Goal: Task Accomplishment & Management: Manage account settings

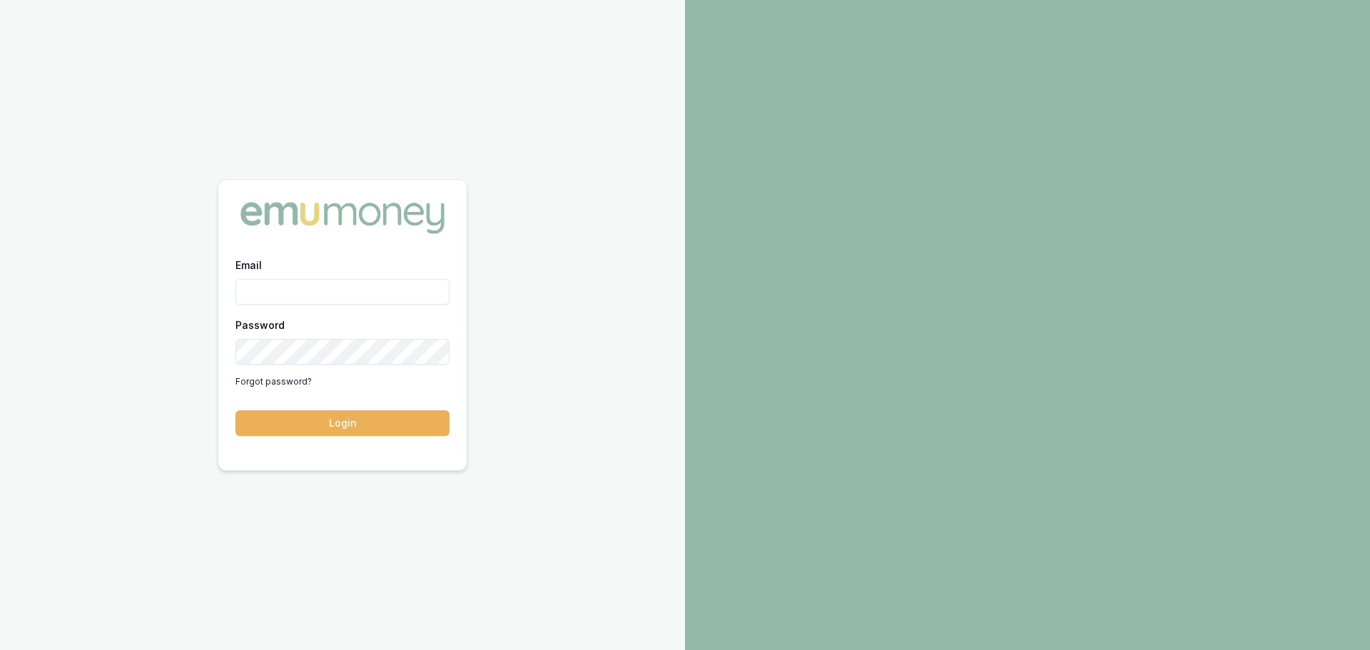
click at [285, 288] on input "Email" at bounding box center [343, 292] width 214 height 26
type input "[PERSON_NAME][EMAIL_ADDRESS][DOMAIN_NAME]"
click at [381, 423] on button "Login" at bounding box center [343, 423] width 214 height 26
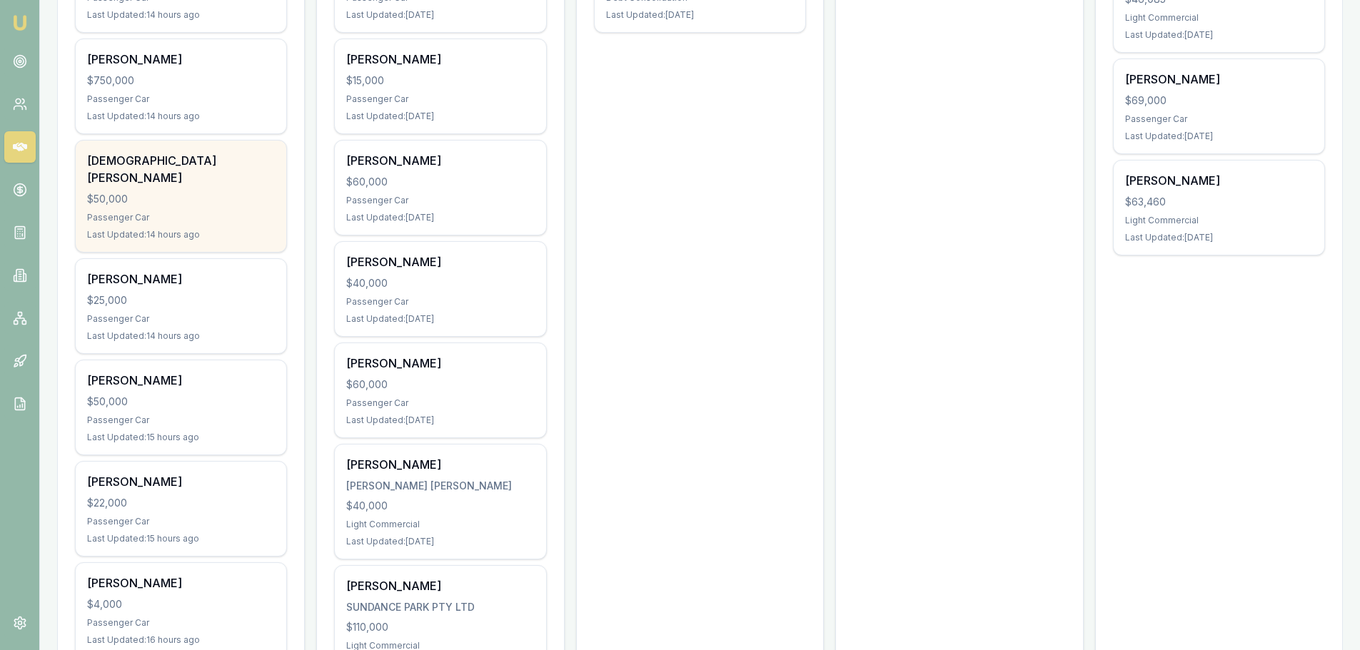
scroll to position [714, 0]
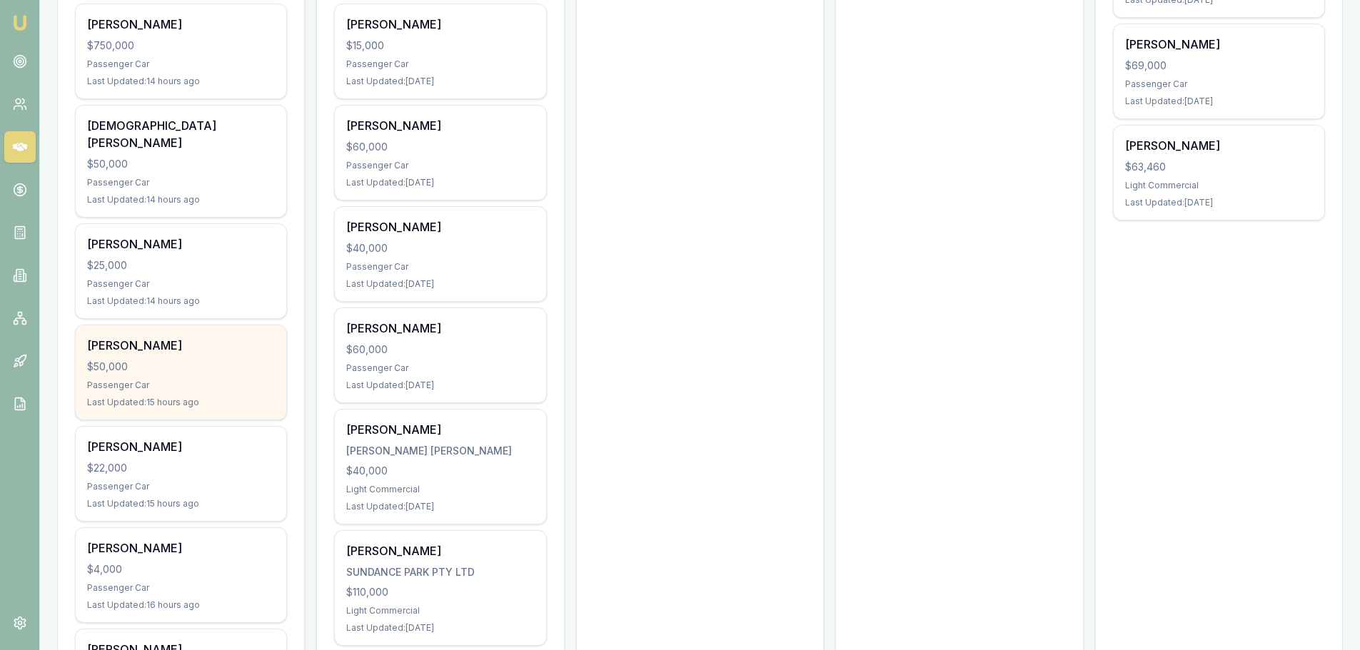
click at [151, 360] on div "$50,000" at bounding box center [181, 367] width 188 height 14
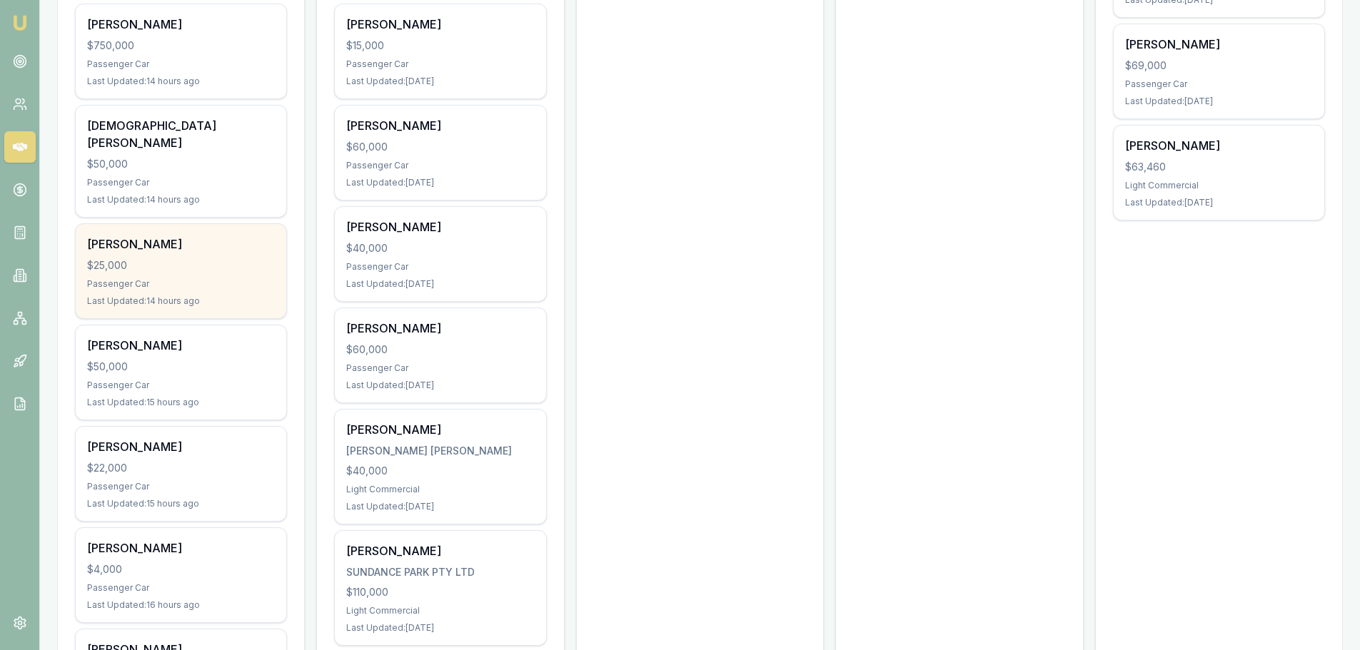
click at [202, 259] on div "Shayleah Hayward $25,000 Passenger Car Last Updated: 14 hours ago" at bounding box center [181, 271] width 211 height 94
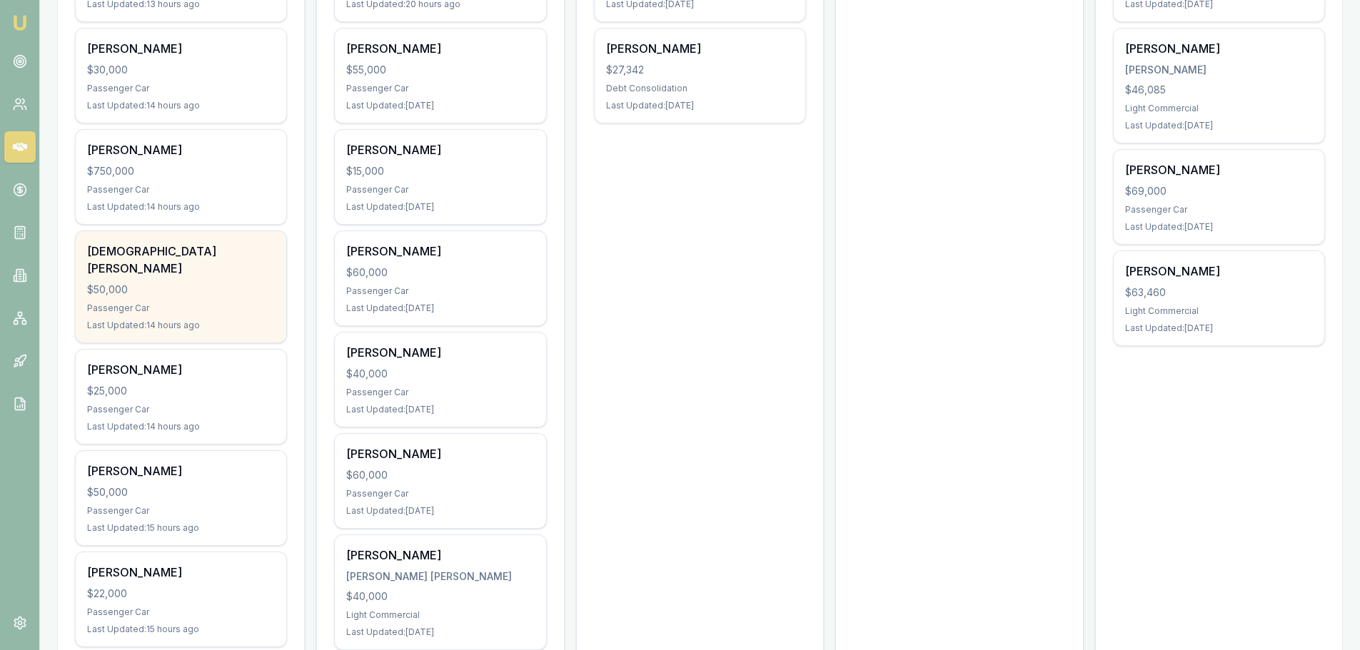
scroll to position [571, 0]
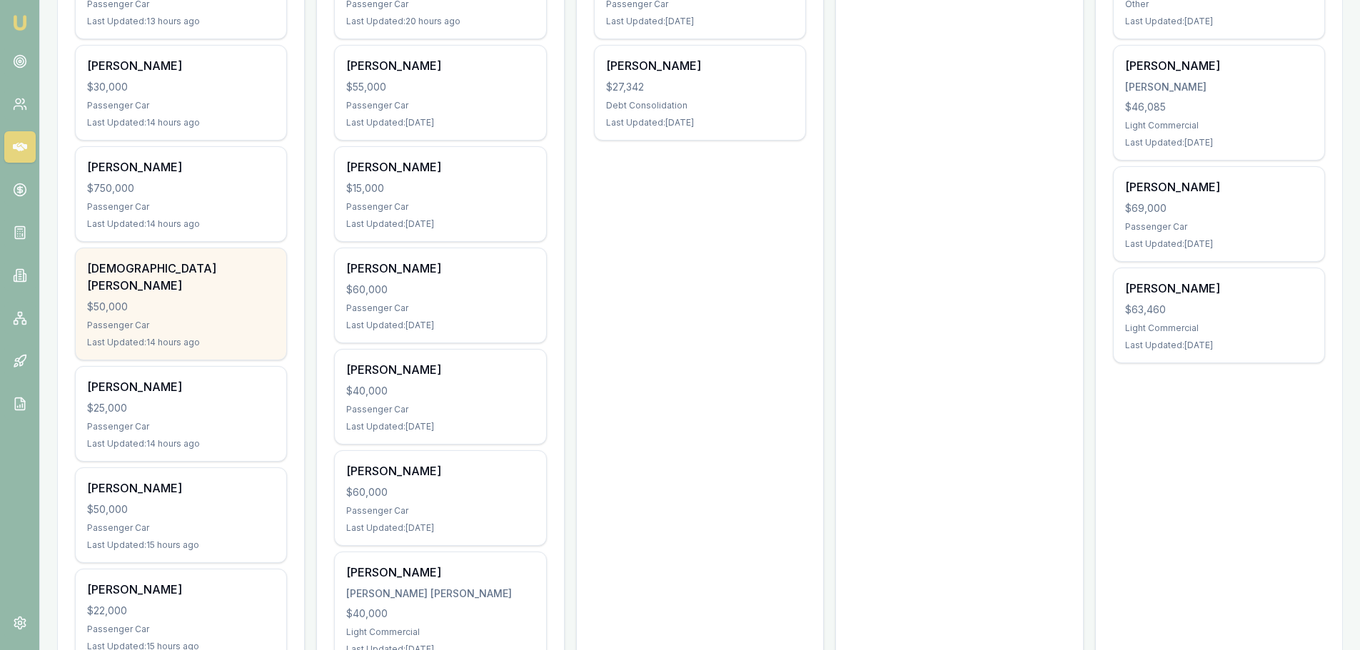
click at [149, 300] on div "$50,000" at bounding box center [181, 307] width 188 height 14
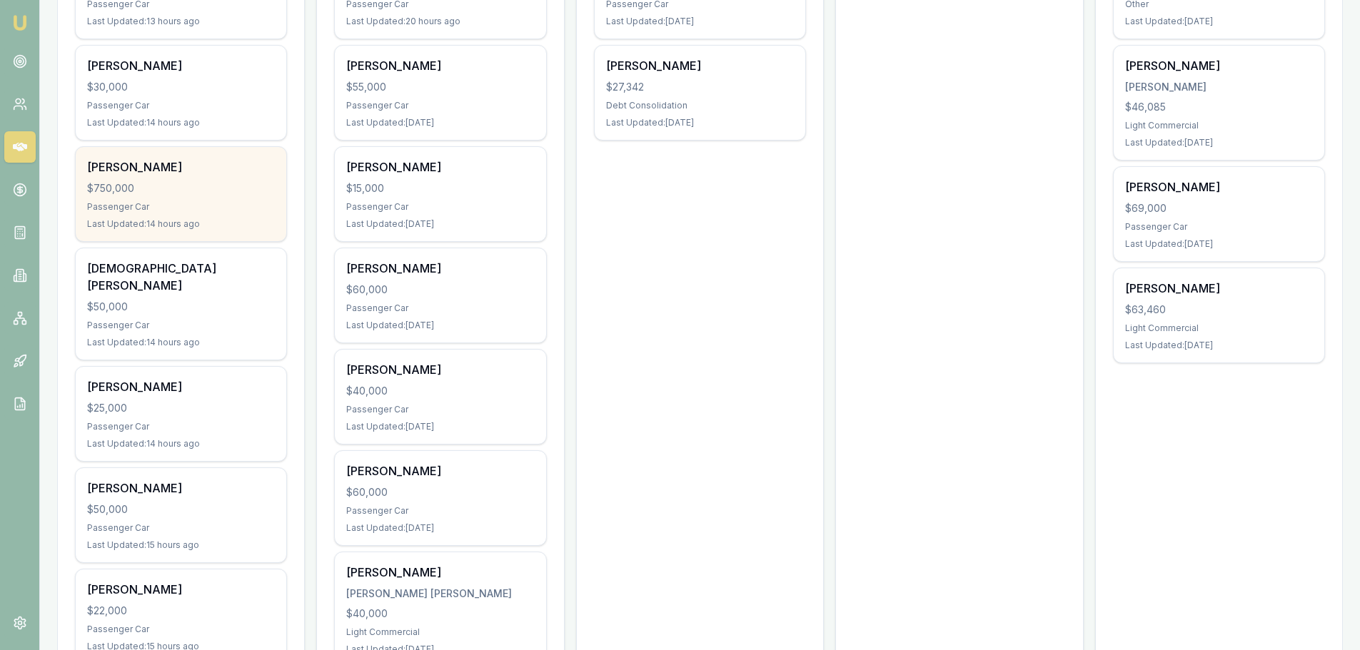
click at [228, 192] on div "$750,000" at bounding box center [181, 188] width 188 height 14
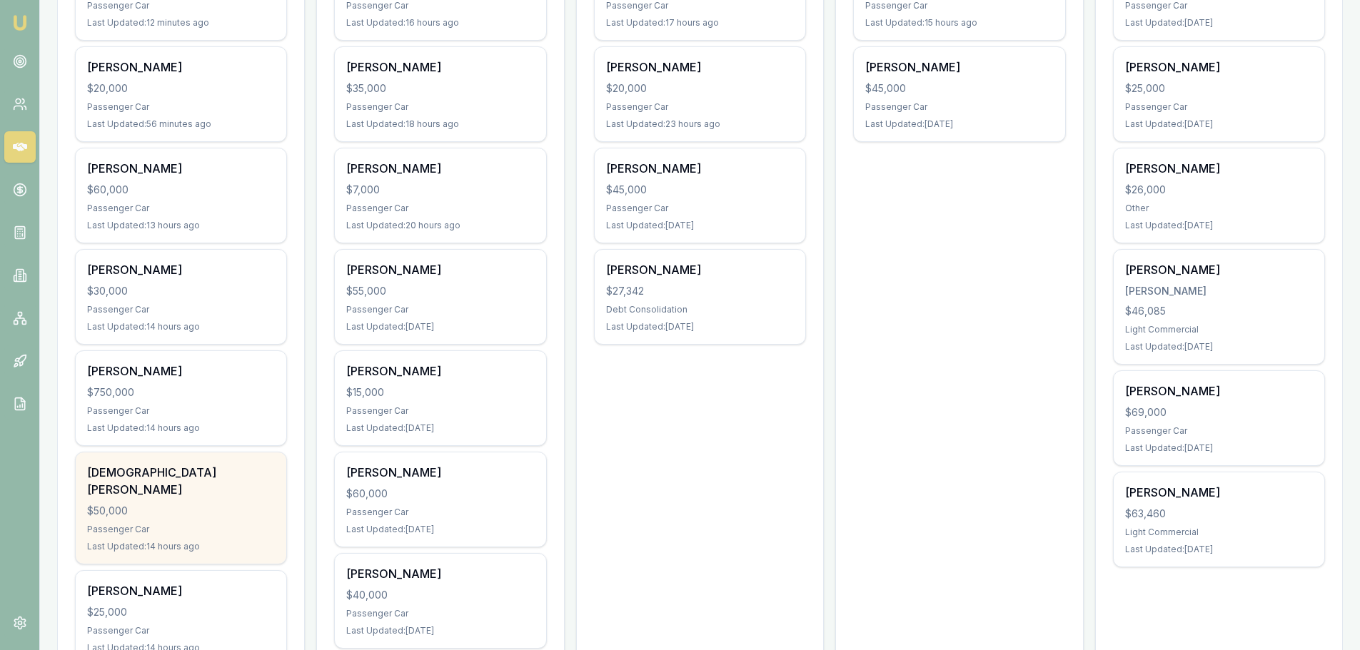
scroll to position [357, 0]
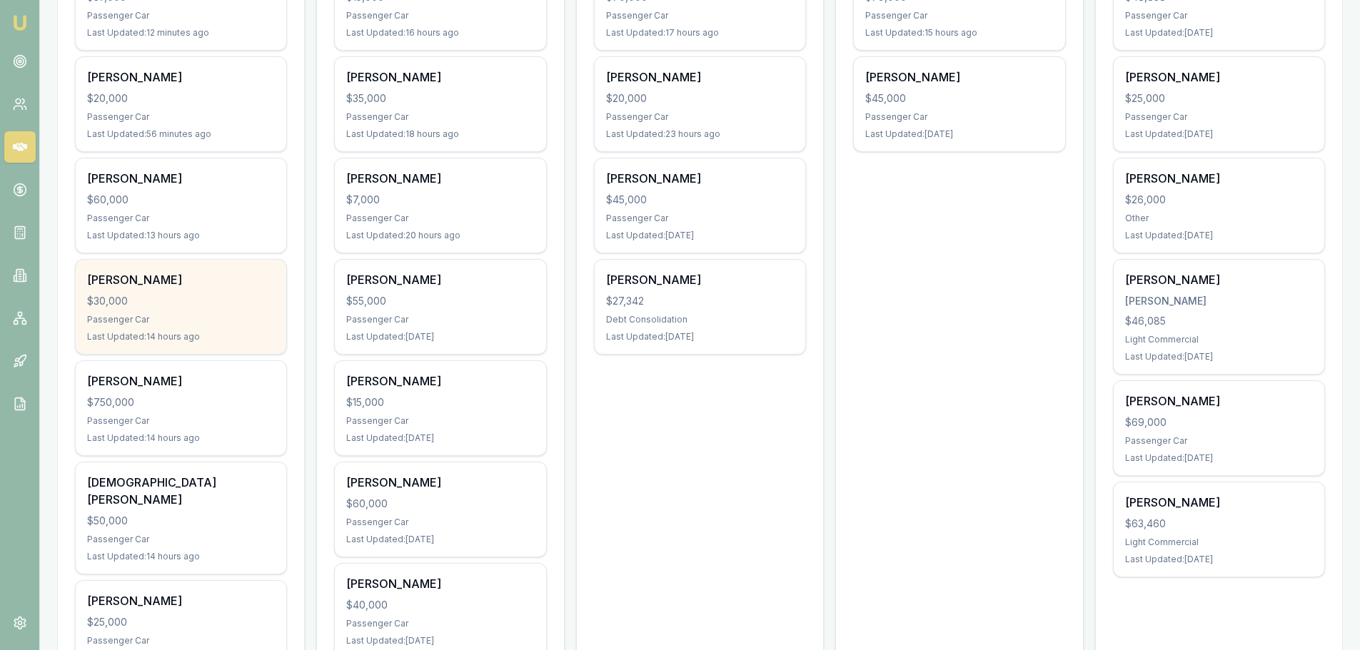
click at [131, 294] on div "$30,000" at bounding box center [181, 301] width 188 height 14
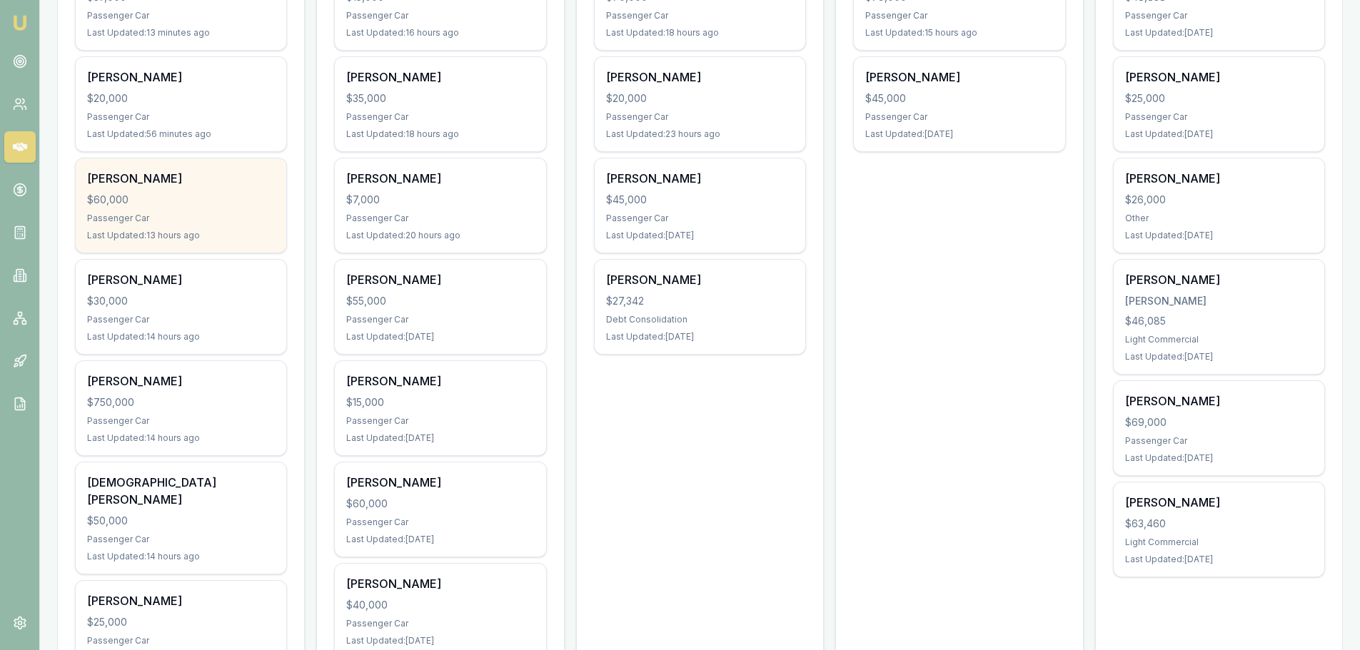
click at [211, 175] on div "Brenton Mathiesen" at bounding box center [181, 178] width 188 height 17
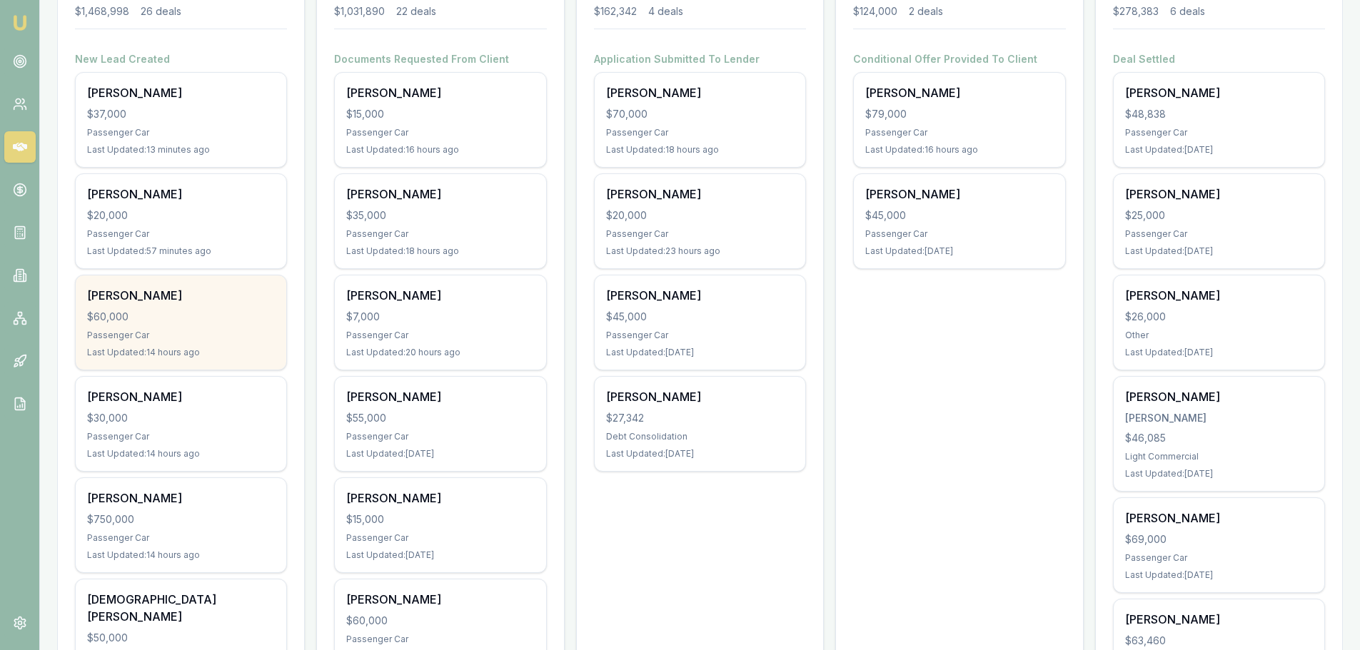
scroll to position [214, 0]
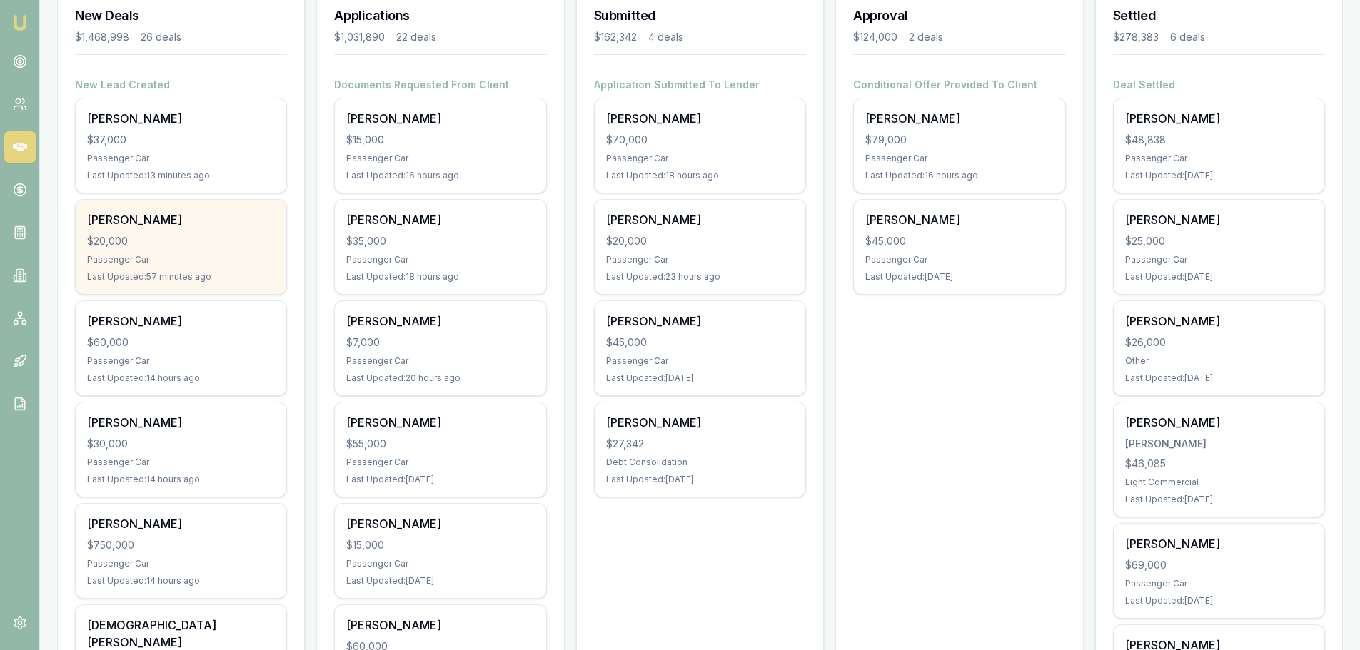
click at [214, 242] on div "$20,000" at bounding box center [181, 241] width 188 height 14
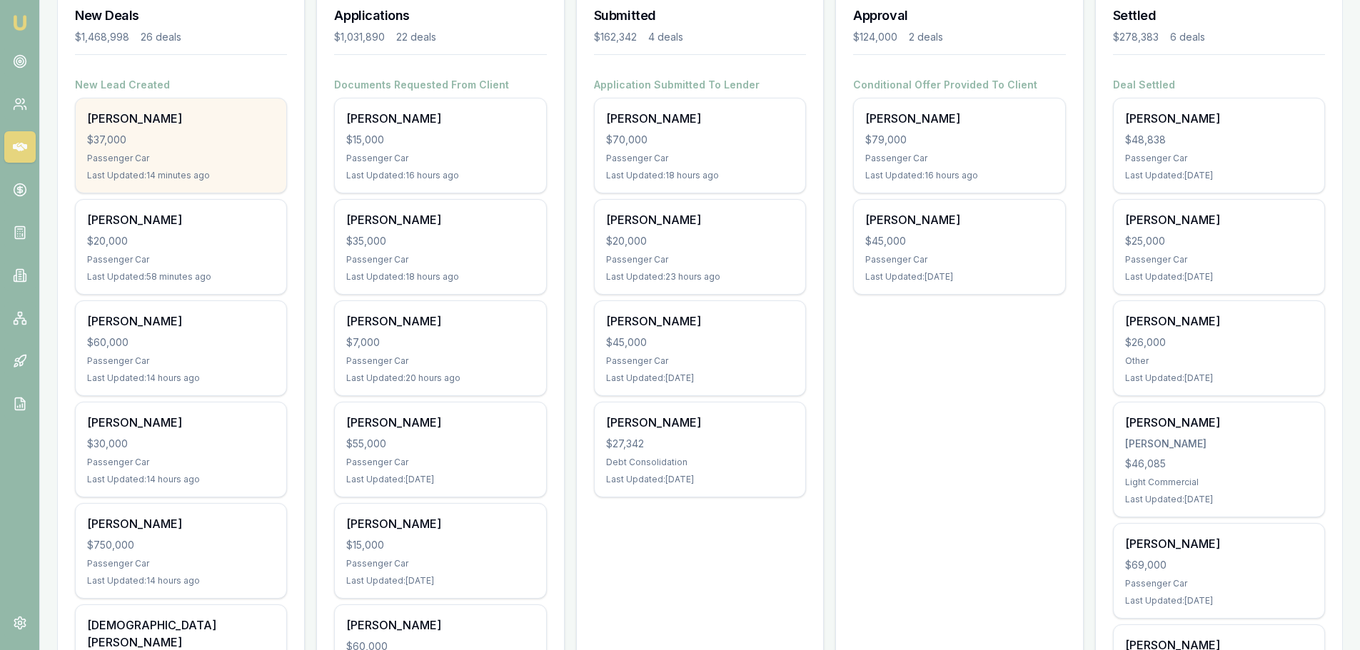
click at [208, 133] on div "$37,000" at bounding box center [181, 140] width 188 height 14
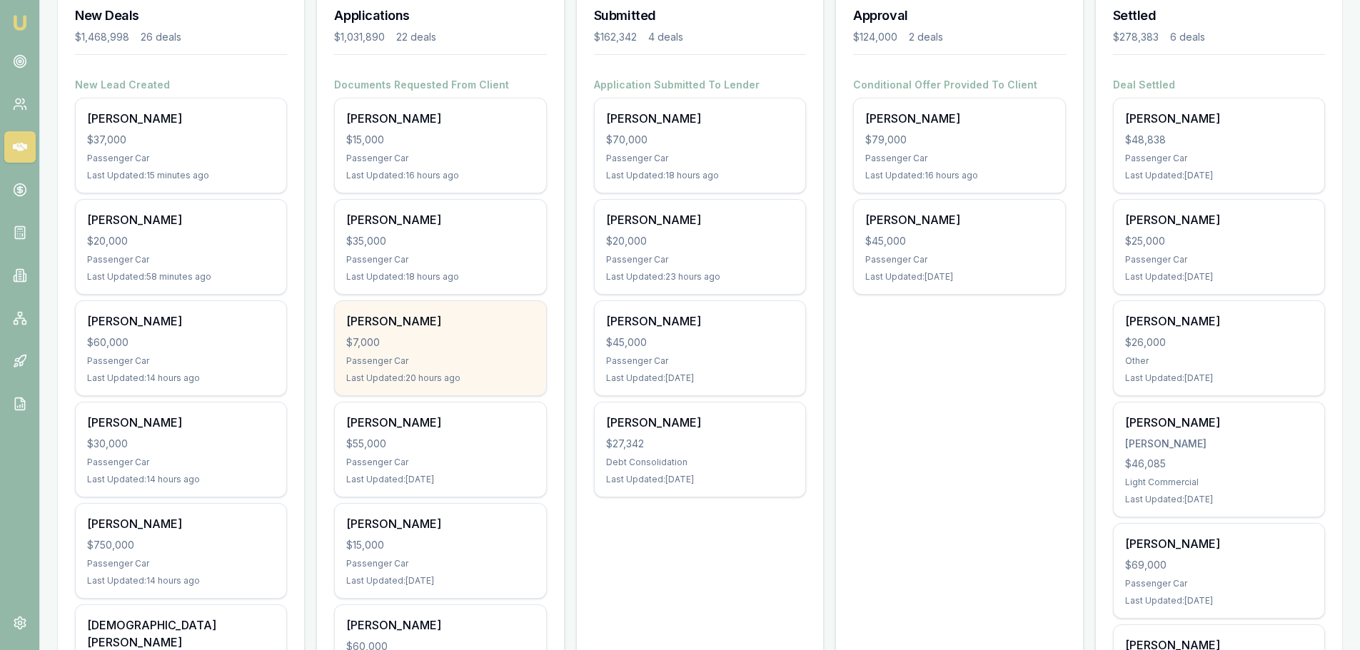
click at [429, 355] on div "Passenger Car" at bounding box center [440, 360] width 188 height 11
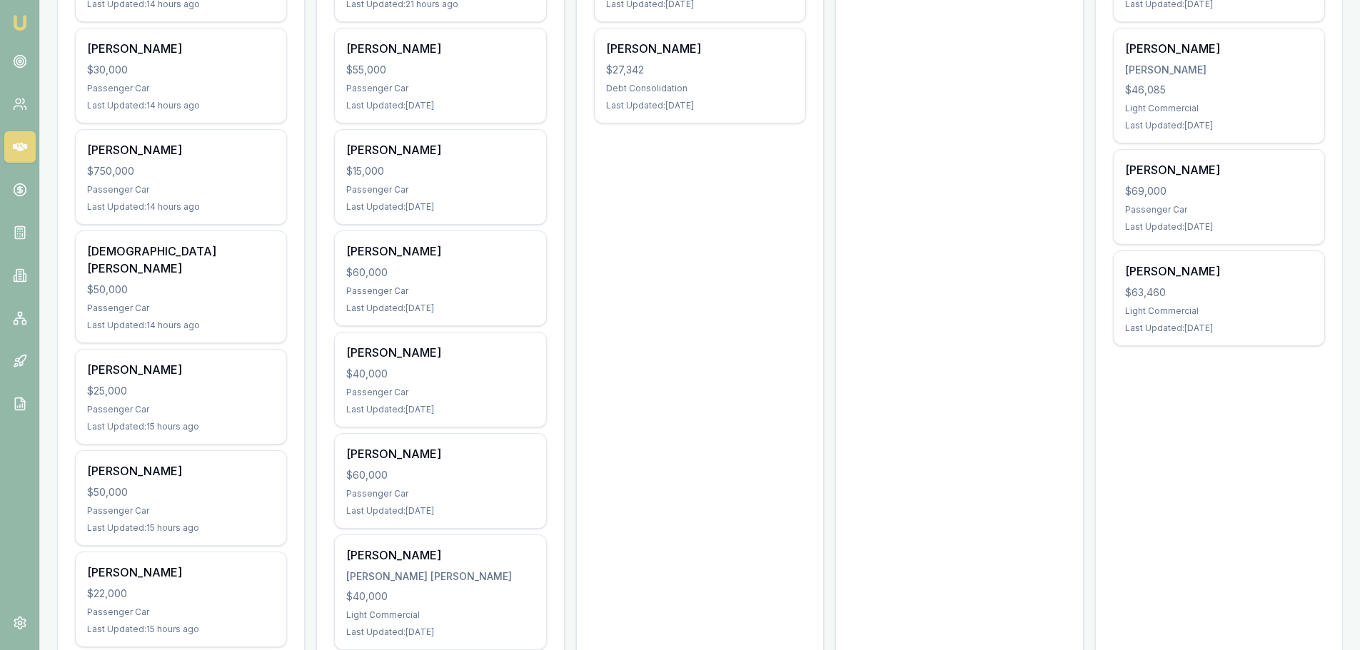
scroll to position [785, 0]
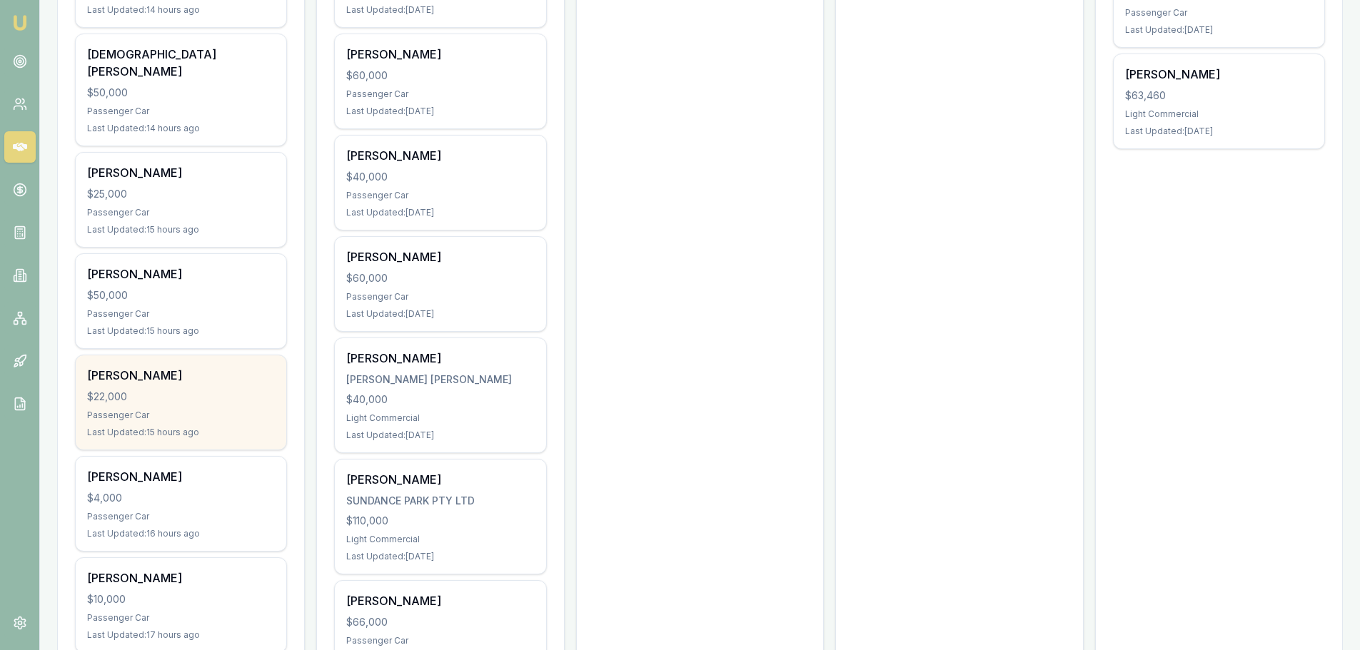
click at [164, 390] on div "$22,000" at bounding box center [181, 397] width 188 height 14
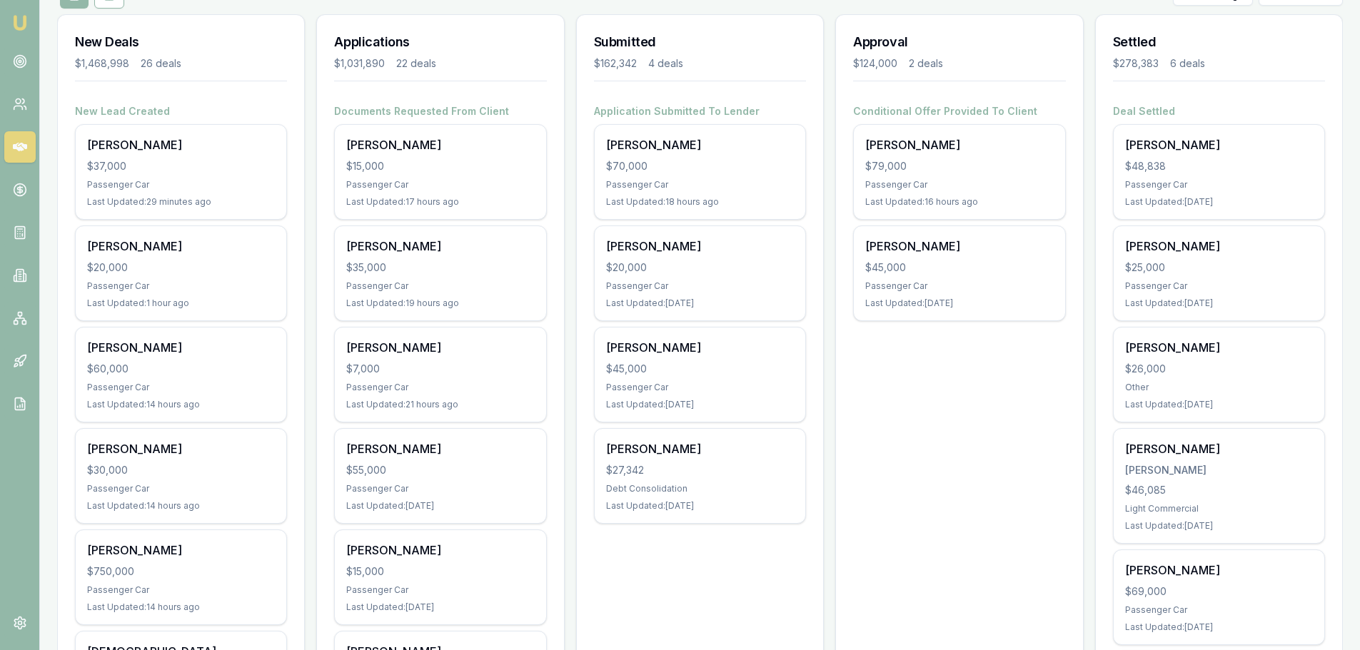
scroll to position [0, 0]
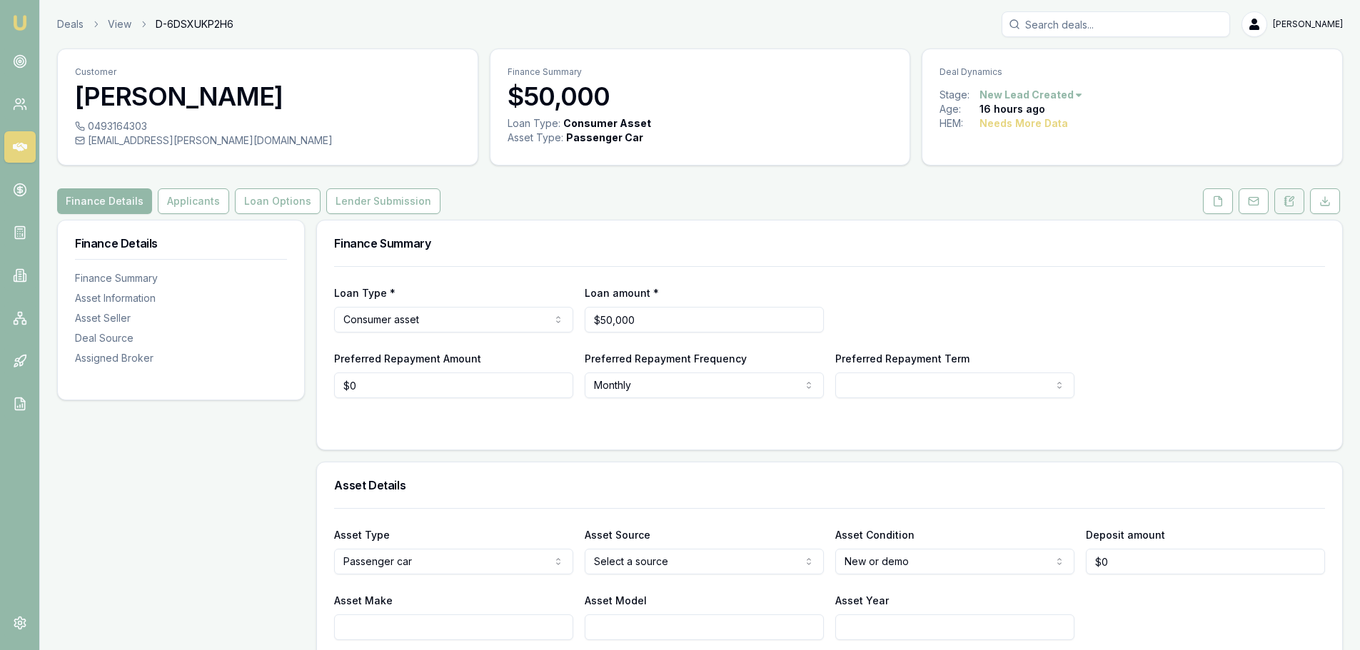
click at [1293, 201] on icon at bounding box center [1289, 200] width 8 height 9
click at [1295, 201] on button at bounding box center [1289, 201] width 30 height 26
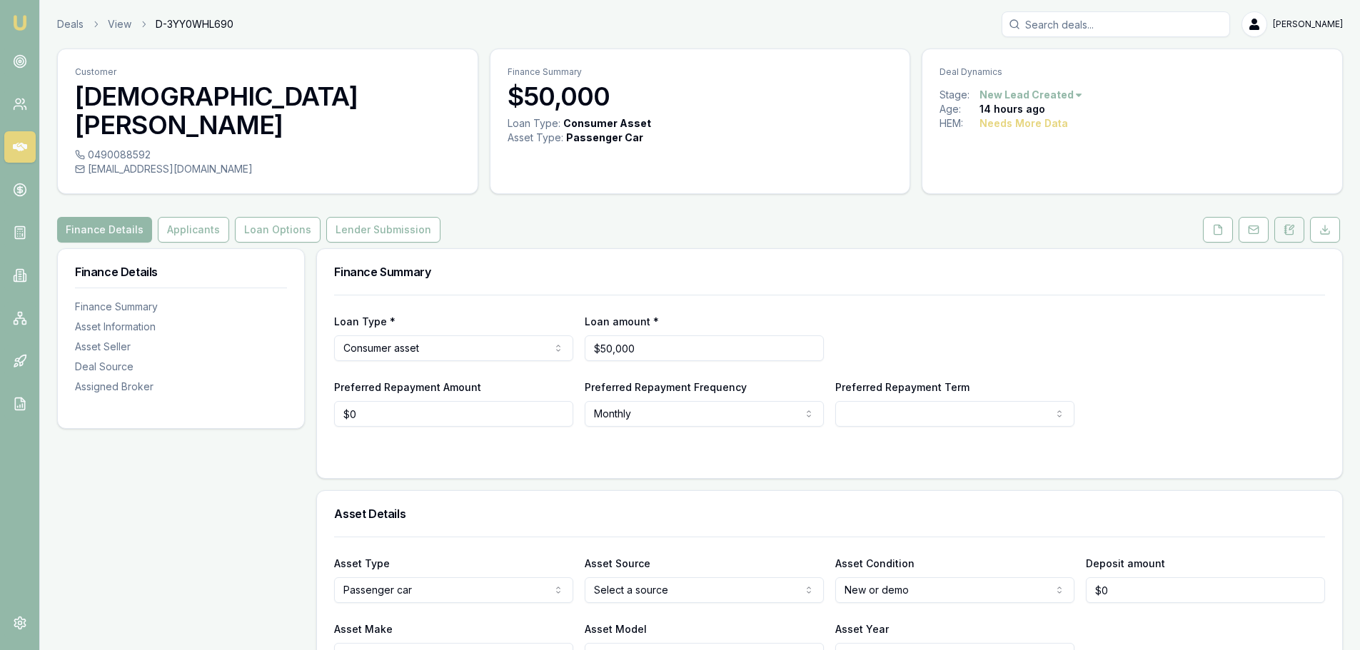
click at [1289, 224] on icon at bounding box center [1288, 229] width 11 height 11
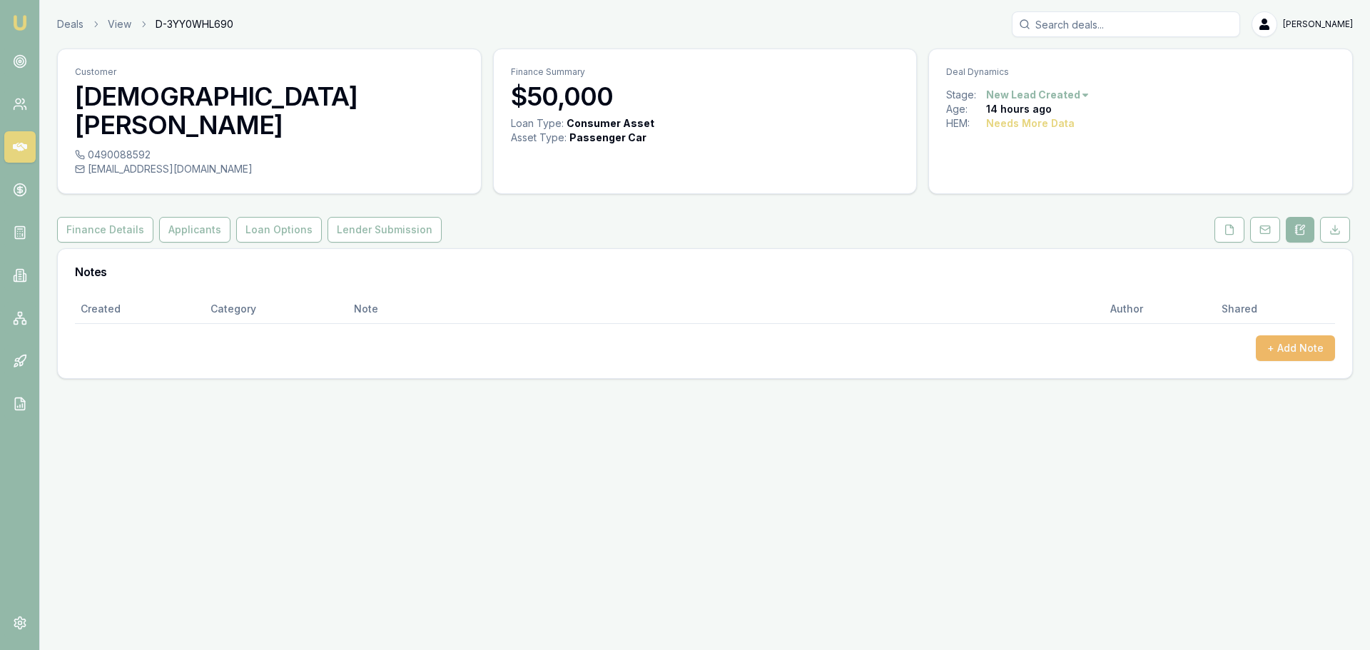
click at [1322, 335] on button "+ Add Note" at bounding box center [1295, 348] width 79 height 26
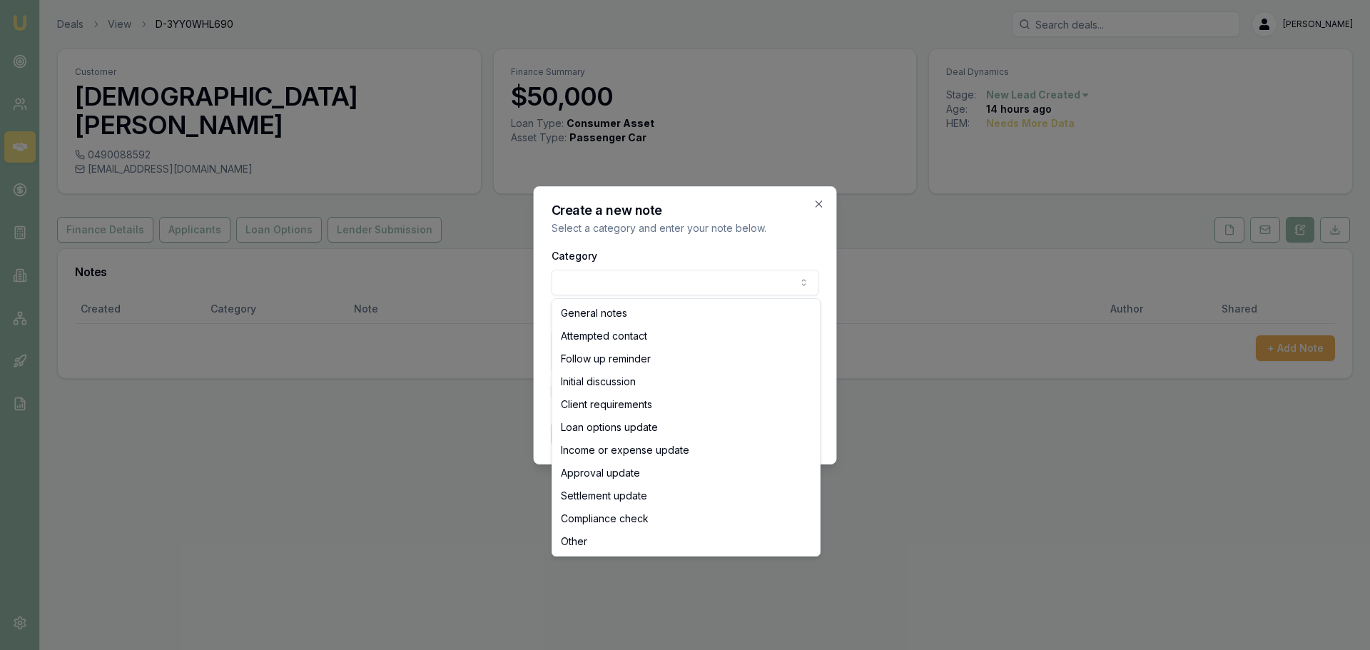
click at [779, 275] on body "Emu Broker Deals View D-3YY0WHL690 Erin Shield Toggle Menu Customer Ezekiel Hal…" at bounding box center [685, 325] width 1370 height 650
select select "ATTEMPTED_CONTACT"
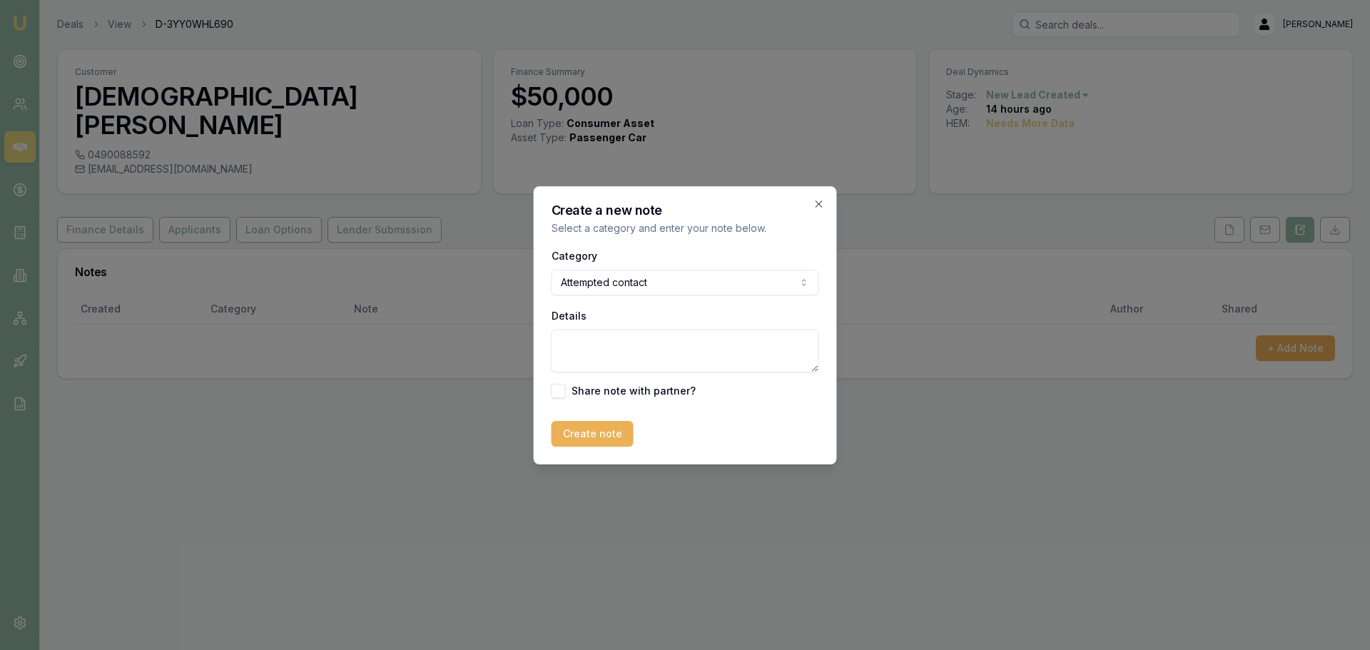
click at [677, 354] on textarea "Details" at bounding box center [686, 351] width 268 height 43
type textarea "Sent intro text"
click at [567, 442] on button "Create note" at bounding box center [593, 434] width 82 height 26
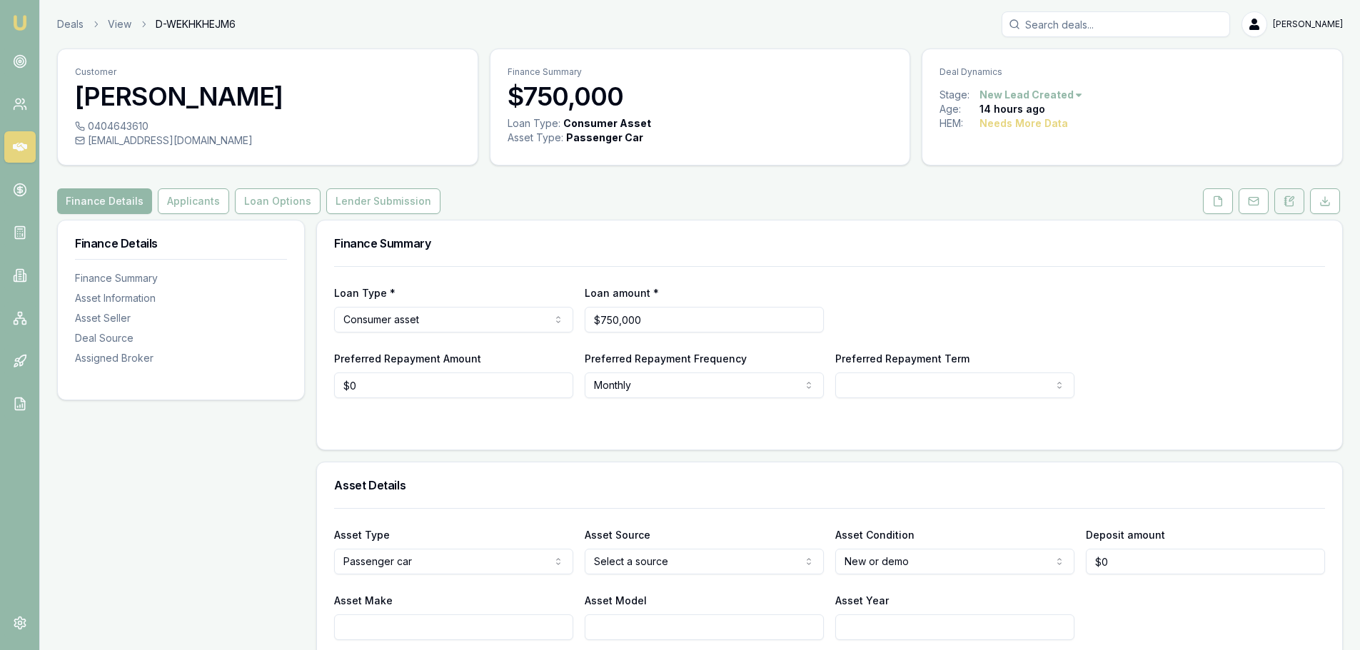
click at [1283, 201] on icon at bounding box center [1288, 201] width 11 height 11
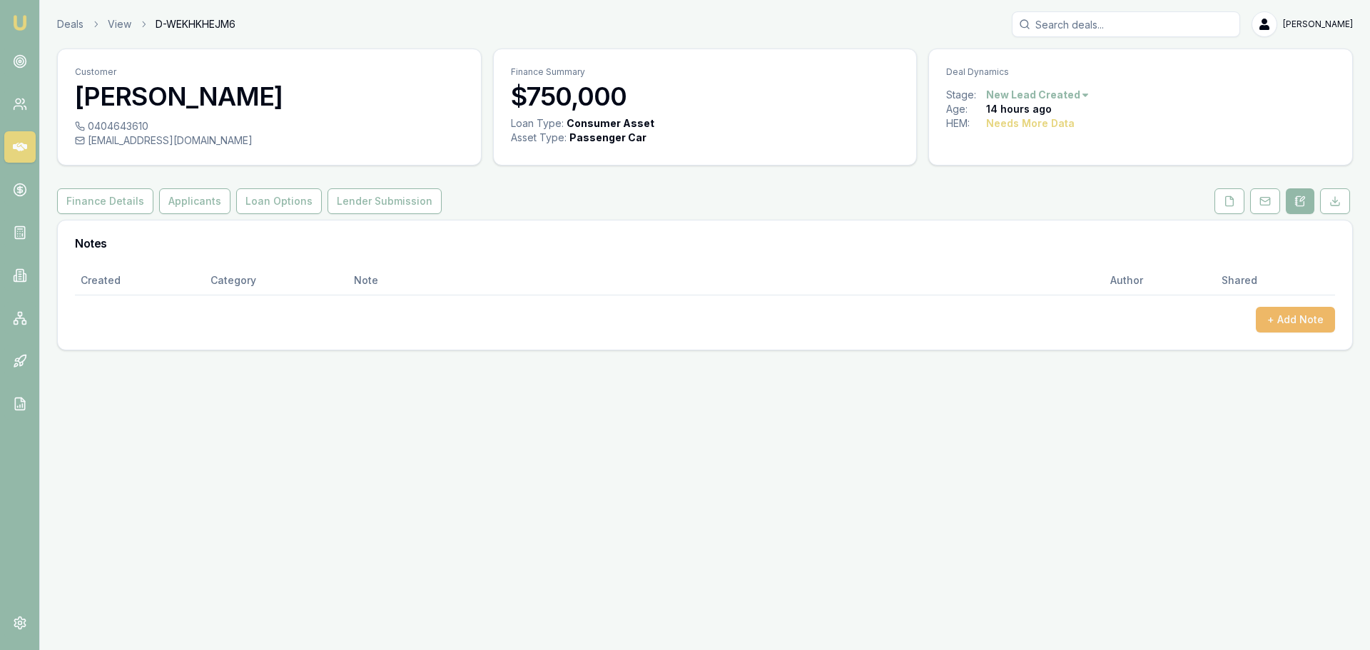
click at [1293, 321] on button "+ Add Note" at bounding box center [1295, 320] width 79 height 26
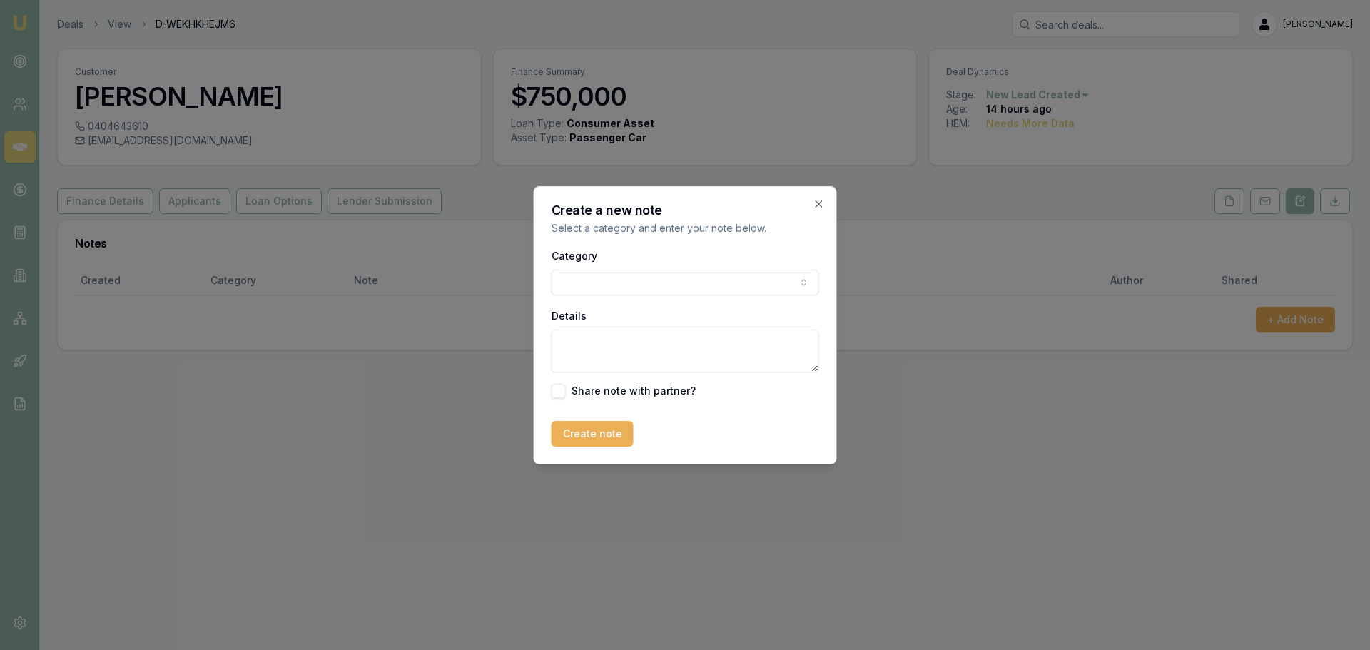
click at [597, 294] on body "Emu Broker Deals View D-WEKHKHEJM6 Erin Shield Toggle Menu Customer Serge Trava…" at bounding box center [685, 325] width 1370 height 650
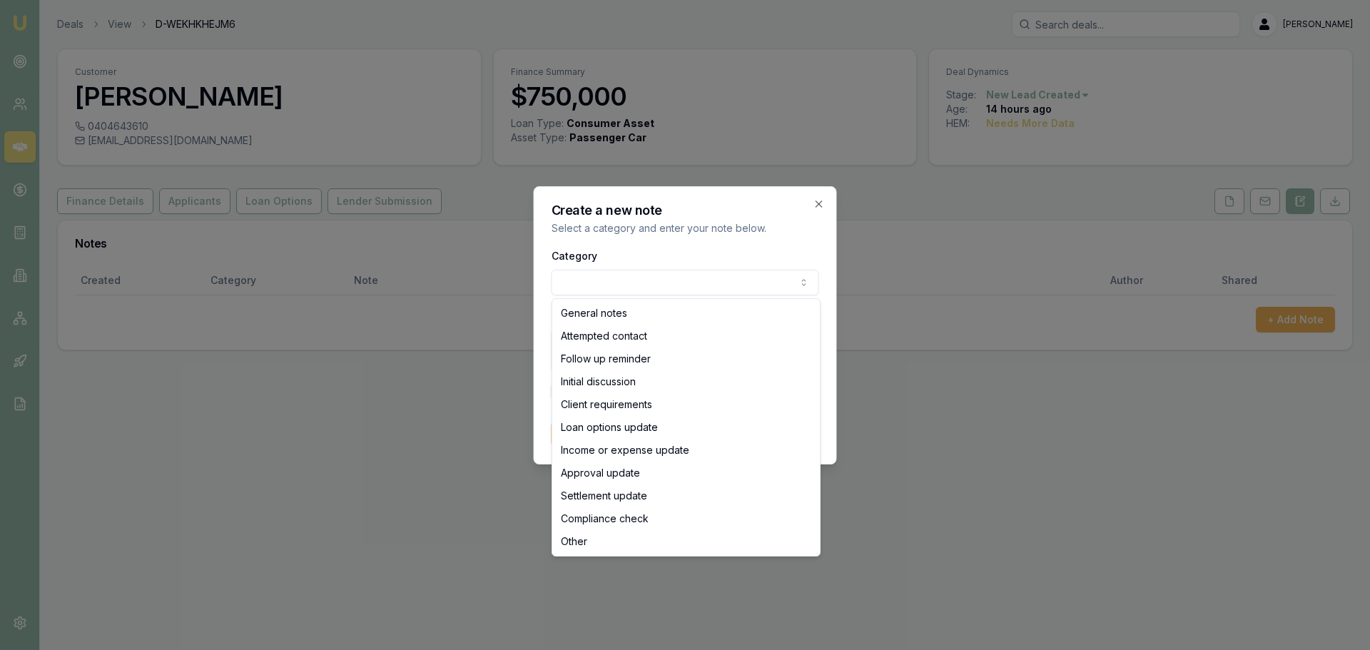
select select "ATTEMPTED_CONTACT"
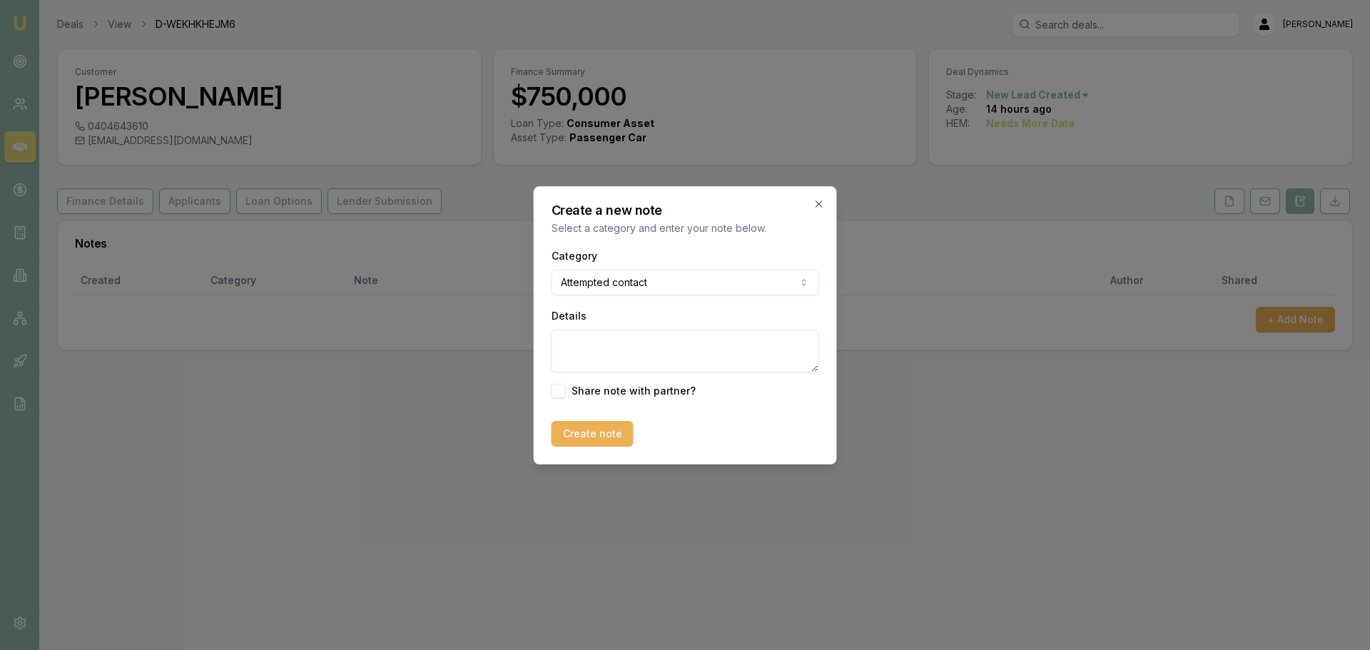
click at [612, 342] on textarea "Details" at bounding box center [686, 351] width 268 height 43
type textarea "sent intro text"
click at [592, 431] on button "Create note" at bounding box center [593, 434] width 82 height 26
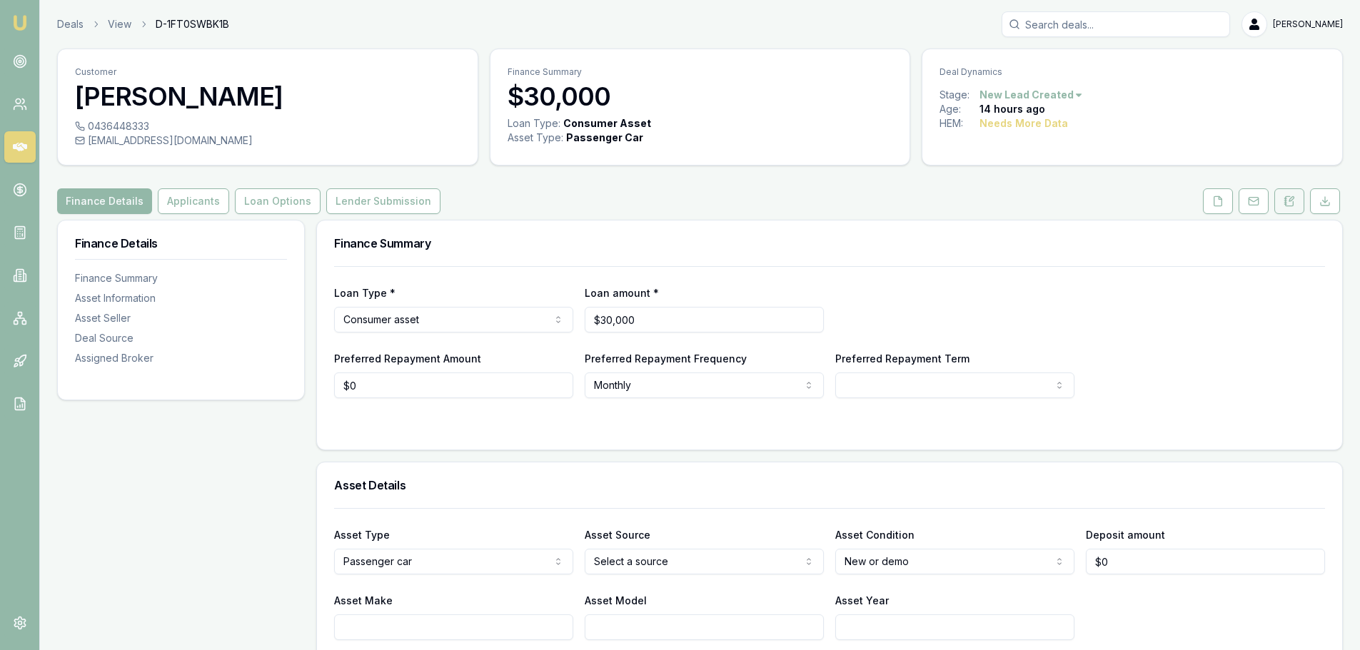
click at [1283, 203] on icon at bounding box center [1288, 201] width 11 height 11
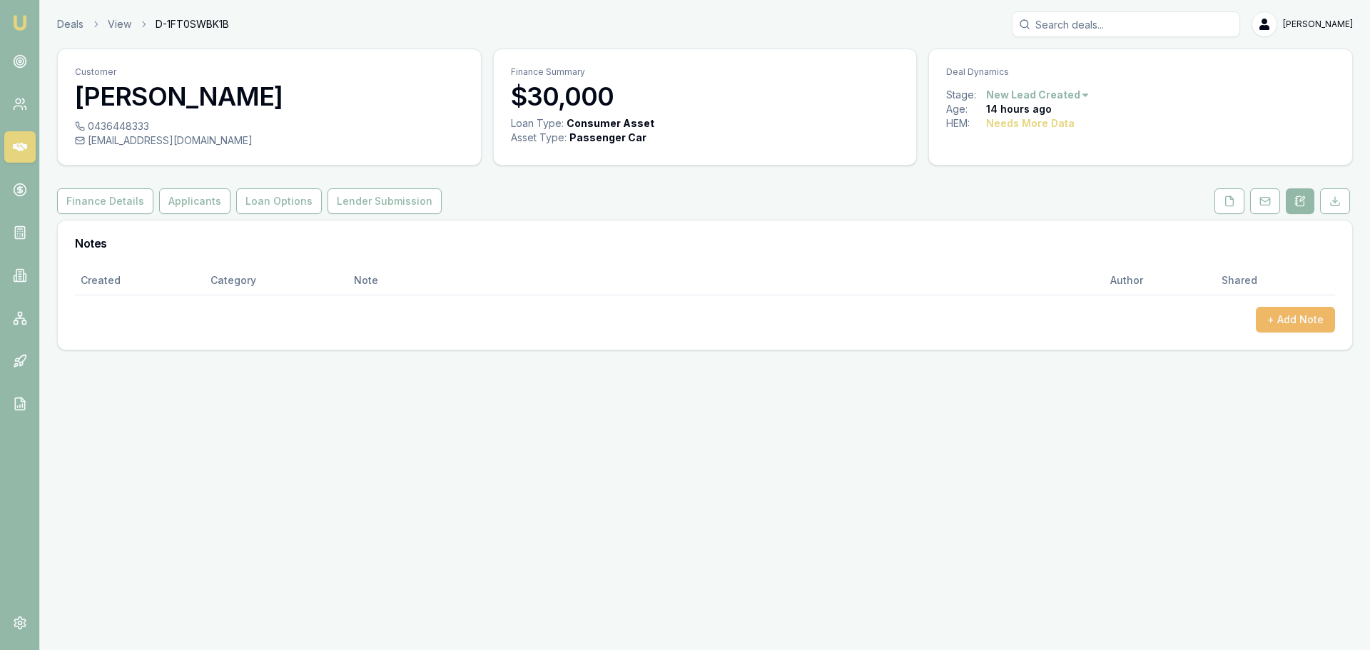
click at [1295, 321] on button "+ Add Note" at bounding box center [1295, 320] width 79 height 26
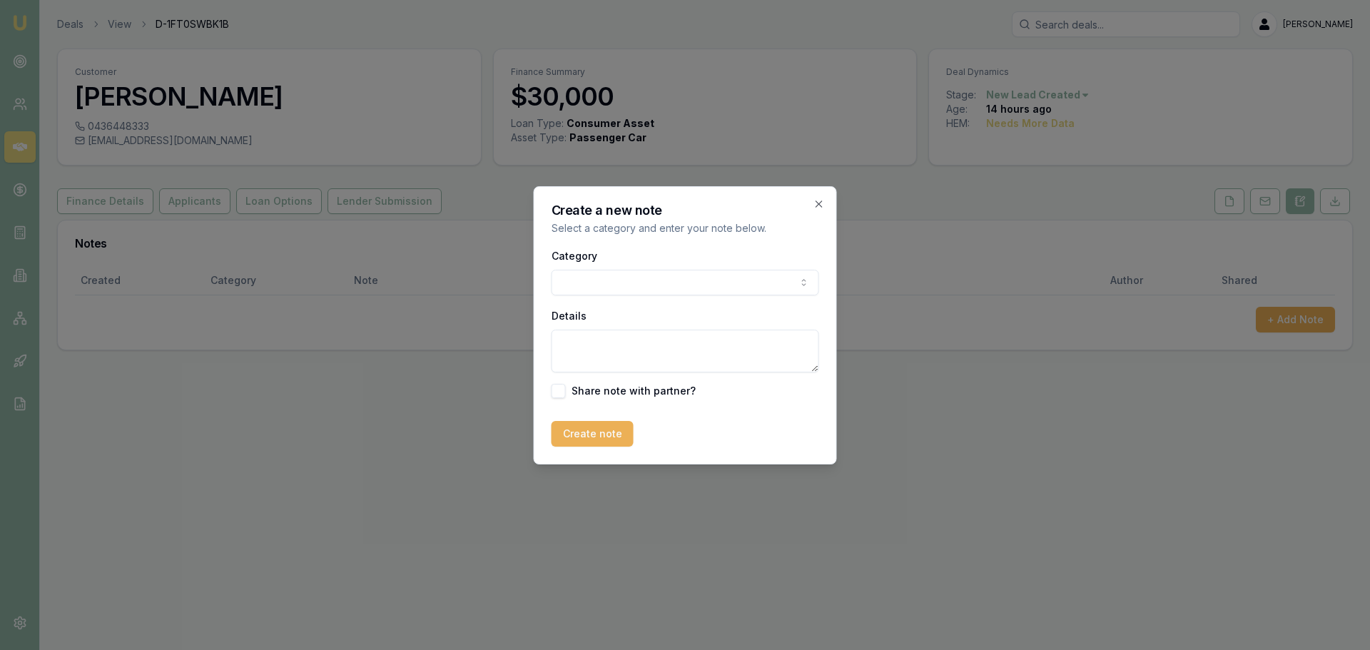
click at [727, 285] on body "Emu Broker Deals View D-1FT0SWBK1B [PERSON_NAME] Toggle Menu Customer [PERSON_N…" at bounding box center [685, 325] width 1370 height 650
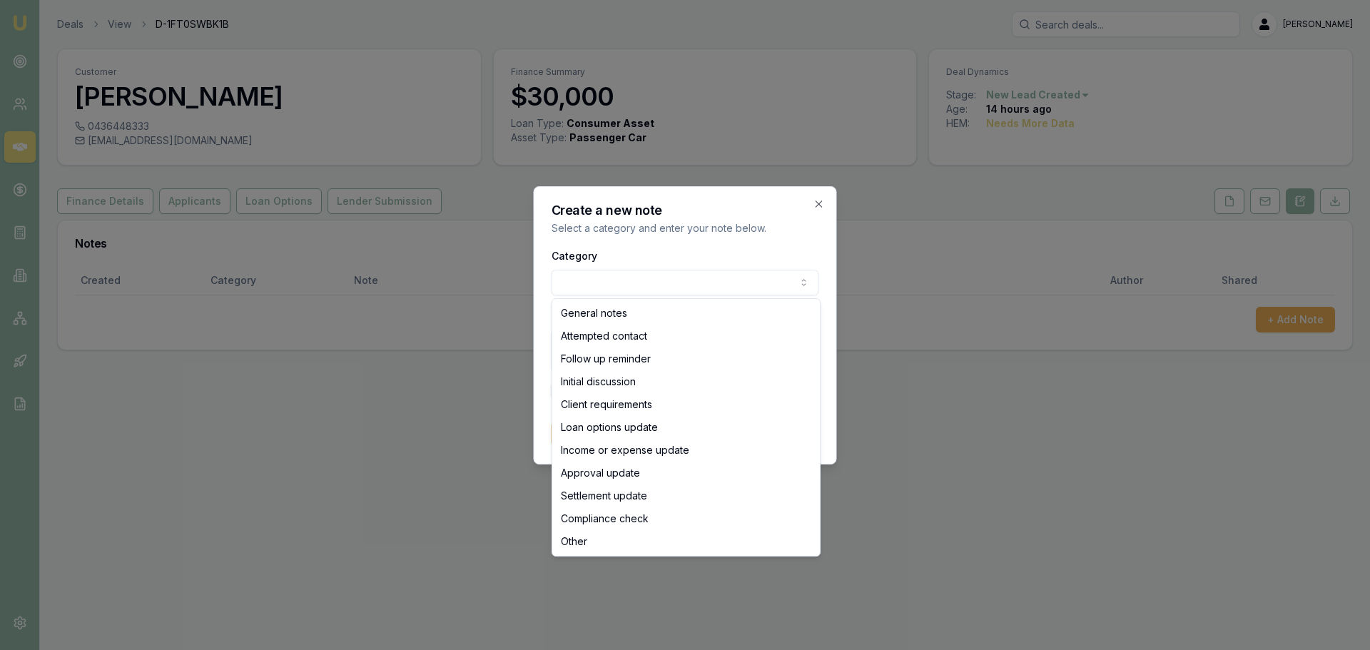
select select "ATTEMPTED_CONTACT"
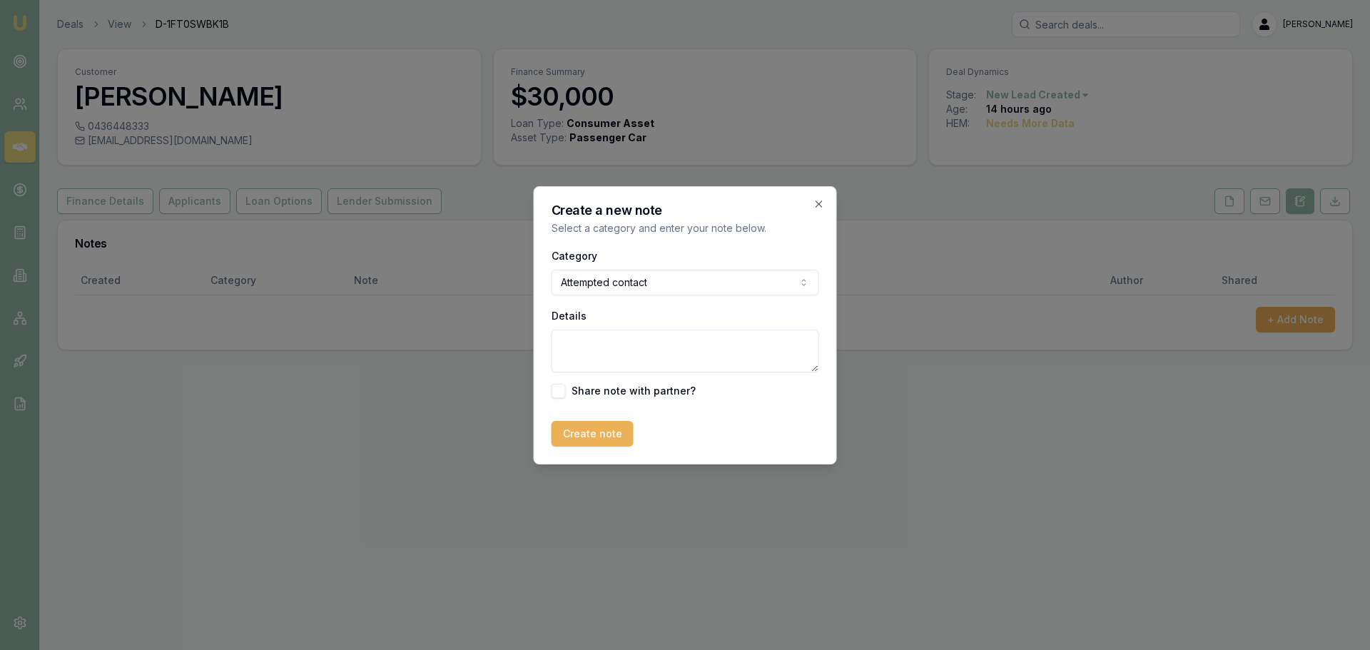
click at [667, 345] on textarea "Details" at bounding box center [686, 351] width 268 height 43
type textarea "sent intro text"
click at [579, 433] on button "Create note" at bounding box center [593, 434] width 82 height 26
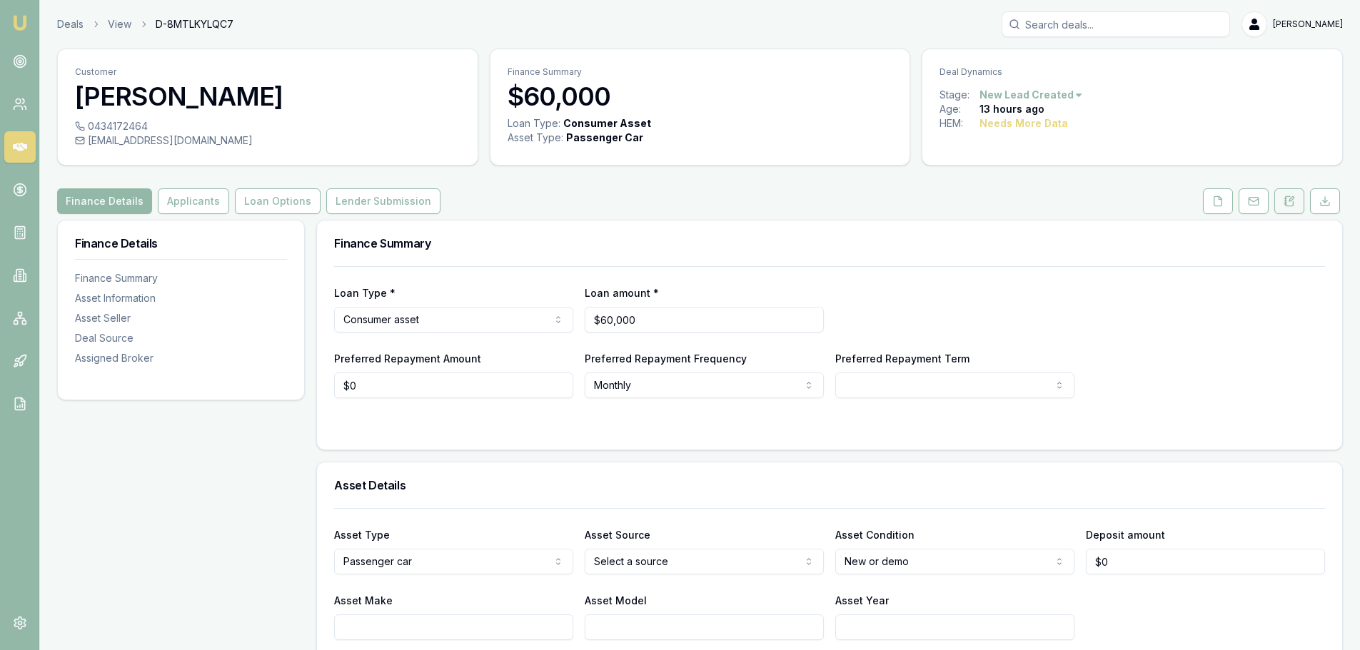
click at [1289, 201] on icon at bounding box center [1291, 199] width 4 height 4
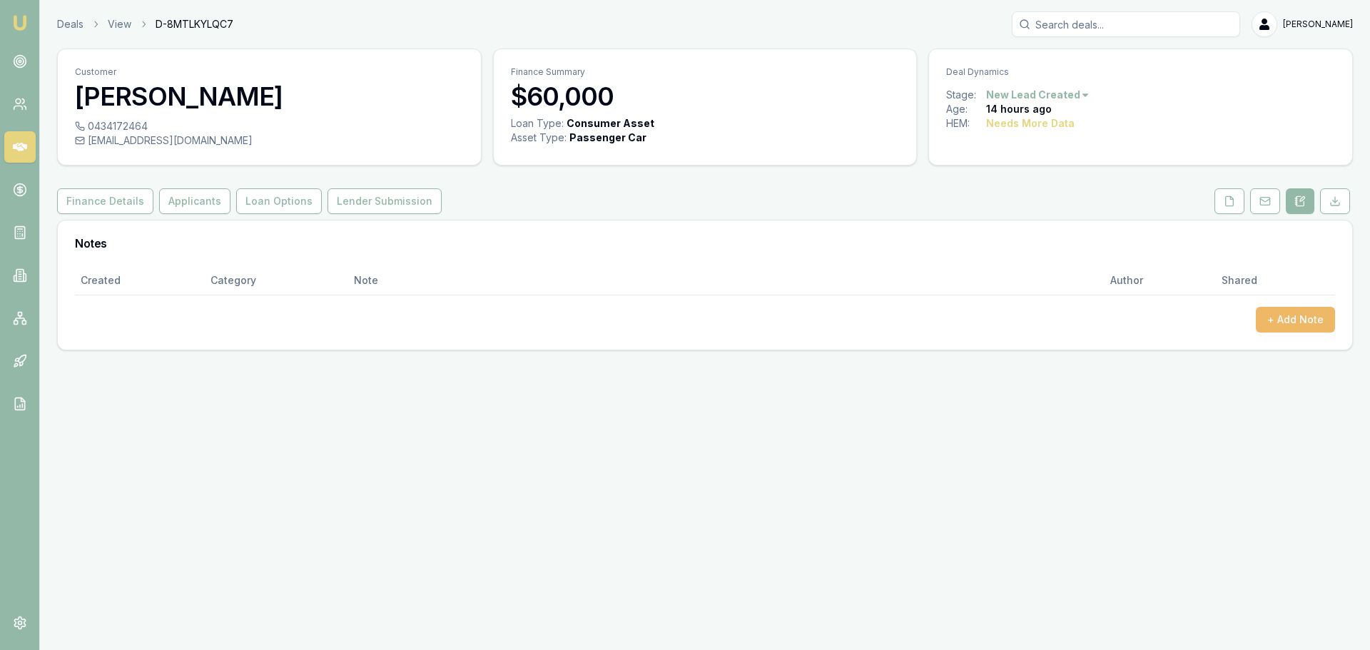
click at [1302, 315] on button "+ Add Note" at bounding box center [1295, 320] width 79 height 26
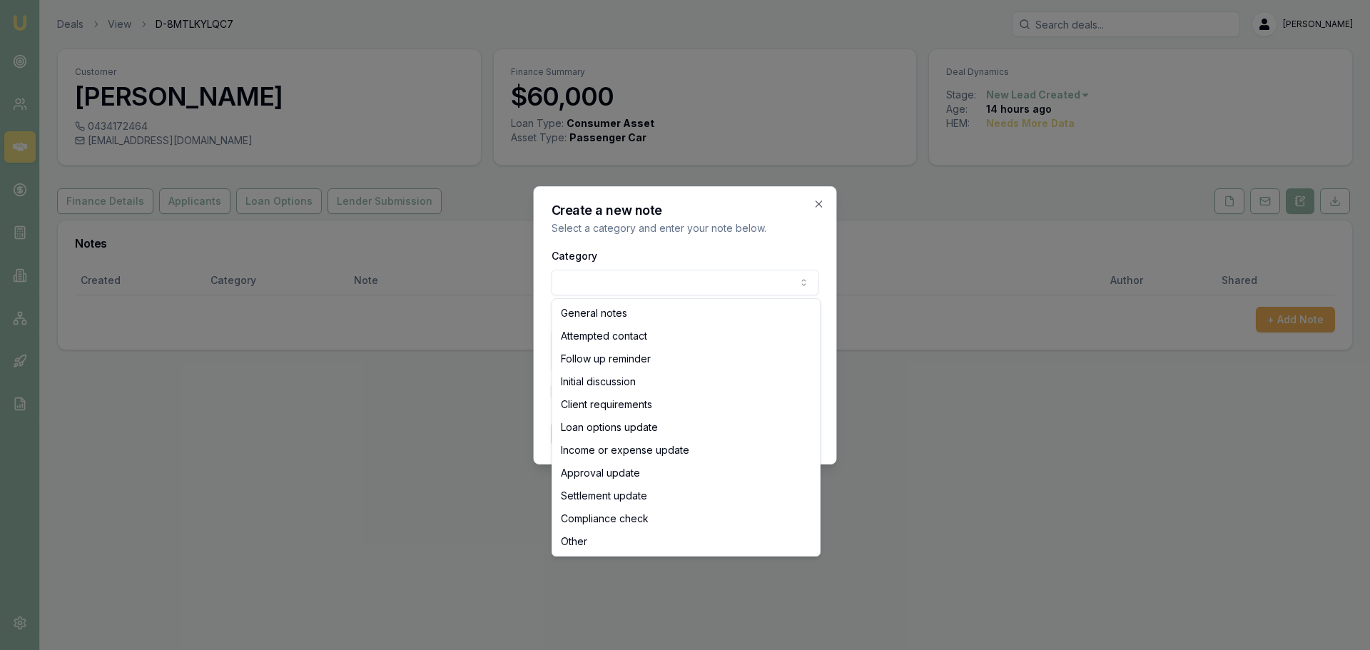
click at [729, 280] on body "Emu Broker Deals View D-8MTLKYLQC7 Erin Shield Toggle Menu Customer Brenton Mat…" at bounding box center [685, 325] width 1370 height 650
select select "ATTEMPTED_CONTACT"
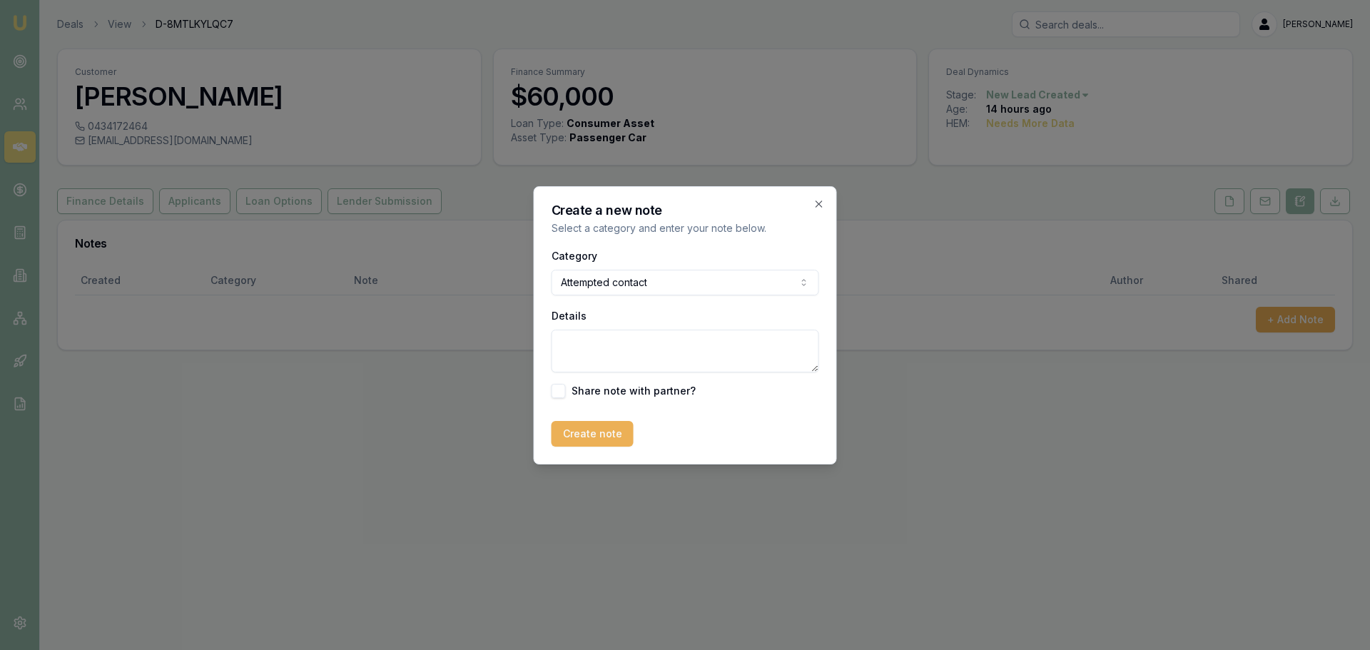
click at [697, 364] on textarea "Details" at bounding box center [686, 351] width 268 height 43
type textarea "Sent intro text"
click at [594, 430] on button "Create note" at bounding box center [593, 434] width 82 height 26
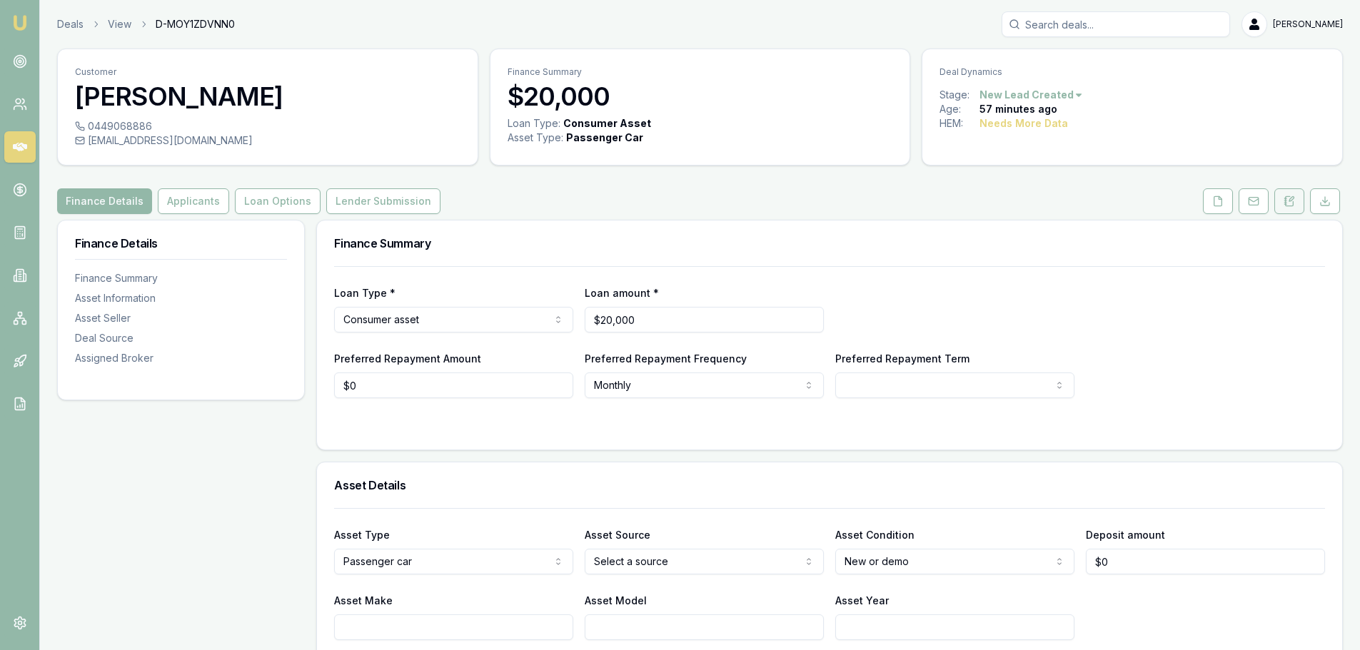
click at [1293, 207] on button at bounding box center [1289, 201] width 30 height 26
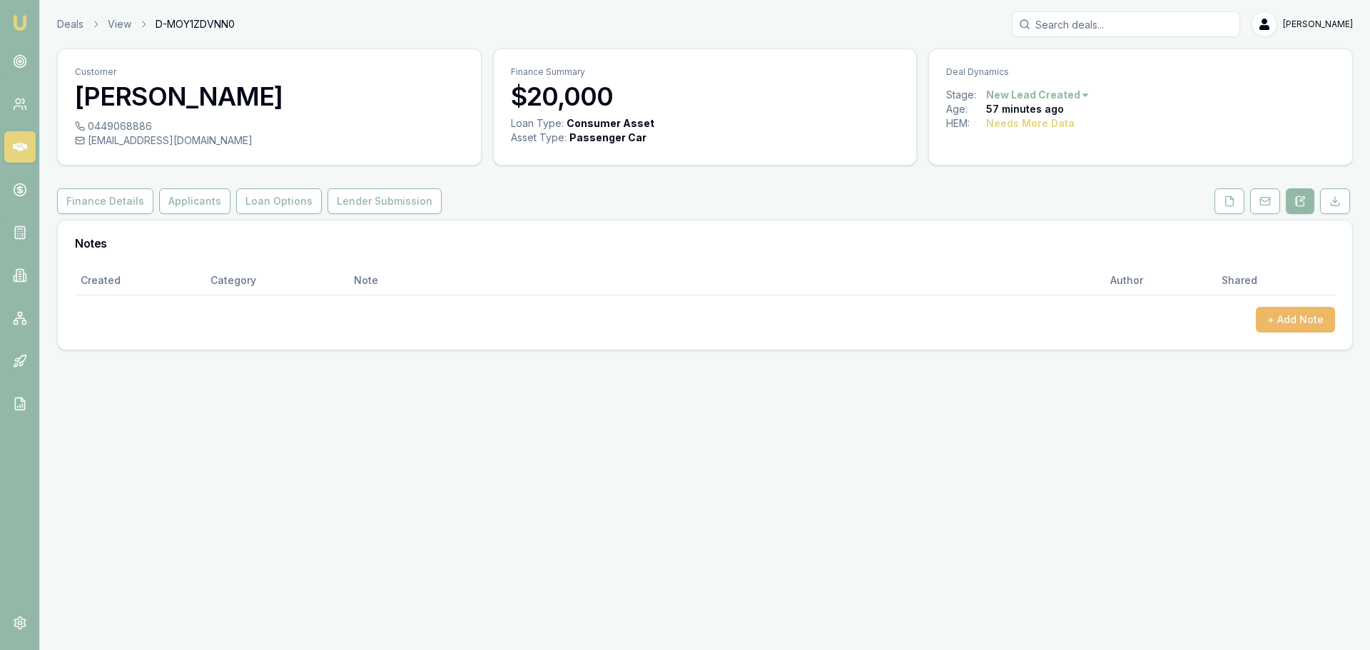
click at [1293, 320] on button "+ Add Note" at bounding box center [1295, 320] width 79 height 26
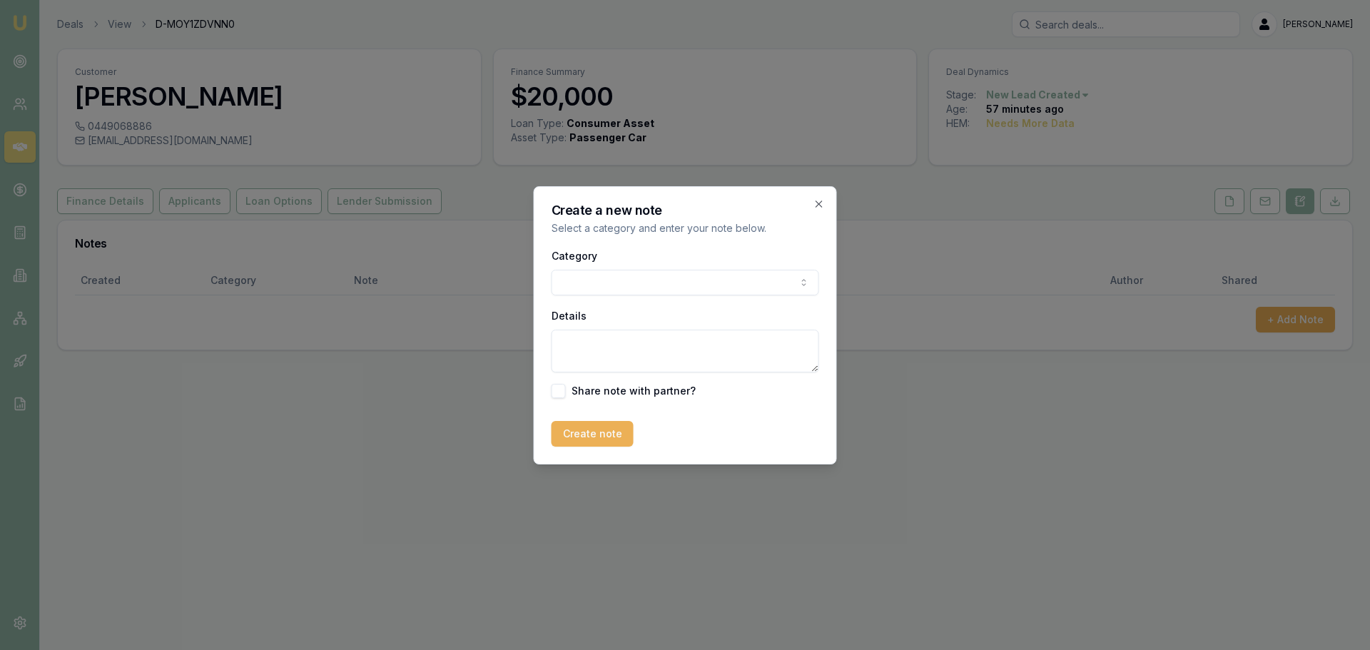
click at [613, 290] on body "Emu Broker Deals View D-MOY1ZDVNN0 Erin Shield Toggle Menu Customer Mokhtar Sut…" at bounding box center [685, 325] width 1370 height 650
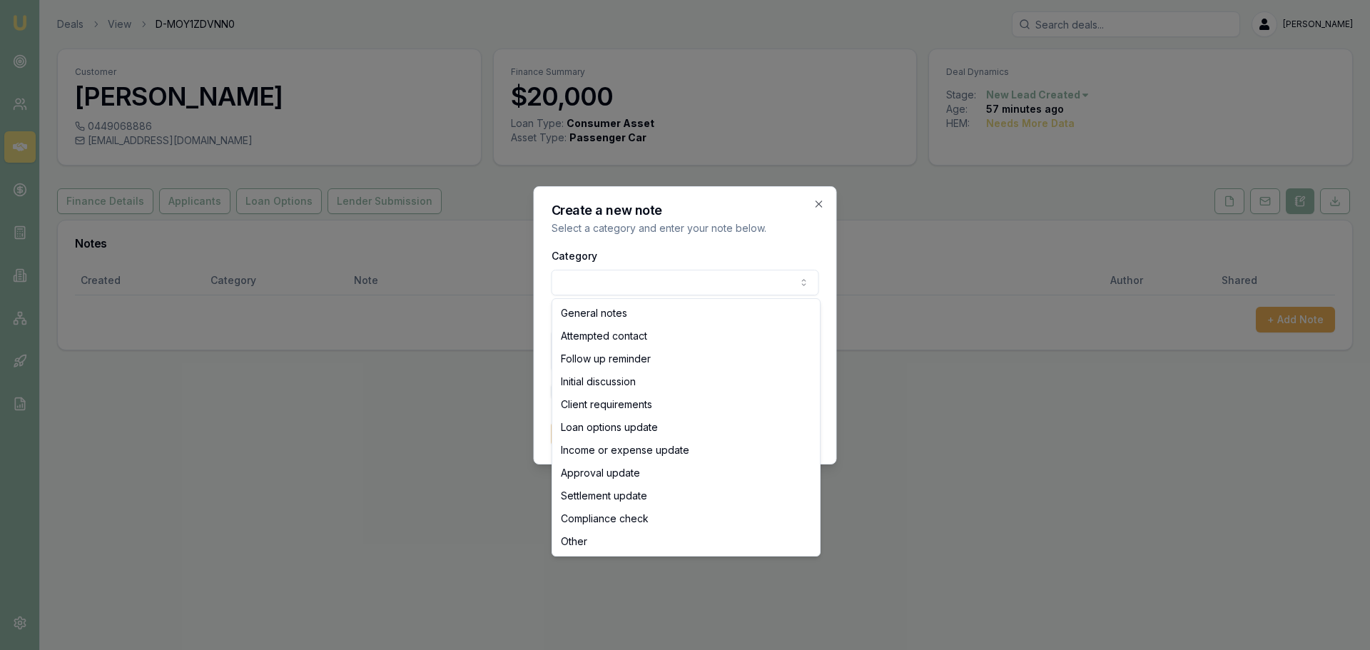
select select "ATTEMPTED_CONTACT"
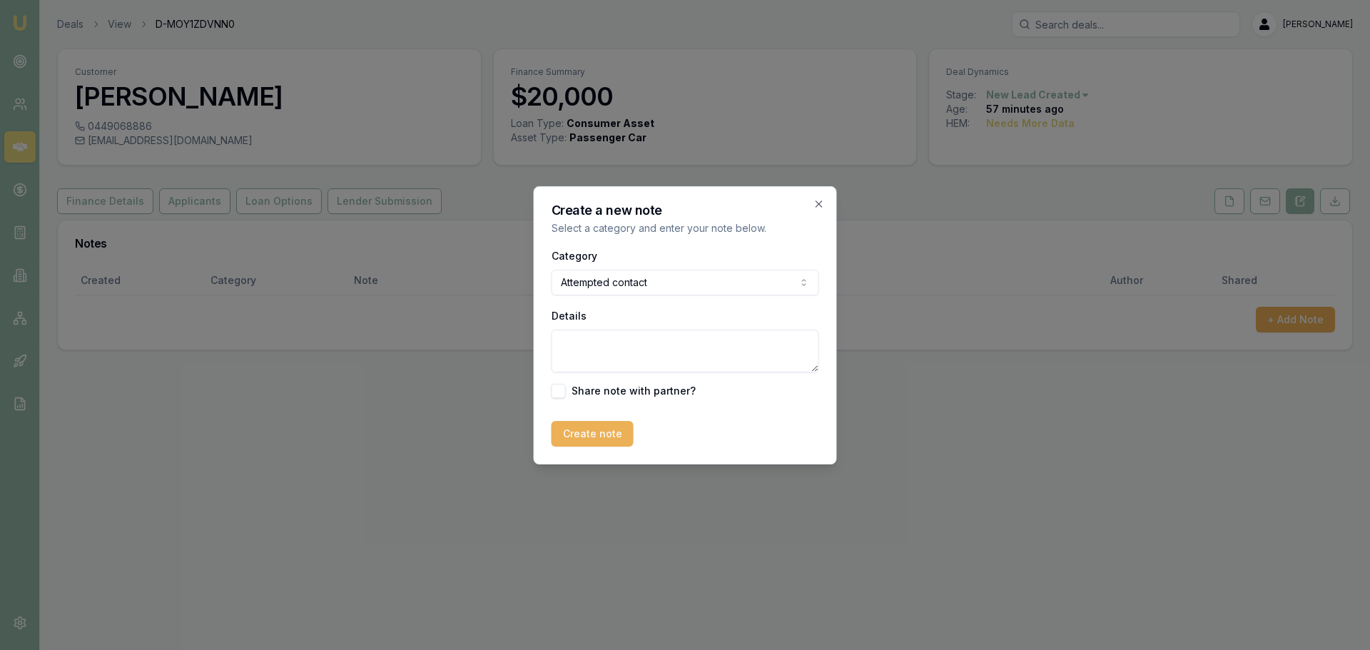
click at [612, 340] on textarea "Details" at bounding box center [686, 351] width 268 height 43
type textarea "SEnt intro text"
click at [561, 432] on button "Create note" at bounding box center [593, 434] width 82 height 26
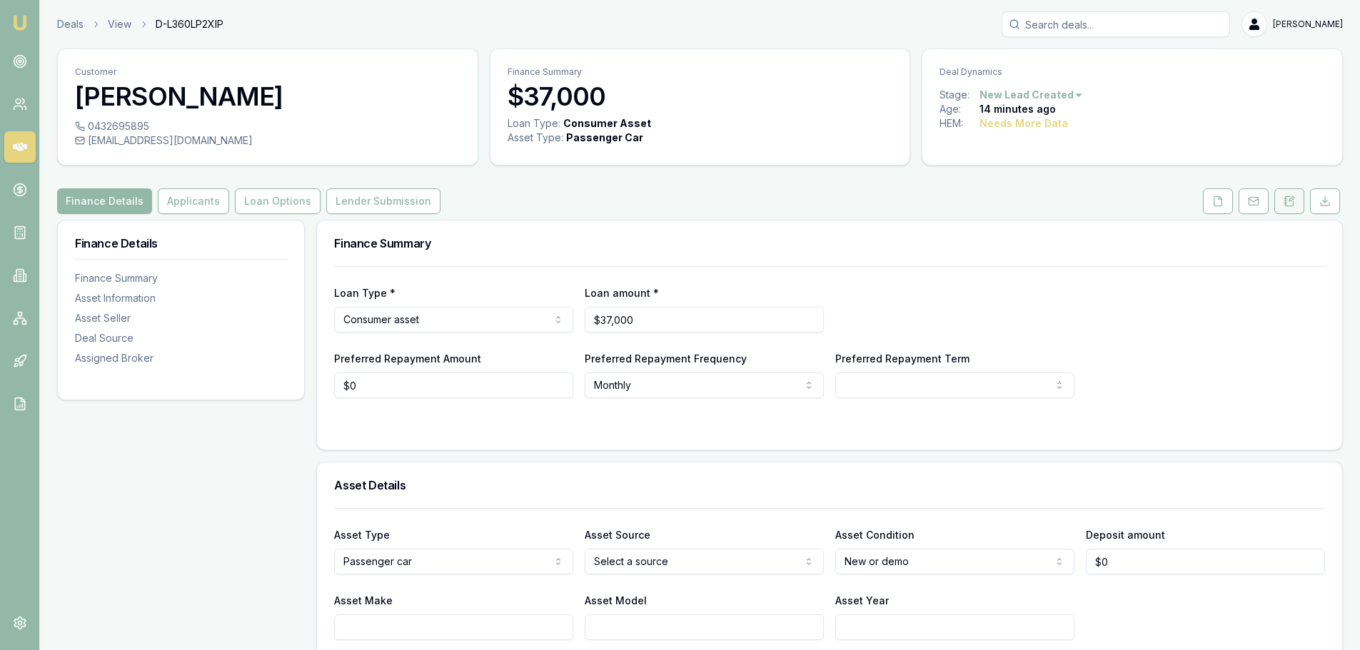
click at [1294, 197] on icon at bounding box center [1288, 201] width 11 height 11
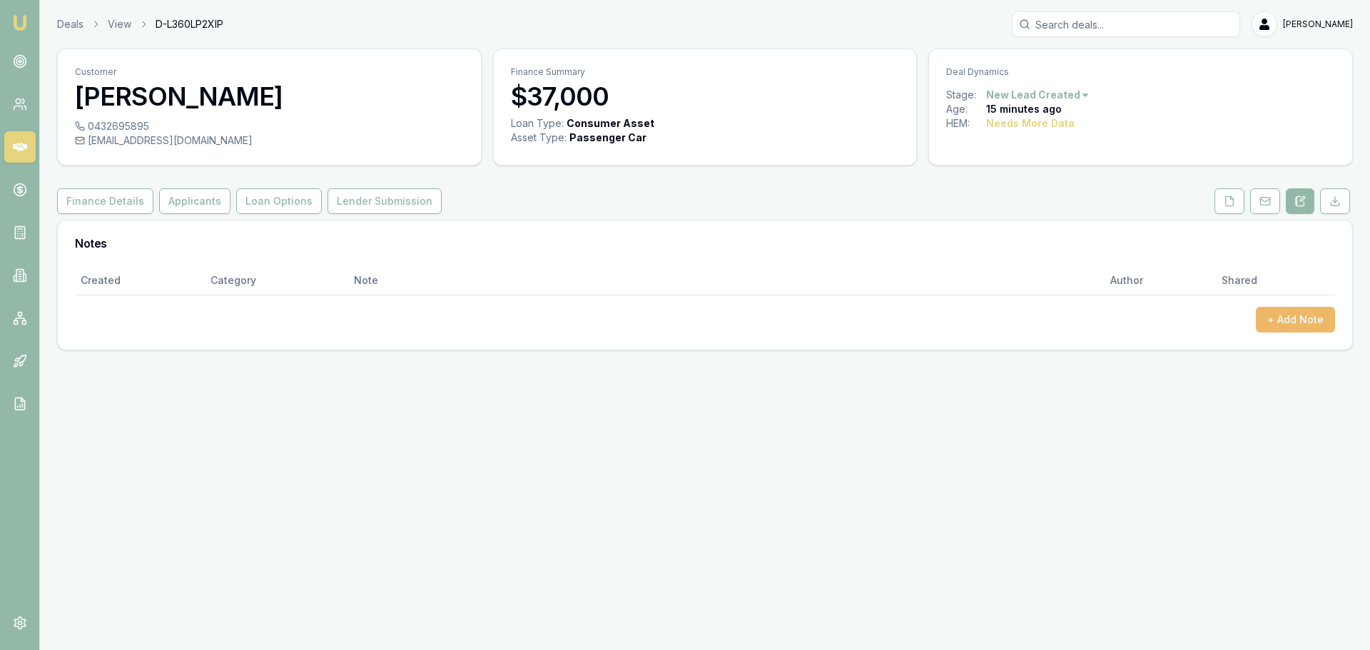
click at [1285, 332] on button "+ Add Note" at bounding box center [1295, 320] width 79 height 26
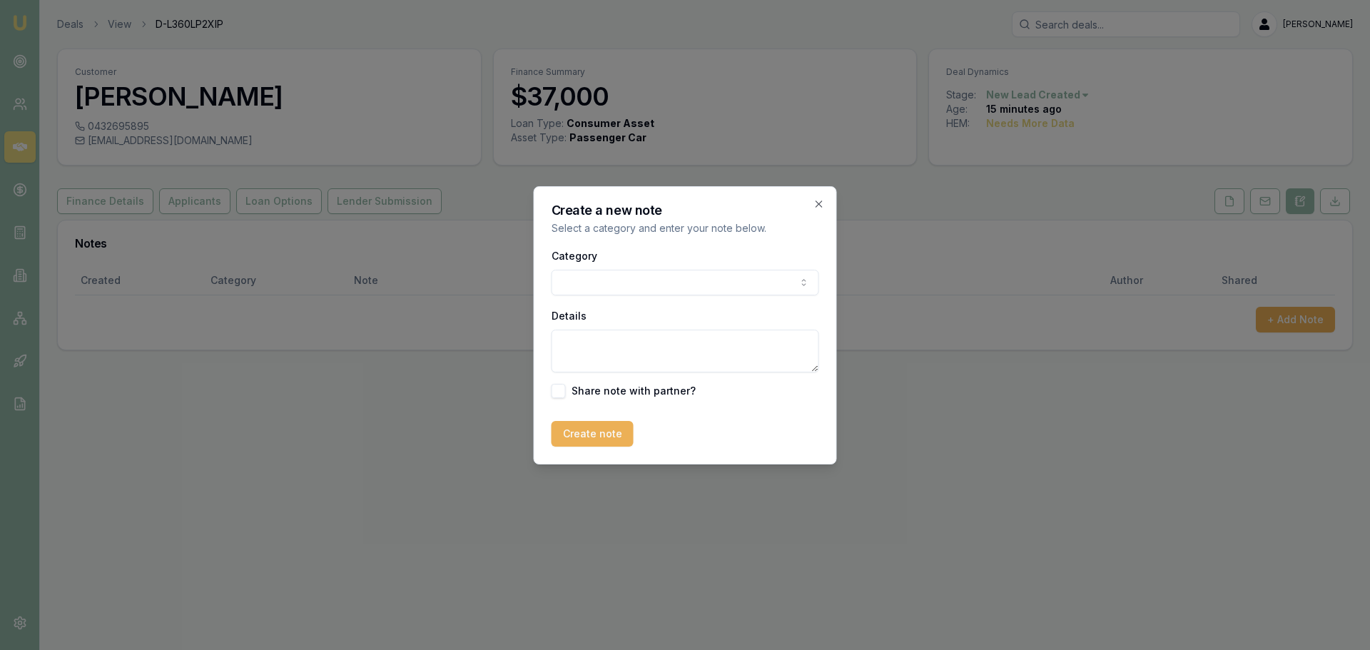
click at [684, 283] on body "Emu Broker Deals View D-L360LP2XIP Erin Shield Toggle Menu Customer Steph Wheat…" at bounding box center [685, 325] width 1370 height 650
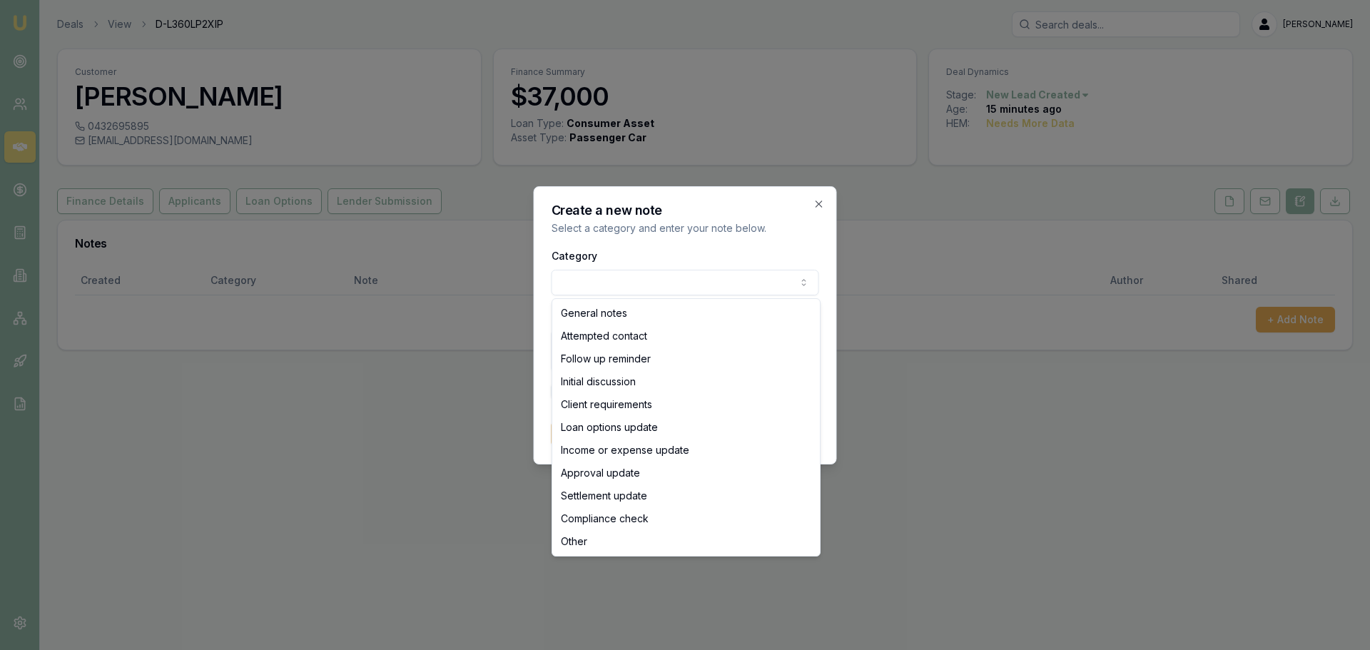
select select "ATTEMPTED_CONTACT"
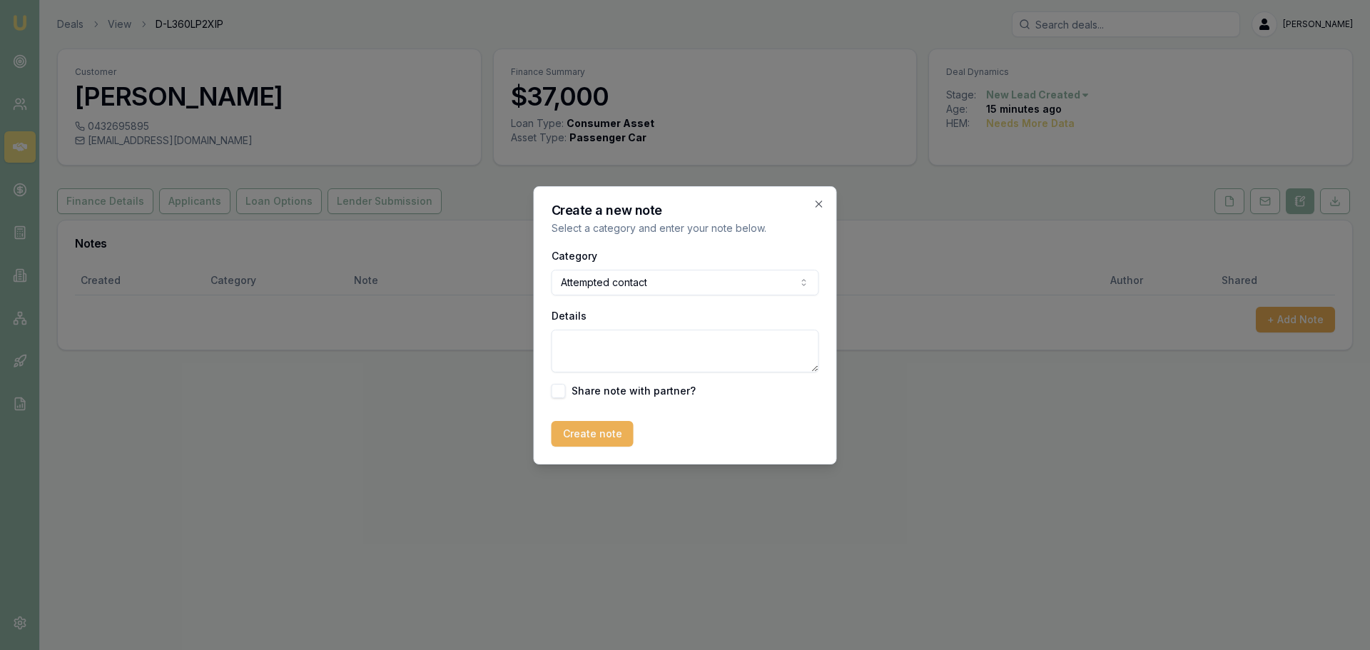
click at [601, 341] on textarea "Details" at bounding box center [686, 351] width 268 height 43
type textarea "sent intro text"
click at [580, 437] on button "Create note" at bounding box center [593, 434] width 82 height 26
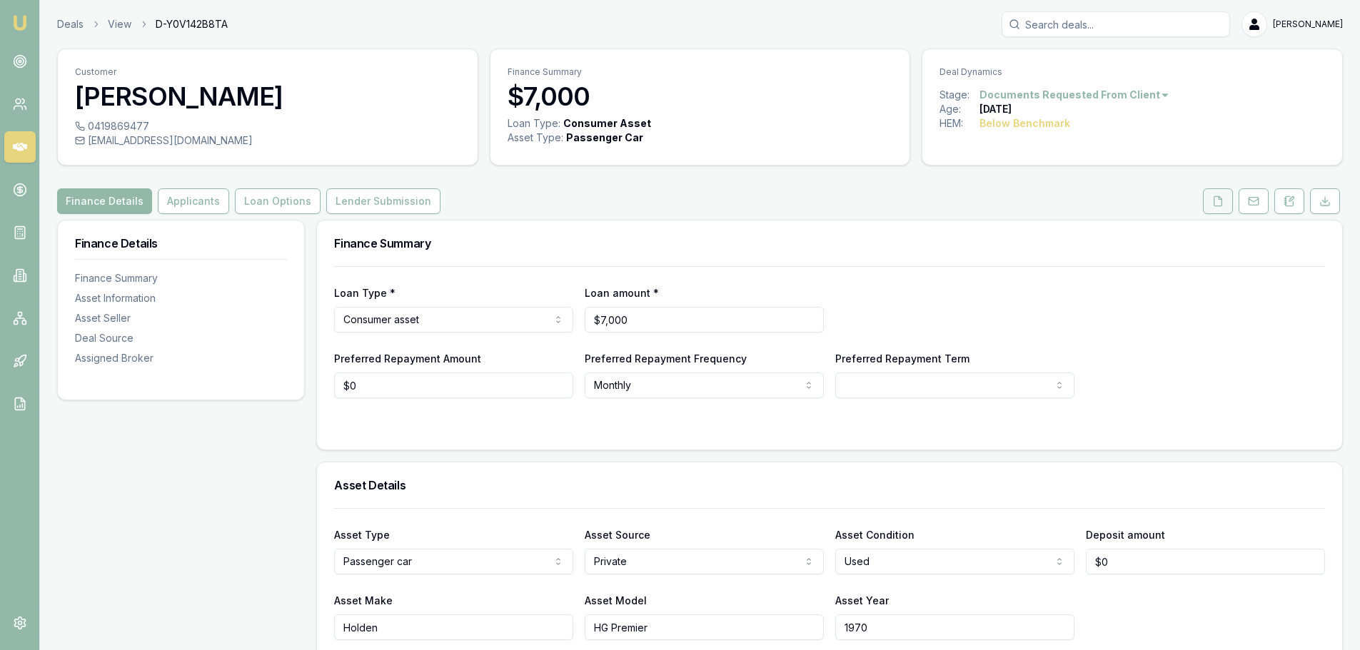
click at [1205, 203] on button at bounding box center [1218, 201] width 30 height 26
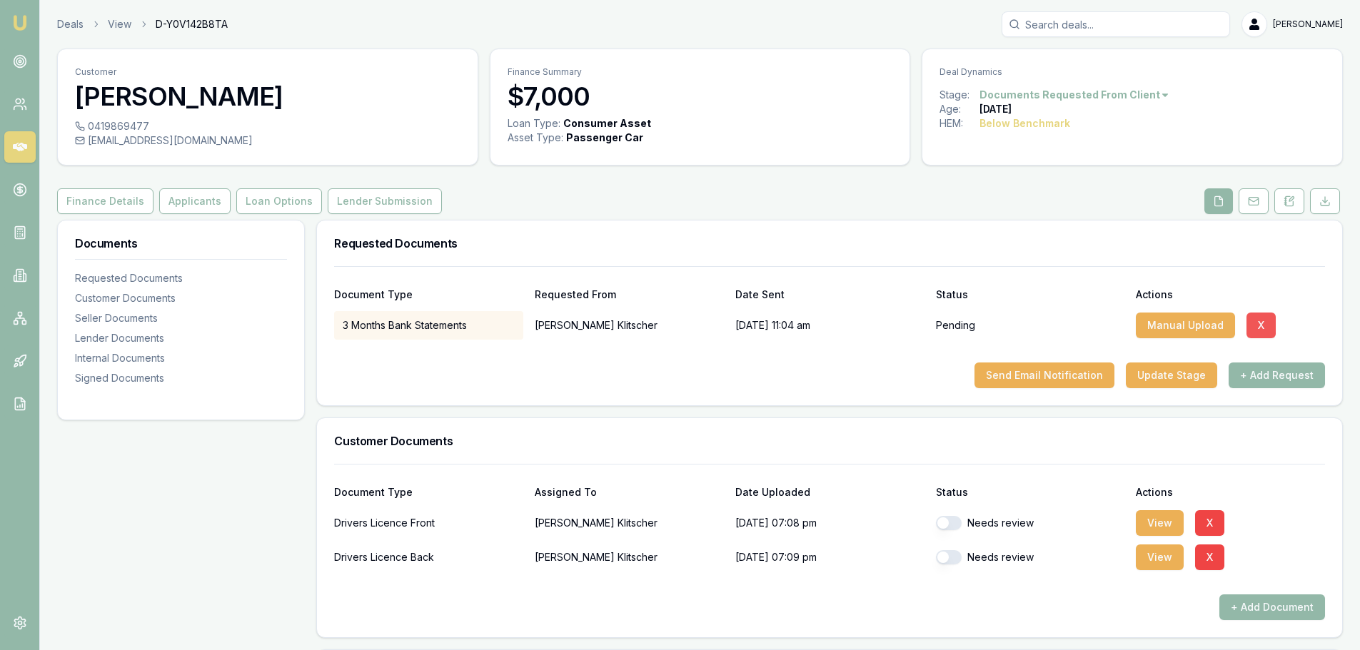
click at [1260, 322] on button "X" at bounding box center [1260, 326] width 29 height 26
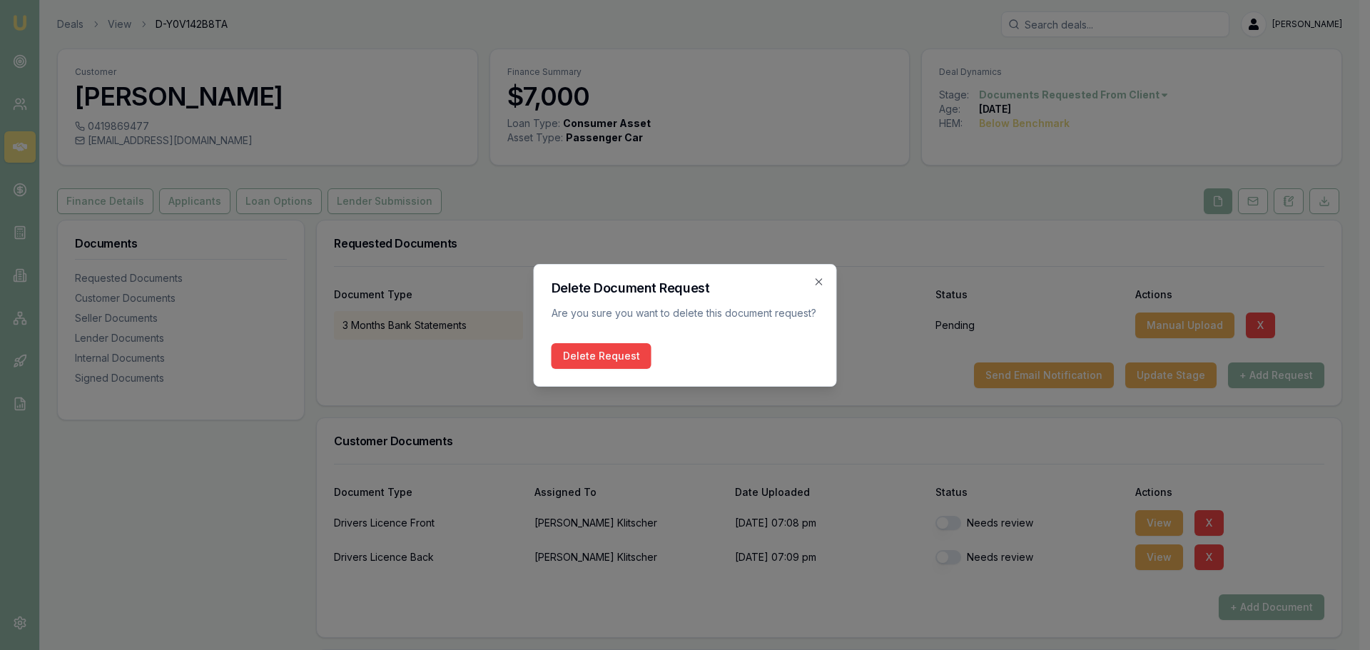
click at [821, 282] on icon "button" at bounding box center [819, 281] width 11 height 11
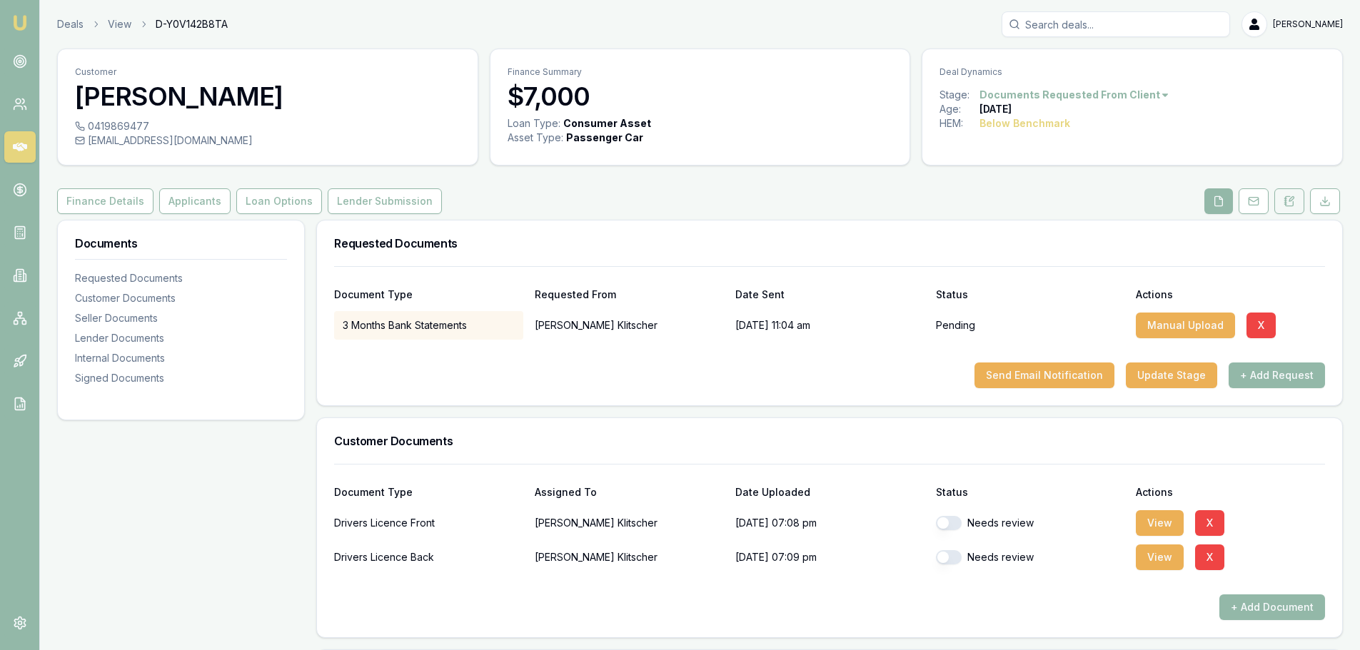
click at [1298, 195] on button at bounding box center [1289, 201] width 30 height 26
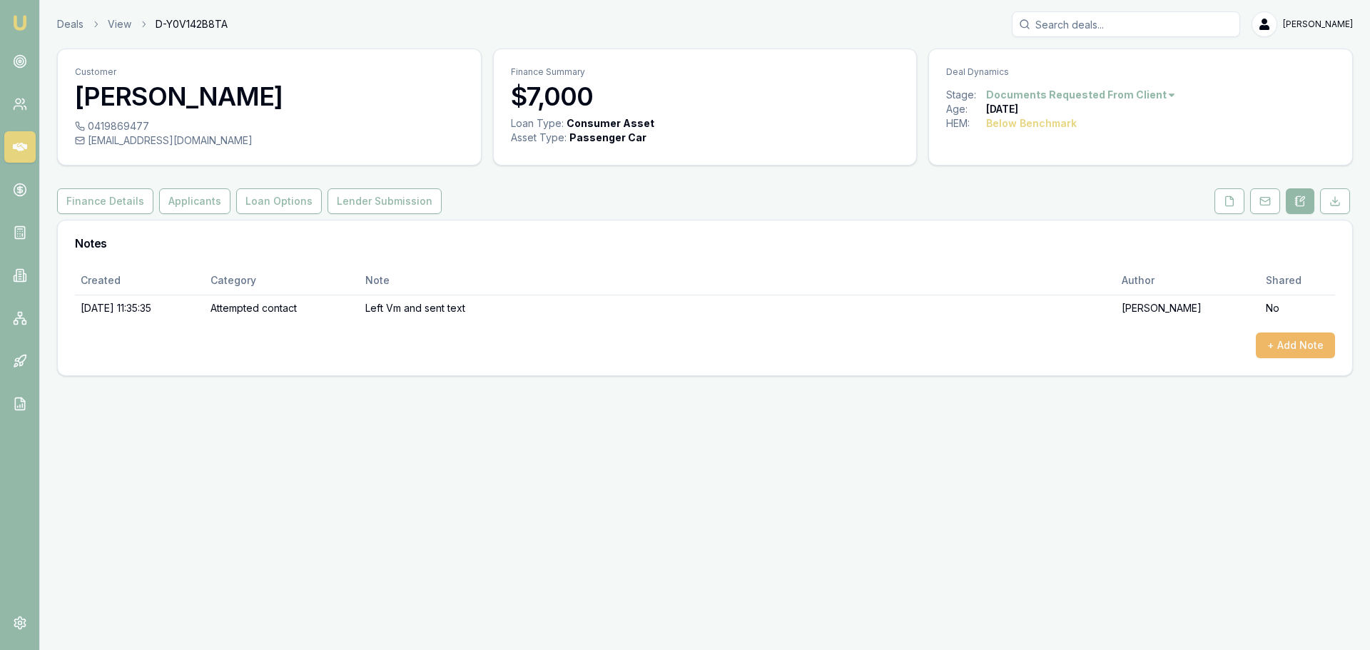
click at [1325, 350] on button "+ Add Note" at bounding box center [1295, 346] width 79 height 26
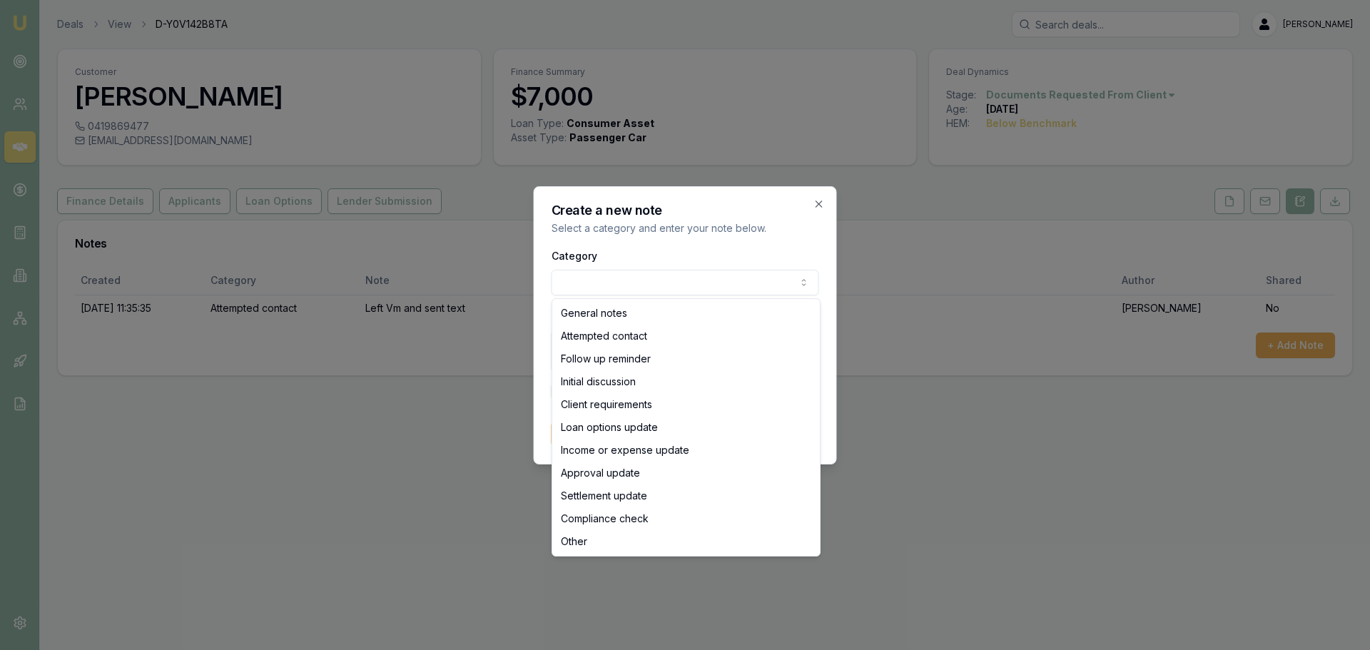
click at [641, 283] on body "Emu Broker Deals View D-Y0V142B8TA Erin Shield Toggle Menu Customer Peter Klits…" at bounding box center [685, 325] width 1370 height 650
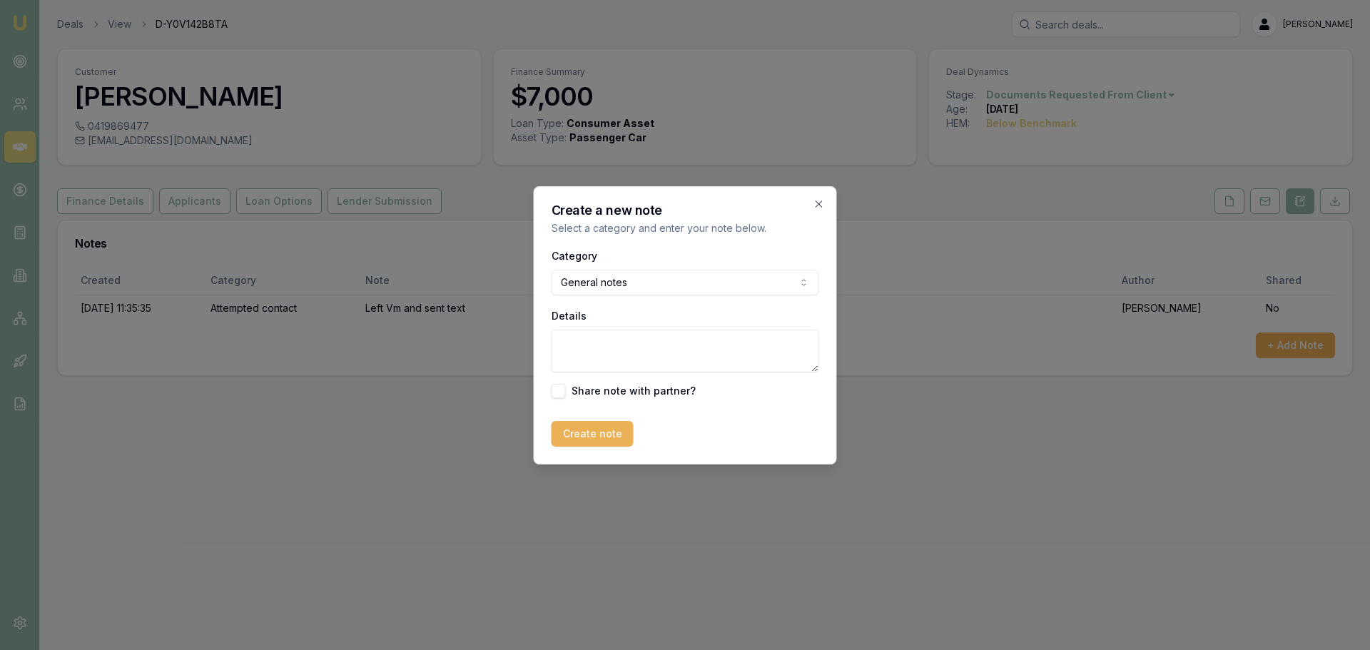
click at [643, 358] on textarea "Details" at bounding box center [686, 351] width 268 height 43
type textarea "Docs supplied, need Centrelink Income Statement."
click at [604, 437] on button "Create note" at bounding box center [593, 434] width 82 height 26
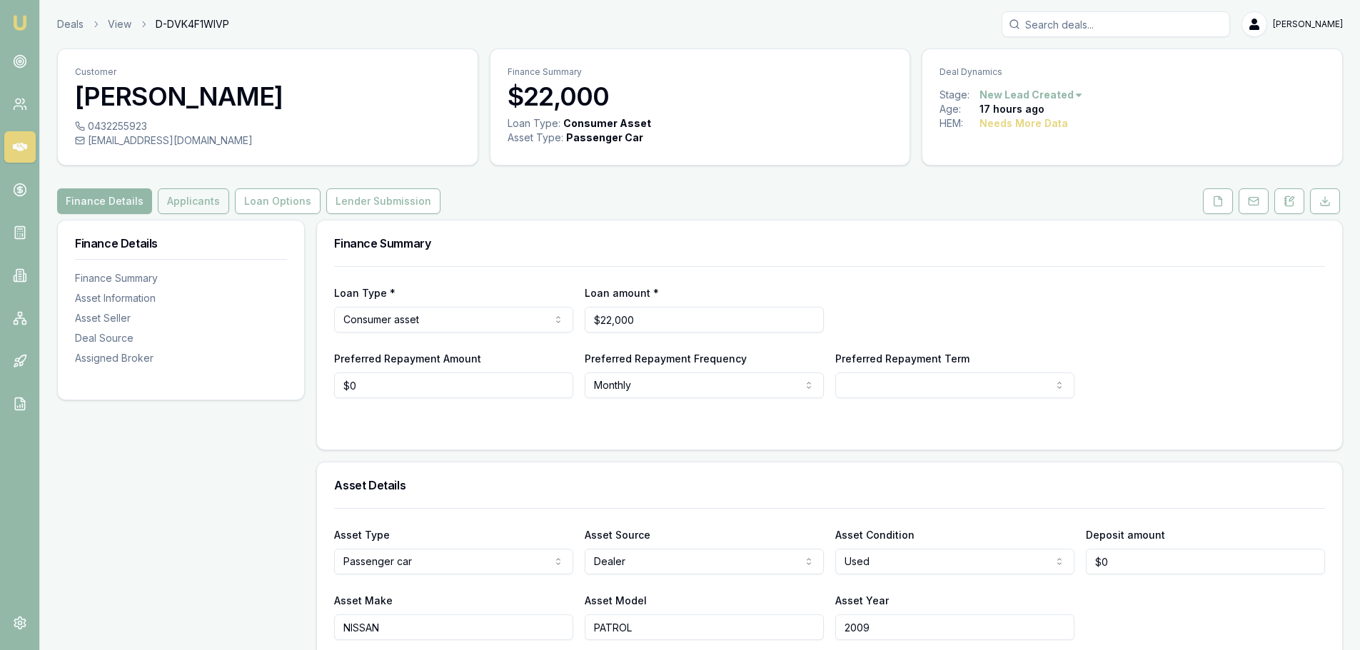
click at [191, 195] on button "Applicants" at bounding box center [193, 201] width 71 height 26
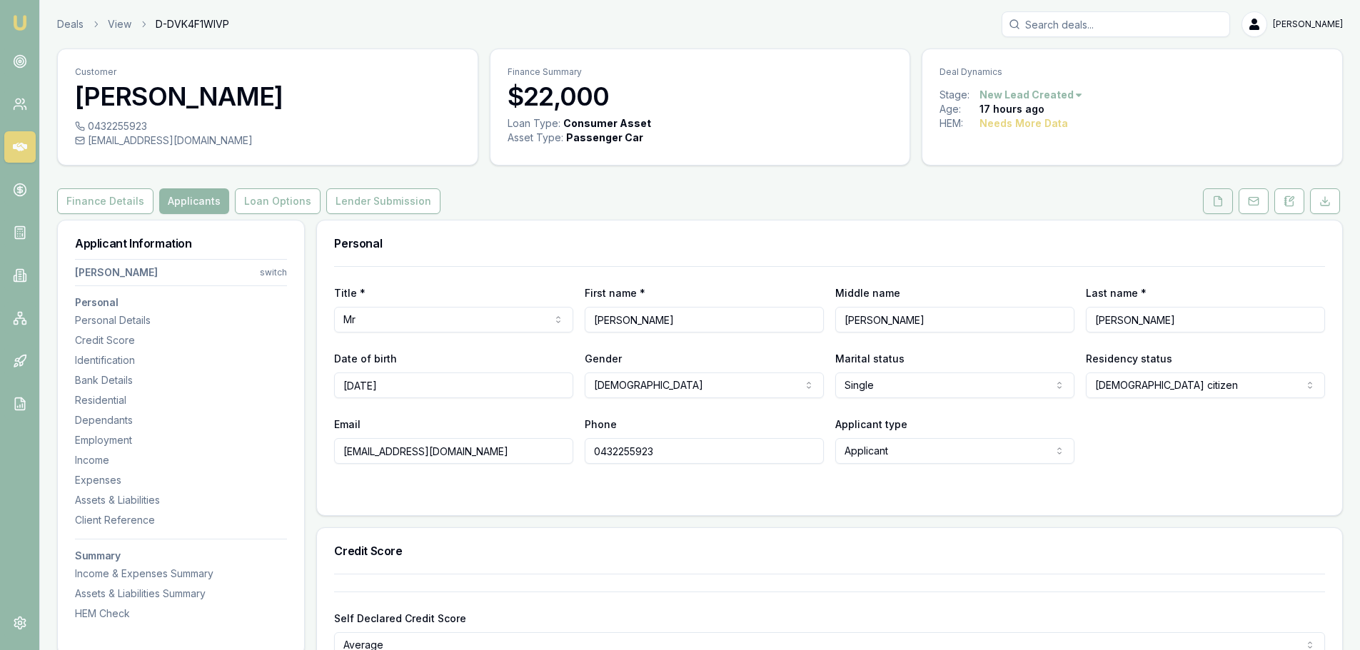
click at [1220, 206] on icon at bounding box center [1218, 200] width 8 height 9
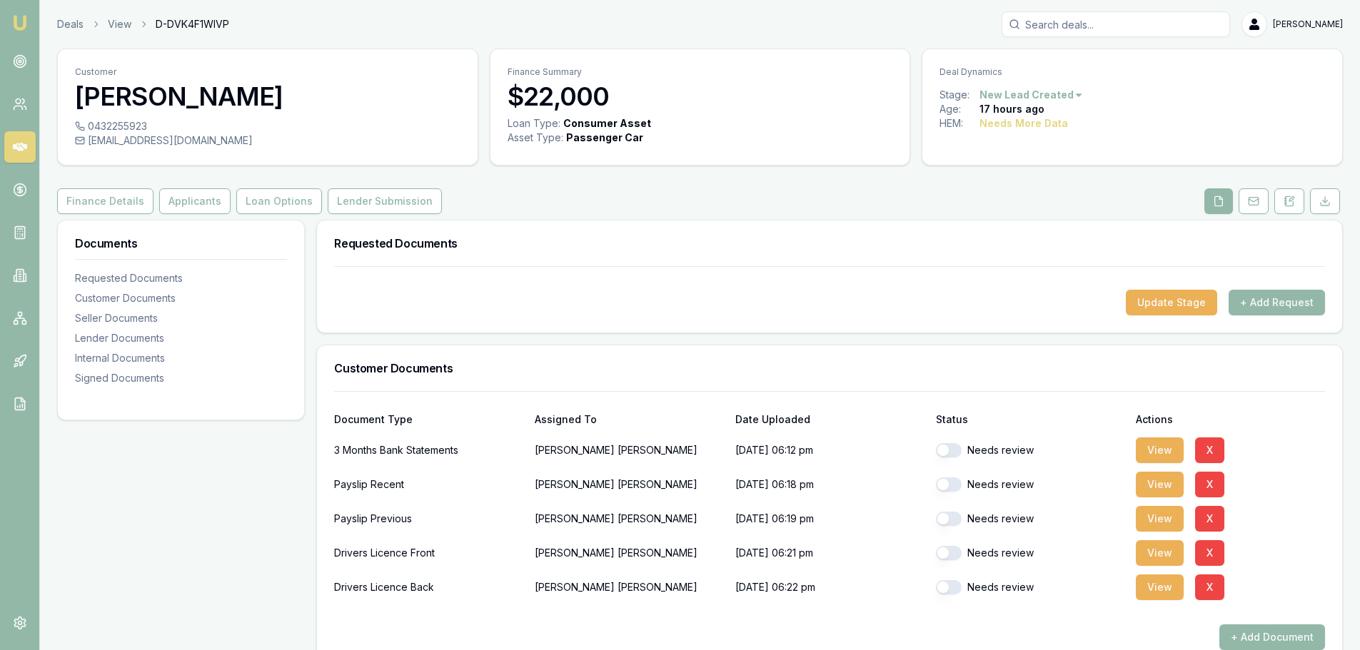
click at [955, 552] on button "button" at bounding box center [949, 553] width 26 height 14
checkbox input "true"
click at [951, 584] on button "button" at bounding box center [949, 587] width 26 height 14
checkbox input "true"
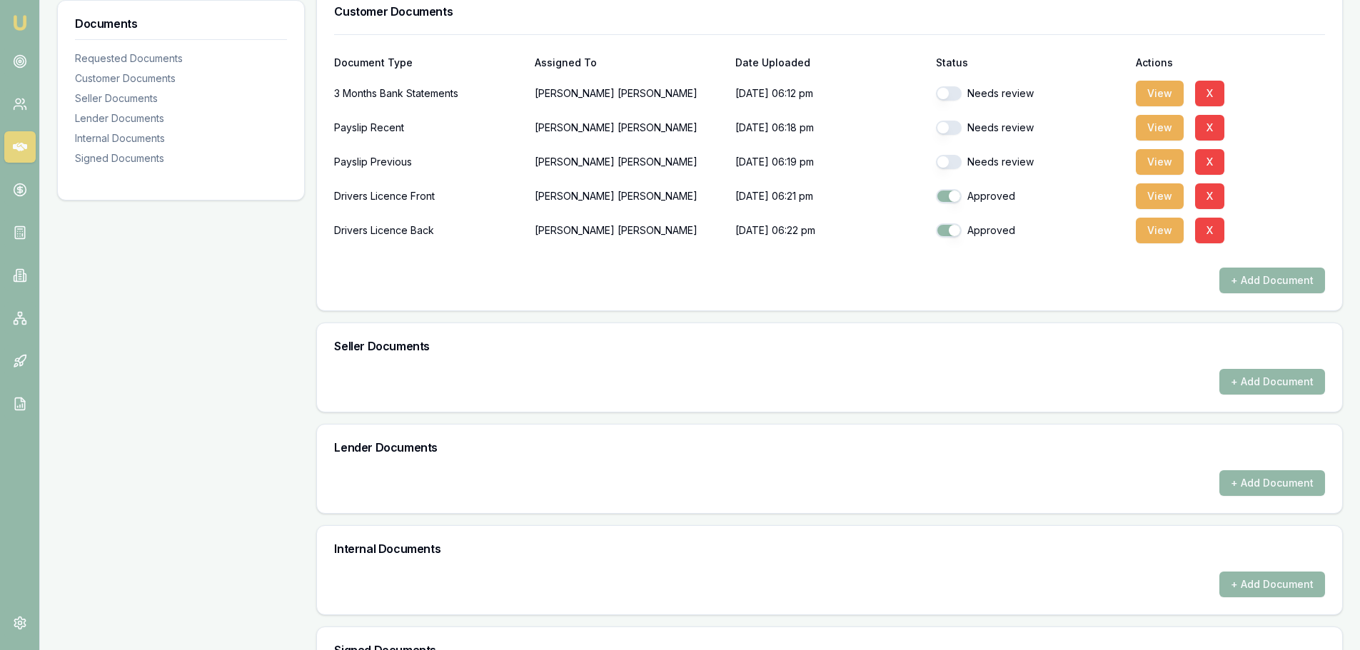
scroll to position [565, 0]
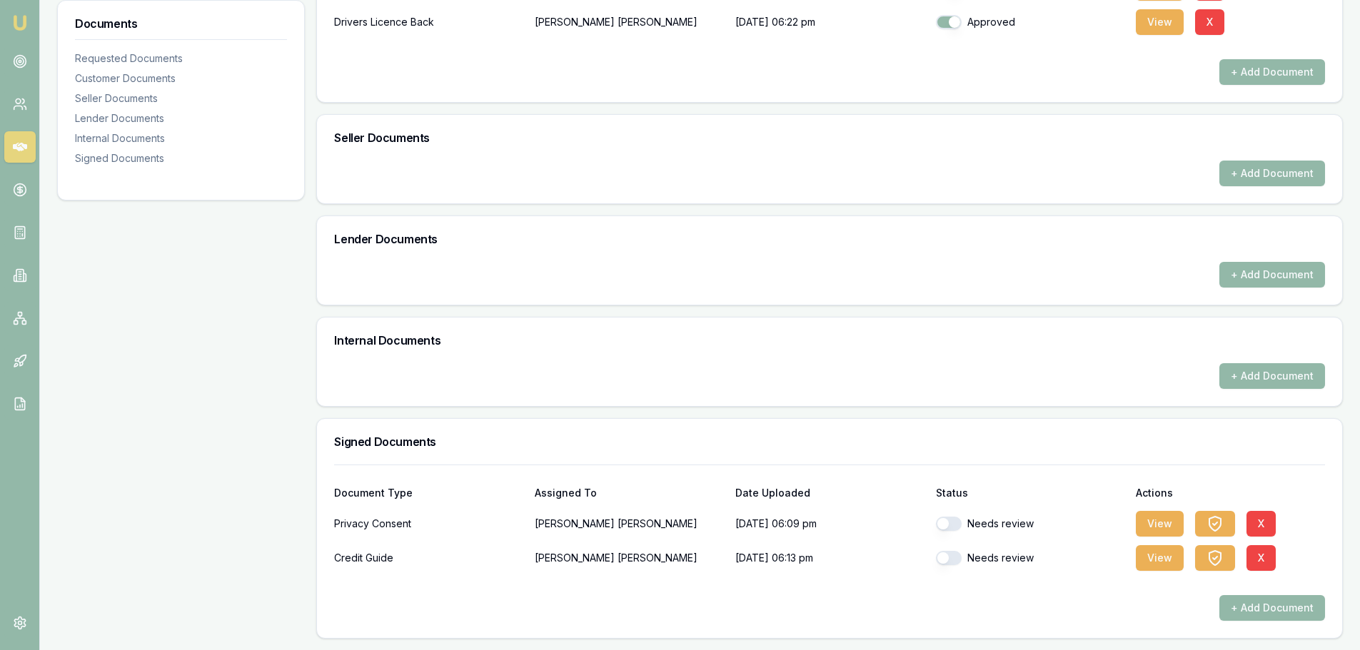
click at [951, 527] on button "button" at bounding box center [949, 524] width 26 height 14
checkbox input "true"
click at [948, 555] on button "button" at bounding box center [949, 558] width 26 height 14
checkbox input "true"
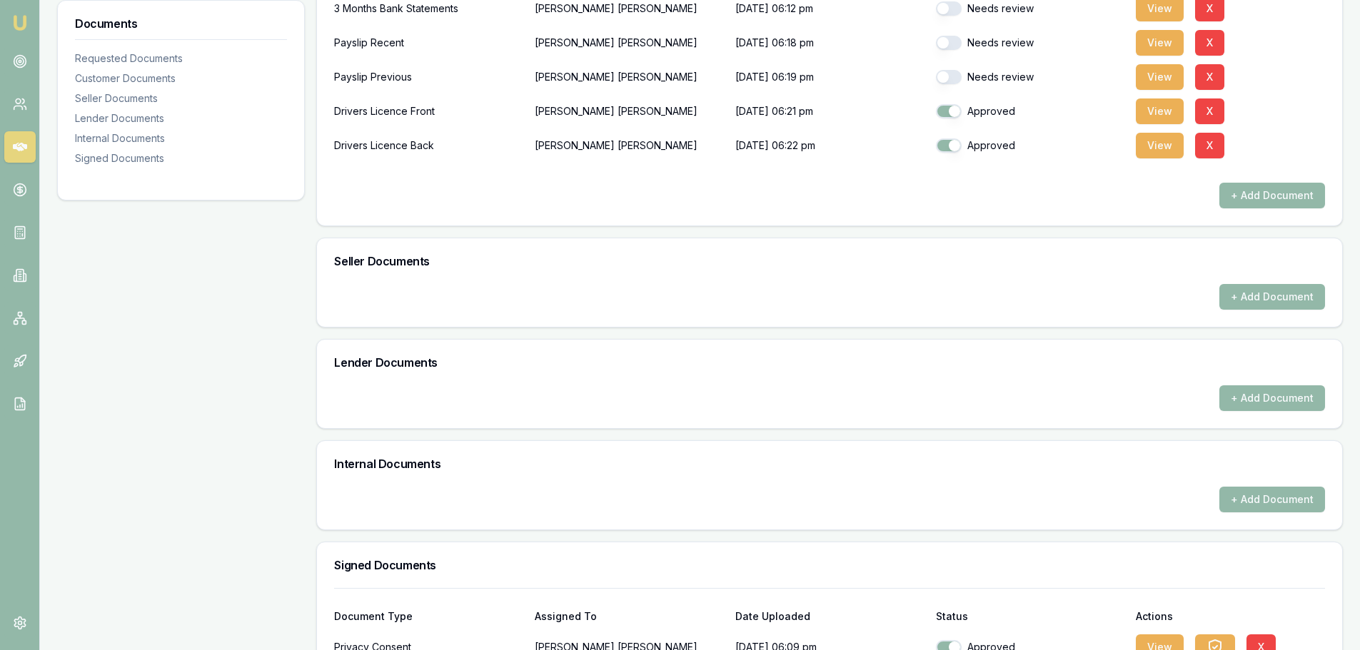
scroll to position [280, 0]
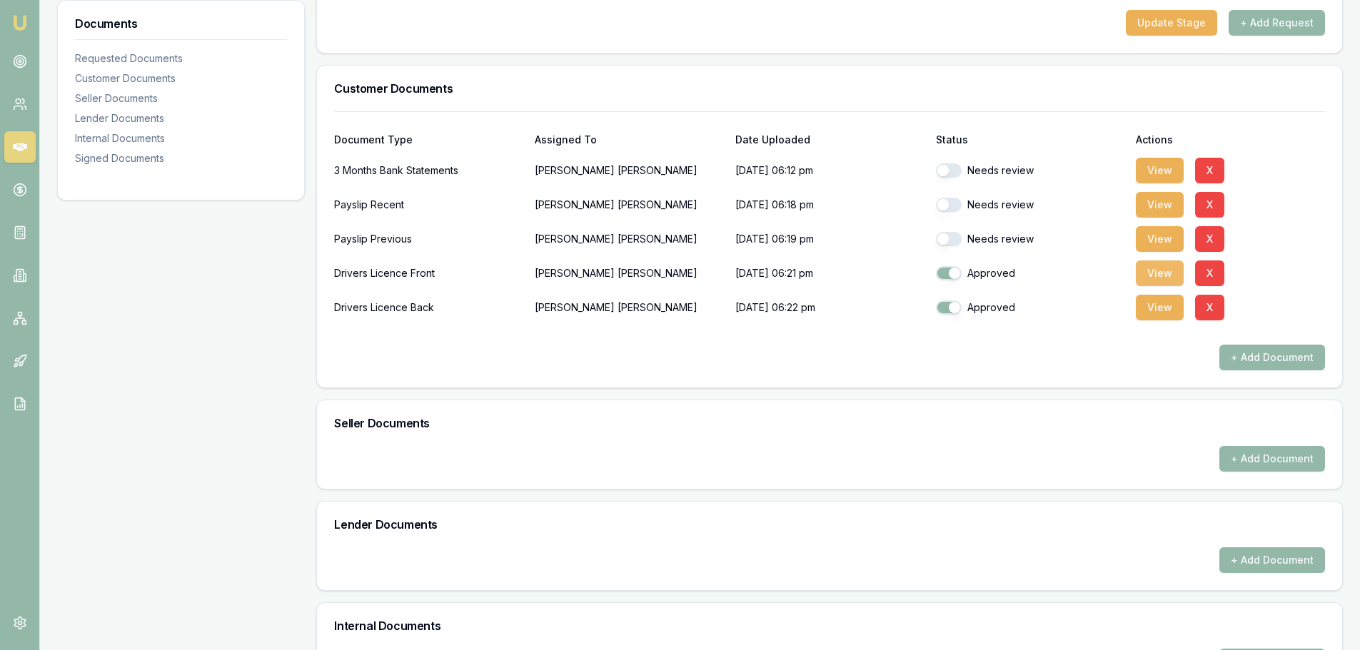
click at [1146, 272] on button "View" at bounding box center [1160, 274] width 48 height 26
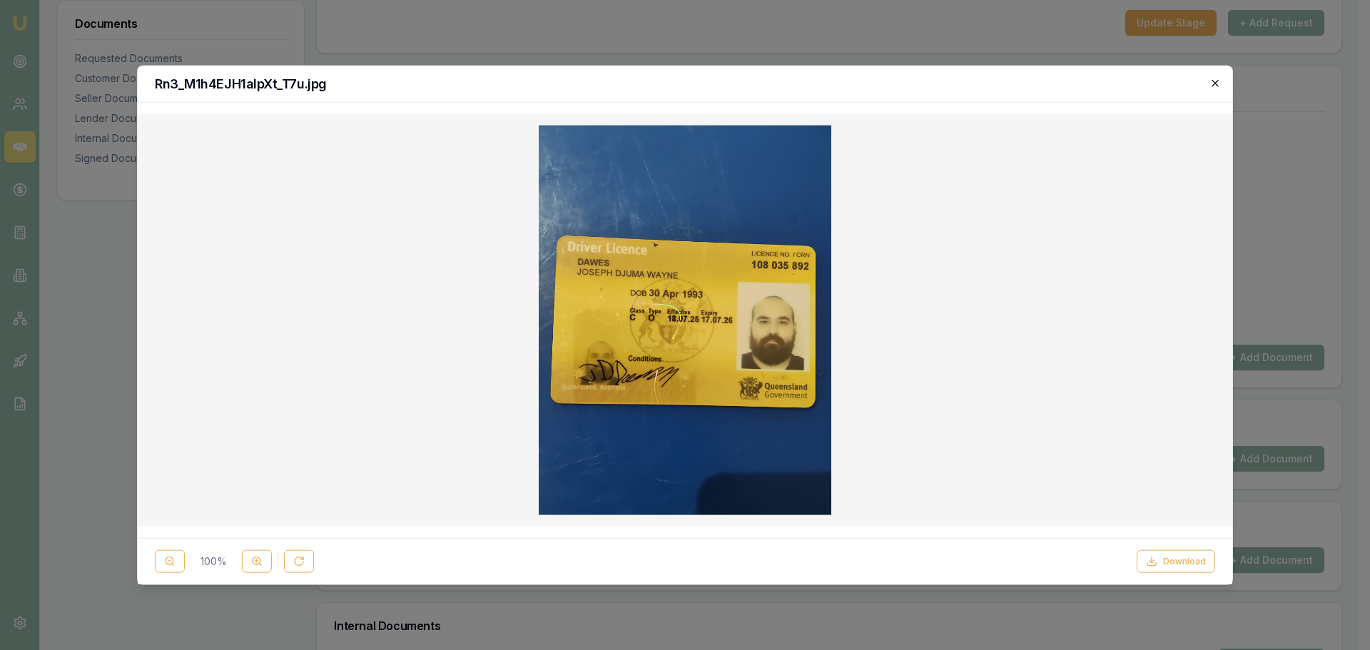
click at [1216, 81] on icon "button" at bounding box center [1215, 82] width 11 height 11
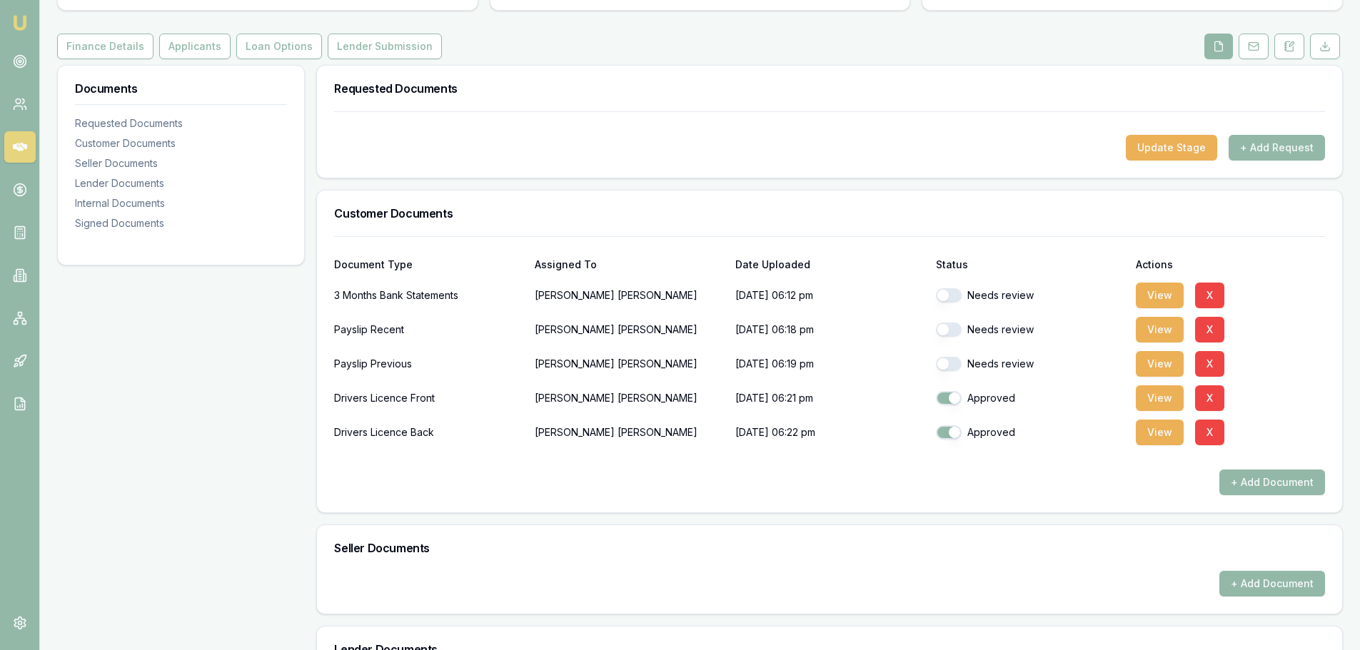
scroll to position [0, 0]
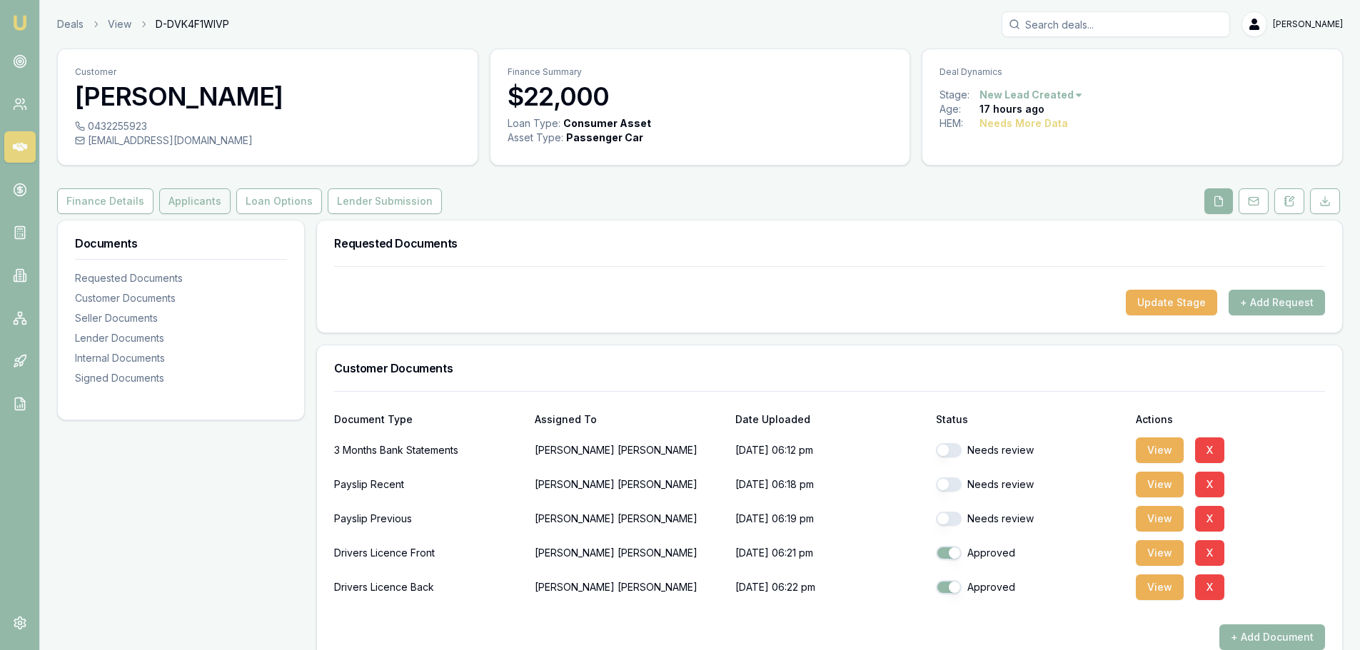
click at [187, 201] on button "Applicants" at bounding box center [194, 201] width 71 height 26
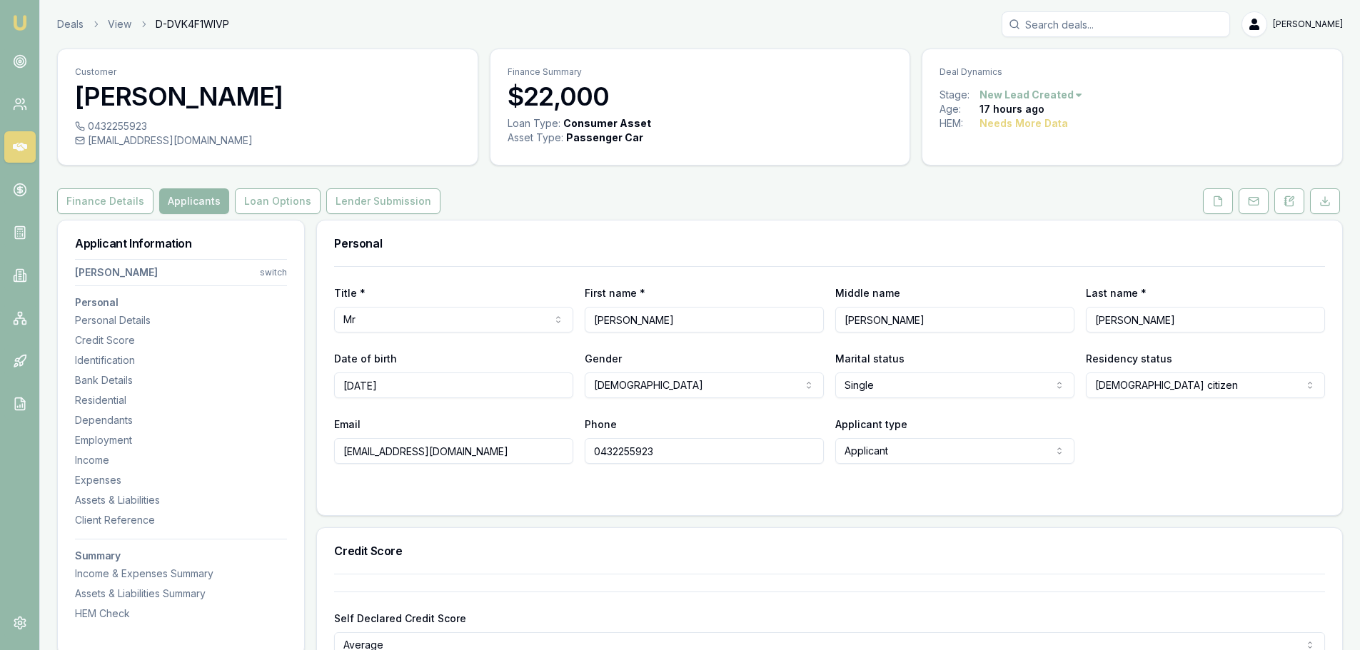
scroll to position [285, 0]
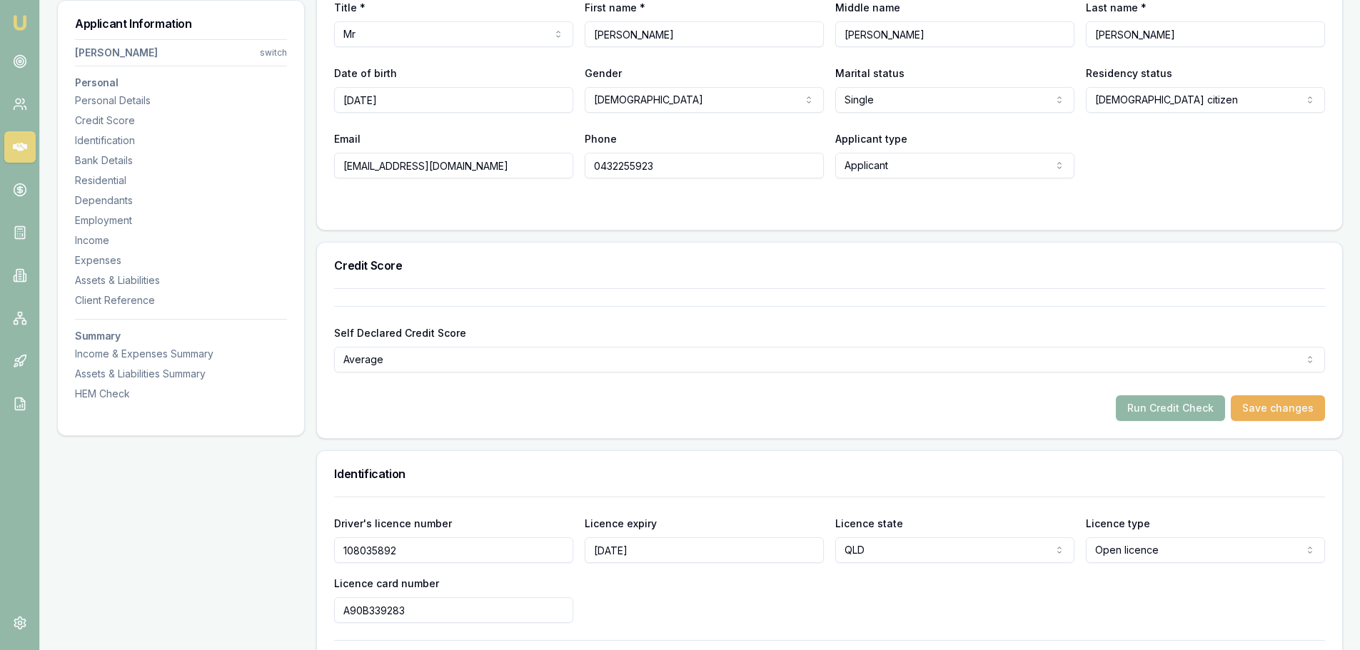
click at [1172, 408] on button "Run Credit Check" at bounding box center [1170, 408] width 109 height 26
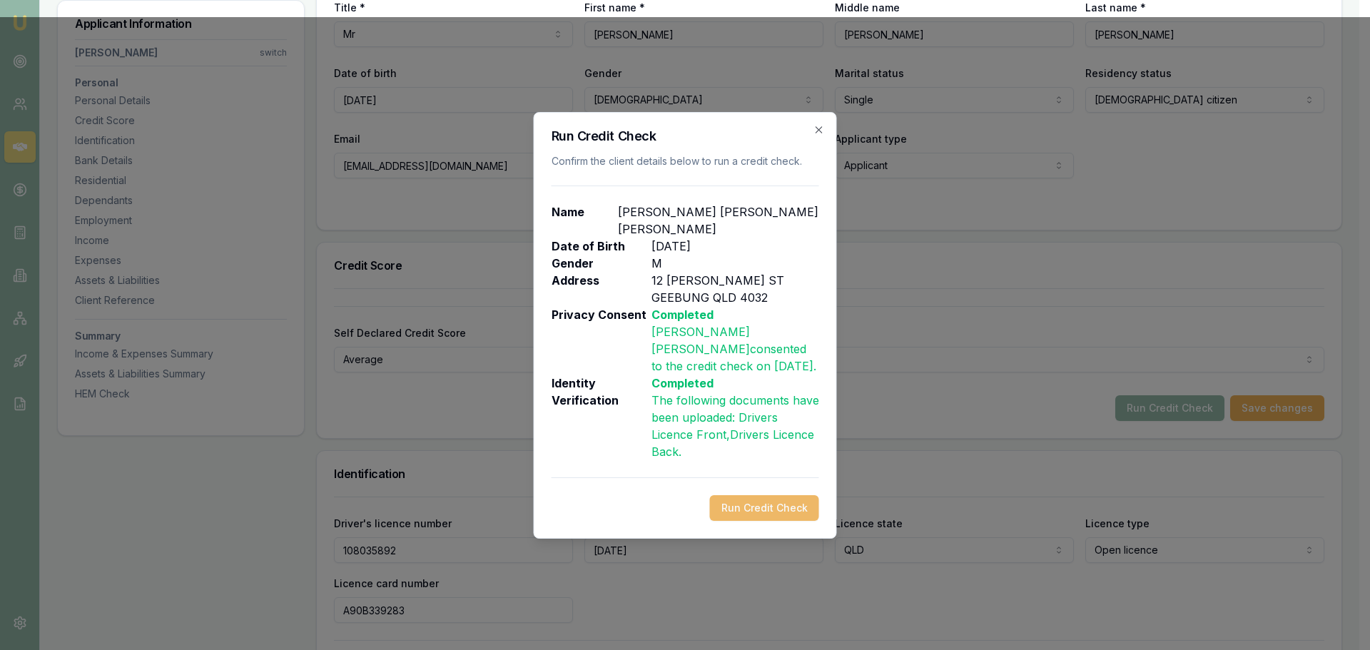
click at [749, 512] on button "Run Credit Check" at bounding box center [764, 508] width 109 height 26
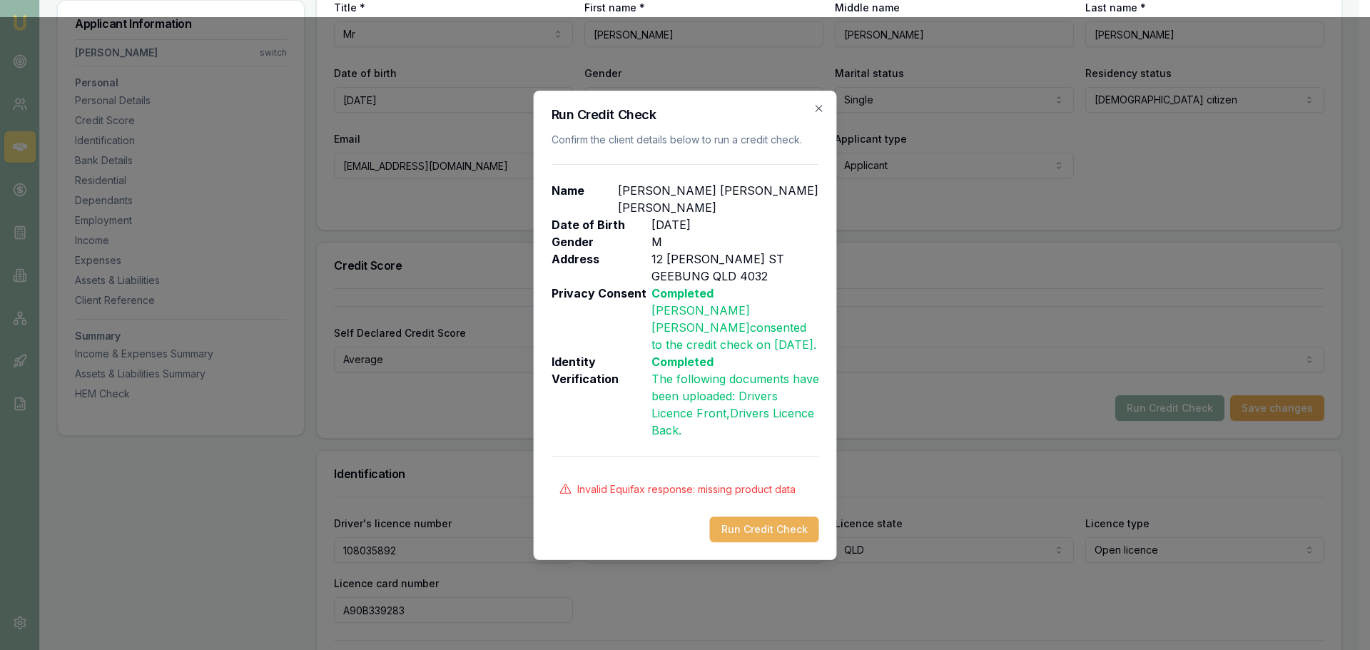
click at [818, 108] on icon "button" at bounding box center [819, 108] width 11 height 11
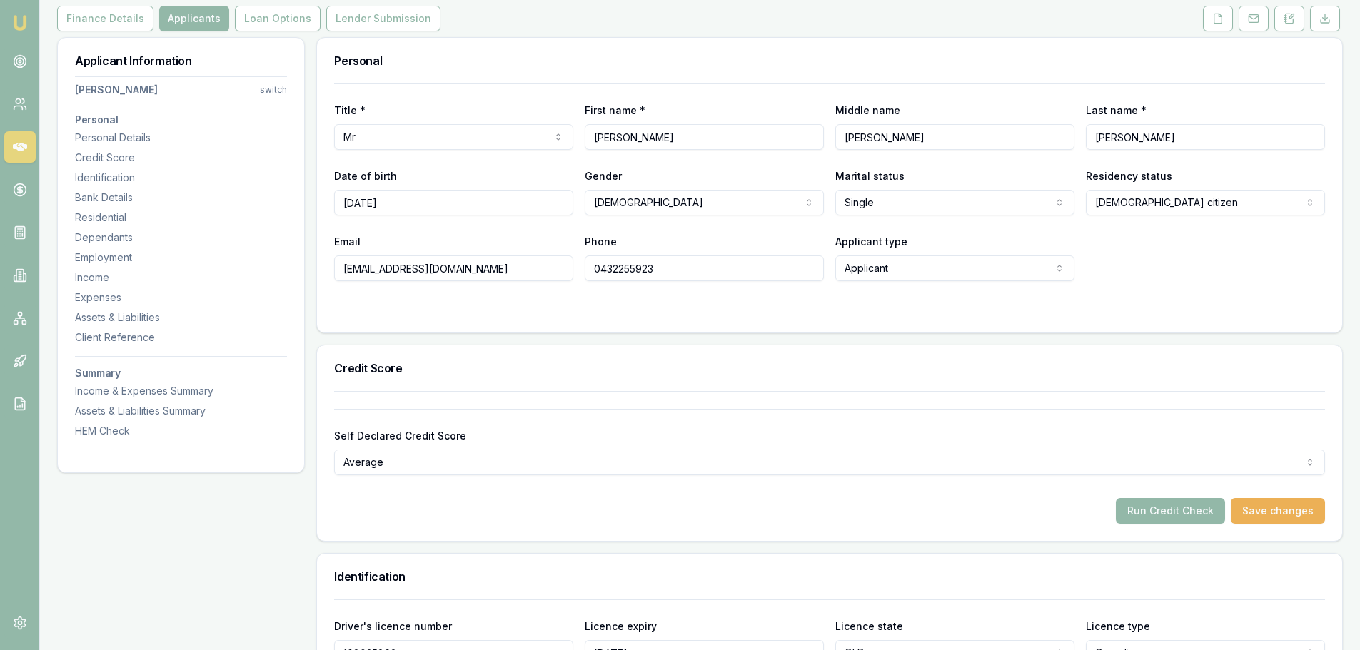
scroll to position [0, 0]
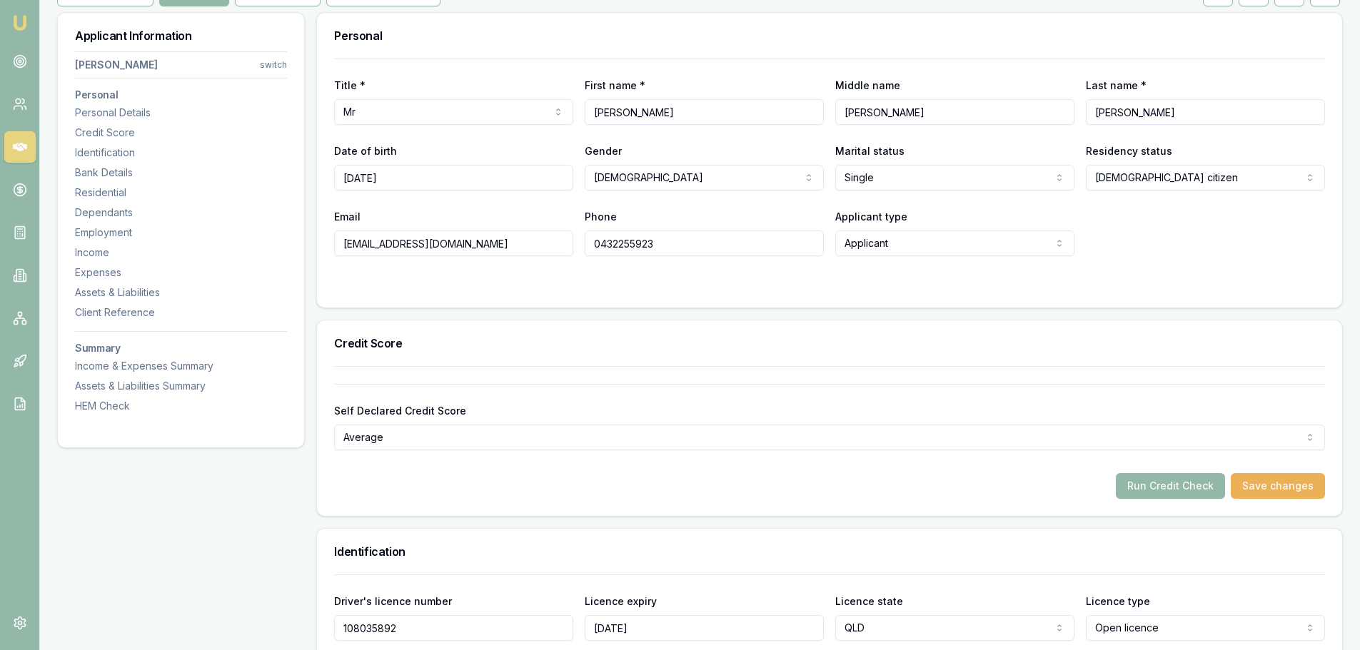
scroll to position [214, 0]
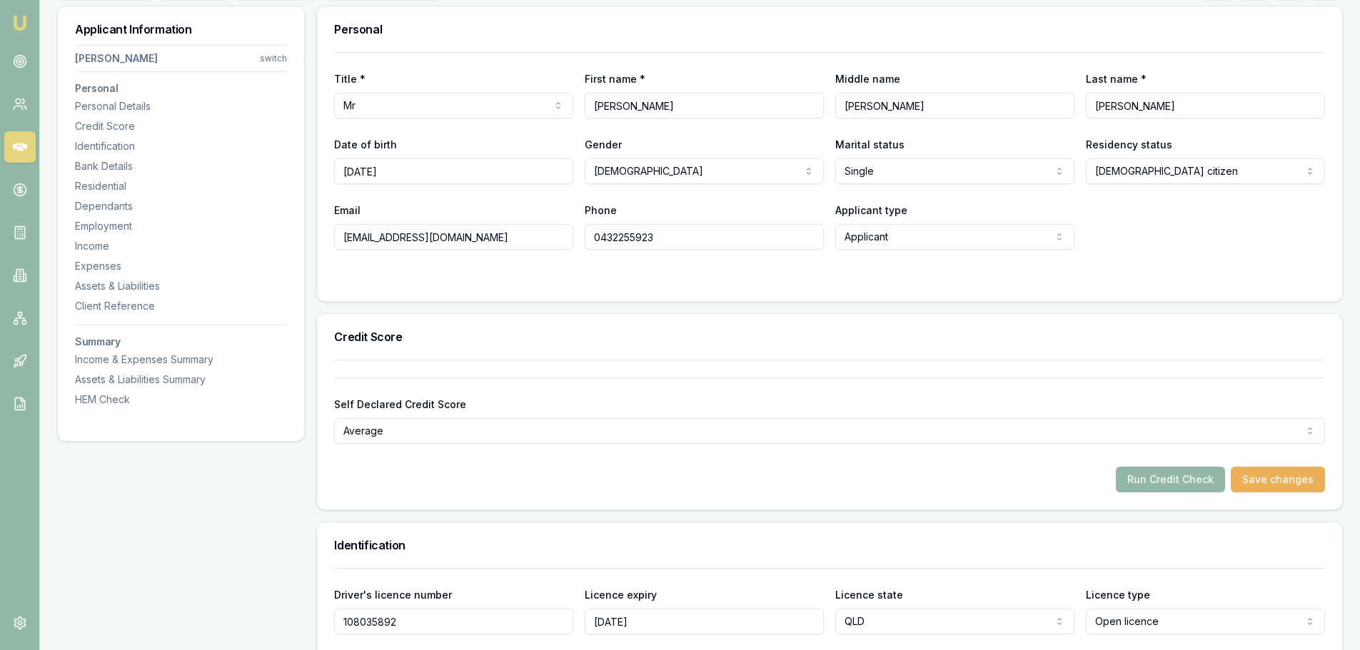
drag, startPoint x: 941, startPoint y: 101, endPoint x: 768, endPoint y: 108, distance: 172.8
click at [768, 108] on div "Title * Mr Mr Mrs Miss Ms Dr Prof First name * Joseph Middle name DJUMA WAYNE L…" at bounding box center [829, 94] width 991 height 49
click at [1184, 482] on button "Run Credit Check" at bounding box center [1170, 480] width 109 height 26
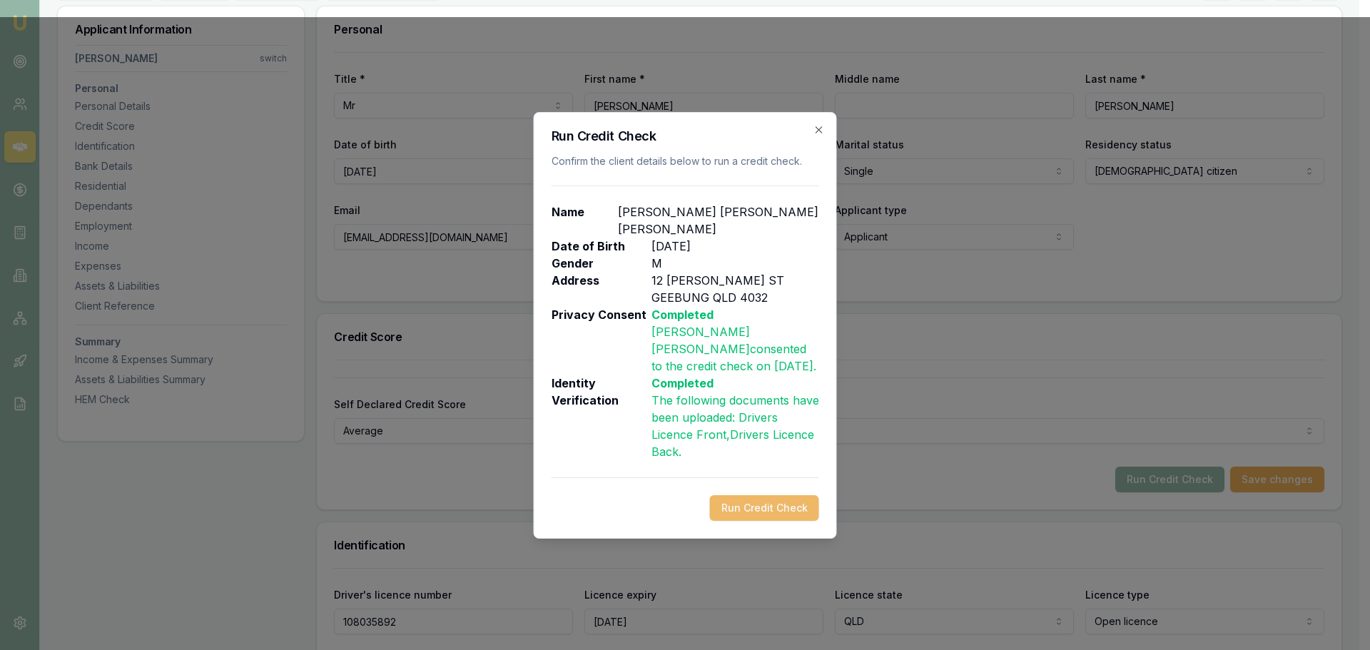
click at [783, 511] on button "Run Credit Check" at bounding box center [764, 508] width 109 height 26
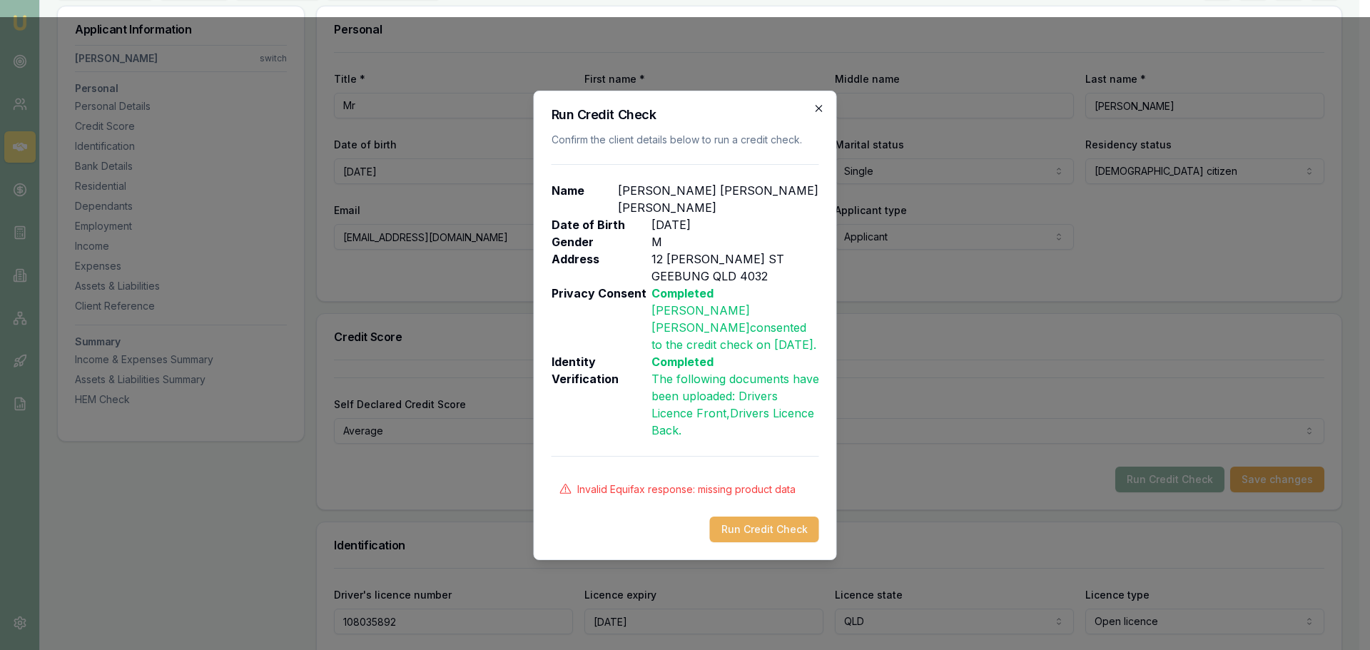
click at [819, 105] on icon "button" at bounding box center [819, 108] width 11 height 11
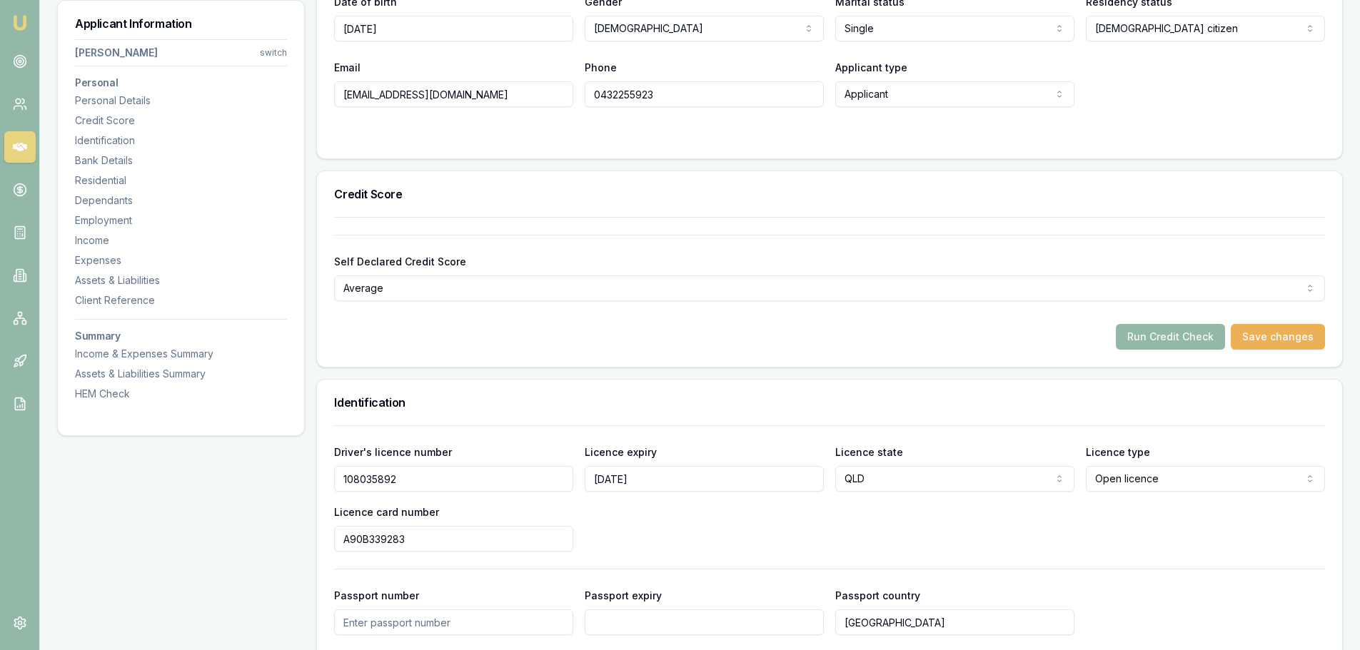
scroll to position [0, 0]
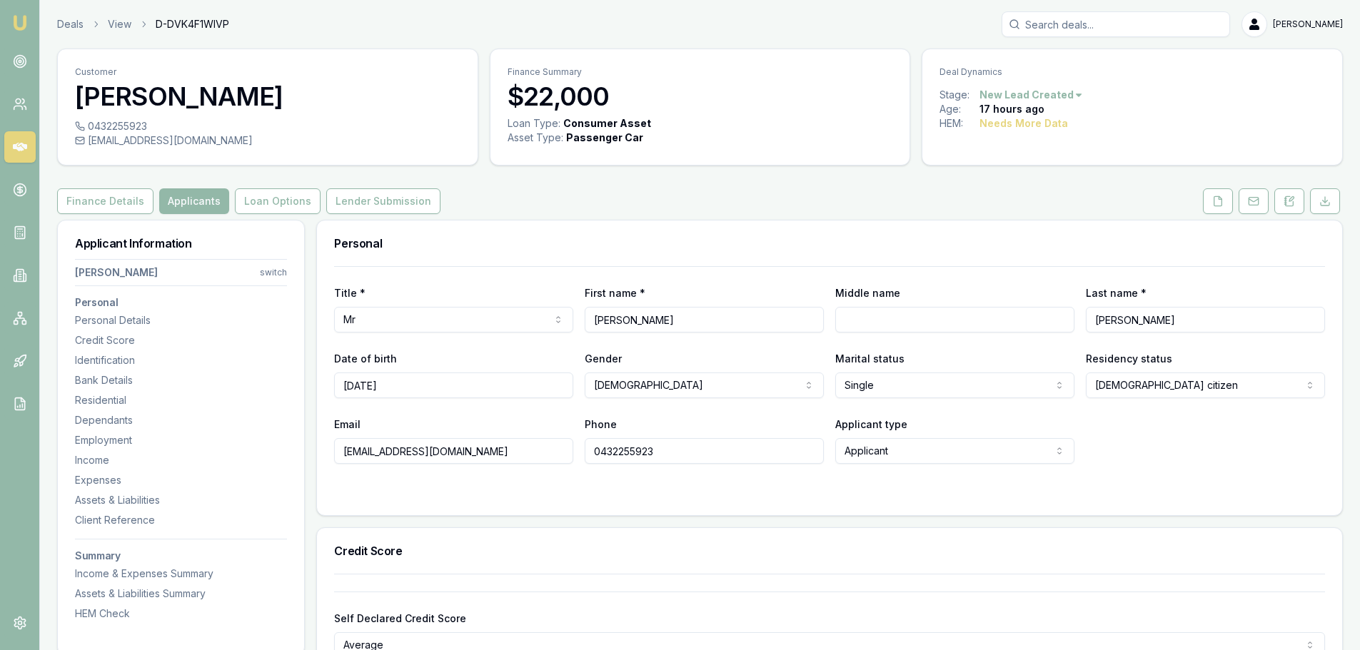
click at [895, 316] on input "Middle name" at bounding box center [954, 320] width 239 height 26
type input "DJUMA WAYNE"
drag, startPoint x: 232, startPoint y: 25, endPoint x: 156, endPoint y: 20, distance: 76.5
click at [156, 20] on div "Deals View D-DVK4F1WIVP Erin Shield" at bounding box center [699, 24] width 1285 height 26
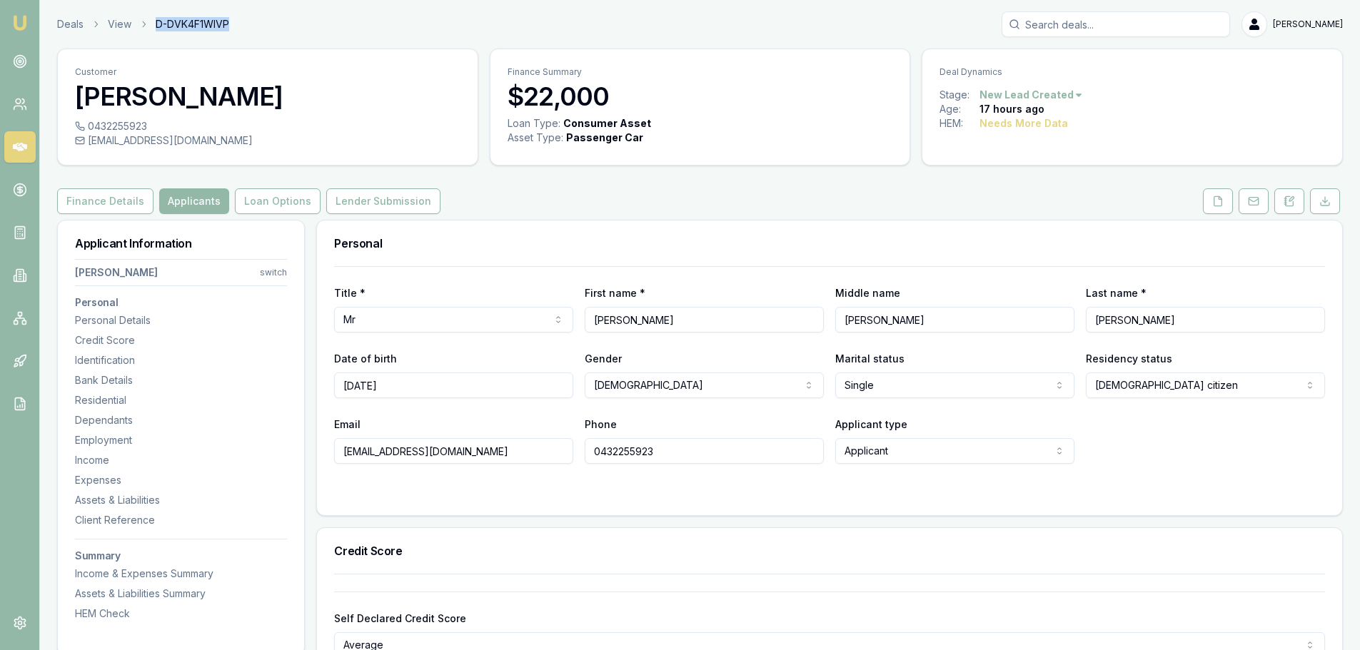
copy span "D-DVK4F1WIVP"
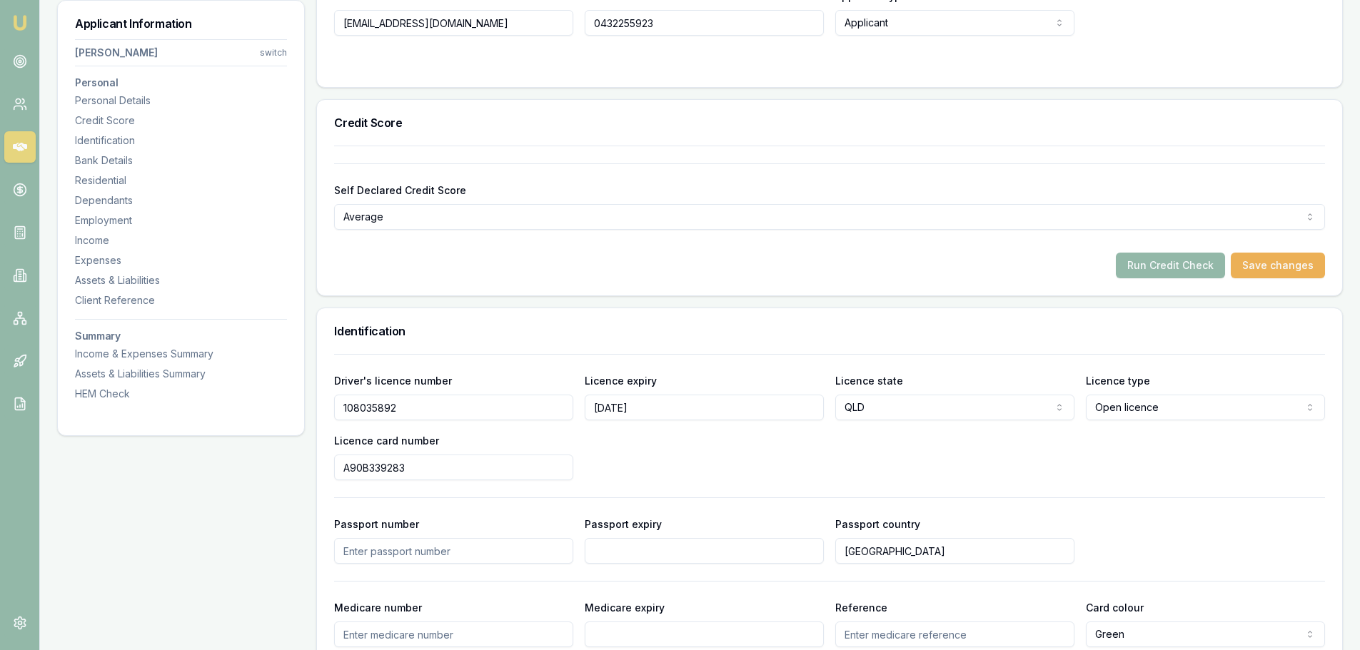
scroll to position [928, 0]
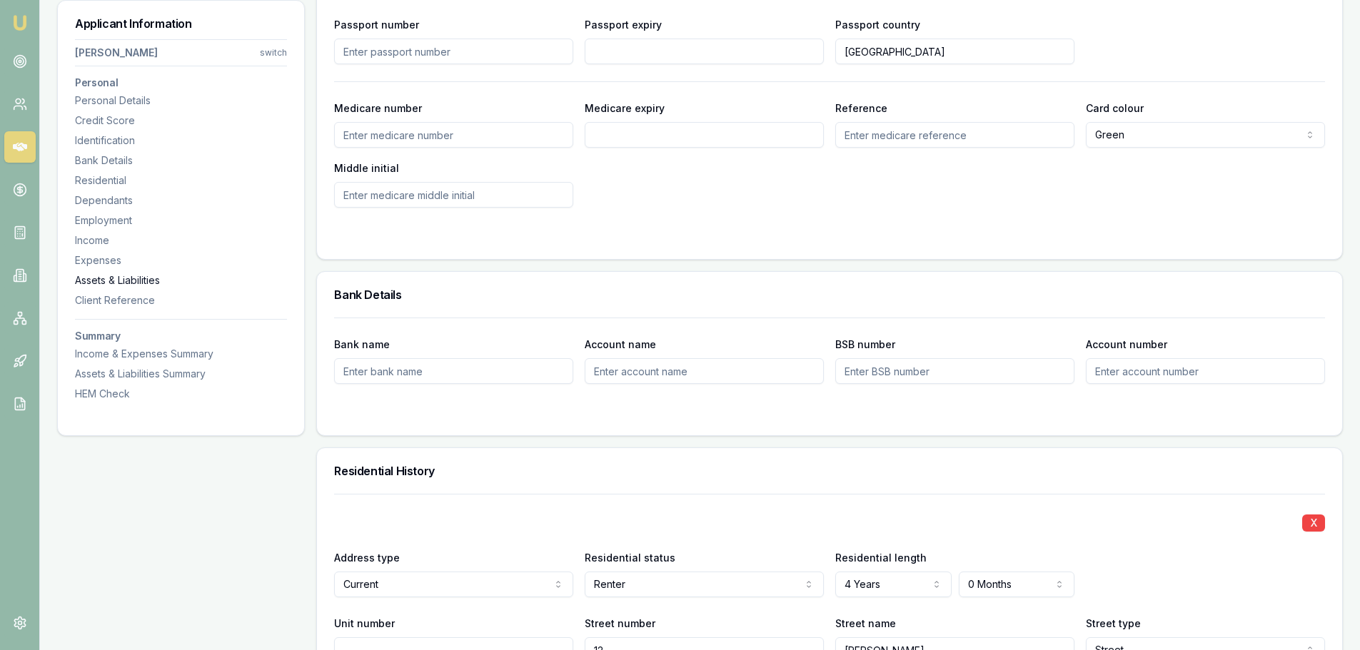
click at [93, 278] on div "Assets & Liabilities" at bounding box center [181, 280] width 212 height 14
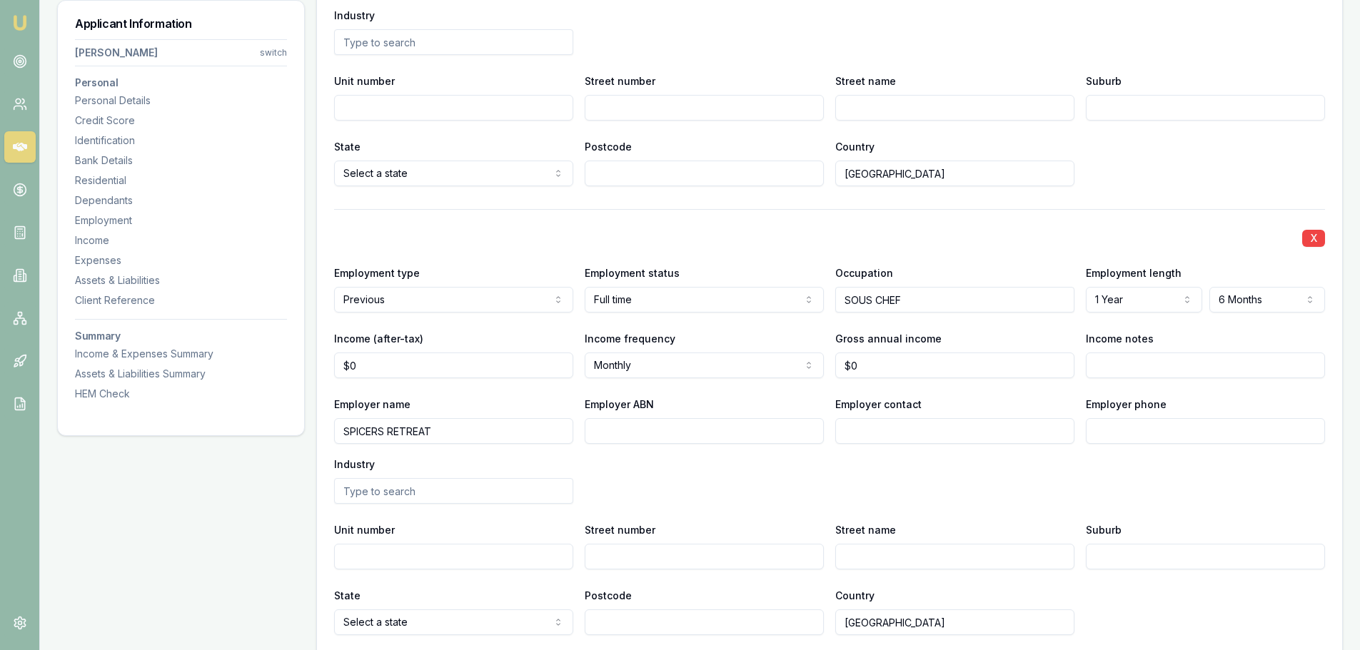
scroll to position [1907, 0]
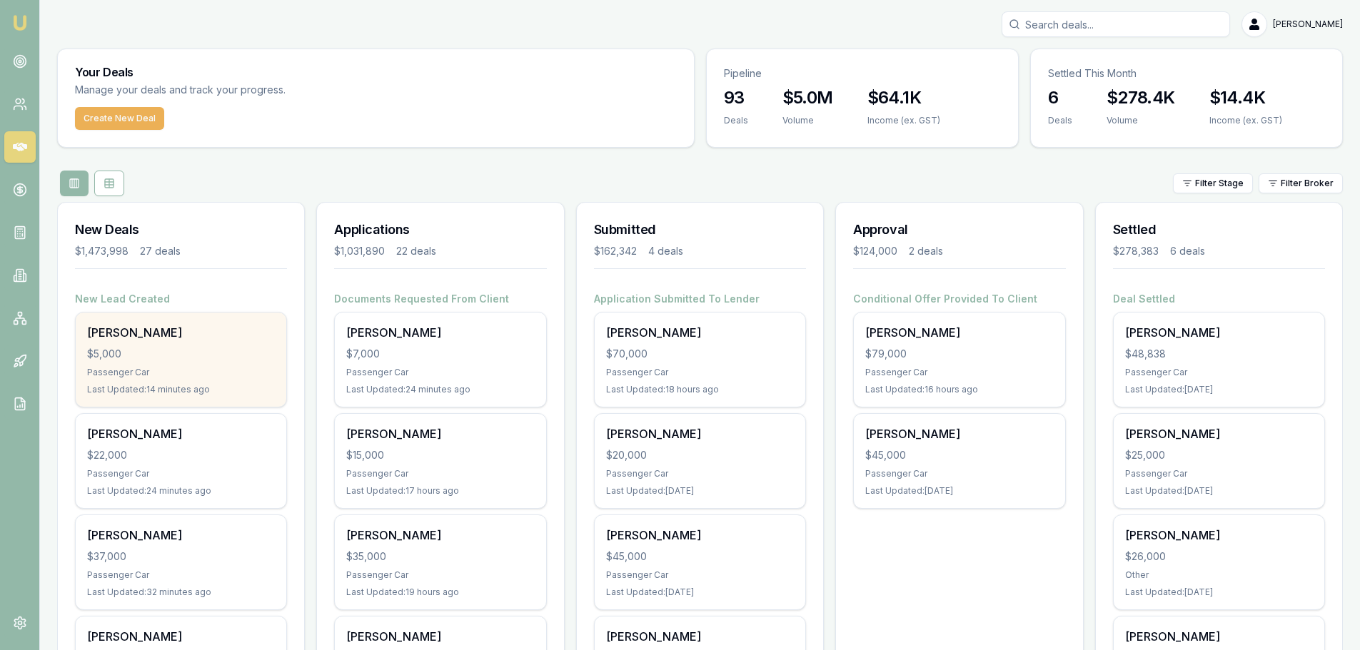
click at [214, 343] on div "[PERSON_NAME] $5,000 Passenger Car Last Updated: 14 minutes ago" at bounding box center [181, 360] width 211 height 94
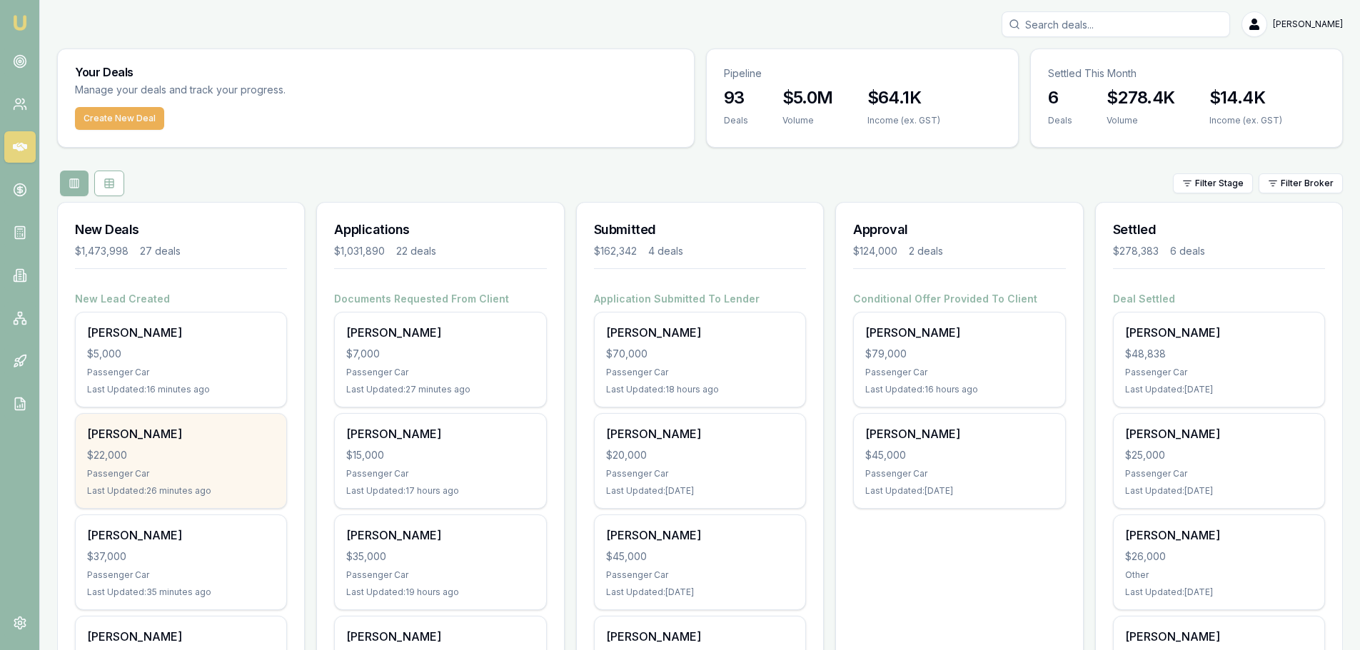
click at [206, 439] on div "[PERSON_NAME]" at bounding box center [181, 433] width 188 height 17
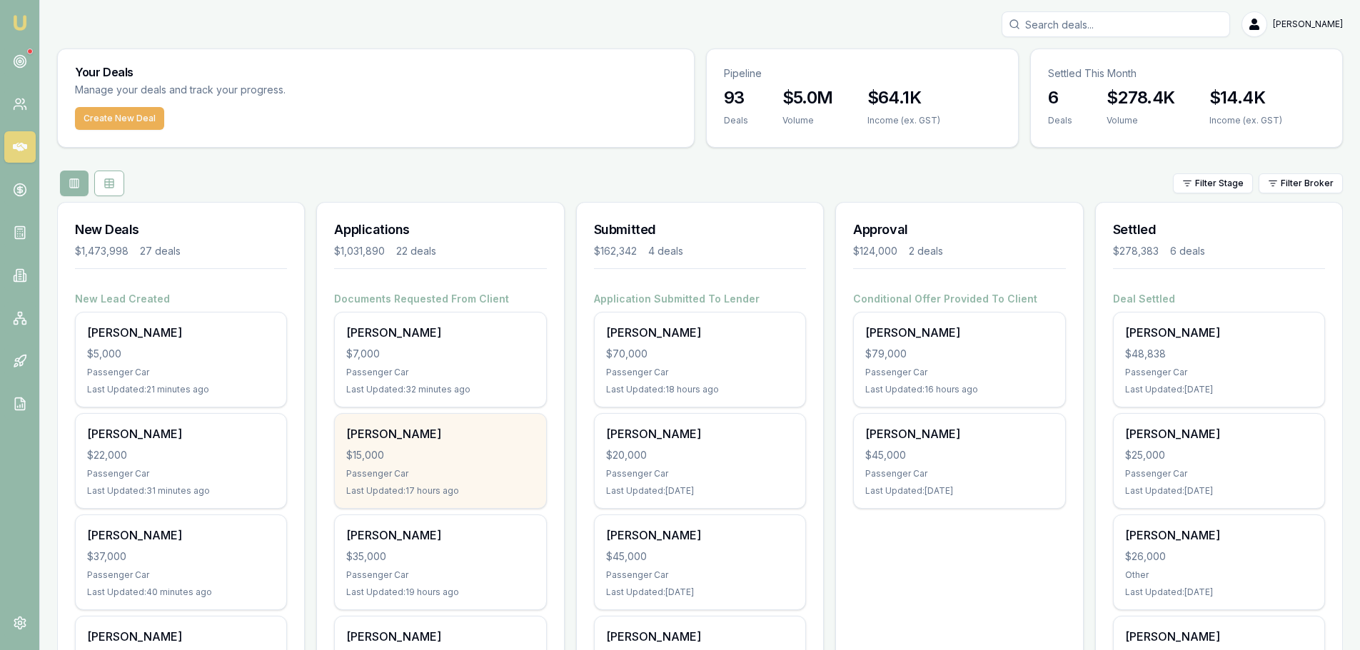
click at [361, 469] on div "Passenger Car" at bounding box center [440, 473] width 188 height 11
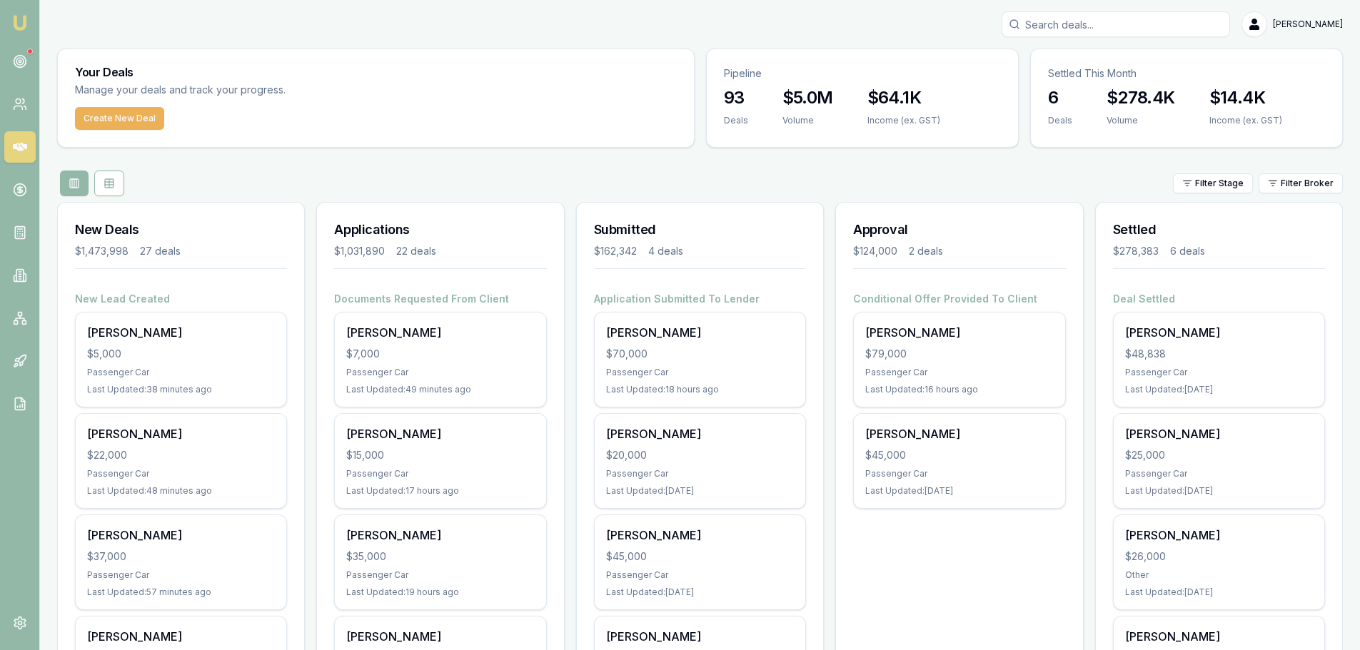
click at [393, 171] on div "Filter Stage Filter Broker" at bounding box center [699, 184] width 1285 height 26
click at [17, 61] on icon at bounding box center [20, 61] width 14 height 14
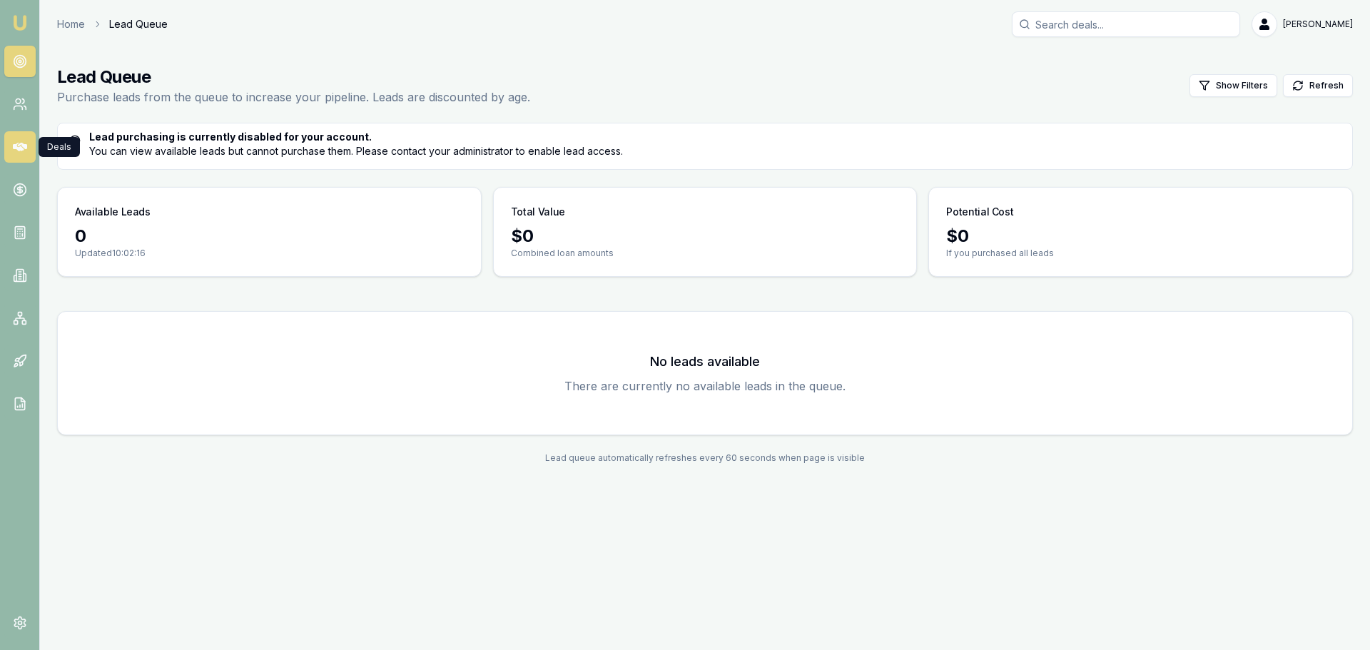
click at [17, 155] on link at bounding box center [19, 146] width 31 height 31
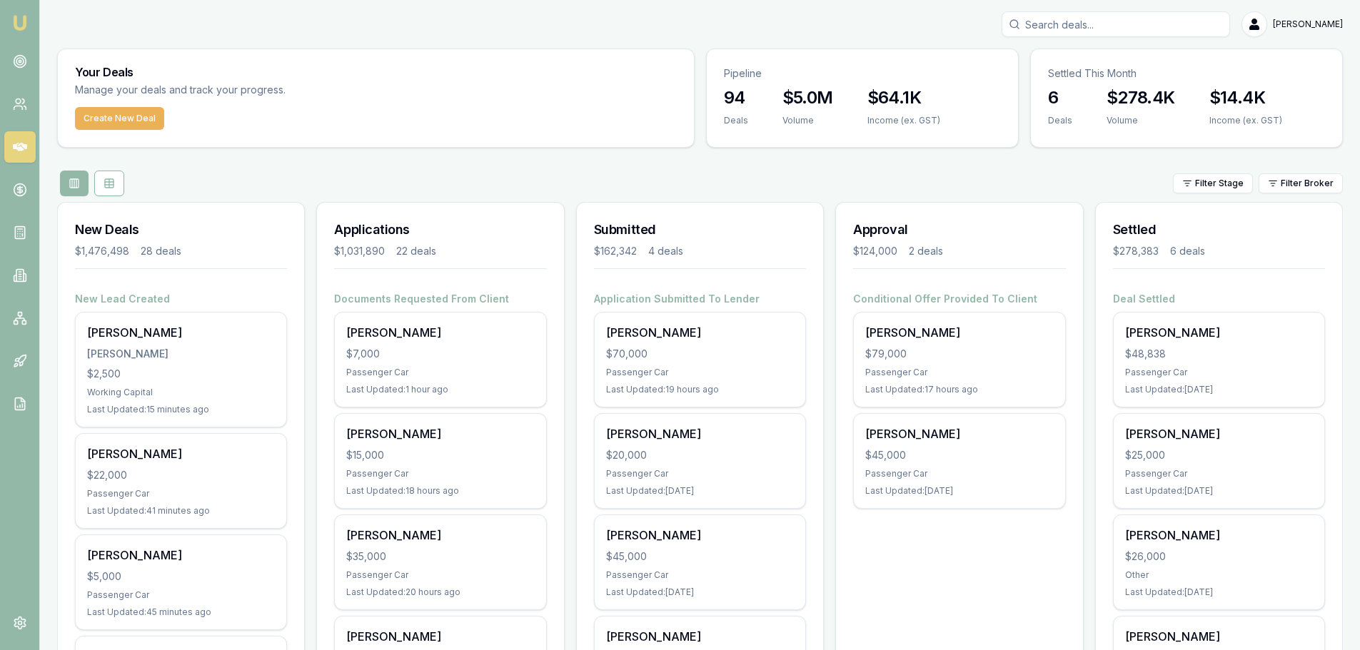
click at [402, 181] on div "Filter Stage Filter Broker" at bounding box center [699, 184] width 1285 height 26
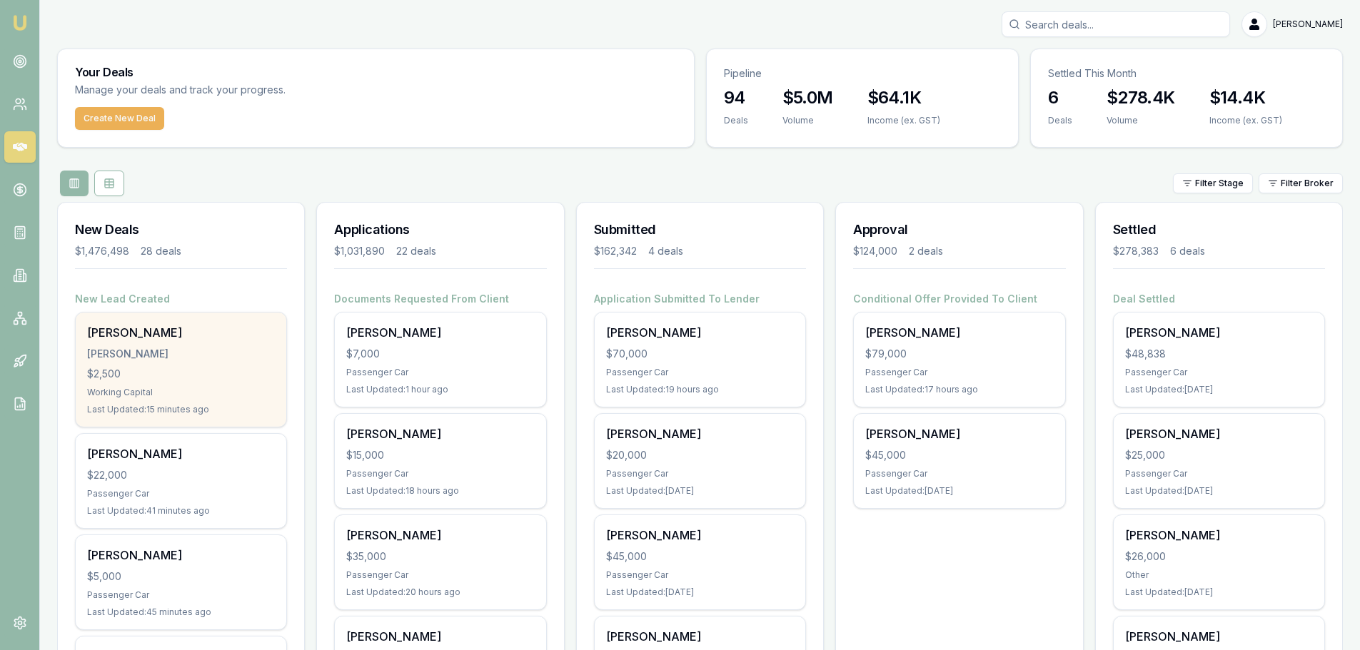
click at [118, 388] on div "Working Capital" at bounding box center [181, 392] width 188 height 11
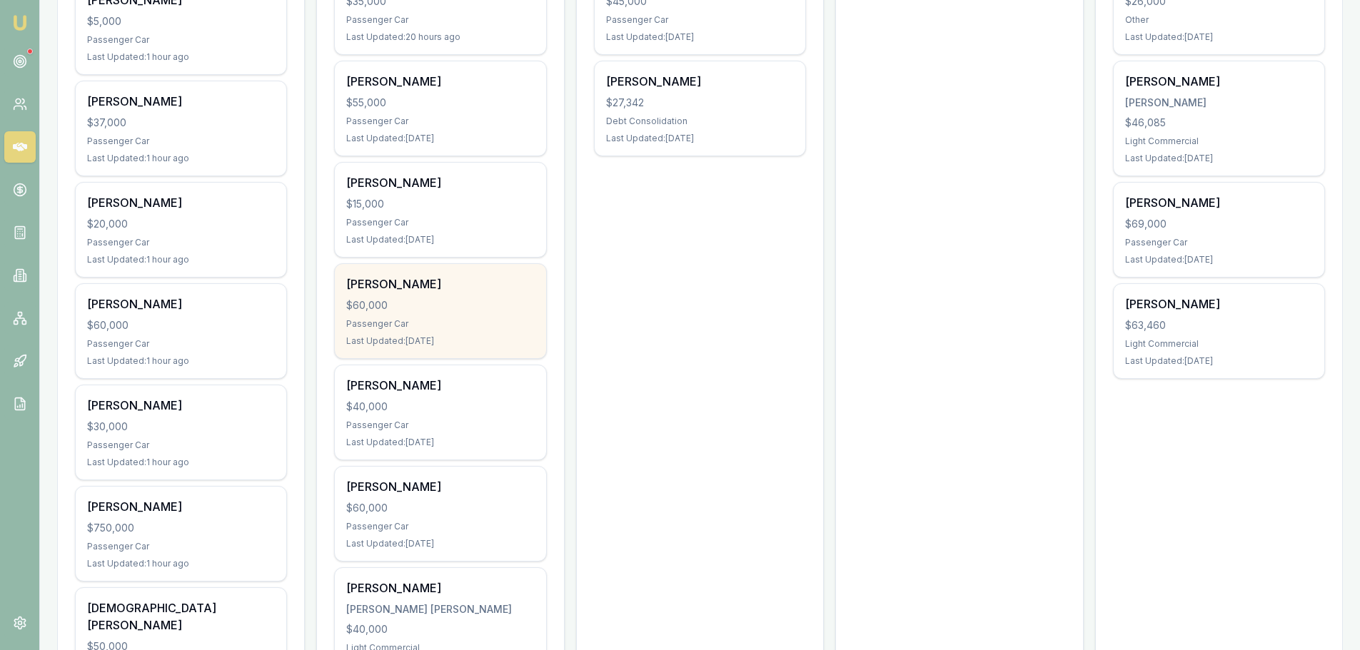
scroll to position [571, 0]
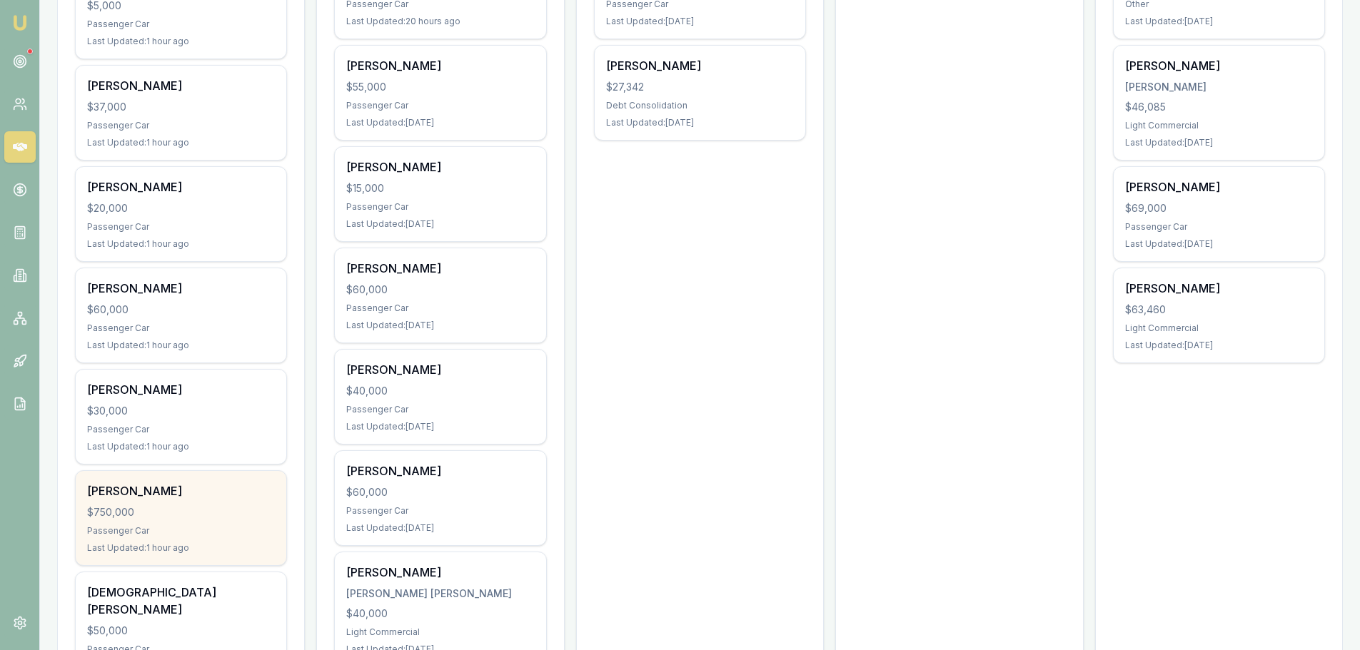
click at [177, 519] on div "$750,000" at bounding box center [181, 512] width 188 height 14
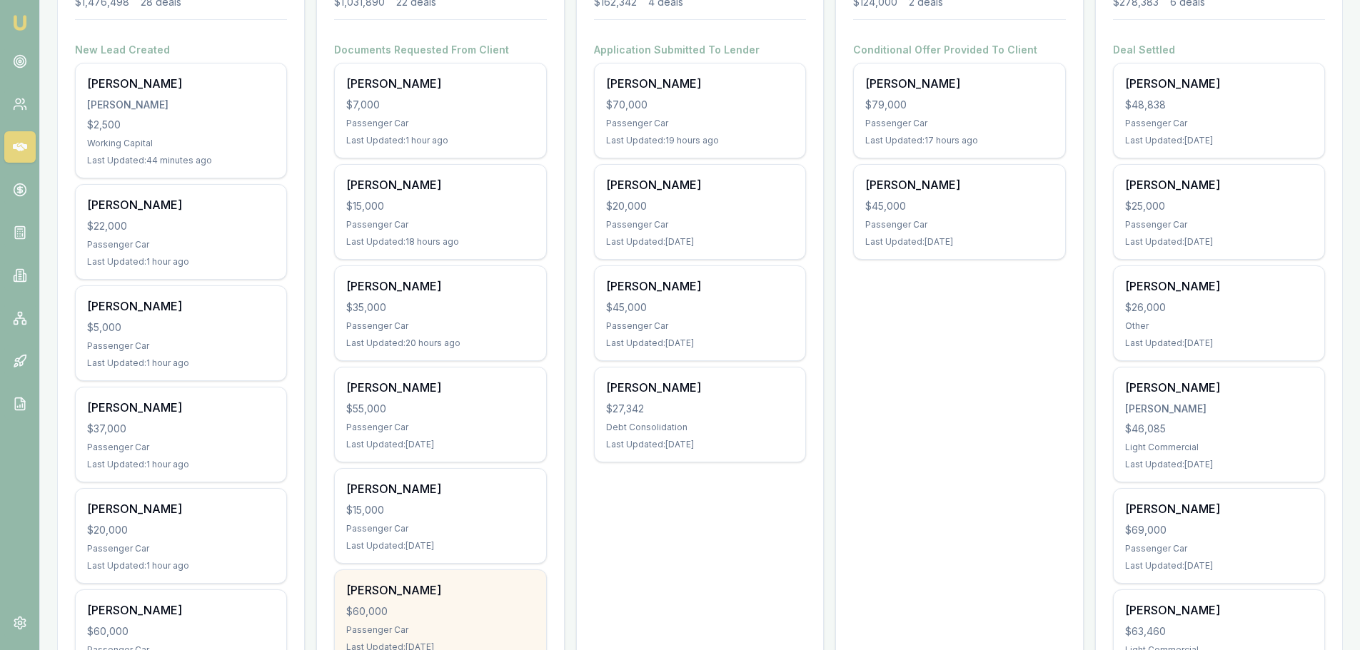
scroll to position [214, 0]
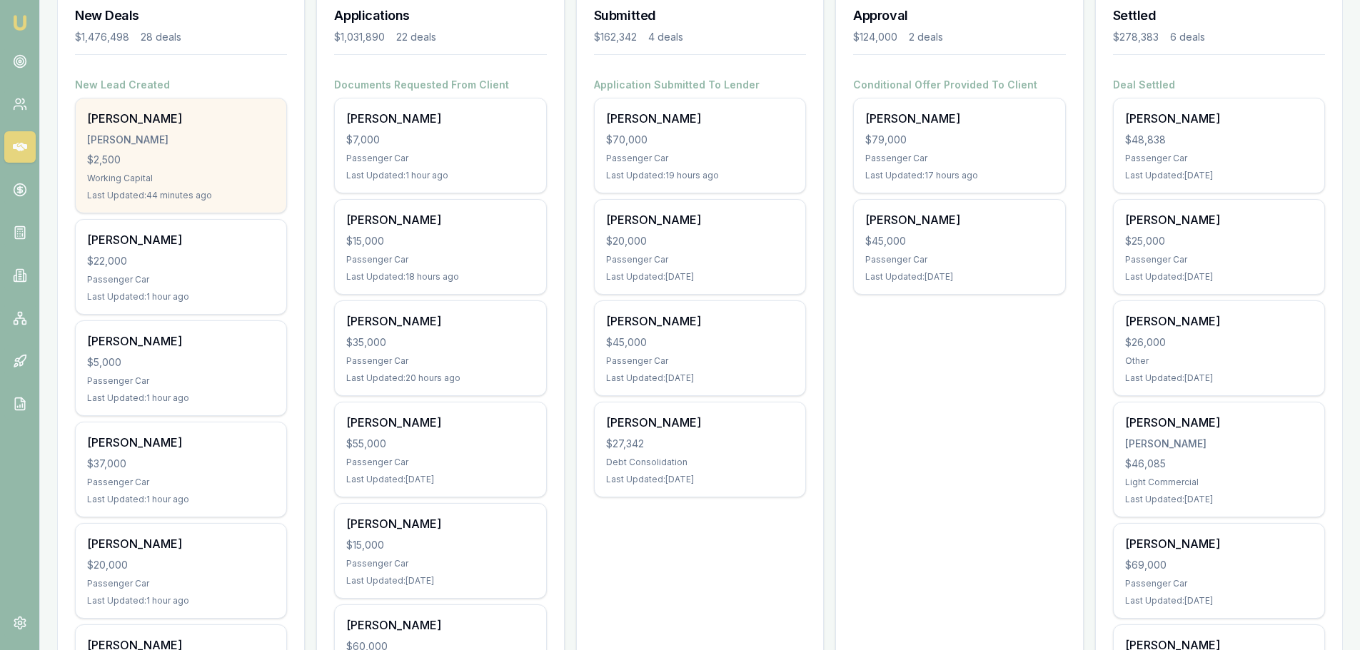
click at [120, 133] on div "MURPHY, SHANNON" at bounding box center [181, 140] width 188 height 14
click at [193, 153] on div "$2,500" at bounding box center [181, 160] width 188 height 14
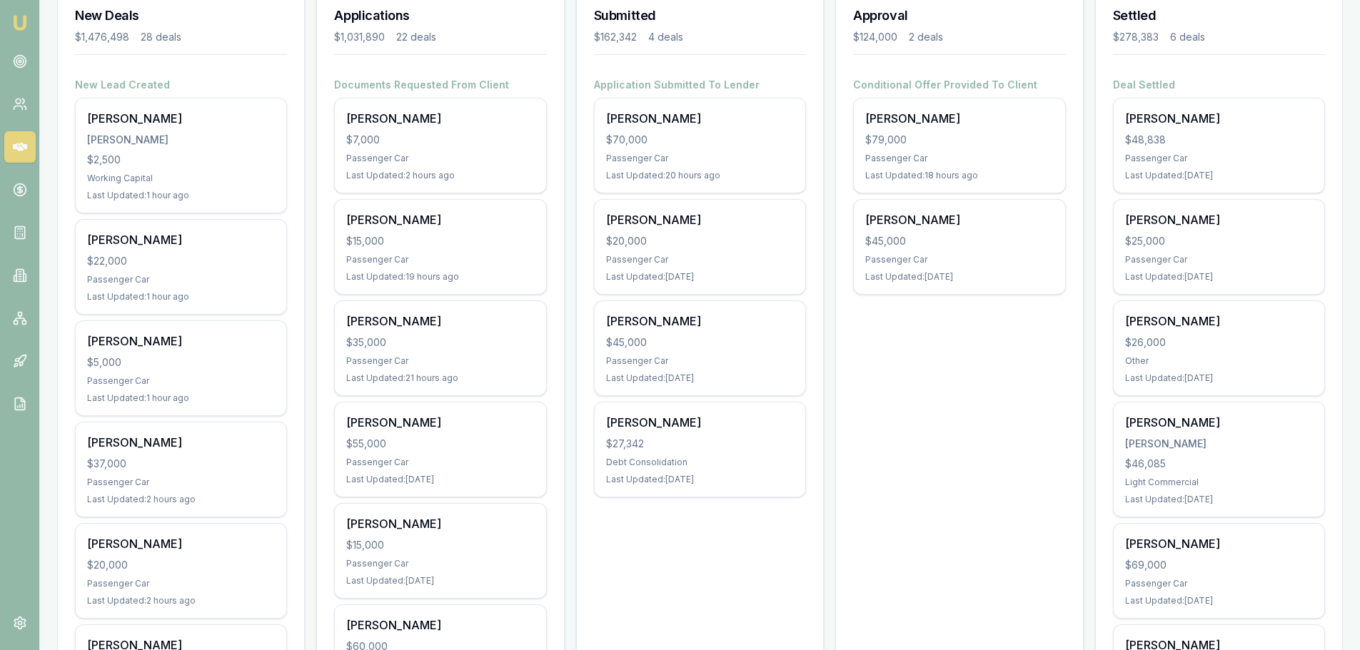
scroll to position [500, 0]
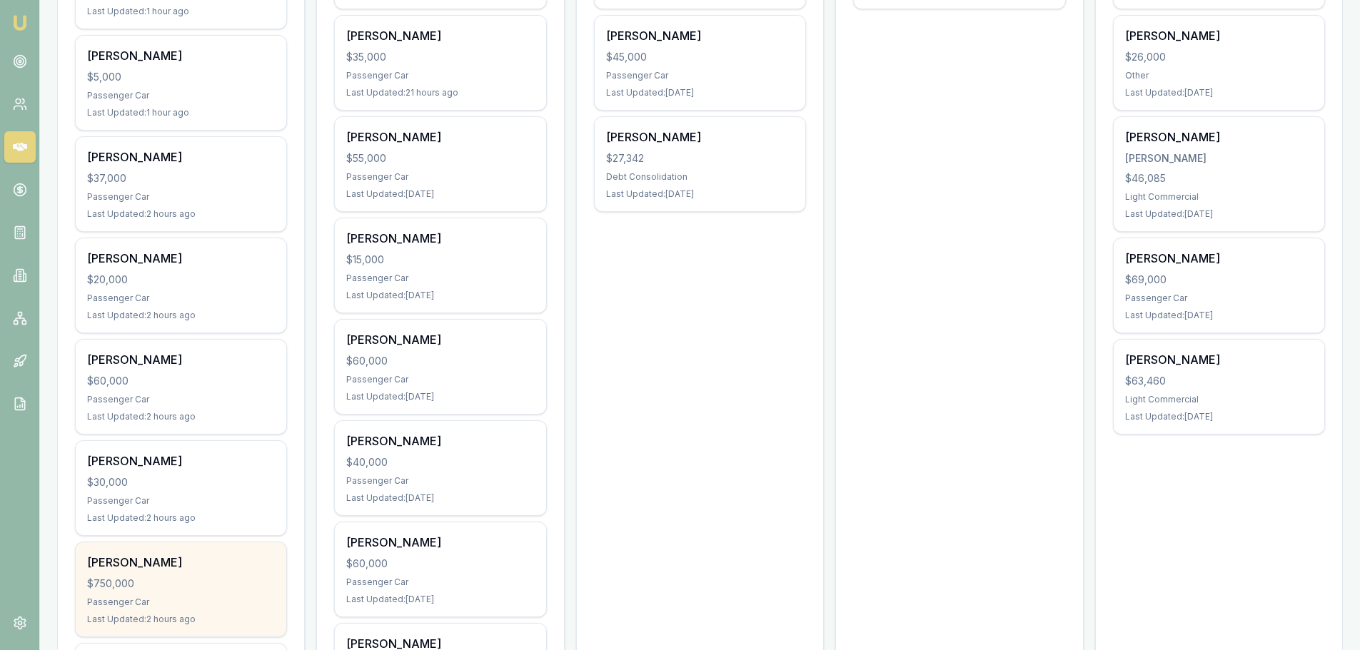
click at [158, 564] on div "Serge Travaglini" at bounding box center [181, 562] width 188 height 17
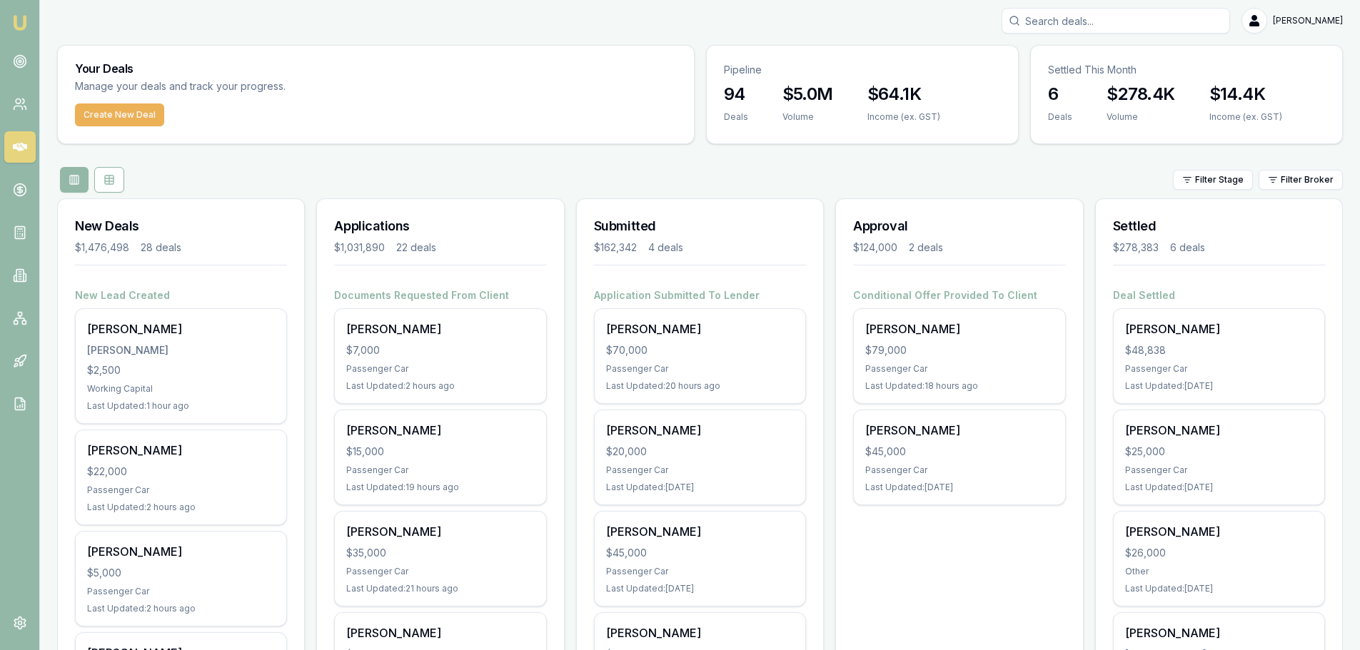
scroll to position [0, 0]
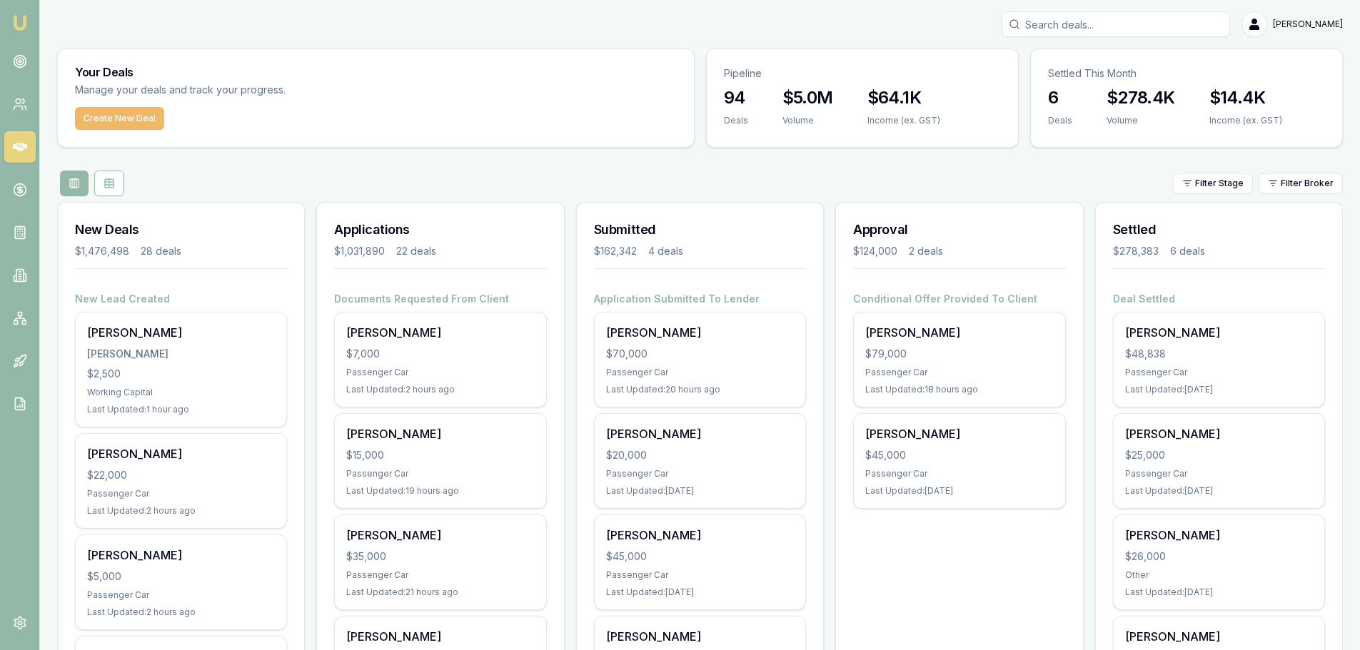
click at [138, 109] on button "Create New Deal" at bounding box center [119, 118] width 89 height 23
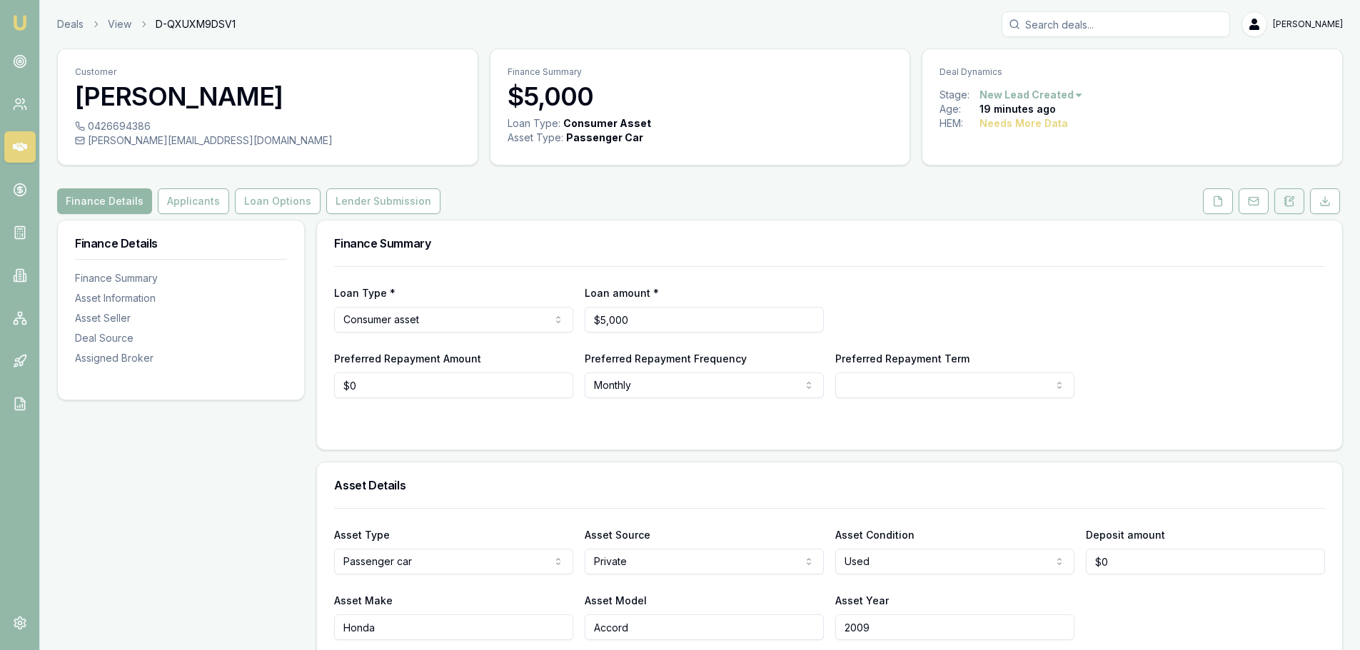
click at [1288, 201] on icon at bounding box center [1288, 201] width 11 height 11
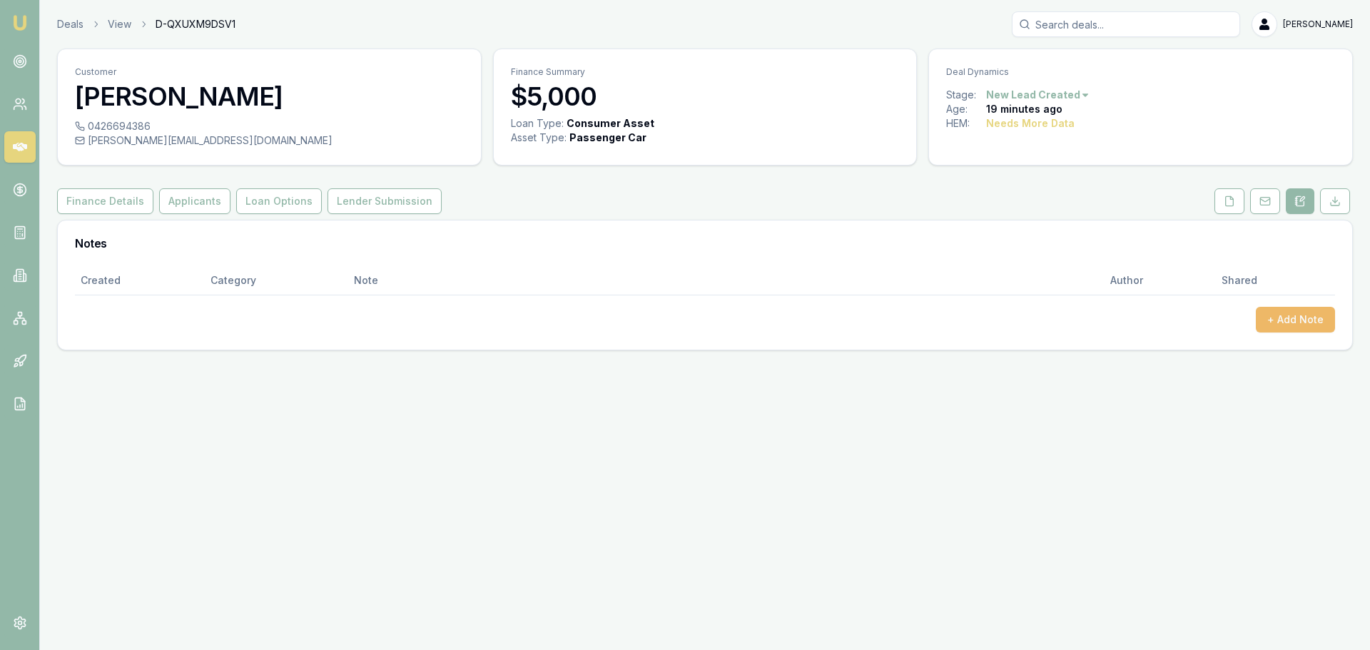
click at [1289, 321] on button "+ Add Note" at bounding box center [1295, 320] width 79 height 26
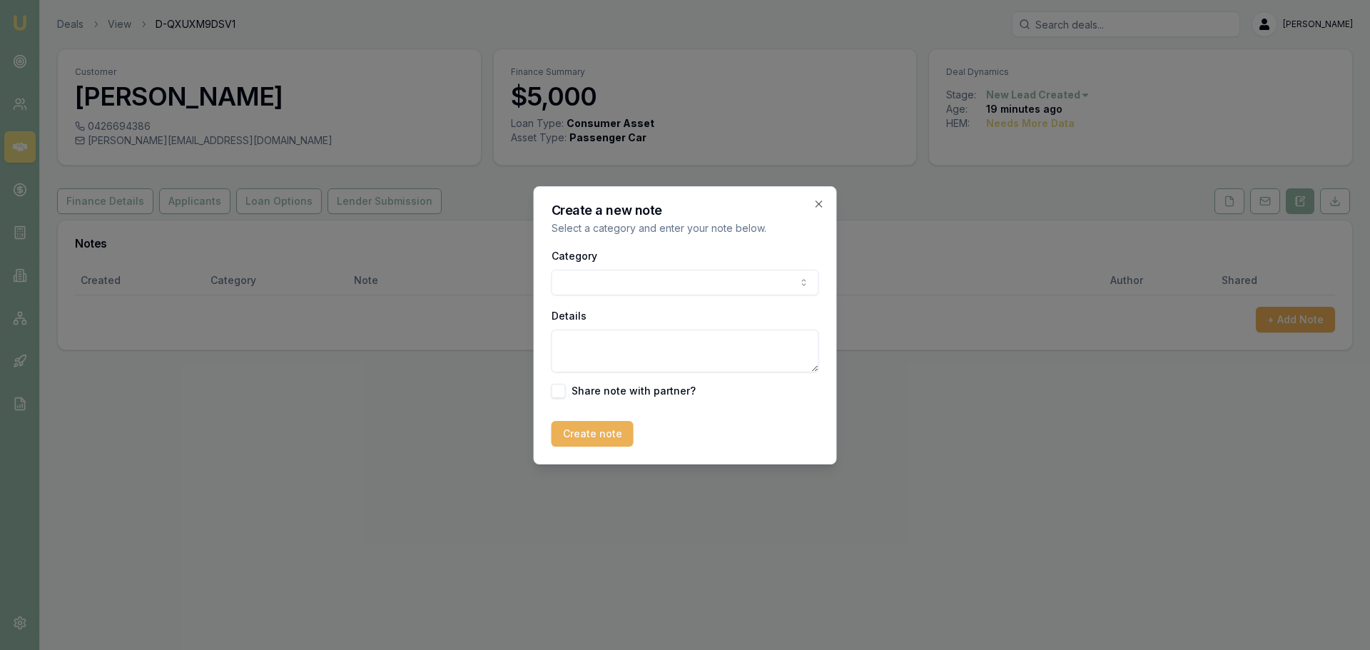
click at [689, 285] on body "Emu Broker Deals View D-QXUXM9DSV1 Erin Shield Toggle Menu Customer Anshuman Sh…" at bounding box center [685, 325] width 1370 height 650
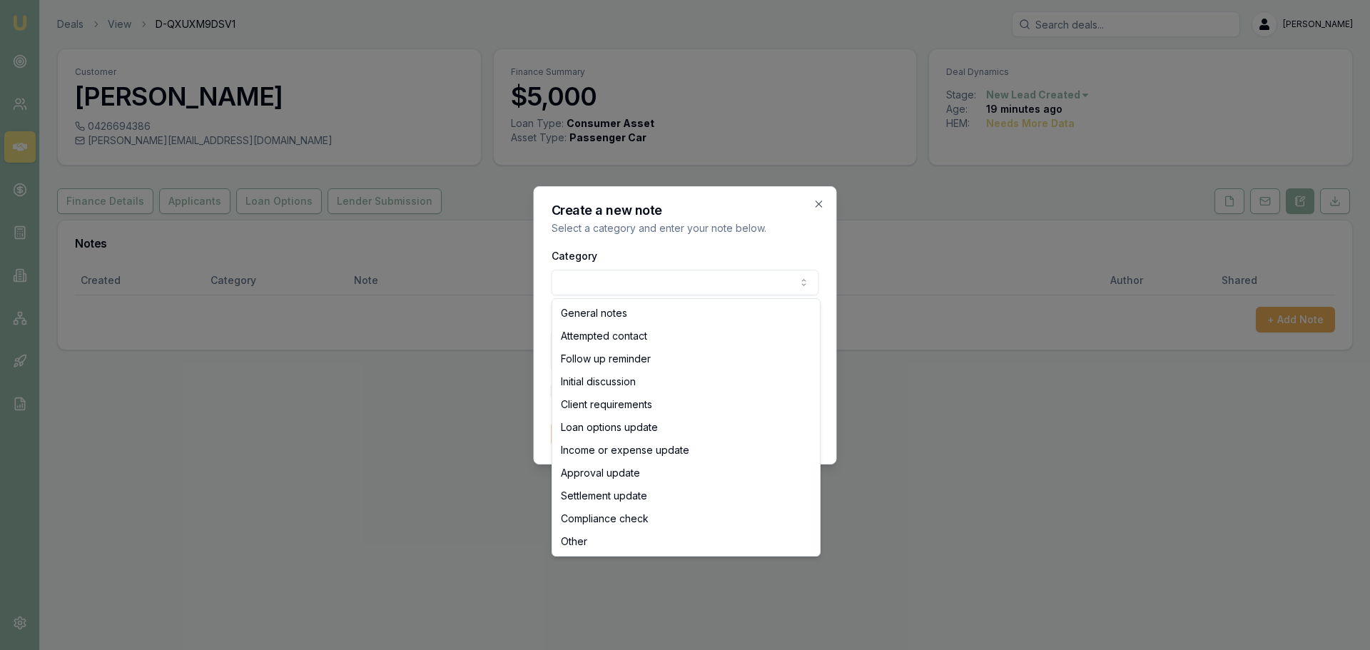
select select "ATTEMPTED_CONTACT"
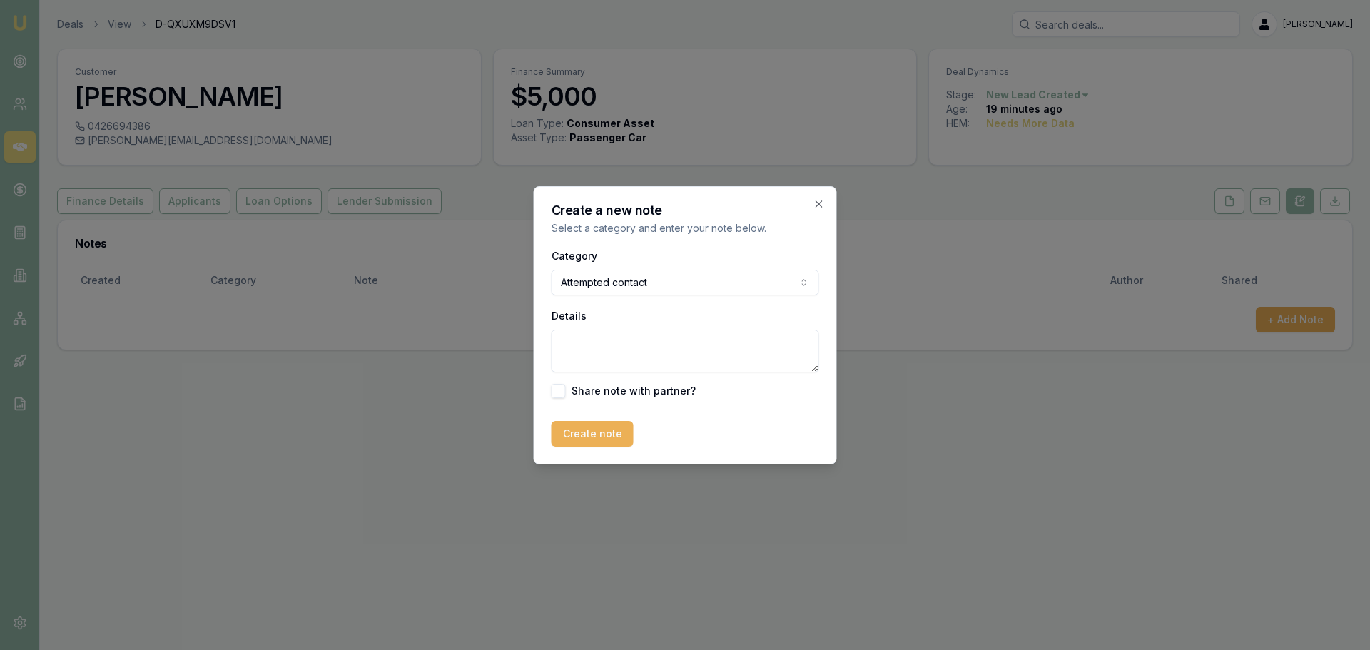
click at [612, 363] on textarea "Details" at bounding box center [686, 351] width 268 height 43
type textarea "Sent intro text"
click at [595, 433] on button "Create note" at bounding box center [593, 434] width 82 height 26
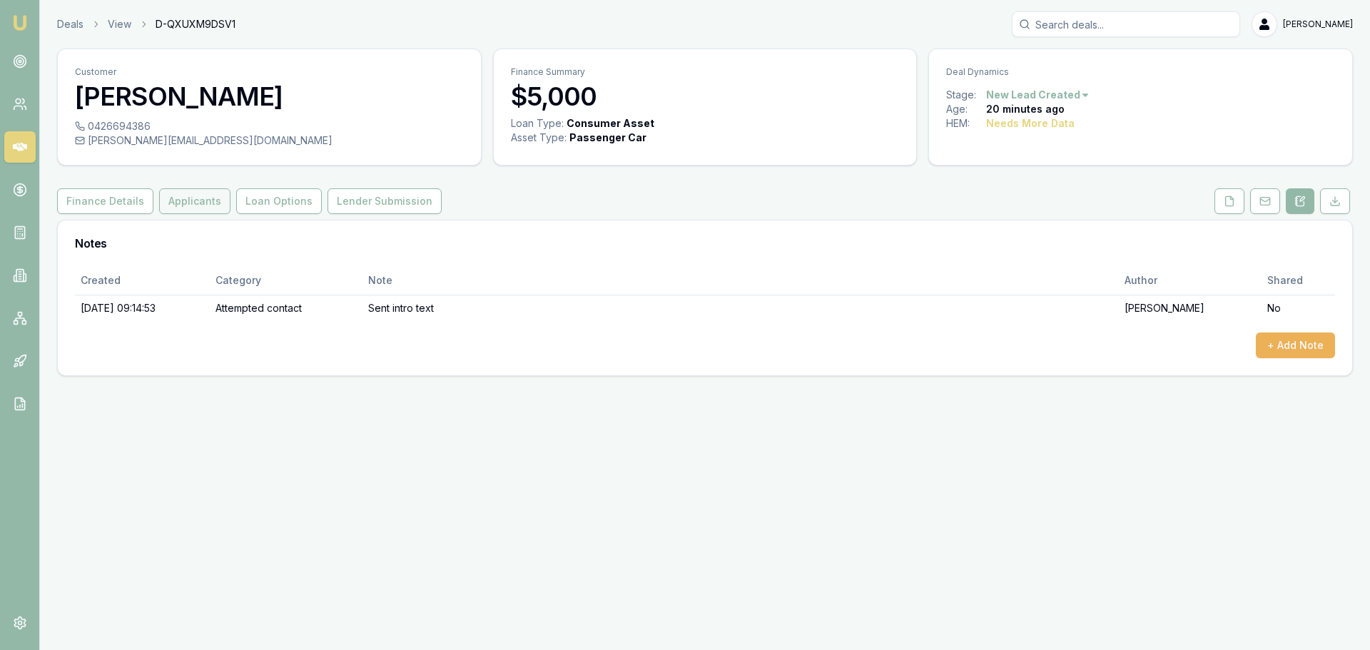
click at [178, 200] on button "Applicants" at bounding box center [194, 201] width 71 height 26
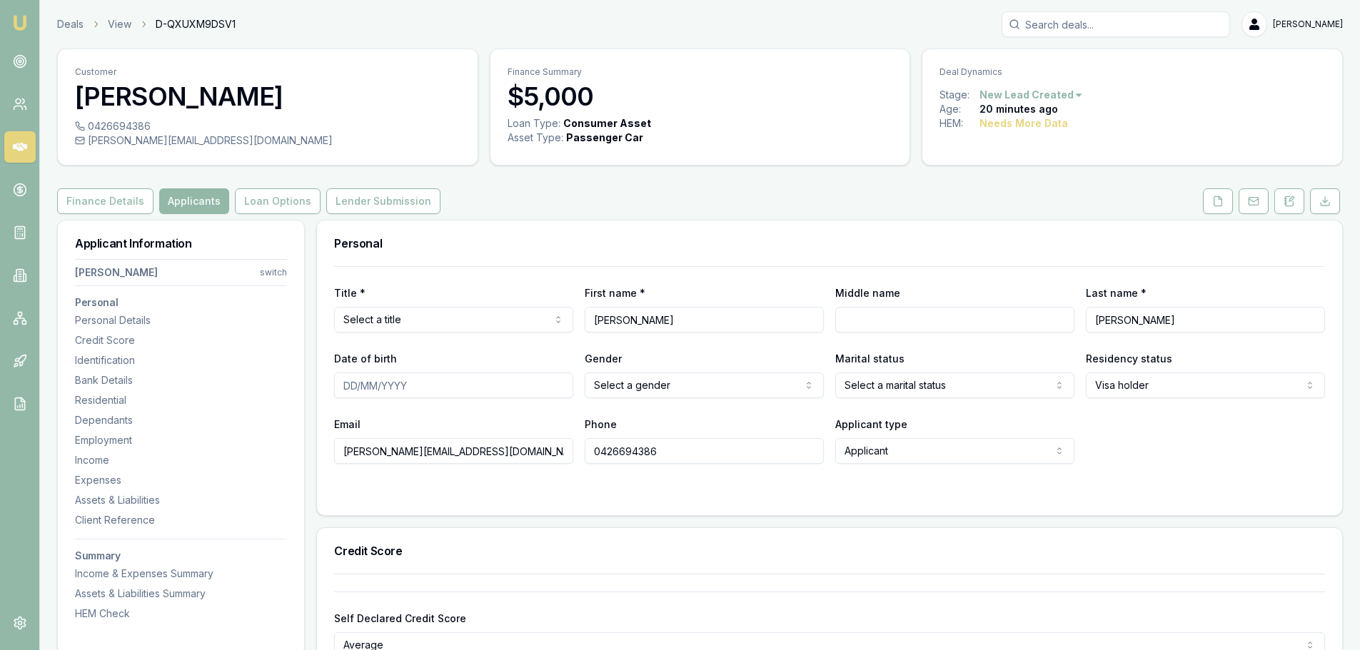
click at [934, 211] on div "Finance Details Applicants Loan Options Lender Submission" at bounding box center [699, 201] width 1285 height 26
click at [1216, 204] on icon at bounding box center [1217, 201] width 11 height 11
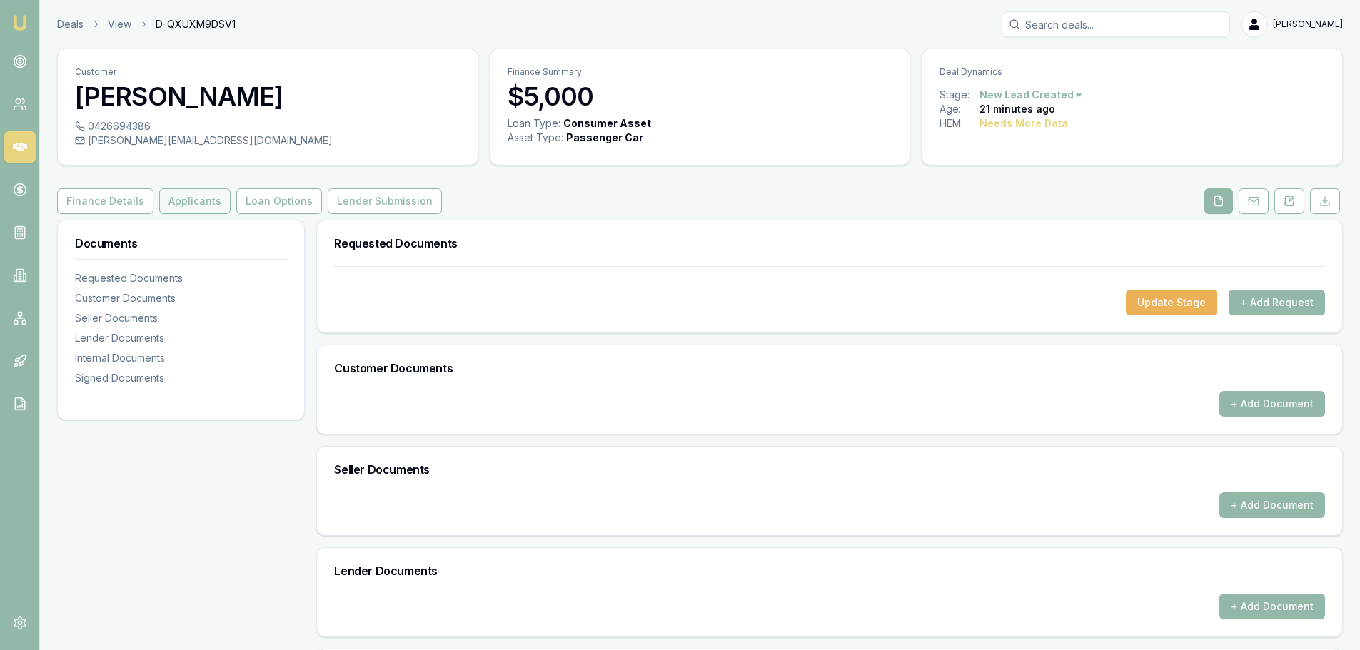
click at [176, 206] on button "Applicants" at bounding box center [194, 201] width 71 height 26
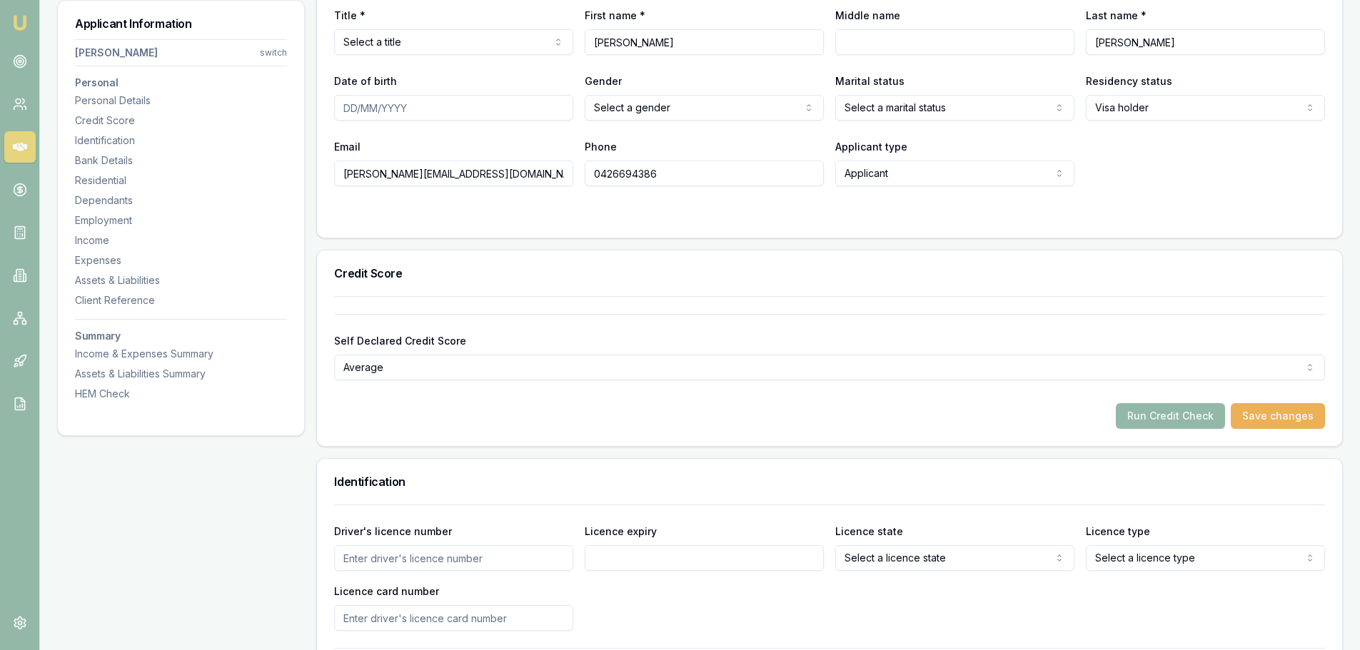
scroll to position [285, 0]
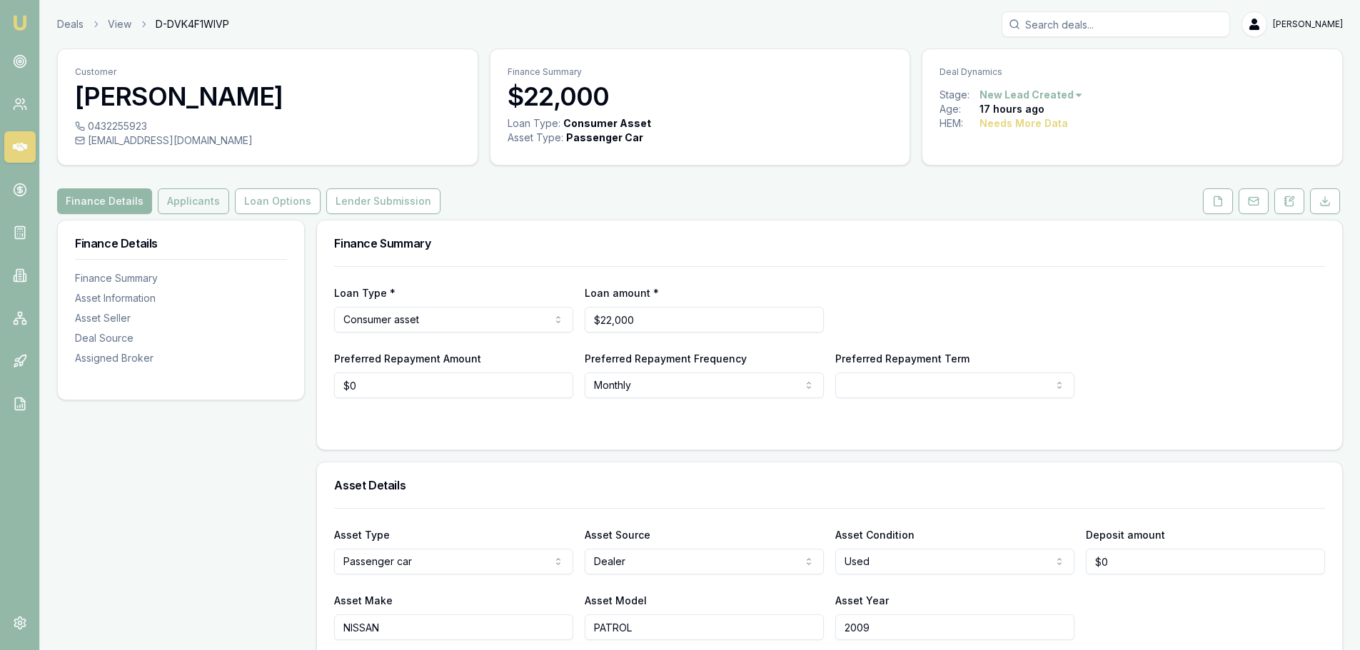
click at [209, 203] on button "Applicants" at bounding box center [193, 201] width 71 height 26
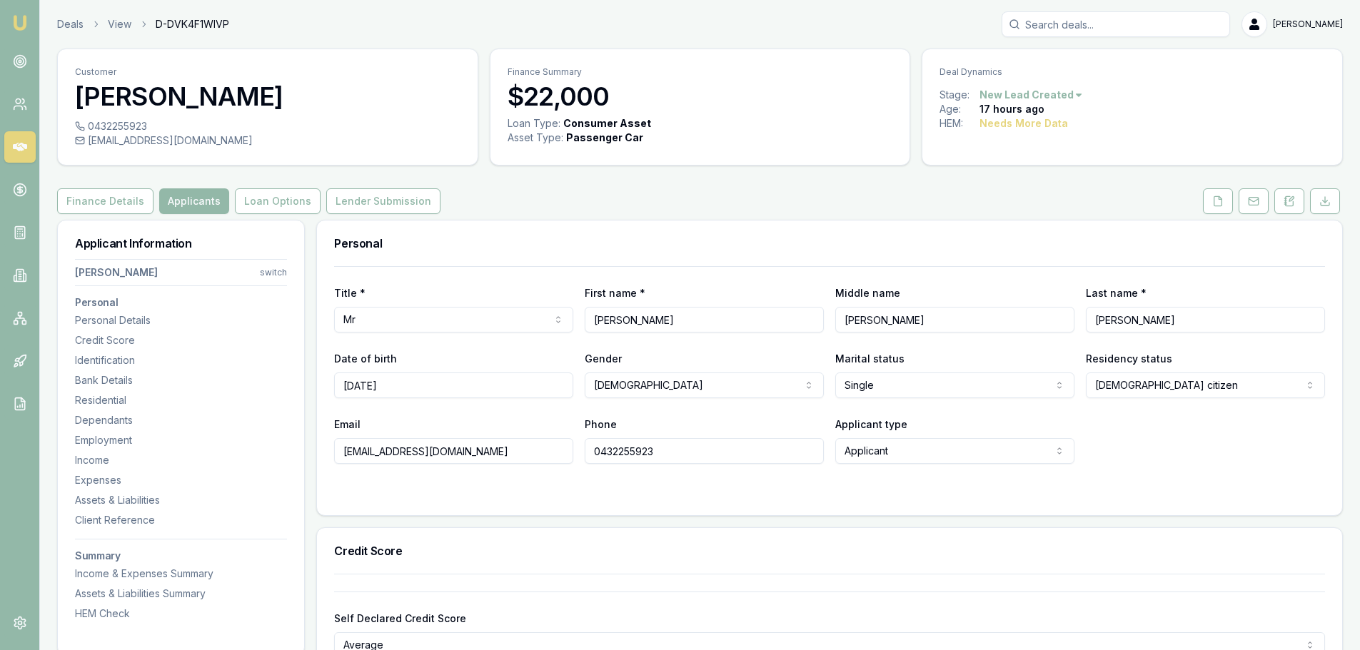
click at [94, 192] on button "Finance Details" at bounding box center [105, 201] width 96 height 26
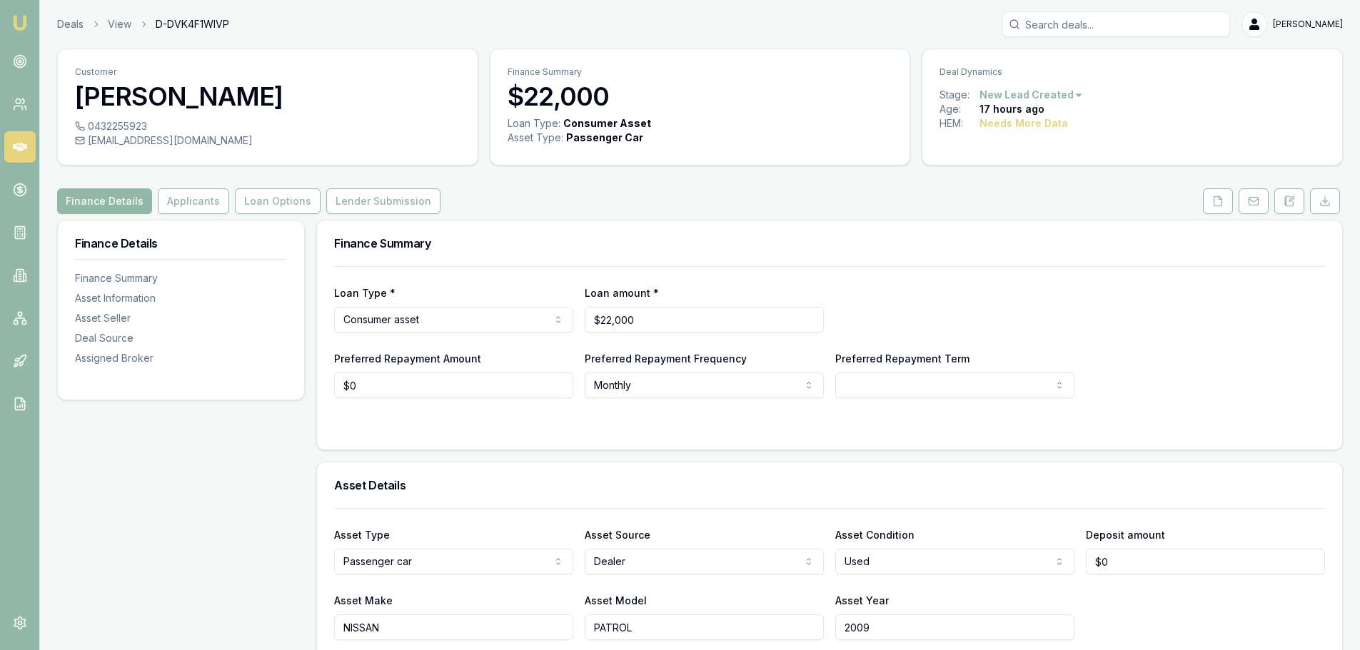
click at [767, 251] on div "Finance Summary" at bounding box center [829, 244] width 1025 height 46
click at [182, 205] on button "Applicants" at bounding box center [193, 201] width 71 height 26
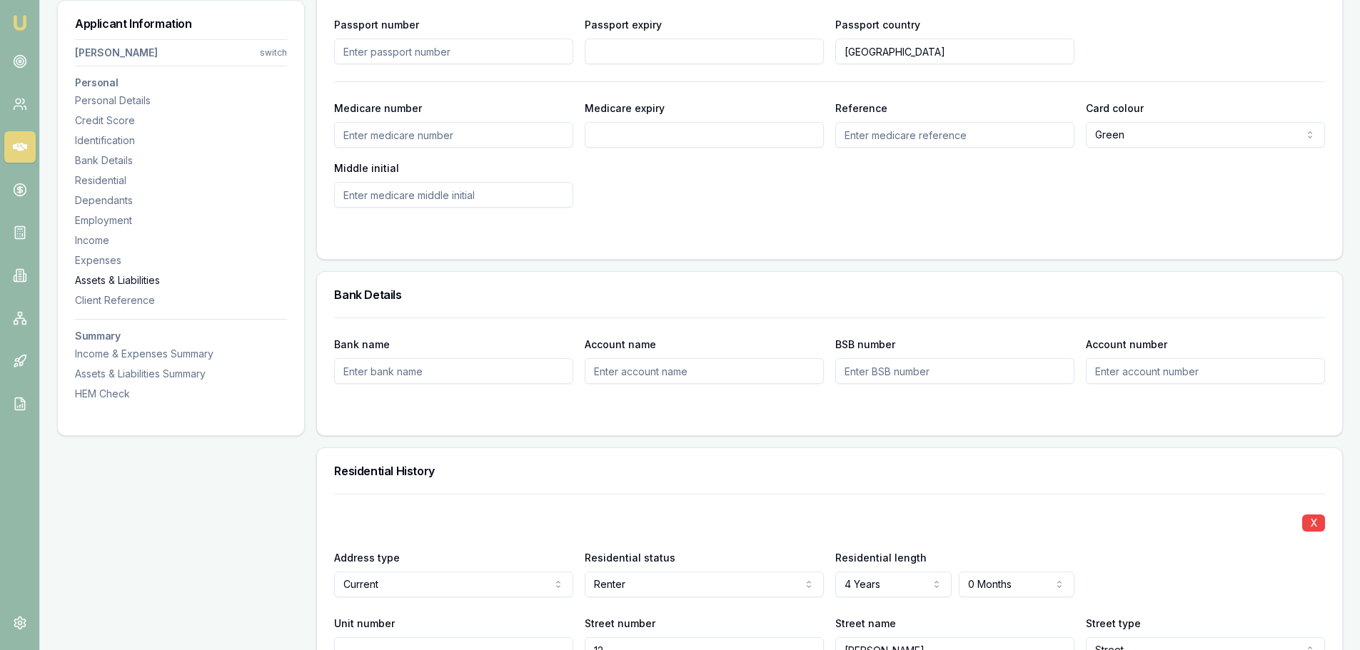
click at [113, 280] on div "Assets & Liabilities" at bounding box center [181, 280] width 212 height 14
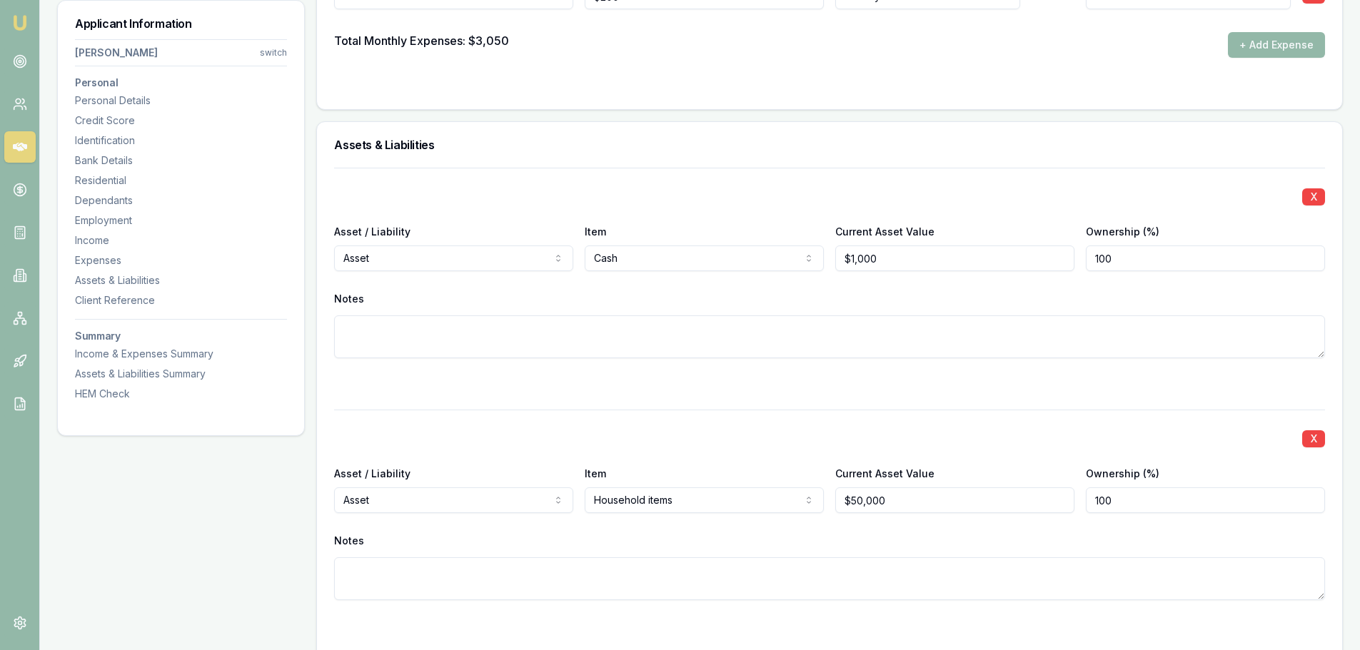
scroll to position [3905, 0]
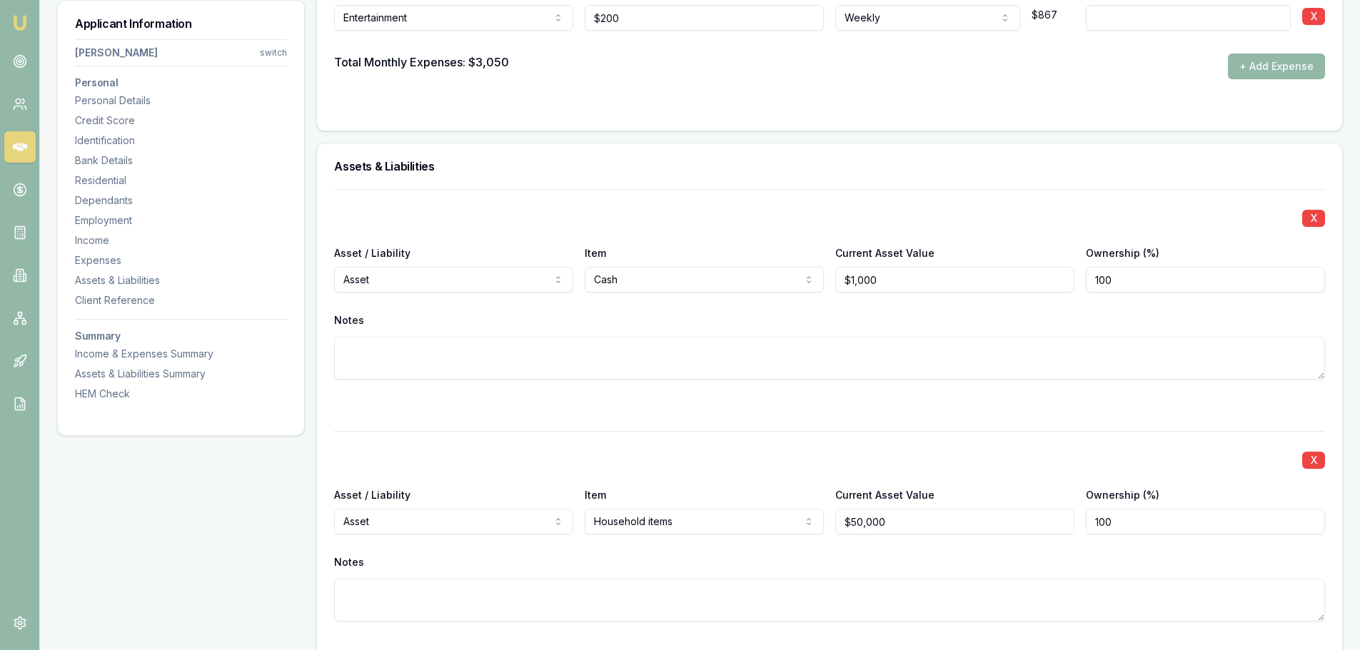
click at [784, 315] on div "Notes" at bounding box center [829, 320] width 991 height 21
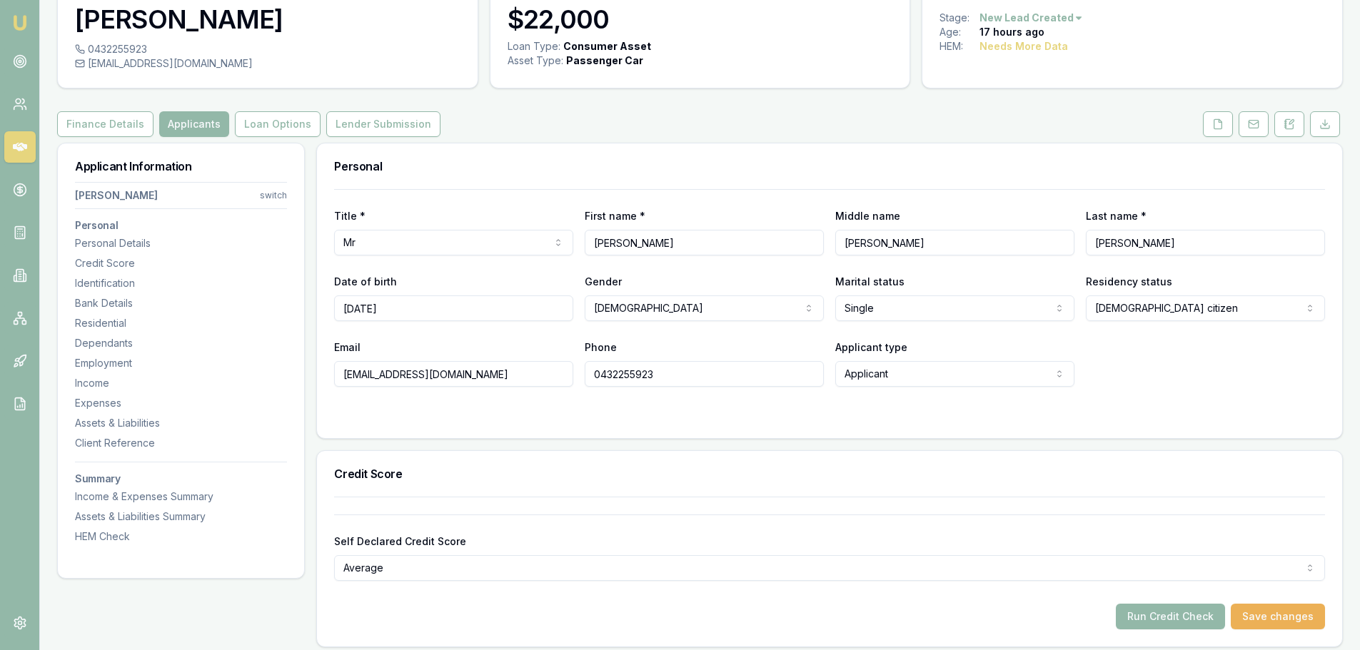
scroll to position [0, 0]
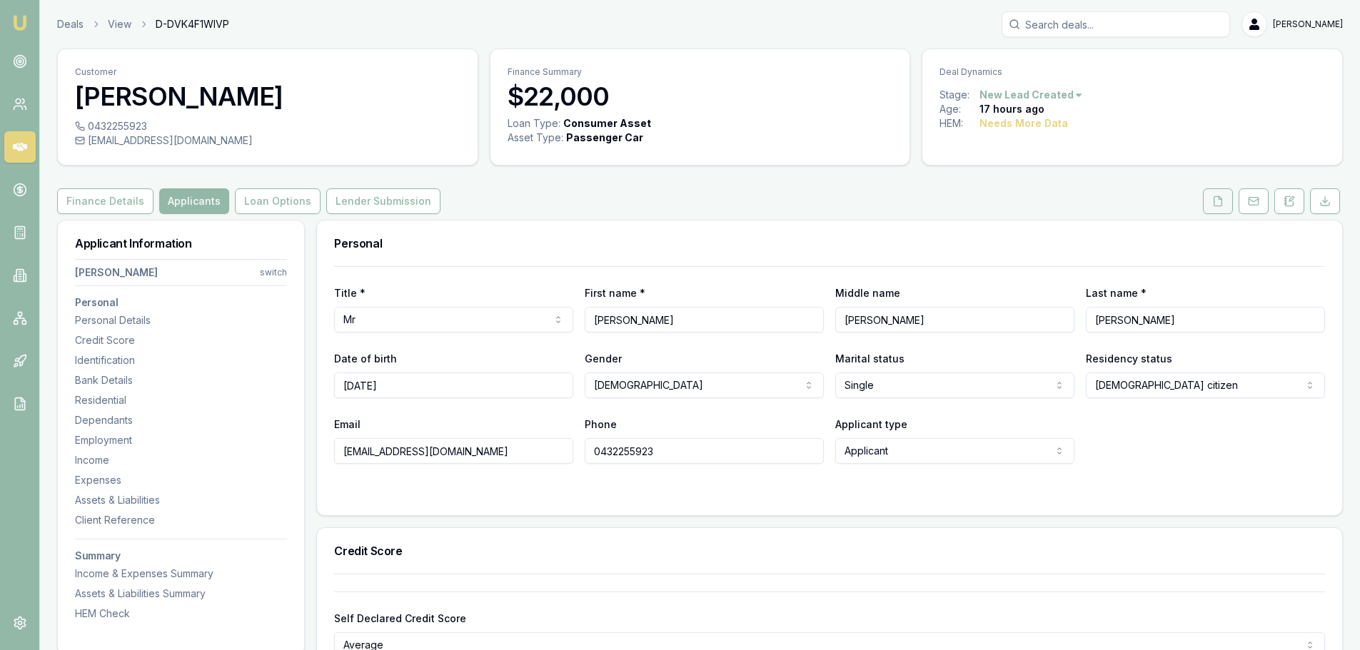
click at [1207, 200] on button at bounding box center [1218, 201] width 30 height 26
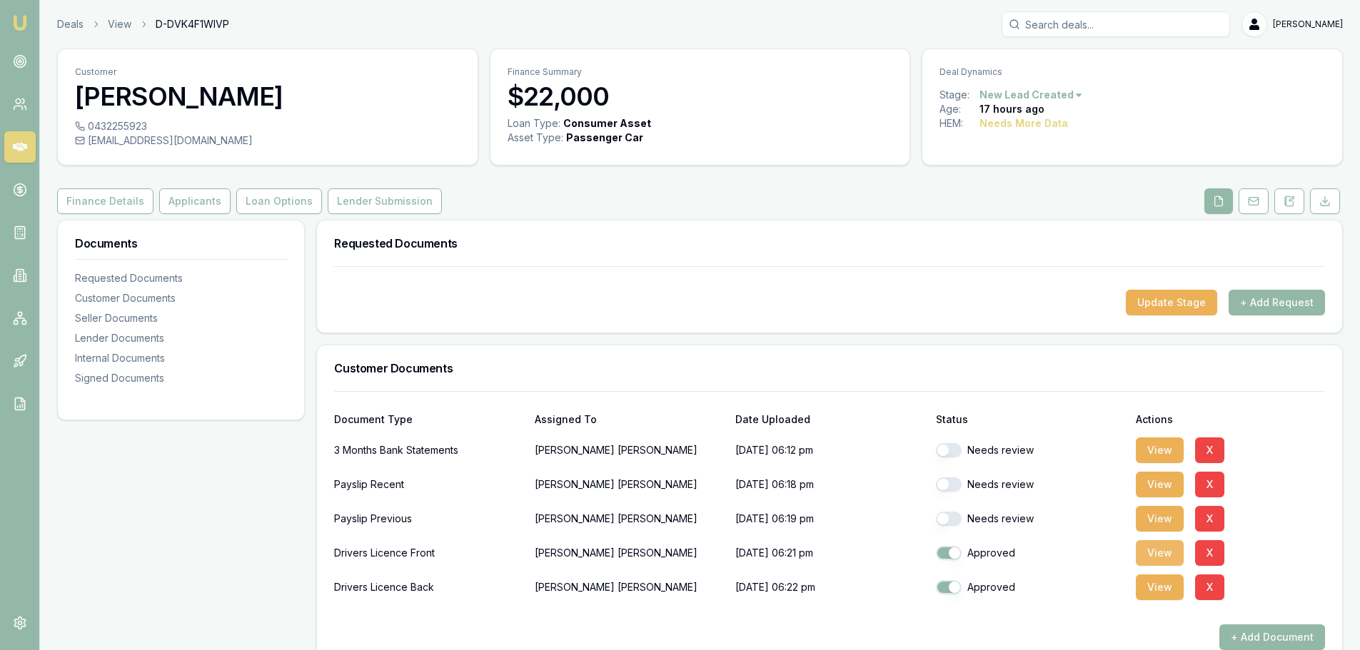
click at [1165, 547] on button "View" at bounding box center [1160, 553] width 48 height 26
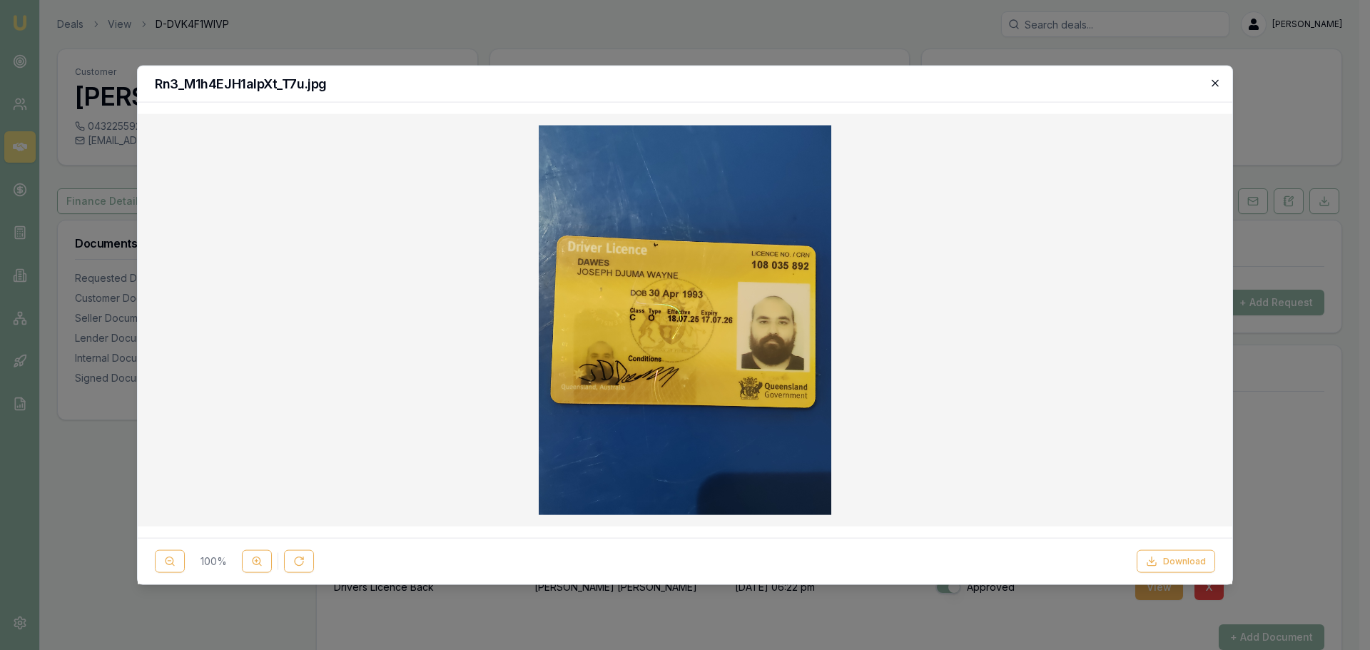
click at [1217, 86] on icon "button" at bounding box center [1215, 82] width 11 height 11
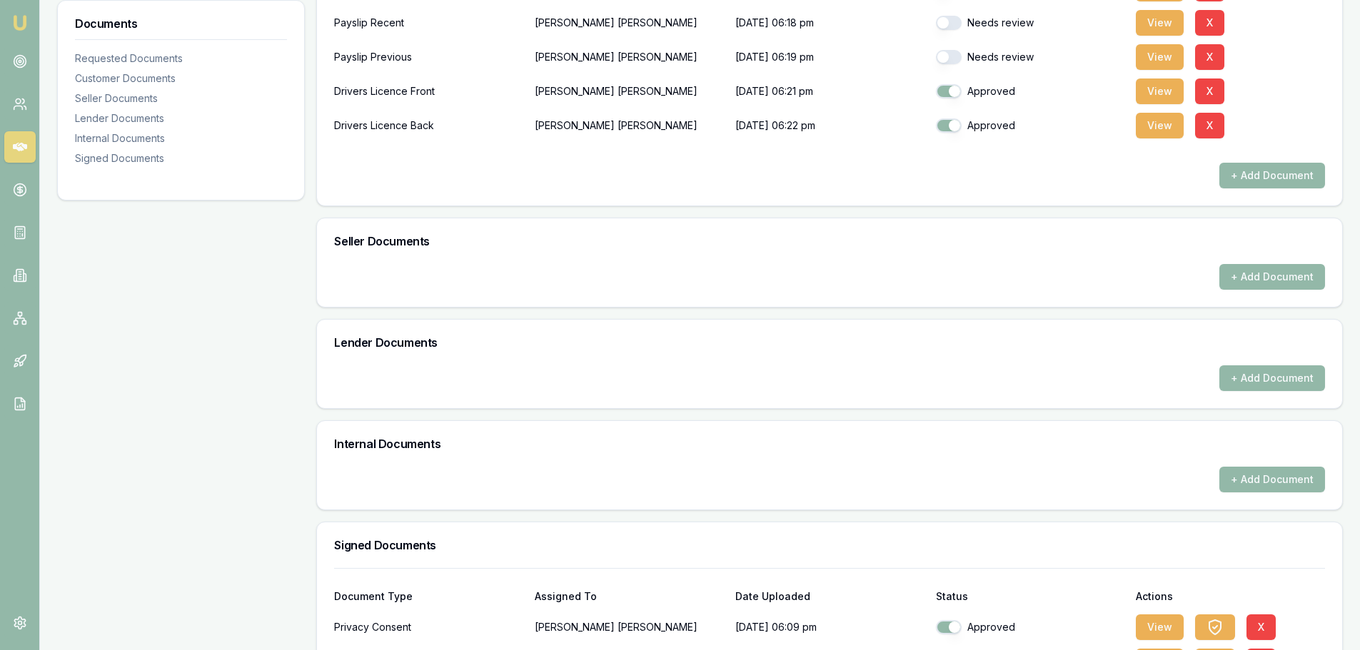
scroll to position [565, 0]
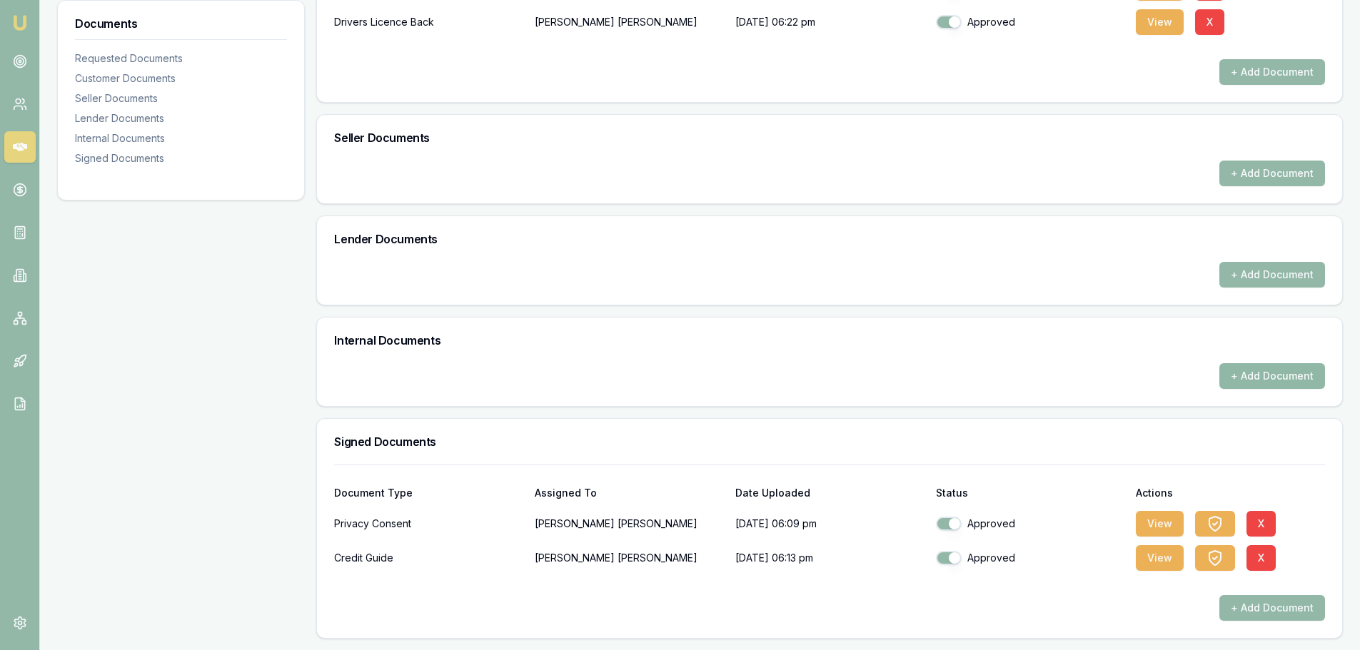
click at [1296, 371] on button "+ Add Document" at bounding box center [1272, 376] width 106 height 26
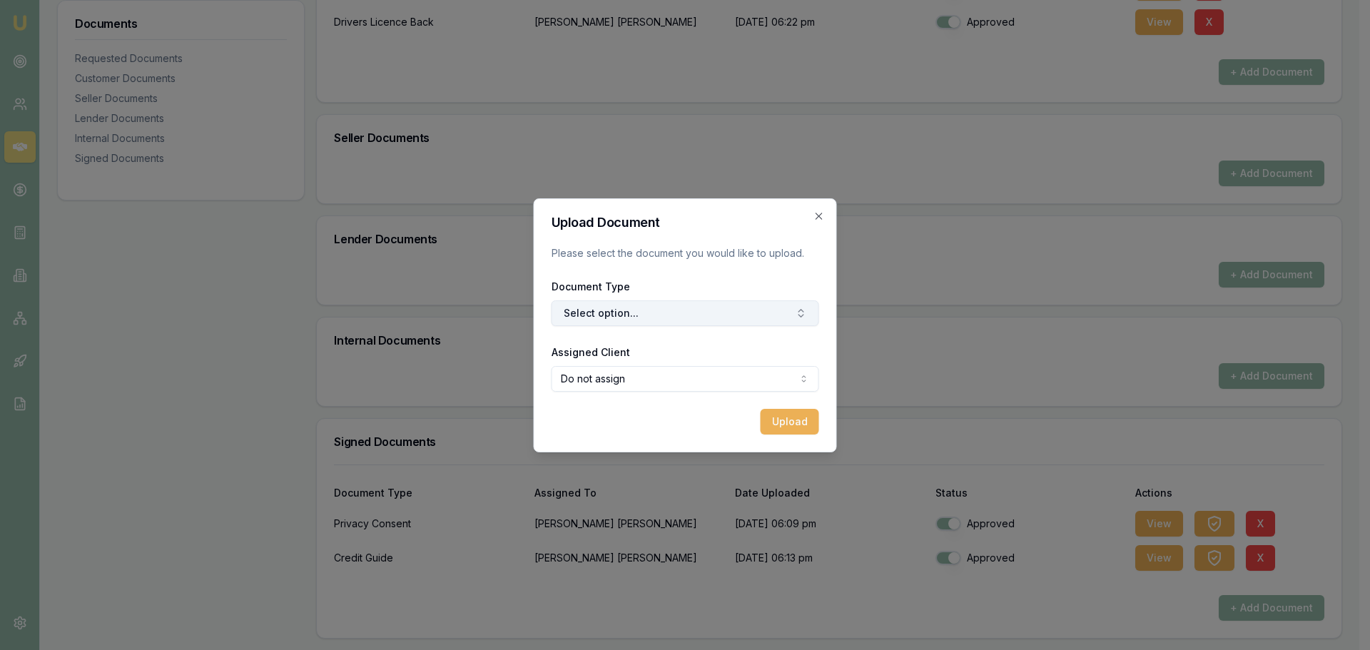
click at [749, 310] on button "Select option..." at bounding box center [686, 313] width 268 height 26
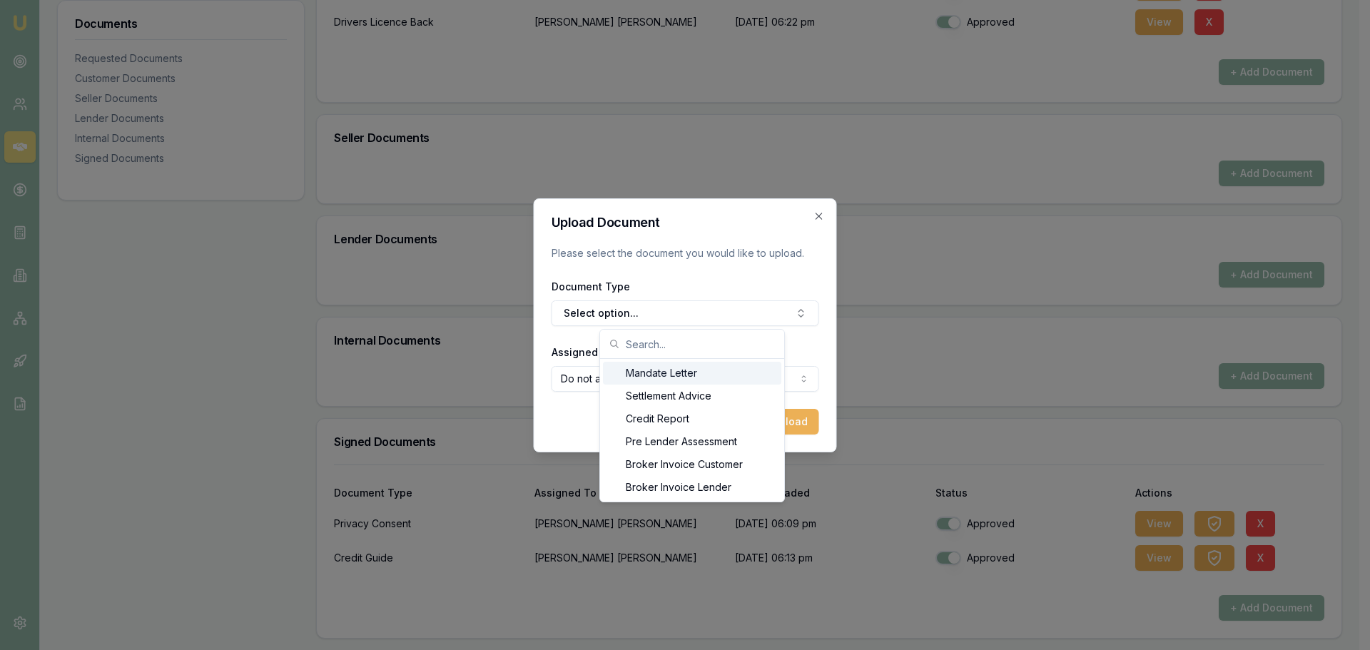
click at [821, 209] on div "Upload Document Please select the document you would like to upload. Document T…" at bounding box center [685, 325] width 303 height 254
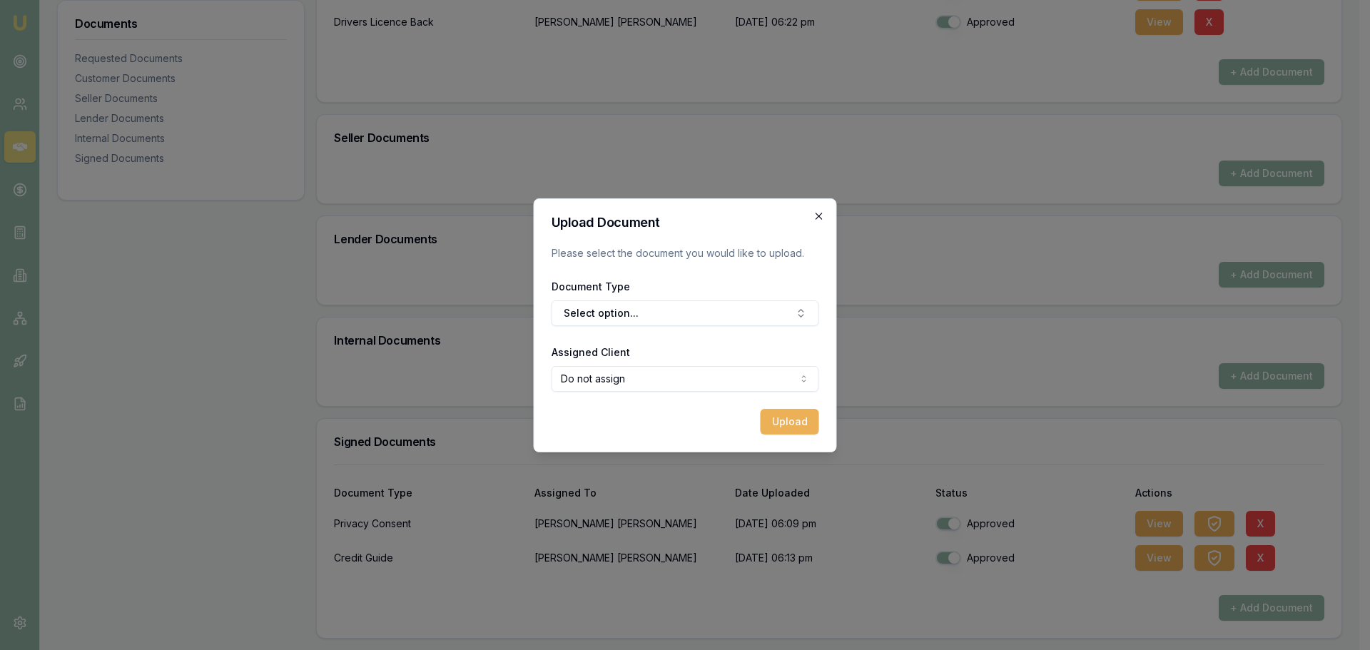
click at [815, 215] on icon "button" at bounding box center [819, 216] width 11 height 11
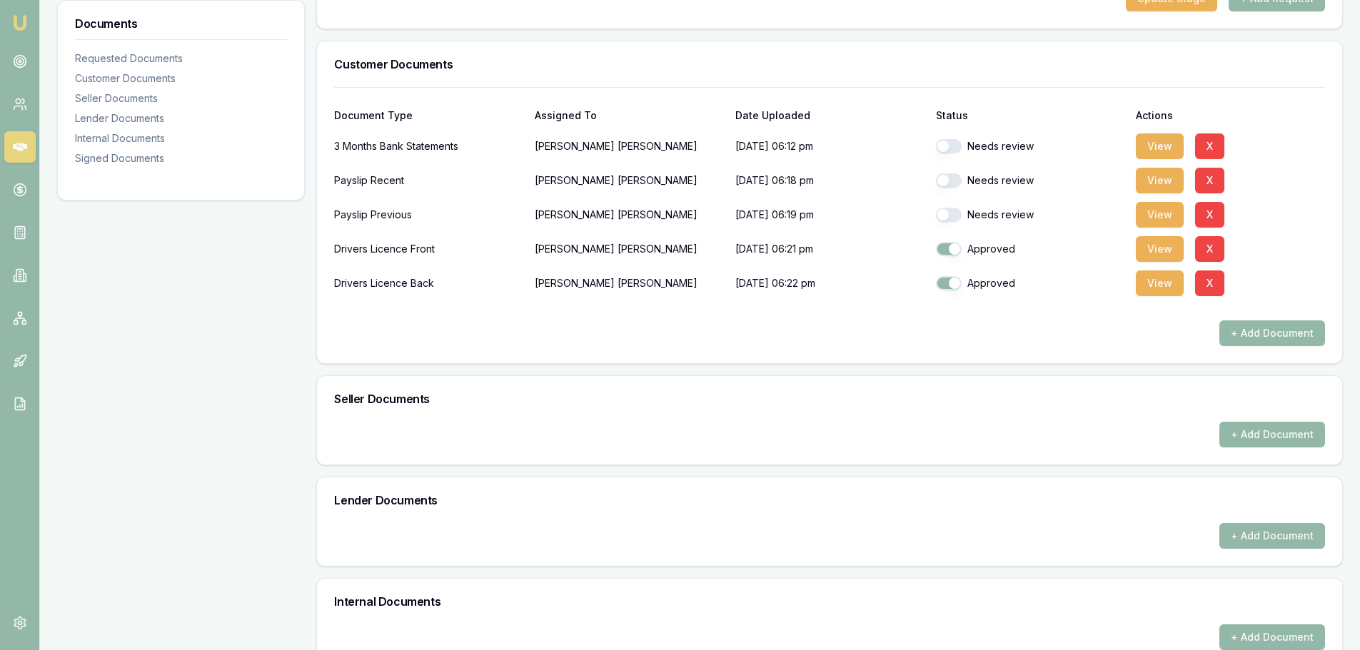
scroll to position [280, 0]
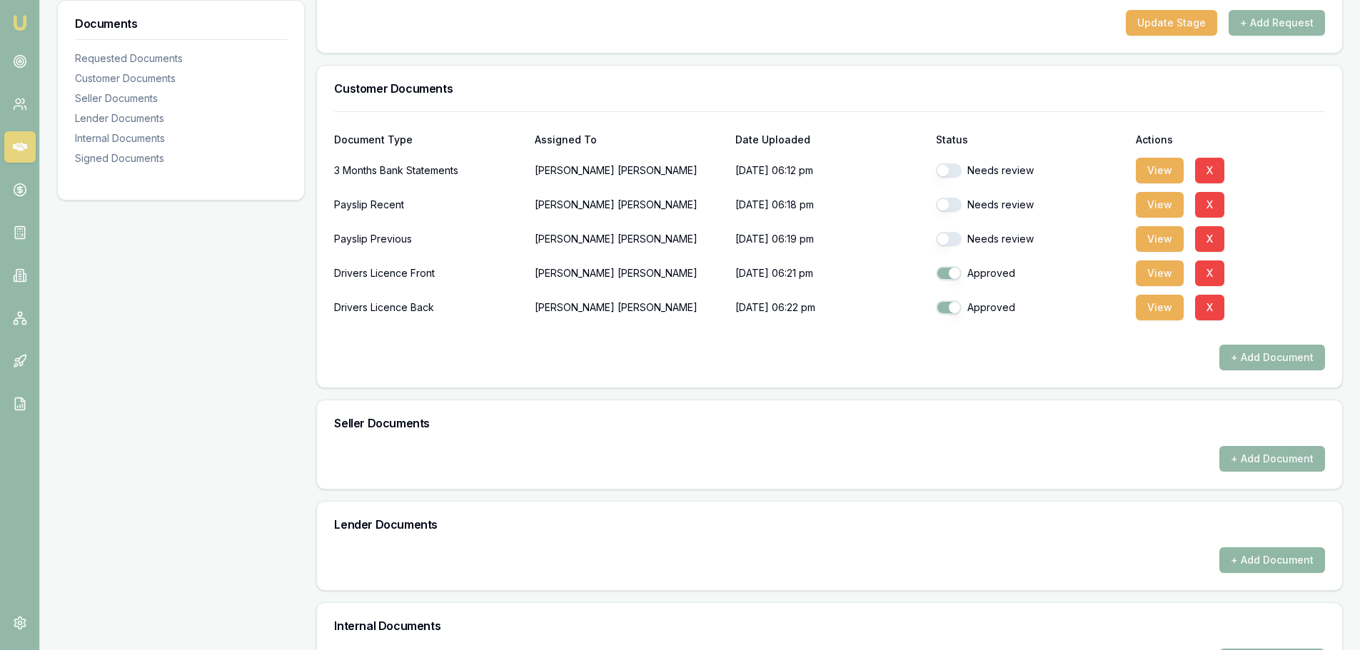
click at [1295, 552] on button "+ Add Document" at bounding box center [1272, 560] width 106 height 26
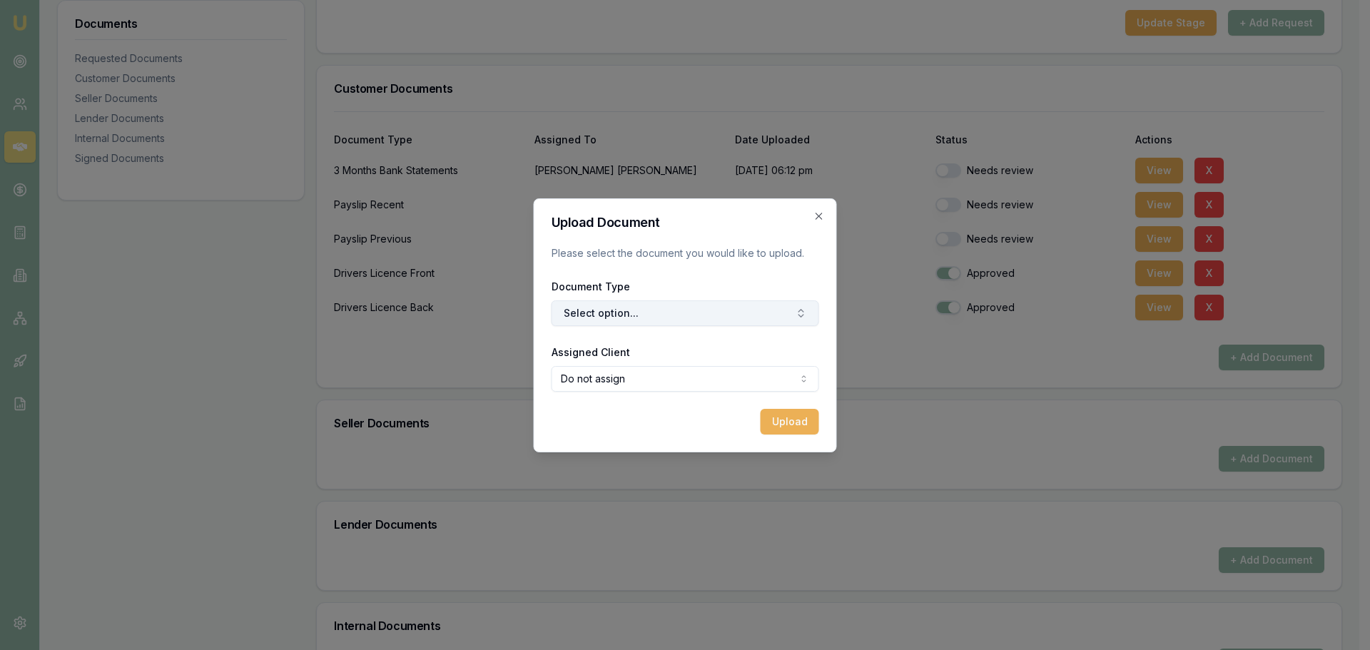
click at [731, 306] on button "Select option..." at bounding box center [686, 313] width 268 height 26
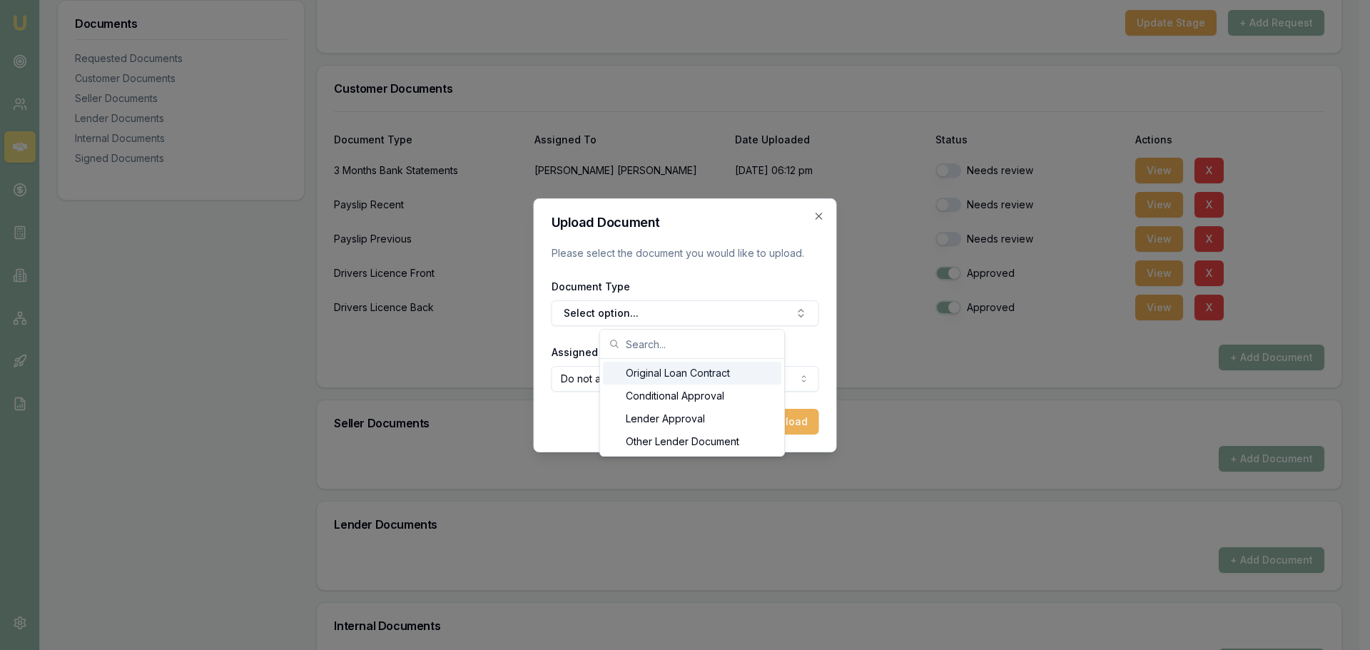
click at [824, 208] on div "Upload Document Please select the document you would like to upload. Document T…" at bounding box center [685, 325] width 303 height 254
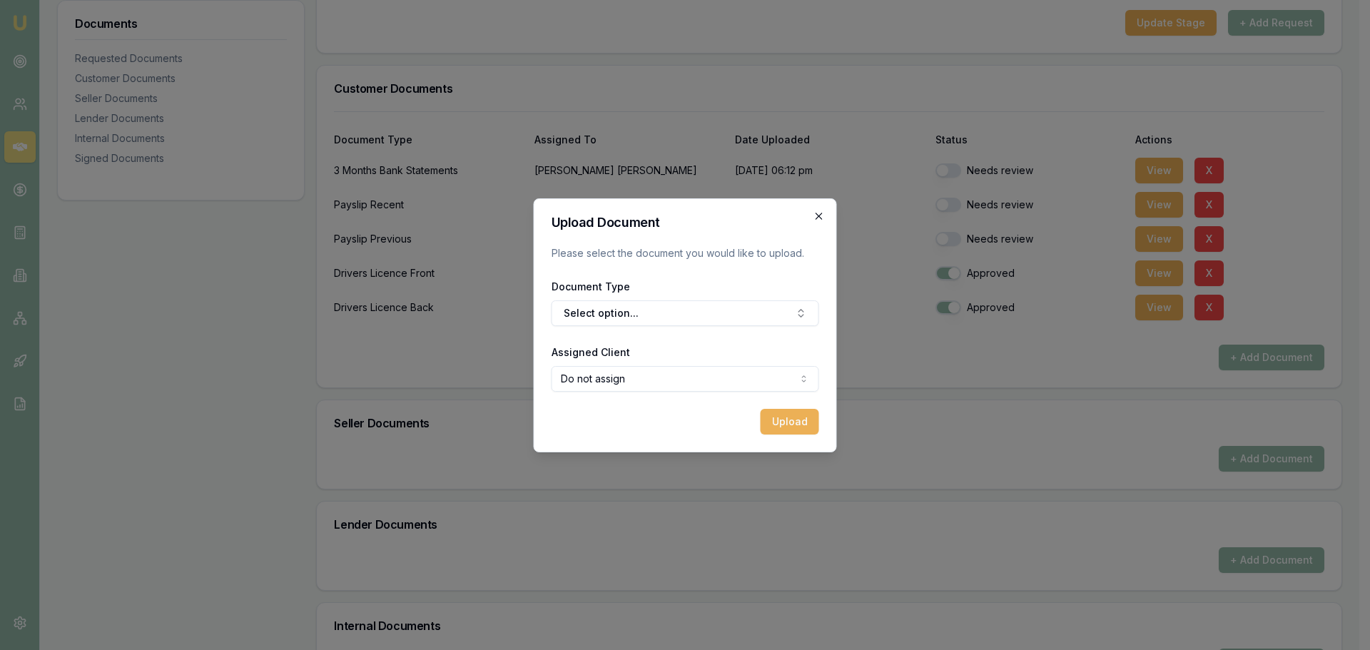
click at [819, 217] on icon "button" at bounding box center [819, 216] width 11 height 11
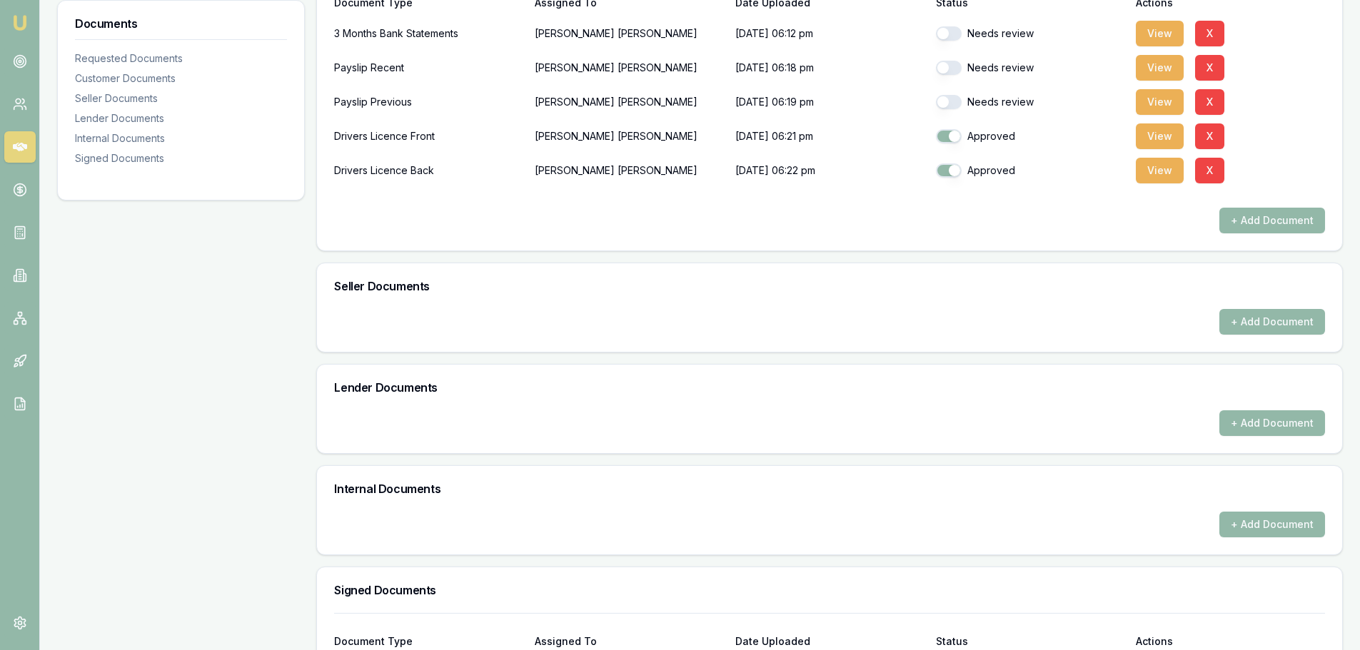
scroll to position [423, 0]
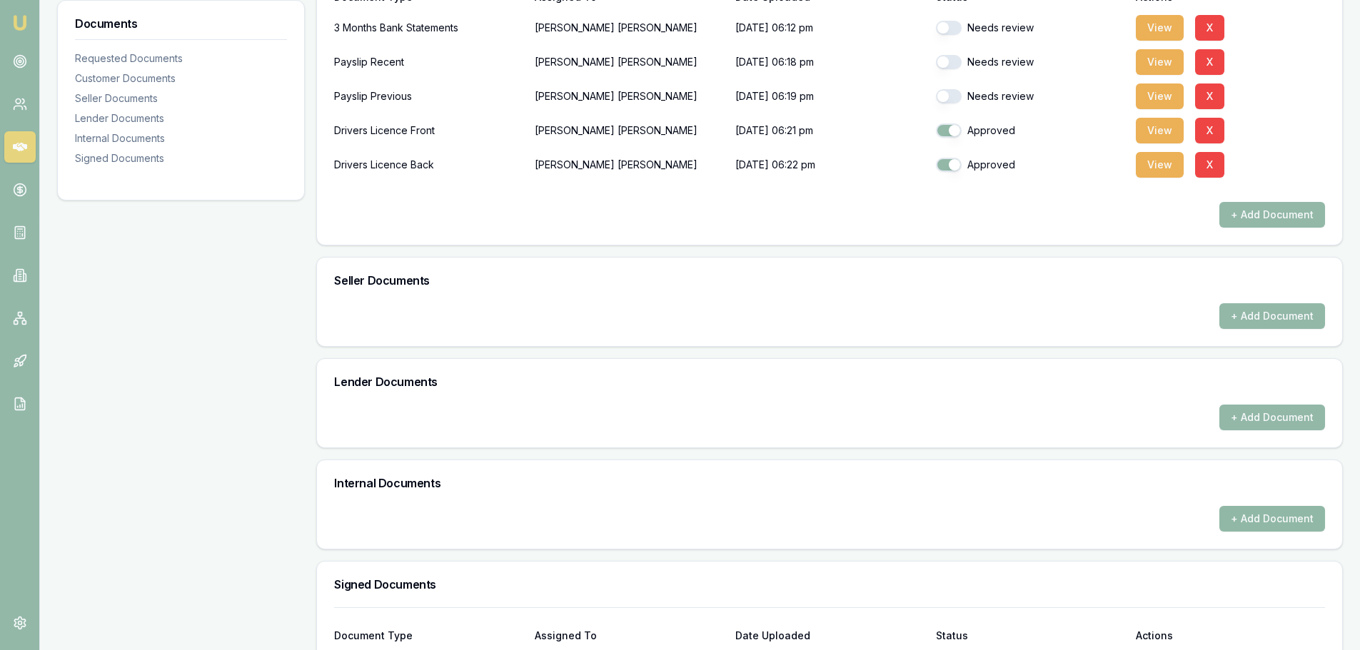
click at [1230, 515] on button "+ Add Document" at bounding box center [1272, 519] width 106 height 26
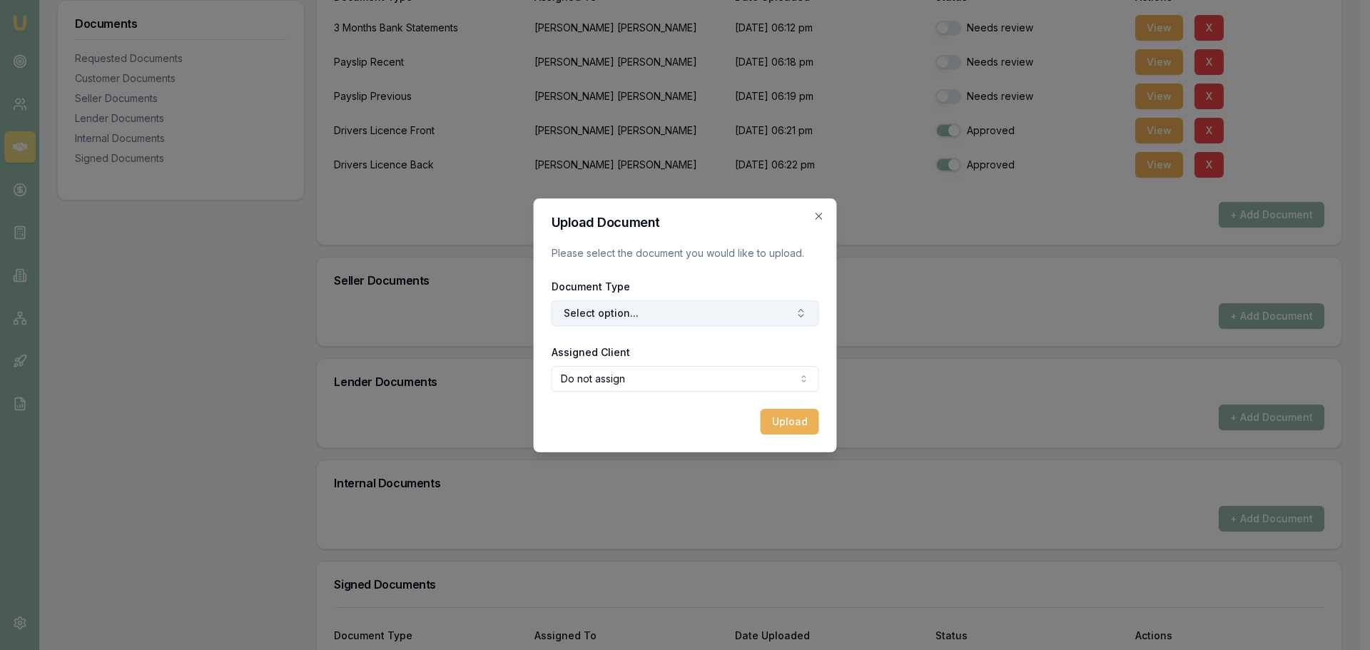
click at [636, 310] on button "Select option..." at bounding box center [686, 313] width 268 height 26
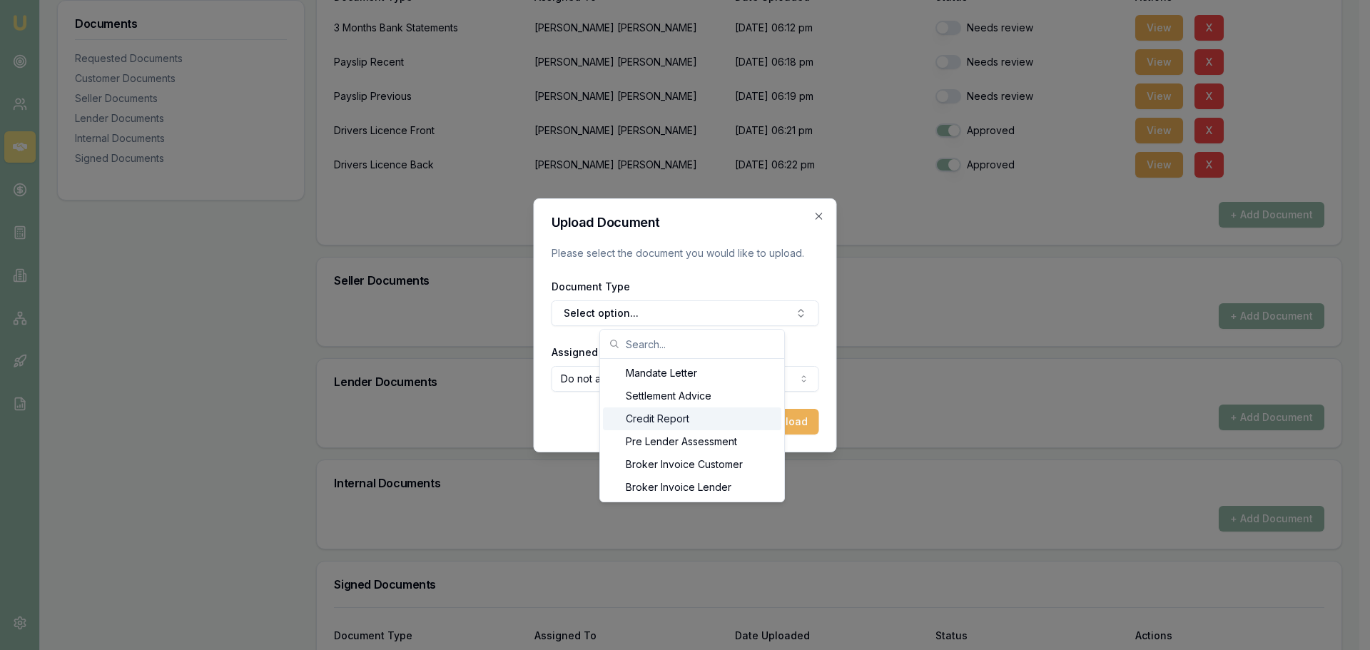
click at [710, 411] on div "Credit Report" at bounding box center [692, 419] width 178 height 23
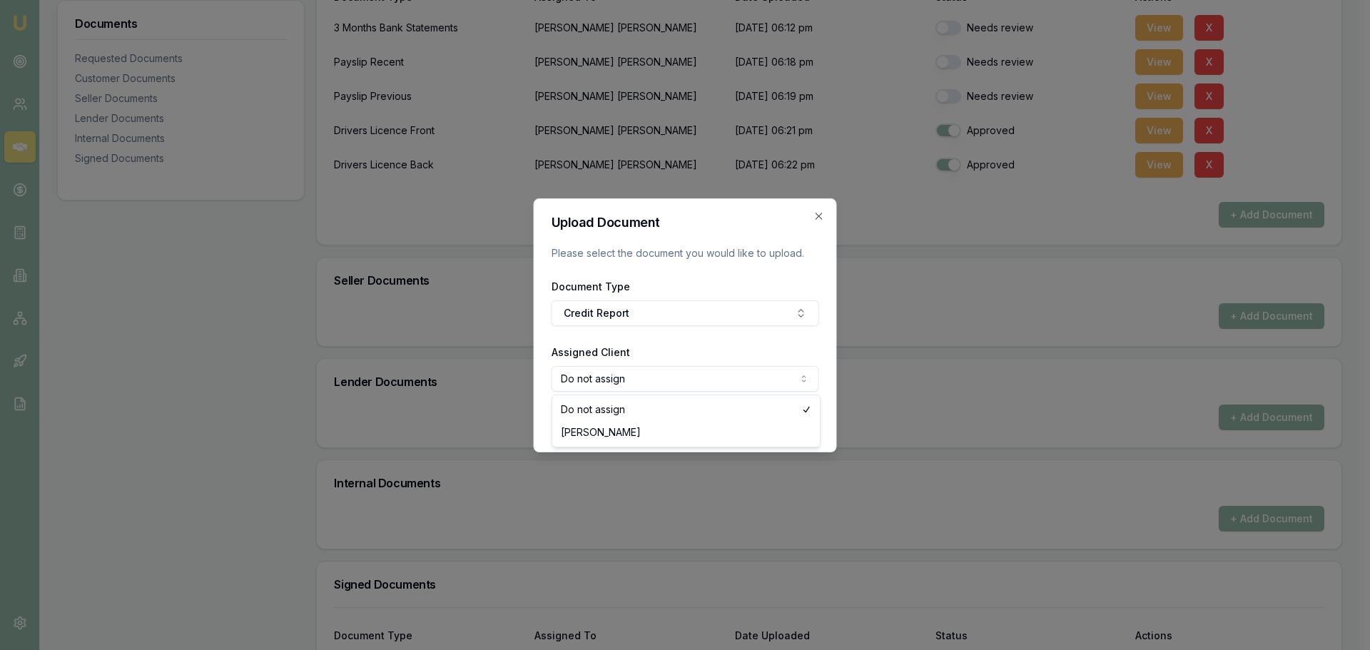
select select "U-YSYQNVOSHA"
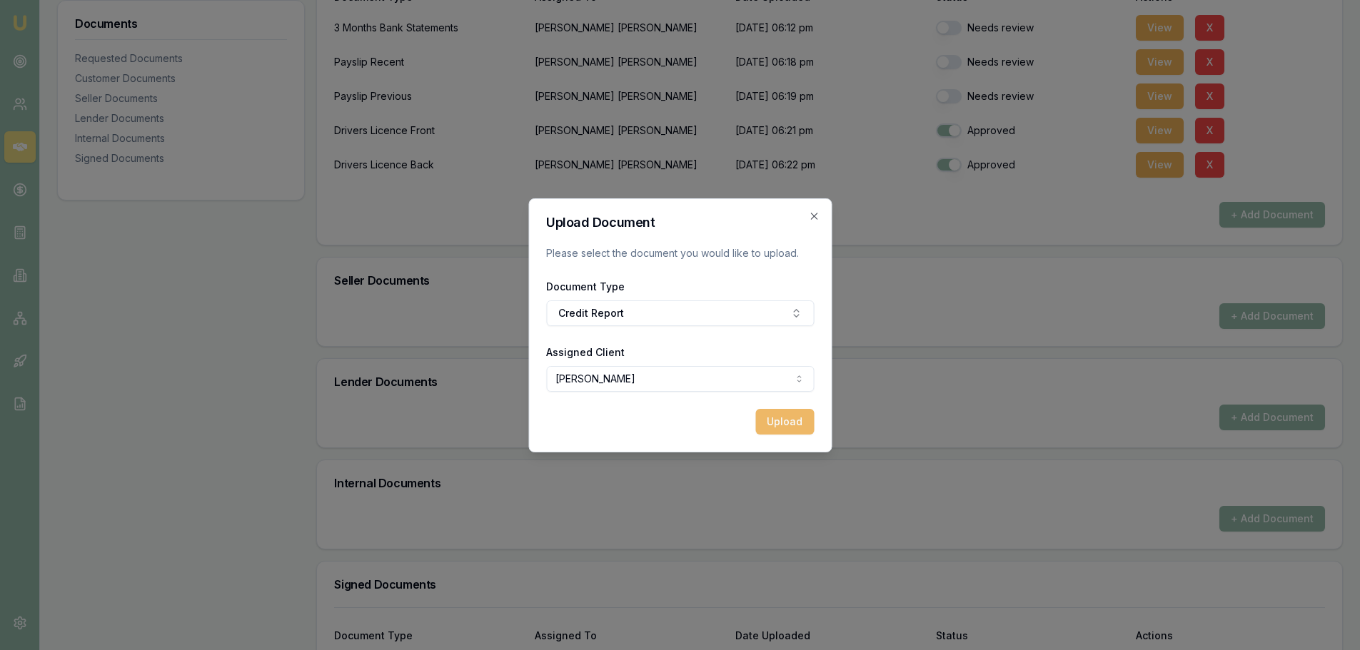
click at [787, 418] on button "Upload" at bounding box center [784, 422] width 59 height 26
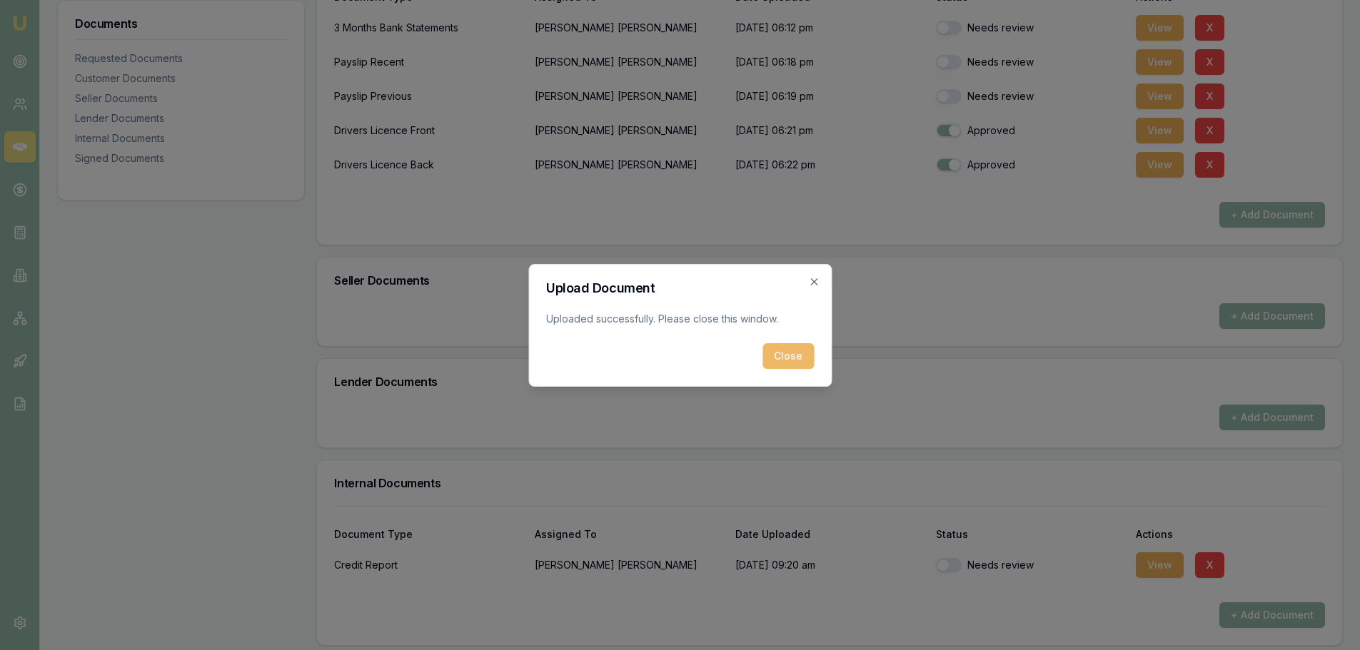
click at [780, 353] on button "Close" at bounding box center [787, 356] width 51 height 26
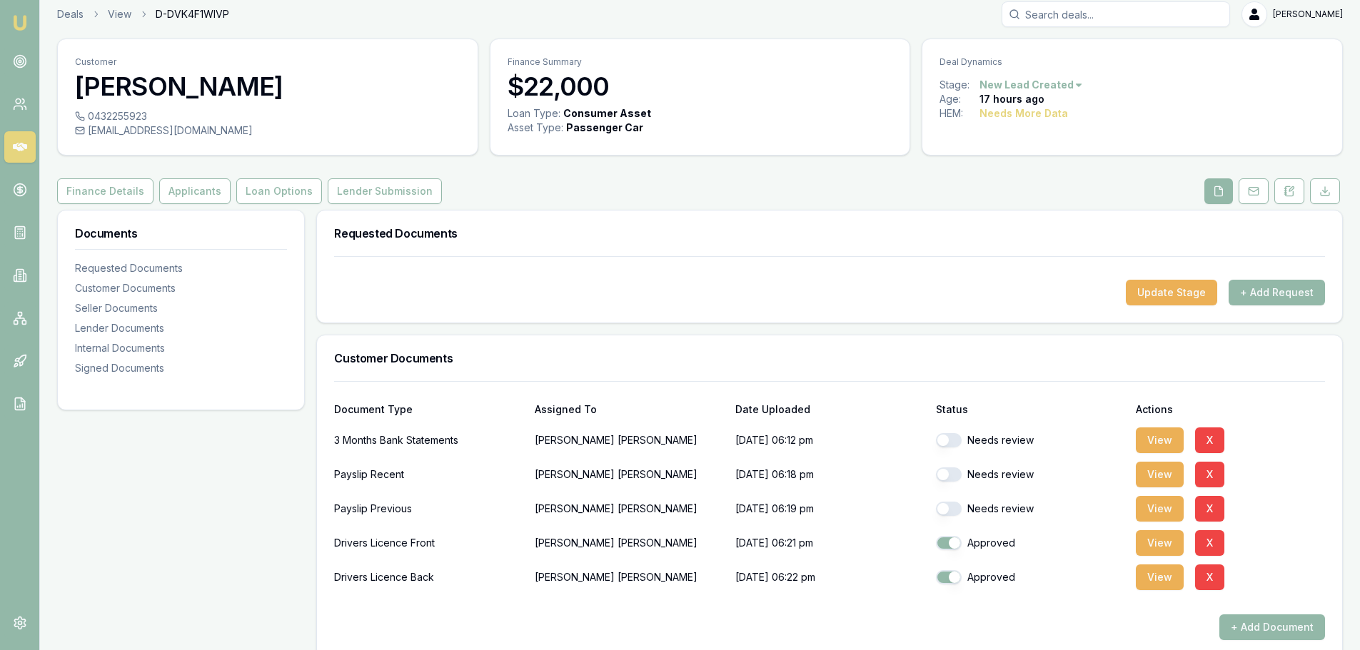
scroll to position [0, 0]
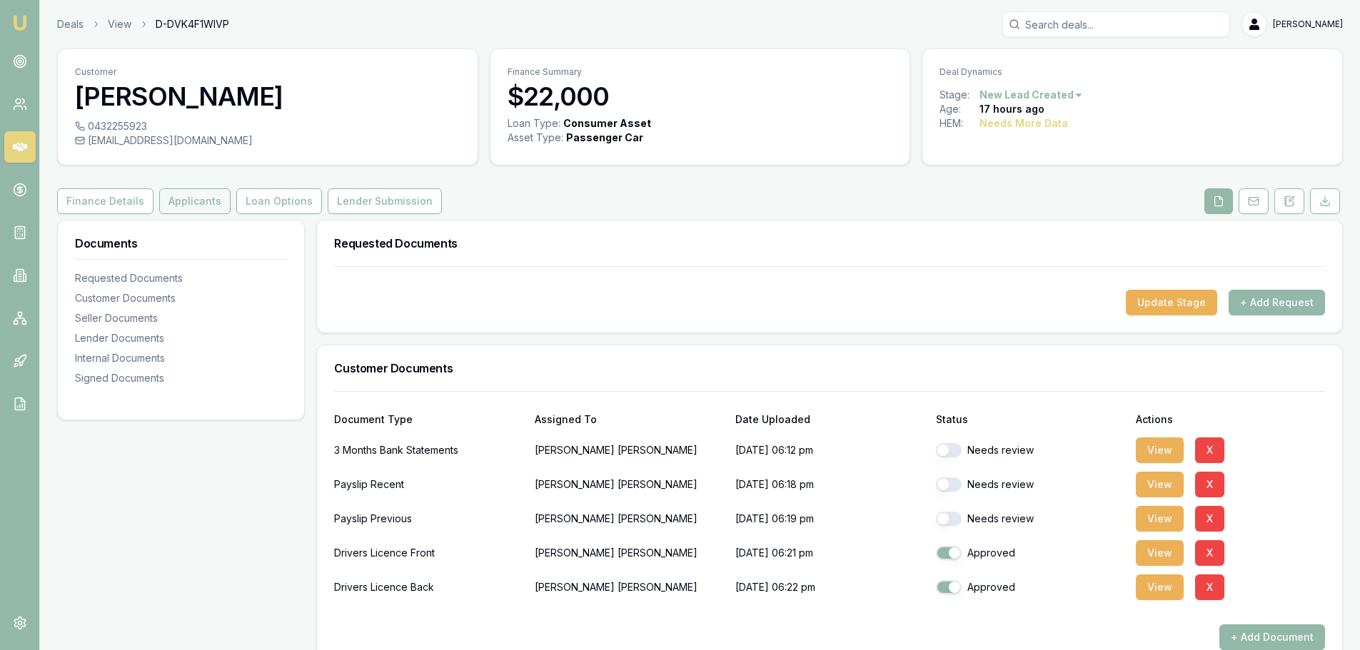
click at [211, 206] on button "Applicants" at bounding box center [194, 201] width 71 height 26
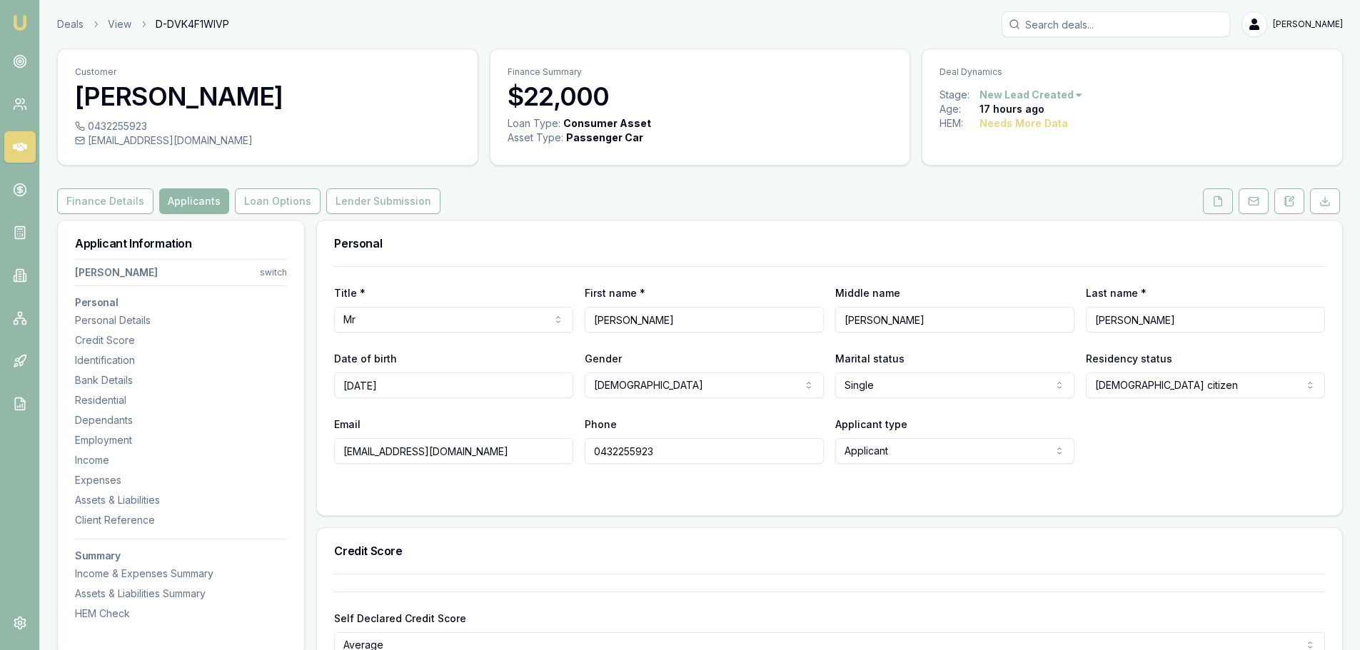
click at [1218, 203] on icon at bounding box center [1217, 201] width 11 height 11
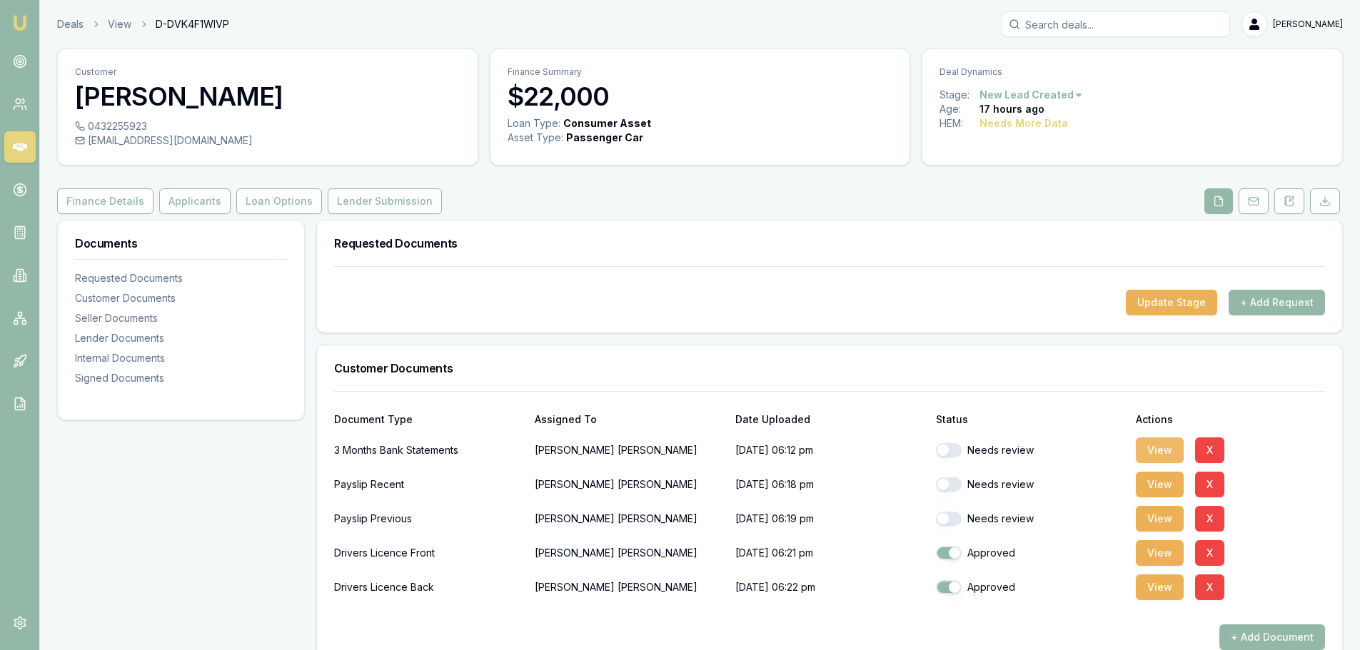
click at [1166, 448] on button "View" at bounding box center [1160, 451] width 48 height 26
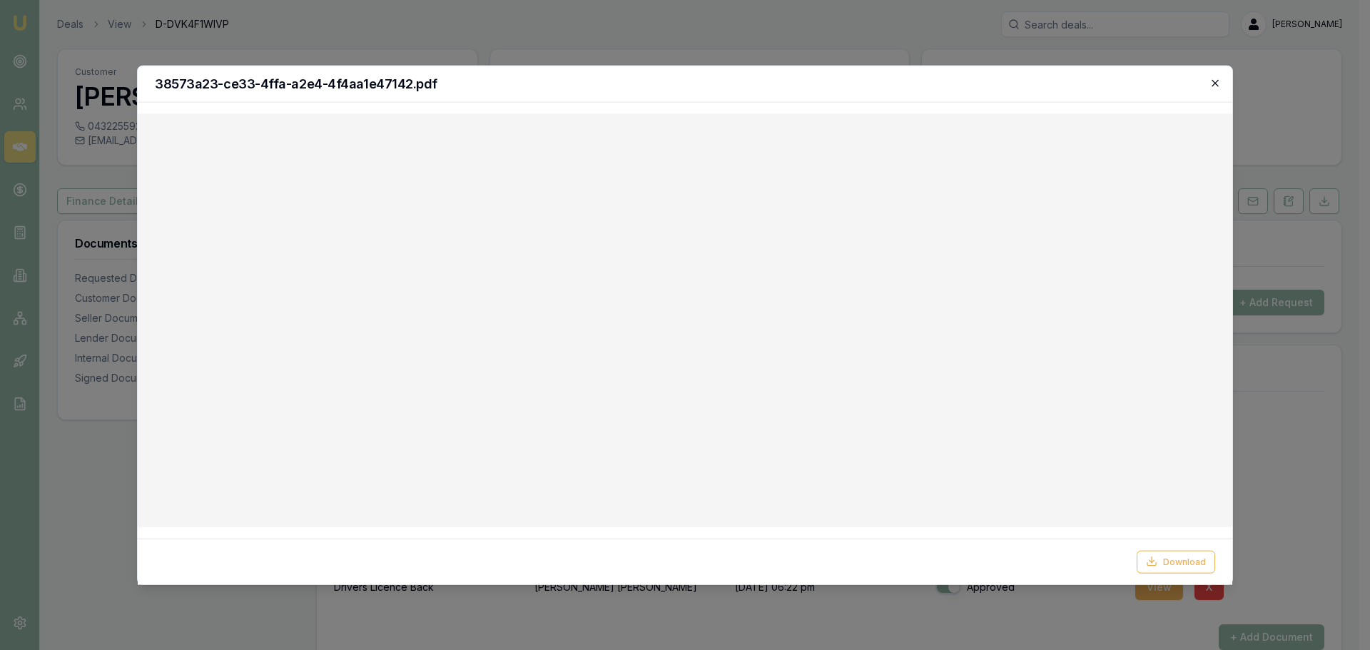
click at [1213, 78] on icon "button" at bounding box center [1215, 82] width 11 height 11
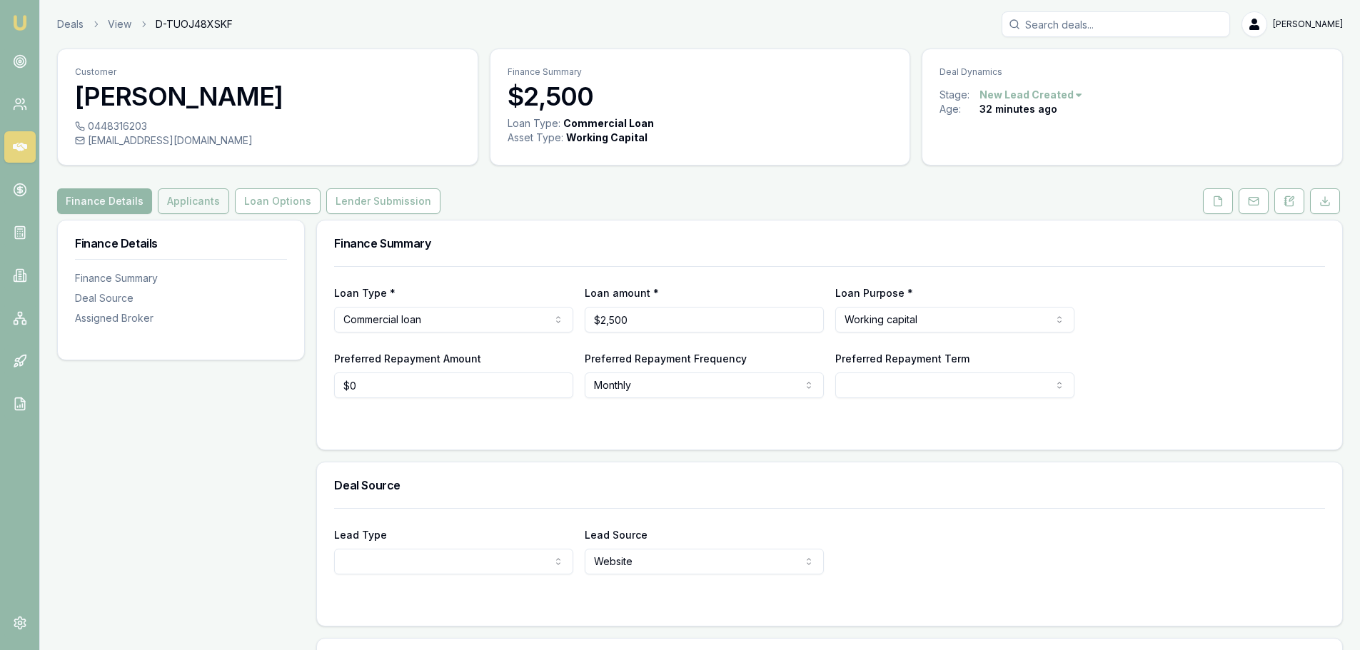
click at [196, 196] on button "Applicants" at bounding box center [193, 201] width 71 height 26
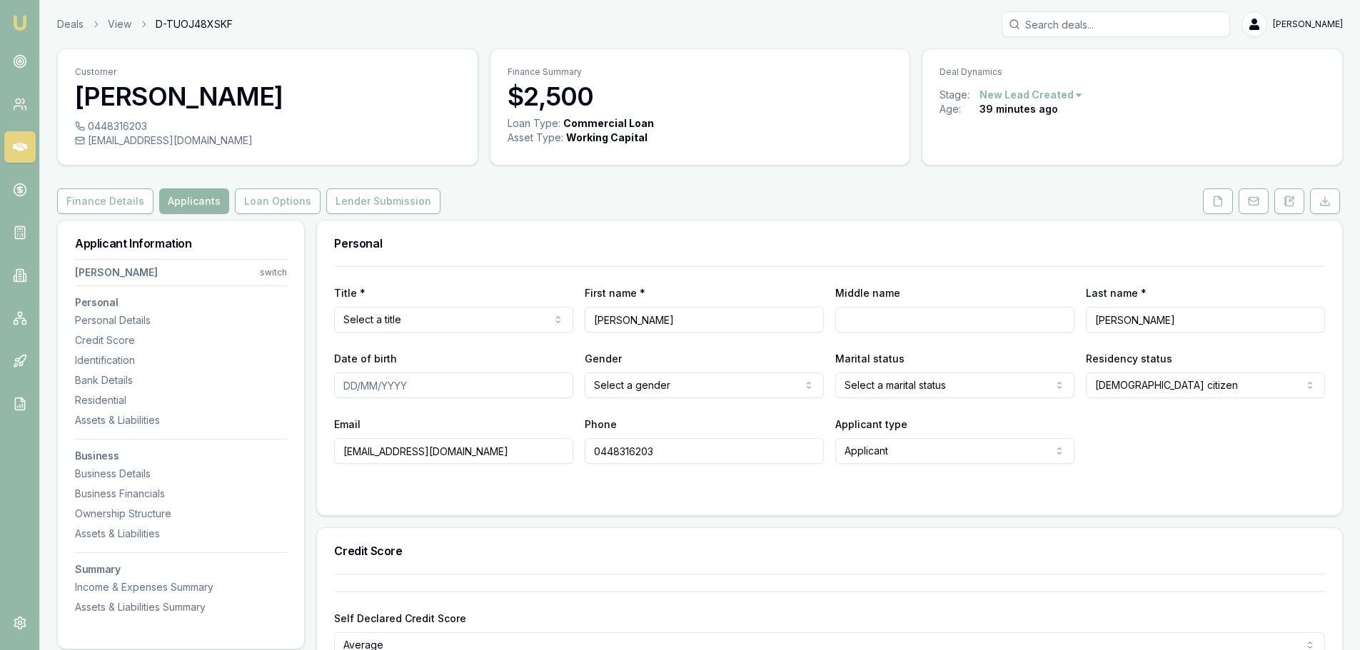
click at [1281, 207] on button at bounding box center [1289, 201] width 30 height 26
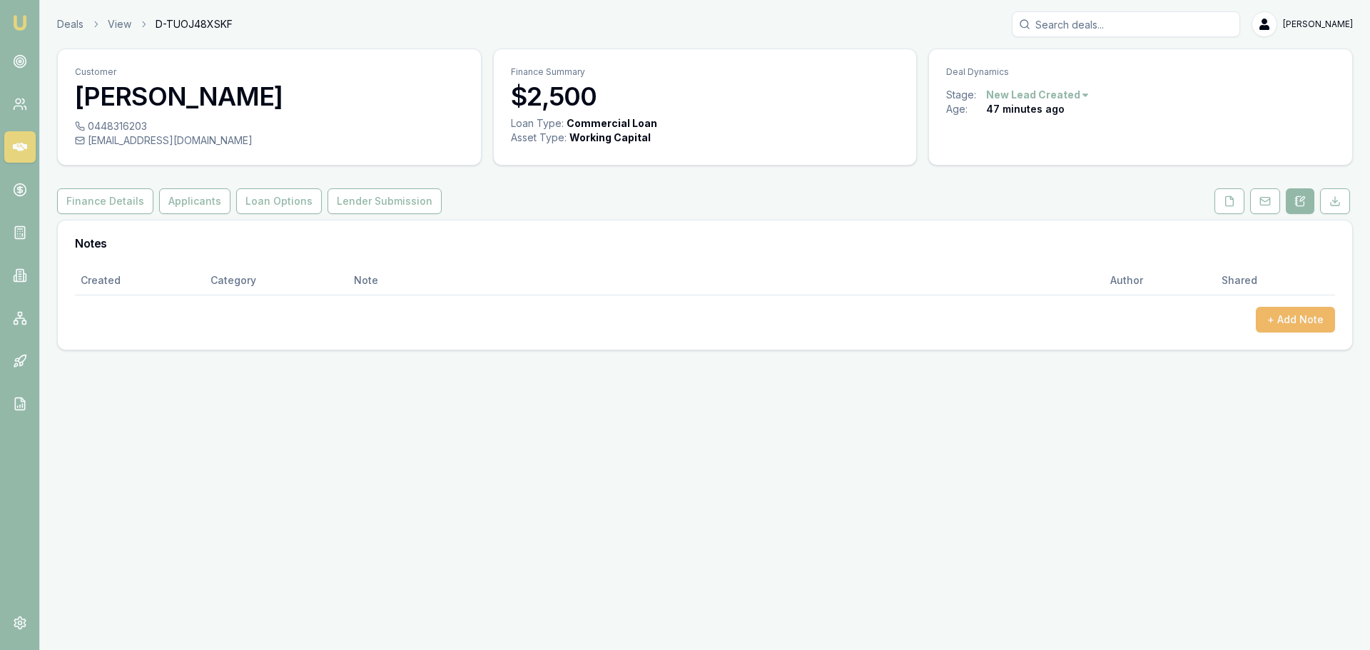
click at [1308, 328] on button "+ Add Note" at bounding box center [1295, 320] width 79 height 26
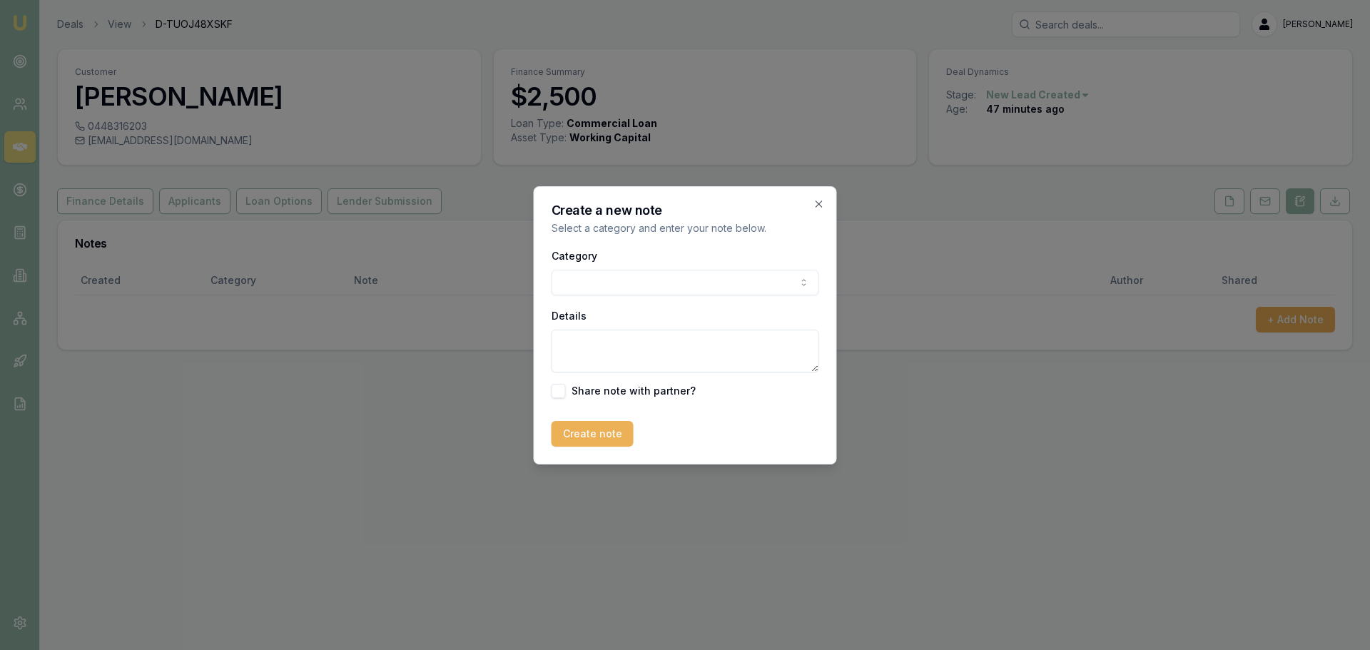
click at [696, 280] on body "Emu Broker Deals View D-TUOJ48XSKF Erin Shield Toggle Menu Customer Shannon Mur…" at bounding box center [685, 325] width 1370 height 650
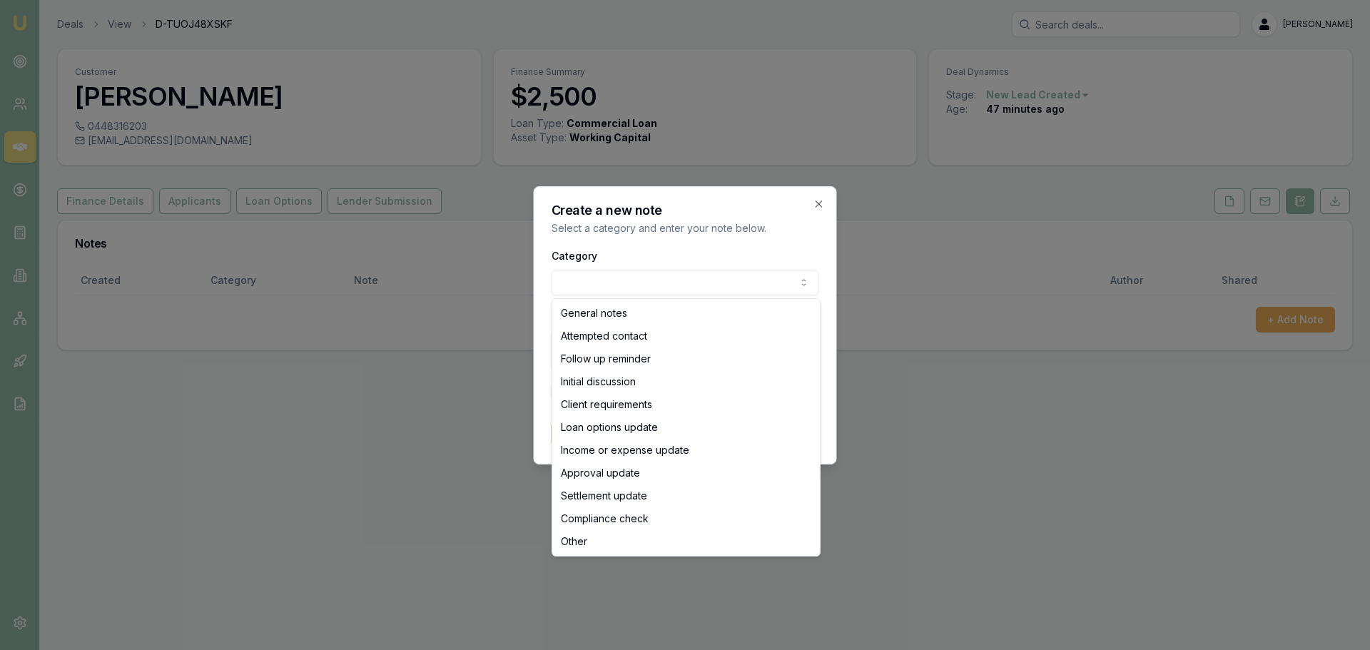
select select "ATTEMPTED_CONTACT"
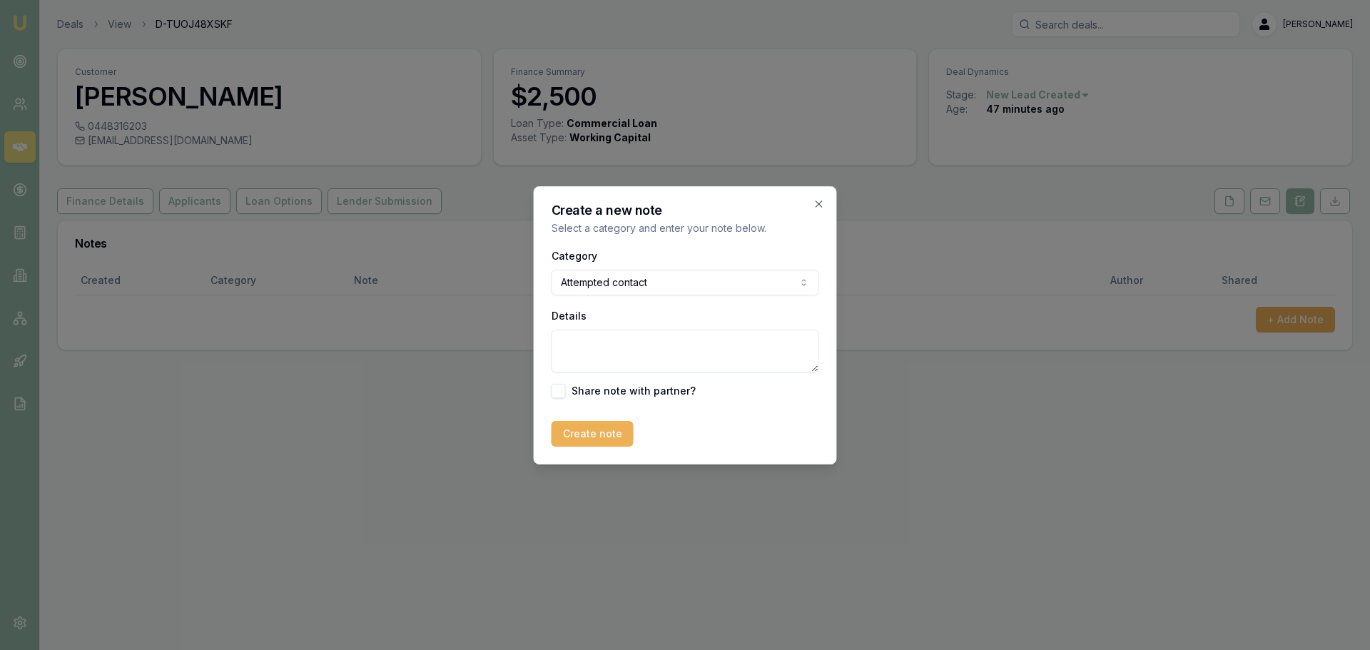
click at [639, 347] on textarea "Details" at bounding box center [686, 351] width 268 height 43
type textarea "Sent intro text"
click at [607, 434] on button "Create note" at bounding box center [593, 434] width 82 height 26
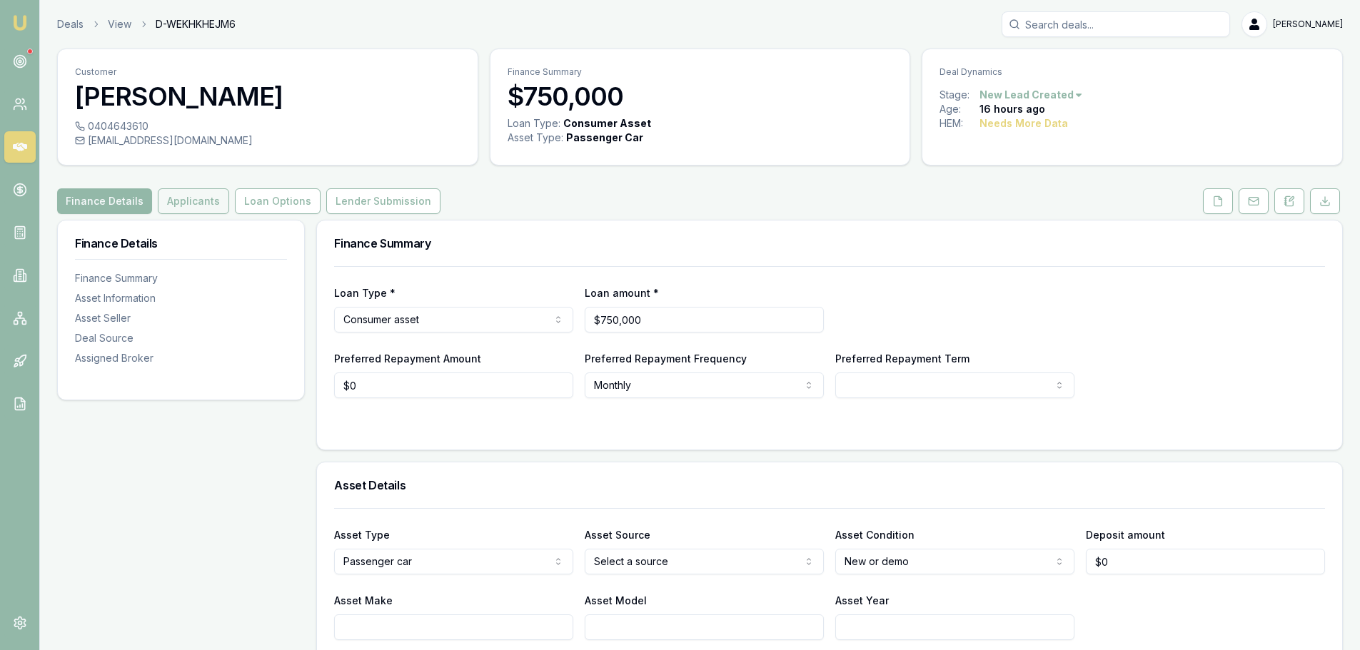
click at [171, 205] on button "Applicants" at bounding box center [193, 201] width 71 height 26
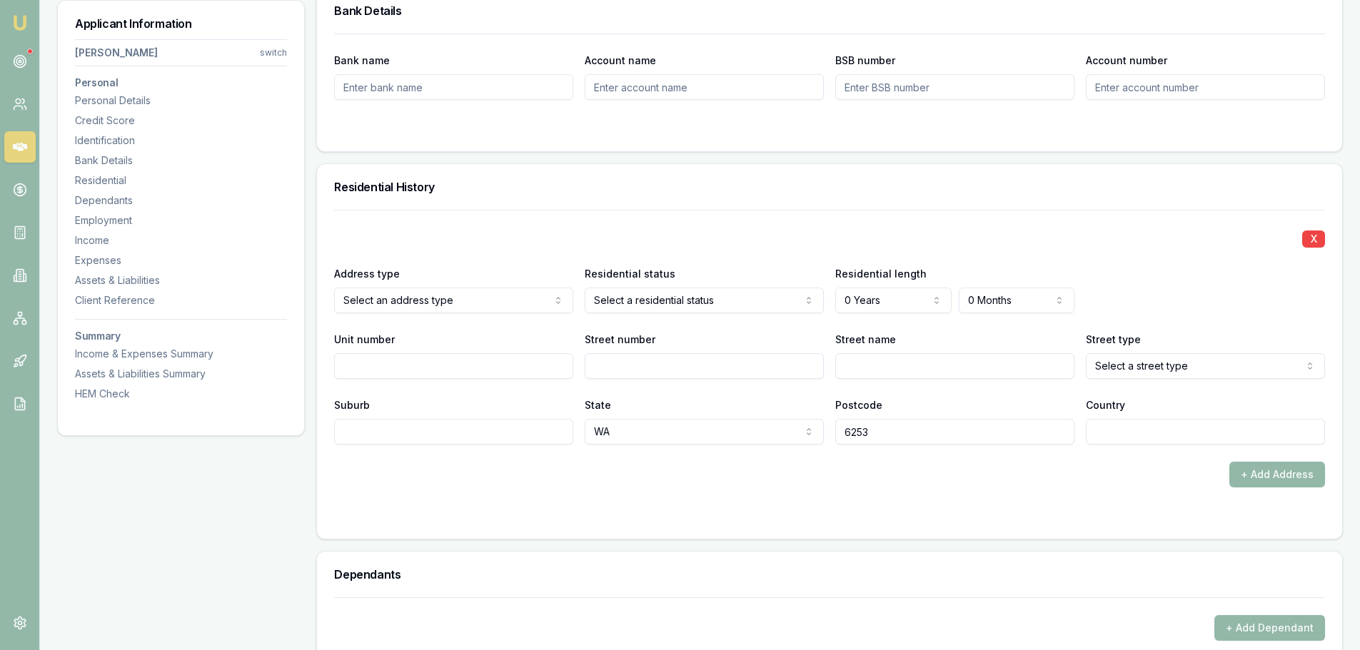
scroll to position [1356, 0]
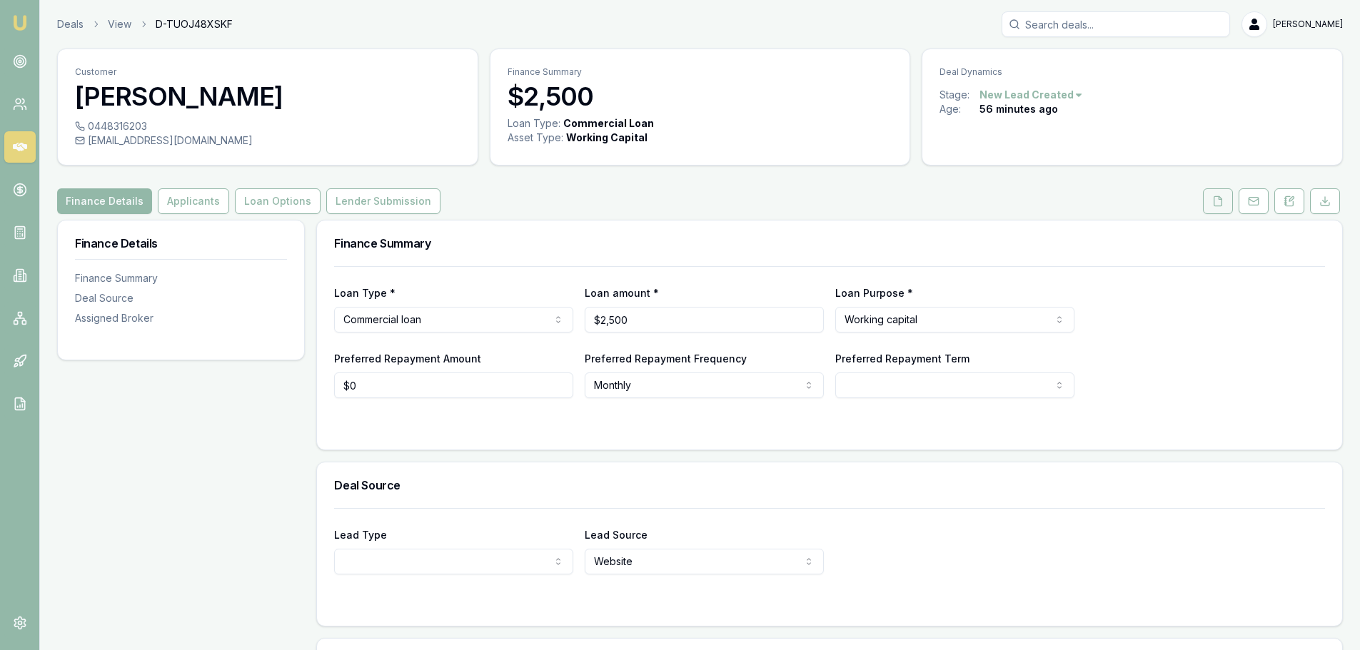
click at [1218, 208] on button at bounding box center [1218, 201] width 30 height 26
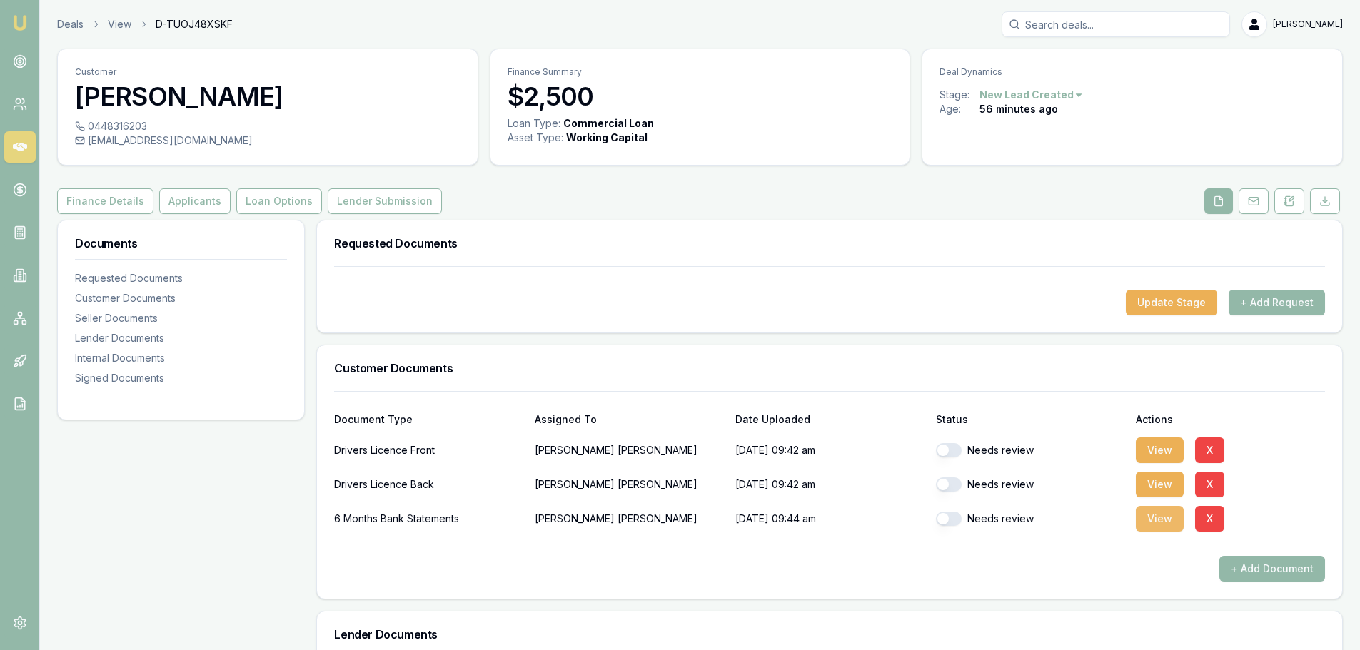
click at [1158, 514] on button "View" at bounding box center [1160, 519] width 48 height 26
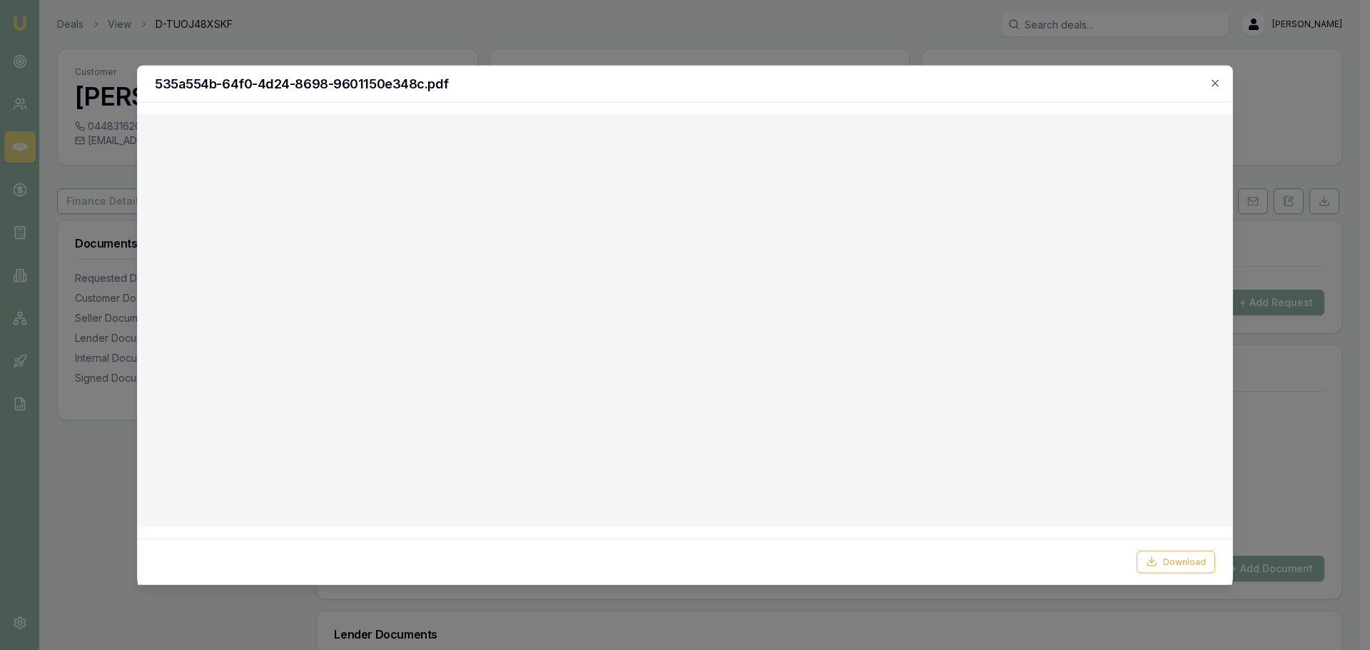
click at [1212, 79] on icon "button" at bounding box center [1215, 82] width 11 height 11
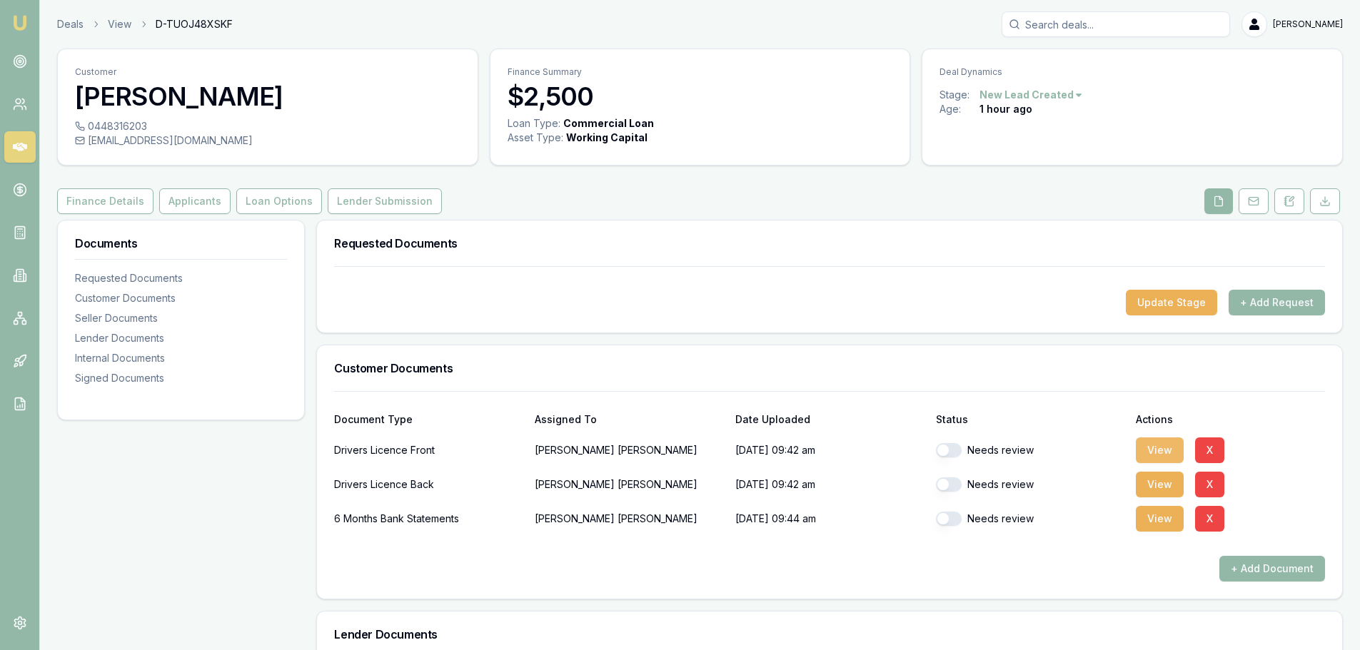
click at [1148, 447] on button "View" at bounding box center [1160, 451] width 48 height 26
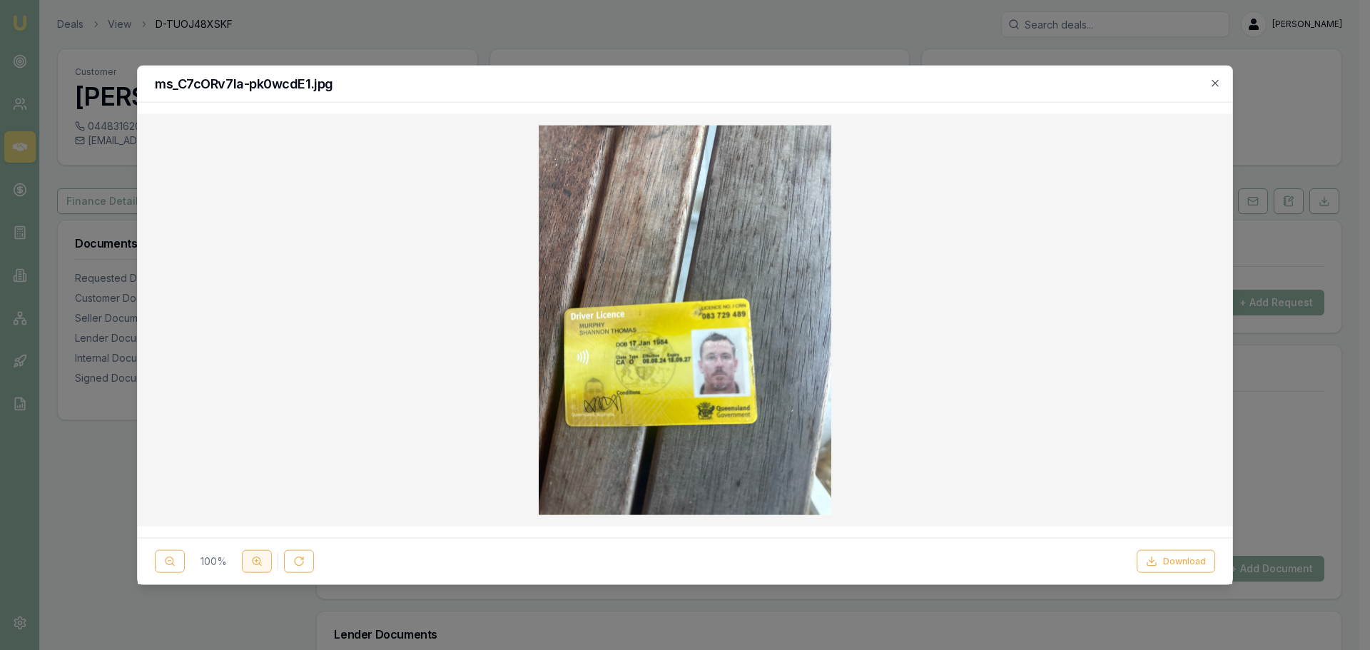
click at [253, 557] on icon at bounding box center [256, 561] width 11 height 11
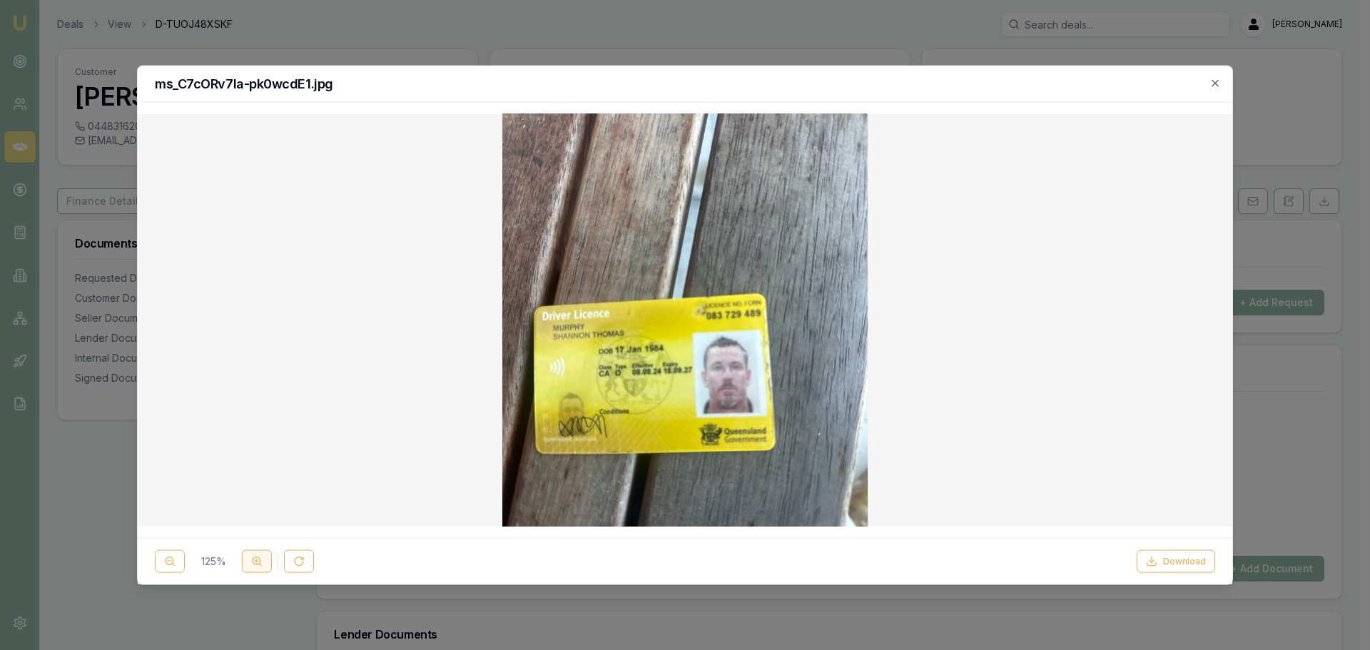
click at [253, 557] on icon at bounding box center [256, 561] width 11 height 11
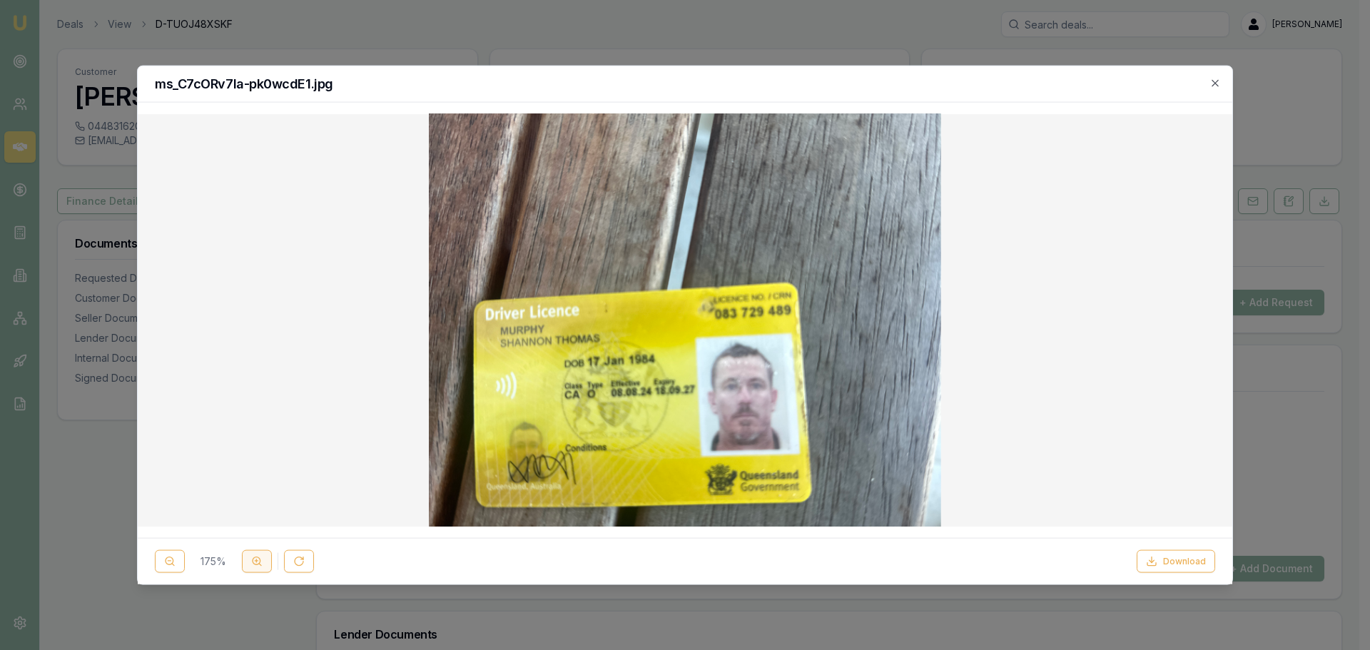
click at [253, 557] on icon at bounding box center [256, 561] width 11 height 11
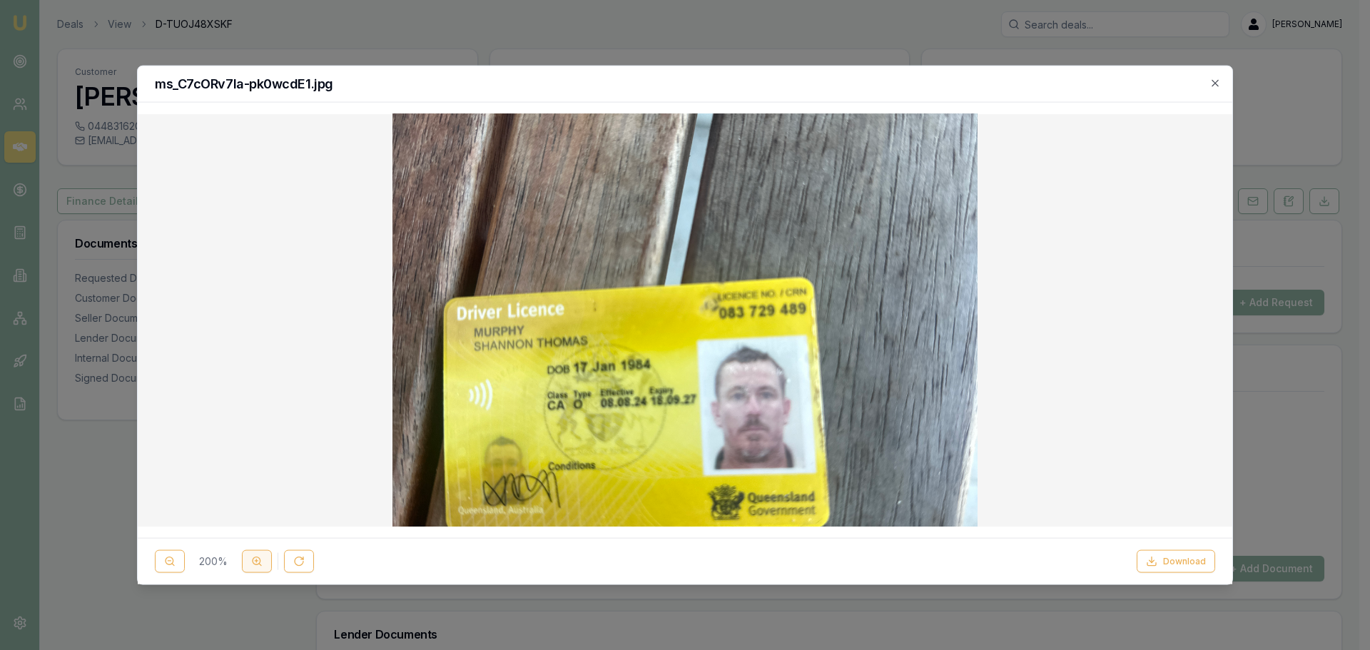
click at [253, 557] on icon at bounding box center [256, 561] width 11 height 11
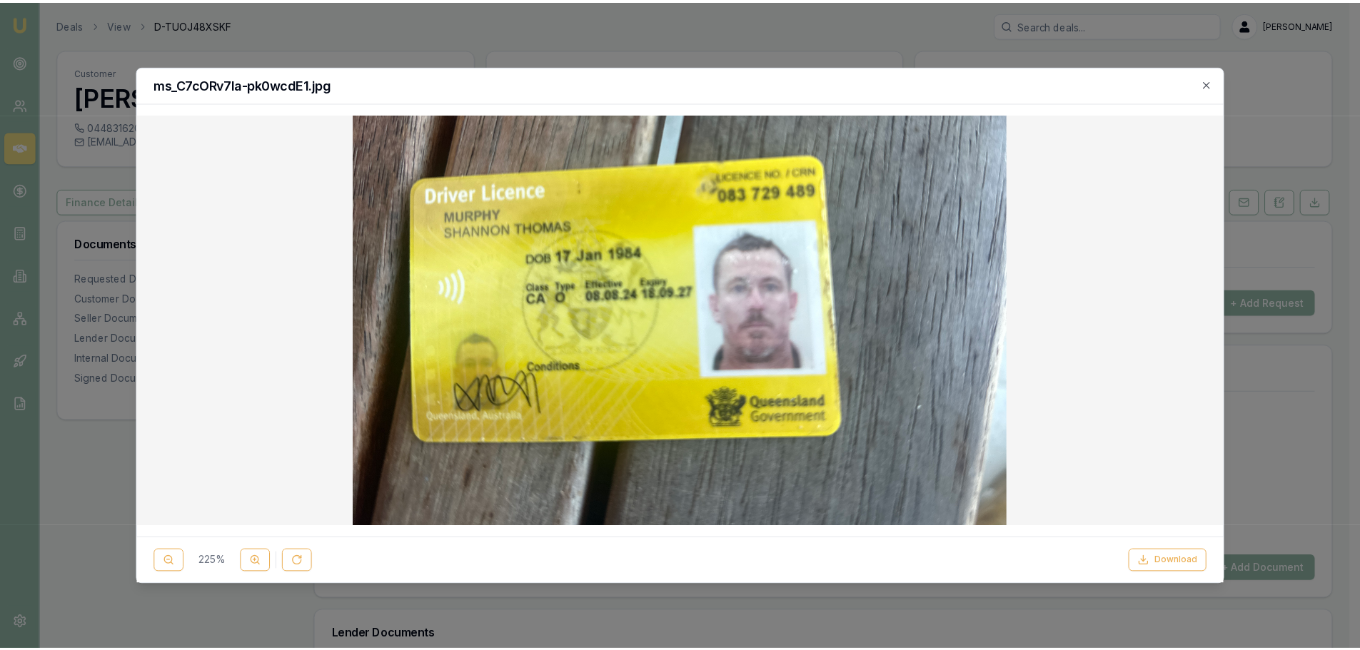
scroll to position [143, 0]
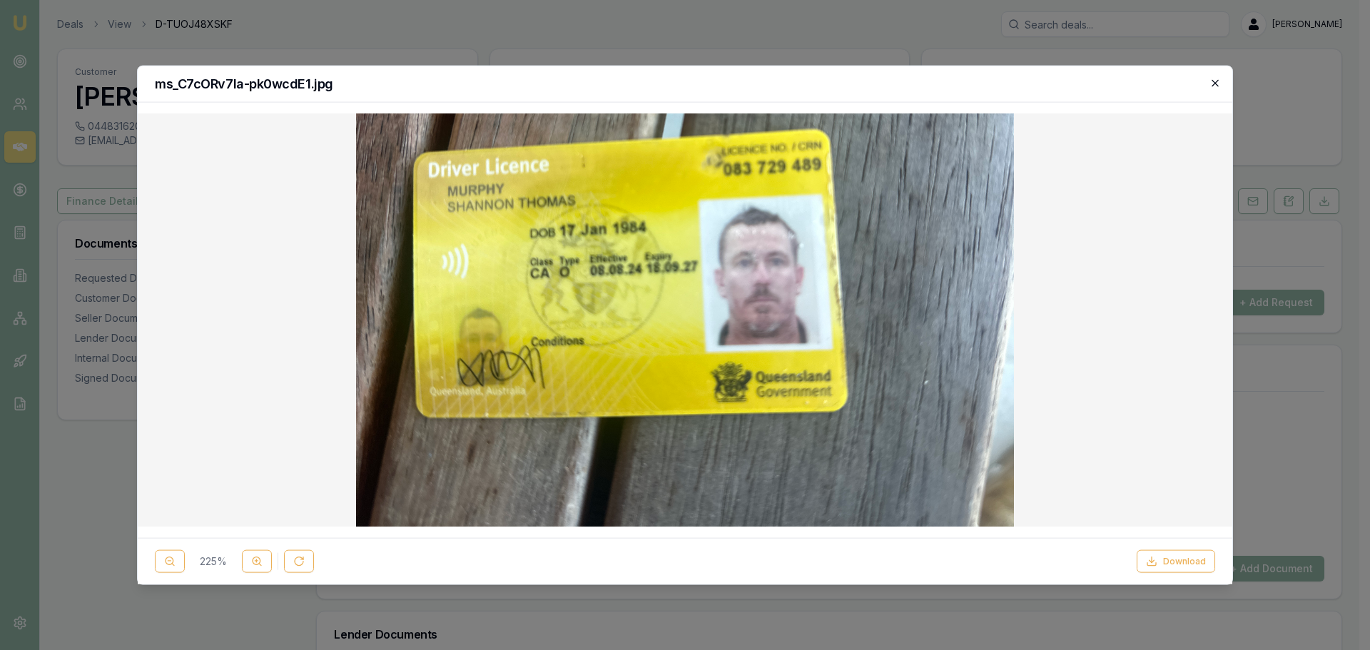
click at [1215, 79] on icon "button" at bounding box center [1215, 82] width 11 height 11
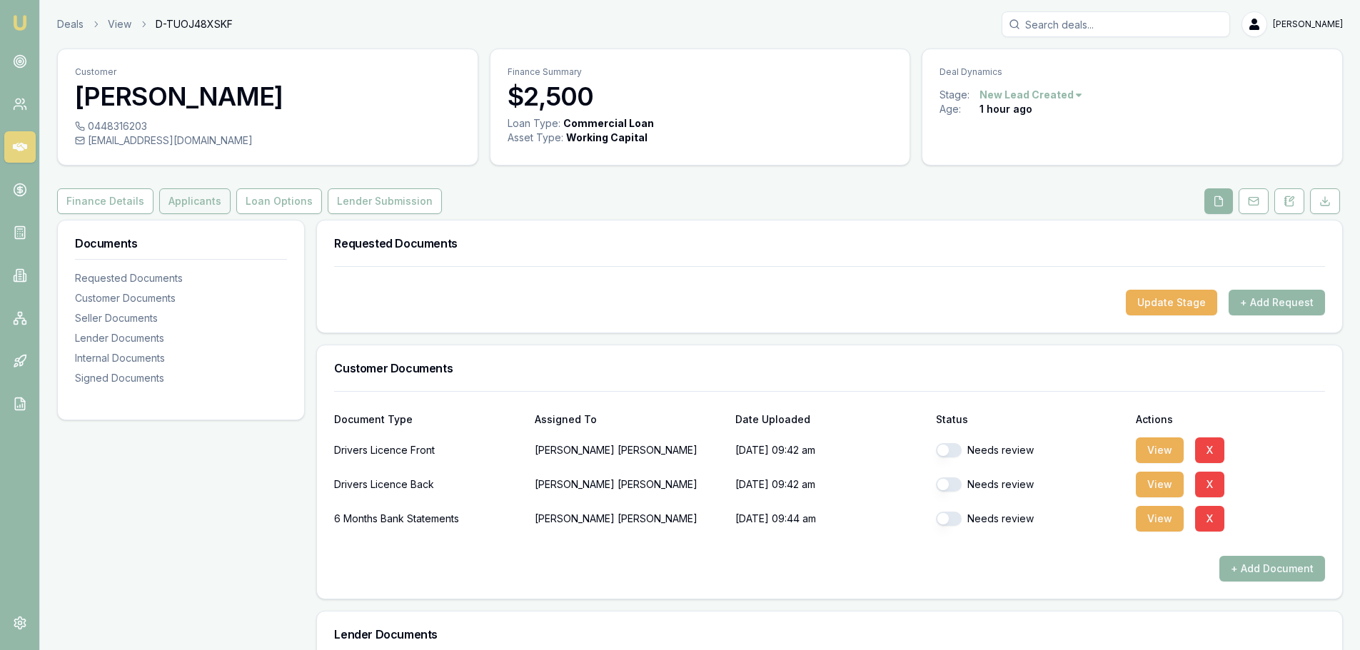
click at [177, 196] on button "Applicants" at bounding box center [194, 201] width 71 height 26
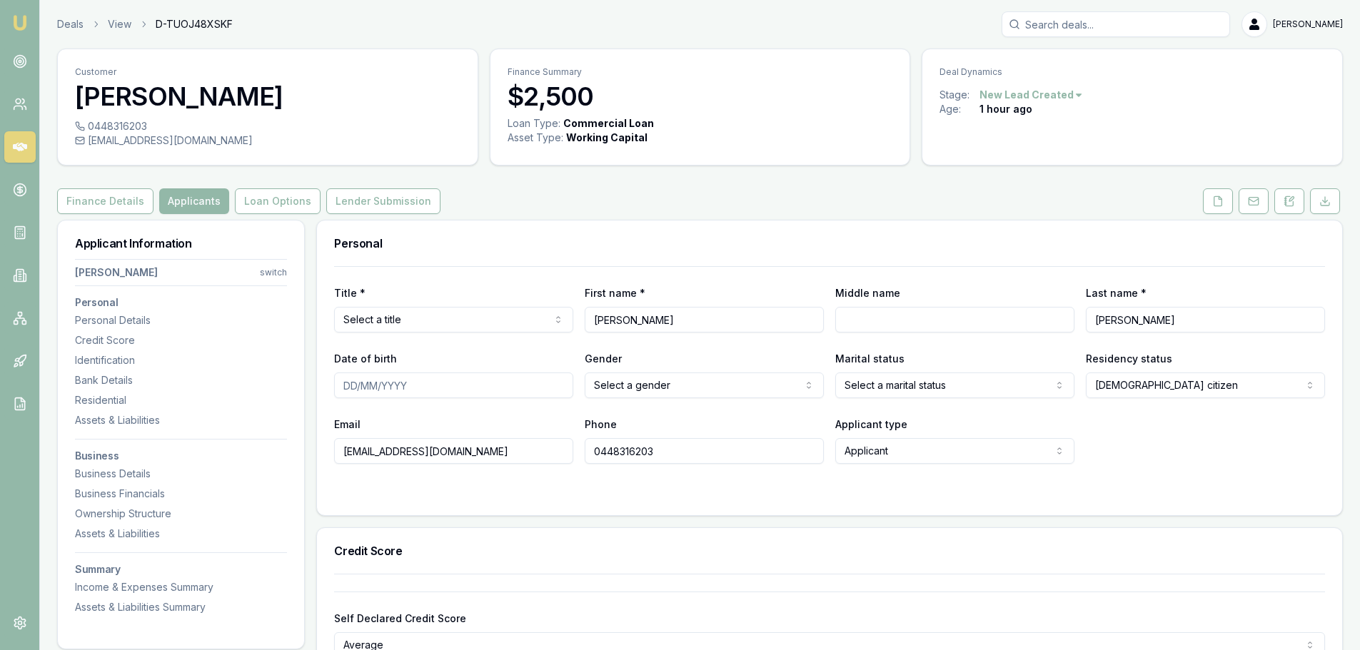
click at [509, 315] on html "Emu Broker Deals View D-TUOJ48XSKF Erin Shield Toggle Menu Customer Shannon Mur…" at bounding box center [680, 325] width 1360 height 650
click at [876, 318] on input "Middle name" at bounding box center [954, 320] width 239 height 26
type input "[PERSON_NAME]"
type input "1"
type input "[DATE]"
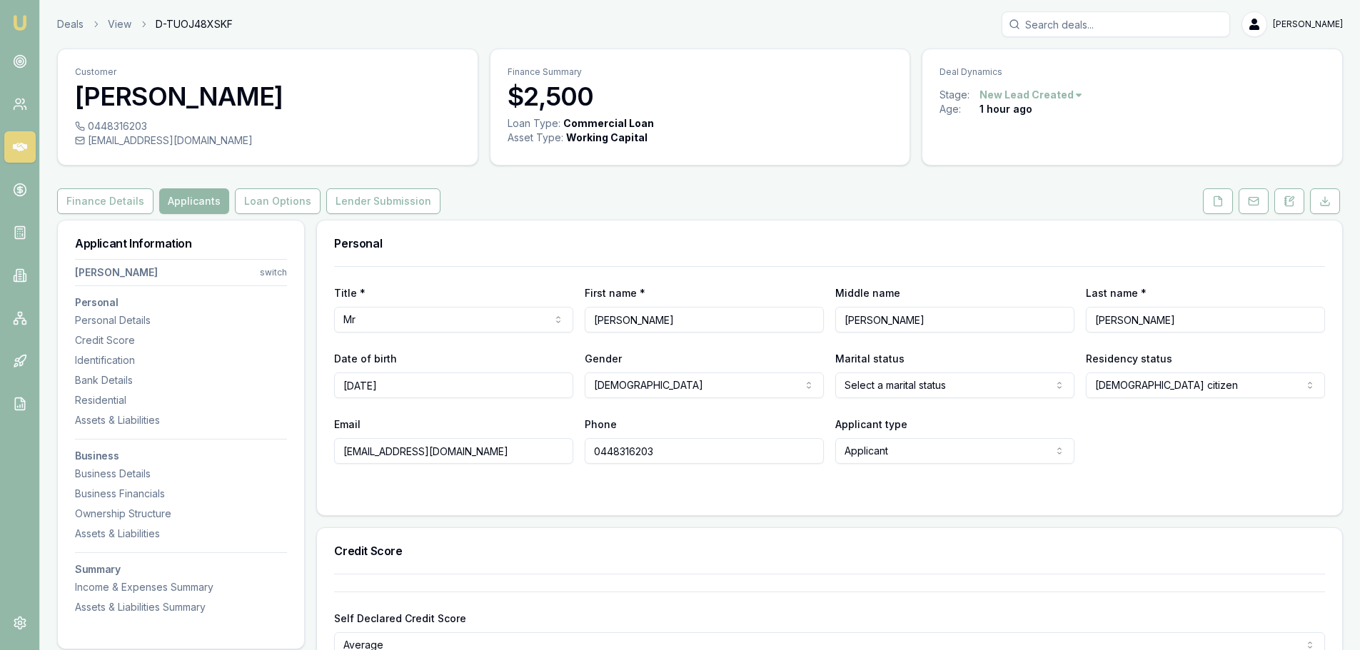
click at [939, 390] on html "Emu Broker Deals View D-TUOJ48XSKF Erin Shield Toggle Menu Customer Shannon Mur…" at bounding box center [680, 325] width 1360 height 650
click at [1195, 440] on html "Emu Broker Deals View D-TUOJ48XSKF Erin Shield Toggle Menu Customer Shannon Mur…" at bounding box center [685, 325] width 1370 height 650
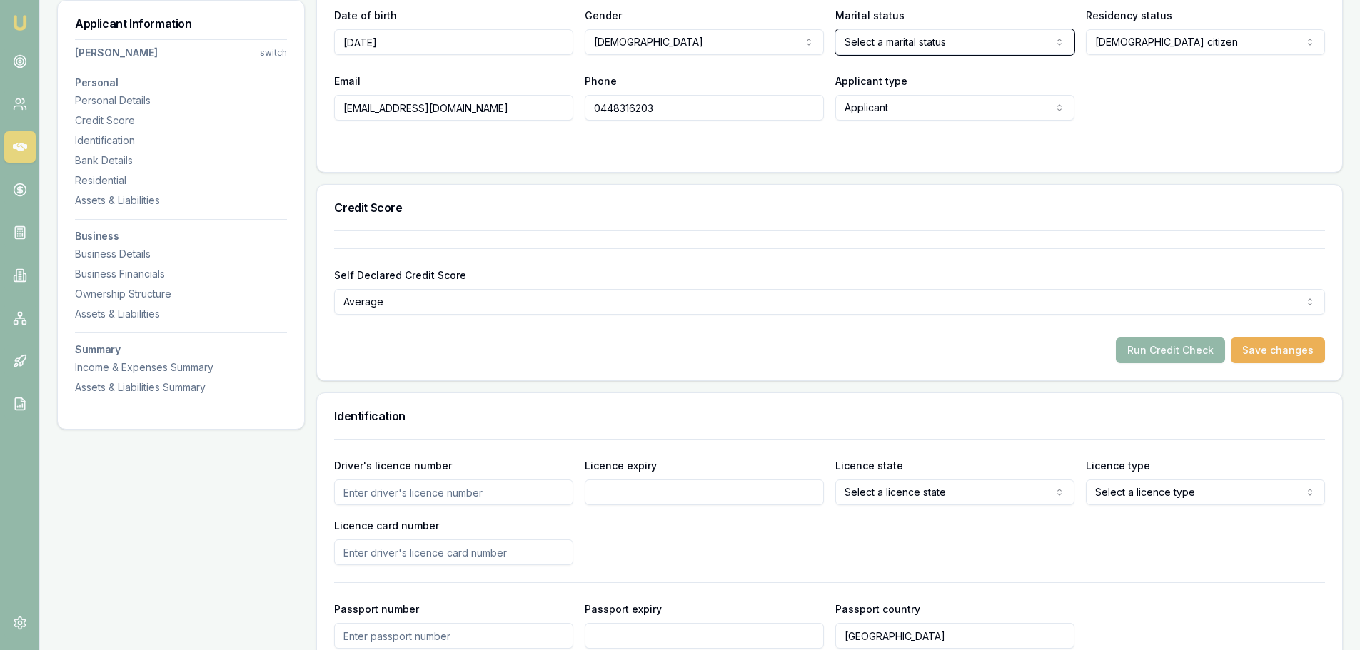
scroll to position [571, 0]
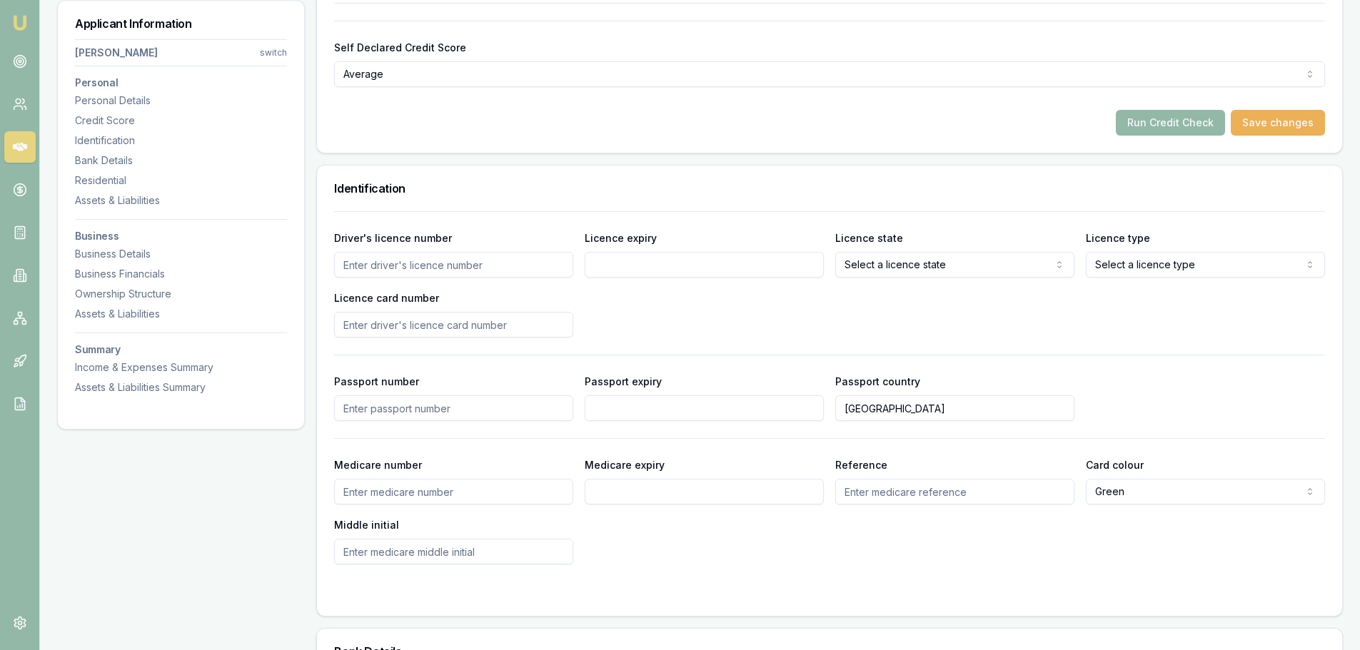
click at [487, 265] on input "Driver's licence number" at bounding box center [453, 265] width 239 height 26
type input "083729489"
type input "18/09/2027"
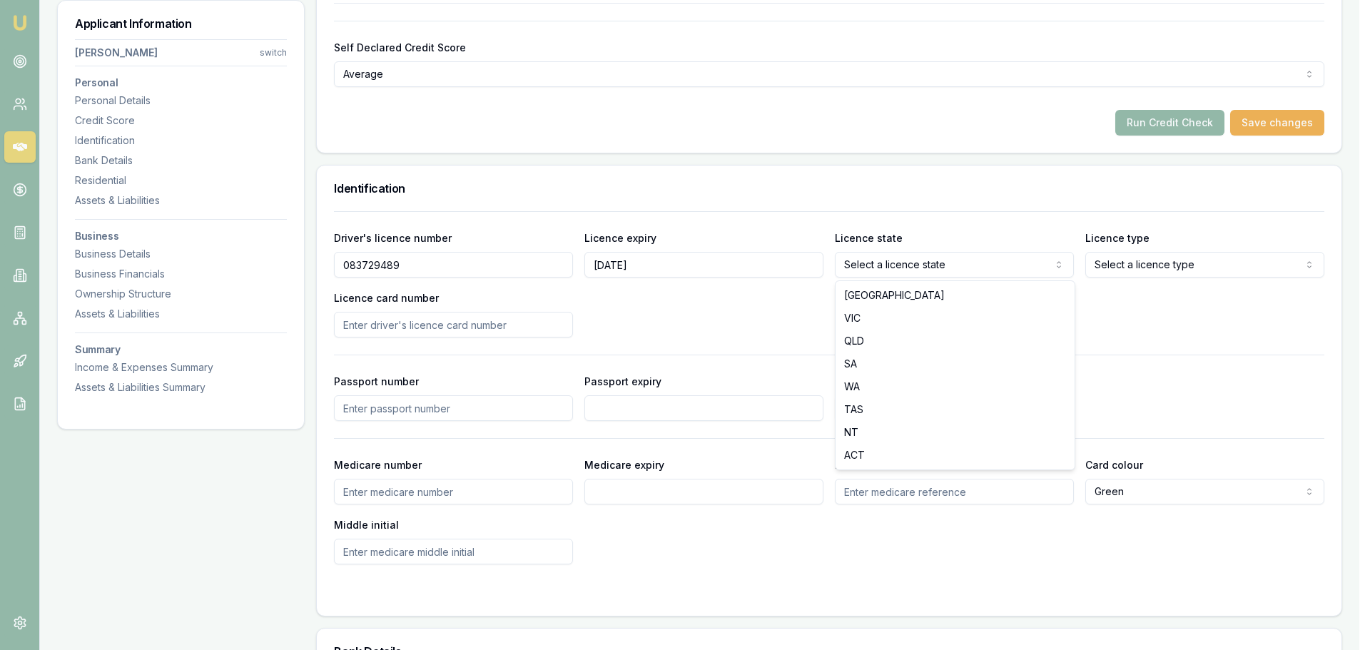
select select "QLD"
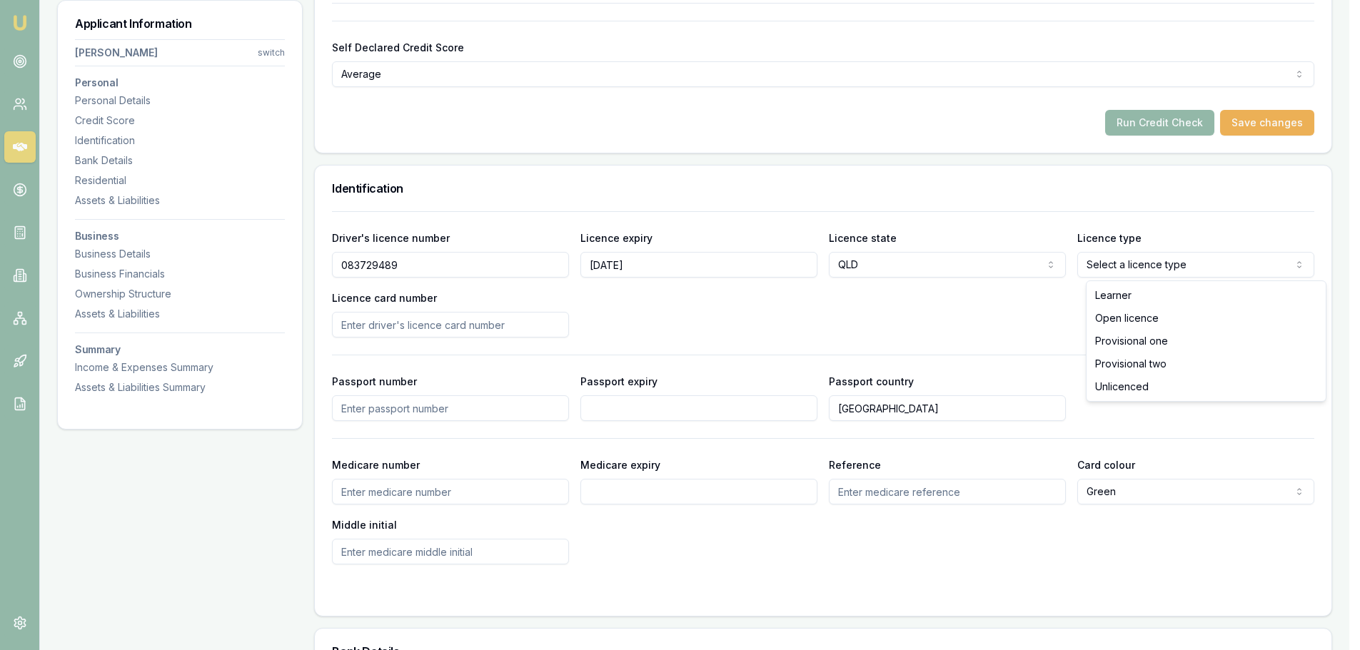
select select "OPEN_LICENCE"
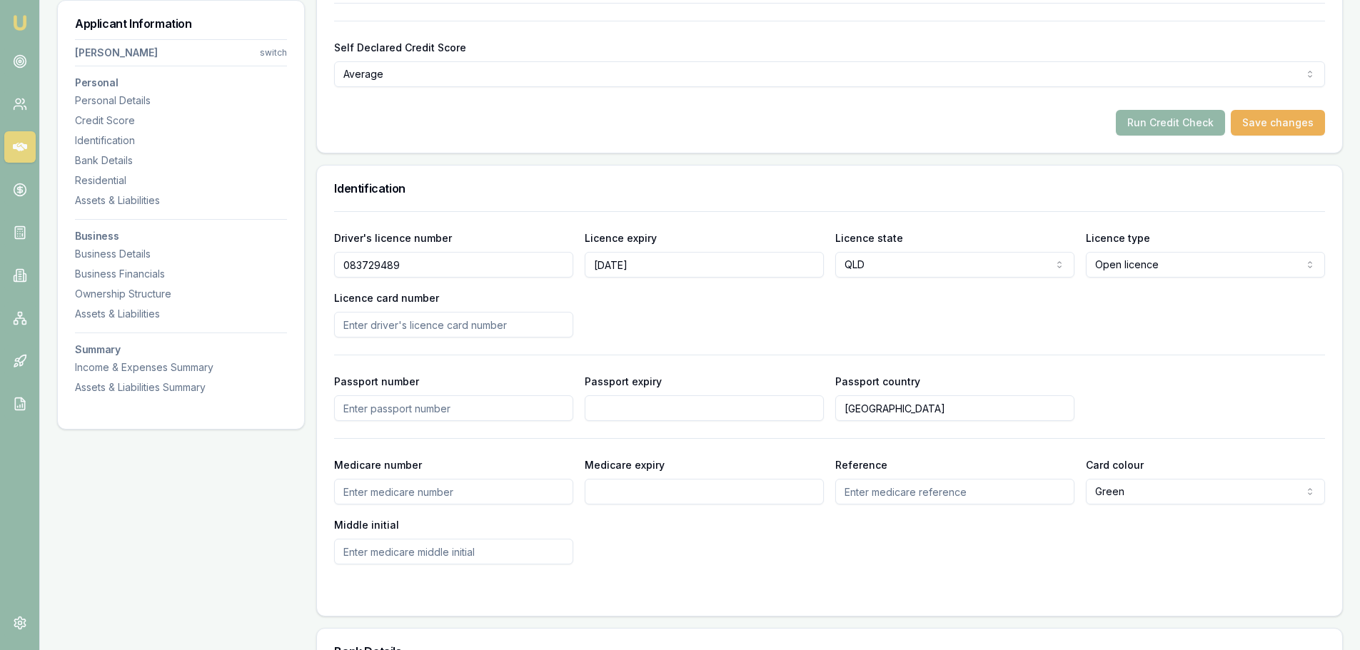
click at [735, 293] on div "Driver's licence number 083729489 Licence expiry 18/09/2027 Licence state QLD N…" at bounding box center [829, 283] width 991 height 108
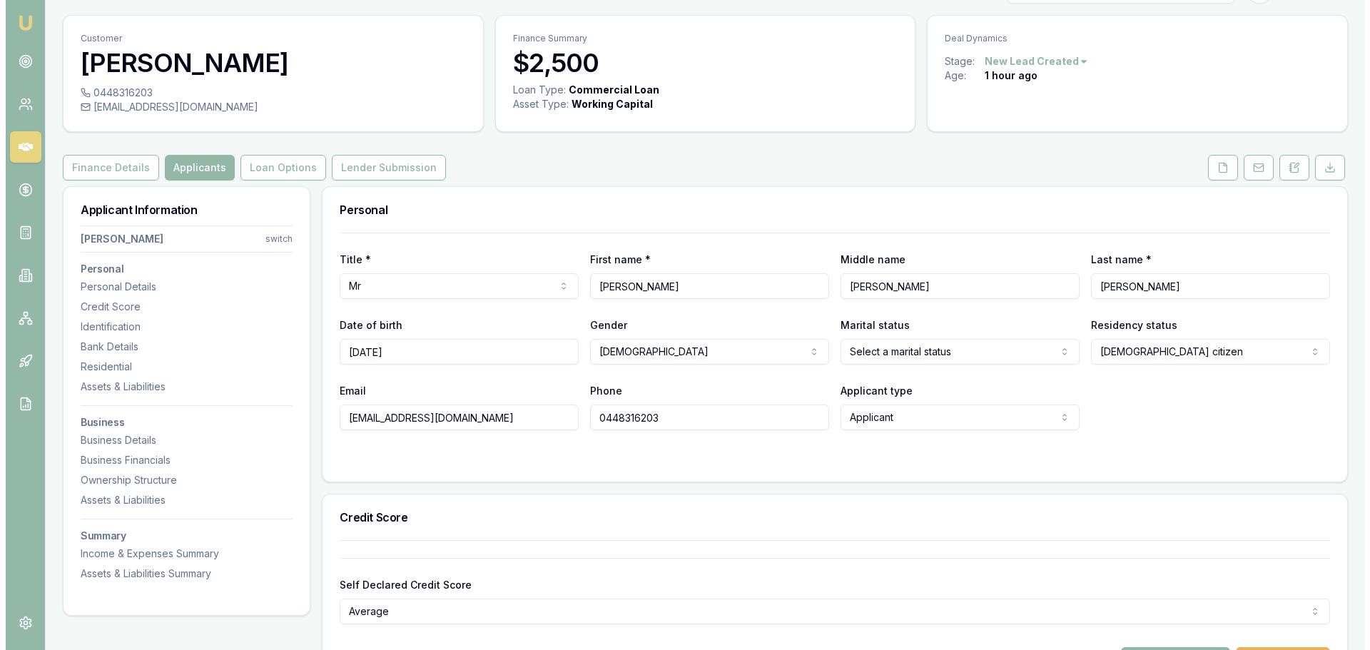
scroll to position [0, 0]
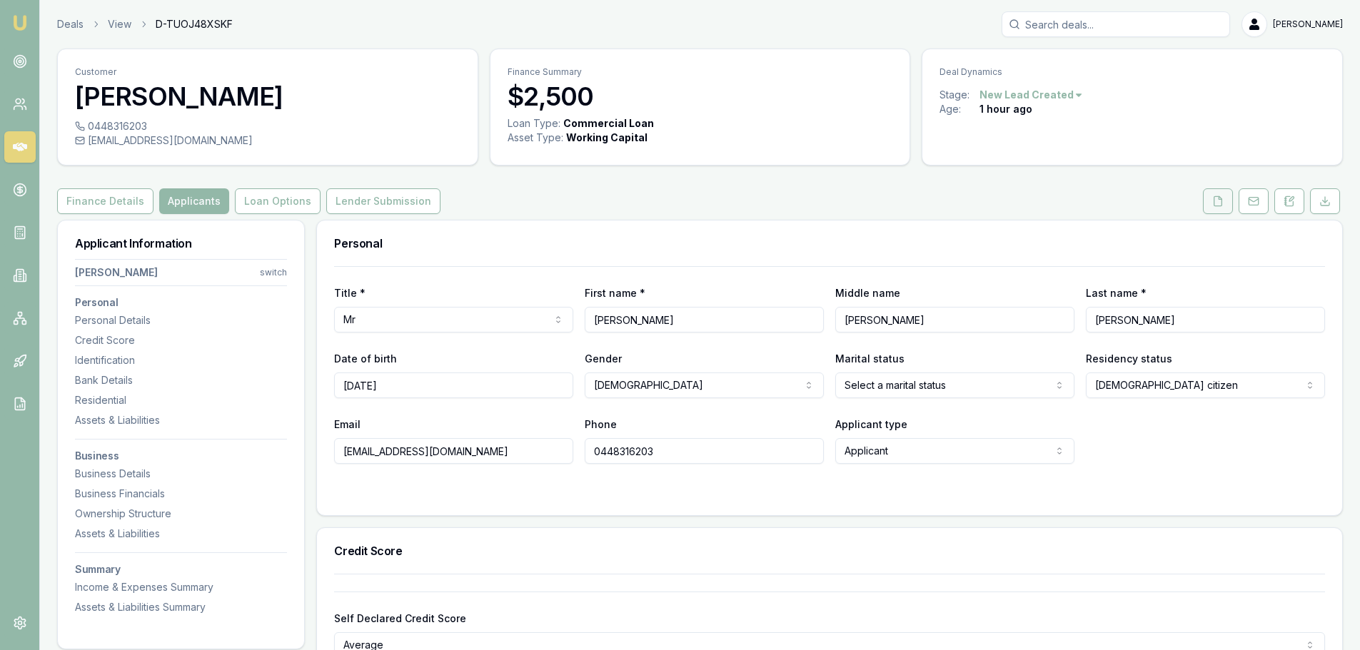
click at [1225, 199] on button at bounding box center [1218, 201] width 30 height 26
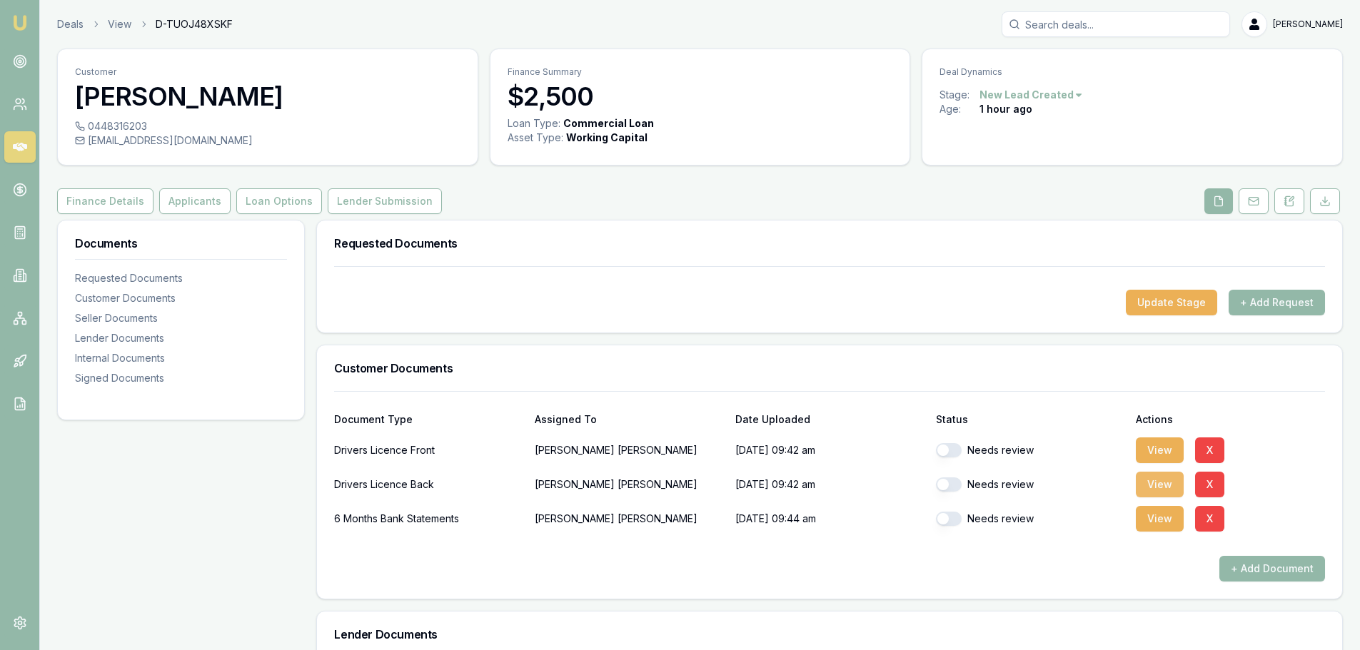
click at [1160, 482] on button "View" at bounding box center [1160, 485] width 48 height 26
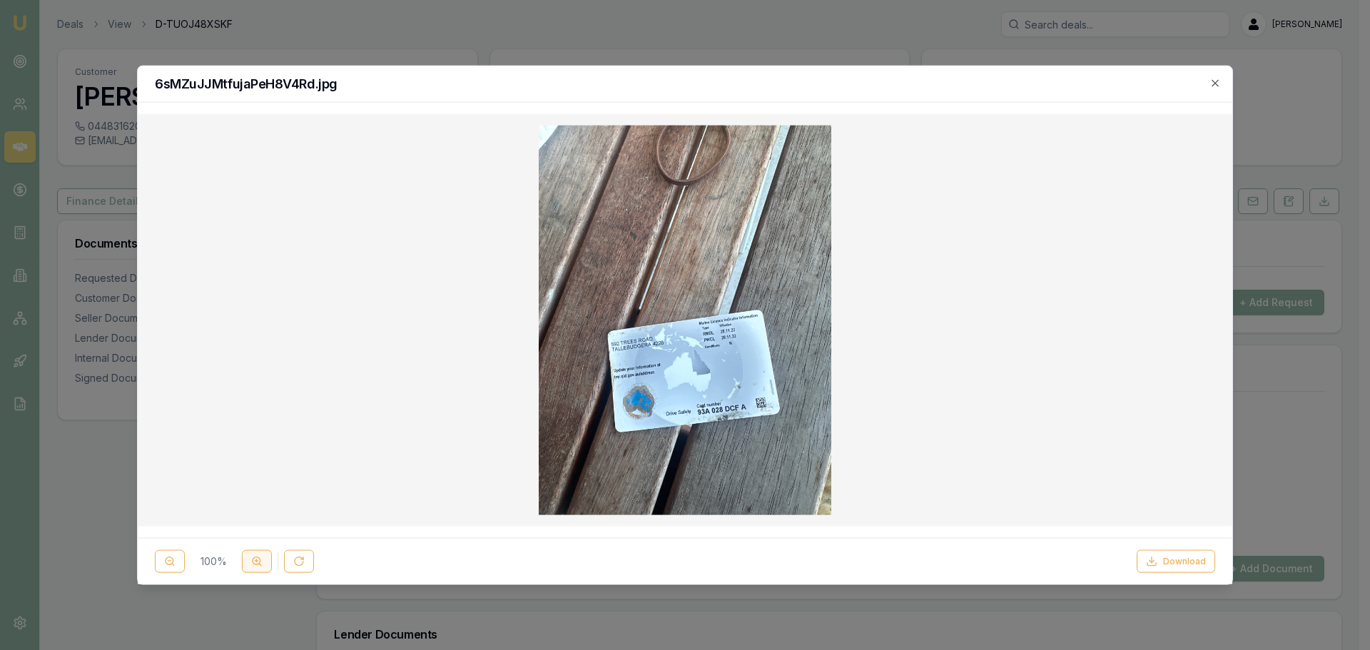
click at [262, 559] on icon at bounding box center [256, 561] width 11 height 11
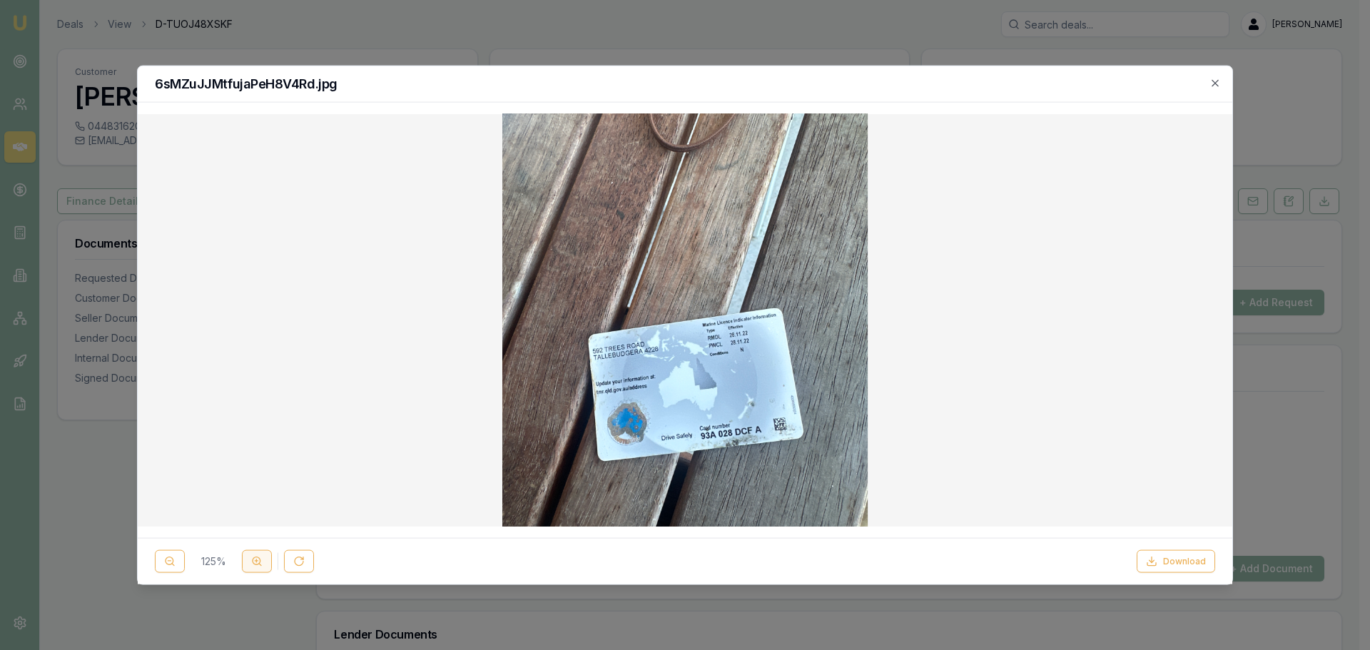
click at [262, 559] on icon at bounding box center [256, 561] width 11 height 11
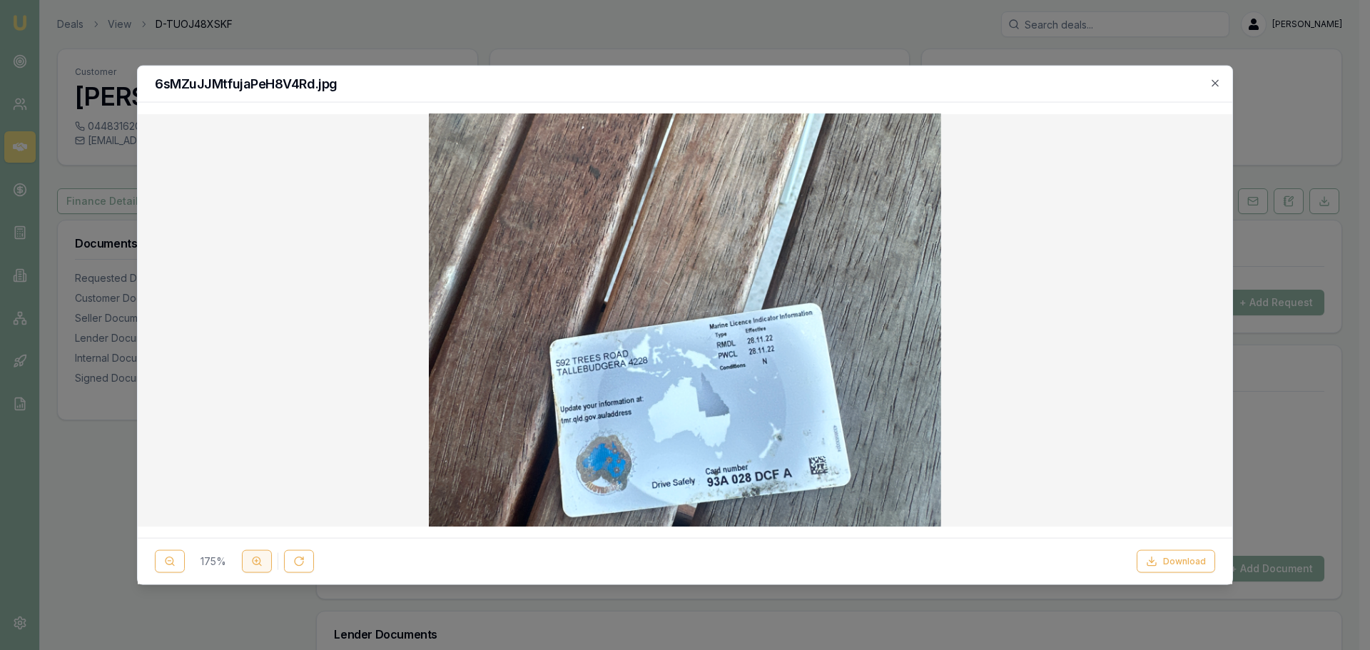
click at [262, 559] on icon at bounding box center [256, 561] width 11 height 11
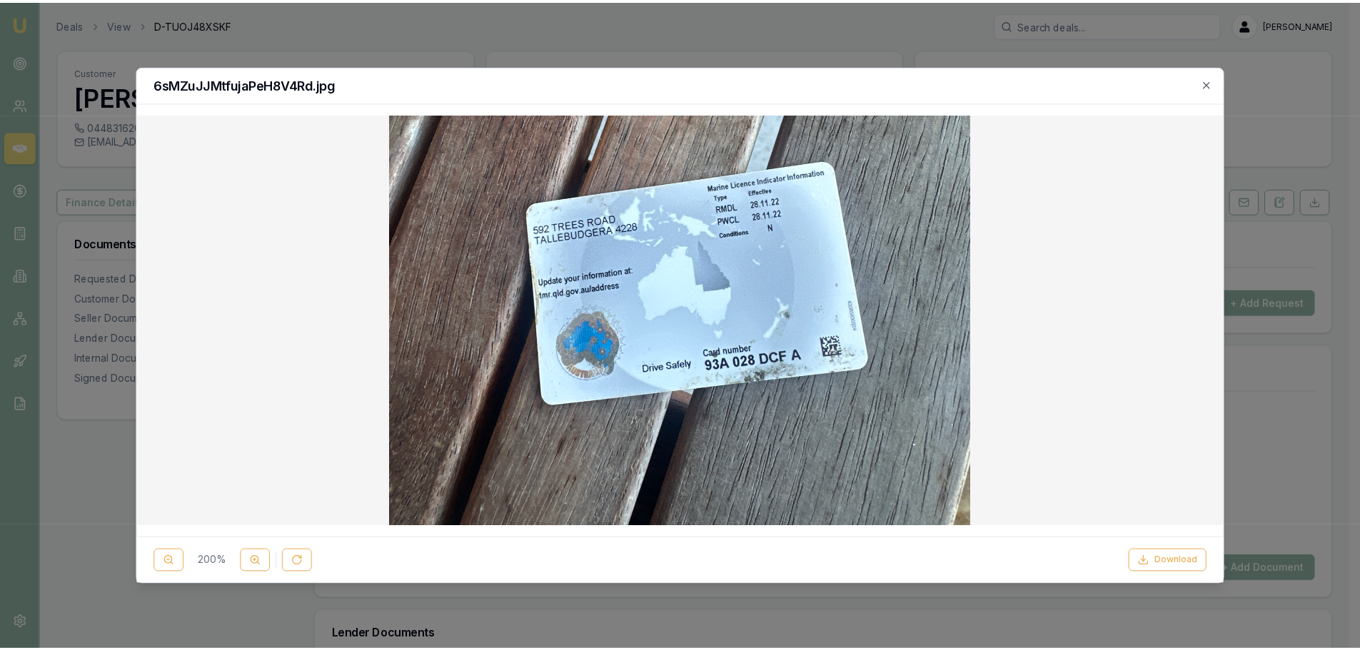
scroll to position [143, 0]
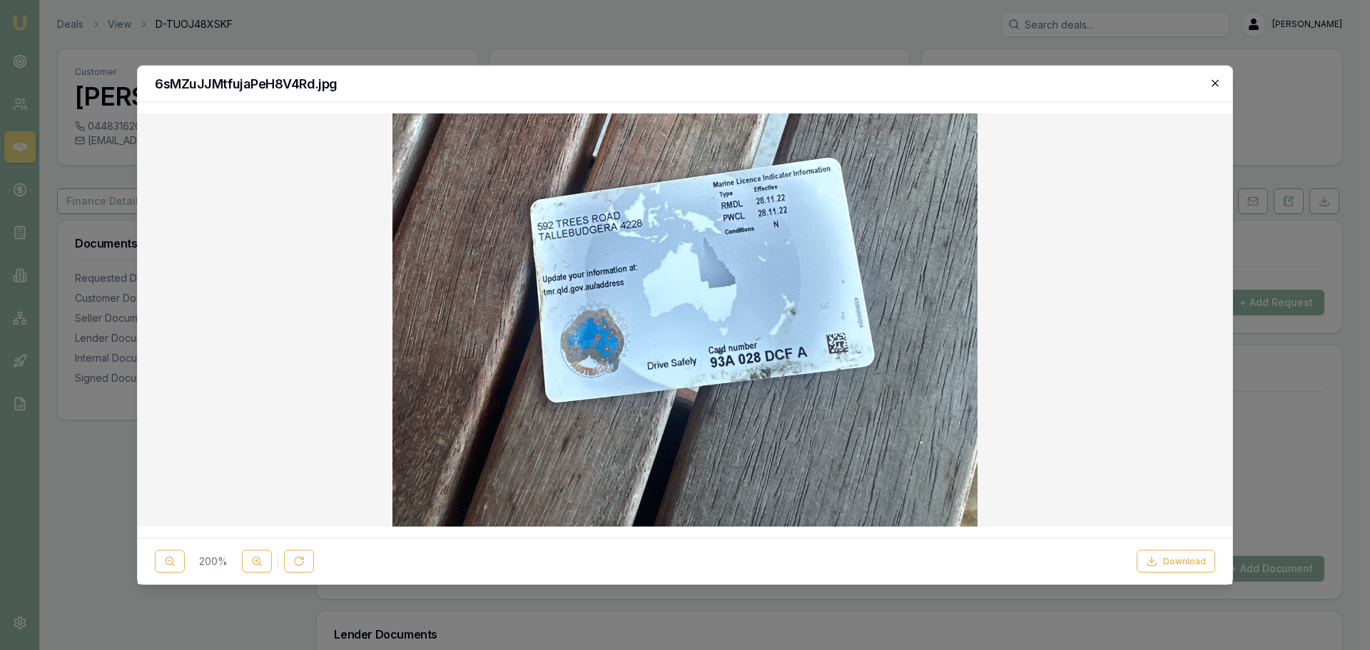
click at [1213, 81] on icon "button" at bounding box center [1215, 82] width 11 height 11
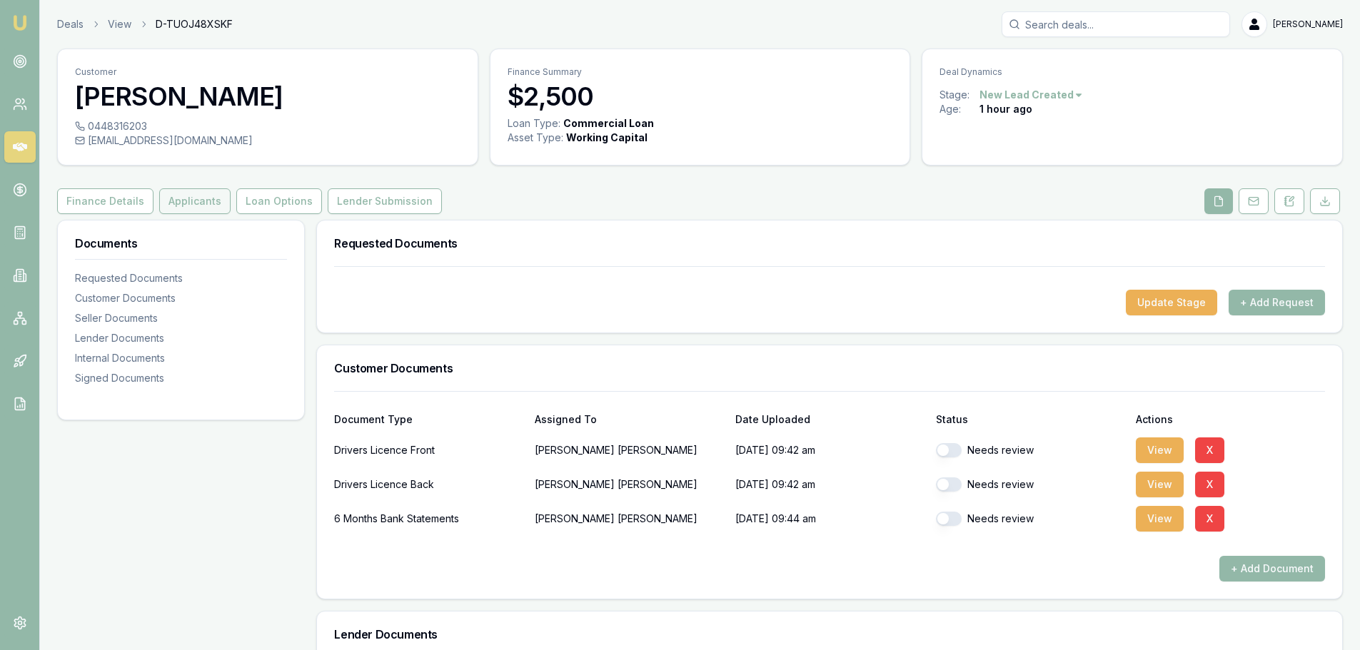
click at [172, 201] on button "Applicants" at bounding box center [194, 201] width 71 height 26
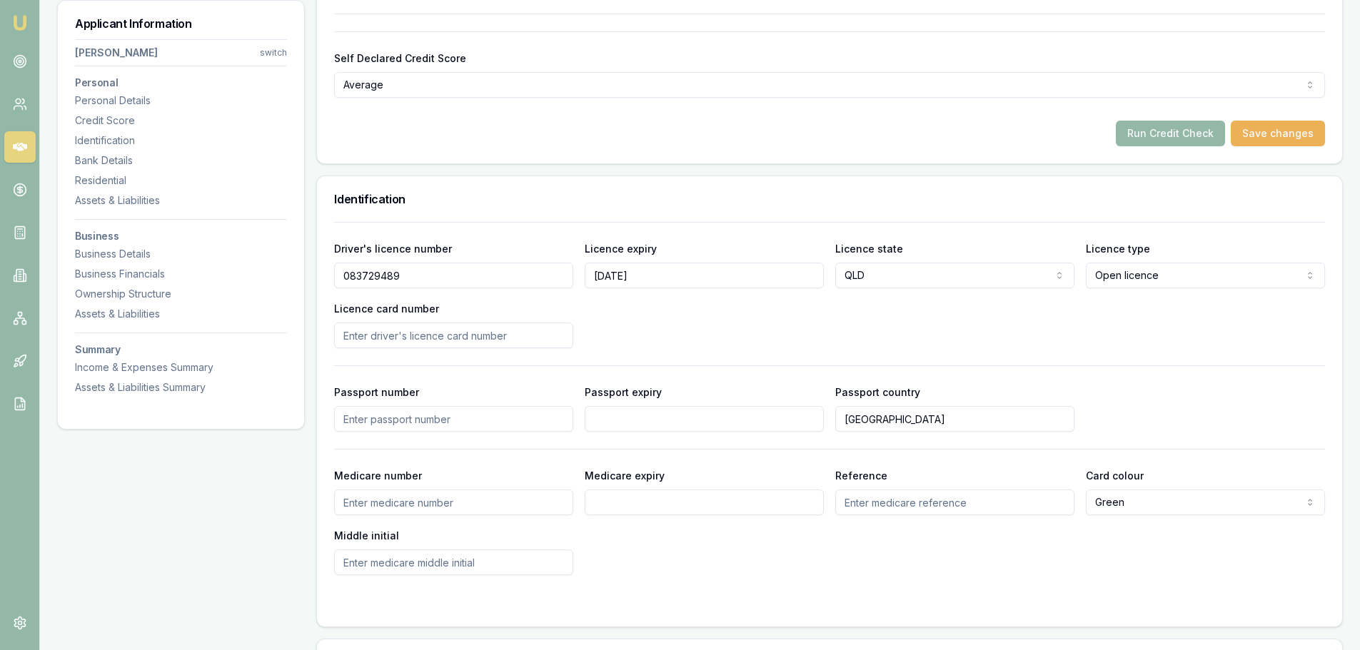
scroll to position [571, 0]
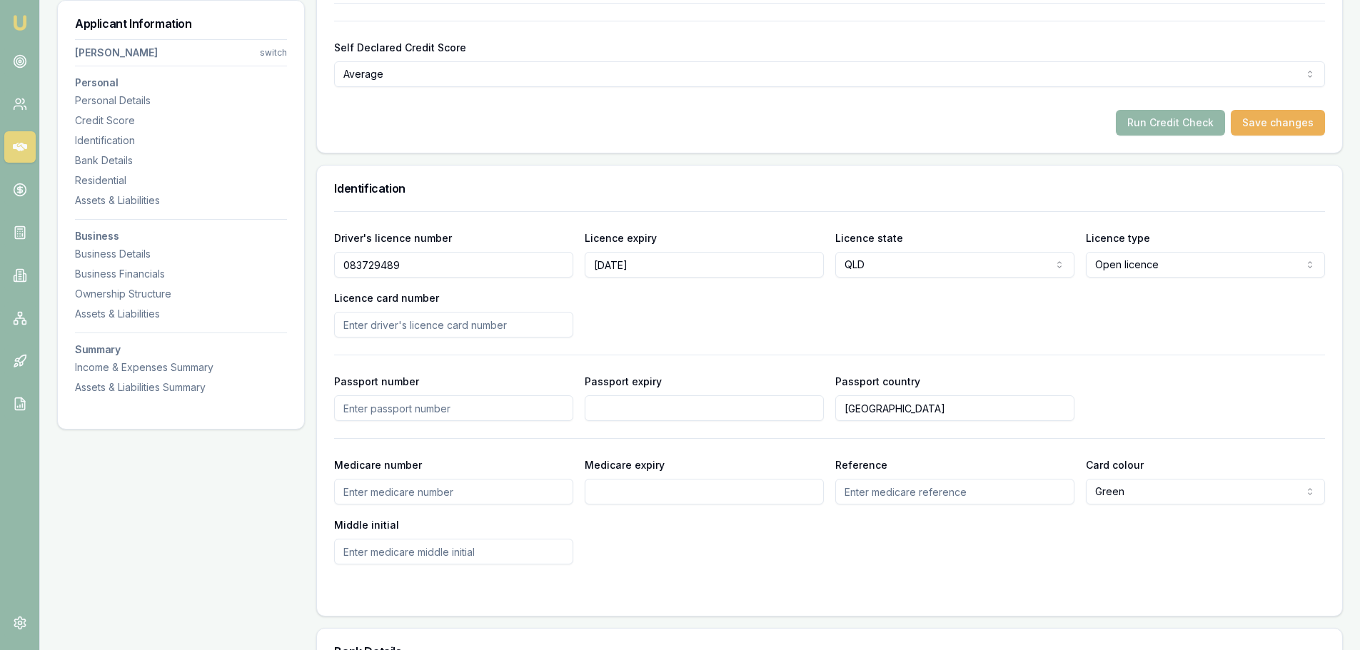
click at [497, 325] on input "Licence card number" at bounding box center [453, 325] width 239 height 26
type input "93A028DCFA"
click at [658, 320] on div "Driver's licence number 083729489 Licence expiry 18/09/2027 Licence state QLD N…" at bounding box center [829, 283] width 991 height 108
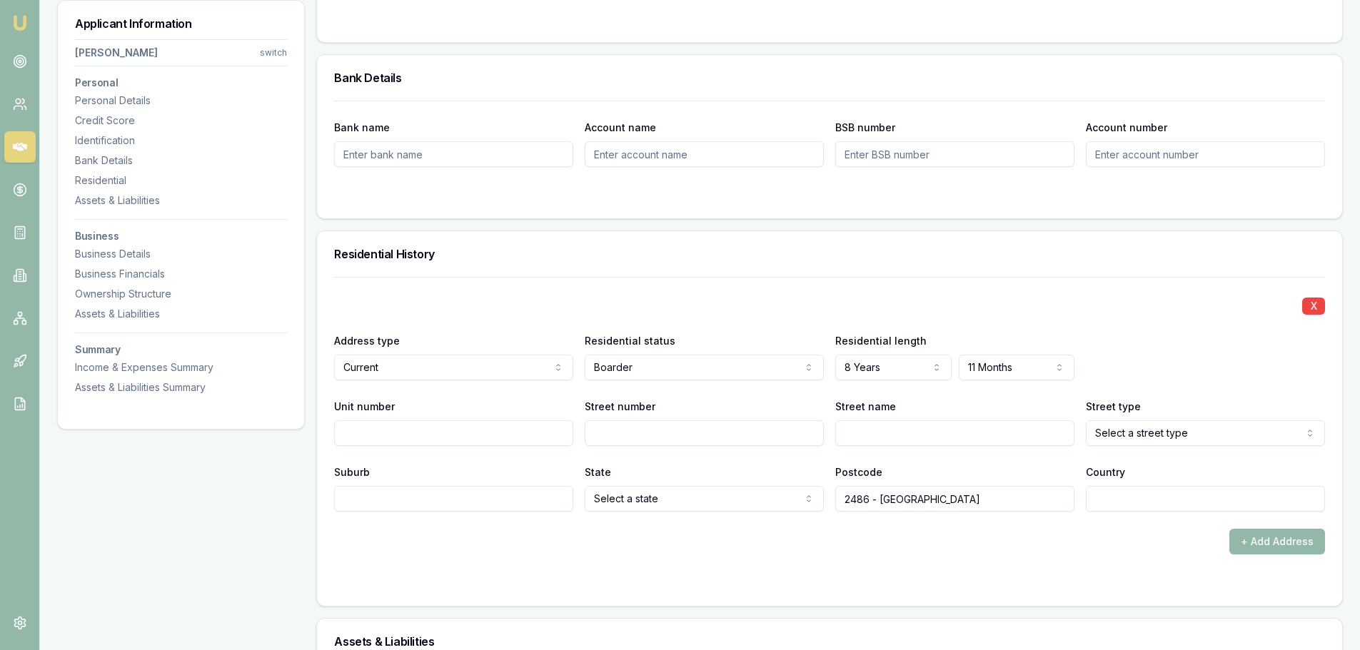
scroll to position [1285, 0]
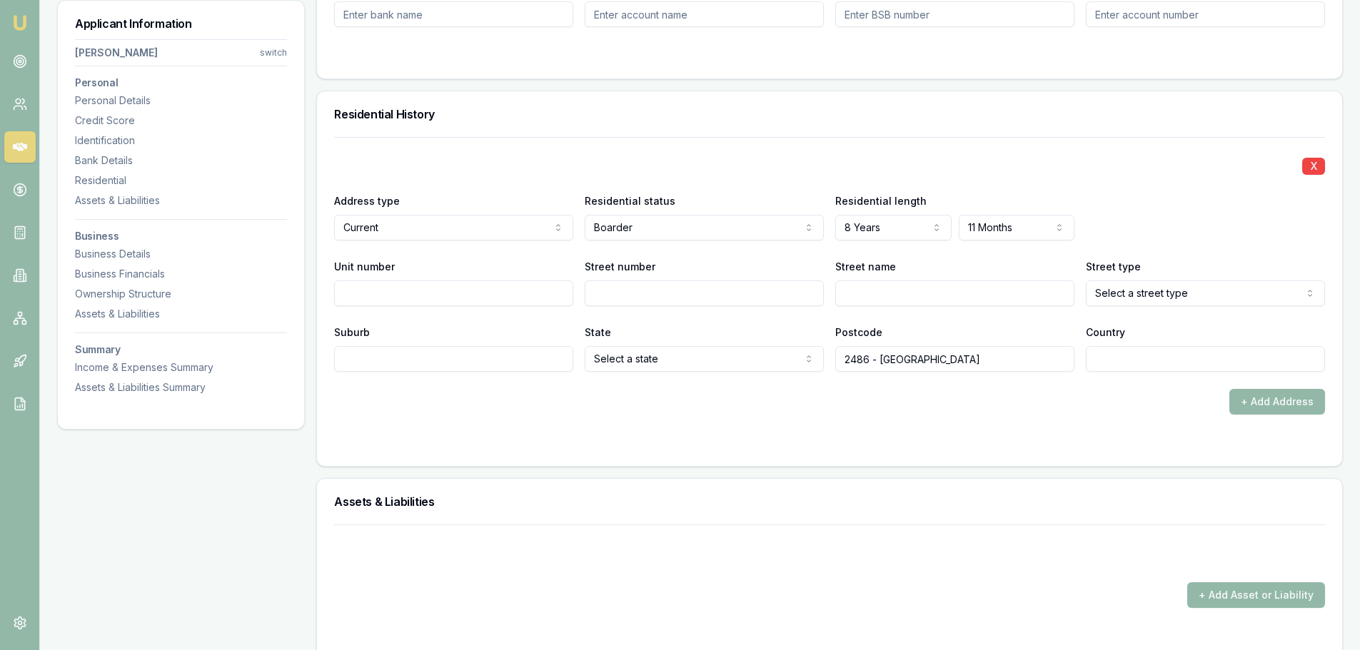
click at [550, 126] on div "Residential History" at bounding box center [829, 114] width 1025 height 46
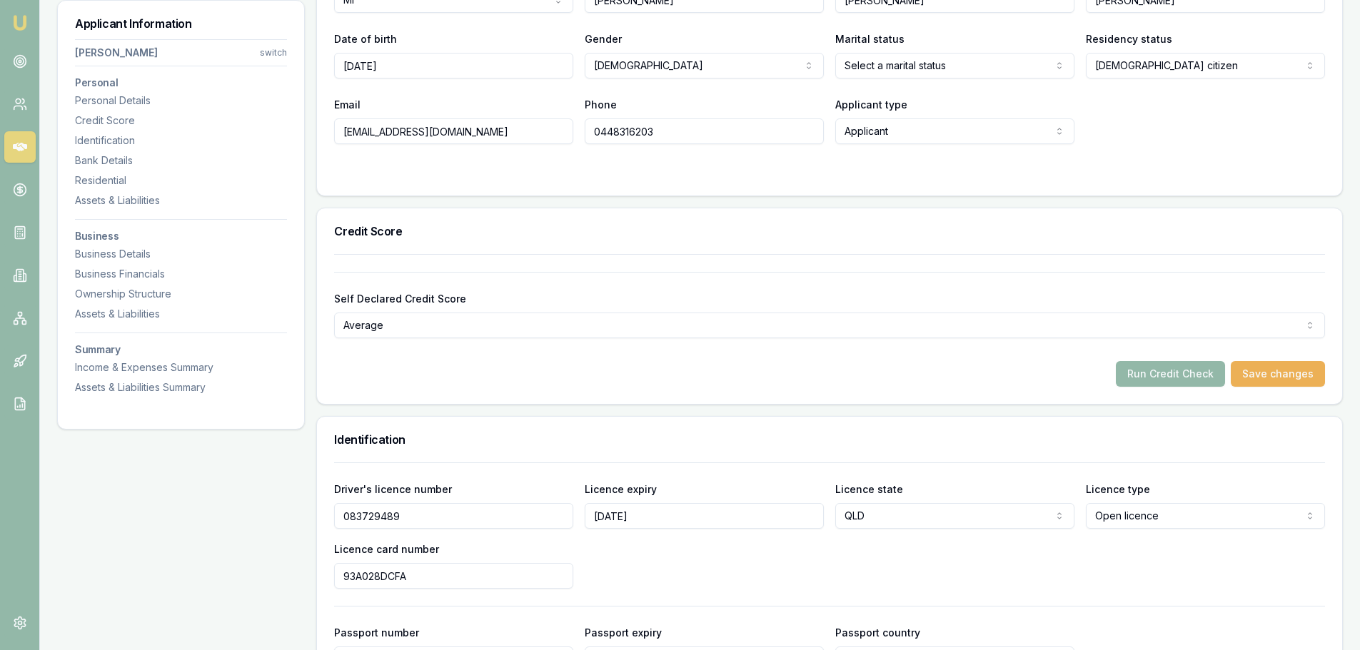
scroll to position [143, 0]
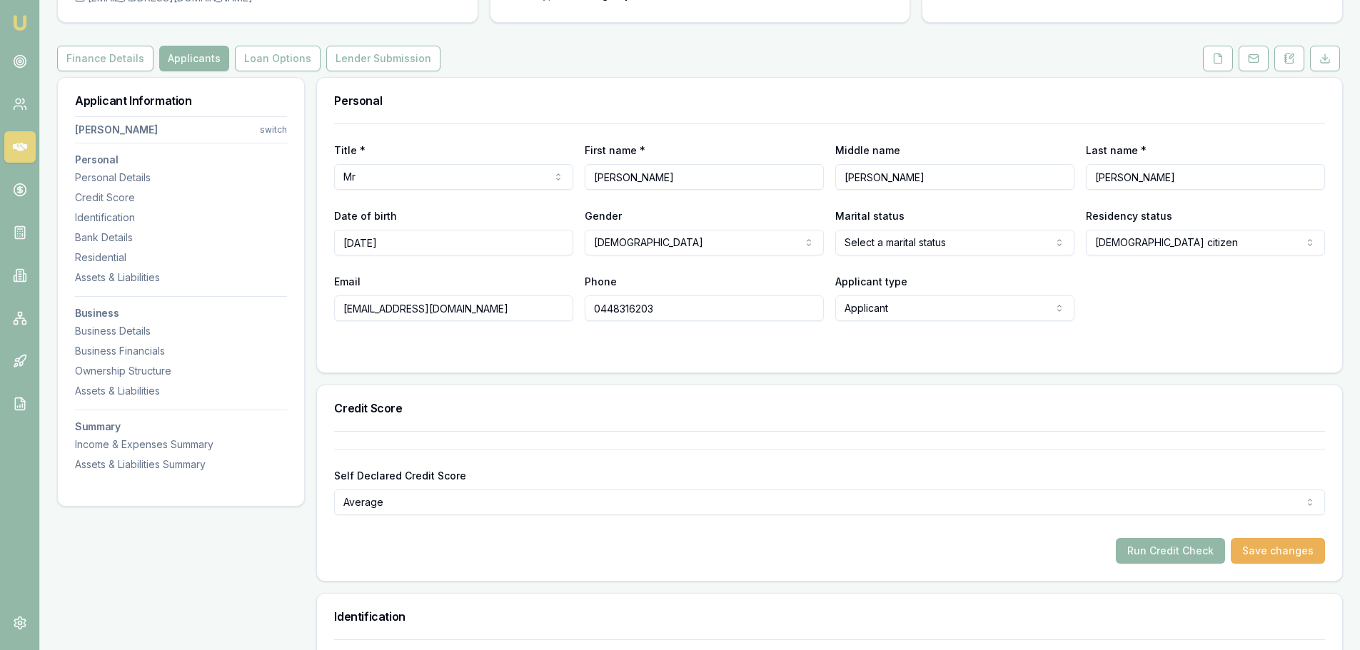
click at [826, 86] on div "Personal" at bounding box center [829, 101] width 1025 height 46
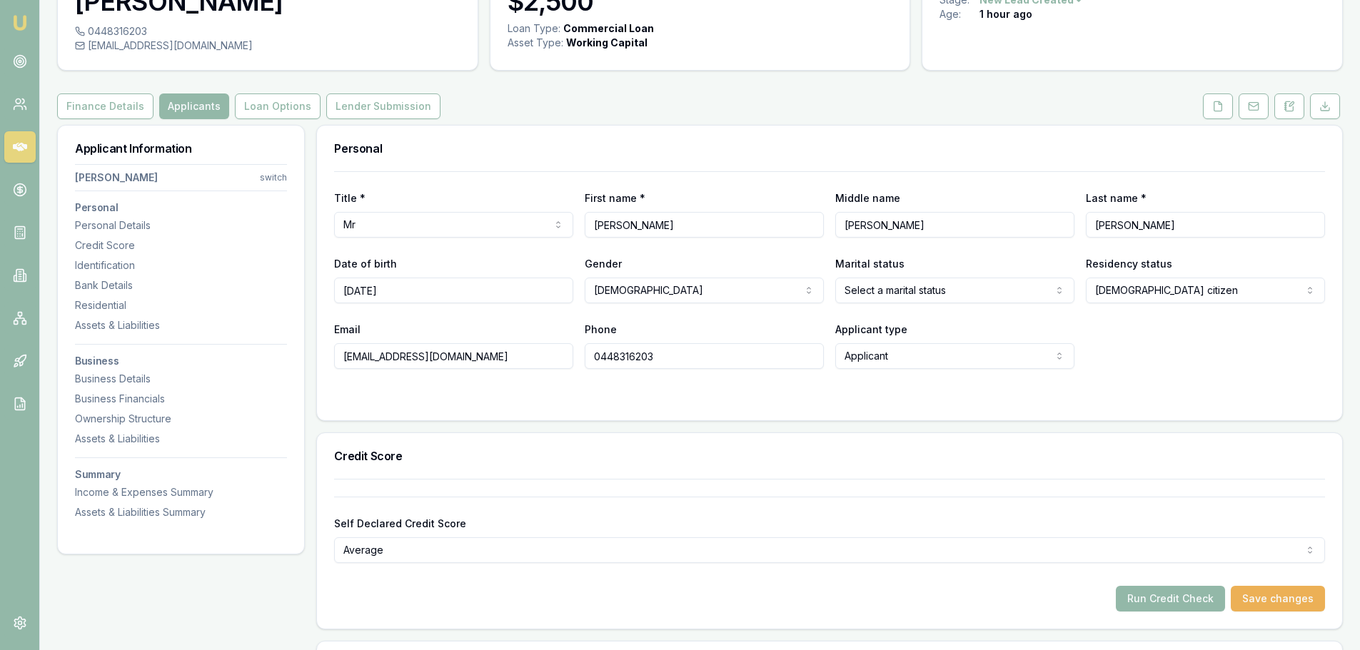
scroll to position [0, 0]
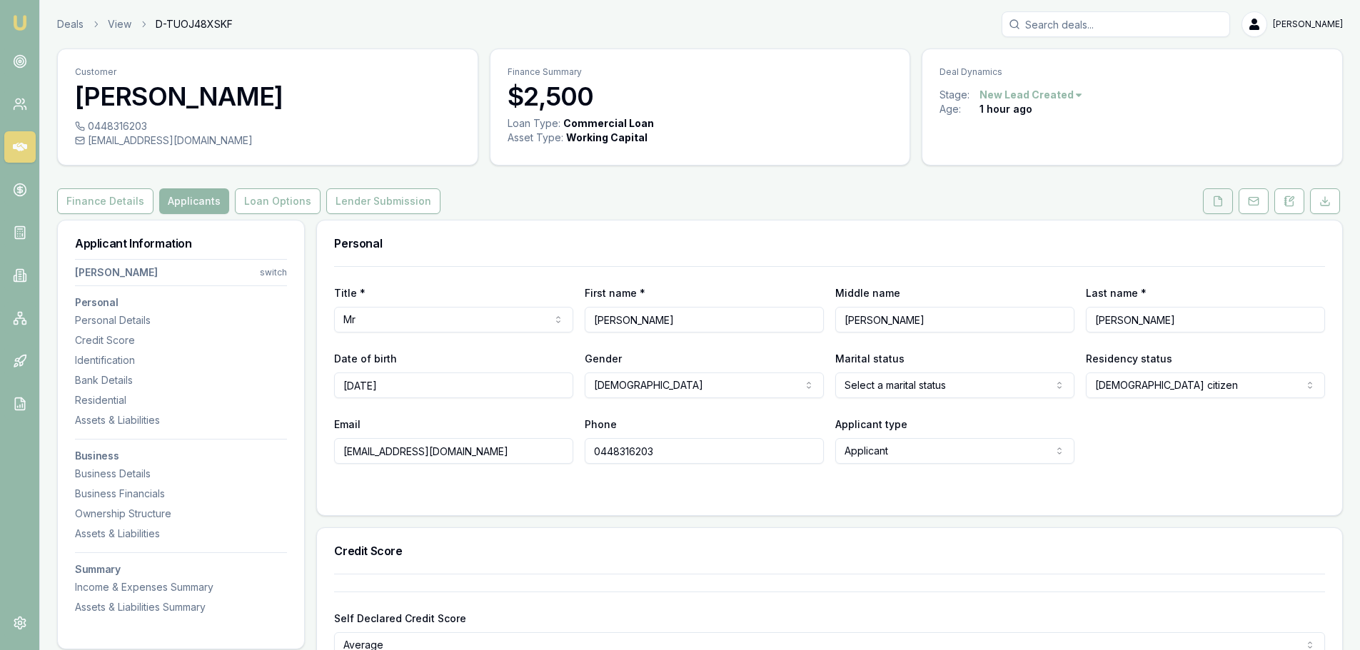
click at [1222, 202] on icon at bounding box center [1218, 200] width 8 height 9
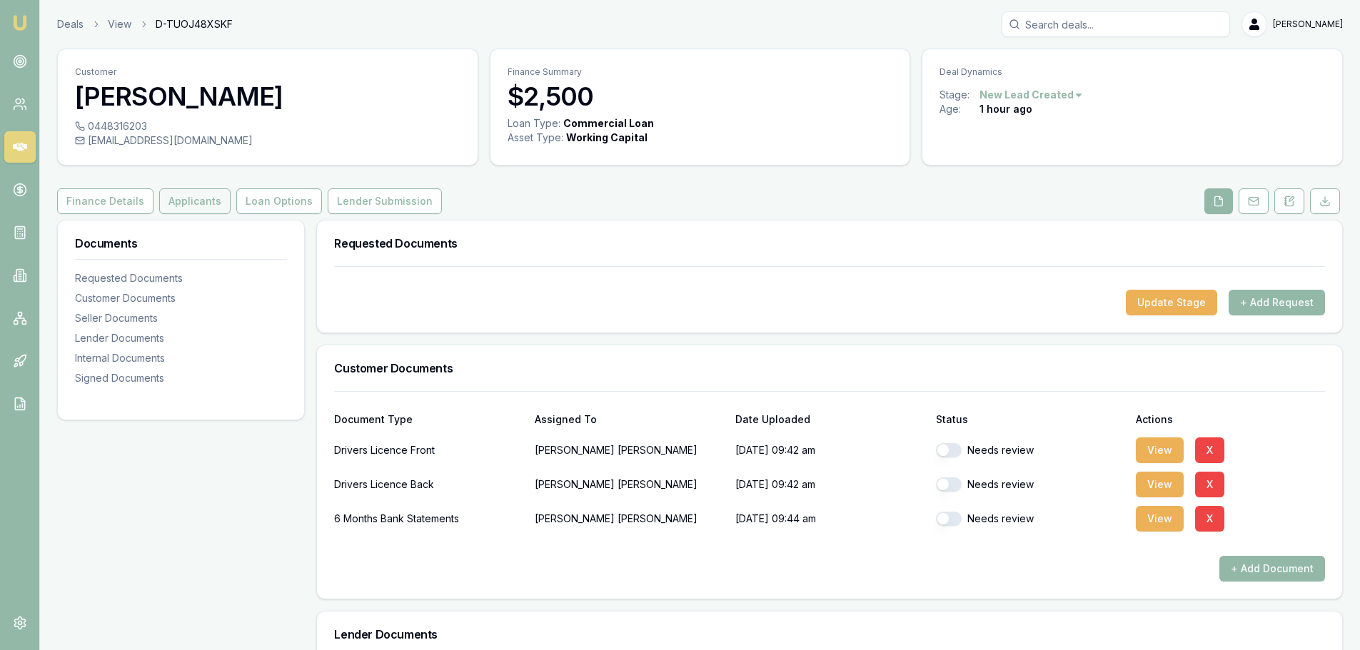
click at [208, 201] on button "Applicants" at bounding box center [194, 201] width 71 height 26
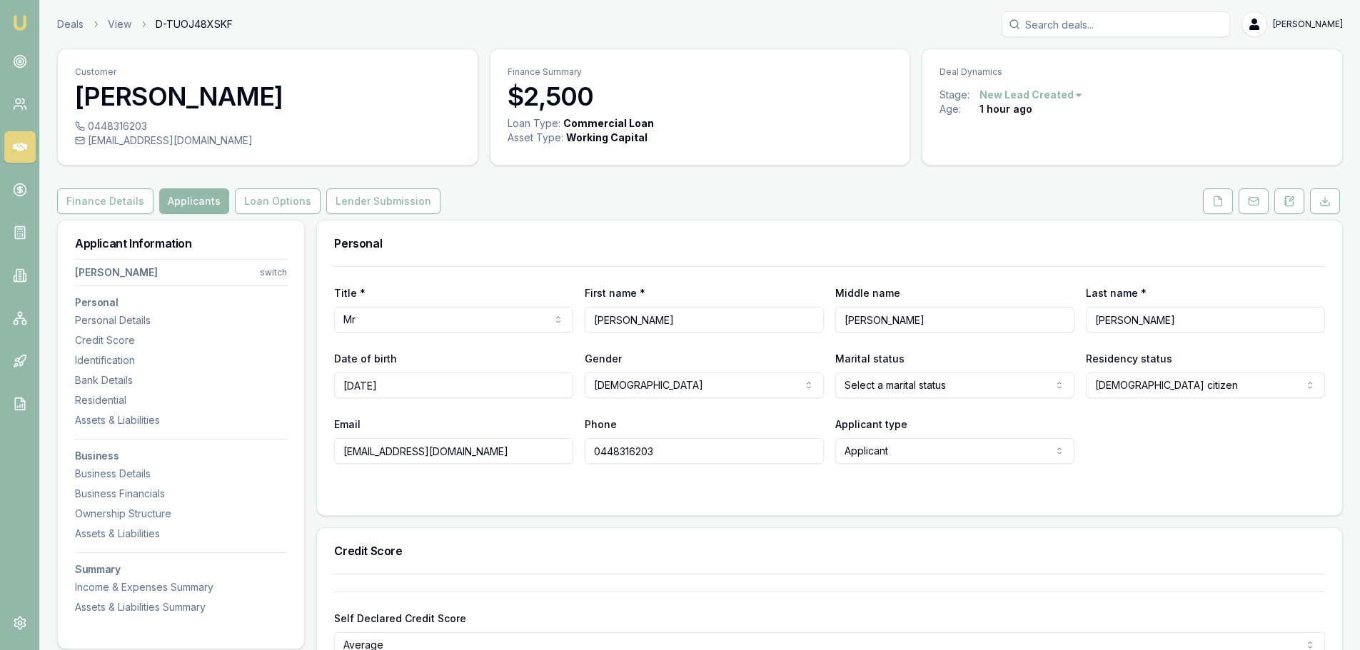
click at [620, 222] on div "Personal" at bounding box center [829, 244] width 1025 height 46
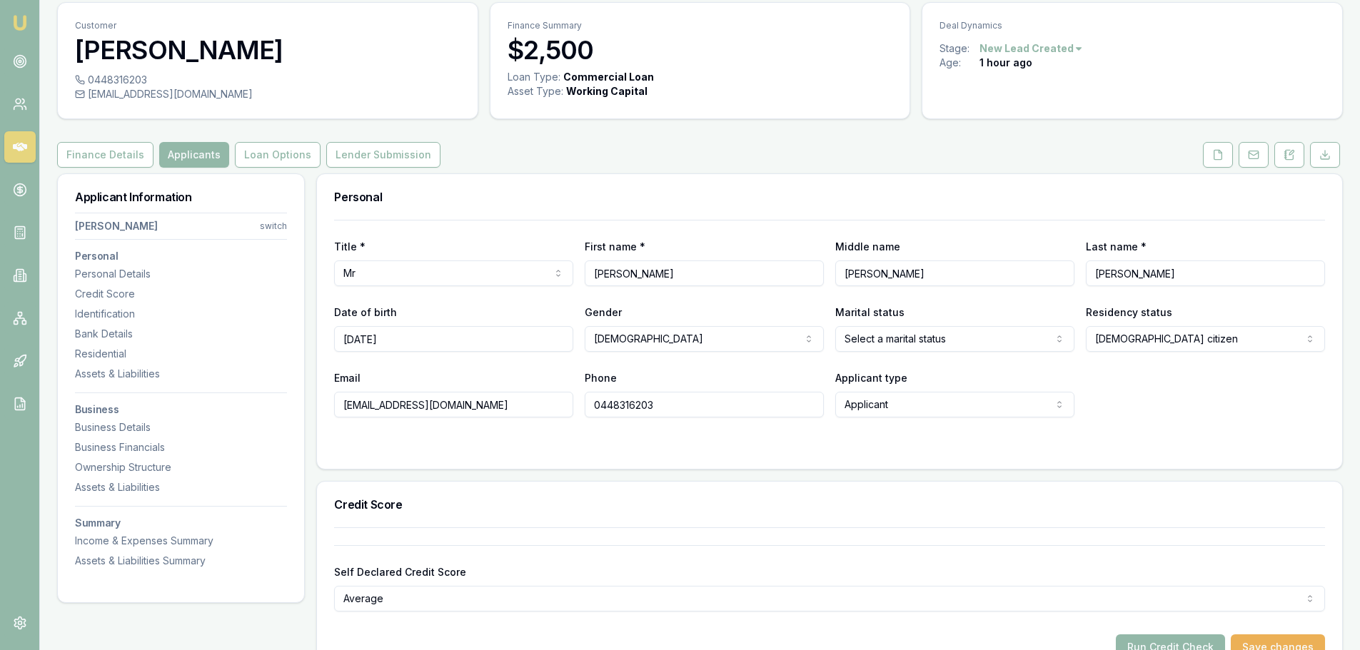
scroll to position [71, 0]
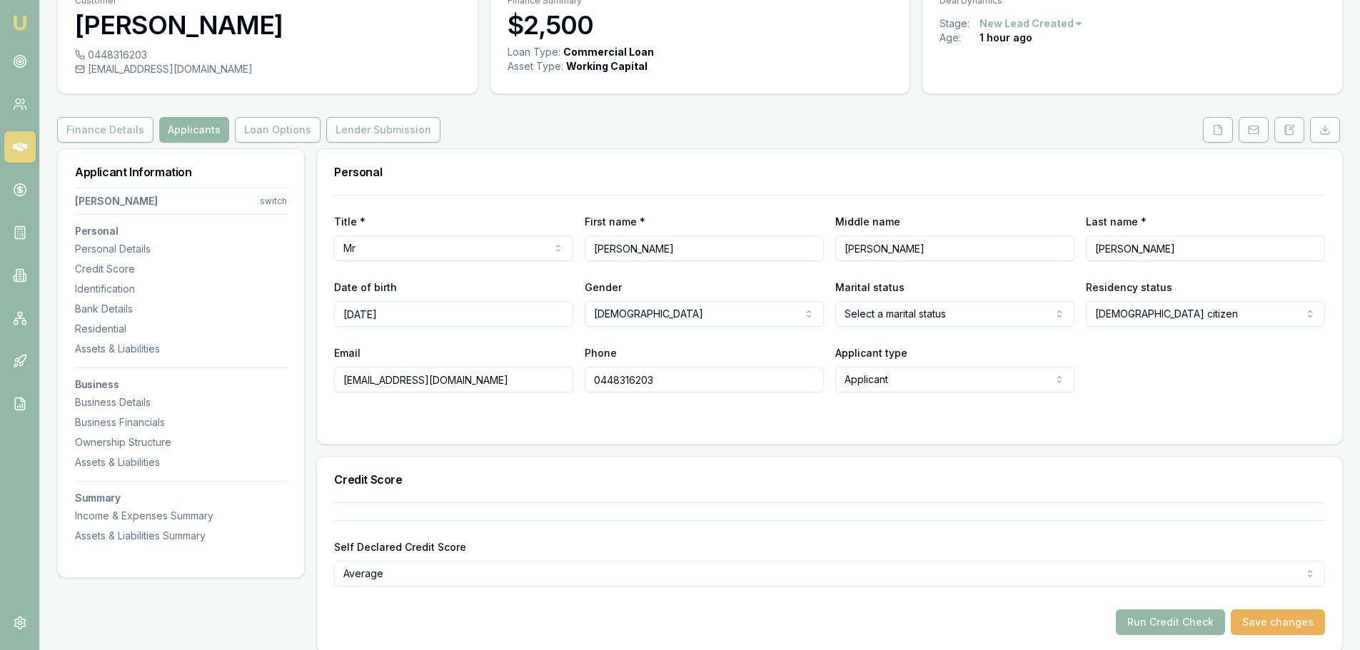
click at [850, 179] on div "Personal" at bounding box center [829, 172] width 1025 height 46
click at [973, 316] on html "Emu Broker Deals View D-TUOJ48XSKF Erin Shield Toggle Menu Customer Shannon Mur…" at bounding box center [680, 254] width 1360 height 650
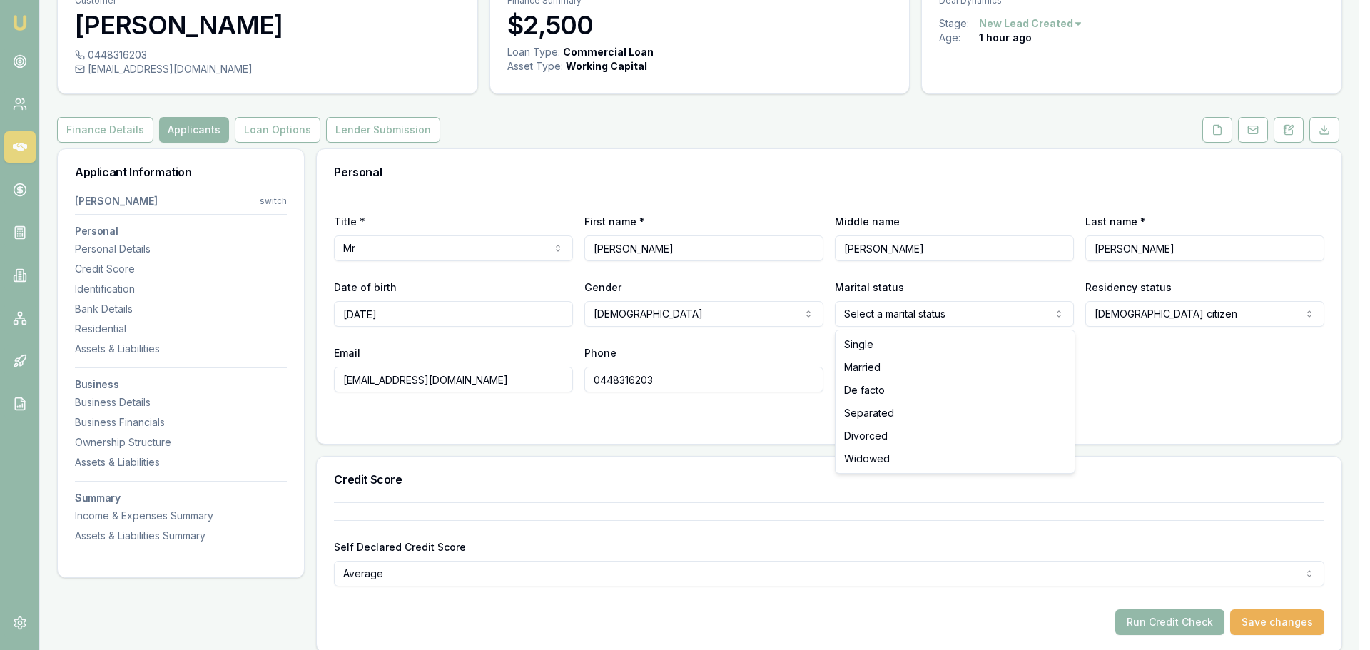
select select "MARRIED"
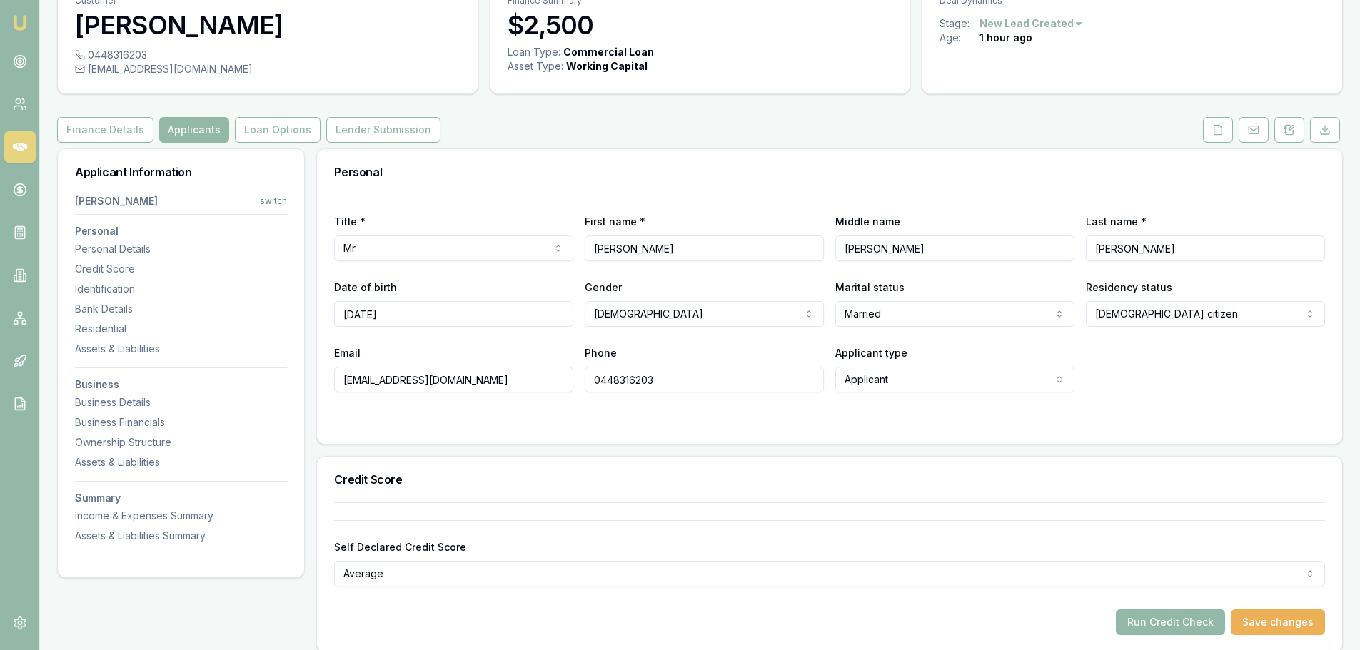
click at [1241, 378] on div "Email aspiredlandscaping@gmail.com Phone 0448316203 Applicant type Applicant Ap…" at bounding box center [829, 368] width 991 height 49
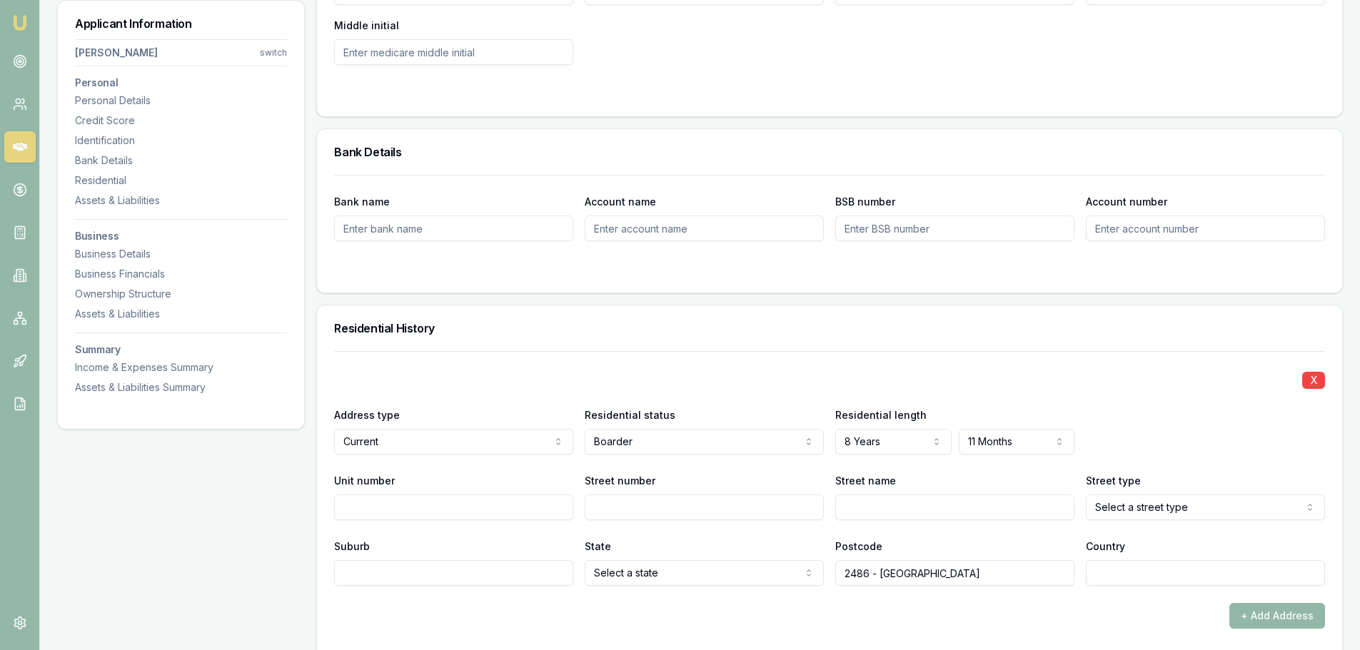
scroll to position [1356, 0]
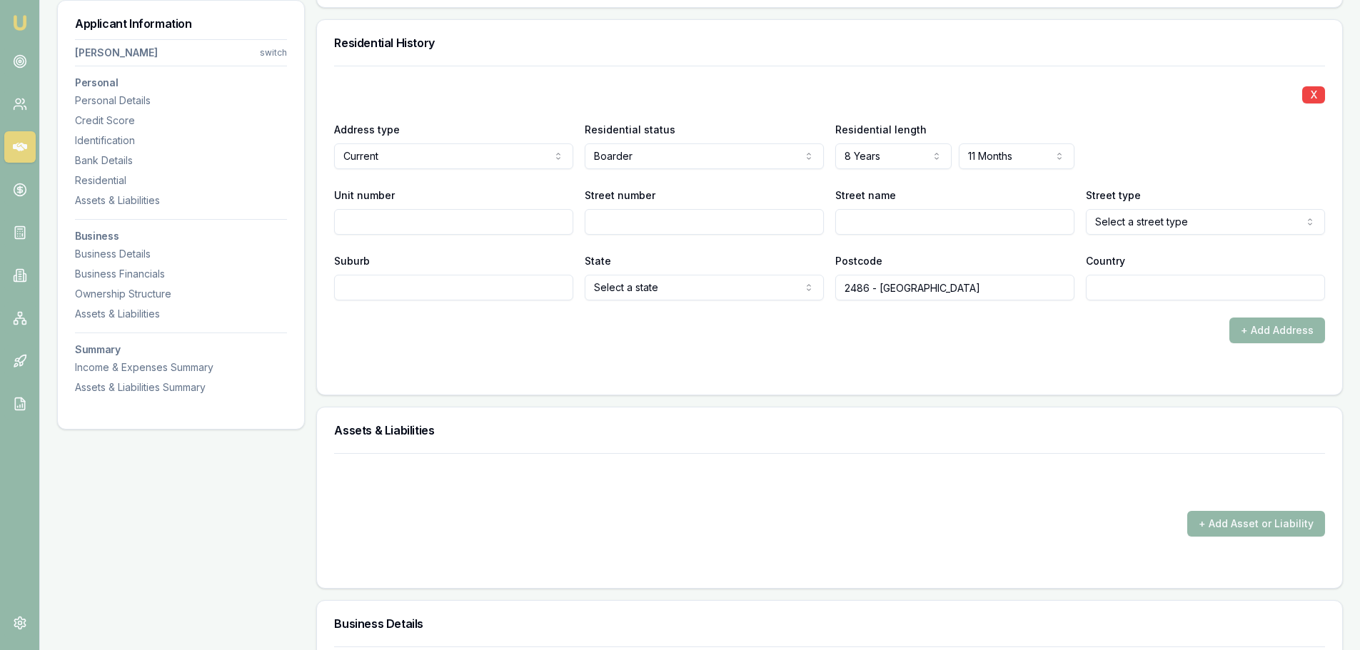
click at [664, 216] on input "Street number" at bounding box center [704, 222] width 239 height 26
type input "114"
type input "PIONEER"
select select "Parade"
type input "BANORA POINT"
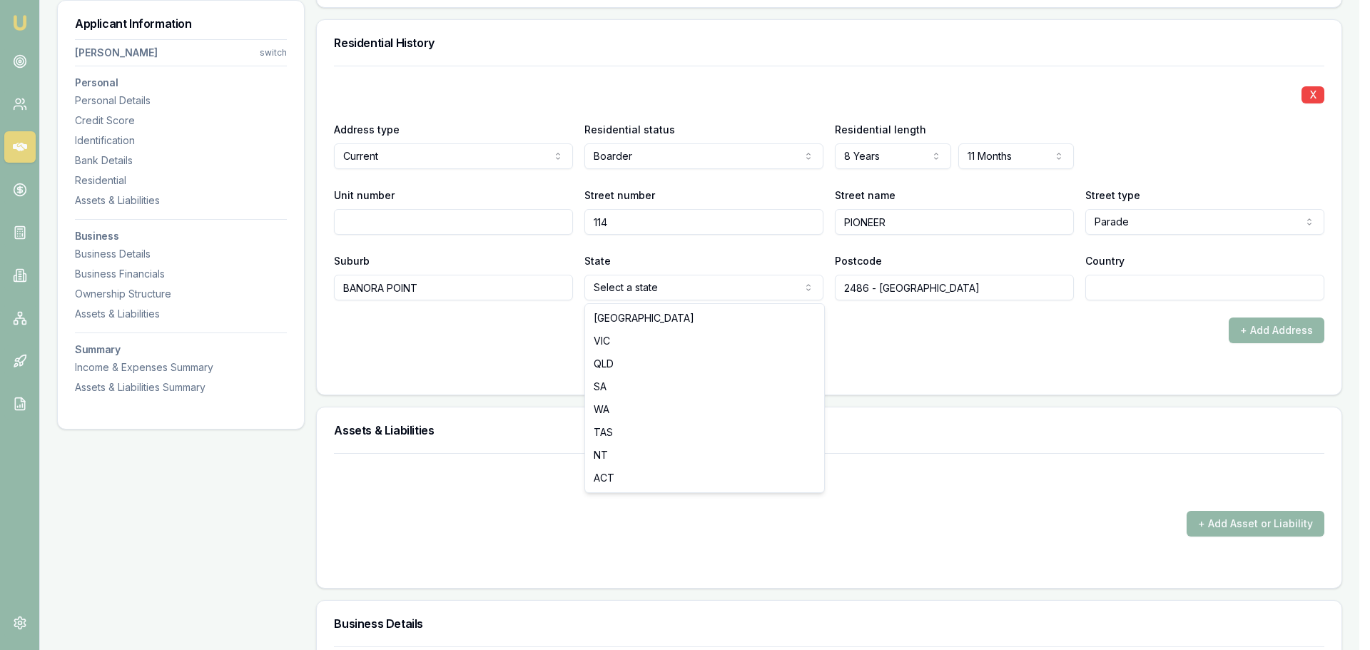
select select "QLD"
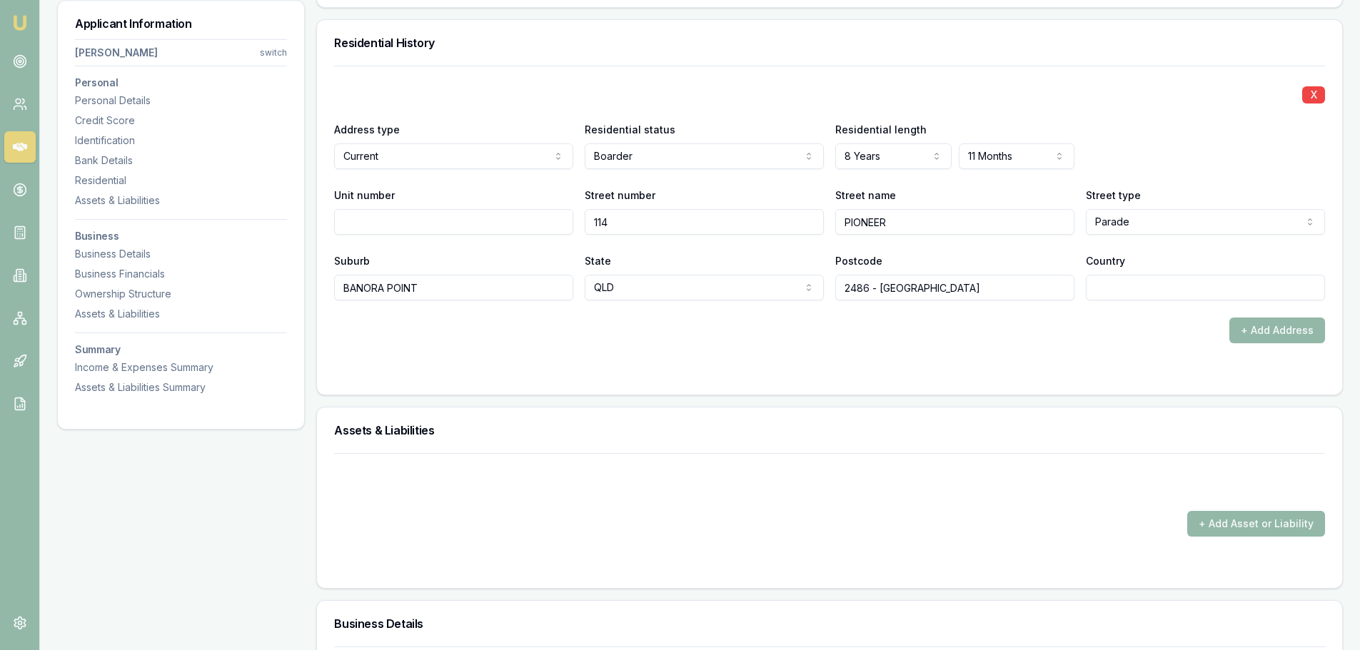
click at [1013, 286] on input "2486 - Banora Point" at bounding box center [954, 288] width 239 height 26
type input "2486"
type input "AUSTRALIA"
click at [992, 343] on div "+ Add Address" at bounding box center [829, 331] width 991 height 26
click at [599, 340] on div "+ Add Address" at bounding box center [829, 331] width 991 height 26
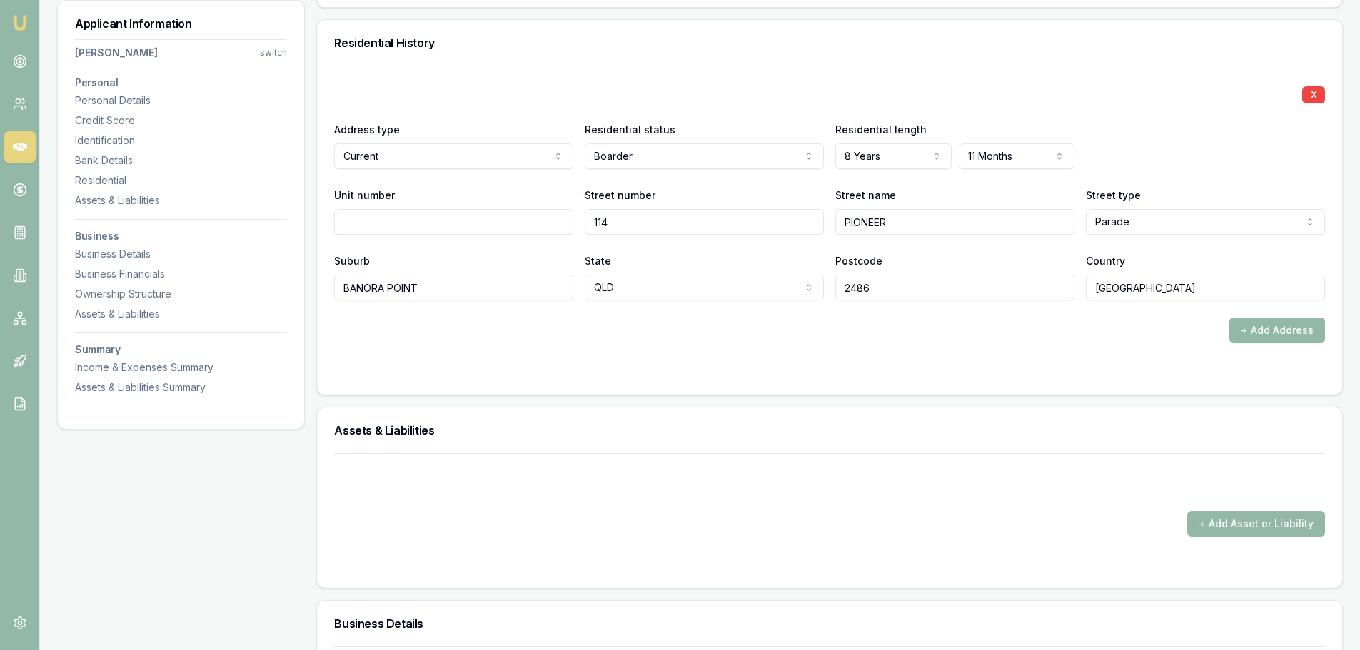
click at [822, 335] on div "+ Add Address" at bounding box center [829, 331] width 991 height 26
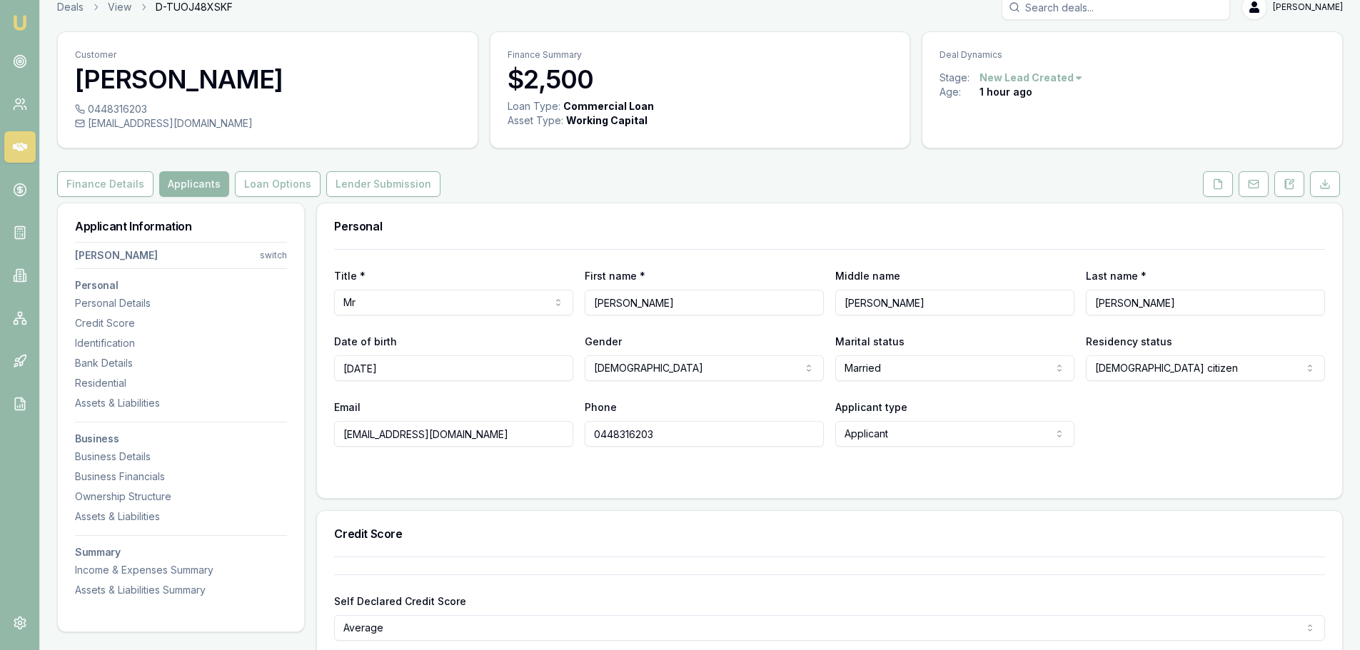
scroll to position [0, 0]
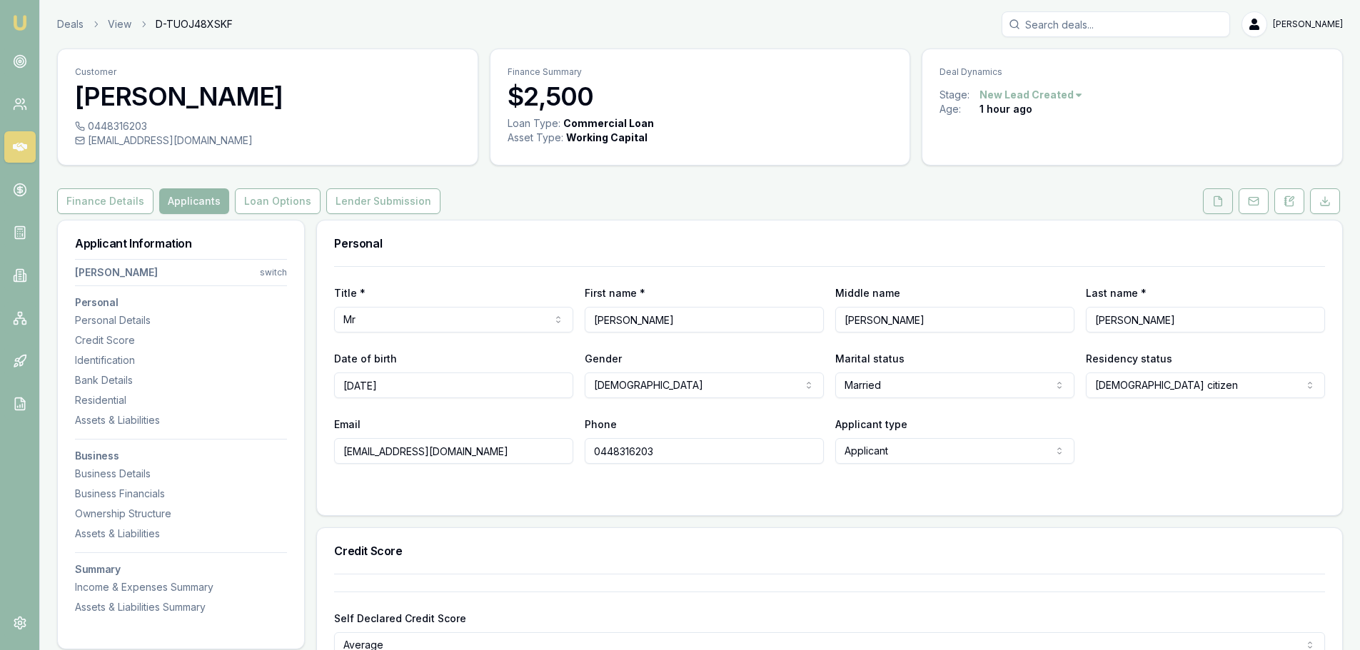
click at [1215, 203] on icon at bounding box center [1217, 201] width 11 height 11
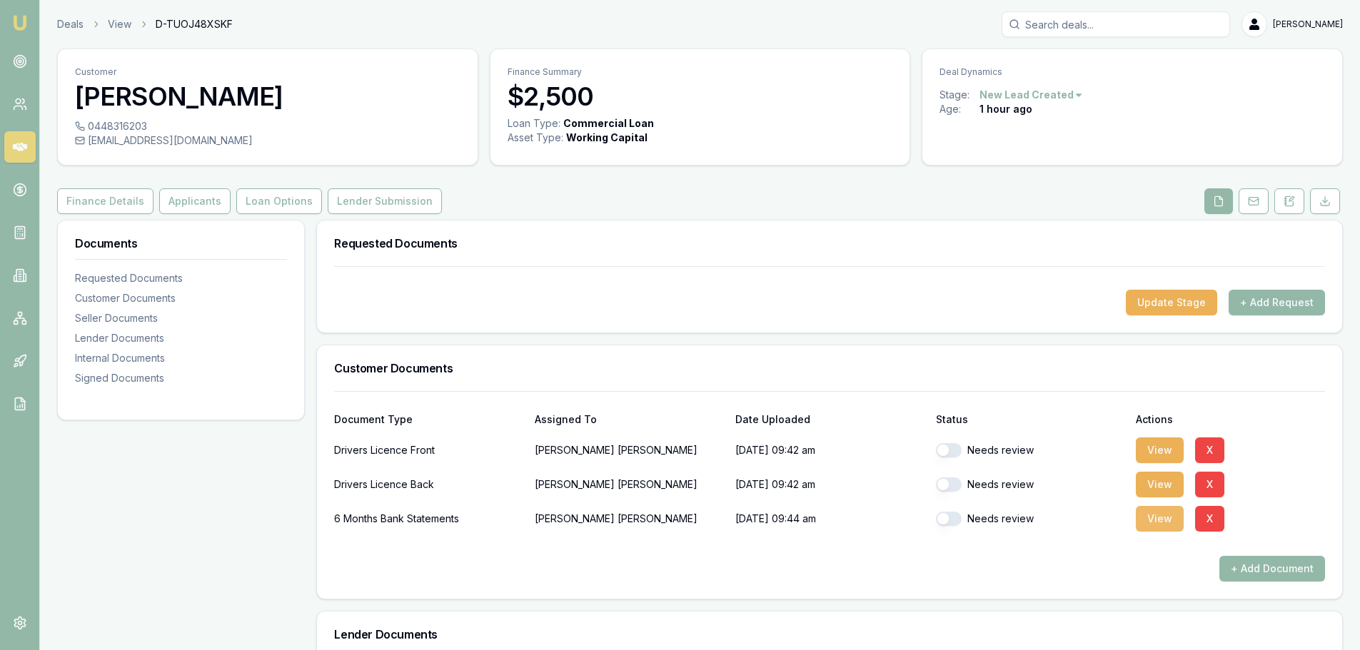
click at [1158, 522] on button "View" at bounding box center [1160, 519] width 48 height 26
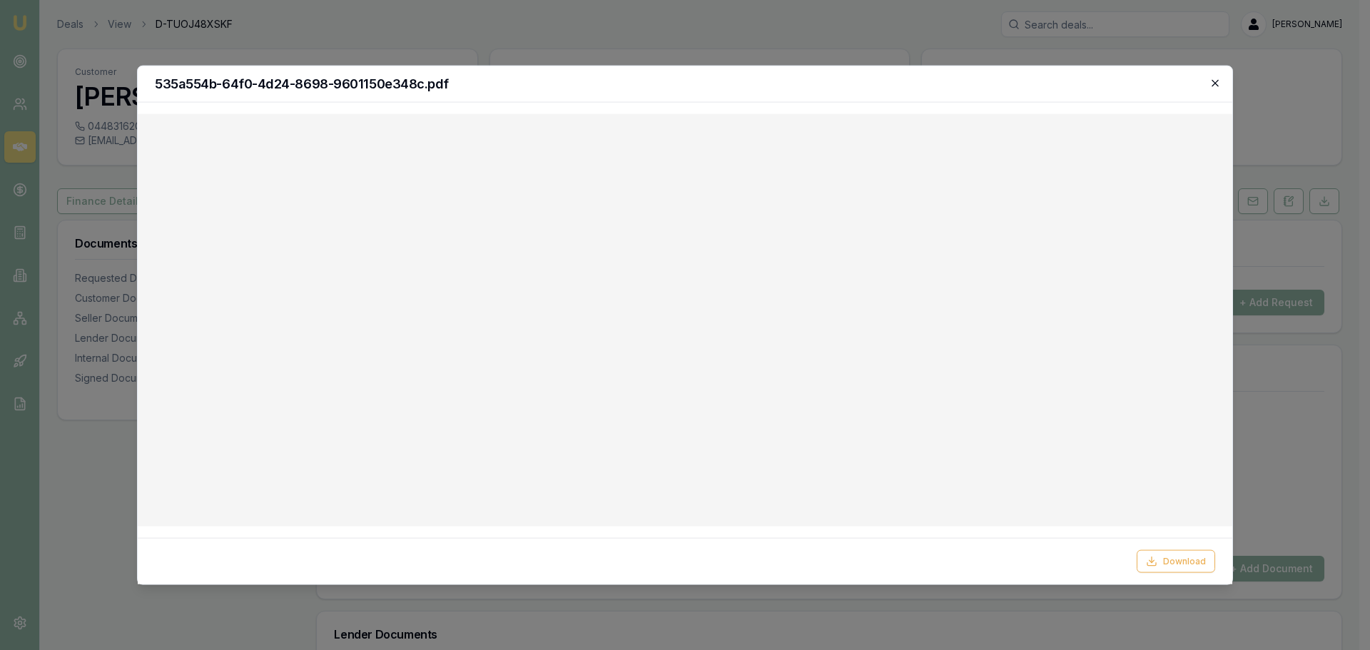
click at [1217, 79] on icon "button" at bounding box center [1215, 82] width 11 height 11
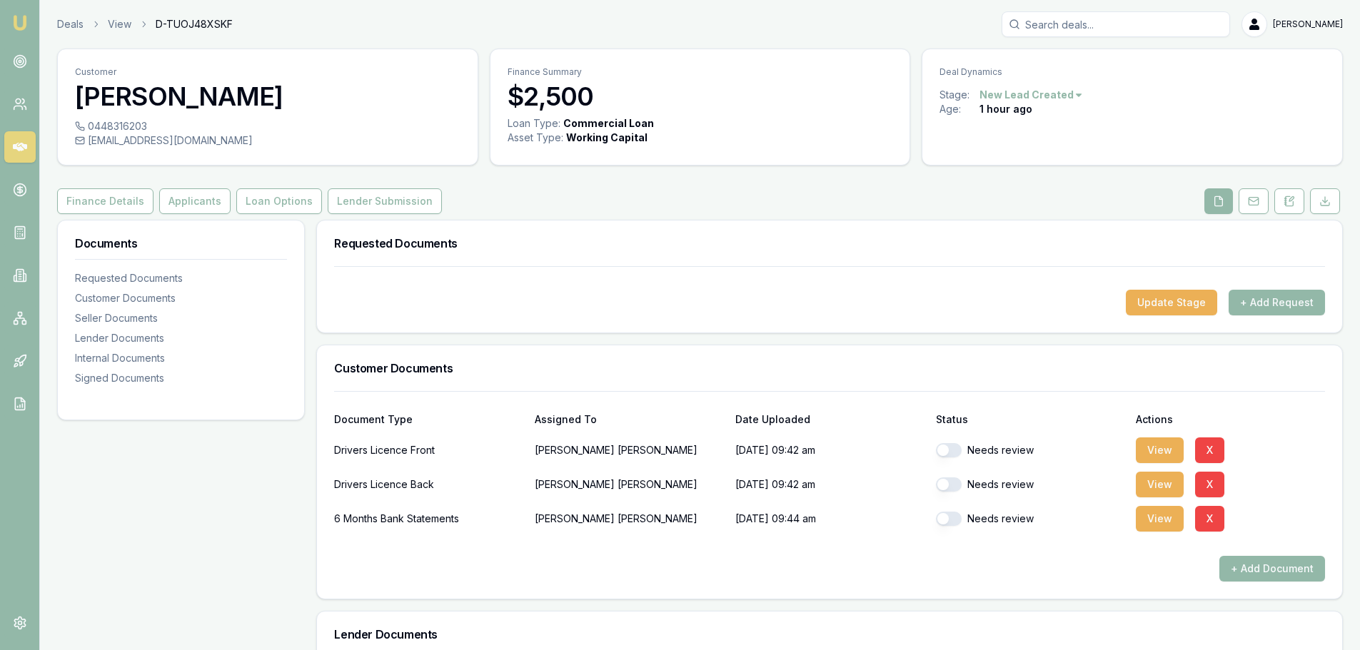
click at [570, 270] on div at bounding box center [829, 278] width 991 height 23
click at [203, 198] on button "Applicants" at bounding box center [194, 201] width 71 height 26
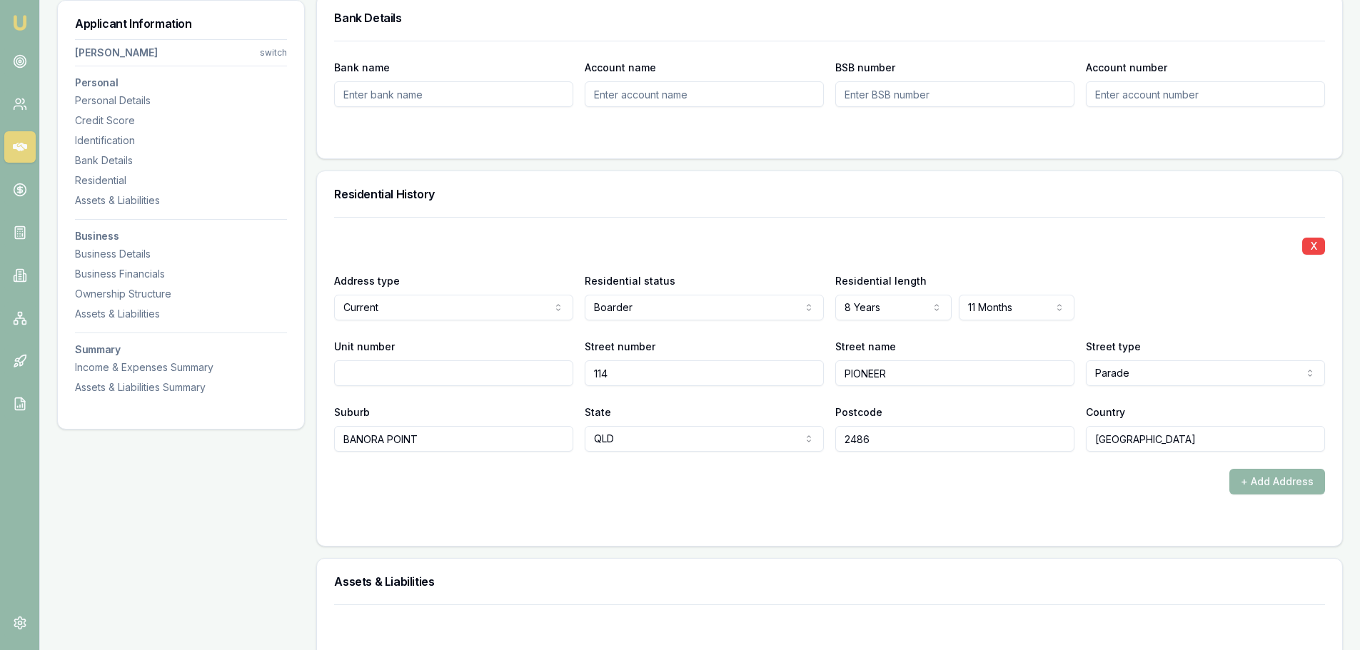
scroll to position [1427, 0]
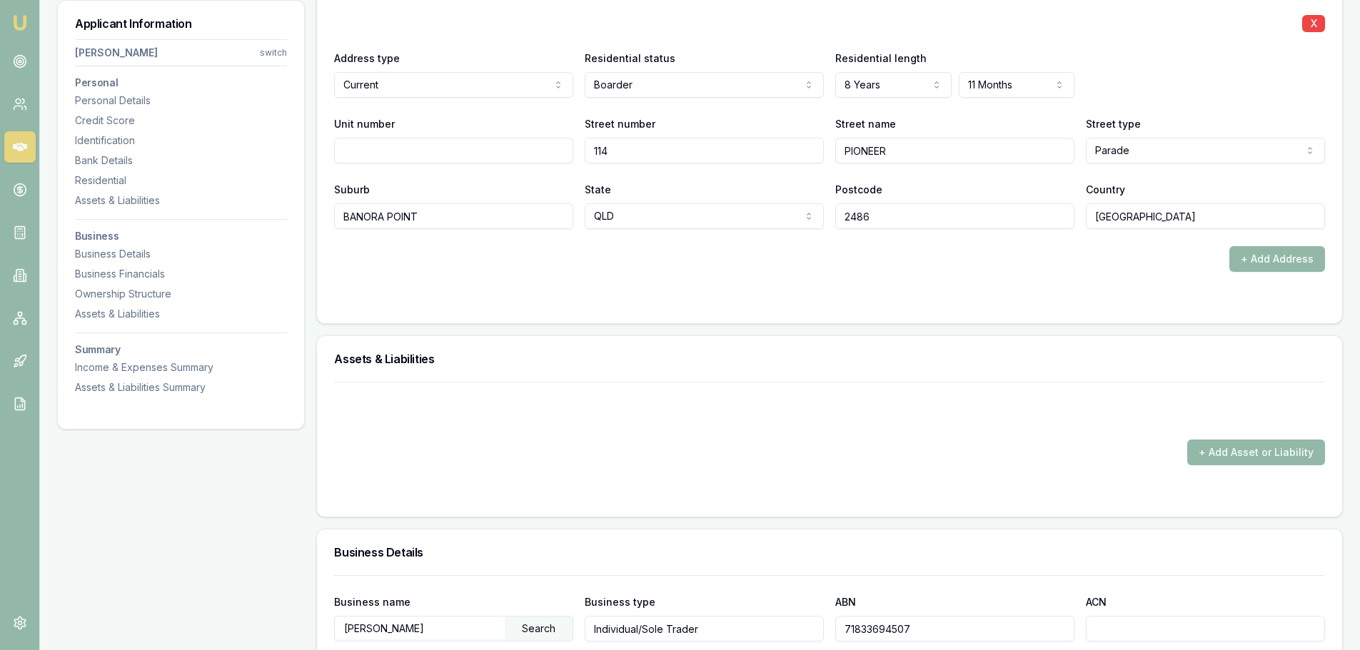
click at [791, 256] on div "+ Add Address" at bounding box center [829, 259] width 991 height 26
click at [395, 281] on form "X Address type Current Current Previous Residential status Boarder Owner with m…" at bounding box center [829, 150] width 991 height 312
click at [395, 280] on form "X Address type Current Current Previous Residential status Boarder Owner with m…" at bounding box center [829, 150] width 991 height 312
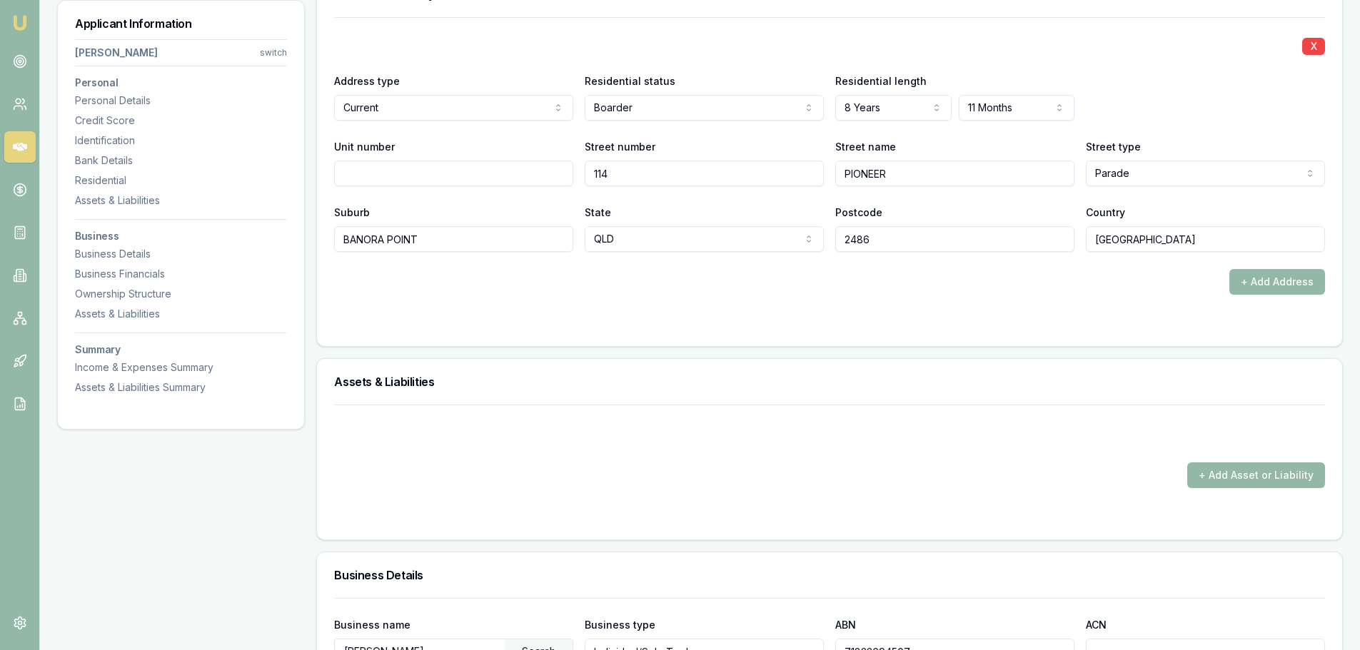
scroll to position [1642, 0]
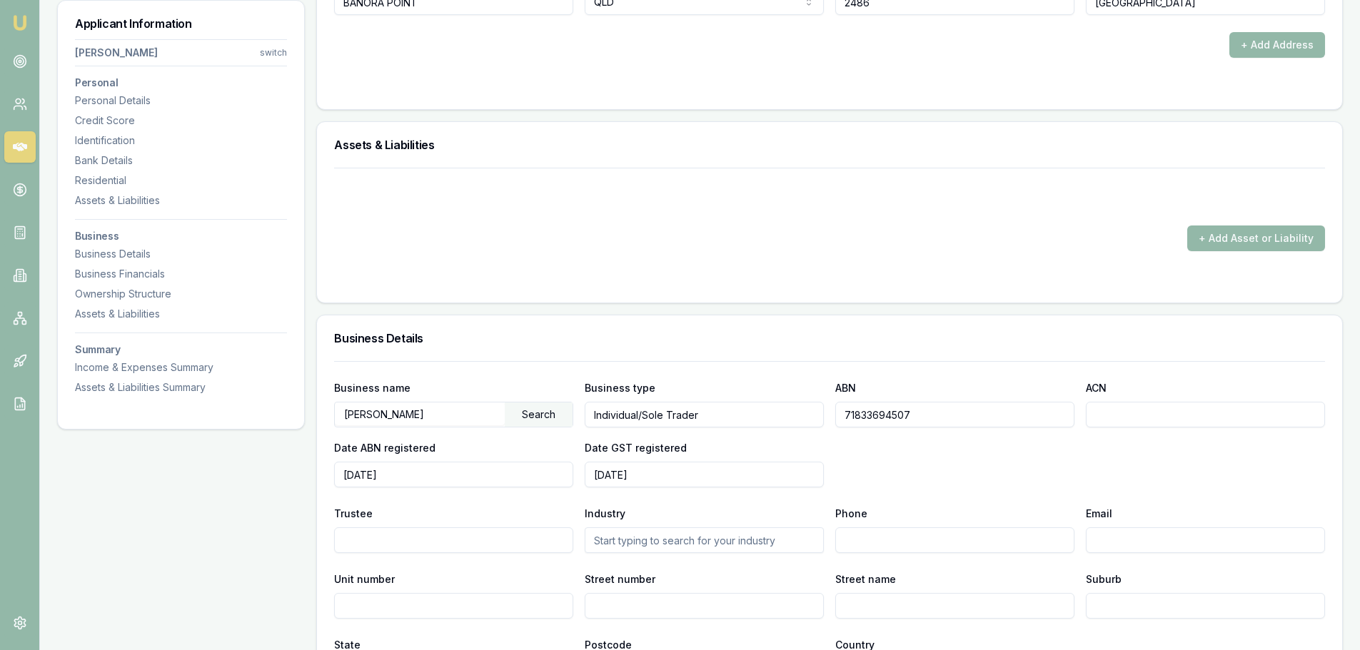
drag, startPoint x: 921, startPoint y: 416, endPoint x: 786, endPoint y: 424, distance: 135.1
click at [786, 424] on div "Business name MURPHY, SHANNON Search Business type Individual/Sole Trader ABN 7…" at bounding box center [829, 433] width 991 height 108
drag, startPoint x: 464, startPoint y: 475, endPoint x: 31, endPoint y: 486, distance: 433.4
click at [55, 485] on main "Customer Shannon Murphy 0448316203 aspiredlandscaping@gmail.com Finance Summary…" at bounding box center [700, 148] width 1320 height 3483
type input "2023-07-06"
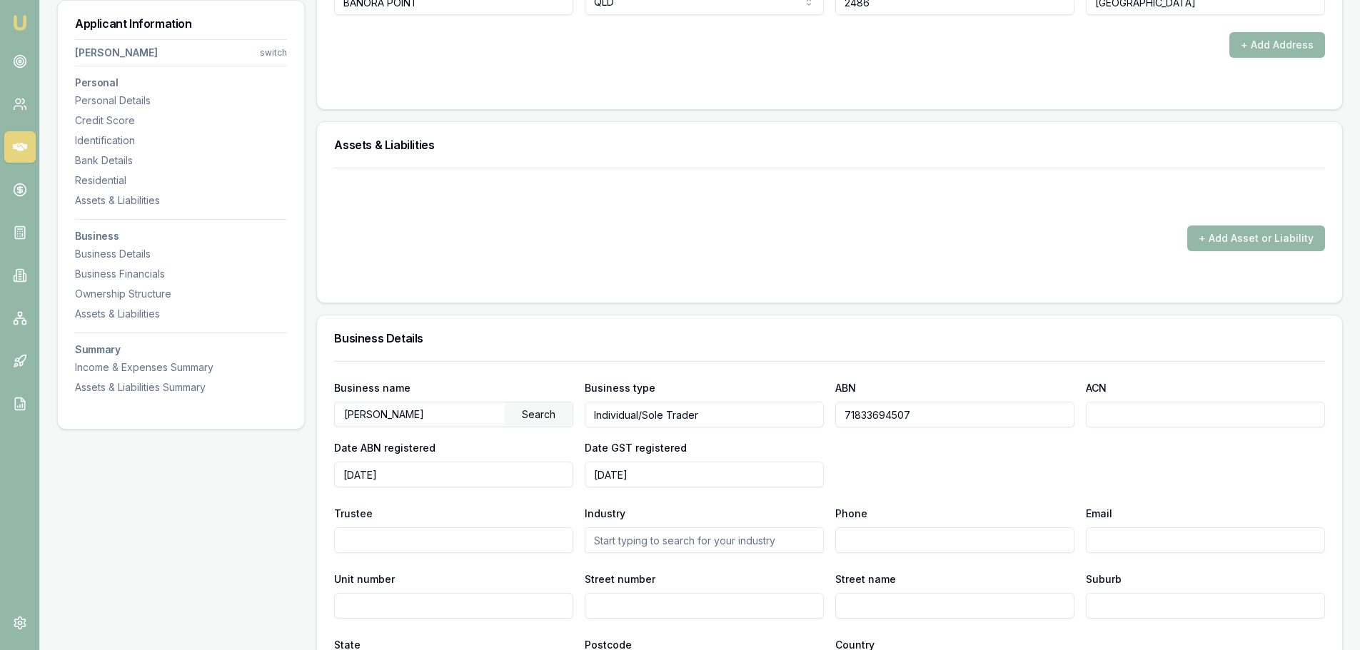
click at [1066, 474] on div "Business name MURPHY, SHANNON Search Business type Individual/Sole Trader ABN 7…" at bounding box center [829, 433] width 991 height 108
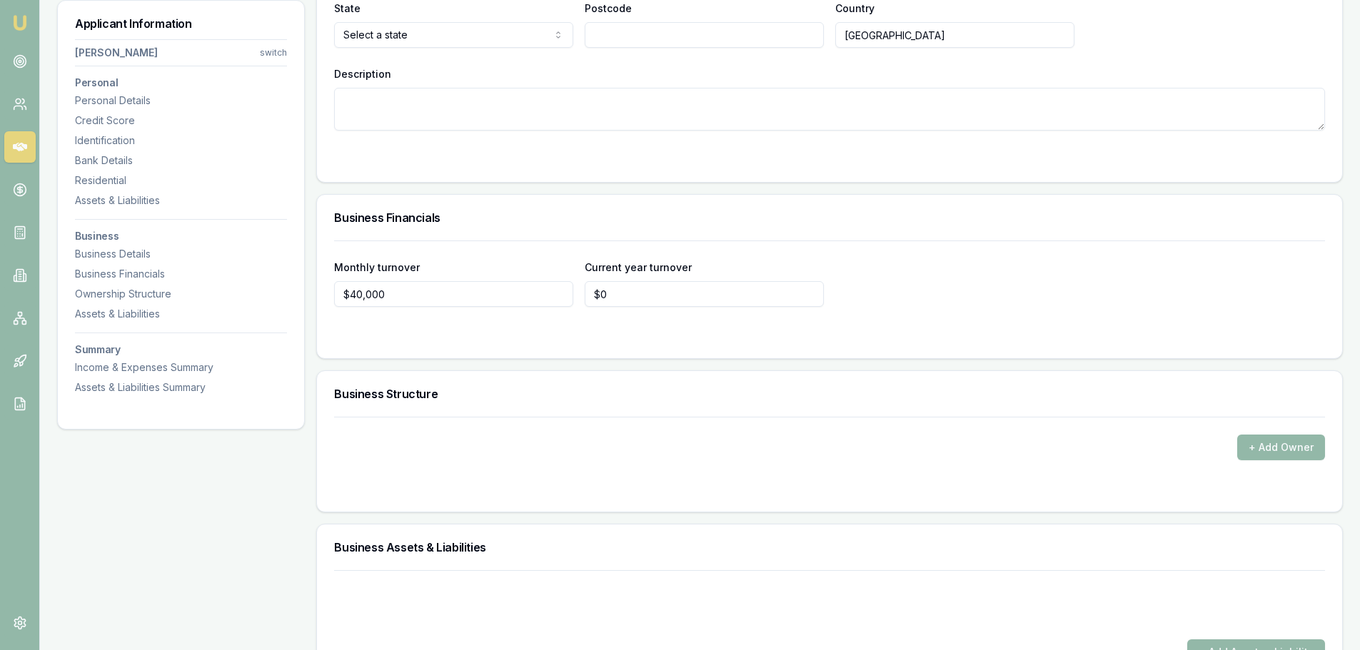
scroll to position [2284, 0]
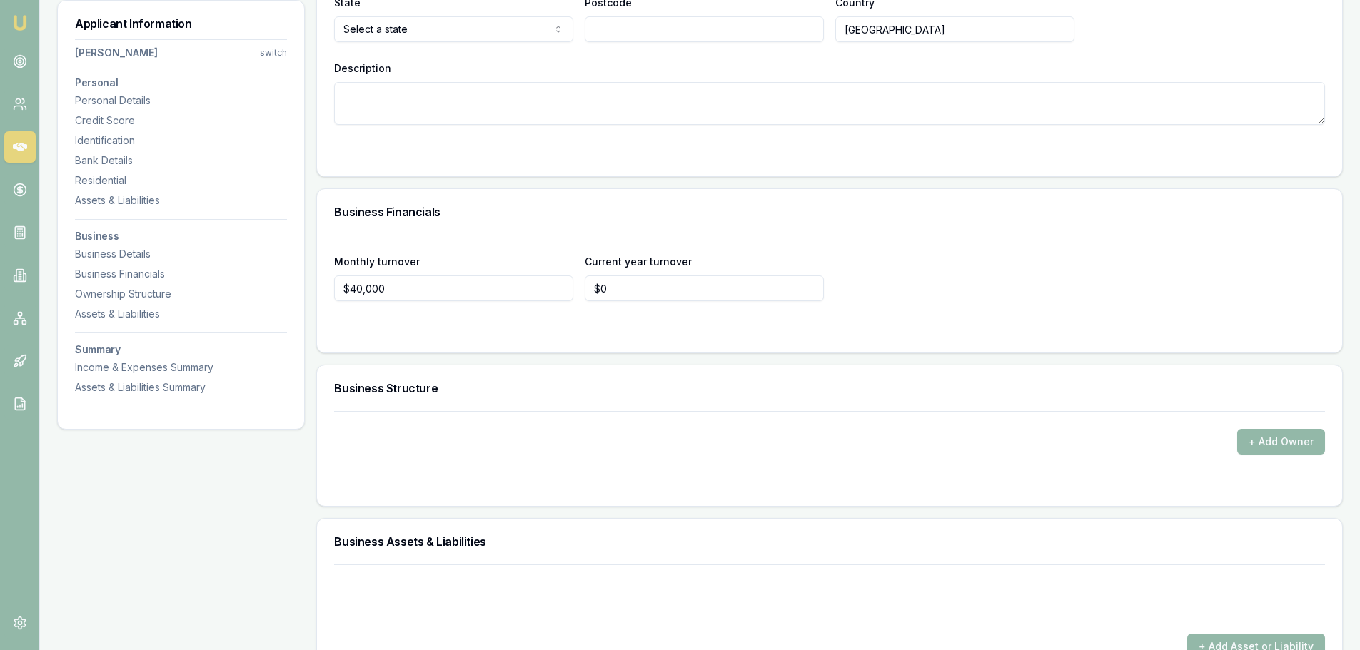
click at [106, 208] on nav "Shannon Murphy switch Personal Personal Details Credit Score Identification Ban…" at bounding box center [181, 214] width 212 height 361
click at [111, 202] on div "Assets & Liabilities" at bounding box center [181, 200] width 212 height 14
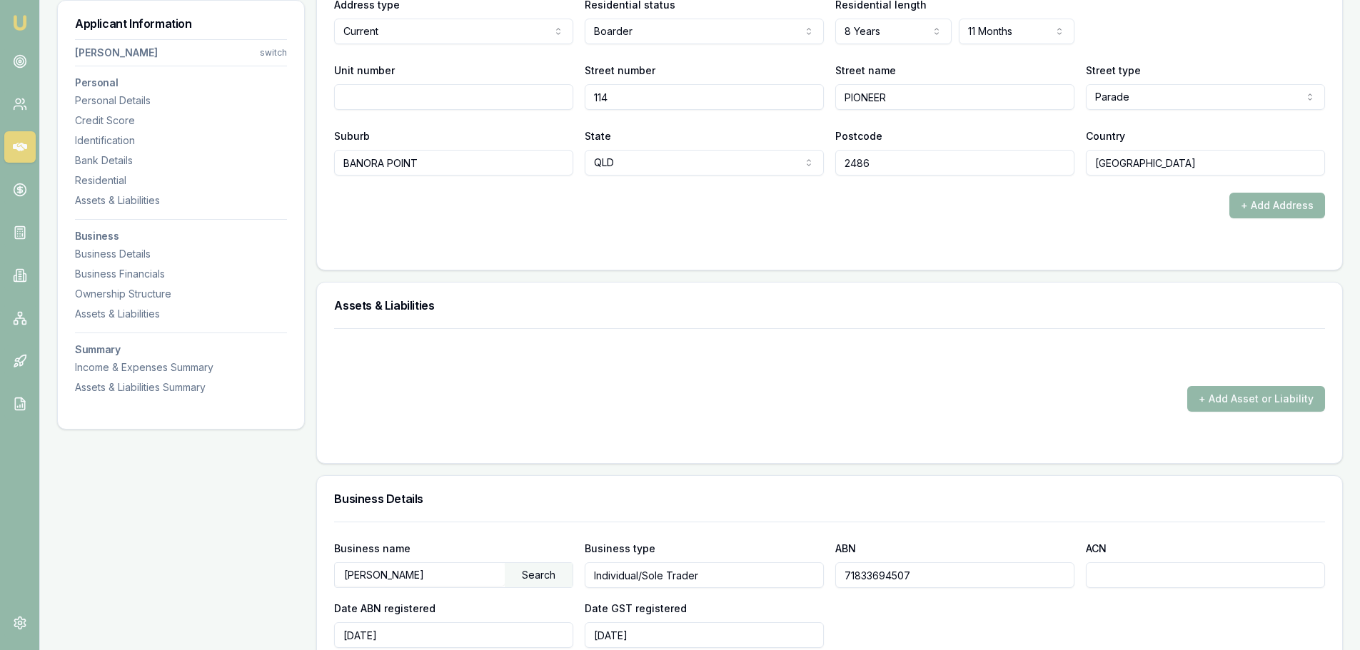
scroll to position [1477, 0]
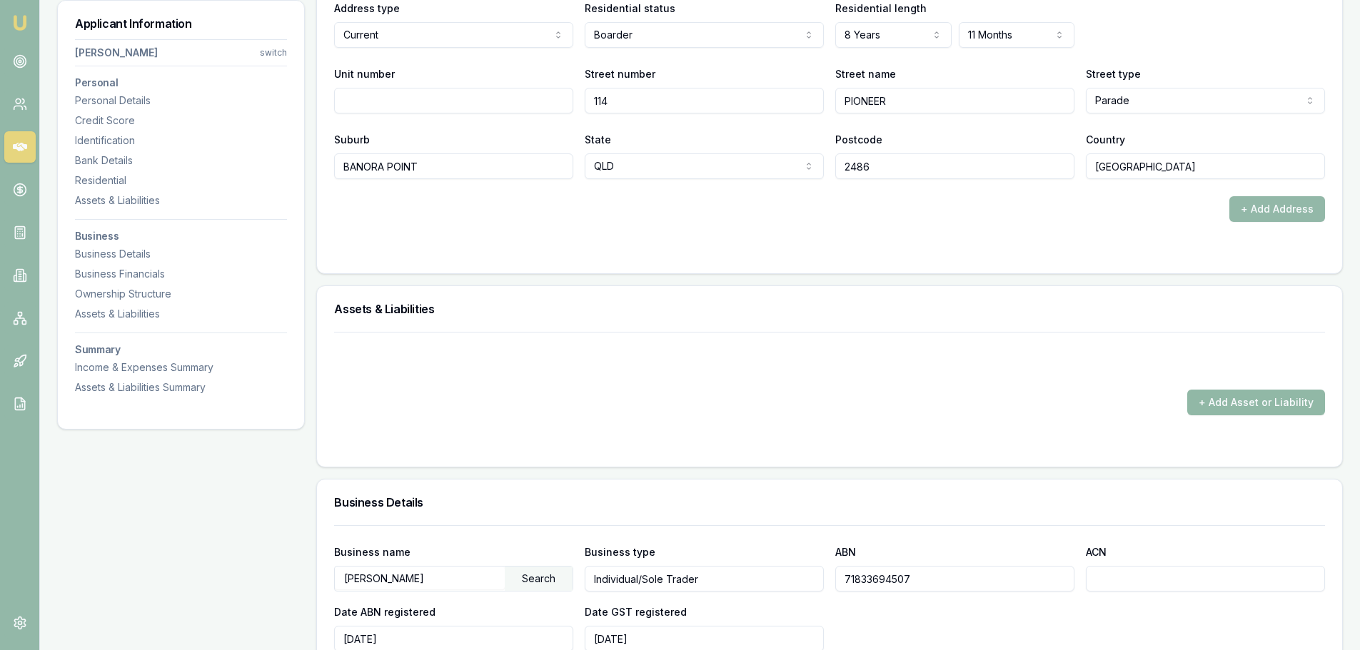
click at [1233, 405] on button "+ Add Asset or Liability" at bounding box center [1256, 403] width 138 height 26
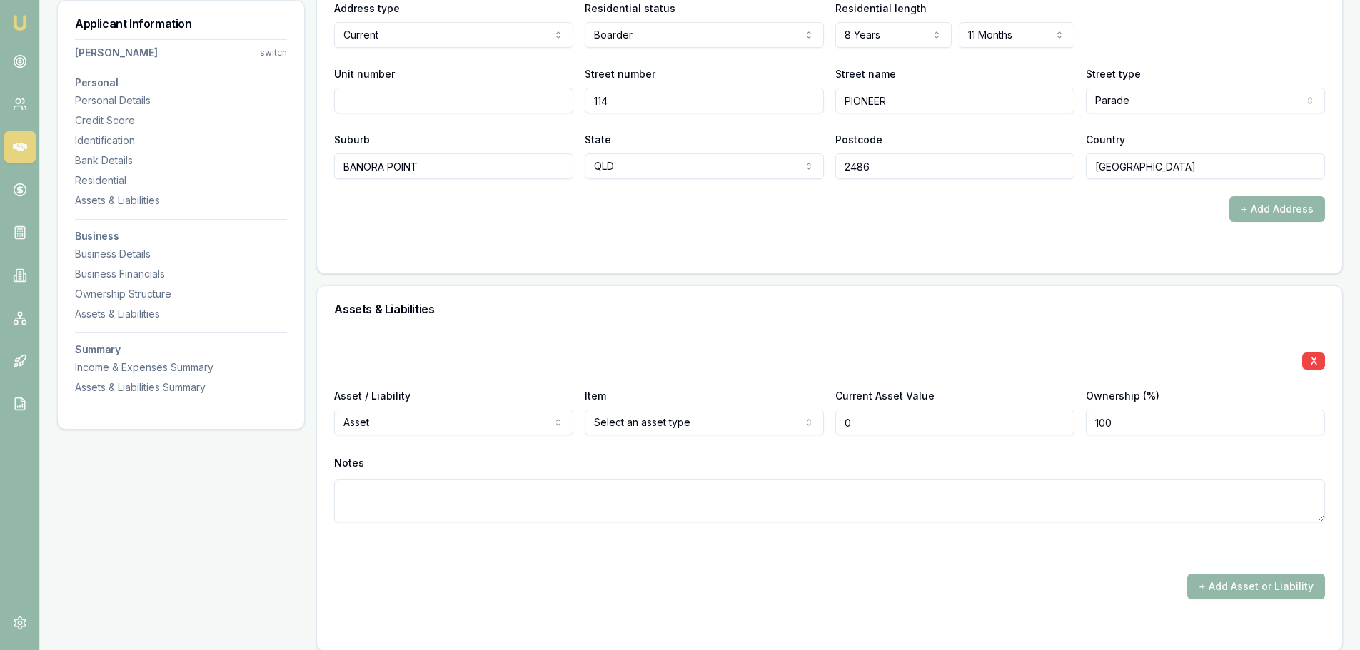
type input "$0"
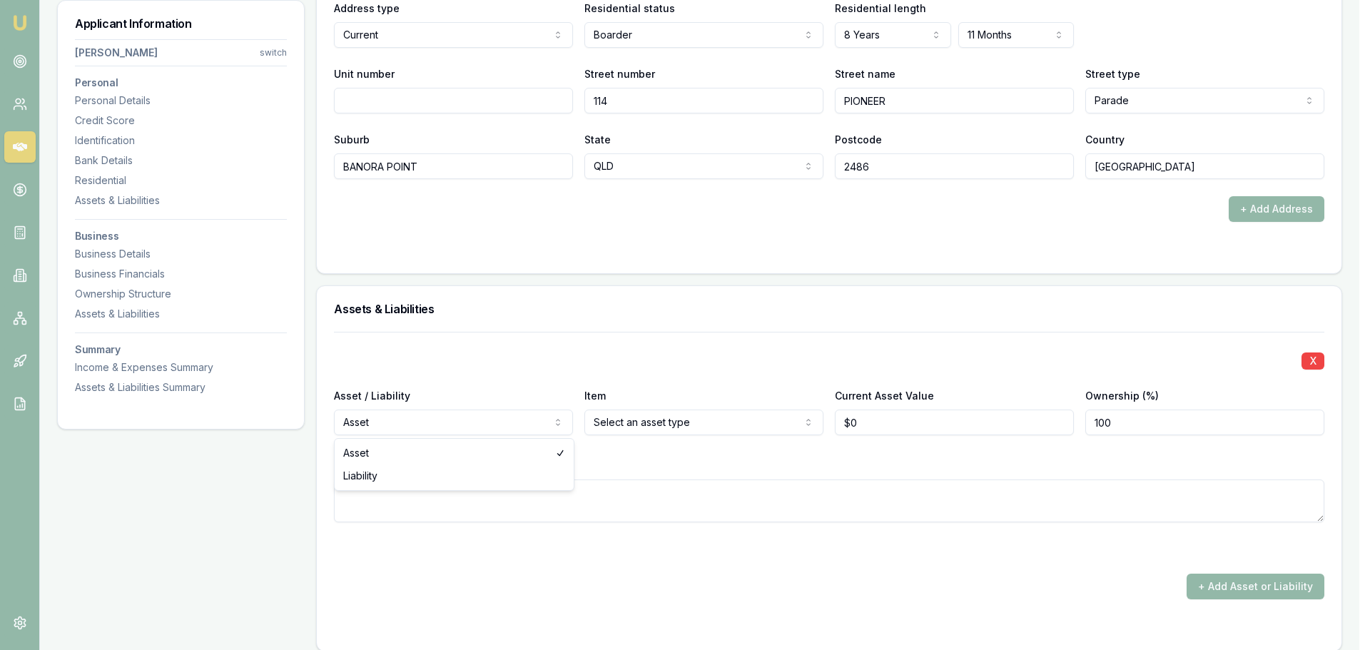
select select "LIABILITY"
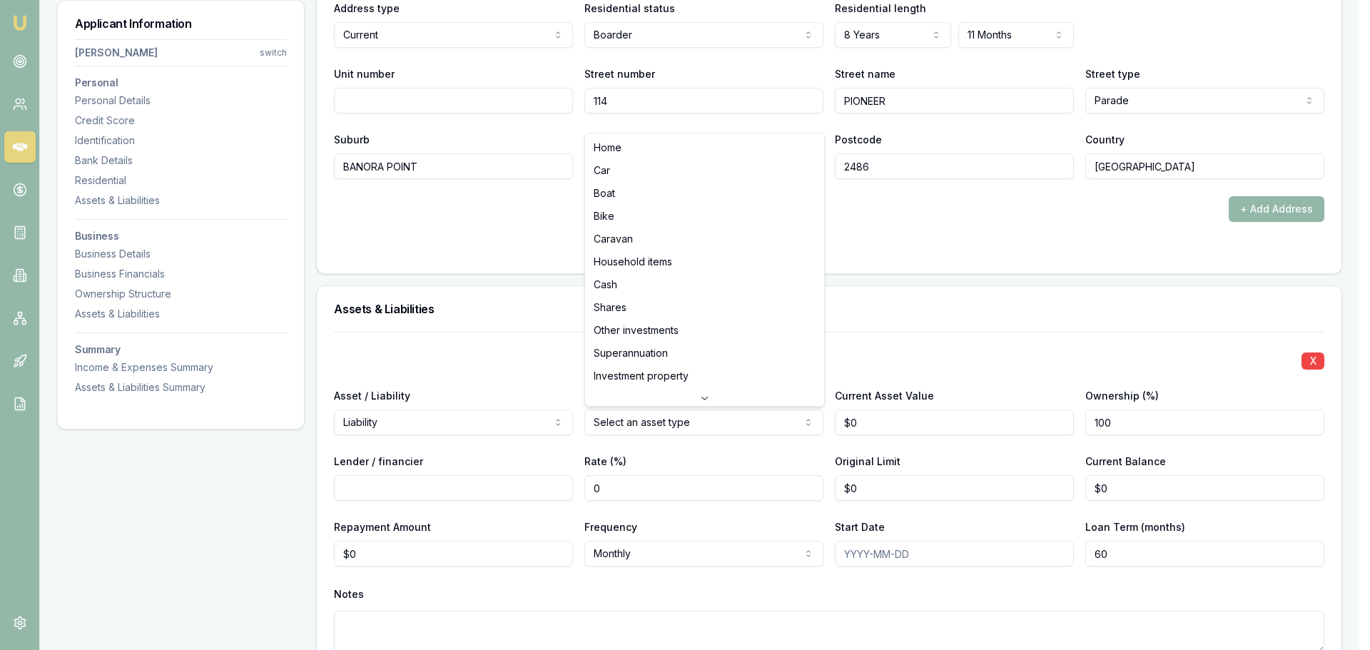
select select "CAR"
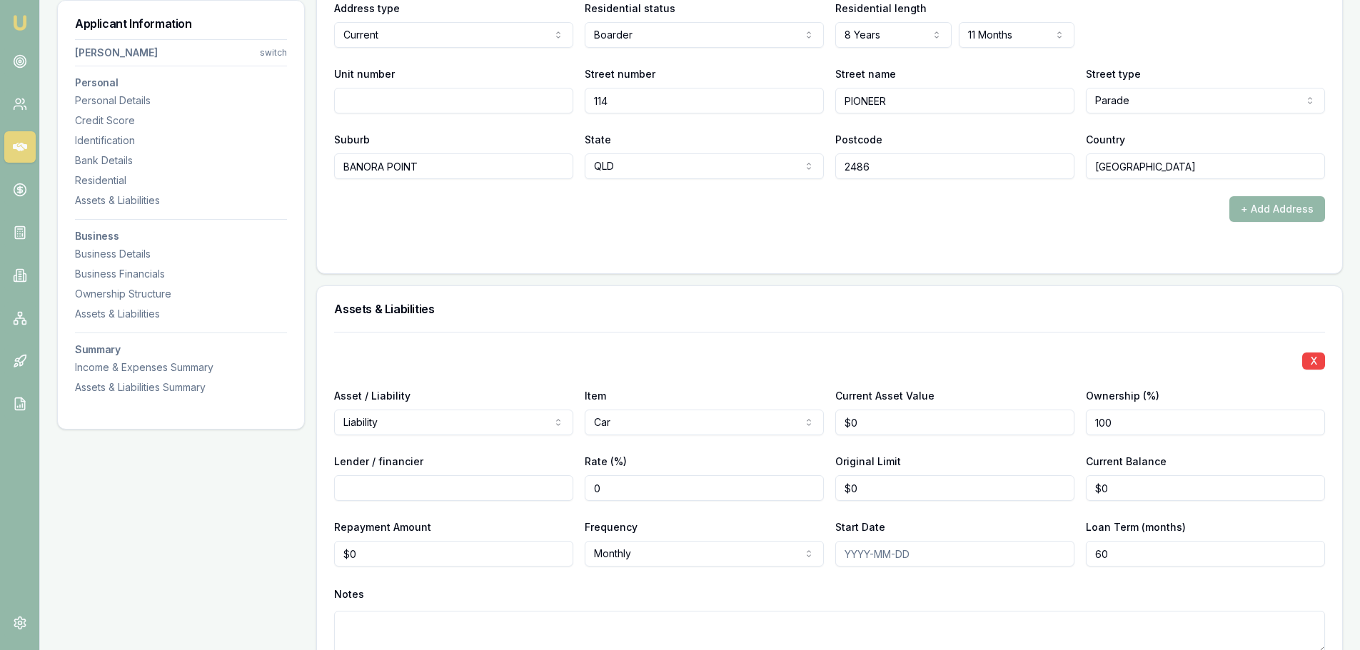
click at [707, 313] on h3 "Assets & Liabilities" at bounding box center [829, 308] width 991 height 11
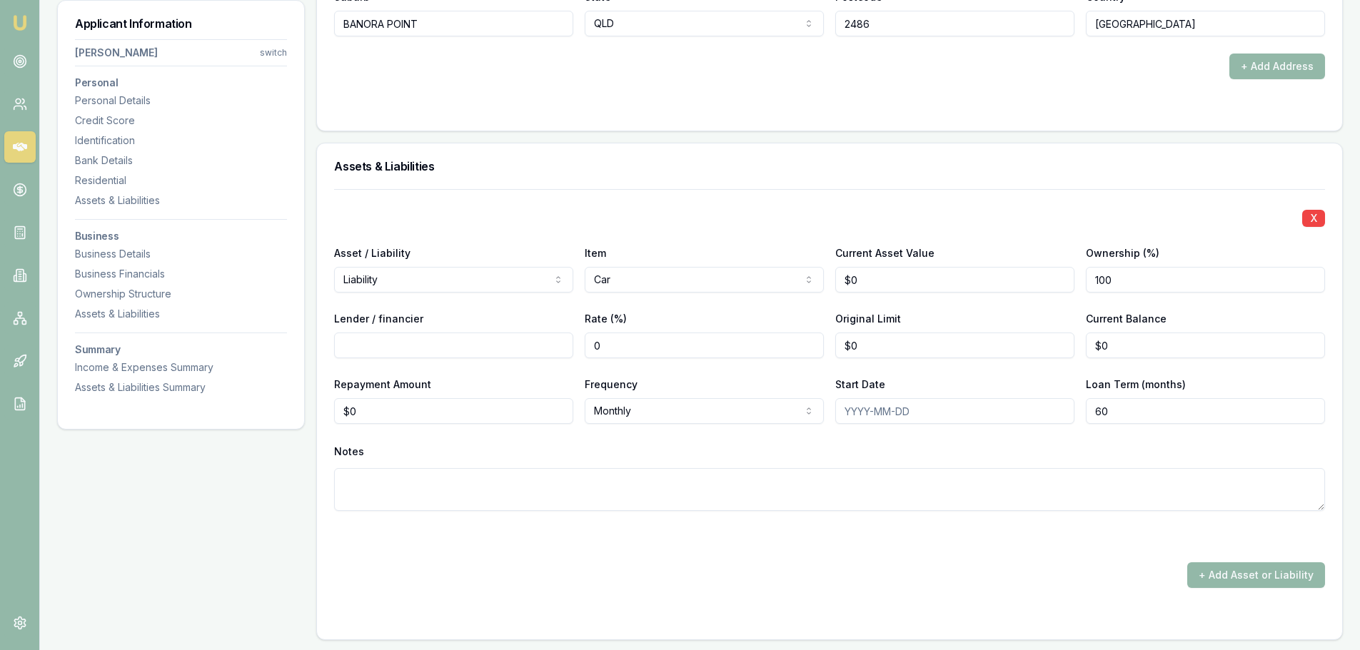
click at [570, 169] on h3 "Assets & Liabilities" at bounding box center [829, 166] width 991 height 11
type input "0"
click at [410, 411] on input "0" at bounding box center [453, 411] width 239 height 26
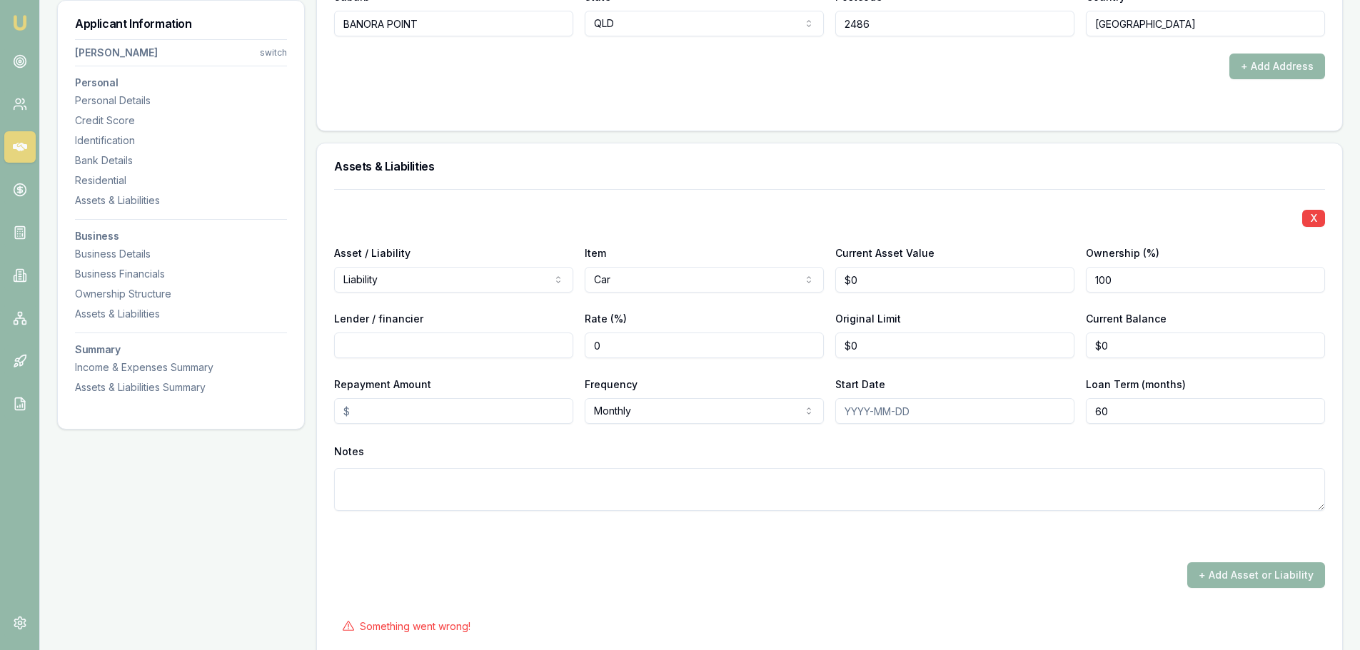
click at [933, 565] on div "+ Add Asset or Liability" at bounding box center [829, 575] width 991 height 26
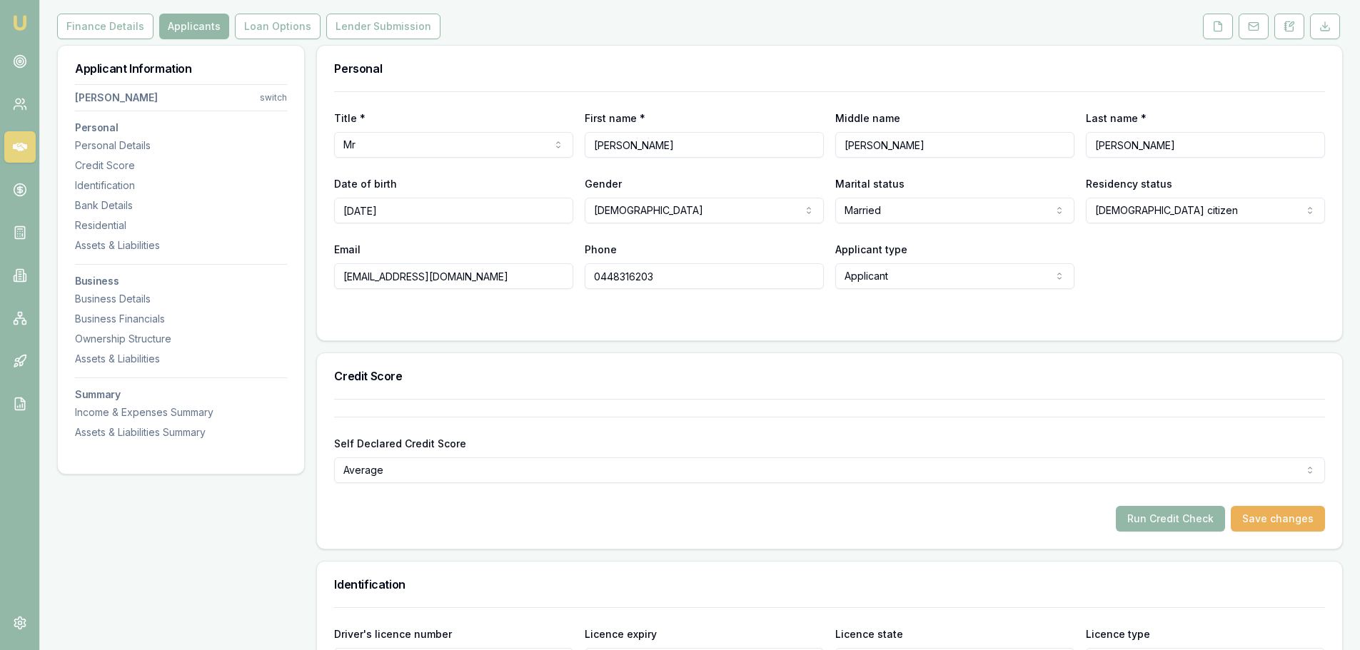
scroll to position [0, 0]
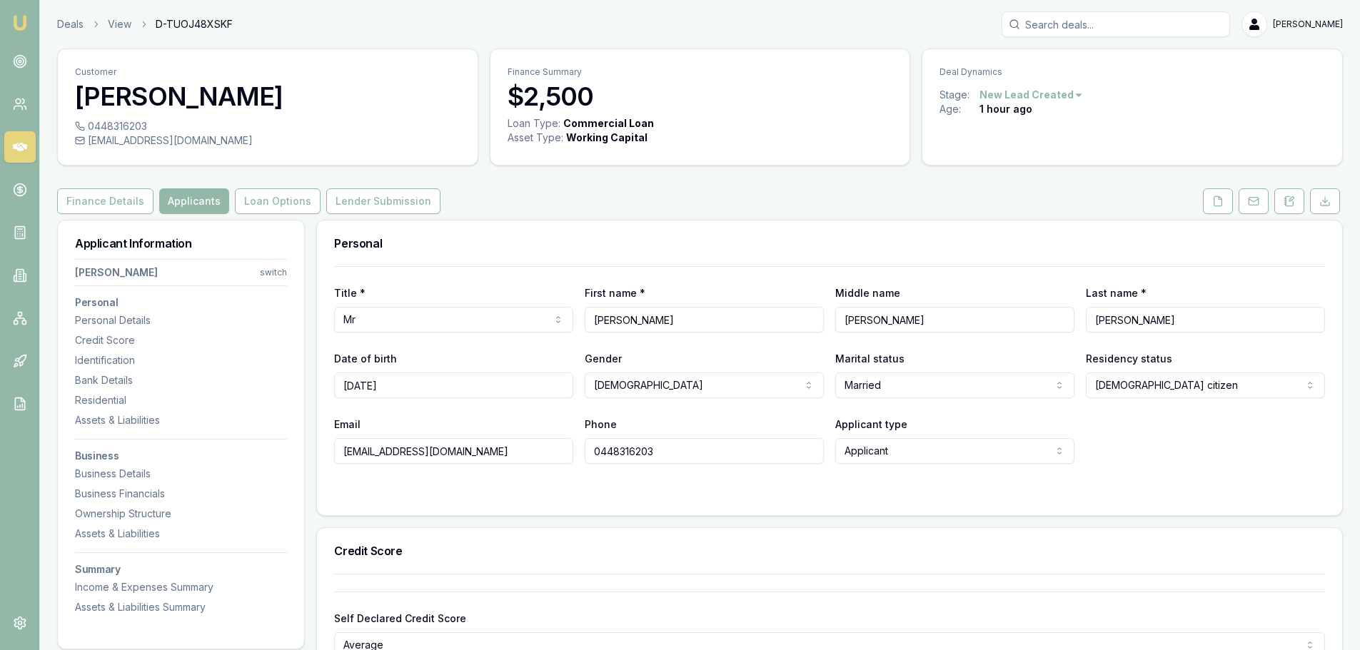
click at [1115, 196] on div "Finance Details Applicants Loan Options Lender Submission" at bounding box center [699, 201] width 1285 height 26
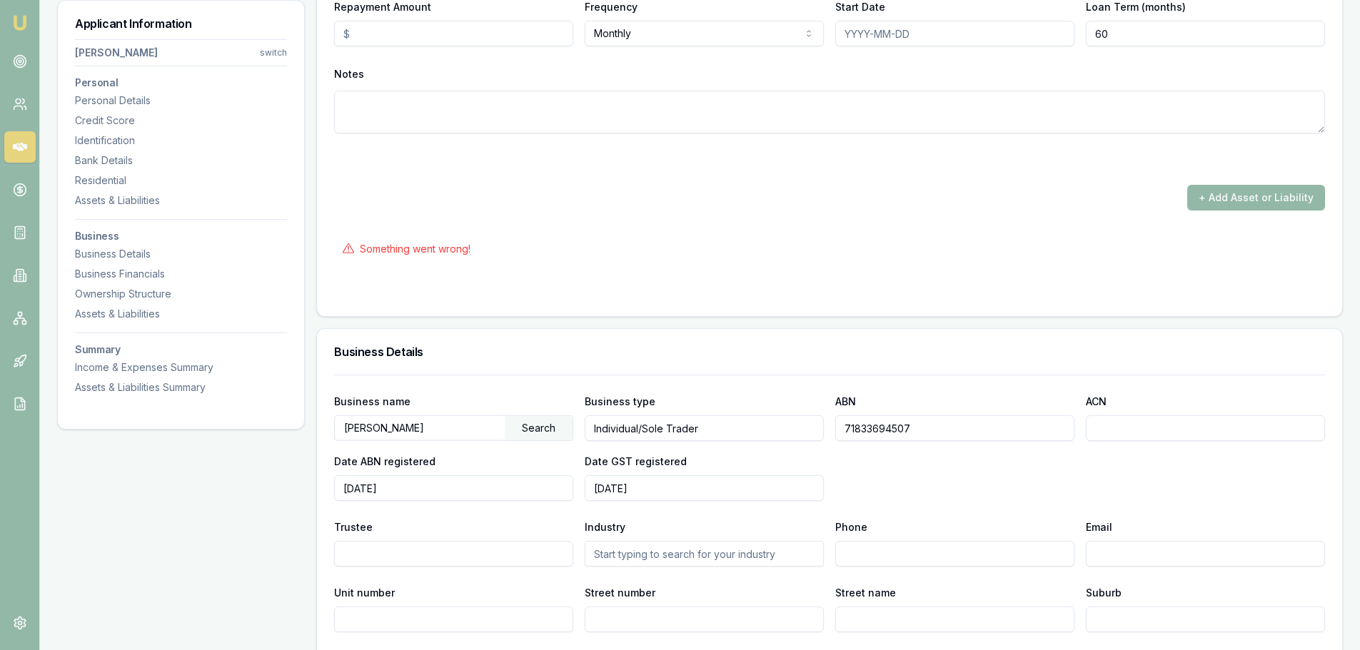
scroll to position [1642, 0]
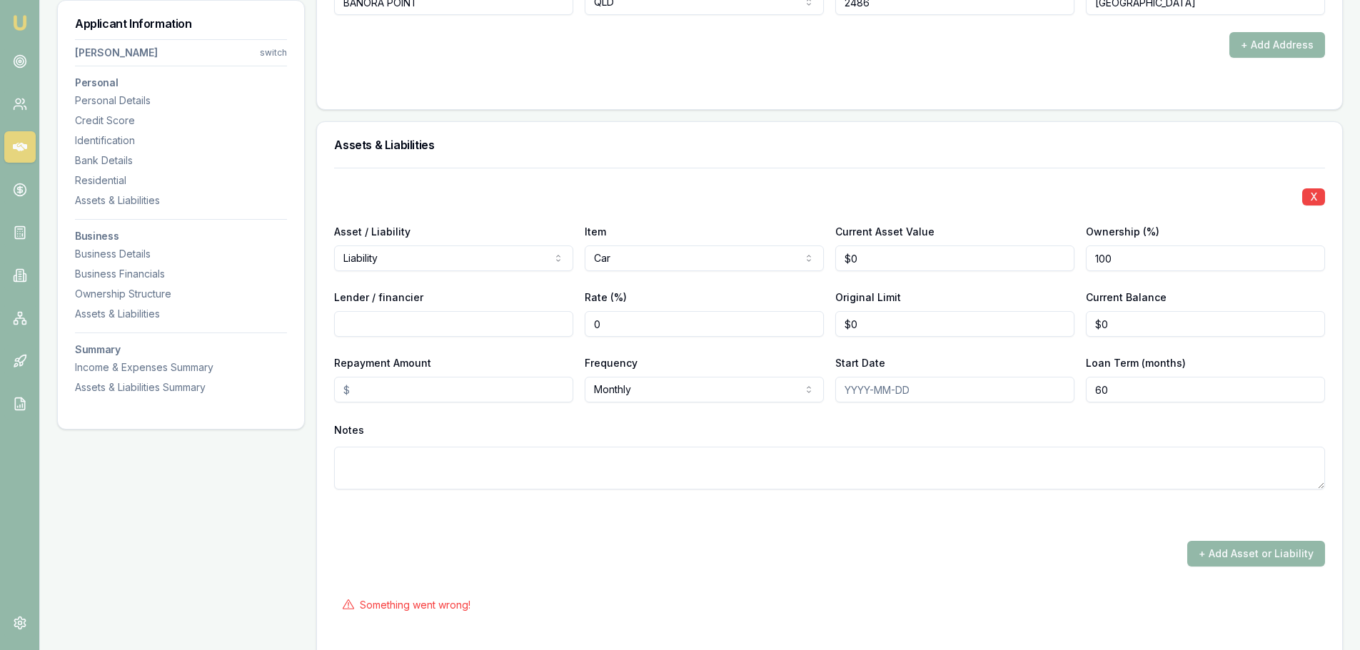
click at [874, 518] on div at bounding box center [829, 515] width 991 height 17
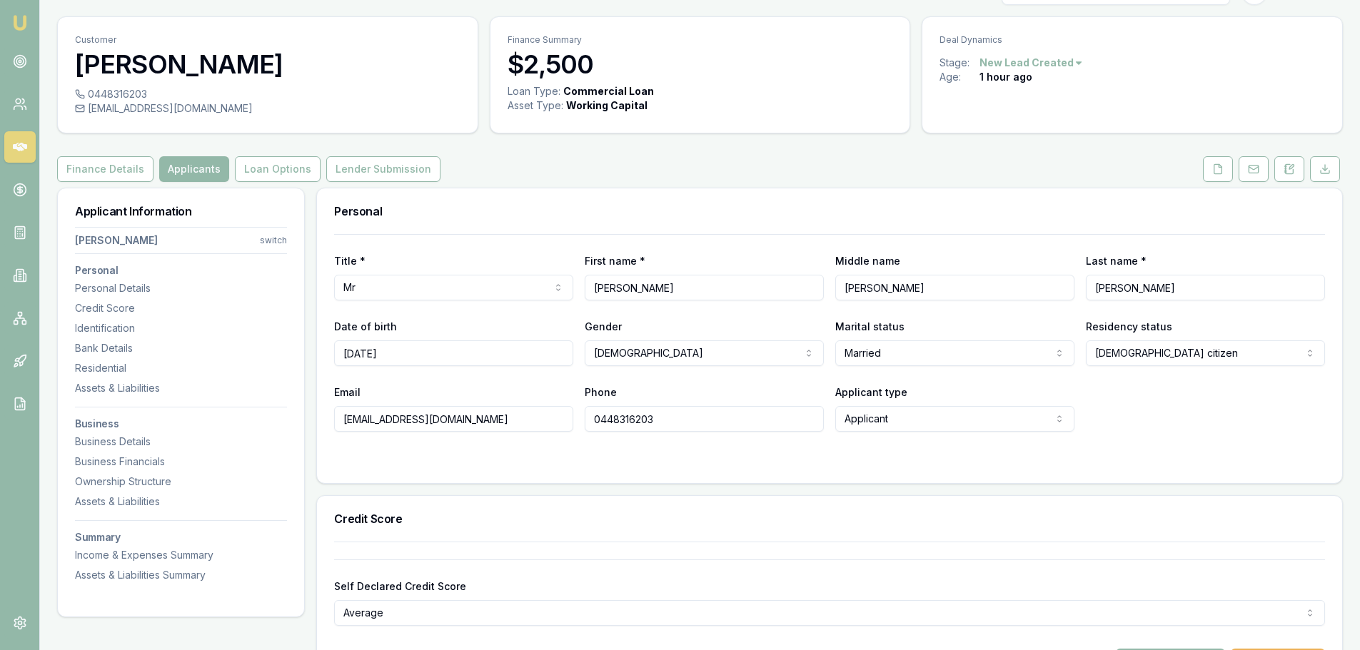
scroll to position [0, 0]
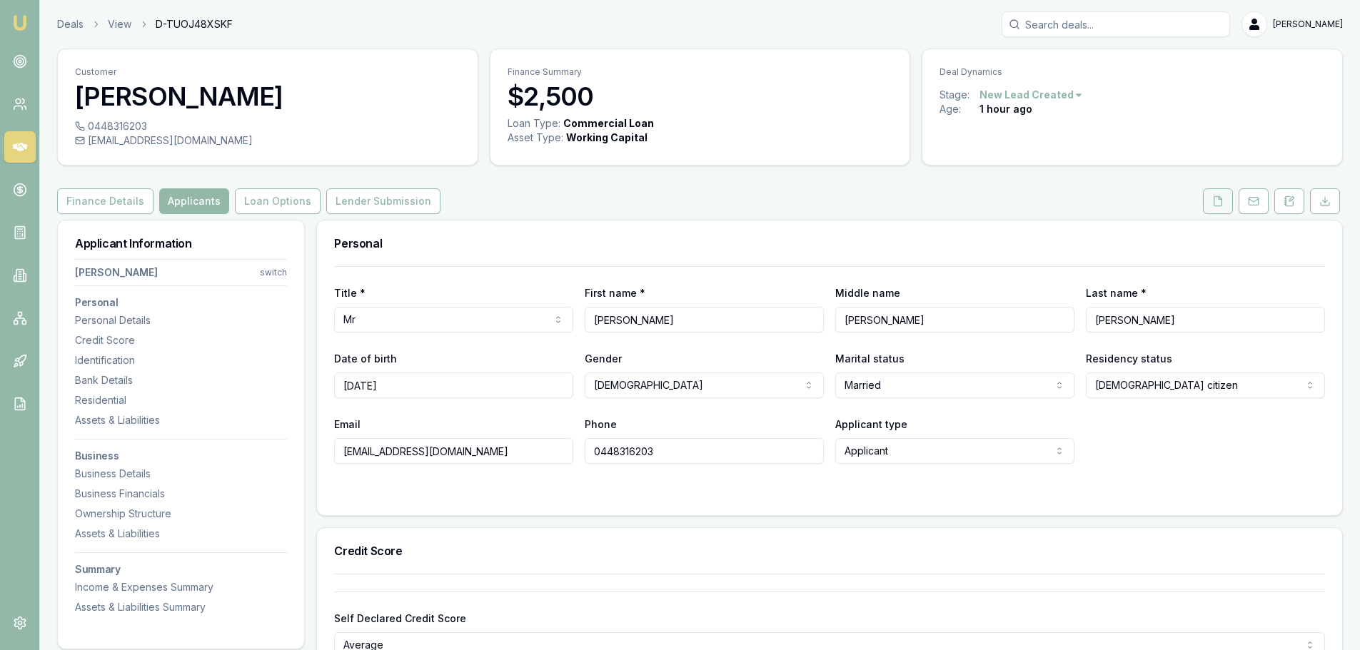
click at [1220, 206] on icon at bounding box center [1218, 200] width 8 height 9
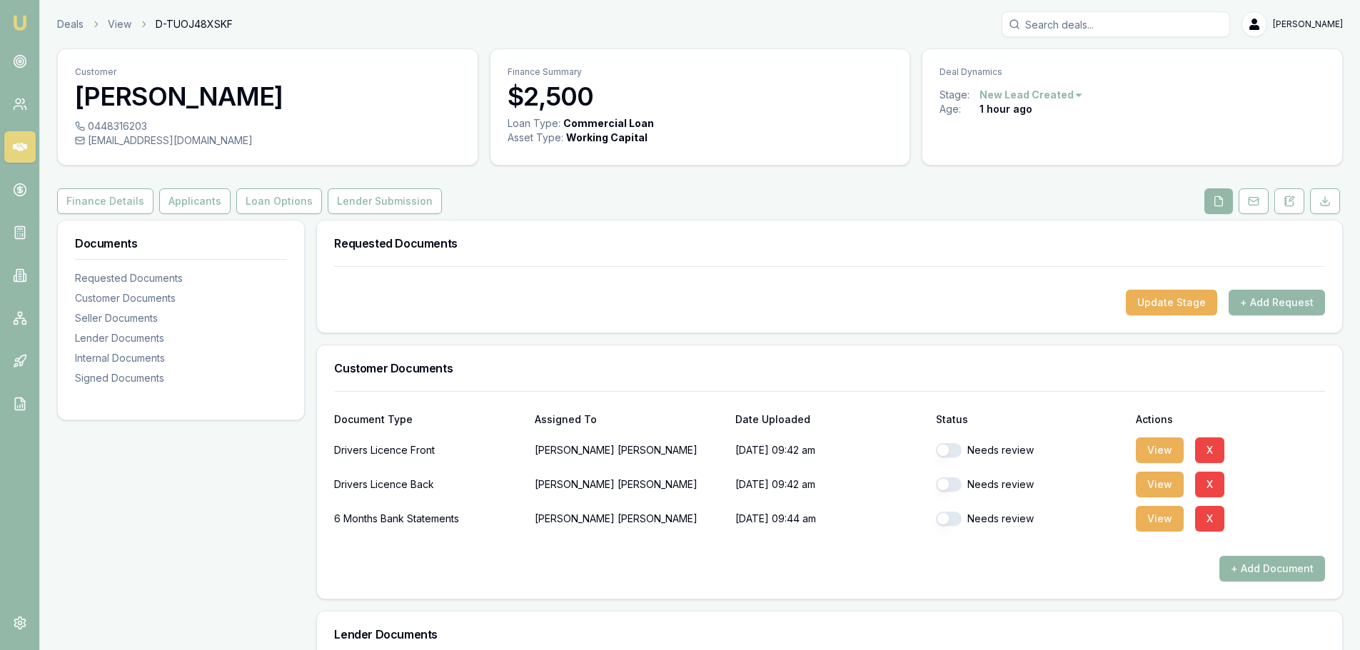
scroll to position [361, 0]
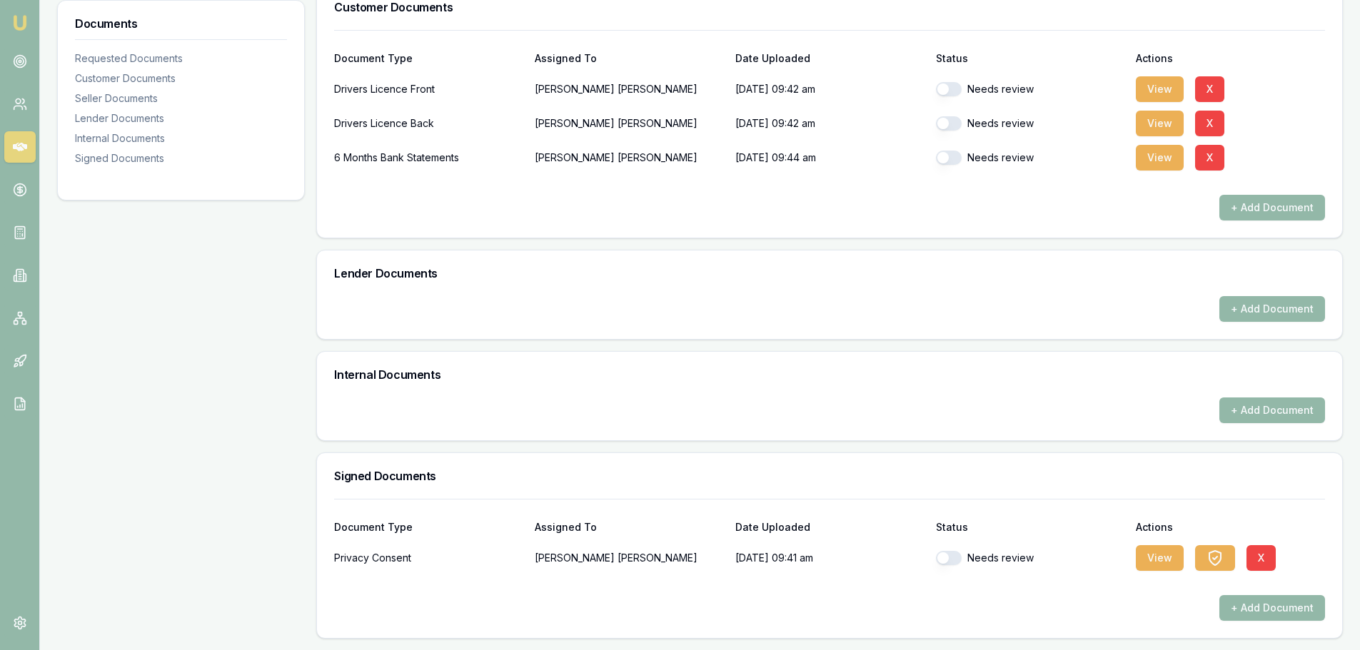
click at [506, 228] on div "Document Type Assigned To Date Uploaded Status Actions Drivers Licence Front Sh…" at bounding box center [829, 134] width 1025 height 208
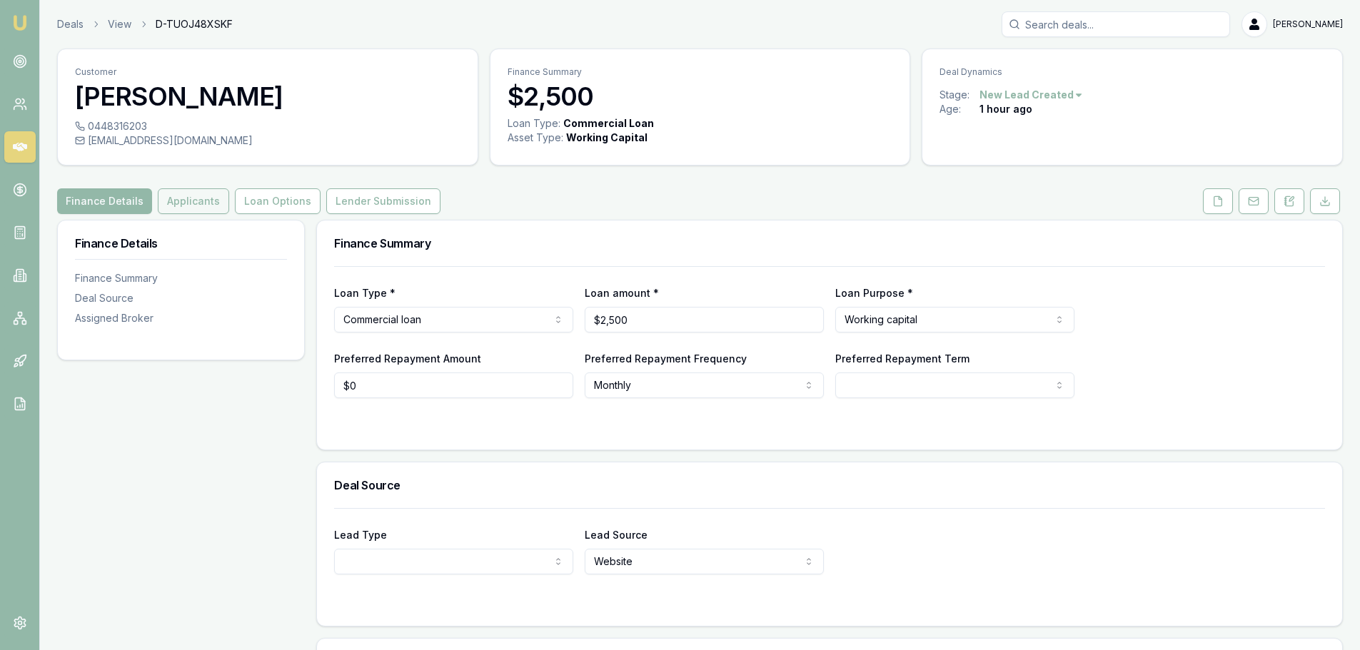
click at [205, 201] on button "Applicants" at bounding box center [193, 201] width 71 height 26
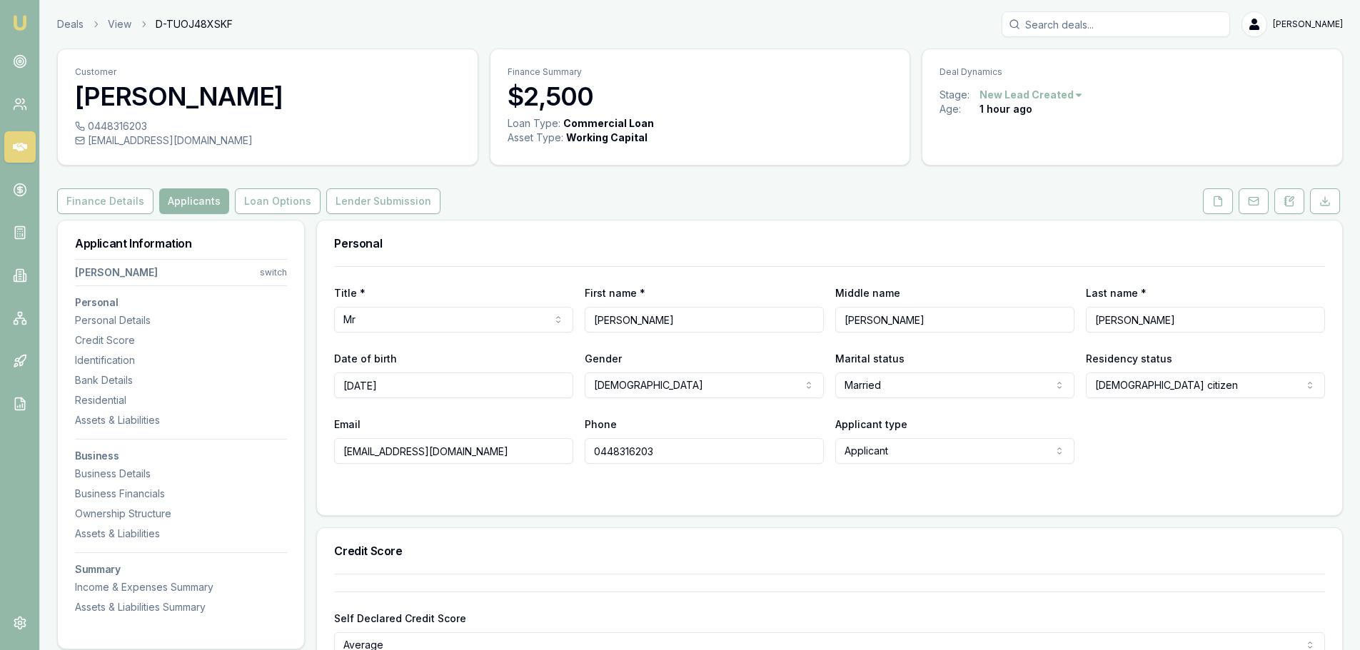
click at [1260, 436] on div "Email [EMAIL_ADDRESS][DOMAIN_NAME] Phone [PHONE_NUMBER] Applicant type Applican…" at bounding box center [829, 439] width 991 height 49
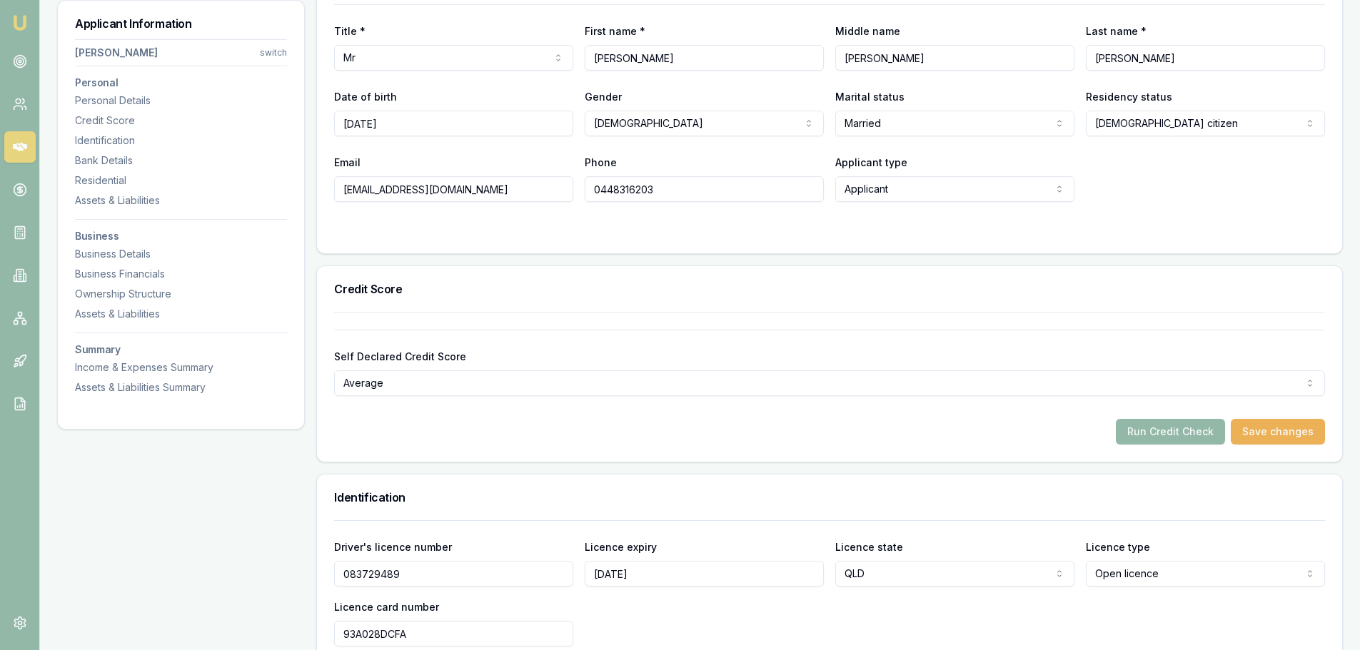
scroll to position [285, 0]
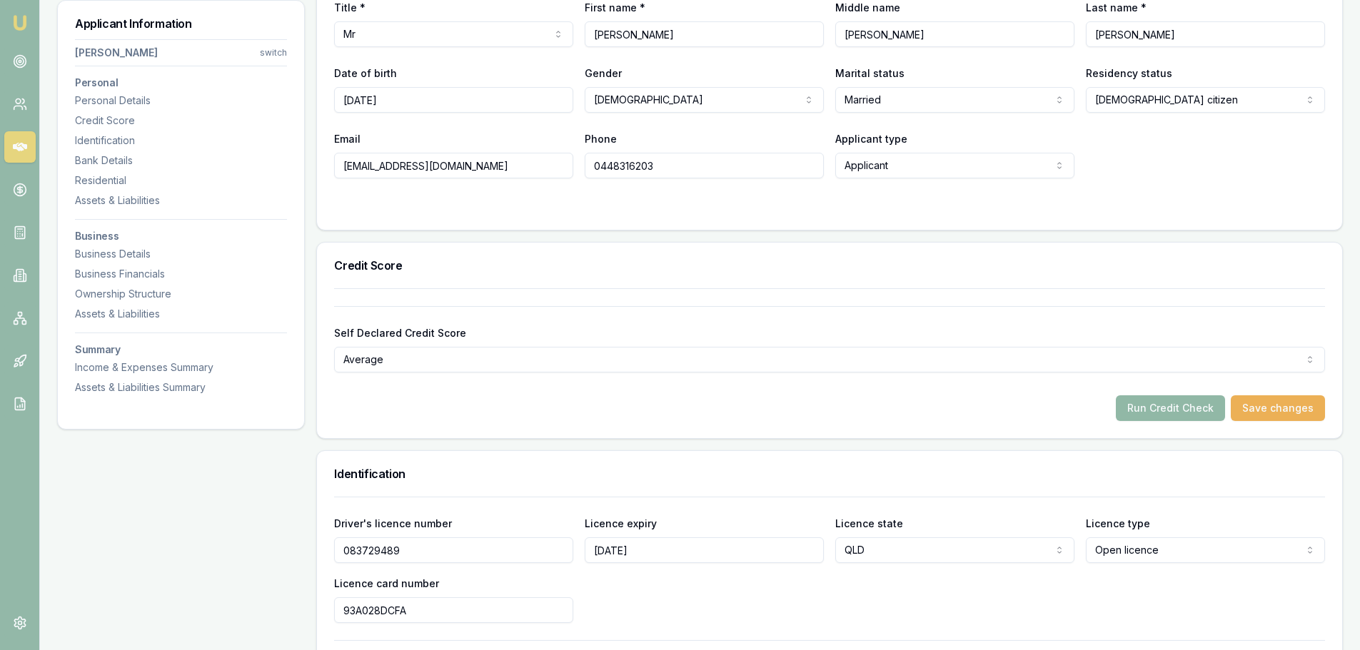
click at [1172, 411] on button "Run Credit Check" at bounding box center [1170, 408] width 109 height 26
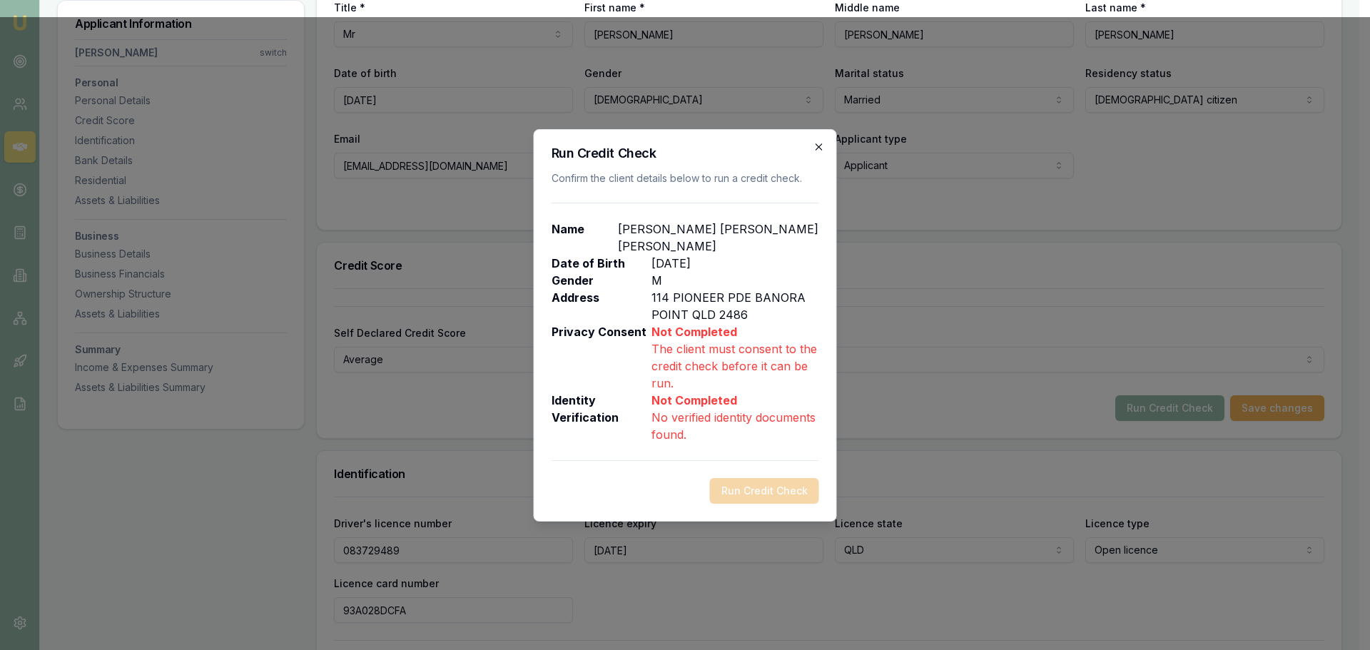
click at [821, 153] on icon "button" at bounding box center [819, 146] width 11 height 11
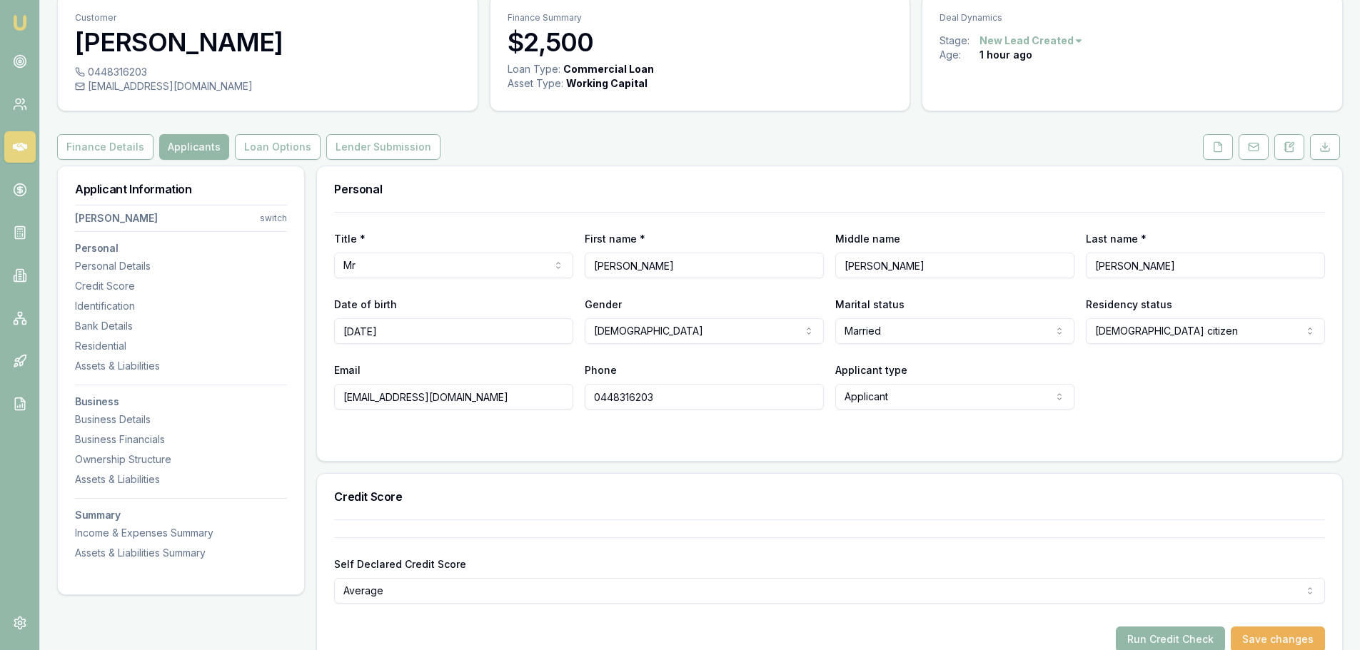
scroll to position [0, 0]
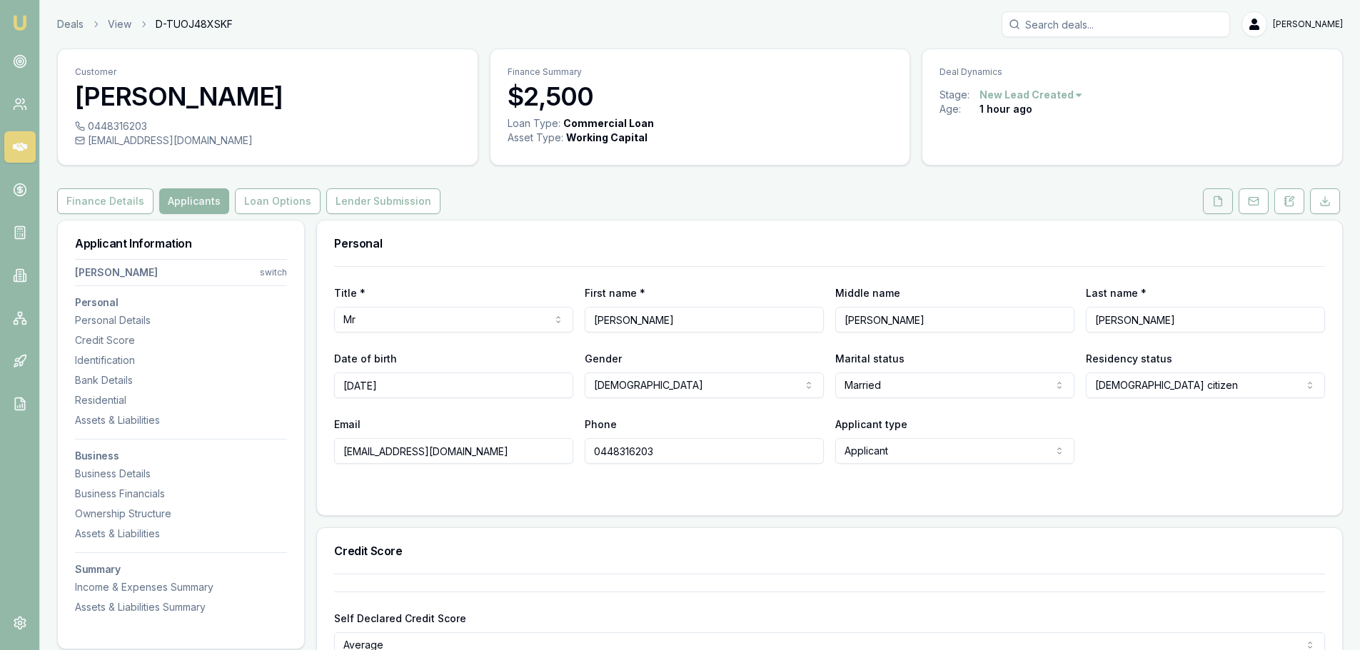
click at [1215, 203] on icon at bounding box center [1217, 201] width 11 height 11
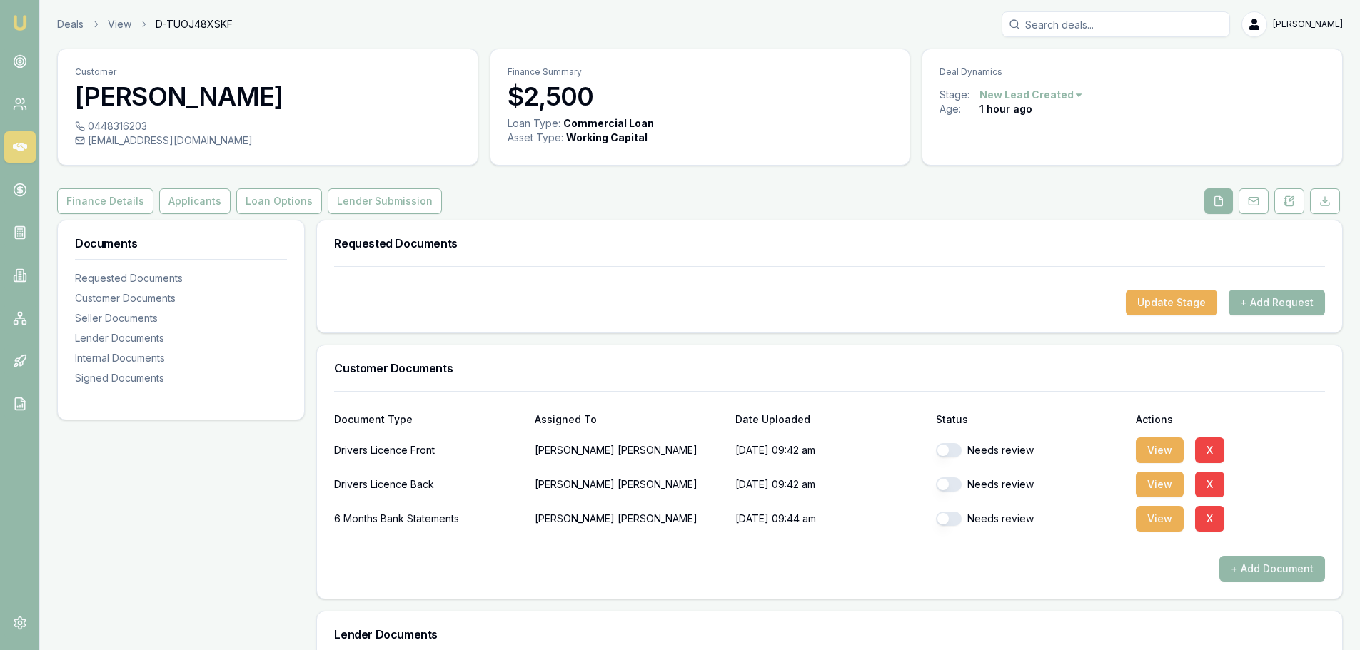
click at [956, 452] on button "button" at bounding box center [949, 450] width 26 height 14
checkbox input "true"
click at [954, 487] on button "button" at bounding box center [949, 484] width 26 height 14
checkbox input "true"
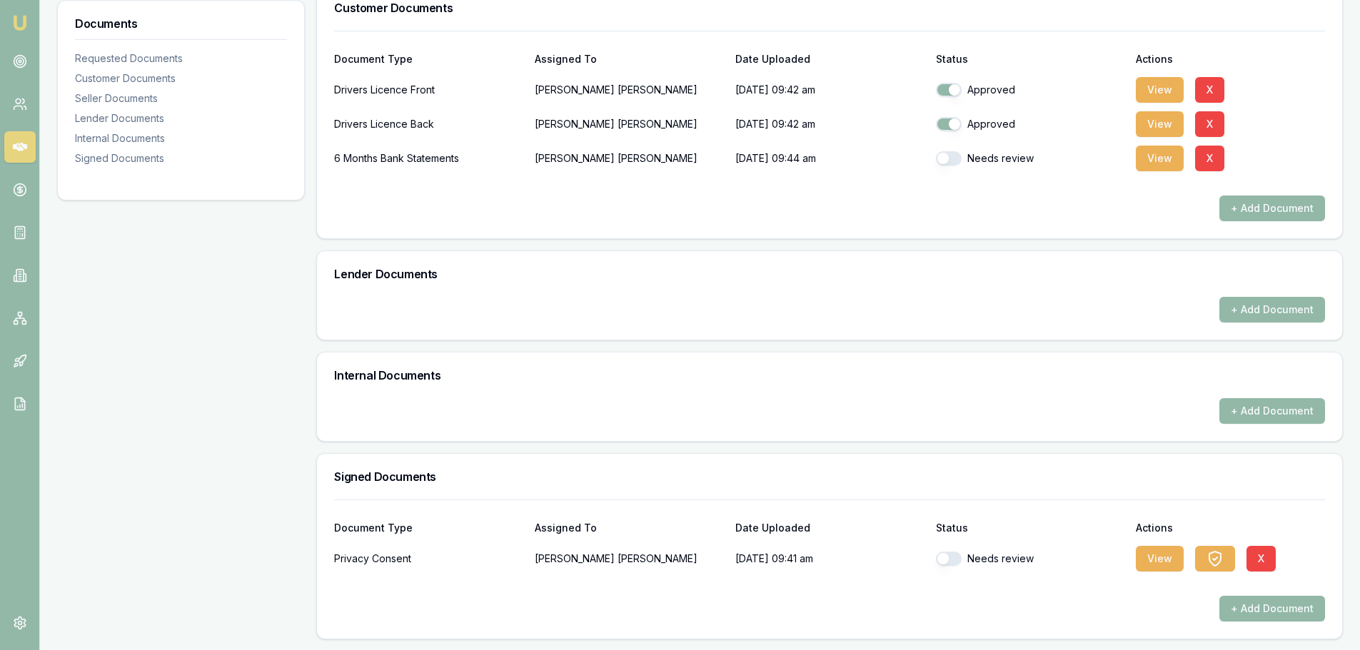
scroll to position [361, 0]
click at [954, 555] on button "button" at bounding box center [949, 558] width 26 height 14
checkbox input "true"
checkbox input "false"
checkbox input "true"
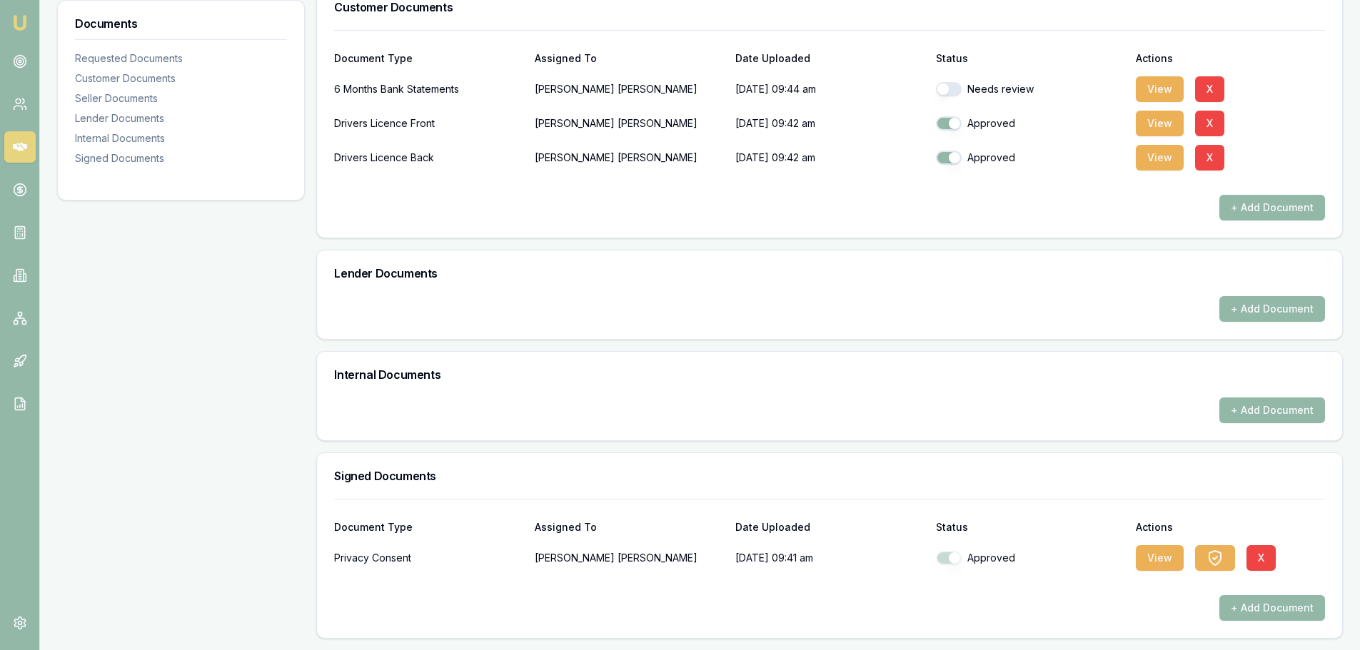
checkbox input "true"
checkbox input "false"
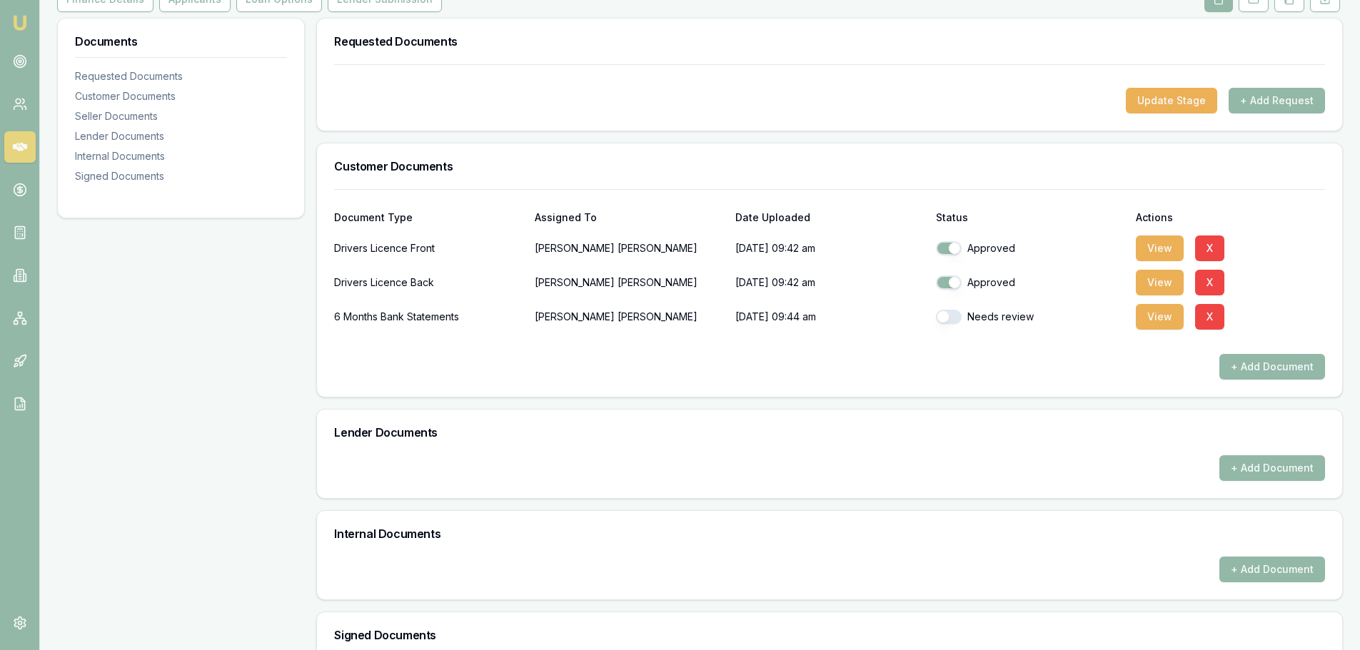
scroll to position [0, 0]
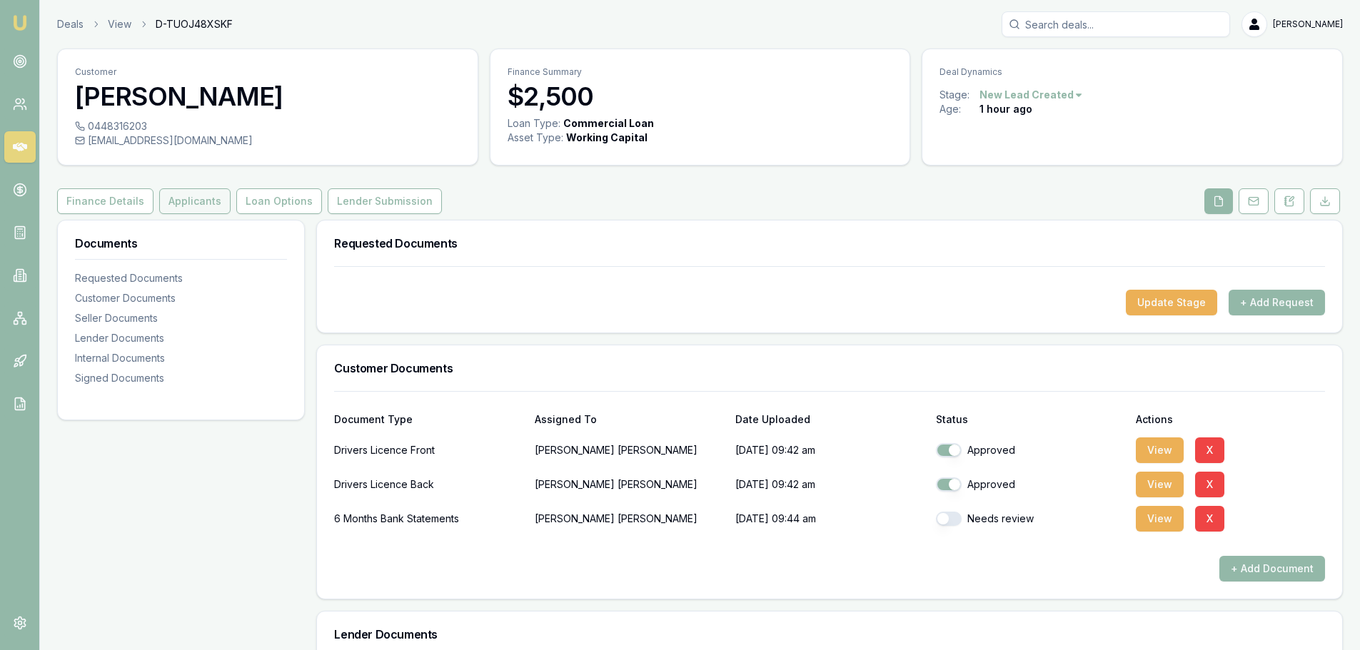
click at [213, 193] on button "Applicants" at bounding box center [194, 201] width 71 height 26
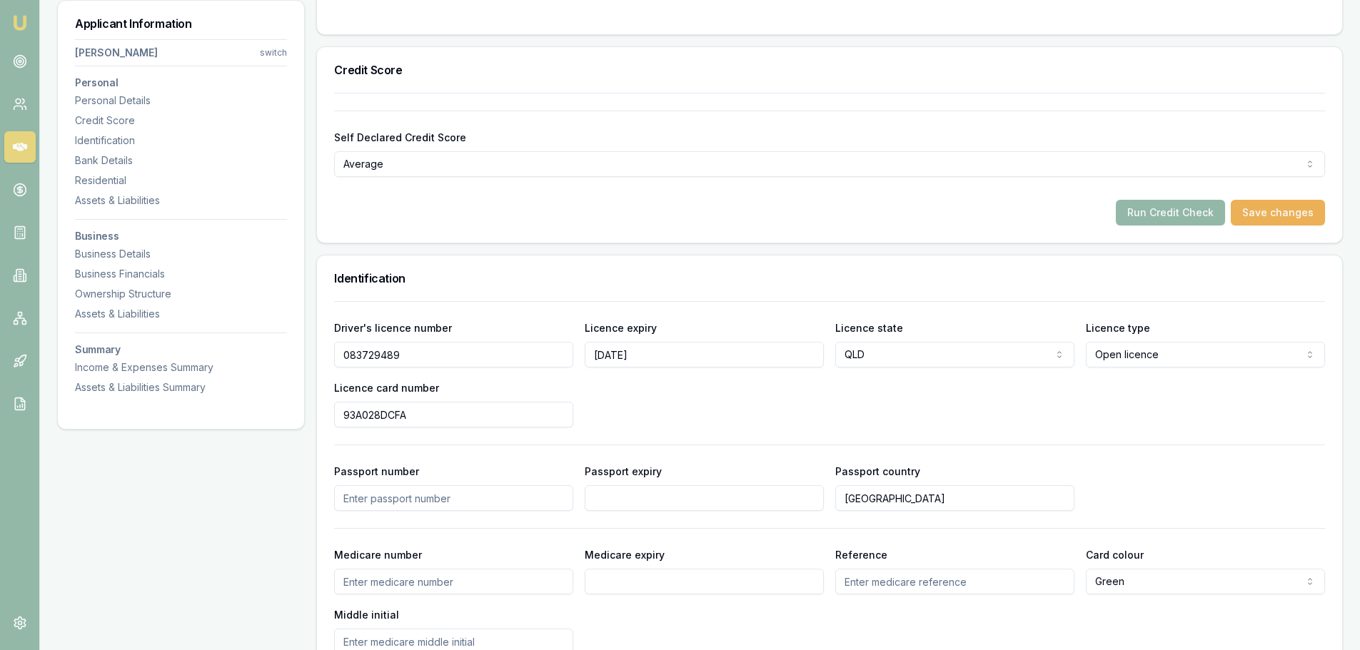
scroll to position [571, 0]
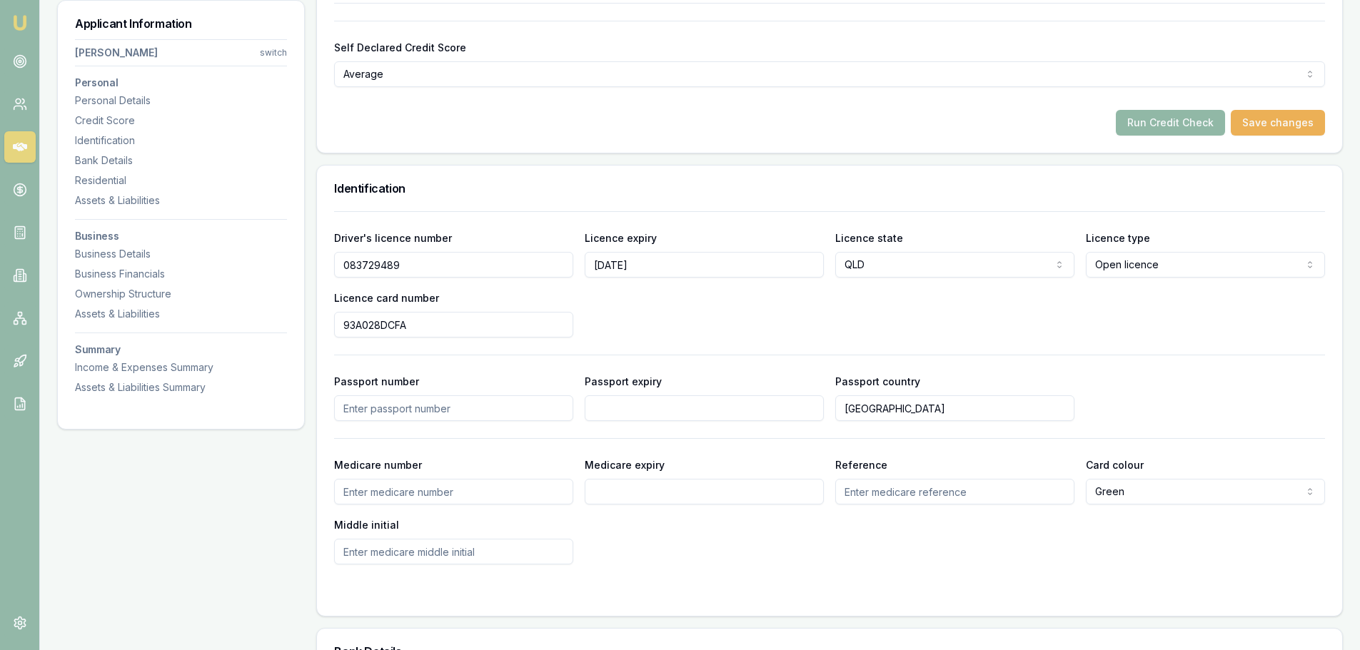
click at [1153, 120] on button "Run Credit Check" at bounding box center [1170, 123] width 109 height 26
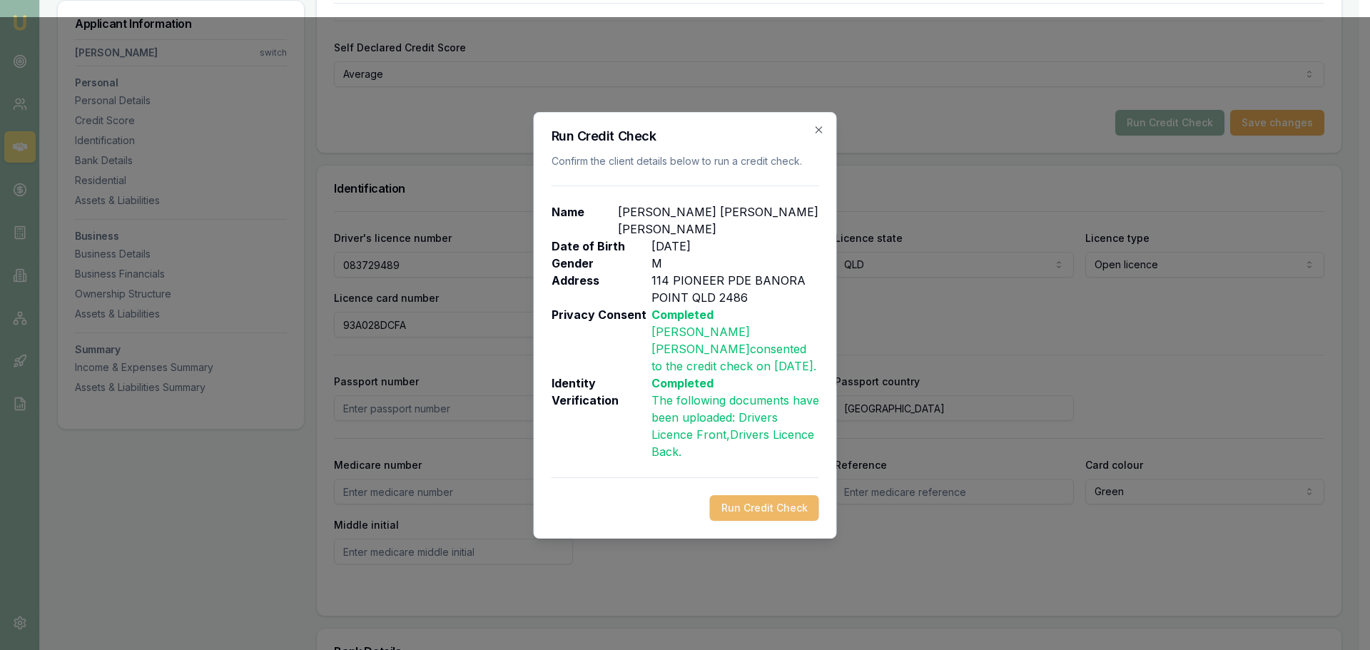
click at [767, 505] on button "Run Credit Check" at bounding box center [764, 508] width 109 height 26
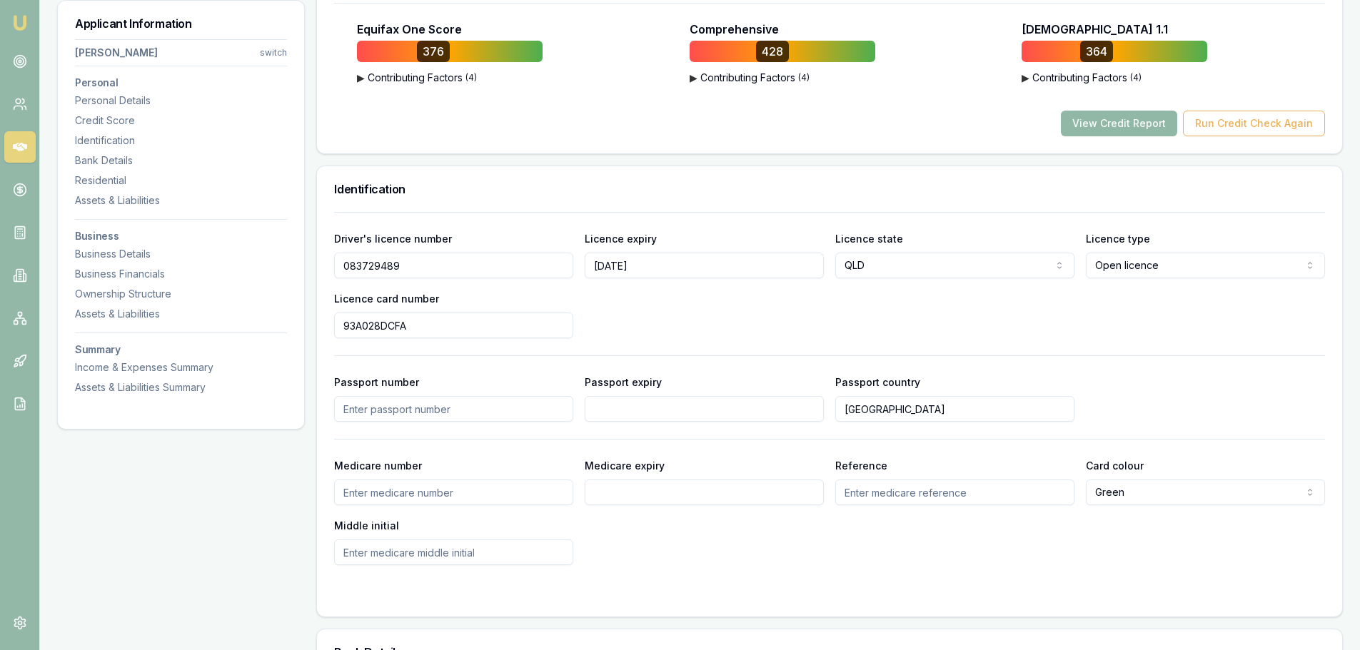
click at [1094, 118] on button "View Credit Report" at bounding box center [1119, 124] width 116 height 26
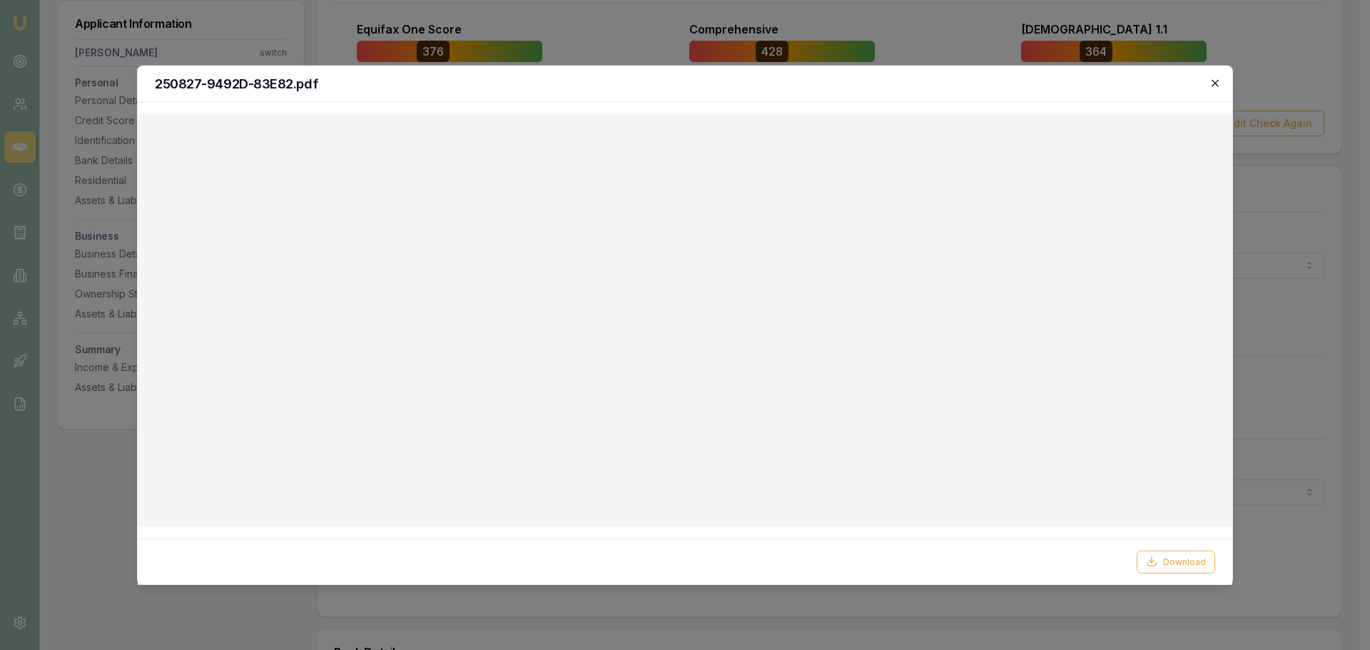
click at [1216, 83] on icon "button" at bounding box center [1215, 82] width 11 height 11
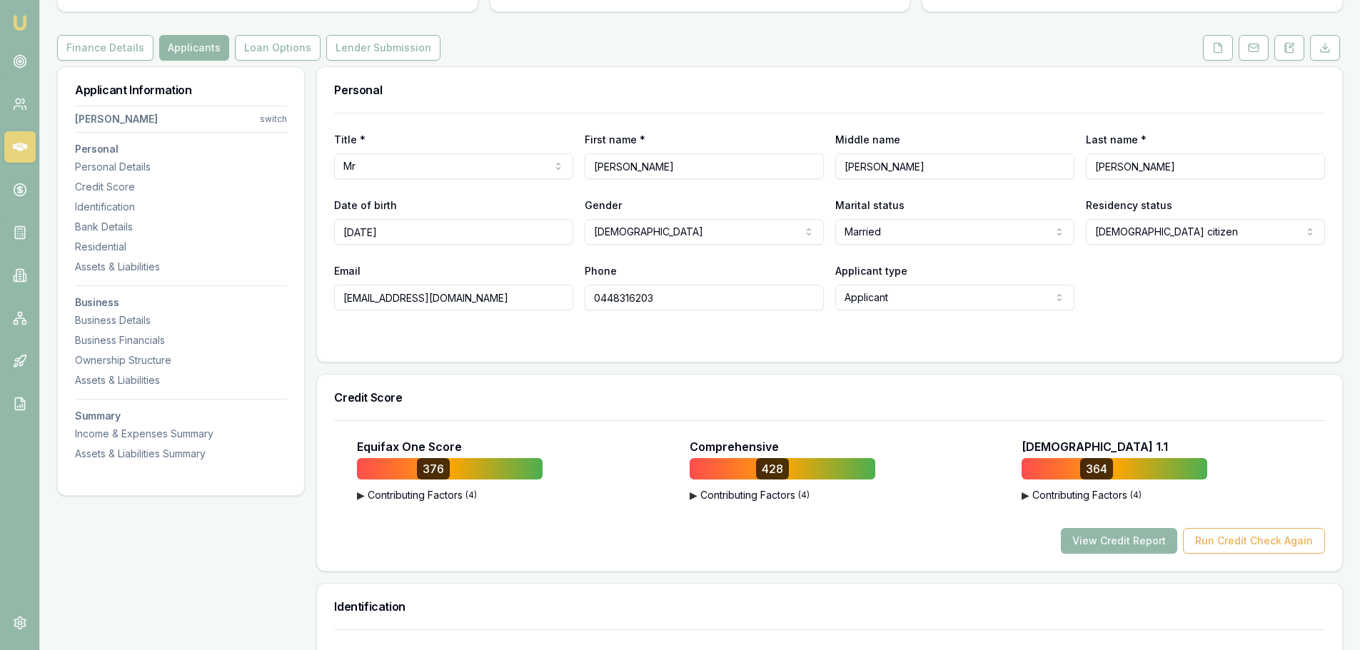
scroll to position [0, 0]
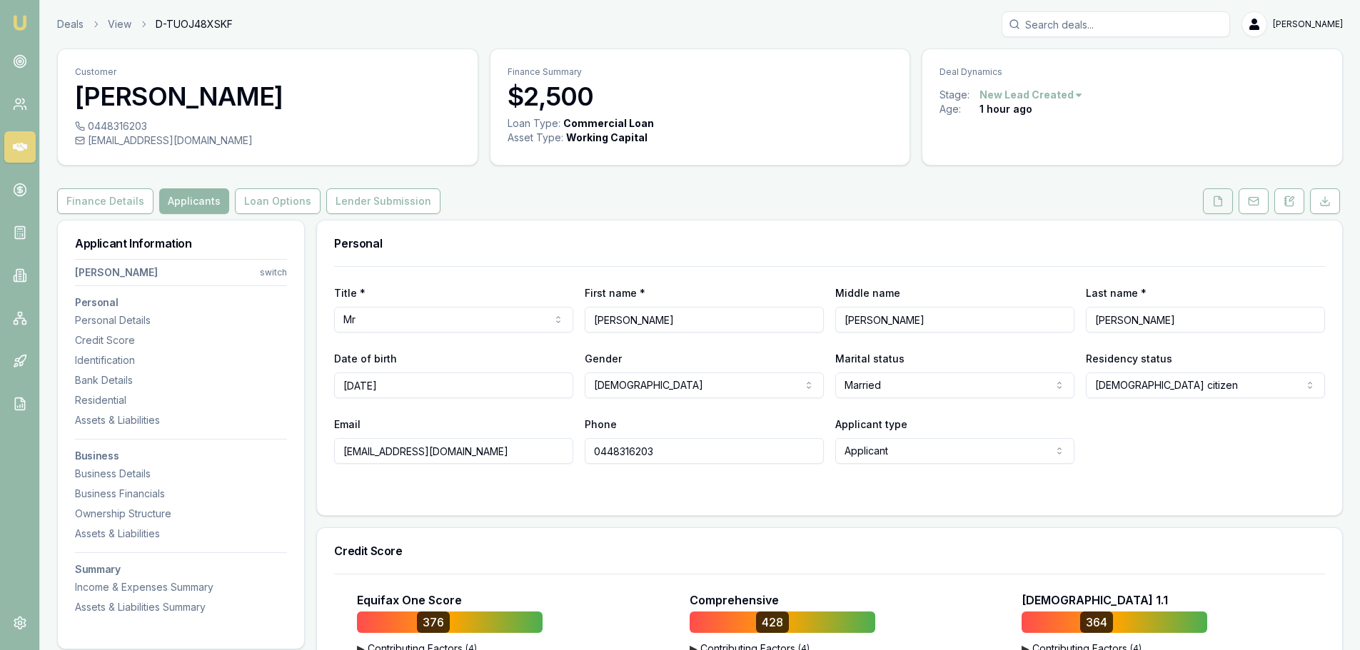
click at [1220, 208] on button at bounding box center [1218, 201] width 30 height 26
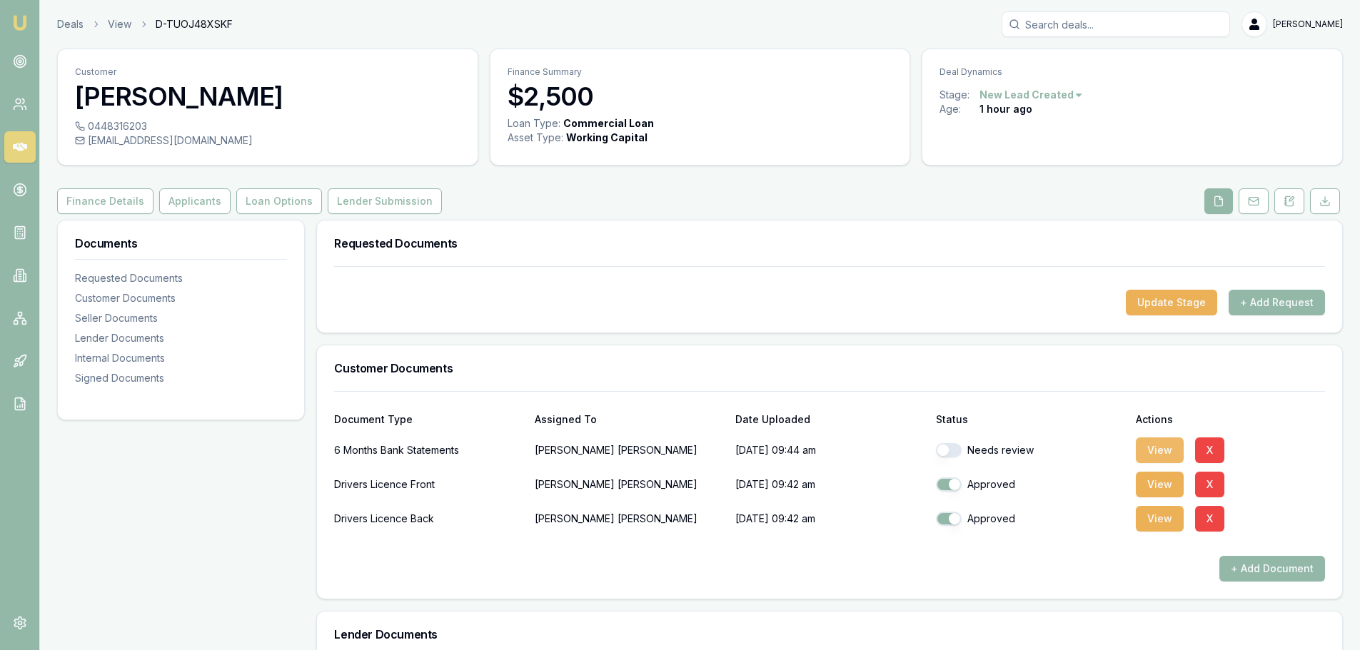
click at [1163, 441] on button "View" at bounding box center [1160, 451] width 48 height 26
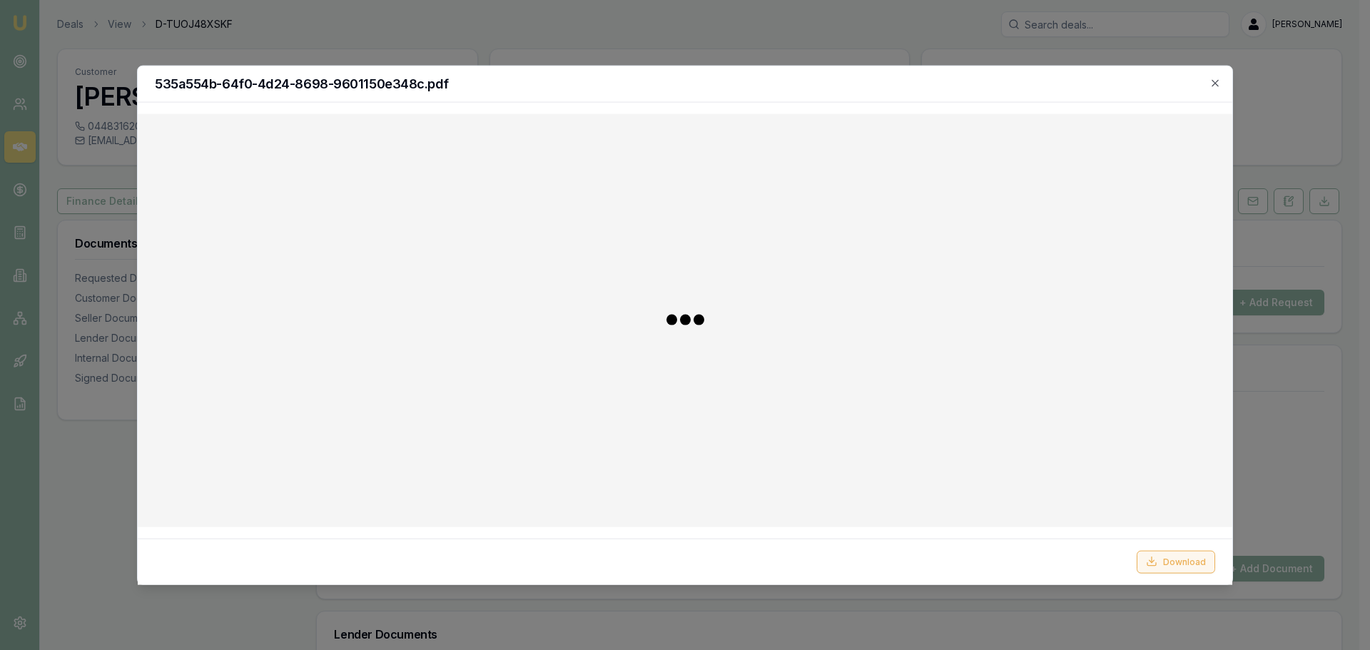
click at [1183, 557] on button "Download" at bounding box center [1176, 561] width 79 height 23
click at [783, 26] on div at bounding box center [685, 325] width 1370 height 650
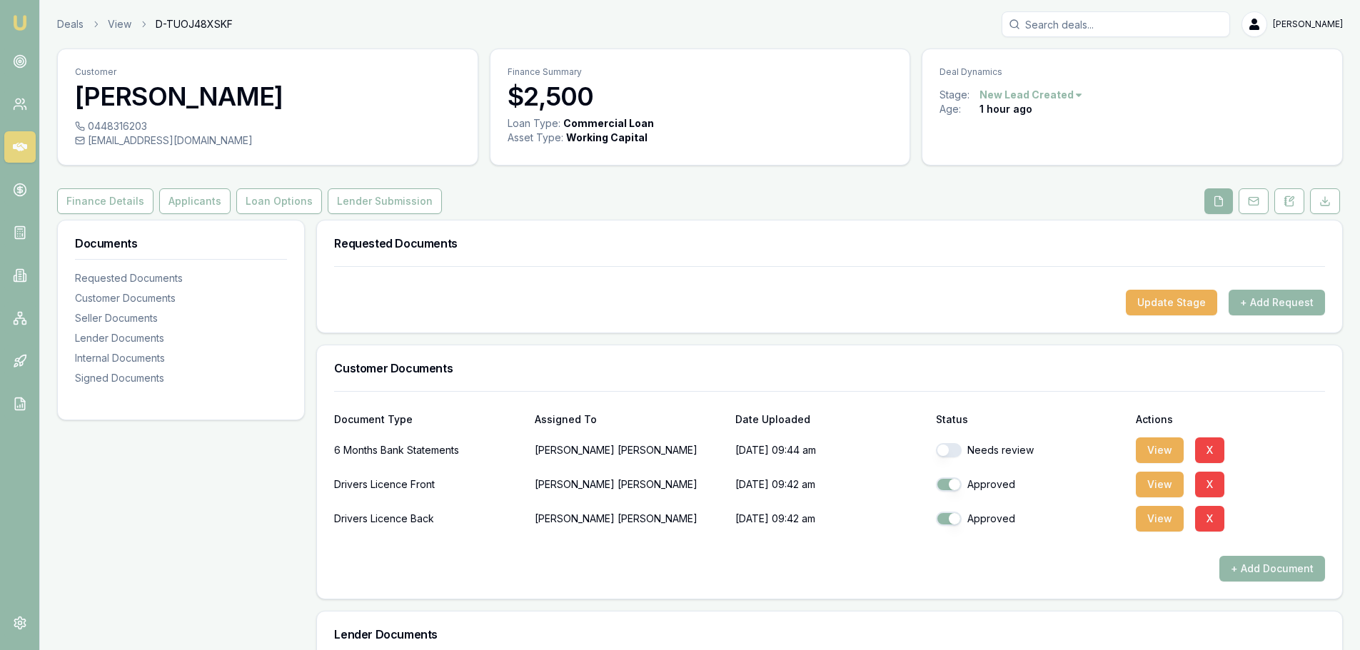
scroll to position [357, 0]
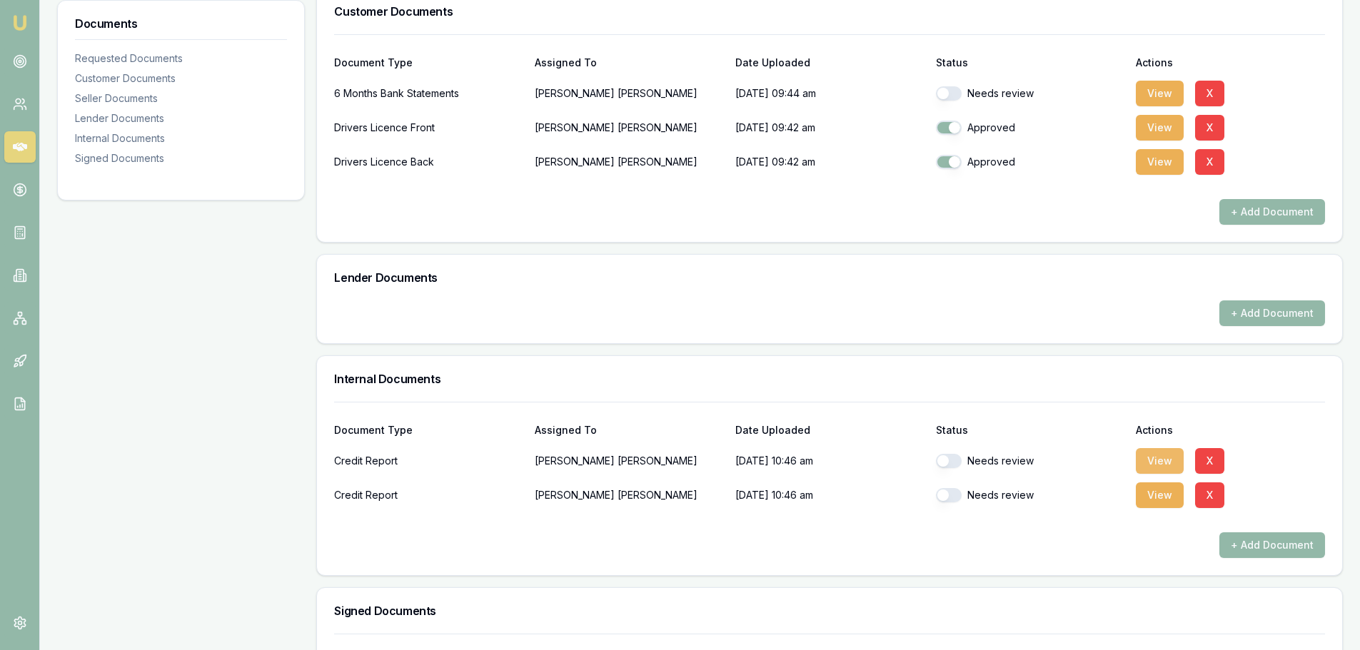
click at [1141, 464] on button "View" at bounding box center [1160, 461] width 48 height 26
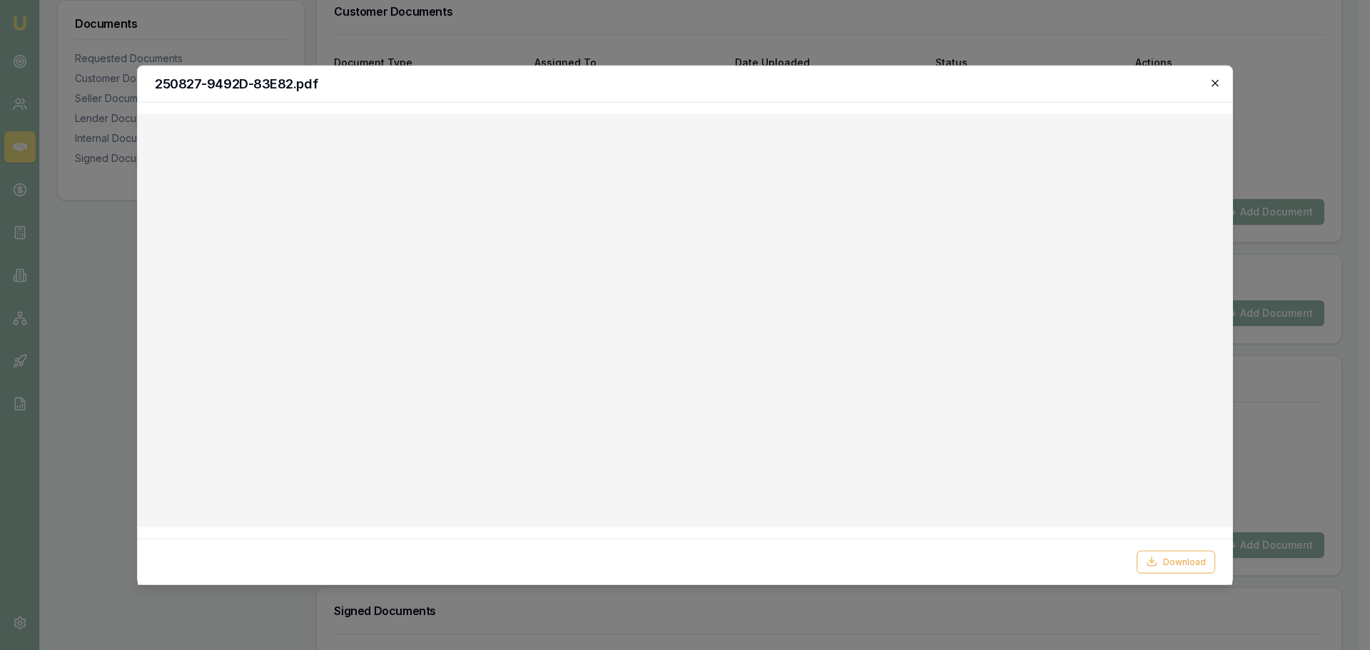
click at [1215, 81] on icon "button" at bounding box center [1215, 82] width 11 height 11
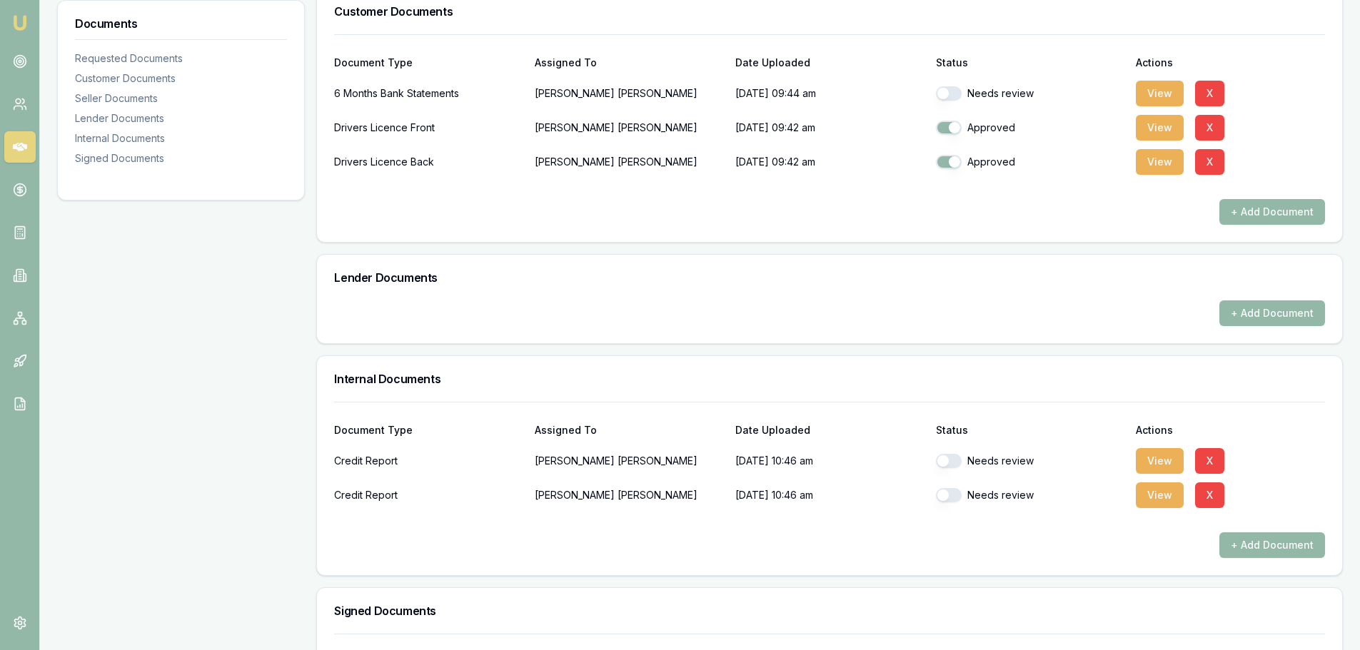
click at [1103, 200] on div "+ Add Document" at bounding box center [829, 212] width 991 height 26
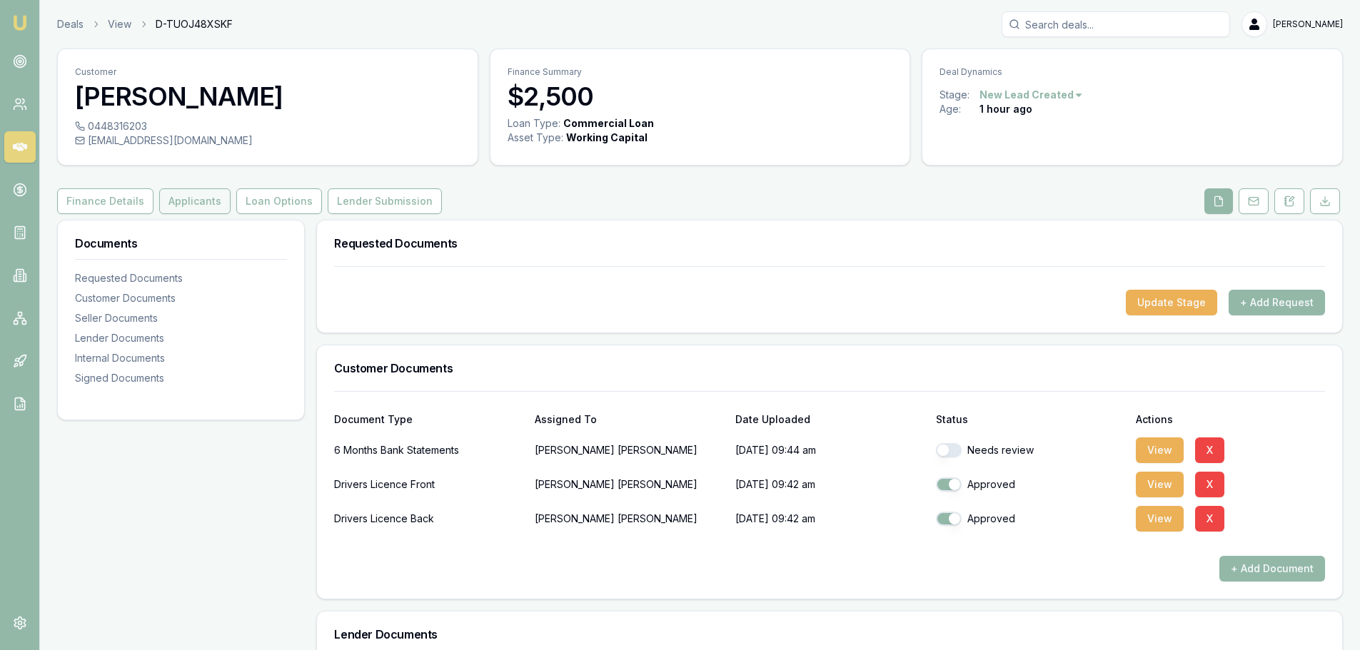
click at [176, 202] on button "Applicants" at bounding box center [194, 201] width 71 height 26
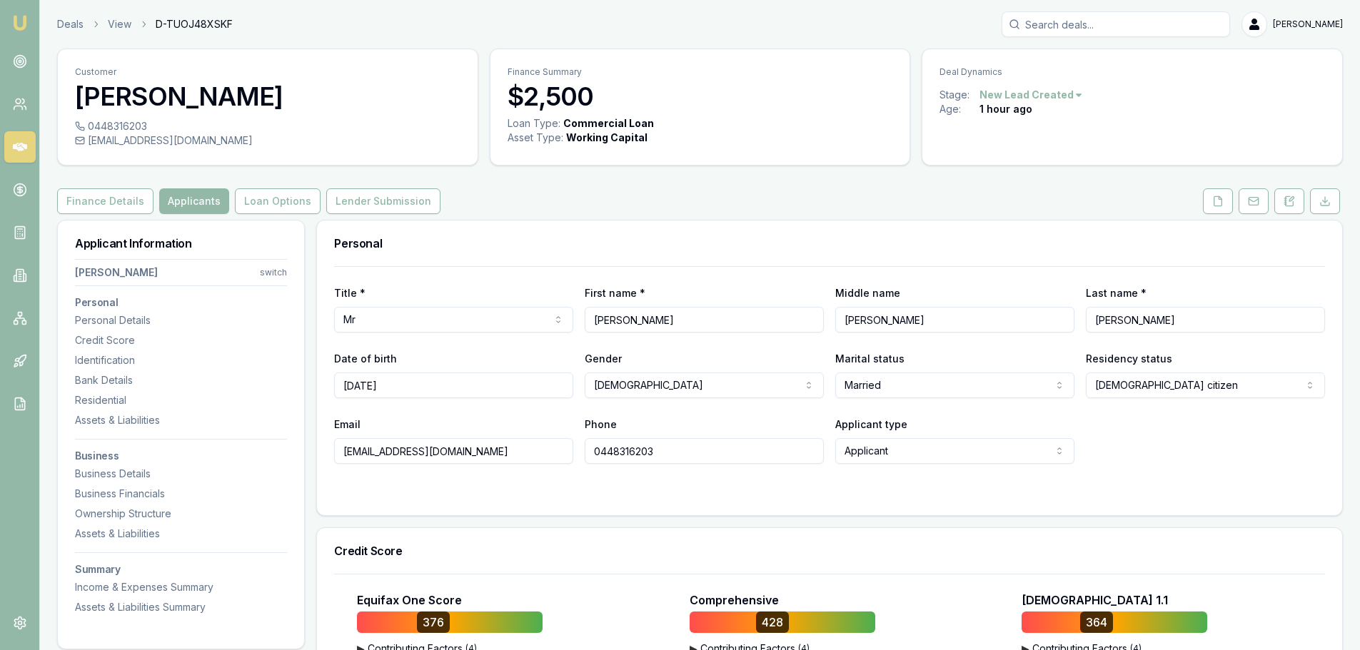
scroll to position [285, 0]
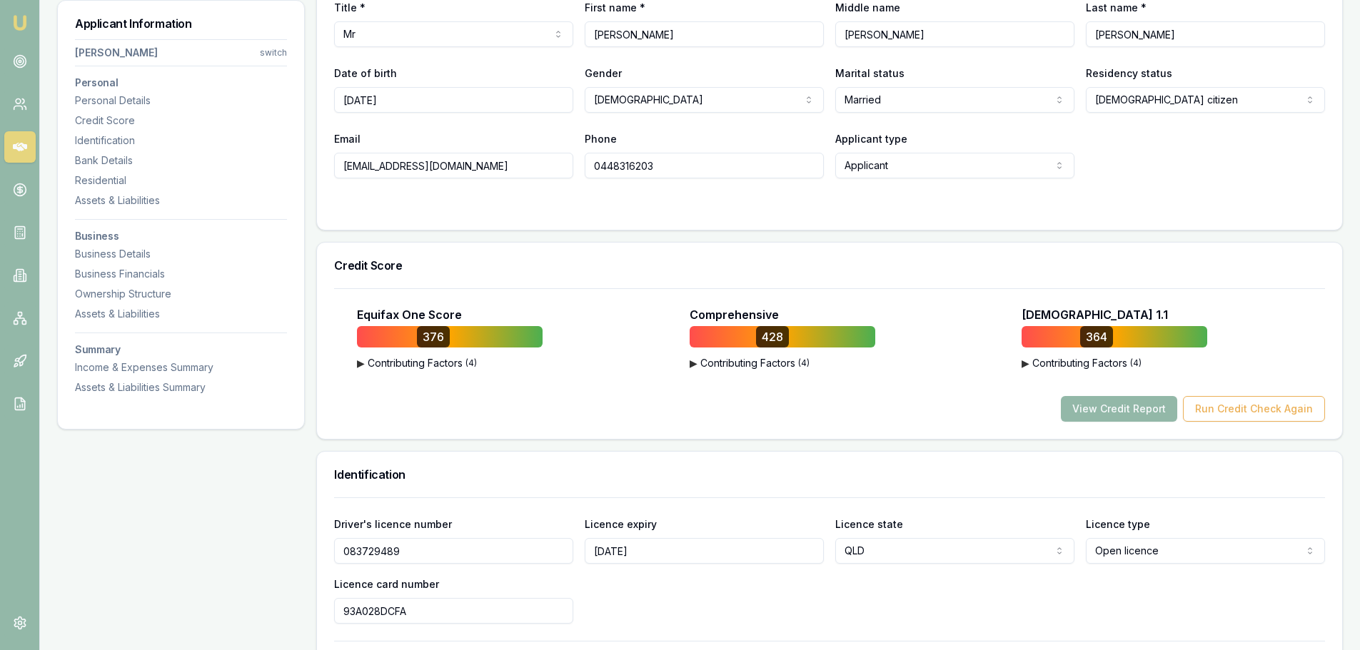
click at [859, 392] on div "Equifax One Score 376 ▶ Contributing Factors ( 4 ) Frequent Enquiries The frequ…" at bounding box center [829, 364] width 991 height 116
click at [889, 438] on div "Equifax One Score 376 ▶ Contributing Factors ( 4 ) Frequent Enquiries The frequ…" at bounding box center [829, 363] width 1025 height 151
click at [111, 201] on div "Assets & Liabilities" at bounding box center [181, 200] width 212 height 14
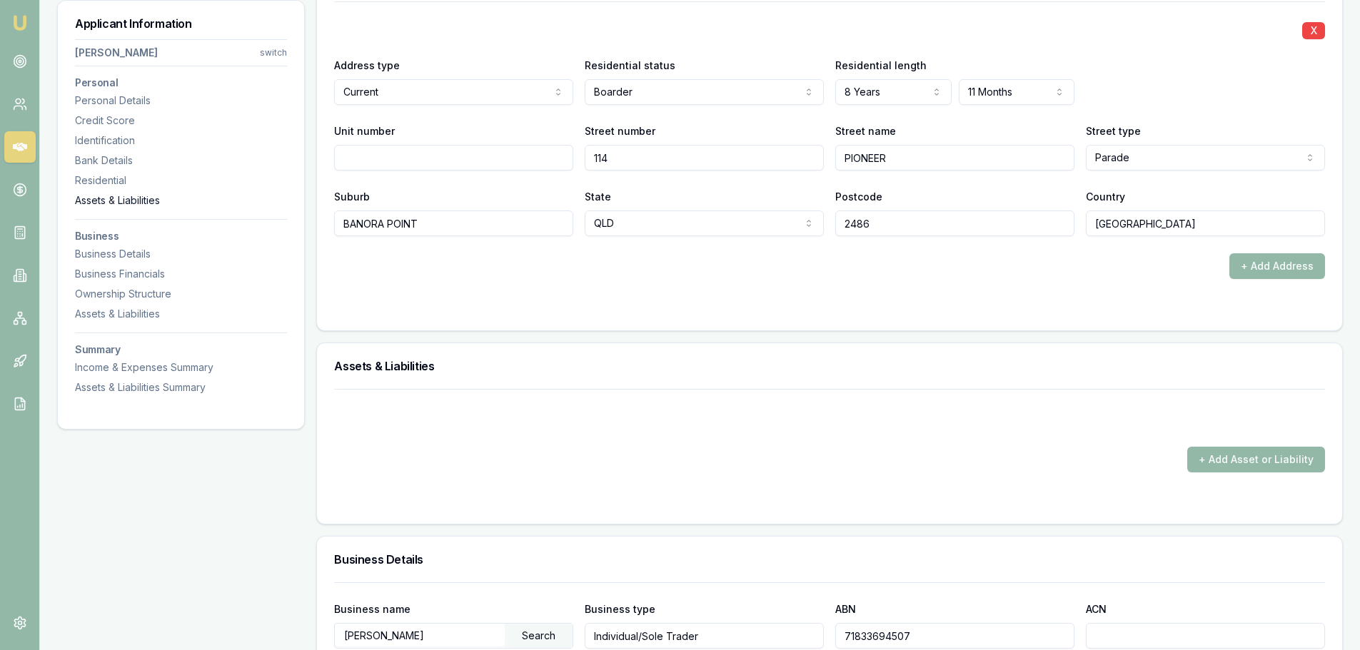
scroll to position [1764, 0]
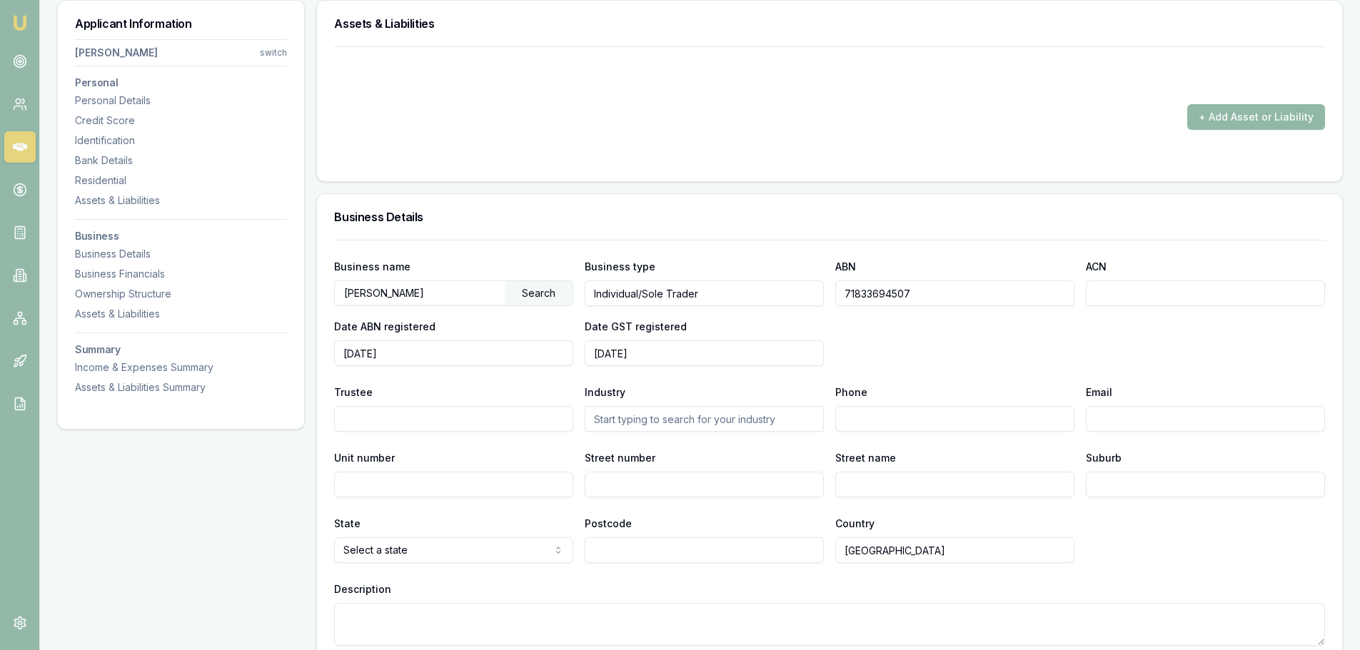
click at [1300, 121] on button "+ Add Asset or Liability" at bounding box center [1256, 117] width 138 height 26
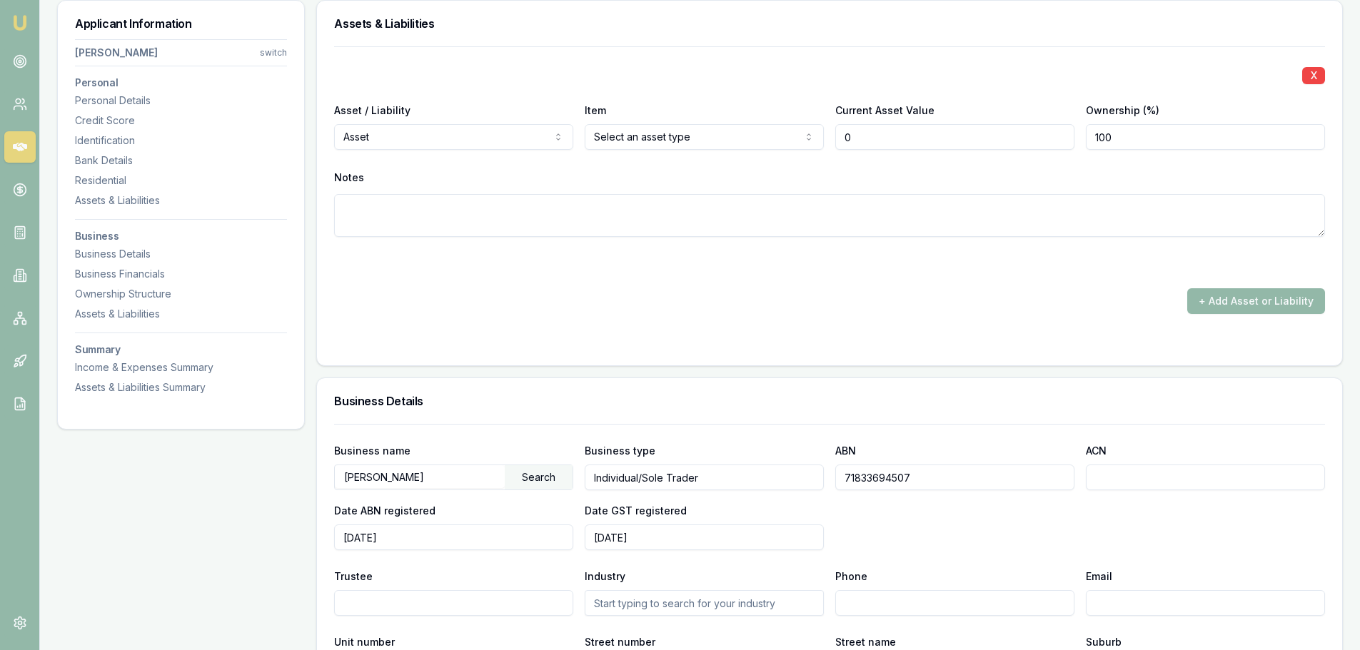
type input "$0"
select select "LIABILITY"
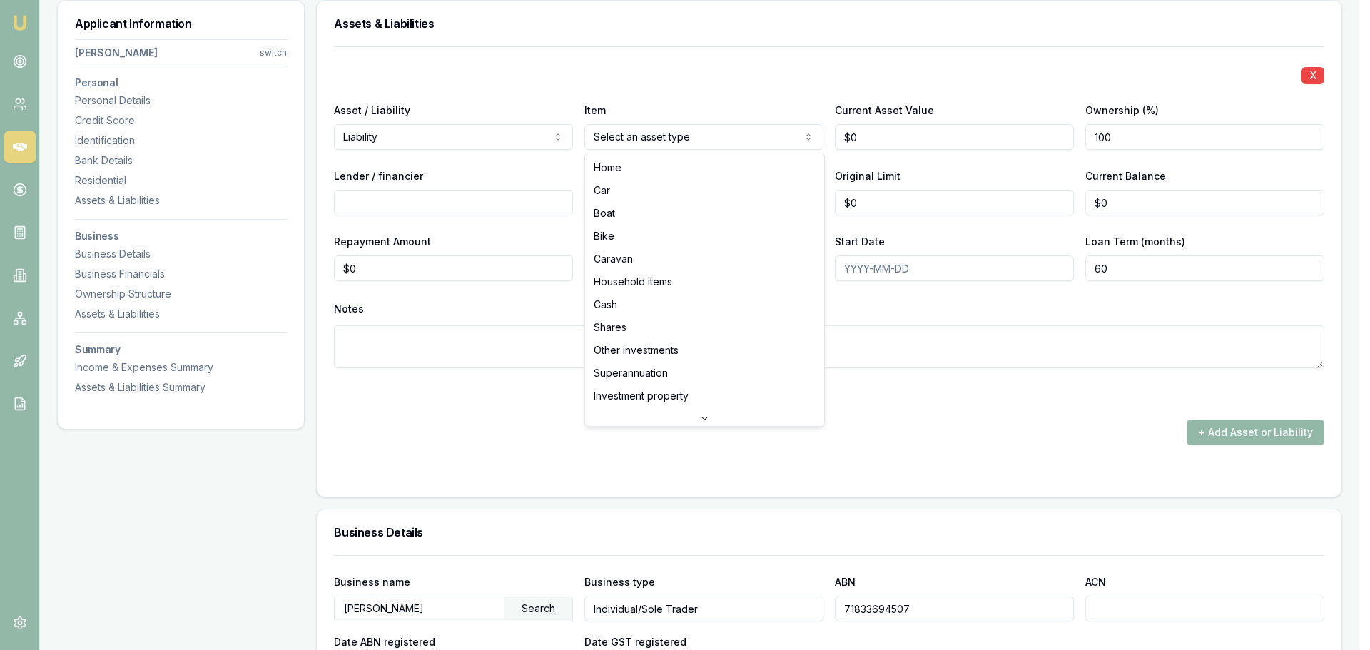
select select "CAR"
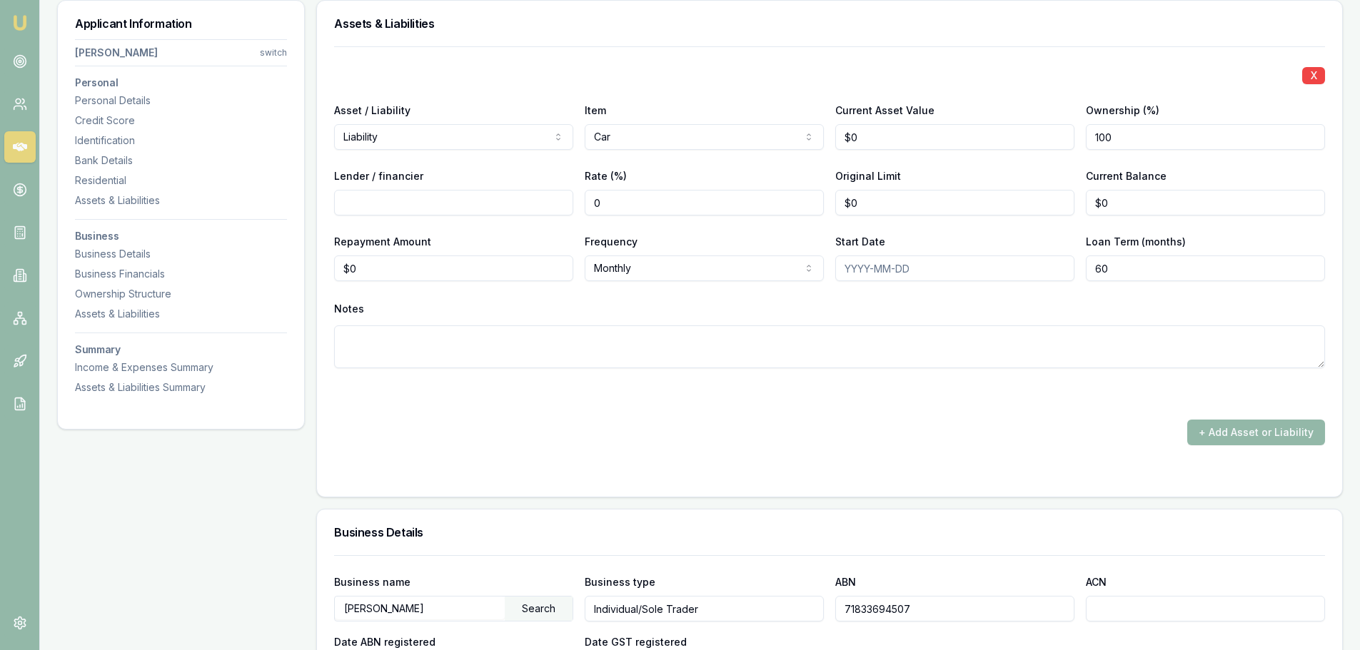
click at [421, 213] on input "Lender / financier" at bounding box center [453, 203] width 239 height 26
type input "d"
type input "DYNAMONEY"
drag, startPoint x: 400, startPoint y: 265, endPoint x: 213, endPoint y: 268, distance: 187.0
click at [274, 268] on div "Applicant Information Shannon Murphy switch Personal Personal Details Credit Sc…" at bounding box center [699, 270] width 1285 height 3628
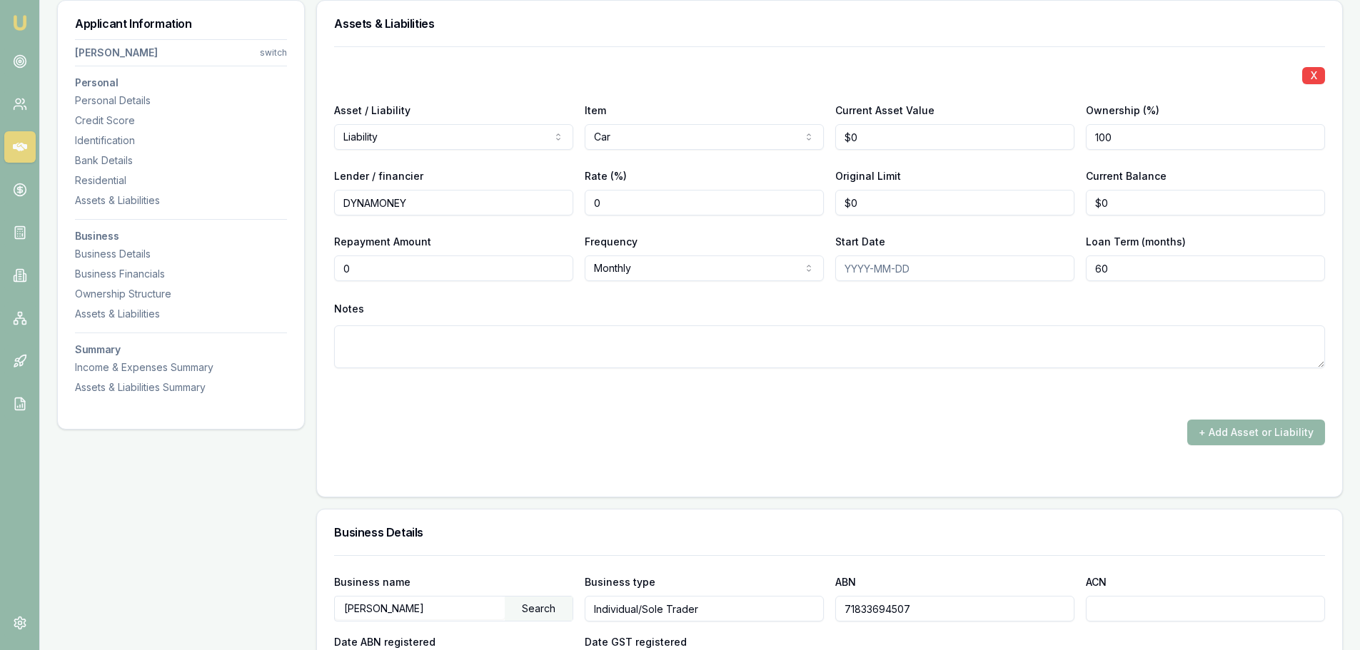
type input "$0"
drag, startPoint x: 373, startPoint y: 267, endPoint x: 239, endPoint y: 267, distance: 133.5
click at [240, 267] on div "Applicant Information Shannon Murphy switch Personal Personal Details Credit Sc…" at bounding box center [699, 270] width 1285 height 3628
type input "$1,260"
click at [664, 300] on div "Notes" at bounding box center [829, 308] width 991 height 21
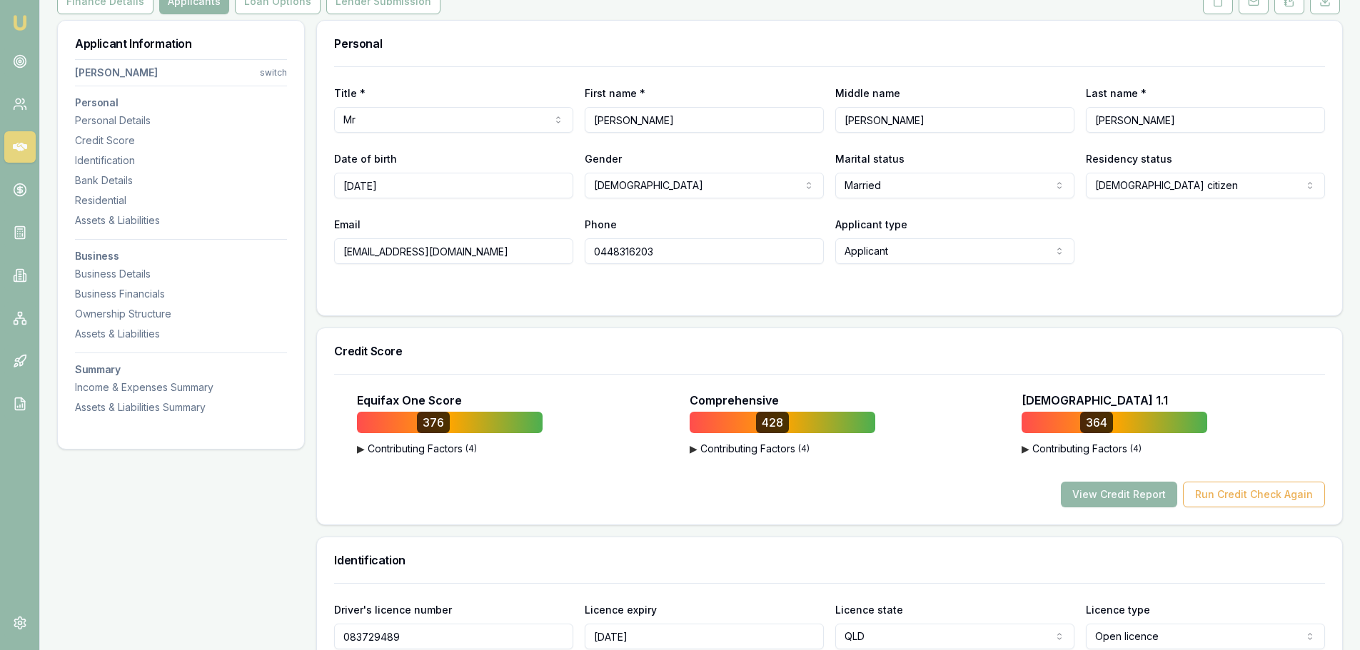
scroll to position [214, 0]
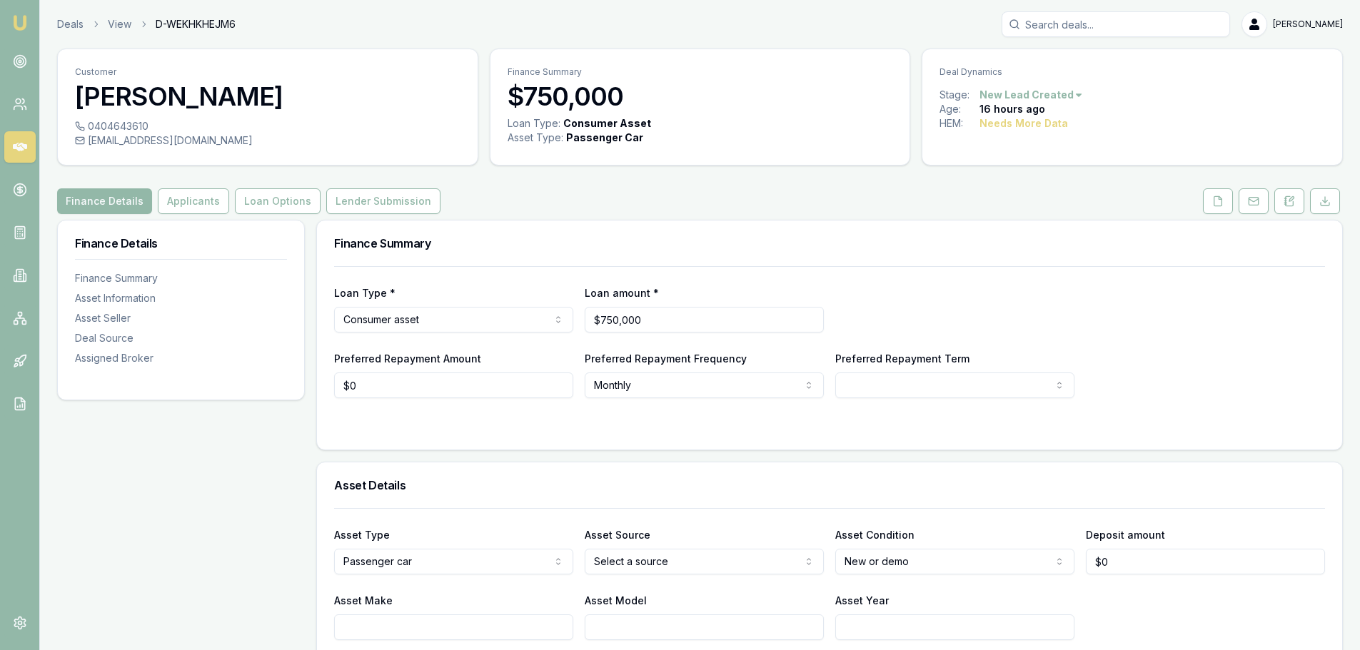
click at [758, 195] on div "Finance Details Applicants Loan Options Lender Submission" at bounding box center [699, 201] width 1285 height 26
click at [763, 195] on div "Finance Details Applicants Loan Options Lender Submission" at bounding box center [699, 201] width 1285 height 26
click at [482, 209] on div "Finance Details Applicants Loan Options Lender Submission" at bounding box center [699, 201] width 1285 height 26
drag, startPoint x: 665, startPoint y: 315, endPoint x: 374, endPoint y: 360, distance: 294.8
click at [382, 360] on div "Loan Type * Consumer asset Consumer loan Consumer asset Commercial loan Commerc…" at bounding box center [829, 332] width 991 height 132
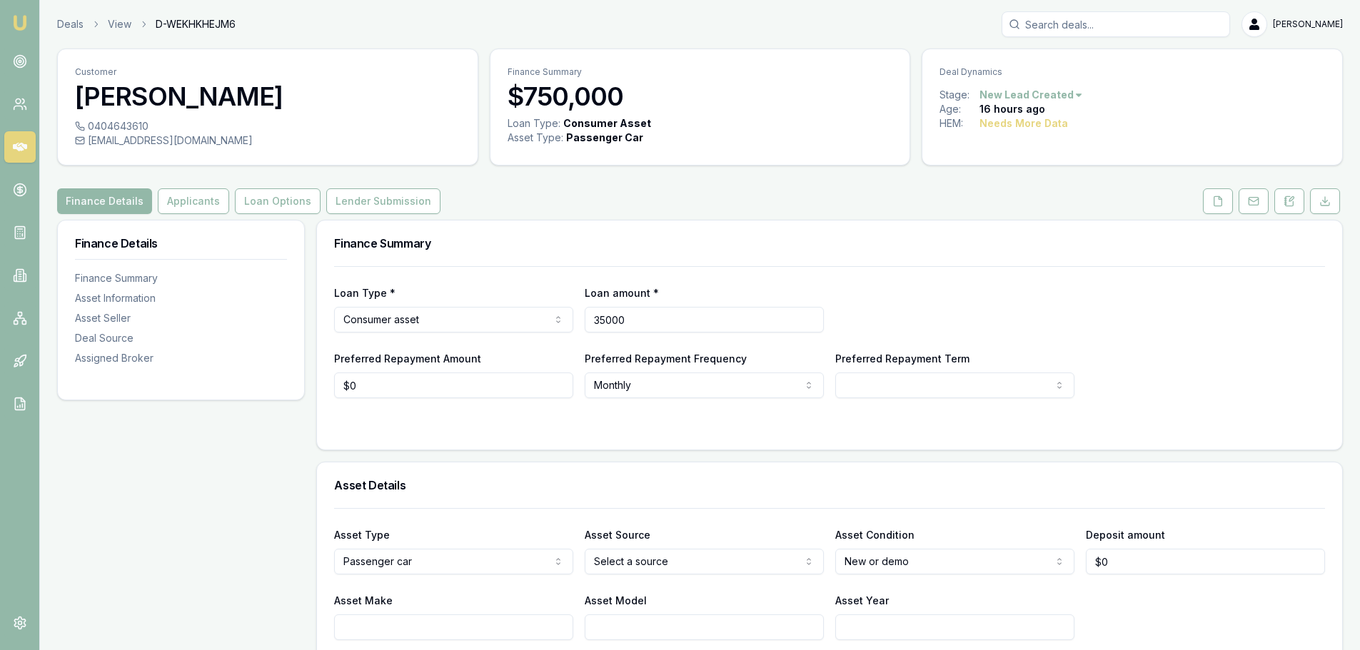
type input "$35,000"
click at [929, 277] on div "Loan Type * Consumer asset Consumer loan Consumer asset Commercial loan Commerc…" at bounding box center [829, 332] width 991 height 132
select select "60"
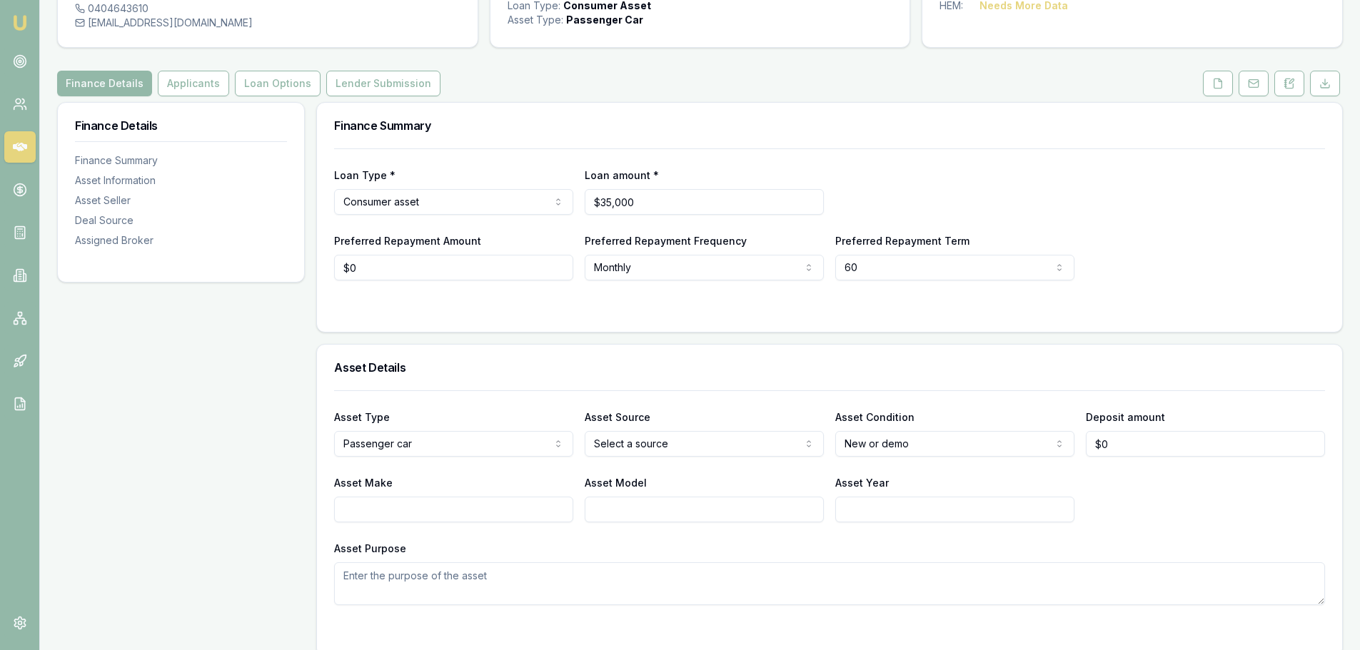
scroll to position [143, 0]
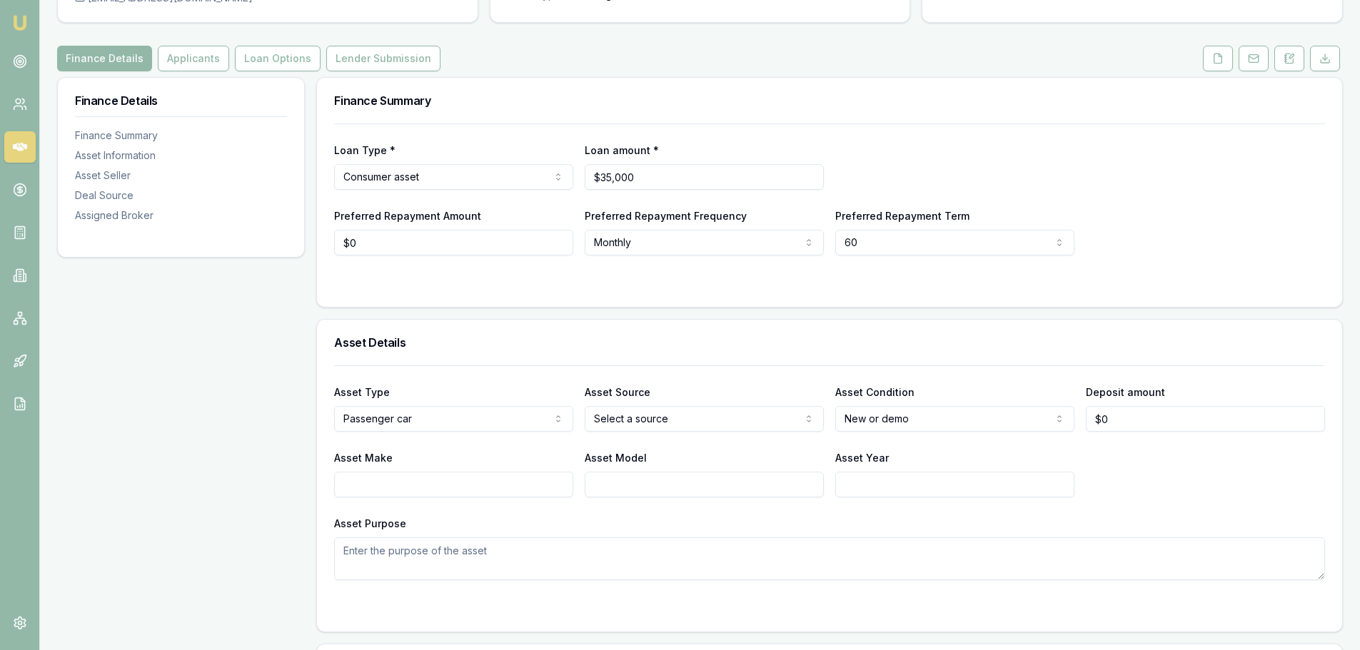
click at [468, 481] on input "Asset Make" at bounding box center [453, 485] width 239 height 26
type input "t"
type input "TOYOTA"
type input "HILUX"
click at [731, 414] on html "Emu Broker Deals View D-WEKHKHEJM6 Erin Shield Toggle Menu Customer Serge Trava…" at bounding box center [680, 182] width 1360 height 650
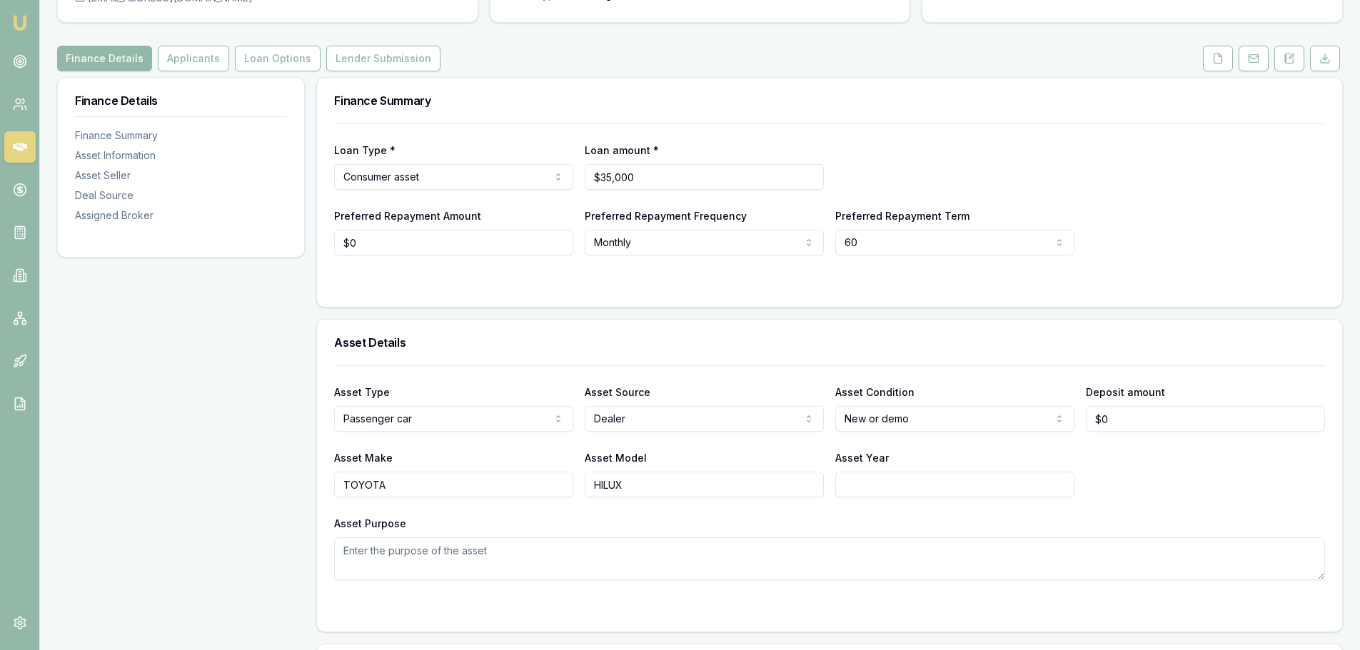
click at [865, 490] on input "Asset Year" at bounding box center [954, 485] width 239 height 26
click at [891, 415] on html "Emu Broker Deals View D-WEKHKHEJM6 Erin Shield Toggle Menu Customer Serge Trava…" at bounding box center [680, 182] width 1360 height 650
select select "USED"
click at [871, 340] on h3 "Asset Details" at bounding box center [829, 342] width 991 height 11
click at [879, 488] on input "Asset Year" at bounding box center [954, 485] width 239 height 26
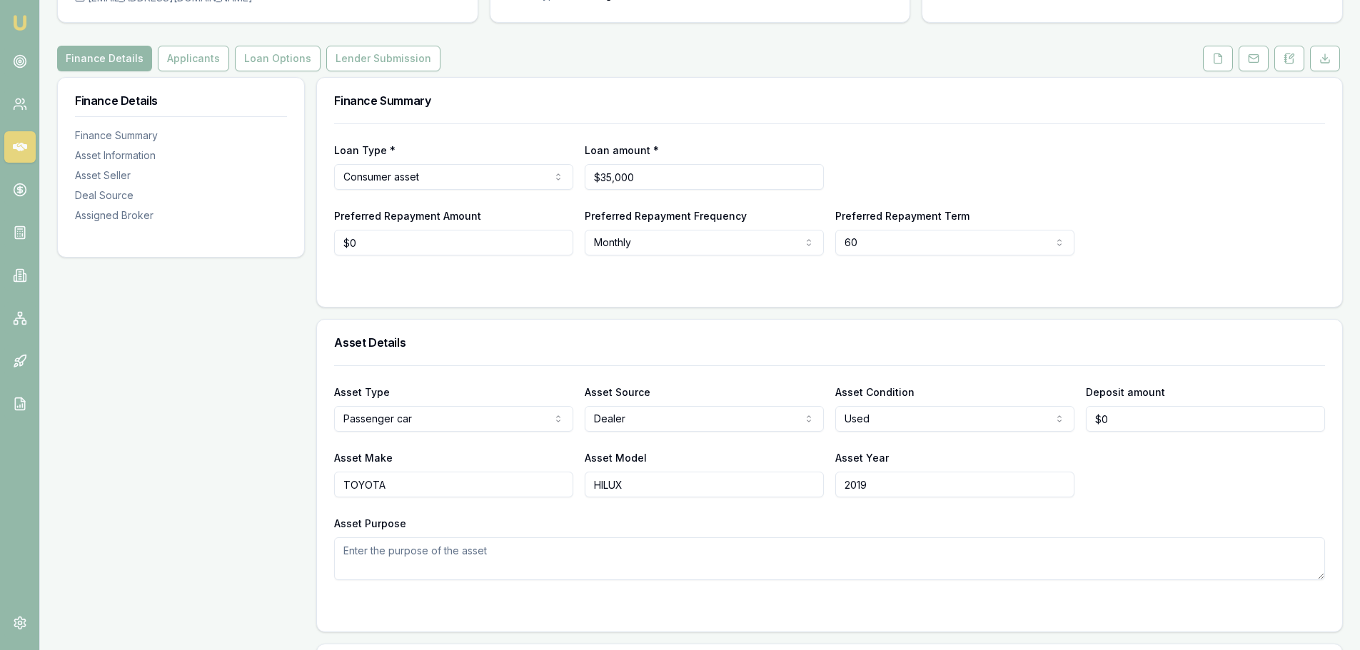
type input "2019"
click at [1213, 485] on div "Asset Make TOYOTA Asset Model HILUX Asset Year 2019" at bounding box center [829, 473] width 991 height 49
click at [905, 328] on div "Asset Details" at bounding box center [829, 343] width 1025 height 46
click at [854, 123] on div "Finance Summary" at bounding box center [829, 101] width 1025 height 46
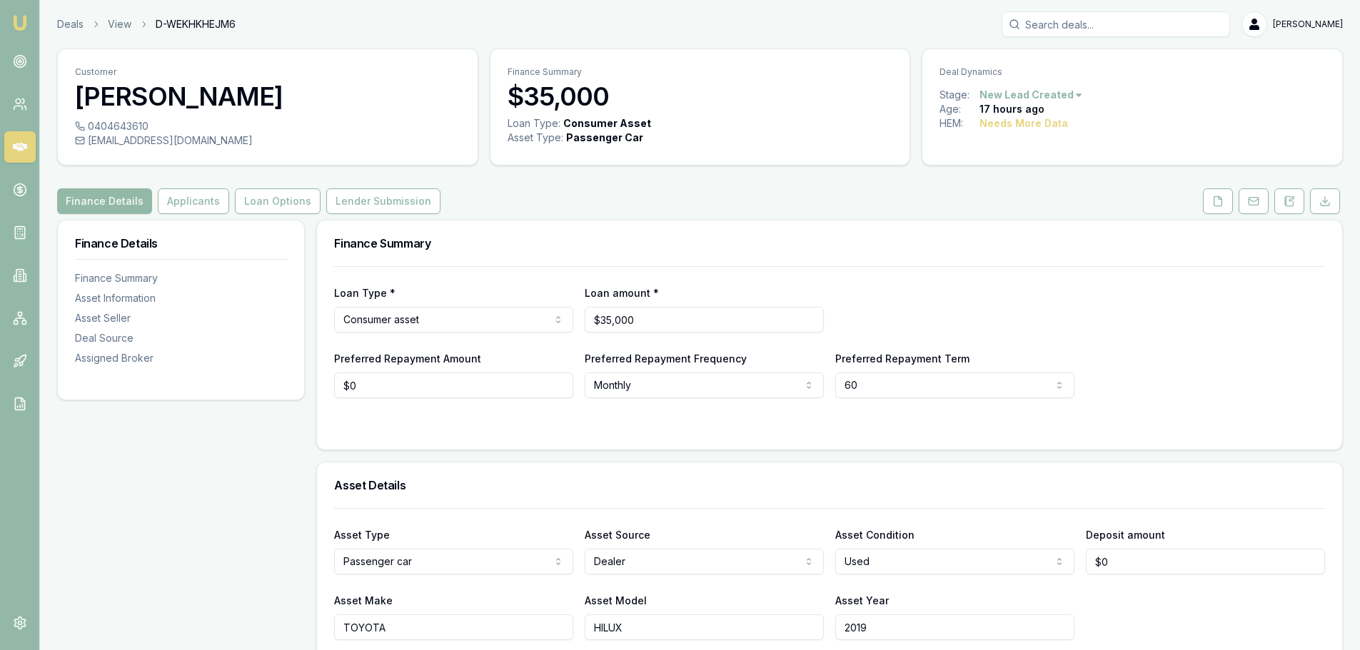
type input "0"
click at [416, 388] on input "0" at bounding box center [453, 386] width 239 height 26
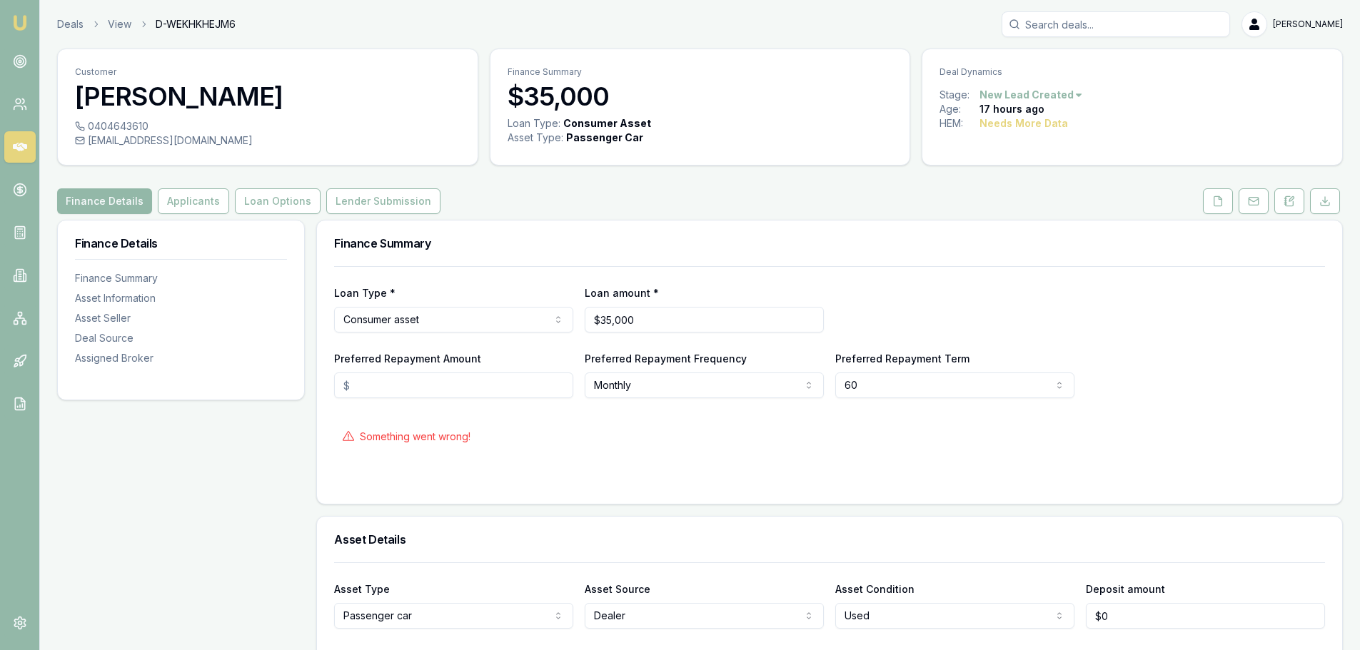
click at [373, 380] on input "Preferred Repayment Amount" at bounding box center [453, 386] width 239 height 26
click at [909, 268] on div "Loan Type * Consumer asset Consumer loan Consumer asset Commercial loan Commerc…" at bounding box center [829, 332] width 991 height 132
click at [385, 387] on input "Preferred Repayment Amount" at bounding box center [453, 386] width 239 height 26
click at [492, 236] on div "Finance Summary" at bounding box center [829, 244] width 1025 height 46
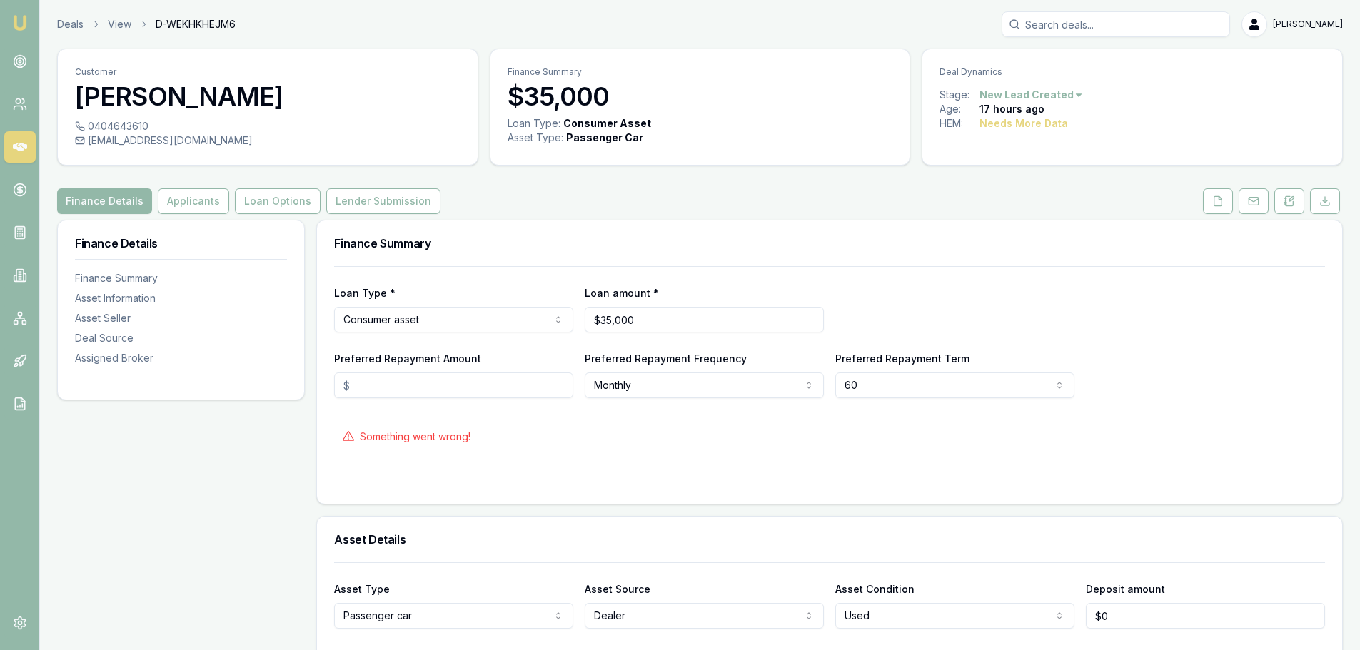
click at [456, 381] on input "Preferred Repayment Amount" at bounding box center [453, 386] width 239 height 26
click at [472, 383] on input "Preferred Repayment Amount" at bounding box center [453, 386] width 239 height 26
click at [367, 377] on input "Preferred Repayment Amount" at bounding box center [453, 386] width 239 height 26
type input "$1,200"
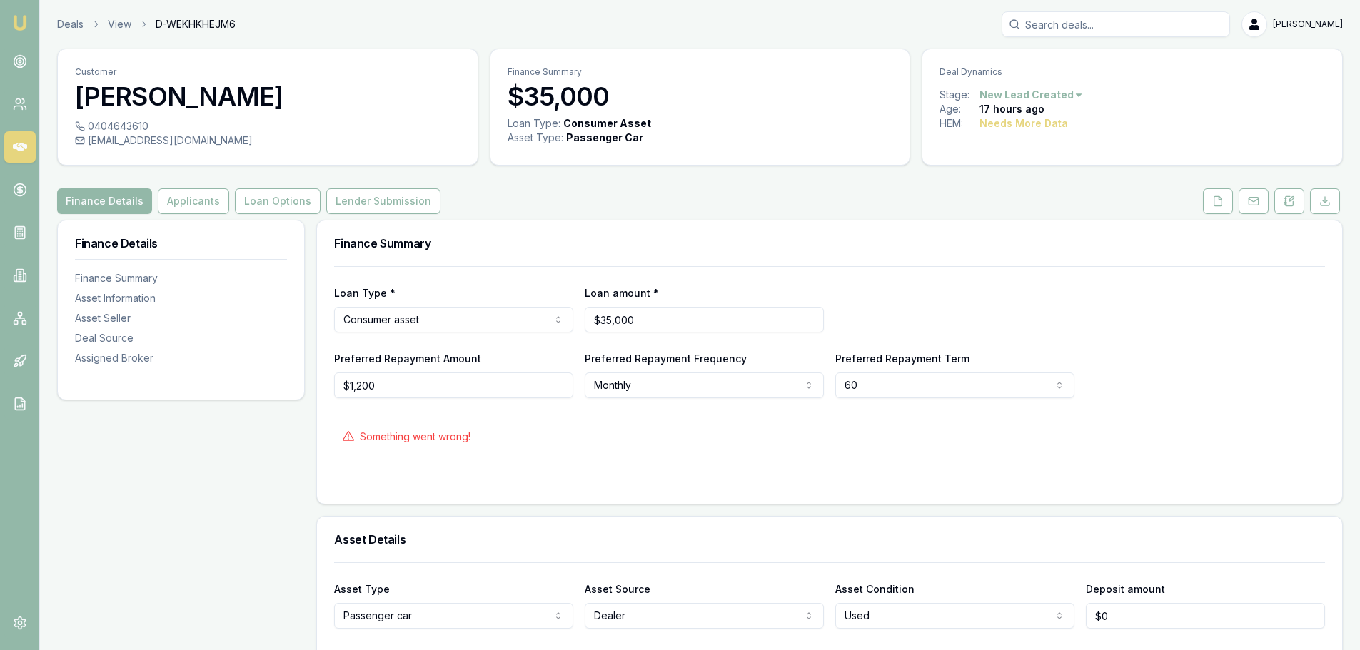
click at [567, 197] on div "Finance Details Applicants Loan Options Lender Submission" at bounding box center [699, 201] width 1285 height 26
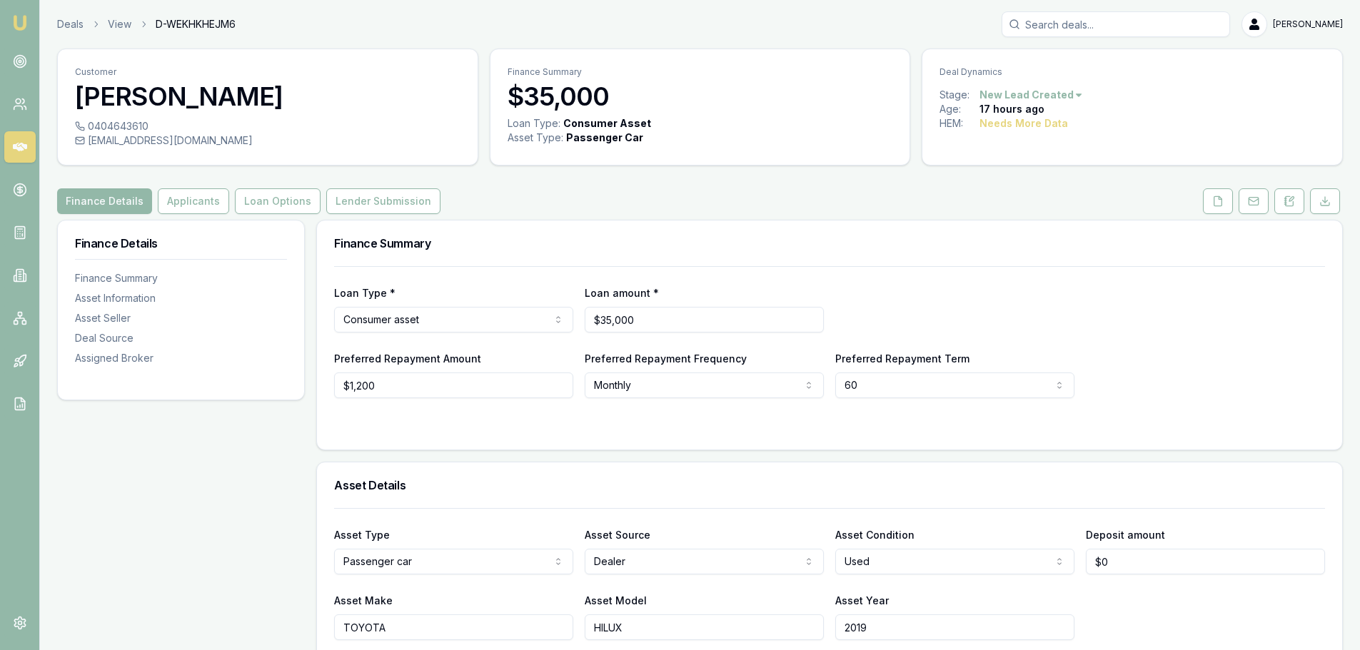
click at [819, 223] on div "Finance Summary" at bounding box center [829, 244] width 1025 height 46
click at [191, 198] on button "Applicants" at bounding box center [193, 201] width 71 height 26
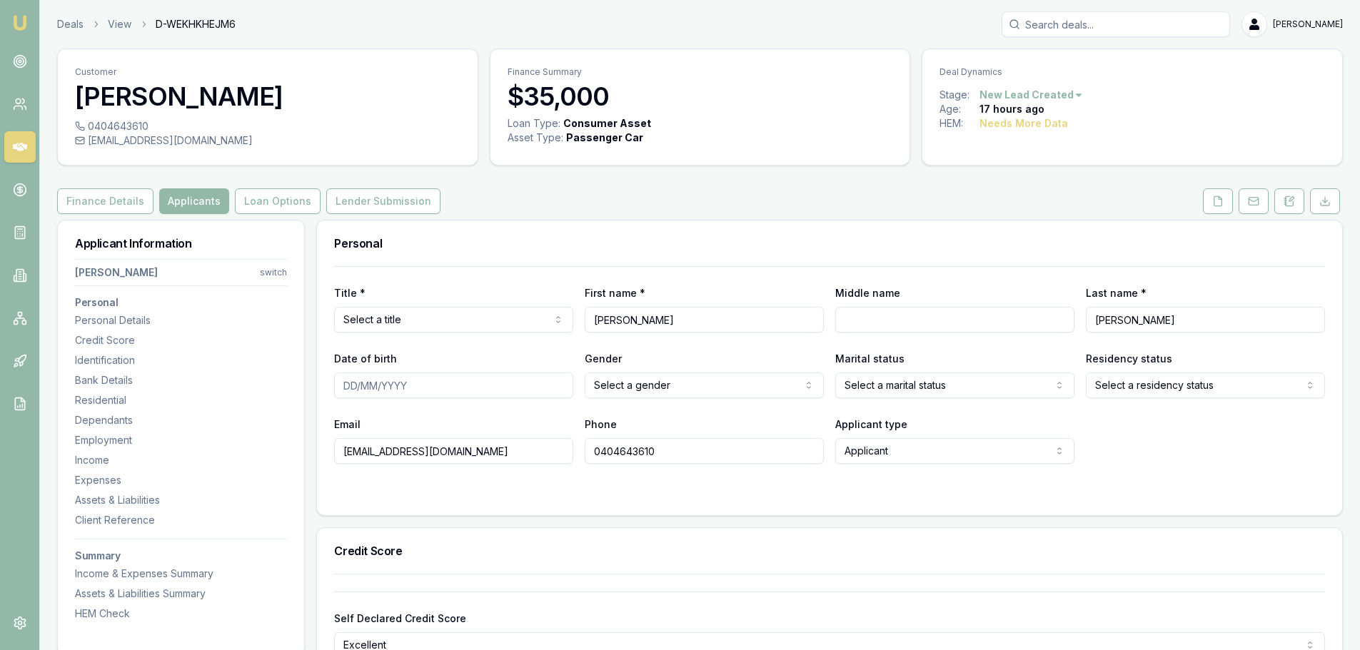
click at [520, 204] on div "Finance Details Applicants Loan Options Lender Submission" at bounding box center [699, 201] width 1285 height 26
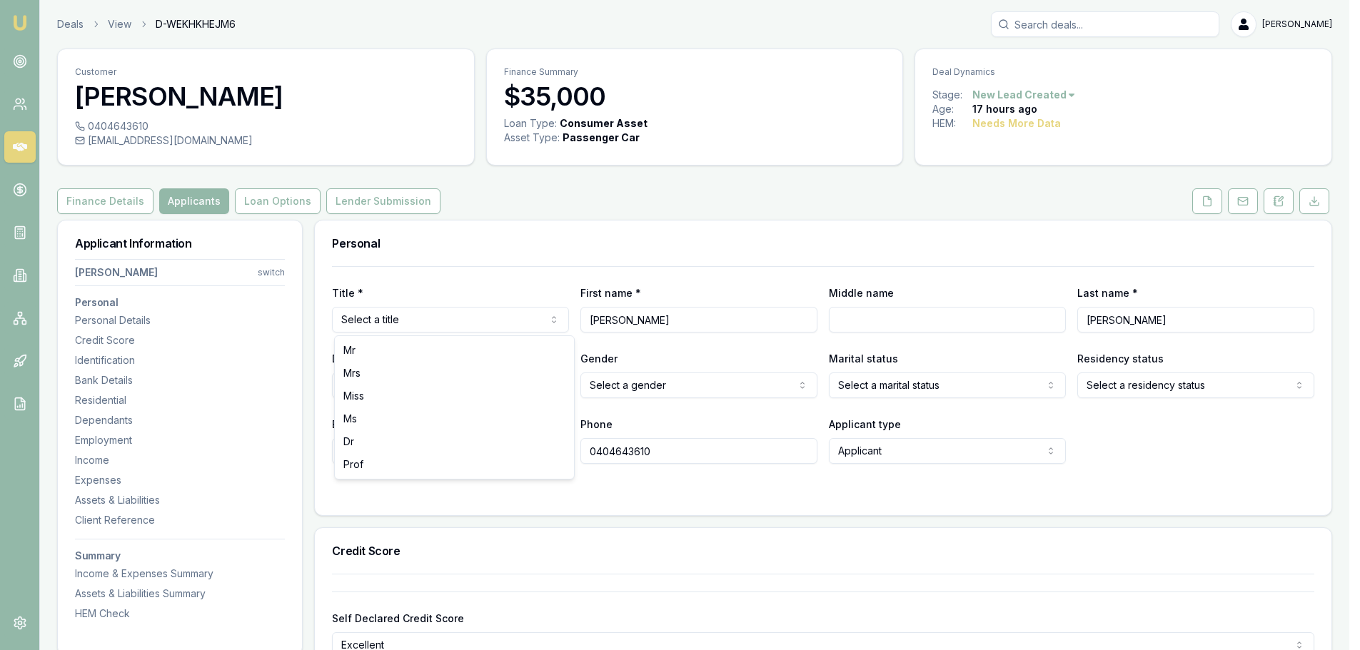
click at [455, 320] on html "Emu Broker Deals View D-WEKHKHEJM6 Erin Shield Toggle Menu Customer Serge Trava…" at bounding box center [680, 325] width 1360 height 650
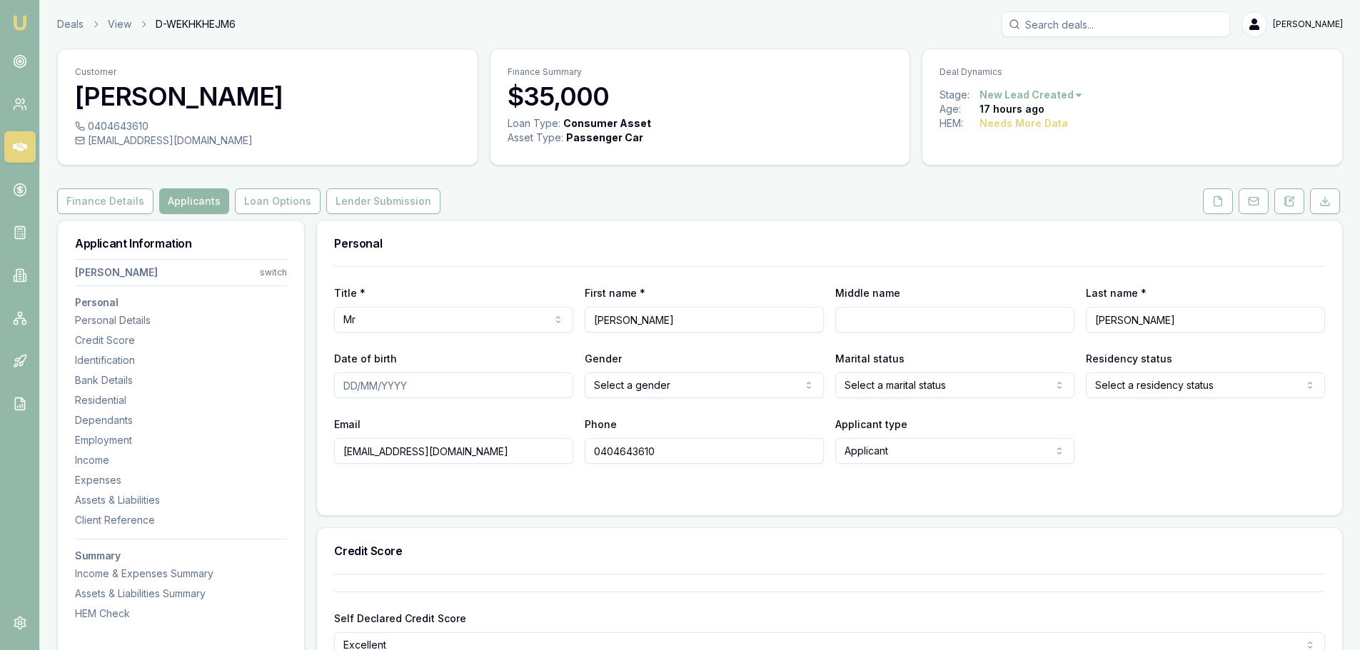
click at [755, 196] on div "Finance Details Applicants Loan Options Lender Submission" at bounding box center [699, 201] width 1285 height 26
click at [674, 192] on div "Finance Details Applicants Loan Options Lender Submission" at bounding box center [699, 201] width 1285 height 26
click at [864, 314] on input "Middle name" at bounding box center [954, 320] width 239 height 26
click at [913, 285] on div "Middle name" at bounding box center [954, 308] width 239 height 49
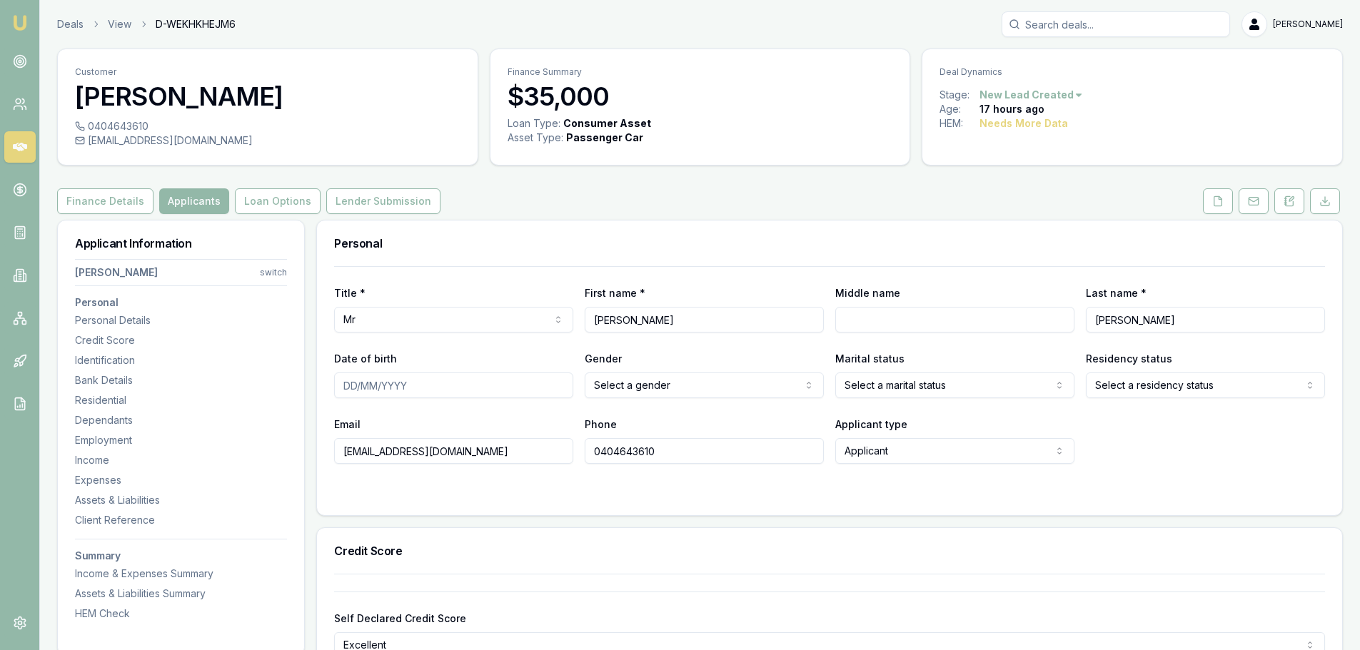
click at [504, 385] on input "Date of birth" at bounding box center [453, 386] width 239 height 26
click at [670, 386] on html "Emu Broker Deals View D-WEKHKHEJM6 Erin Shield Toggle Menu Customer Serge Trava…" at bounding box center [680, 325] width 1360 height 650
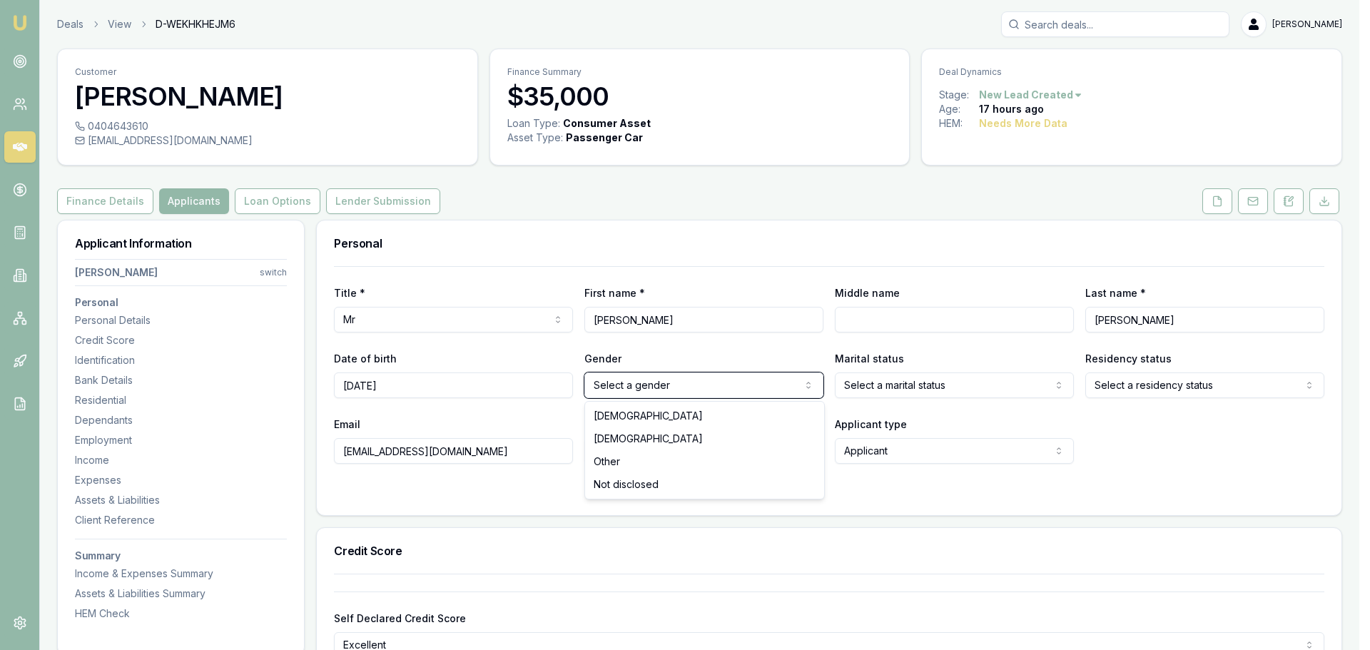
click at [486, 381] on html "Emu Broker Deals View D-WEKHKHEJM6 Erin Shield Toggle Menu Customer Serge Trava…" at bounding box center [685, 325] width 1370 height 650
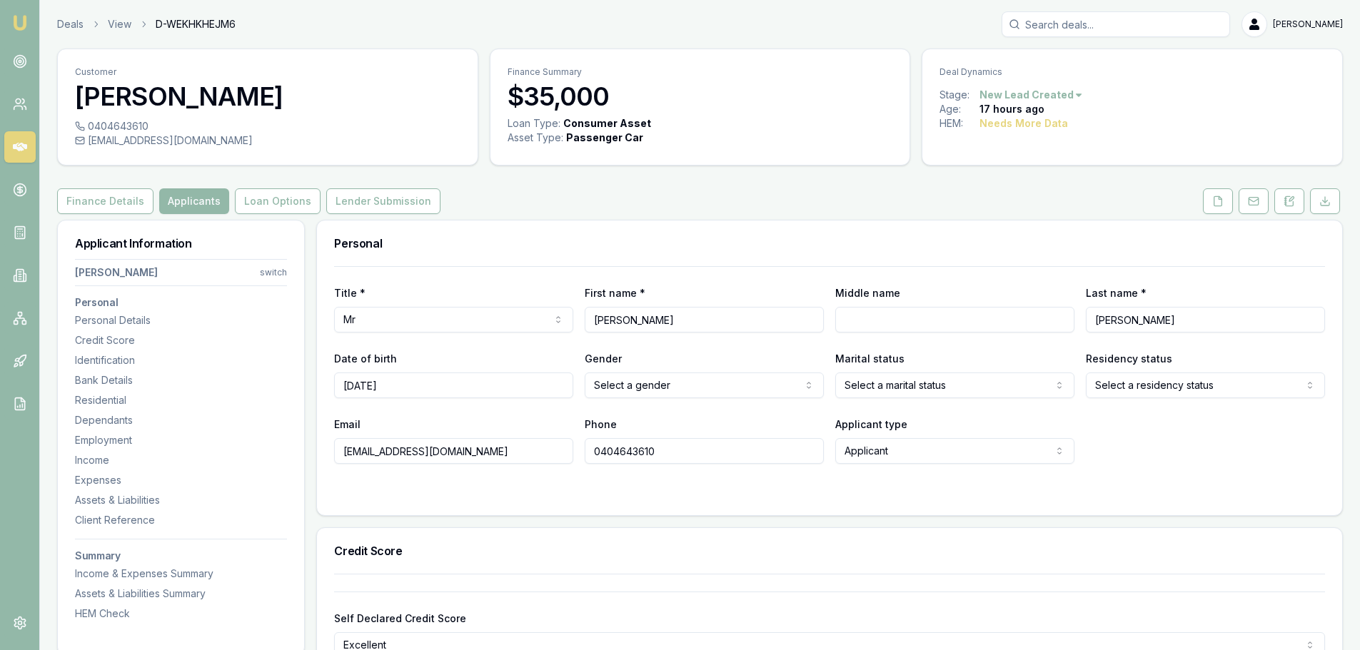
click at [486, 382] on input "28/02/1989" at bounding box center [453, 386] width 239 height 26
type input "28/02/1983"
click at [627, 382] on html "Emu Broker Deals View D-WEKHKHEJM6 Erin Shield Toggle Menu Customer Serge Trava…" at bounding box center [685, 325] width 1370 height 650
click at [1027, 388] on html "Emu Broker Deals View D-WEKHKHEJM6 Erin Shield Toggle Menu Customer Serge Trava…" at bounding box center [685, 325] width 1370 height 650
click at [1035, 388] on html "Emu Broker Deals View D-WEKHKHEJM6 Erin Shield Toggle Menu Customer Serge Trava…" at bounding box center [685, 325] width 1370 height 650
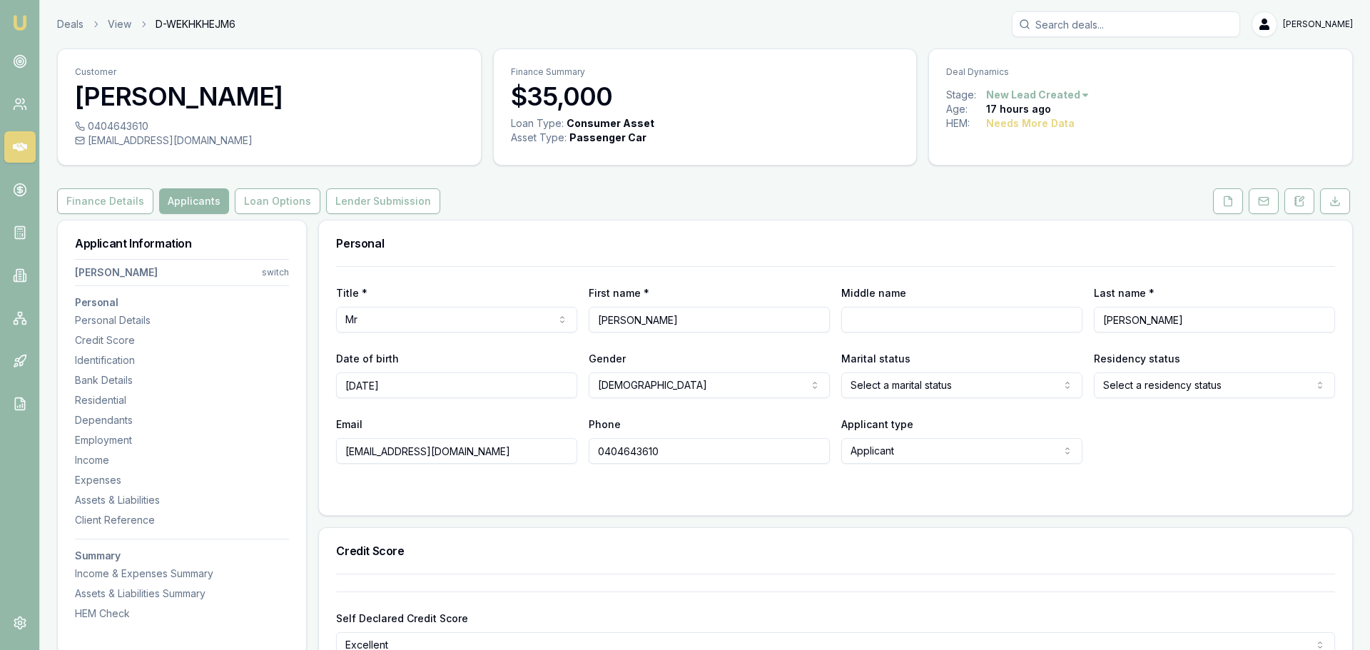
click at [1178, 390] on html "Emu Broker Deals View D-WEKHKHEJM6 Erin Shield Toggle Menu Customer Serge Trava…" at bounding box center [685, 325] width 1370 height 650
click at [1015, 380] on html "Emu Broker Deals View D-WEKHKHEJM6 Erin Shield Toggle Menu Customer Serge Trava…" at bounding box center [680, 325] width 1360 height 650
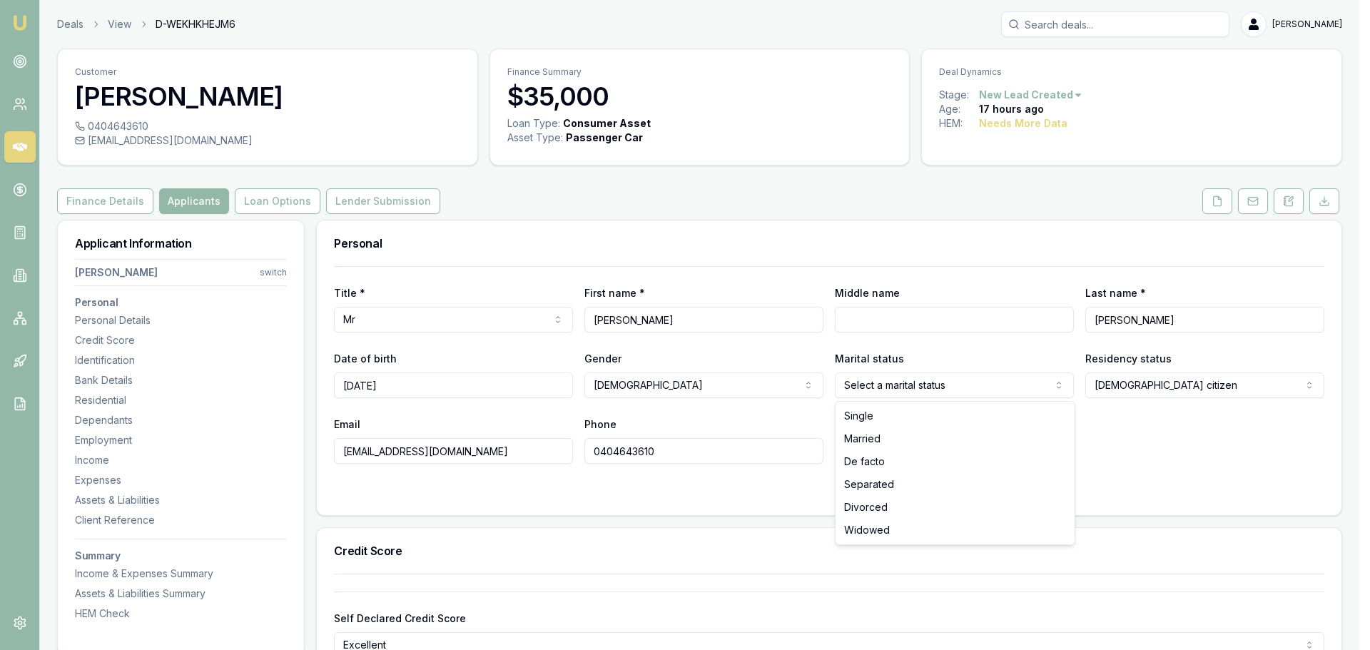
select select "MARRIED"
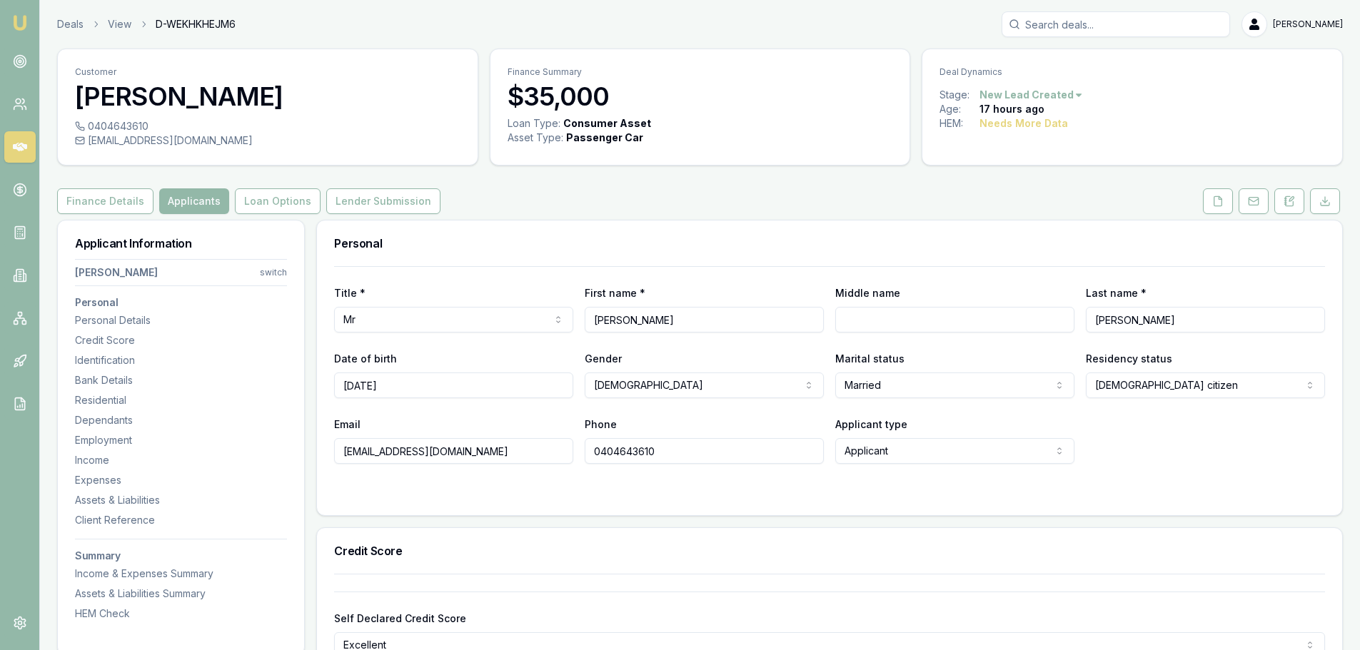
click at [1141, 434] on div "Email sergetrava4@outlook.com Phone 0404643610 Applicant type Applicant Applica…" at bounding box center [829, 439] width 991 height 49
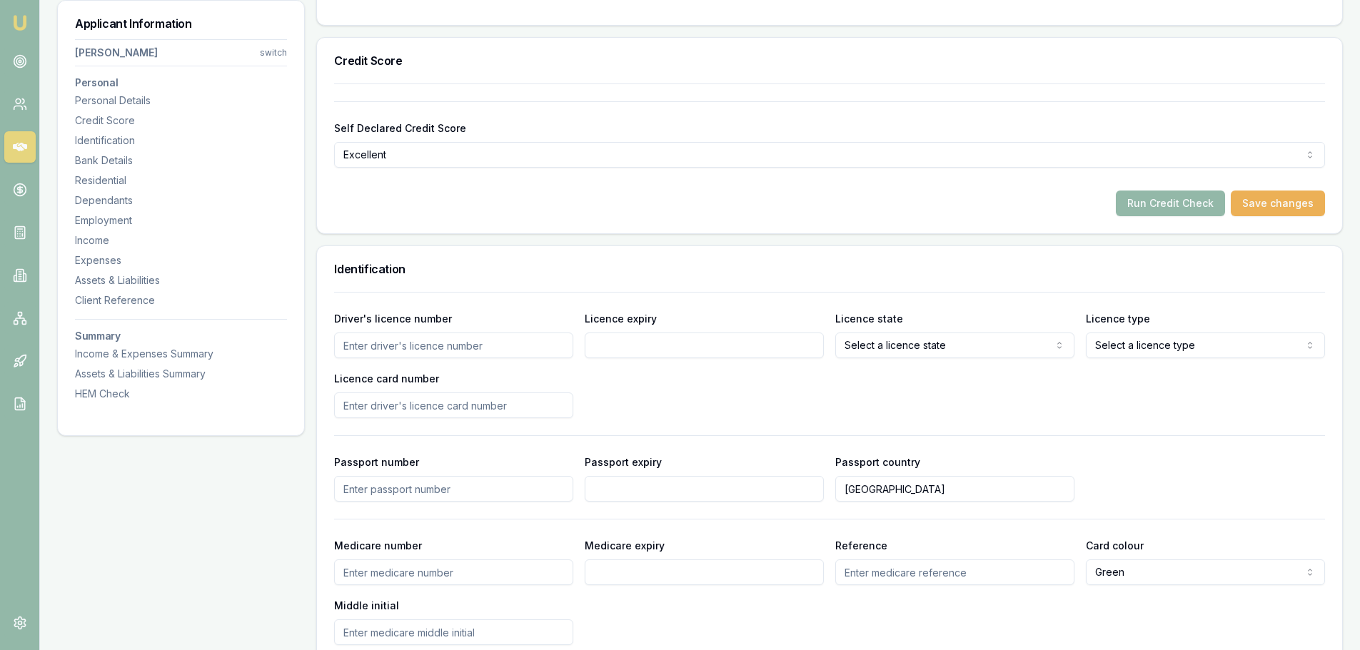
scroll to position [500, 0]
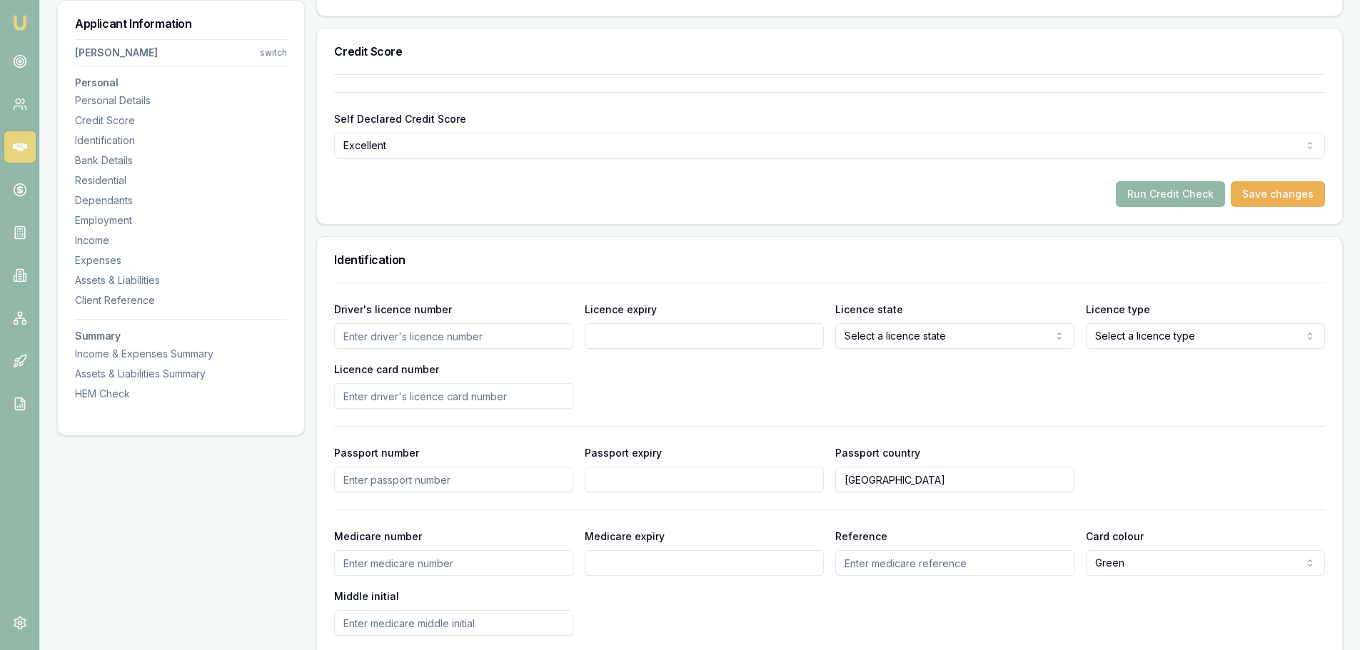
click at [550, 335] on input "Driver's licence number" at bounding box center [453, 336] width 239 height 26
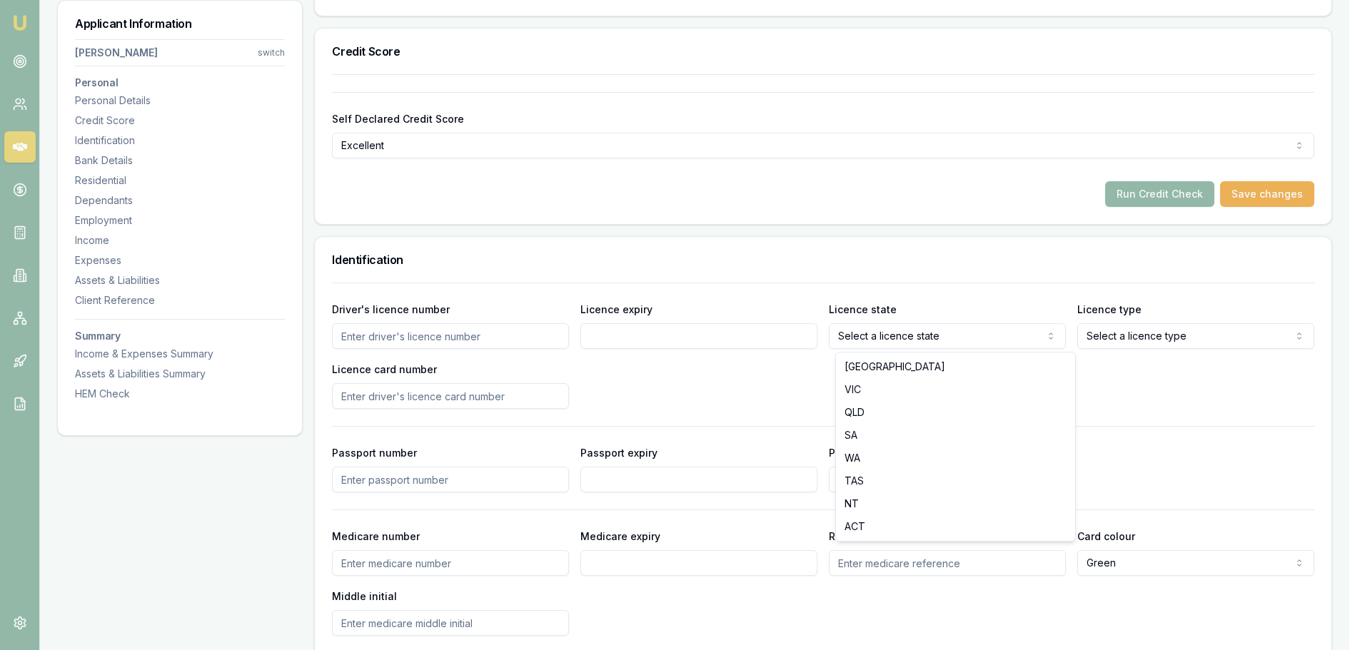
select select "WA"
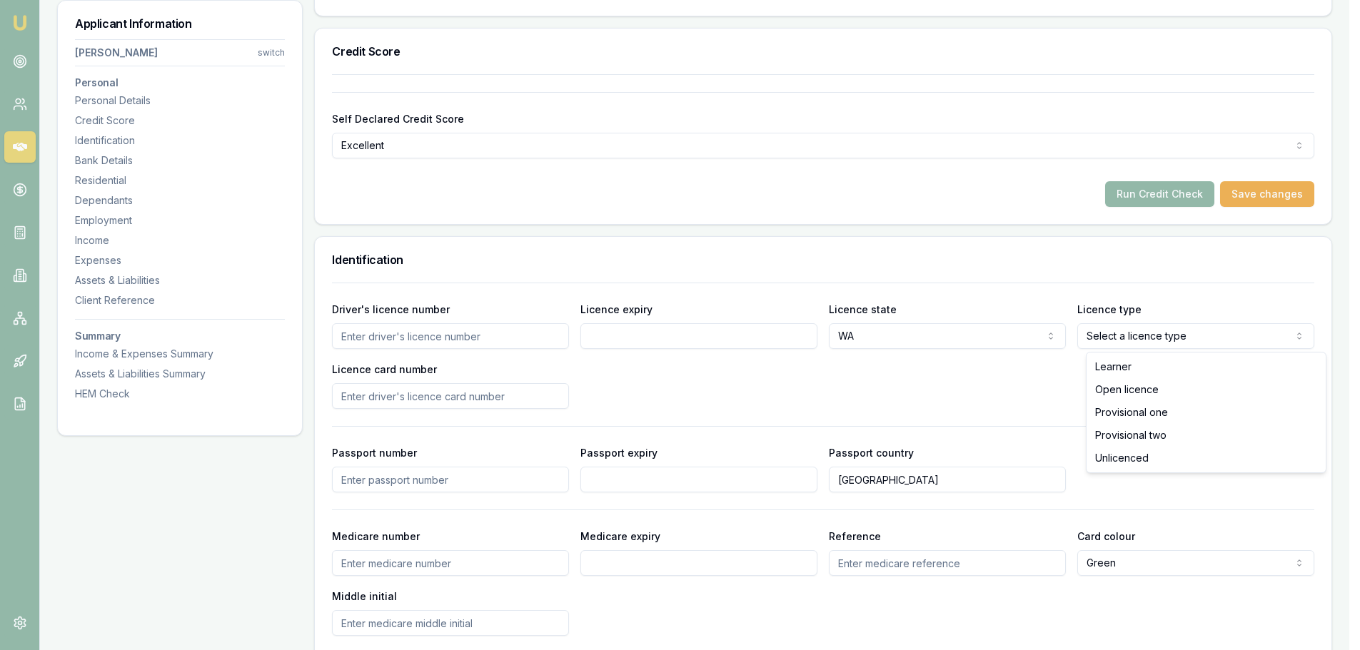
select select "OPEN_LICENCE"
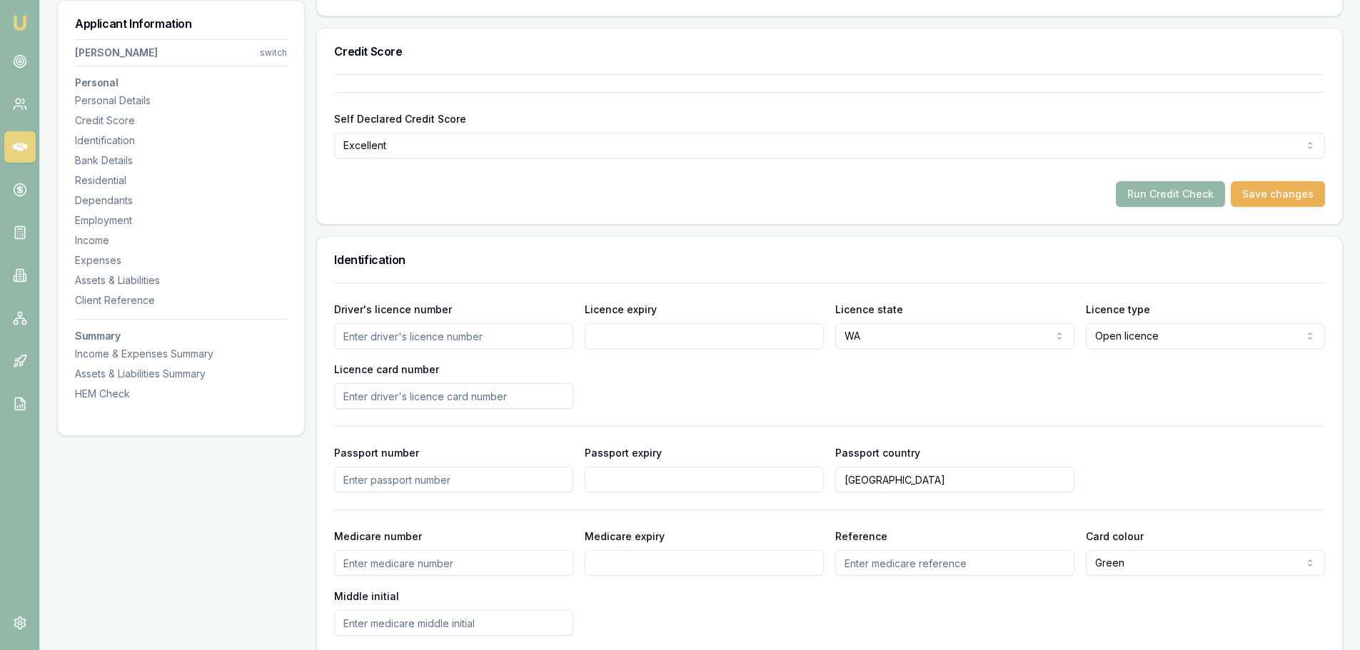
click at [493, 340] on input "Driver's licence number" at bounding box center [453, 336] width 239 height 26
type input "4392742"
click at [628, 340] on input "Licence expiry" at bounding box center [704, 336] width 239 height 26
type input "25/07/2028"
click at [759, 366] on div "Driver's licence number 4392742 Licence expiry 25/07/2028 Licence state WA NSW …" at bounding box center [829, 354] width 991 height 108
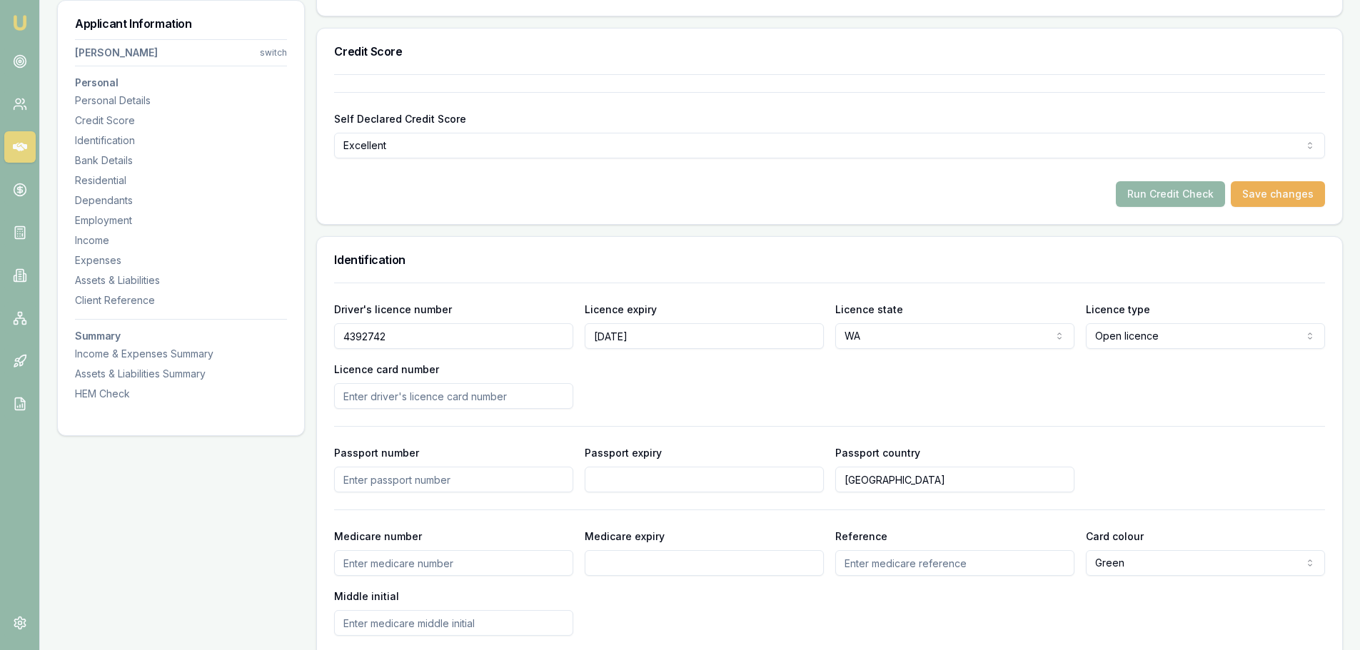
click at [534, 395] on input "Licence card number" at bounding box center [453, 396] width 239 height 26
type input "M026322875"
click at [707, 366] on div "Driver's licence number 4392742 Licence expiry 25/07/2028 Licence state WA NSW …" at bounding box center [829, 354] width 991 height 108
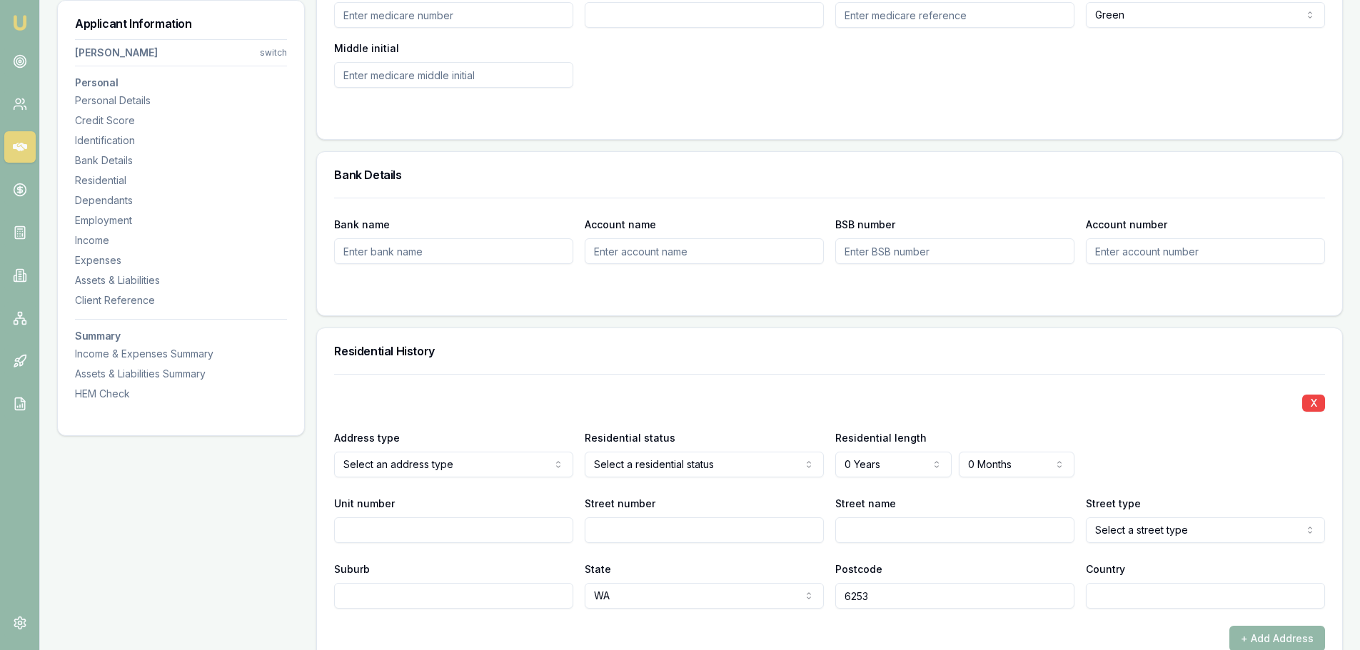
scroll to position [1071, 0]
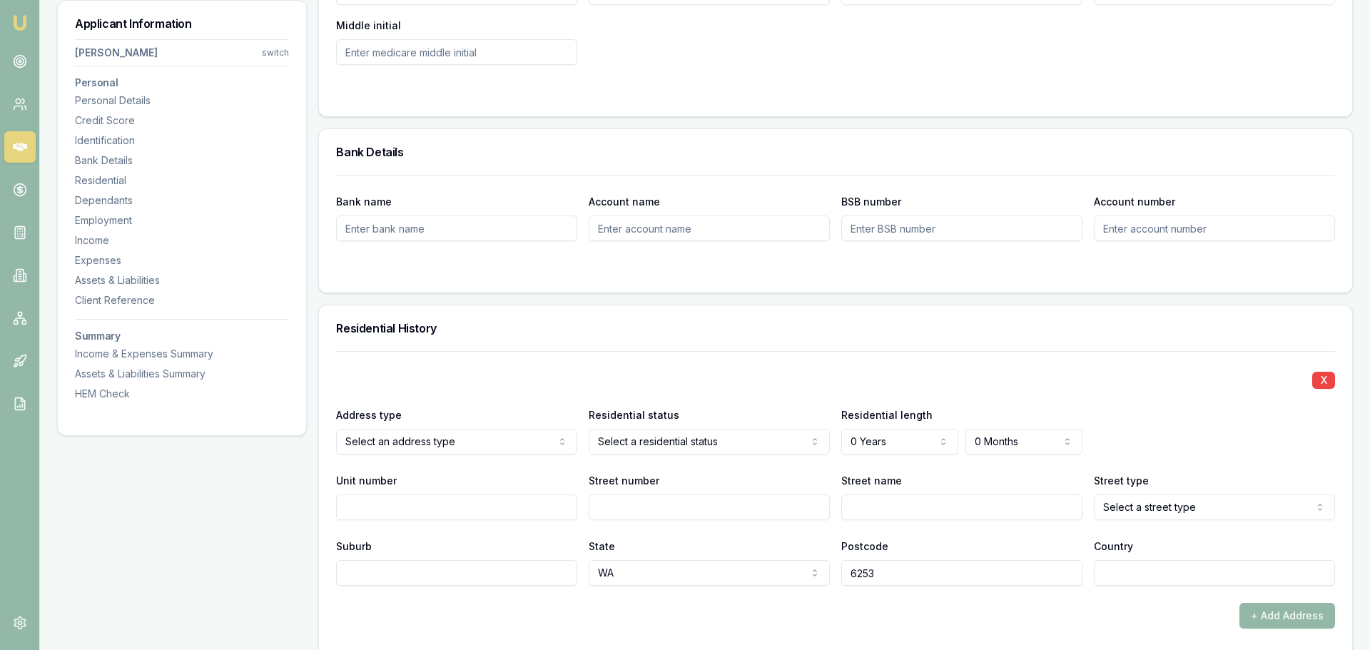
click at [634, 503] on input "Street number" at bounding box center [704, 508] width 239 height 26
type input "80"
type input "HAY"
select select "Road"
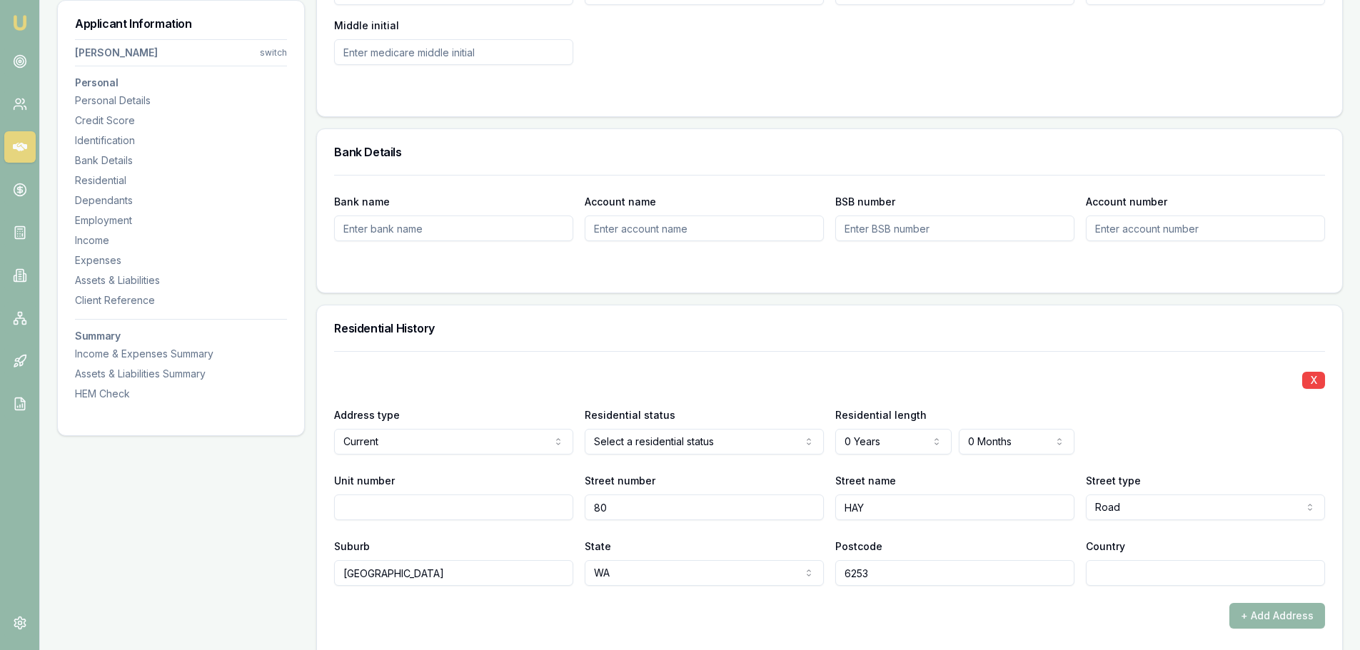
type input "SOUTH HAMPTON"
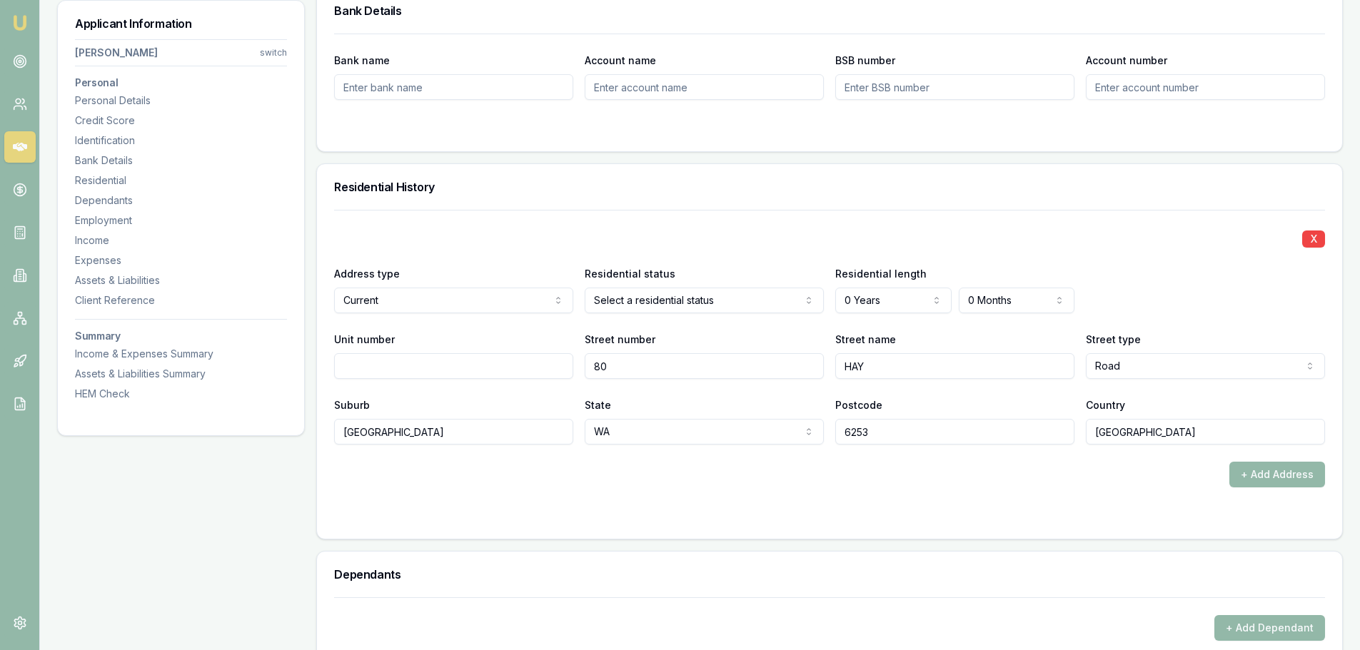
scroll to position [1213, 0]
type input "AUSTRALIA"
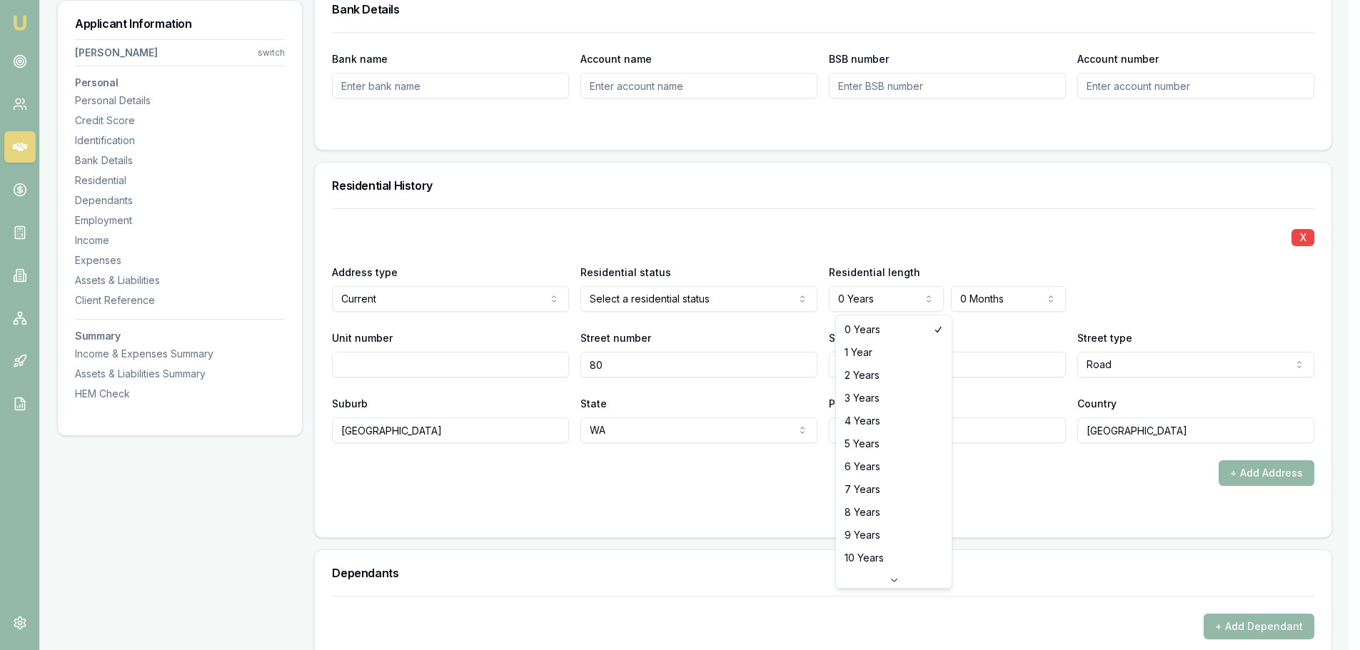
select select "1"
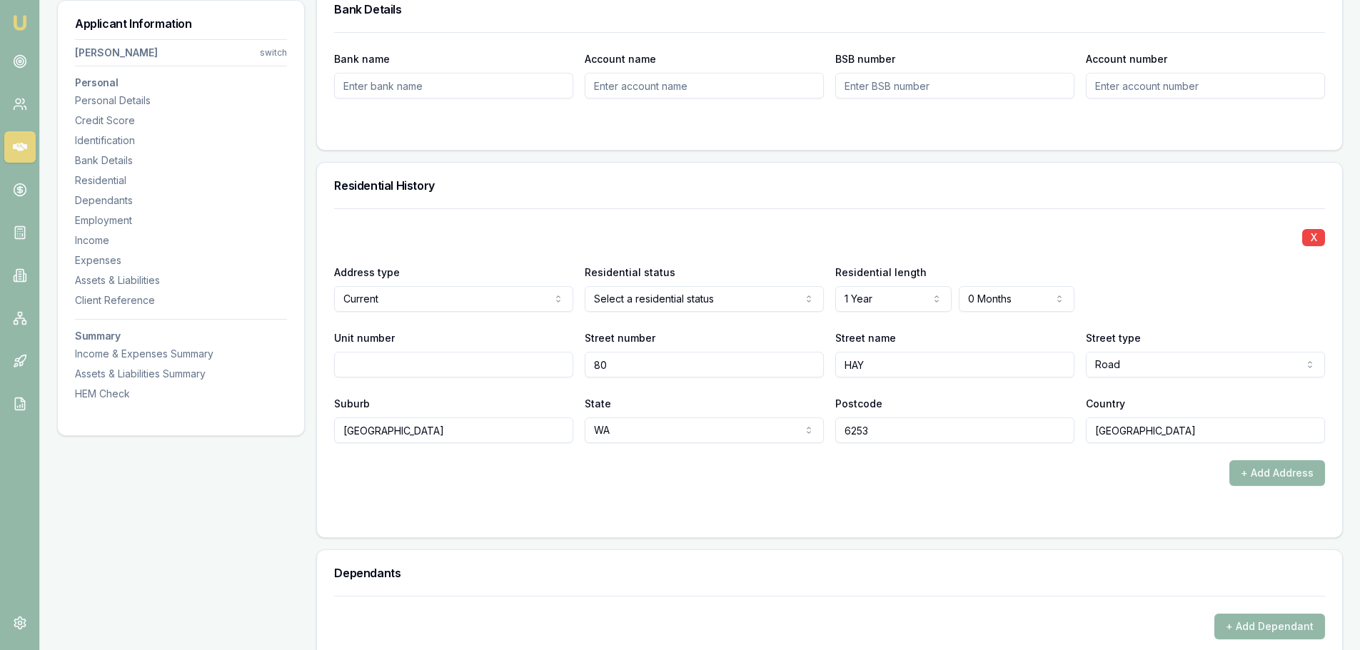
click at [914, 202] on div "Residential History" at bounding box center [829, 186] width 1025 height 46
click at [832, 216] on div "X Address type Current Current Previous Residential status Owner with mortgage …" at bounding box center [829, 325] width 991 height 235
click at [1150, 209] on div "X Address type Current Current Previous Residential status Owner with mortgage …" at bounding box center [829, 325] width 991 height 235
click at [1263, 472] on button "+ Add Address" at bounding box center [1277, 473] width 96 height 26
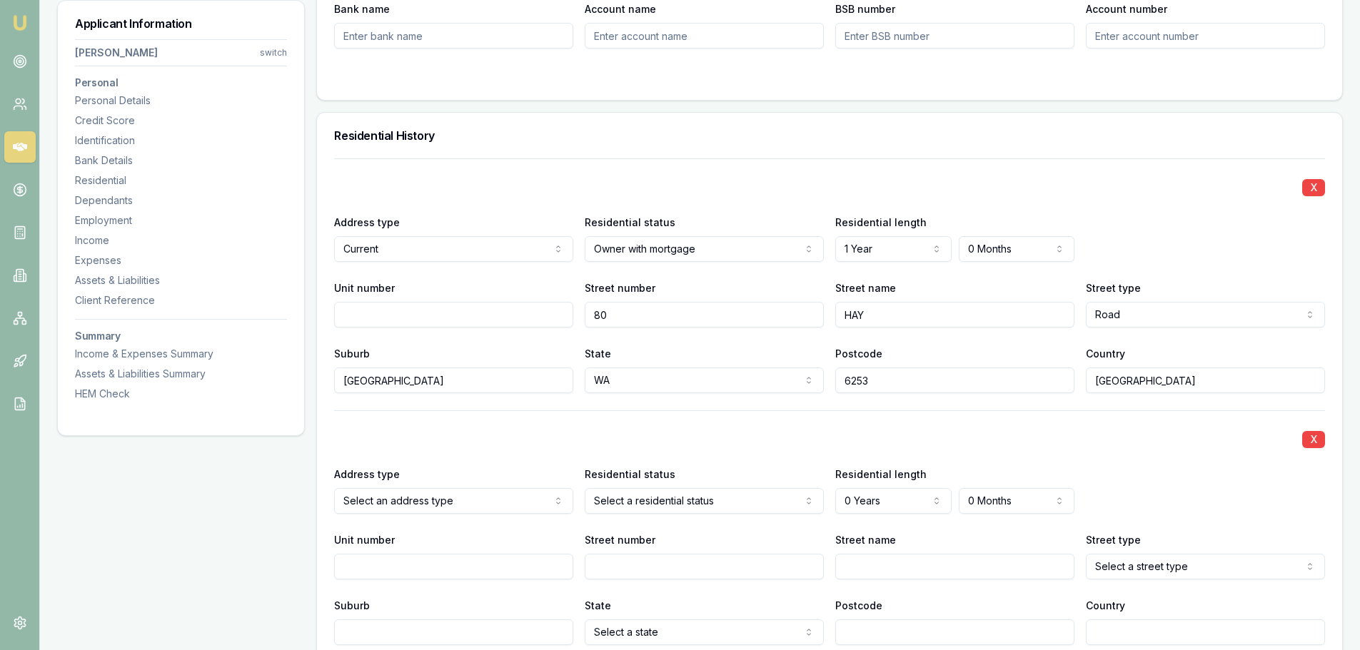
scroll to position [1499, 0]
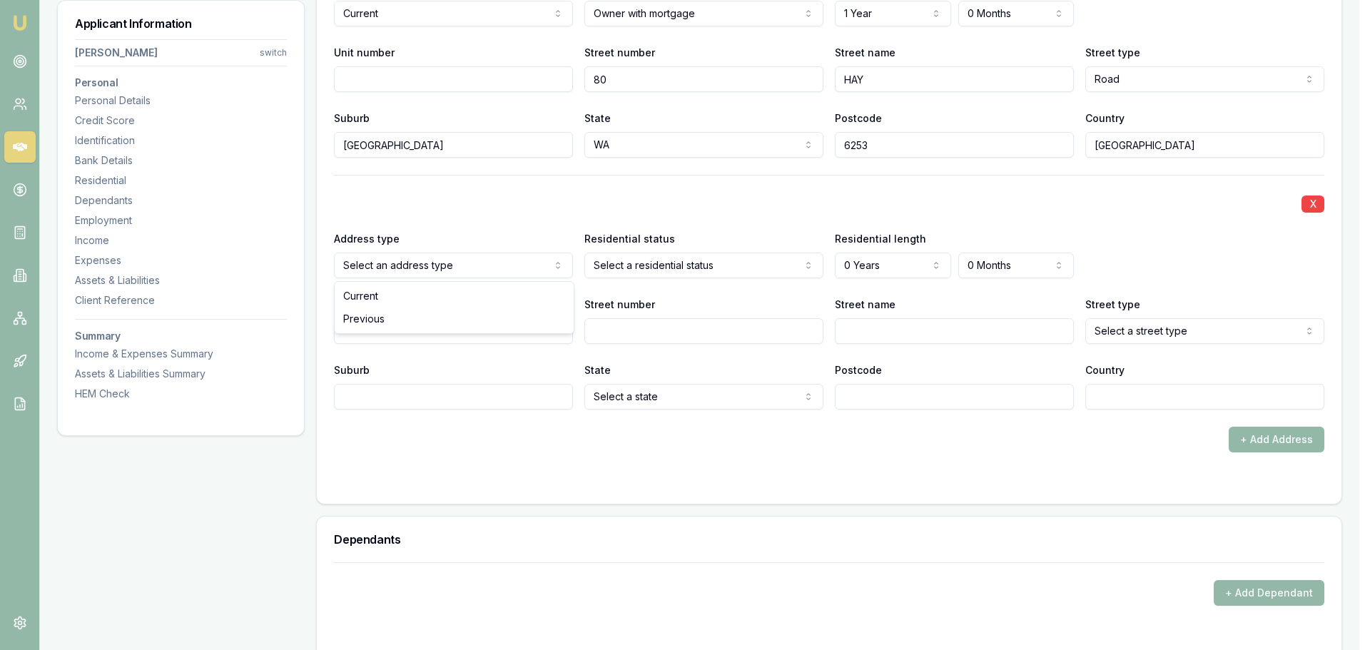
select select "PREVIOUS"
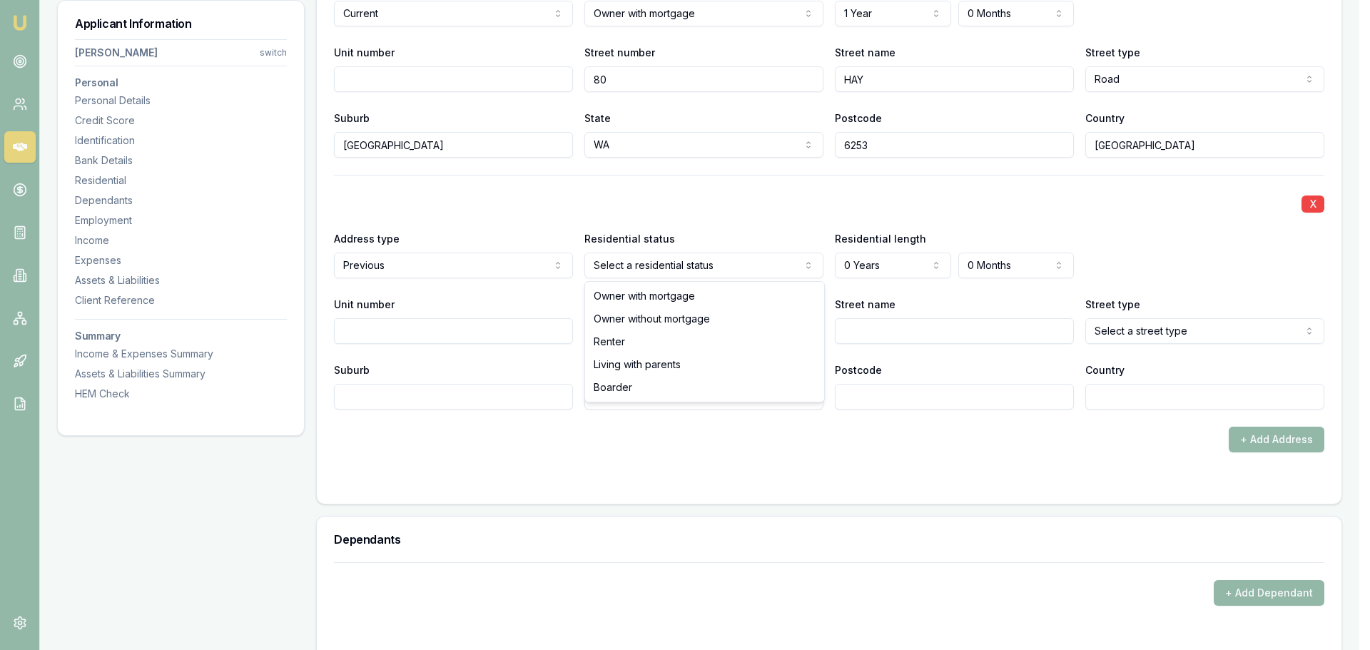
select select "RENTER"
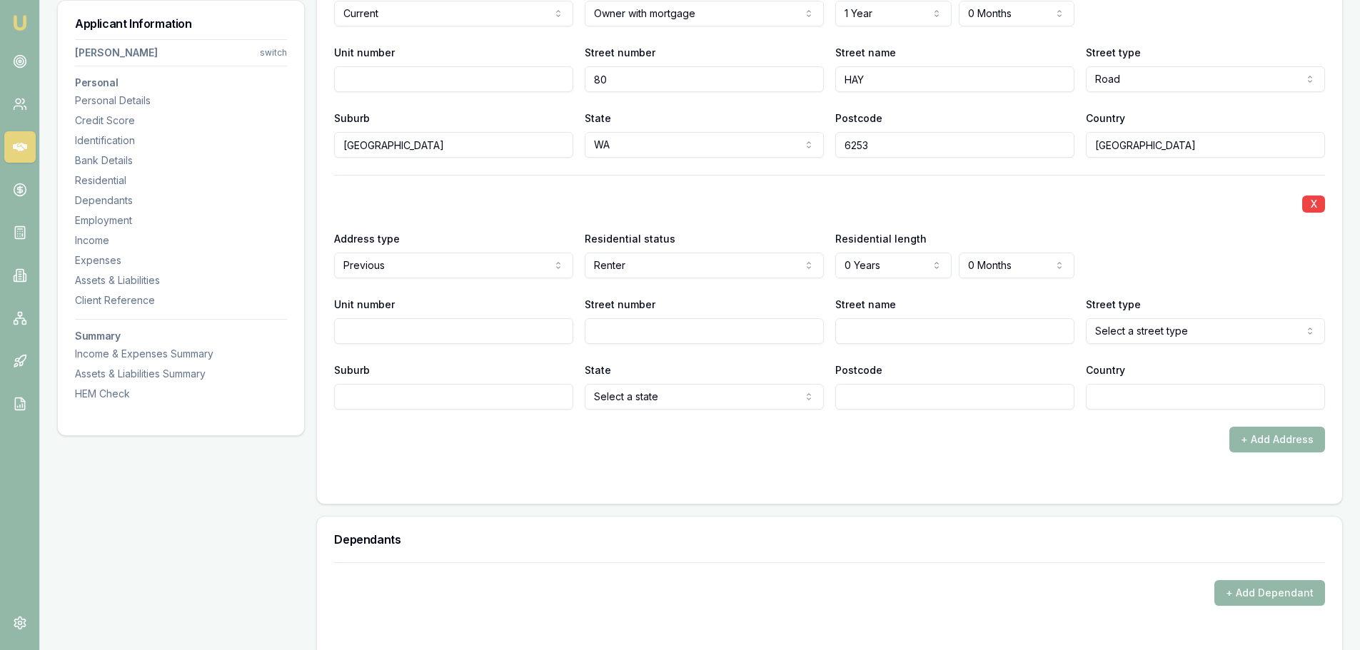
click at [664, 320] on input "Street number" at bounding box center [704, 331] width 239 height 26
type input "33A"
type input "ROBERTS"
select select "Street"
type input "BALINGUP"
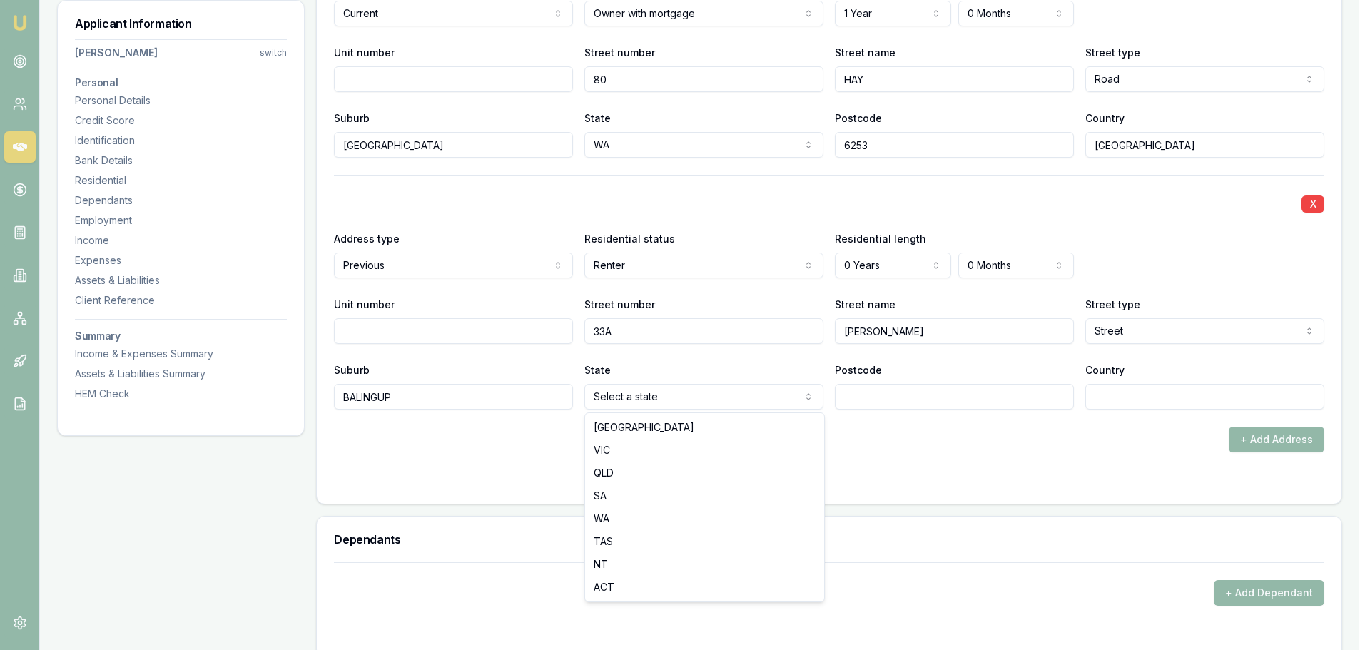
select select "WA"
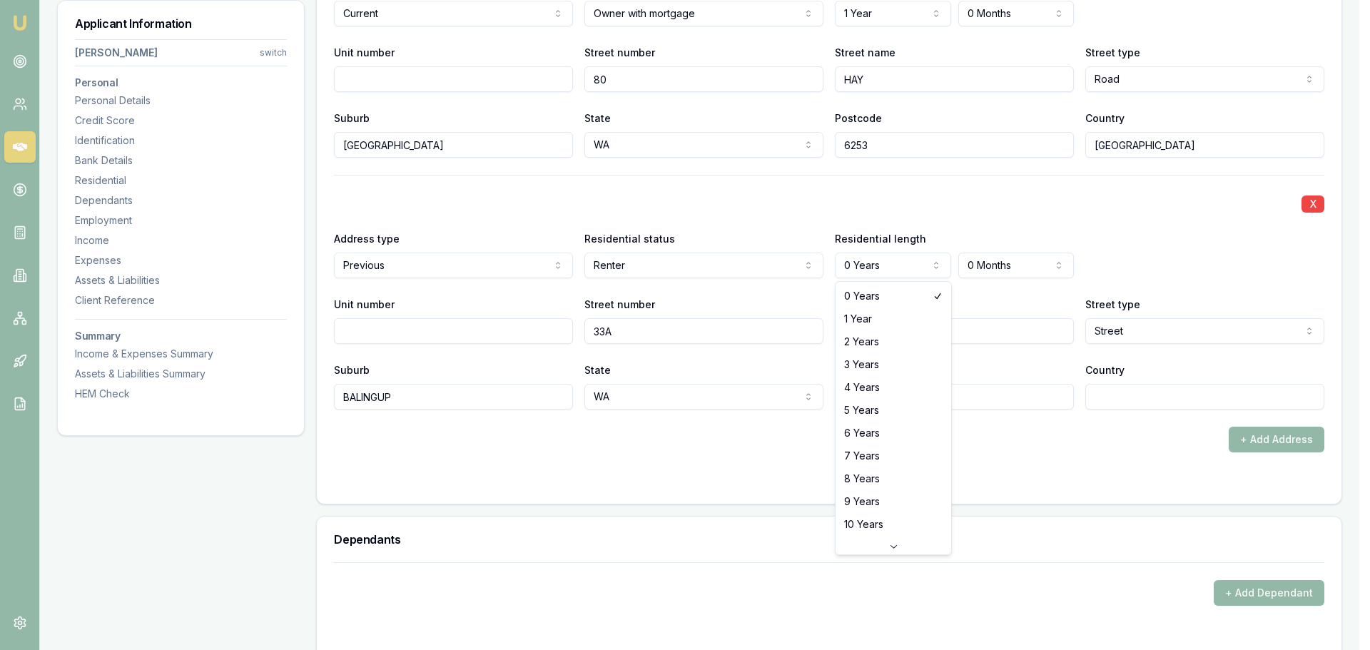
select select "5"
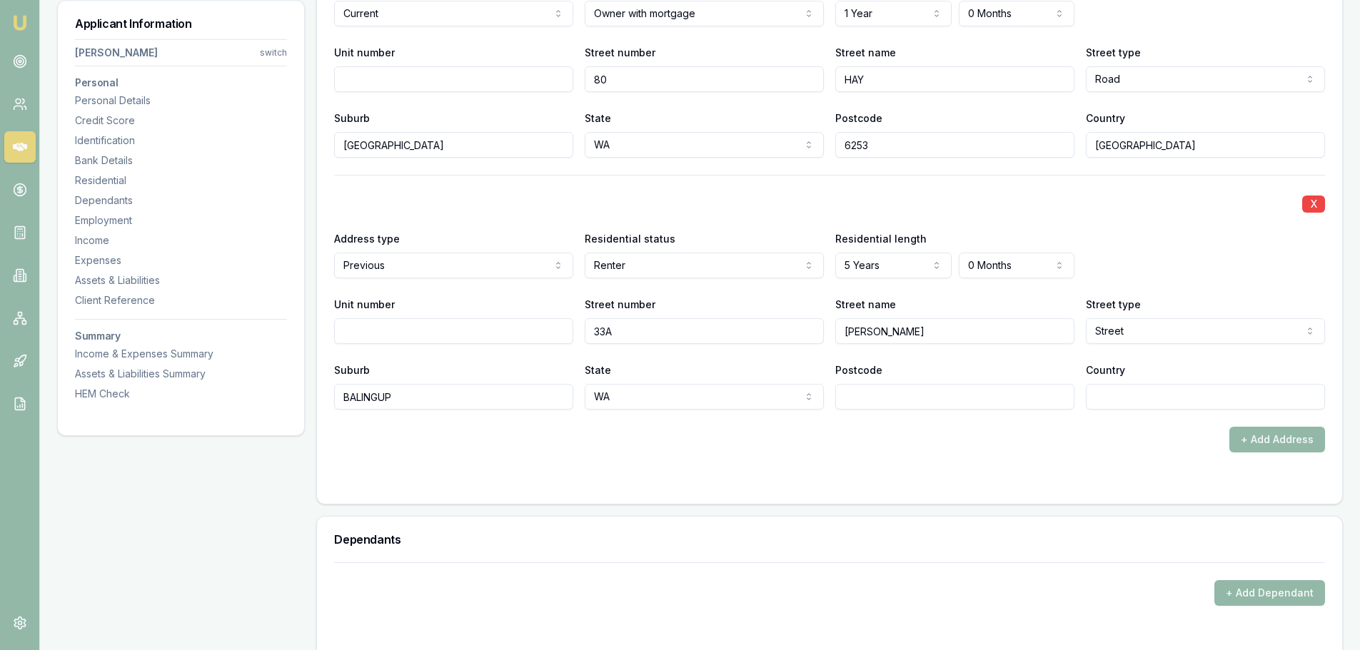
click at [934, 227] on div "X Address type Previous Current Previous Residential status Renter Owner with m…" at bounding box center [829, 292] width 991 height 235
click at [1208, 400] on input "Country" at bounding box center [1205, 397] width 239 height 26
type input "AUSTRALIA"
click at [1141, 464] on form "X Address type Current Current Previous Residential status Owner with mortgage …" at bounding box center [829, 205] width 991 height 564
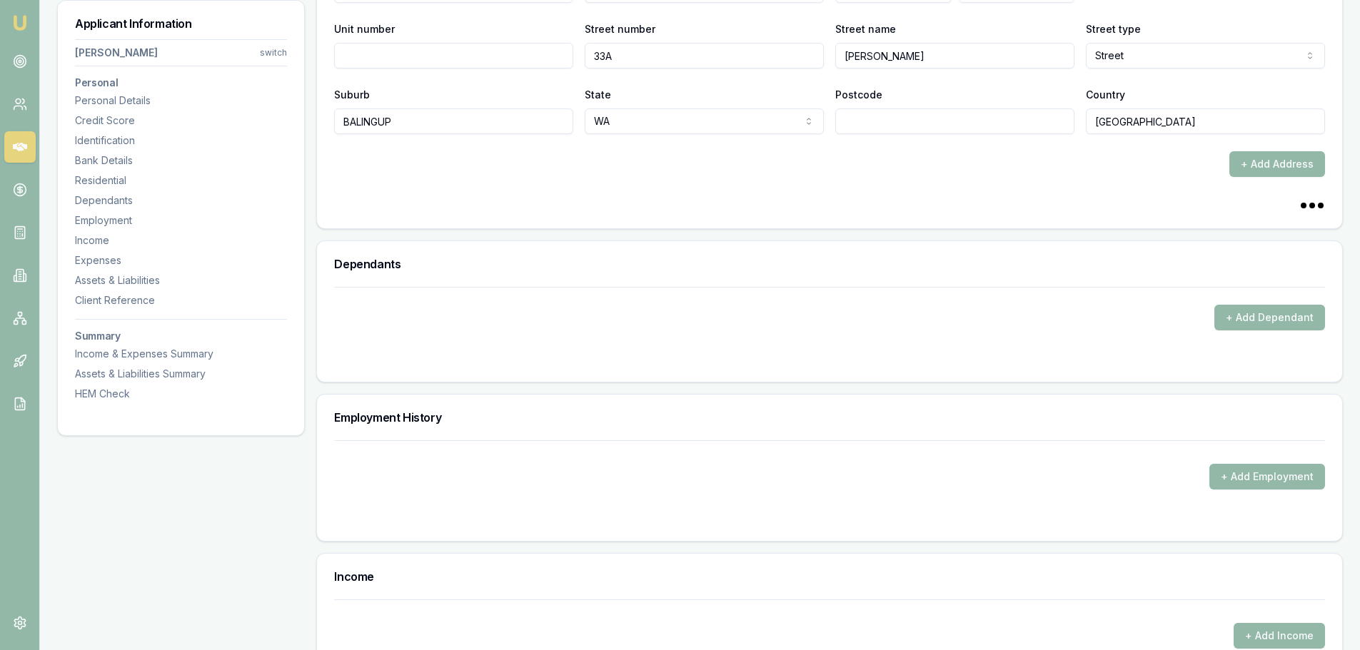
scroll to position [1784, 0]
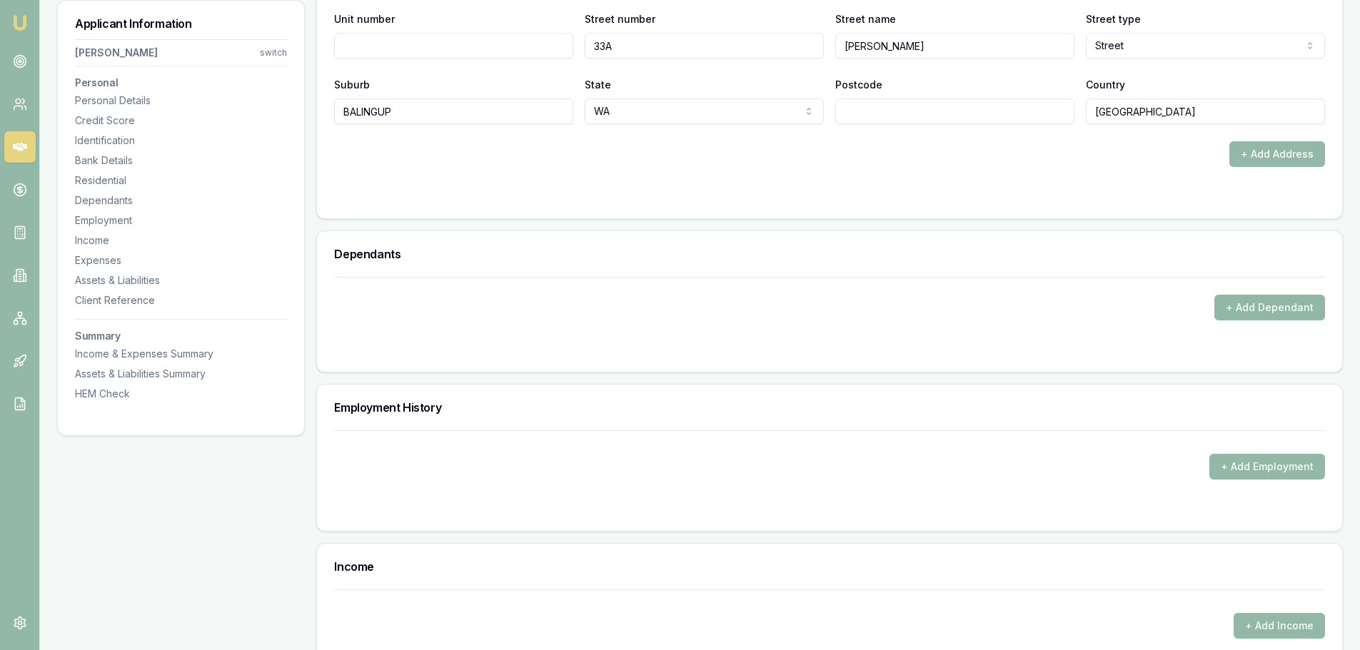
click at [1228, 306] on button "+ Add Dependant" at bounding box center [1269, 308] width 111 height 26
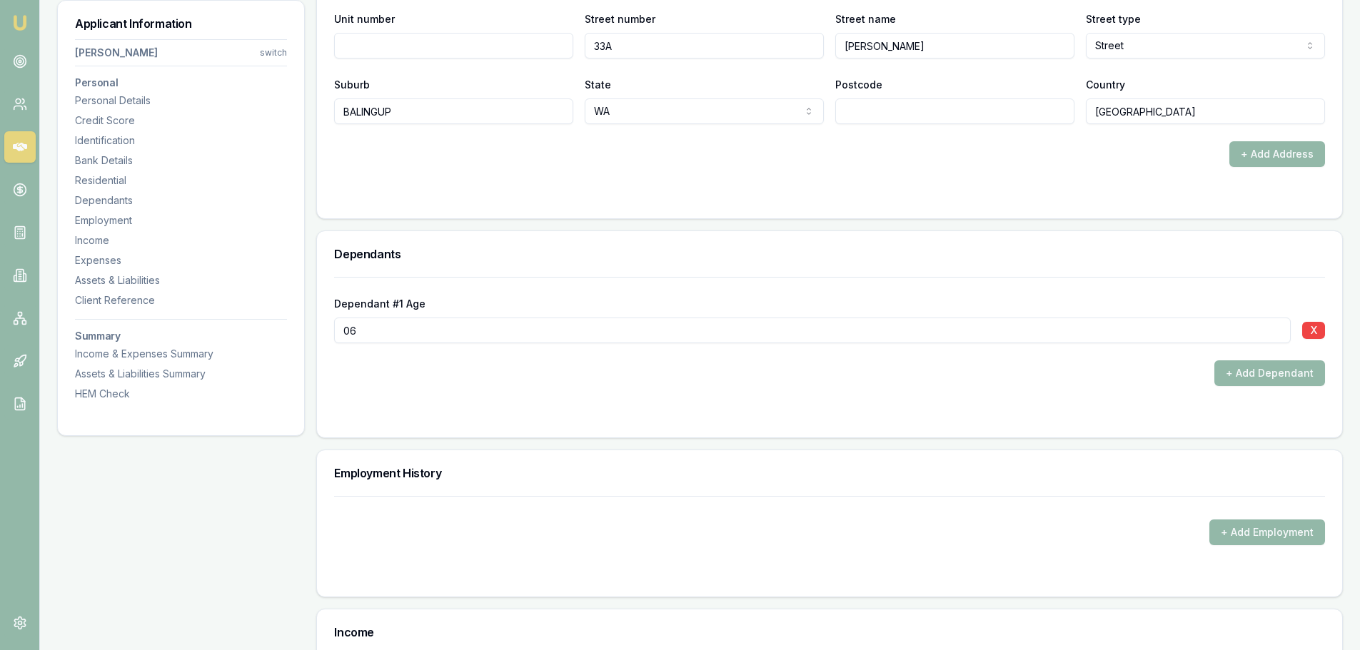
type input "06"
click at [485, 370] on div "+ Add Dependant" at bounding box center [829, 373] width 991 height 26
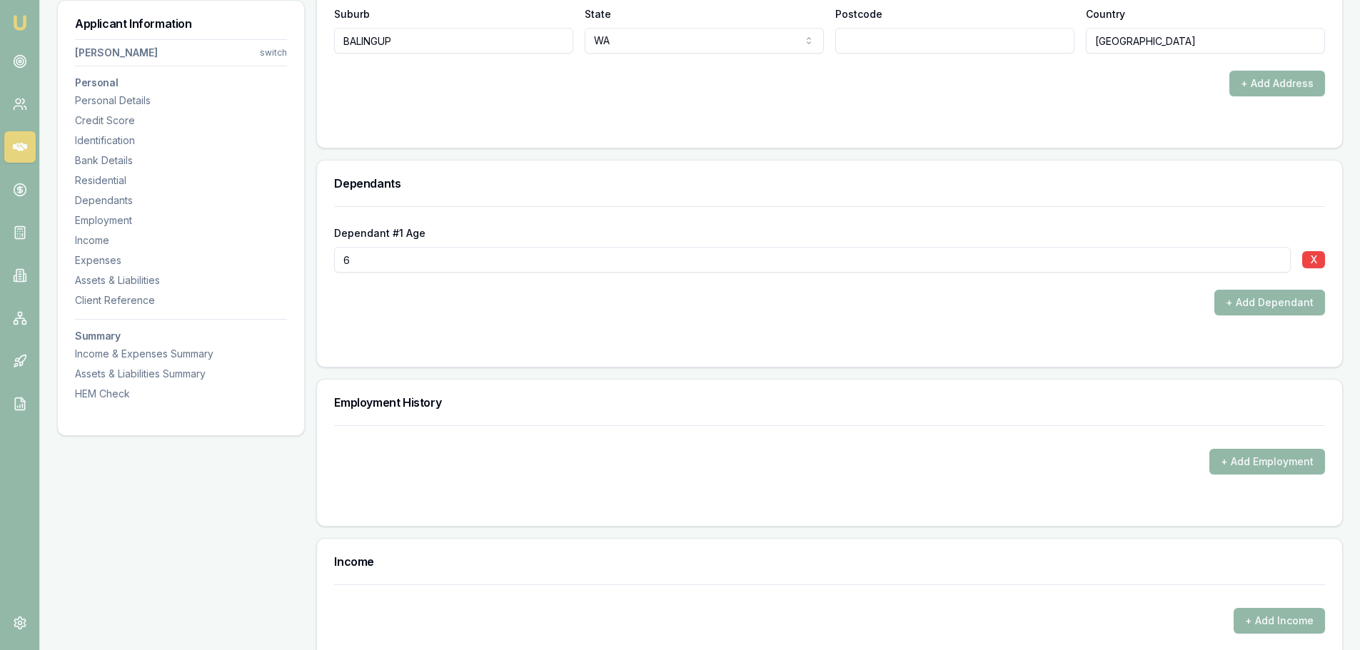
scroll to position [1927, 0]
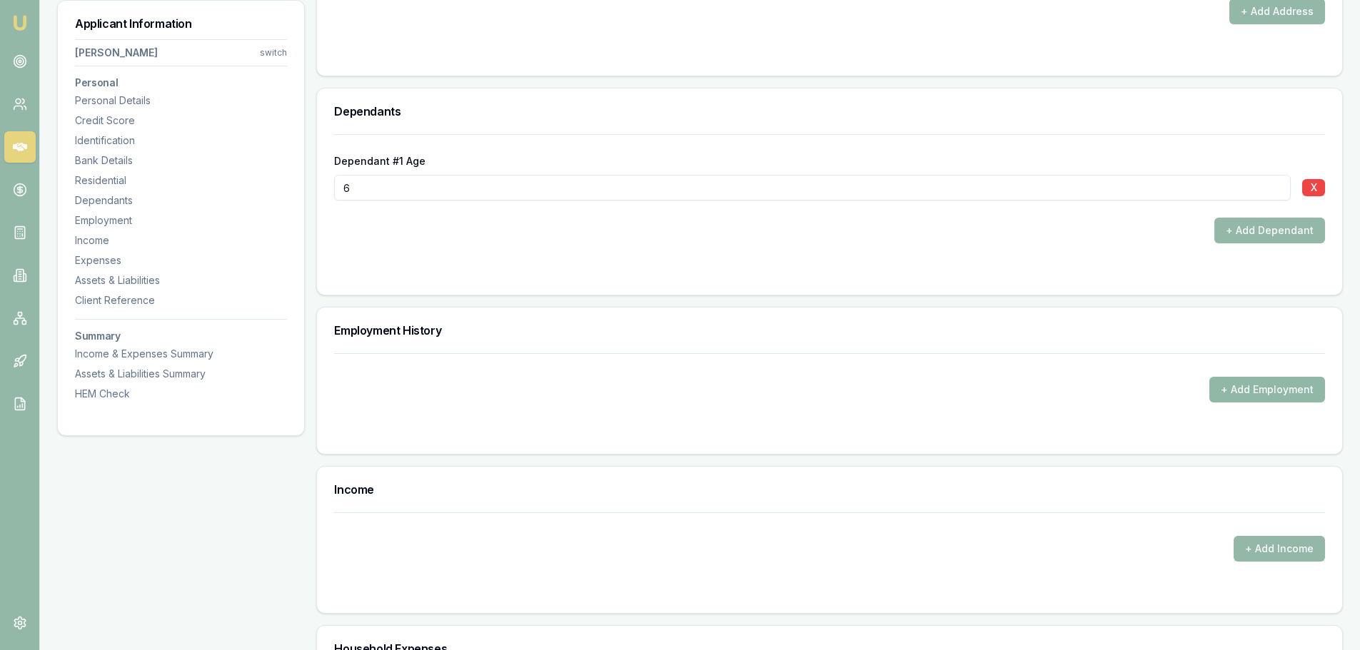
click at [1266, 382] on button "+ Add Employment" at bounding box center [1267, 390] width 116 height 26
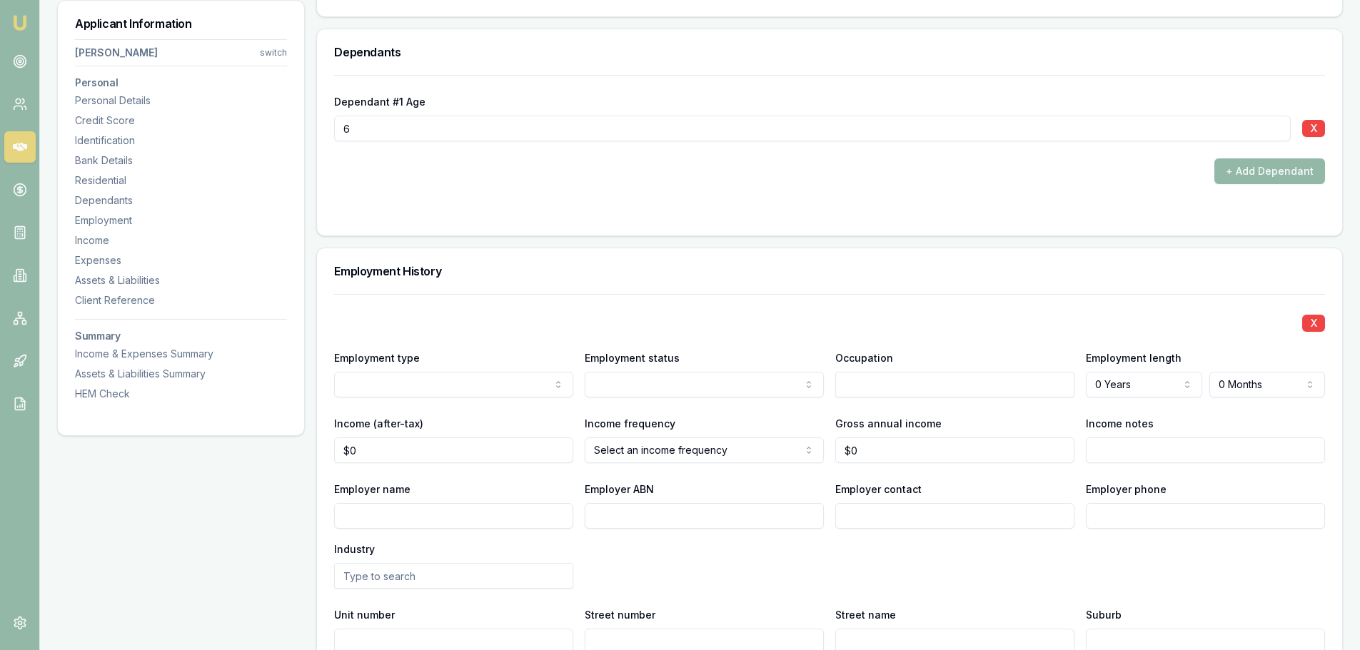
scroll to position [2141, 0]
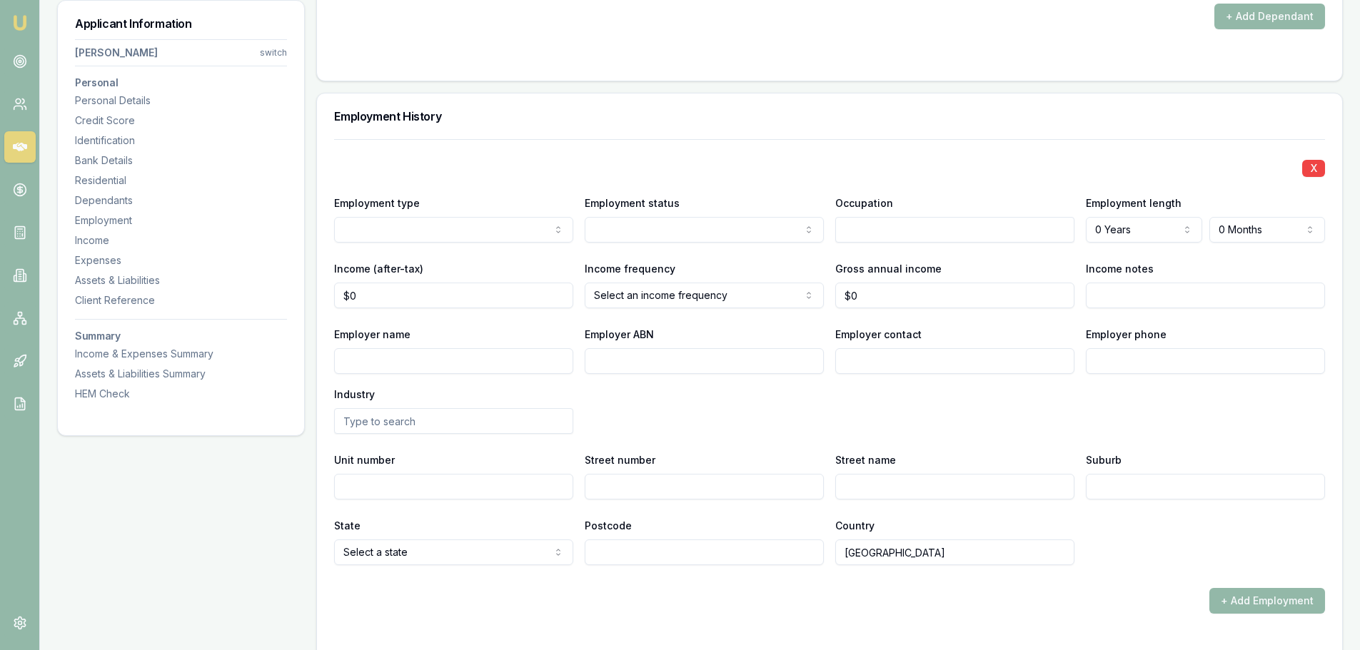
click at [425, 357] on input "Employer name" at bounding box center [453, 361] width 239 height 26
type input "CIVMEC"
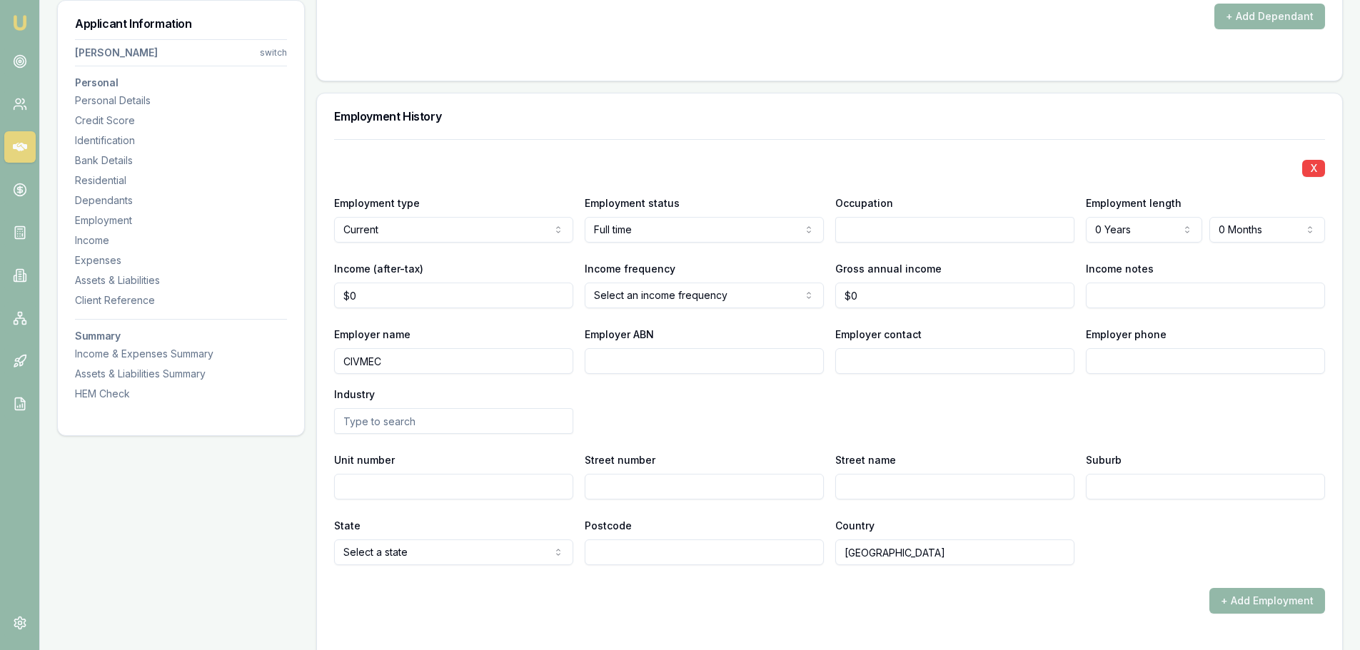
click at [1131, 312] on div "X Employment type Current Current Previous Employment status Full time Full tim…" at bounding box center [829, 352] width 991 height 426
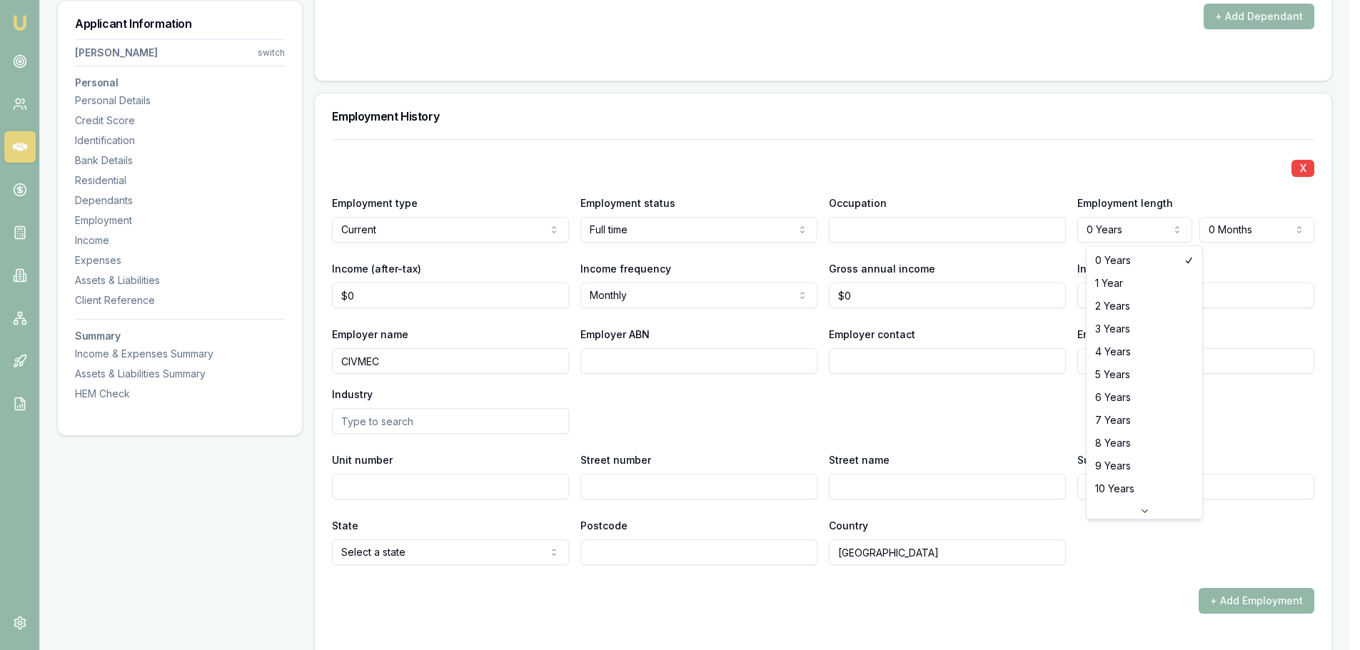
select select "2"
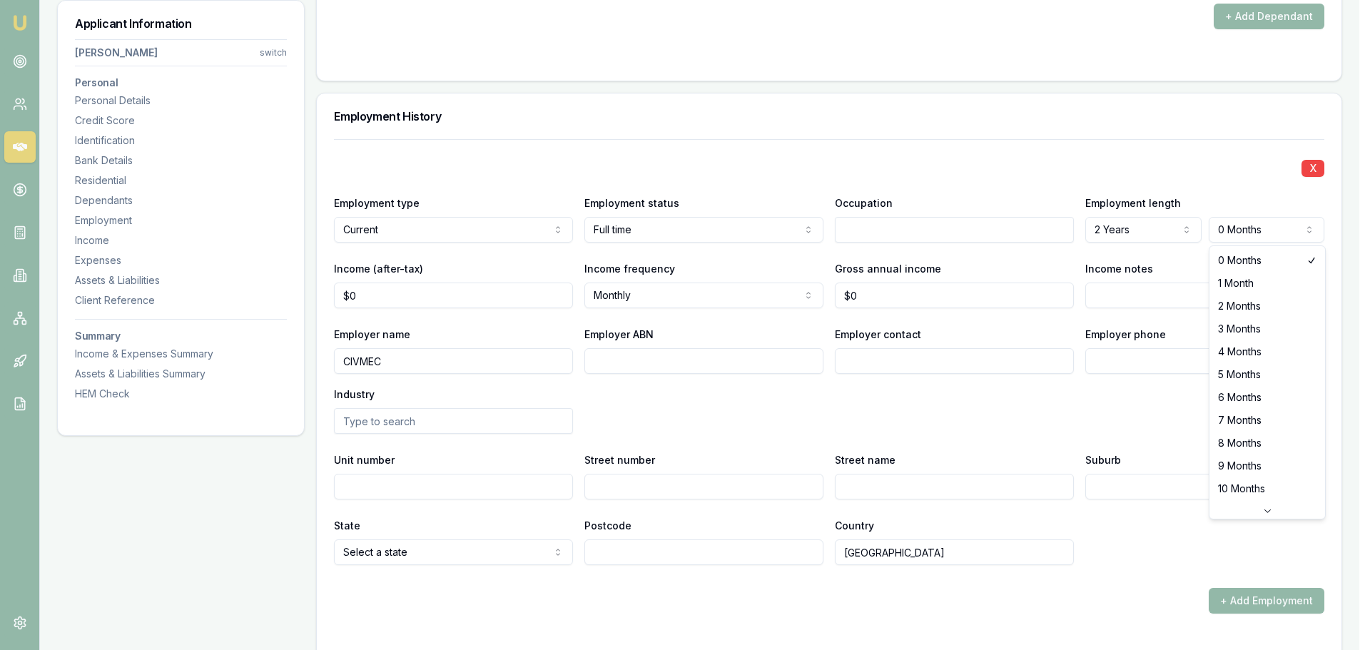
select select "3"
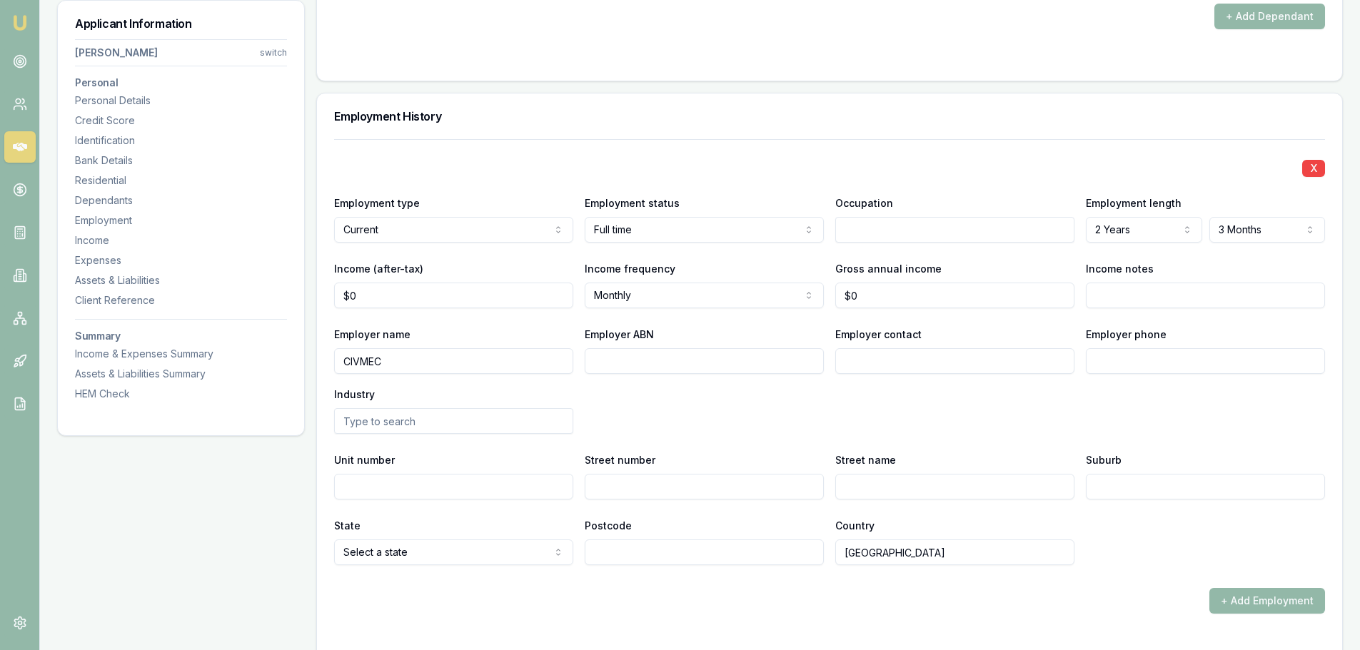
click at [1203, 140] on div "X Employment type Current Current Previous Employment status Full time Full tim…" at bounding box center [829, 352] width 991 height 426
click at [887, 228] on input "text" at bounding box center [954, 230] width 239 height 26
type input "SUPERINTENDANT"
click at [1008, 111] on h3 "Employment History" at bounding box center [829, 116] width 991 height 11
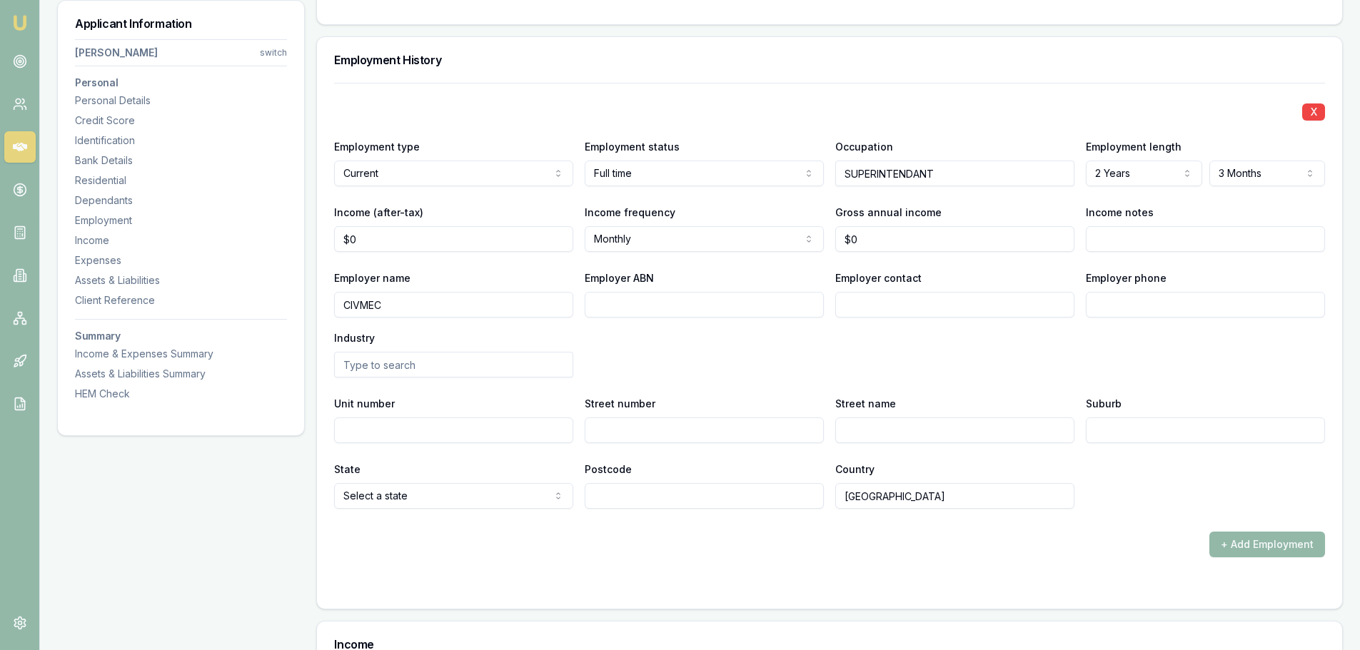
scroll to position [2212, 0]
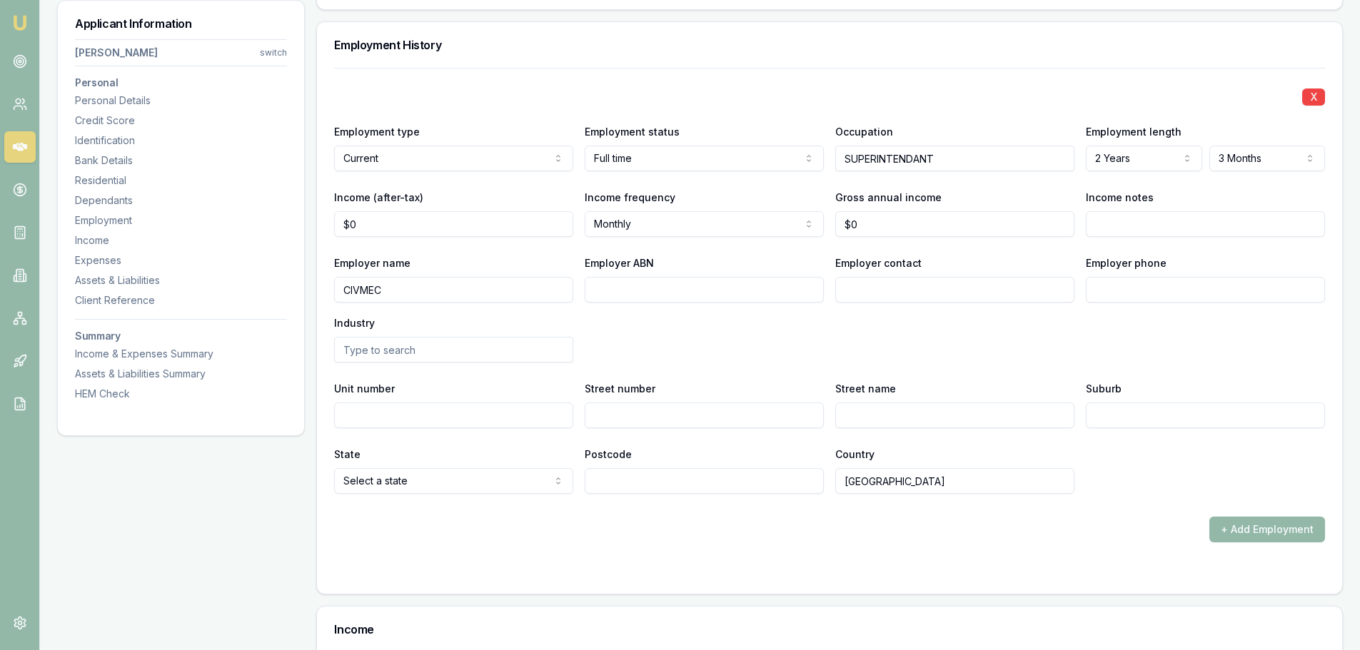
click at [952, 84] on div "X Employment type Current Current Previous Employment status Full time Full tim…" at bounding box center [829, 281] width 991 height 426
click at [1277, 525] on button "+ Add Employment" at bounding box center [1267, 530] width 116 height 26
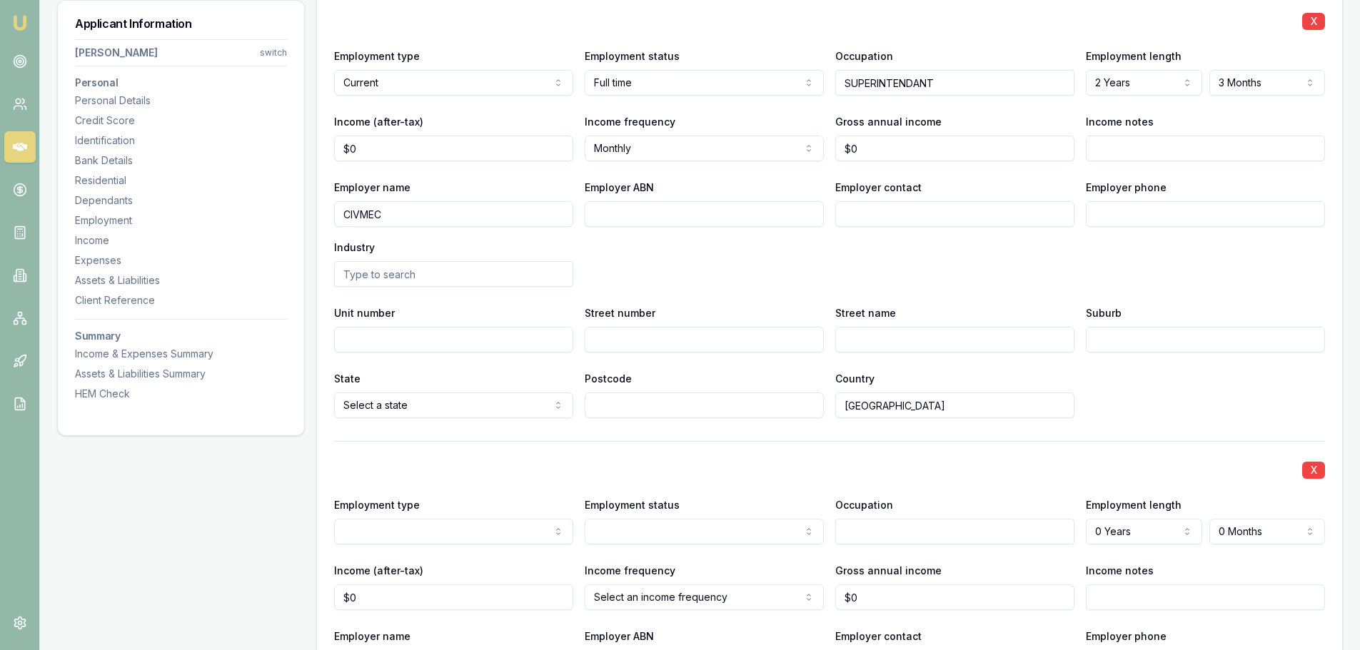
scroll to position [2427, 0]
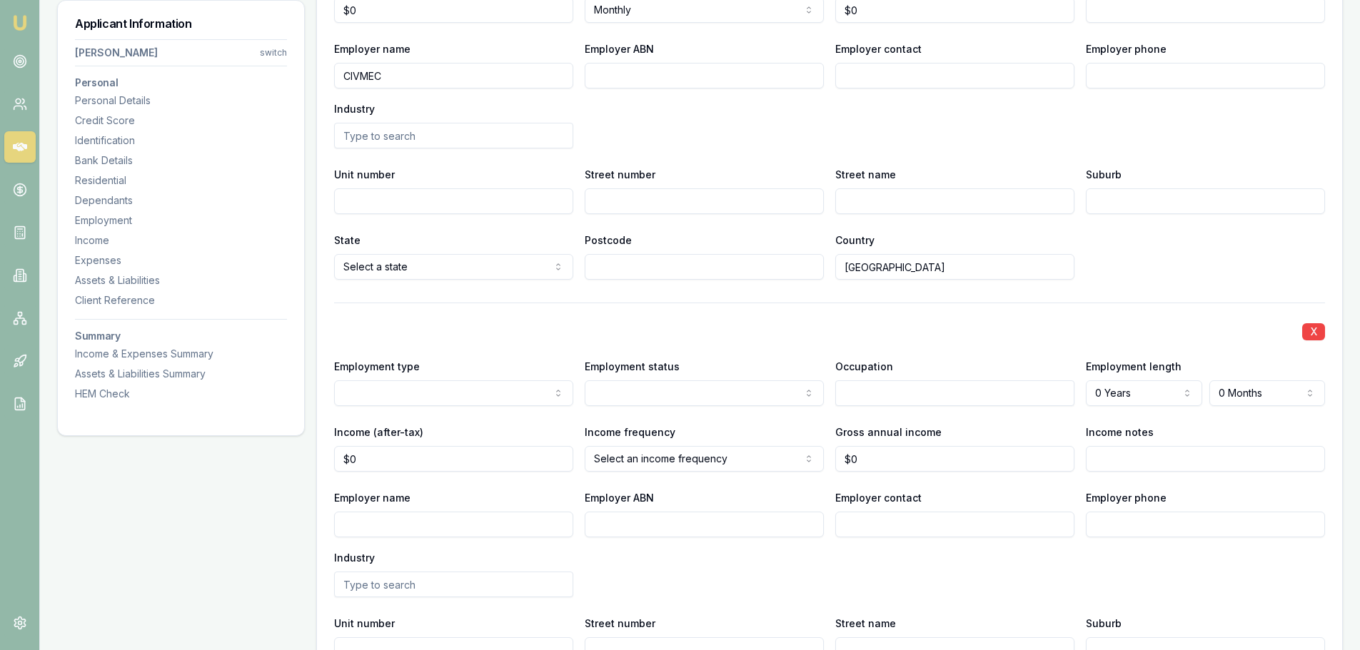
select select "PREVIOUS"
click at [383, 528] on input "Employer name" at bounding box center [453, 525] width 239 height 26
type input "BHP"
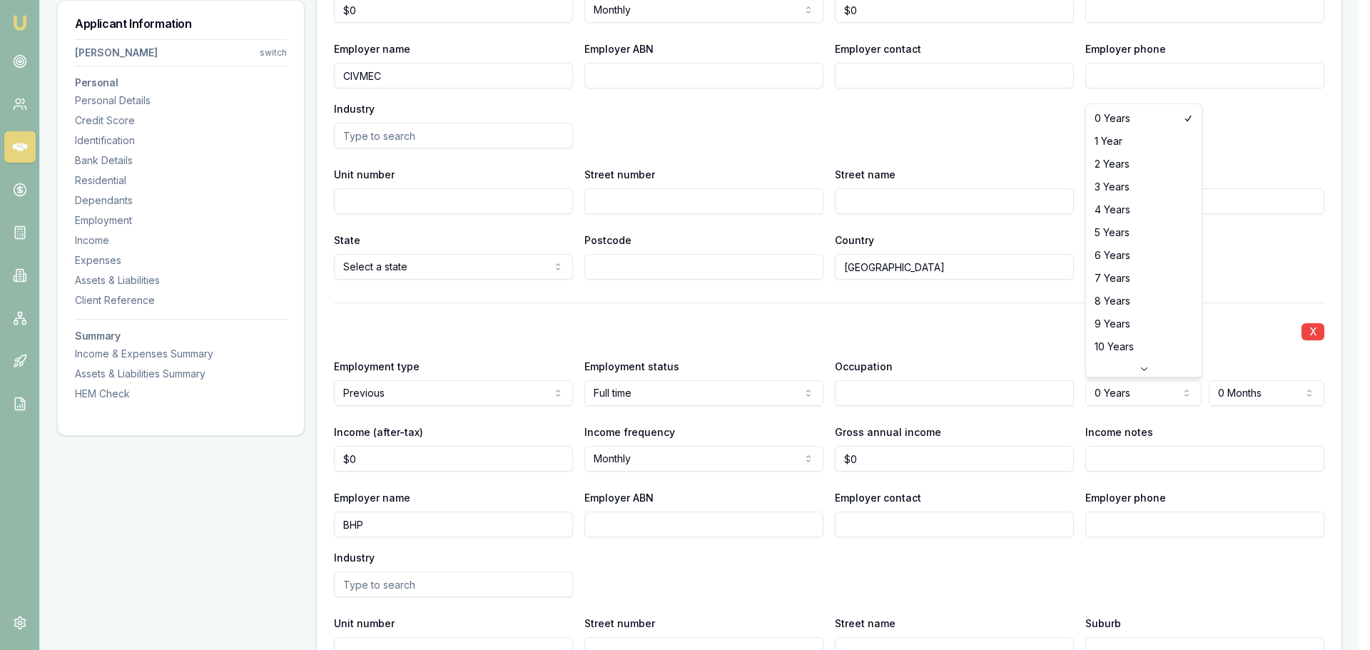
select select "9"
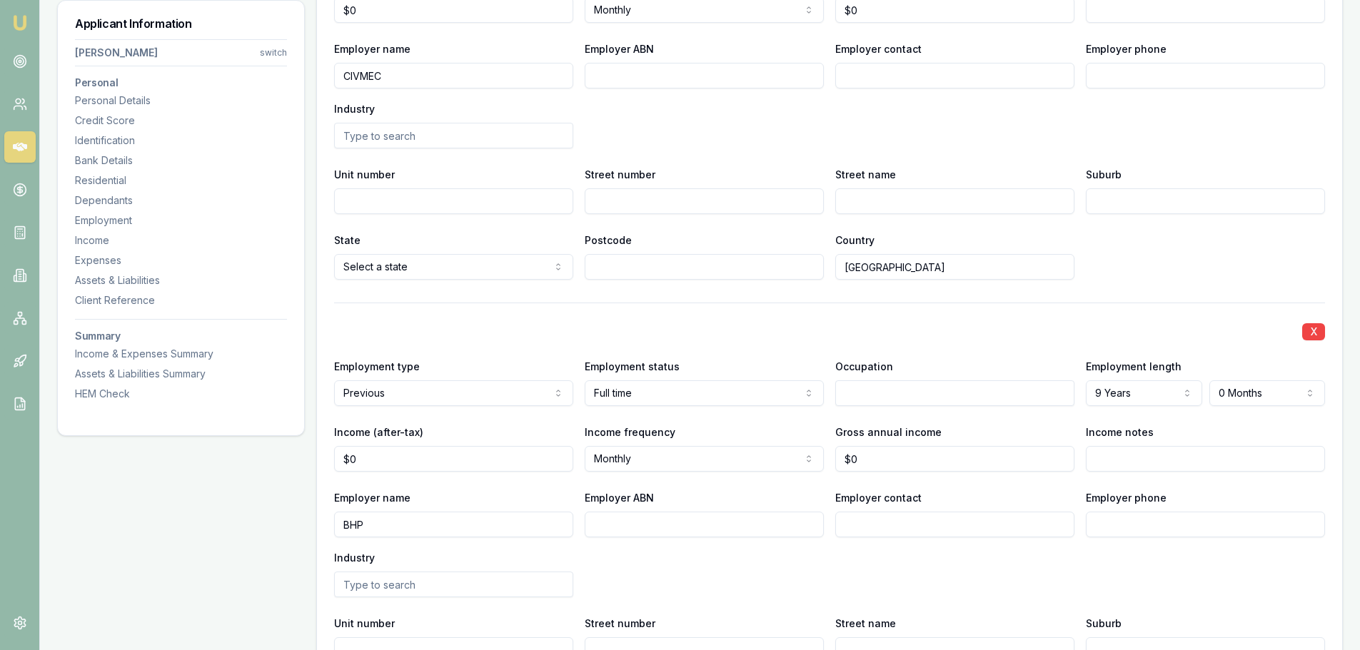
click at [1128, 302] on div "X Employment type Current Current Previous Employment status Full time Full tim…" at bounding box center [829, 316] width 991 height 924
click at [880, 399] on input "text" at bounding box center [954, 393] width 239 height 26
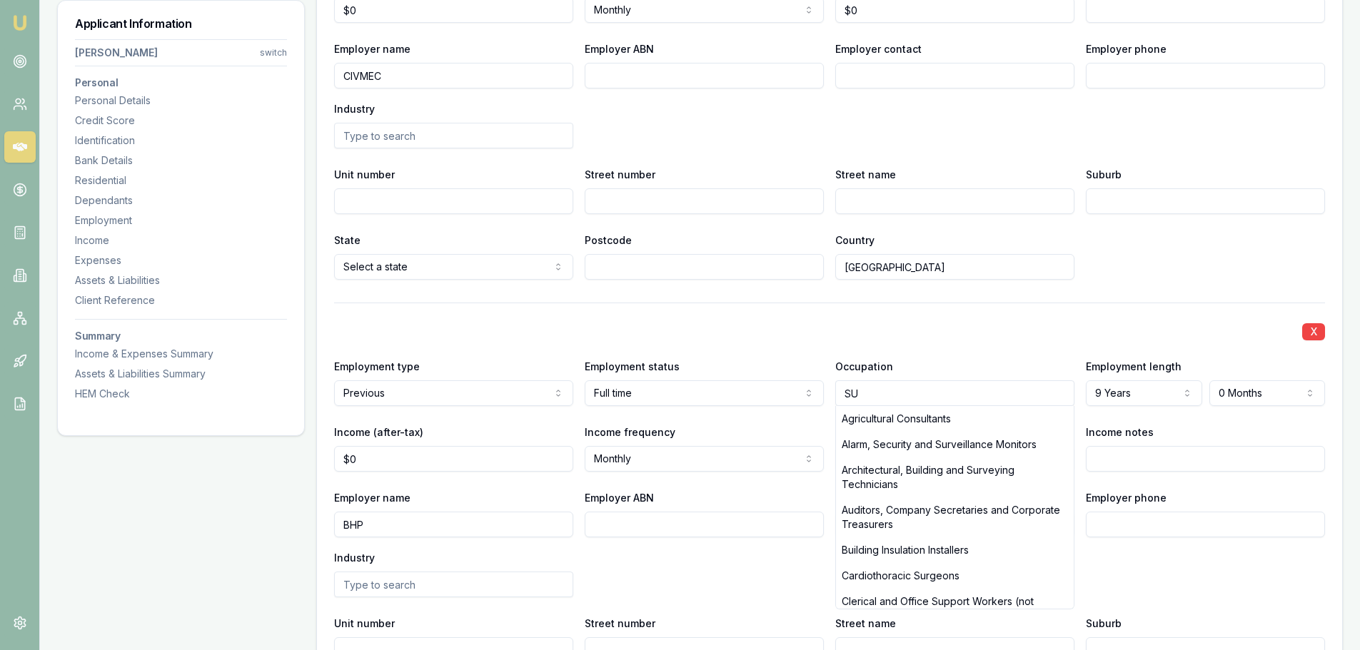
type input "S"
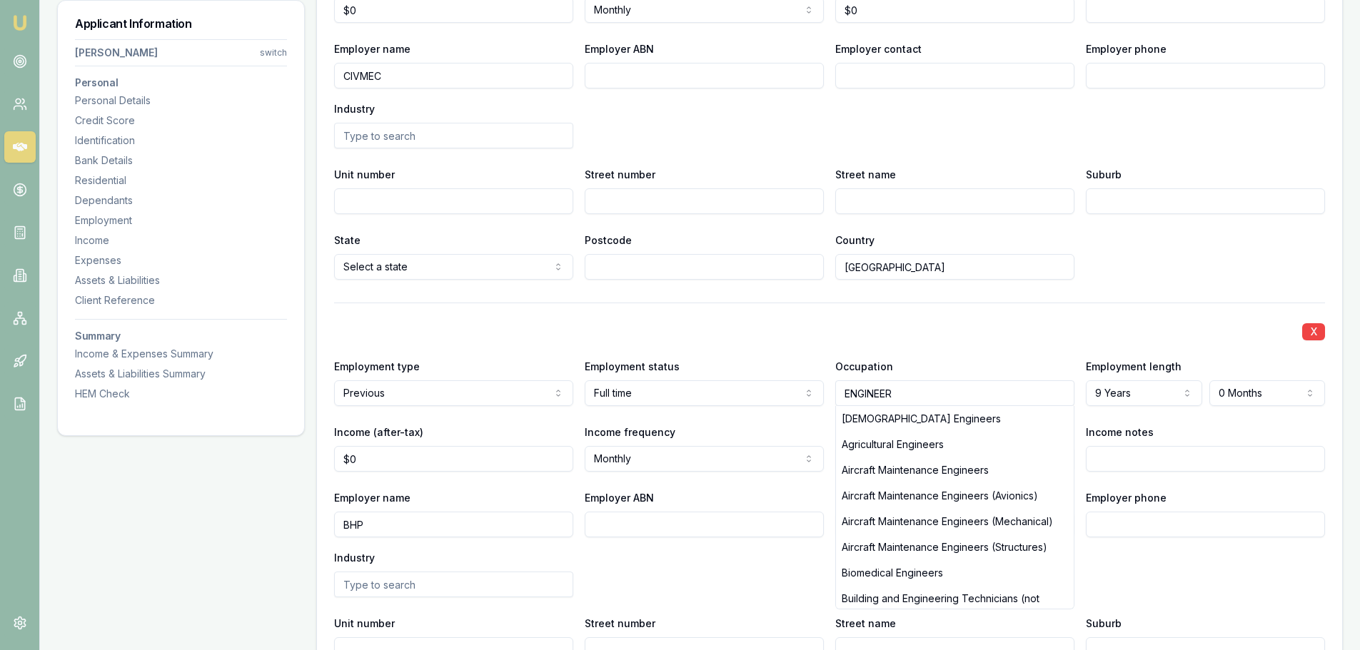
type input "ENGINEER"
click at [982, 330] on div "X" at bounding box center [829, 330] width 991 height 20
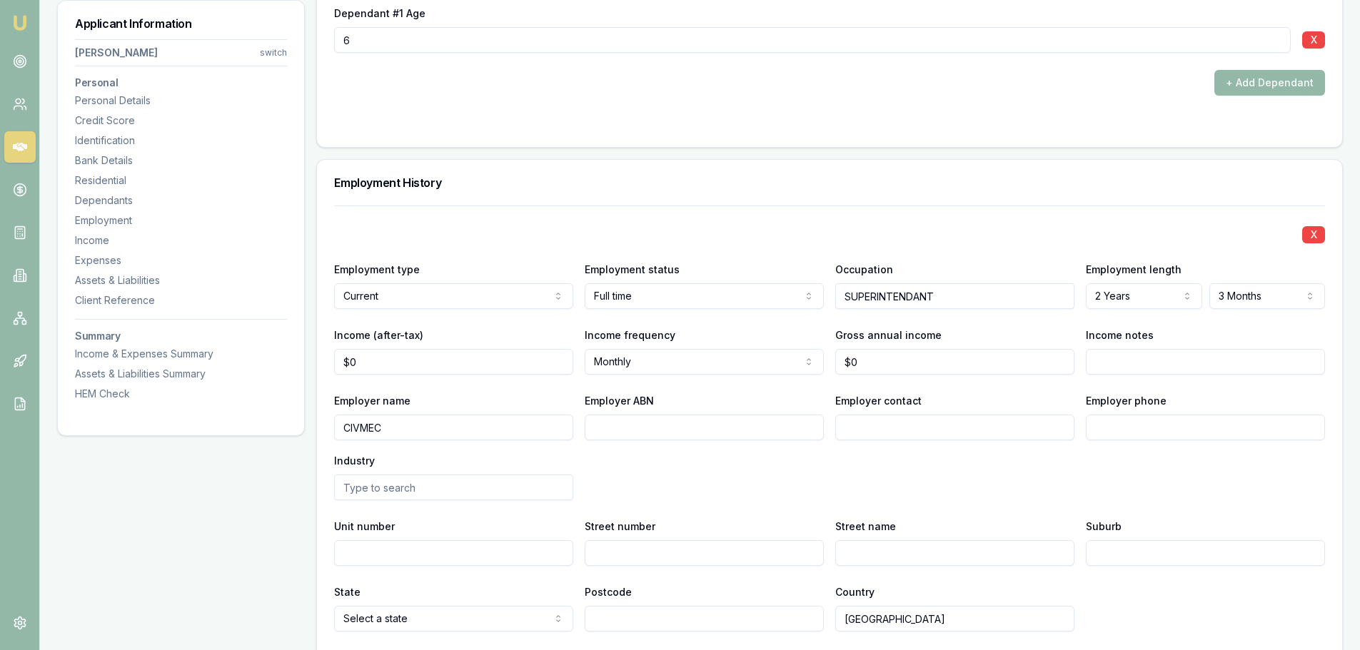
scroll to position [2070, 0]
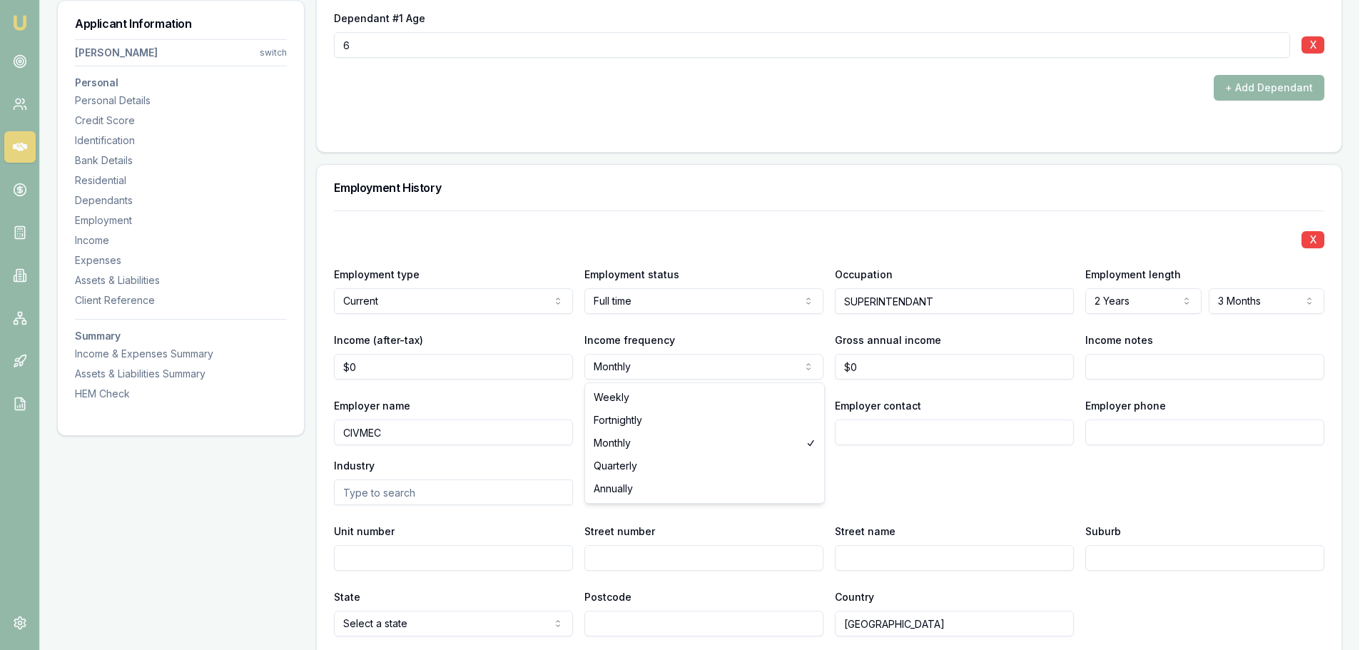
select select "FORTNIGHTLY"
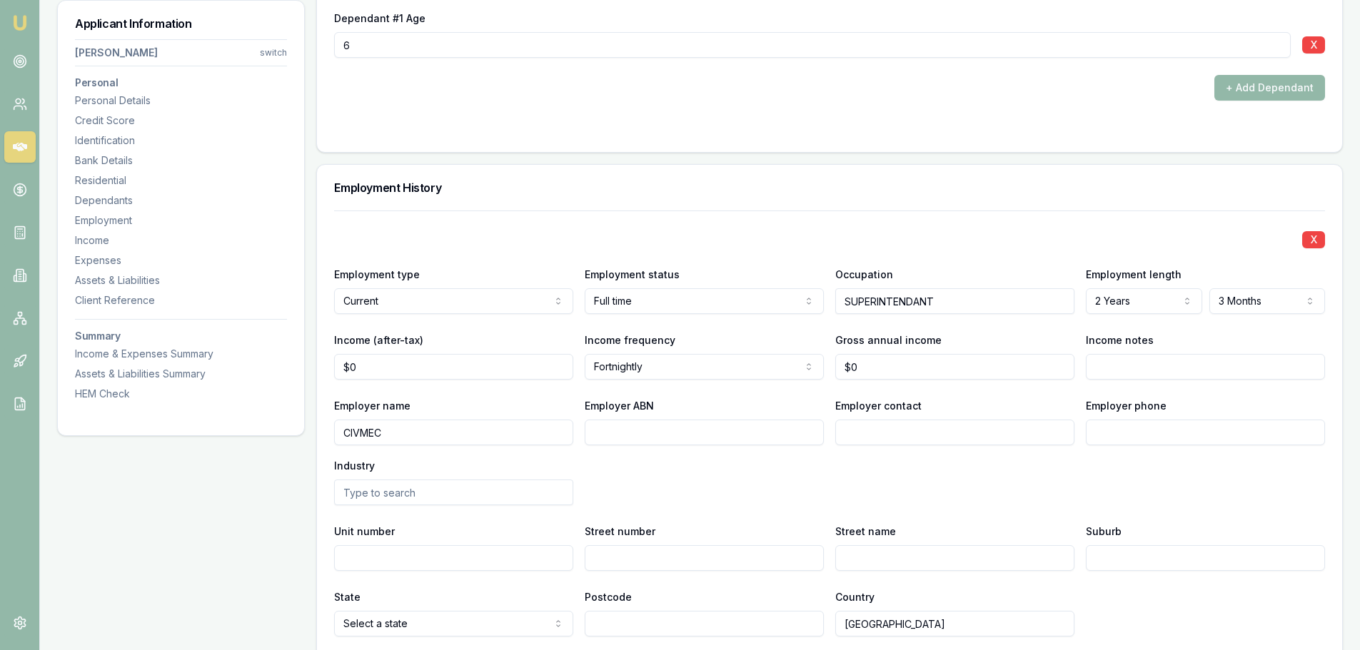
type input "0"
click at [422, 360] on input "0" at bounding box center [453, 367] width 239 height 26
click at [518, 213] on div "X Employment type Current Current Previous Employment status Full time Full tim…" at bounding box center [829, 424] width 991 height 426
click at [425, 365] on input "Income (after-tax)" at bounding box center [453, 367] width 239 height 26
type input "$5,804"
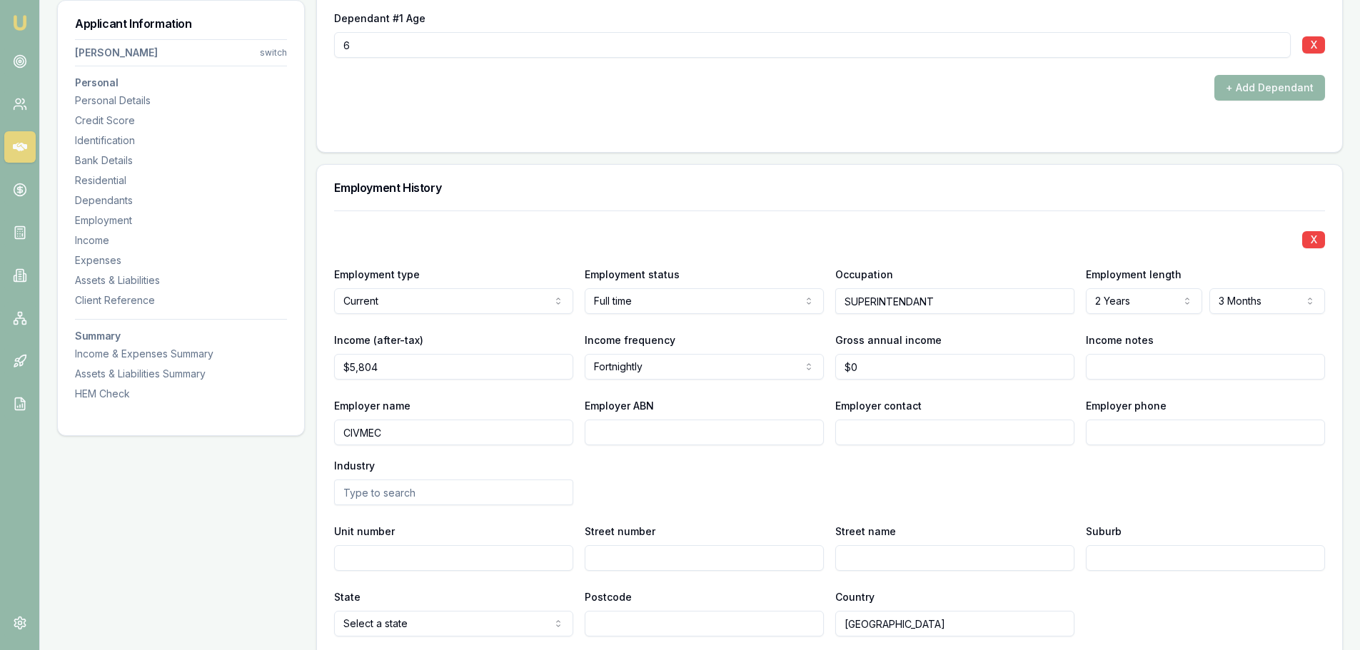
click at [1075, 501] on div "Employer name CIVMEC Employer ABN Employer contact Employer phone Industry" at bounding box center [829, 451] width 991 height 108
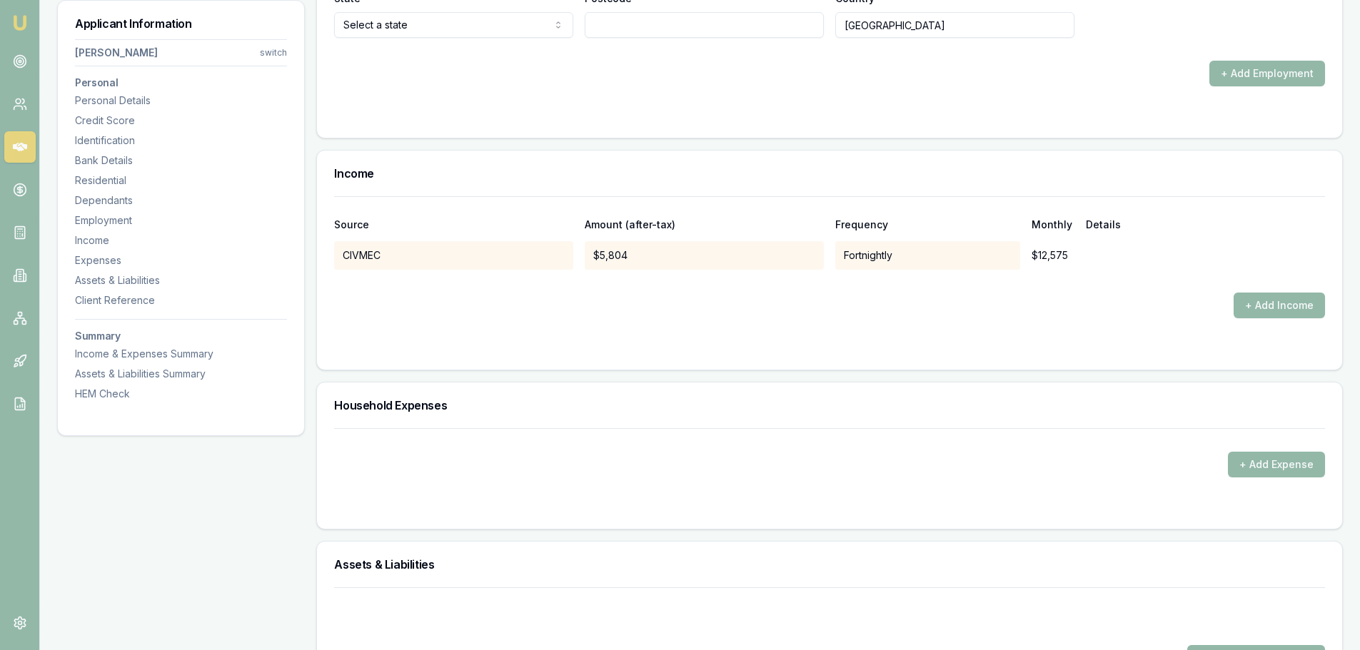
scroll to position [3212, 0]
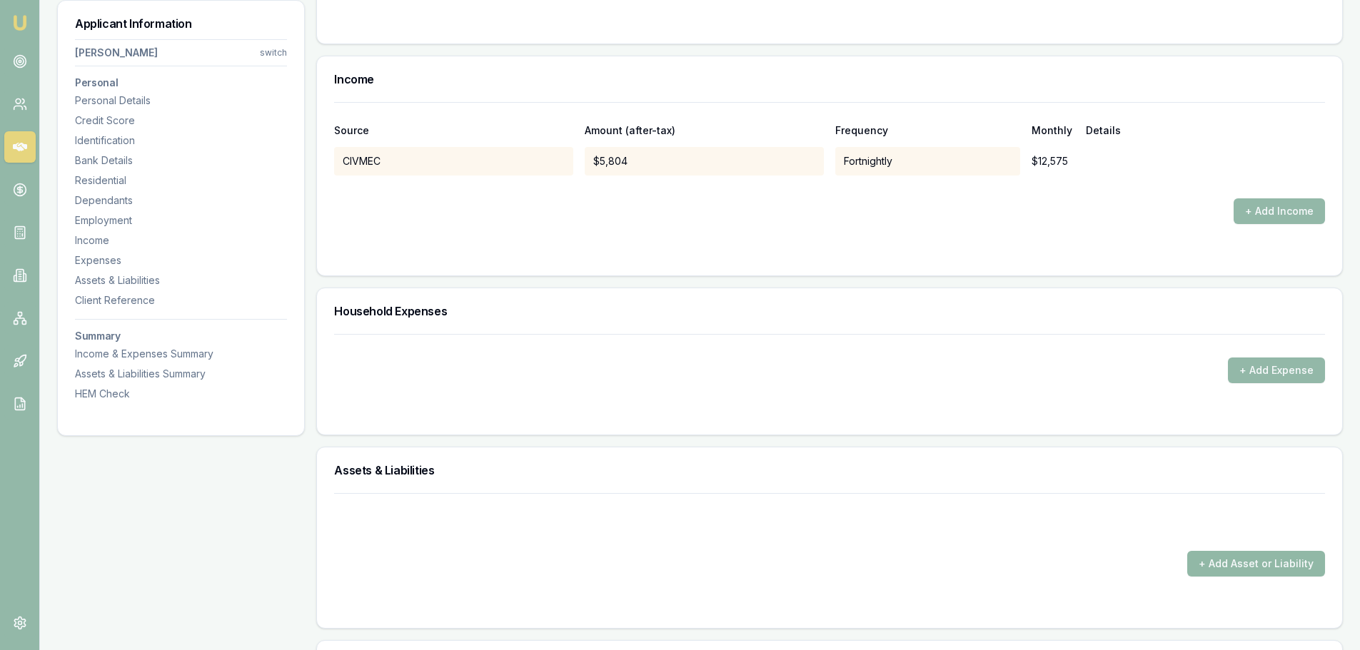
click at [1249, 562] on button "+ Add Asset or Liability" at bounding box center [1256, 564] width 138 height 26
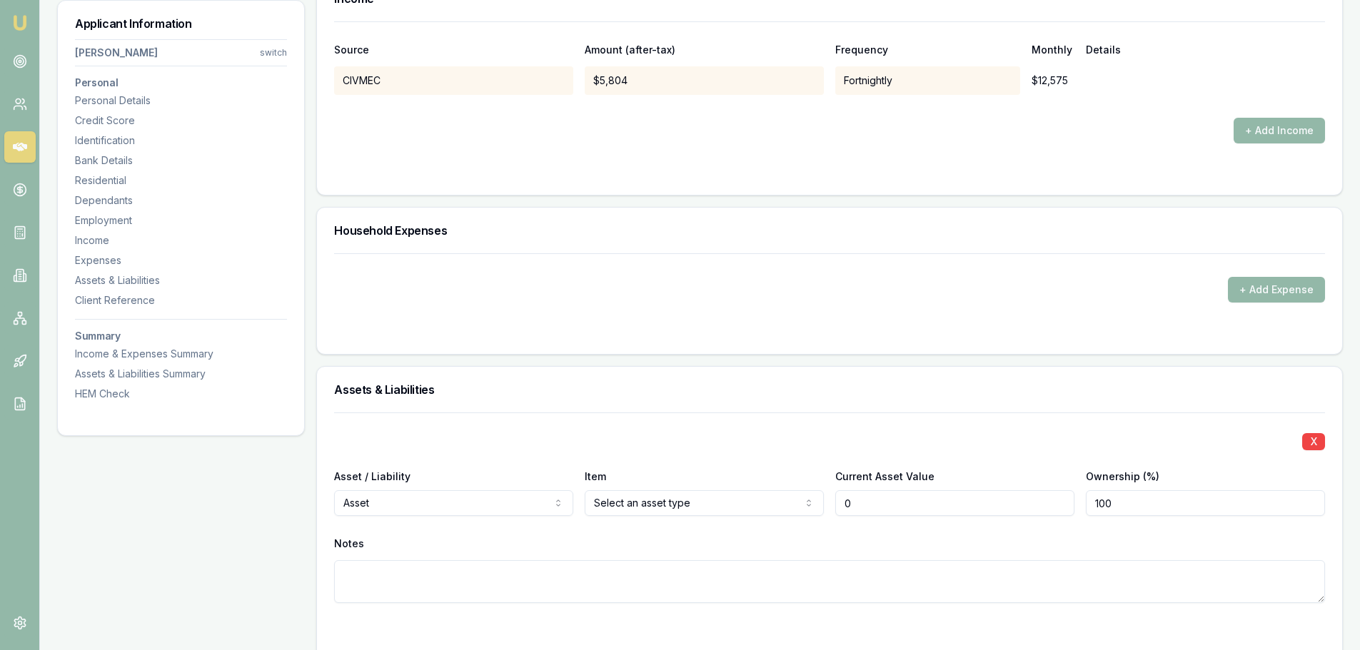
scroll to position [3426, 0]
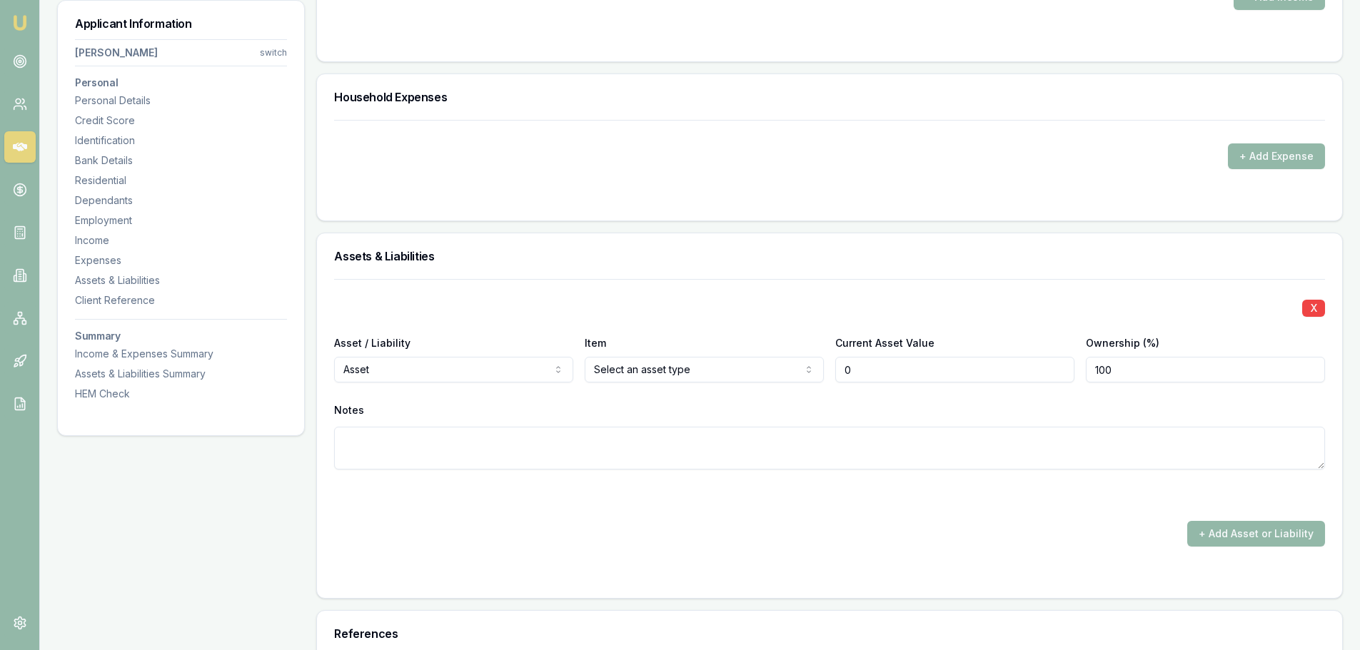
type input "$0"
select select "LIABILITY"
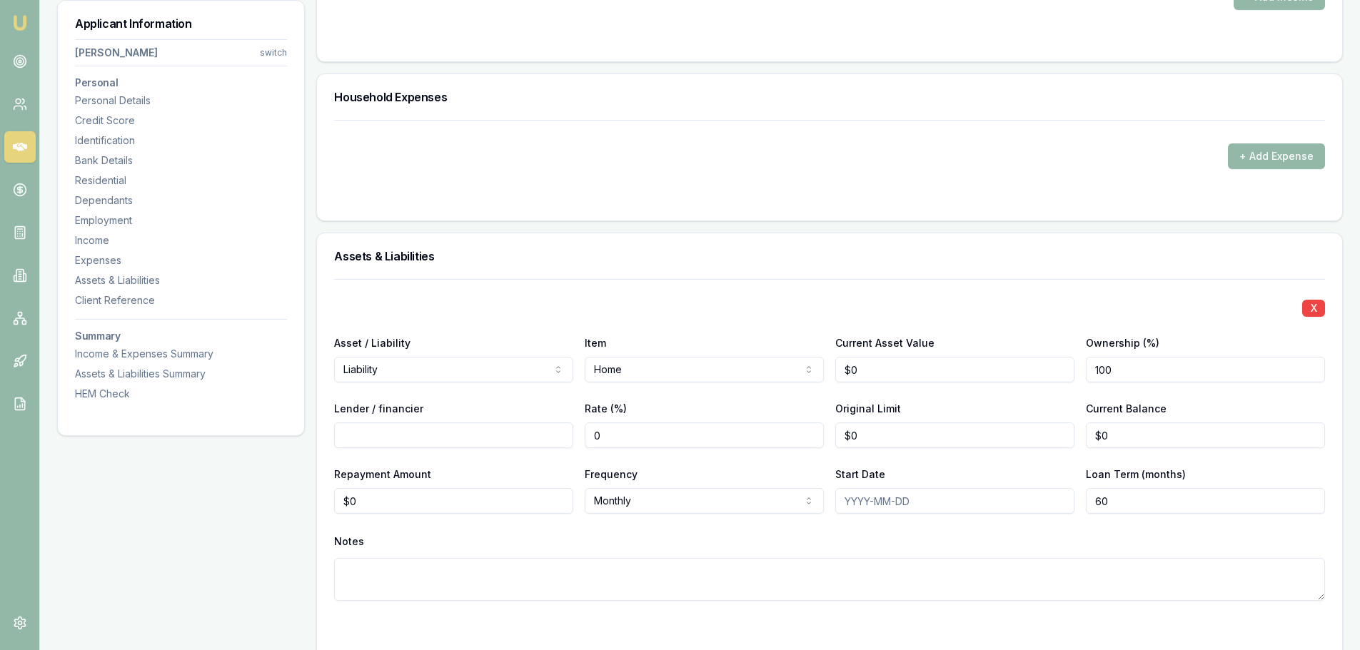
click at [462, 432] on input "Lender / financier" at bounding box center [453, 436] width 239 height 26
type input "WESTPAC"
drag, startPoint x: 1138, startPoint y: 435, endPoint x: 1029, endPoint y: 423, distance: 109.2
click at [1034, 423] on div "Lender / financier WESTPAC Rate (%) 0 Original Limit $0 Current Balance 0" at bounding box center [829, 424] width 991 height 49
type input "$473,659"
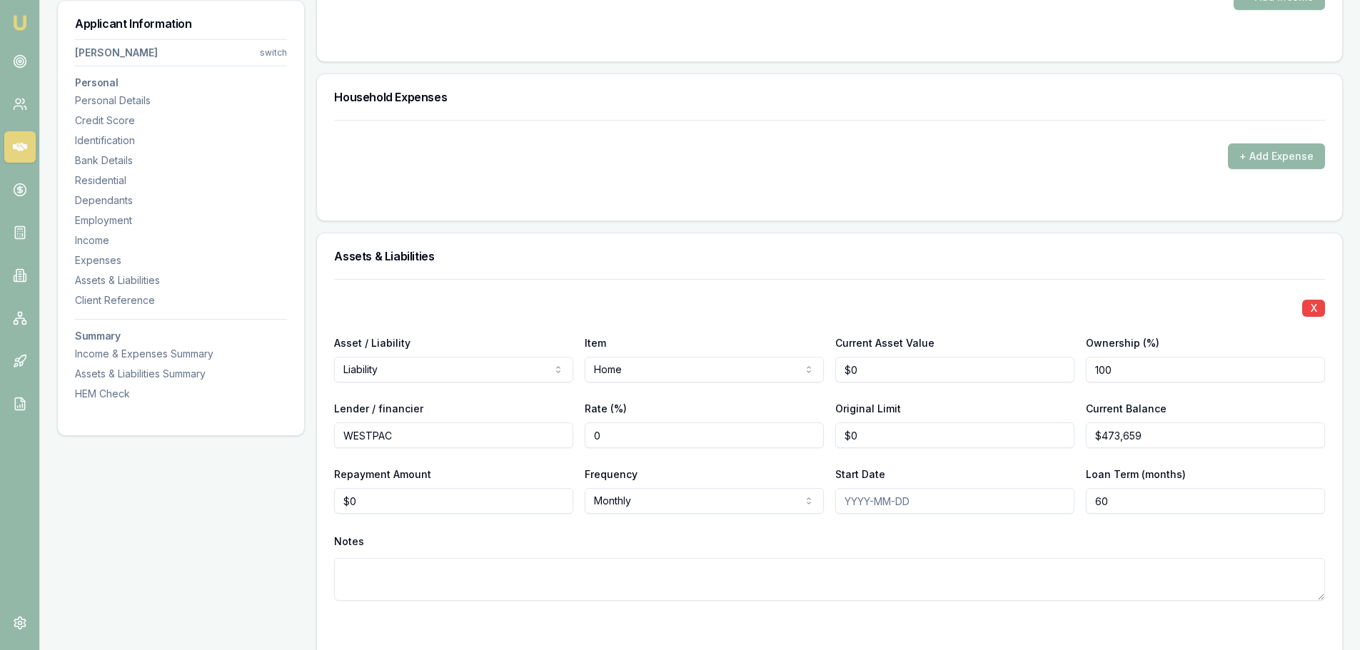
click at [1178, 526] on div "X Asset / Liability Liability Asset Liability Item Home Home Car Boat Bike Cara…" at bounding box center [829, 457] width 991 height 356
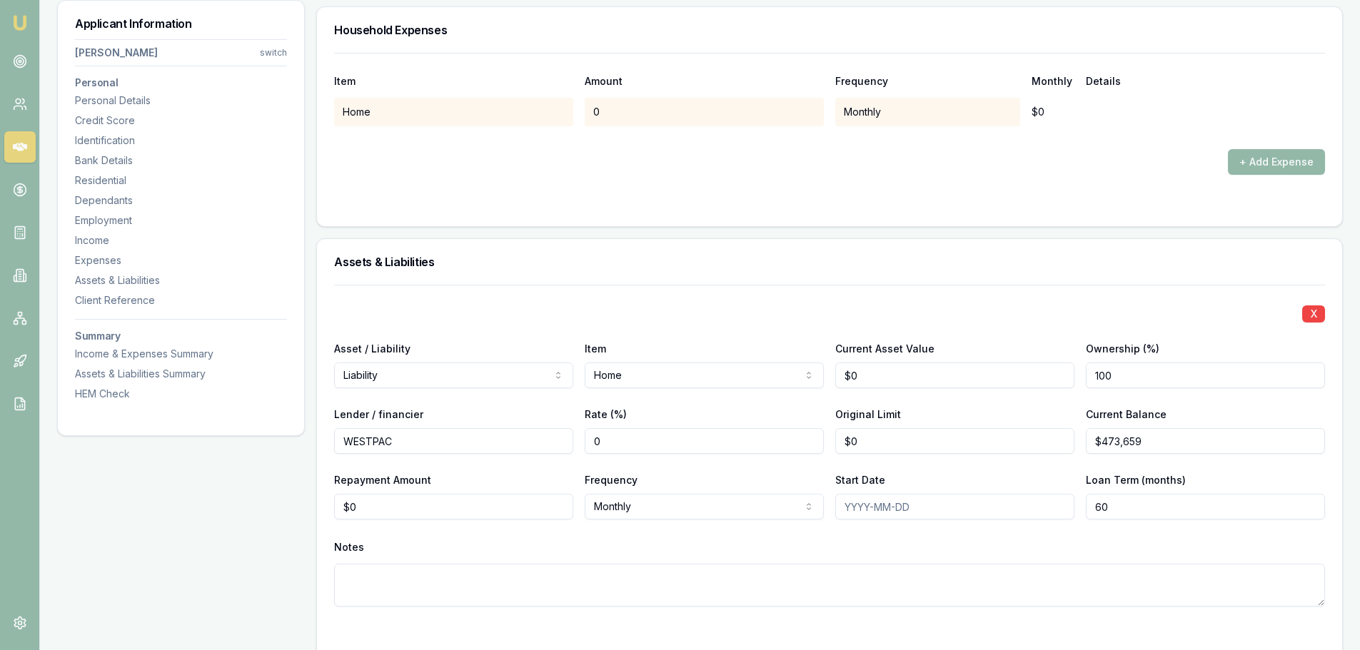
scroll to position [3569, 0]
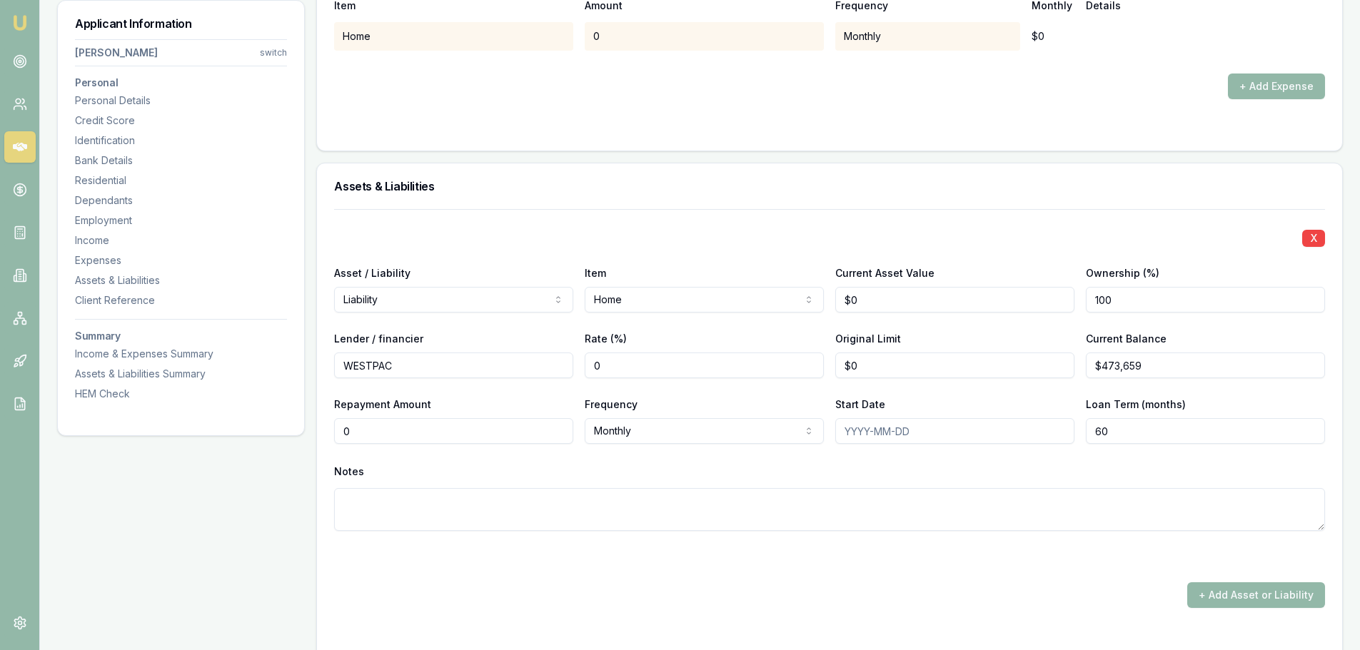
drag, startPoint x: 368, startPoint y: 425, endPoint x: 277, endPoint y: 418, distance: 90.9
type input "$3,000"
click at [517, 473] on div "Notes" at bounding box center [829, 471] width 991 height 21
type input "0"
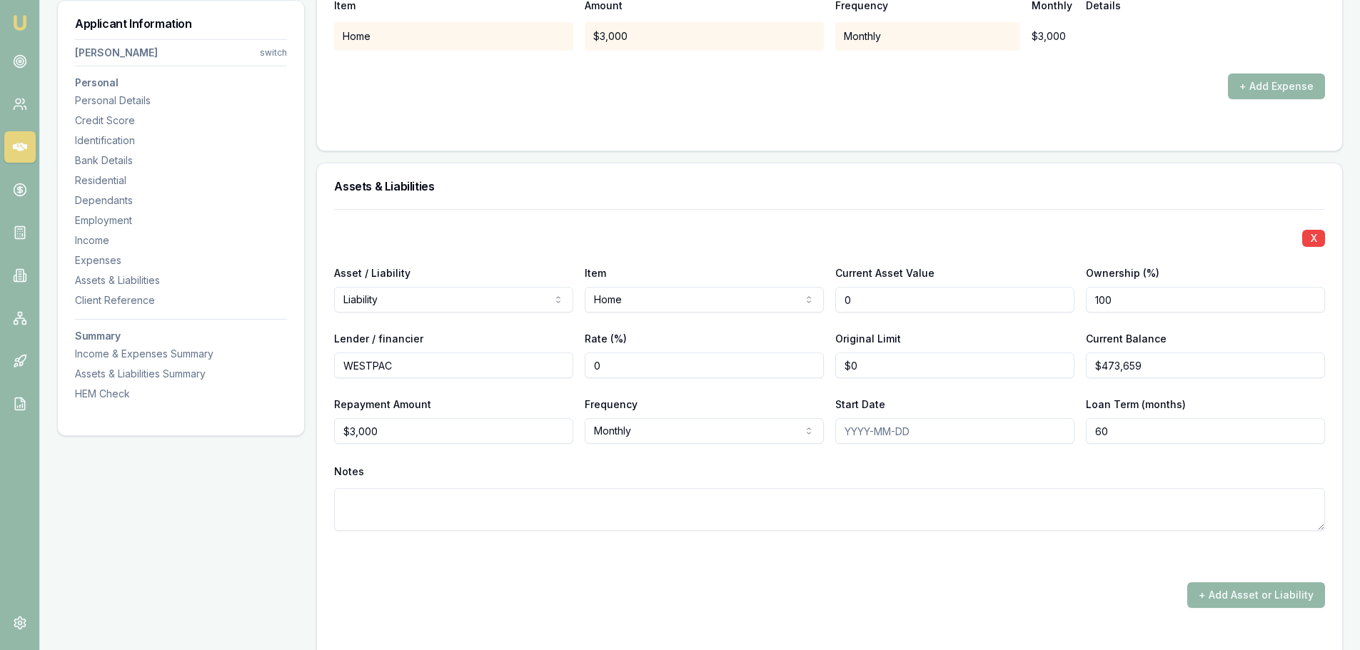
click at [861, 300] on input "0" at bounding box center [954, 300] width 239 height 26
click at [900, 307] on input "Current Asset Value" at bounding box center [954, 300] width 239 height 26
type input "$650,000"
click at [796, 223] on div "X Asset / Liability Liability Asset Liability Item Home Home Car Boat Bike Cara…" at bounding box center [829, 387] width 991 height 356
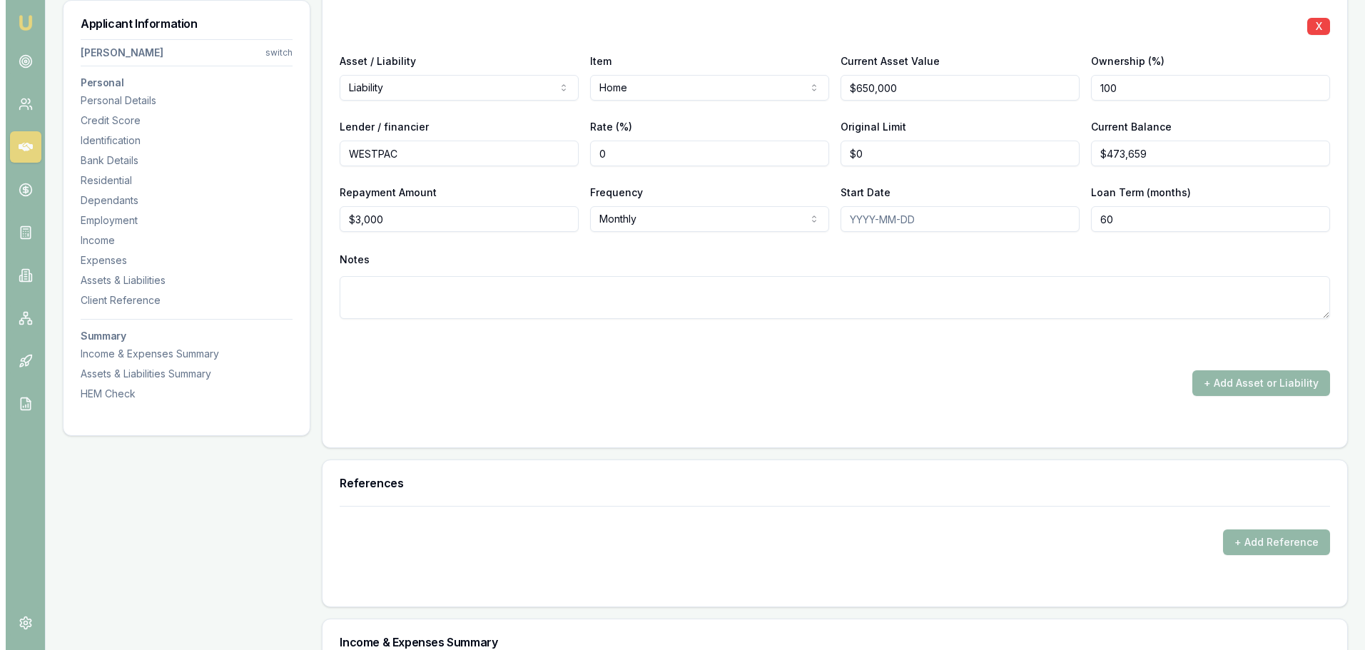
scroll to position [3783, 0]
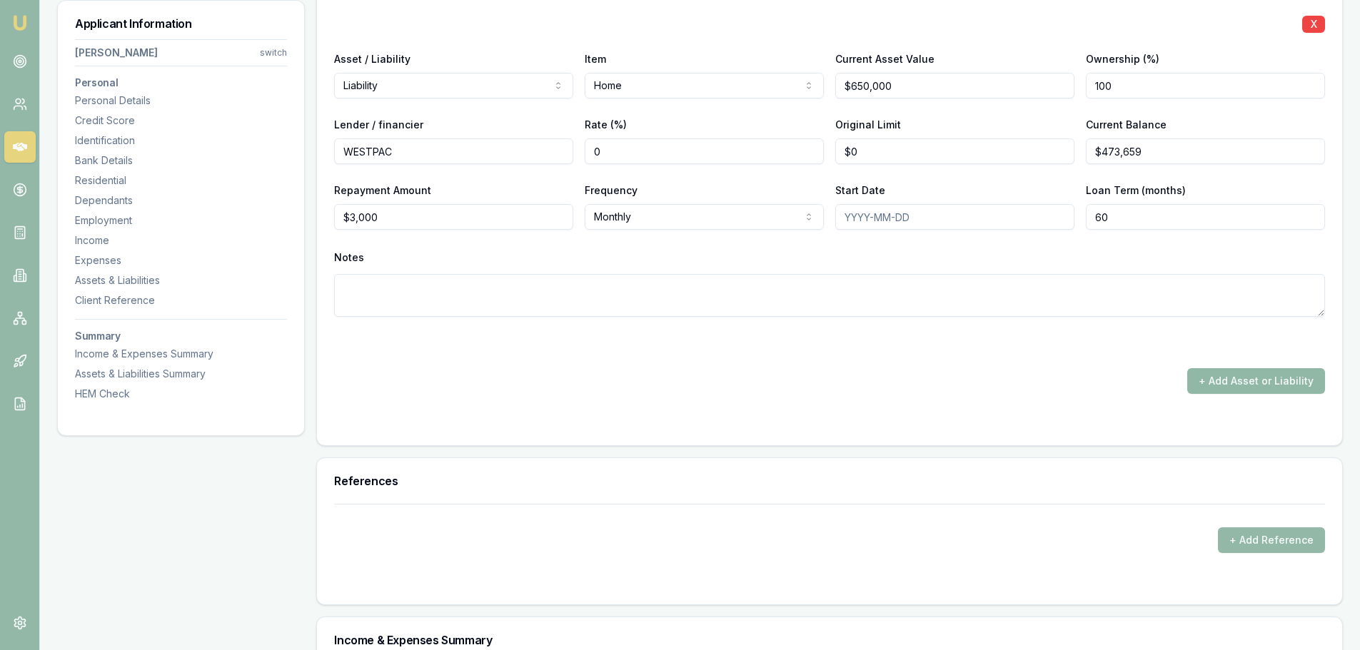
click at [1225, 384] on button "+ Add Asset or Liability" at bounding box center [1256, 381] width 138 height 26
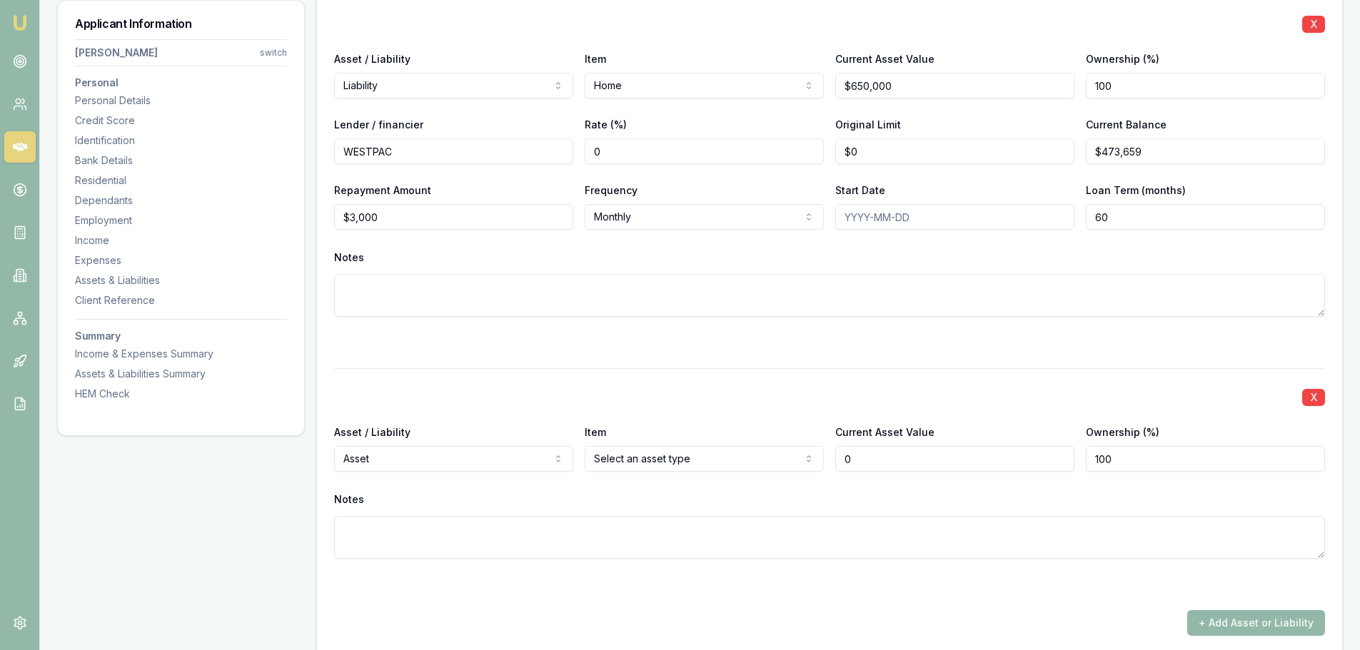
type input "$0"
select select "LIABILITY"
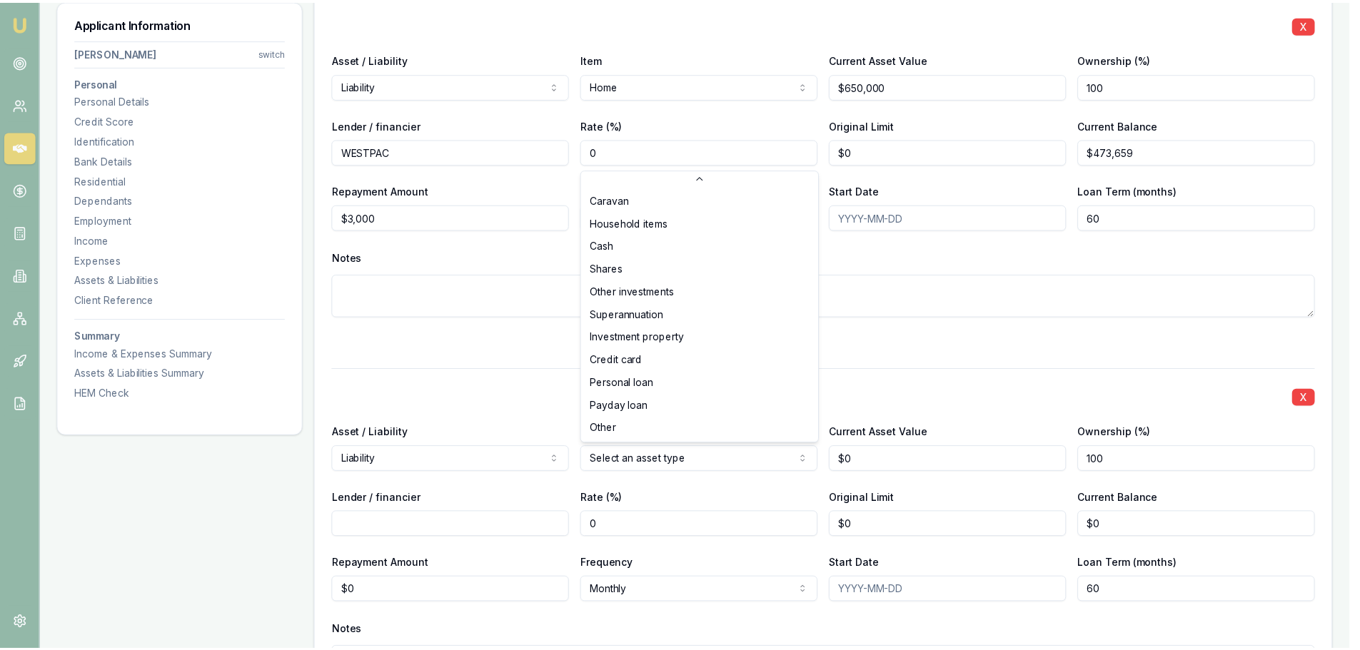
scroll to position [92, 0]
select select "CREDIT_CARD"
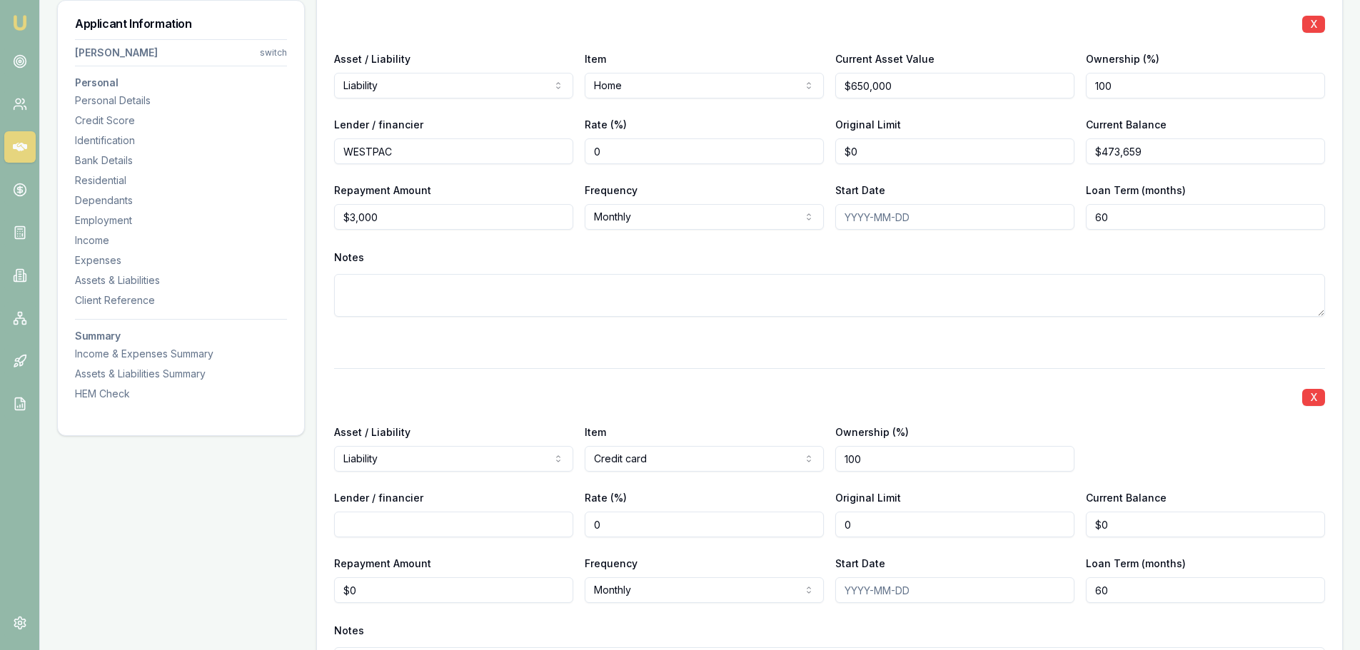
drag, startPoint x: 891, startPoint y: 521, endPoint x: 759, endPoint y: 523, distance: 132.8
click at [763, 522] on div "Lender / financier Rate (%) 0 Original Limit 0 Current Balance $0" at bounding box center [829, 513] width 991 height 49
type input "$2,000"
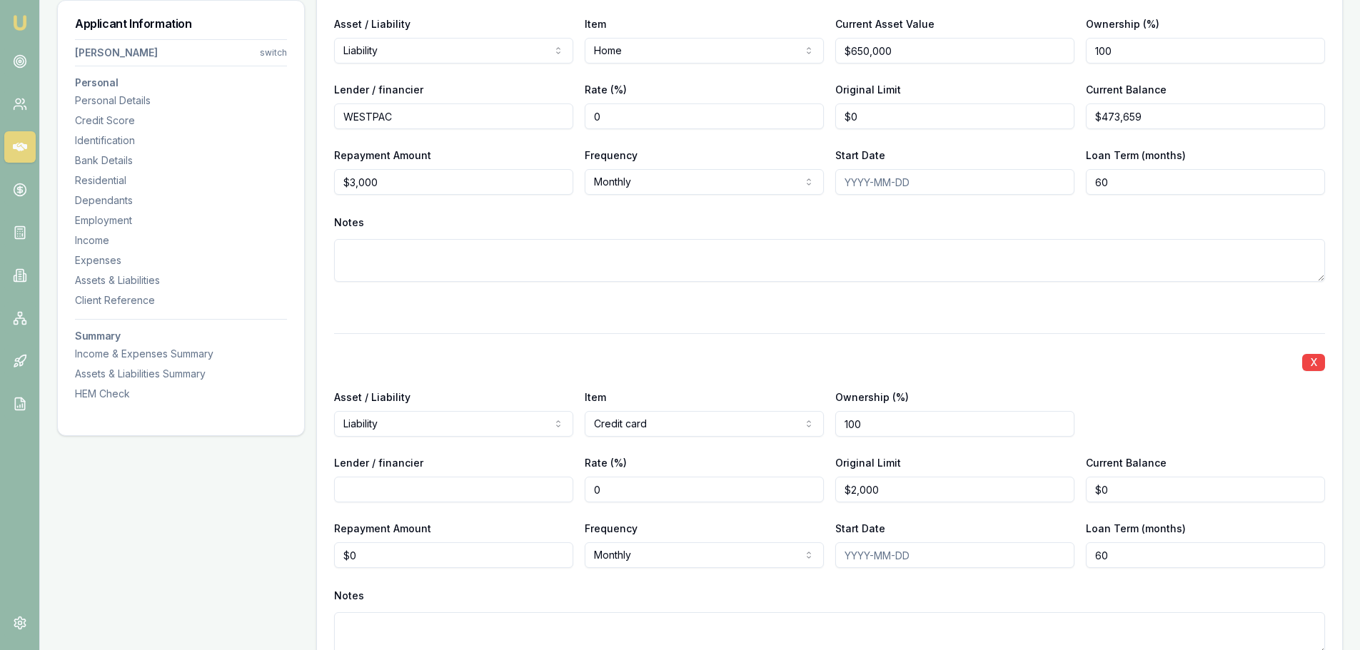
scroll to position [3997, 0]
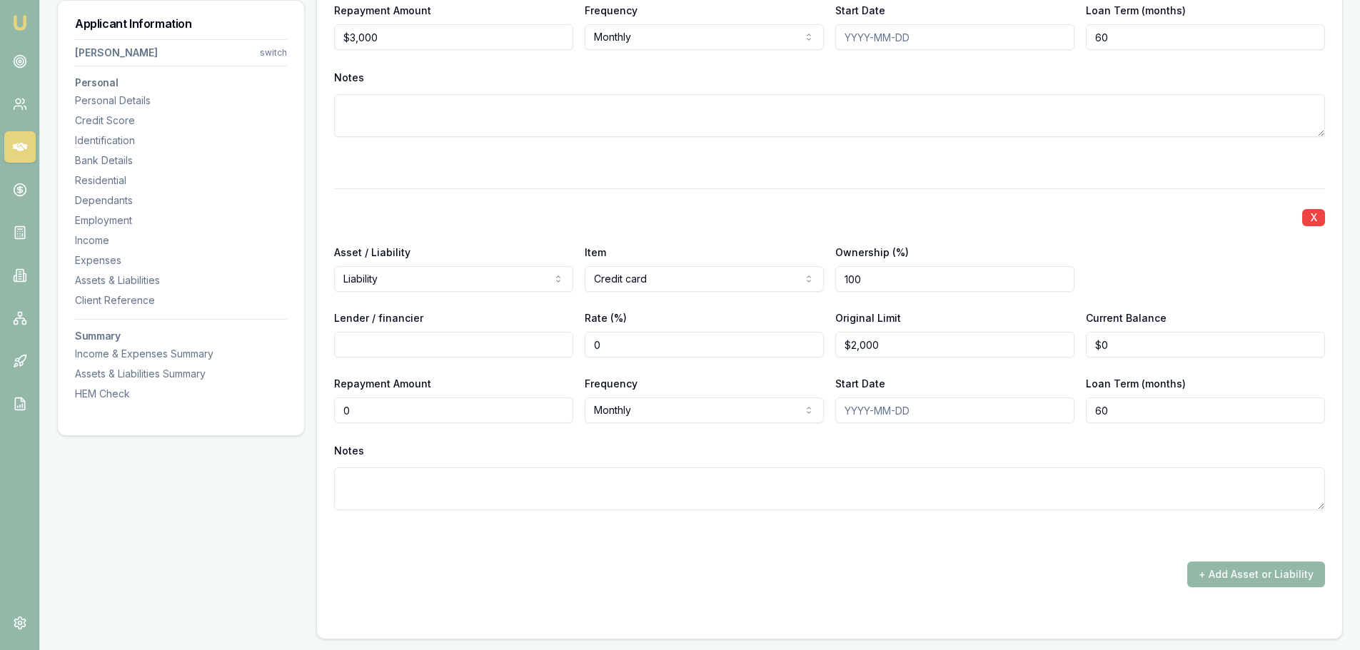
drag, startPoint x: 109, startPoint y: 419, endPoint x: -142, endPoint y: 420, distance: 251.2
type input "$80"
click at [455, 350] on input "Lender / financier" at bounding box center [453, 345] width 239 height 26
type input "NAB"
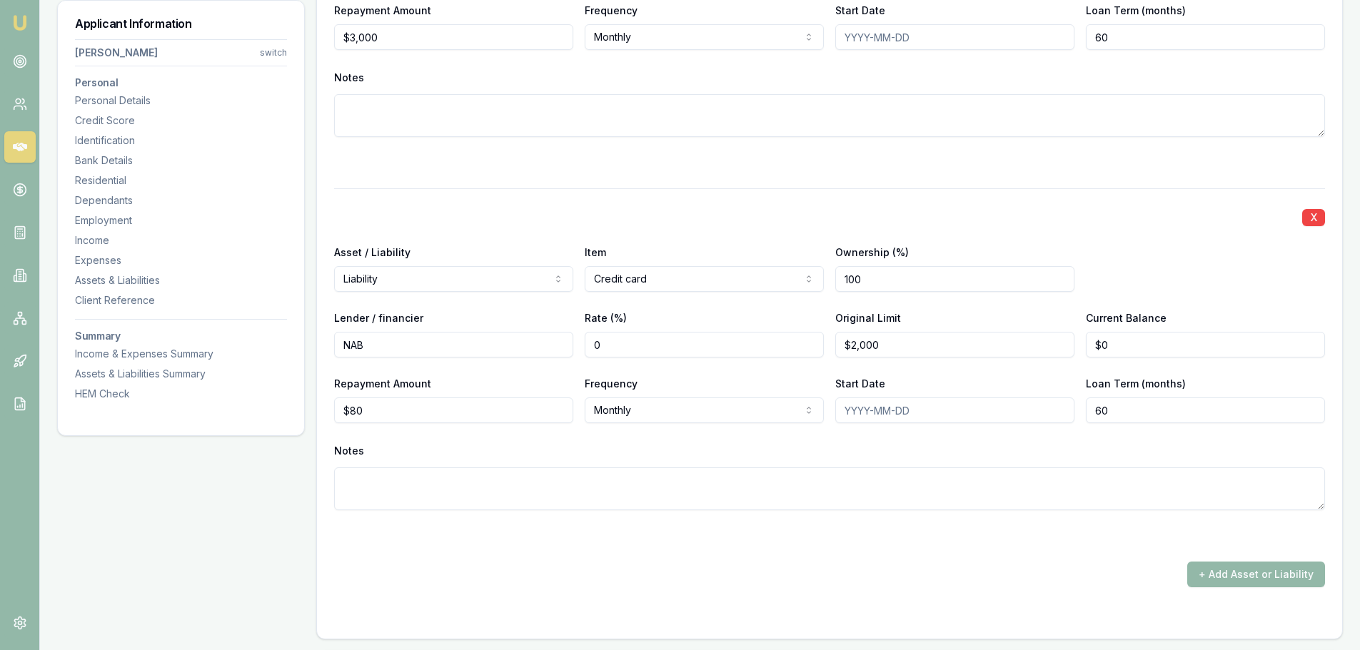
click at [445, 178] on div "X Asset / Liability Liability Asset Liability Item Home Home Car Boat Bike Cara…" at bounding box center [829, 201] width 991 height 772
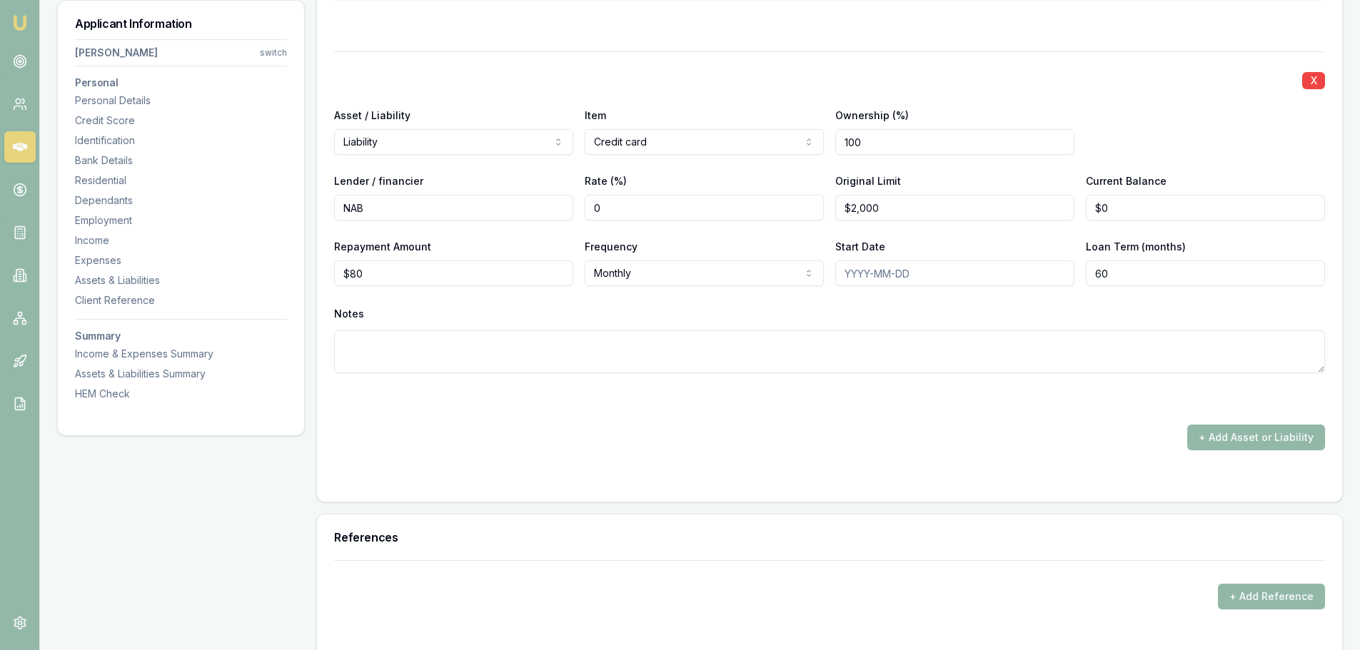
scroll to position [4211, 0]
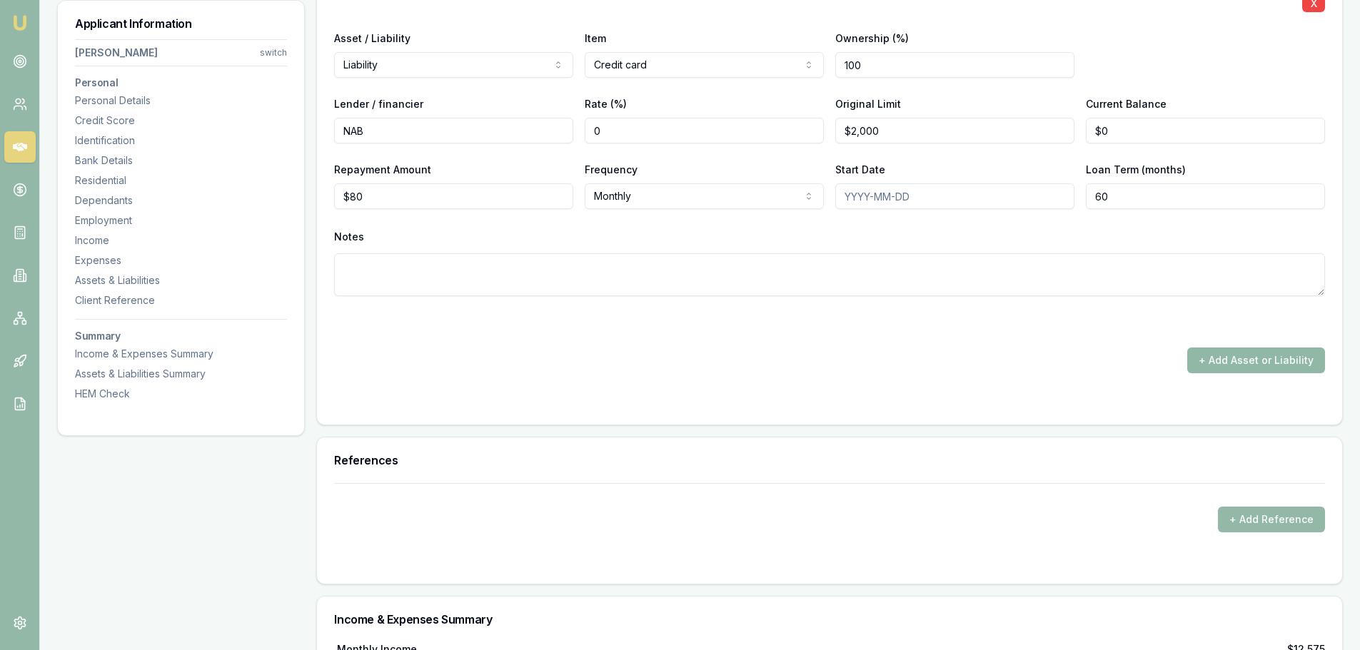
click at [1227, 358] on button "+ Add Asset or Liability" at bounding box center [1256, 361] width 138 height 26
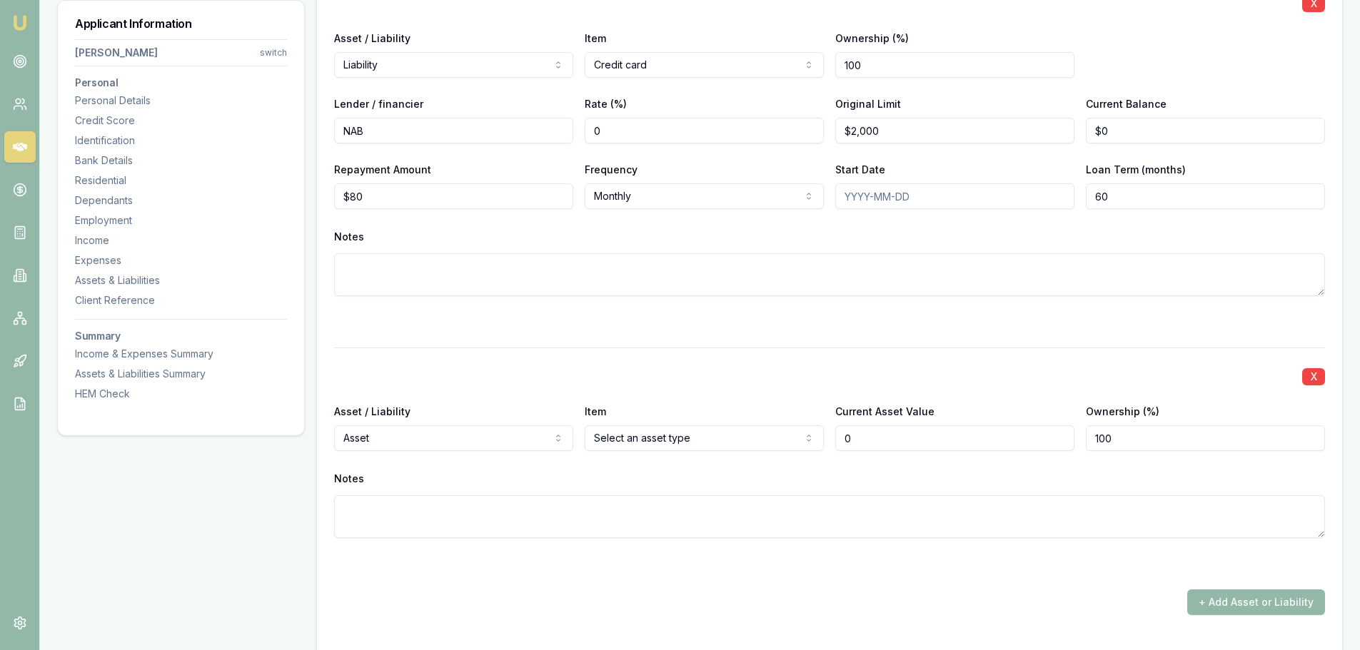
type input "$0"
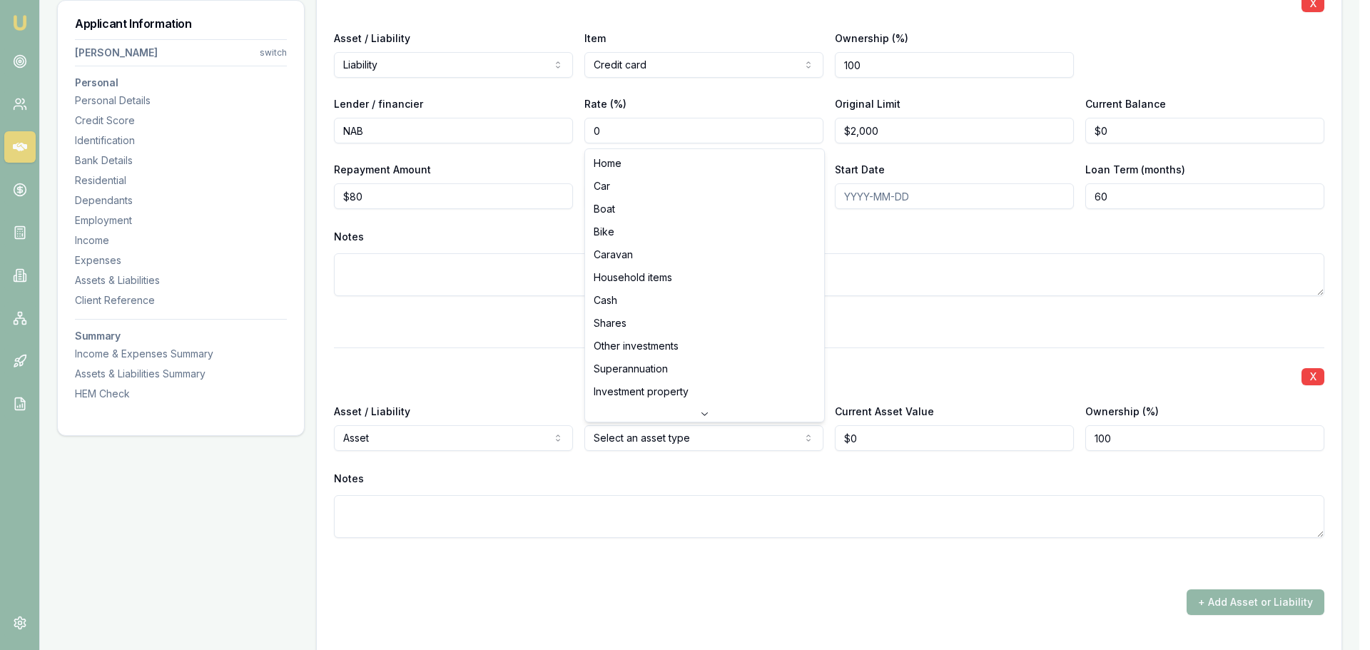
select select "CASH"
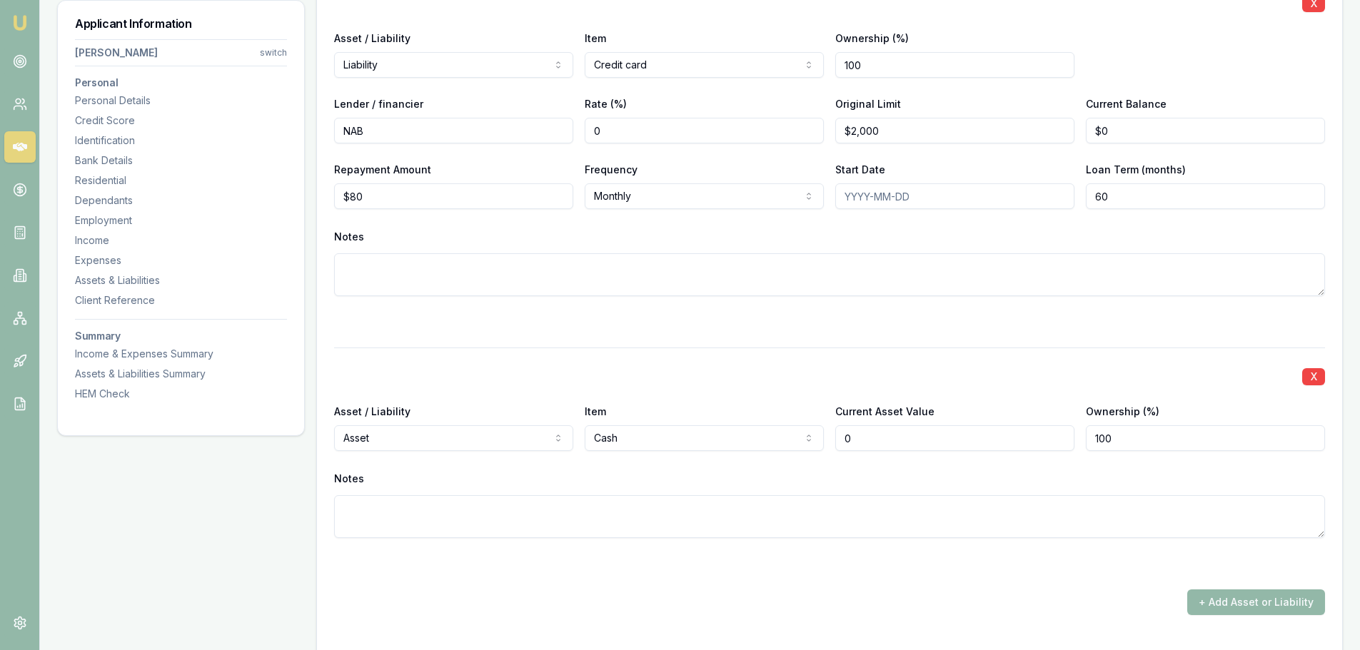
drag, startPoint x: 875, startPoint y: 441, endPoint x: 740, endPoint y: 439, distance: 134.9
click at [773, 439] on div "Asset / Liability Asset Asset Liability Item Cash Home Car Boat Bike Caravan Ho…" at bounding box center [829, 427] width 991 height 49
type input "$70,000"
drag, startPoint x: 760, startPoint y: 346, endPoint x: 760, endPoint y: 338, distance: 8.6
click at [760, 339] on div "X Asset / Liability Liability Asset Liability Item Home Home Car Boat Bike Cara…" at bounding box center [829, 108] width 991 height 1014
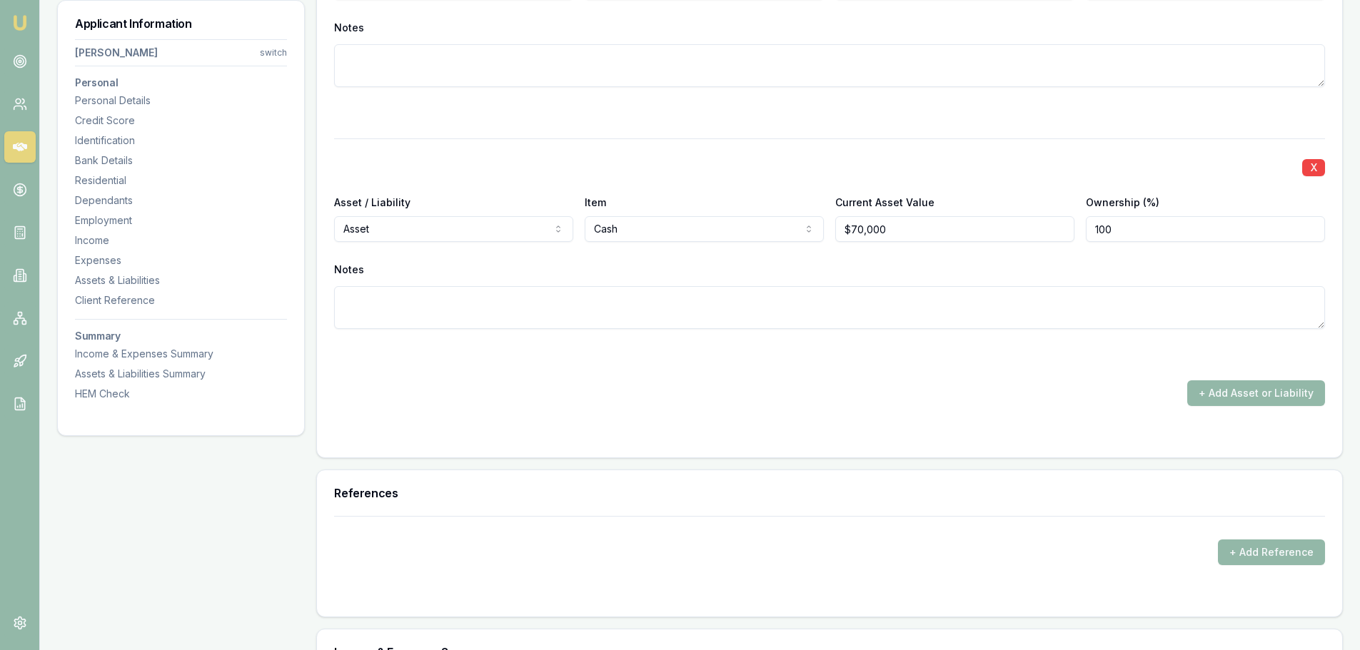
scroll to position [4425, 0]
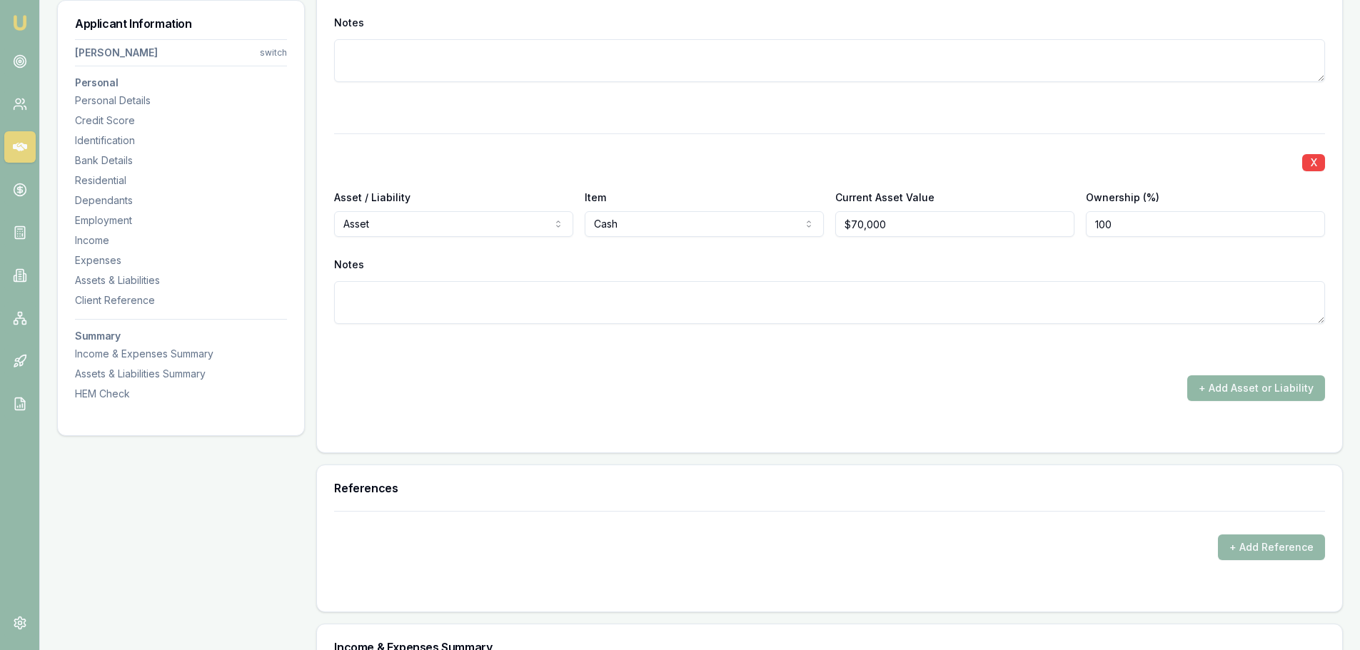
click at [1225, 387] on button "+ Add Asset or Liability" at bounding box center [1256, 388] width 138 height 26
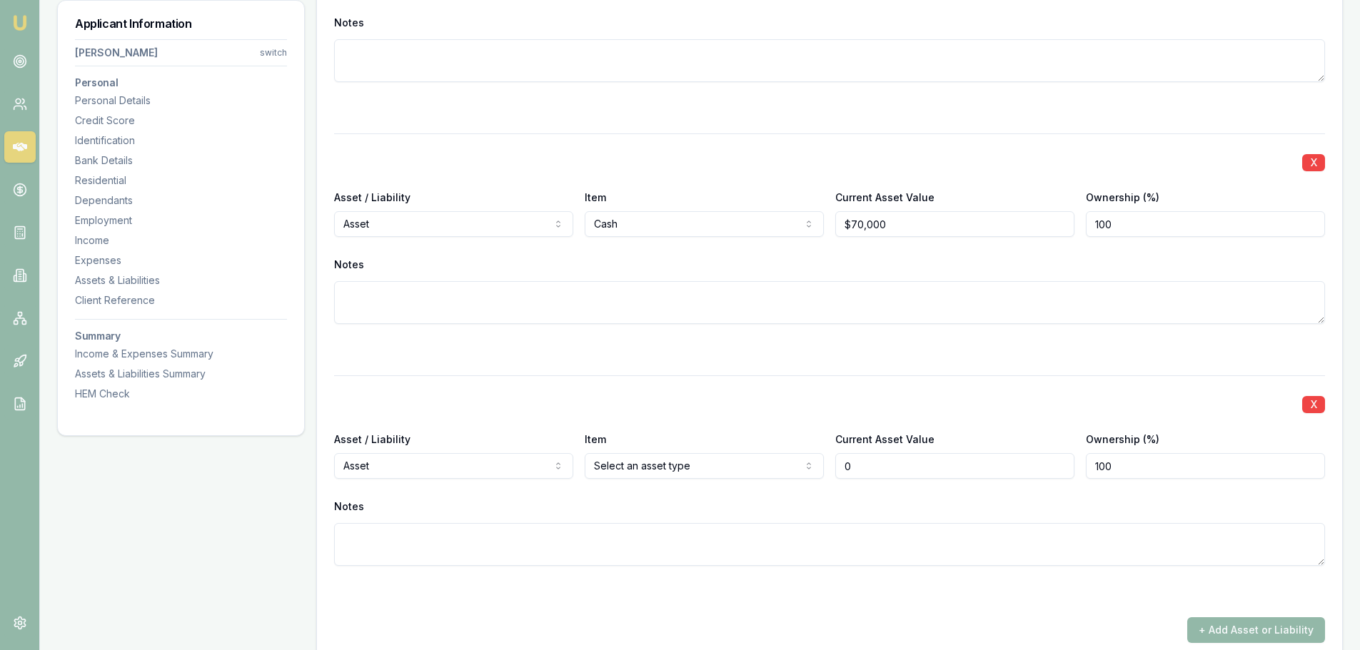
type input "$0"
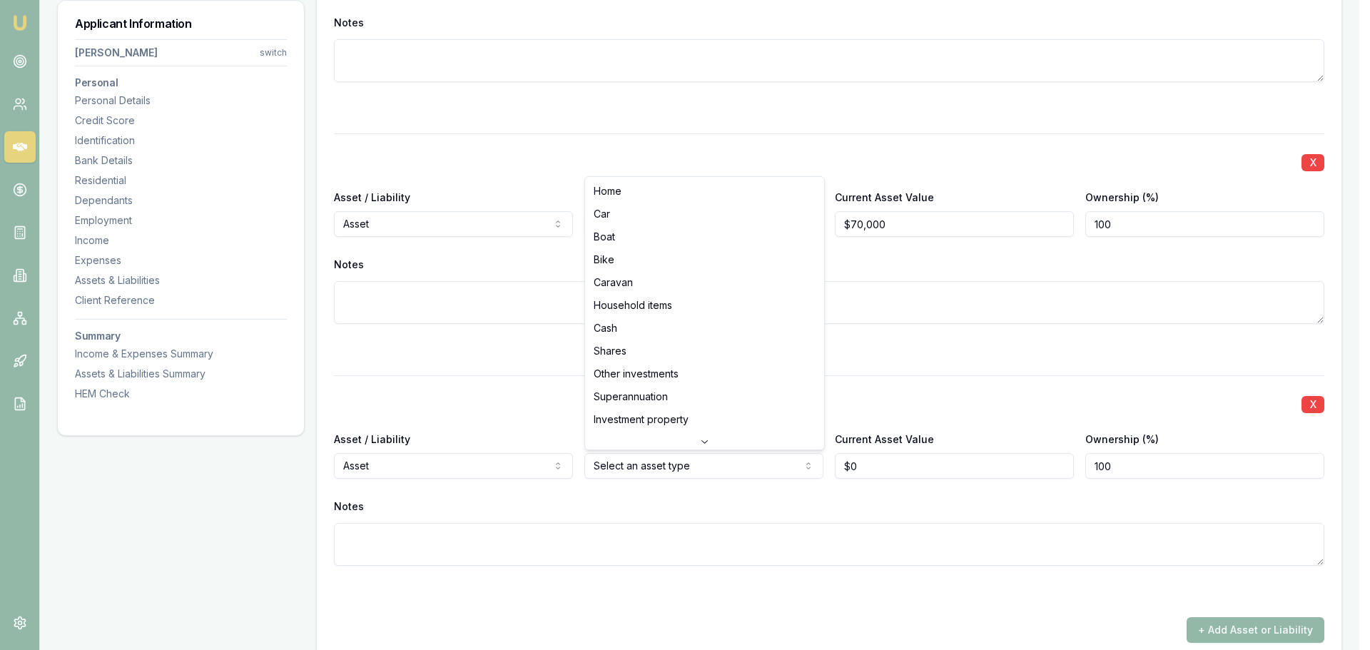
select select "HOUSEHOLD_ITEMS"
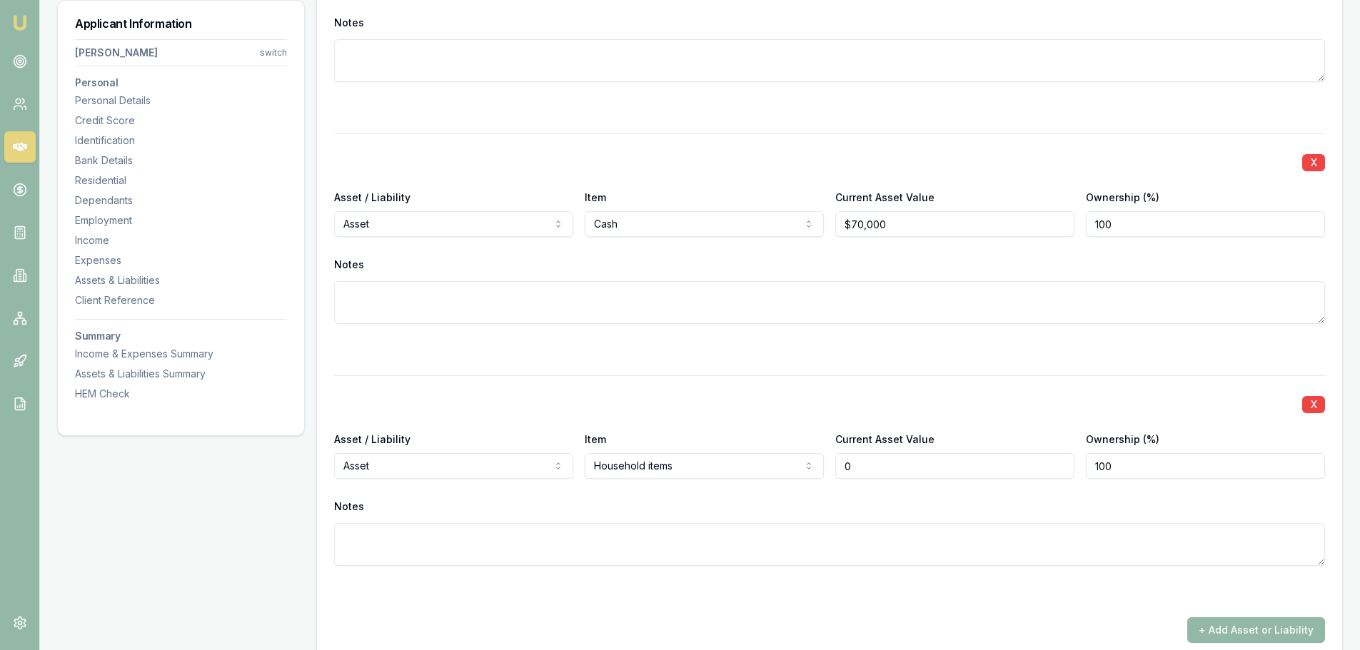
drag, startPoint x: 891, startPoint y: 466, endPoint x: 806, endPoint y: 463, distance: 85.0
click at [806, 463] on div "Asset / Liability Asset Asset Liability Item Household items Home Car Boat Bike…" at bounding box center [829, 454] width 991 height 49
type input "8"
type input "$50,000"
click at [755, 332] on div "X Asset / Liability Asset Asset Liability Item Cash Home Car Boat Bike Caravan …" at bounding box center [829, 245] width 991 height 225
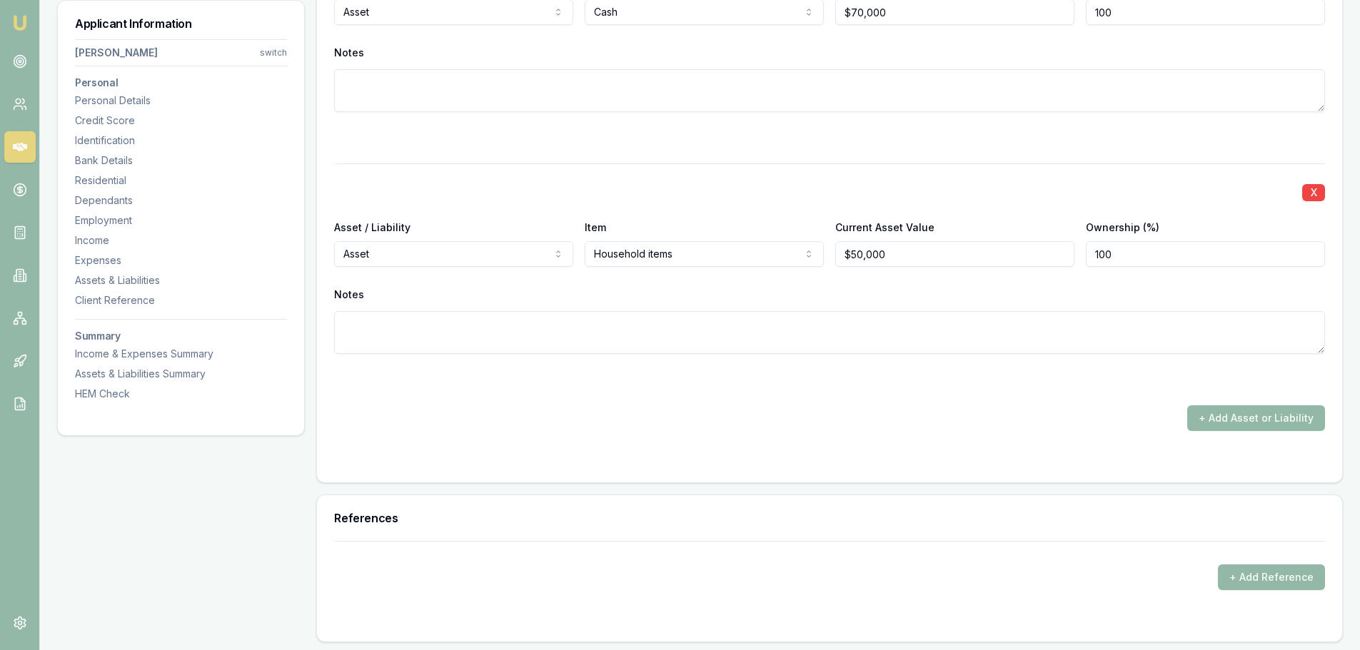
scroll to position [4639, 0]
click at [1259, 409] on button "+ Add Asset or Liability" at bounding box center [1256, 416] width 138 height 26
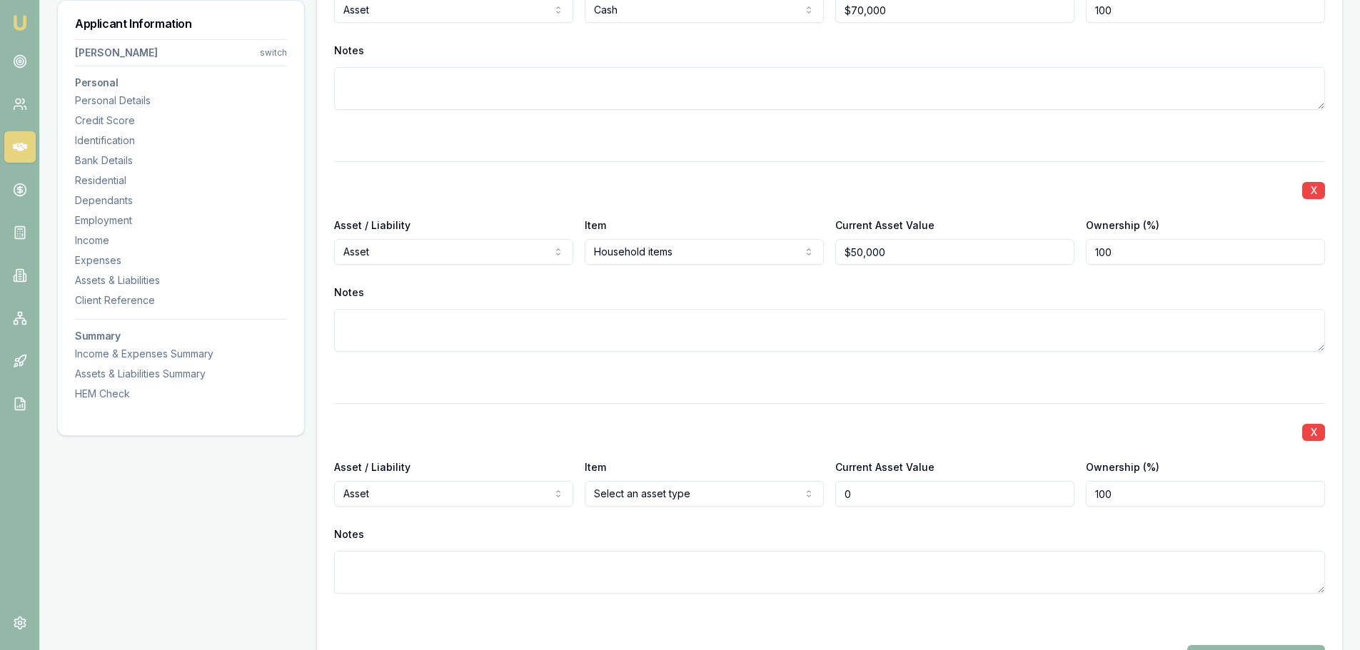
type input "$0"
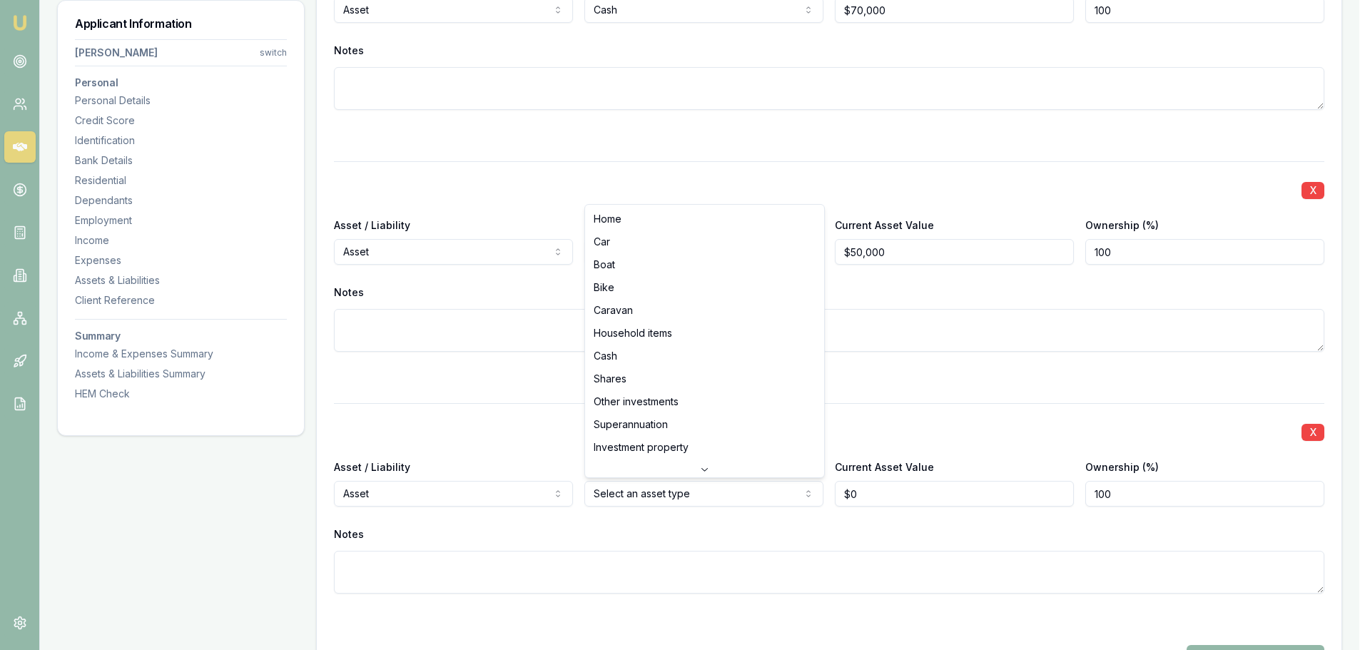
select select "CAR"
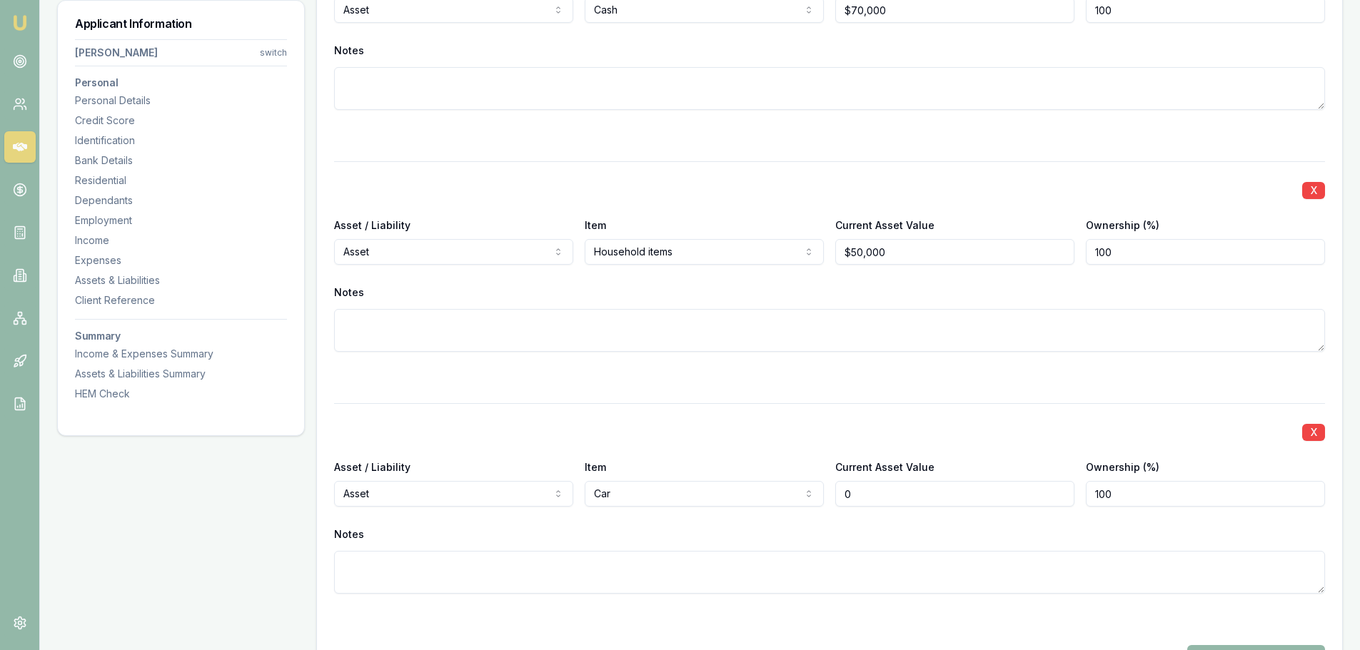
drag, startPoint x: 897, startPoint y: 491, endPoint x: 721, endPoint y: 503, distance: 176.7
click at [747, 496] on div "Asset / Liability Asset Asset Liability Item Car Home Car Boat Bike Caravan Hou…" at bounding box center [829, 482] width 991 height 49
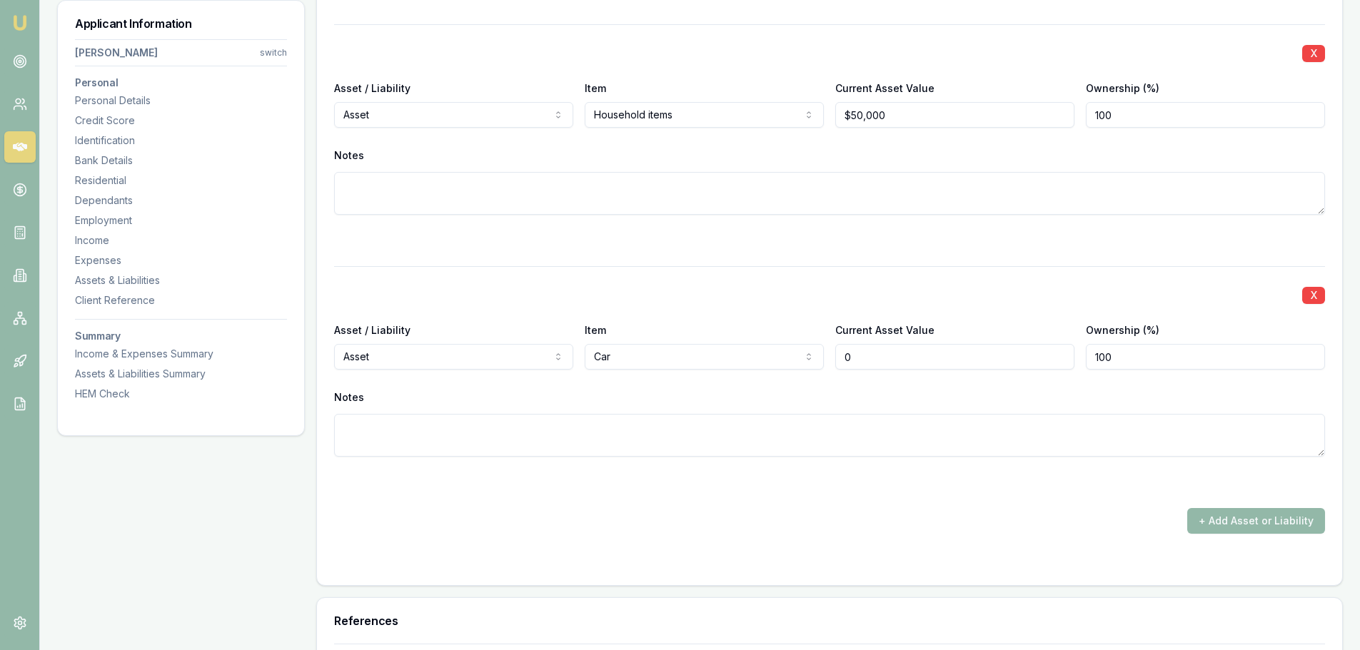
scroll to position [4782, 0]
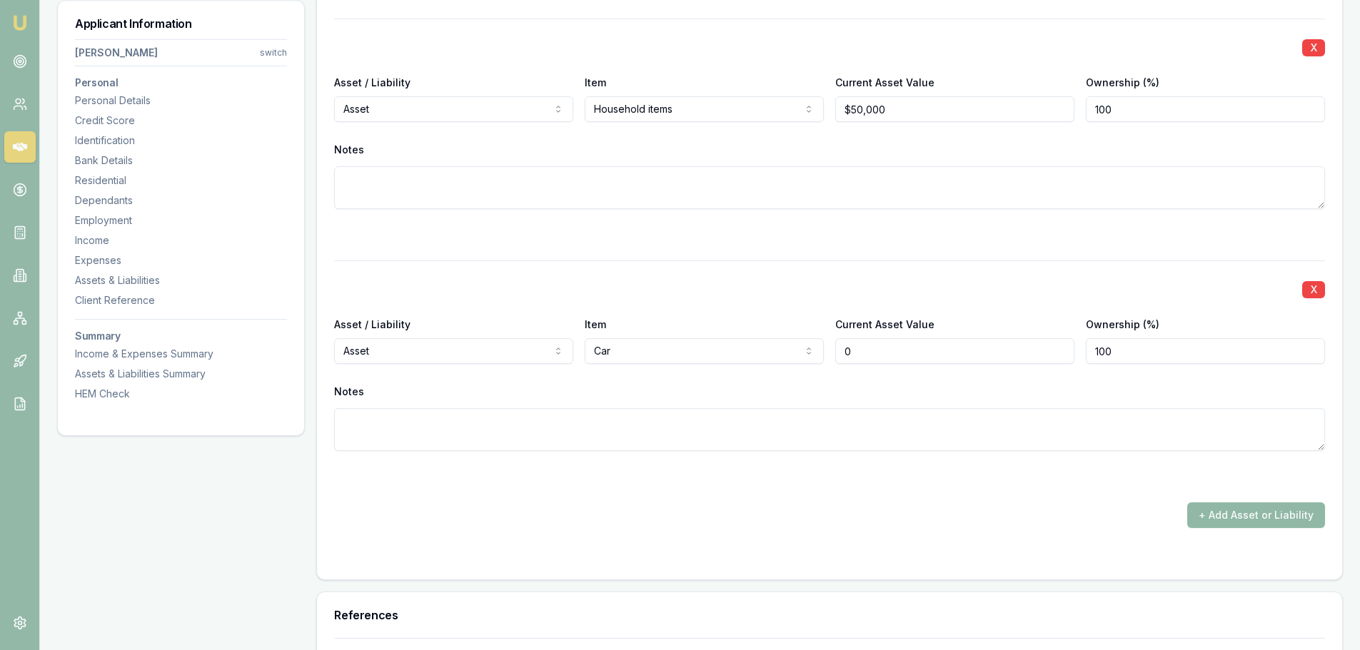
type input "$0"
click at [1288, 516] on button "+ Add Asset or Liability" at bounding box center [1256, 515] width 138 height 26
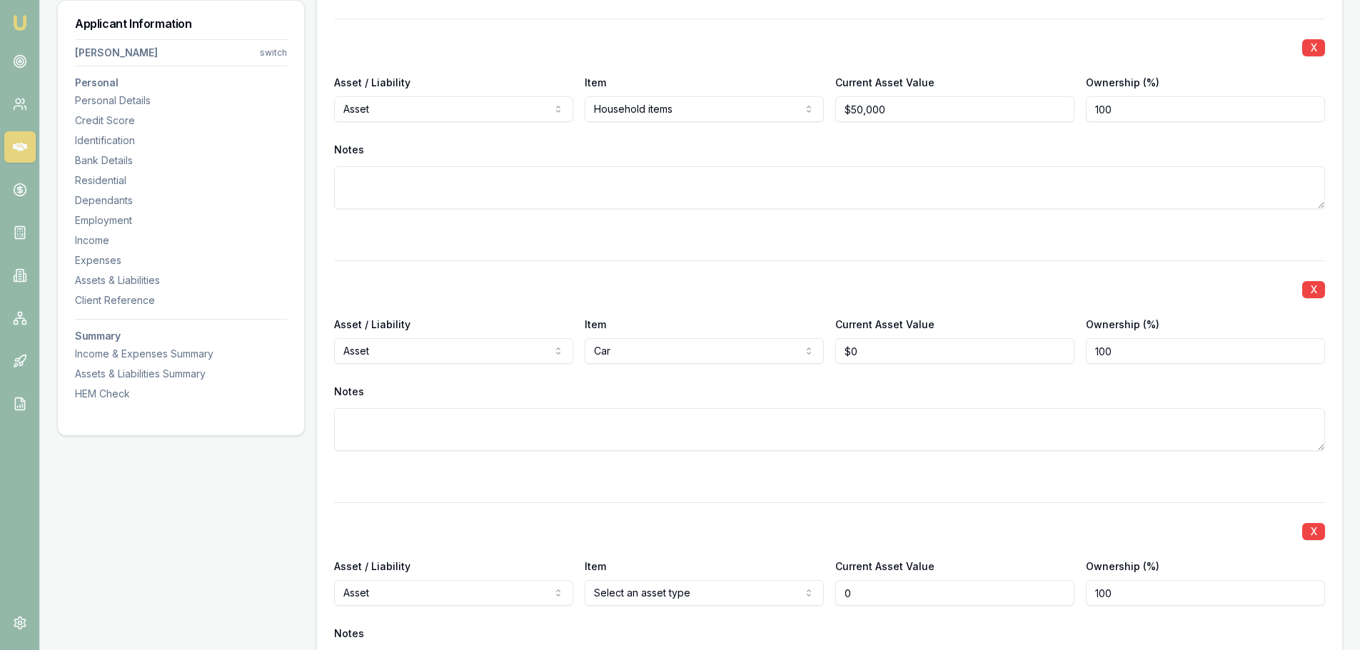
type input "$0"
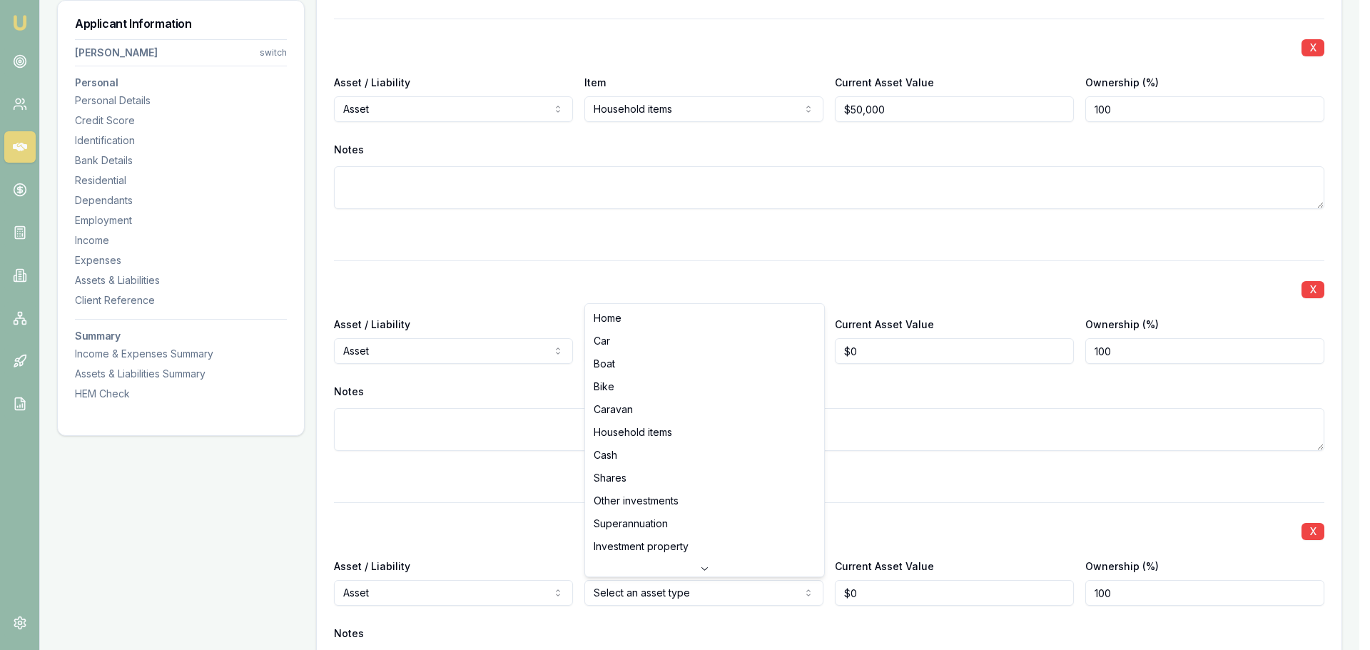
select select "BIKE"
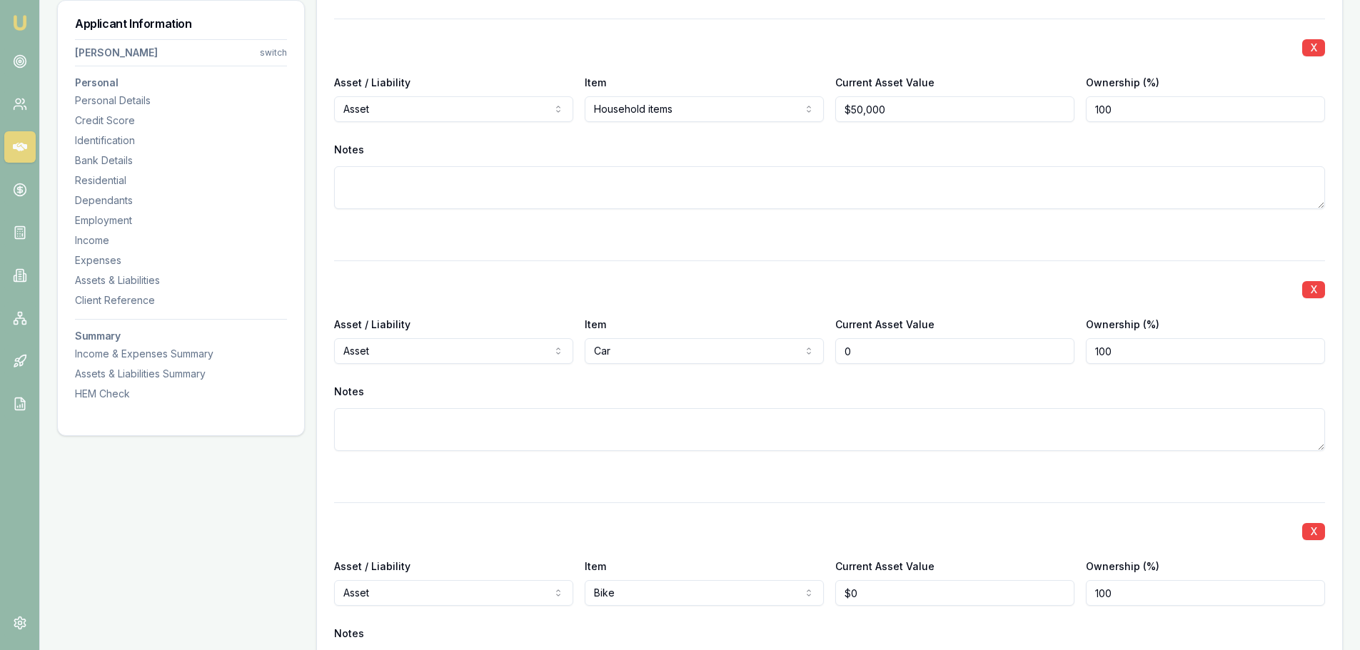
drag, startPoint x: 873, startPoint y: 353, endPoint x: 777, endPoint y: 351, distance: 95.6
click at [777, 351] on div "Asset / Liability Asset Asset Liability Item Car Home Car Boat Bike Caravan Hou…" at bounding box center [829, 339] width 991 height 49
type input "$45,000"
click at [737, 216] on div "X Asset / Liability Asset Asset Liability Item Household items Home Car Boat Bi…" at bounding box center [829, 131] width 991 height 225
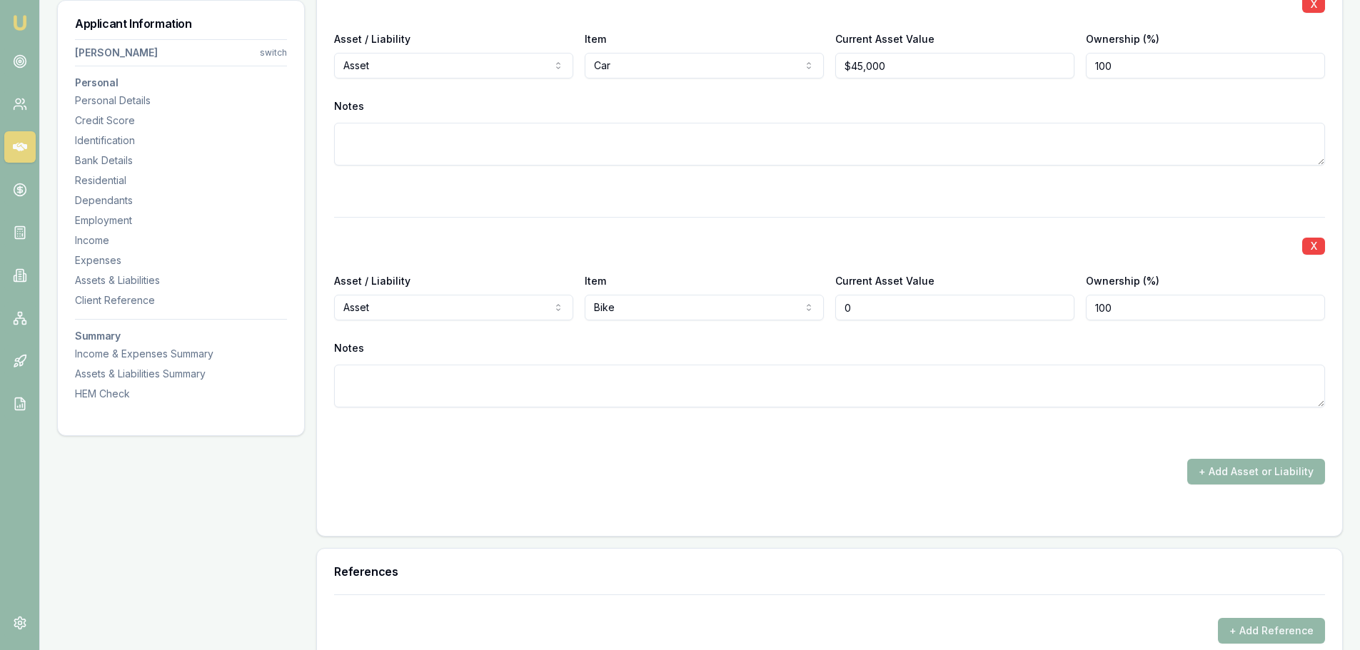
drag, startPoint x: 877, startPoint y: 303, endPoint x: 717, endPoint y: 293, distance: 160.9
click at [762, 293] on div "Asset / Liability Asset Asset Liability Item Bike Home Car Boat Bike Caravan Ho…" at bounding box center [829, 296] width 991 height 49
type input "$25,000"
click at [580, 198] on div at bounding box center [829, 191] width 991 height 17
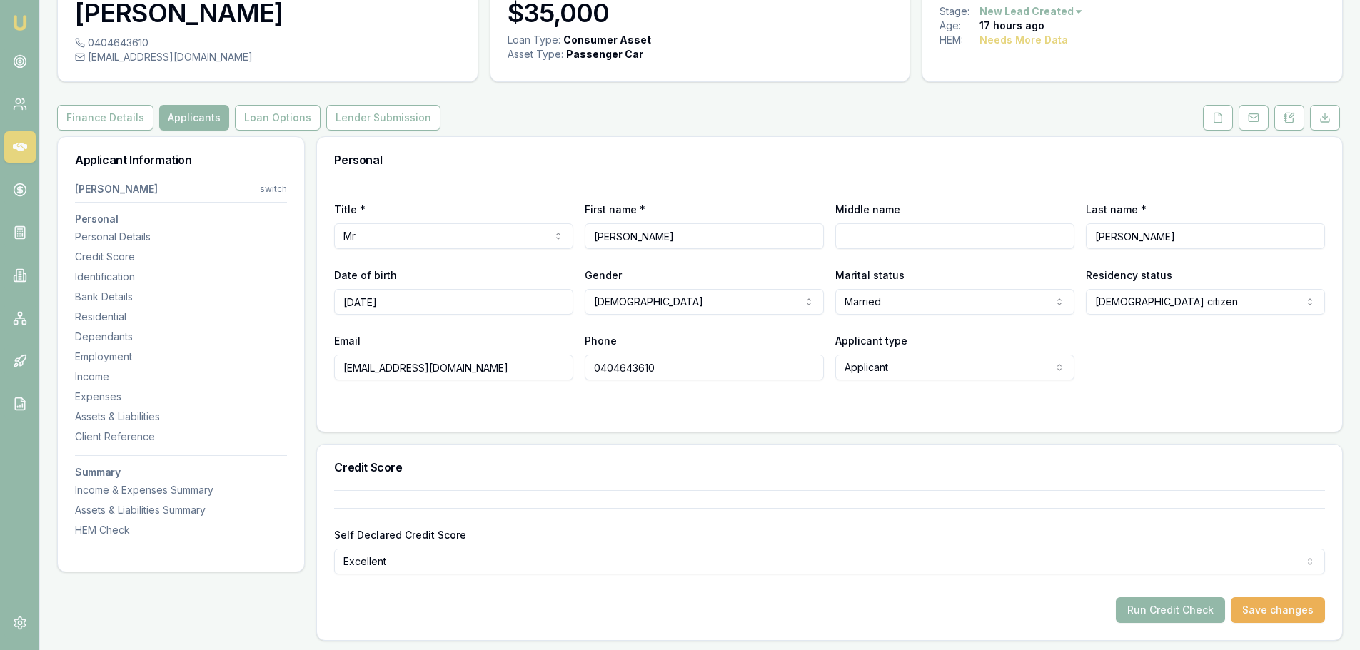
scroll to position [0, 0]
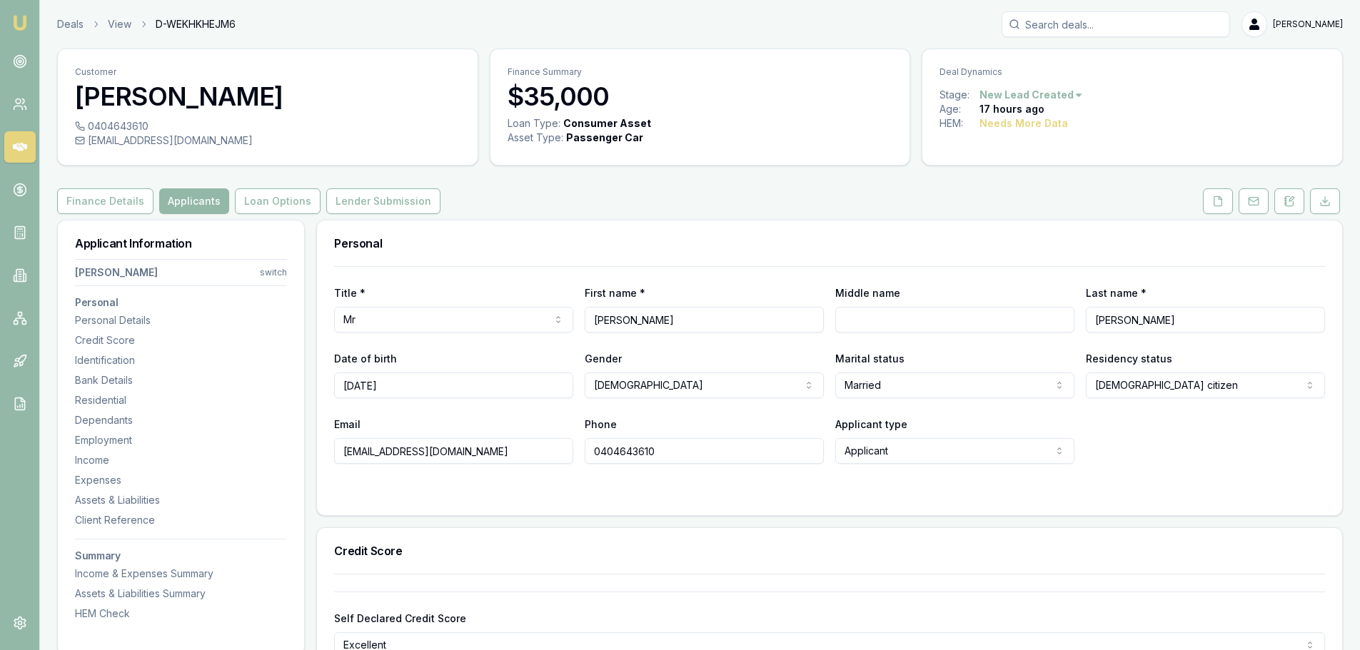
click at [709, 199] on div "Finance Details Applicants Loan Options Lender Submission" at bounding box center [699, 201] width 1285 height 26
click at [823, 231] on div "Personal" at bounding box center [829, 244] width 1025 height 46
click at [71, 203] on button "Finance Details" at bounding box center [105, 201] width 96 height 26
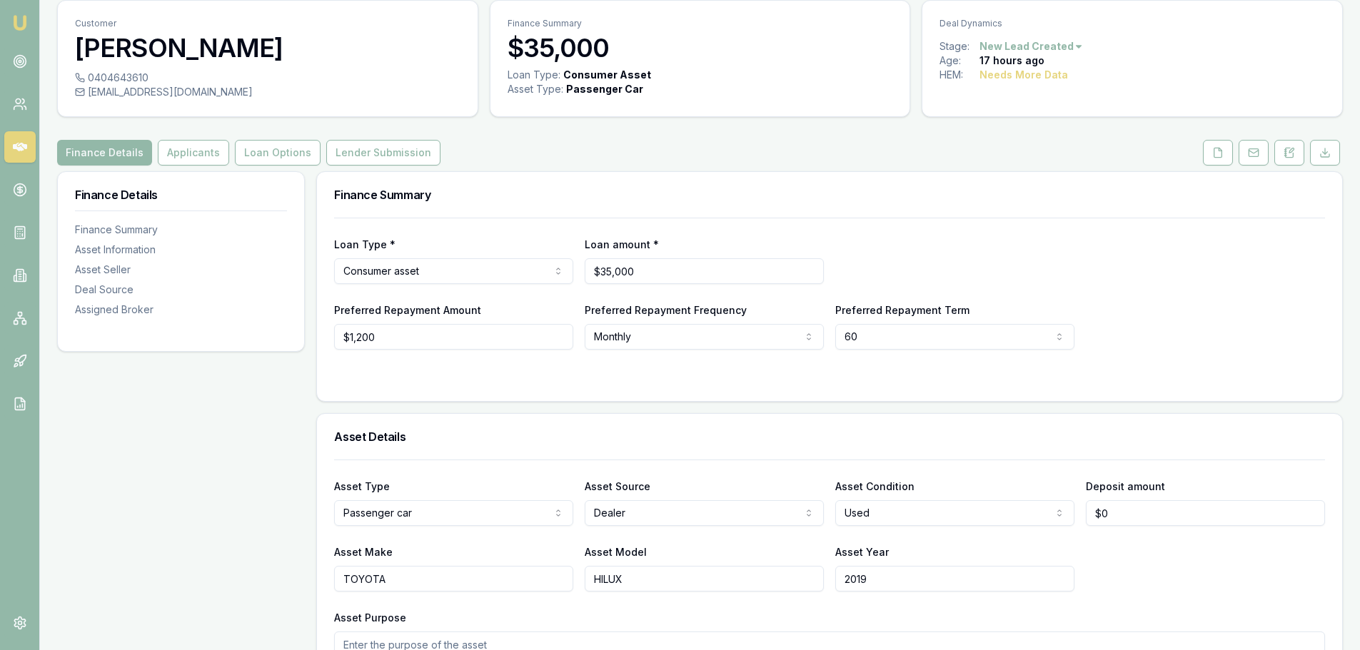
scroll to position [71, 0]
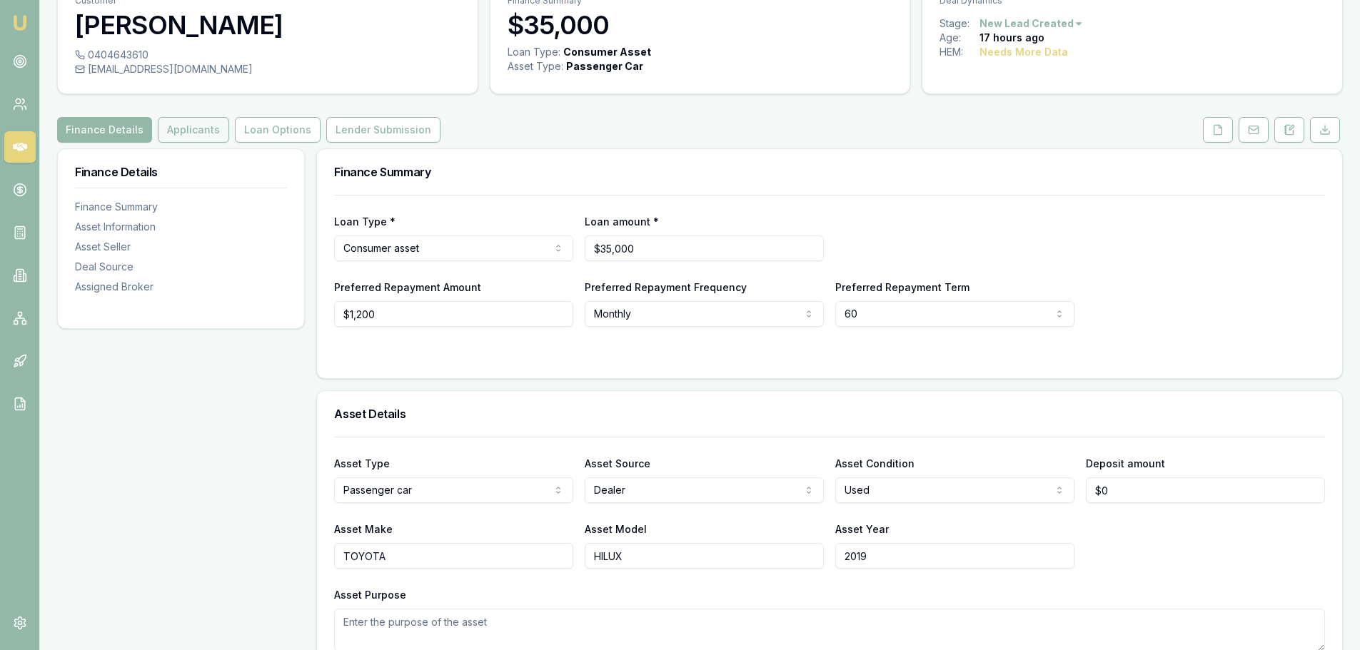
click at [183, 121] on button "Applicants" at bounding box center [193, 130] width 71 height 26
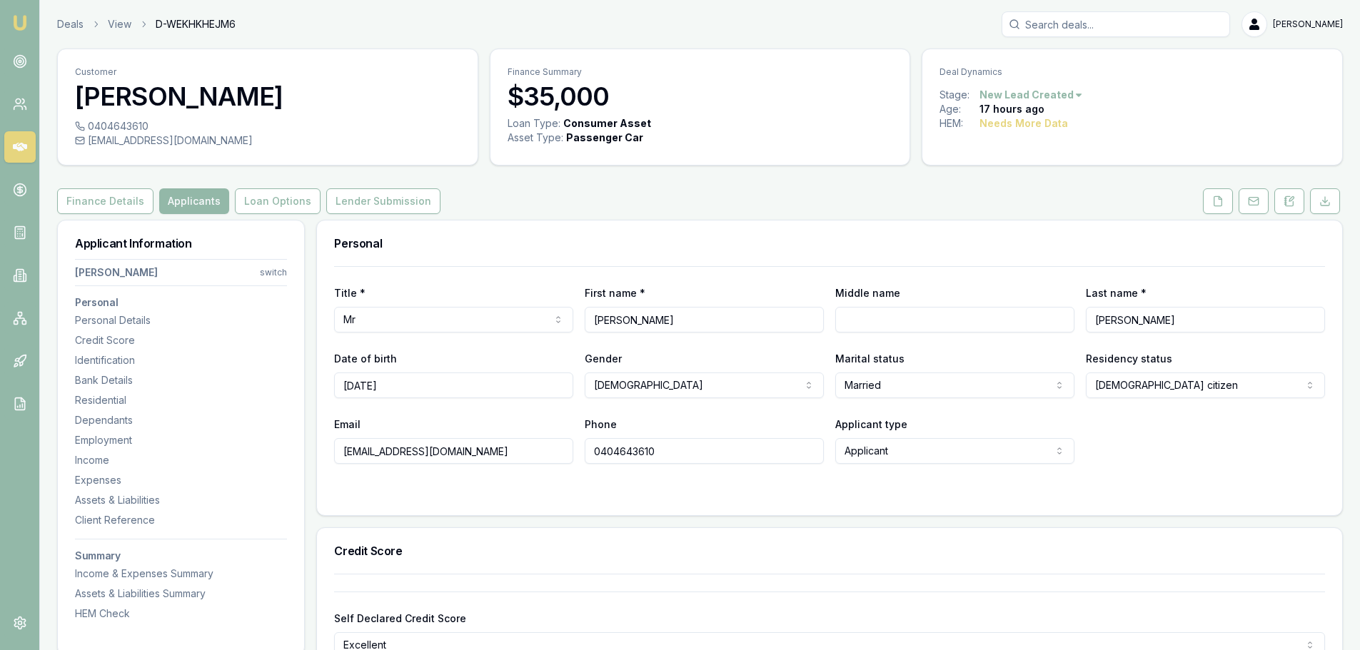
click at [595, 208] on div "Finance Details Applicants Loan Options Lender Submission" at bounding box center [699, 201] width 1285 height 26
click at [599, 204] on div "Finance Details Applicants Loan Options Lender Submission" at bounding box center [699, 201] width 1285 height 26
drag, startPoint x: 729, startPoint y: 201, endPoint x: 757, endPoint y: 201, distance: 27.8
click at [745, 201] on div "Finance Details Applicants Loan Options Lender Submission" at bounding box center [699, 201] width 1285 height 26
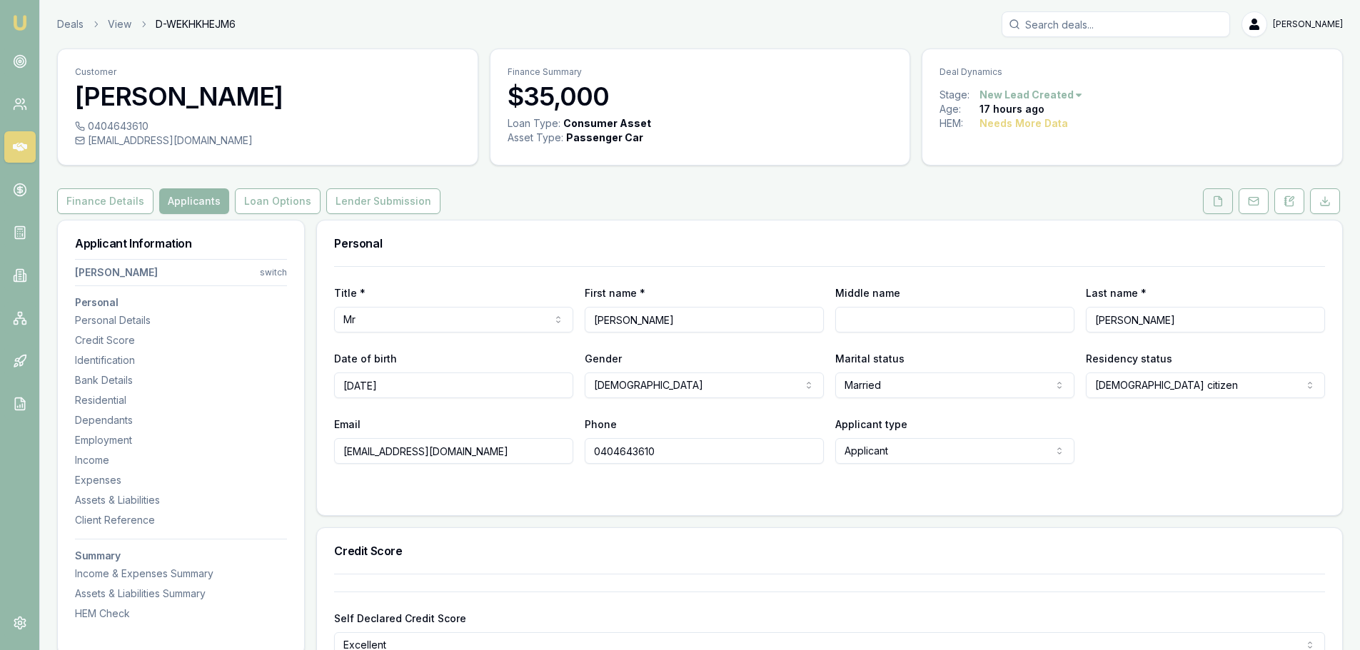
click at [1218, 198] on icon at bounding box center [1217, 201] width 11 height 11
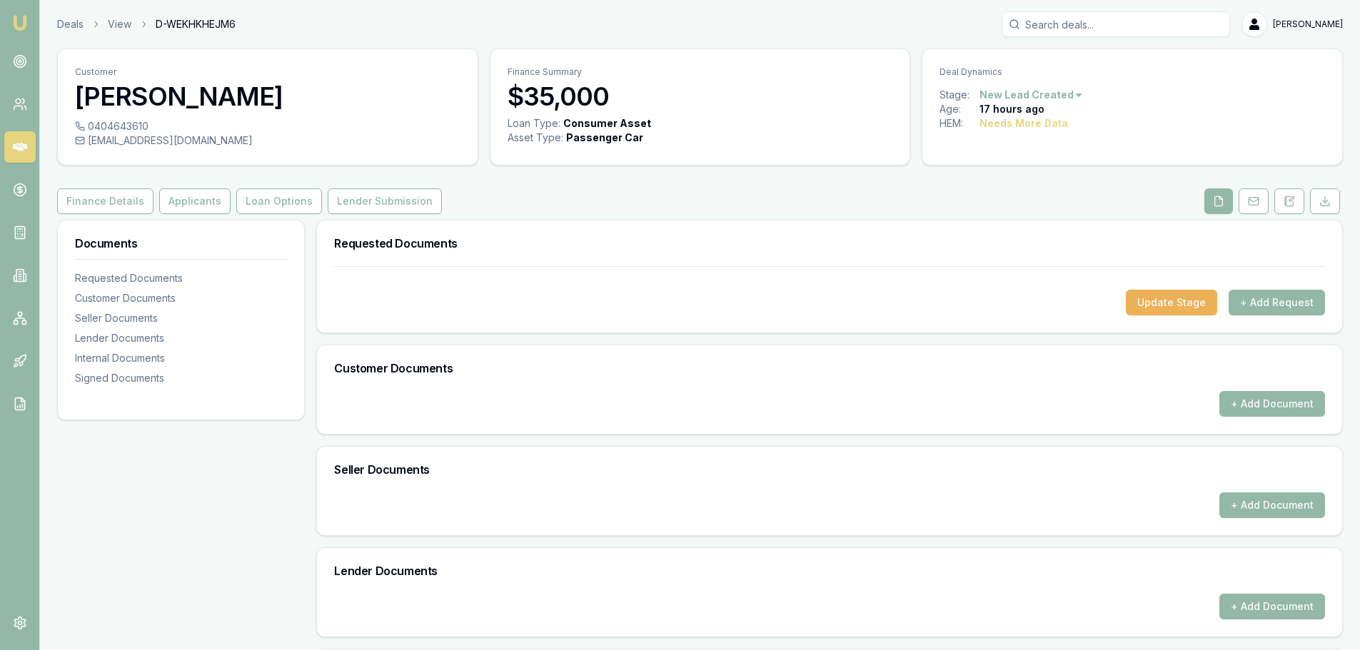
click at [1089, 195] on div "Finance Details Applicants Loan Options Lender Submission" at bounding box center [699, 201] width 1285 height 26
click at [183, 198] on button "Applicants" at bounding box center [194, 201] width 71 height 26
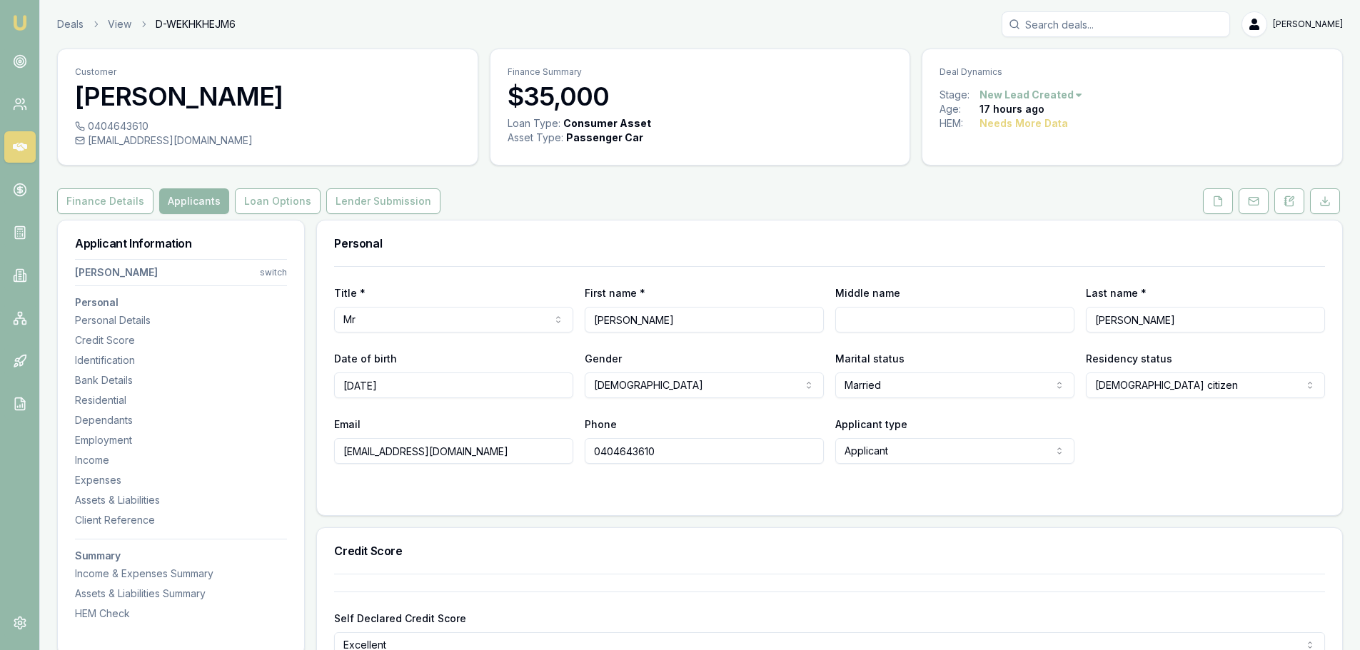
click at [87, 197] on button "Finance Details" at bounding box center [105, 201] width 96 height 26
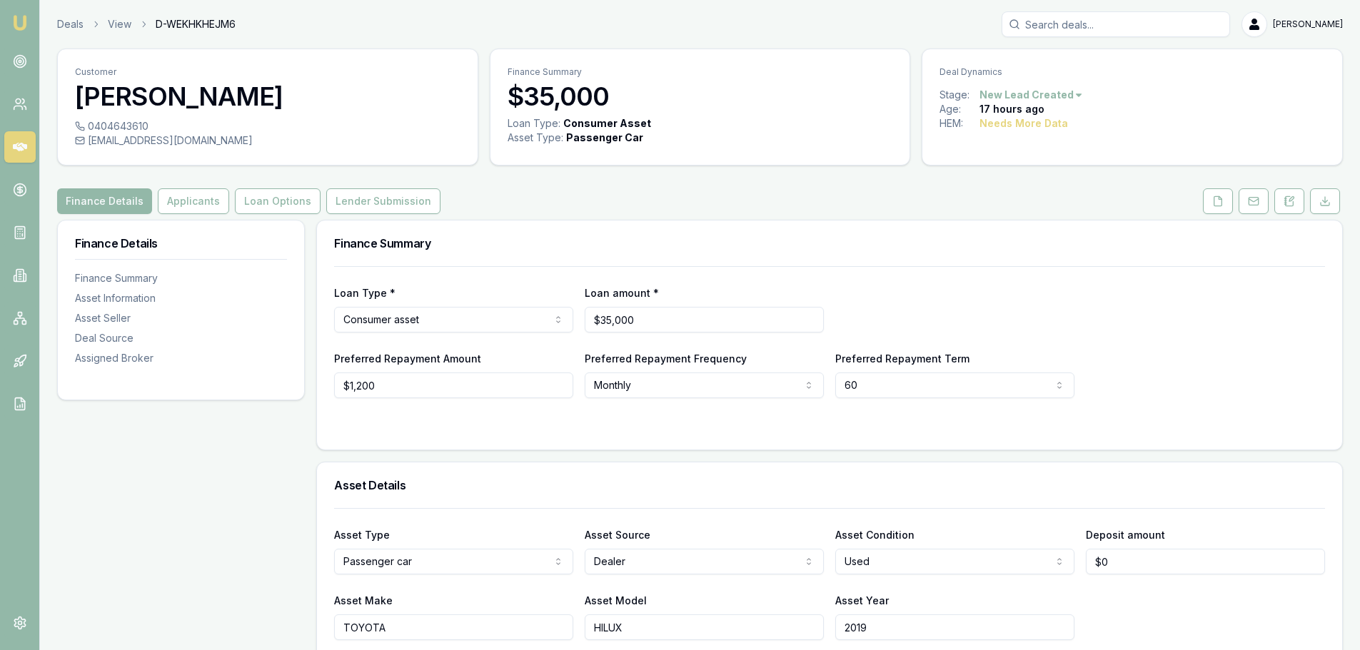
click at [565, 194] on div "Finance Details Applicants Loan Options Lender Submission" at bounding box center [699, 201] width 1285 height 26
click at [1018, 206] on div "Finance Details Applicants Loan Options Lender Submission" at bounding box center [699, 201] width 1285 height 26
click at [1202, 208] on link at bounding box center [1218, 201] width 36 height 26
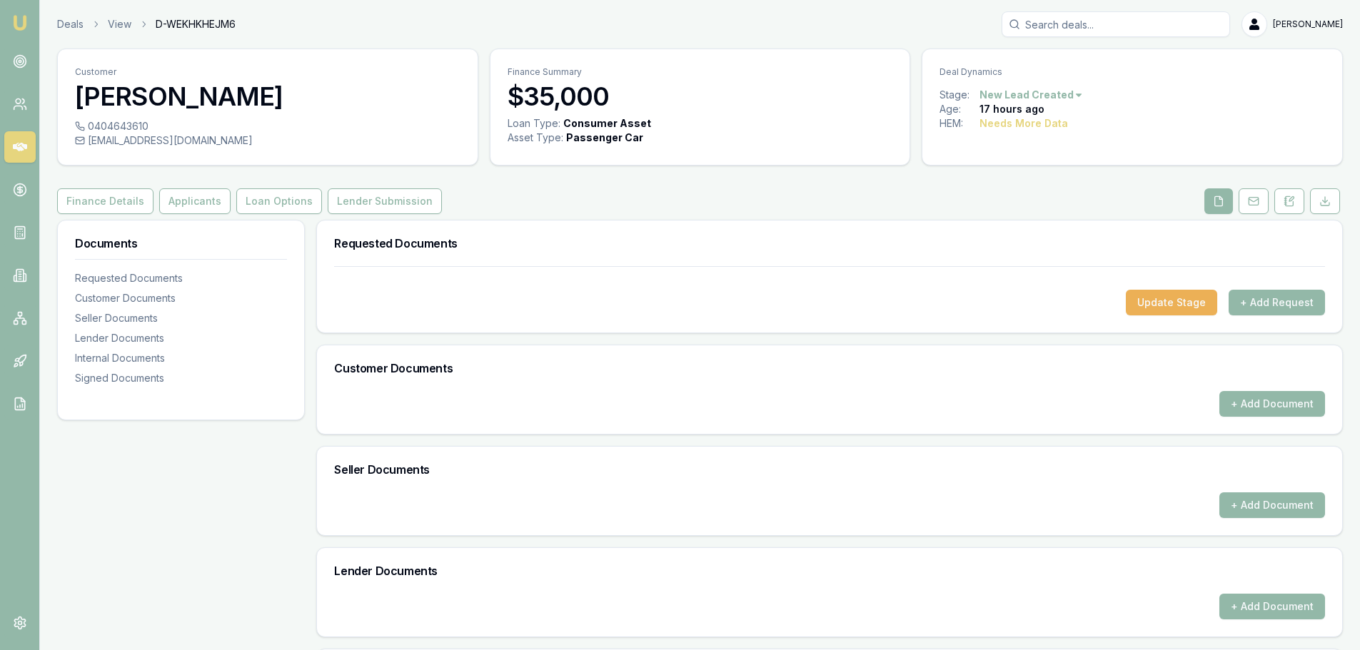
click at [994, 158] on div "Deal Dynamics Stage: New Lead Created Age: 17 hours ago HEM: Needs More Data" at bounding box center [1131, 107] width 421 height 117
click at [1012, 181] on div "Customer Serge Travaglini 0404643610 sergetrava4@outlook.com Finance Summary $3…" at bounding box center [699, 444] width 1285 height 791
click at [1045, 202] on div "Finance Details Applicants Loan Options Lender Submission" at bounding box center [699, 201] width 1285 height 26
click at [557, 197] on div "Finance Details Applicants Loan Options Lender Submission" at bounding box center [699, 201] width 1285 height 26
click at [557, 201] on div "Finance Details Applicants Loan Options Lender Submission" at bounding box center [699, 201] width 1285 height 26
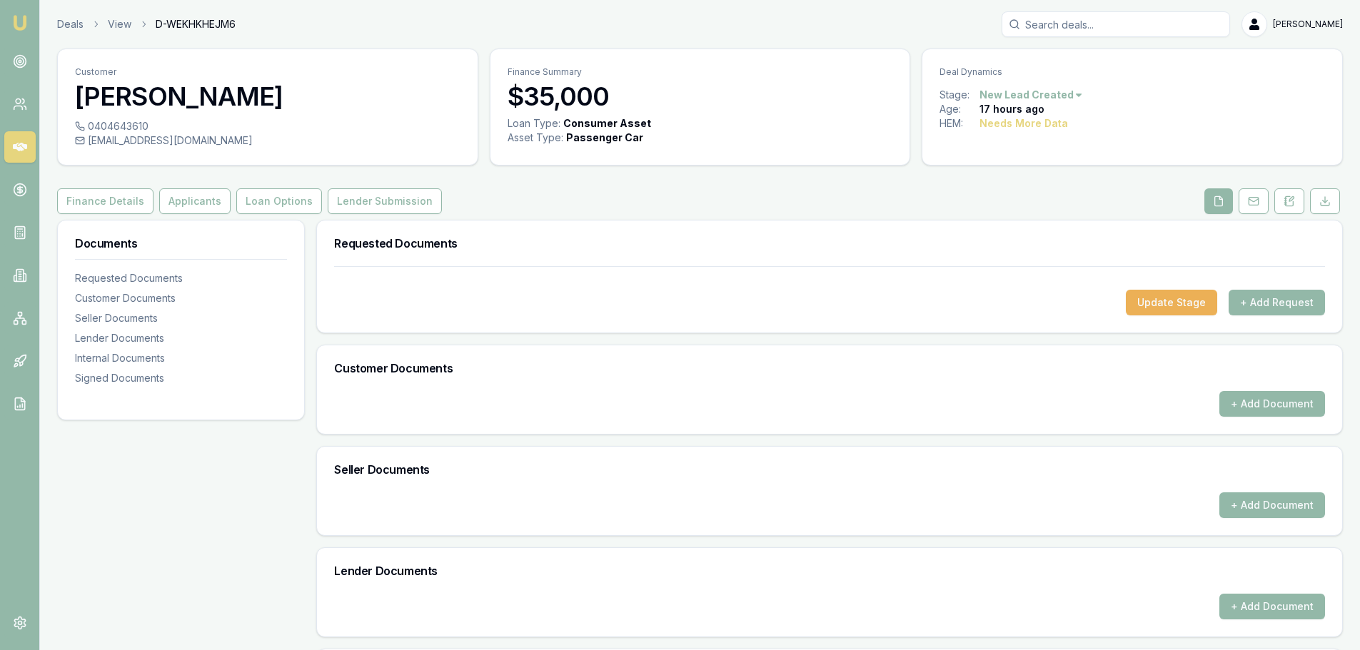
click at [532, 209] on div "Finance Details Applicants Loan Options Lender Submission" at bounding box center [699, 201] width 1285 height 26
click at [547, 206] on div "Finance Details Applicants Loan Options Lender Submission" at bounding box center [699, 201] width 1285 height 26
click at [1270, 298] on button "+ Add Request" at bounding box center [1276, 303] width 96 height 26
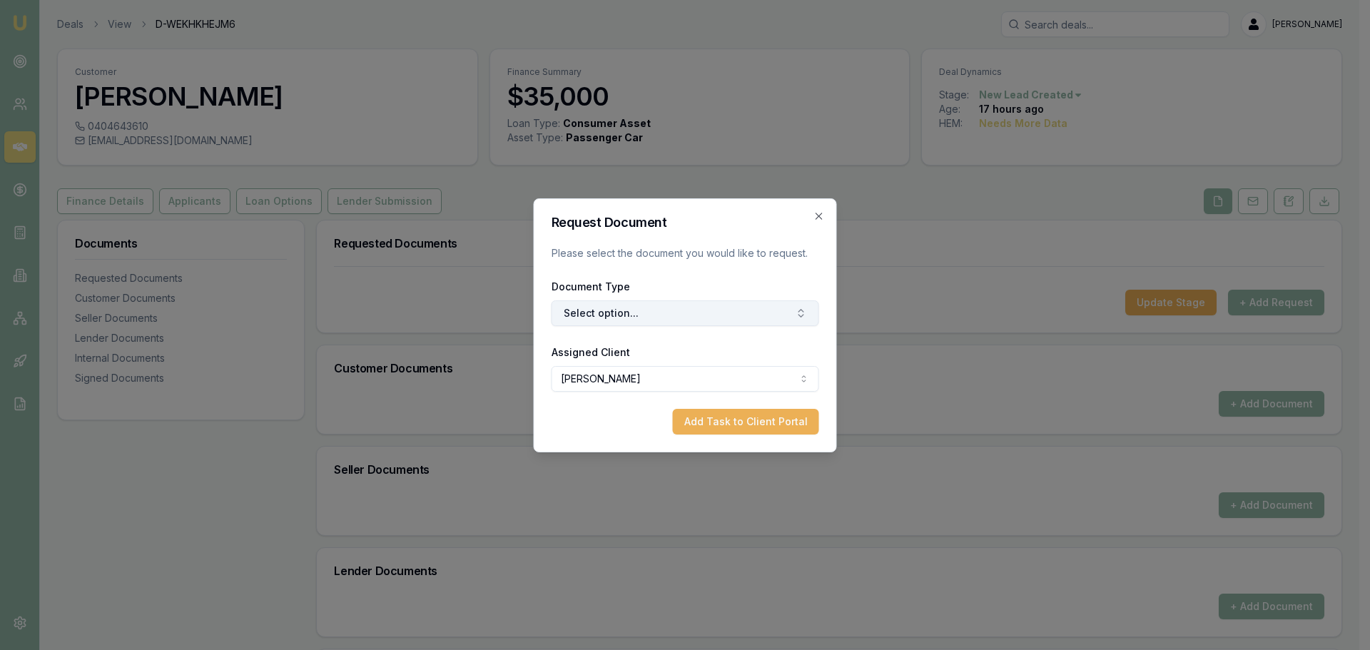
click at [720, 314] on button "Select option..." at bounding box center [686, 313] width 268 height 26
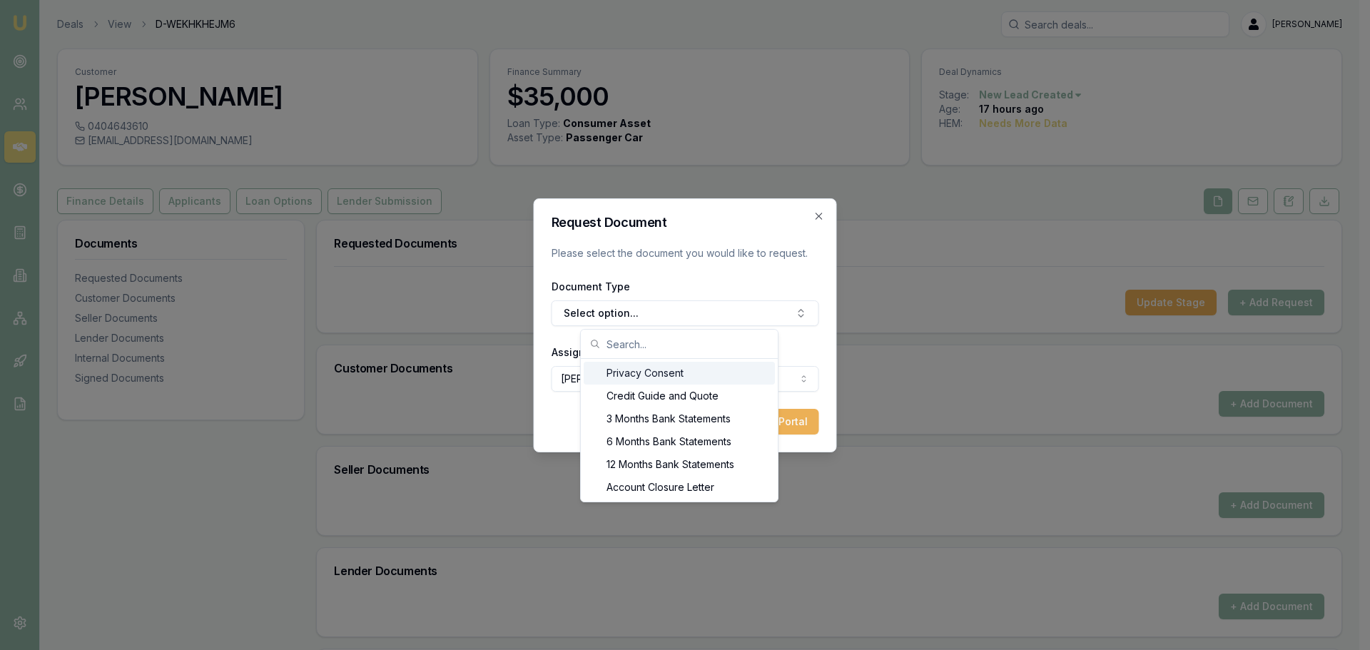
click at [714, 375] on div "Privacy Consent" at bounding box center [679, 373] width 191 height 23
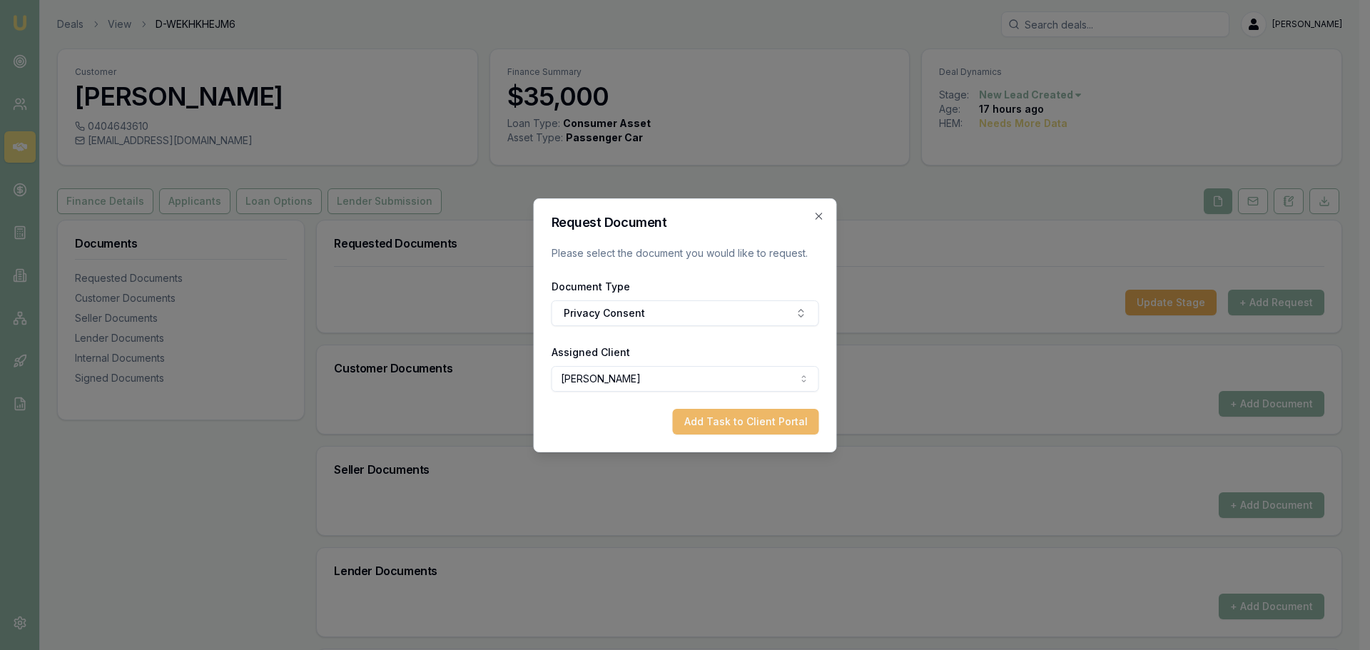
click at [763, 416] on button "Add Task to Client Portal" at bounding box center [746, 422] width 146 height 26
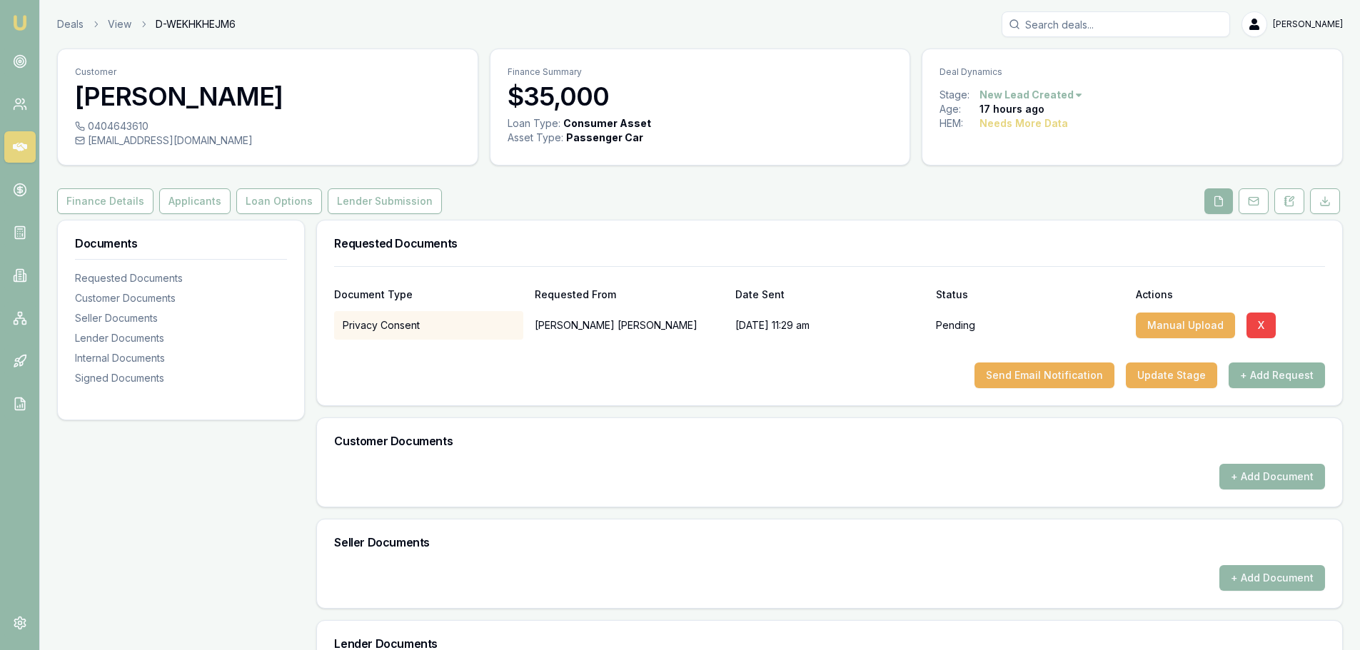
click at [1271, 372] on button "+ Add Request" at bounding box center [1276, 376] width 96 height 26
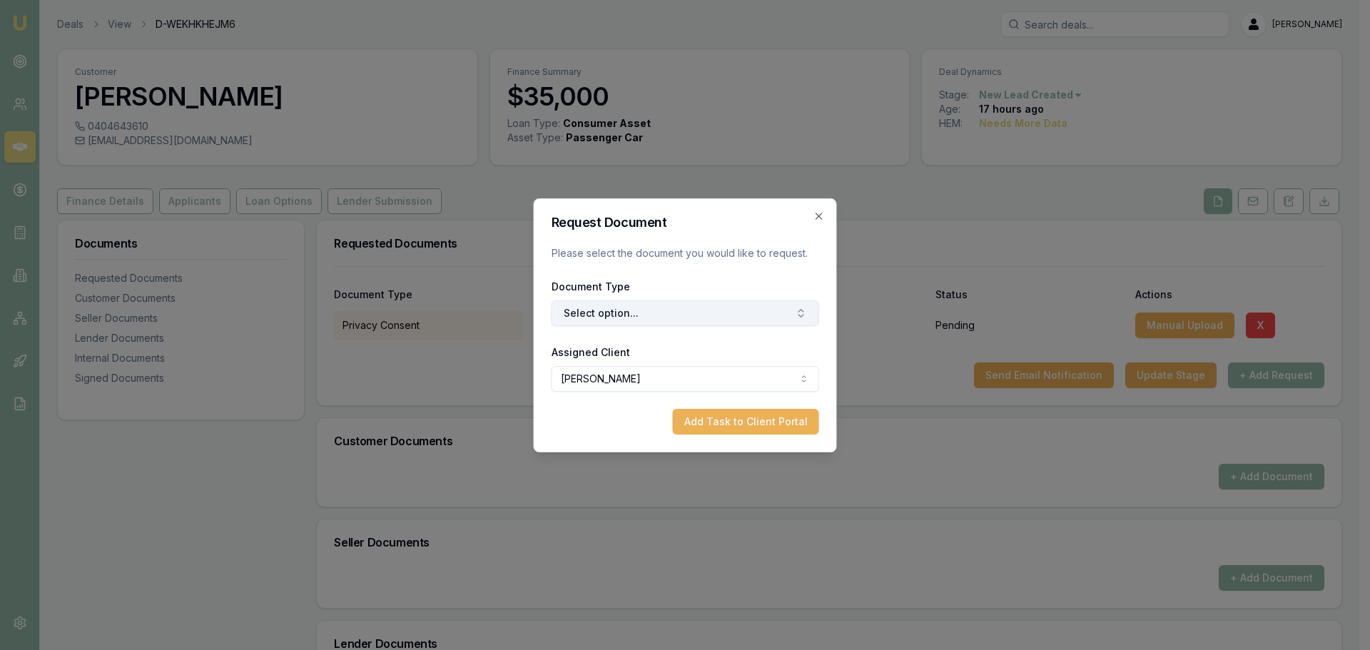
click at [687, 320] on button "Select option..." at bounding box center [686, 313] width 268 height 26
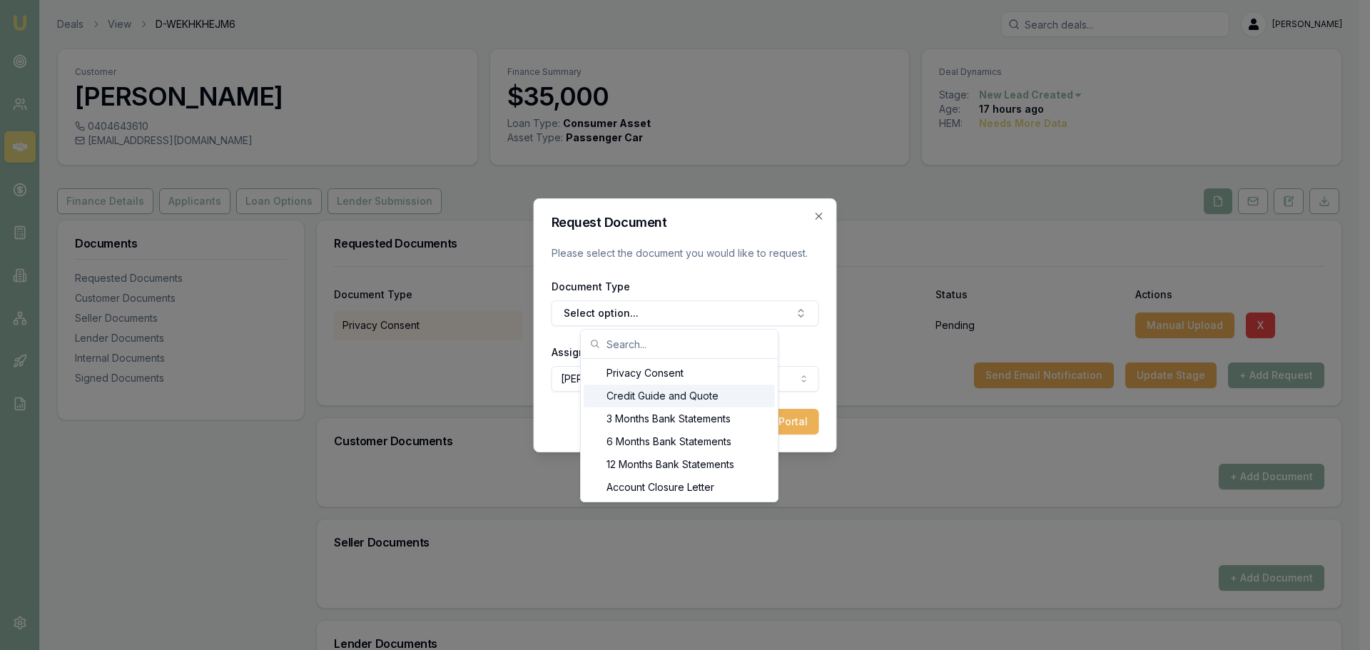
click at [663, 393] on div "Credit Guide and Quote" at bounding box center [679, 396] width 191 height 23
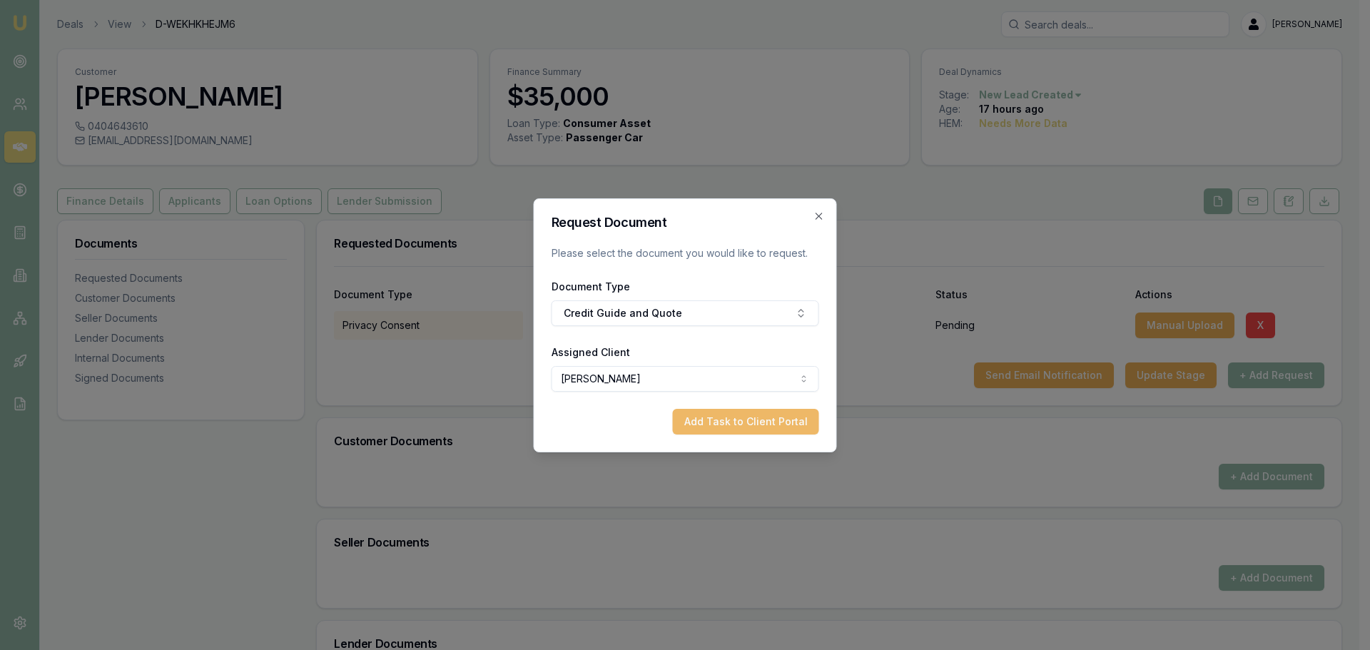
click at [746, 423] on button "Add Task to Client Portal" at bounding box center [746, 422] width 146 height 26
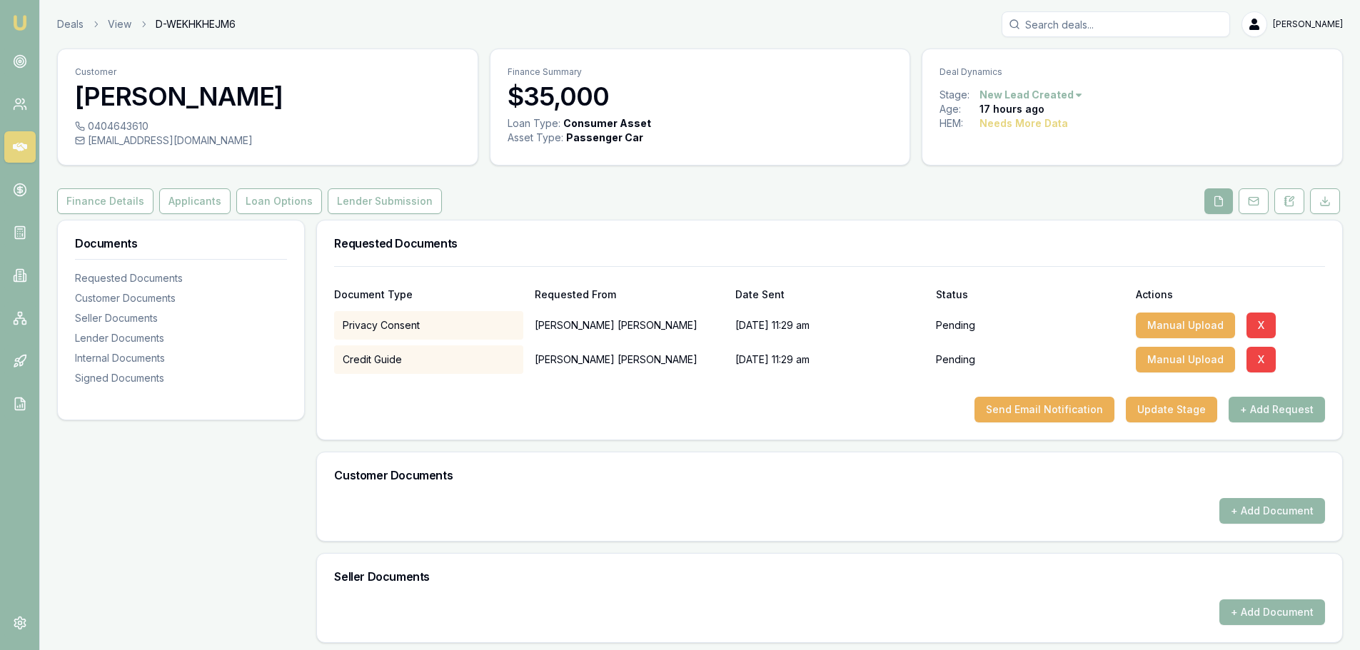
click at [1255, 399] on button "+ Add Request" at bounding box center [1276, 410] width 96 height 26
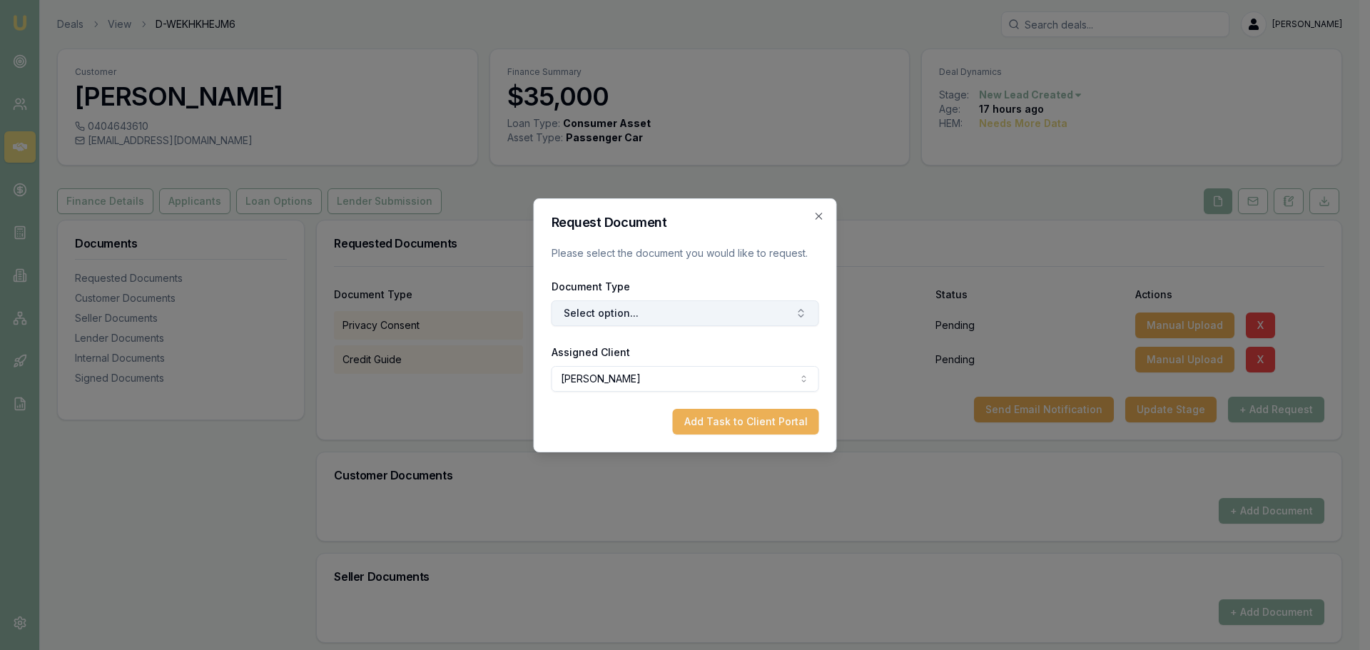
click at [702, 303] on button "Select option..." at bounding box center [686, 313] width 268 height 26
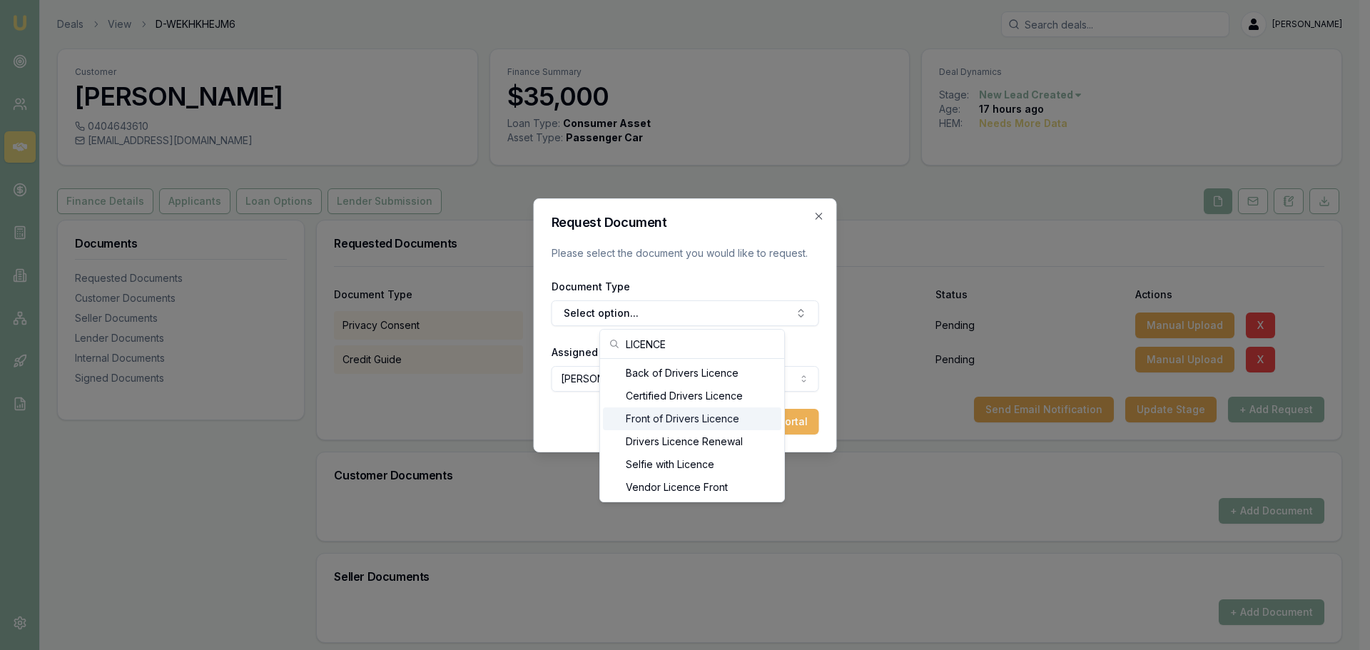
type input "LICENCE"
click at [679, 423] on div "Front of Drivers Licence" at bounding box center [692, 419] width 178 height 23
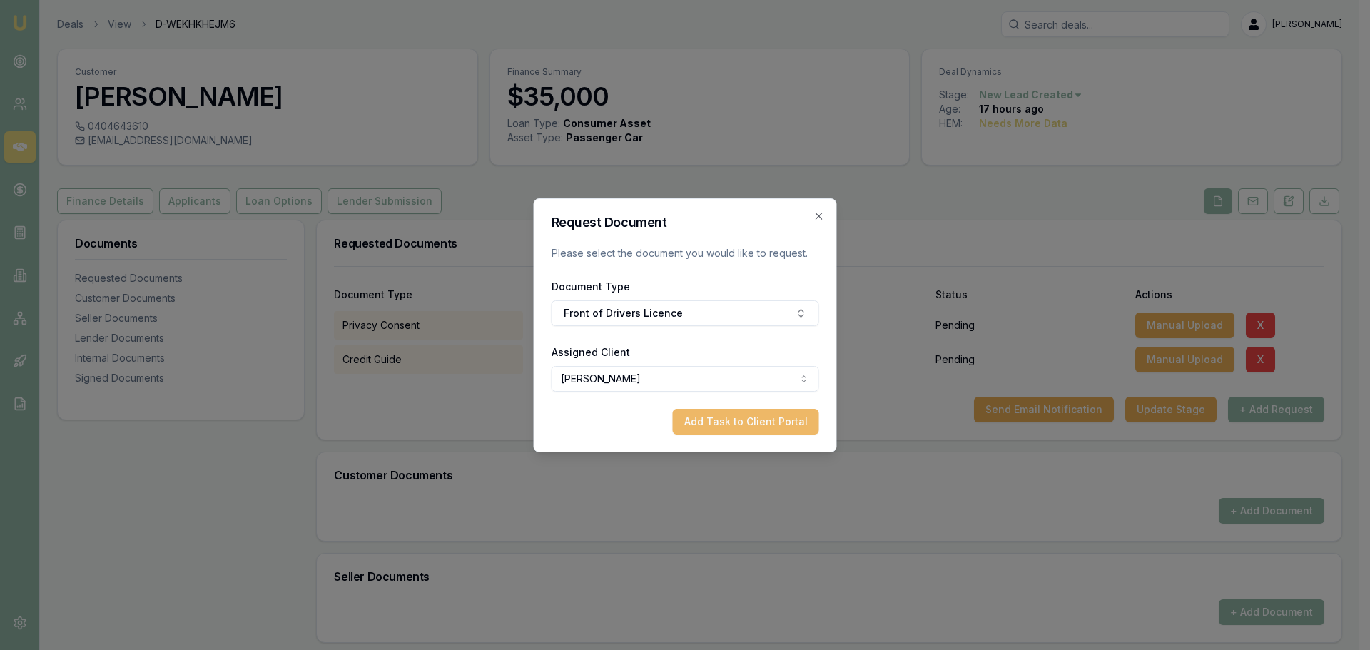
click at [733, 420] on button "Add Task to Client Portal" at bounding box center [746, 422] width 146 height 26
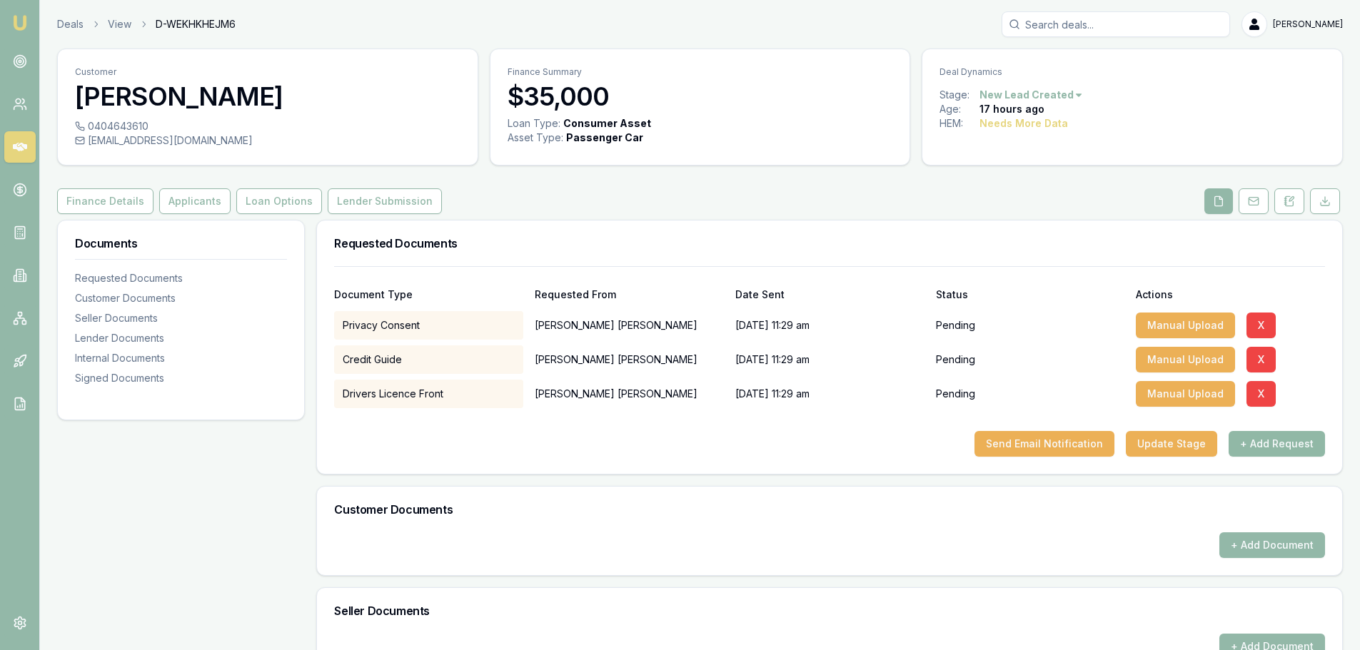
click at [1270, 442] on button "+ Add Request" at bounding box center [1276, 444] width 96 height 26
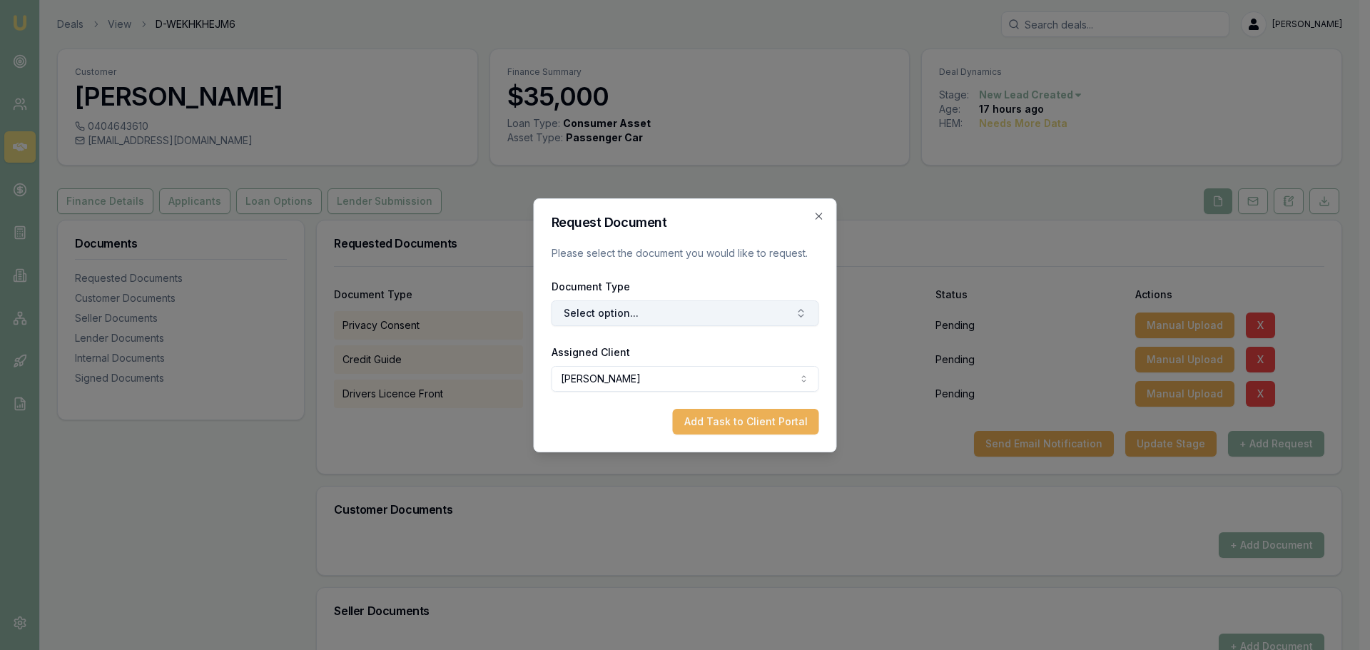
click at [668, 315] on button "Select option..." at bounding box center [686, 313] width 268 height 26
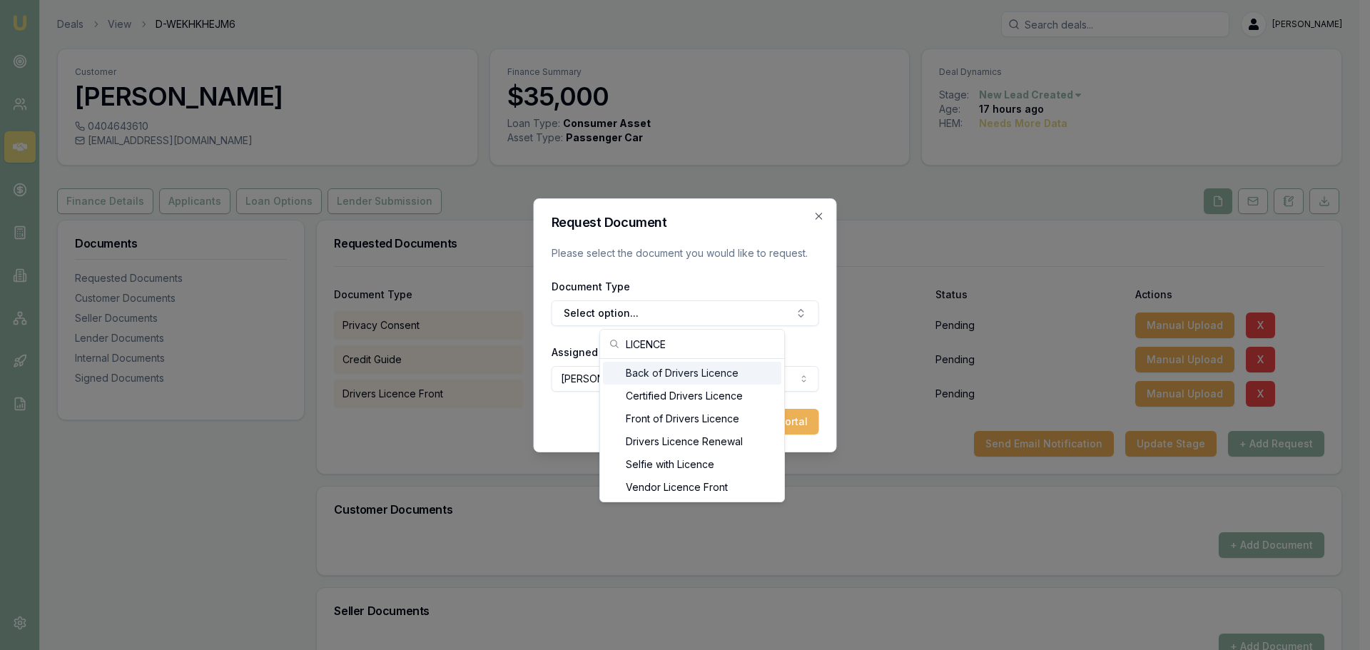
type input "LICENCE"
click at [683, 375] on div "Back of Drivers Licence" at bounding box center [692, 373] width 178 height 23
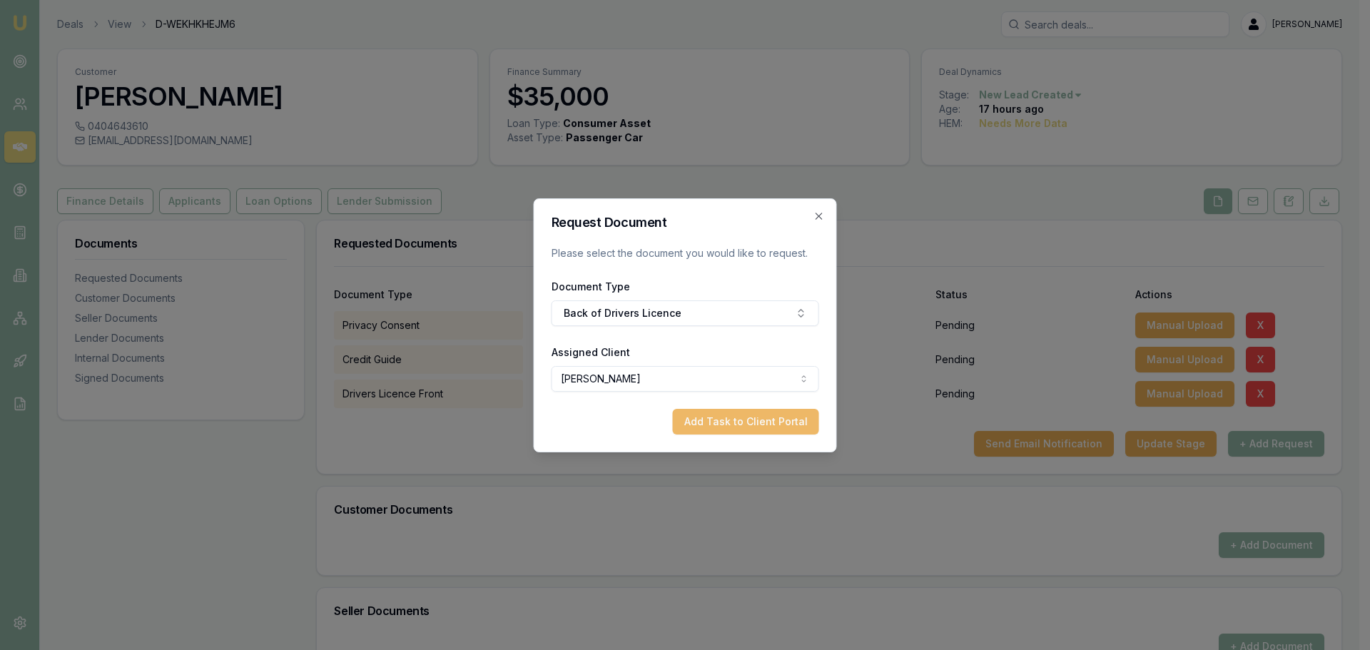
click at [736, 421] on button "Add Task to Client Portal" at bounding box center [746, 422] width 146 height 26
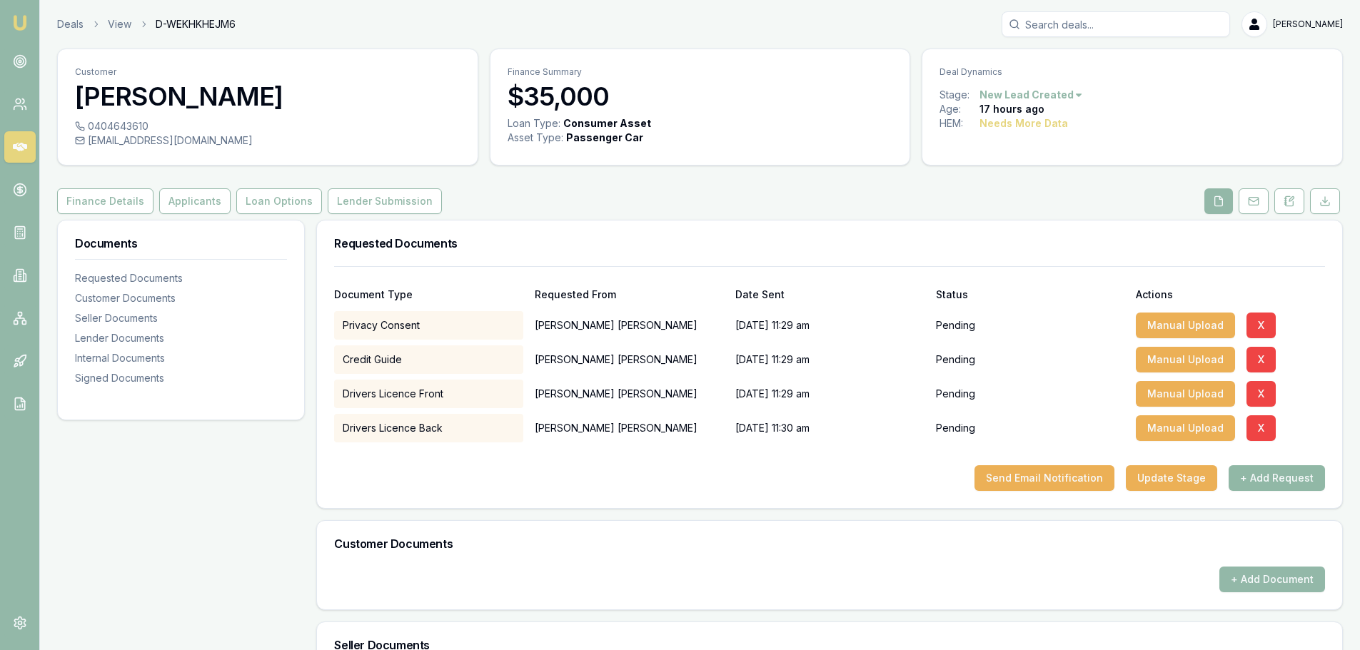
click at [1275, 480] on button "+ Add Request" at bounding box center [1276, 478] width 96 height 26
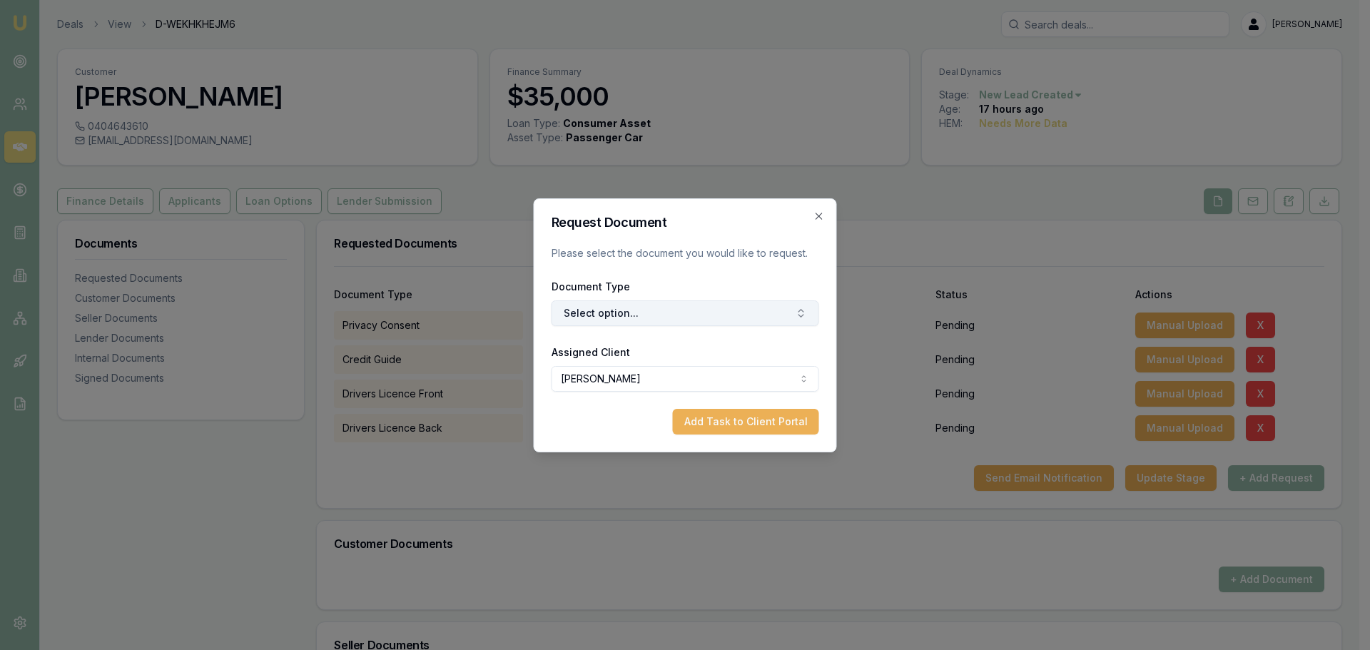
click at [650, 310] on button "Select option..." at bounding box center [686, 313] width 268 height 26
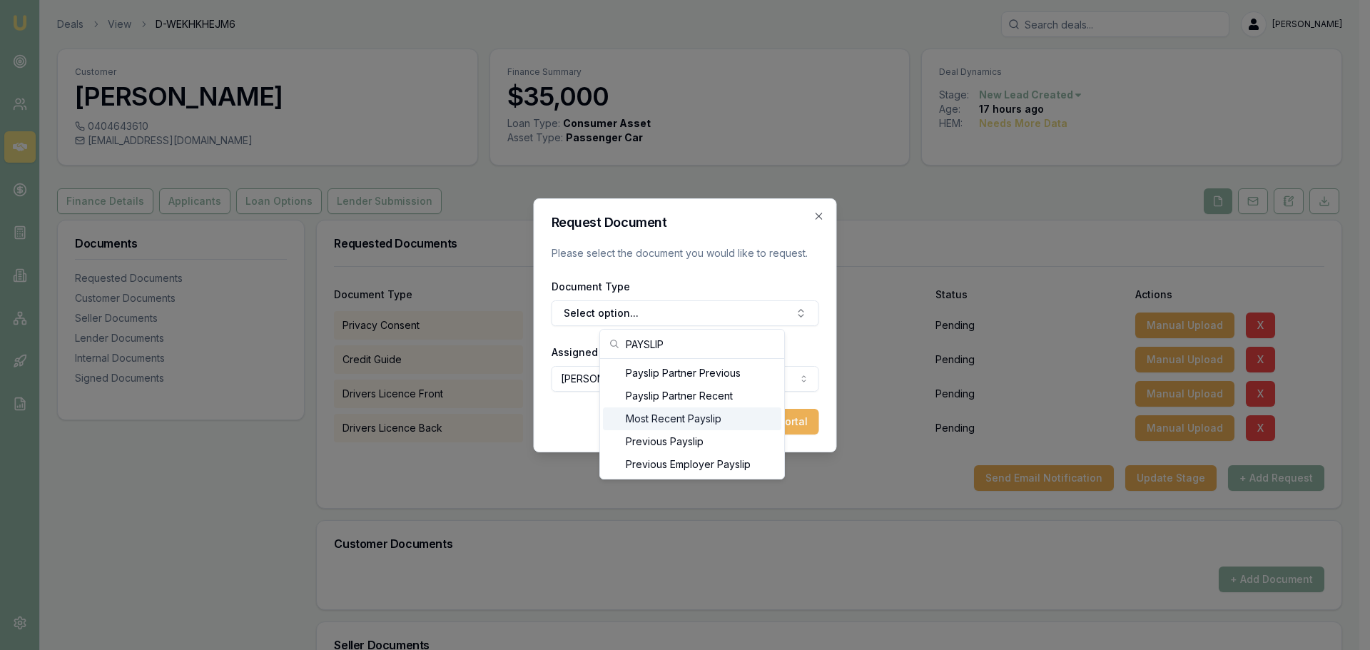
type input "PAYSLIP"
click at [678, 418] on div "Most Recent Payslip" at bounding box center [692, 419] width 178 height 23
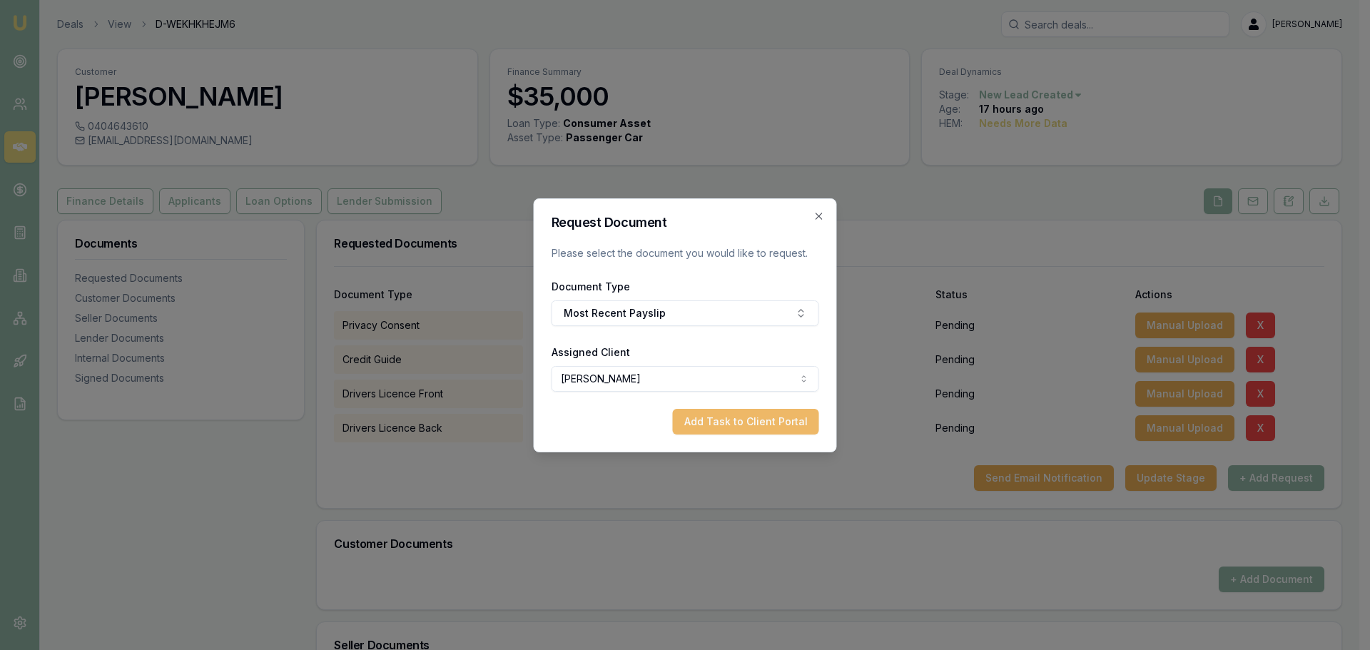
click at [716, 417] on button "Add Task to Client Portal" at bounding box center [746, 422] width 146 height 26
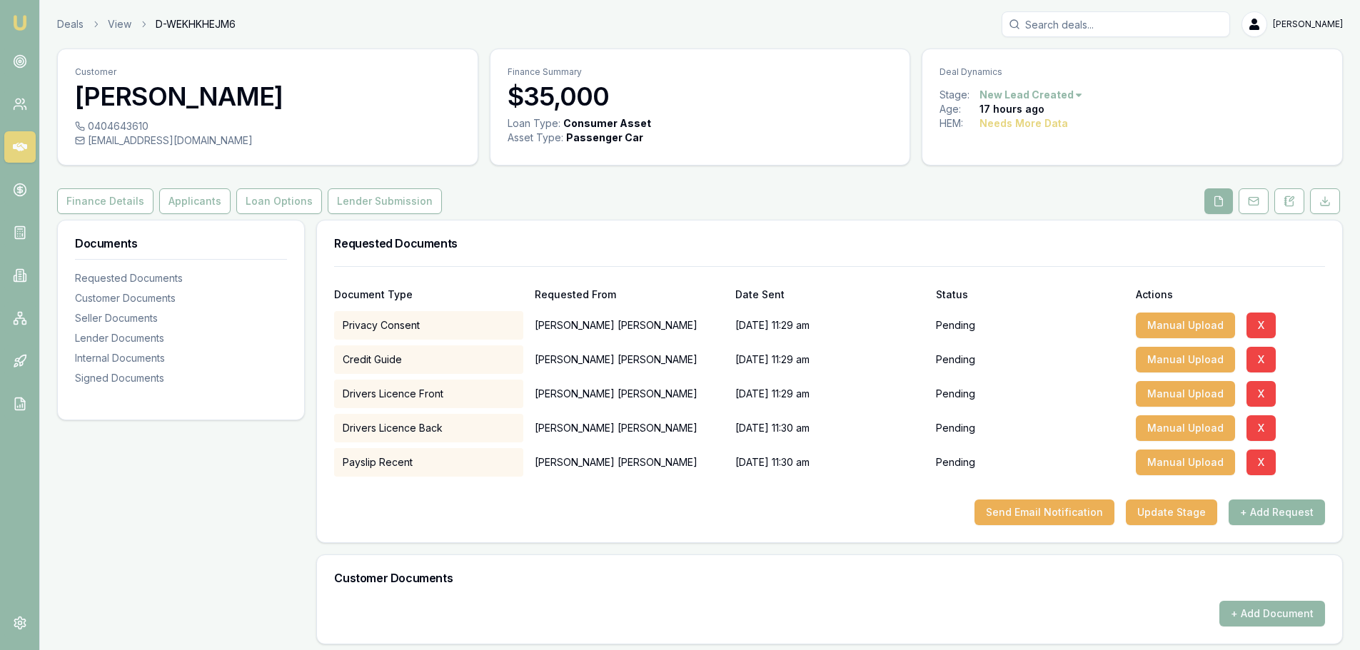
click at [1286, 513] on button "+ Add Request" at bounding box center [1276, 513] width 96 height 26
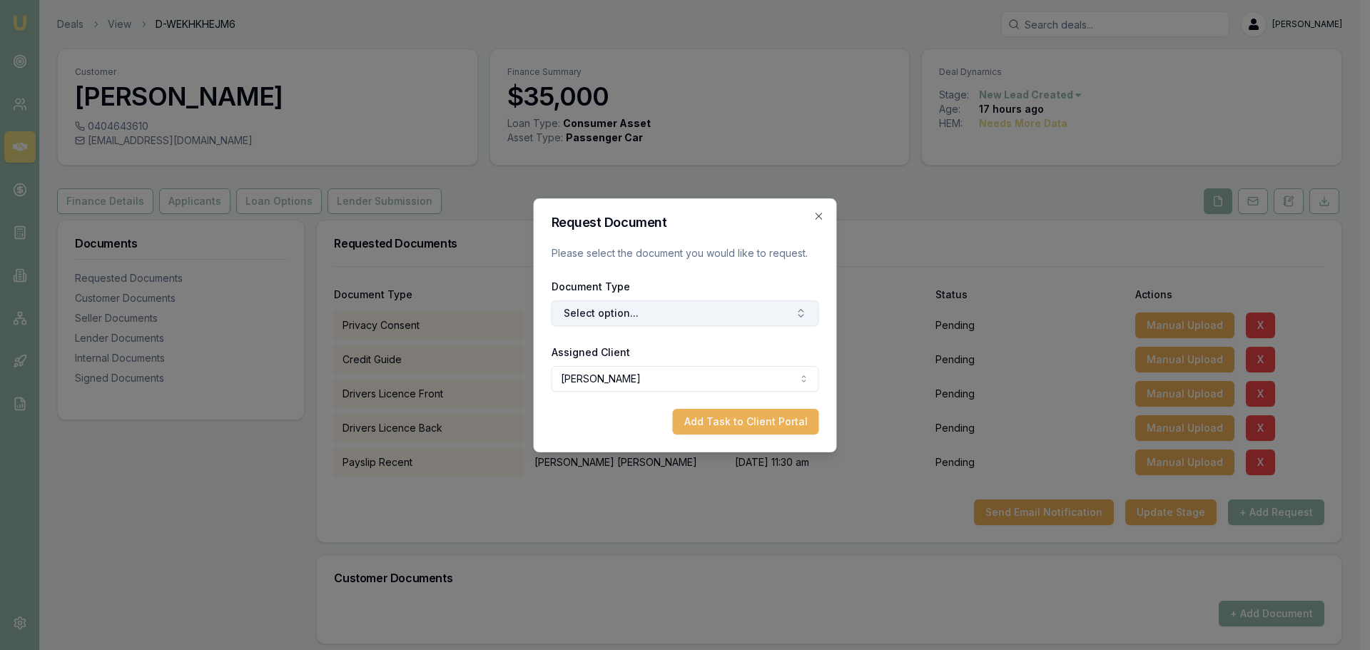
click at [654, 309] on button "Select option..." at bounding box center [686, 313] width 268 height 26
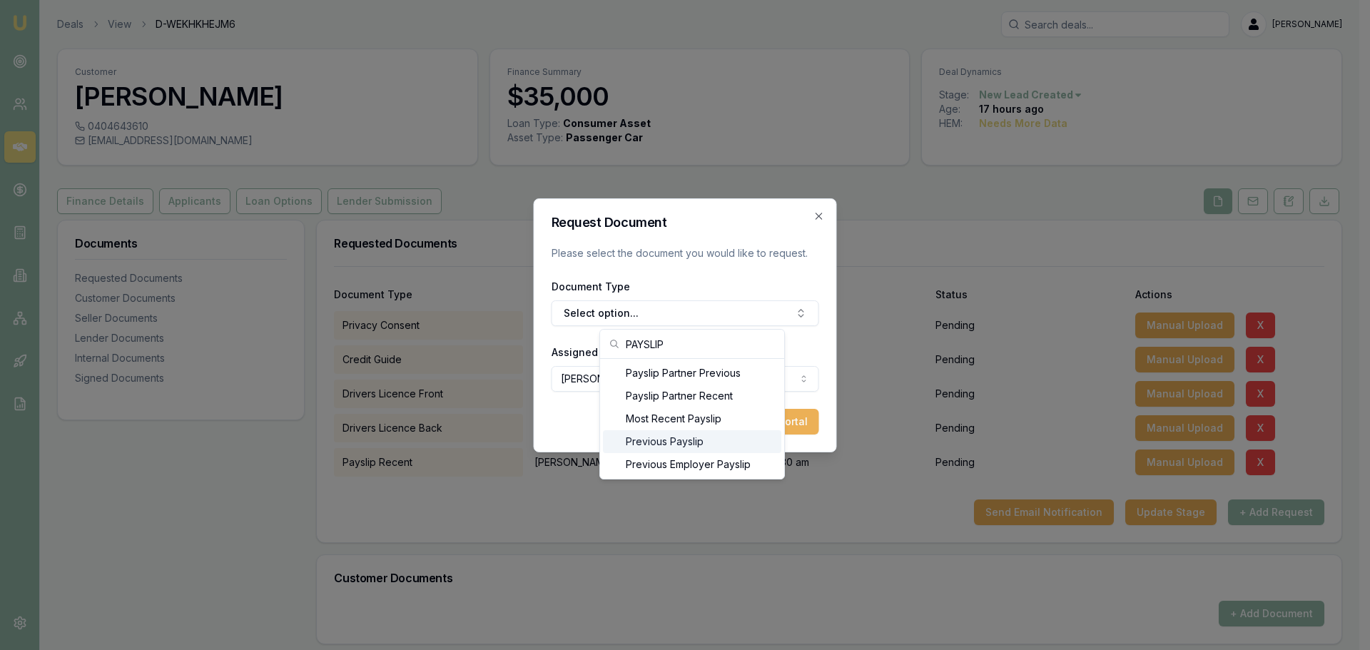
type input "PAYSLIP"
click at [680, 443] on div "Previous Payslip" at bounding box center [692, 441] width 178 height 23
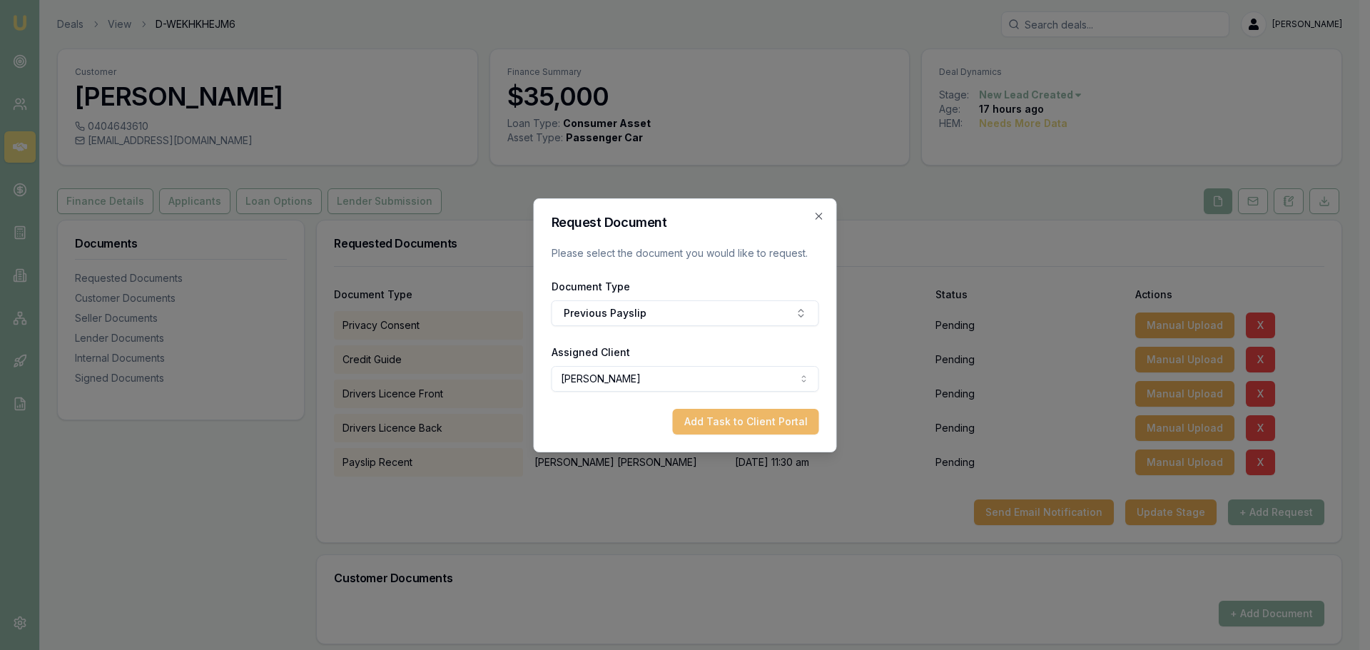
click at [742, 430] on button "Add Task to Client Portal" at bounding box center [746, 422] width 146 height 26
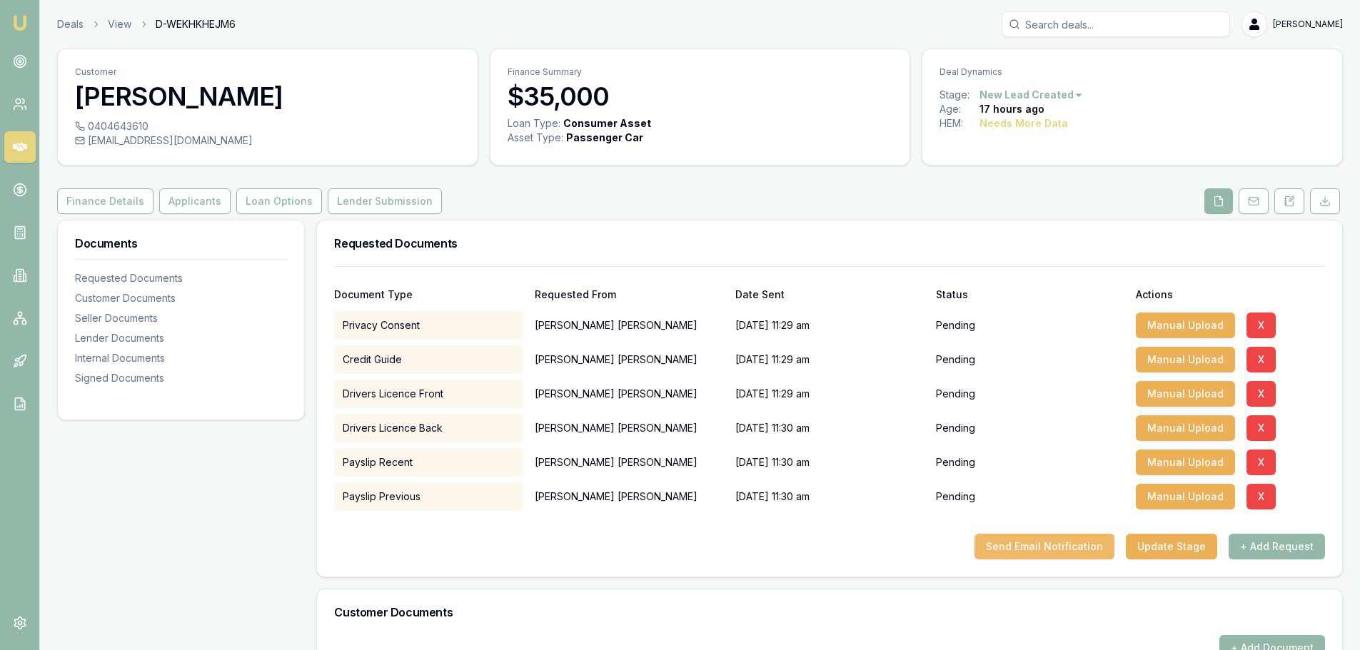
click at [1091, 543] on button "Send Email Notification" at bounding box center [1044, 547] width 140 height 26
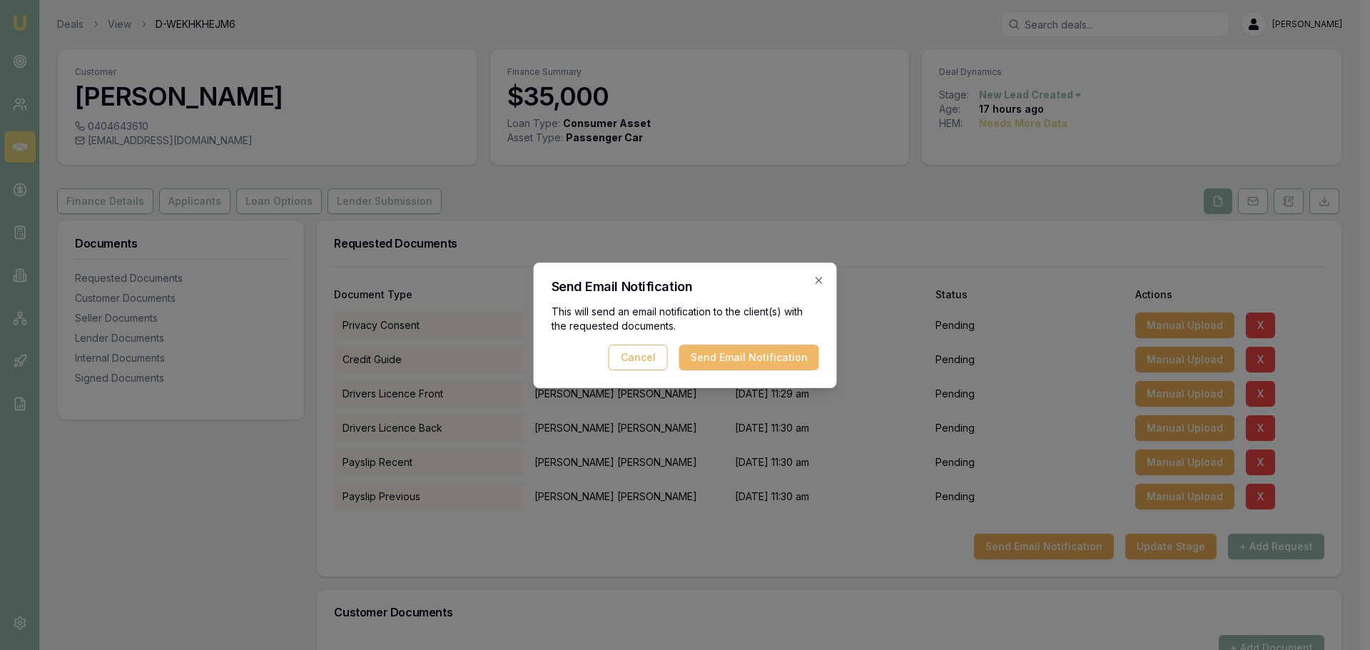
click at [750, 368] on button "Send Email Notification" at bounding box center [749, 358] width 140 height 26
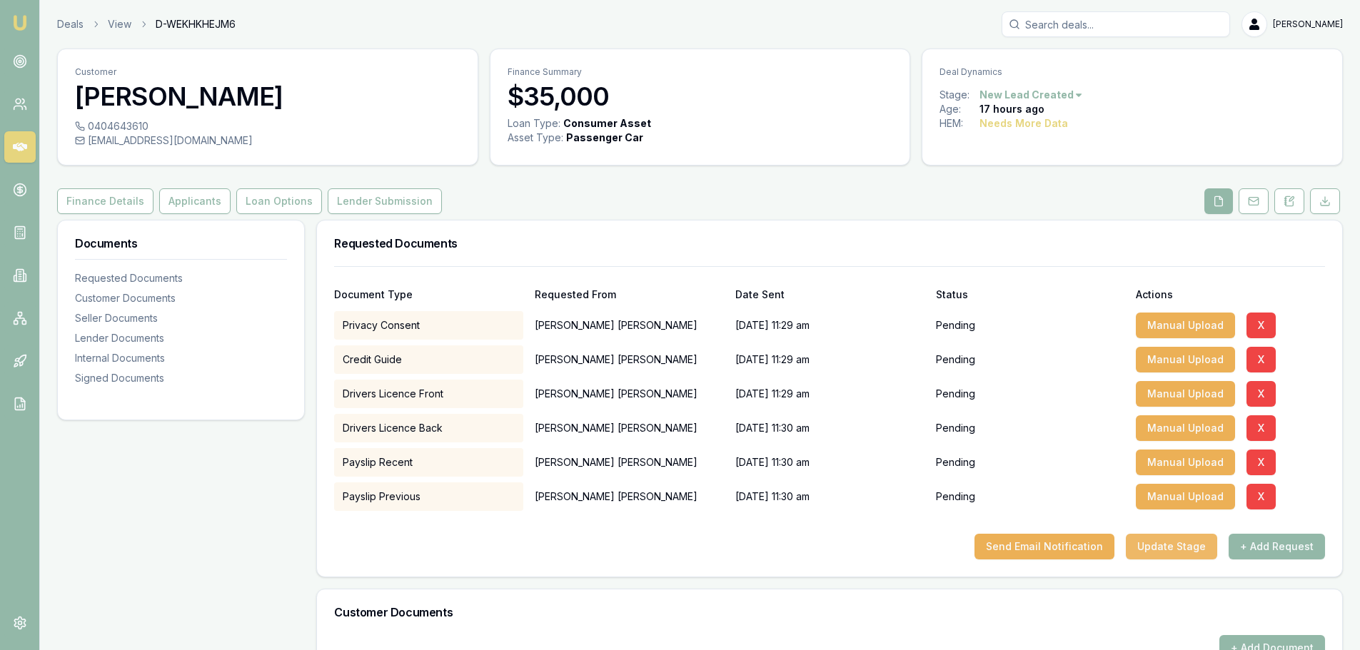
click at [1175, 544] on button "Update Stage" at bounding box center [1171, 547] width 91 height 26
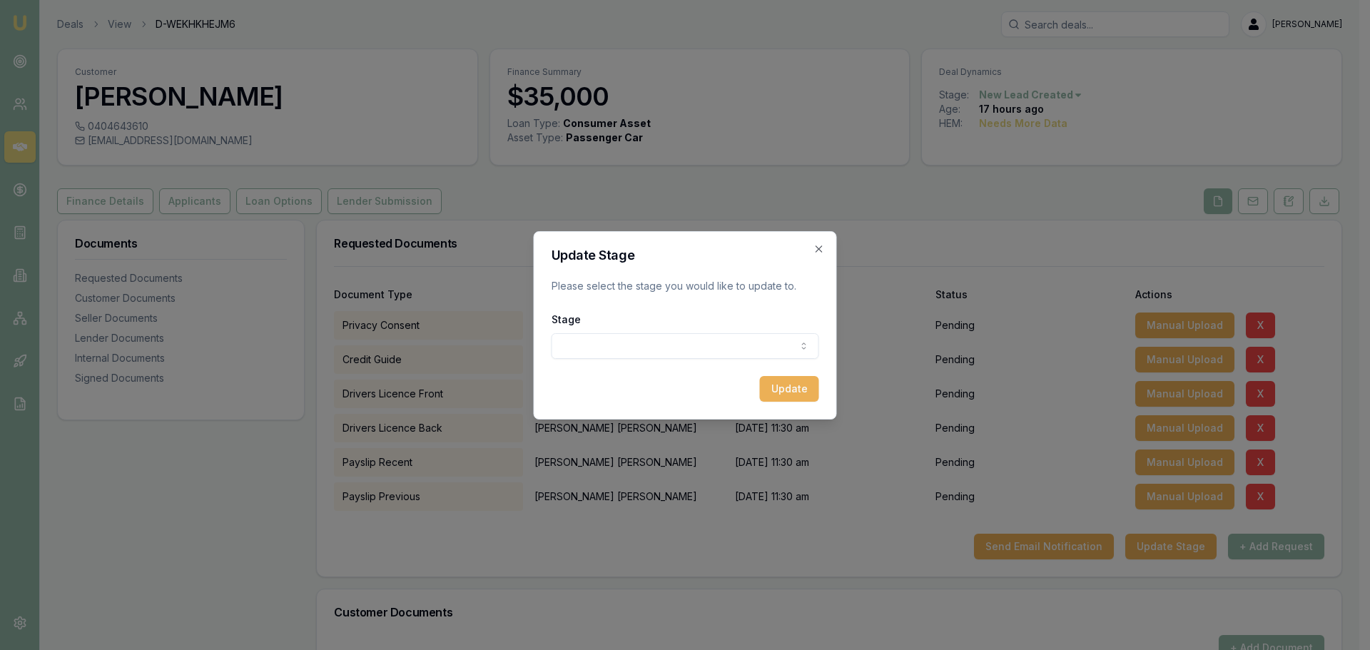
click at [672, 343] on body "Emu Broker Deals View D-WEKHKHEJM6 Erin Shield Toggle Menu Customer Serge Trava…" at bounding box center [680, 325] width 1360 height 650
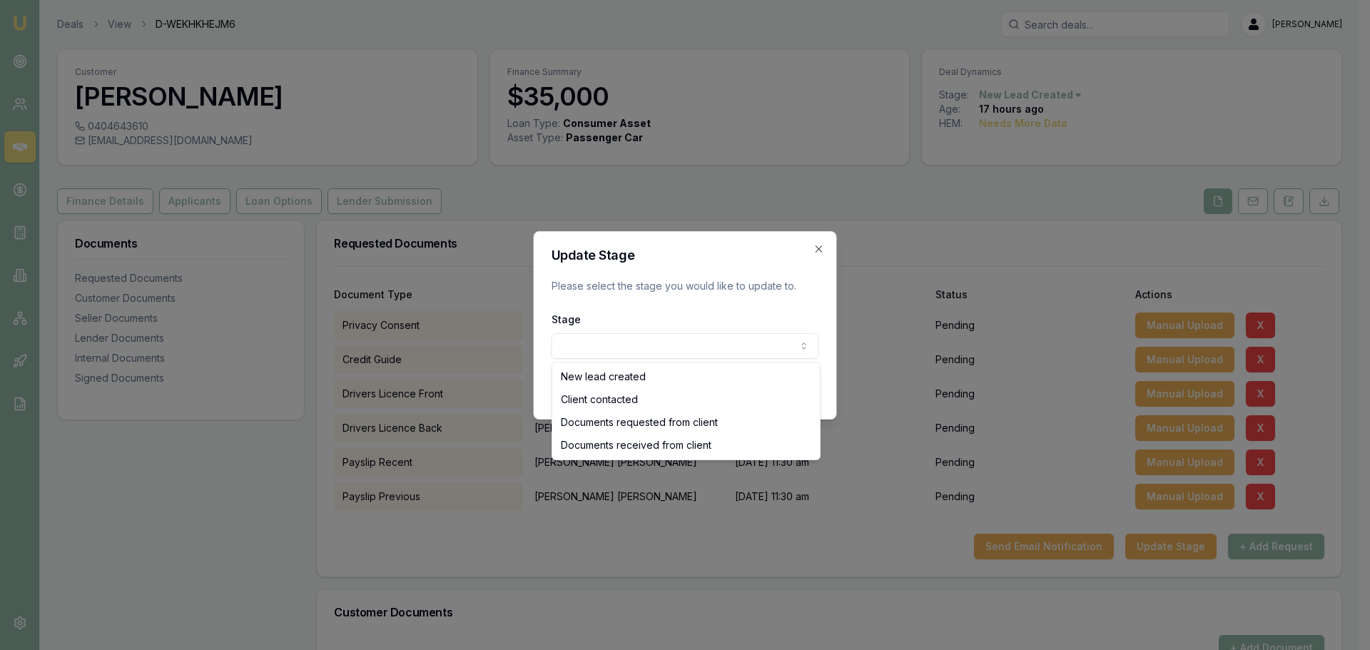
select select "DOCUMENTS_REQUESTED_FROM_CLIENT"
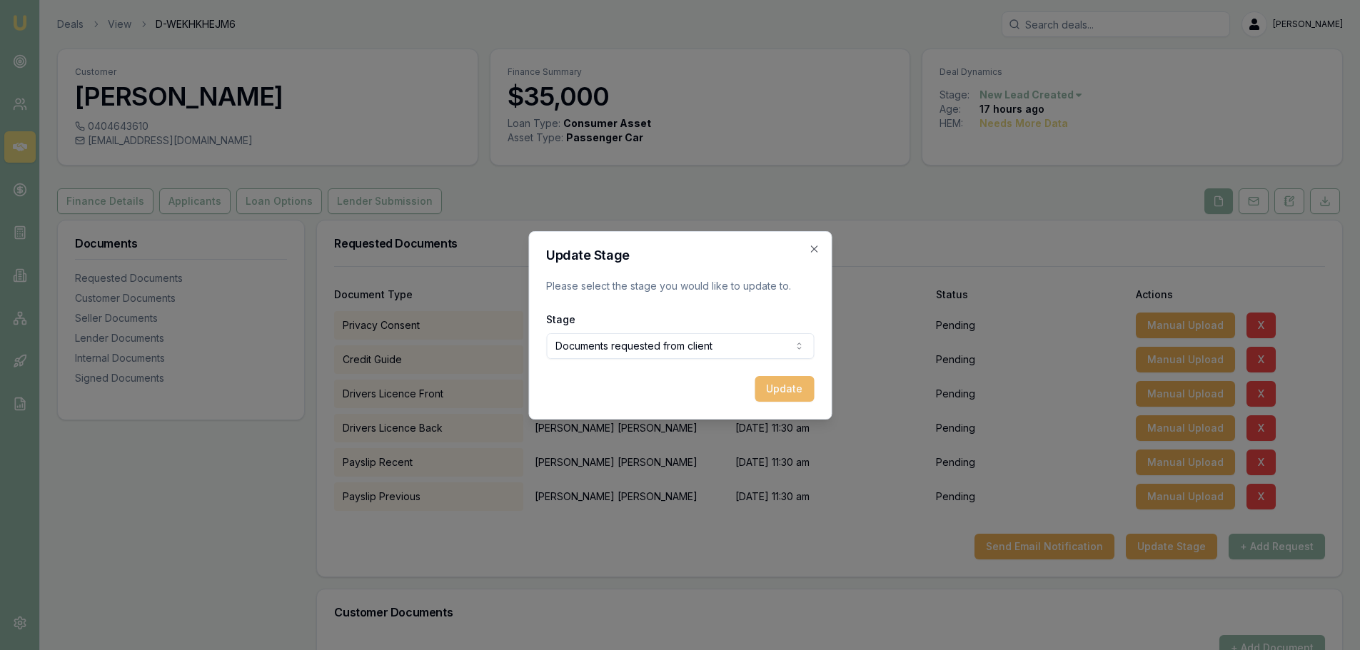
click at [787, 393] on button "Update" at bounding box center [783, 389] width 59 height 26
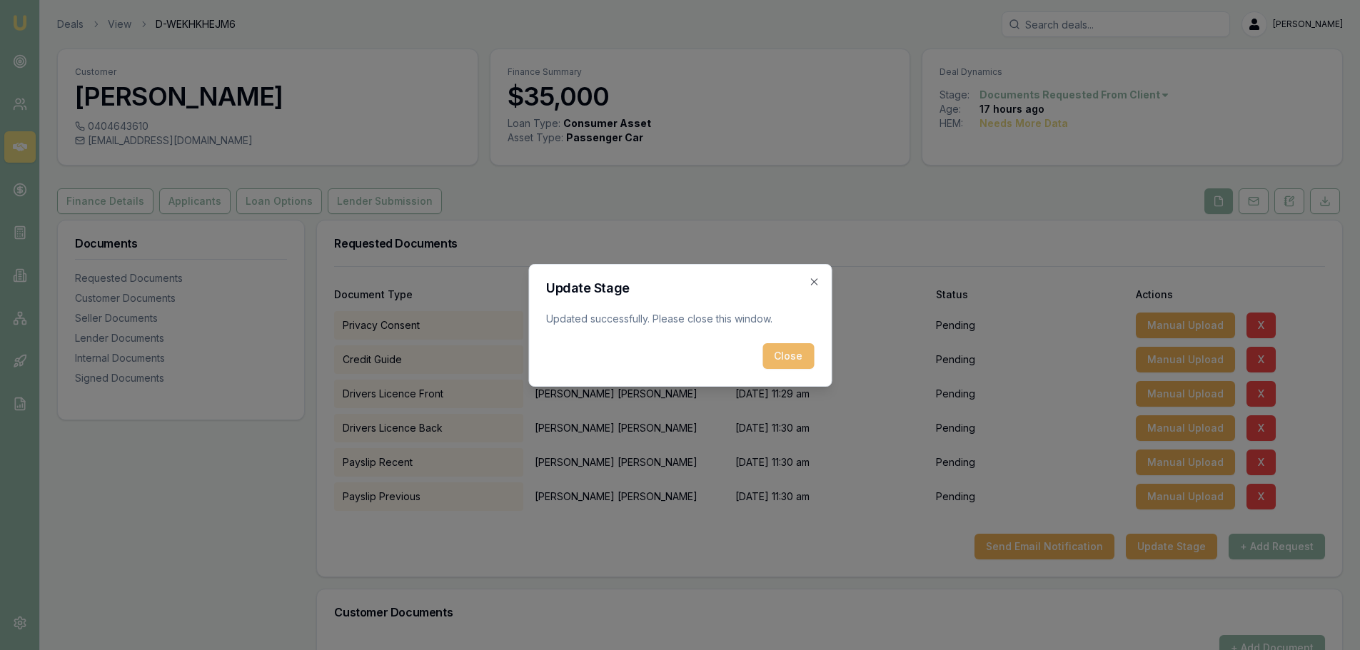
click at [798, 358] on button "Close" at bounding box center [787, 356] width 51 height 26
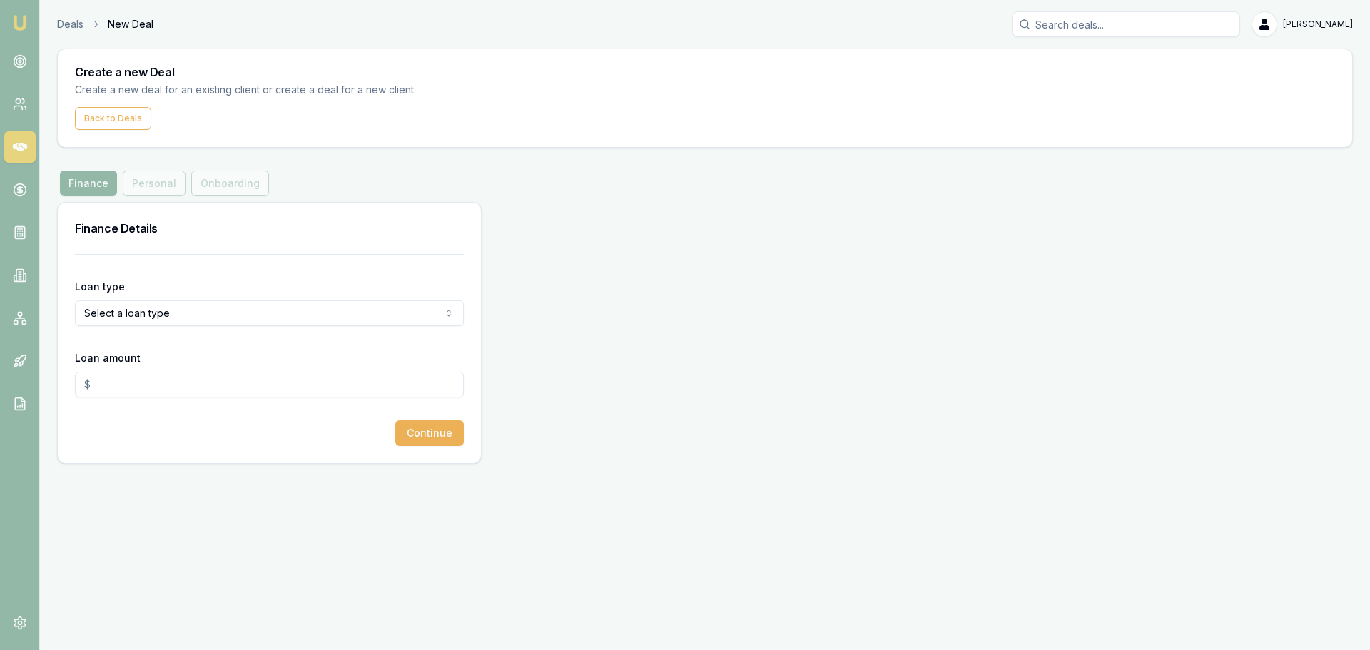
click at [184, 316] on html "Emu Broker Deals New Deal [PERSON_NAME] Toggle Menu Create a new Deal Create a …" at bounding box center [685, 325] width 1370 height 650
select select "CONSUMER_ASSET"
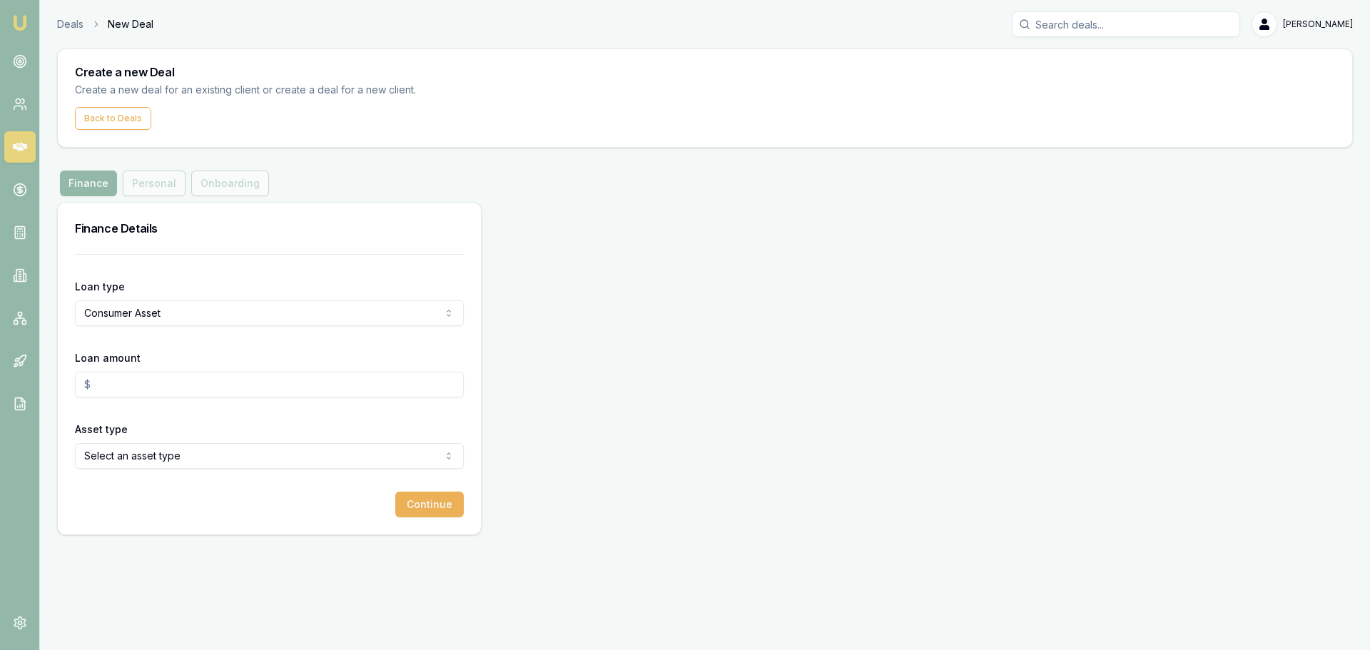
click at [172, 388] on input "Loan amount" at bounding box center [269, 385] width 389 height 26
type input "$40,000.00"
click at [187, 454] on html "Emu Broker Deals New Deal [PERSON_NAME] Toggle Menu Create a new Deal Create a …" at bounding box center [685, 325] width 1370 height 650
click at [445, 513] on button "Continue" at bounding box center [429, 505] width 69 height 26
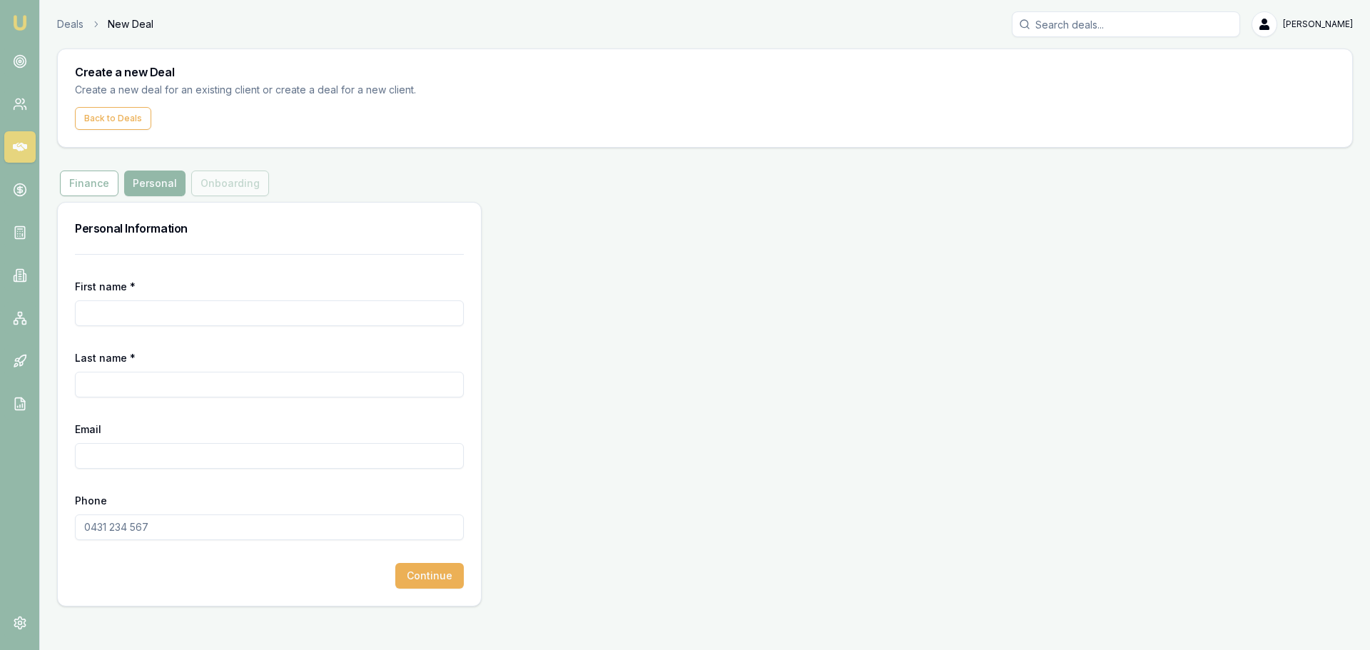
click at [181, 318] on input "First name *" at bounding box center [269, 313] width 389 height 26
type input "[PERSON_NAME]"
click at [131, 381] on input "V" at bounding box center [269, 385] width 389 height 26
type input "VANDERPUTT"
click at [245, 461] on input "Email" at bounding box center [269, 456] width 389 height 26
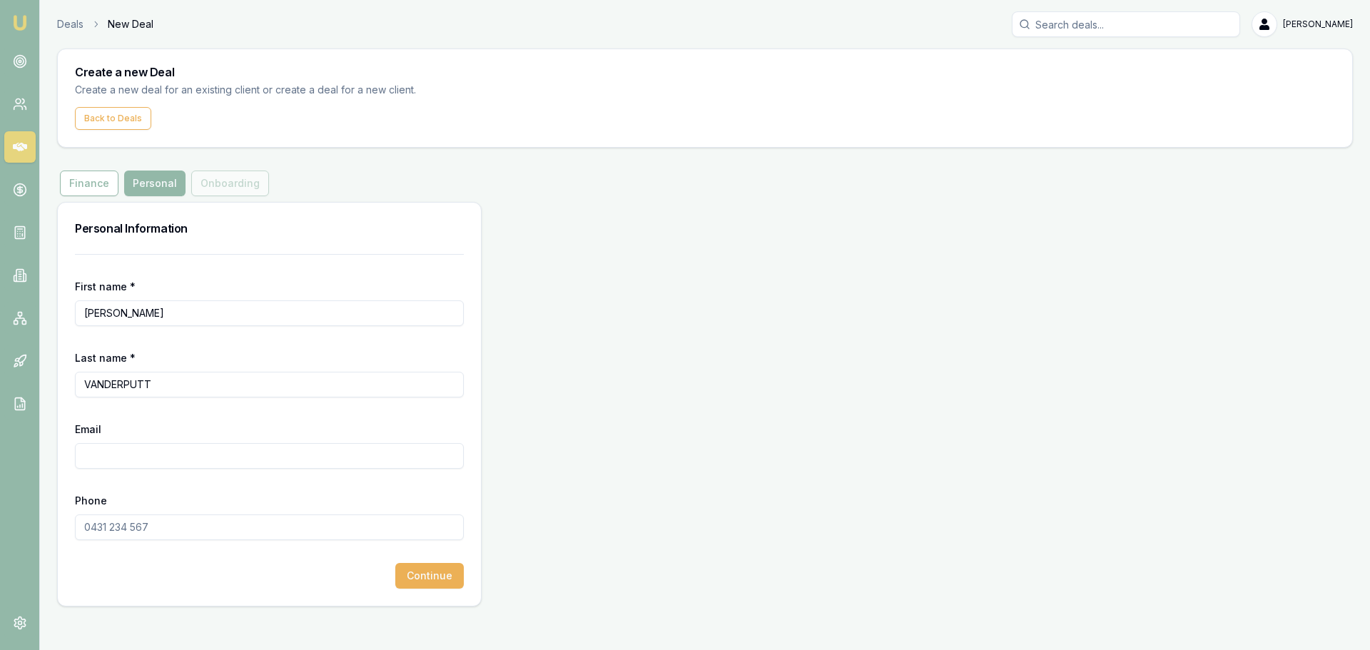
paste input "[PERSON_NAME][EMAIL_ADDRESS][DOMAIN_NAME]"
type input "[PERSON_NAME][EMAIL_ADDRESS][DOMAIN_NAME]"
click at [231, 528] on input "Phone" at bounding box center [269, 528] width 389 height 26
type input "0451 260 957"
click at [412, 580] on button "Continue" at bounding box center [429, 576] width 69 height 26
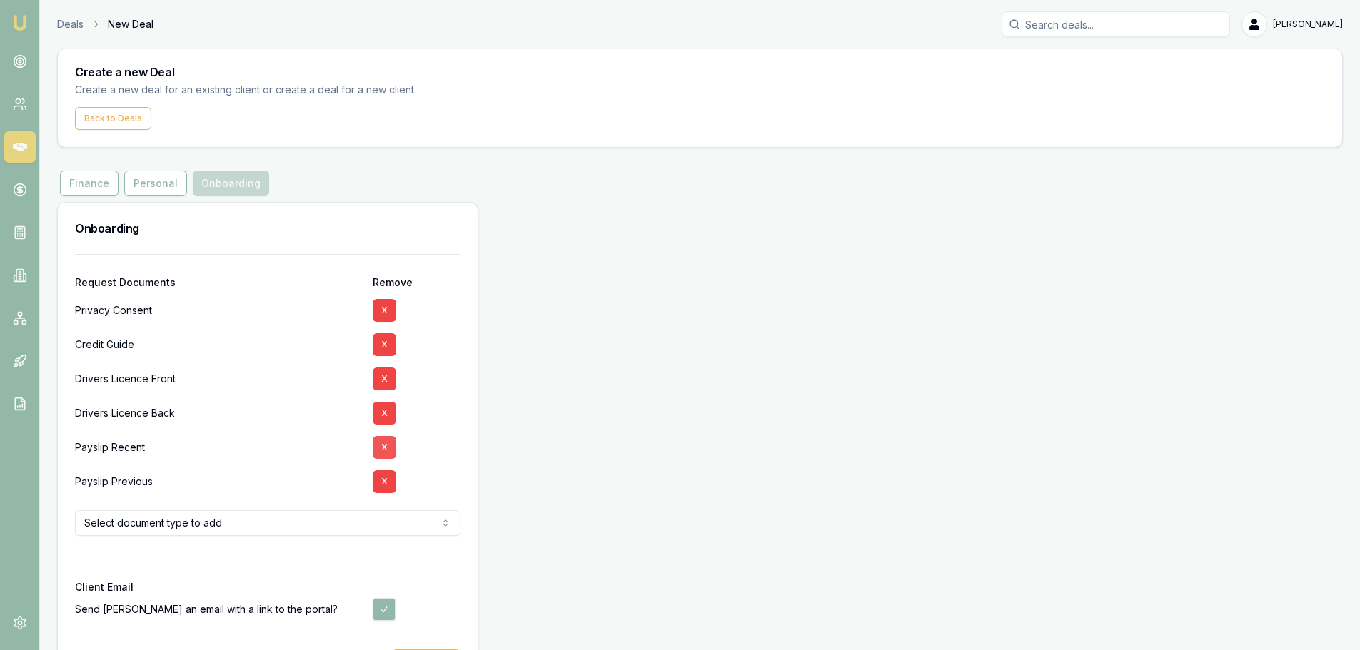
click at [387, 446] on button "X" at bounding box center [385, 447] width 24 height 23
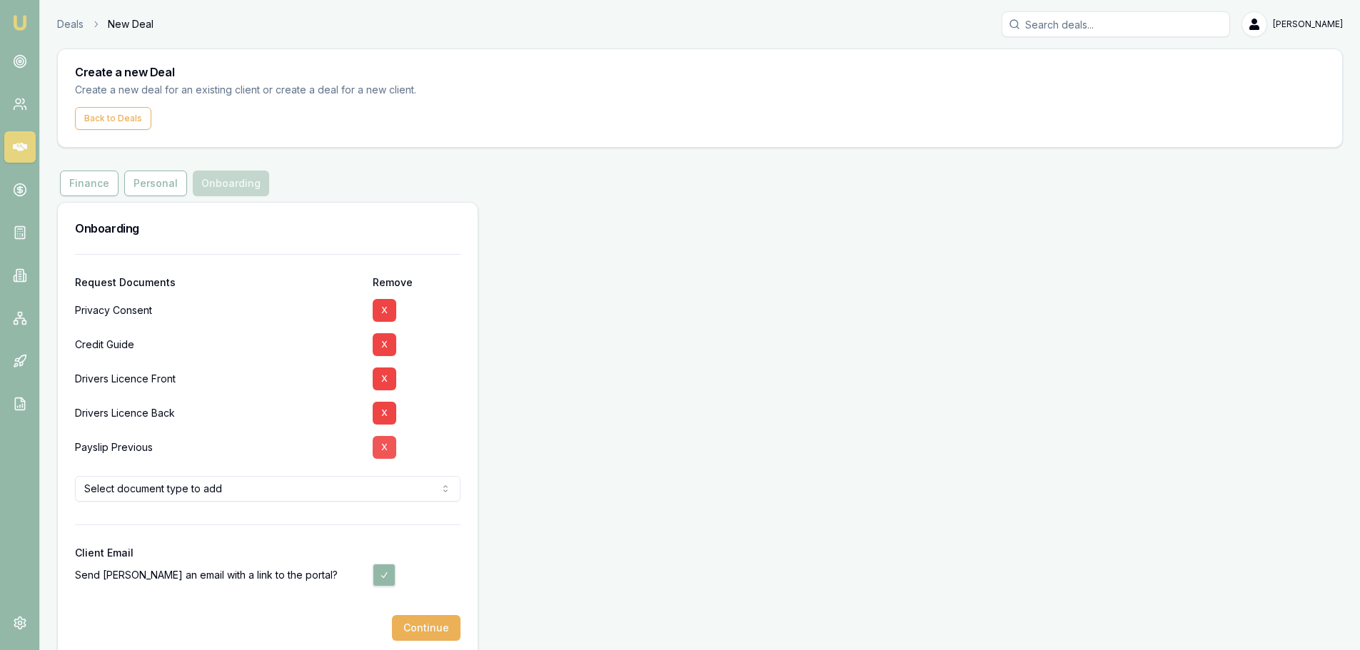
click at [387, 449] on button "X" at bounding box center [385, 447] width 24 height 23
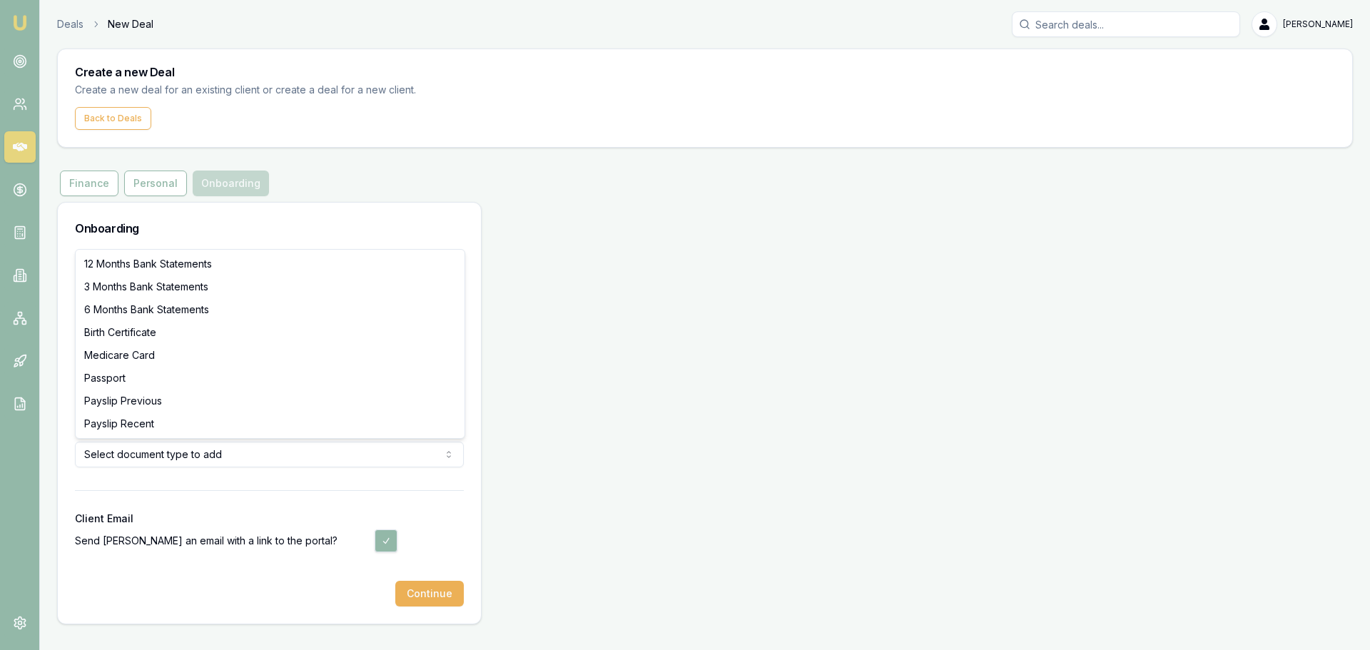
click at [96, 454] on html "Emu Broker Deals New Deal [PERSON_NAME] Toggle Menu Create a new Deal Create a …" at bounding box center [685, 325] width 1370 height 650
click at [580, 485] on html "Emu Broker Deals New Deal [PERSON_NAME] Toggle Menu Create a new Deal Create a …" at bounding box center [685, 325] width 1370 height 650
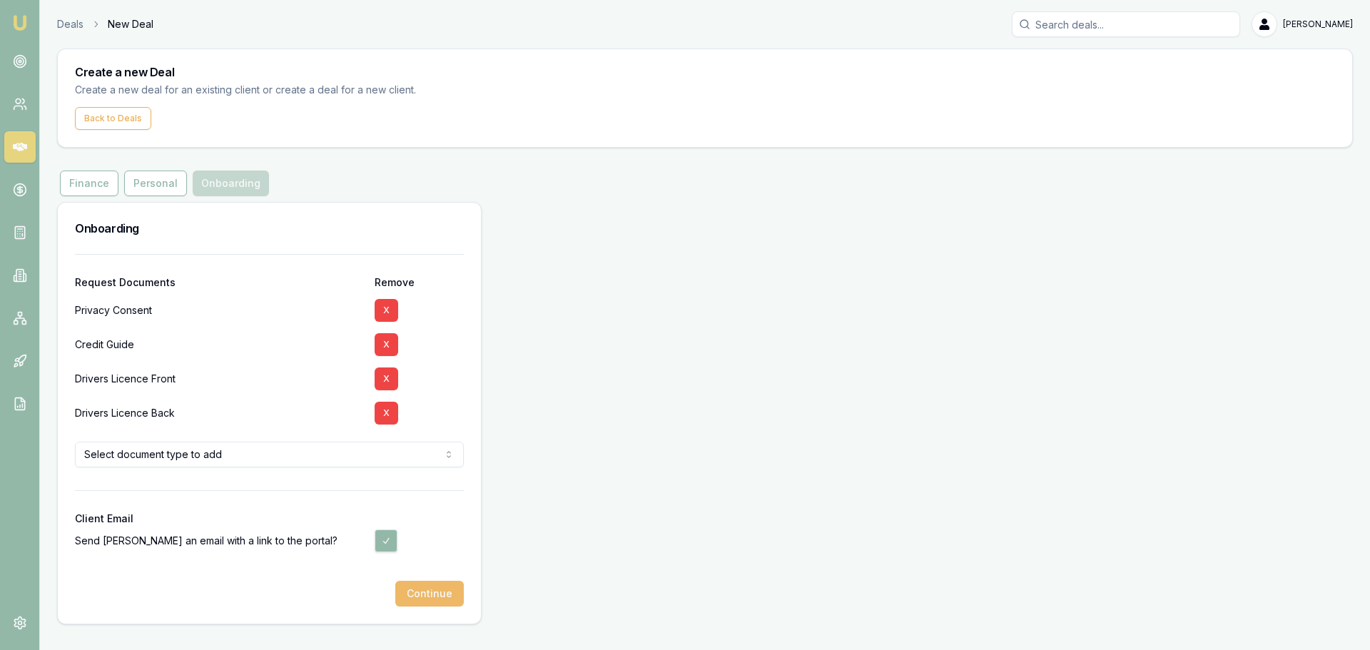
click at [450, 593] on button "Continue" at bounding box center [429, 594] width 69 height 26
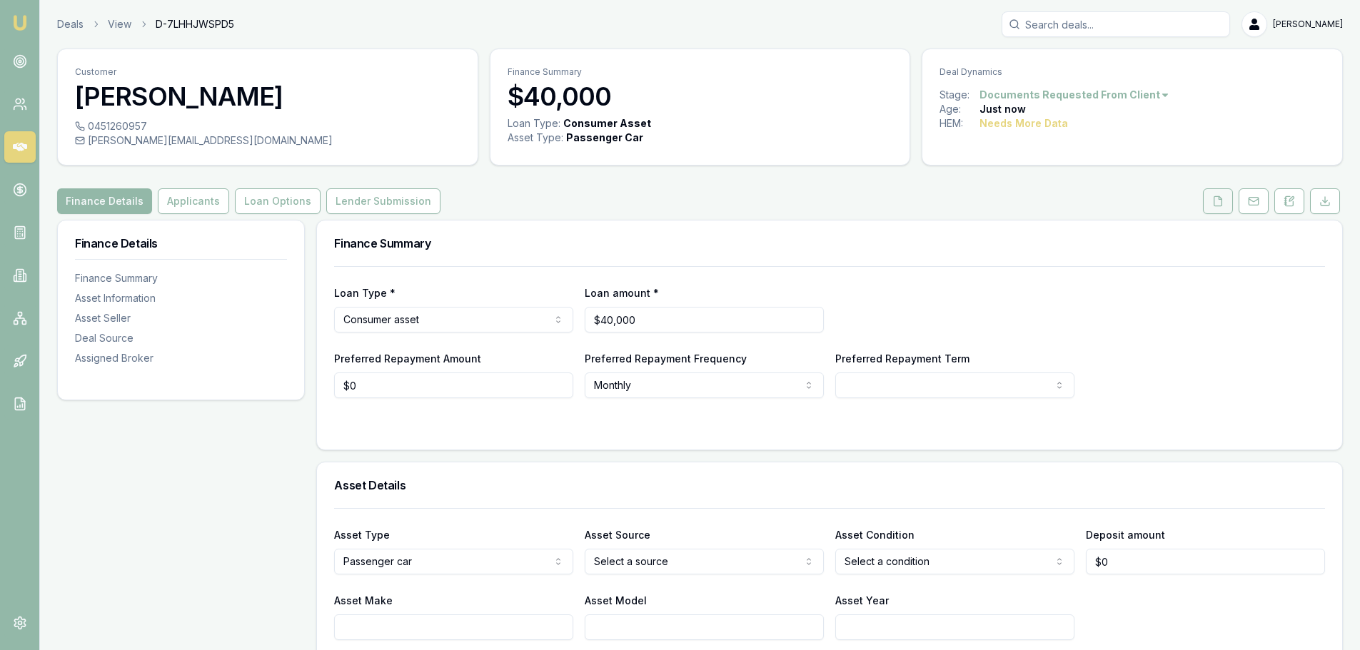
click at [1220, 203] on icon at bounding box center [1217, 201] width 11 height 11
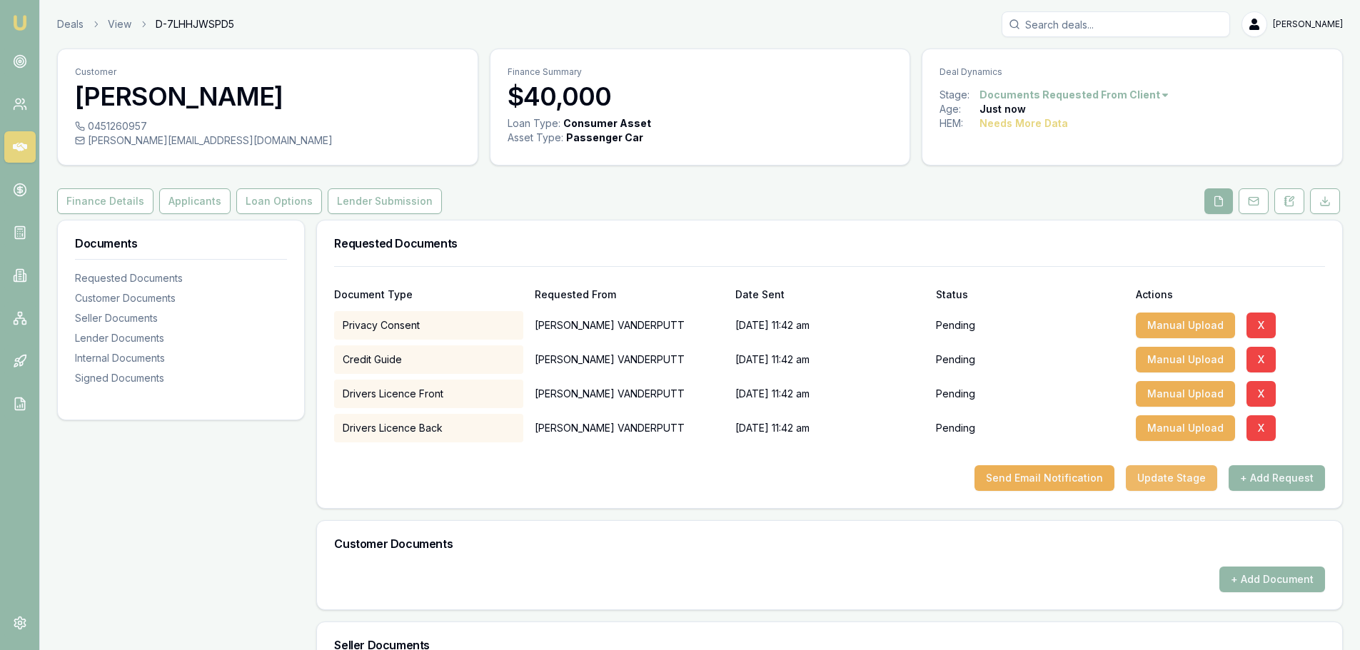
click at [1150, 476] on button "Update Stage" at bounding box center [1171, 478] width 91 height 26
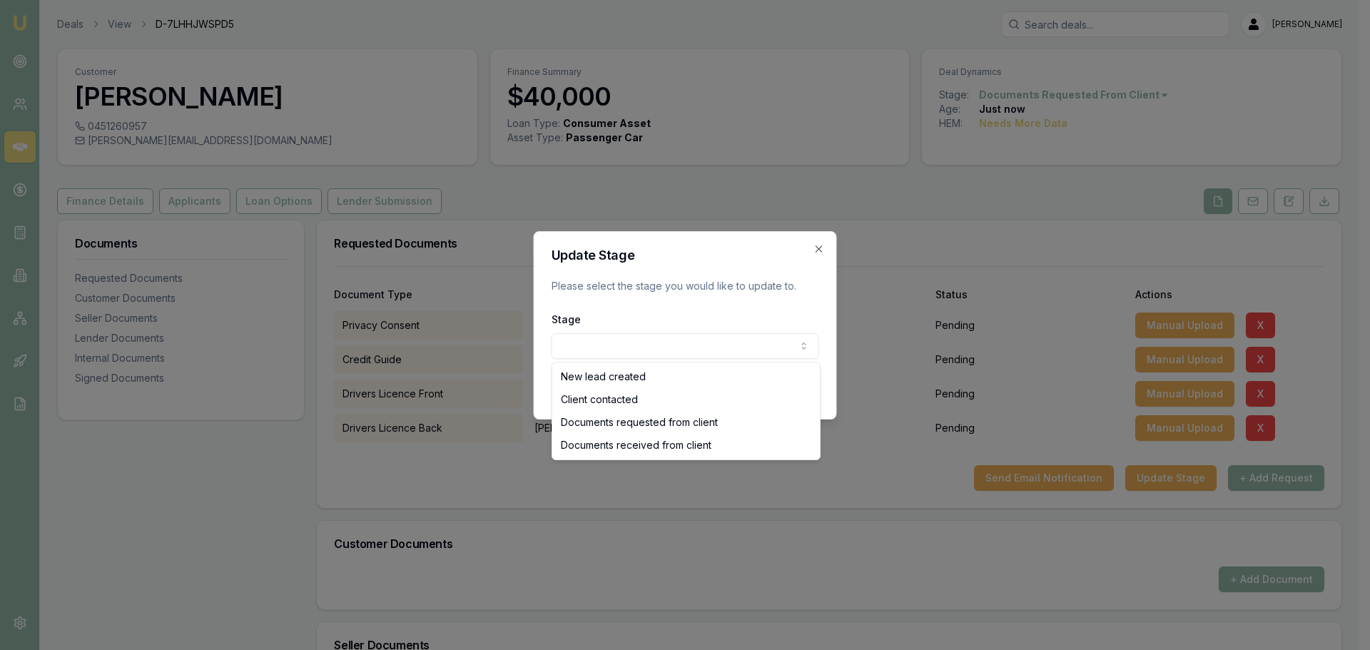
click at [762, 345] on body "Emu Broker Deals View D-7LHHJWSPD5 [PERSON_NAME] Toggle Menu Customer [PERSON_N…" at bounding box center [680, 325] width 1360 height 650
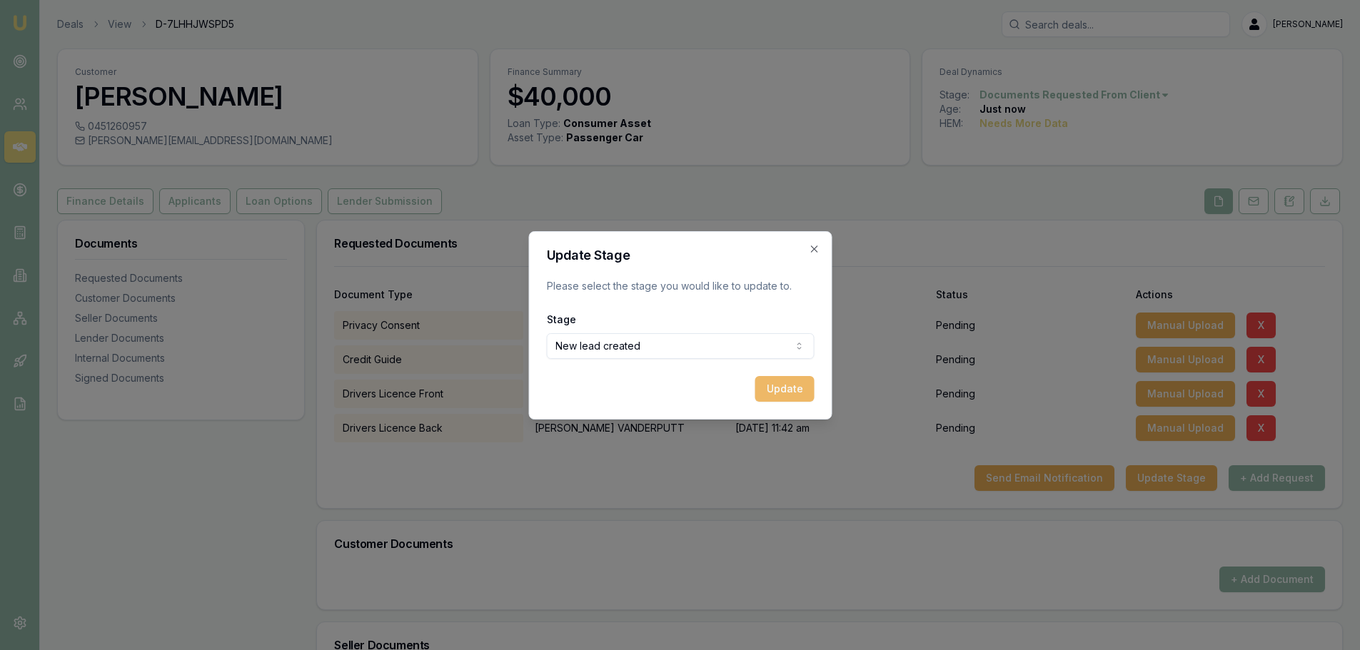
click at [777, 388] on button "Update" at bounding box center [783, 389] width 59 height 26
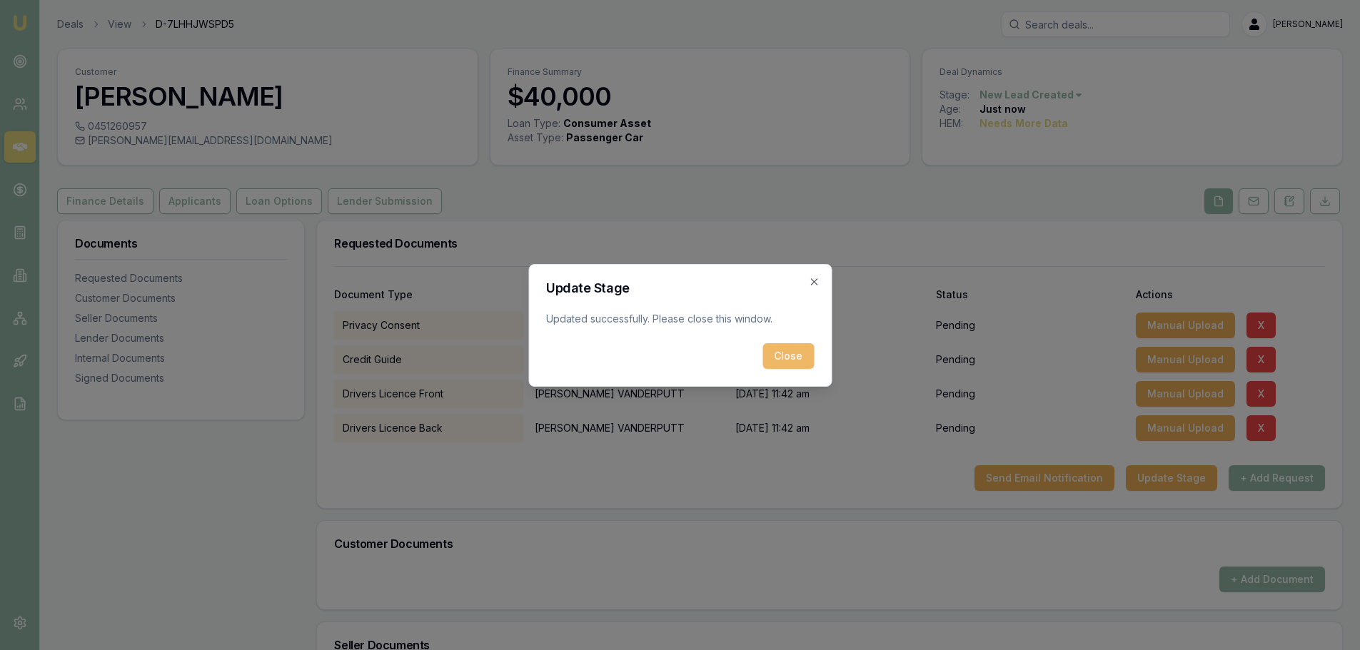
click at [764, 361] on button "Close" at bounding box center [787, 356] width 51 height 26
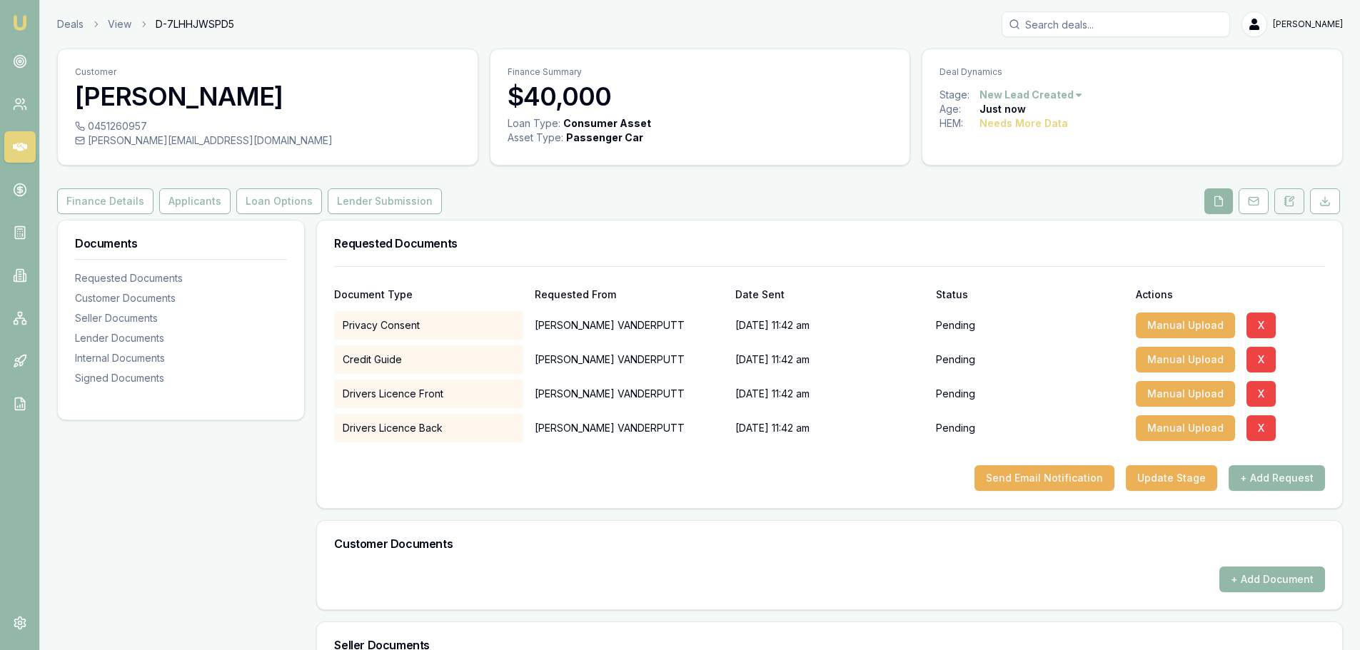
click at [1287, 205] on icon at bounding box center [1288, 201] width 11 height 11
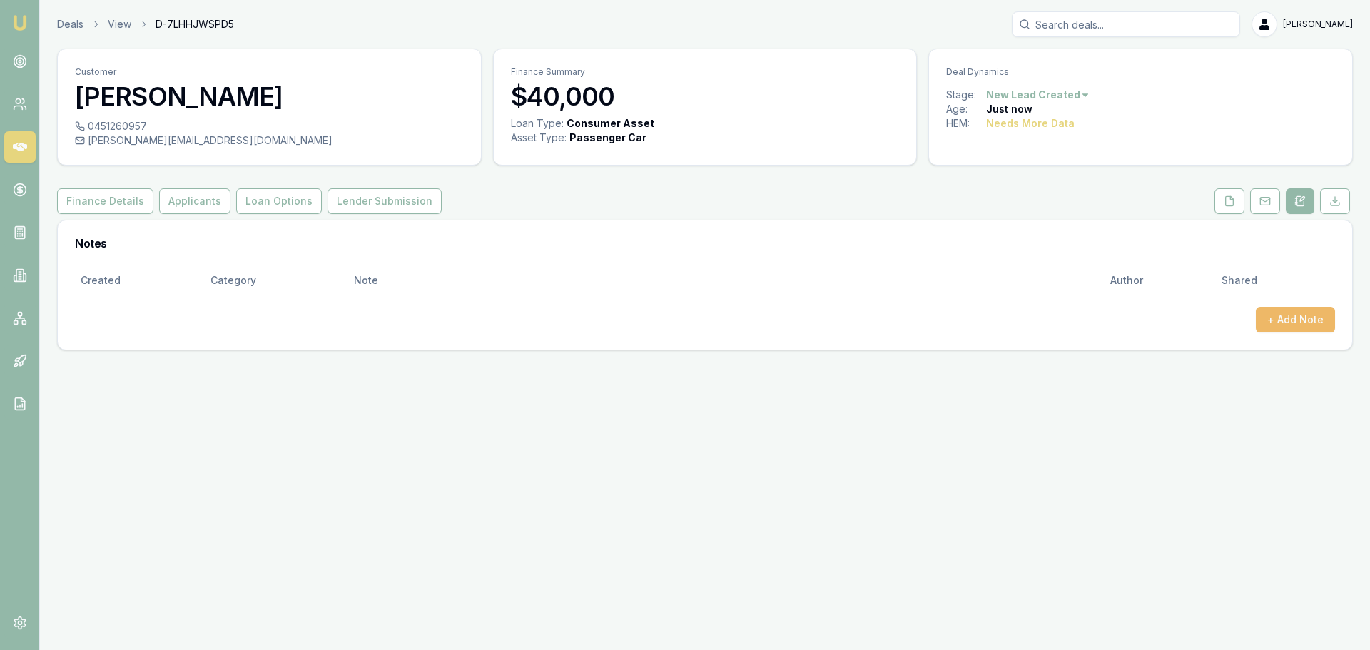
click at [1305, 323] on button "+ Add Note" at bounding box center [1295, 320] width 79 height 26
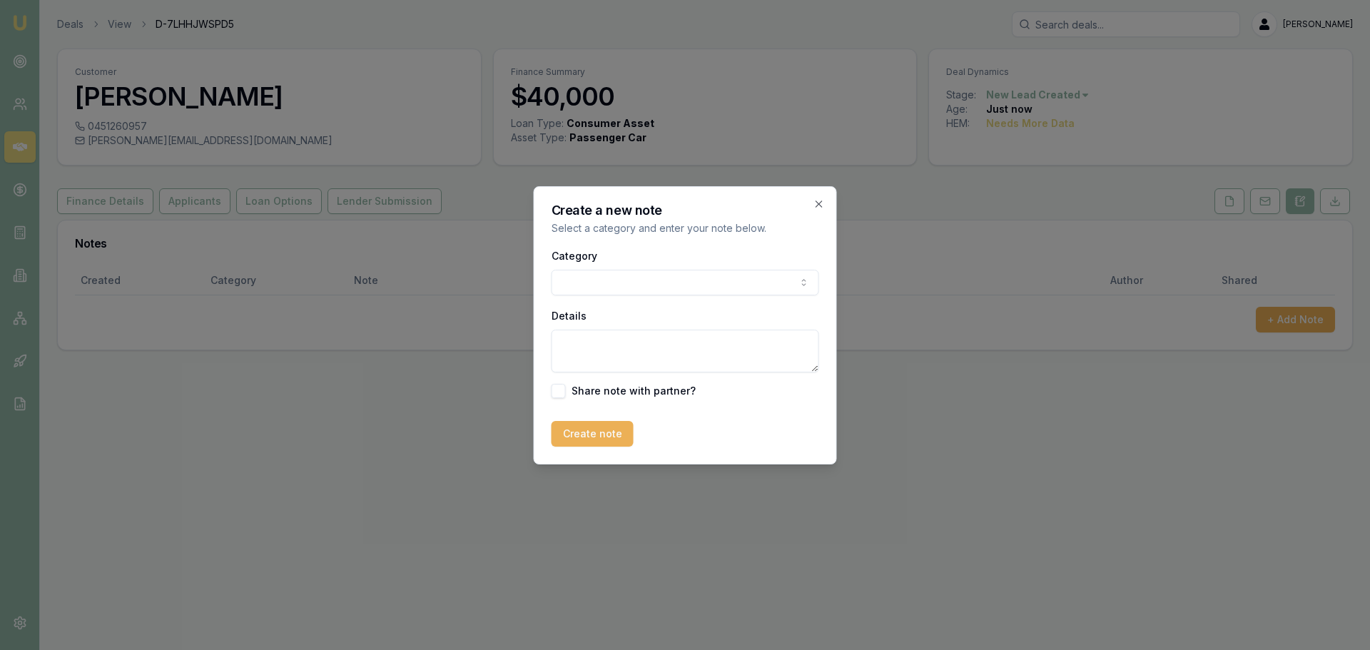
click at [677, 261] on div "Category General notes Attempted contact Follow up reminder Initial discussion …" at bounding box center [686, 271] width 268 height 49
click at [657, 285] on body "Emu Broker Deals View D-7LHHJWSPD5 [PERSON_NAME] Toggle Menu Customer [PERSON_N…" at bounding box center [685, 325] width 1370 height 650
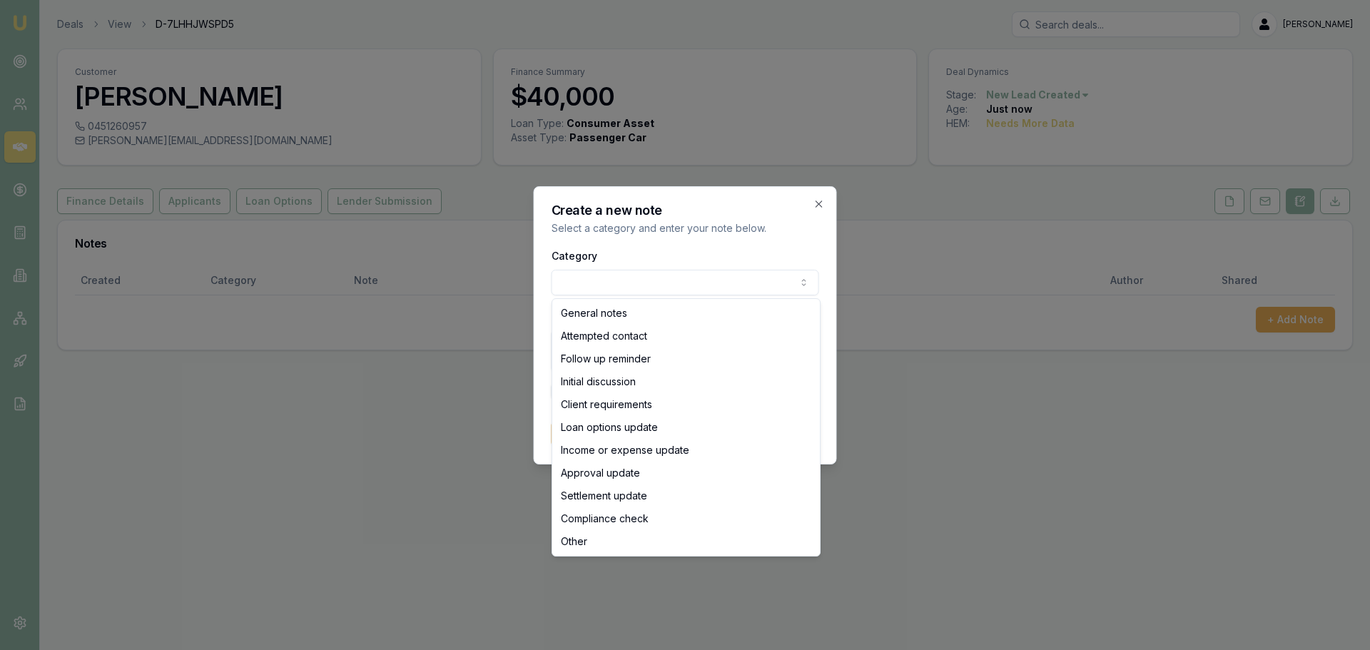
select select "ATTEMPTED_CONTACT"
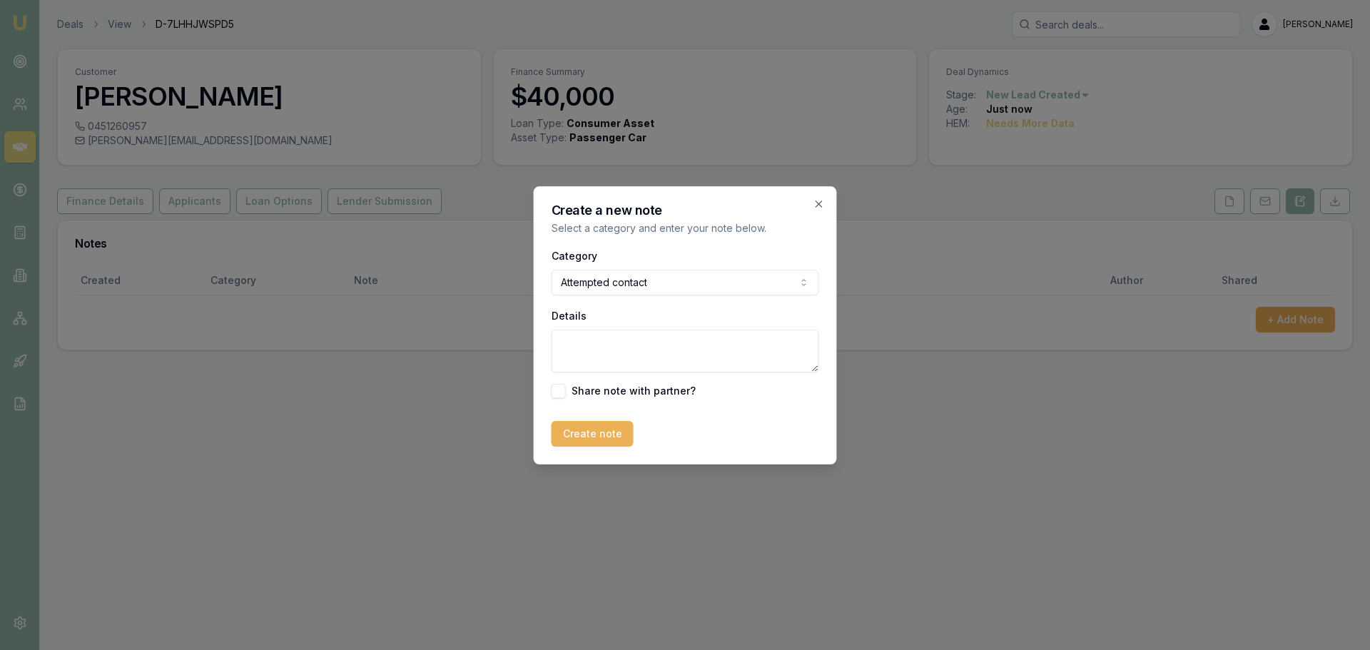
click at [631, 351] on textarea "Details" at bounding box center [686, 351] width 268 height 43
type textarea "s"
type textarea "Sent intro text"
click at [597, 431] on button "Create note" at bounding box center [593, 434] width 82 height 26
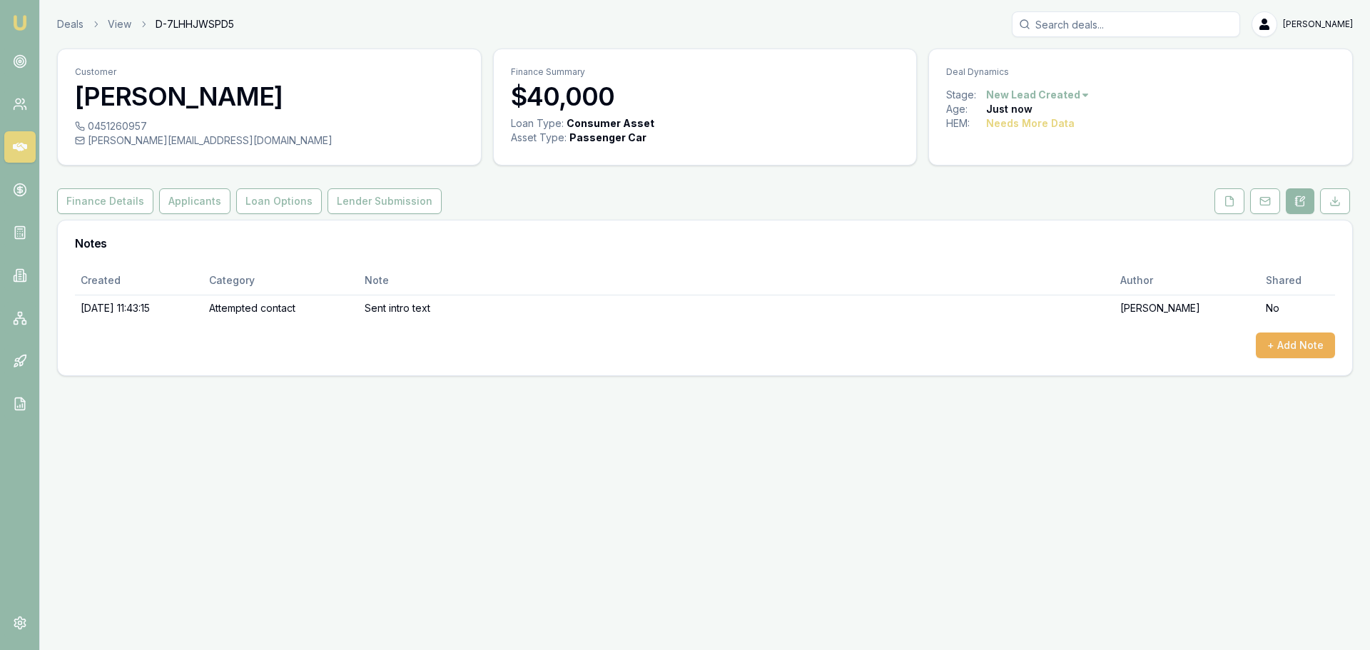
click at [20, 148] on icon at bounding box center [20, 147] width 14 height 9
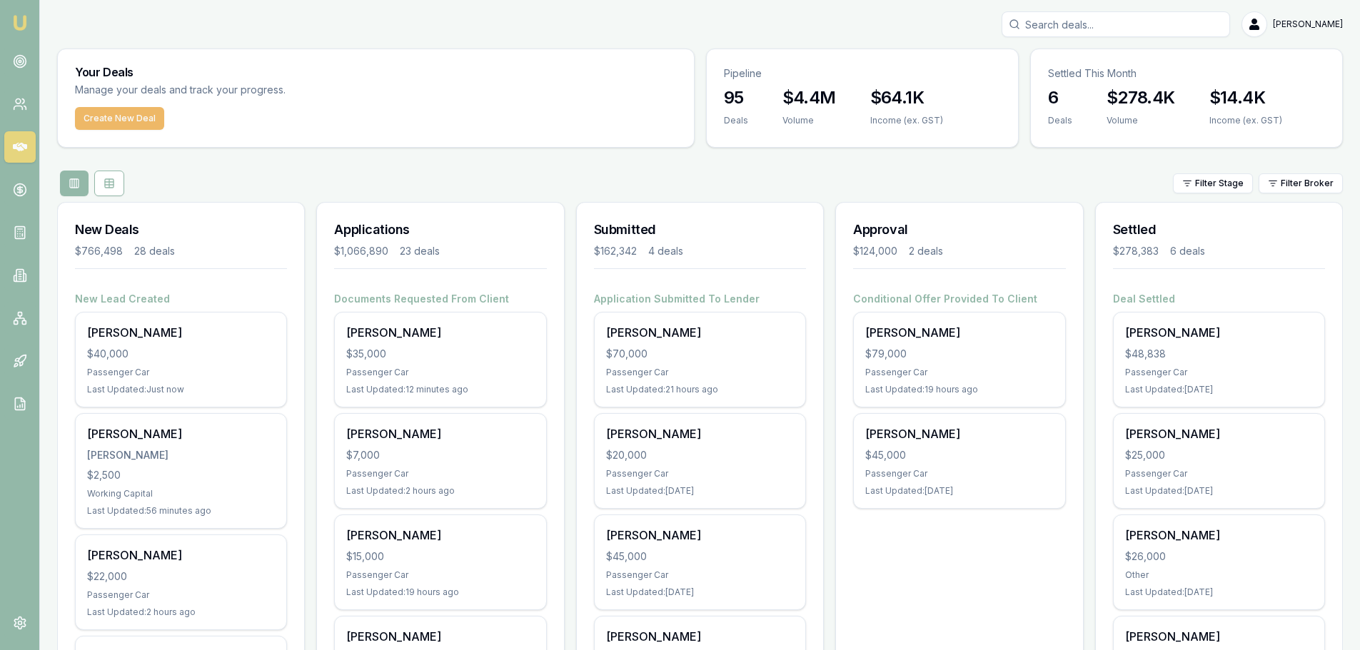
click at [103, 121] on button "Create New Deal" at bounding box center [119, 118] width 89 height 23
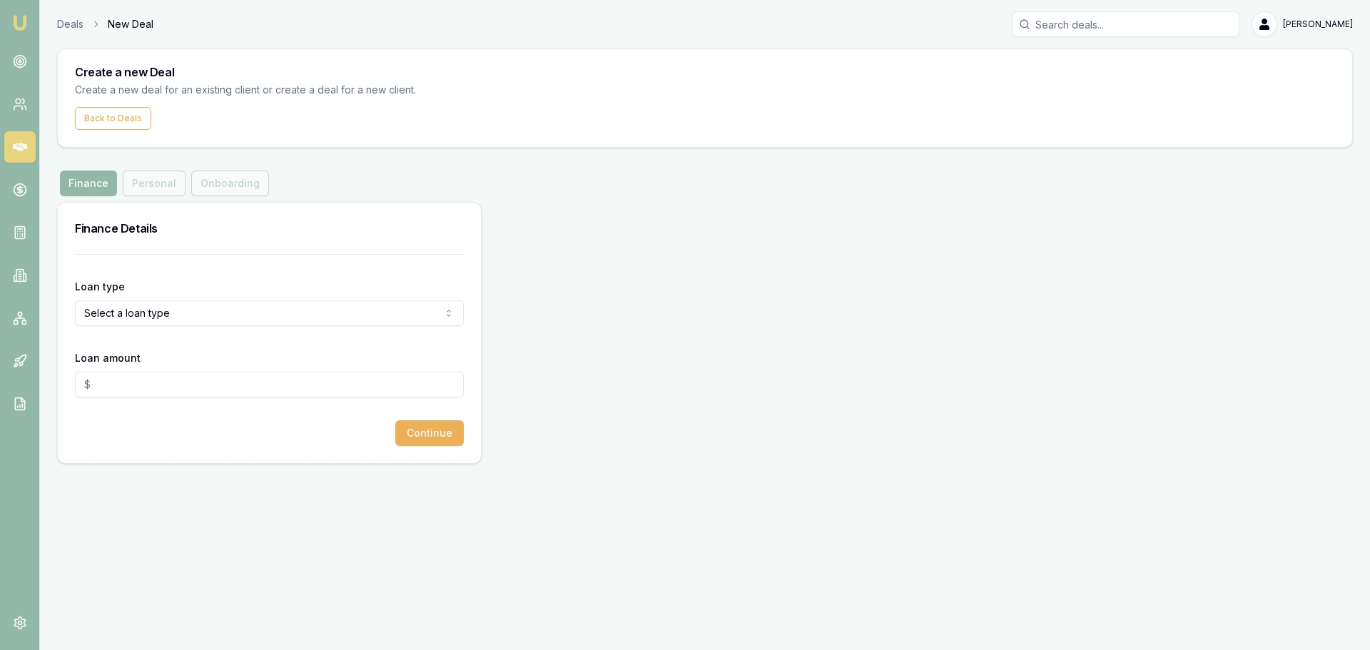
click at [275, 316] on html "Emu Broker Deals New Deal Erin Shield Toggle Menu Create a new Deal Create a ne…" at bounding box center [685, 325] width 1370 height 650
select select "CONSUMER_ASSET"
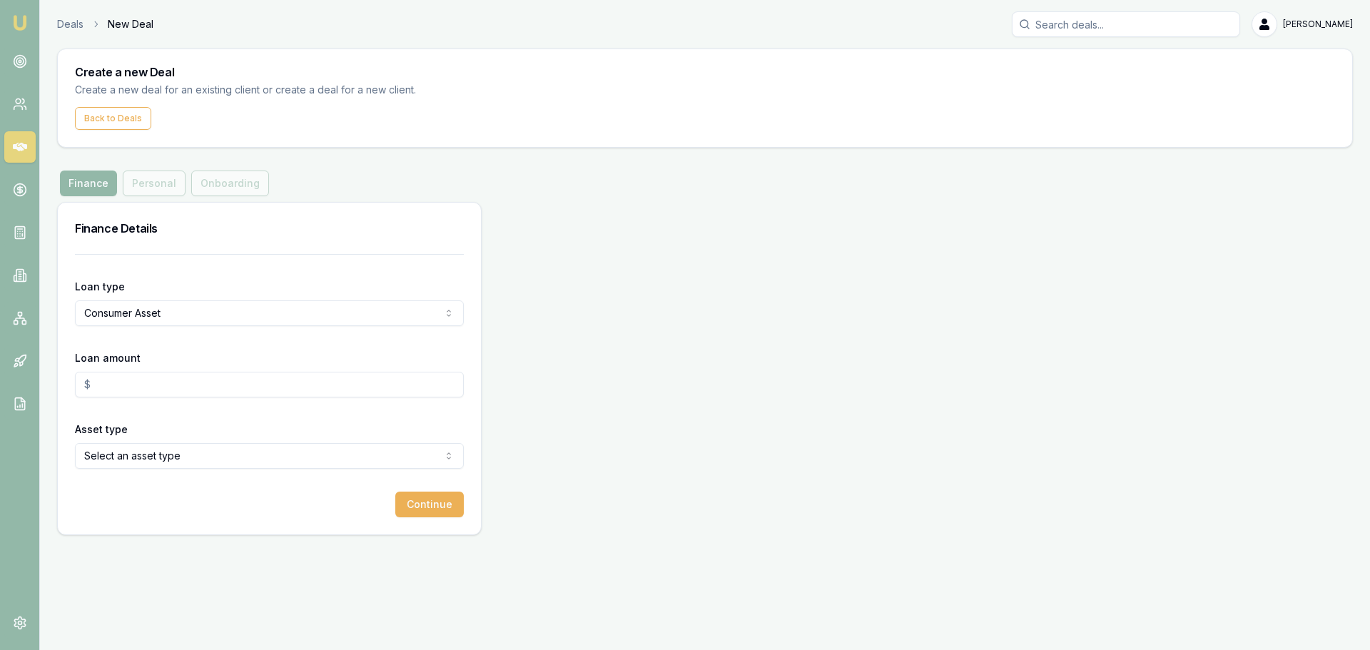
click at [189, 383] on input "Loan amount" at bounding box center [269, 385] width 389 height 26
type input "$45,000.00"
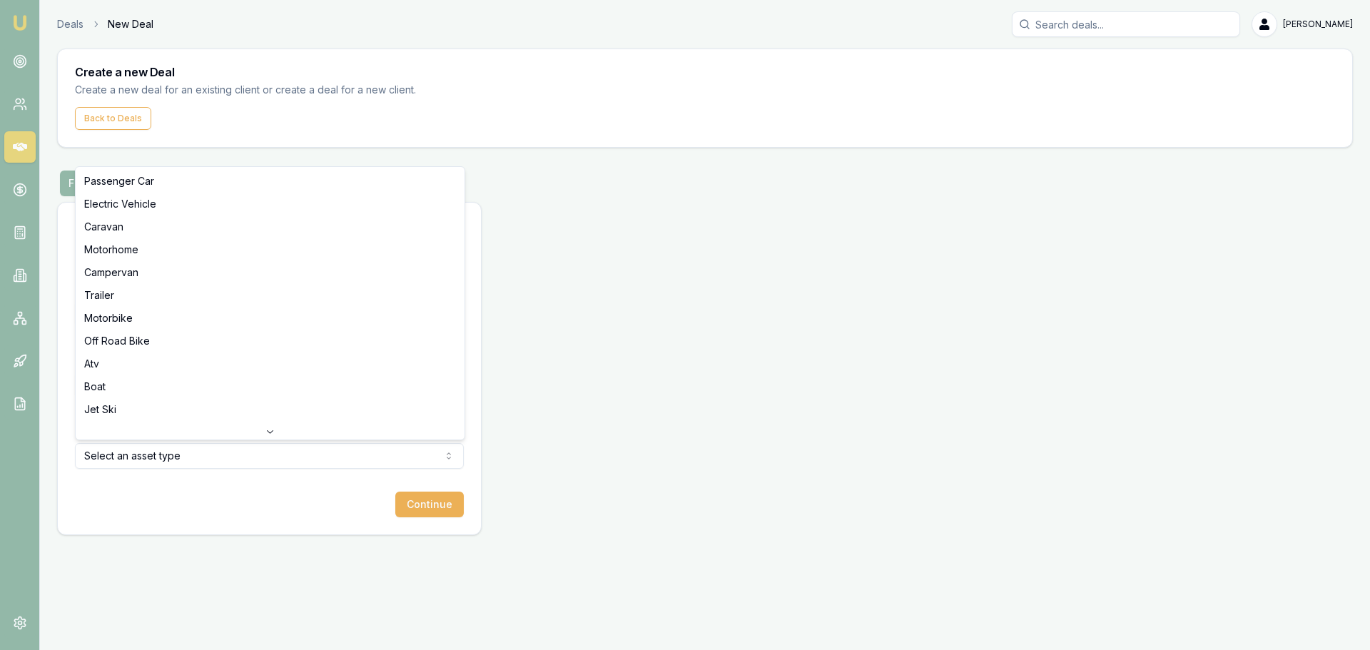
click at [177, 461] on html "Emu Broker Deals New Deal Erin Shield Toggle Menu Create a new Deal Create a ne…" at bounding box center [685, 325] width 1370 height 650
drag, startPoint x: 203, startPoint y: 181, endPoint x: 425, endPoint y: 288, distance: 247.1
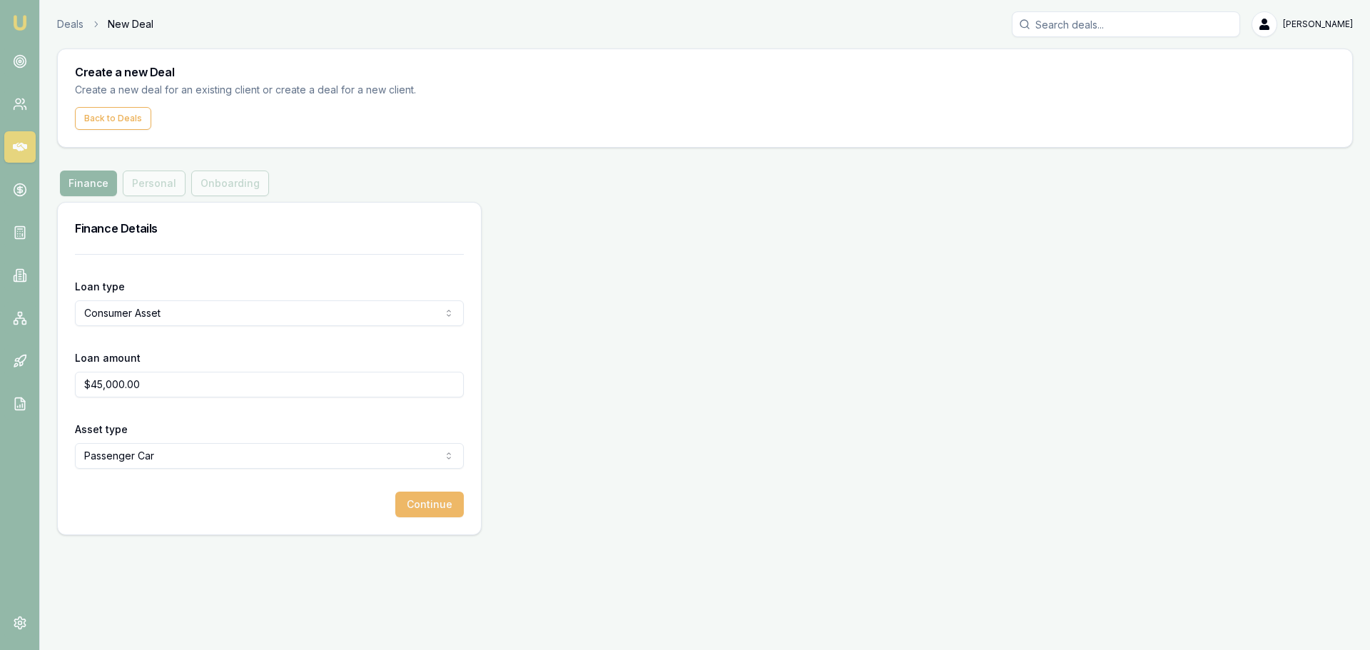
click at [445, 501] on button "Continue" at bounding box center [429, 505] width 69 height 26
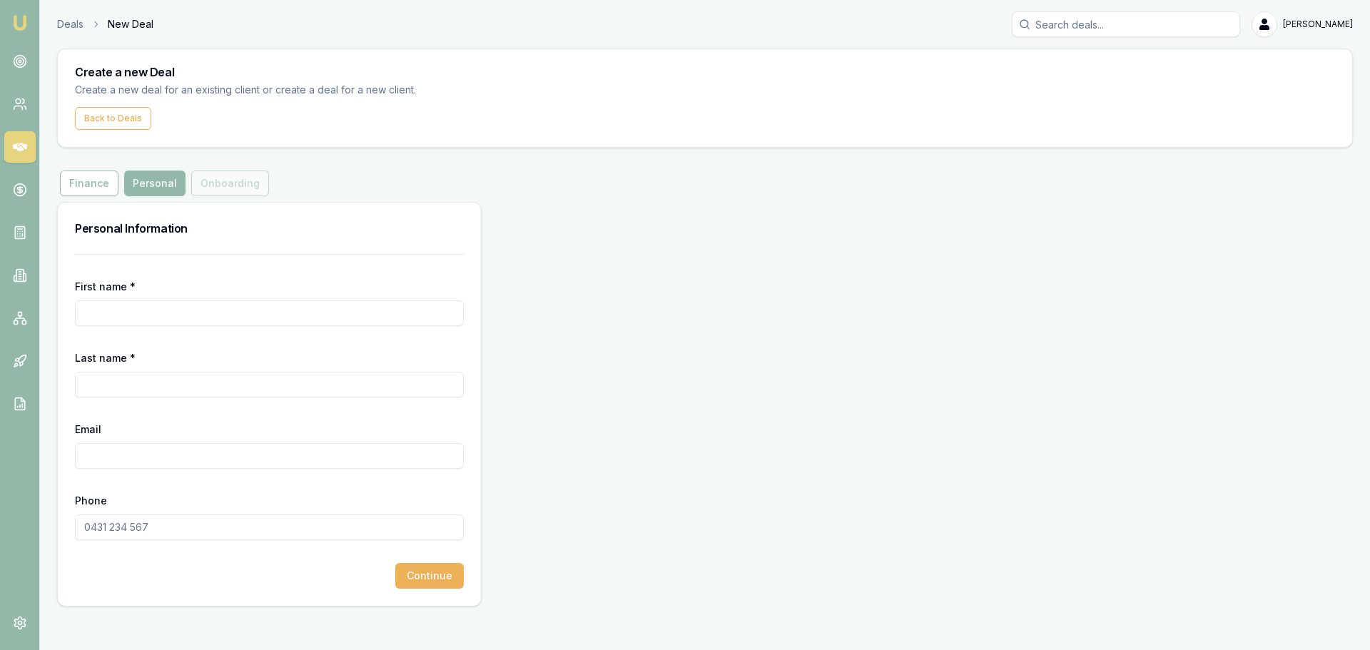
click at [238, 316] on input "First name *" at bounding box center [269, 313] width 389 height 26
click at [238, 317] on input "ANDREW SOLOMON" at bounding box center [269, 313] width 389 height 26
type input "ANDREW"
type input "SOLOMON"
click at [194, 455] on input "Email" at bounding box center [269, 456] width 389 height 26
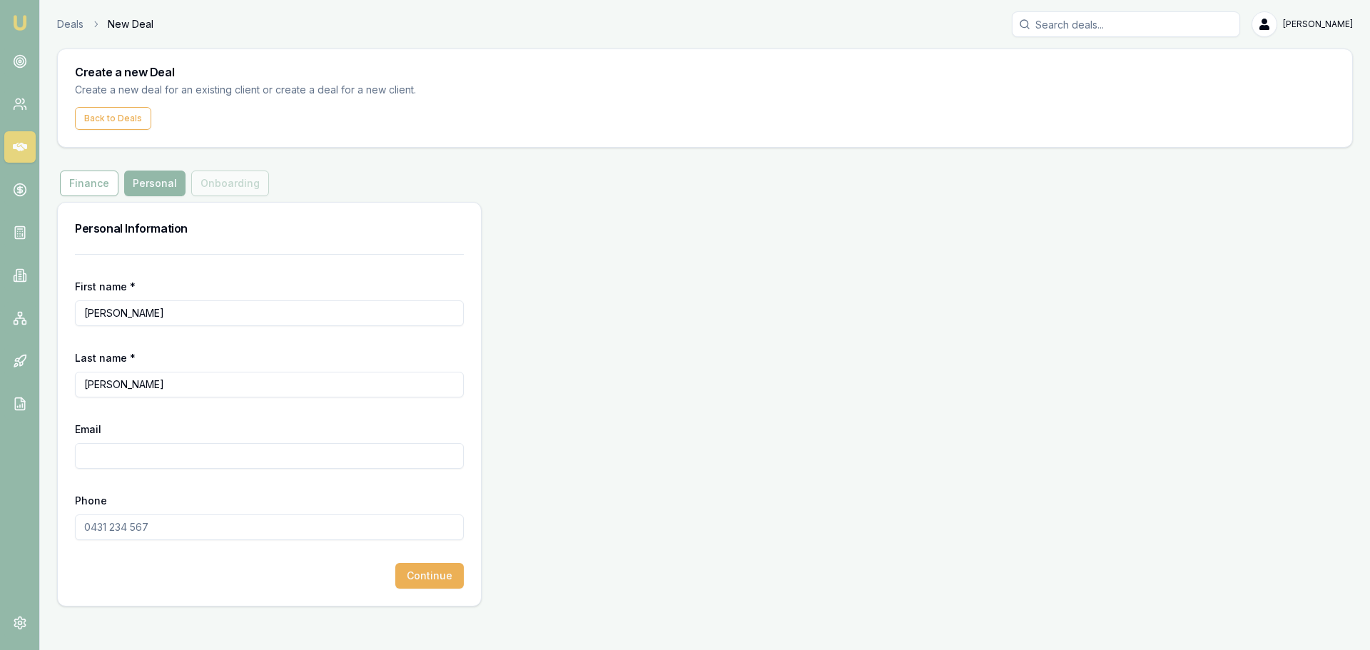
paste input "kingsolomon.a8@gmail.com"
type input "kingsolomon.a8@gmail.com"
click at [196, 528] on input "Phone" at bounding box center [269, 528] width 389 height 26
type input "0487 024 416"
click at [433, 570] on button "Continue" at bounding box center [429, 576] width 69 height 26
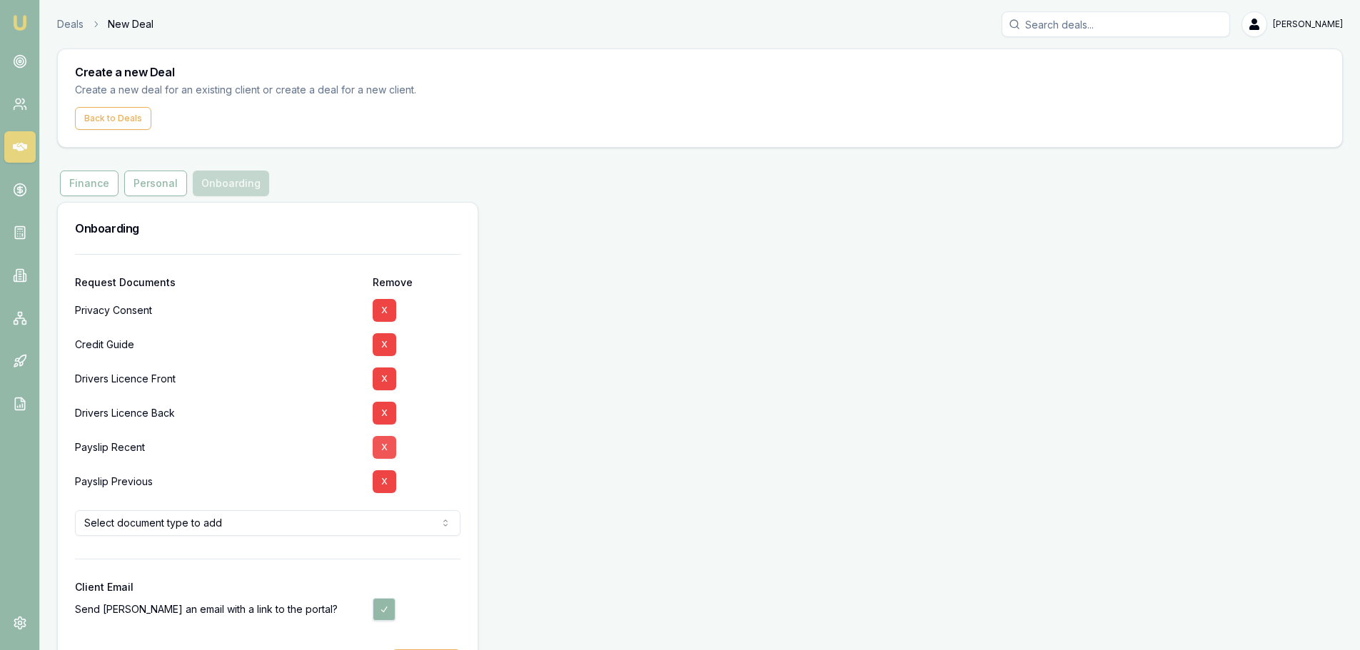
click at [393, 446] on button "X" at bounding box center [385, 447] width 24 height 23
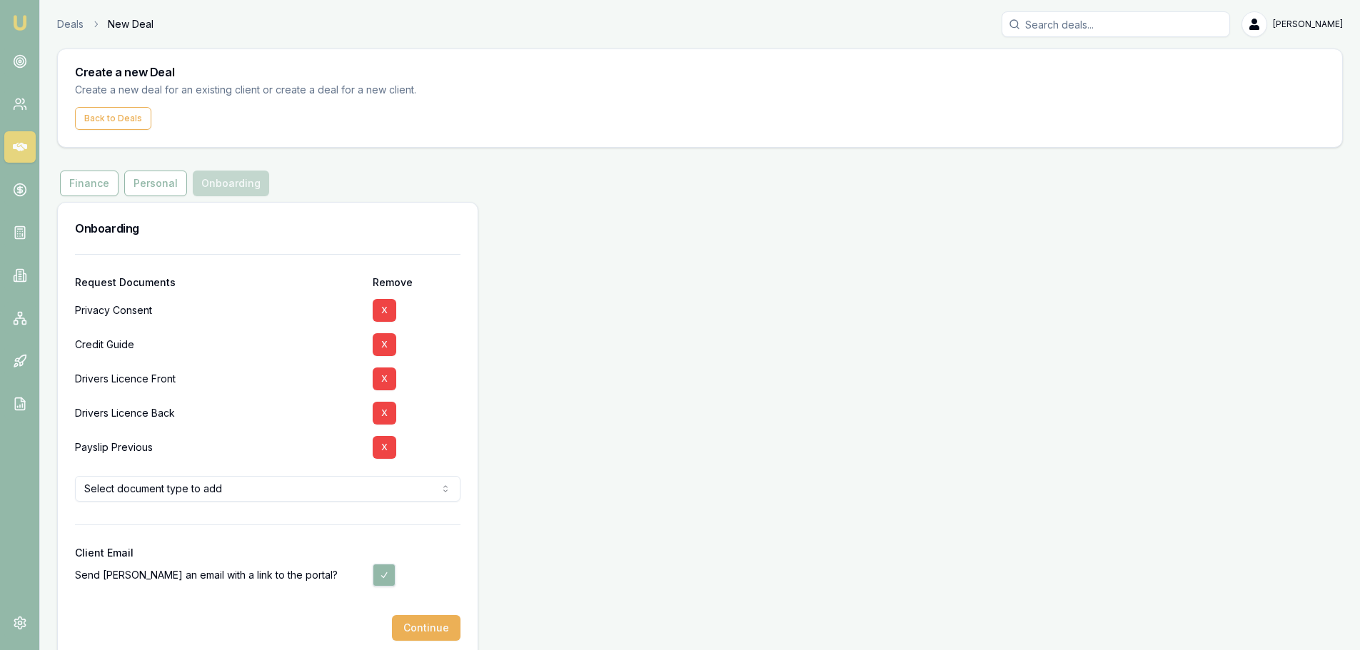
click at [393, 446] on button "X" at bounding box center [385, 447] width 24 height 23
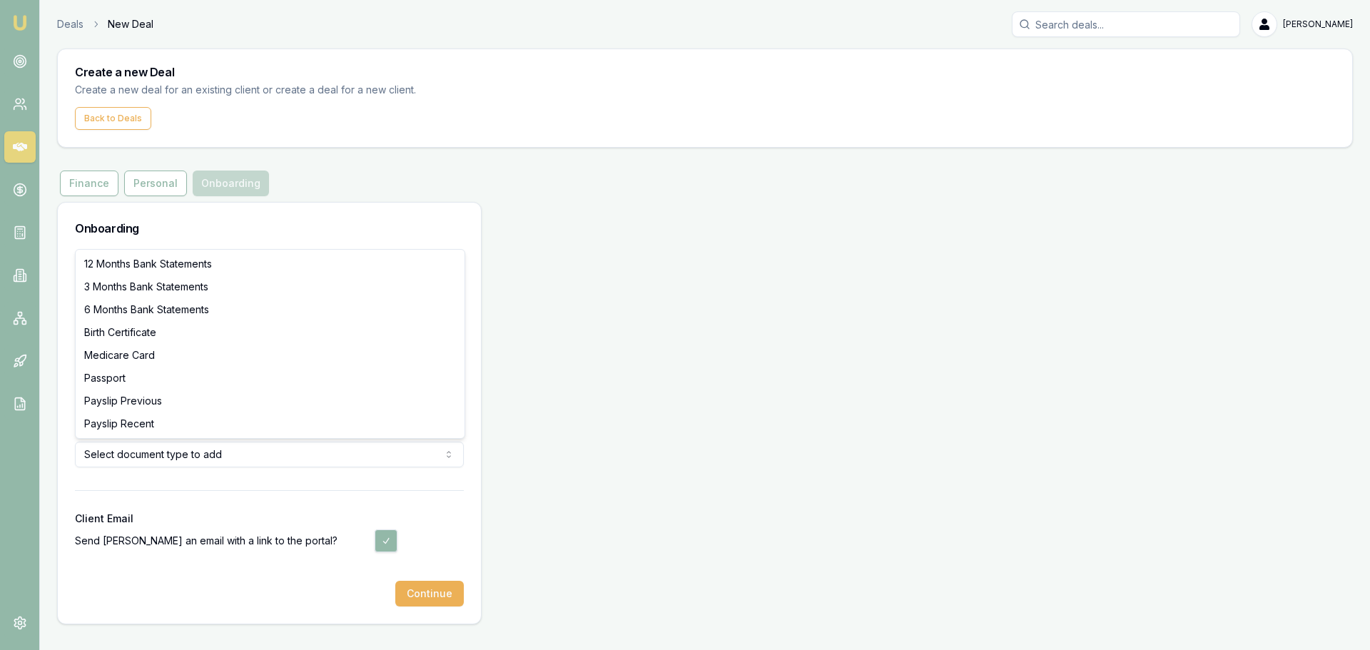
click at [198, 453] on html "Emu Broker Deals New Deal Erin Shield Toggle Menu Create a new Deal Create a ne…" at bounding box center [685, 325] width 1370 height 650
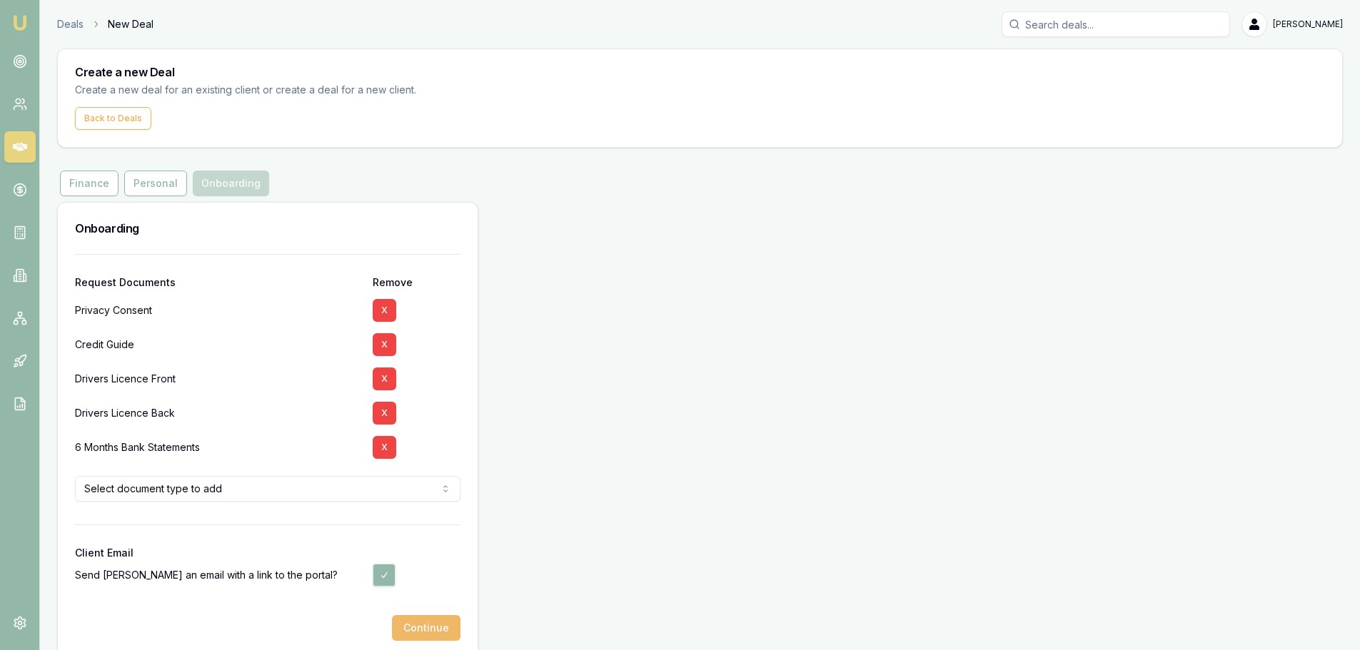
click at [423, 631] on button "Continue" at bounding box center [426, 628] width 69 height 26
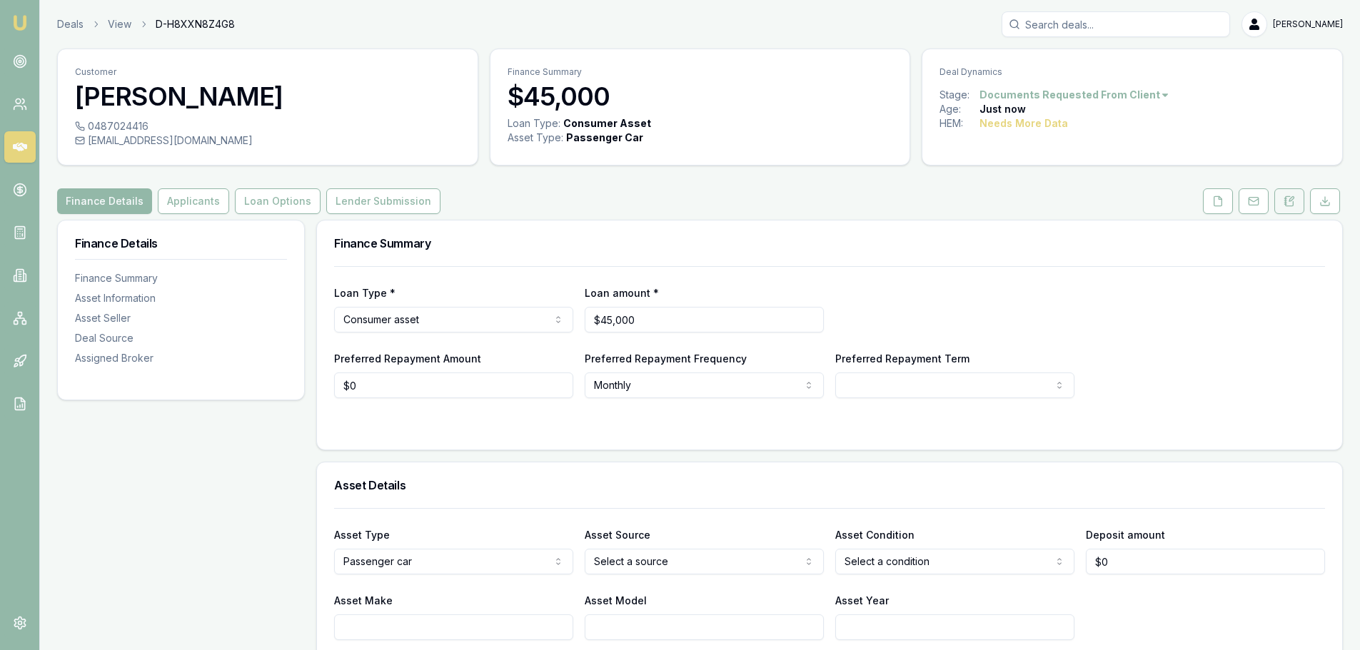
click at [1288, 205] on icon at bounding box center [1288, 201] width 11 height 11
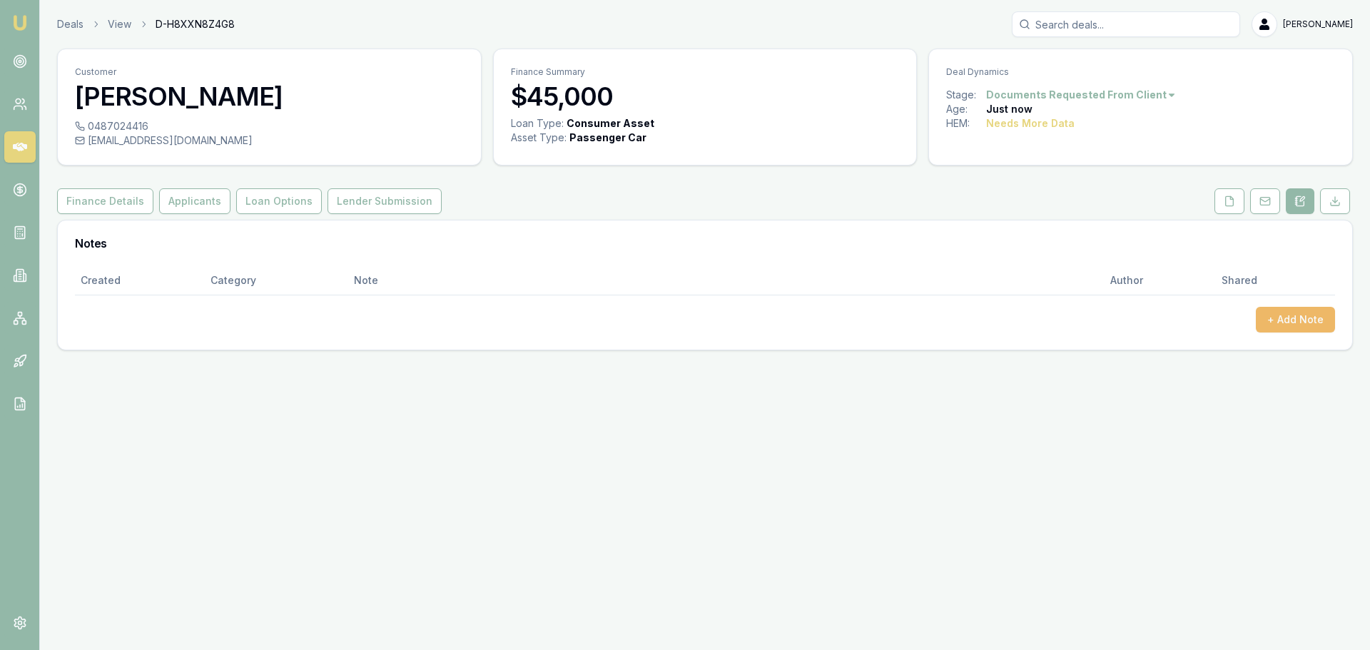
click at [1300, 314] on button "+ Add Note" at bounding box center [1295, 320] width 79 height 26
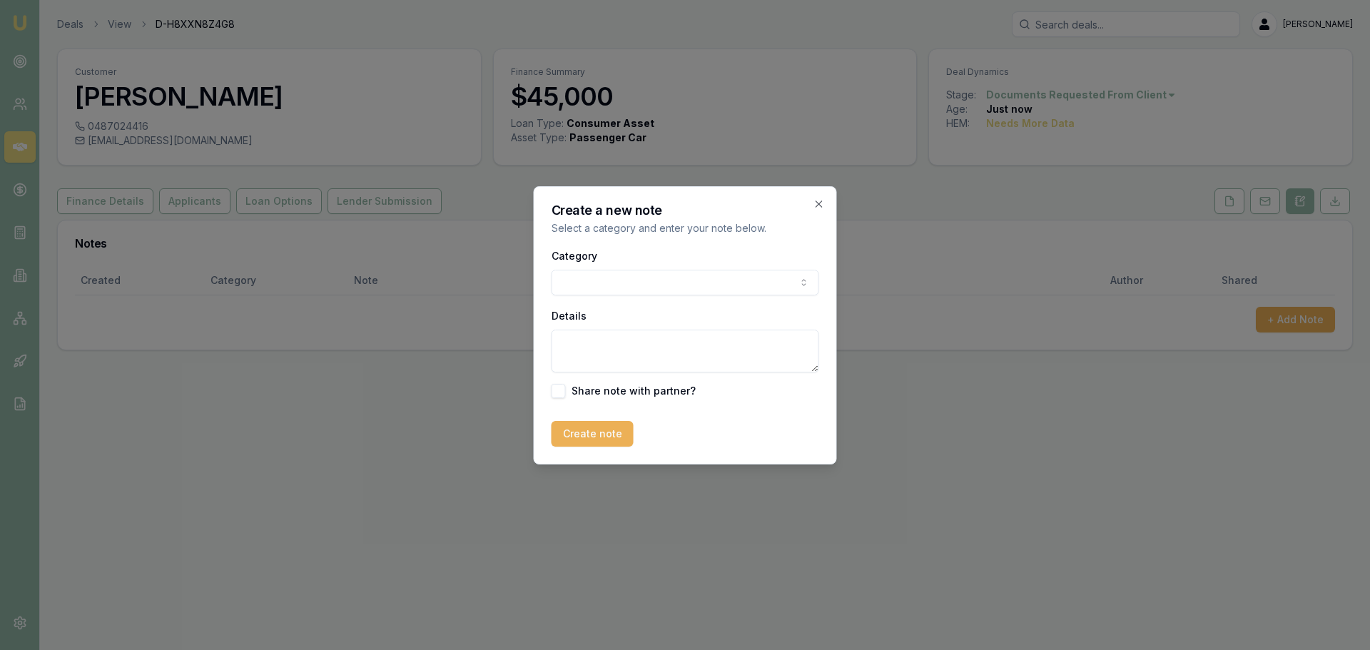
click at [785, 278] on body "Emu Broker Deals View D-H8XXN8Z4G8 Erin Shield Toggle Menu Customer ANDREW SOLO…" at bounding box center [685, 325] width 1370 height 650
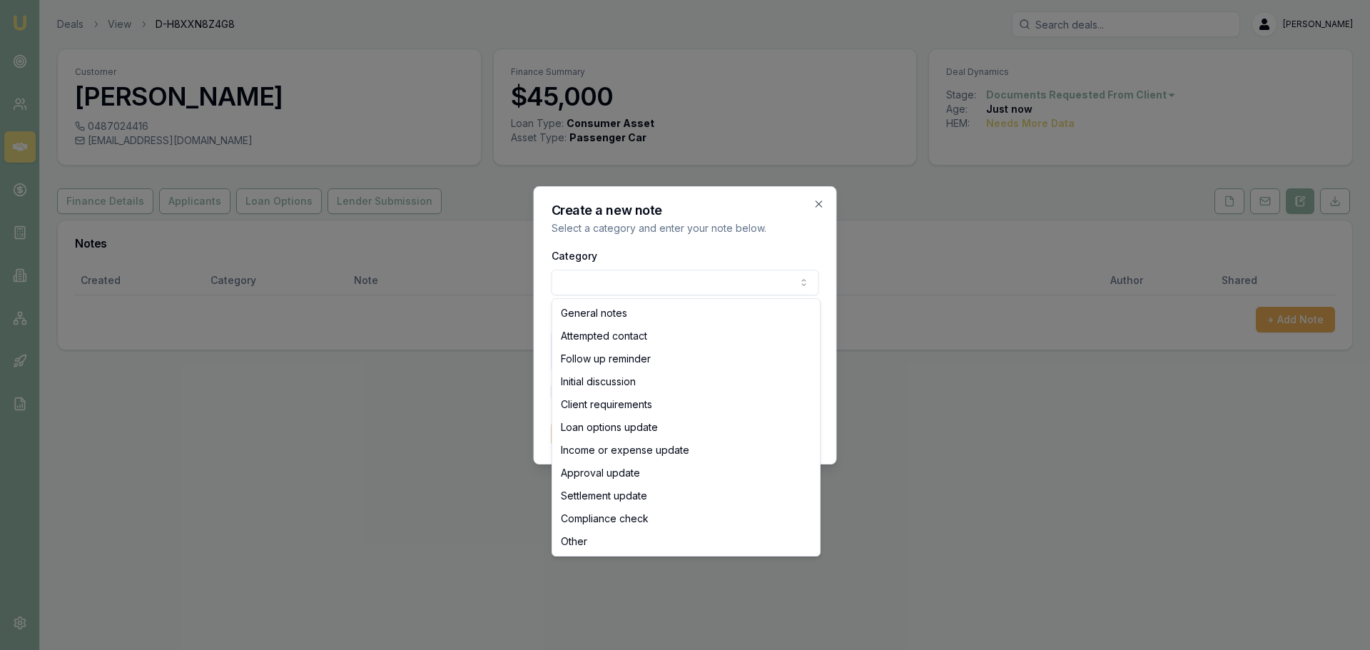
select select "ATTEMPTED_CONTACT"
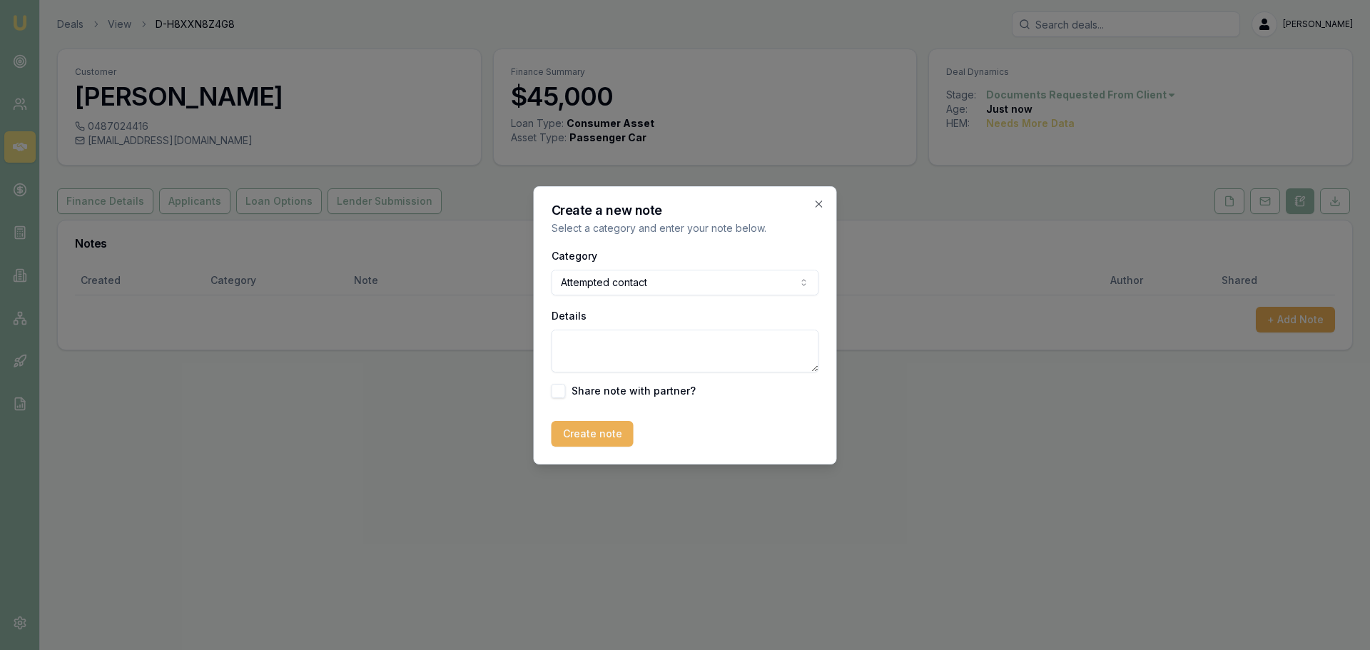
click at [614, 347] on textarea "Details" at bounding box center [686, 351] width 268 height 43
type textarea "sent intro text"
click at [613, 434] on button "Create note" at bounding box center [593, 434] width 82 height 26
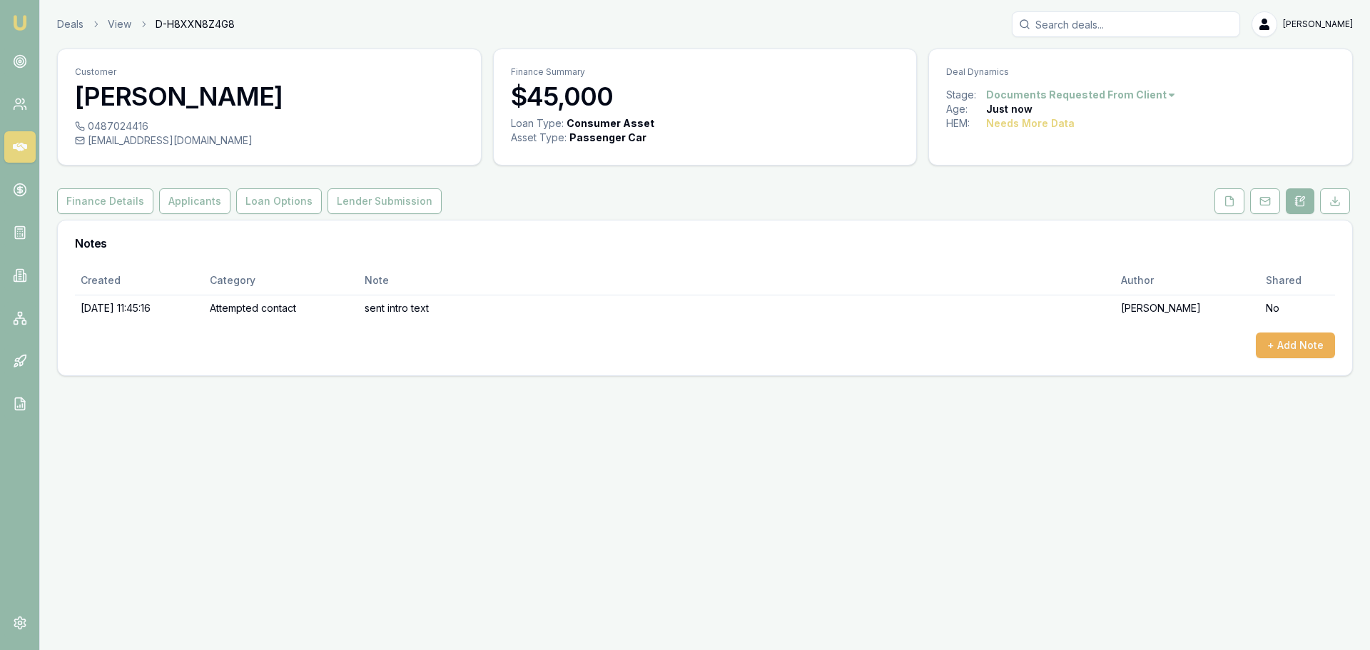
click at [14, 150] on icon at bounding box center [20, 147] width 14 height 14
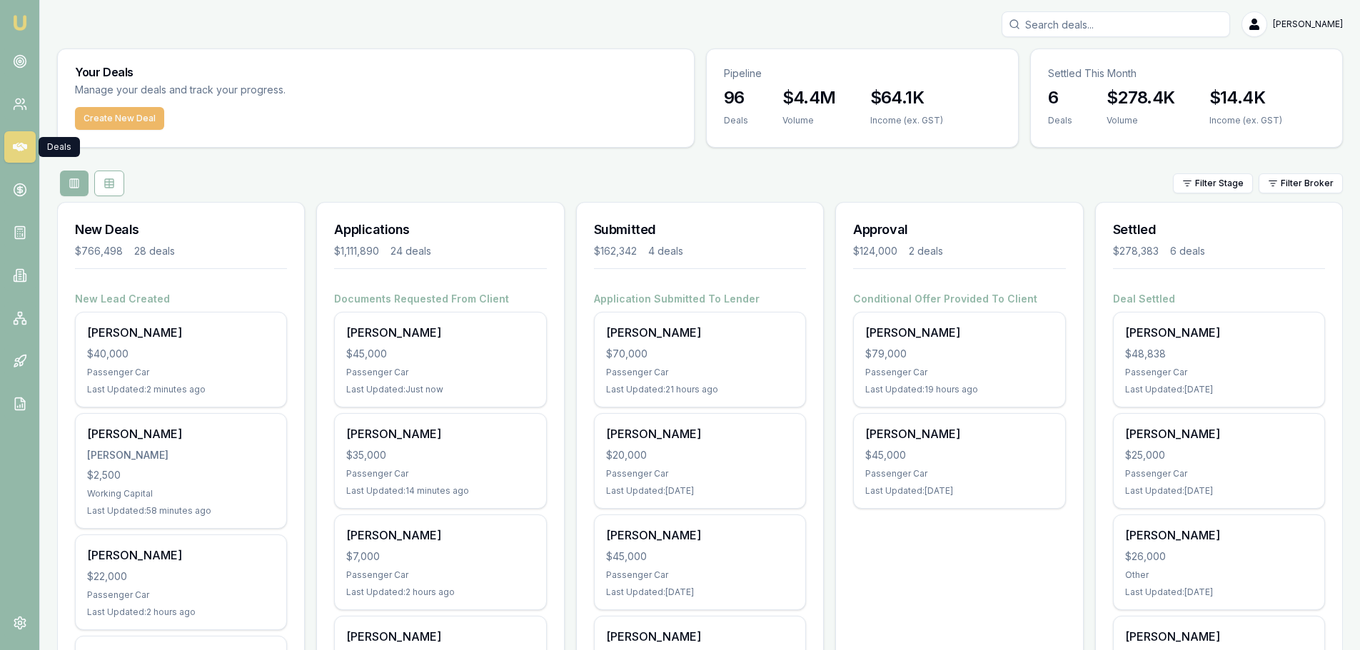
click at [141, 116] on button "Create New Deal" at bounding box center [119, 118] width 89 height 23
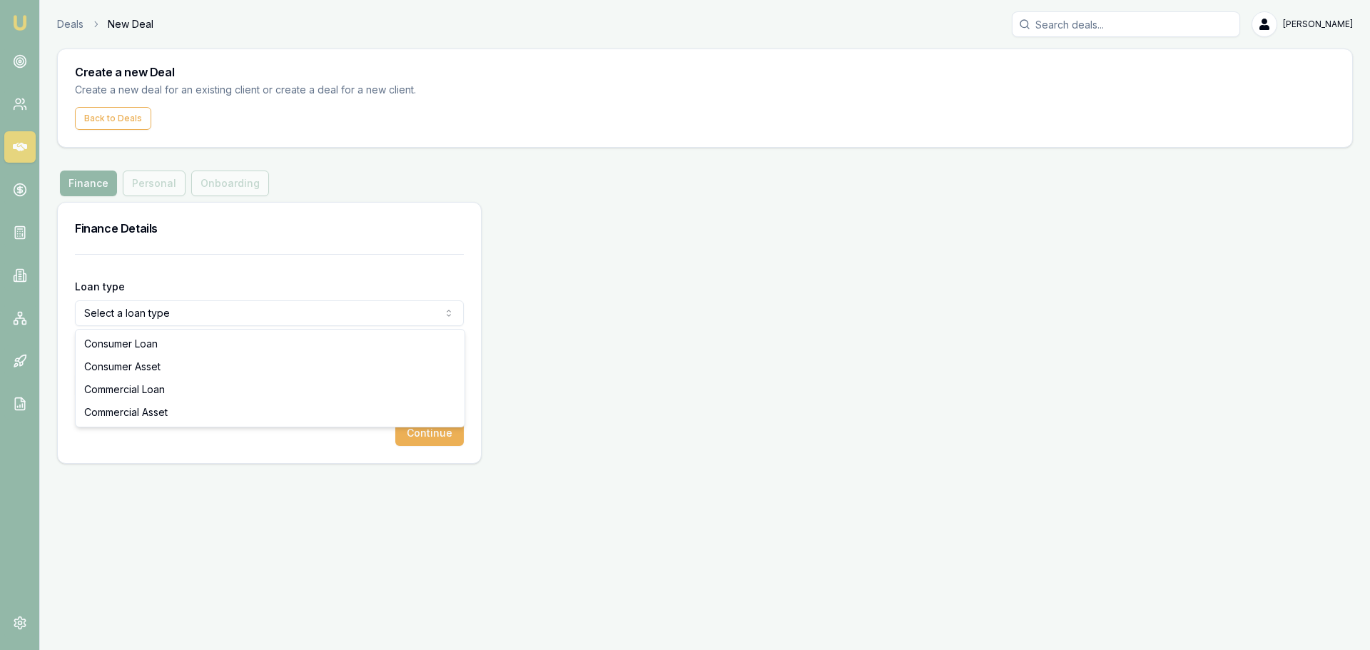
click at [315, 312] on html "Emu Broker Deals New Deal Erin Shield Toggle Menu Create a new Deal Create a ne…" at bounding box center [685, 325] width 1370 height 650
select select "CONSUMER_ASSET"
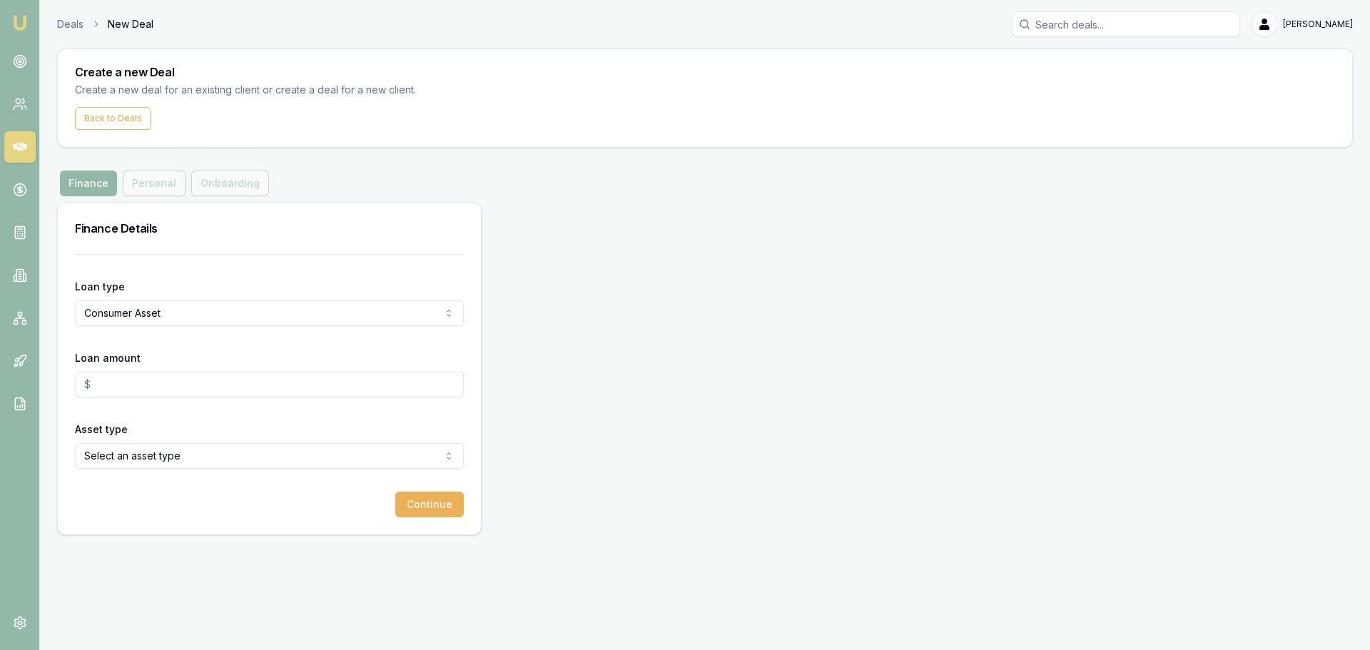
click at [121, 389] on input "Loan amount" at bounding box center [269, 385] width 389 height 26
type input "$68,000.00"
click at [164, 450] on html "Emu Broker Deals New Deal Erin Shield Toggle Menu Create a new Deal Create a ne…" at bounding box center [685, 325] width 1370 height 650
click at [432, 507] on button "Continue" at bounding box center [429, 505] width 69 height 26
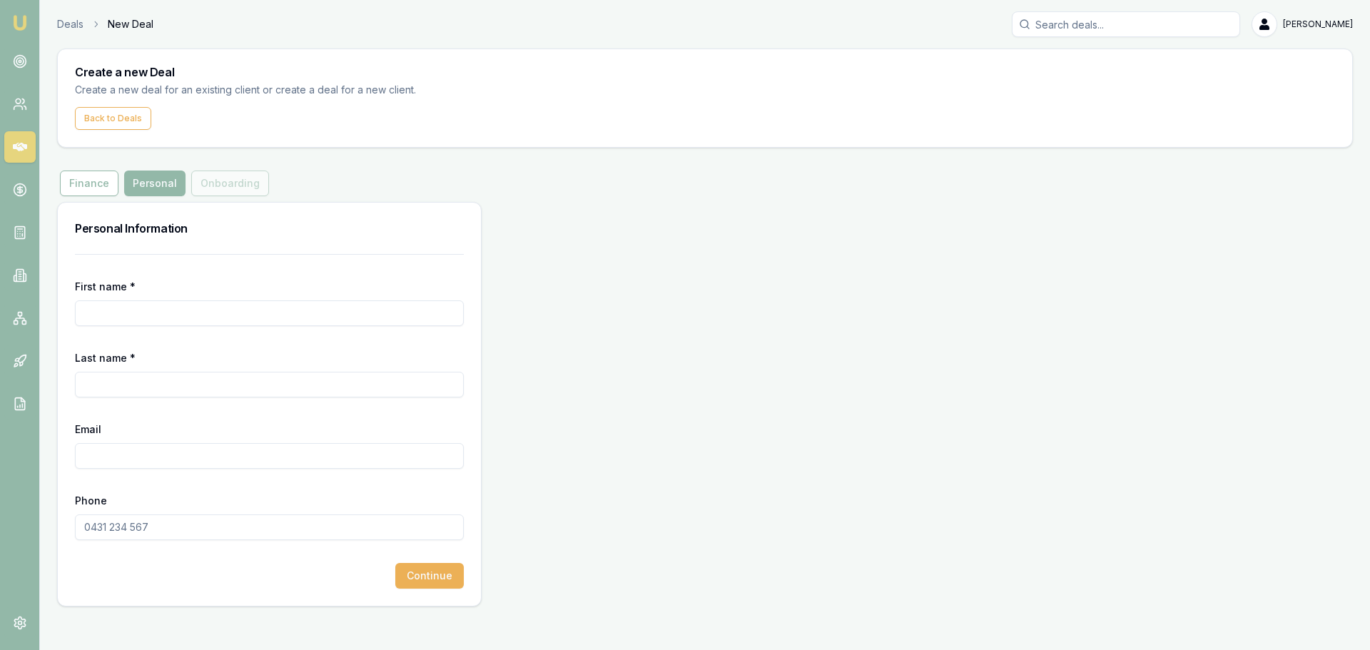
click at [254, 318] on input "First name *" at bounding box center [269, 313] width 389 height 26
type input "a"
type input "AARON"
type input "SHARP"
paste input "asharp91@icloud.com"
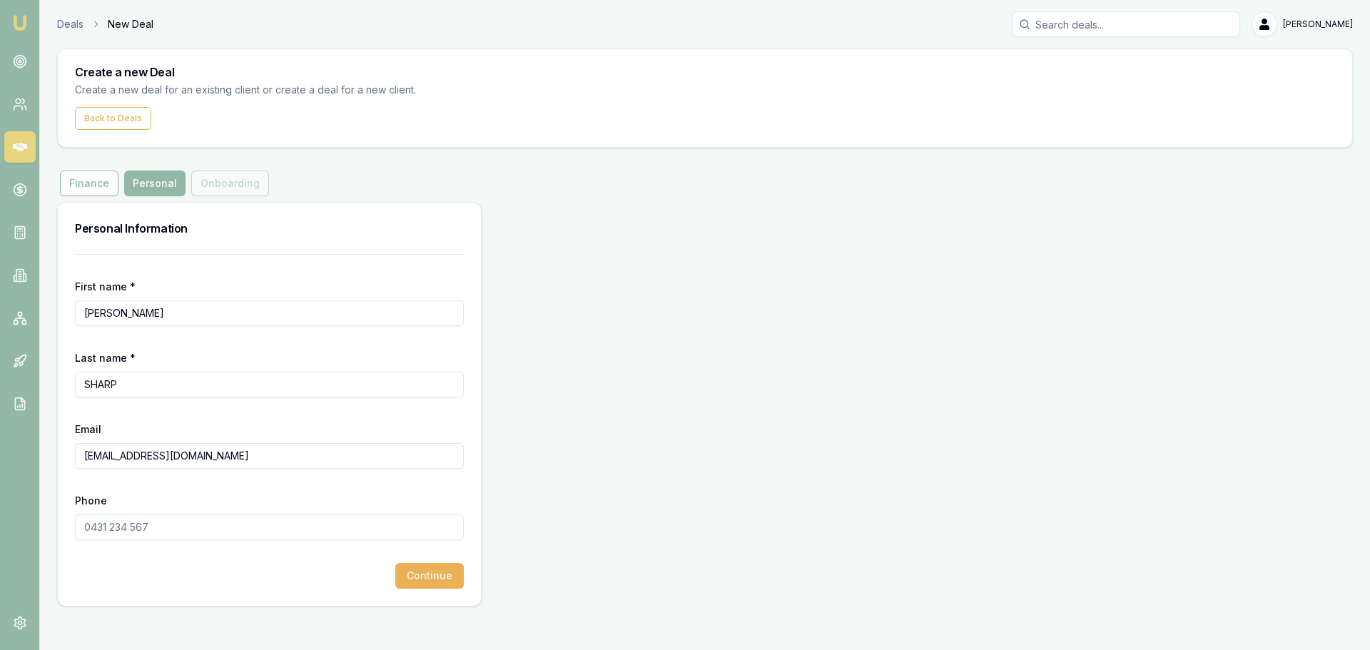
type input "asharp91@icloud.com"
type input "0433 832 421"
click at [439, 584] on button "Continue" at bounding box center [429, 576] width 69 height 26
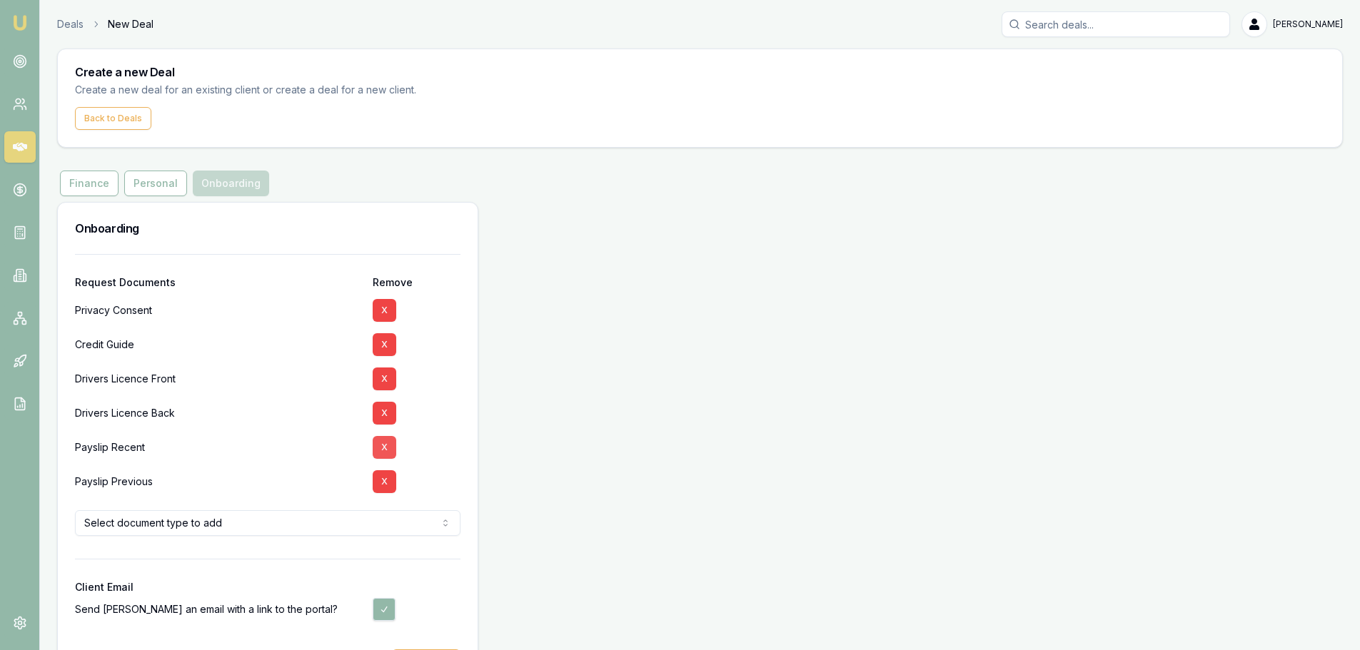
click at [387, 447] on button "X" at bounding box center [385, 447] width 24 height 23
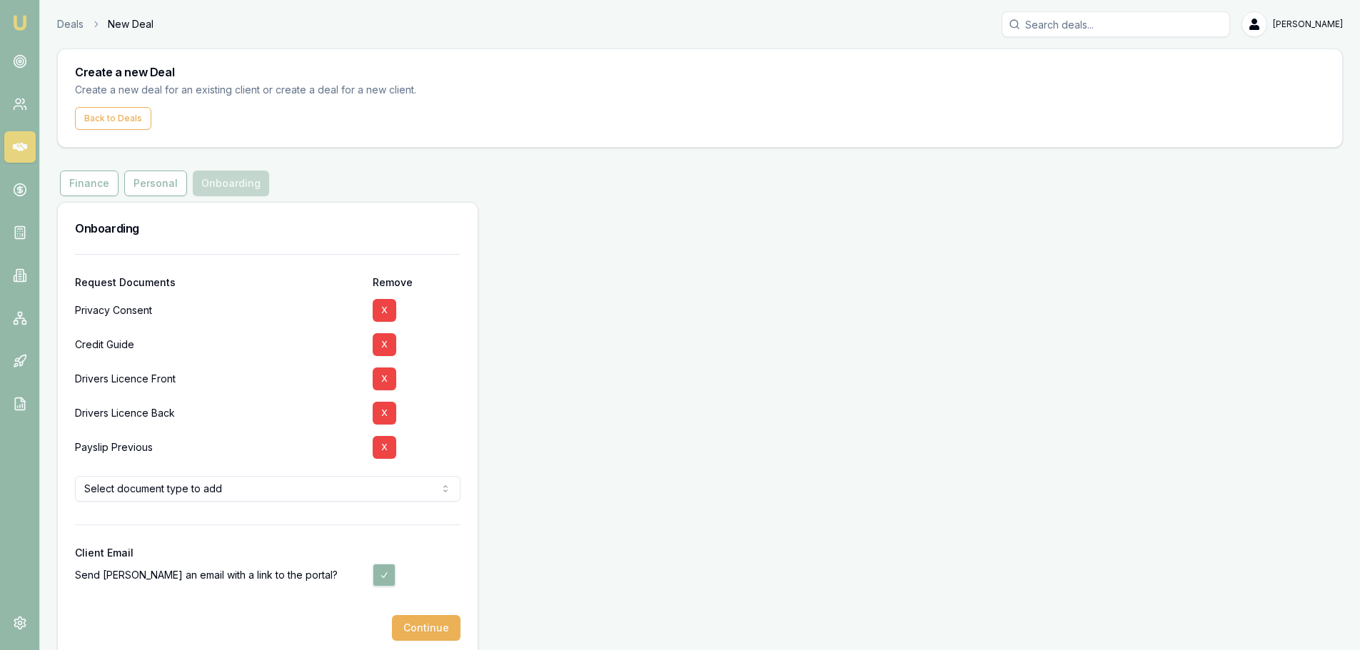
click at [387, 447] on button "X" at bounding box center [385, 447] width 24 height 23
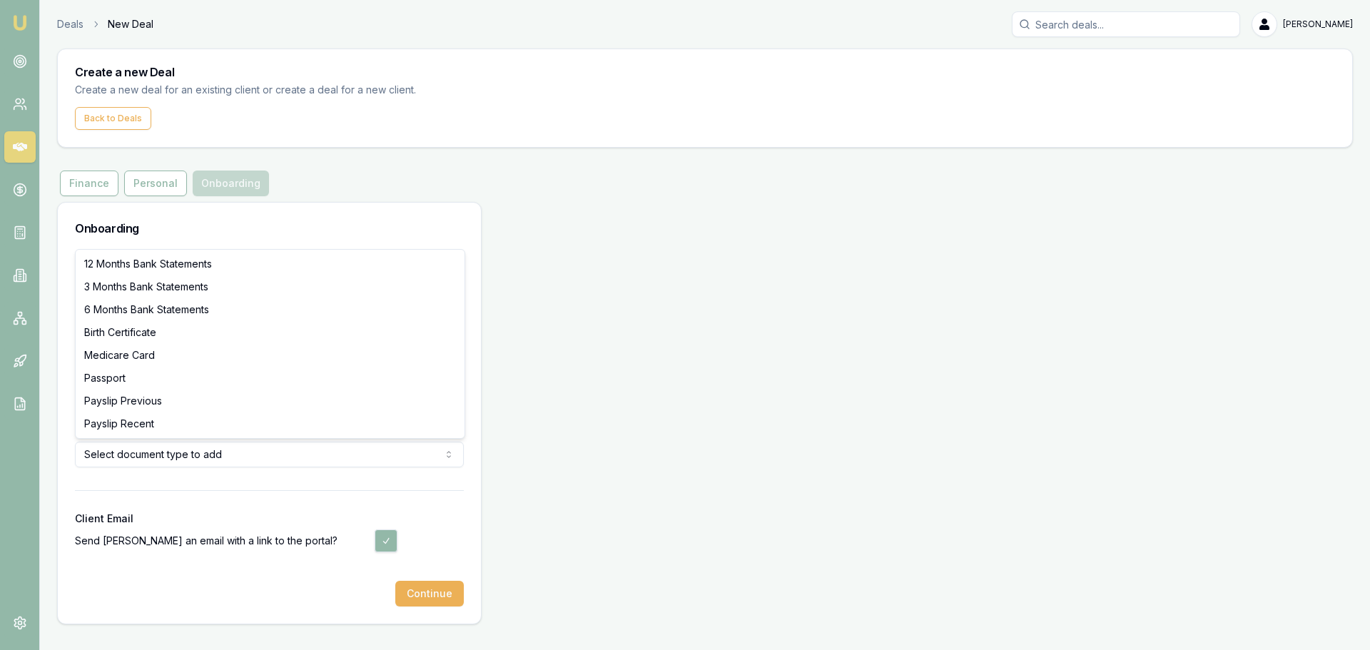
click at [208, 459] on html "Emu Broker Deals New Deal Erin Shield Toggle Menu Create a new Deal Create a ne…" at bounding box center [685, 325] width 1370 height 650
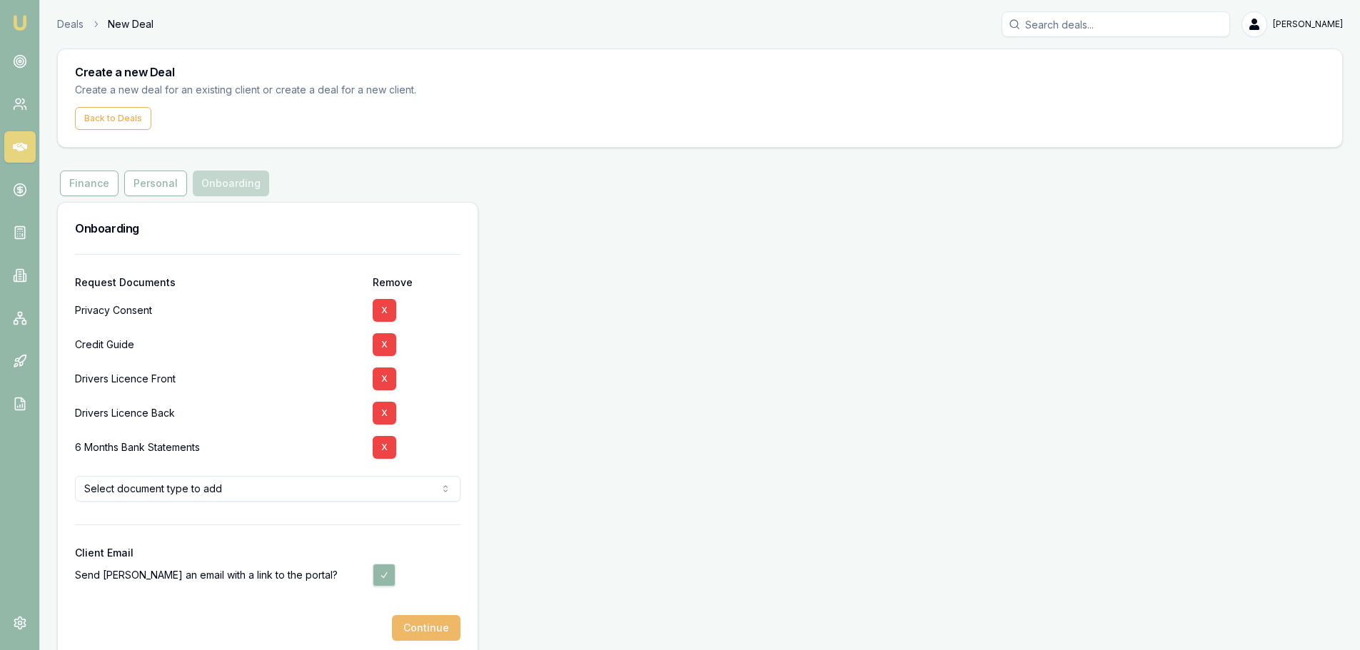
click at [432, 625] on button "Continue" at bounding box center [426, 628] width 69 height 26
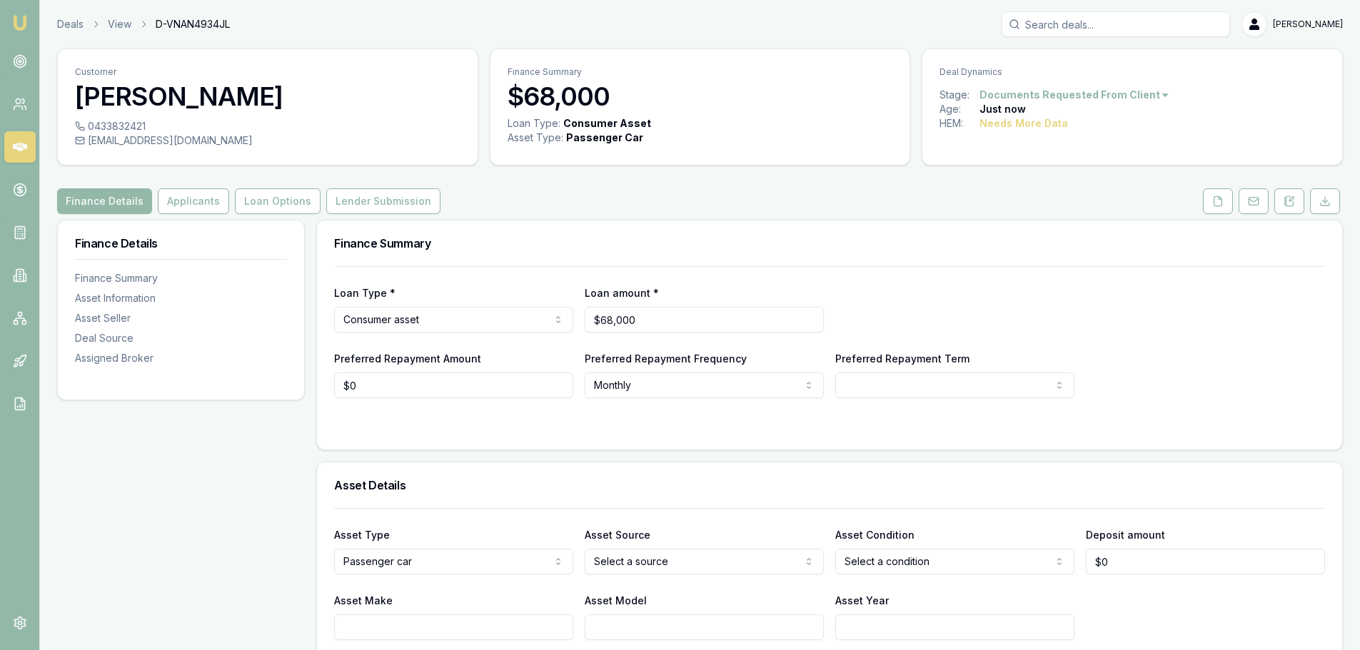
click at [1304, 208] on link at bounding box center [1289, 201] width 36 height 26
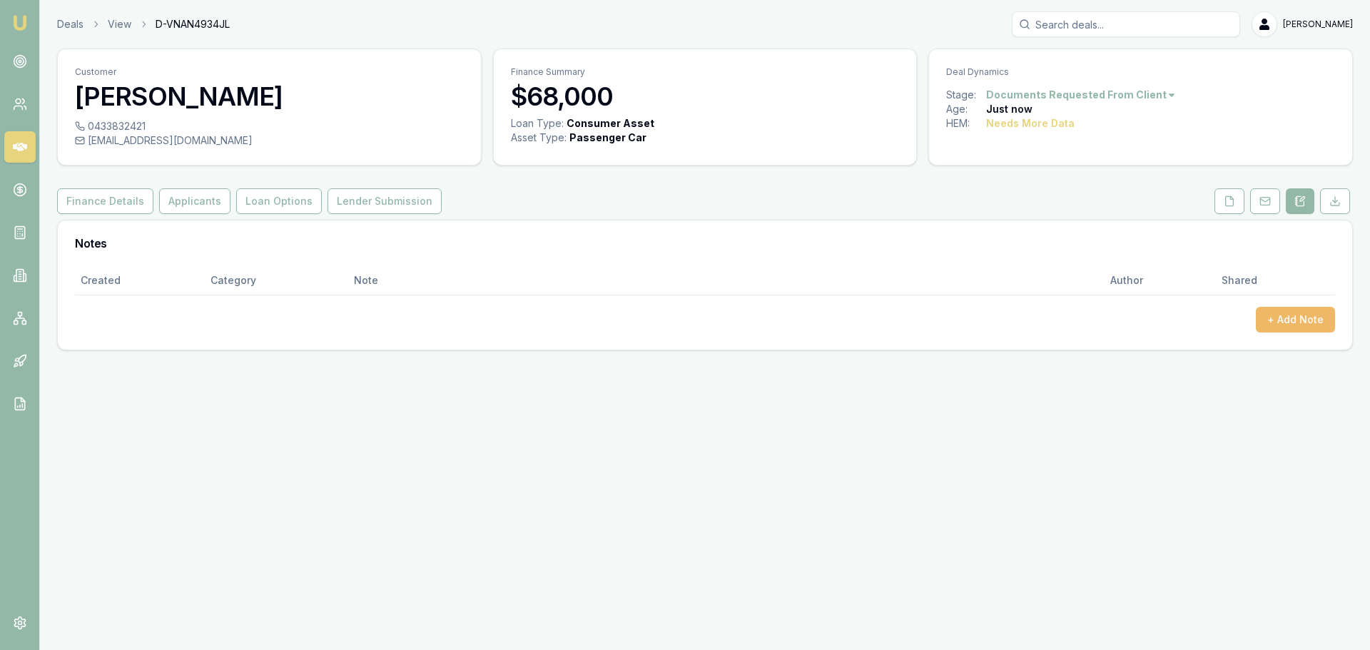
click at [1273, 318] on button "+ Add Note" at bounding box center [1295, 320] width 79 height 26
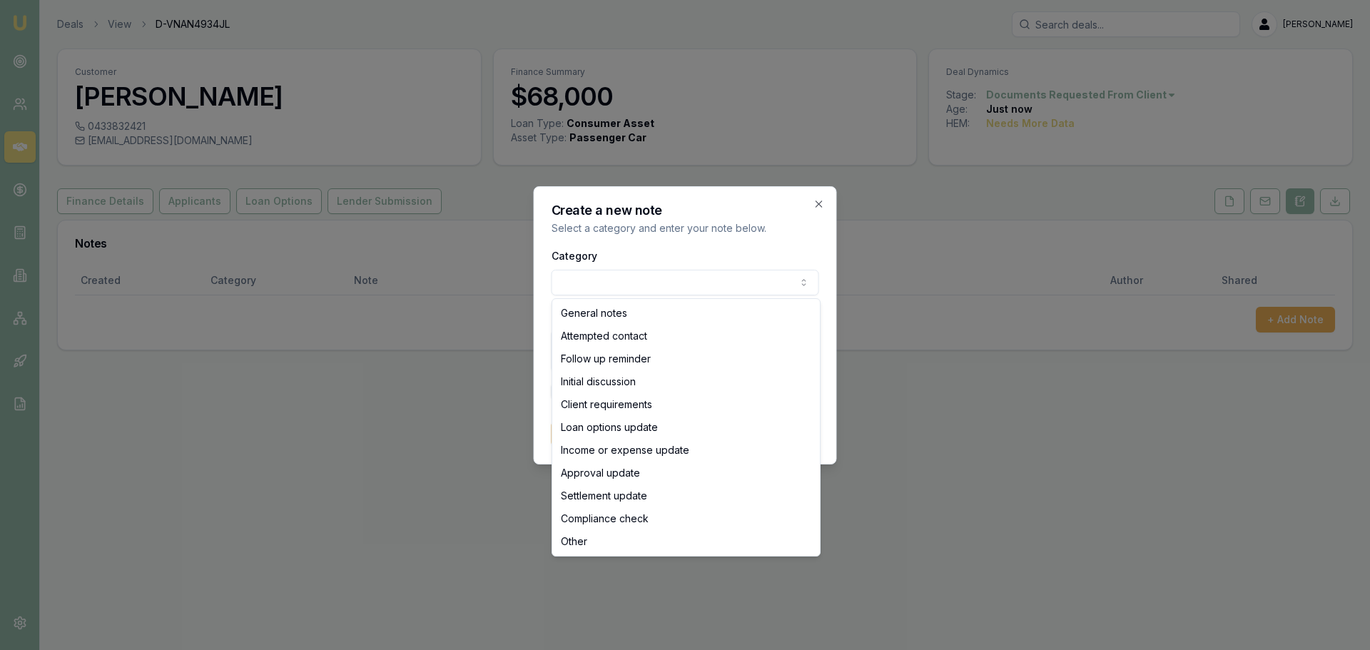
click at [659, 283] on body "Emu Broker Deals View D-VNAN4934JL Erin Shield Toggle Menu Customer AARON SHARP…" at bounding box center [685, 325] width 1370 height 650
select select "ATTEMPTED_CONTACT"
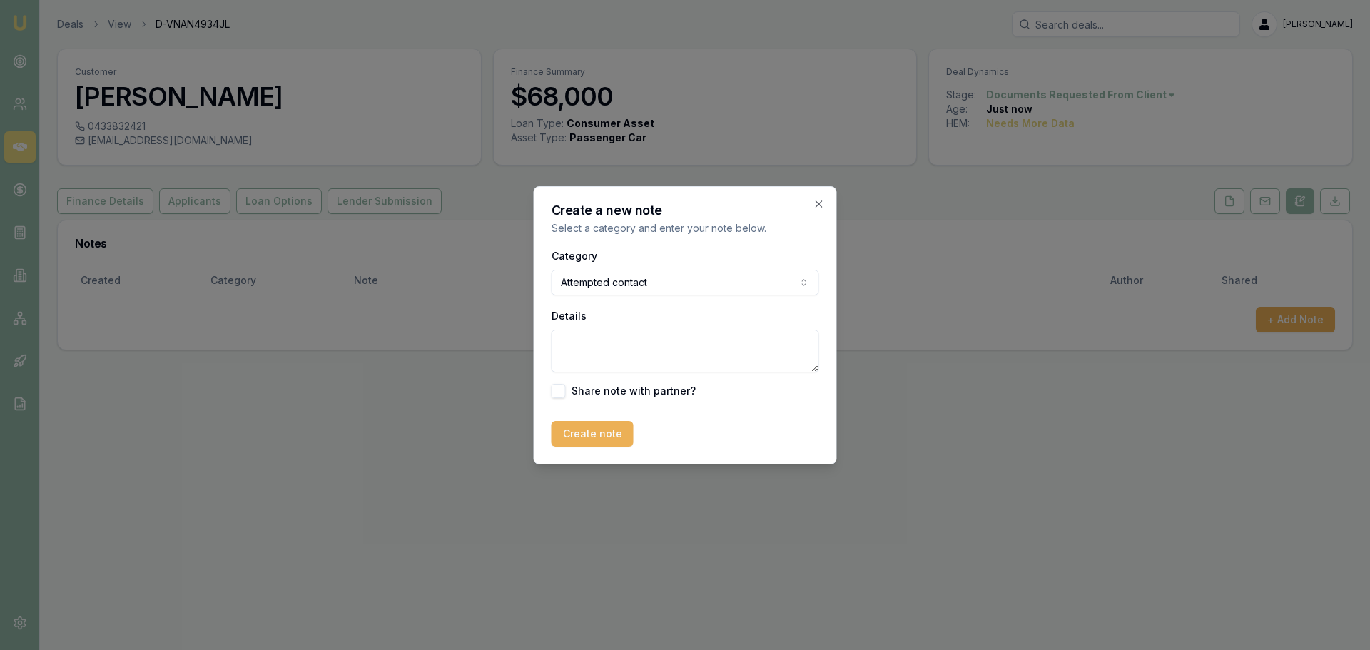
click at [621, 347] on textarea "Details" at bounding box center [686, 351] width 268 height 43
type textarea "SENT INTRO TEXT"
click at [597, 434] on button "Create note" at bounding box center [593, 434] width 82 height 26
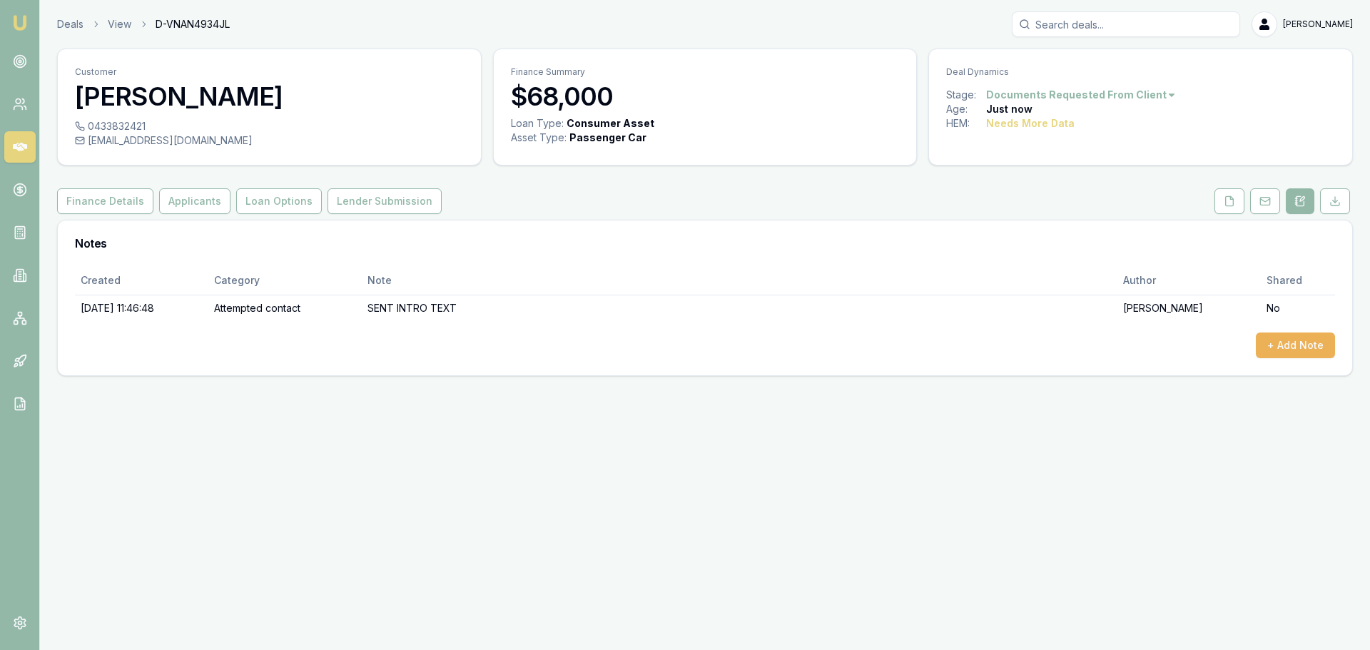
click at [16, 146] on icon at bounding box center [20, 147] width 14 height 9
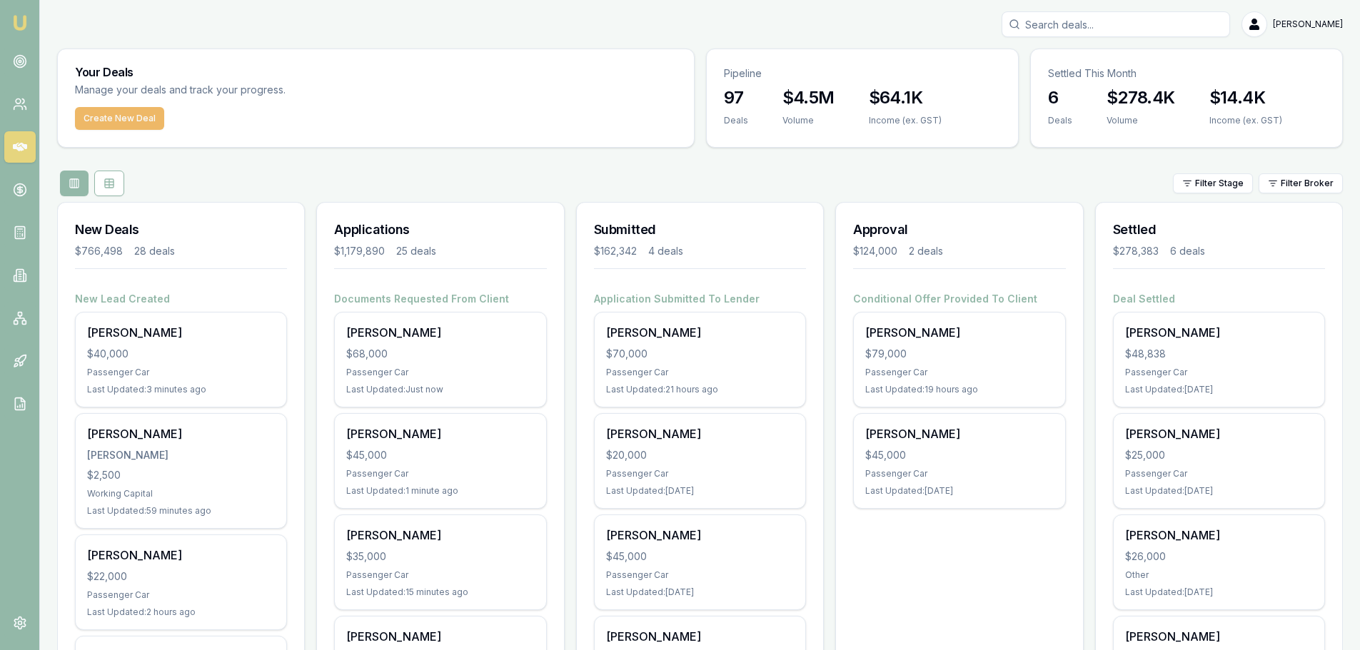
click at [135, 114] on button "Create New Deal" at bounding box center [119, 118] width 89 height 23
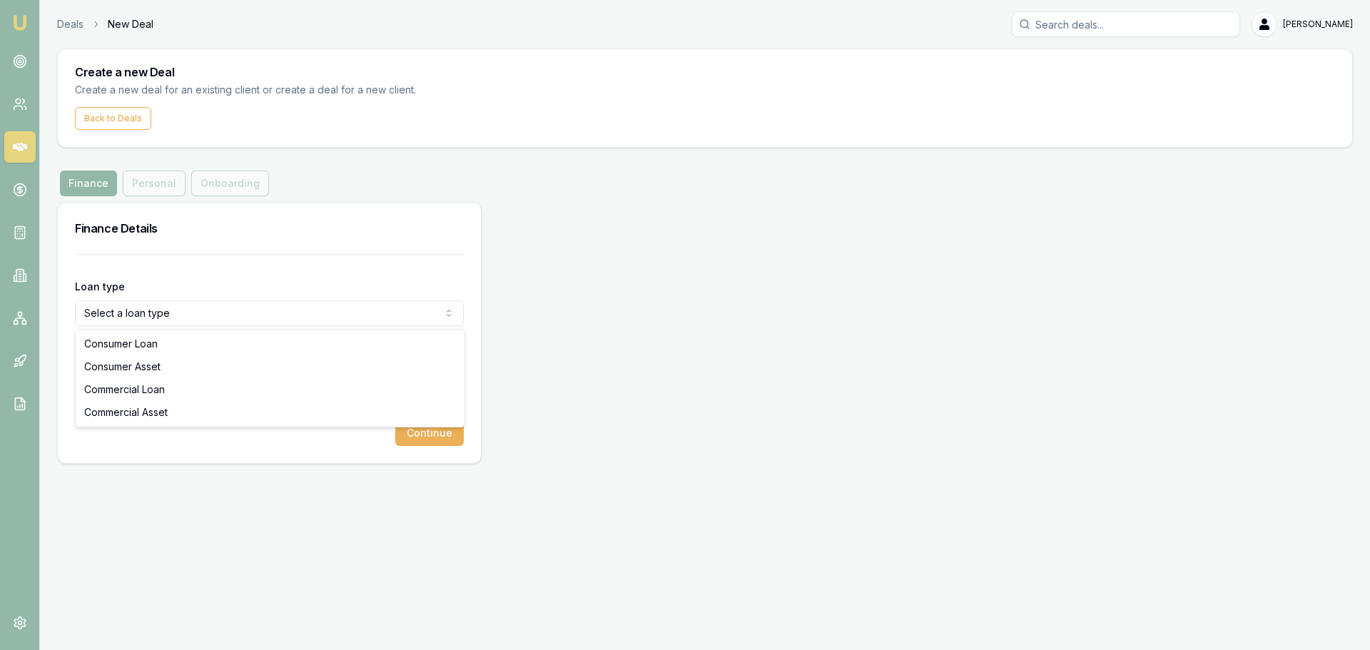
click at [193, 310] on html "Emu Broker Deals New Deal Erin Shield Toggle Menu Create a new Deal Create a ne…" at bounding box center [685, 325] width 1370 height 650
select select "CONSUMER_ASSET"
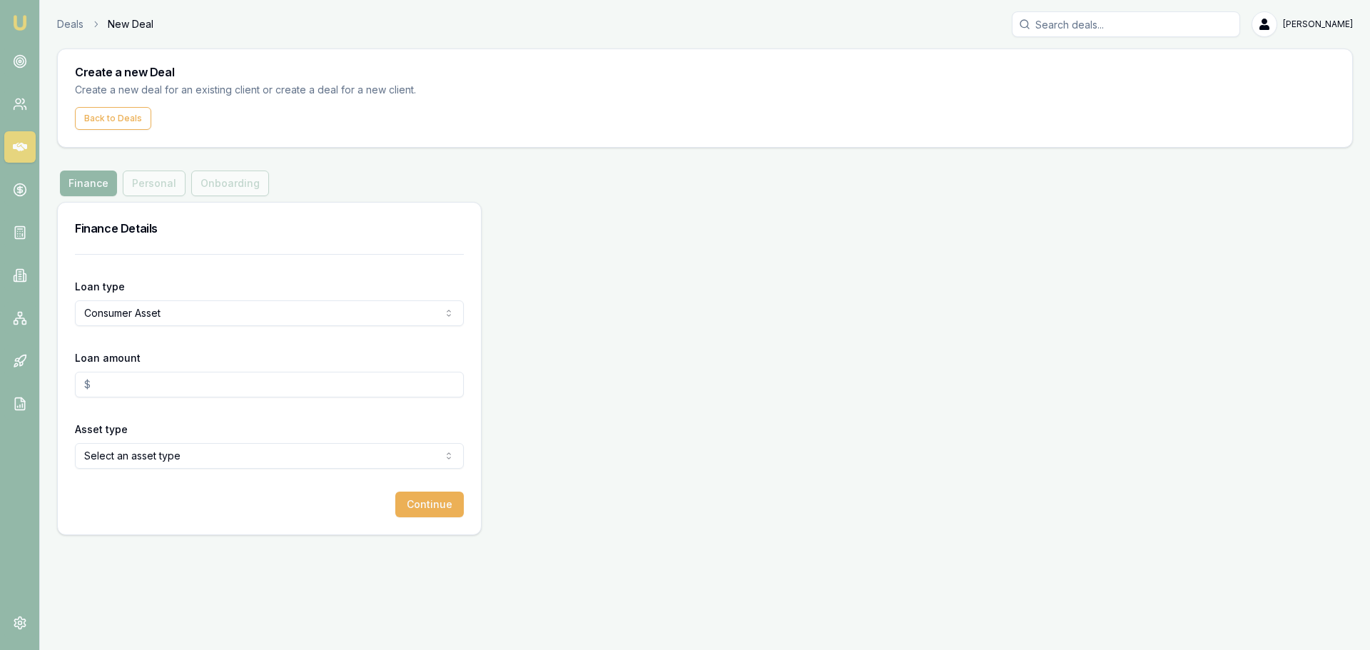
click at [180, 383] on input "Loan amount" at bounding box center [269, 385] width 389 height 26
type input "$45,000.00"
click at [129, 455] on html "Emu Broker Deals New Deal Erin Shield Toggle Menu Create a new Deal Create a ne…" at bounding box center [685, 325] width 1370 height 650
click at [423, 508] on button "Continue" at bounding box center [429, 505] width 69 height 26
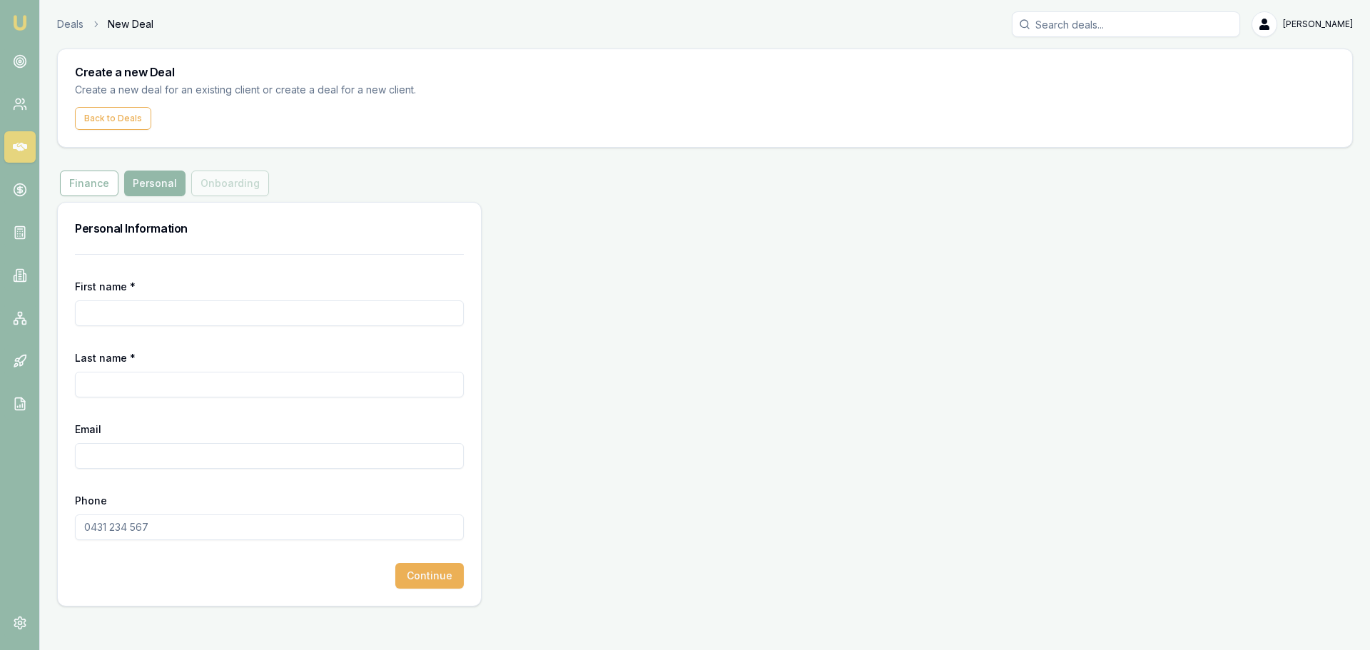
click at [289, 311] on input "First name *" at bounding box center [269, 313] width 389 height 26
type input "HADGU"
type input "GIRMATSION"
click at [118, 452] on input "Email" at bounding box center [269, 456] width 389 height 26
paste input "hadgu_fa@yahoo.com"
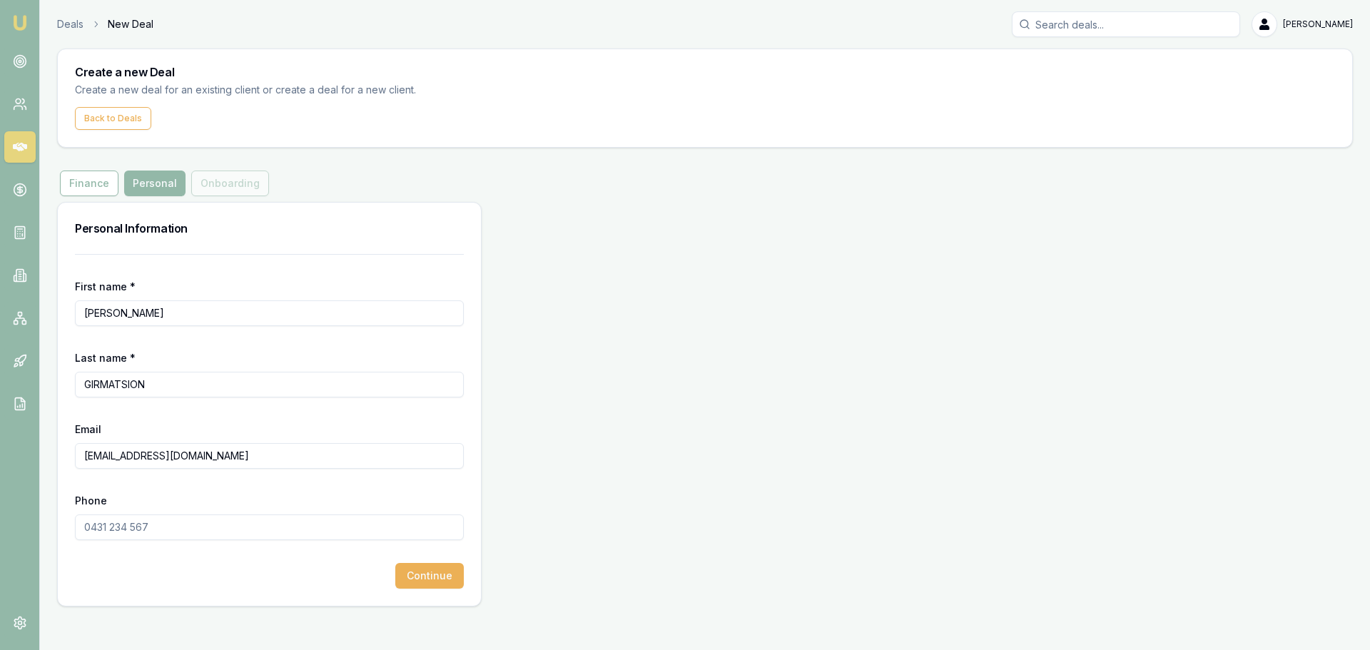
type input "hadgu_fa@yahoo.com"
click at [131, 530] on input "Phone" at bounding box center [269, 528] width 389 height 26
type input "0481 116 627"
click at [435, 577] on button "Continue" at bounding box center [429, 576] width 69 height 26
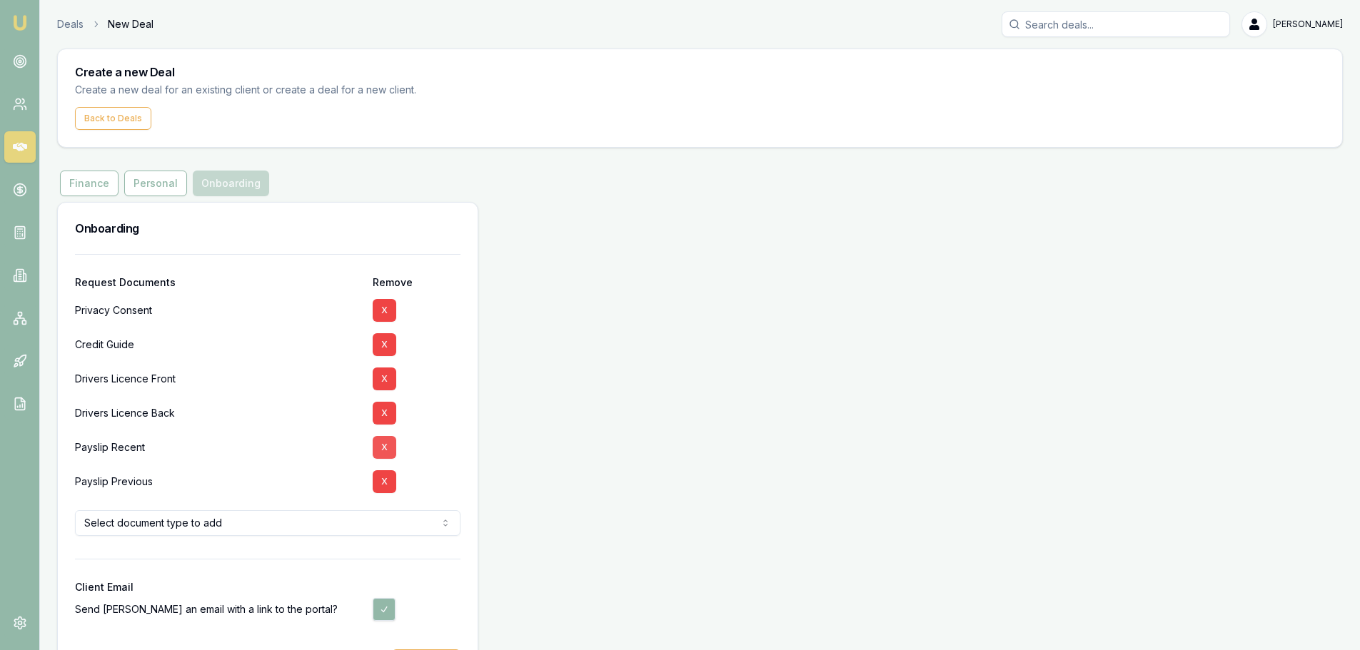
click at [378, 443] on button "X" at bounding box center [385, 447] width 24 height 23
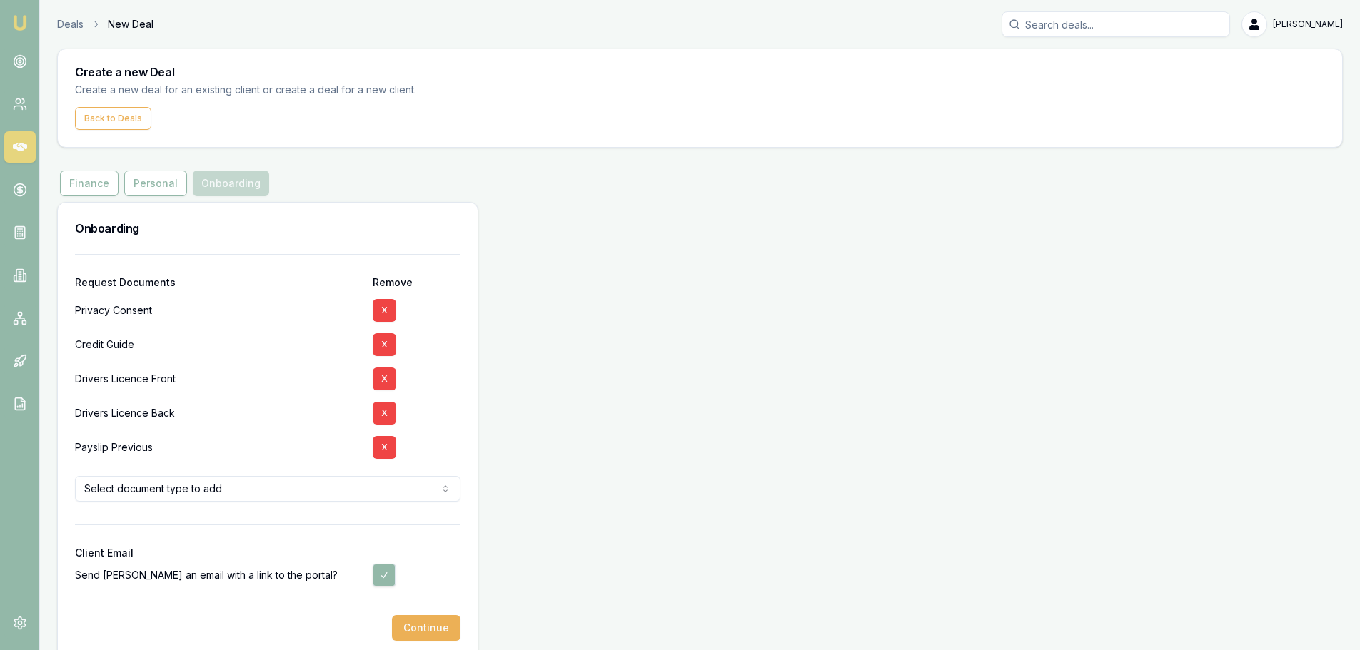
click at [378, 443] on button "X" at bounding box center [385, 447] width 24 height 23
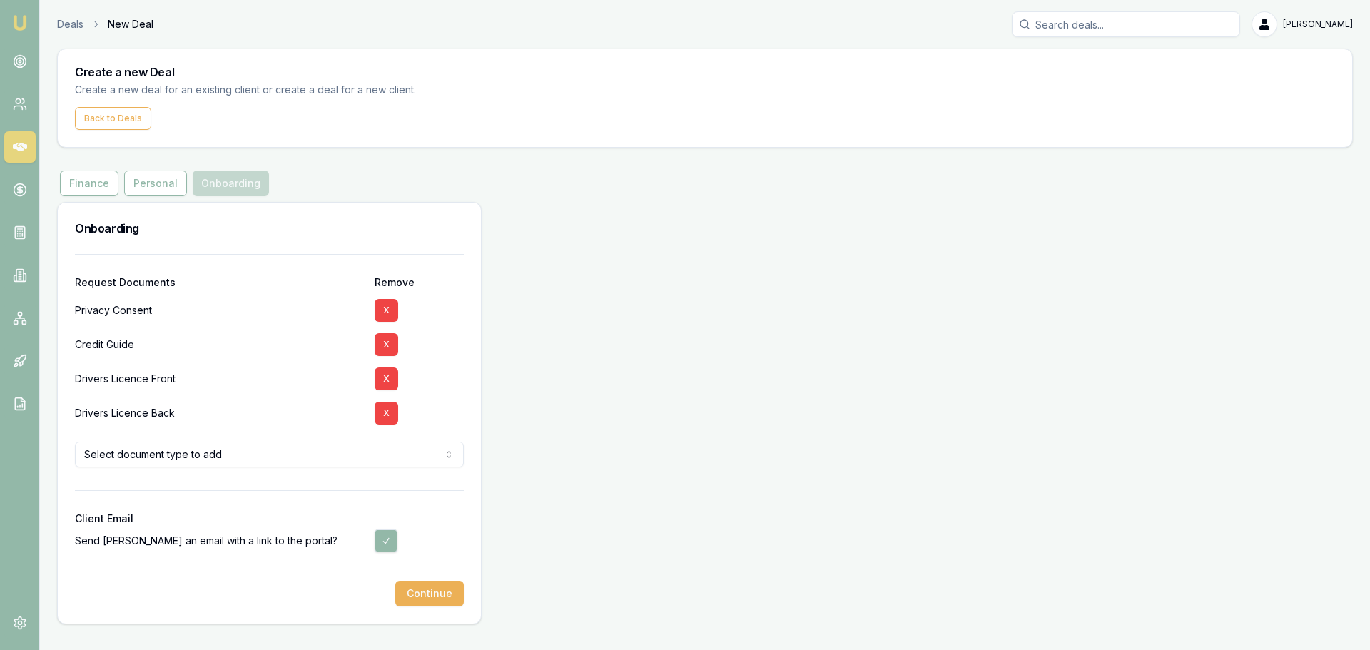
click at [145, 455] on html "Emu Broker Deals New Deal Erin Shield Toggle Menu Create a new Deal Create a ne…" at bounding box center [685, 325] width 1370 height 650
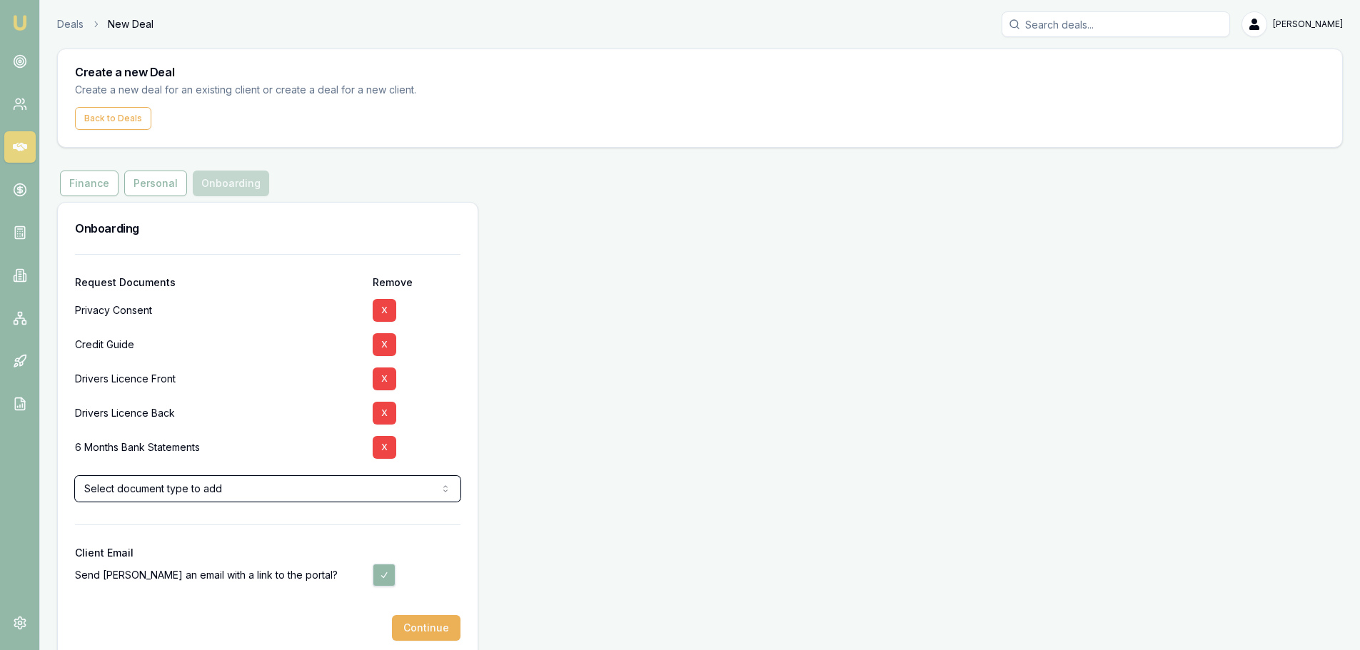
scroll to position [20, 0]
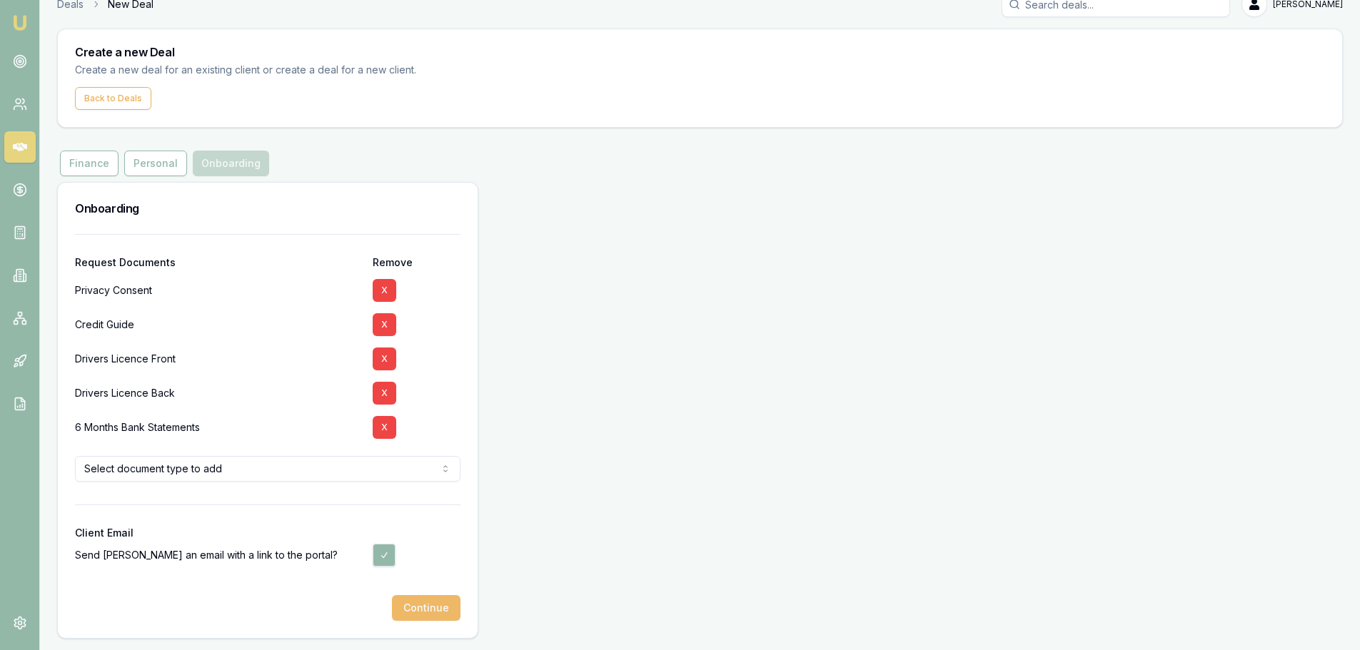
click at [445, 613] on button "Continue" at bounding box center [426, 608] width 69 height 26
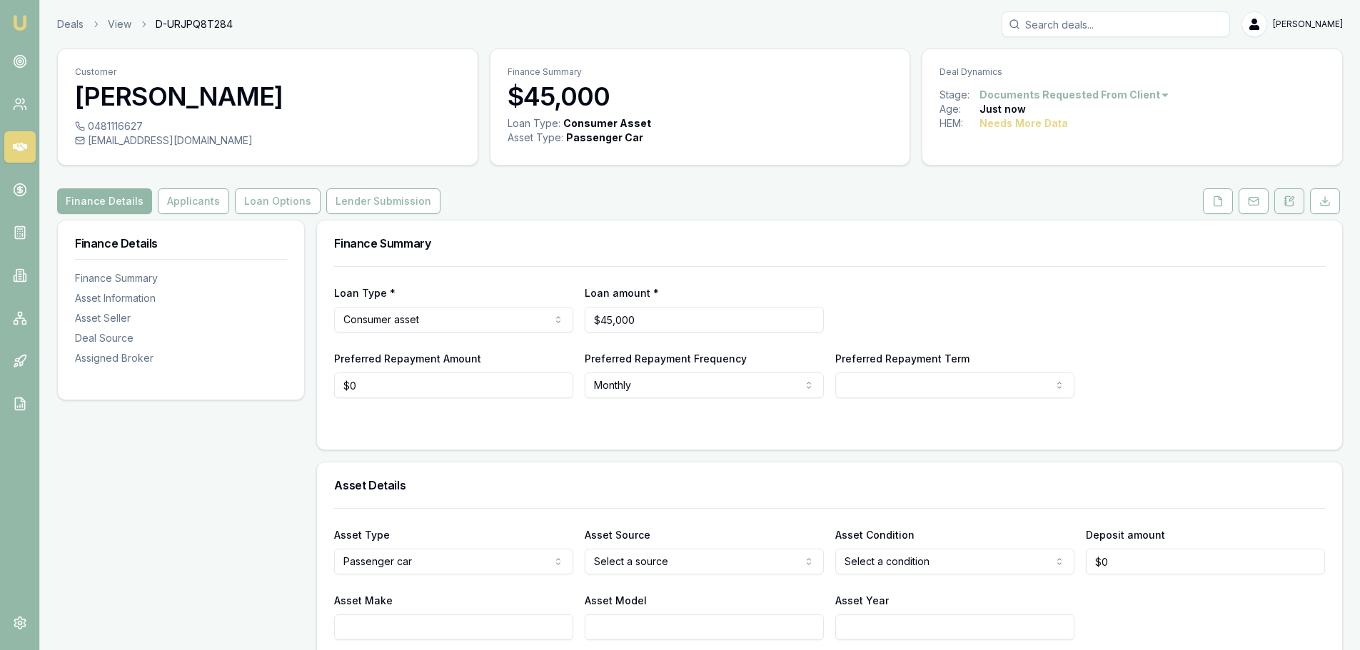
click at [1300, 202] on button at bounding box center [1289, 201] width 30 height 26
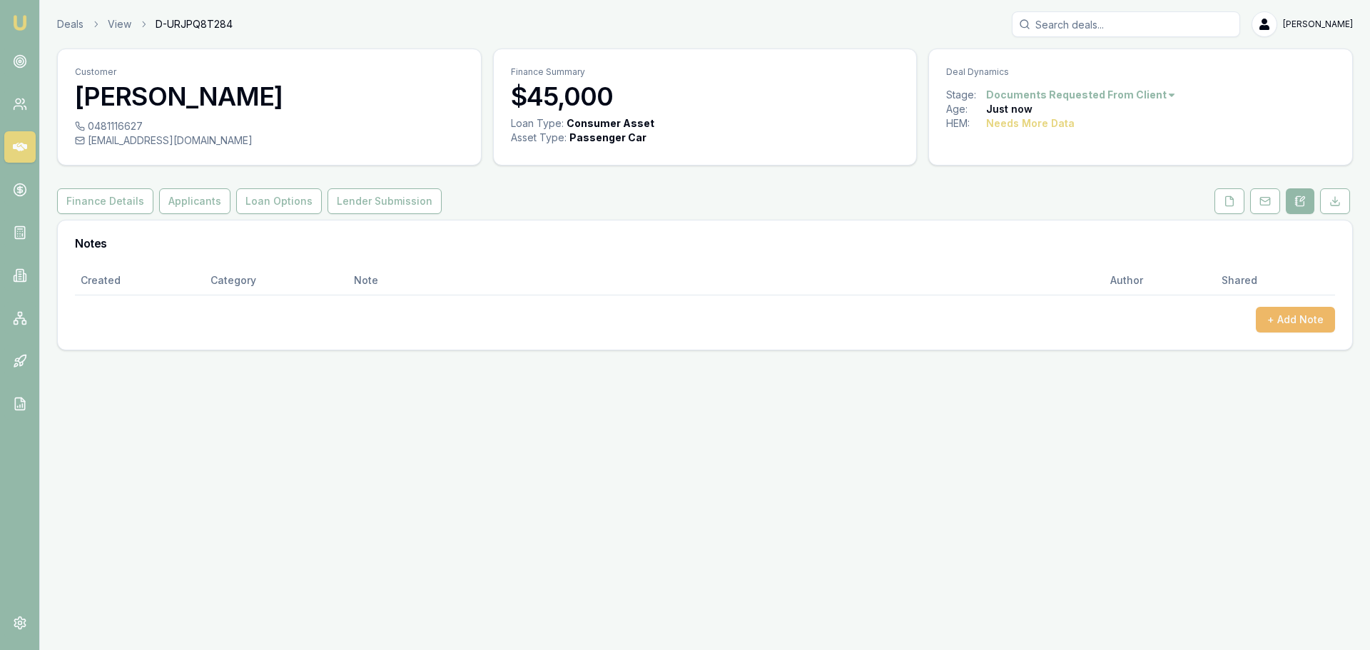
click at [1308, 315] on button "+ Add Note" at bounding box center [1295, 320] width 79 height 26
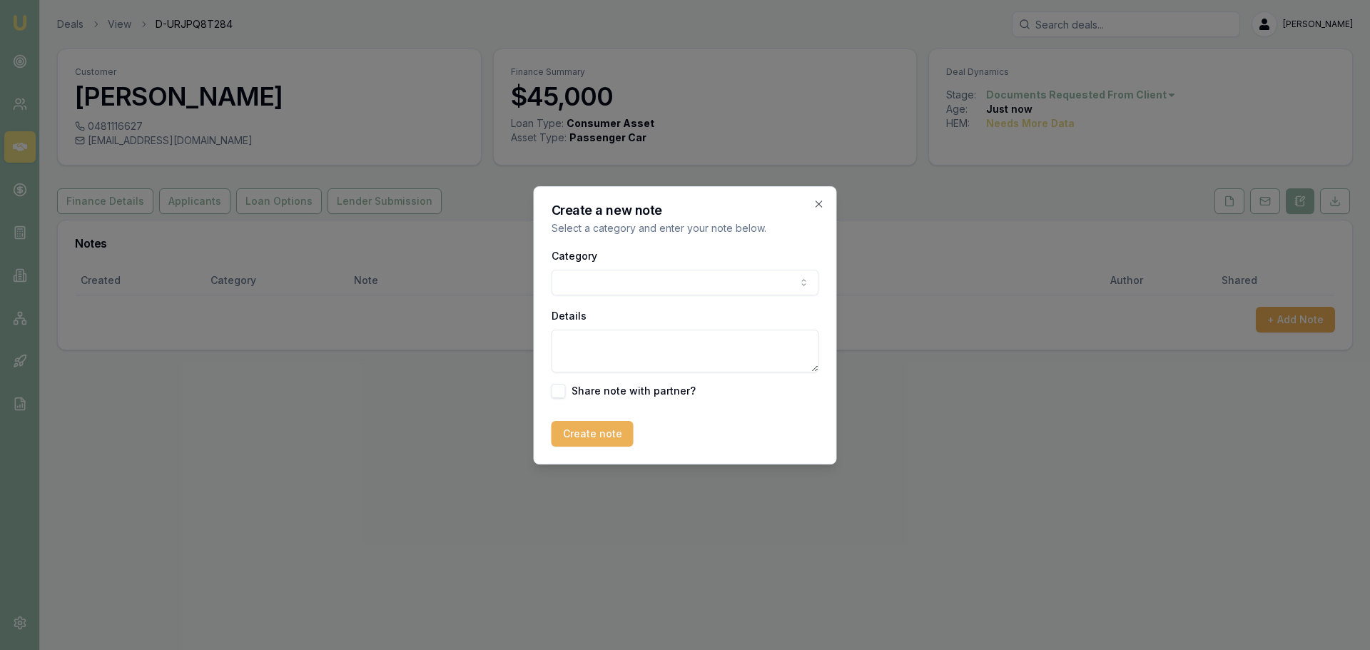
click at [713, 278] on body "Emu Broker Deals View D-URJPQ8T284 Erin Shield Toggle Menu Customer HADGU GIRMA…" at bounding box center [685, 325] width 1370 height 650
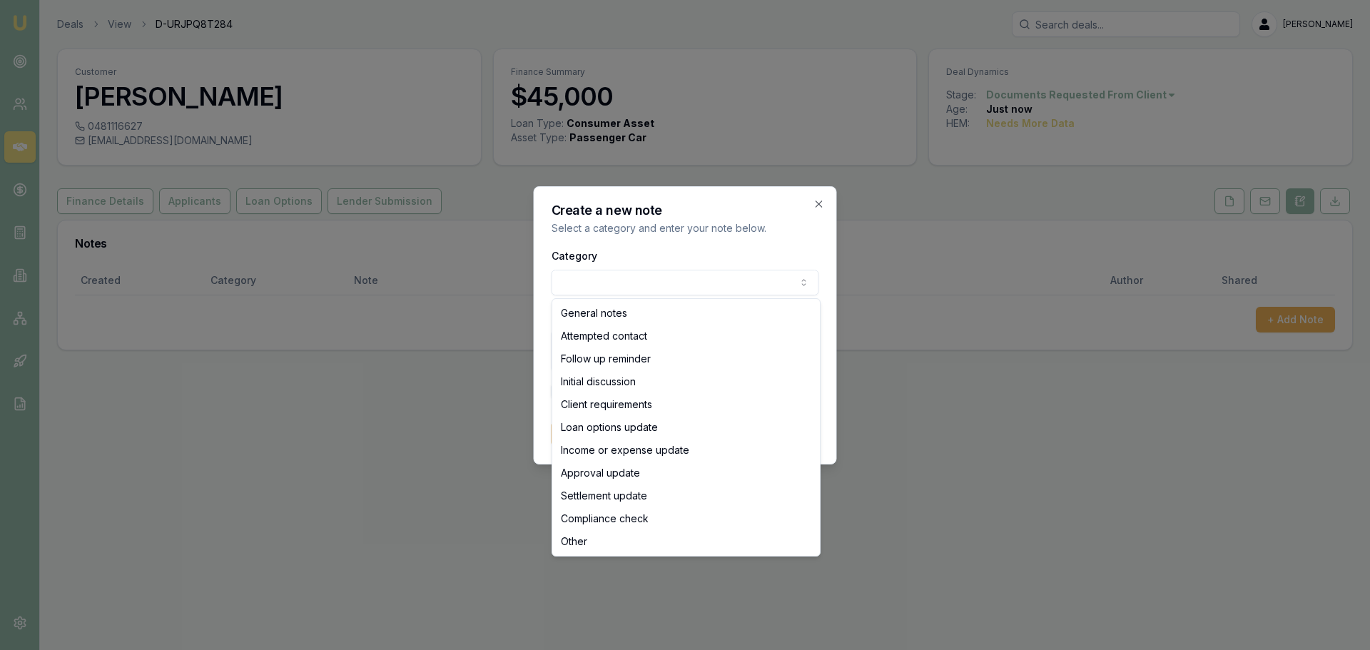
select select "ATTEMPTED_CONTACT"
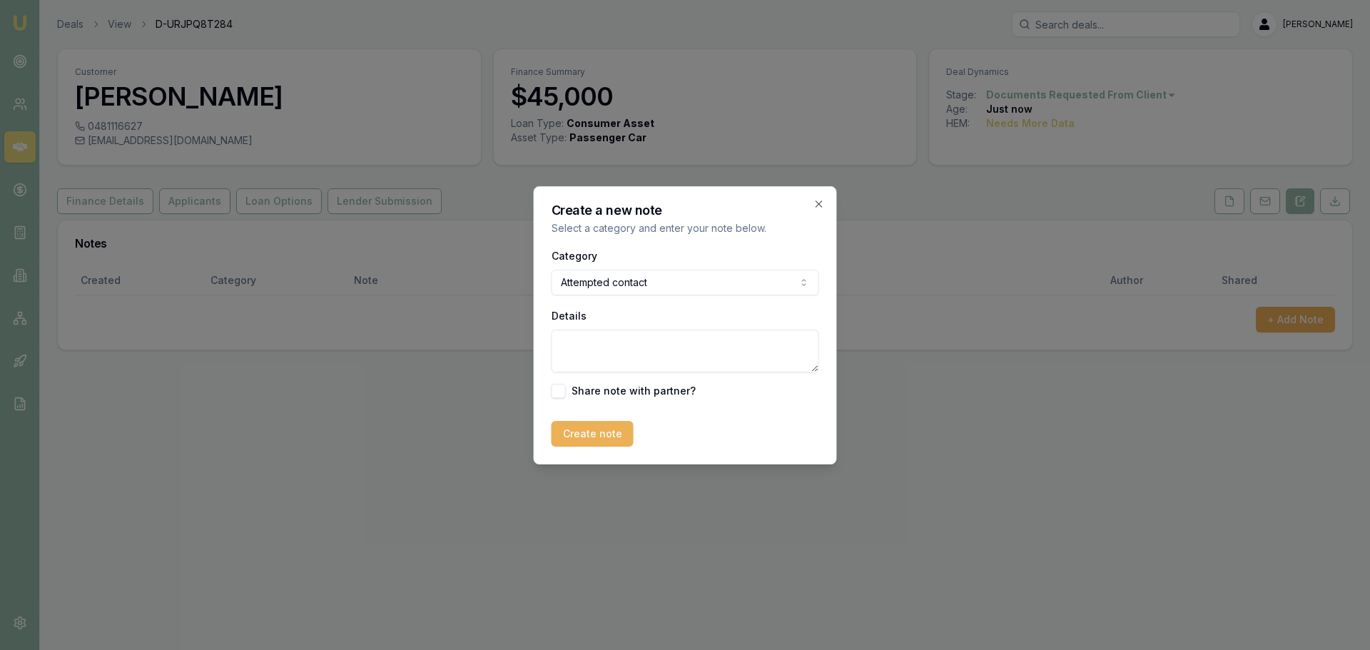
click at [611, 355] on textarea "Details" at bounding box center [686, 351] width 268 height 43
type textarea "sent intro text"
click at [593, 432] on button "Create note" at bounding box center [593, 434] width 82 height 26
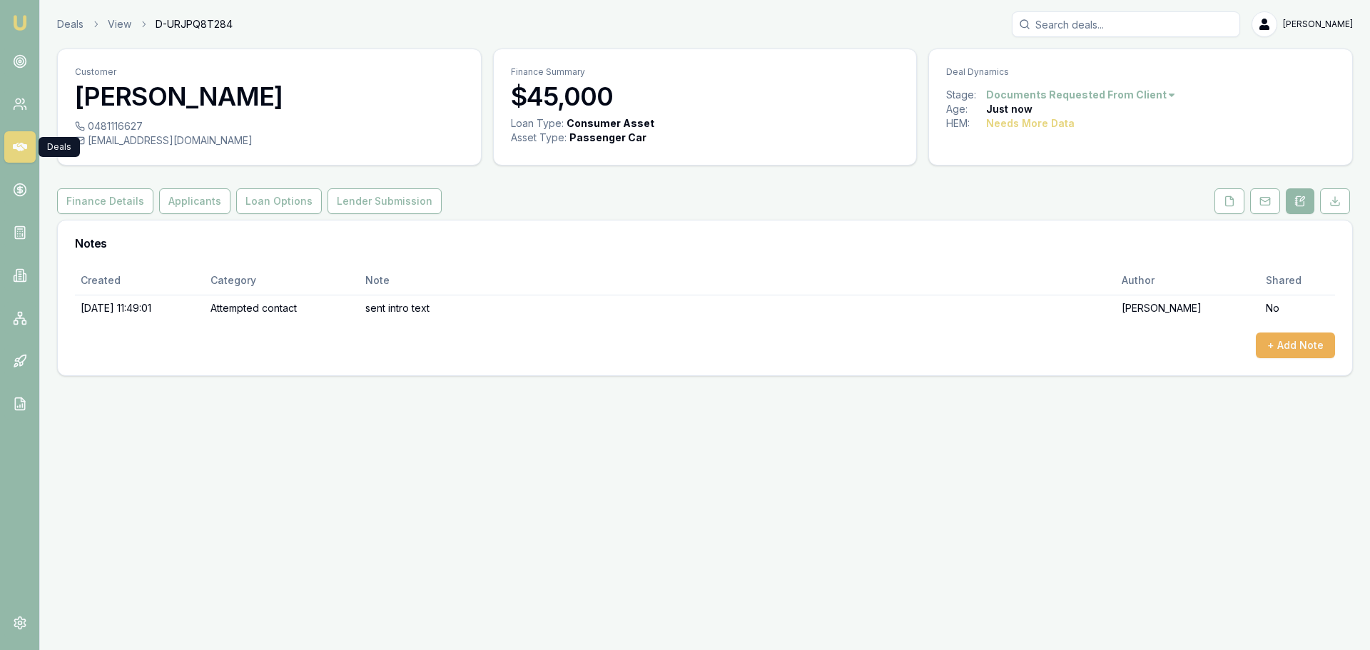
click at [16, 148] on icon at bounding box center [20, 147] width 14 height 9
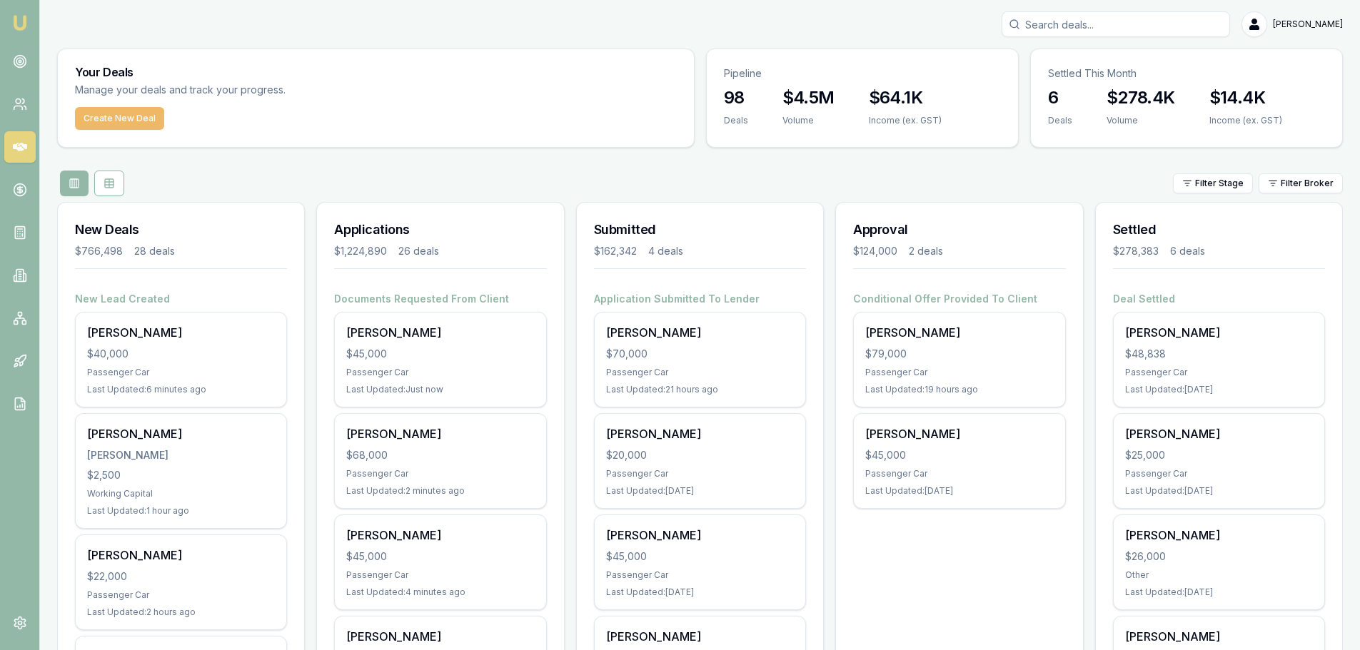
click at [149, 121] on button "Create New Deal" at bounding box center [119, 118] width 89 height 23
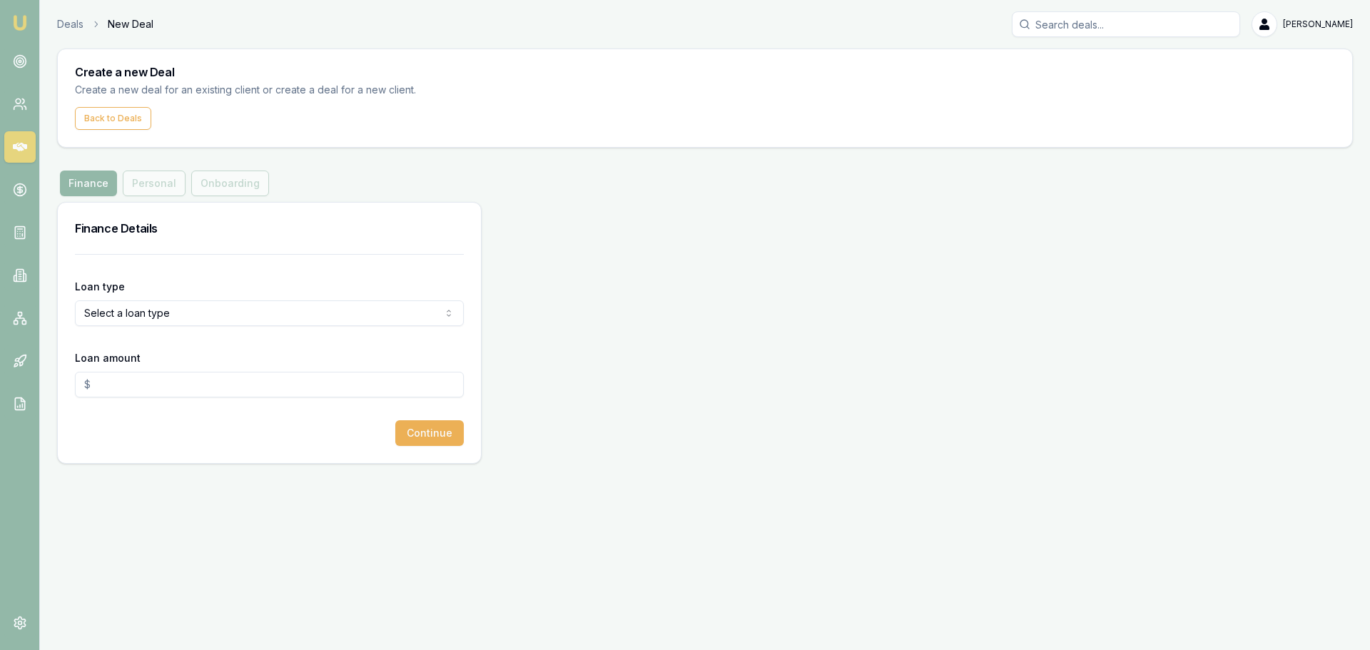
click at [259, 308] on html "Emu Broker Deals New Deal [PERSON_NAME] Toggle Menu Create a new Deal Create a …" at bounding box center [685, 325] width 1370 height 650
select select "CONSUMER_ASSET"
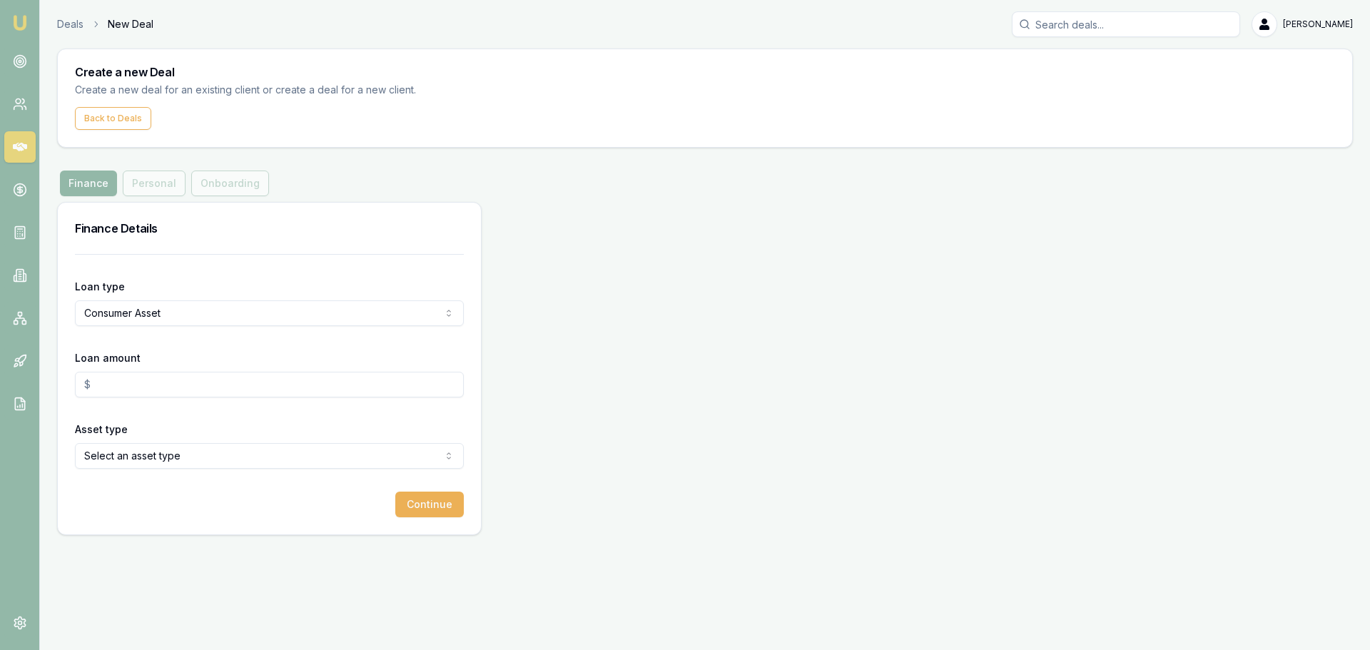
click at [156, 383] on input "Loan amount" at bounding box center [269, 385] width 389 height 26
type input "$45,000.00"
click at [146, 455] on html "Emu Broker Deals New Deal Erin Shield Toggle Menu Create a new Deal Create a ne…" at bounding box center [685, 325] width 1370 height 650
click at [435, 503] on button "Continue" at bounding box center [429, 505] width 69 height 26
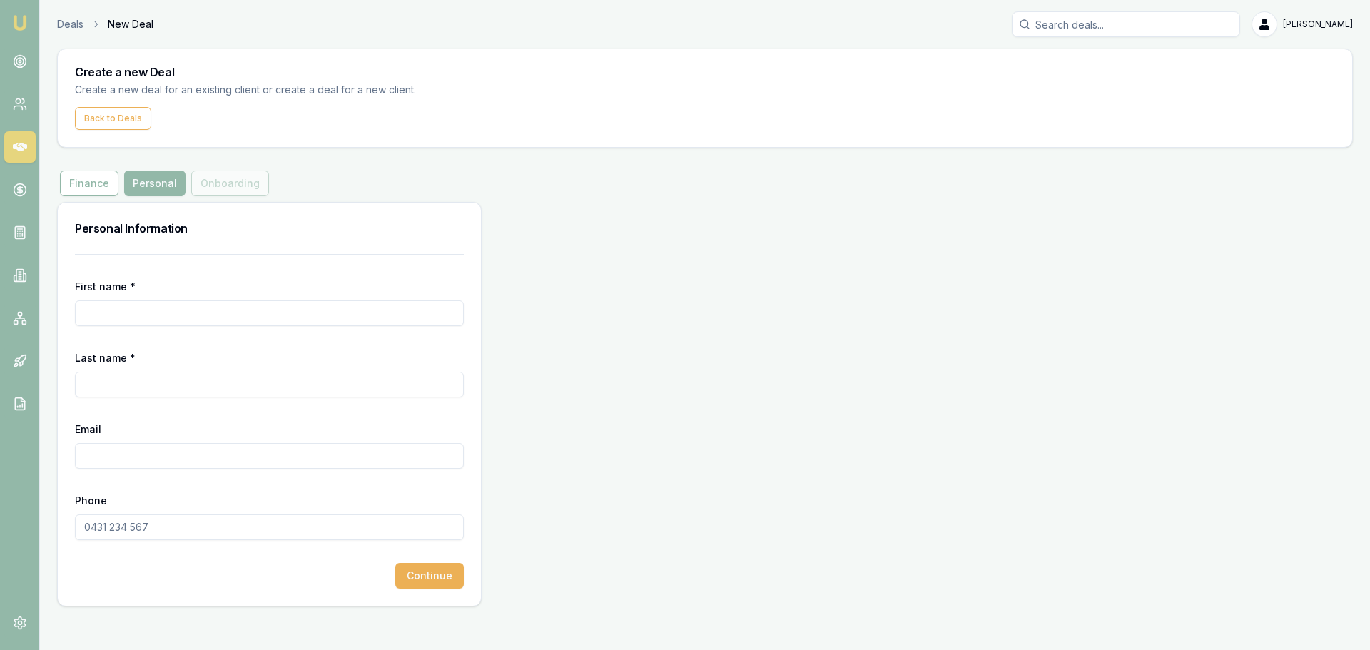
click at [226, 310] on input "First name *" at bounding box center [269, 313] width 389 height 26
type input "GLEN"
type input "WILLIAMS"
type input "grw62@hotmail.com"
type input "0423 767 739"
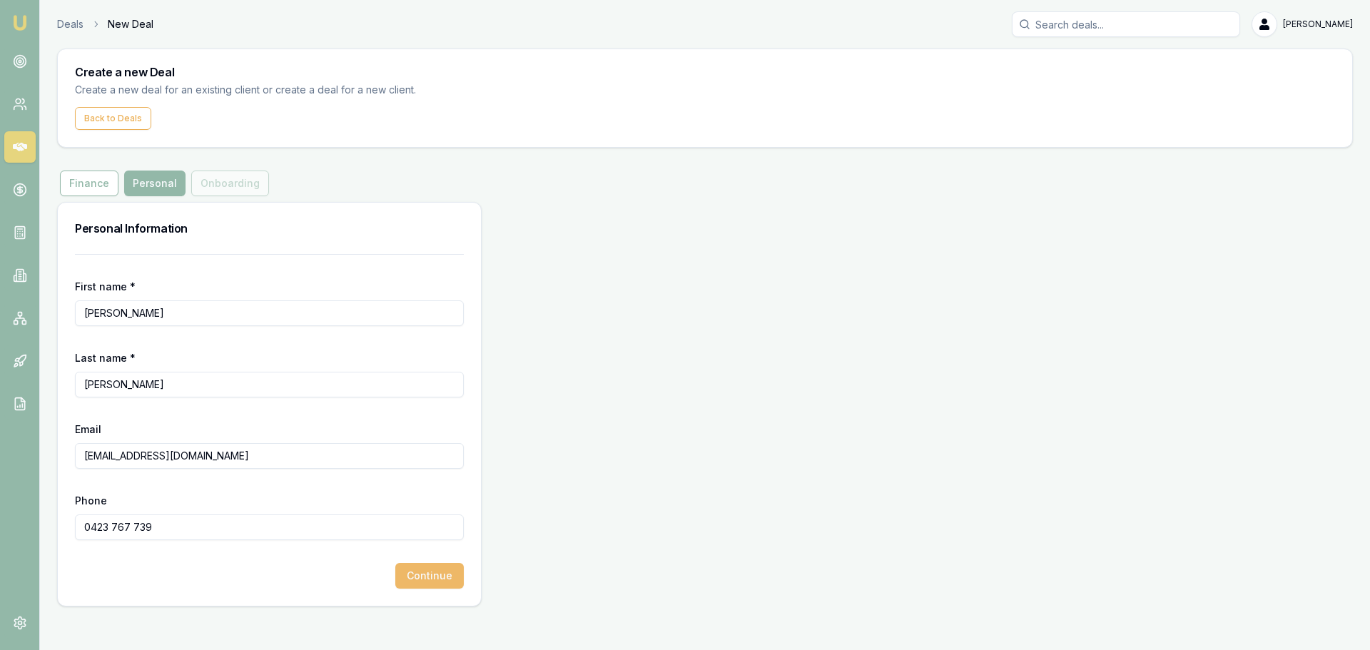
click at [431, 576] on button "Continue" at bounding box center [429, 576] width 69 height 26
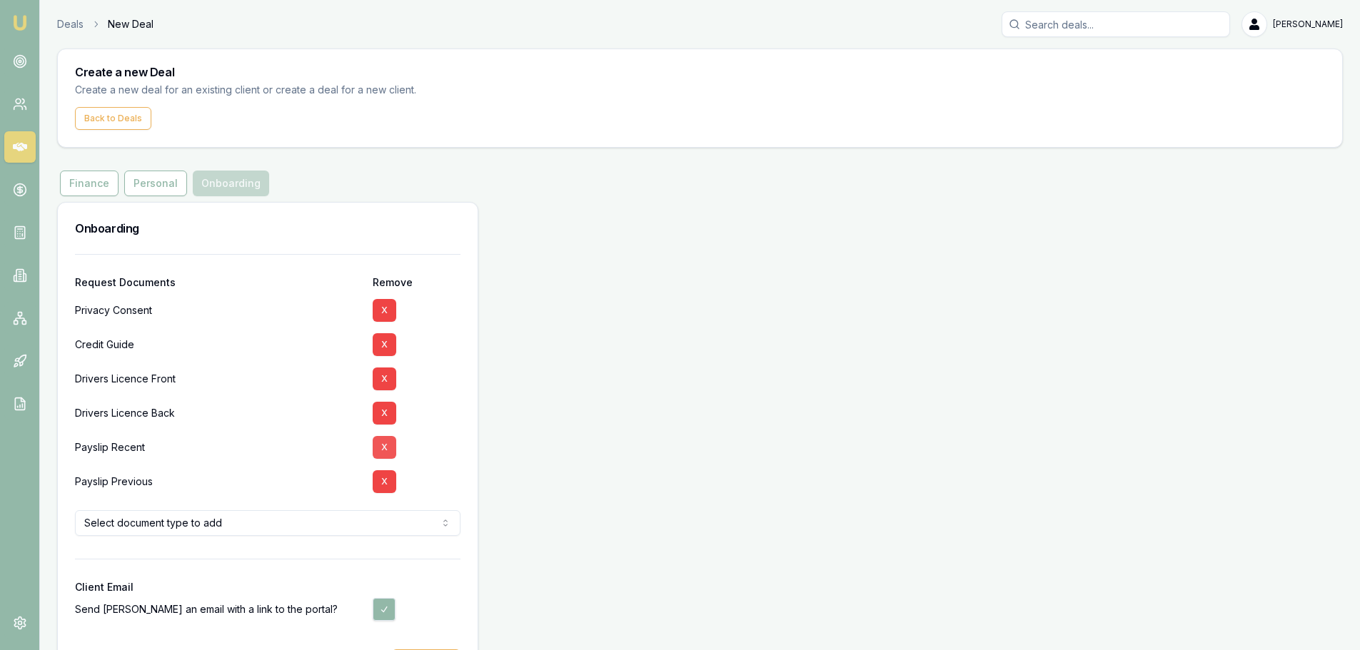
click at [381, 446] on button "X" at bounding box center [385, 447] width 24 height 23
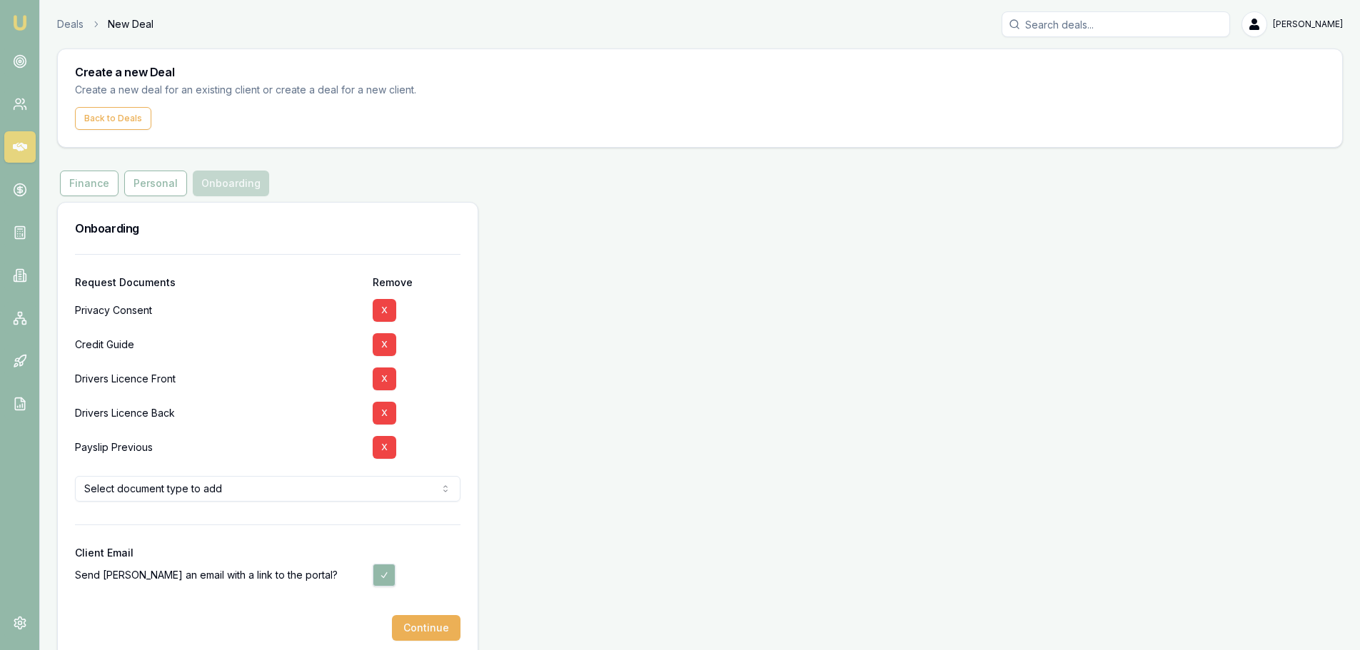
click at [381, 446] on button "X" at bounding box center [385, 447] width 24 height 23
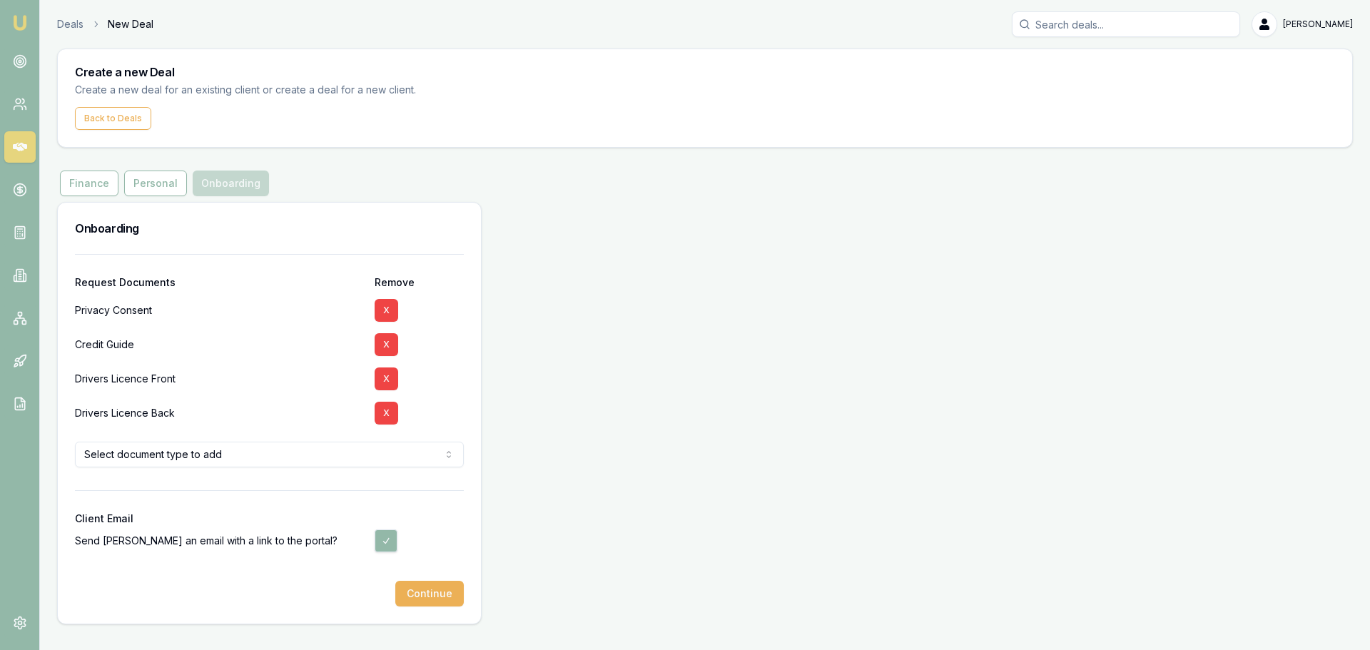
click at [418, 451] on html "Emu Broker Deals New Deal Erin Shield Toggle Menu Create a new Deal Create a ne…" at bounding box center [685, 325] width 1370 height 650
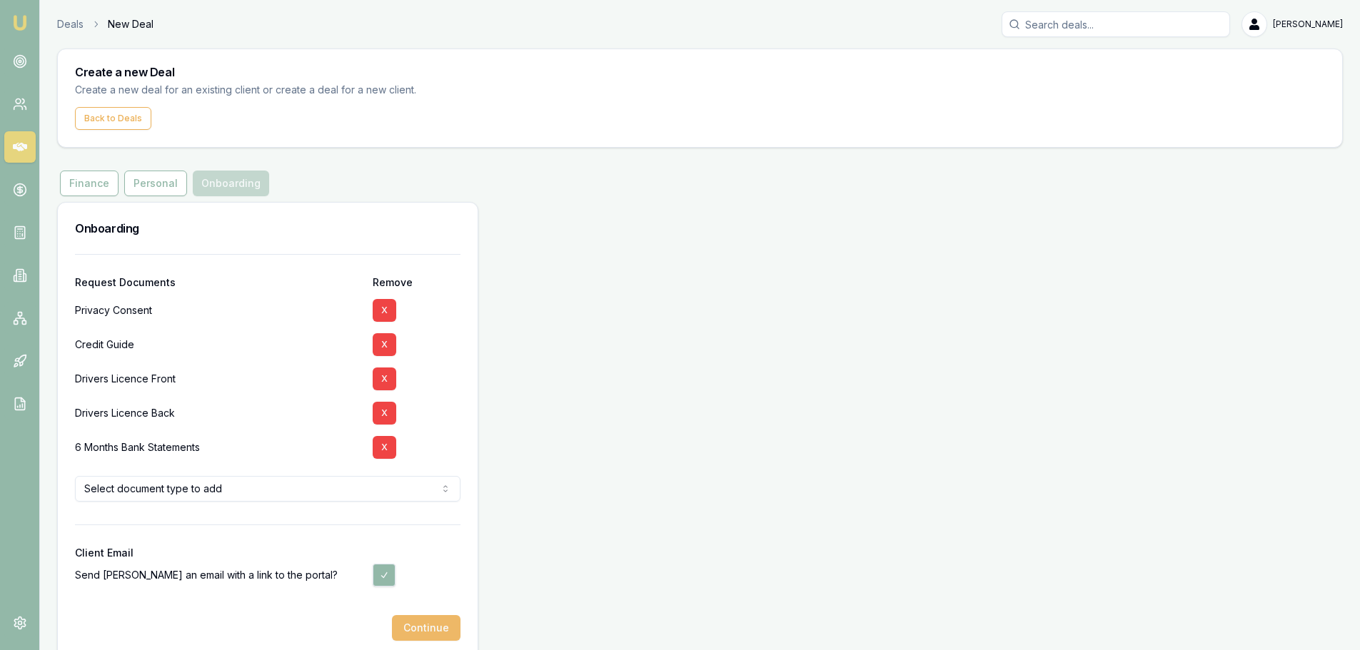
click at [427, 621] on button "Continue" at bounding box center [426, 628] width 69 height 26
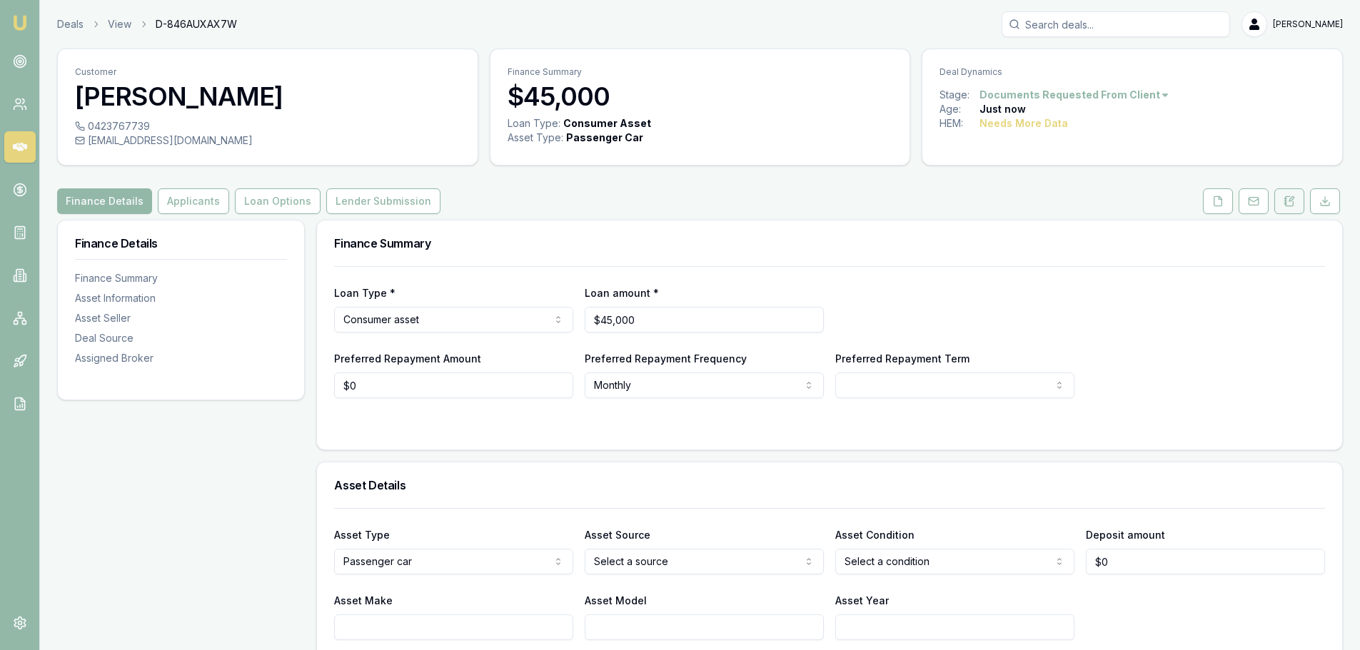
click at [1291, 197] on icon at bounding box center [1288, 201] width 11 height 11
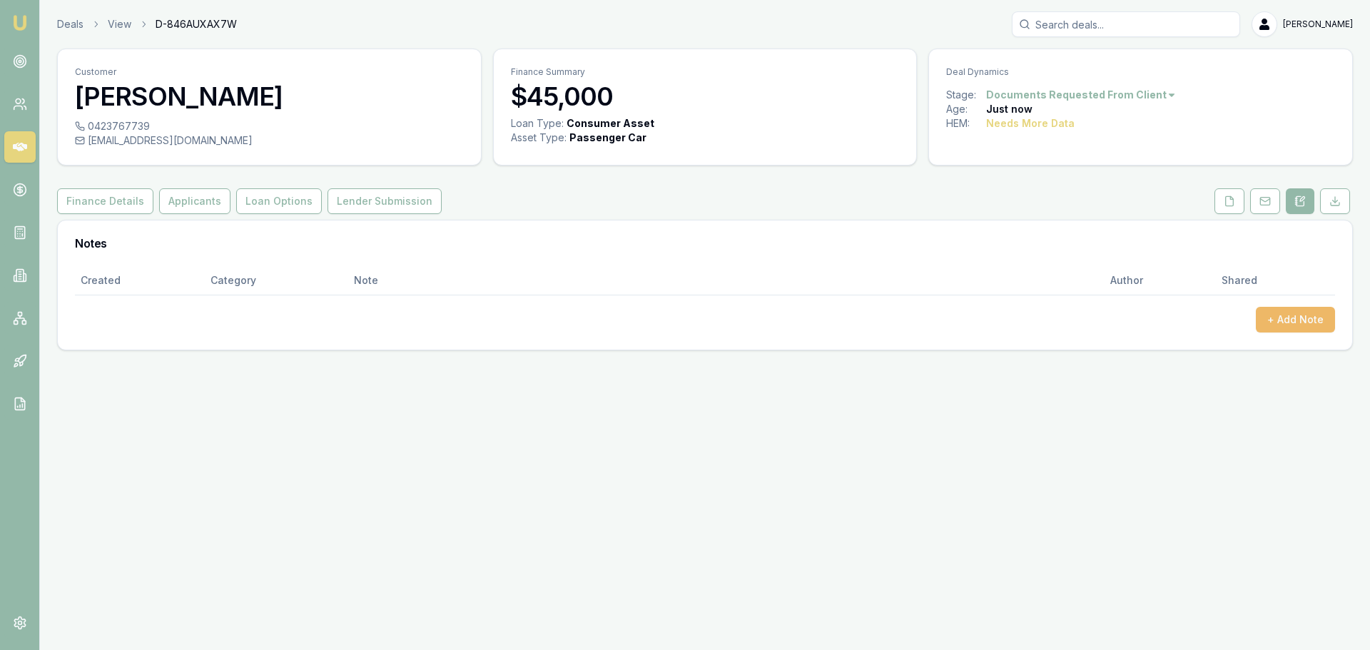
click at [1292, 320] on button "+ Add Note" at bounding box center [1295, 320] width 79 height 26
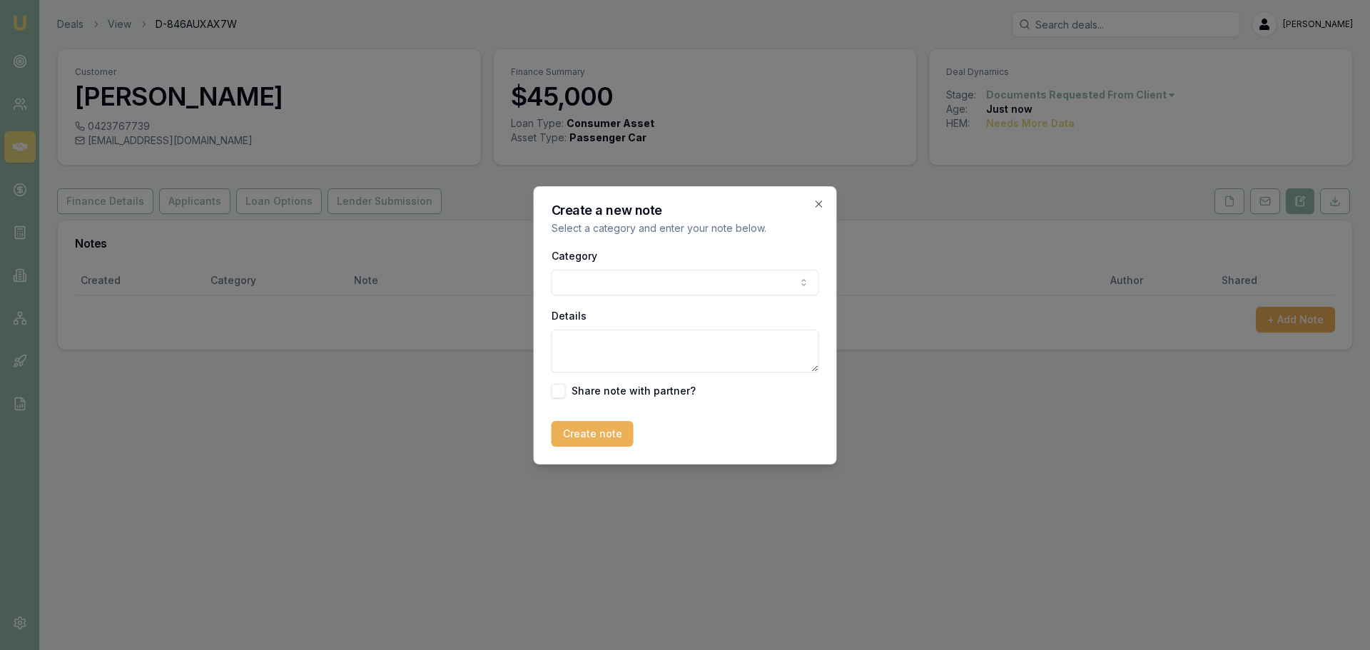
click at [723, 281] on body "Emu Broker Deals View D-846AUXAX7W Erin Shield Toggle Menu Customer GLEN WILLIA…" at bounding box center [685, 325] width 1370 height 650
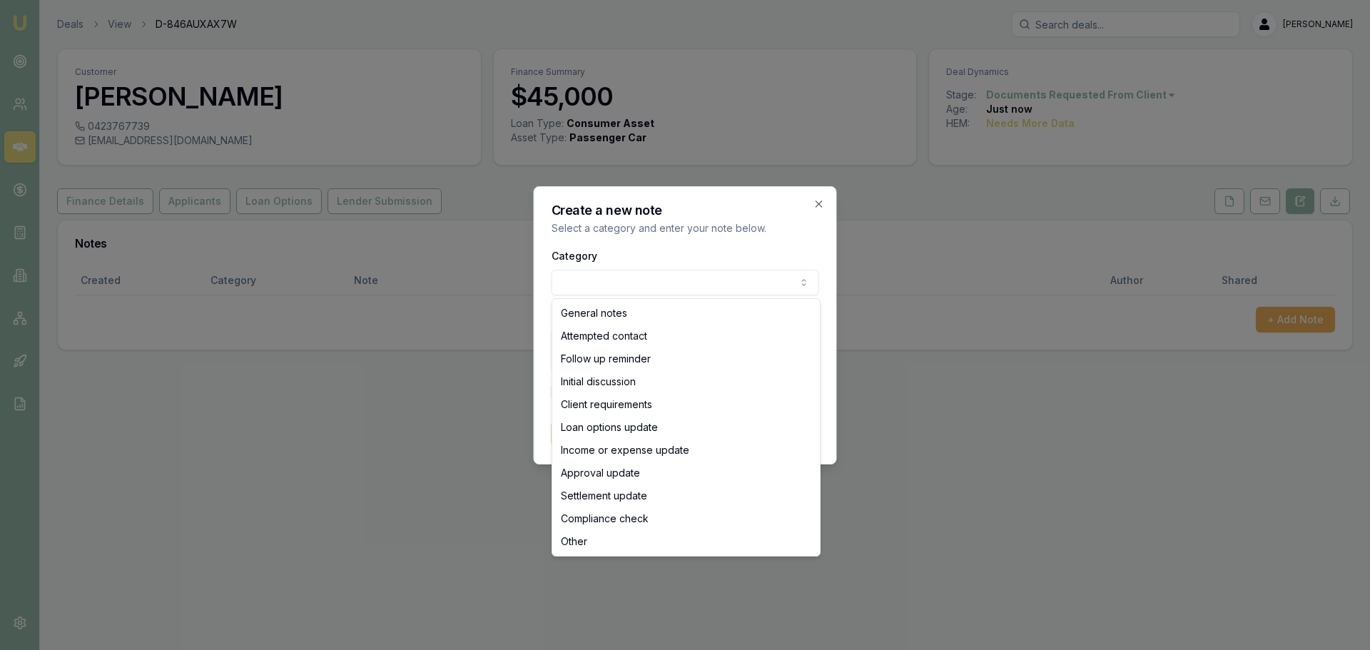
select select "ATTEMPTED_CONTACT"
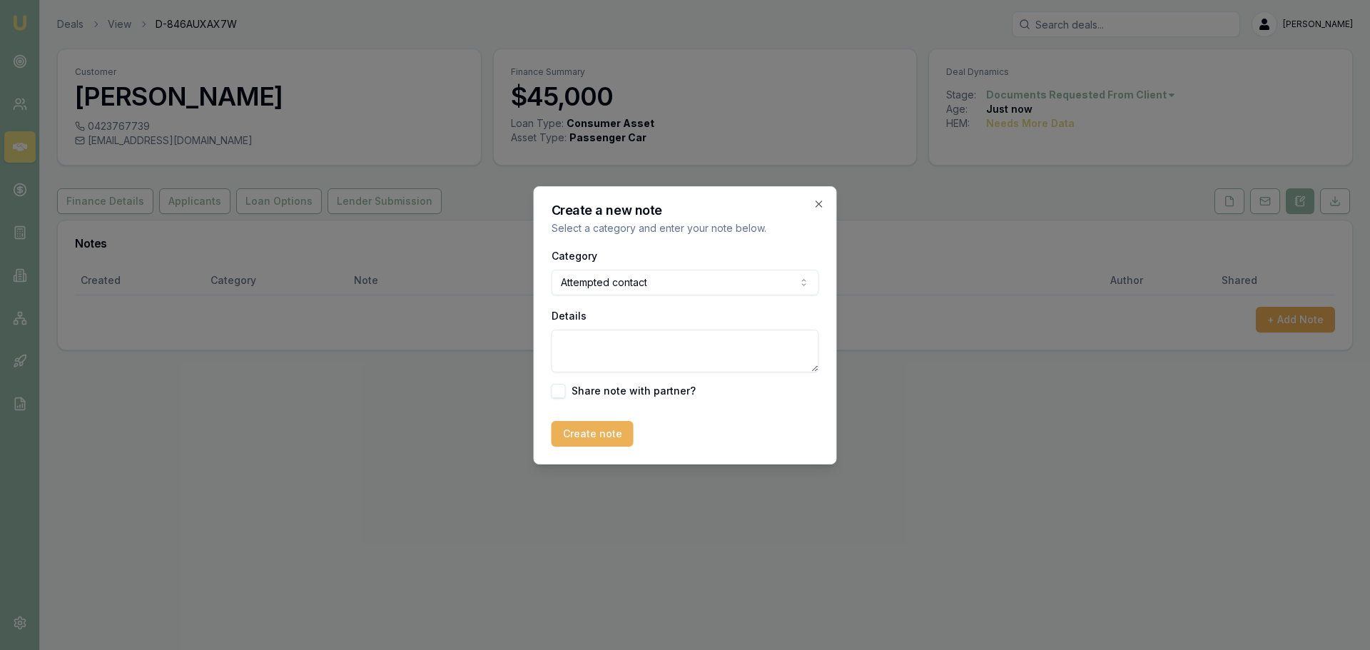
click at [627, 348] on textarea "Details" at bounding box center [686, 351] width 268 height 43
type textarea "SENT INTRO TEXT"
click at [584, 438] on button "Create note" at bounding box center [593, 434] width 82 height 26
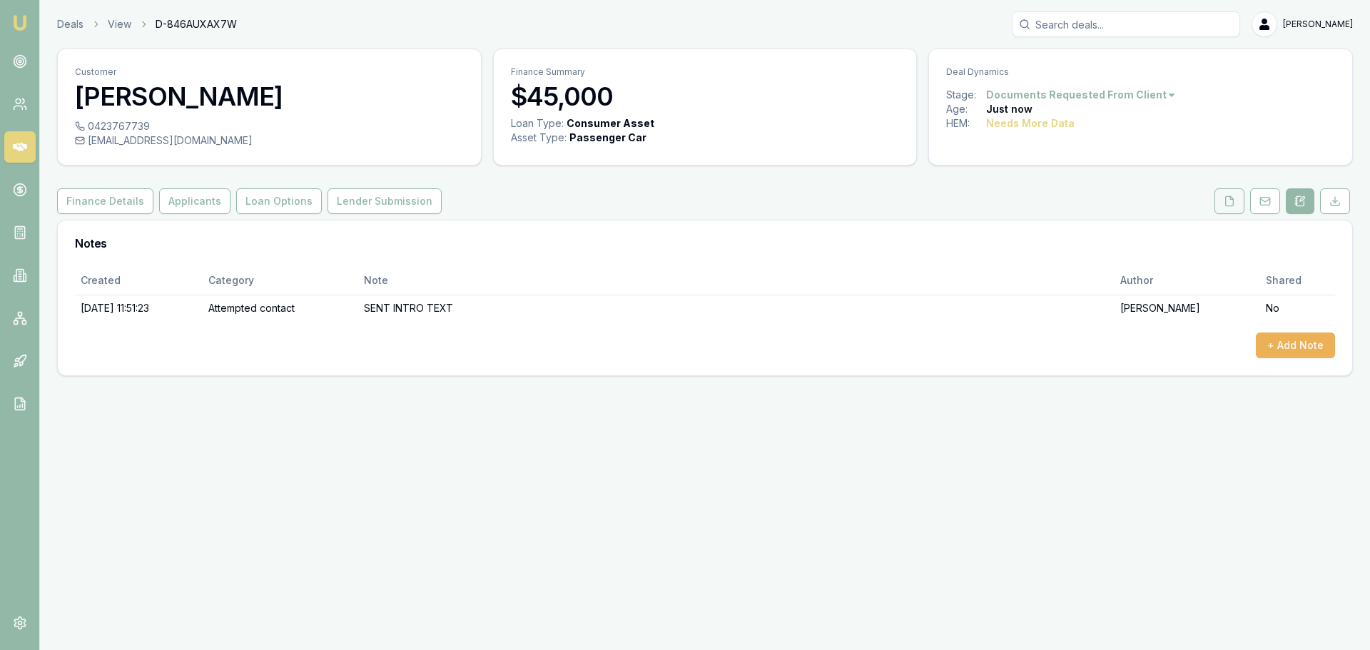
click at [1235, 203] on button at bounding box center [1230, 201] width 30 height 26
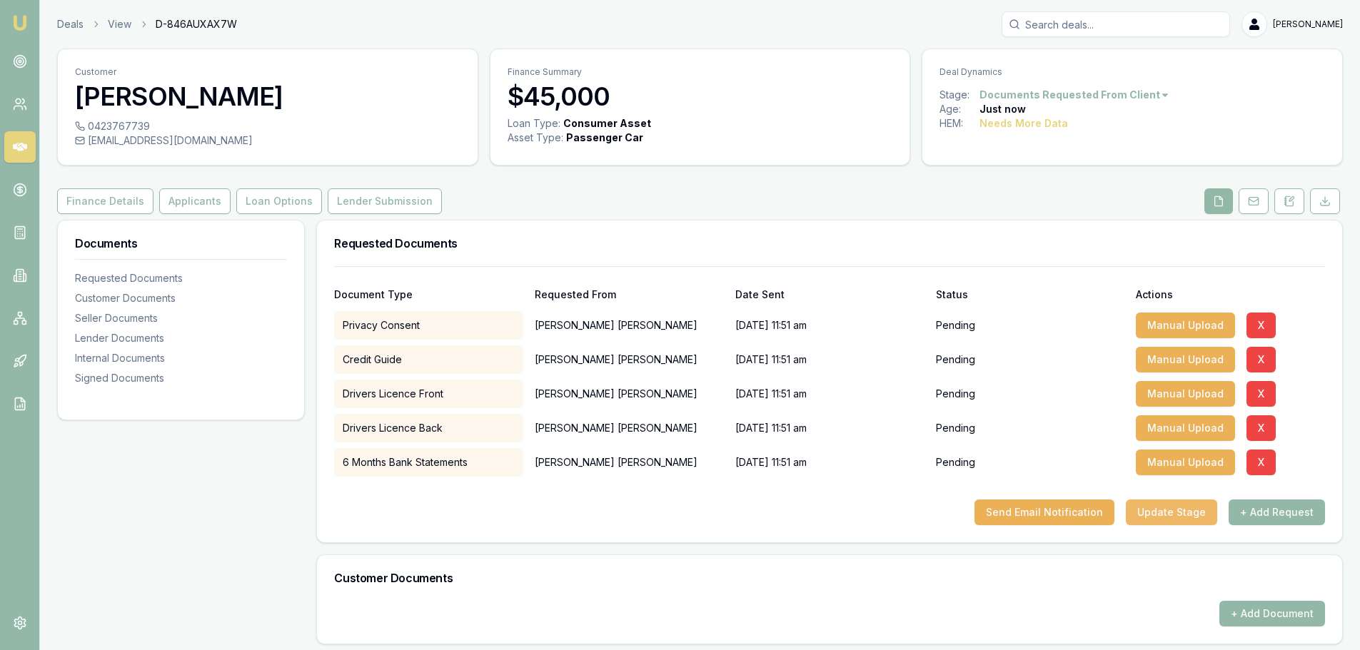
click at [1199, 512] on button "Update Stage" at bounding box center [1171, 513] width 91 height 26
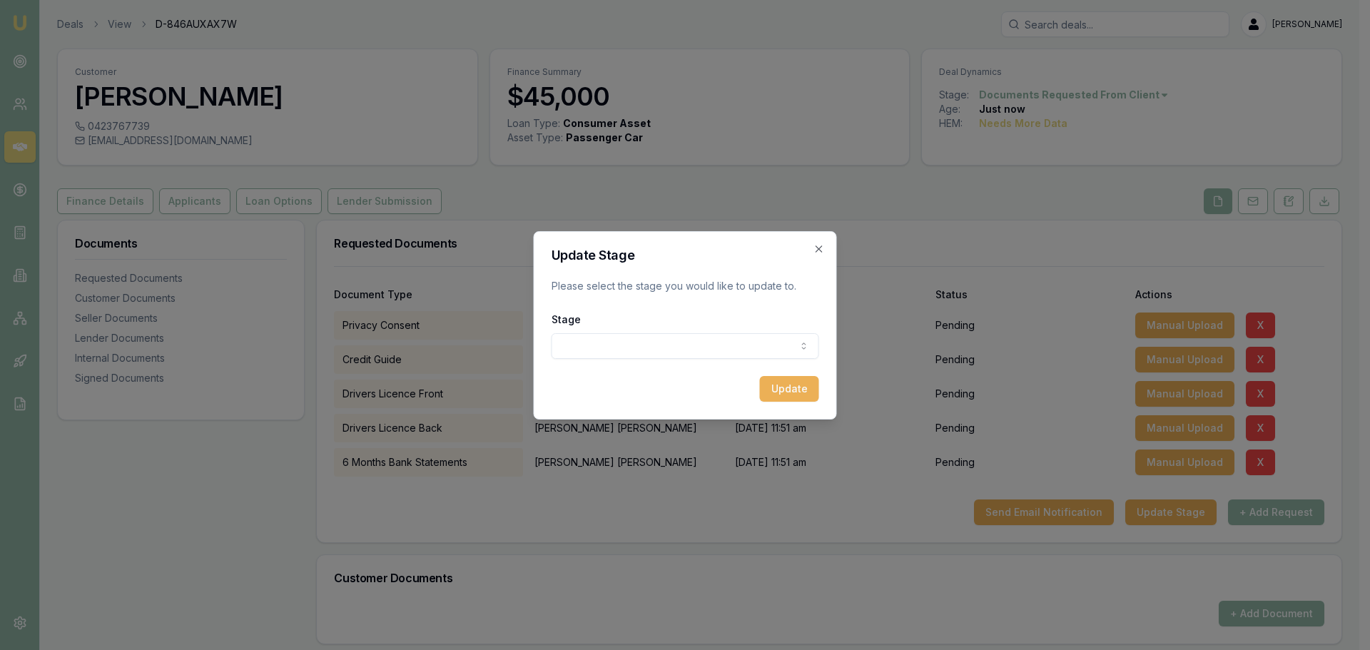
click at [672, 350] on body "Emu Broker Deals View D-846AUXAX7W Erin Shield Toggle Menu Customer GLEN WILLIA…" at bounding box center [680, 325] width 1360 height 650
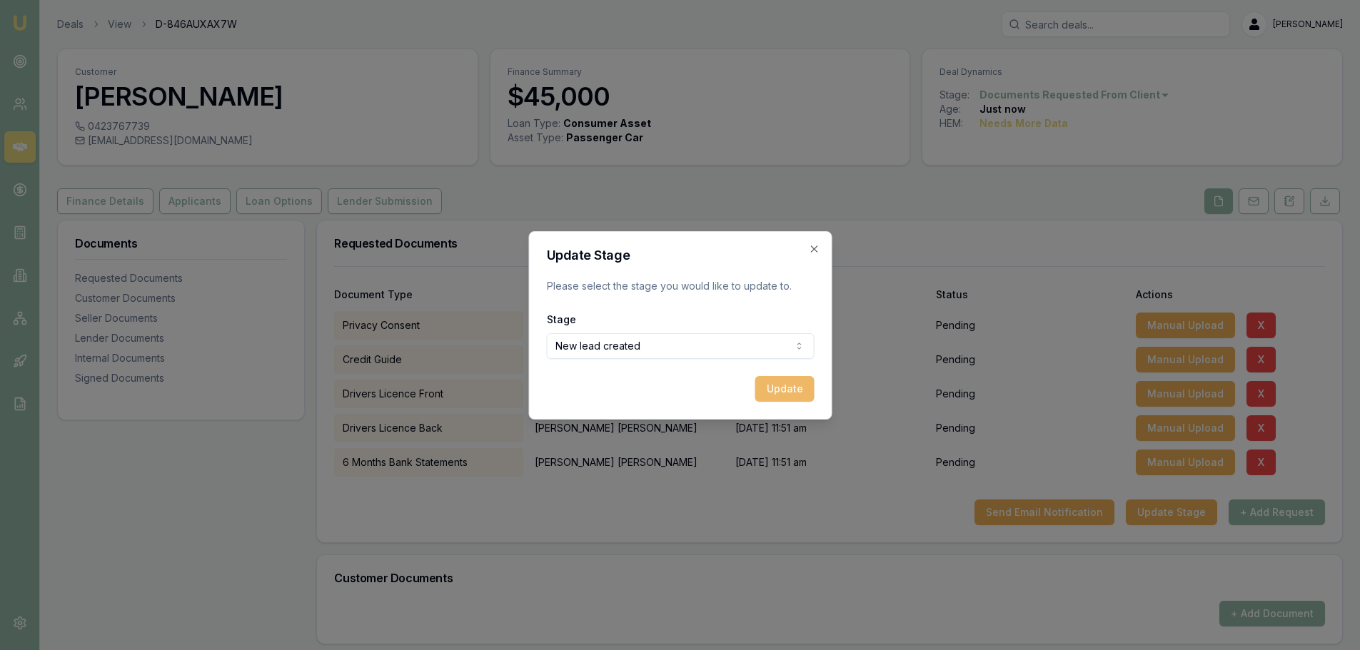
click at [801, 392] on button "Update" at bounding box center [783, 389] width 59 height 26
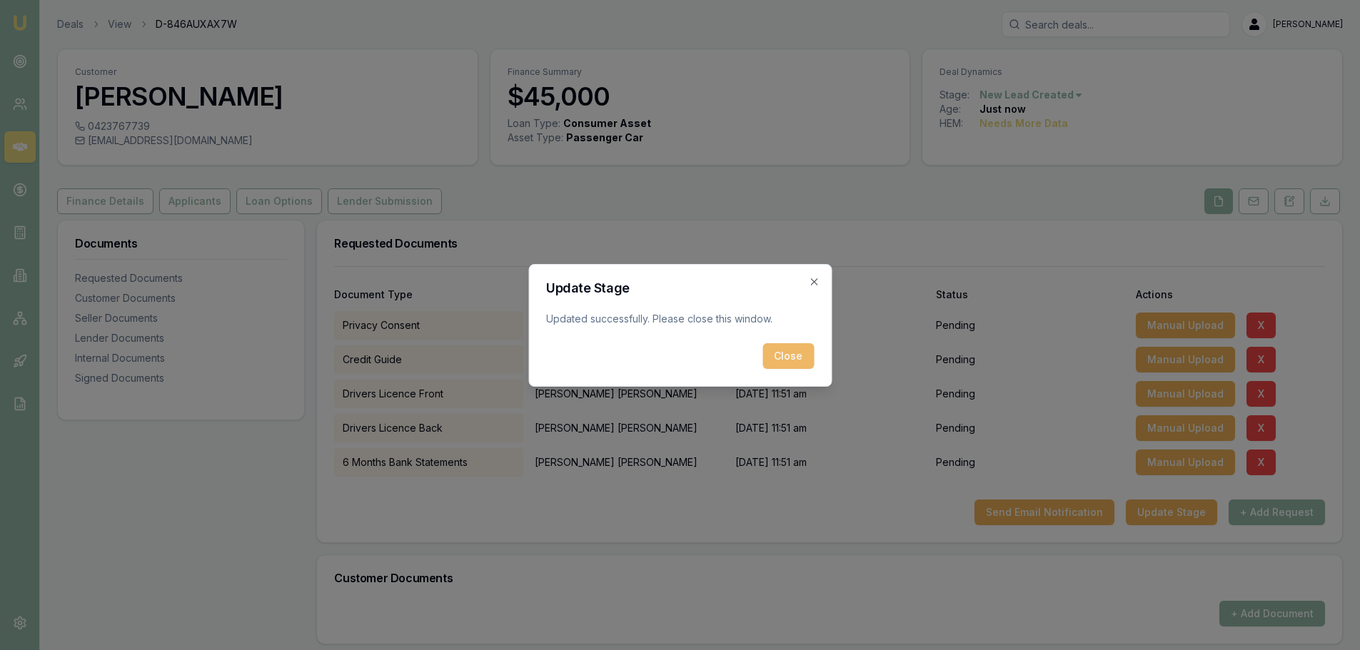
click at [787, 353] on button "Close" at bounding box center [787, 356] width 51 height 26
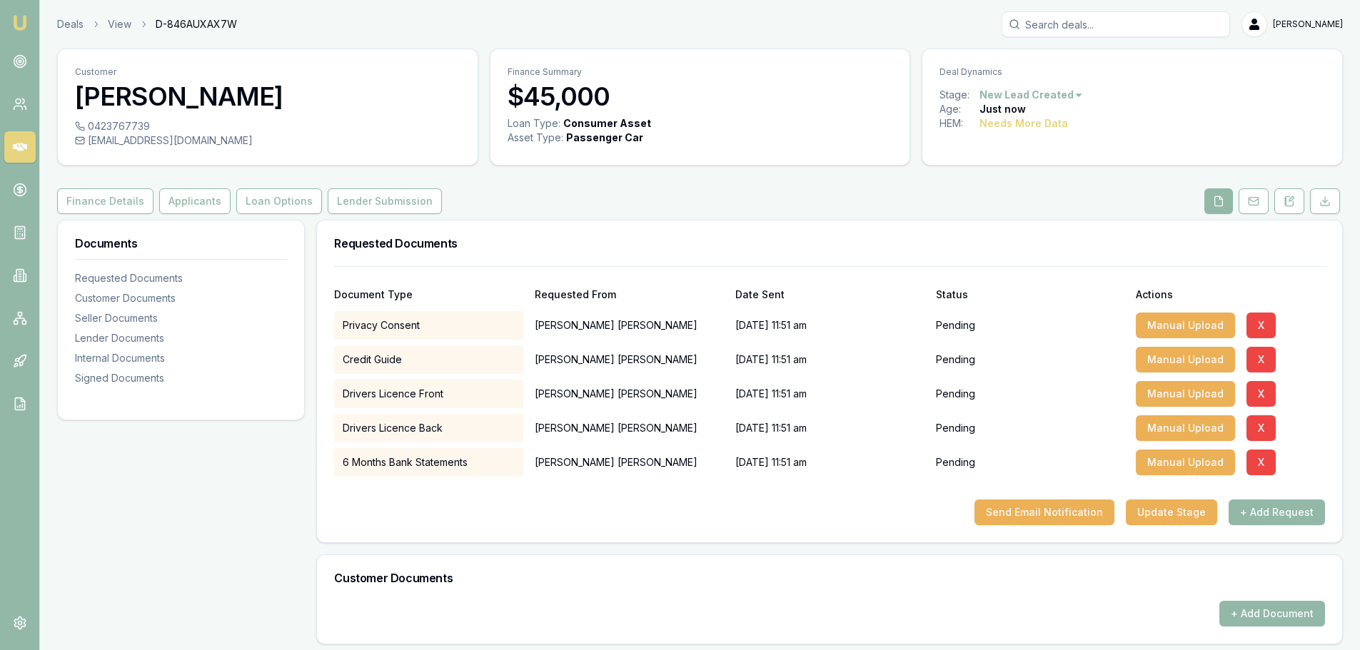
click at [24, 138] on link at bounding box center [19, 146] width 31 height 31
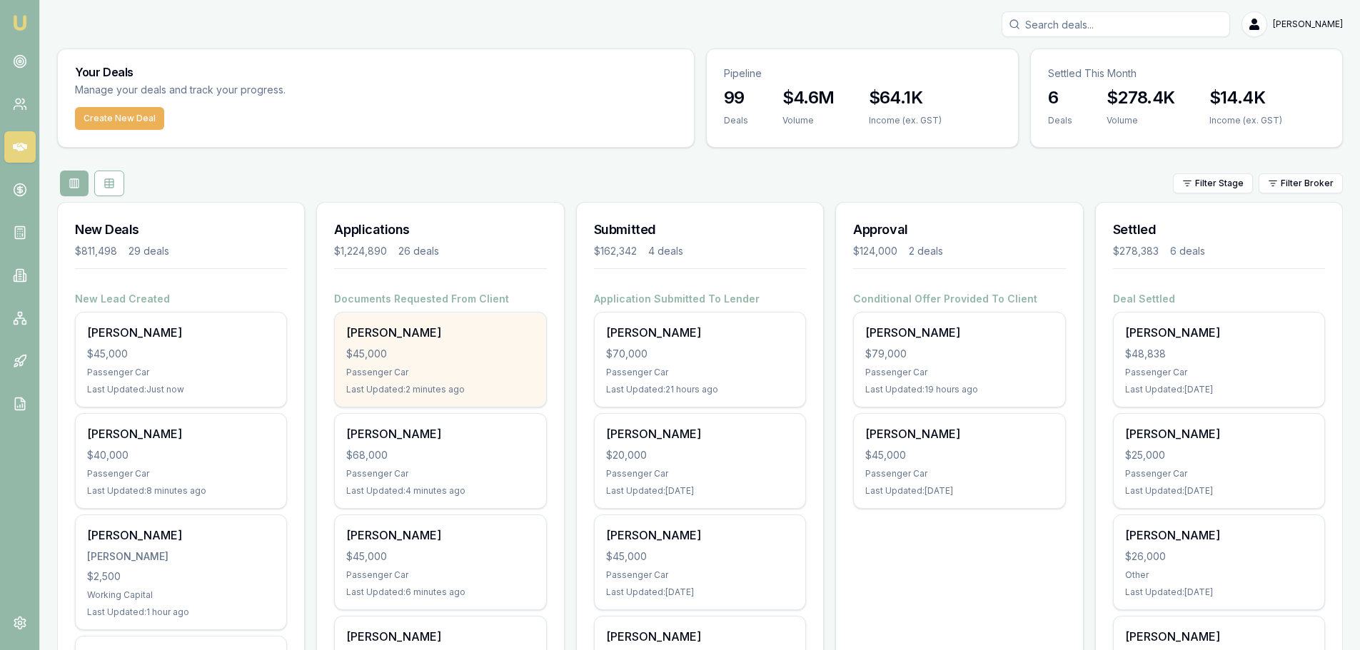
click at [490, 343] on div "HADGU GIRMATSION $45,000 Passenger Car Last Updated: 2 minutes ago" at bounding box center [440, 360] width 211 height 94
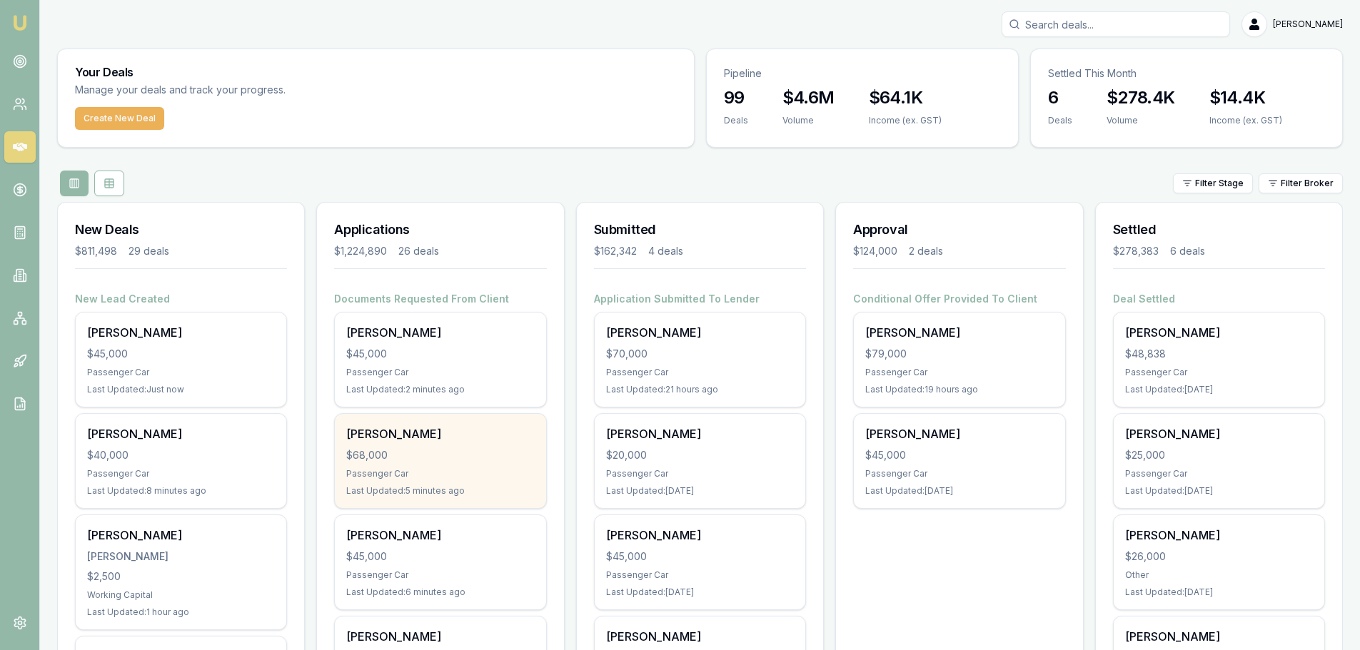
click at [432, 445] on div "AARON SHARP $68,000 Passenger Car Last Updated: 5 minutes ago" at bounding box center [440, 461] width 211 height 94
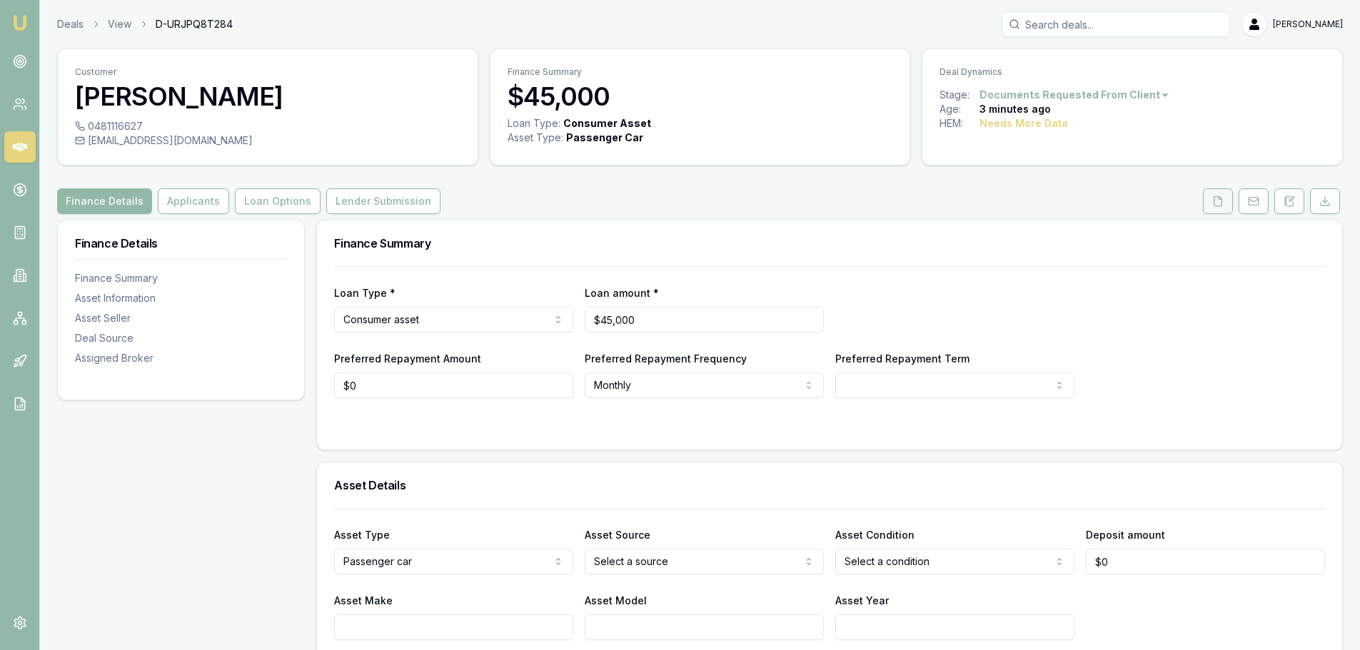
click at [1224, 203] on button at bounding box center [1218, 201] width 30 height 26
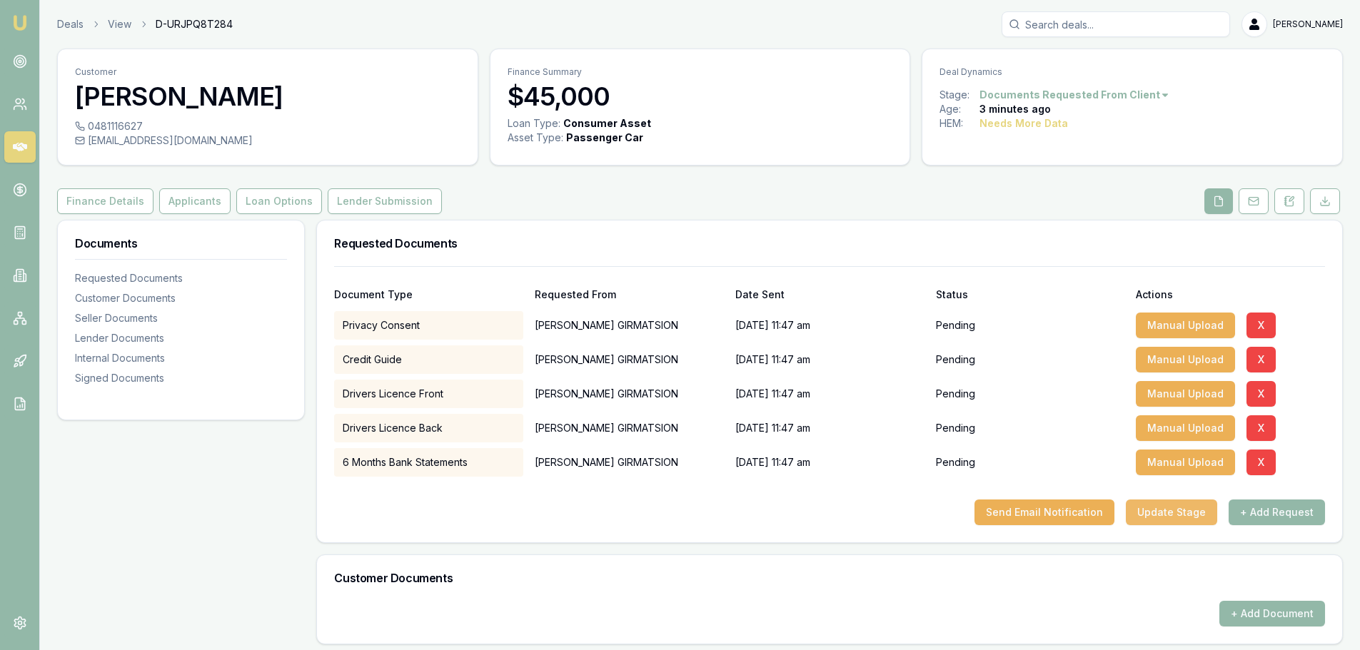
click at [1163, 512] on button "Update Stage" at bounding box center [1171, 513] width 91 height 26
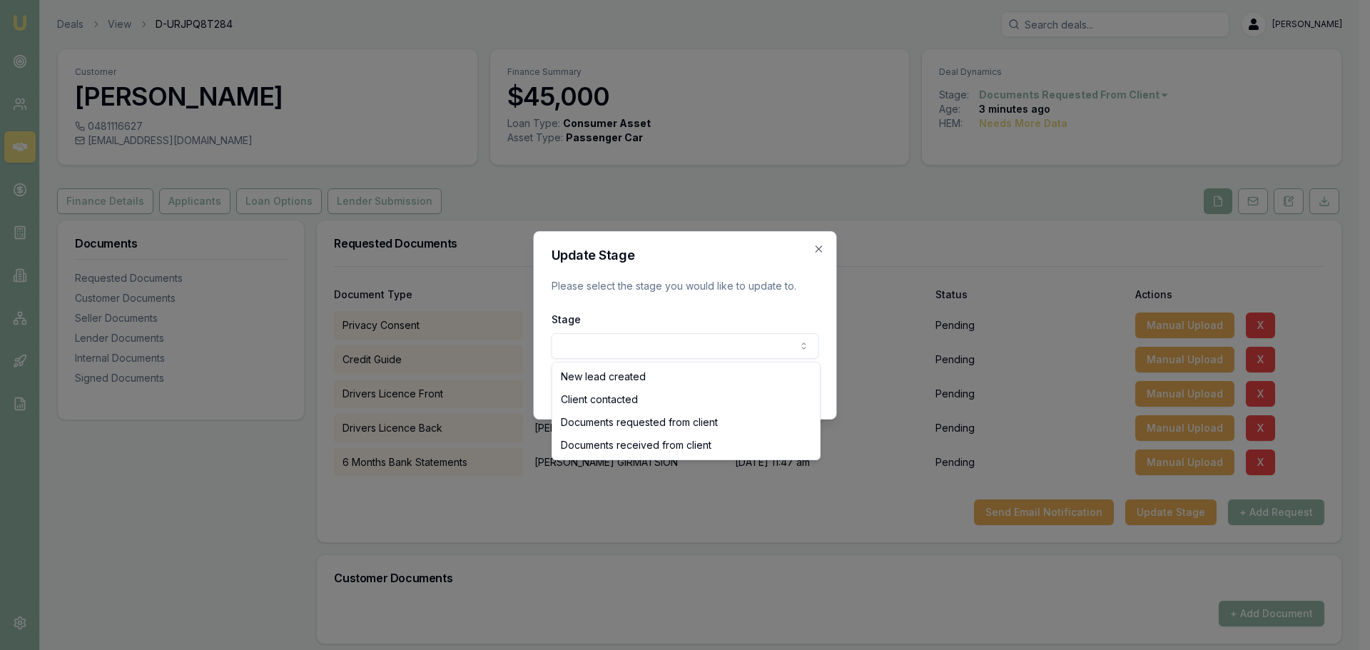
click at [669, 355] on body "Emu Broker Deals View D-URJPQ8T284 [PERSON_NAME] Shield Toggle Menu Customer [P…" at bounding box center [680, 325] width 1360 height 650
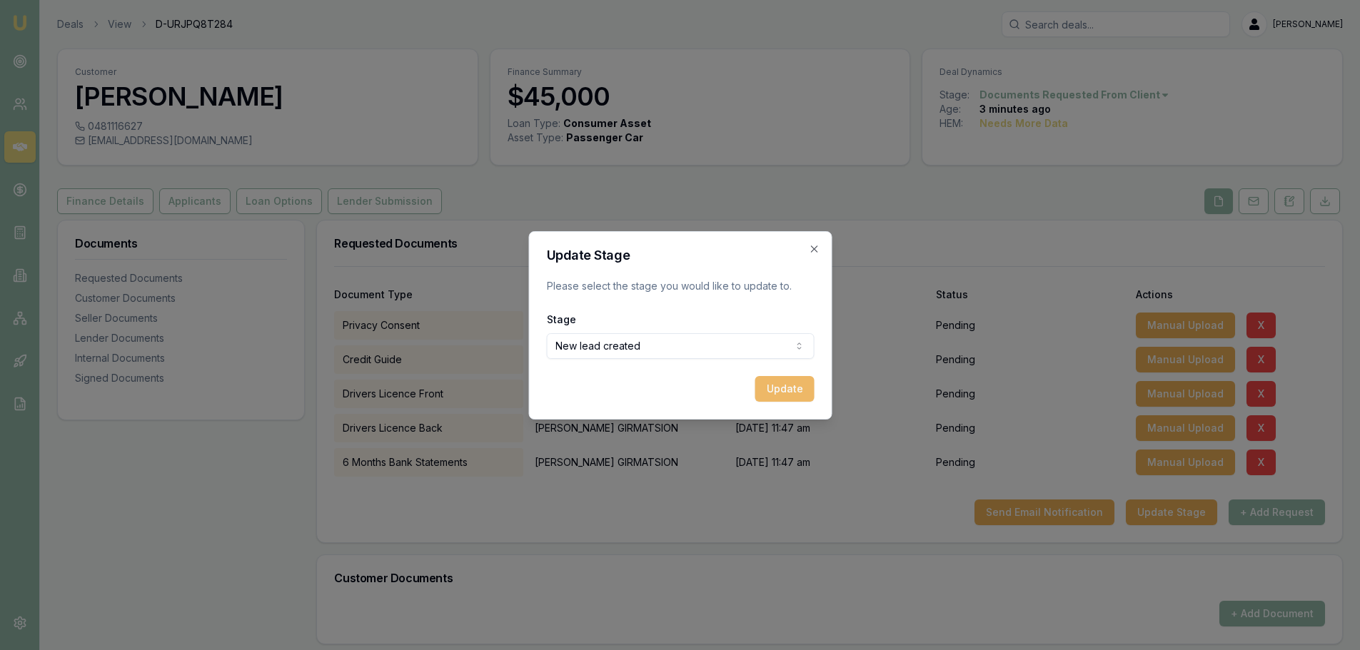
click at [799, 386] on button "Update" at bounding box center [783, 389] width 59 height 26
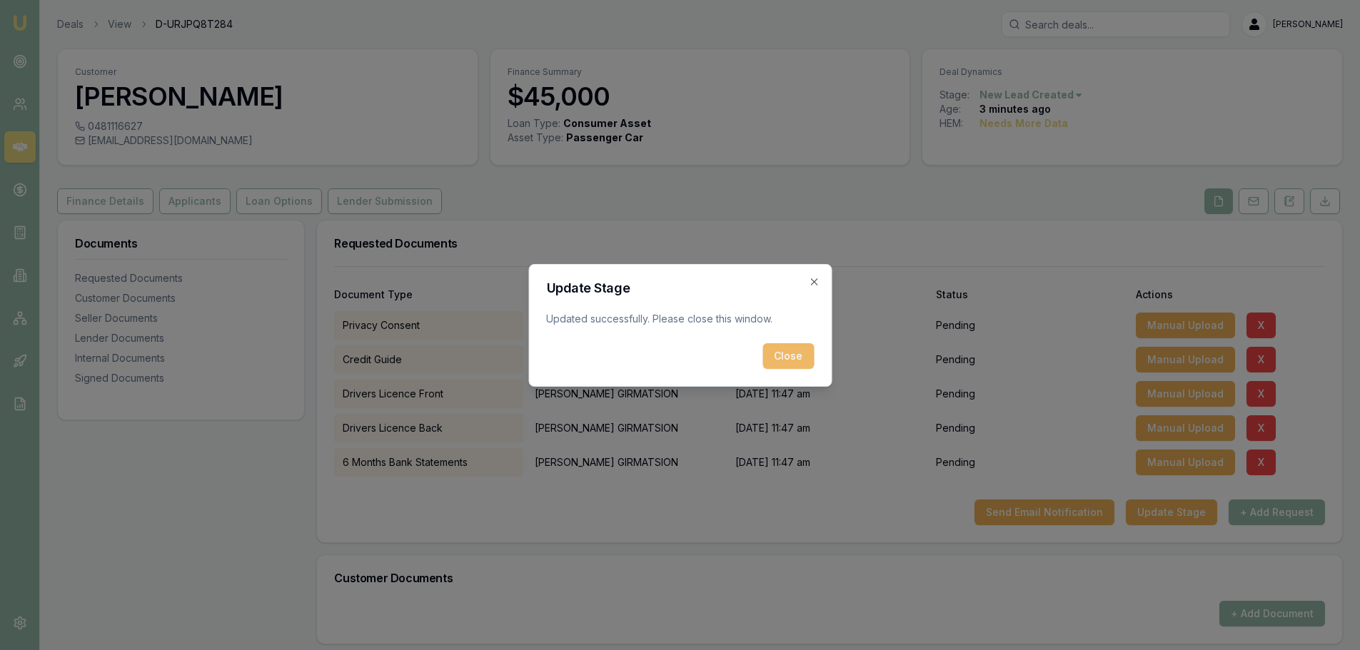
click at [795, 348] on button "Close" at bounding box center [787, 356] width 51 height 26
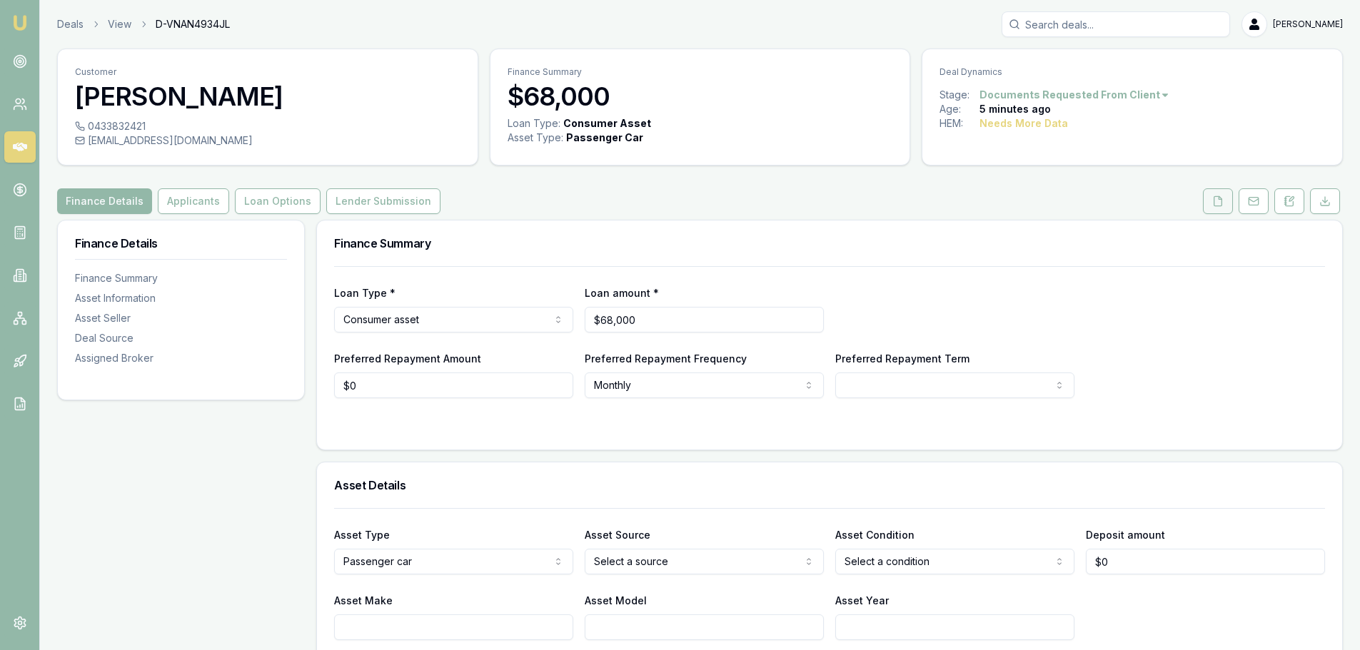
click at [1215, 205] on icon at bounding box center [1217, 201] width 11 height 11
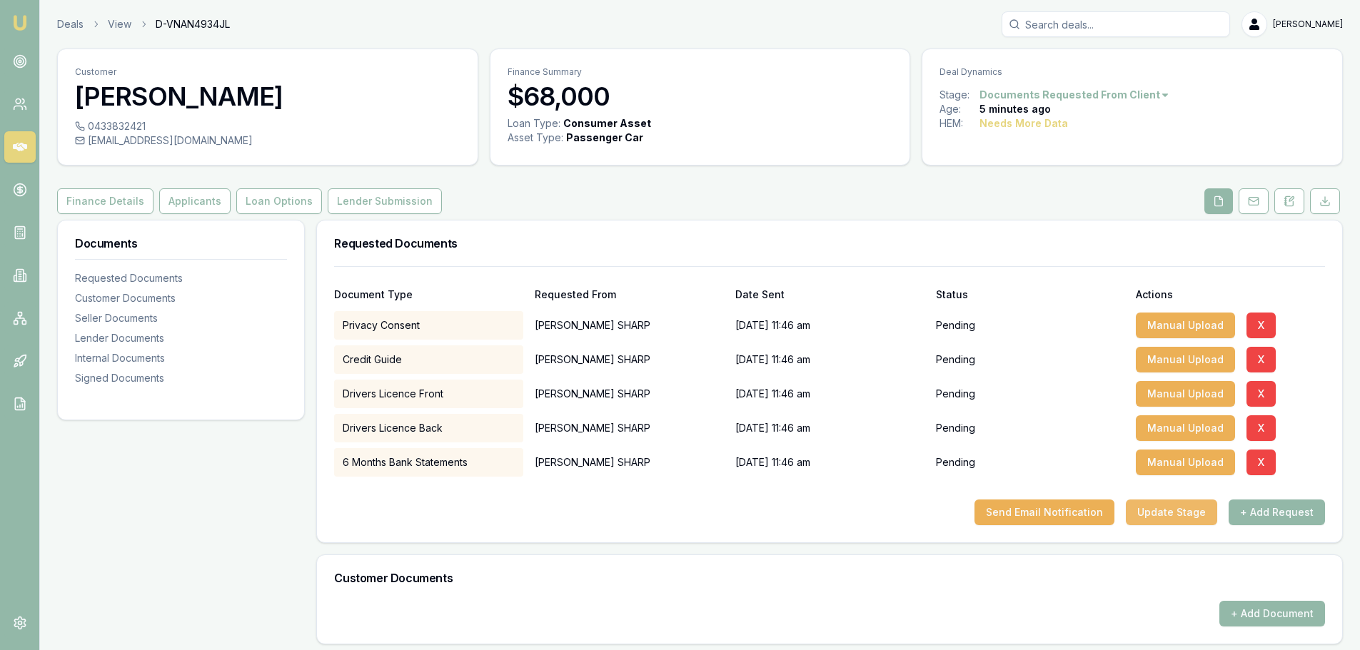
click at [1191, 507] on button "Update Stage" at bounding box center [1171, 513] width 91 height 26
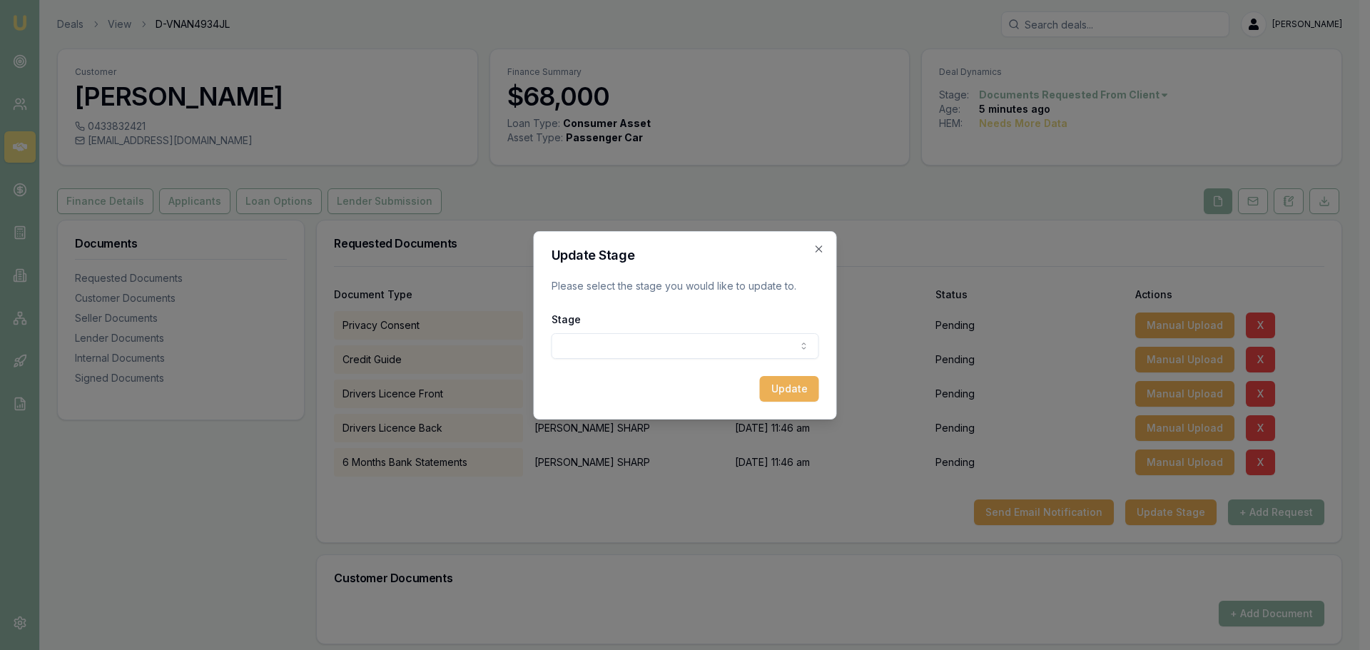
click at [727, 355] on body "Emu Broker Deals View D-VNAN4934JL [PERSON_NAME] Toggle Menu Customer [PERSON_N…" at bounding box center [680, 325] width 1360 height 650
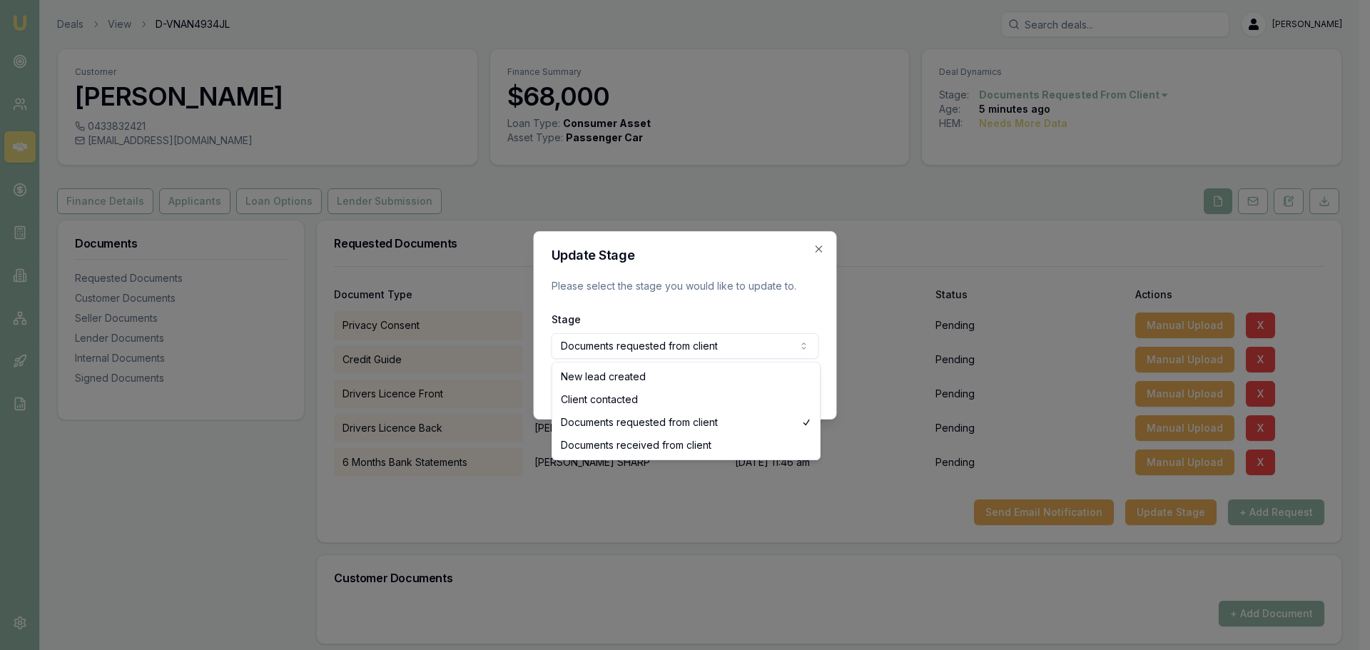
click at [709, 354] on body "Emu Broker Deals View D-VNAN4934JL [PERSON_NAME] Toggle Menu Customer [PERSON_N…" at bounding box center [680, 325] width 1360 height 650
select select "NEW_LEAD_CREATED"
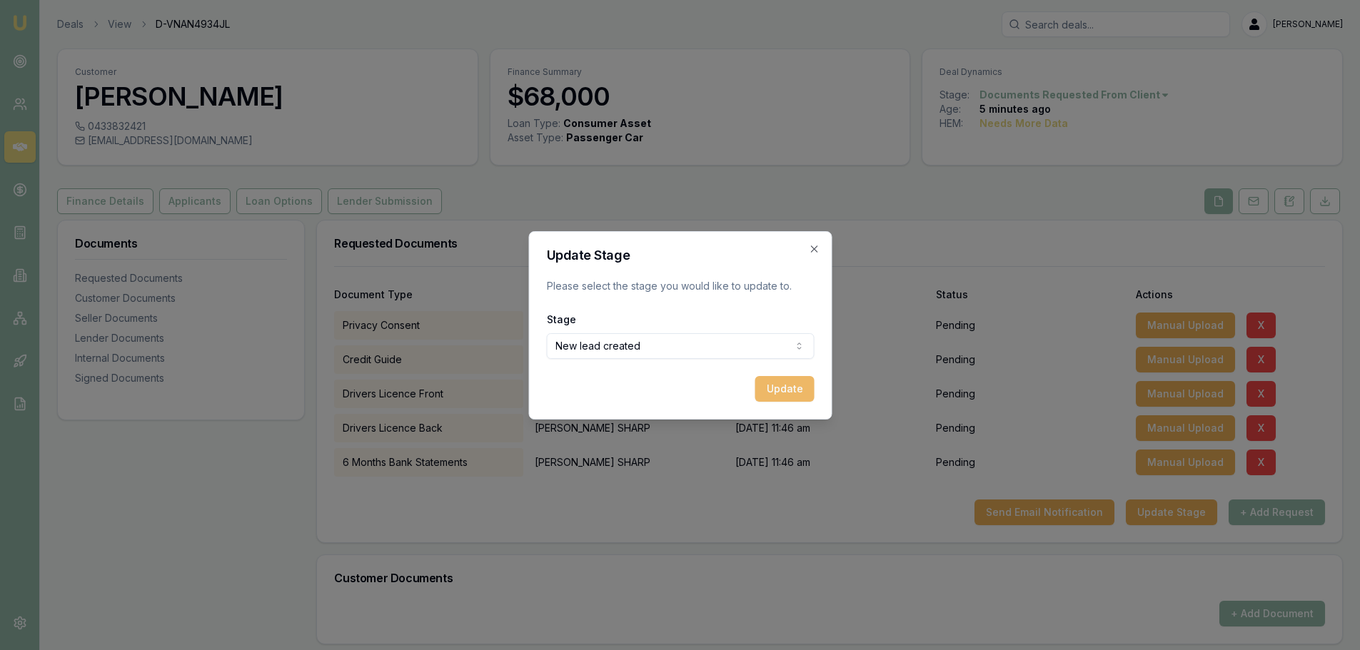
click at [806, 389] on button "Update" at bounding box center [783, 389] width 59 height 26
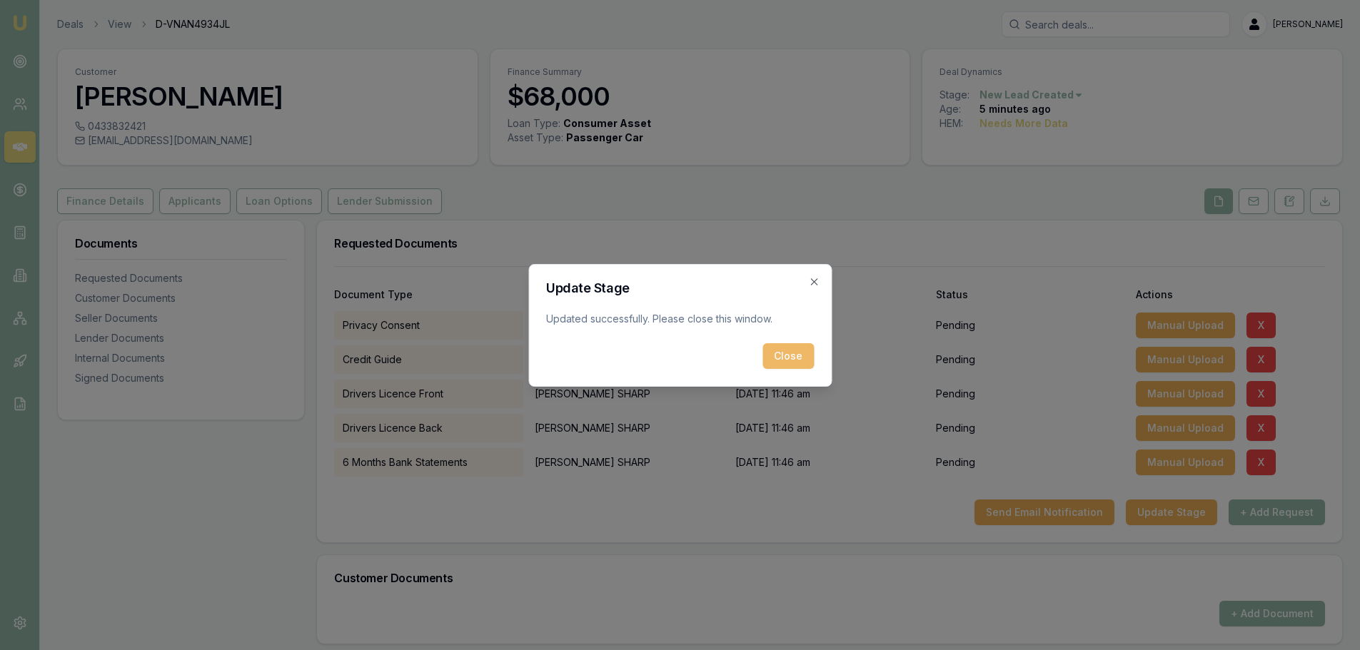
click at [777, 357] on button "Close" at bounding box center [787, 356] width 51 height 26
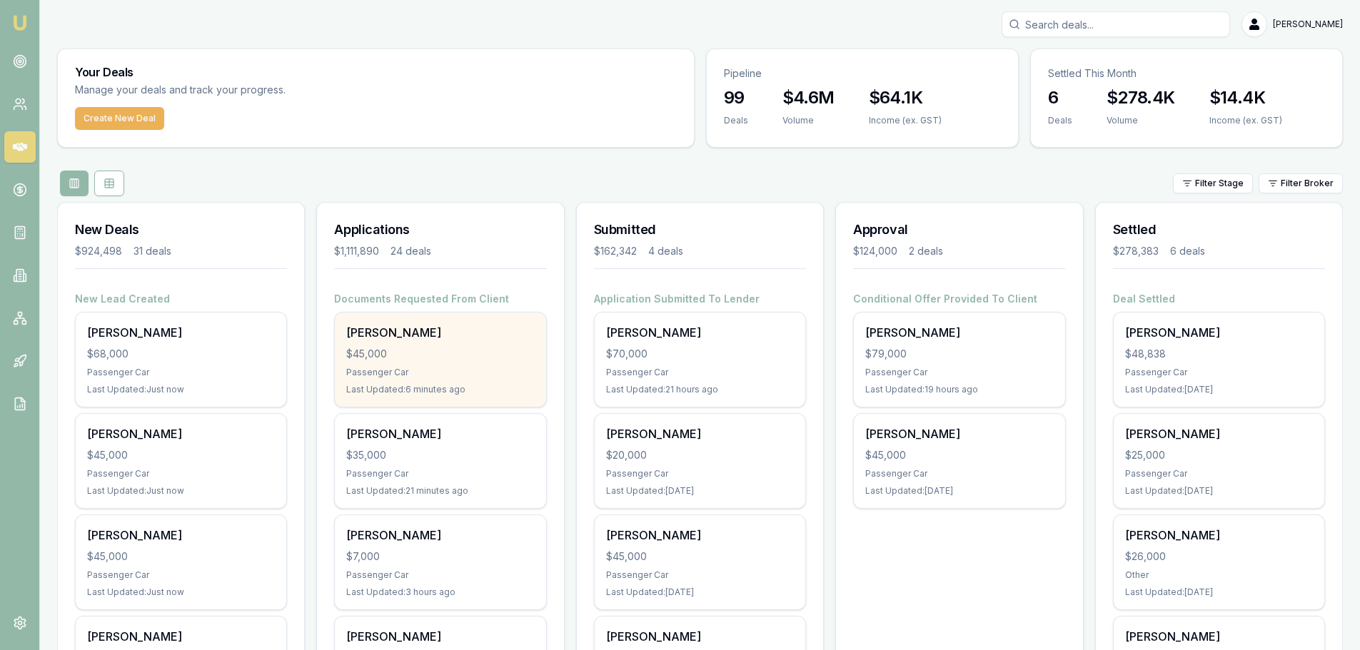
click at [456, 359] on div "$45,000" at bounding box center [440, 354] width 188 height 14
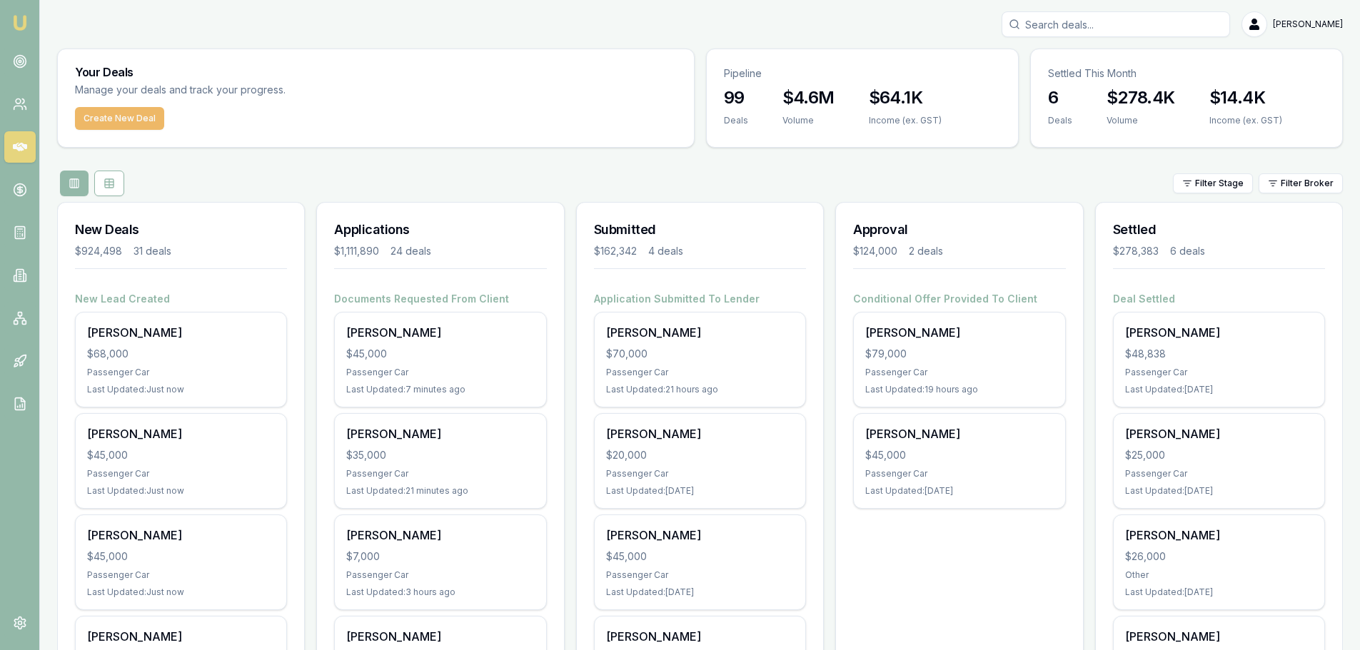
click at [118, 113] on button "Create New Deal" at bounding box center [119, 118] width 89 height 23
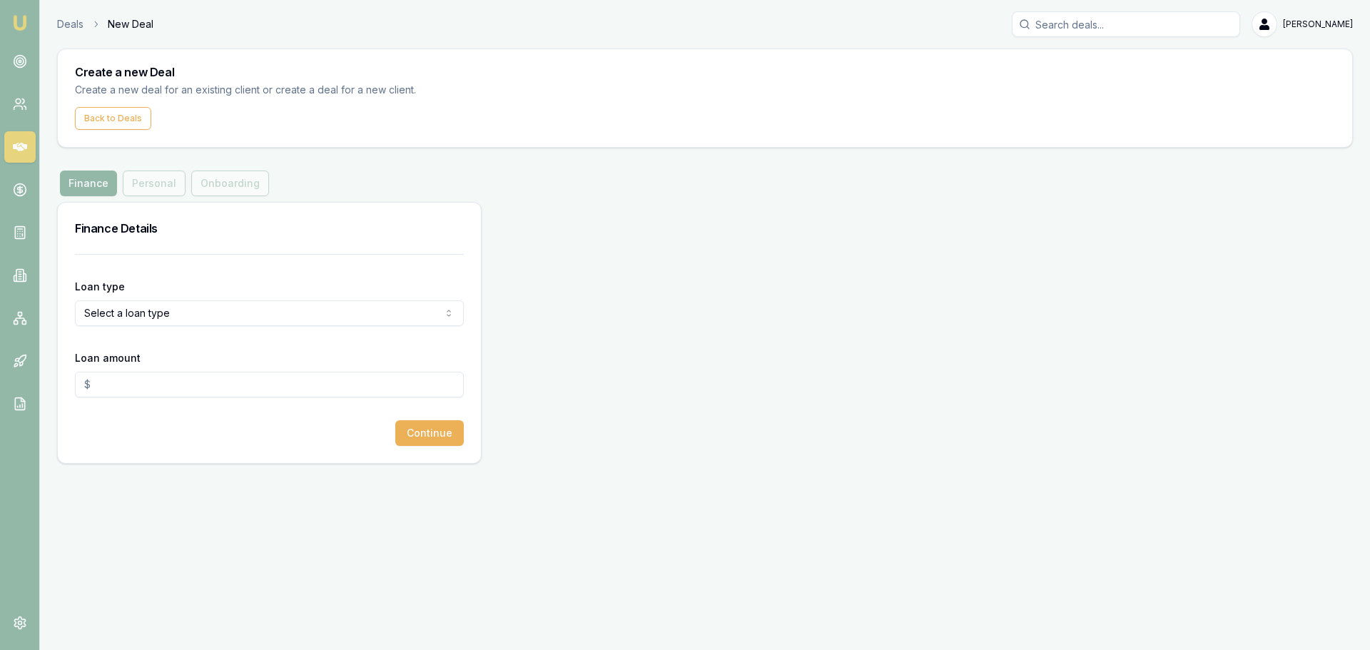
click at [230, 318] on html "Emu Broker Deals New Deal [PERSON_NAME] Toggle Menu Create a new Deal Create a …" at bounding box center [685, 325] width 1370 height 650
select select "CONSUMER_ASSET"
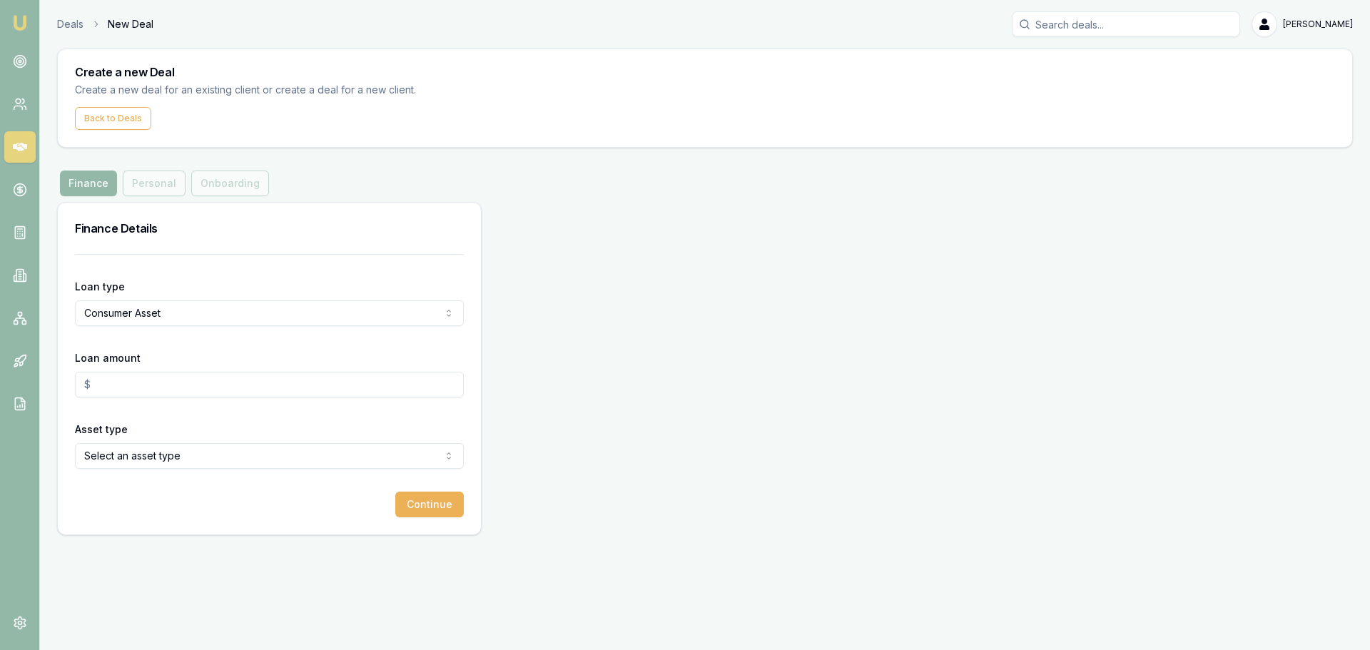
click at [182, 393] on input "Loan amount" at bounding box center [269, 385] width 389 height 26
type input "$30,000.00"
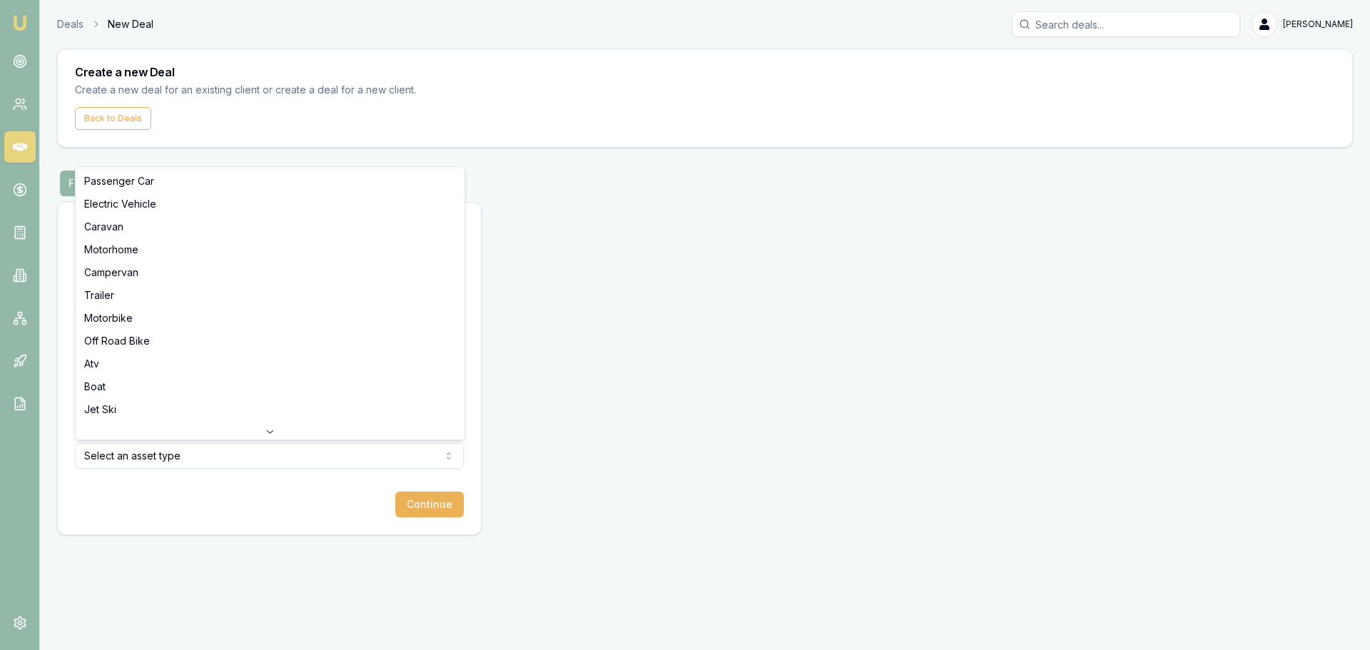
click at [144, 466] on html "Emu Broker Deals New Deal [PERSON_NAME] Toggle Menu Create a new Deal Create a …" at bounding box center [685, 325] width 1370 height 650
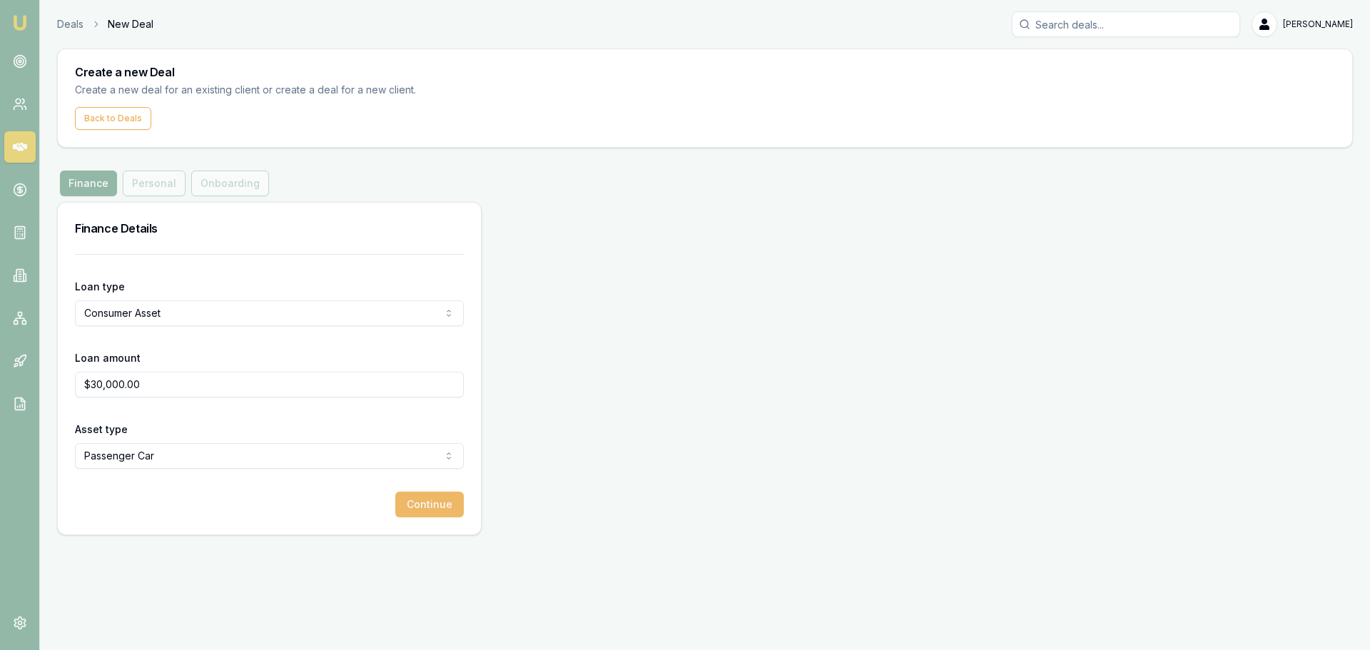
click at [414, 494] on button "Continue" at bounding box center [429, 505] width 69 height 26
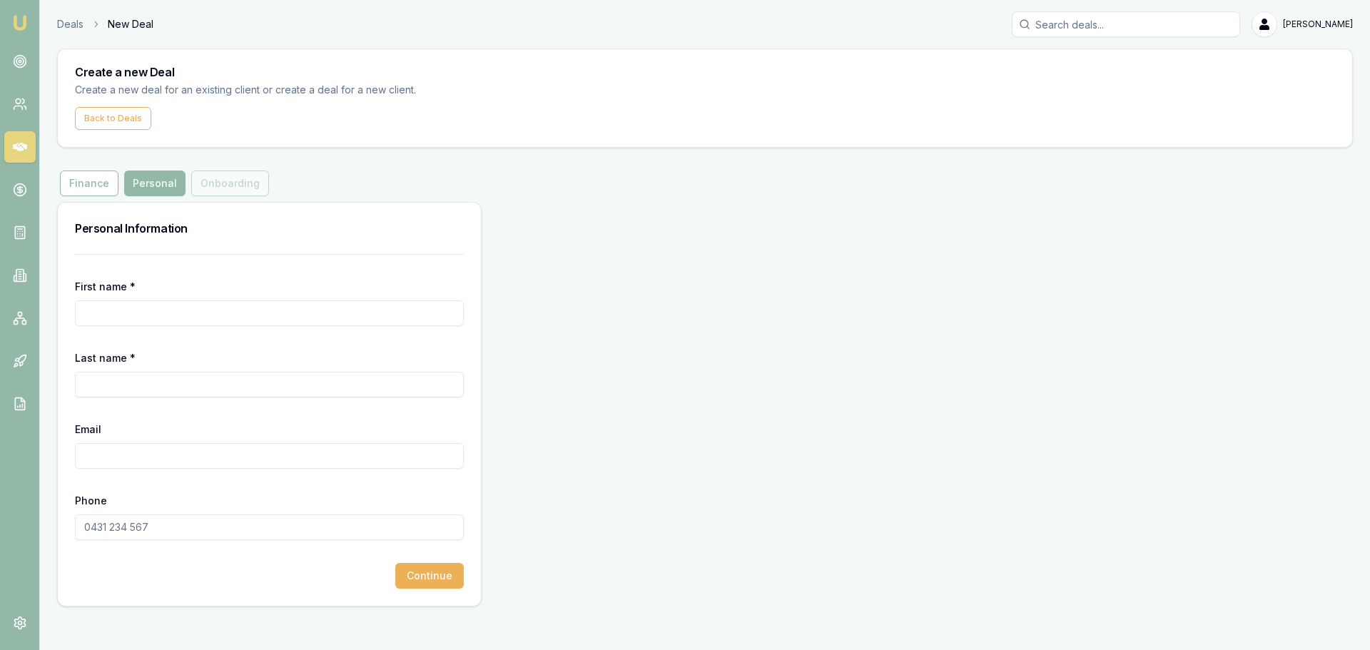
click at [310, 314] on input "First name *" at bounding box center [269, 313] width 389 height 26
type input "[PERSON_NAME]"
type input "I"
type input "R"
type input "S"
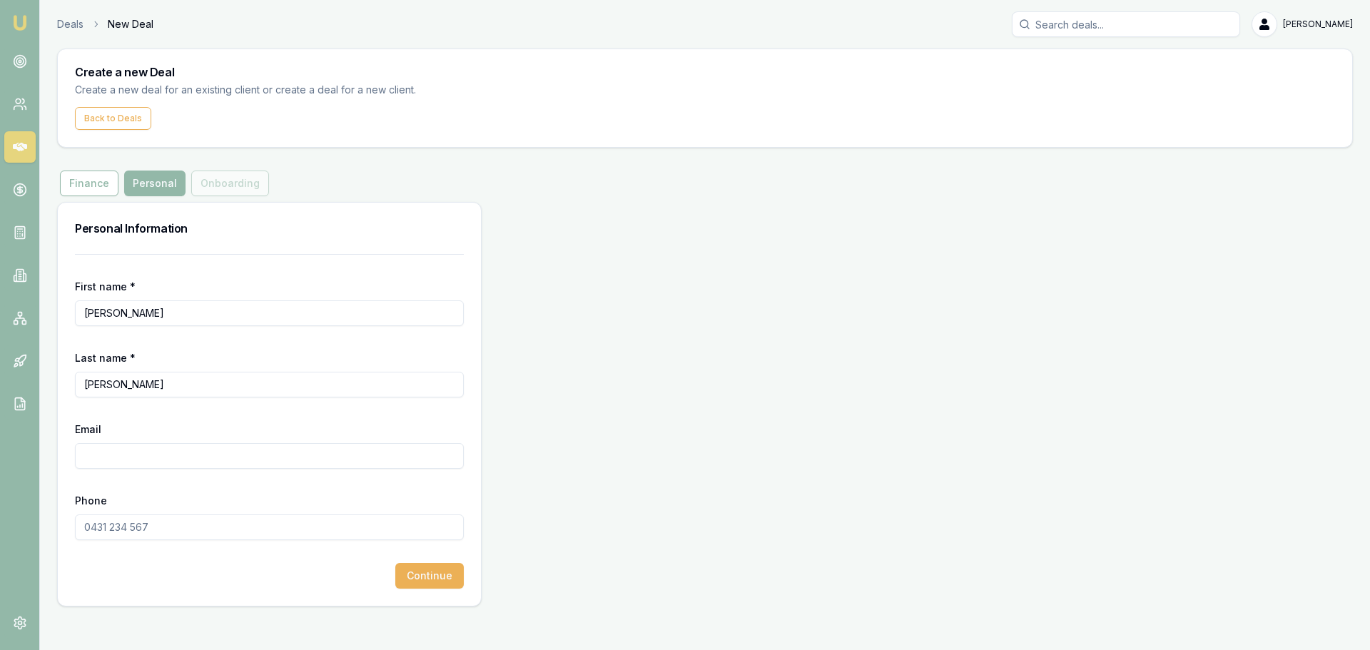
type input "[PERSON_NAME]"
click at [109, 453] on input "Email" at bounding box center [269, 456] width 389 height 26
paste input "[EMAIL_ADDRESS][DOMAIN_NAME]"
type input "[EMAIL_ADDRESS][DOMAIN_NAME]"
click at [146, 532] on input "Phone" at bounding box center [269, 528] width 389 height 26
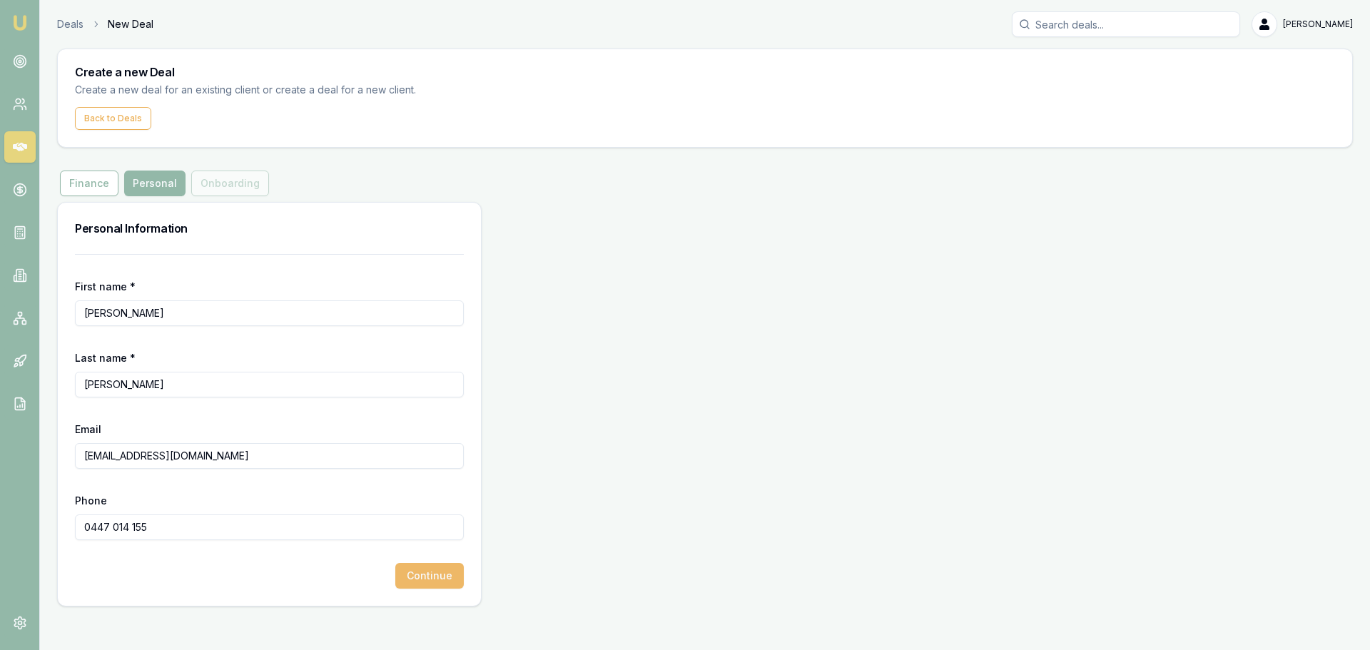
type input "0447 014 155"
click at [418, 573] on button "Continue" at bounding box center [429, 576] width 69 height 26
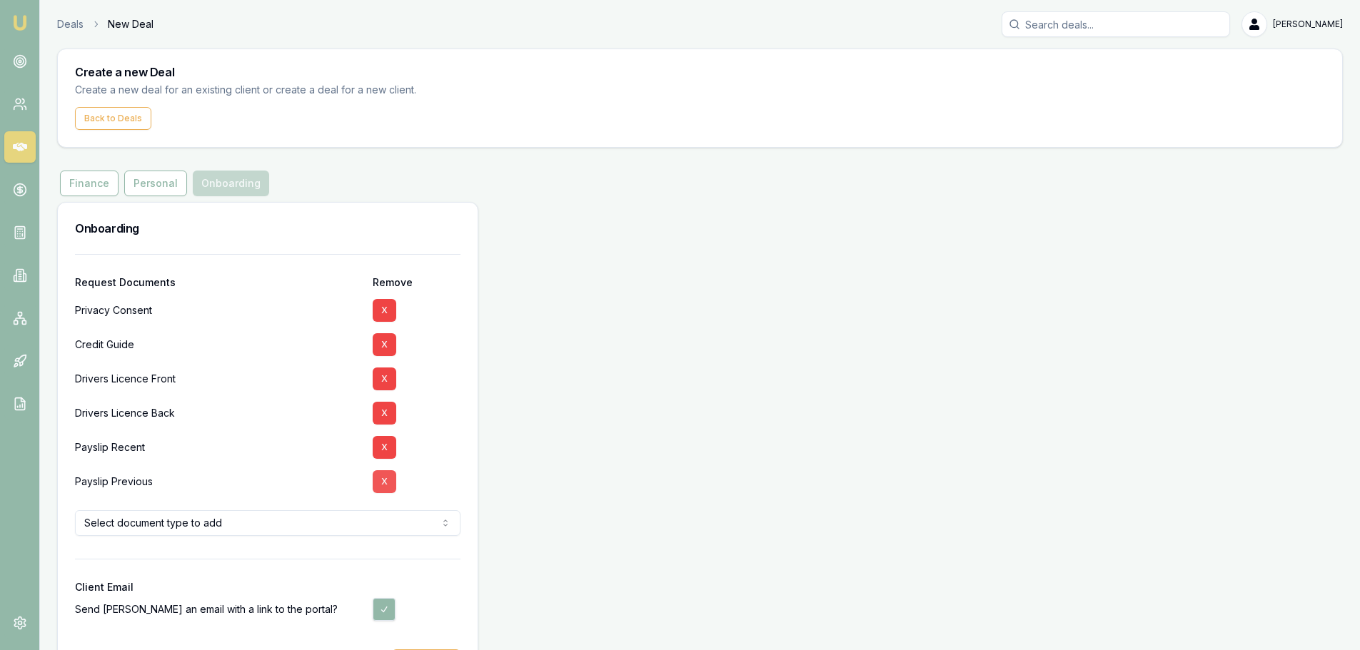
click at [387, 445] on button "X" at bounding box center [385, 447] width 24 height 23
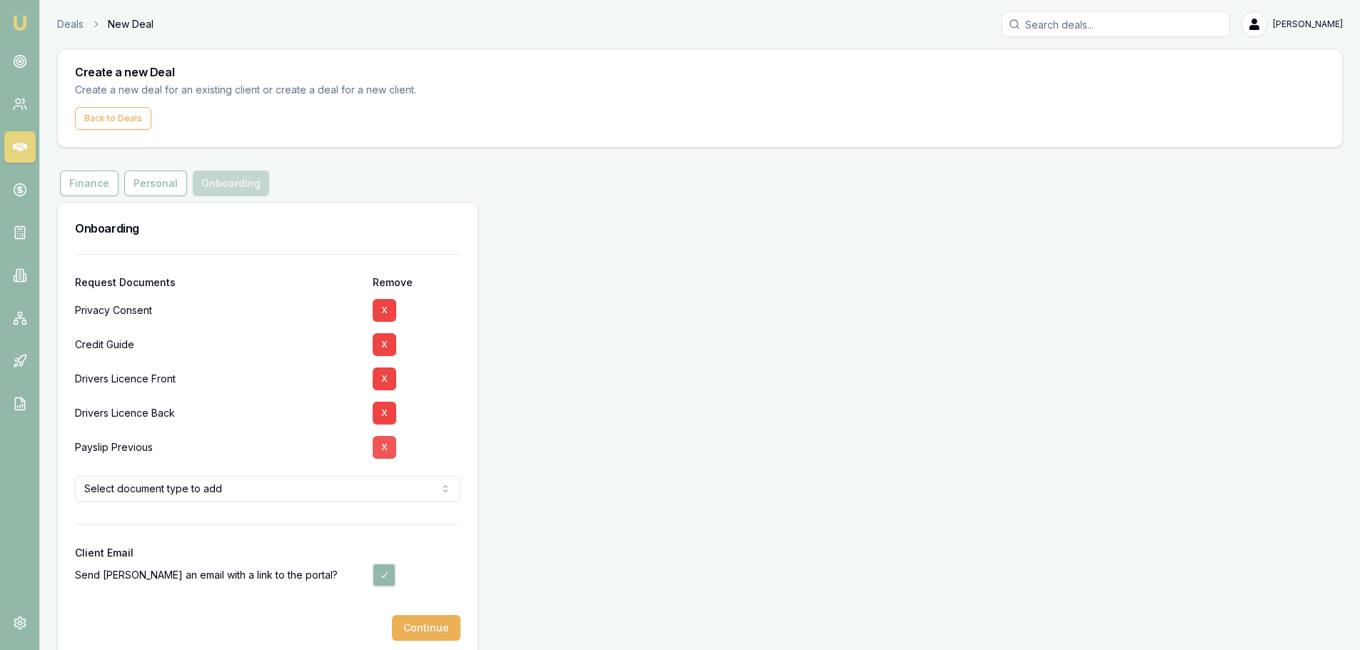
click at [387, 446] on button "X" at bounding box center [385, 447] width 24 height 23
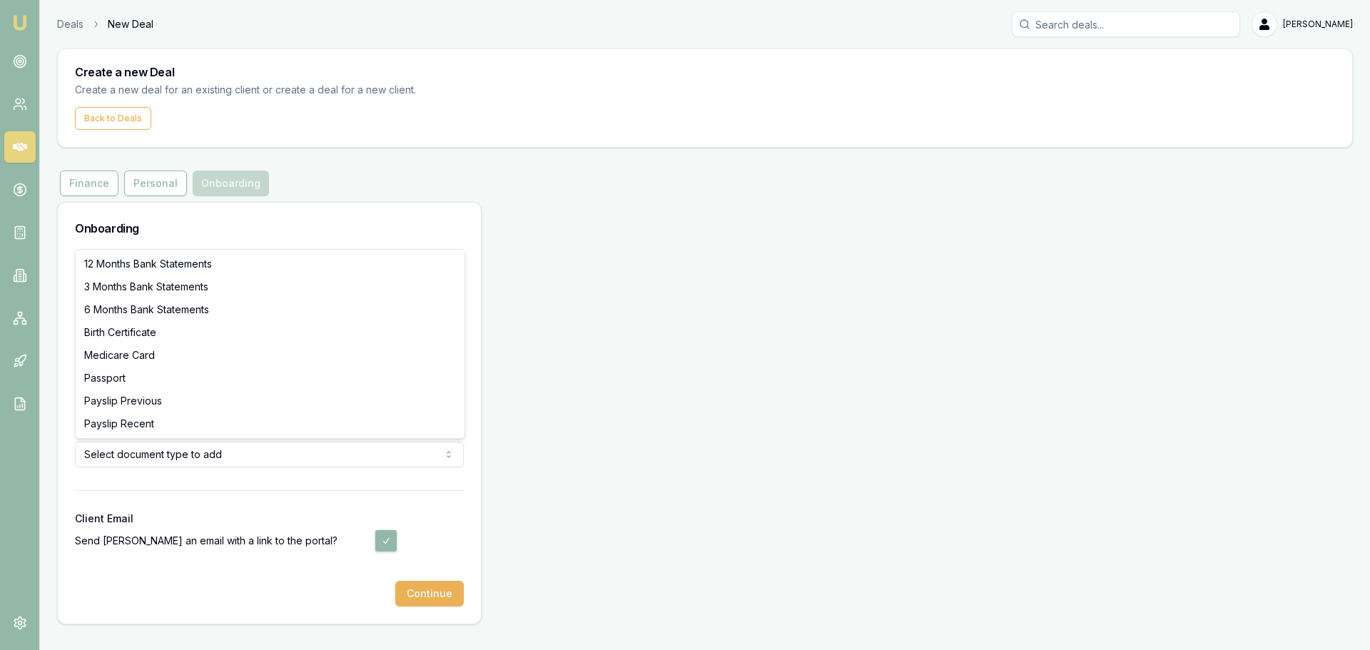
click at [204, 452] on html "Emu Broker Deals New Deal [PERSON_NAME] Toggle Menu Create a new Deal Create a …" at bounding box center [685, 325] width 1370 height 650
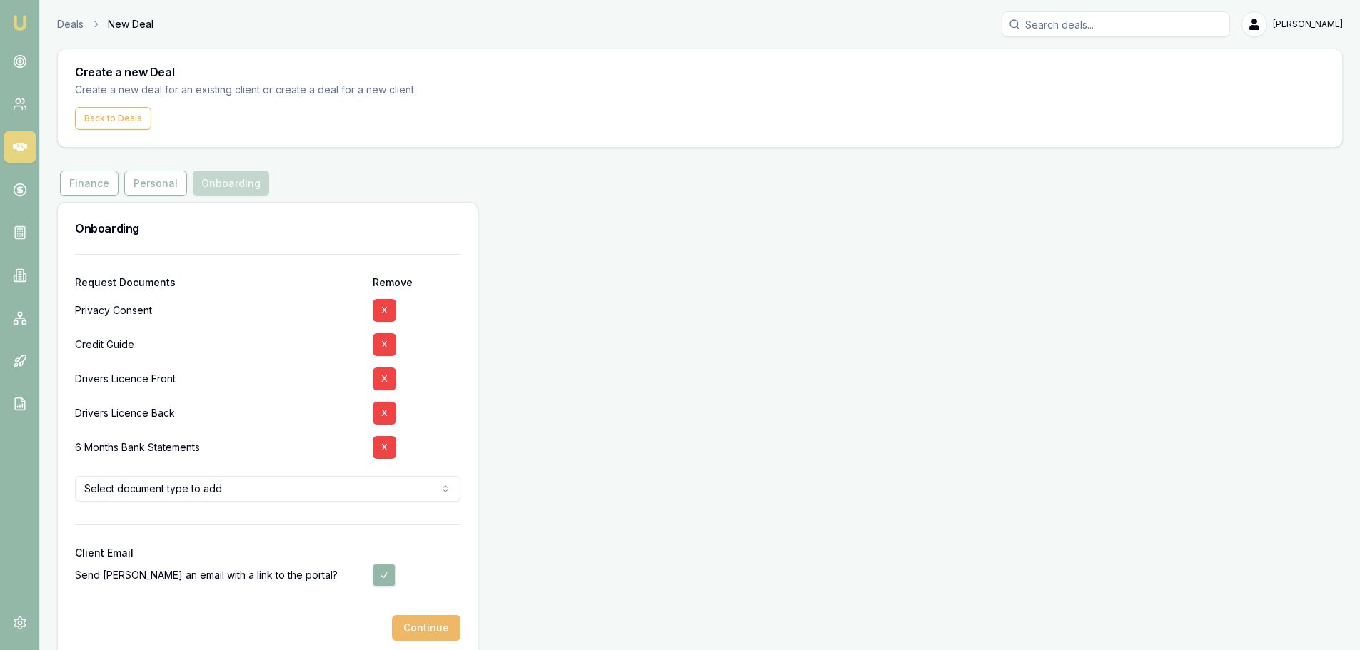
click at [438, 626] on button "Continue" at bounding box center [426, 628] width 69 height 26
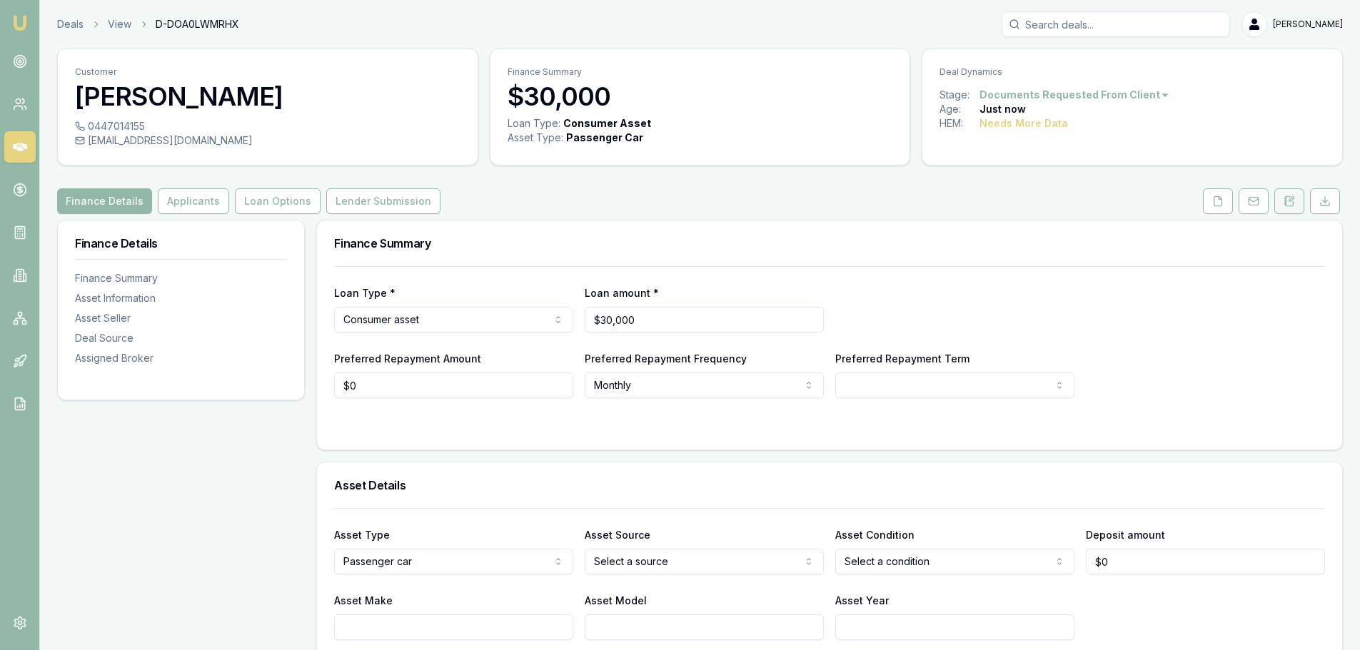
click at [1290, 201] on icon at bounding box center [1291, 199] width 4 height 4
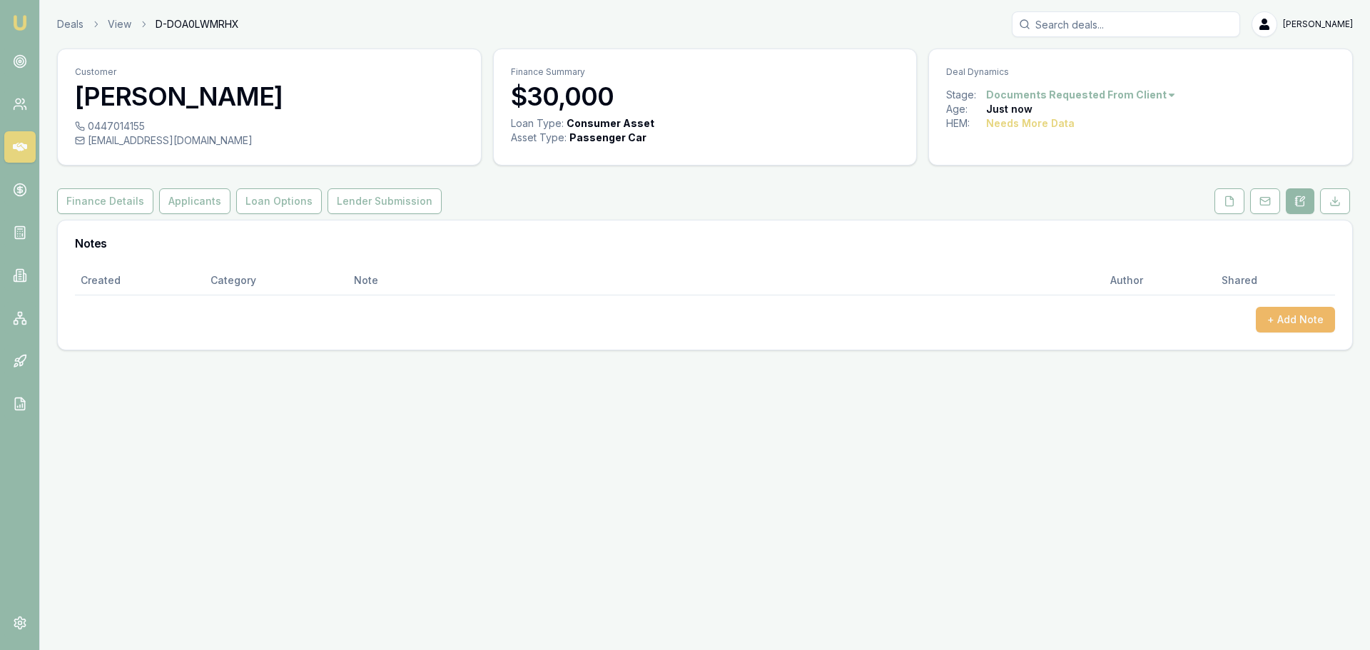
click at [1294, 317] on button "+ Add Note" at bounding box center [1295, 320] width 79 height 26
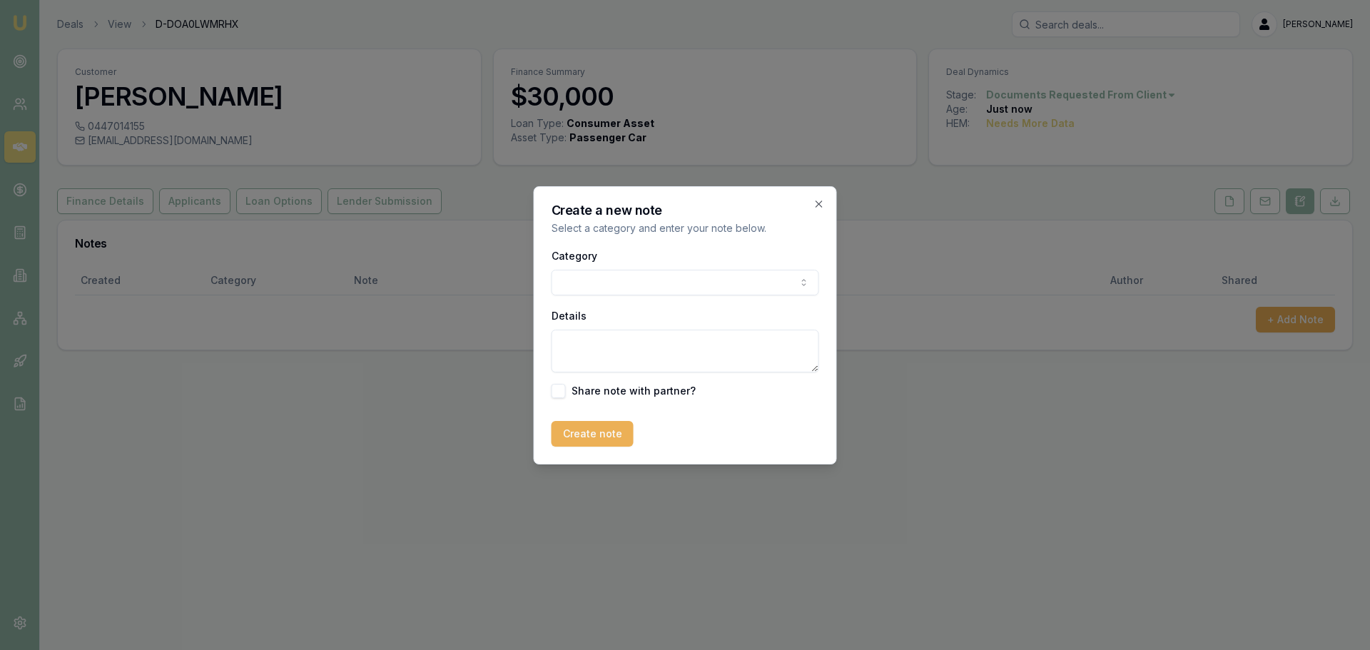
click at [706, 280] on body "Emu Broker Deals View D-DOA0LWMRHX [PERSON_NAME] Toggle Menu Customer [PERSON_N…" at bounding box center [685, 325] width 1370 height 650
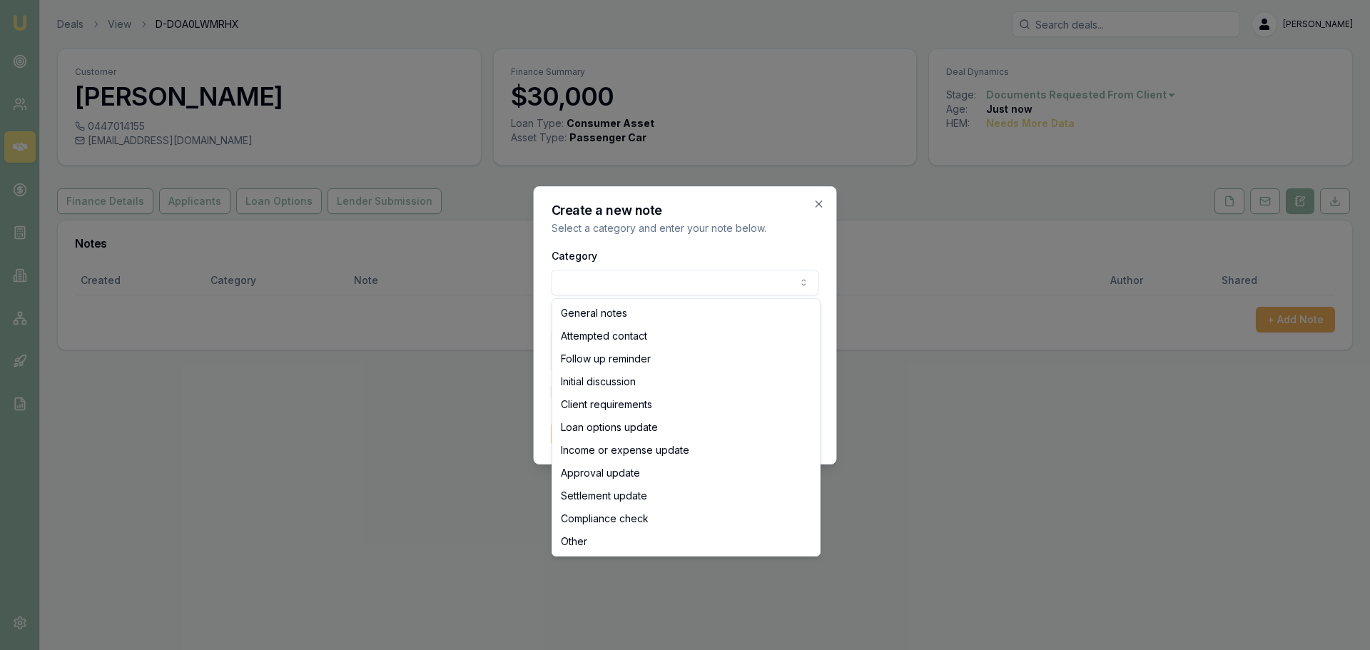
select select "ATTEMPTED_CONTACT"
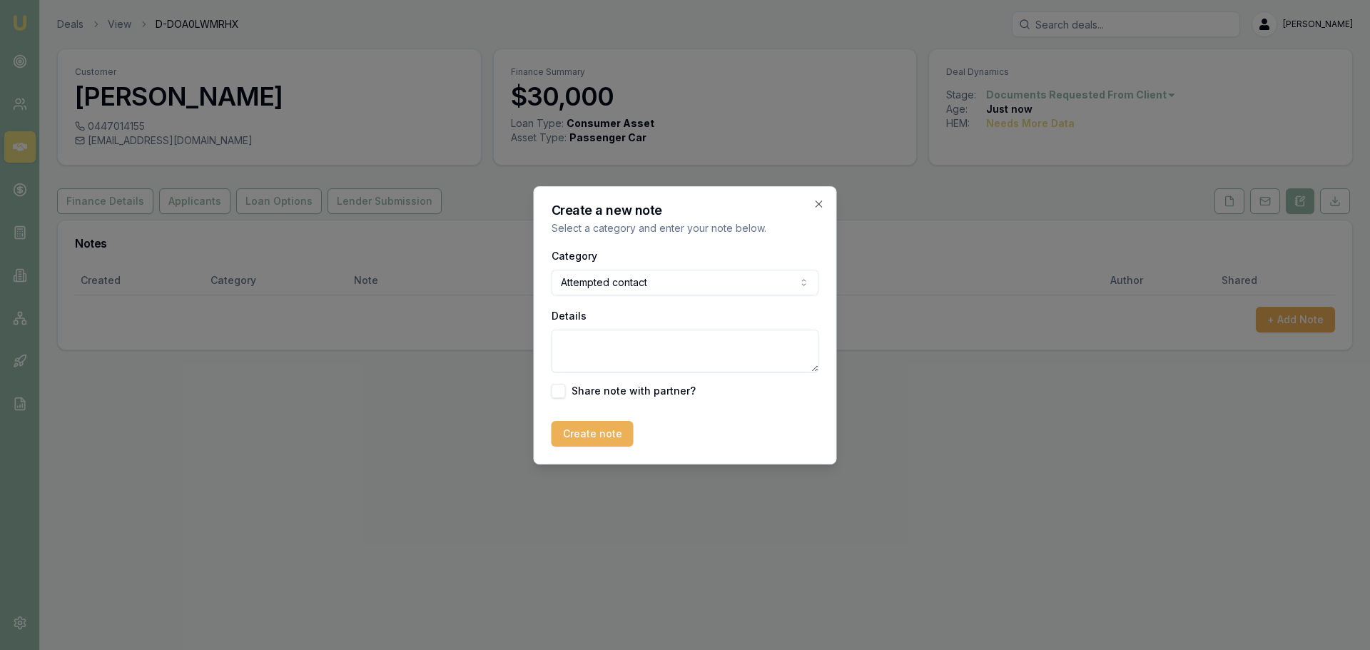
click at [635, 339] on textarea "Details" at bounding box center [686, 351] width 268 height 43
type textarea "sent intro text"
click at [595, 426] on button "Create note" at bounding box center [593, 434] width 82 height 26
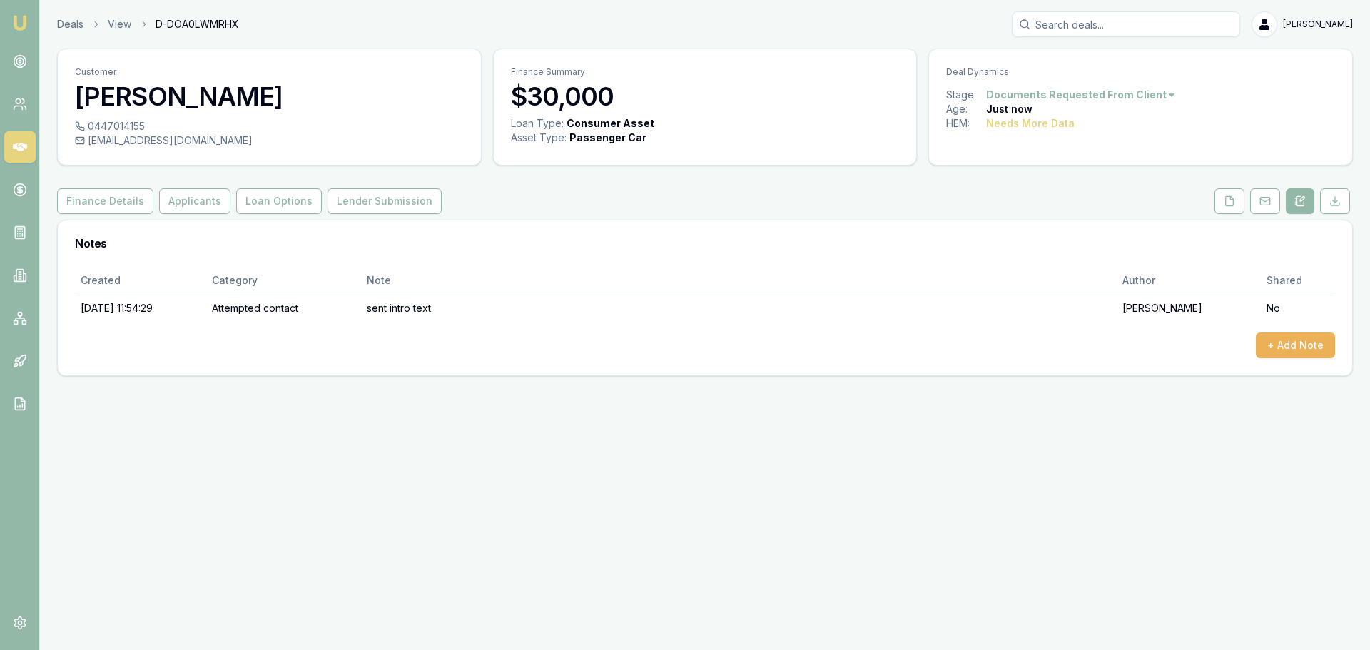
click at [1141, 91] on html "Emu Broker Deals View D-DOA0LWMRHX [PERSON_NAME] Toggle Menu Customer [PERSON_N…" at bounding box center [685, 325] width 1370 height 650
click at [805, 232] on html "Emu Broker Deals View D-DOA0LWMRHX [PERSON_NAME] Toggle Menu Customer [PERSON_N…" at bounding box center [685, 325] width 1370 height 650
click at [1223, 199] on button at bounding box center [1230, 201] width 30 height 26
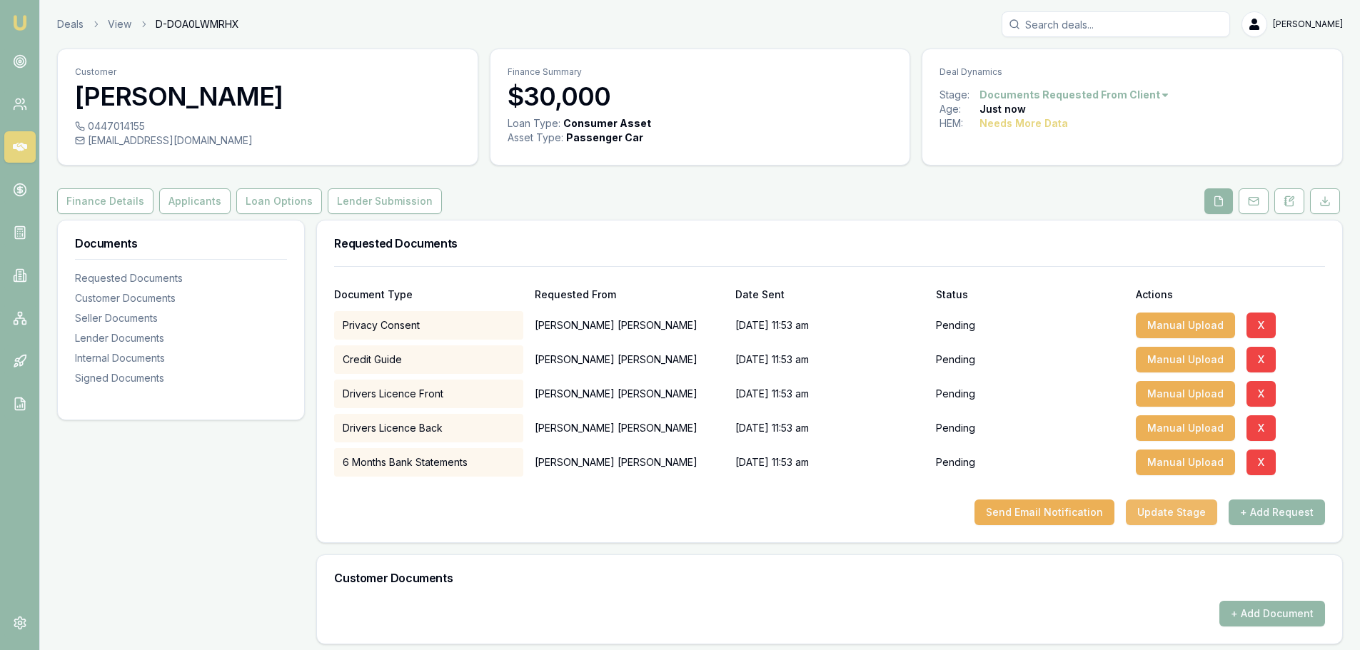
click at [1193, 518] on button "Update Stage" at bounding box center [1171, 513] width 91 height 26
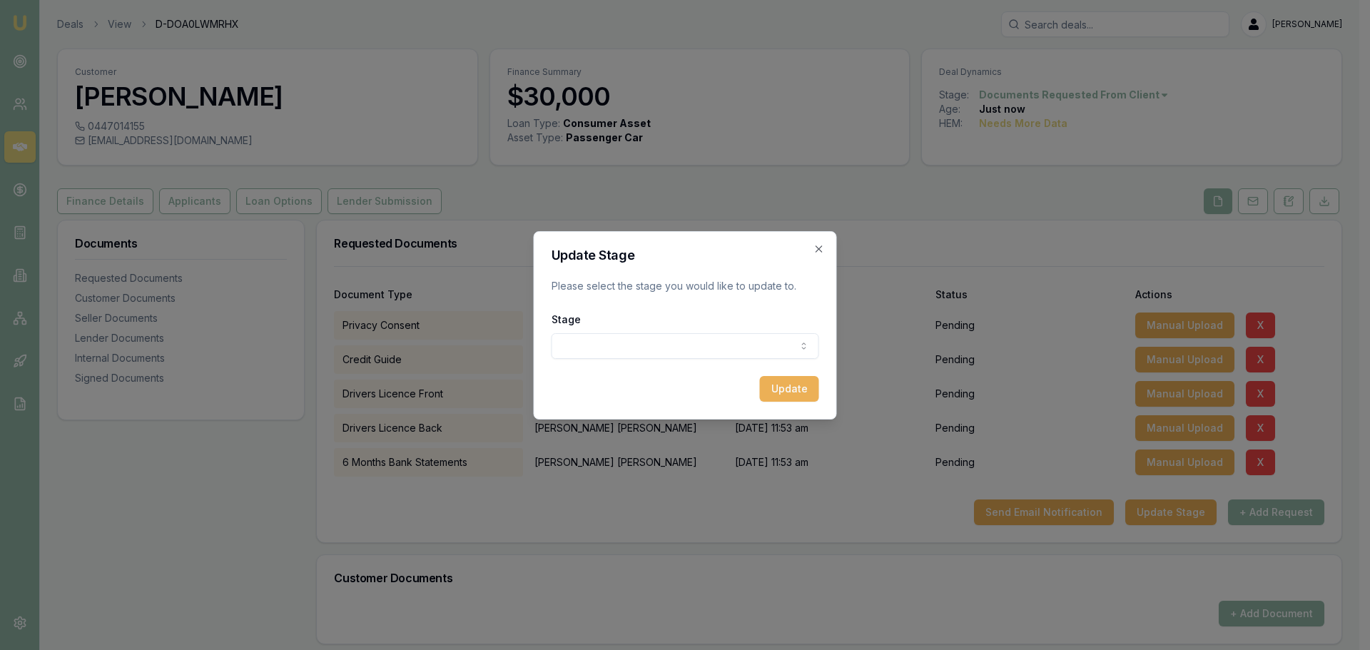
click at [742, 341] on body "Emu Broker Deals View D-DOA0LWMRHX [PERSON_NAME] Shield Toggle Menu Customer [P…" at bounding box center [680, 325] width 1360 height 650
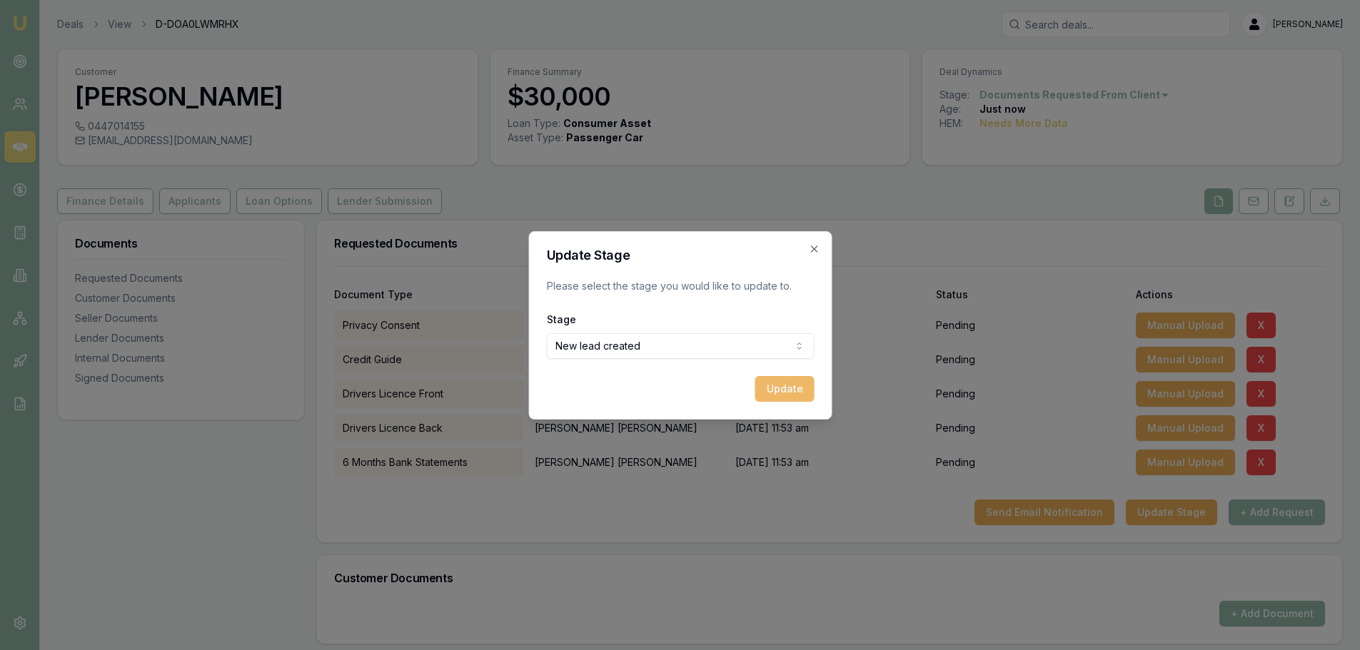
click at [804, 387] on button "Update" at bounding box center [783, 389] width 59 height 26
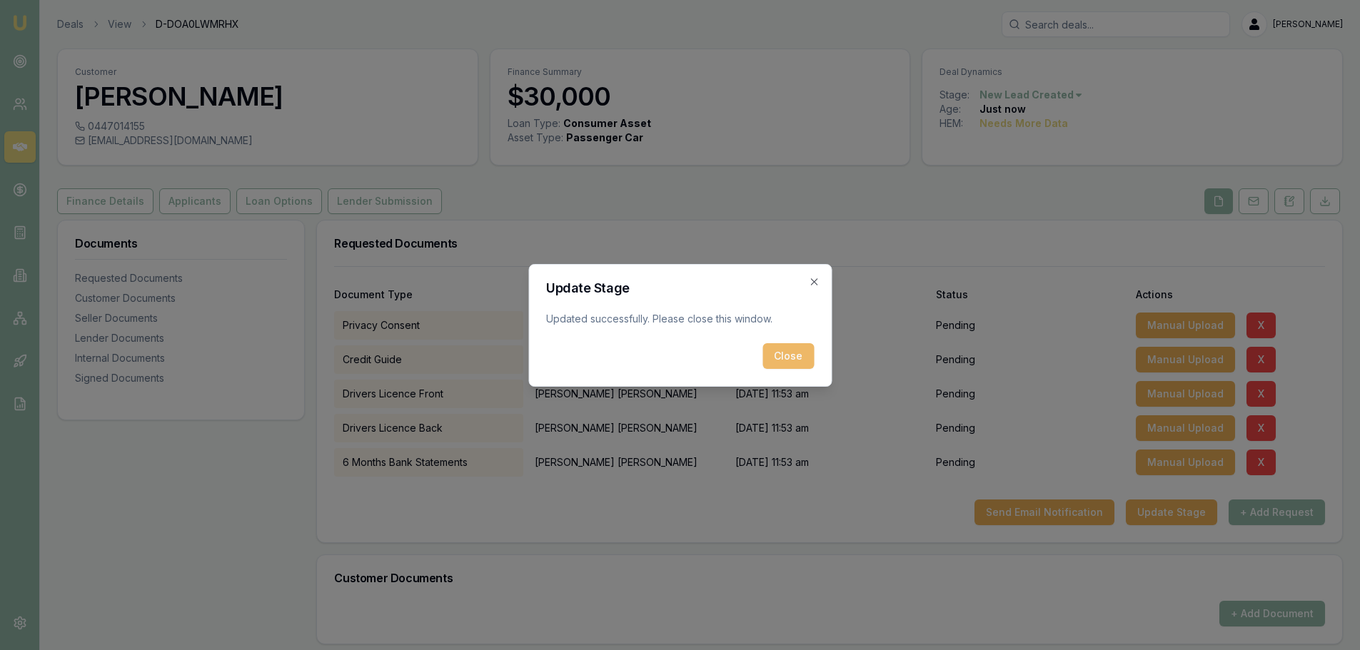
click at [777, 355] on button "Close" at bounding box center [787, 356] width 51 height 26
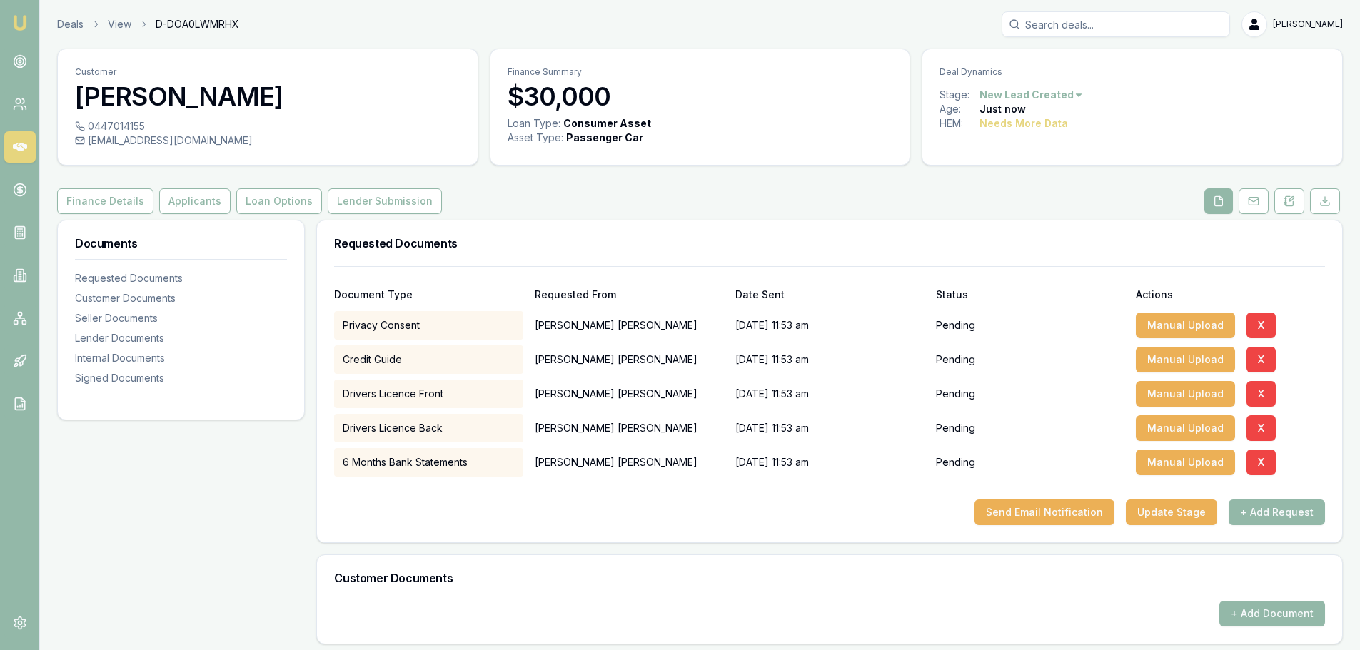
click at [19, 145] on icon at bounding box center [20, 147] width 14 height 9
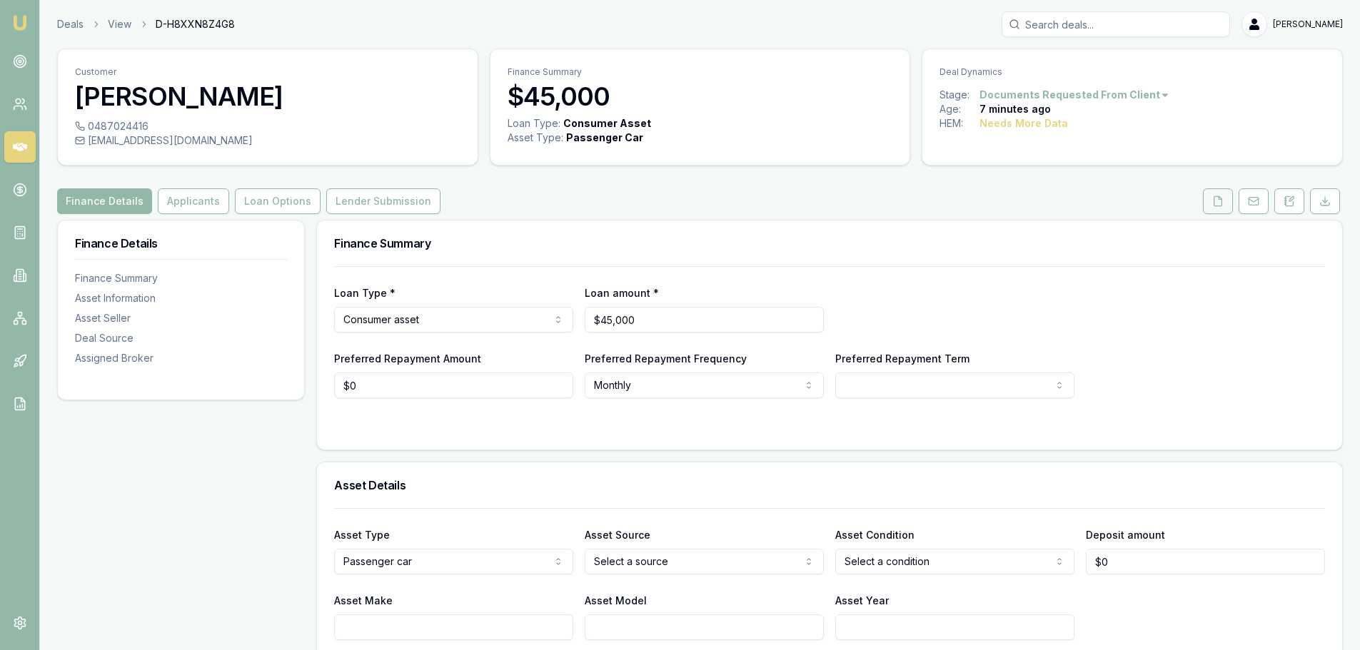
click at [1218, 199] on polyline at bounding box center [1219, 197] width 3 height 3
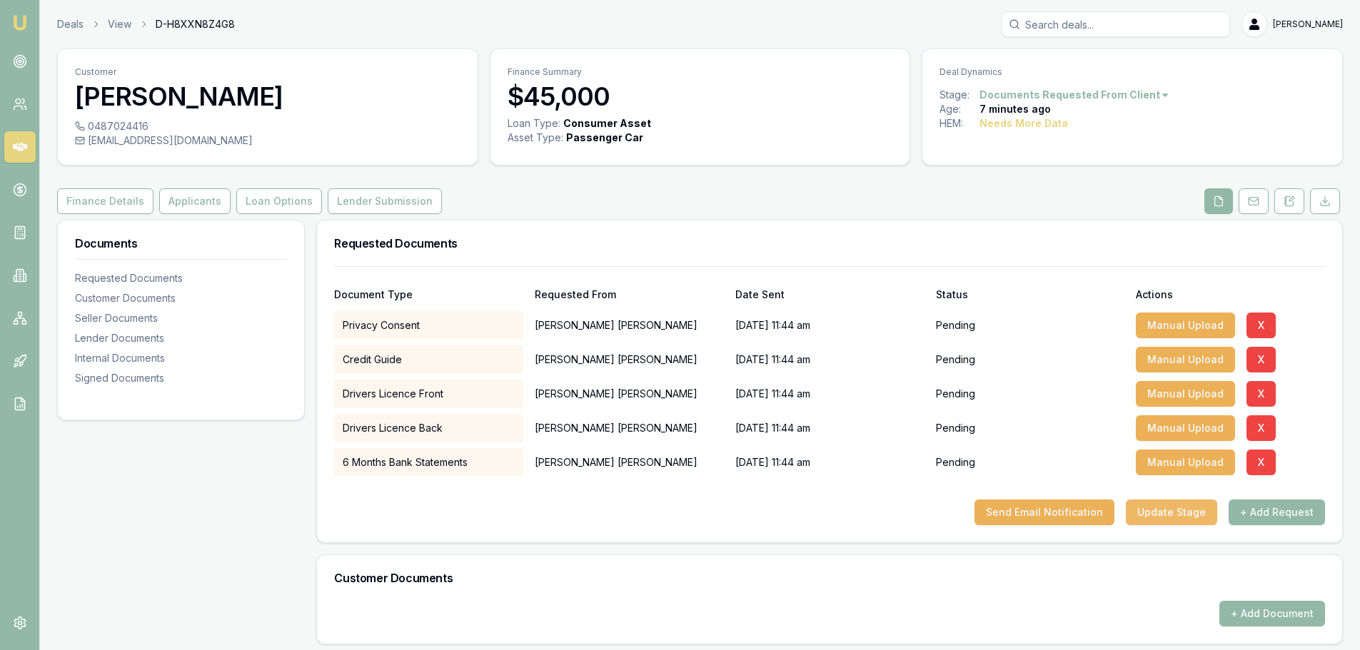
click at [1181, 511] on button "Update Stage" at bounding box center [1171, 513] width 91 height 26
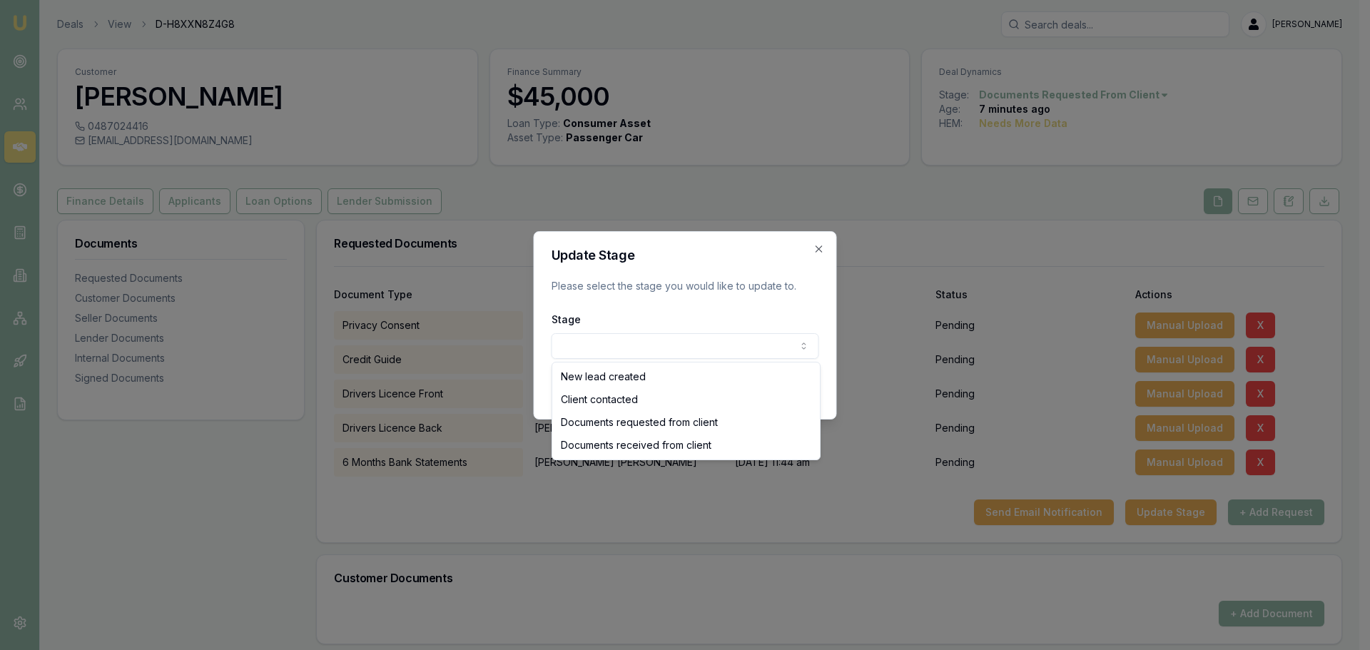
click at [726, 351] on body "Emu Broker Deals View D-H8XXN8Z4G8 [PERSON_NAME] Toggle Menu Customer [PERSON_N…" at bounding box center [680, 325] width 1360 height 650
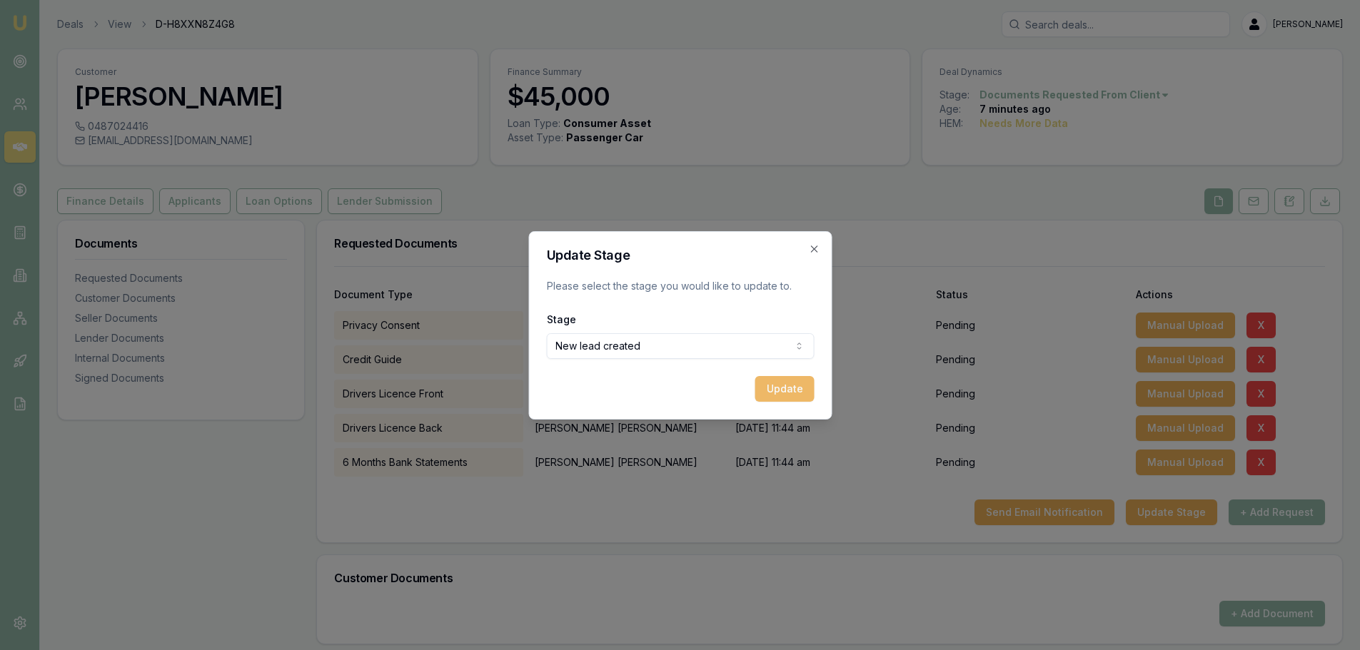
click at [784, 386] on button "Update" at bounding box center [783, 389] width 59 height 26
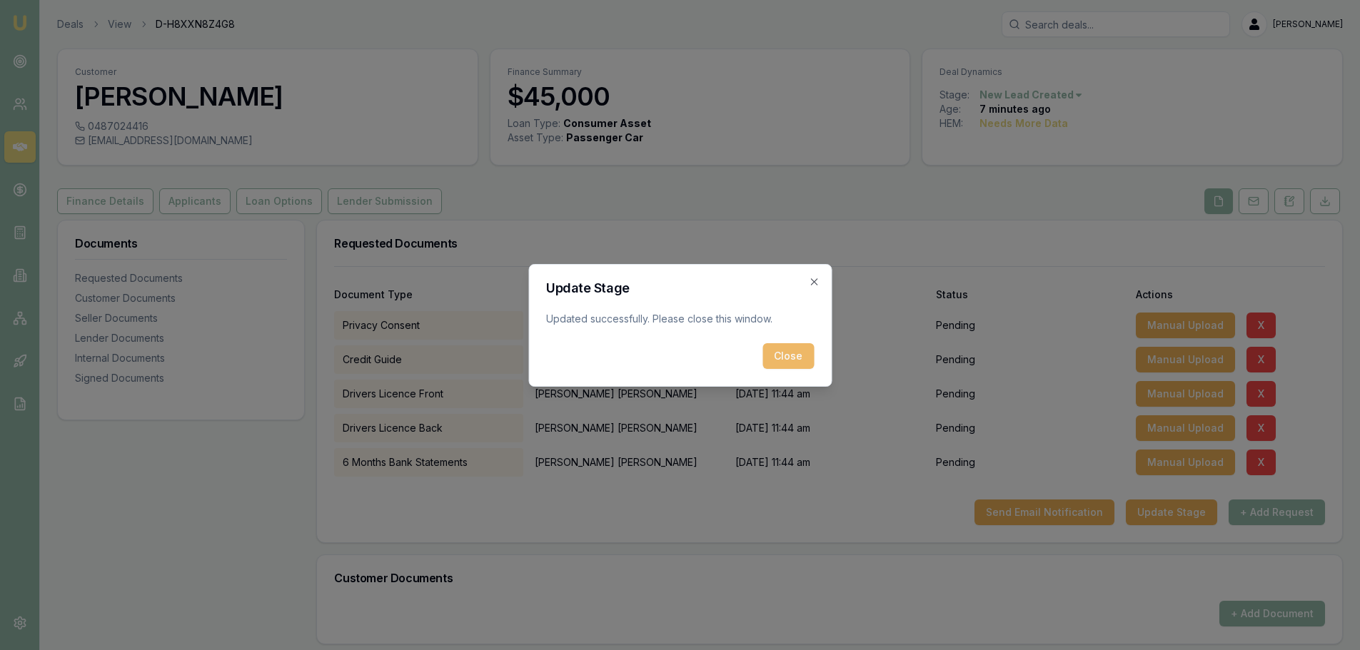
click at [784, 355] on button "Close" at bounding box center [787, 356] width 51 height 26
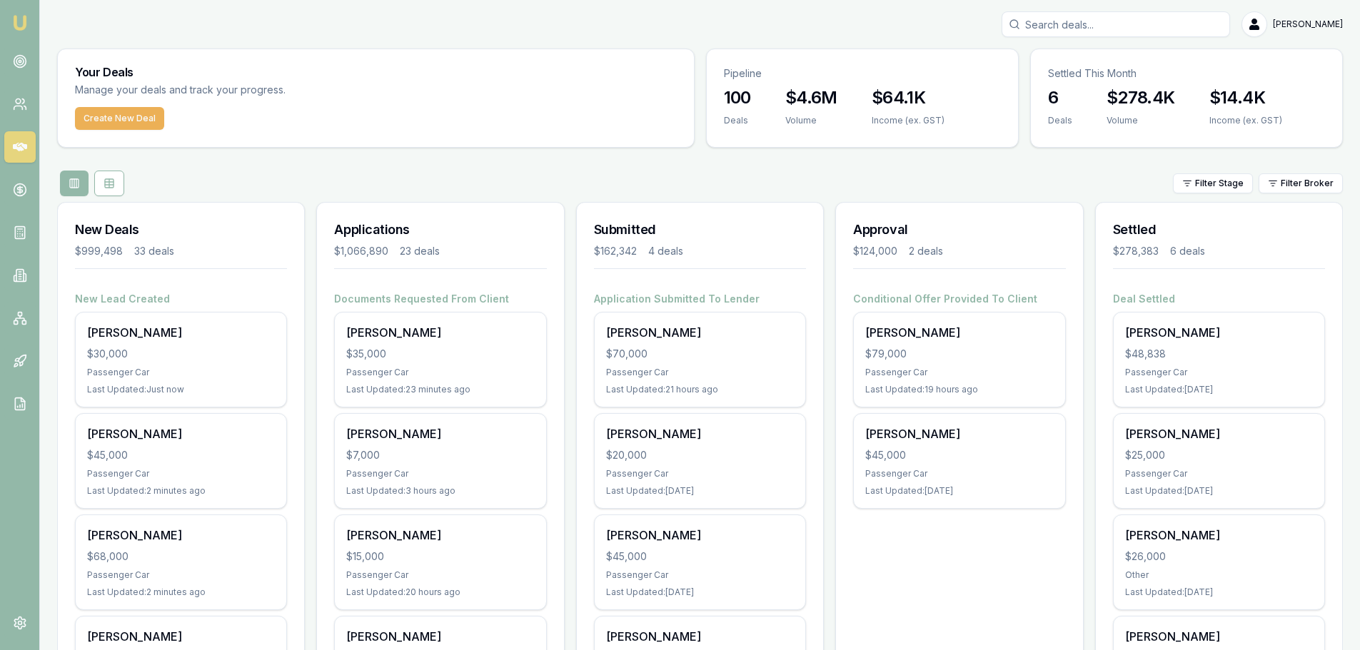
click at [564, 176] on div "Filter Stage Filter Broker" at bounding box center [699, 184] width 1285 height 26
click at [793, 191] on div "Filter Stage Filter Broker" at bounding box center [699, 184] width 1285 height 26
click at [494, 183] on div "Filter Stage Filter Broker" at bounding box center [699, 184] width 1285 height 26
click at [502, 177] on div "Filter Stage Filter Broker" at bounding box center [699, 184] width 1285 height 26
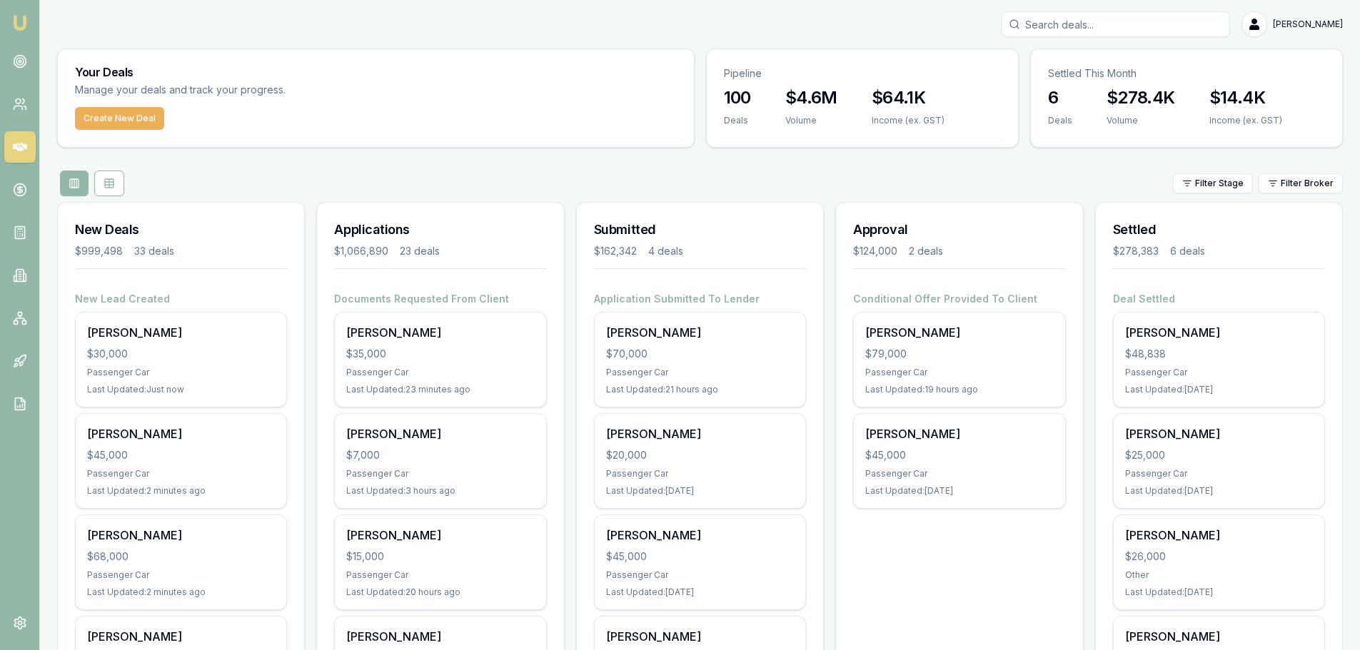
click at [143, 122] on button "Create New Deal" at bounding box center [119, 118] width 89 height 23
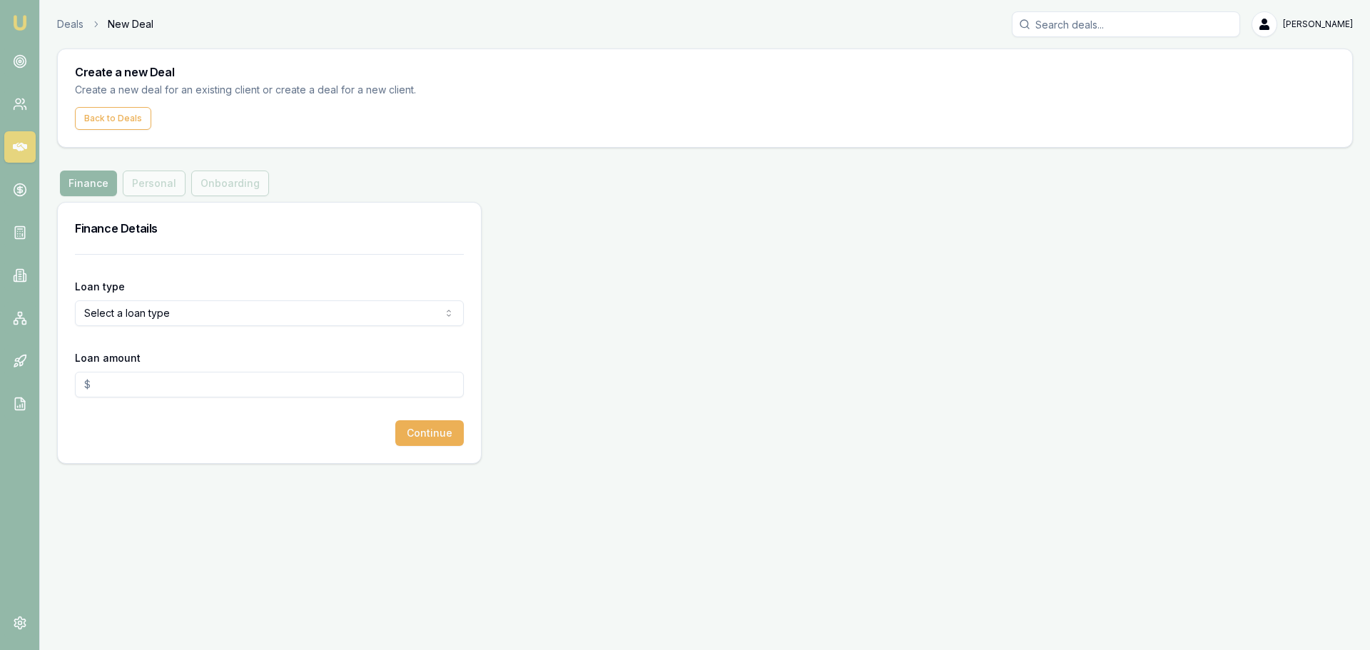
click at [196, 315] on html "Emu Broker Deals New Deal Erin Shield Toggle Menu Create a new Deal Create a ne…" at bounding box center [685, 325] width 1370 height 650
select select "CONSUMER_ASSET"
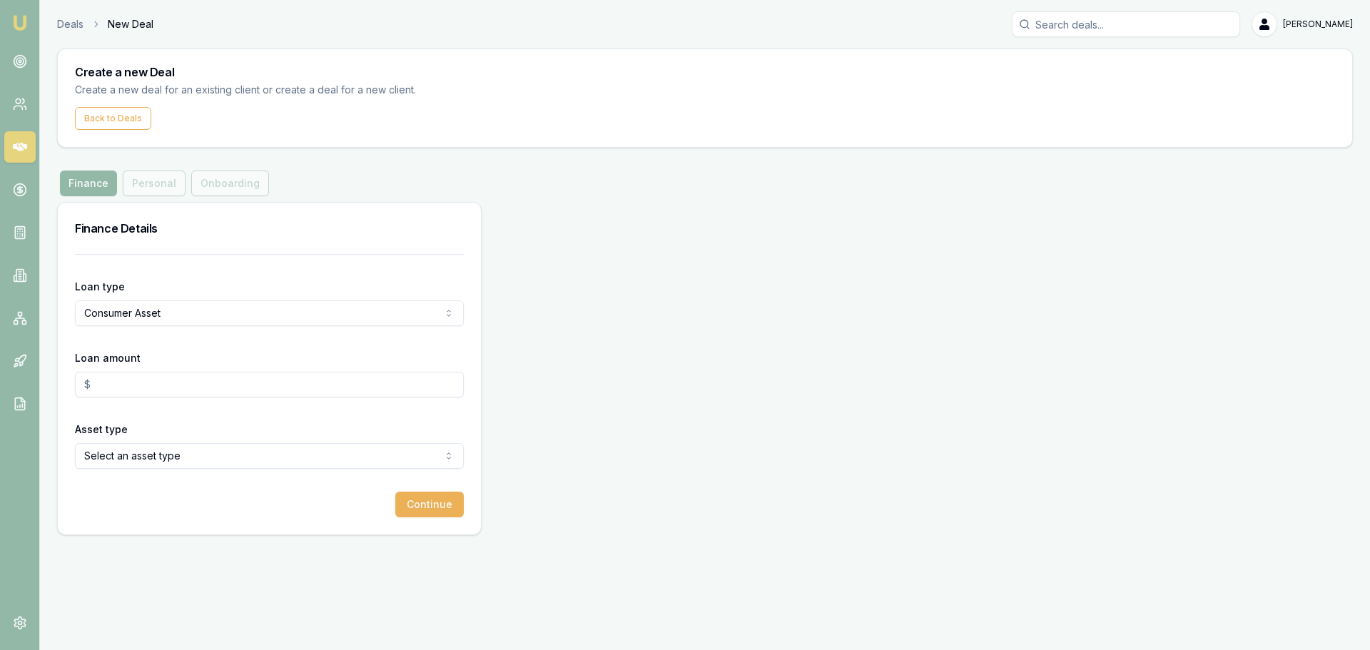
click at [158, 379] on input "Loan amount" at bounding box center [269, 385] width 389 height 26
type input "5"
type input "$25,000.00"
click at [127, 467] on html "Emu Broker Deals New Deal Erin Shield Toggle Menu Create a new Deal Create a ne…" at bounding box center [685, 325] width 1370 height 650
click at [439, 504] on button "Continue" at bounding box center [429, 505] width 69 height 26
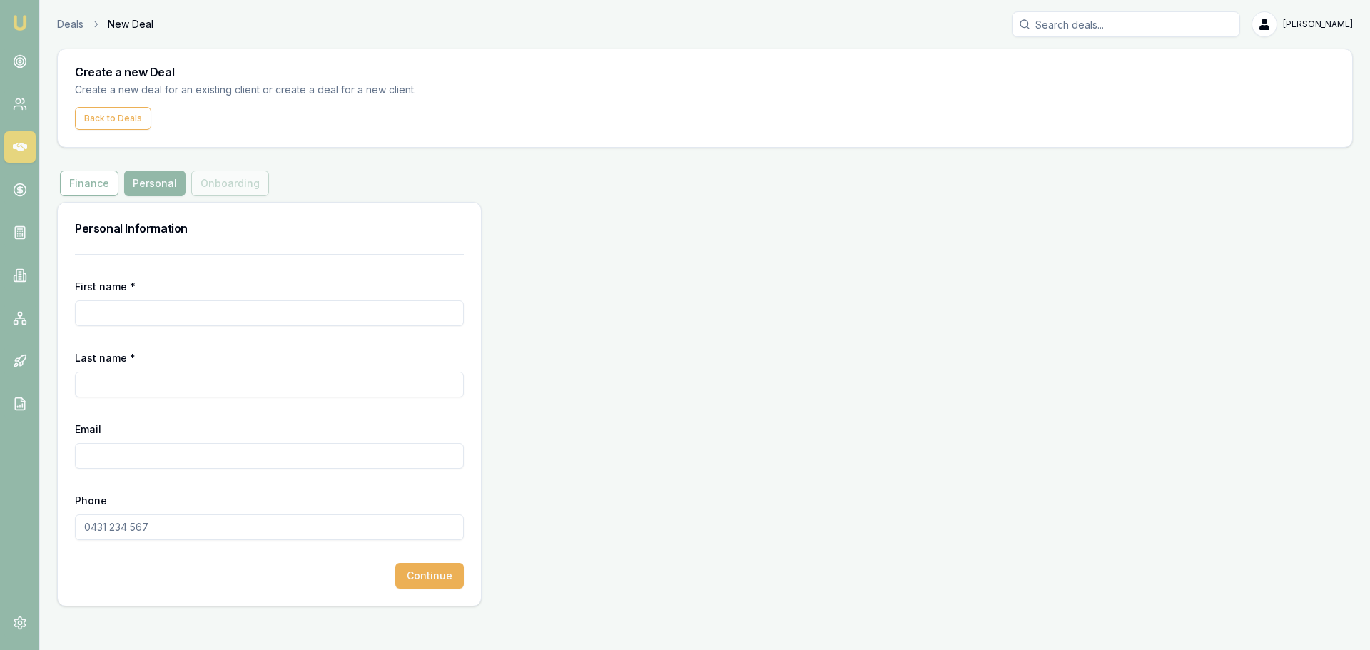
click at [200, 312] on input "First name *" at bounding box center [269, 313] width 389 height 26
type input "FAUEA"
click at [143, 456] on input "Email" at bounding box center [269, 456] width 389 height 26
paste input "tfauea@gmail.com"
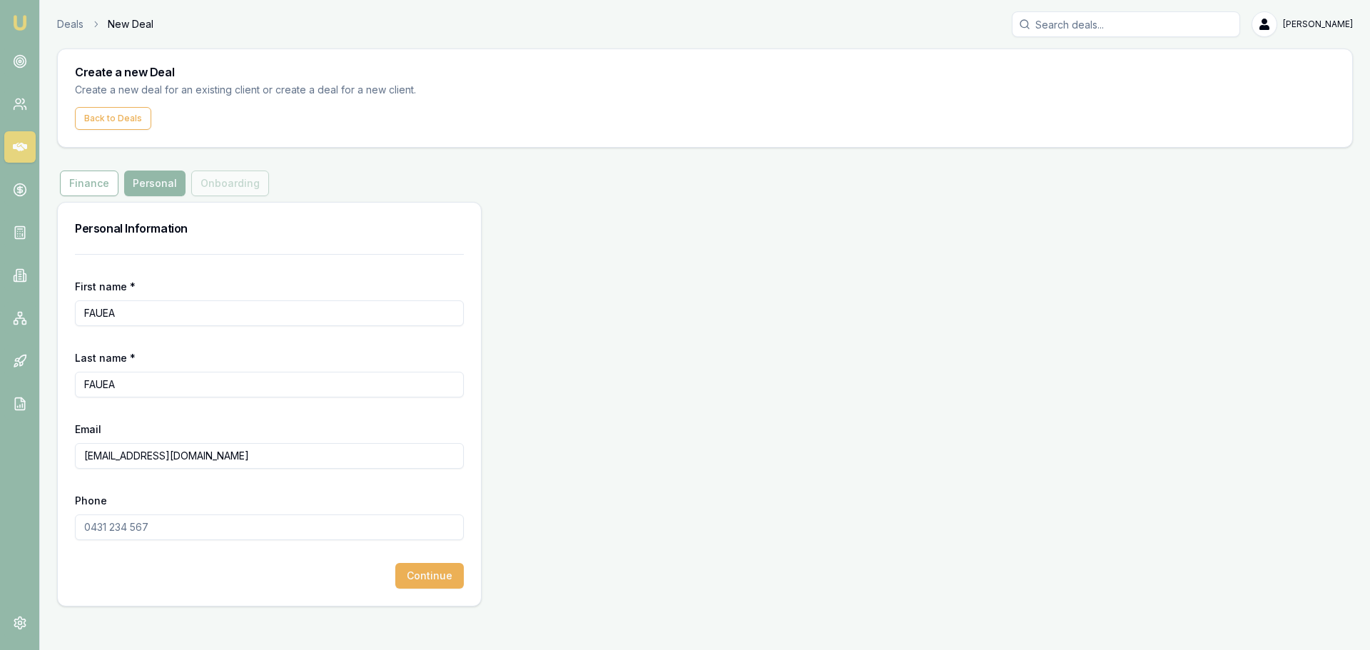
drag, startPoint x: 93, startPoint y: 455, endPoint x: 136, endPoint y: 442, distance: 44.9
click at [95, 454] on input "tfauea@gmail.com" at bounding box center [269, 456] width 389 height 26
type input "tfauea@gmail.com"
click at [256, 525] on input "Phone" at bounding box center [269, 528] width 389 height 26
type input "0434 270 195"
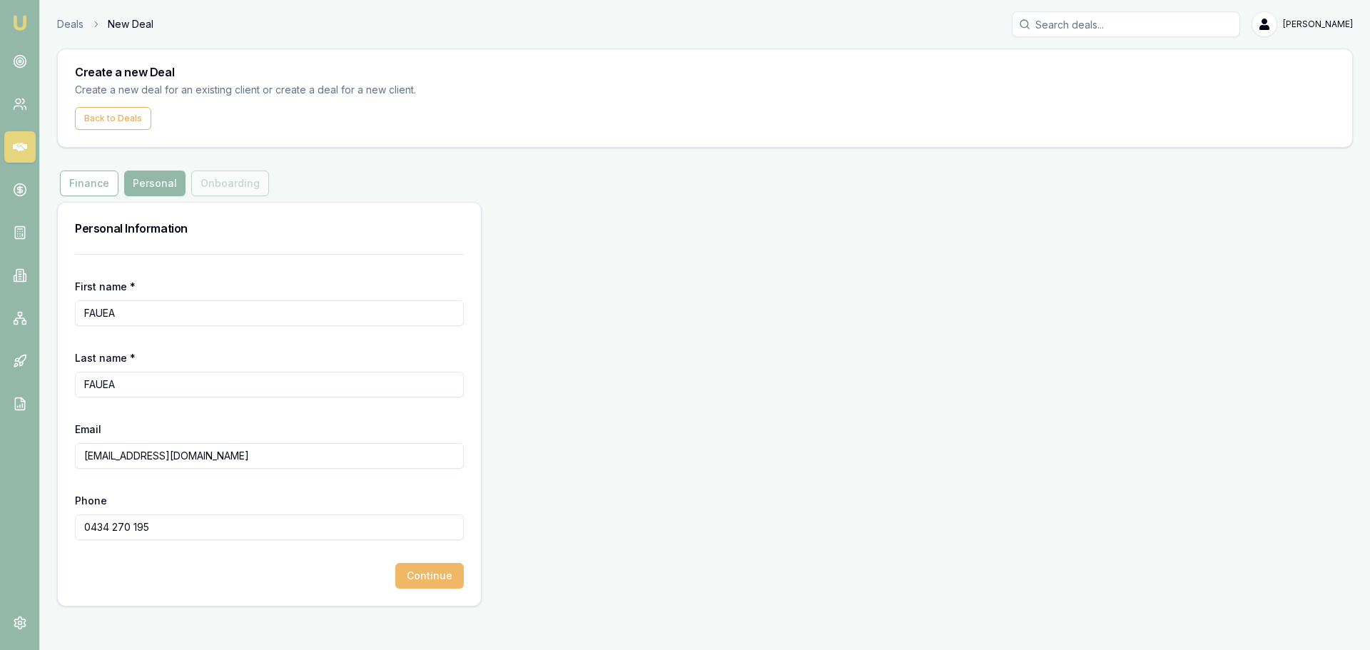
click at [424, 577] on button "Continue" at bounding box center [429, 576] width 69 height 26
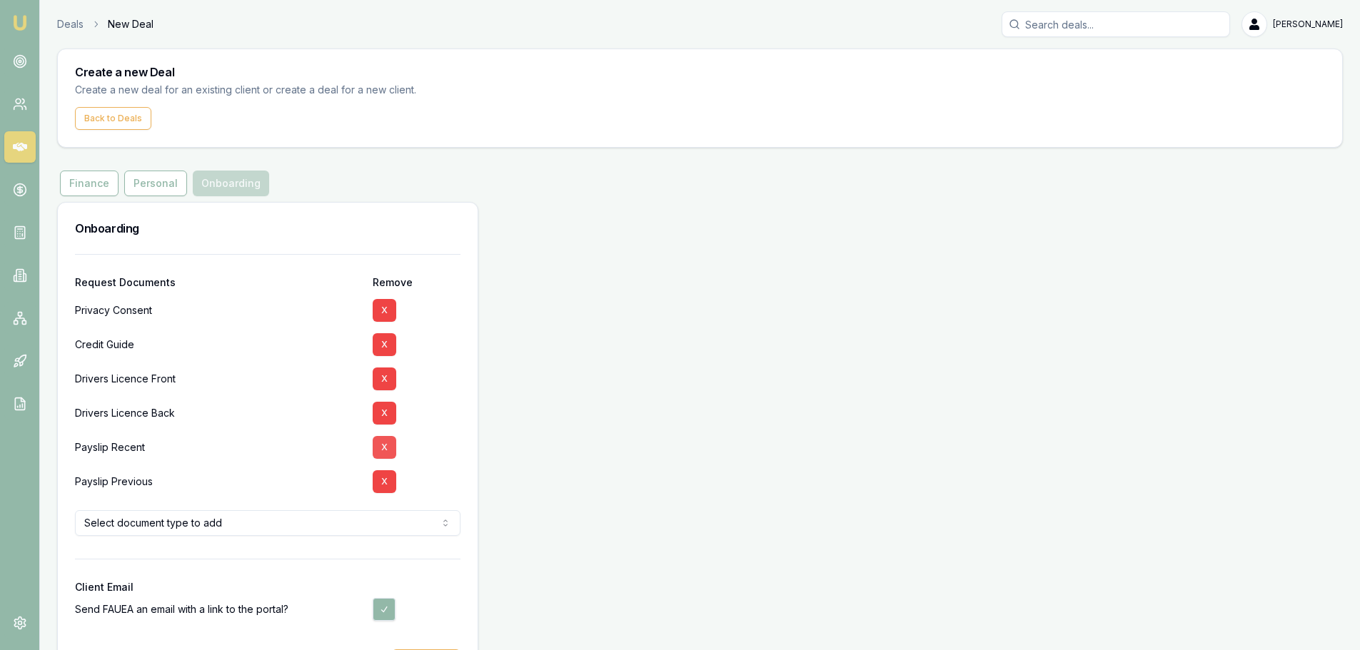
click at [381, 447] on button "X" at bounding box center [385, 447] width 24 height 23
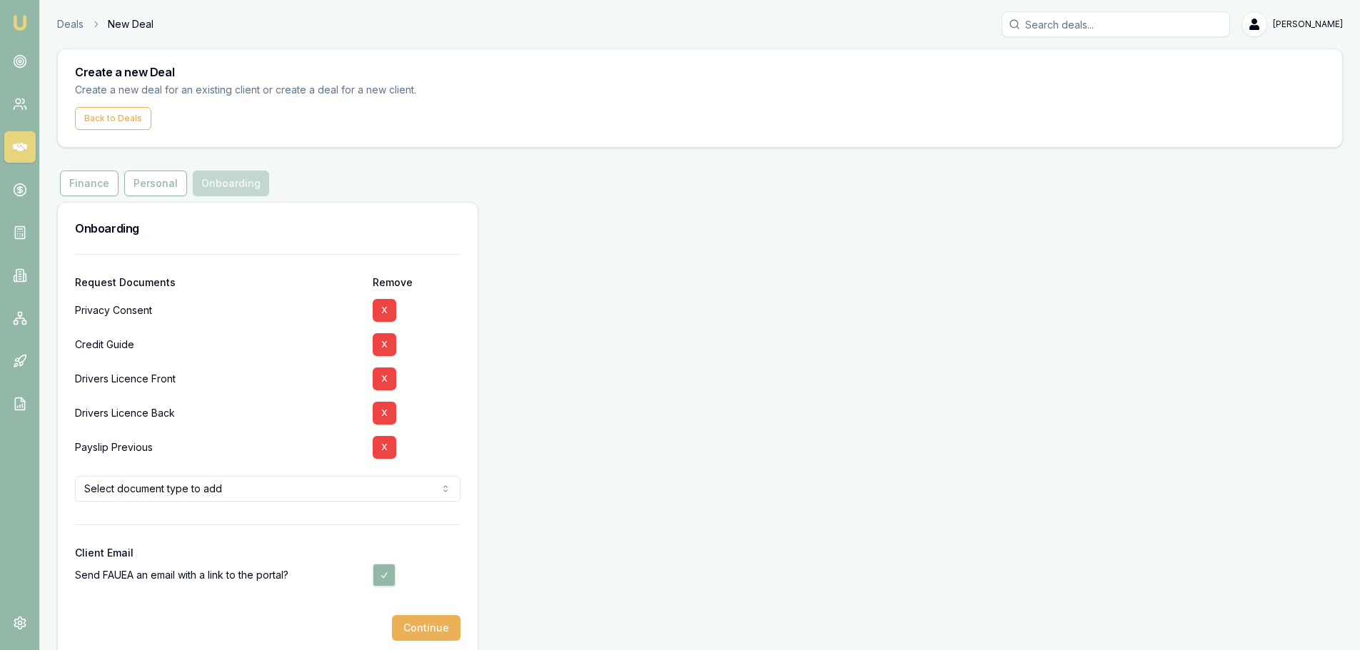
click at [381, 447] on button "X" at bounding box center [385, 447] width 24 height 23
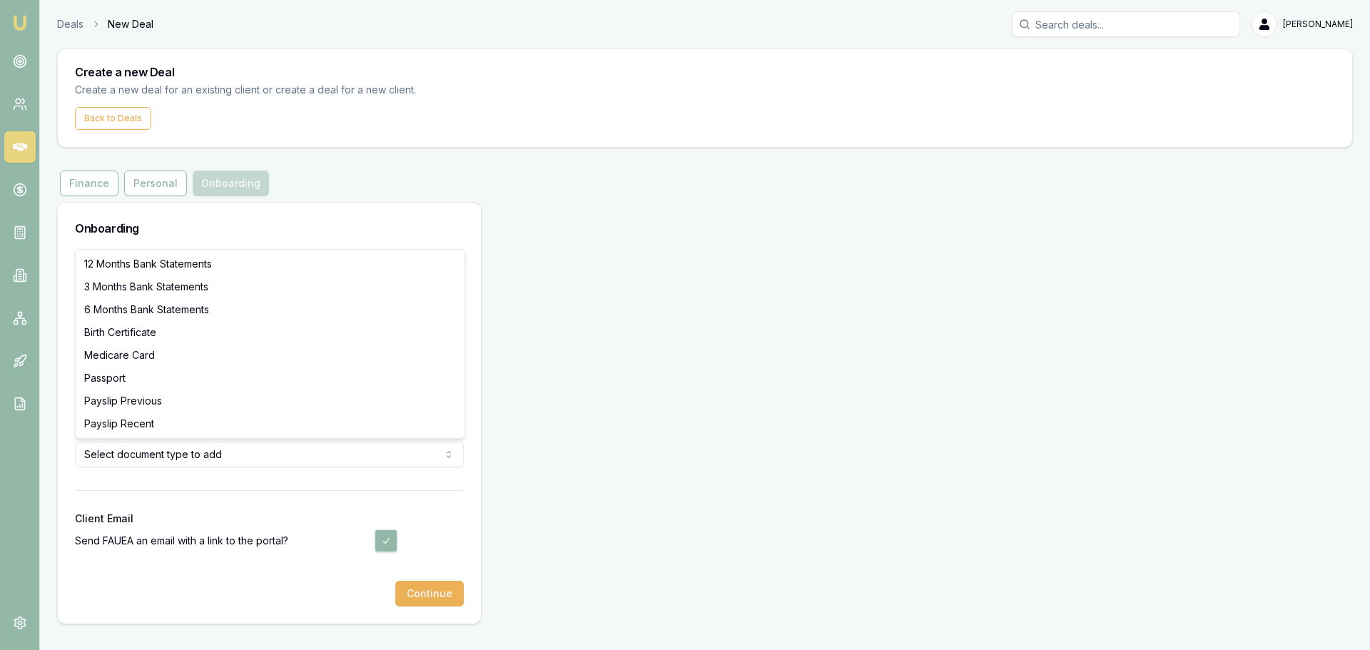
click at [288, 460] on html "Emu Broker Deals New Deal Erin Shield Toggle Menu Create a new Deal Create a ne…" at bounding box center [685, 325] width 1370 height 650
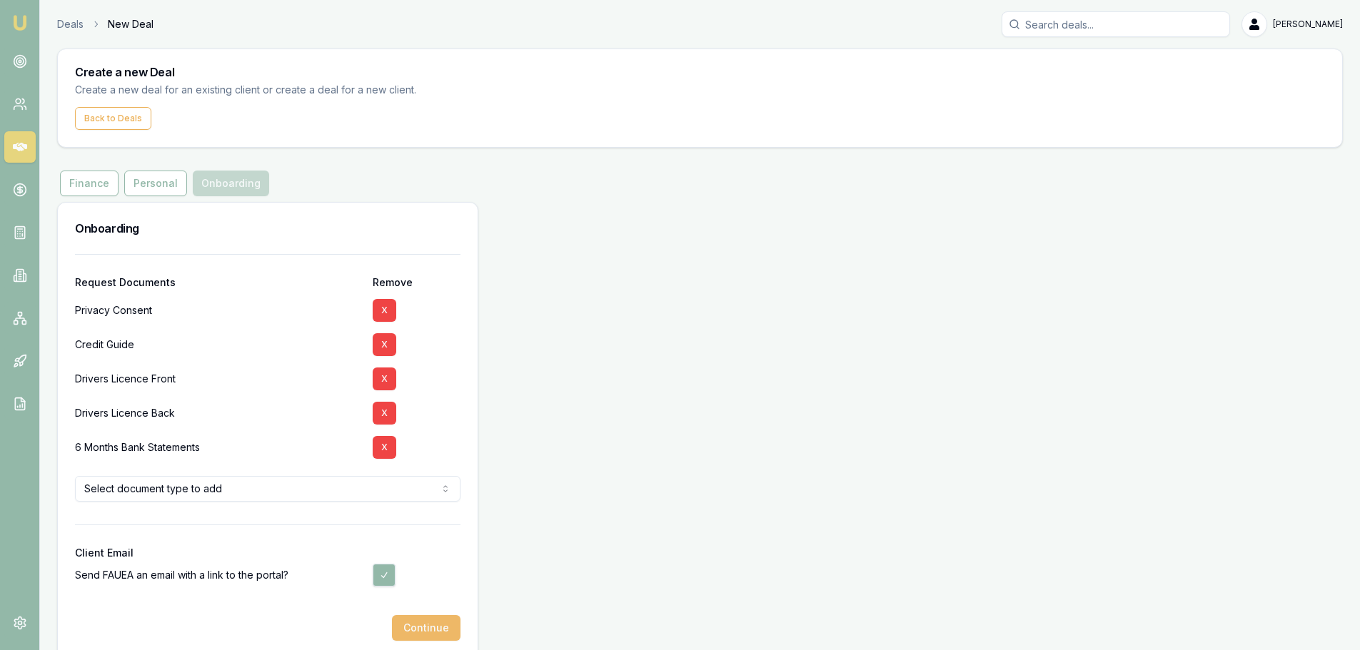
click at [421, 625] on button "Continue" at bounding box center [426, 628] width 69 height 26
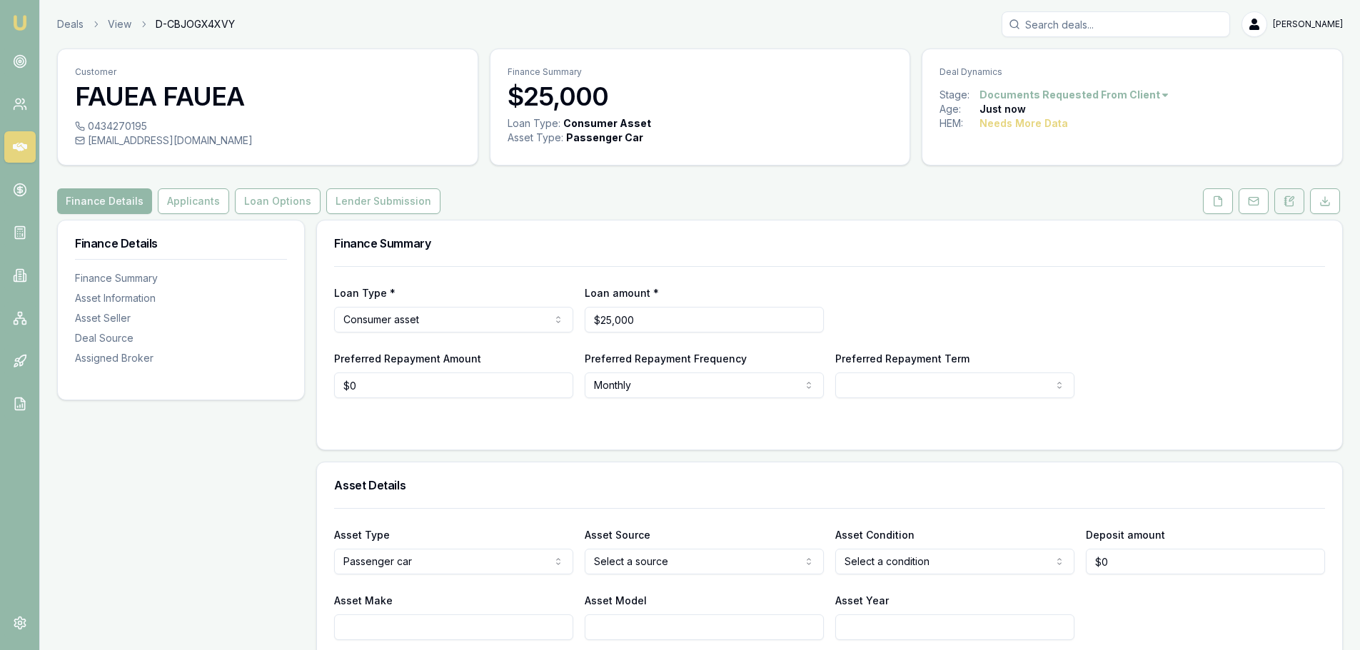
click at [1289, 213] on button at bounding box center [1289, 201] width 30 height 26
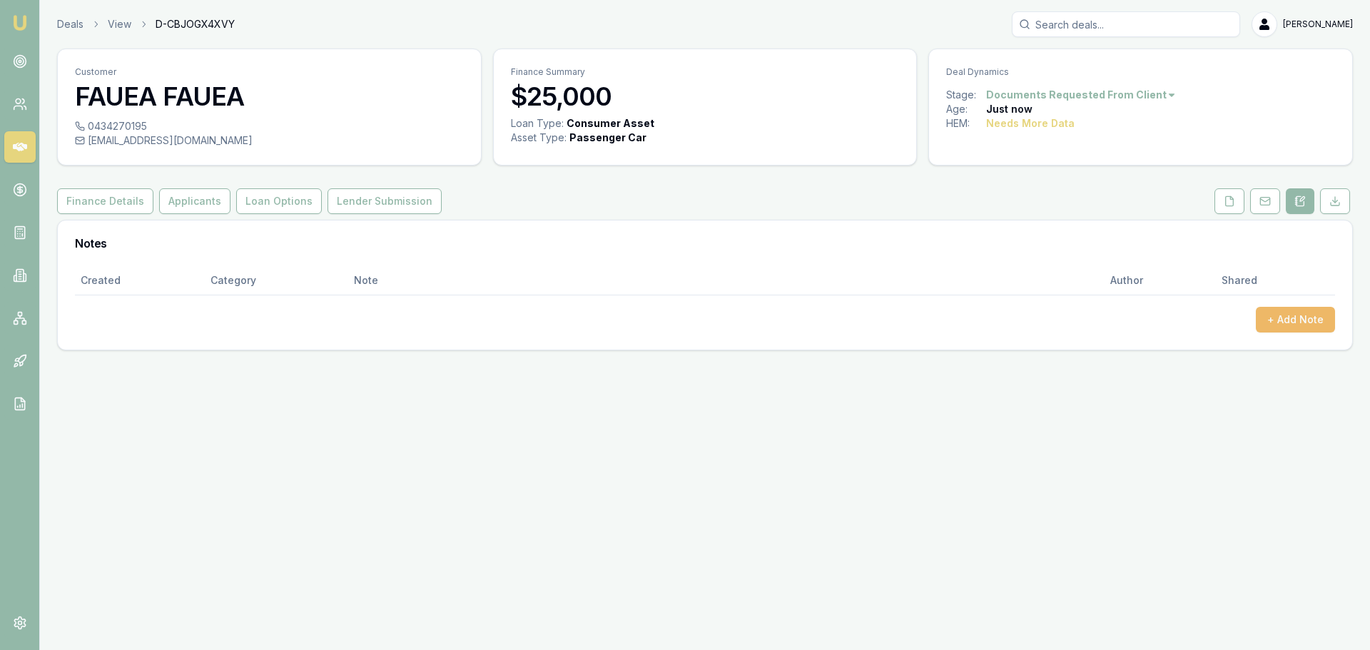
click at [1315, 316] on button "+ Add Note" at bounding box center [1295, 320] width 79 height 26
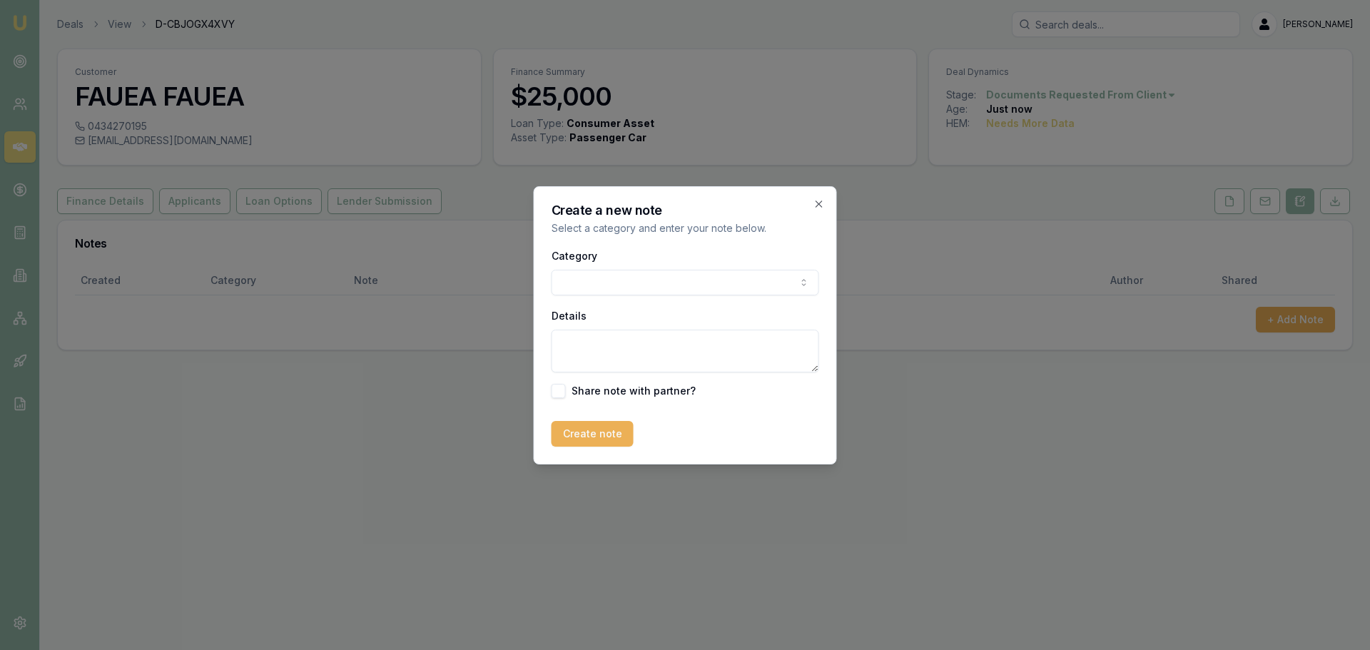
click at [791, 278] on body "Emu Broker Deals View D-CBJOGX4XVY Erin Shield Toggle Menu Customer FAUEA FAUEA…" at bounding box center [685, 325] width 1370 height 650
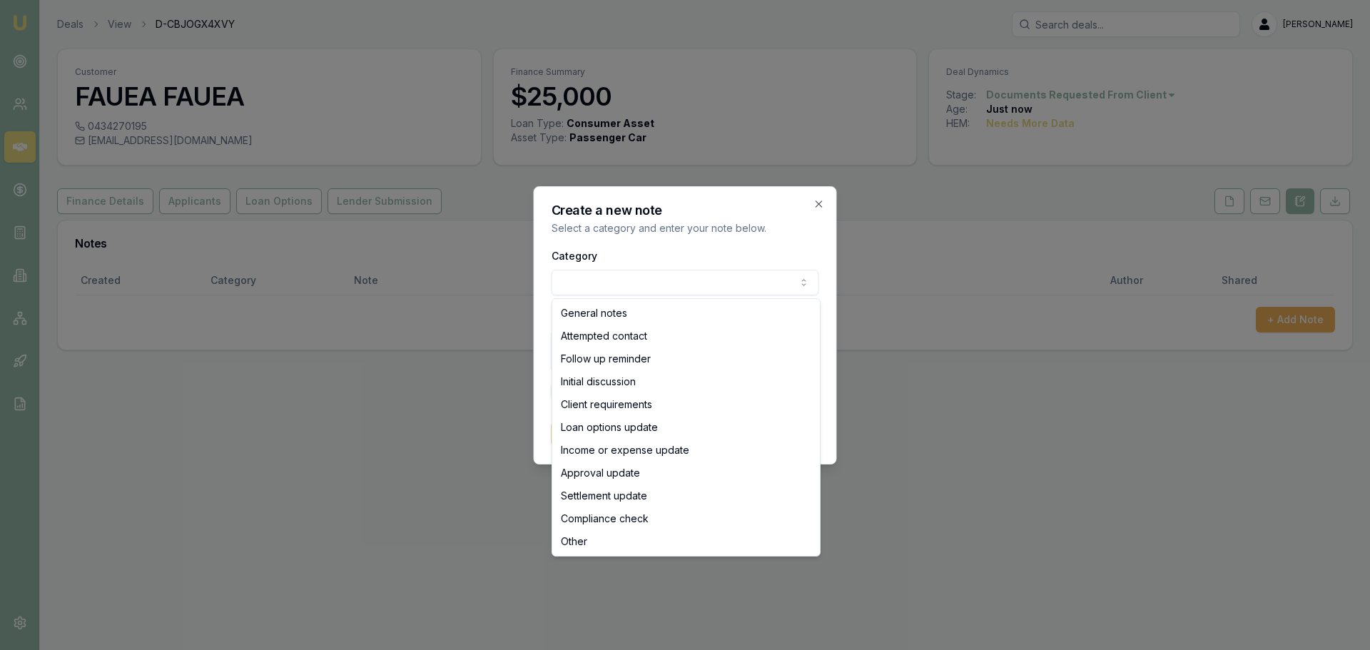
select select "ATTEMPTED_CONTACT"
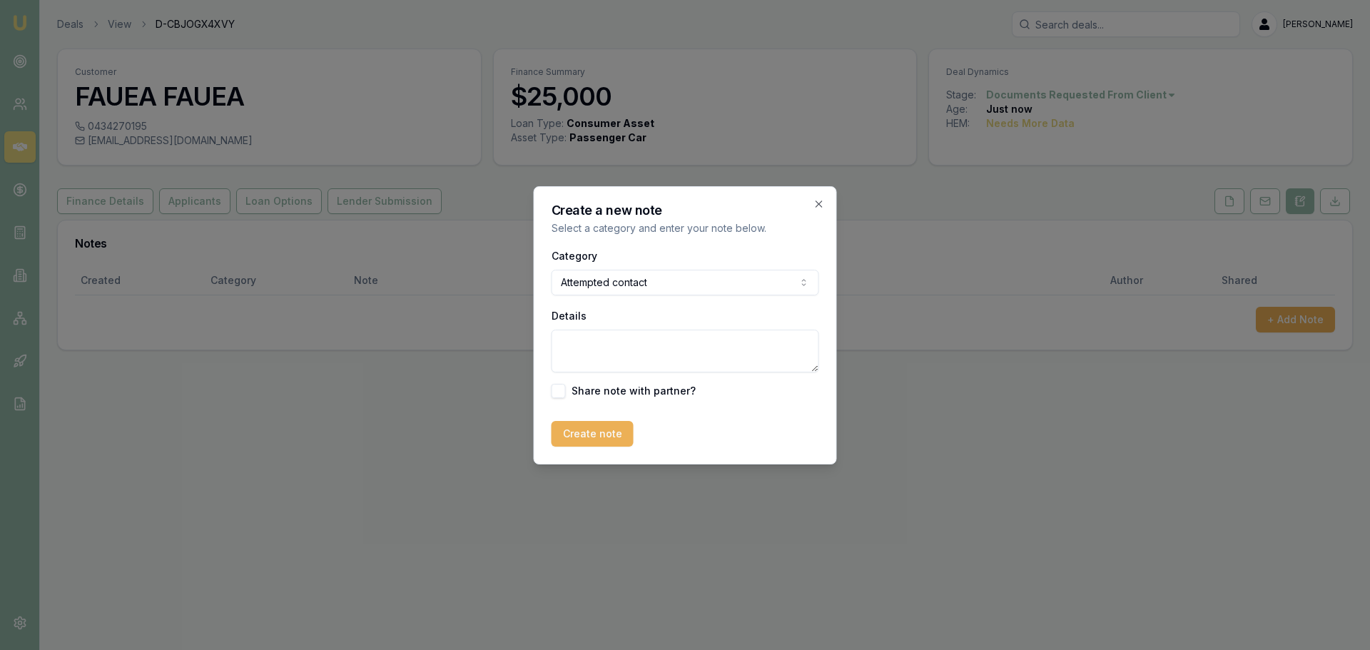
click at [592, 348] on textarea "Details" at bounding box center [686, 351] width 268 height 43
type textarea "s"
type textarea "sent intro text"
click at [612, 445] on button "Create note" at bounding box center [593, 434] width 82 height 26
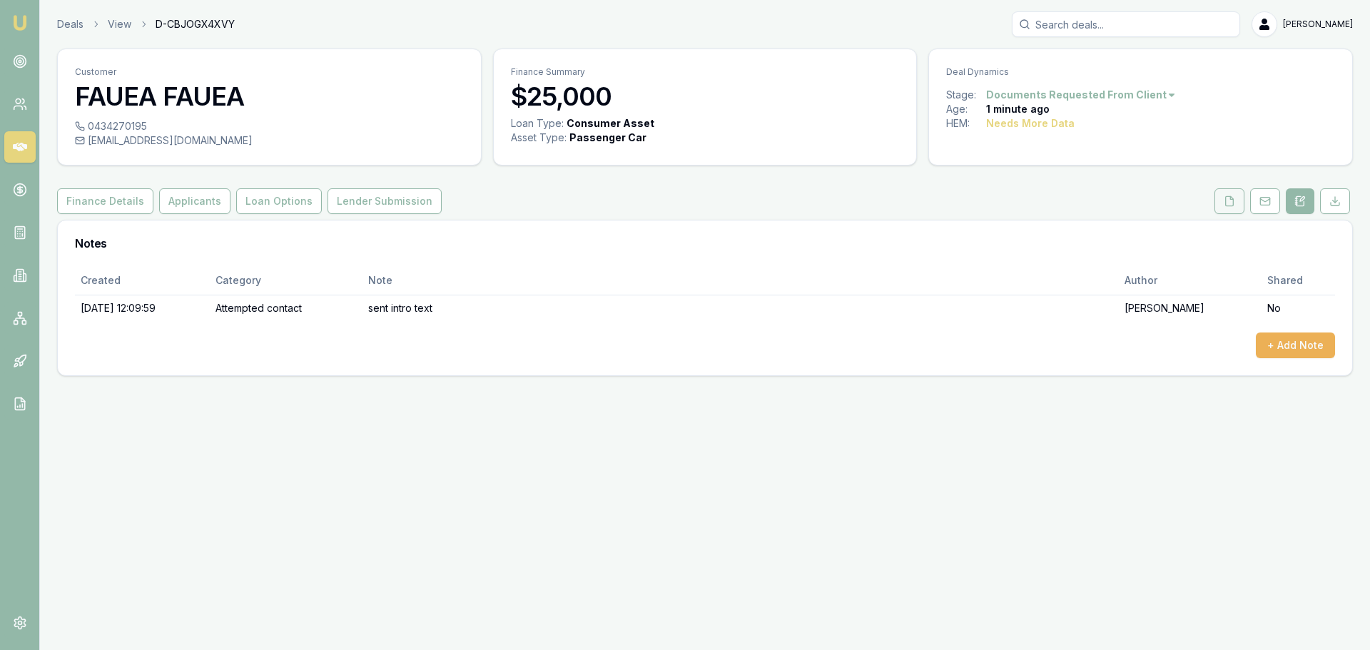
click at [1239, 196] on button at bounding box center [1230, 201] width 30 height 26
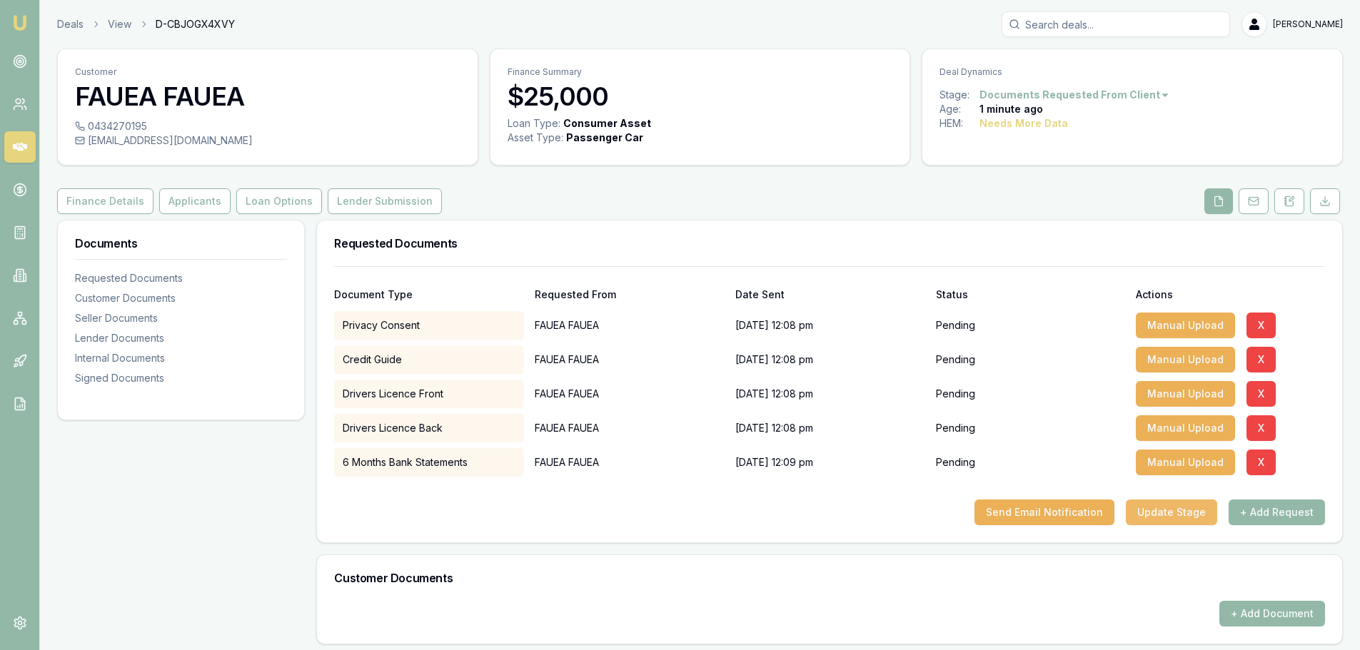
click at [1197, 509] on button "Update Stage" at bounding box center [1171, 513] width 91 height 26
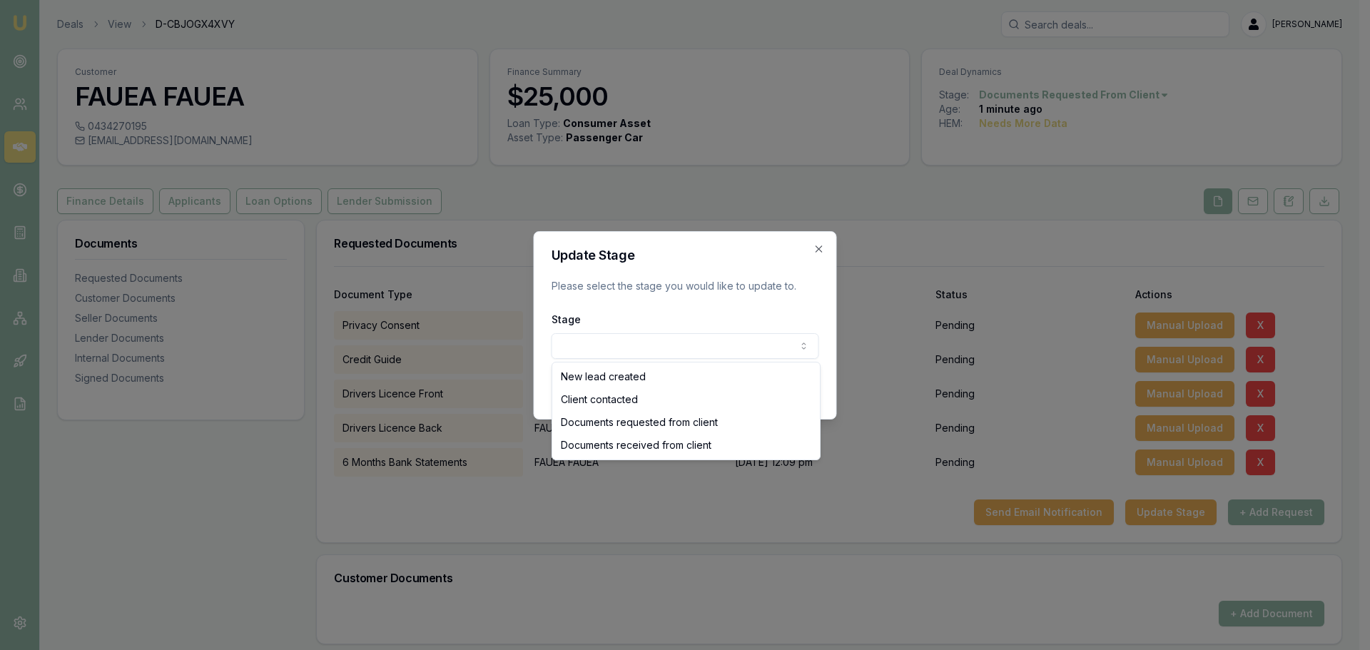
click at [764, 340] on body "Emu Broker Deals View D-CBJOGX4XVY Erin Shield Toggle Menu Customer FAUEA FAUEA…" at bounding box center [680, 325] width 1360 height 650
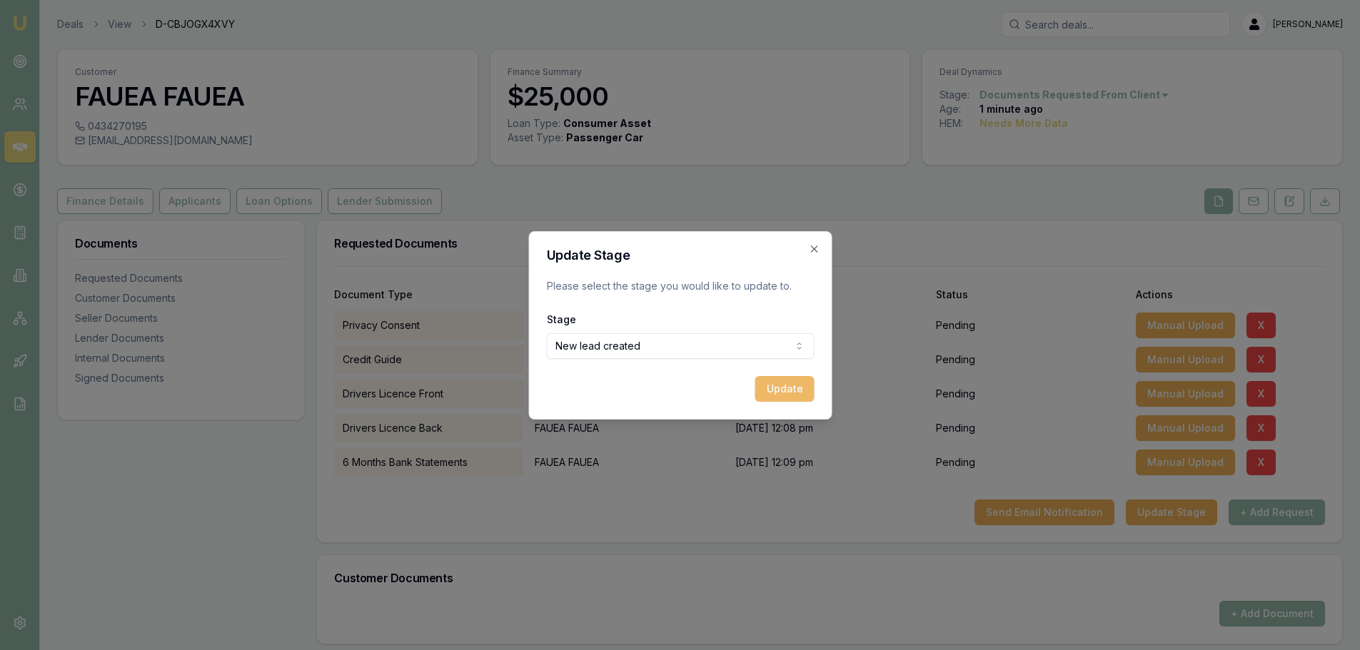
click at [787, 380] on button "Update" at bounding box center [783, 389] width 59 height 26
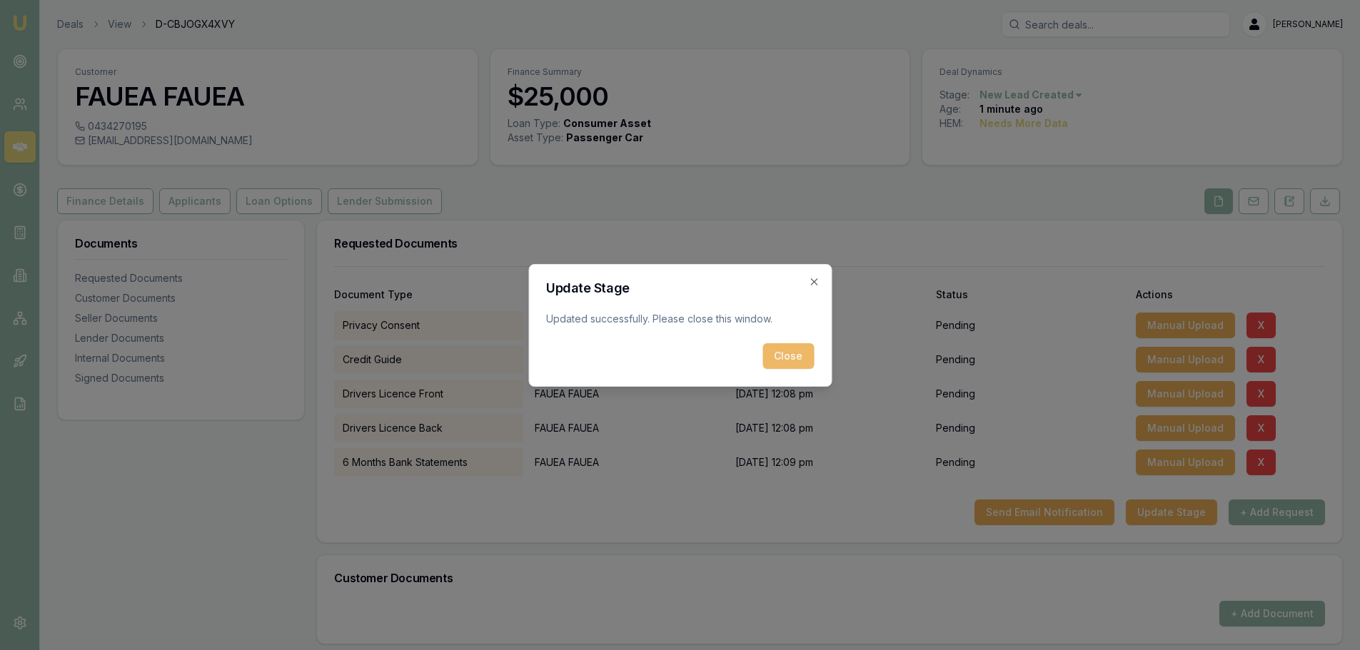
click at [785, 352] on button "Close" at bounding box center [787, 356] width 51 height 26
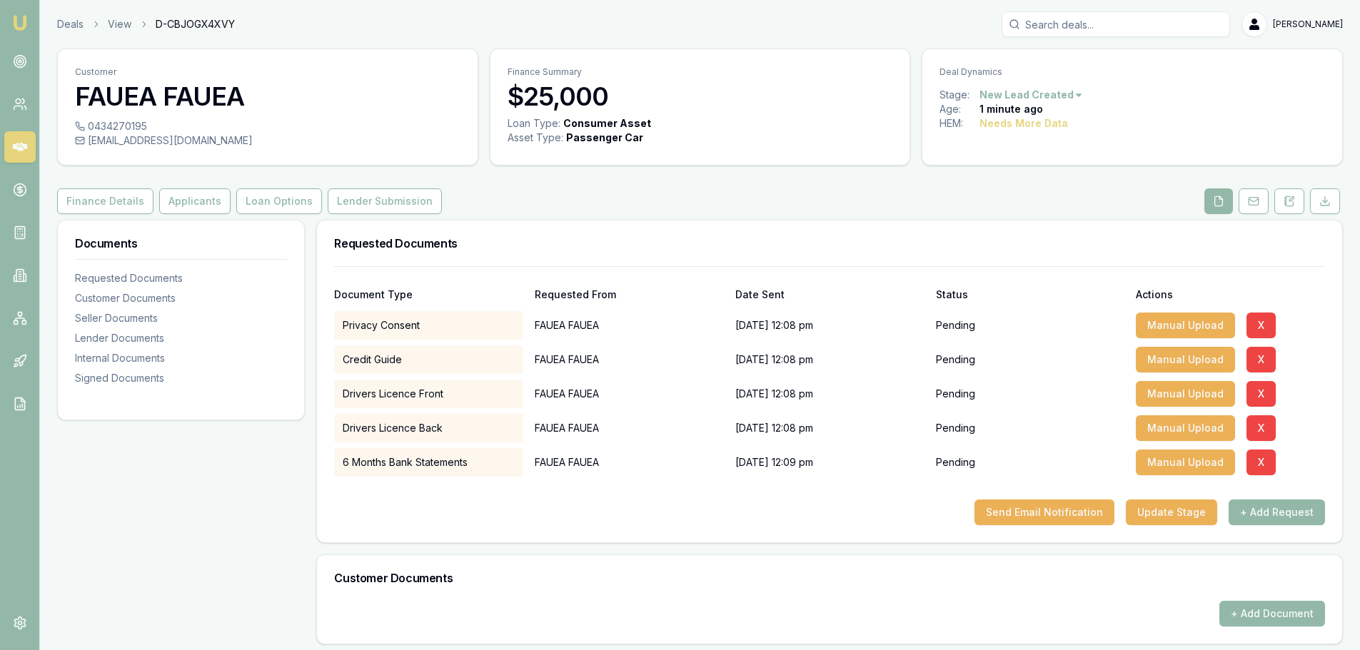
click at [26, 144] on icon at bounding box center [20, 147] width 14 height 14
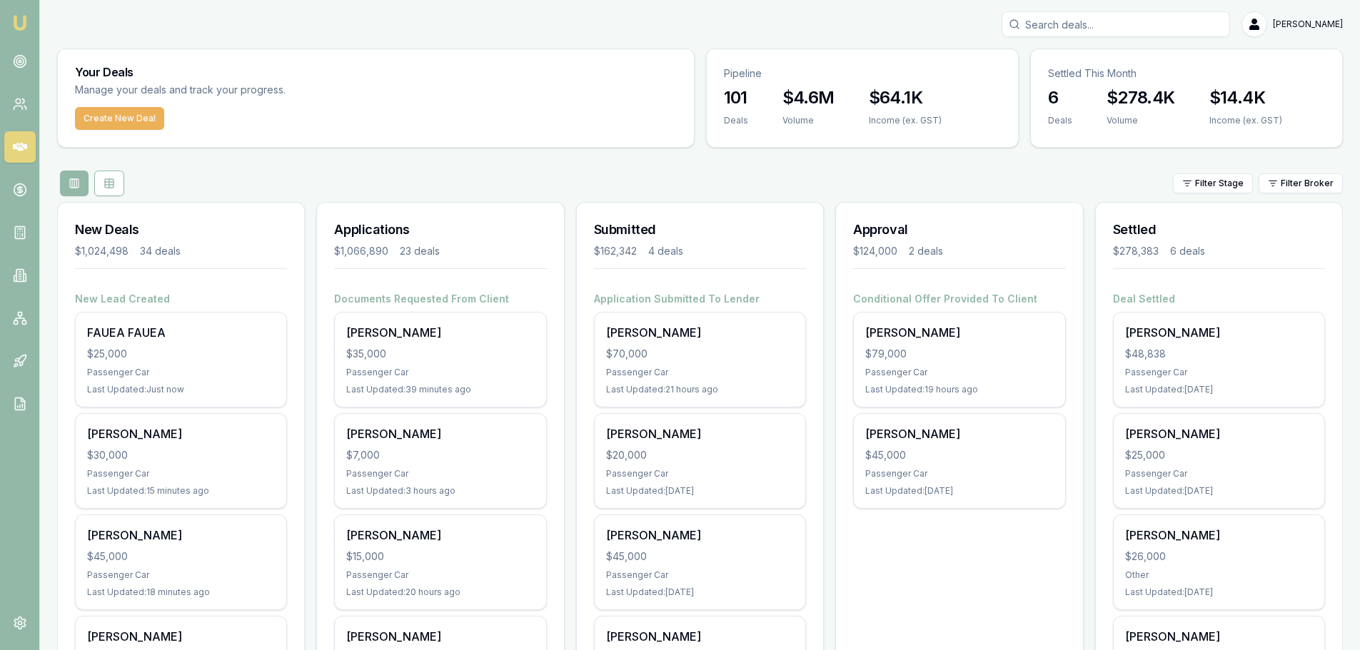
click at [837, 185] on div "Filter Stage Filter Broker" at bounding box center [699, 184] width 1285 height 26
click at [359, 183] on div "Filter Stage Filter Broker" at bounding box center [699, 184] width 1285 height 26
click at [543, 173] on div "Filter Stage Filter Broker" at bounding box center [699, 184] width 1285 height 26
click at [557, 178] on div "Filter Stage Filter Broker" at bounding box center [699, 184] width 1285 height 26
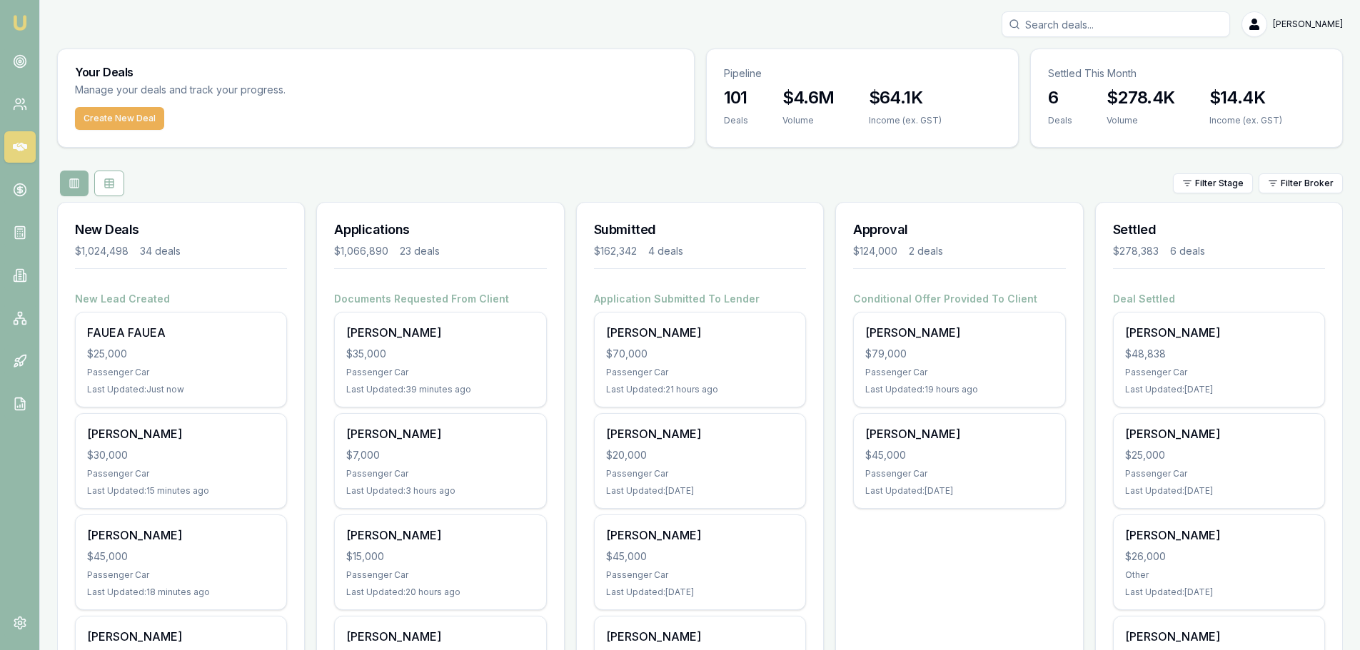
click at [763, 173] on div "Filter Stage Filter Broker" at bounding box center [699, 184] width 1285 height 26
click at [907, 176] on div "Filter Stage Filter Broker" at bounding box center [699, 184] width 1285 height 26
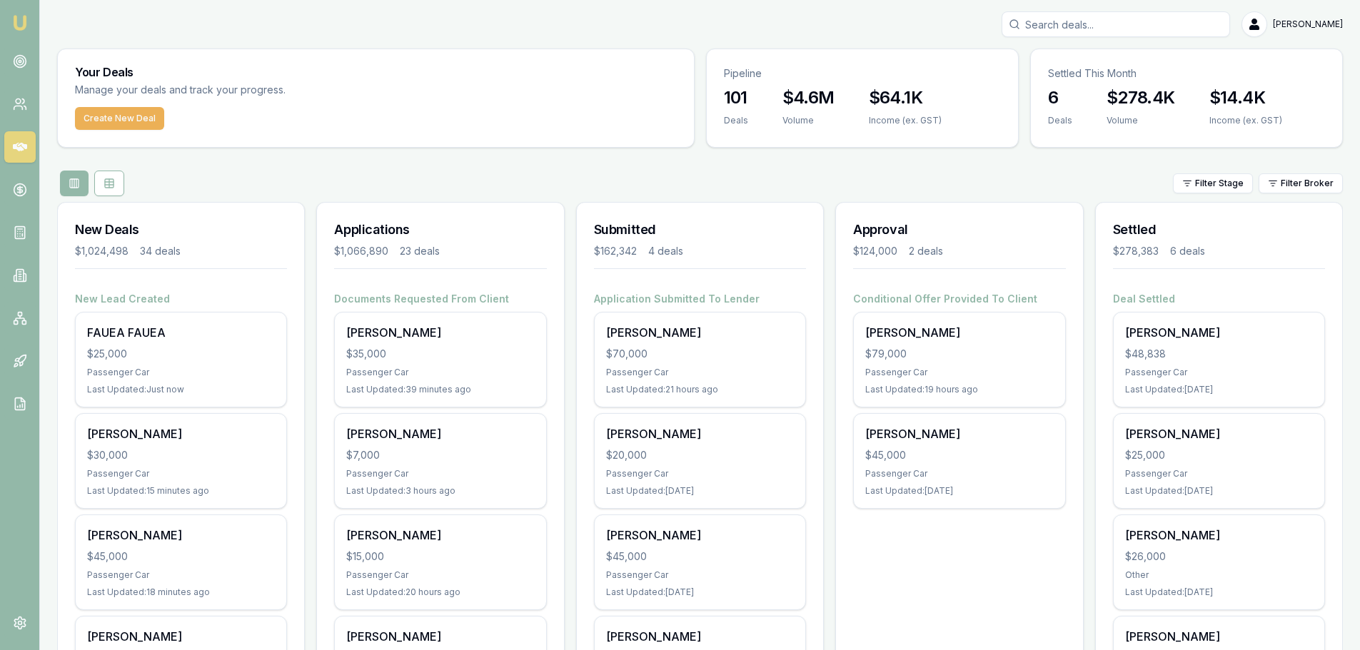
click at [595, 176] on div "Filter Stage Filter Broker" at bounding box center [699, 184] width 1285 height 26
click at [556, 176] on div "Filter Stage Filter Broker" at bounding box center [699, 184] width 1285 height 26
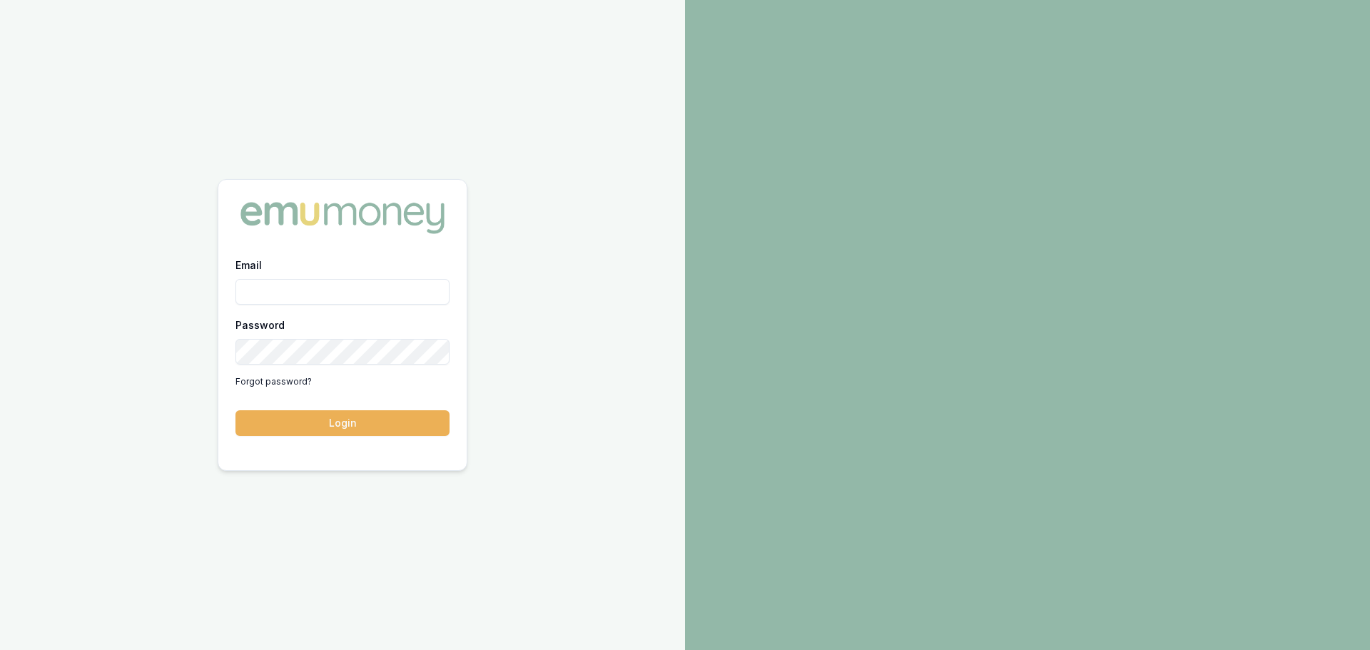
click at [299, 296] on input "Email" at bounding box center [343, 292] width 214 height 26
type input "erin.shield@emumoney.com.au"
click at [389, 420] on button "Login" at bounding box center [343, 423] width 214 height 26
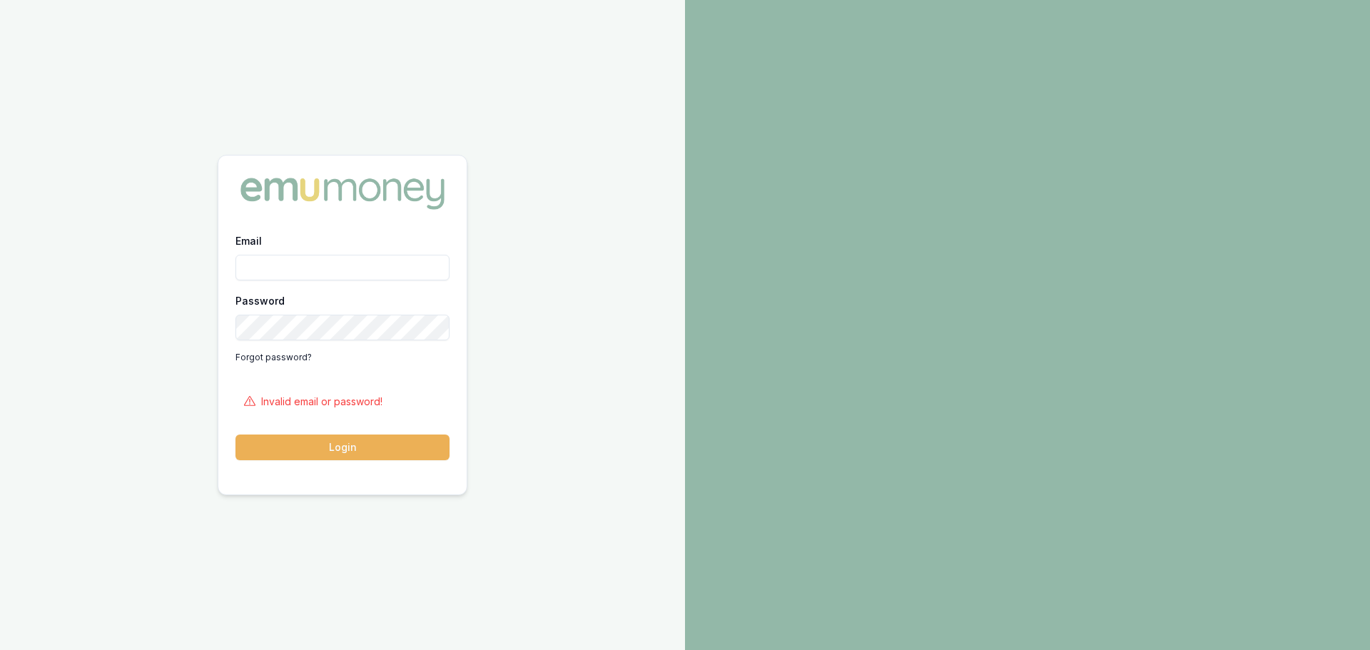
click at [335, 261] on input "Email" at bounding box center [343, 268] width 214 height 26
type input "erin.shield@emumoney.com.au"
click at [236, 435] on button "Login" at bounding box center [343, 448] width 214 height 26
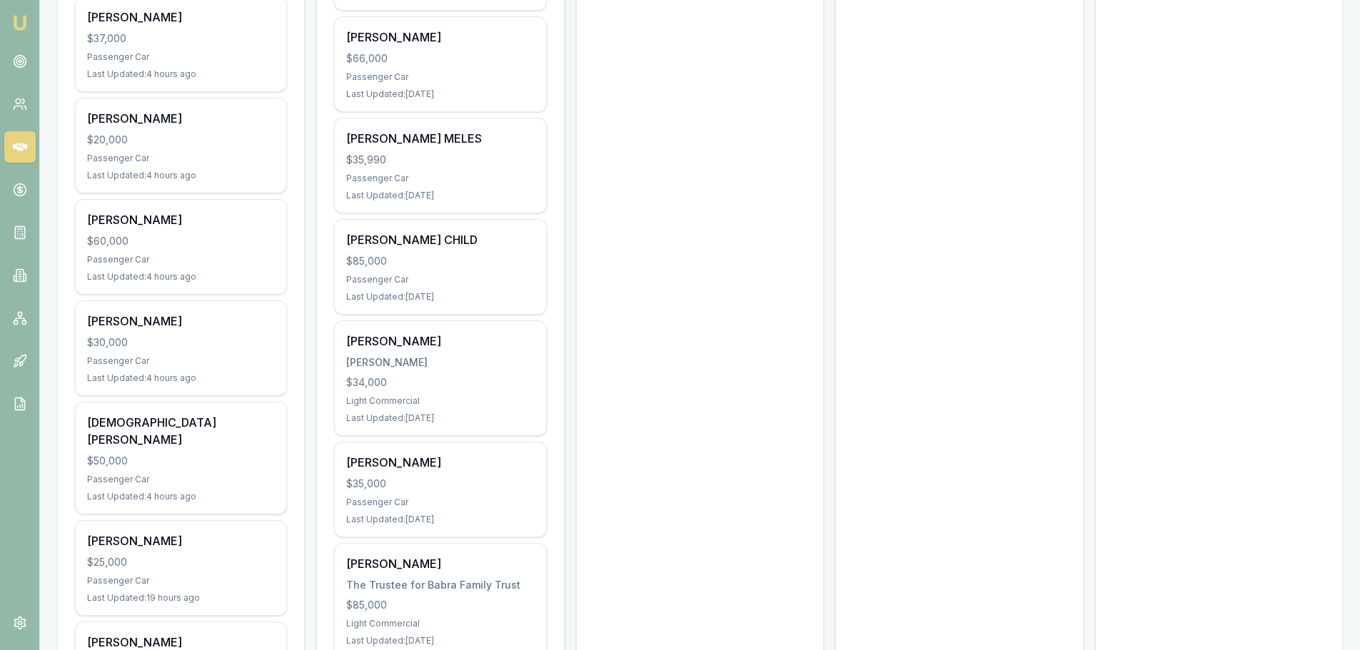
scroll to position [1642, 0]
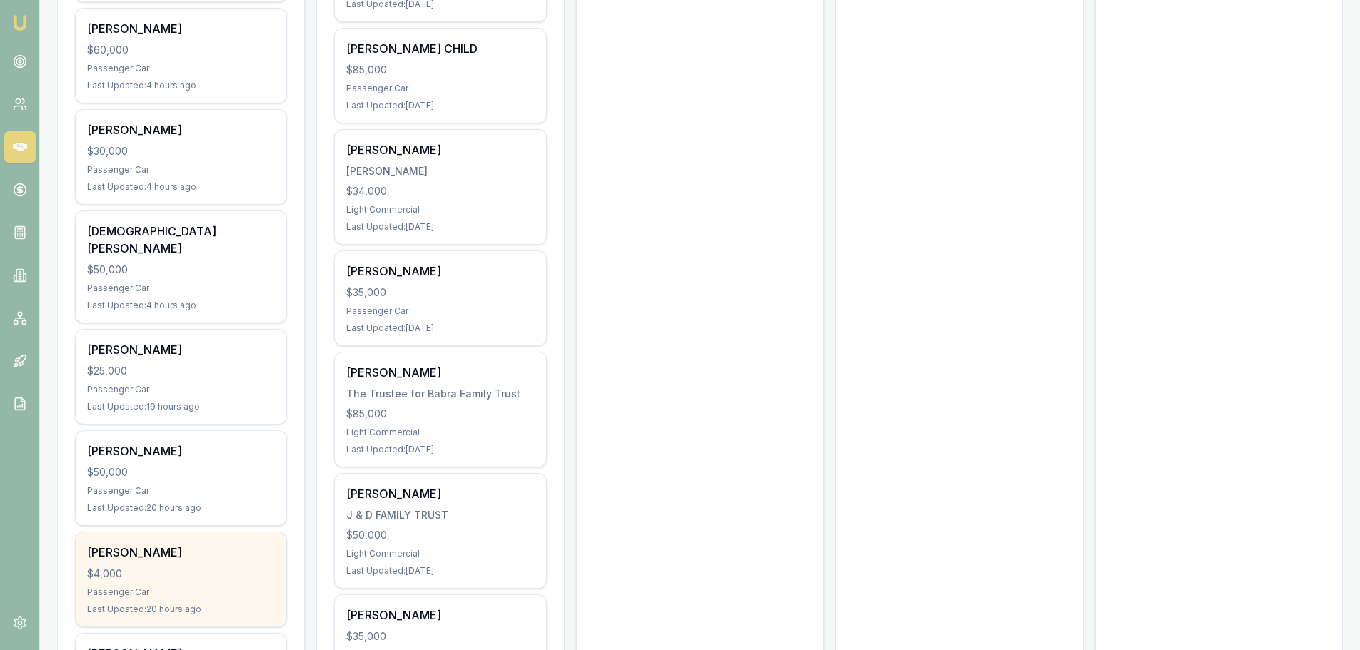
click at [207, 567] on div "$4,000" at bounding box center [181, 574] width 188 height 14
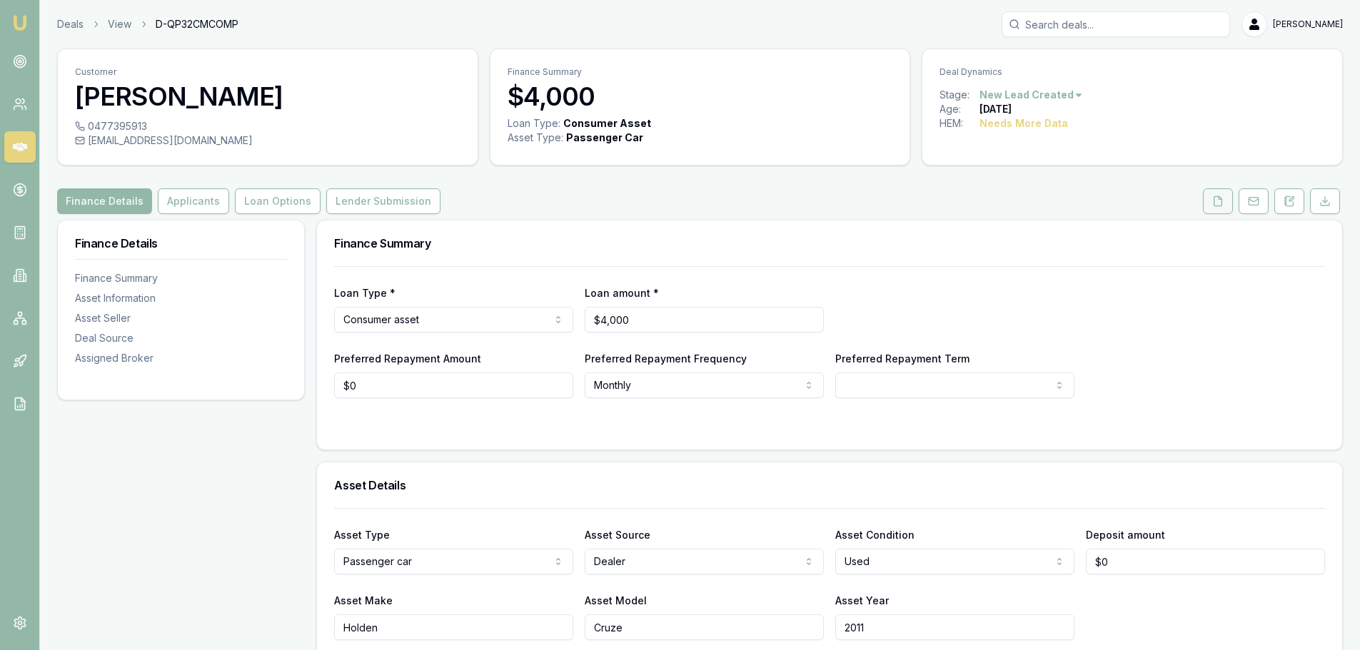
click at [1220, 210] on button at bounding box center [1218, 201] width 30 height 26
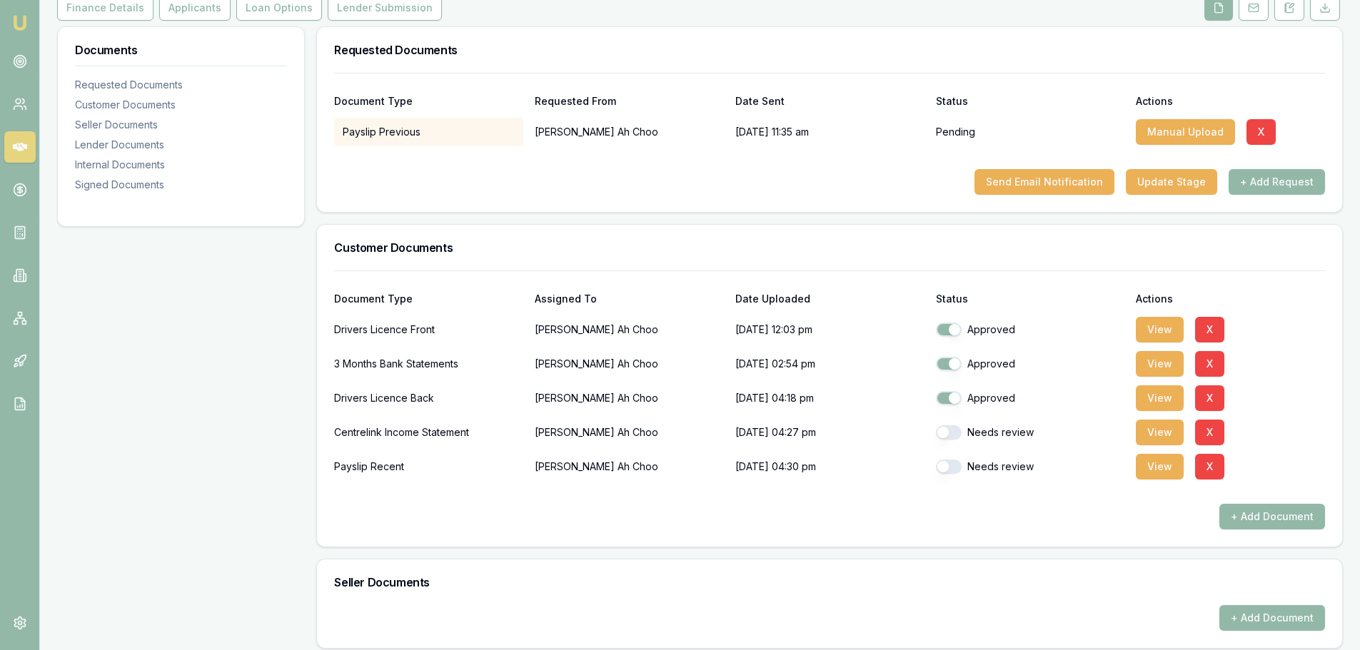
scroll to position [214, 0]
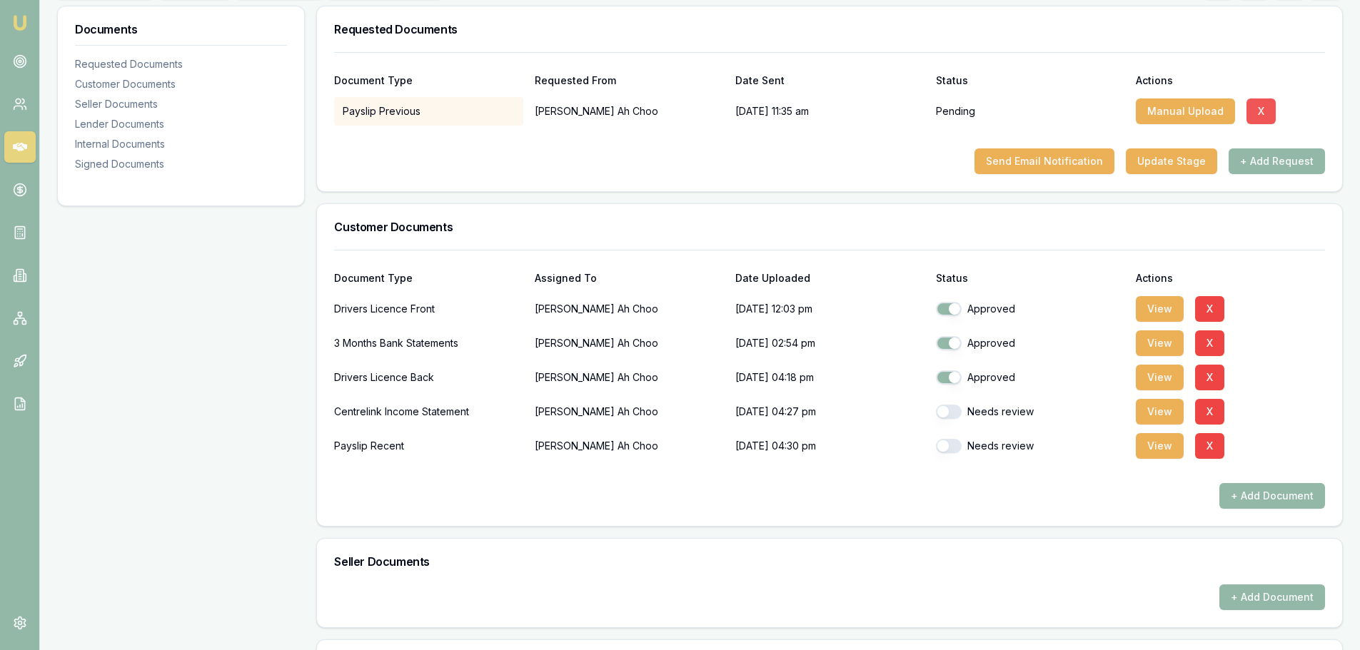
click at [1260, 106] on button "X" at bounding box center [1260, 111] width 29 height 26
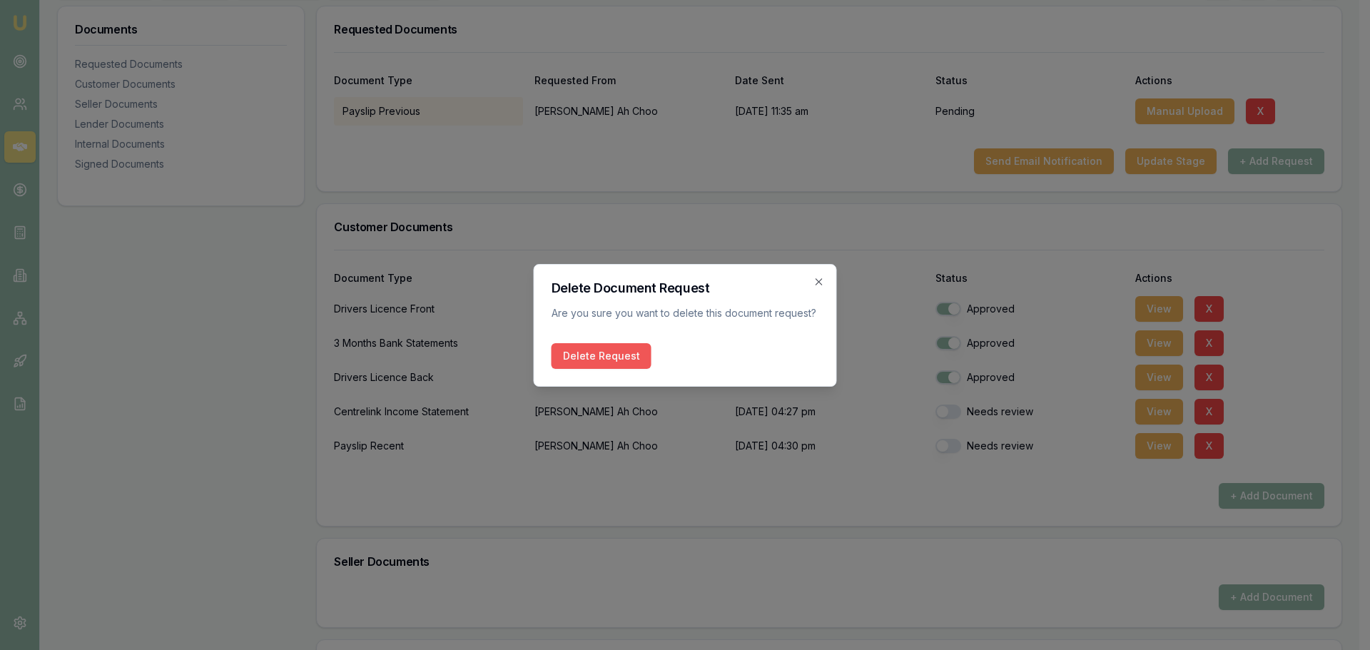
click at [607, 351] on button "Delete Request" at bounding box center [602, 356] width 100 height 26
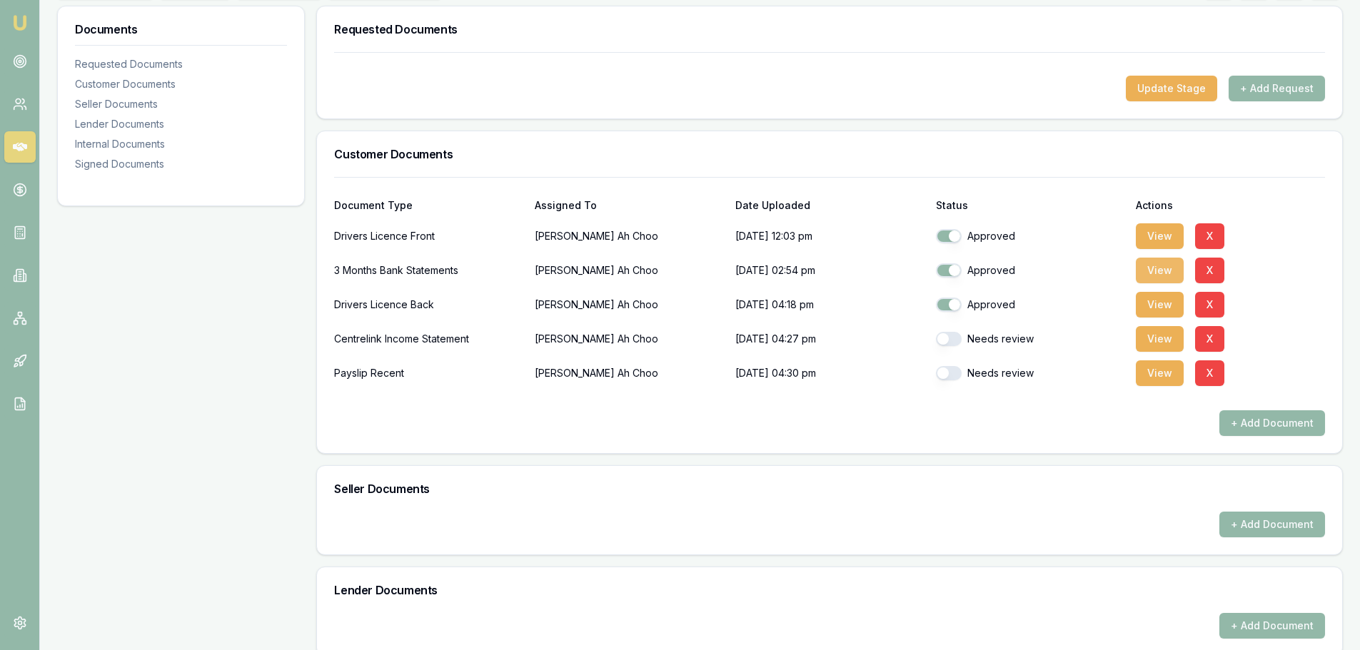
click at [1150, 268] on button "View" at bounding box center [1160, 271] width 48 height 26
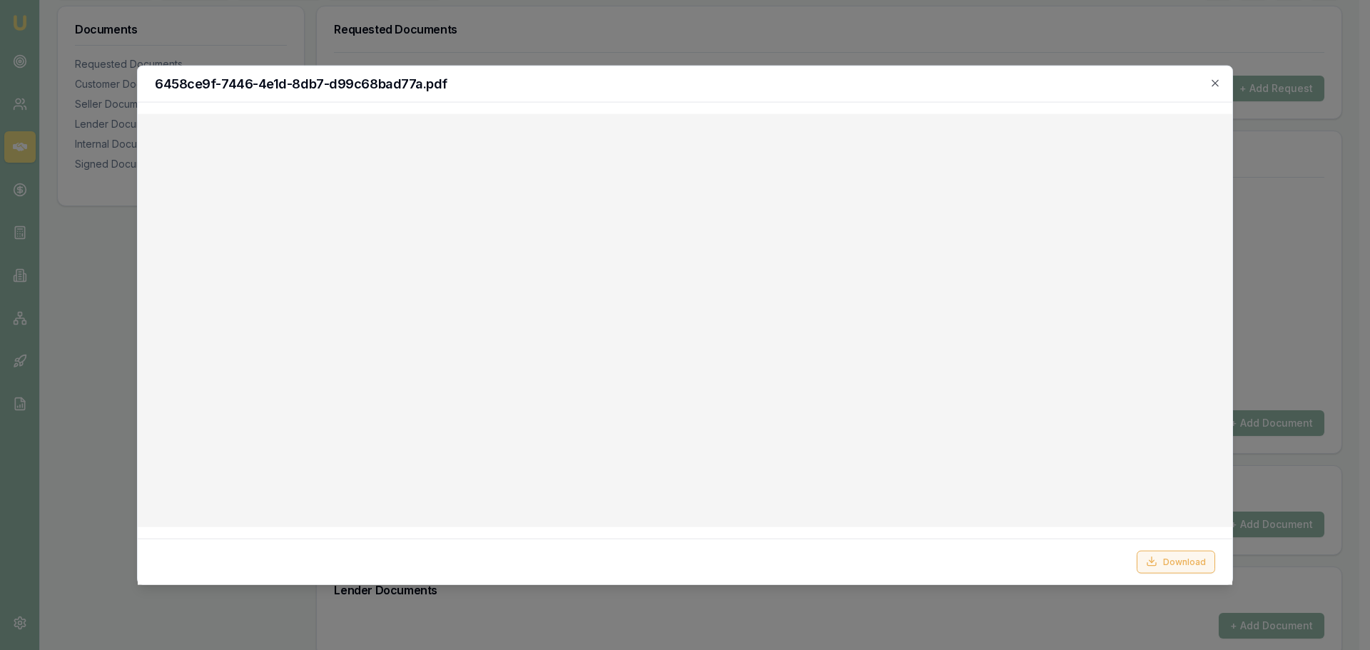
click at [1199, 555] on button "Download" at bounding box center [1176, 561] width 79 height 23
click at [1220, 76] on div "6458ce9f-7446-4e1d-8db7-d99c68bad77a.pdf" at bounding box center [685, 84] width 1095 height 36
click at [1215, 83] on icon "button" at bounding box center [1215, 82] width 6 height 6
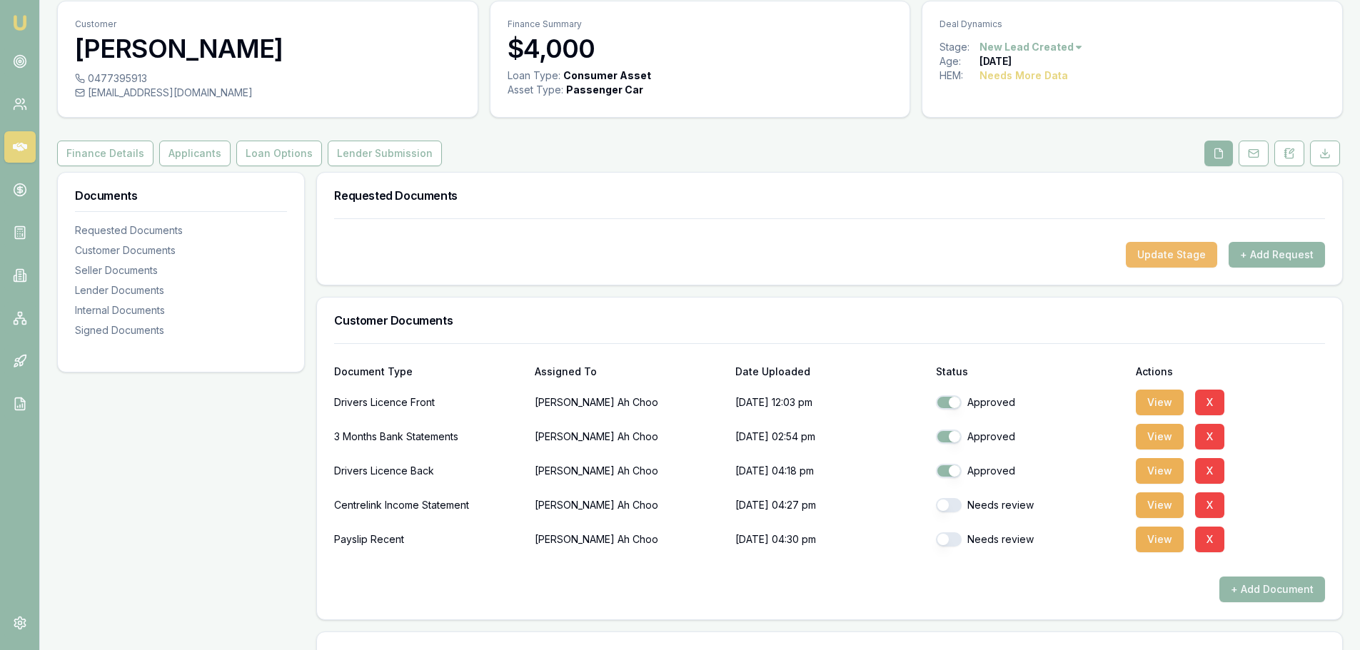
scroll to position [0, 0]
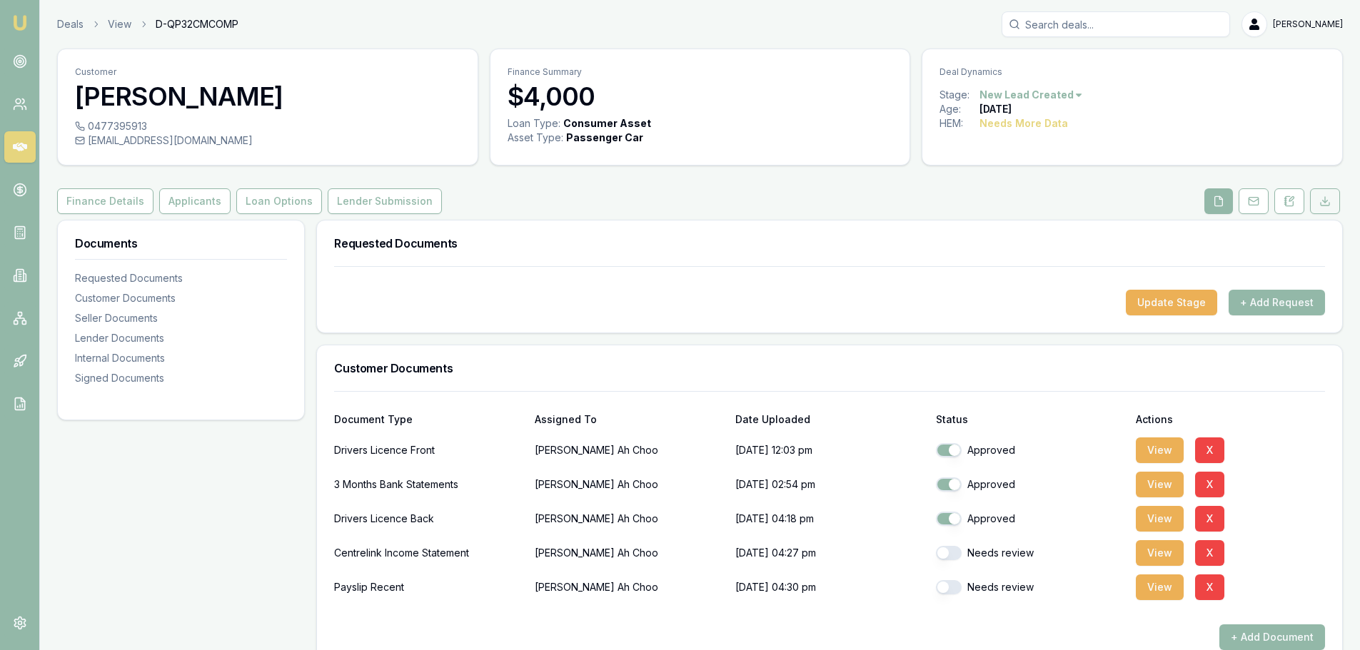
click at [1324, 199] on icon at bounding box center [1324, 201] width 11 height 11
click at [184, 206] on button "Applicants" at bounding box center [194, 201] width 71 height 26
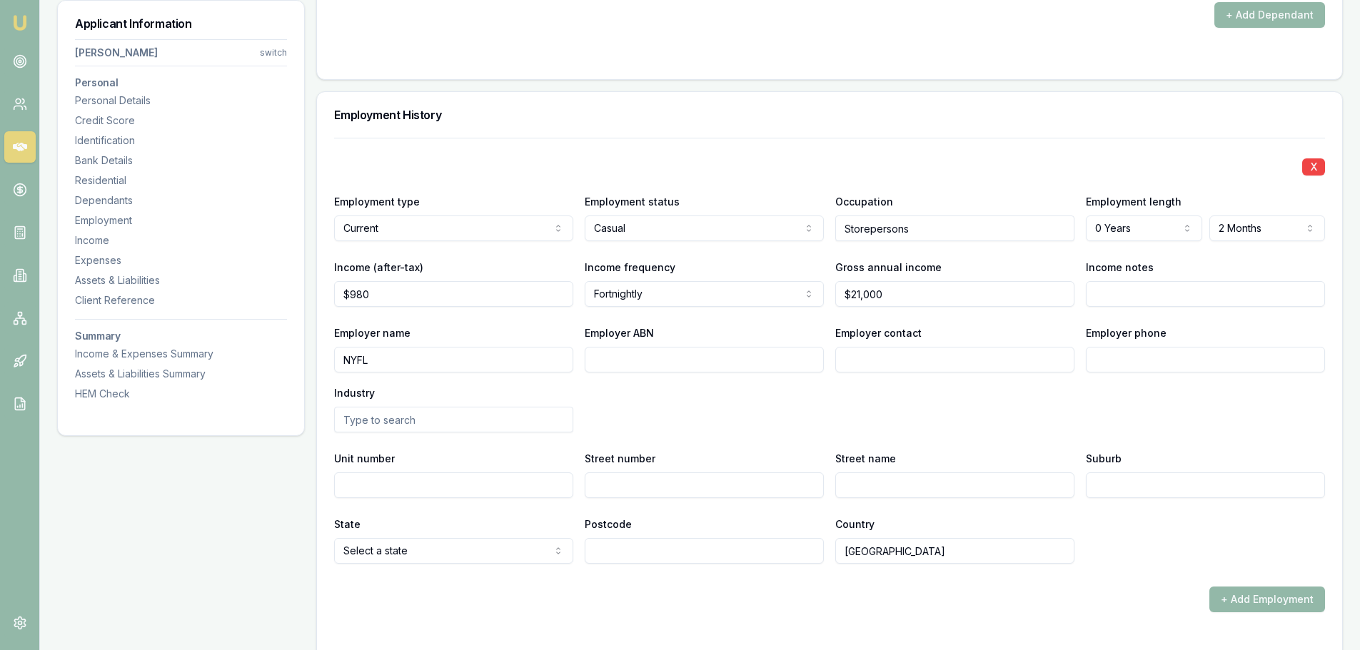
scroll to position [2141, 0]
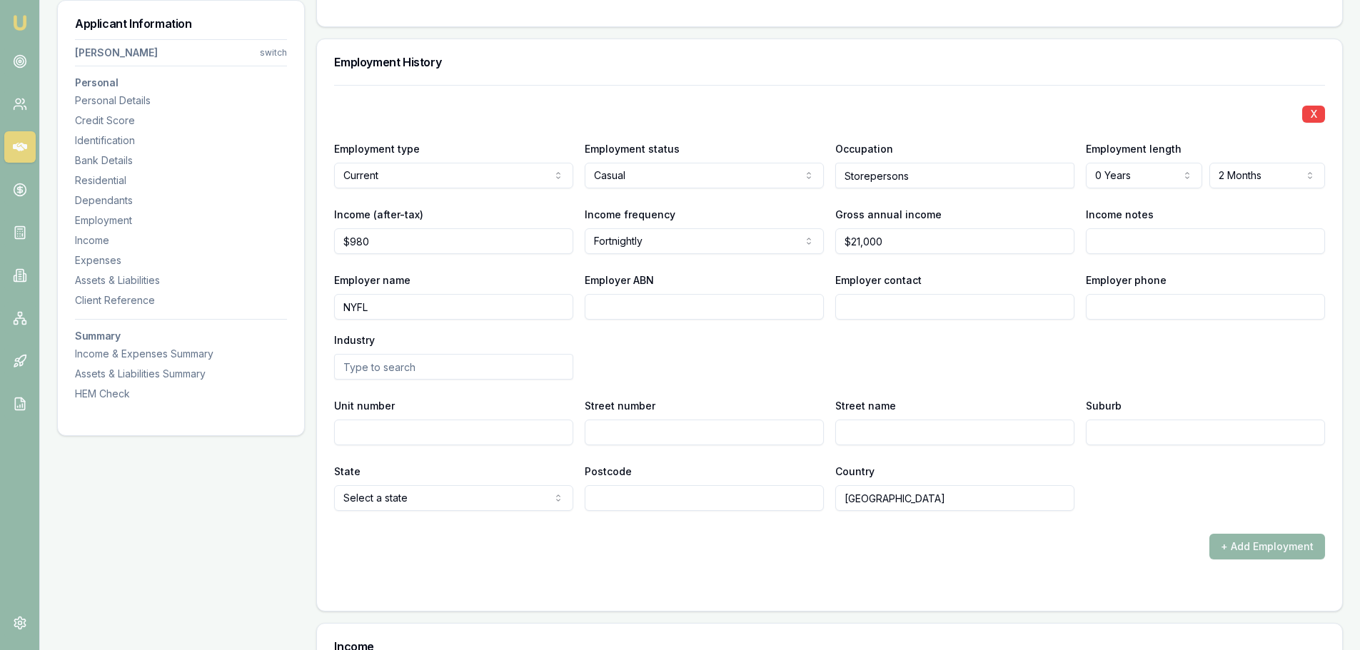
click at [996, 306] on input "Employer contact" at bounding box center [954, 307] width 239 height 26
type input "payroll"
drag, startPoint x: 936, startPoint y: 315, endPoint x: 579, endPoint y: 323, distance: 356.9
click at [603, 323] on div "Employer name NYFL Employer ABN Employer contact payroll Employer phone Industry" at bounding box center [829, 325] width 991 height 108
type input "PAYROLL"
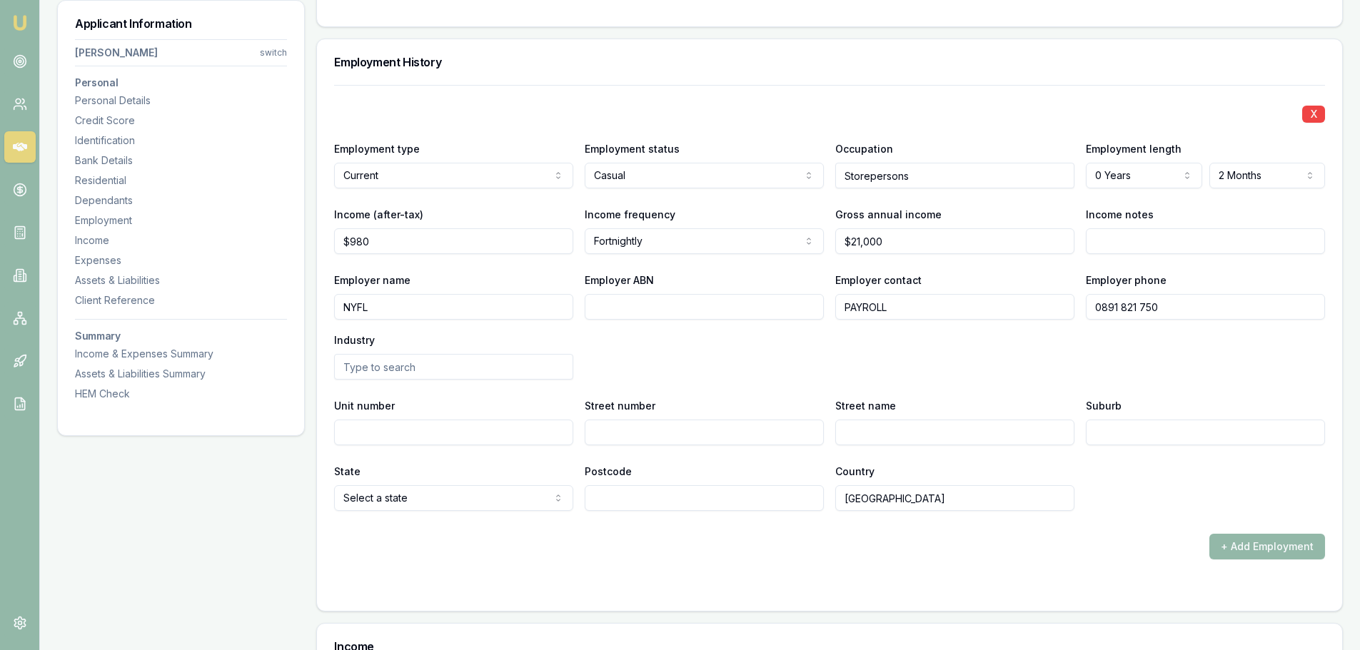
type input "0891 821 750"
click at [722, 428] on input "Street number" at bounding box center [704, 433] width 239 height 26
type input "42"
click at [905, 430] on input "ROE" at bounding box center [954, 433] width 239 height 26
type input "ROE ST"
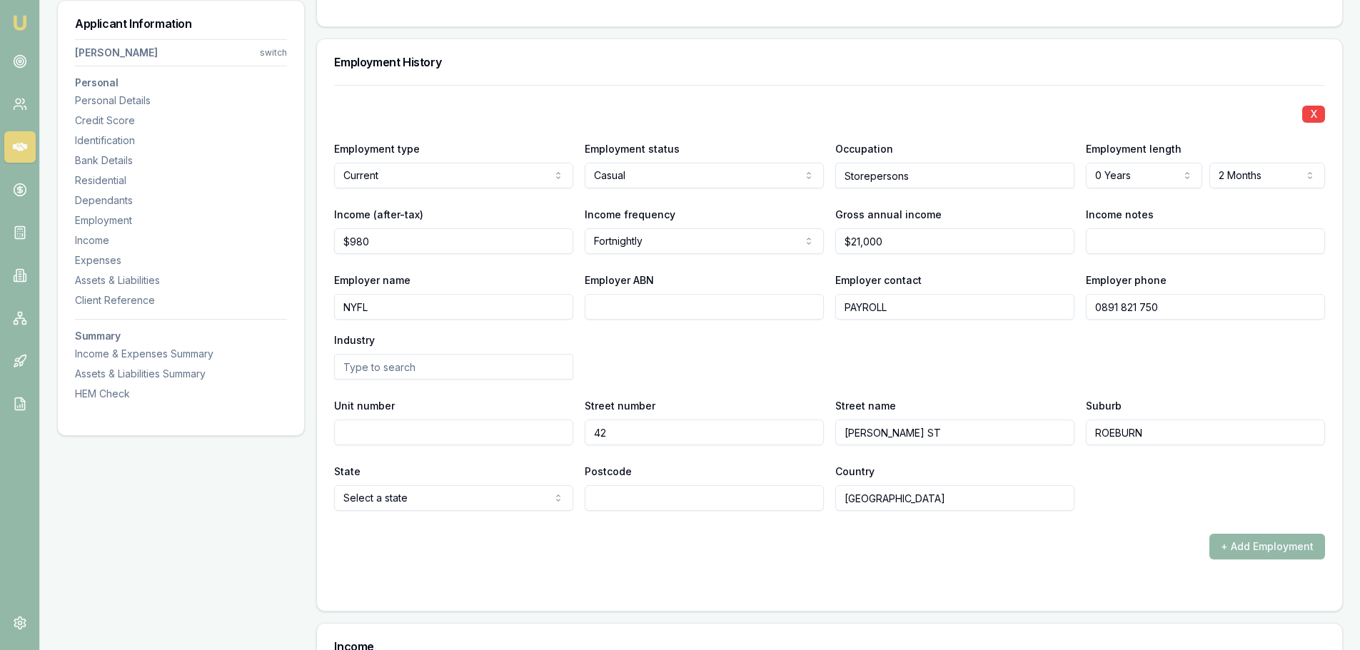
type input "ROEBURN"
select select "WA"
type input "6718"
click at [780, 368] on div "Employer name NYFL Employer ABN Employer contact PAYROLL Employer phone 0891 82…" at bounding box center [829, 325] width 991 height 108
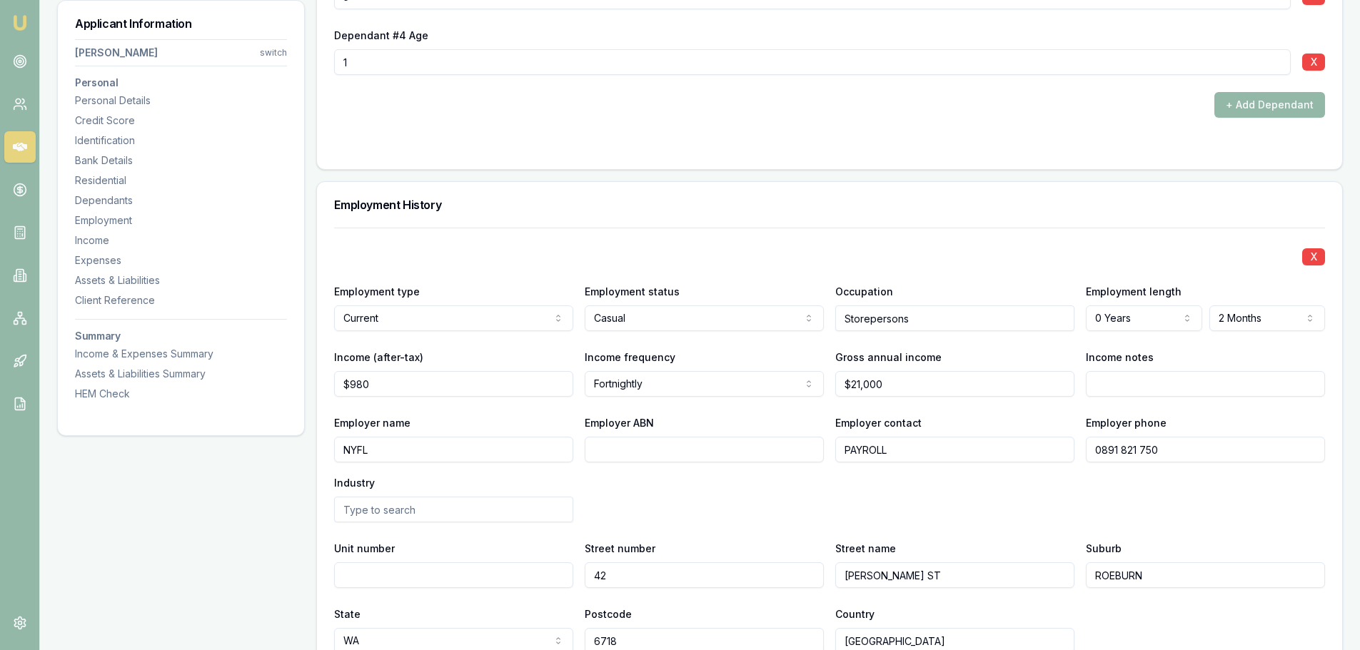
scroll to position [2212, 0]
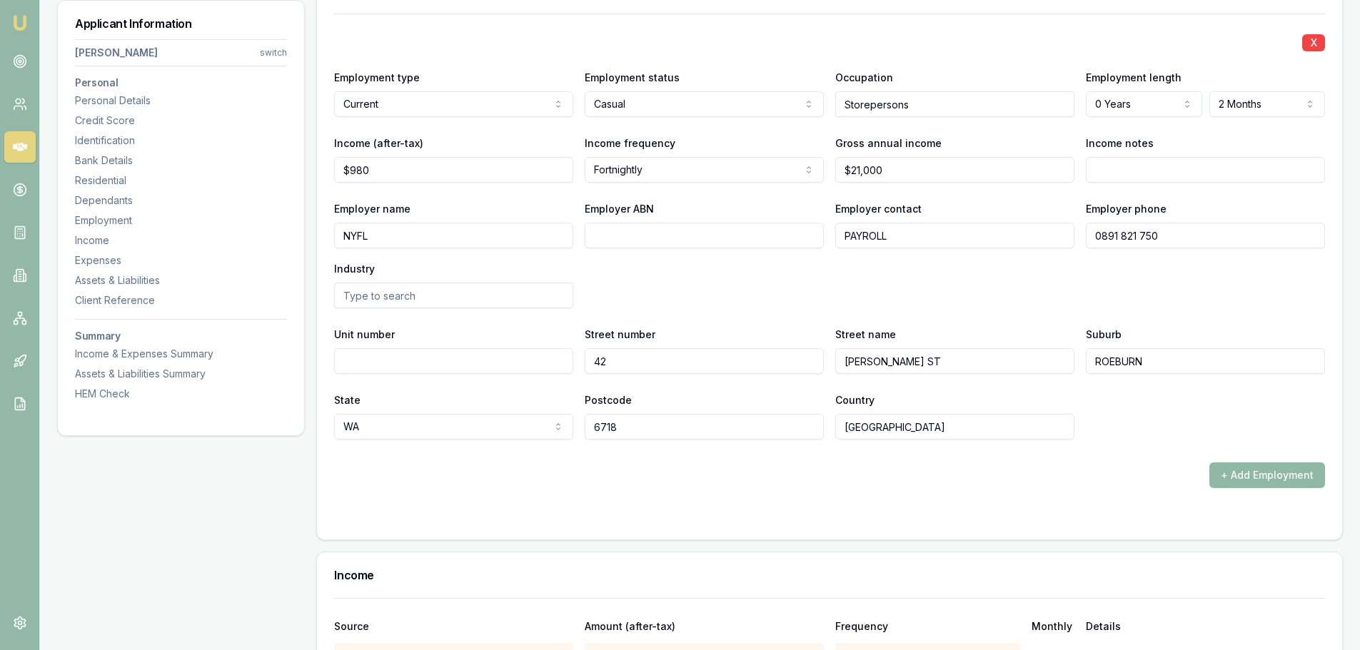
click at [1235, 470] on button "+ Add Employment" at bounding box center [1267, 475] width 116 height 26
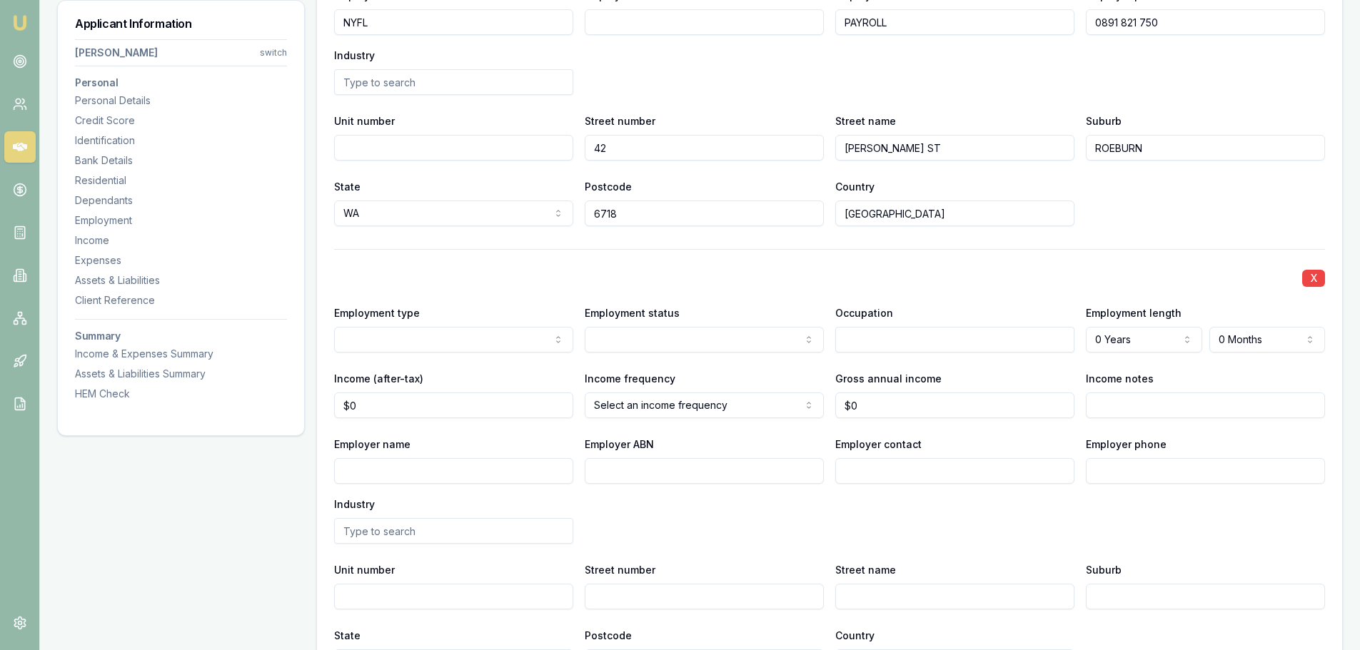
scroll to position [2427, 0]
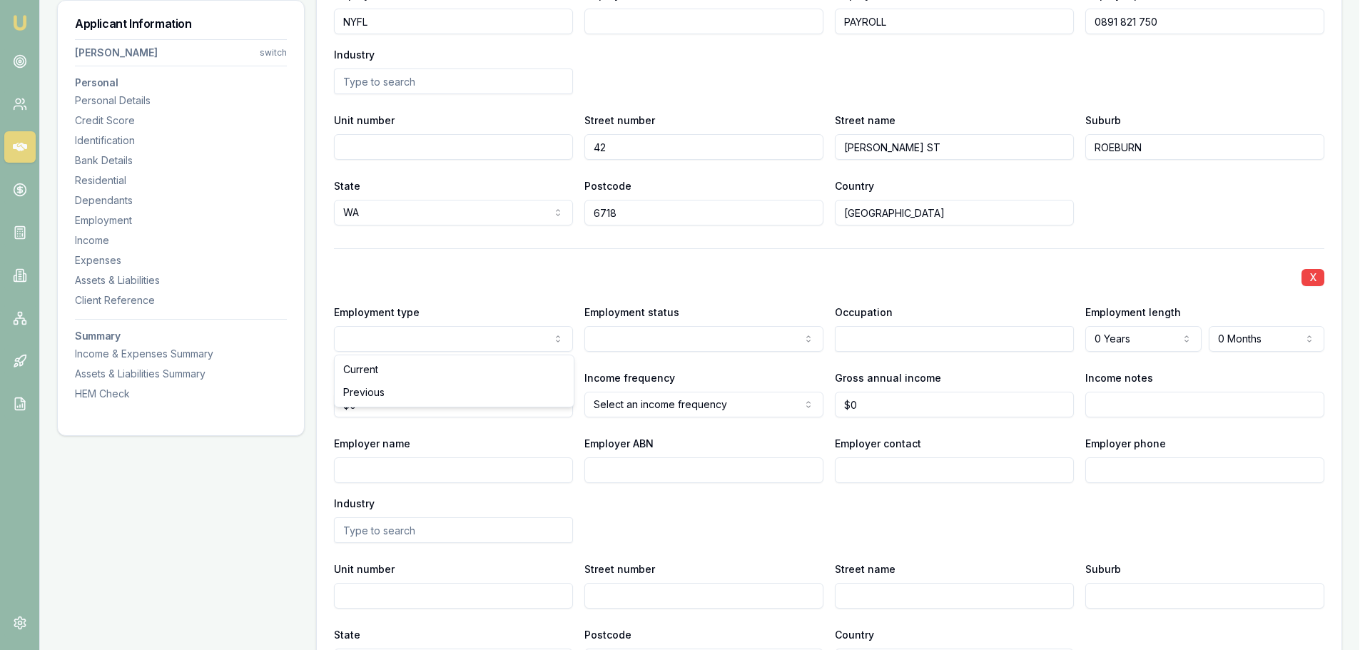
click at [448, 404] on div "Current Previous" at bounding box center [454, 380] width 239 height 51
select select "PREVIOUS"
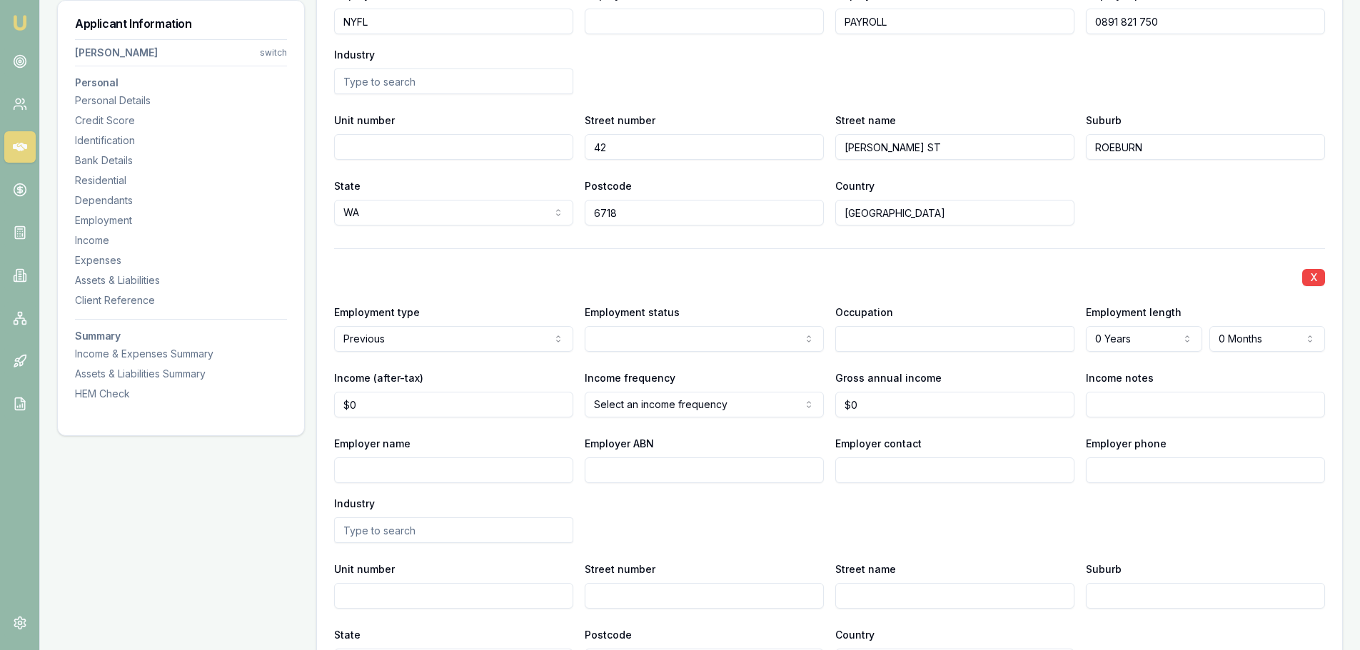
click at [470, 479] on input "Employer name" at bounding box center [453, 470] width 239 height 26
type input "STAY AT HOME PARENT"
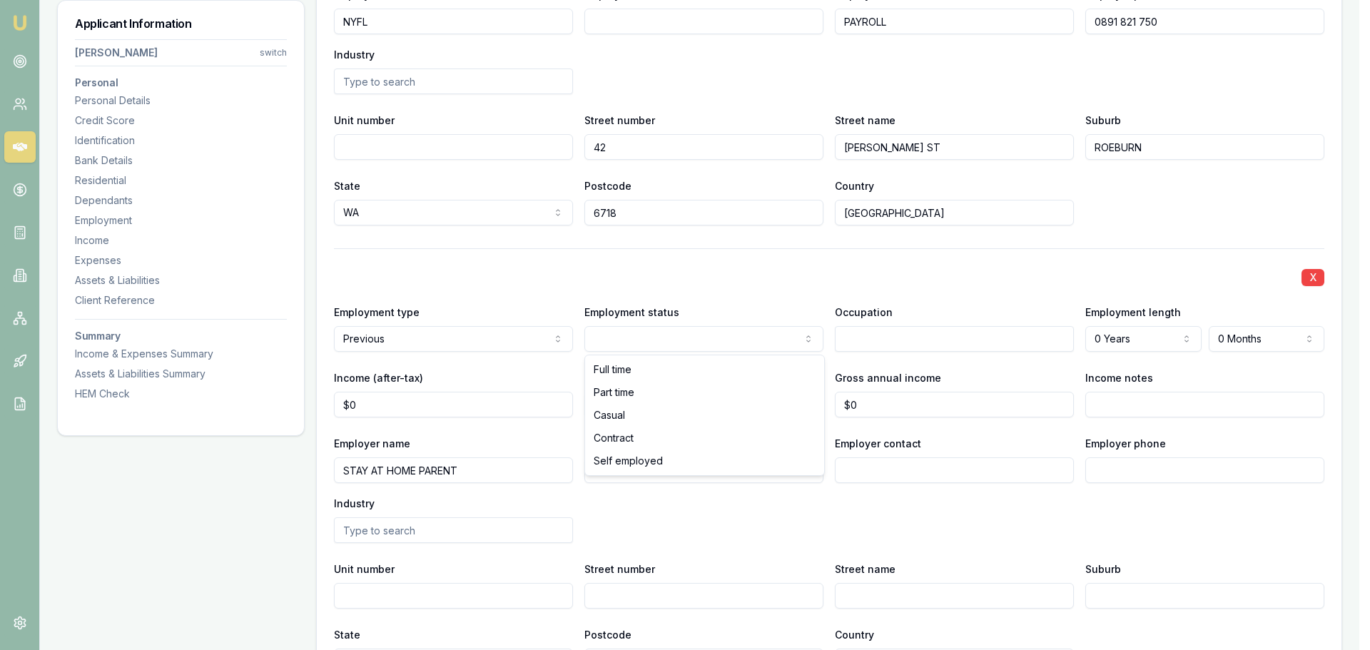
select select "CASUAL"
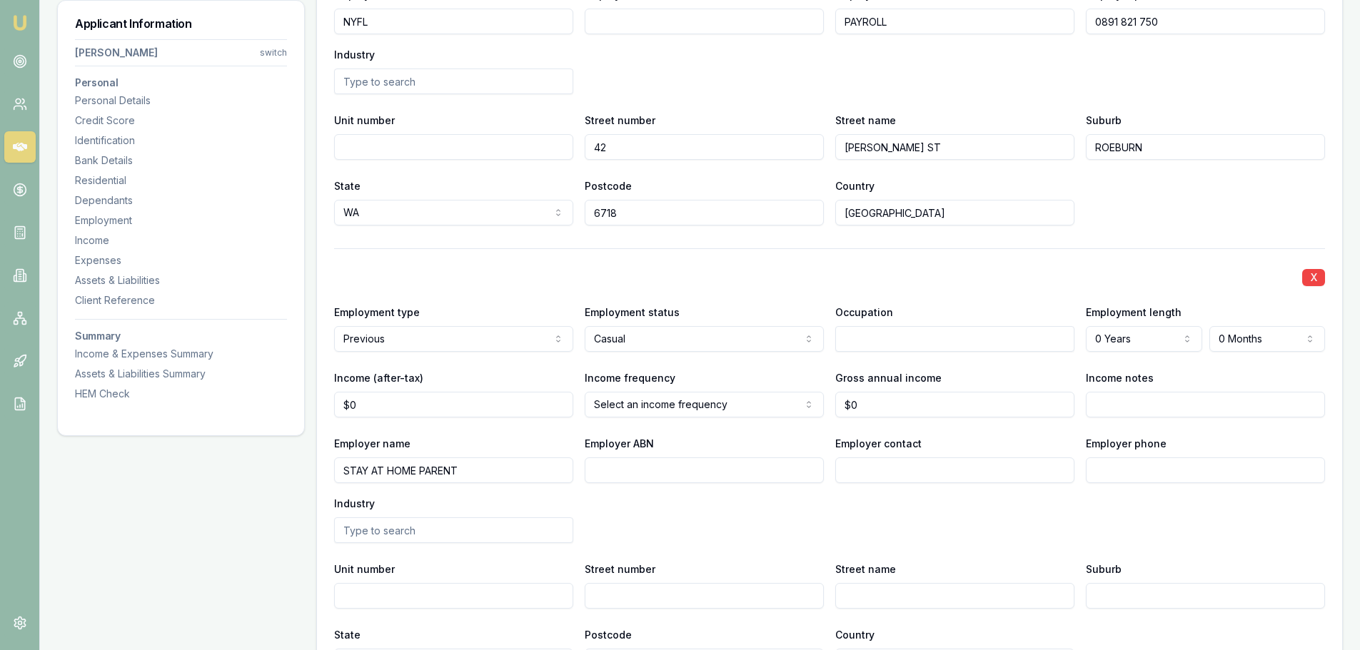
click at [899, 342] on input "text" at bounding box center [954, 339] width 239 height 26
type input "STAY AT HOME PARENT"
select select "3"
click at [1193, 212] on div "State WA NSW VIC QLD SA WA TAS NT ACT Postcode 6718 Country Australia" at bounding box center [829, 201] width 991 height 49
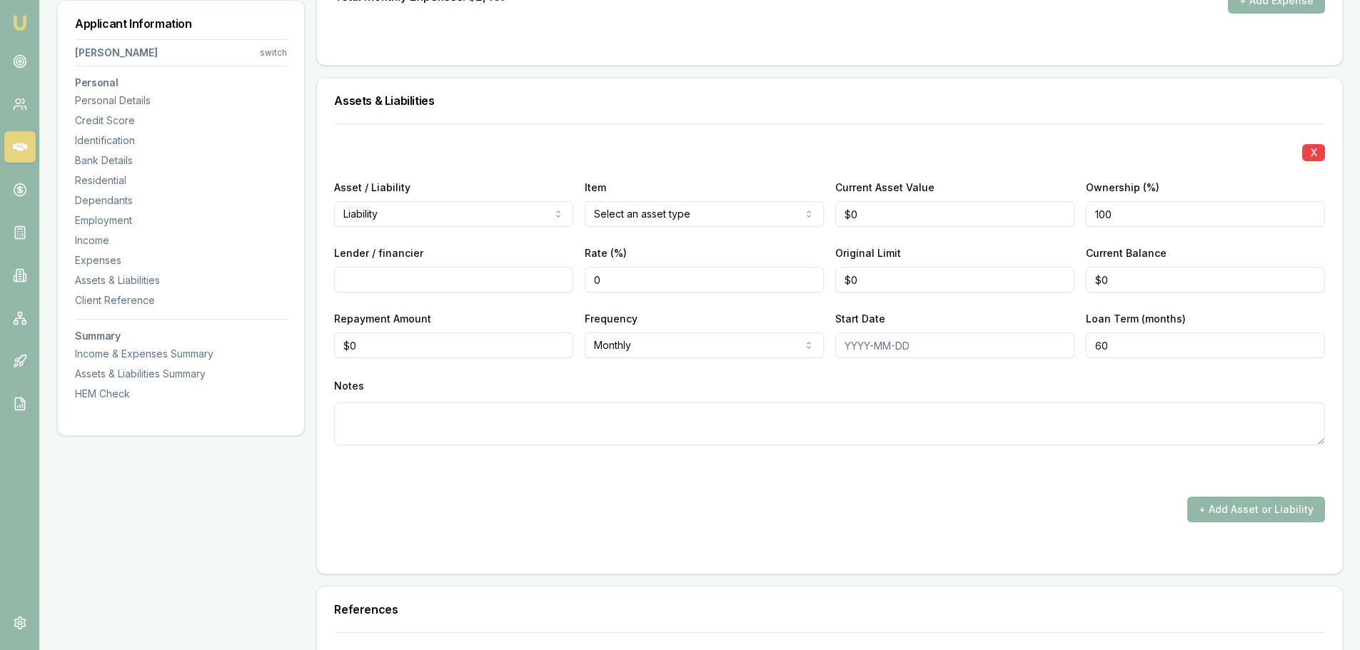
scroll to position [3783, 0]
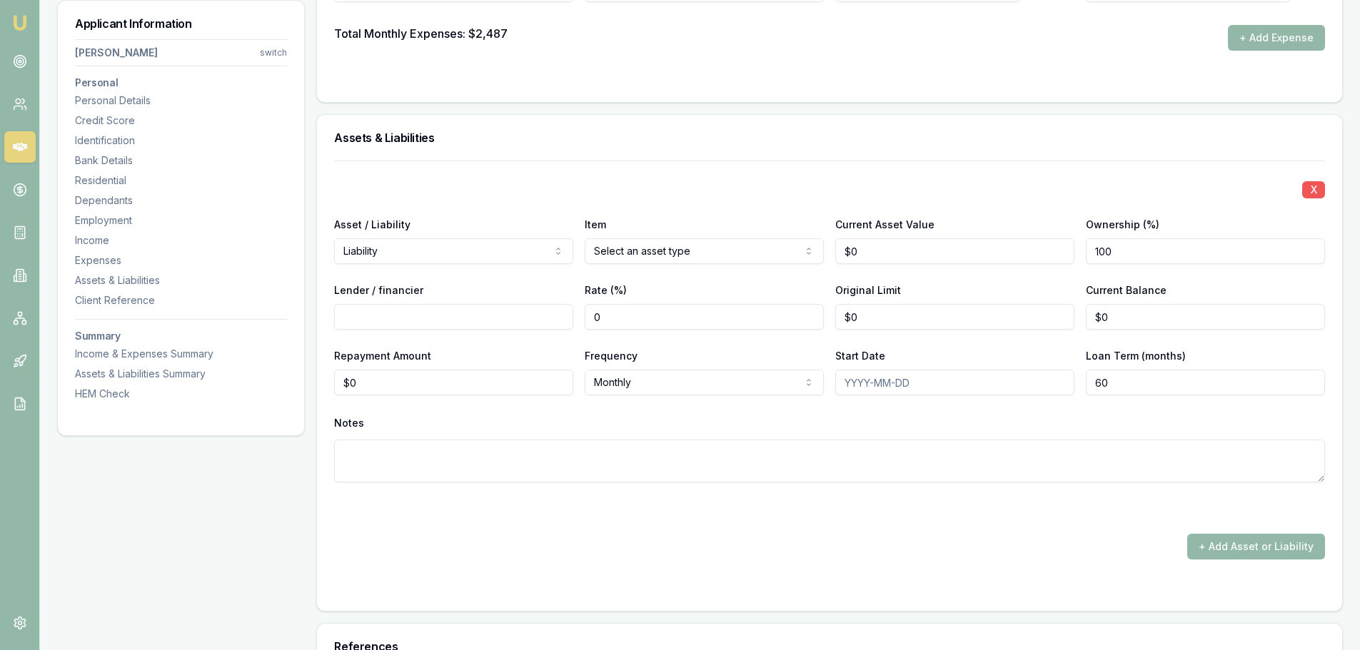
click at [1305, 193] on button "X" at bounding box center [1313, 189] width 23 height 17
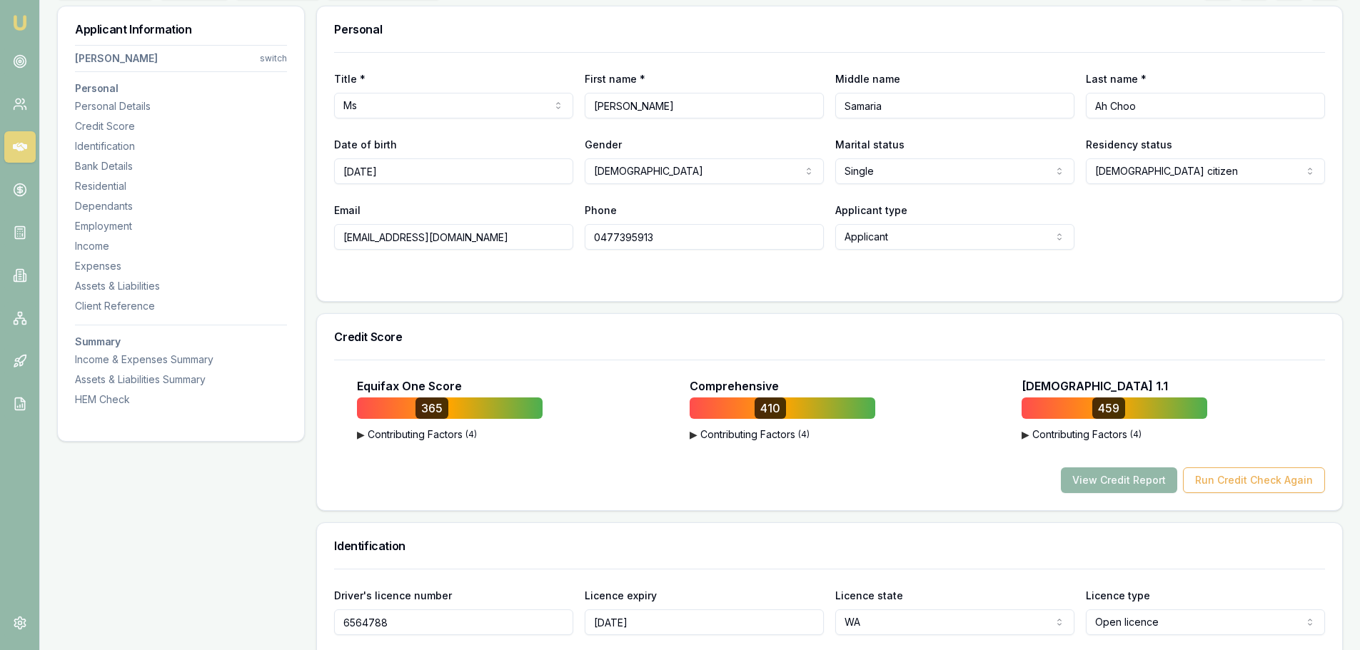
scroll to position [0, 0]
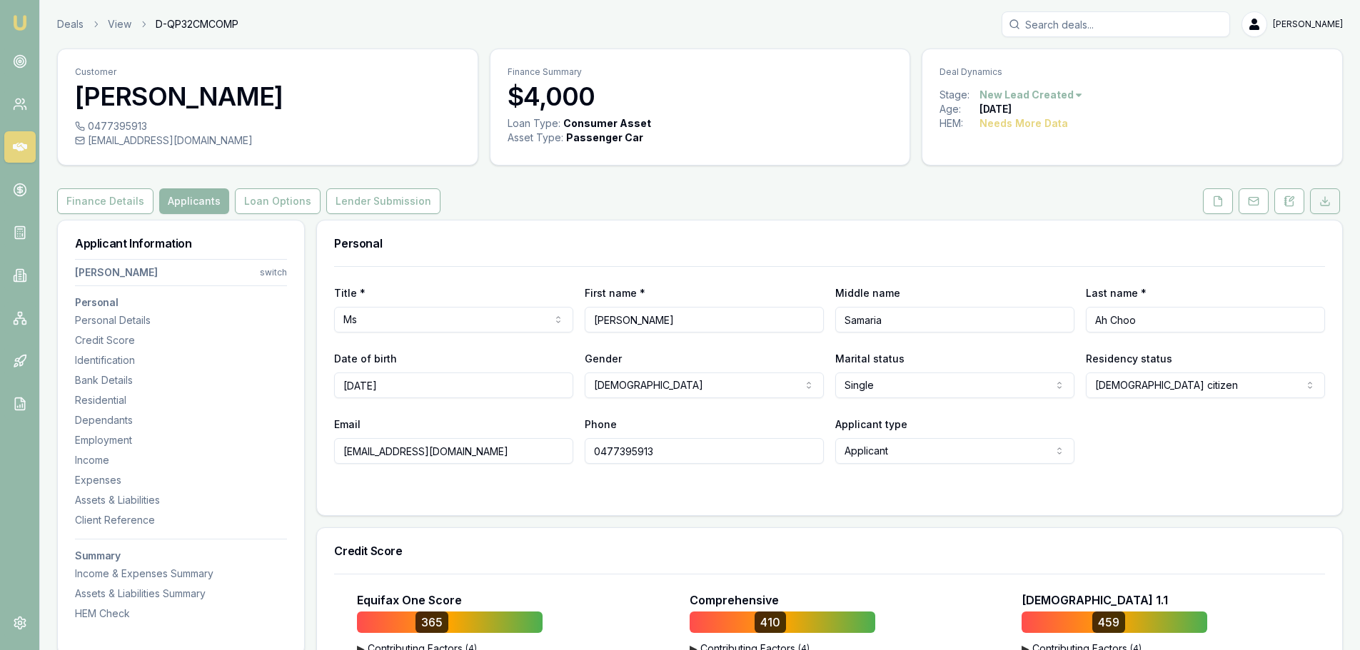
click at [1327, 206] on icon at bounding box center [1324, 201] width 11 height 11
drag, startPoint x: 1220, startPoint y: 201, endPoint x: 1174, endPoint y: 216, distance: 47.9
click at [1220, 201] on icon at bounding box center [1217, 201] width 11 height 11
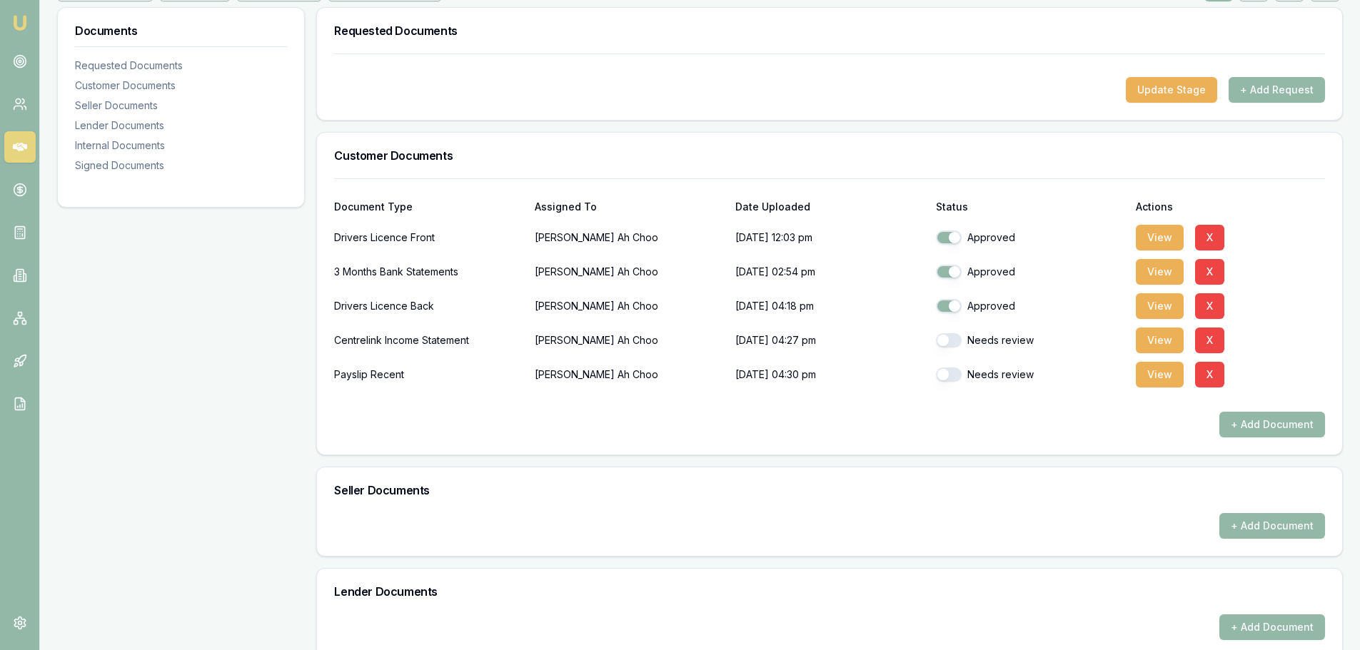
scroll to position [214, 0]
click at [1156, 230] on button "View" at bounding box center [1160, 236] width 48 height 26
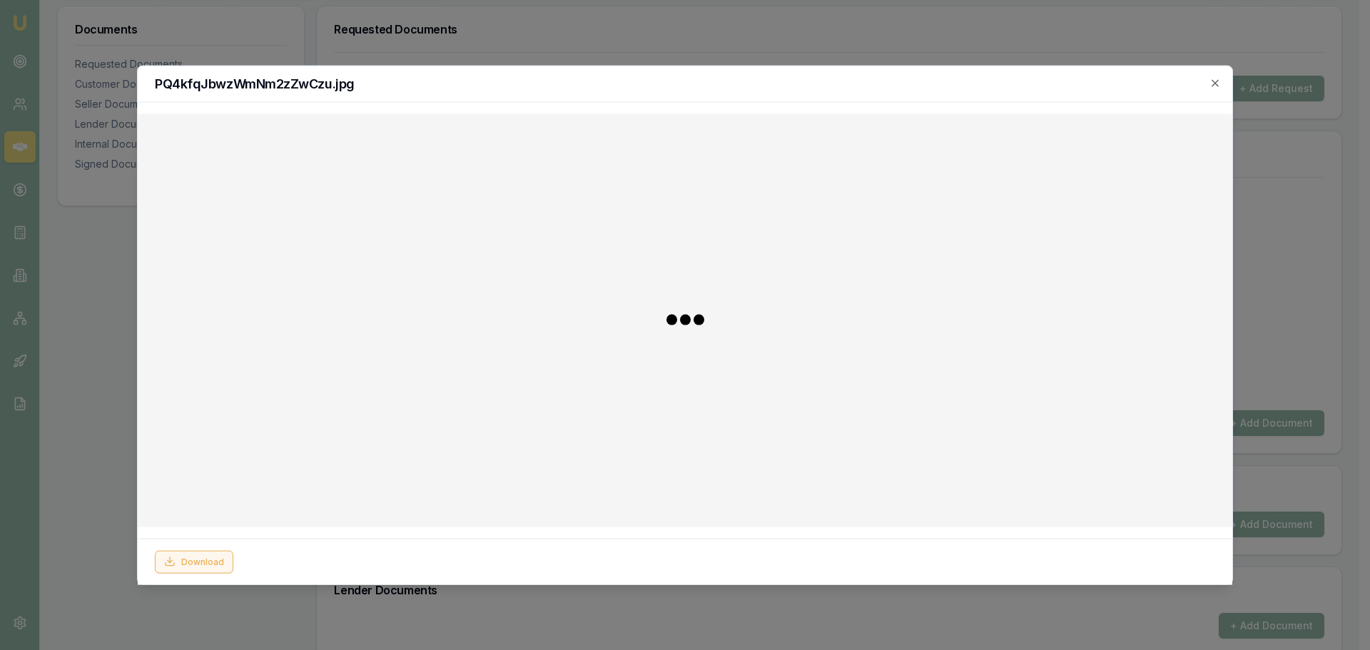
click at [197, 561] on div "Download" at bounding box center [685, 561] width 1061 height 23
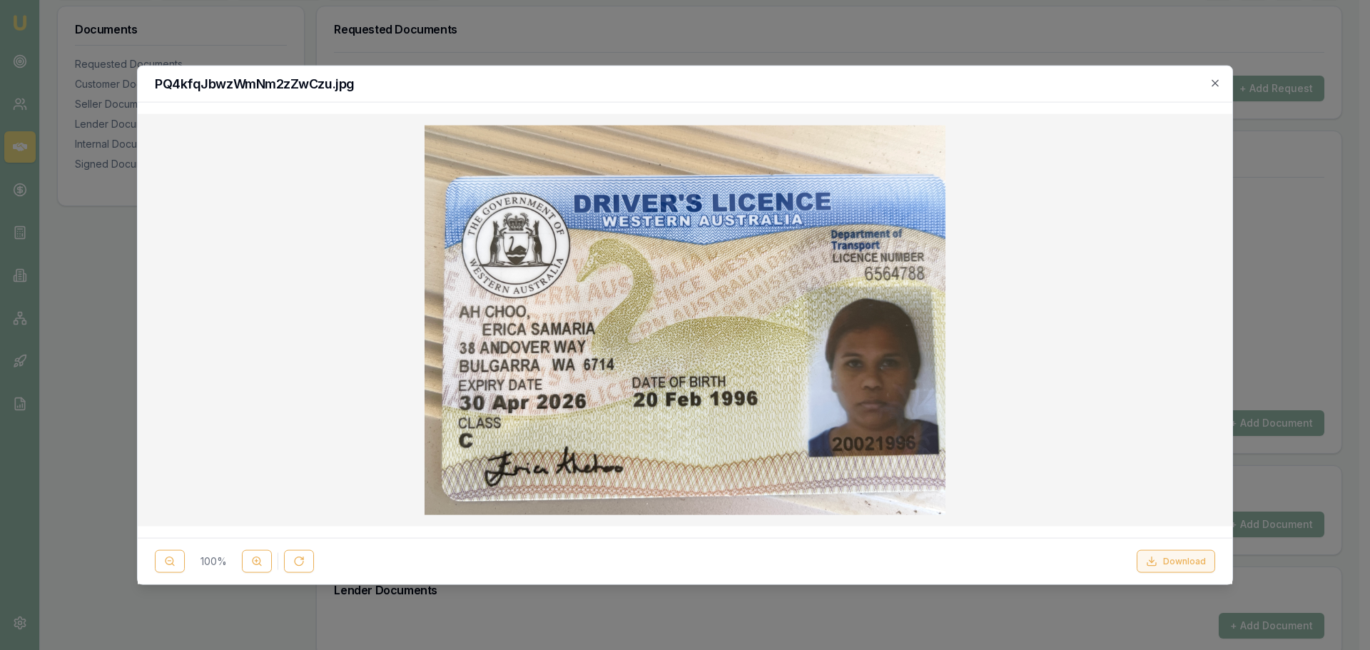
click at [1185, 567] on button "Download" at bounding box center [1176, 561] width 79 height 23
drag, startPoint x: 1215, startPoint y: 81, endPoint x: 1209, endPoint y: 86, distance: 7.6
click at [1215, 81] on icon "button" at bounding box center [1215, 82] width 11 height 11
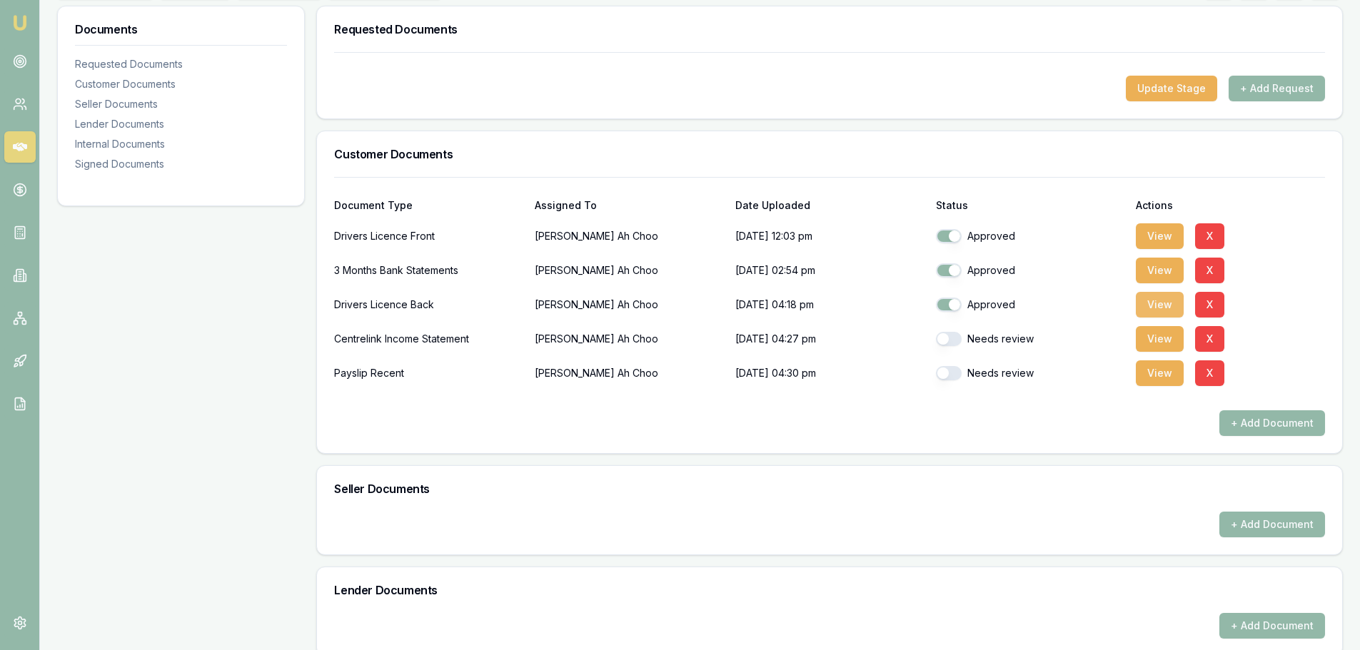
click at [1160, 304] on button "View" at bounding box center [1160, 305] width 48 height 26
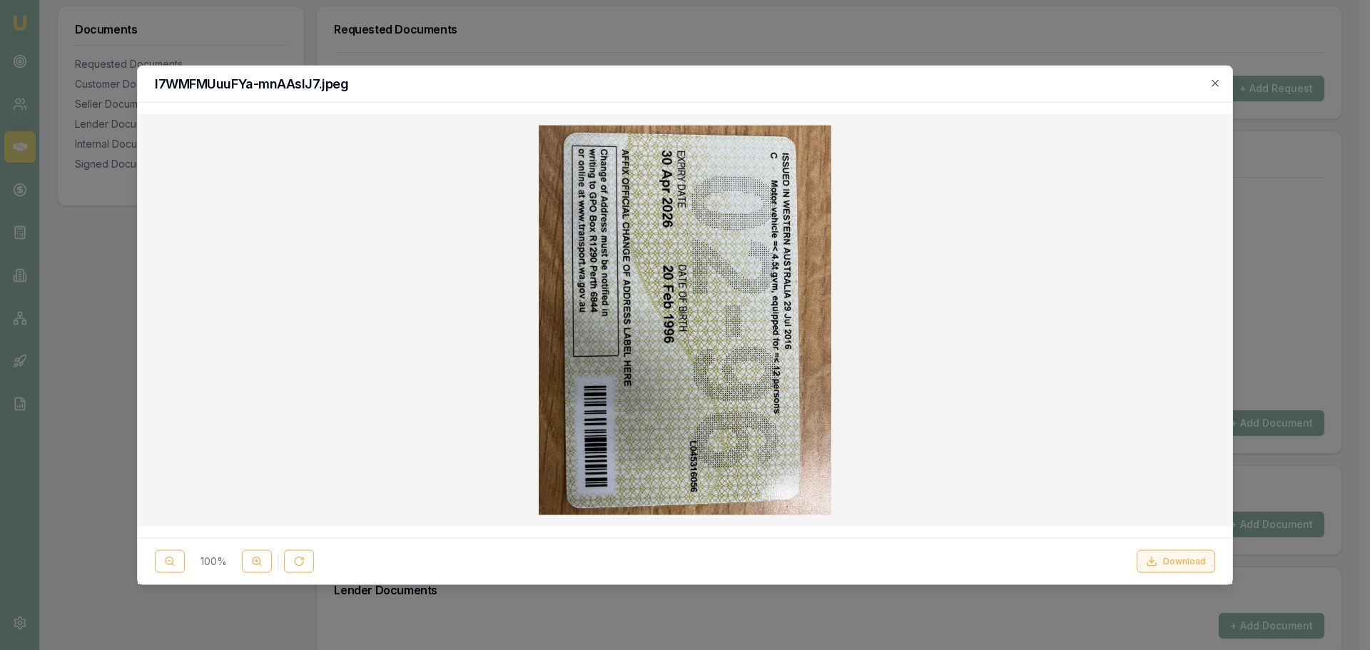
click at [1201, 564] on button "Download" at bounding box center [1176, 561] width 79 height 23
click at [1215, 81] on icon "button" at bounding box center [1215, 82] width 11 height 11
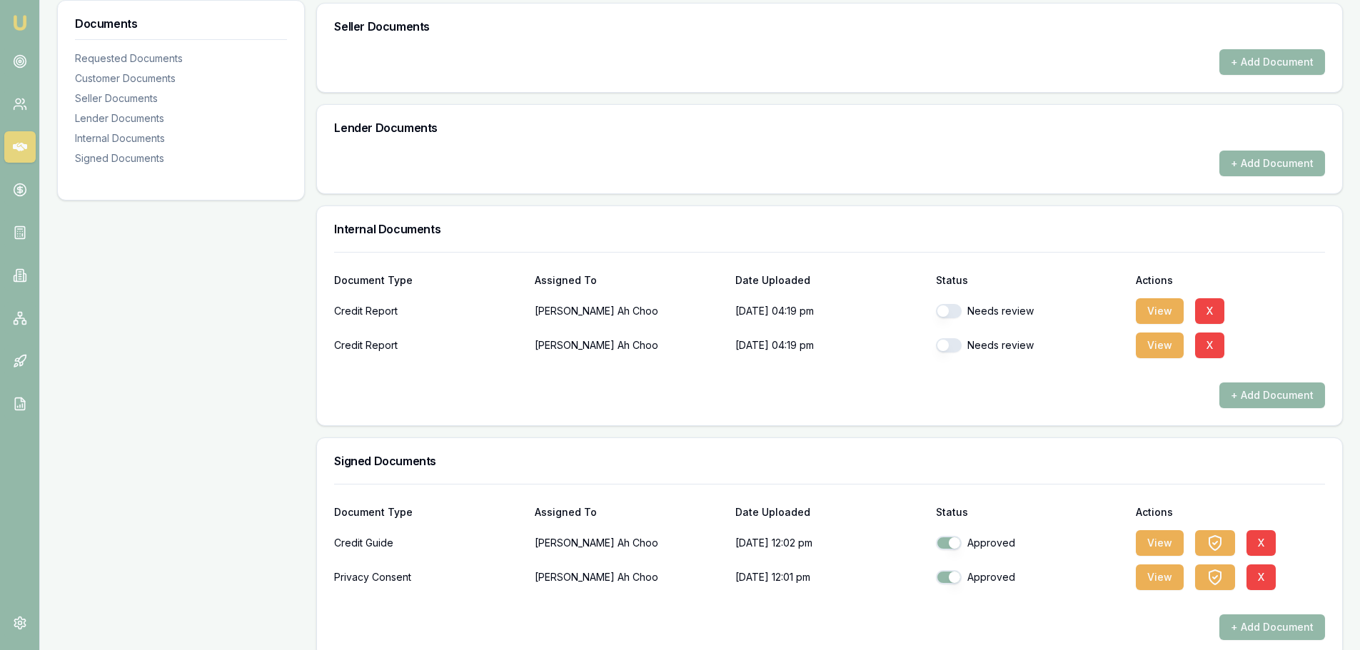
scroll to position [696, 0]
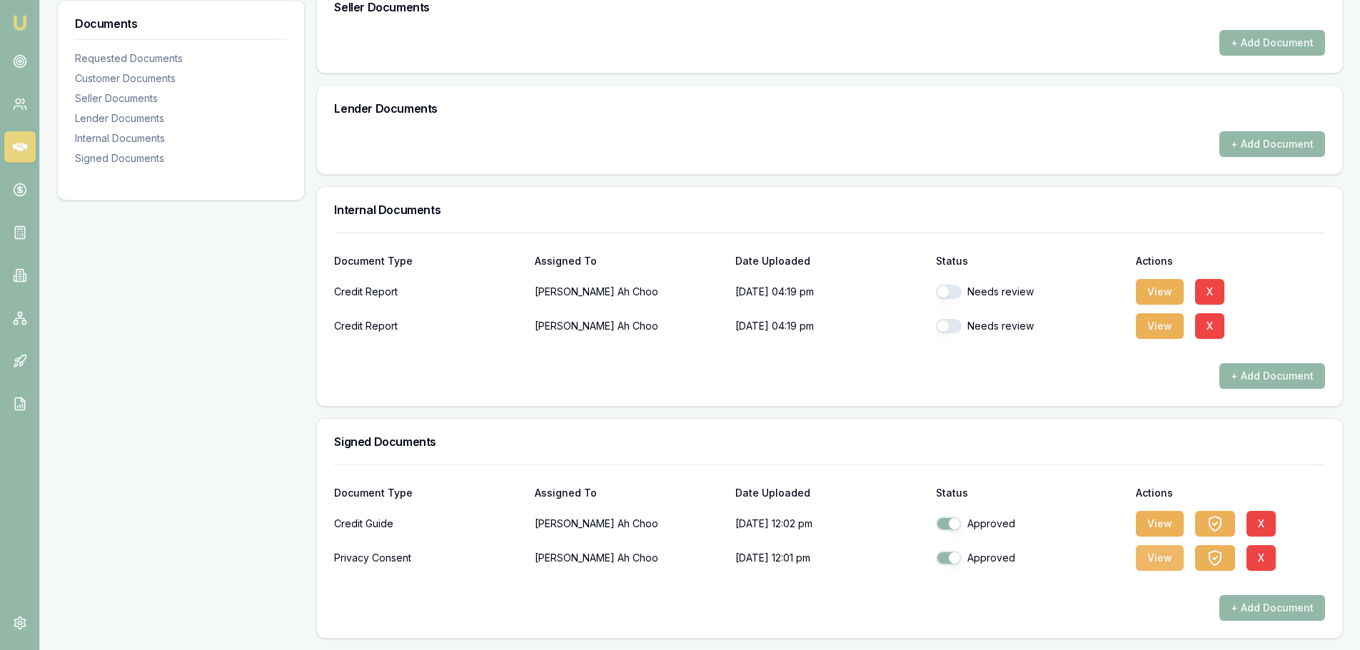
click at [1170, 558] on button "View" at bounding box center [1160, 558] width 48 height 26
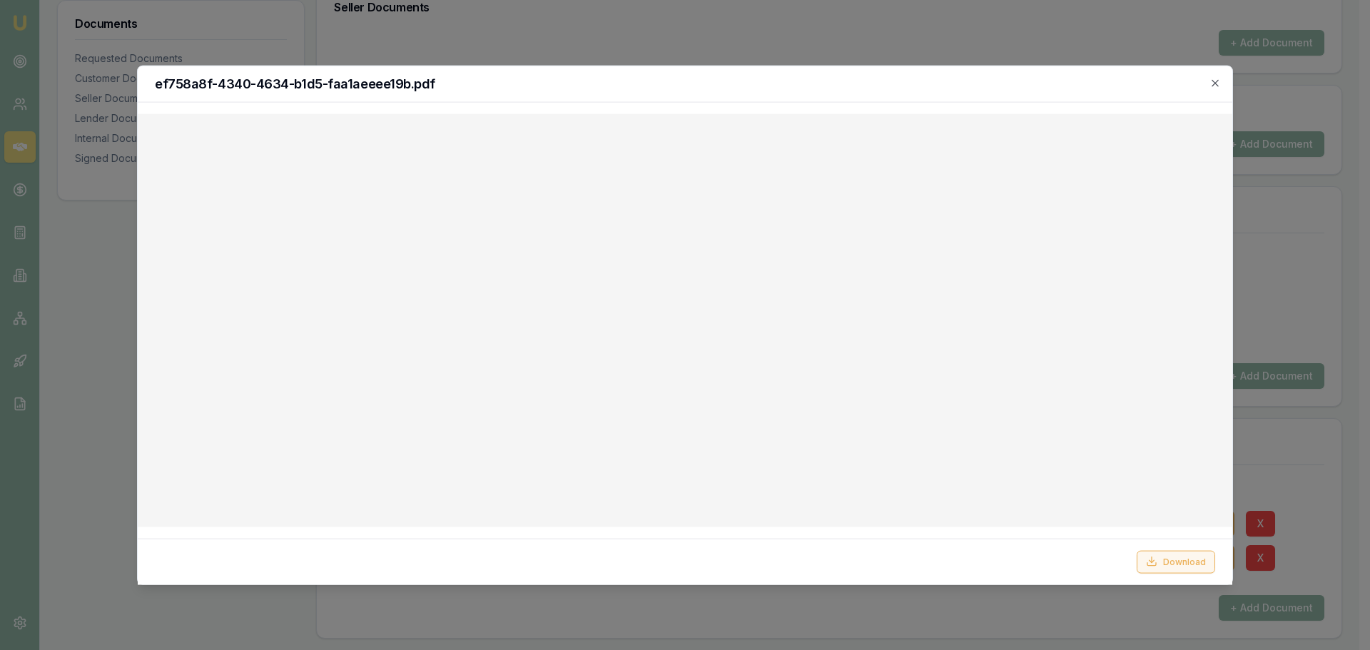
click at [1203, 559] on button "Download" at bounding box center [1176, 561] width 79 height 23
drag, startPoint x: 1221, startPoint y: 83, endPoint x: 1212, endPoint y: 85, distance: 9.5
click at [1221, 83] on div "ef758a8f-4340-4634-b1d5-faa1aeeee19b.pdf" at bounding box center [685, 84] width 1095 height 36
click at [1214, 84] on icon "button" at bounding box center [1215, 82] width 6 height 6
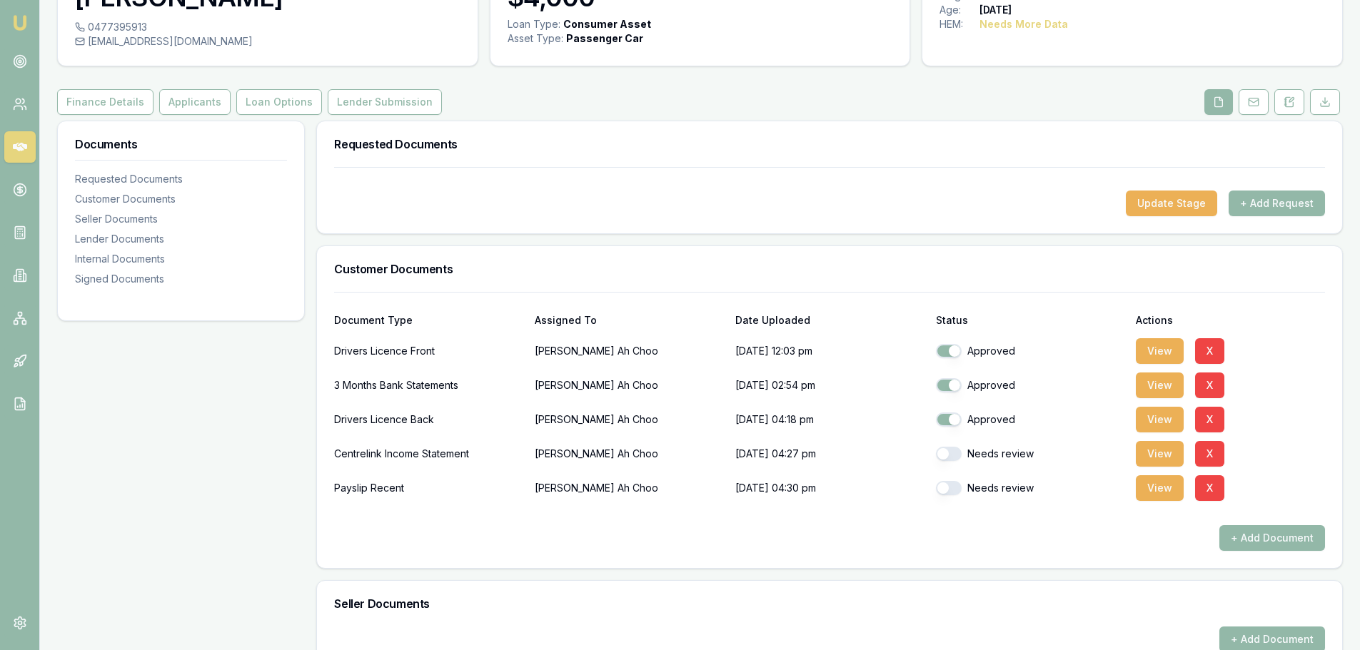
scroll to position [0, 0]
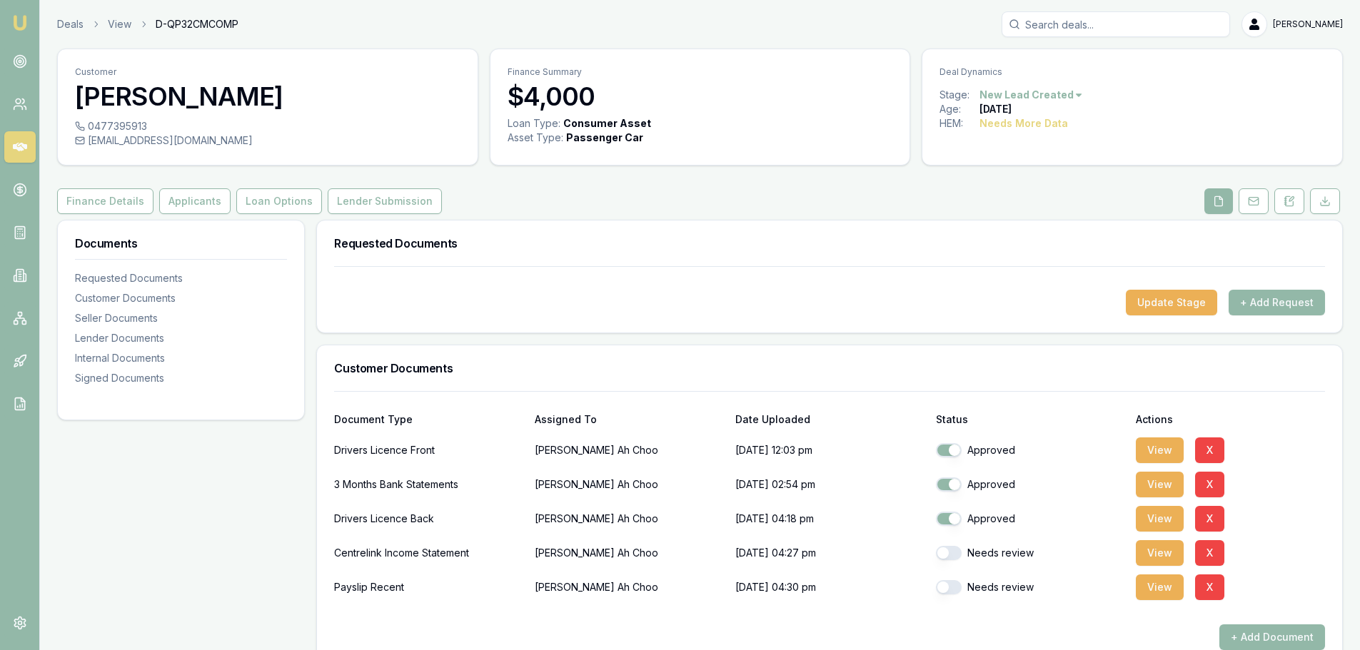
click at [99, 200] on button "Finance Details" at bounding box center [105, 201] width 96 height 26
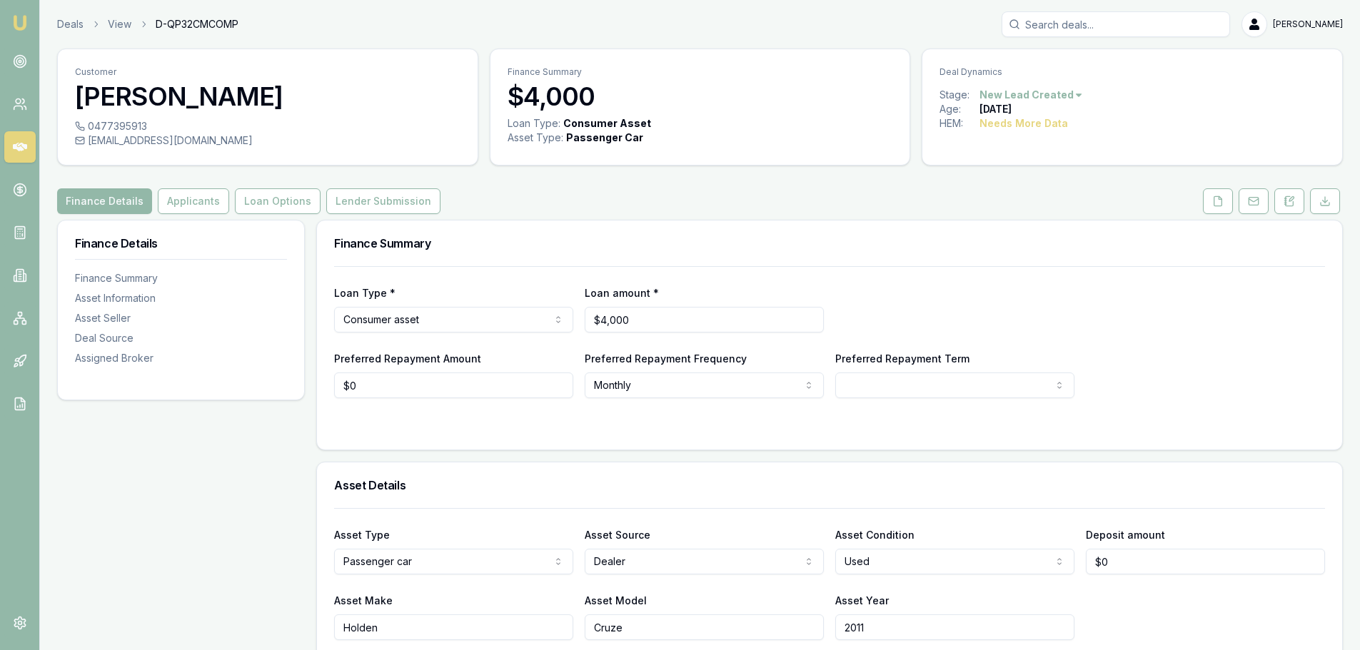
click at [477, 322] on html "Emu Broker Deals View D-QP32CMCOMP Erin Shield Toggle Menu Customer Erica Ah Ch…" at bounding box center [680, 325] width 1360 height 650
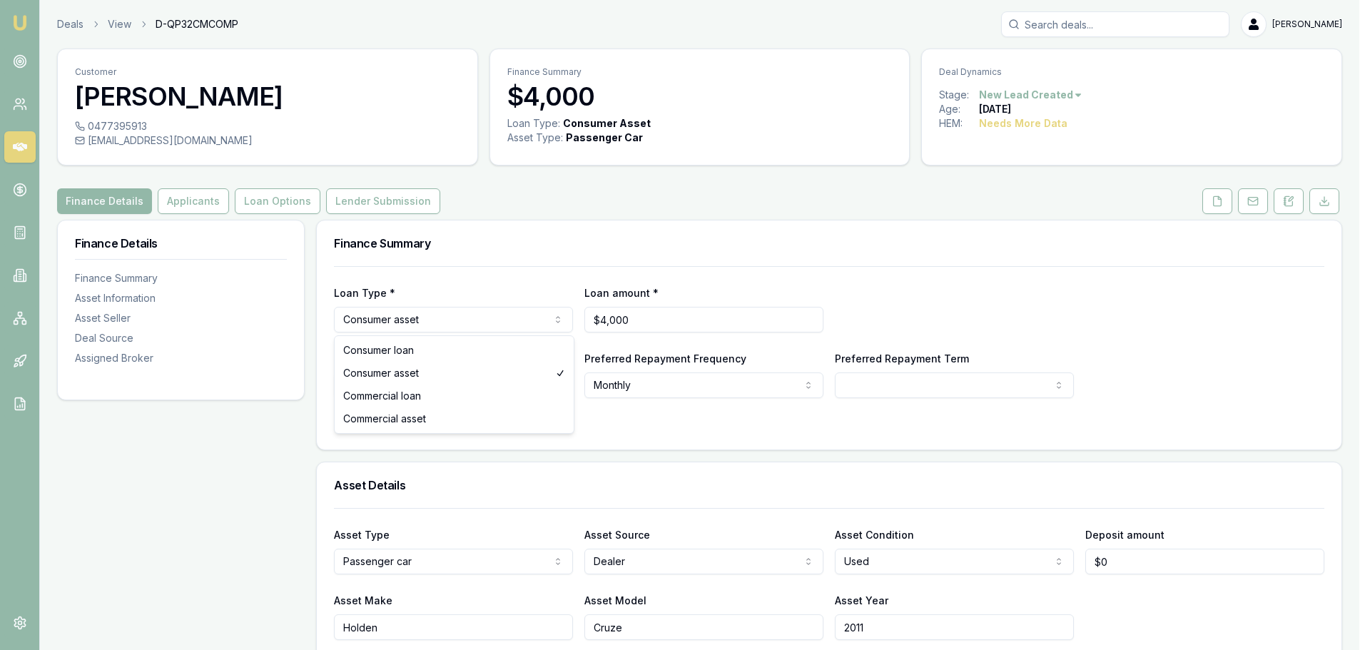
select select "CONSUMER_LOAN"
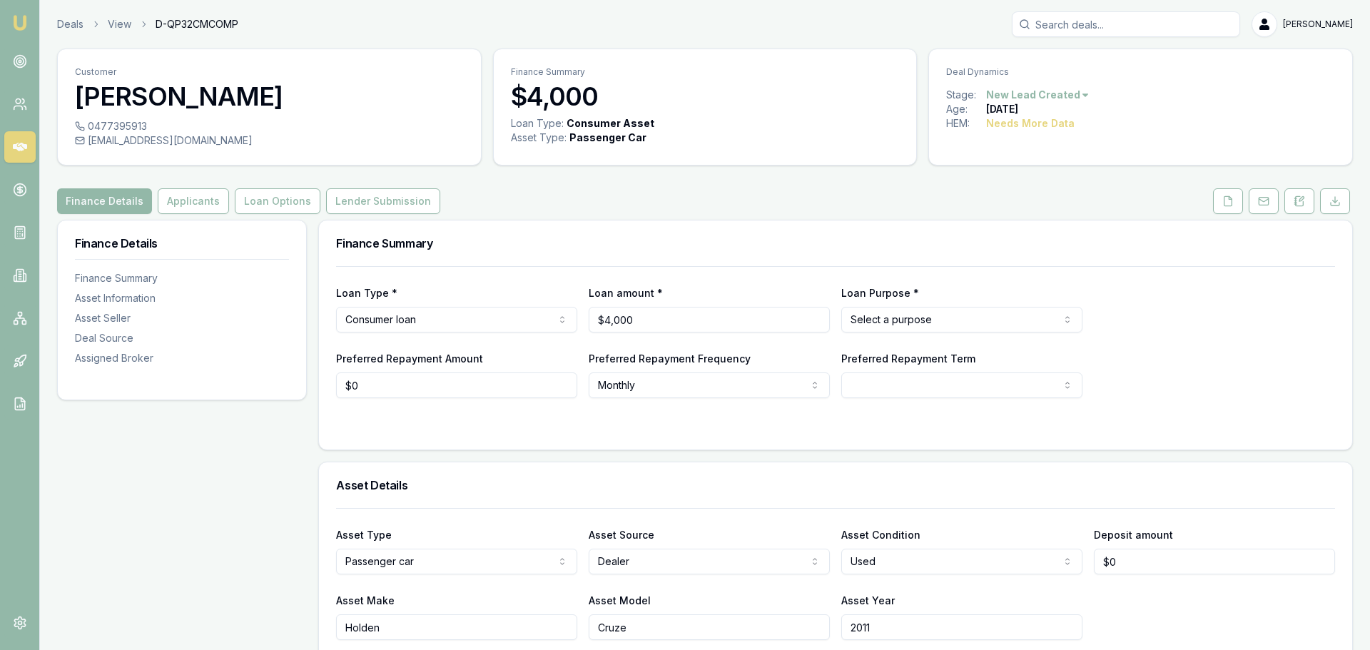
click at [894, 316] on html "Emu Broker Deals View D-QP32CMCOMP Erin Shield Toggle Menu Customer Erica Ah Ch…" at bounding box center [685, 325] width 1370 height 650
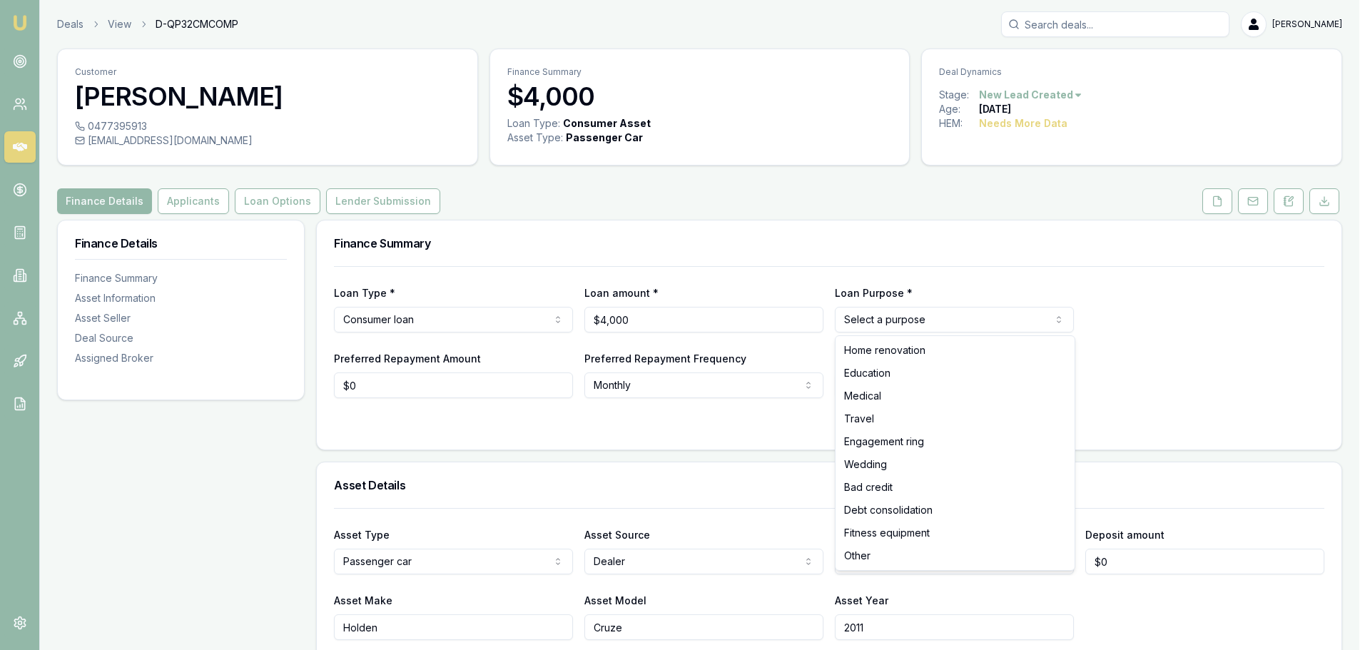
select select "OTHER"
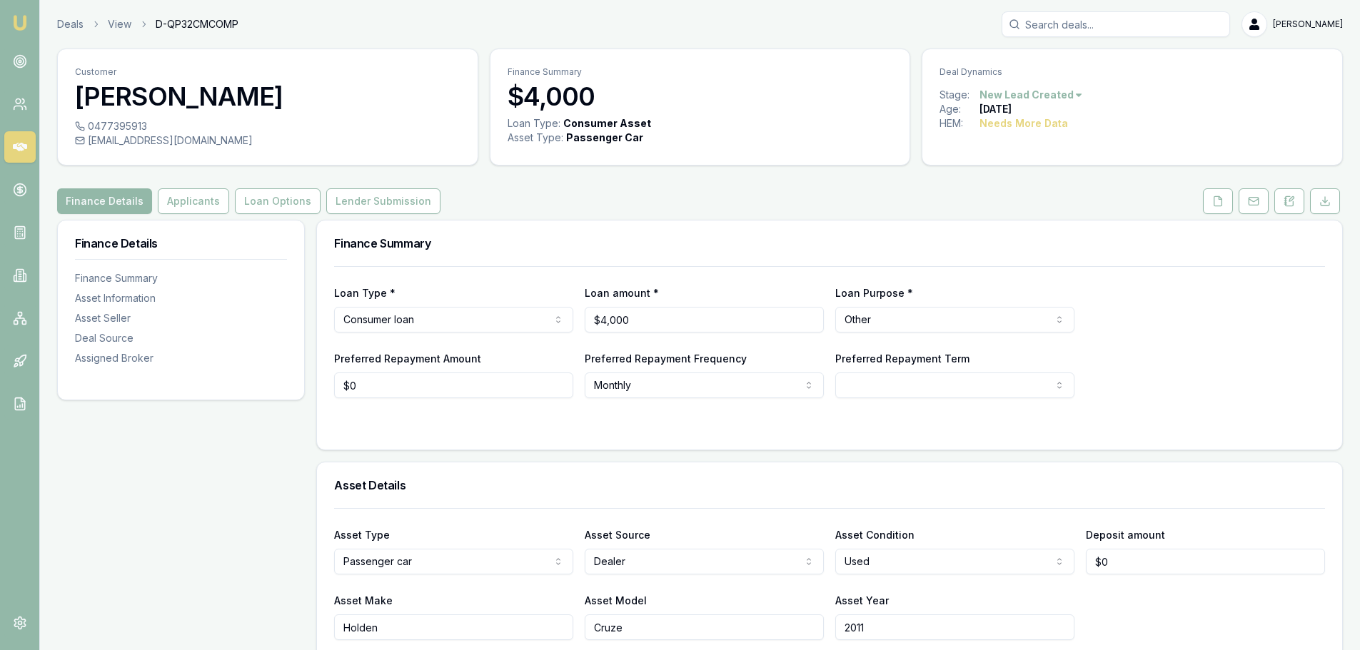
click at [1254, 273] on div "Loan Type * Consumer loan Consumer loan Consumer asset Commercial loan Commerci…" at bounding box center [829, 332] width 991 height 132
select select "60"
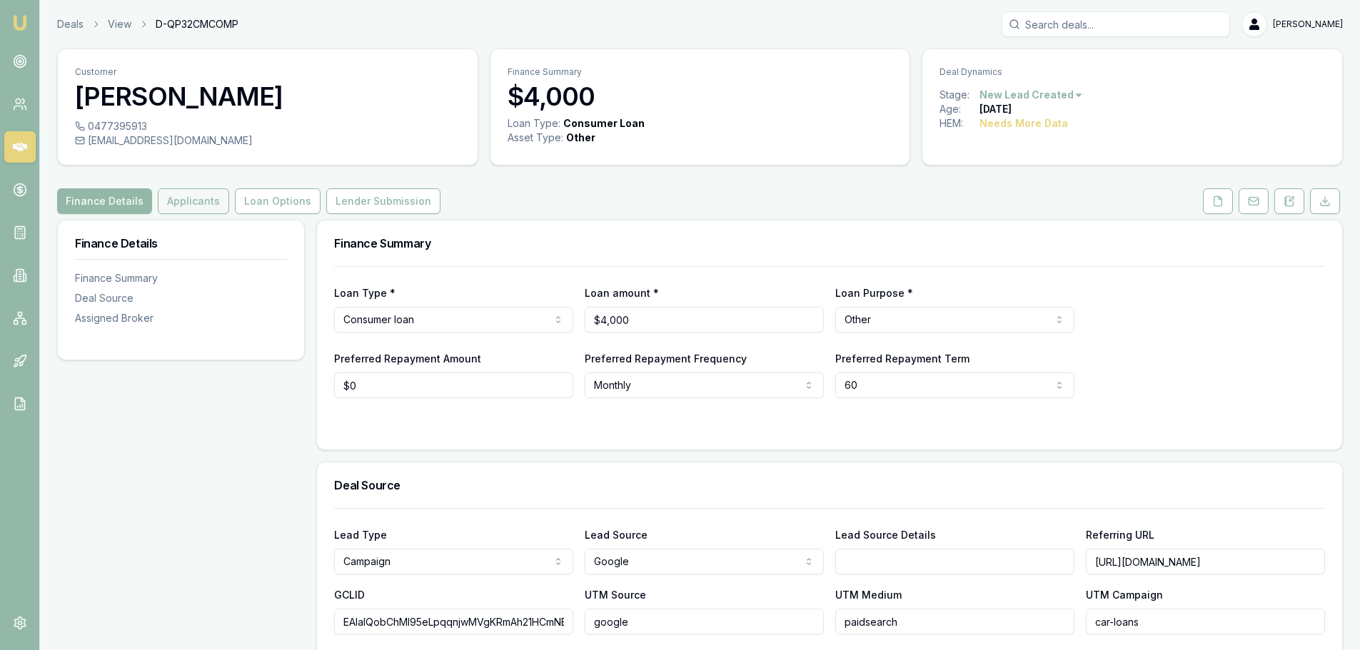
click at [199, 201] on button "Applicants" at bounding box center [193, 201] width 71 height 26
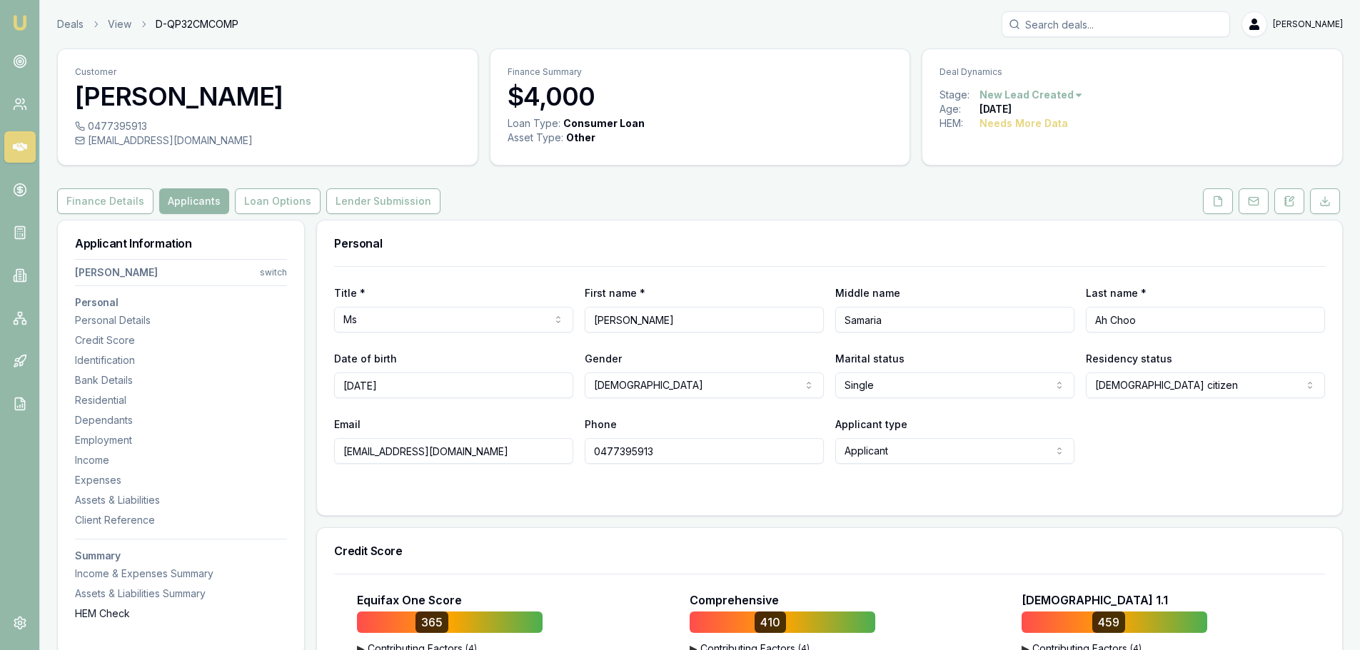
click at [122, 615] on div "HEM Check" at bounding box center [181, 614] width 212 height 14
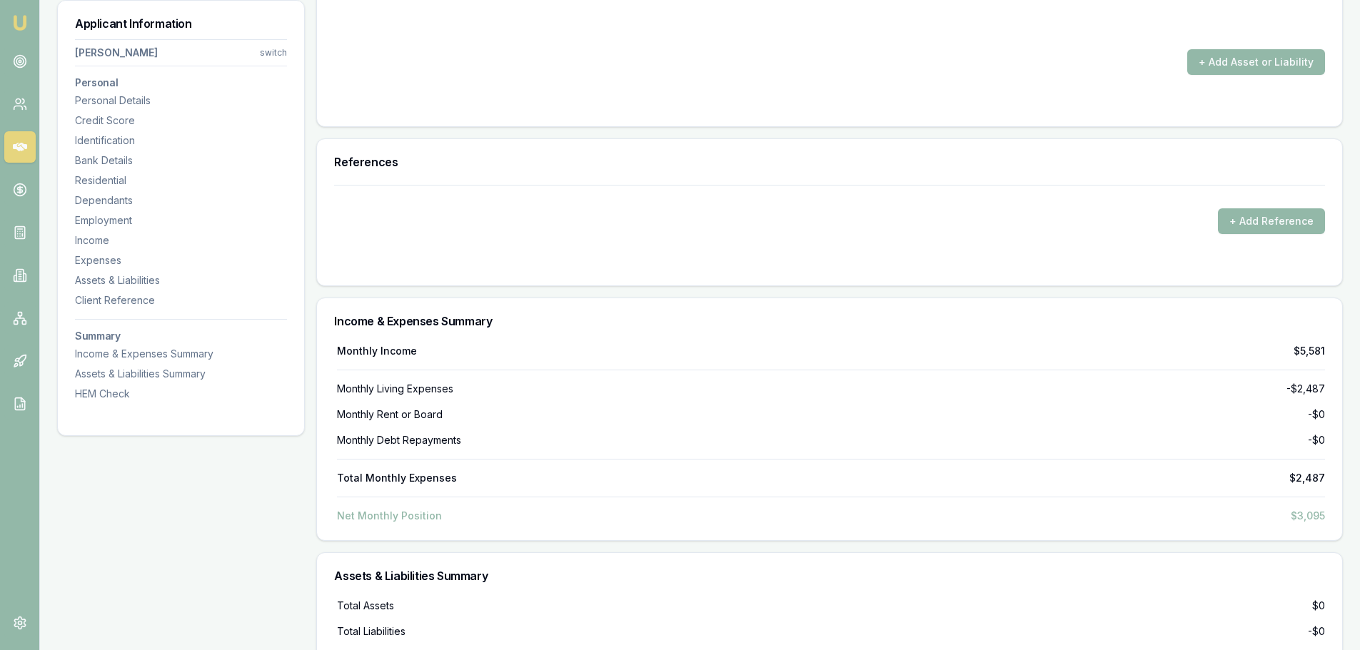
scroll to position [4149, 0]
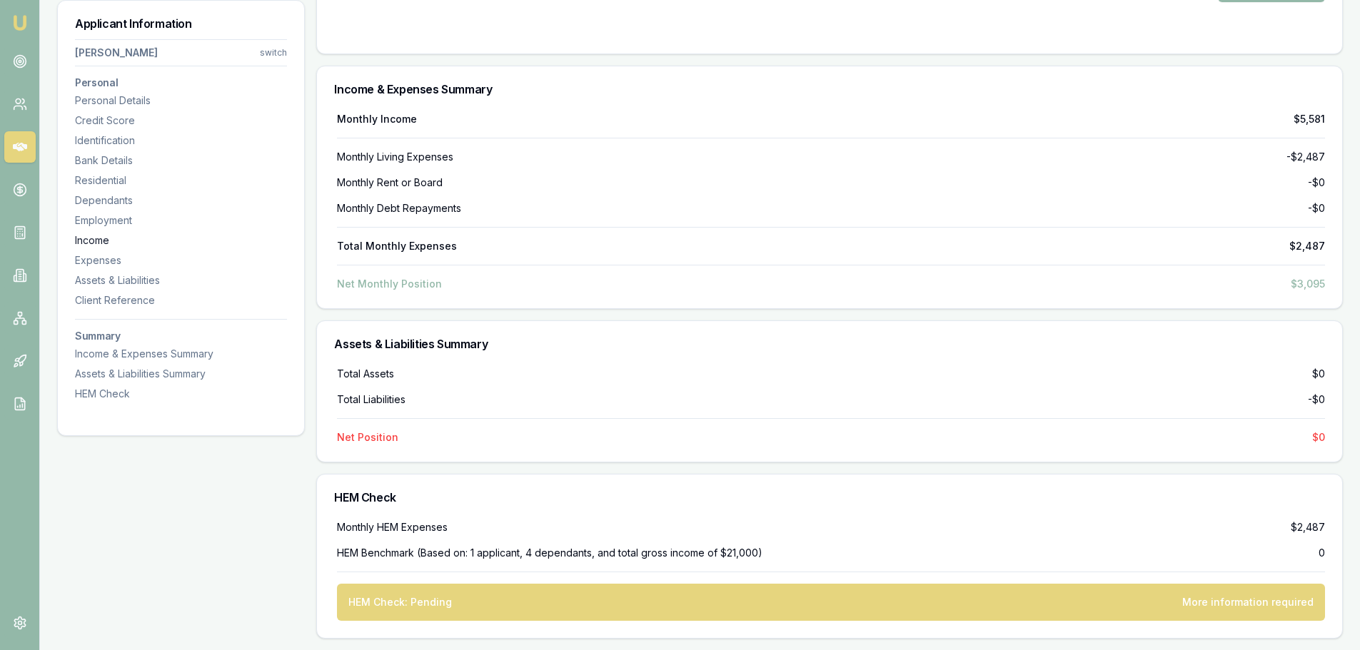
click at [99, 238] on div "Income" at bounding box center [181, 240] width 212 height 14
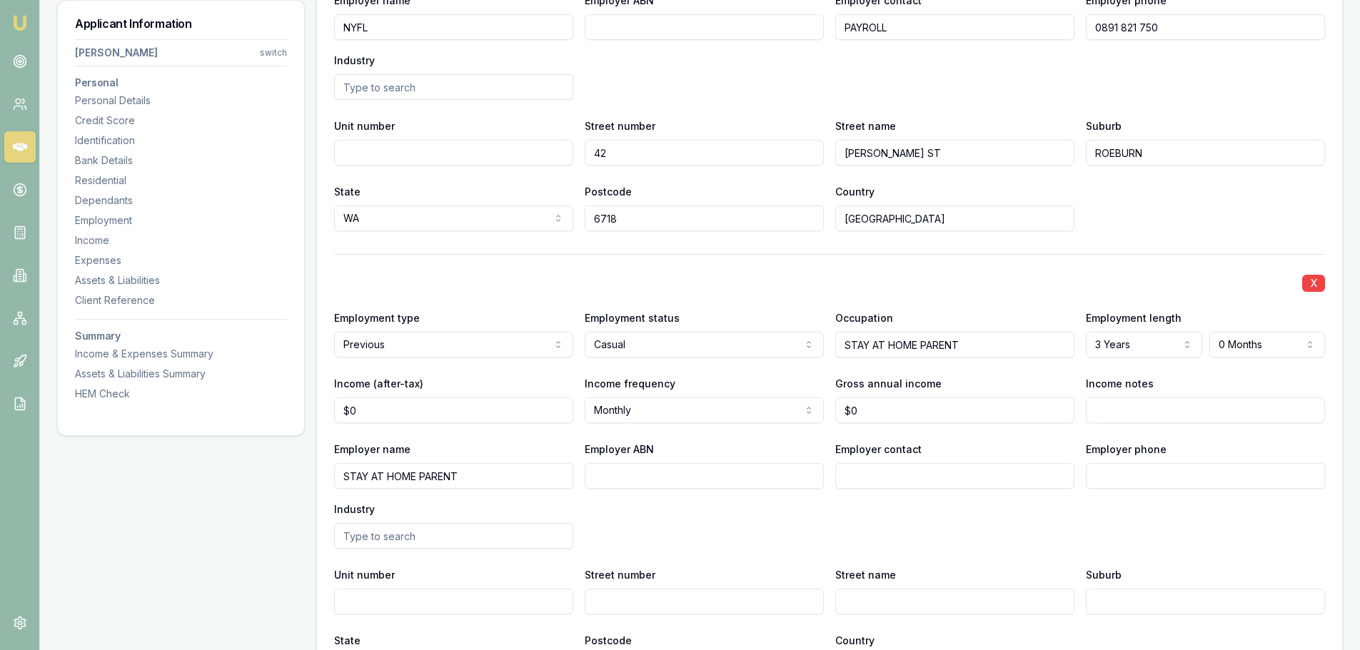
scroll to position [2214, 0]
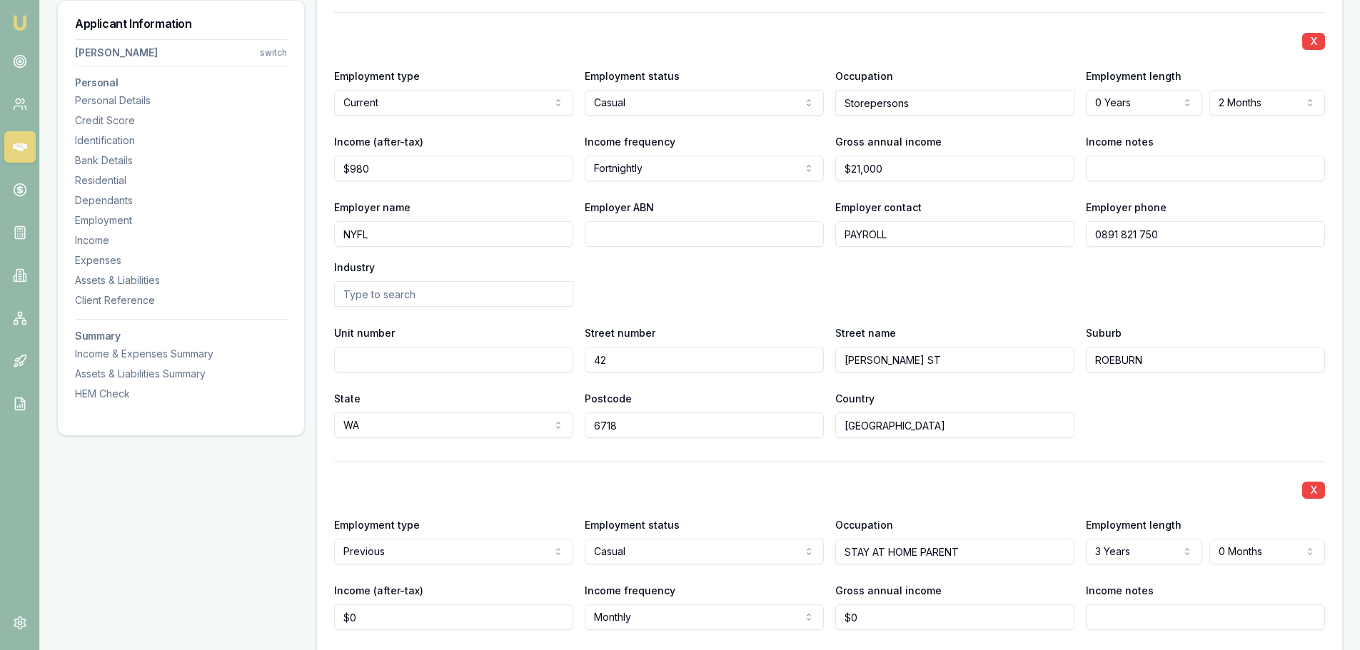
click at [1173, 258] on div "Employer name NYFL Employer ABN Employer contact PAYROLL Employer phone 0891 82…" at bounding box center [829, 252] width 991 height 108
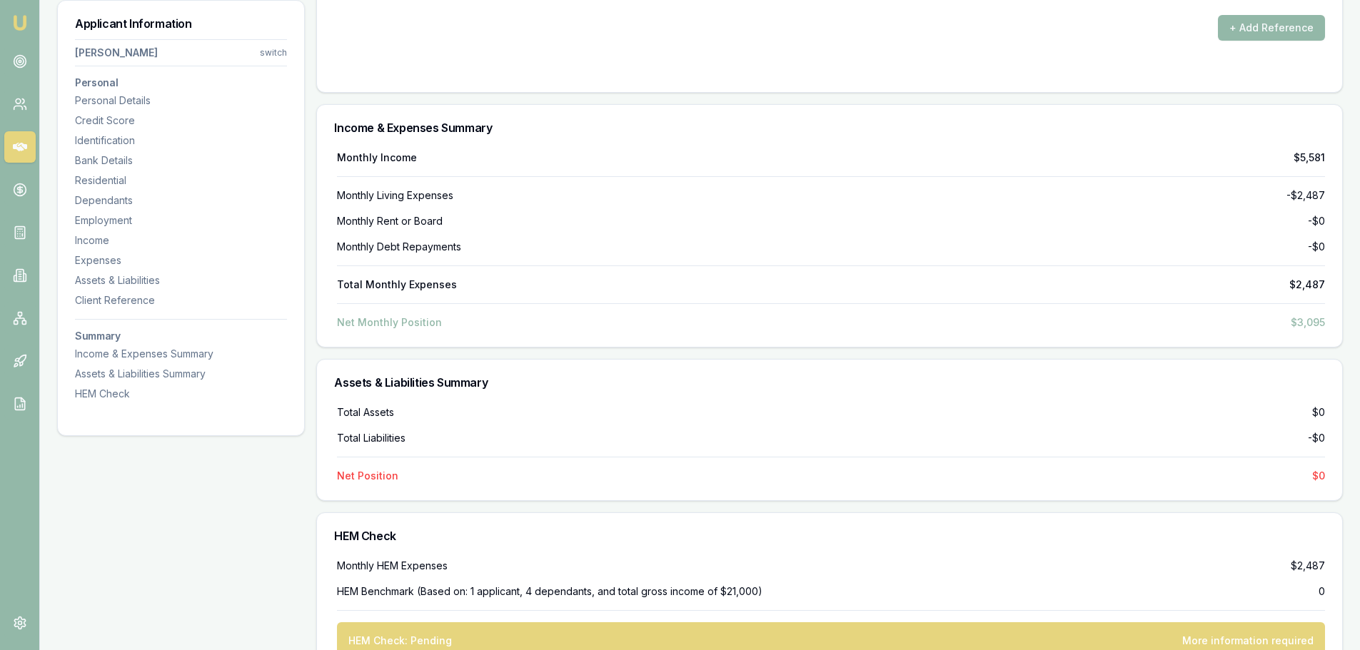
scroll to position [4149, 0]
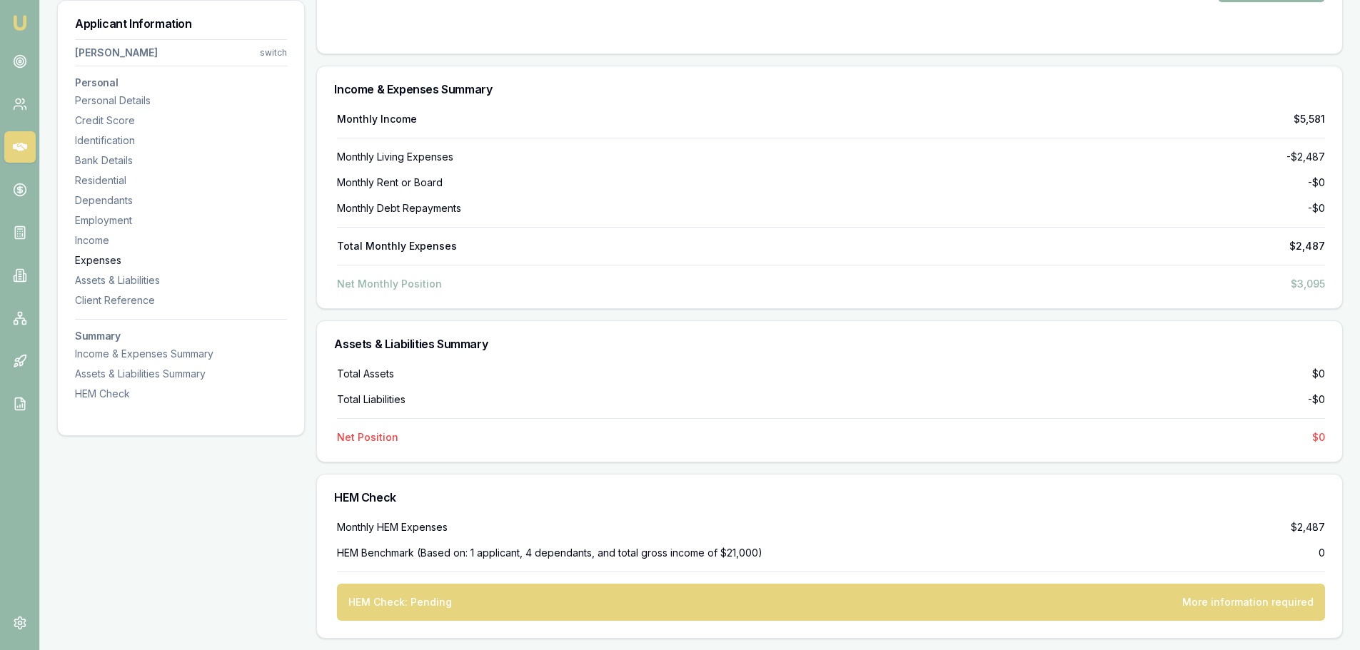
click at [114, 267] on div "Expenses" at bounding box center [181, 260] width 212 height 14
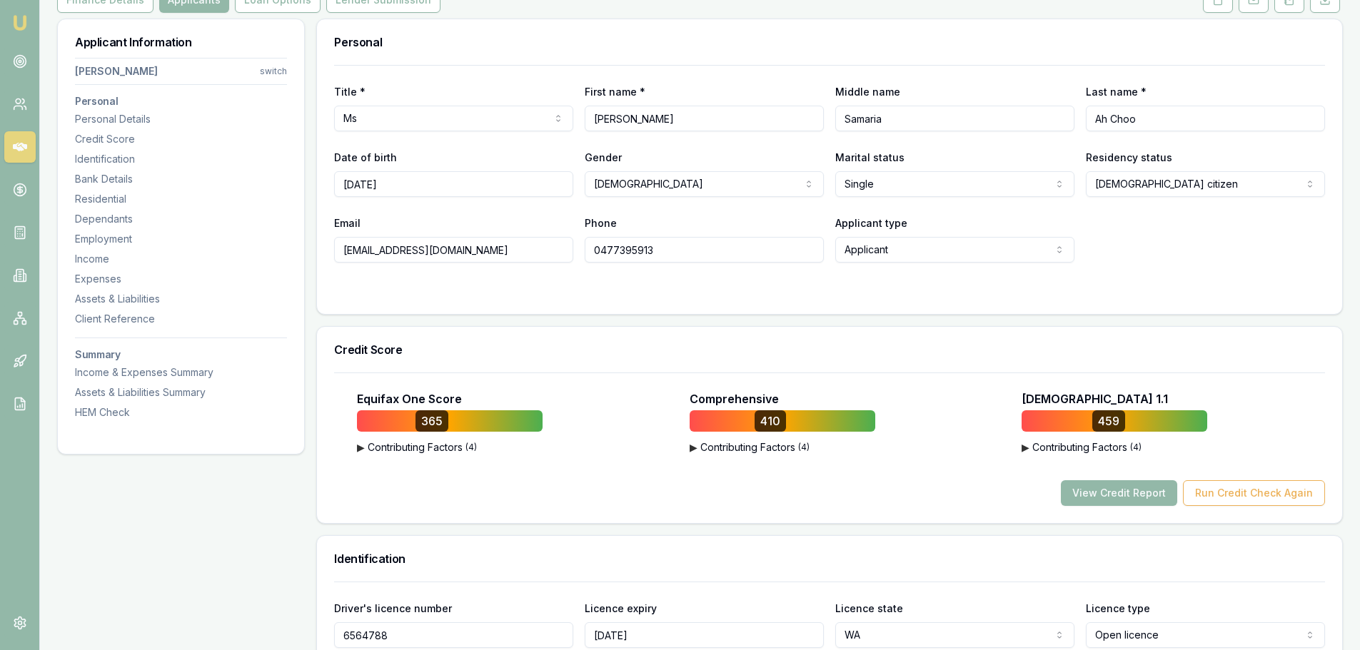
scroll to position [0, 0]
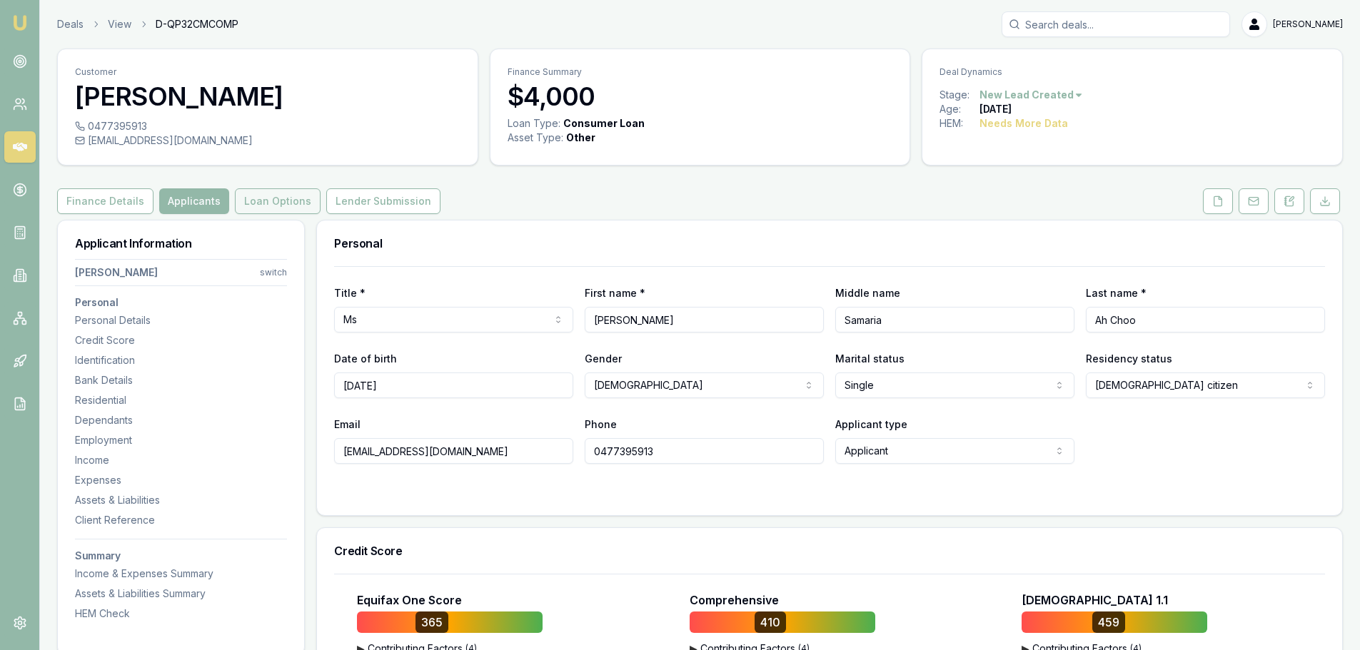
click at [280, 196] on button "Loan Options" at bounding box center [278, 201] width 86 height 26
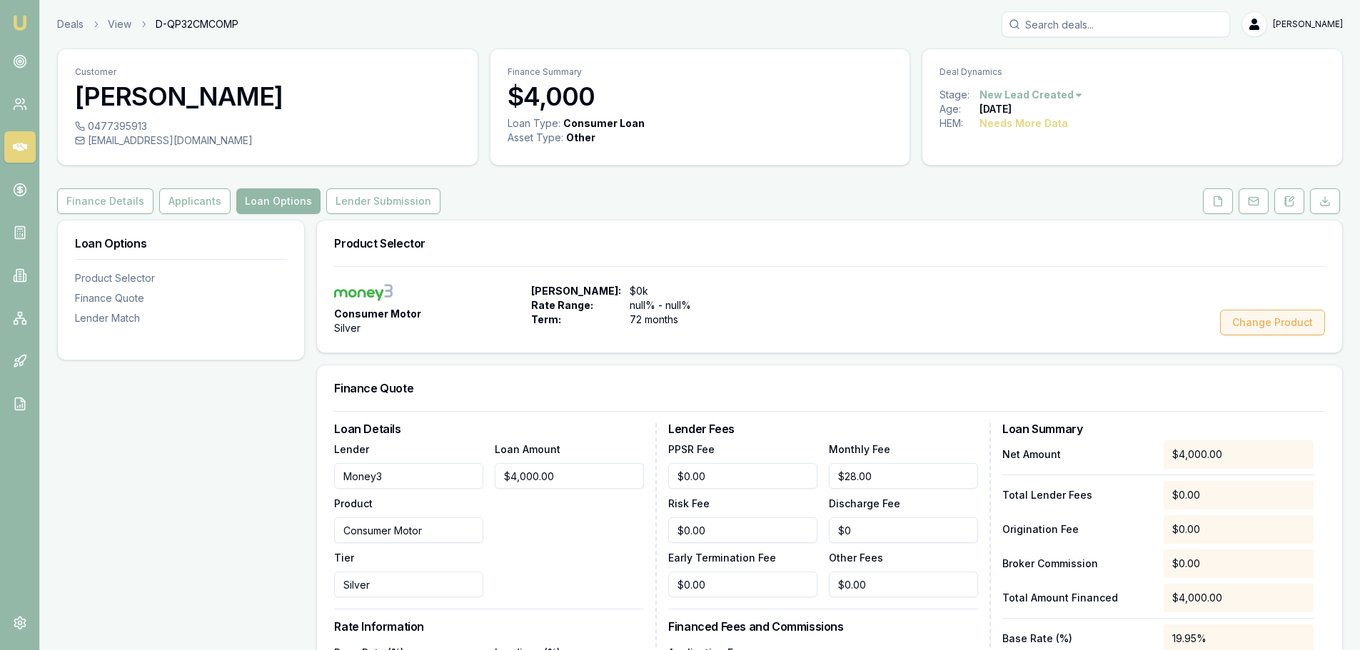
click at [1236, 327] on button "Change Product" at bounding box center [1272, 323] width 105 height 26
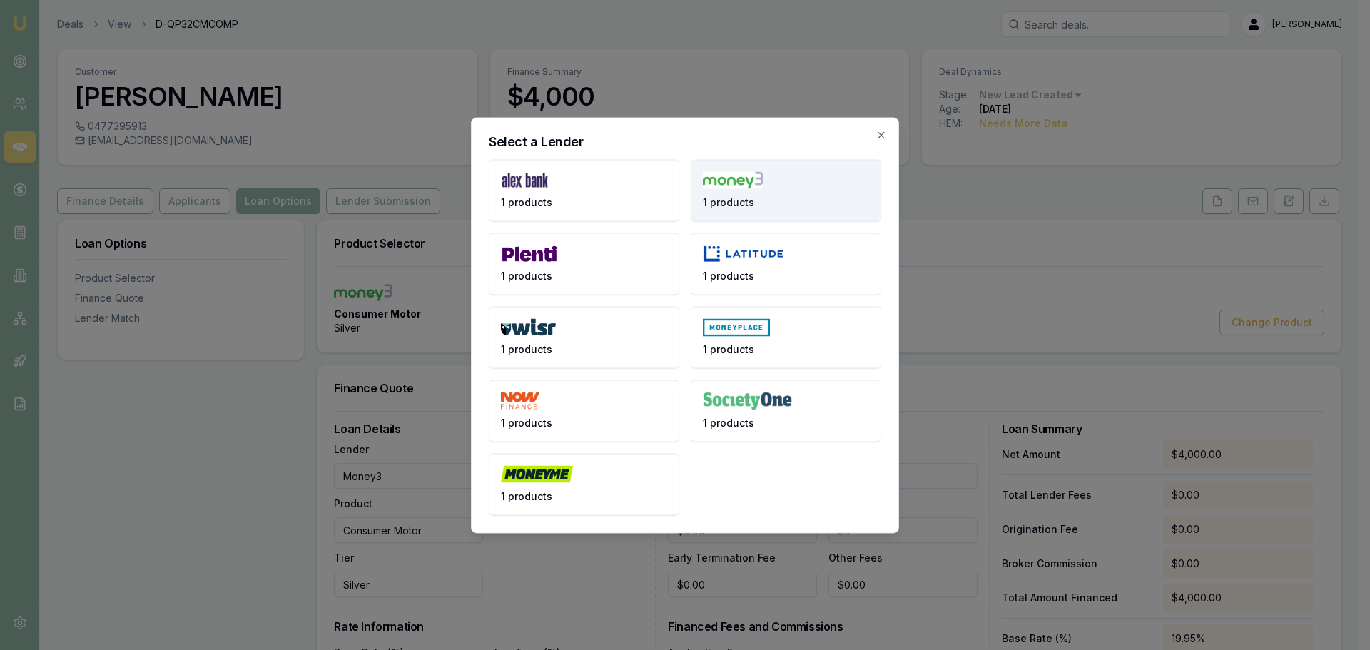
click at [778, 172] on button "1 products" at bounding box center [786, 190] width 191 height 62
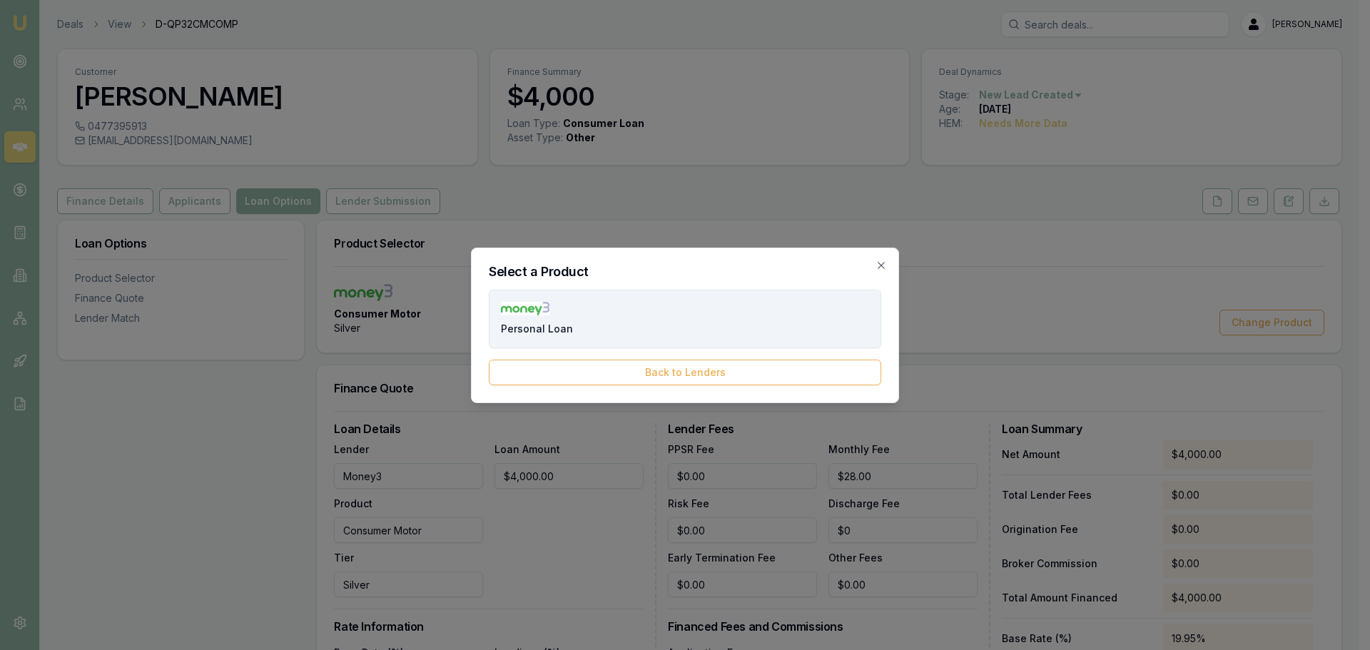
click at [598, 320] on button "Personal Loan" at bounding box center [685, 319] width 393 height 59
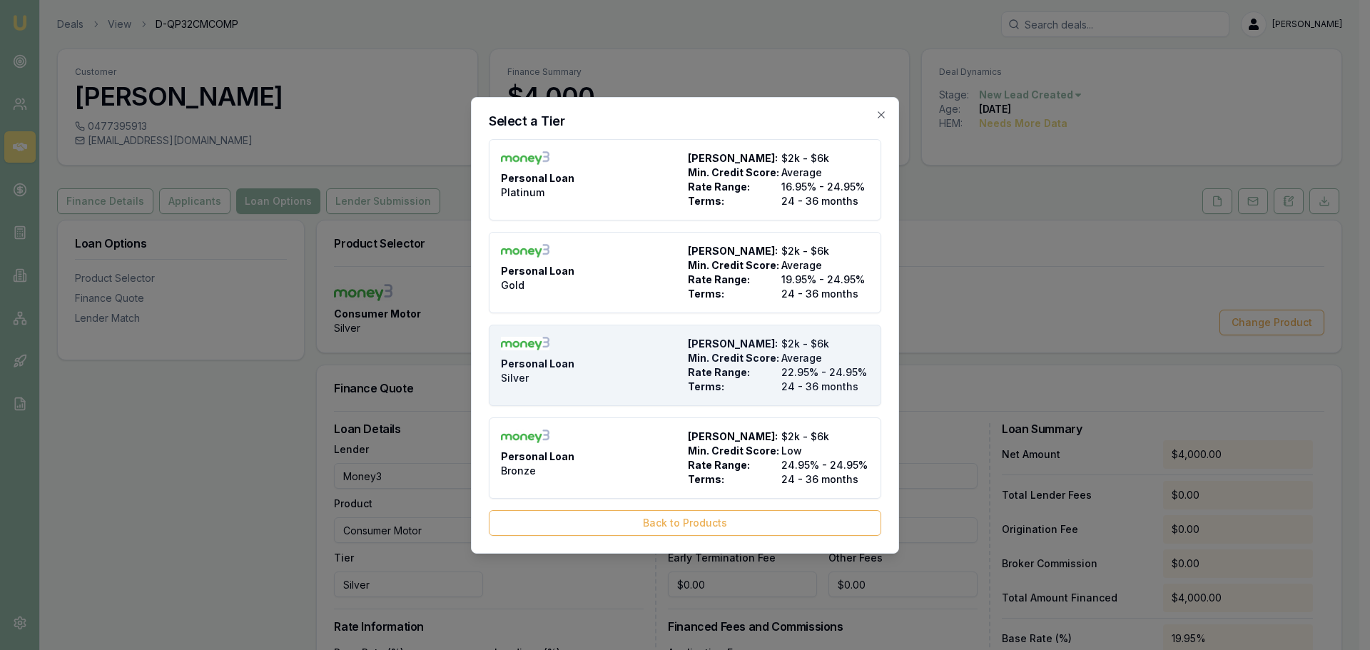
click at [584, 366] on div "Personal Loan Silver" at bounding box center [591, 365] width 181 height 57
type input "Personal Loan"
type input "22.95"
type input "24"
type input "$995.00"
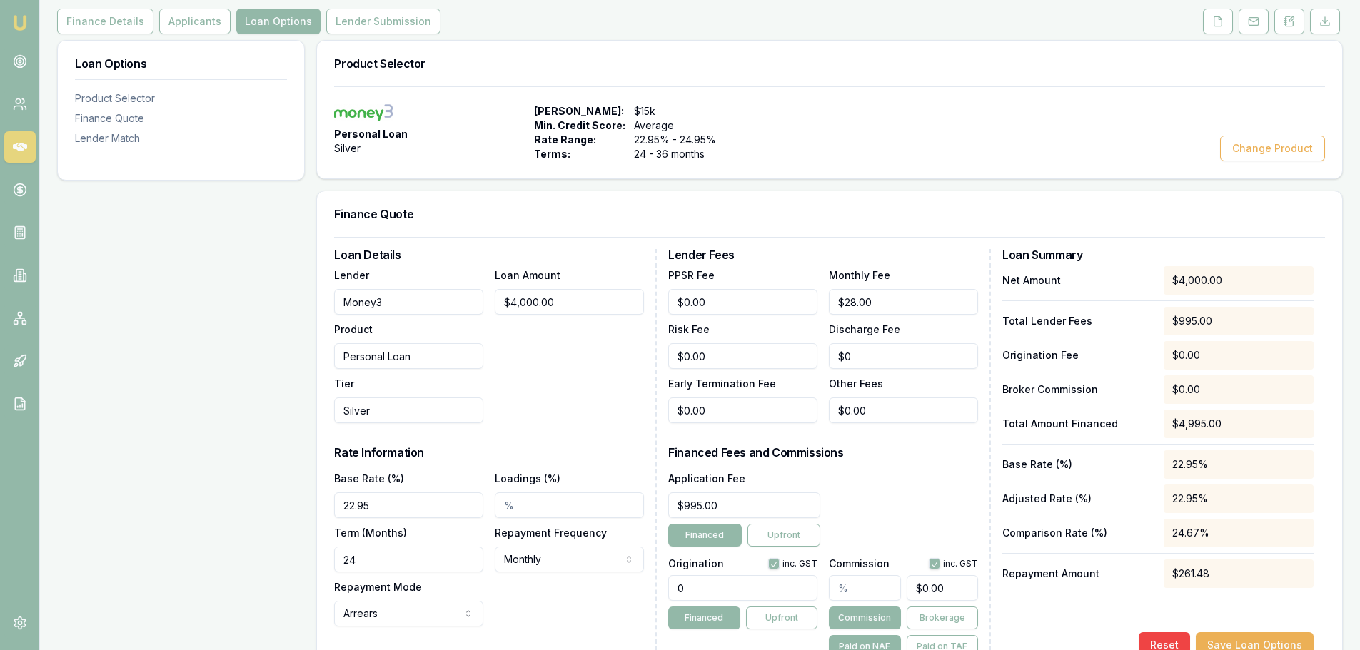
scroll to position [285, 0]
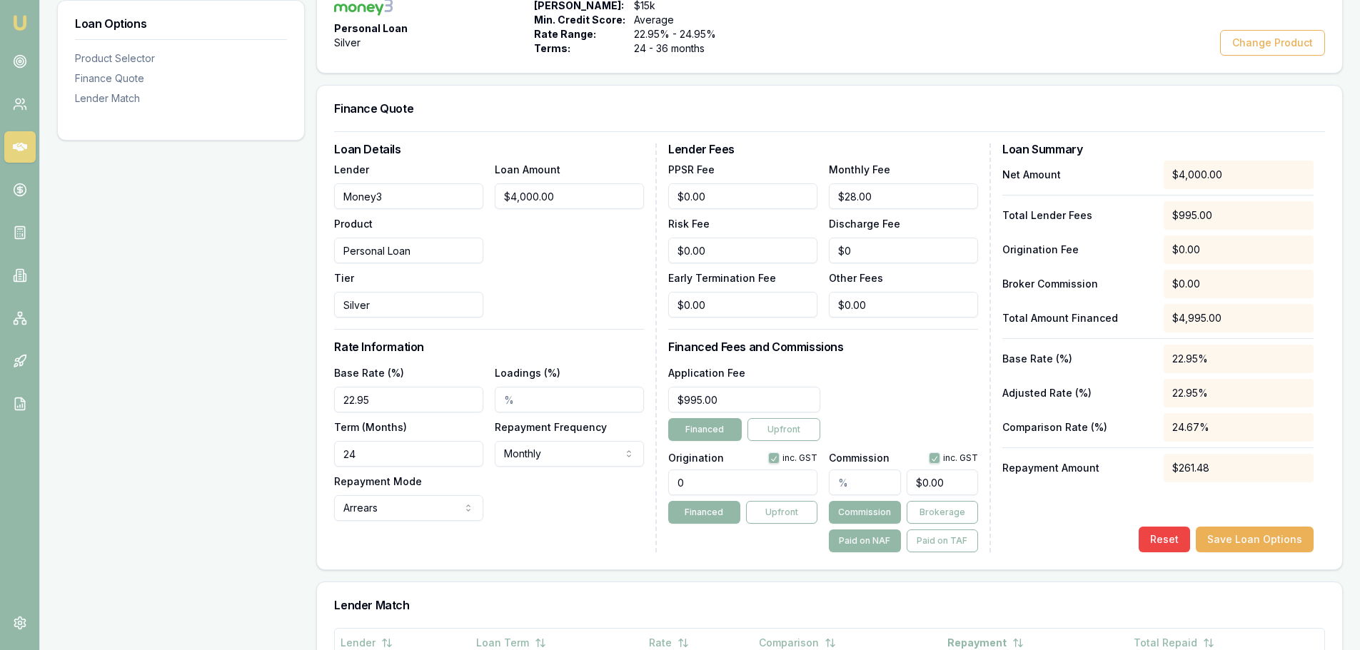
drag, startPoint x: 376, startPoint y: 451, endPoint x: 32, endPoint y: 443, distance: 344.1
click at [32, 443] on div "Emu Broker Deals View D-QP32CMCOMP Erin Shield Toggle Menu Customer Erica Ah Ch…" at bounding box center [680, 258] width 1360 height 1087
type input "036"
click at [295, 333] on div "Loan Options Product Selector Finance Quote Lender Match" at bounding box center [181, 362] width 248 height 856
drag, startPoint x: 726, startPoint y: 479, endPoint x: 503, endPoint y: 480, distance: 222.7
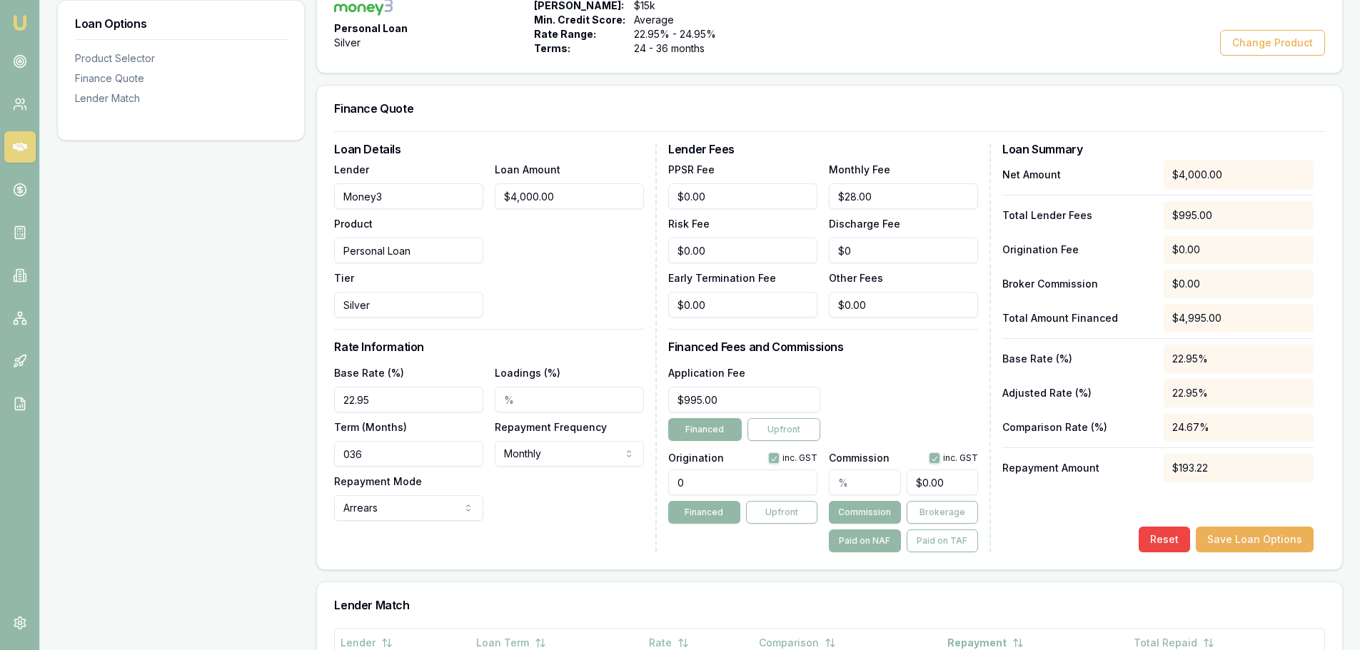
click at [515, 479] on div "Loan Details Lender Money3 Product Personal Loan Tier Silver Loan Amount $4,000…" at bounding box center [829, 347] width 991 height 409
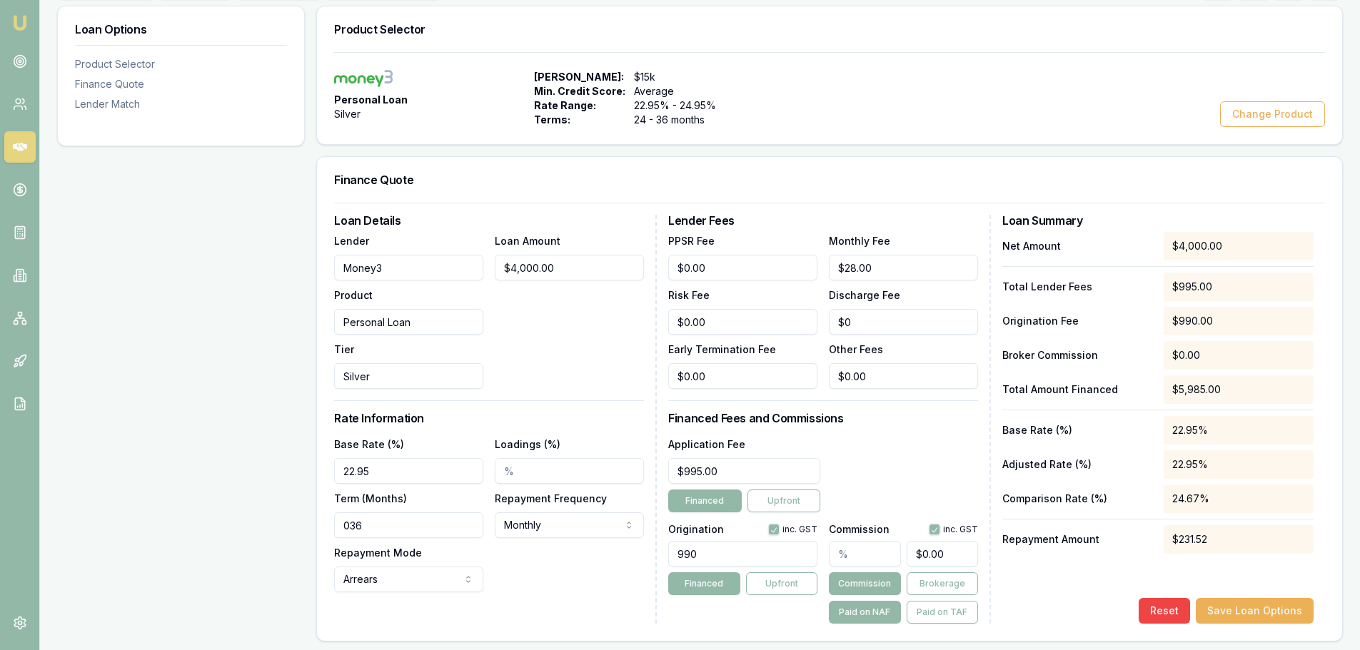
type input "990.00"
click at [547, 555] on div "Base Rate (%) 22.95 Loadings (%) Term (Months) 036 Repayment Frequency Monthly …" at bounding box center [489, 513] width 310 height 157
click at [1278, 610] on button "Save Loan Options" at bounding box center [1254, 611] width 118 height 26
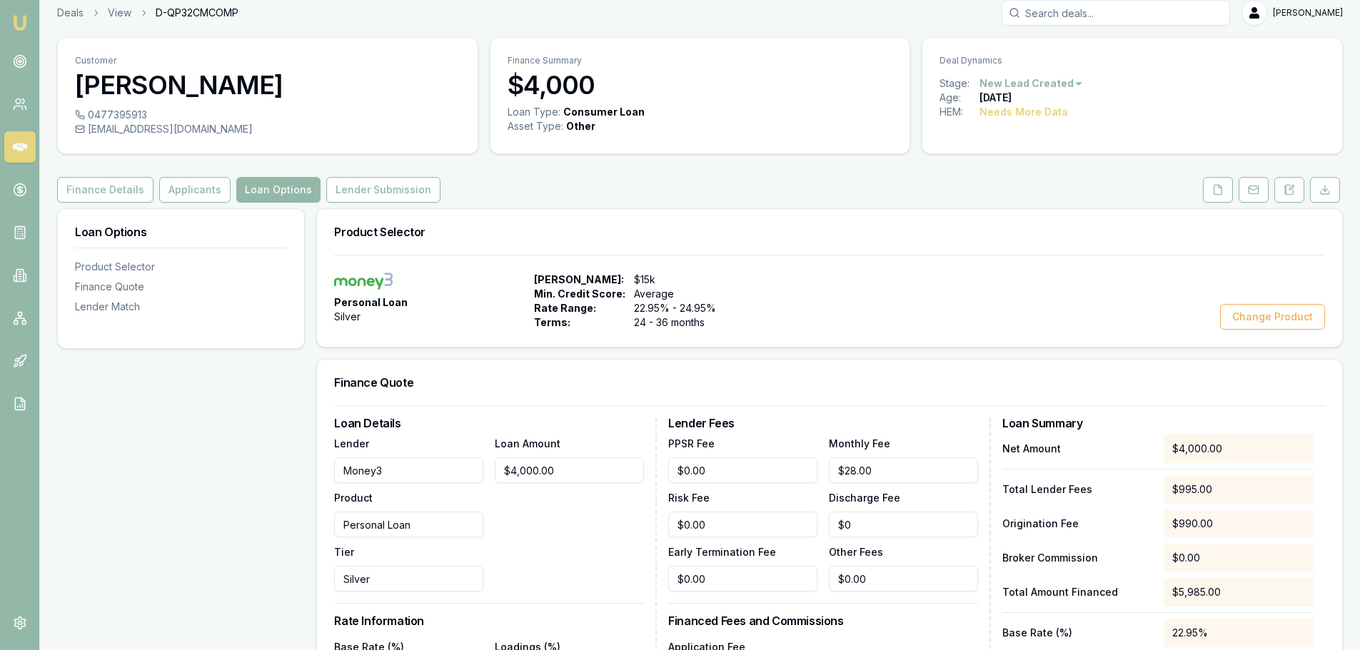
scroll to position [0, 0]
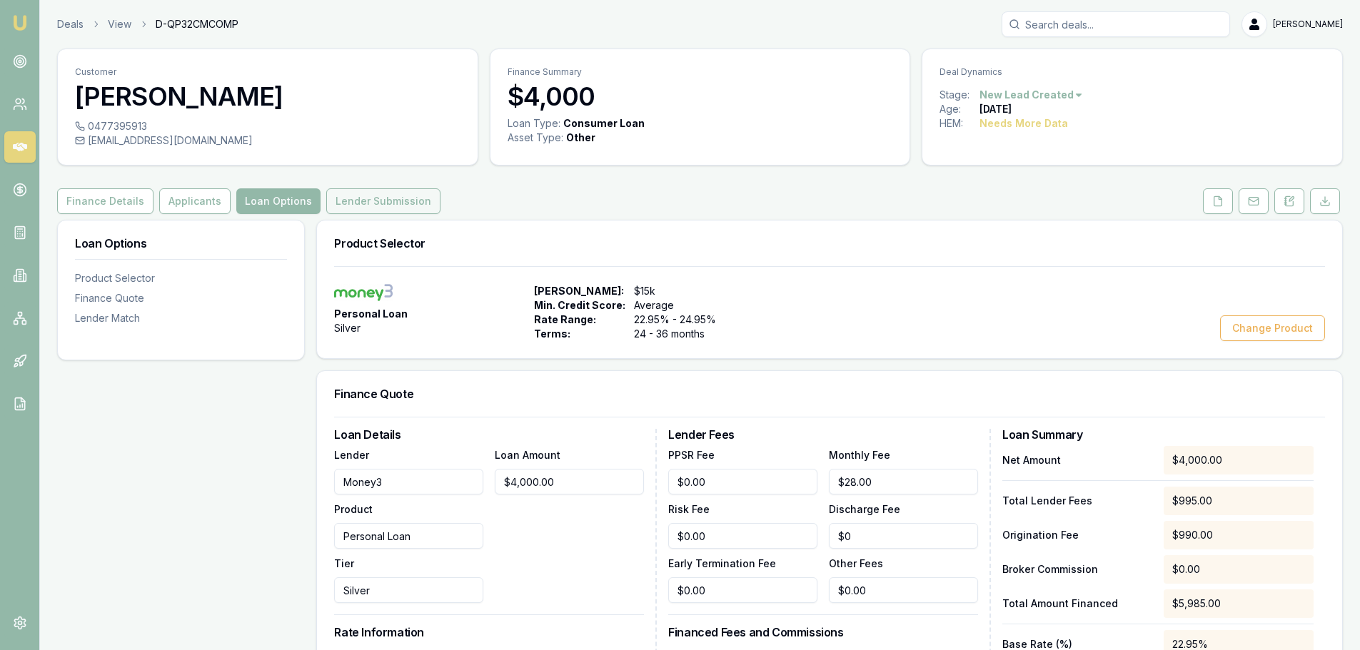
click at [385, 200] on button "Lender Submission" at bounding box center [383, 201] width 114 height 26
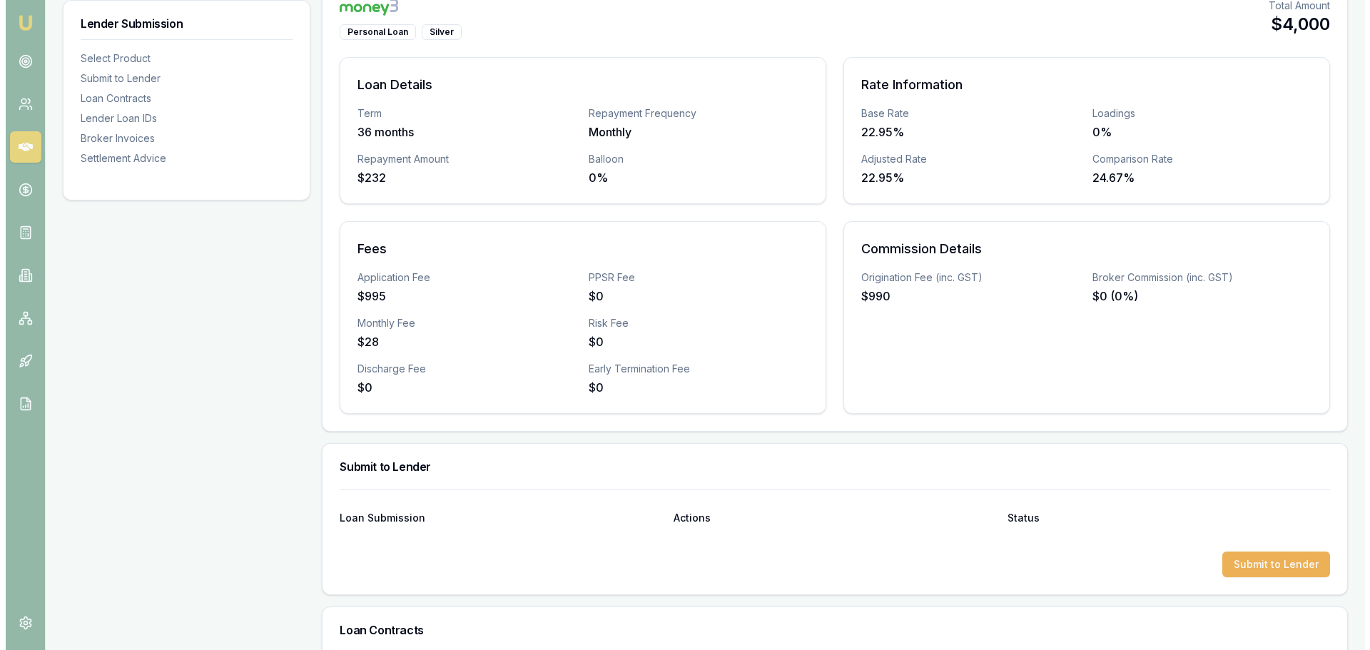
scroll to position [428, 0]
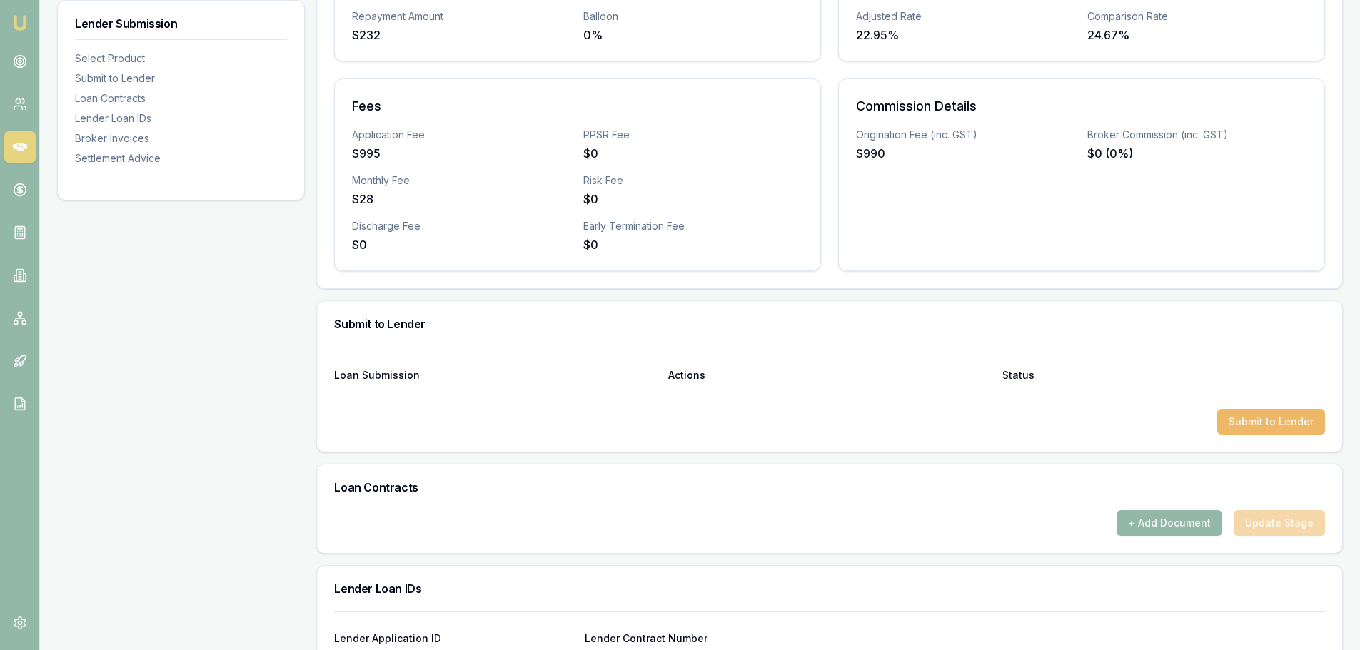
click at [1278, 430] on button "Submit to Lender" at bounding box center [1271, 422] width 108 height 26
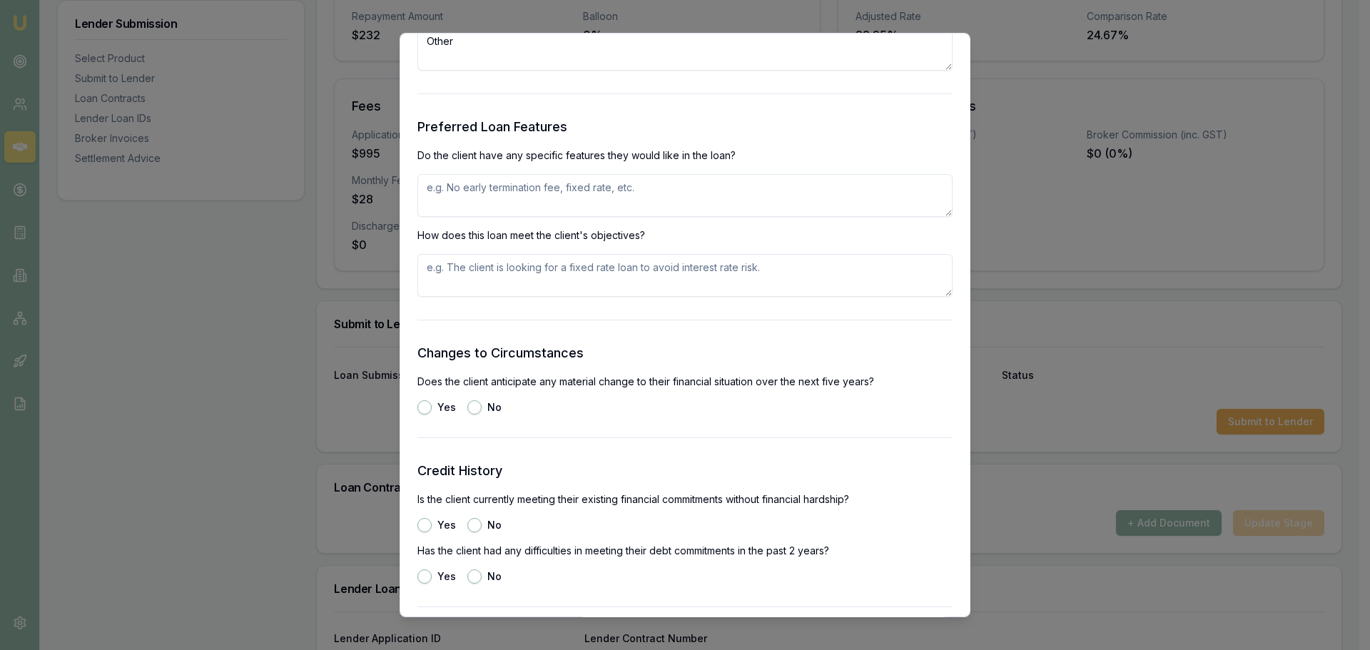
scroll to position [1232, 0]
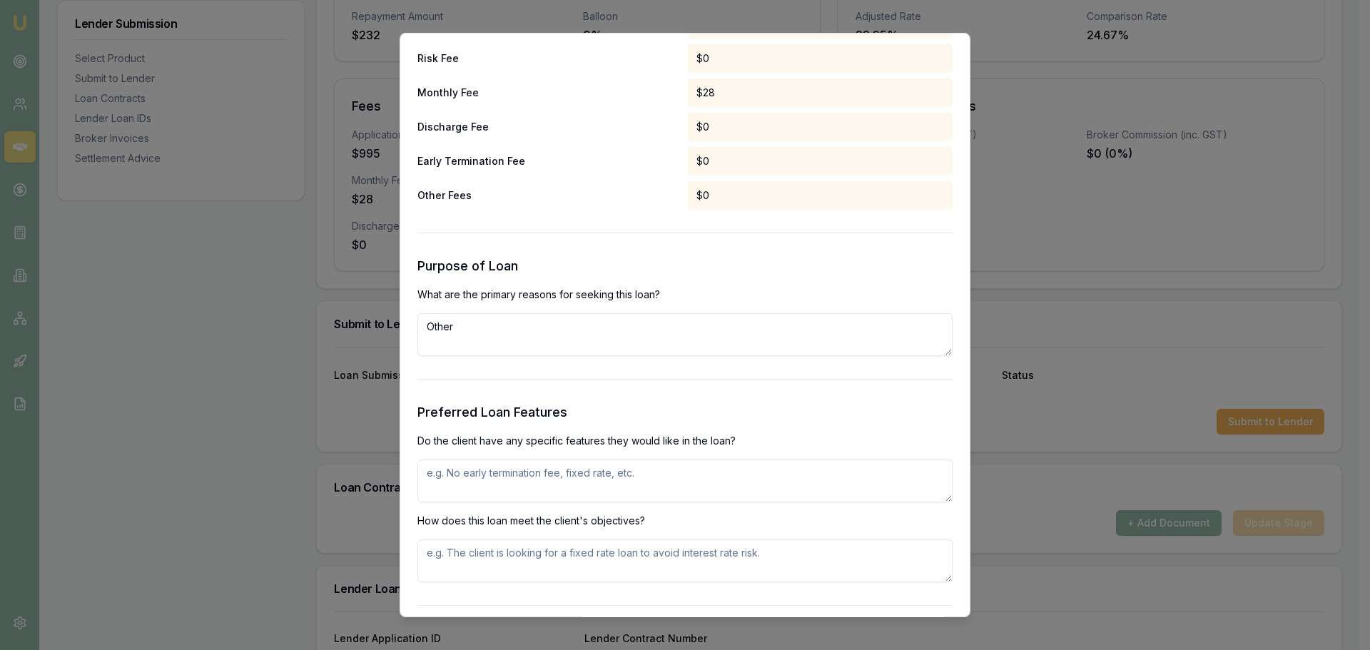
click at [612, 493] on textarea at bounding box center [685, 481] width 535 height 43
type textarea "SMALL PERSONAL LOAN FOR VEHICLE"
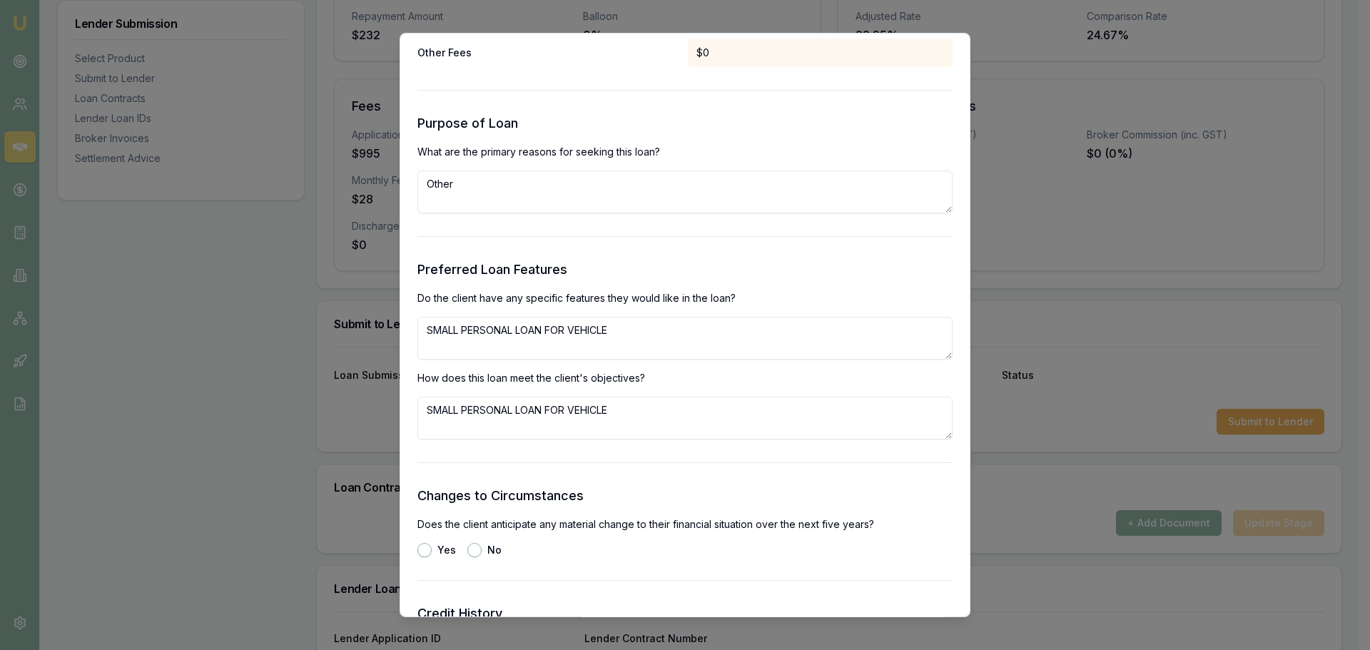
scroll to position [1589, 0]
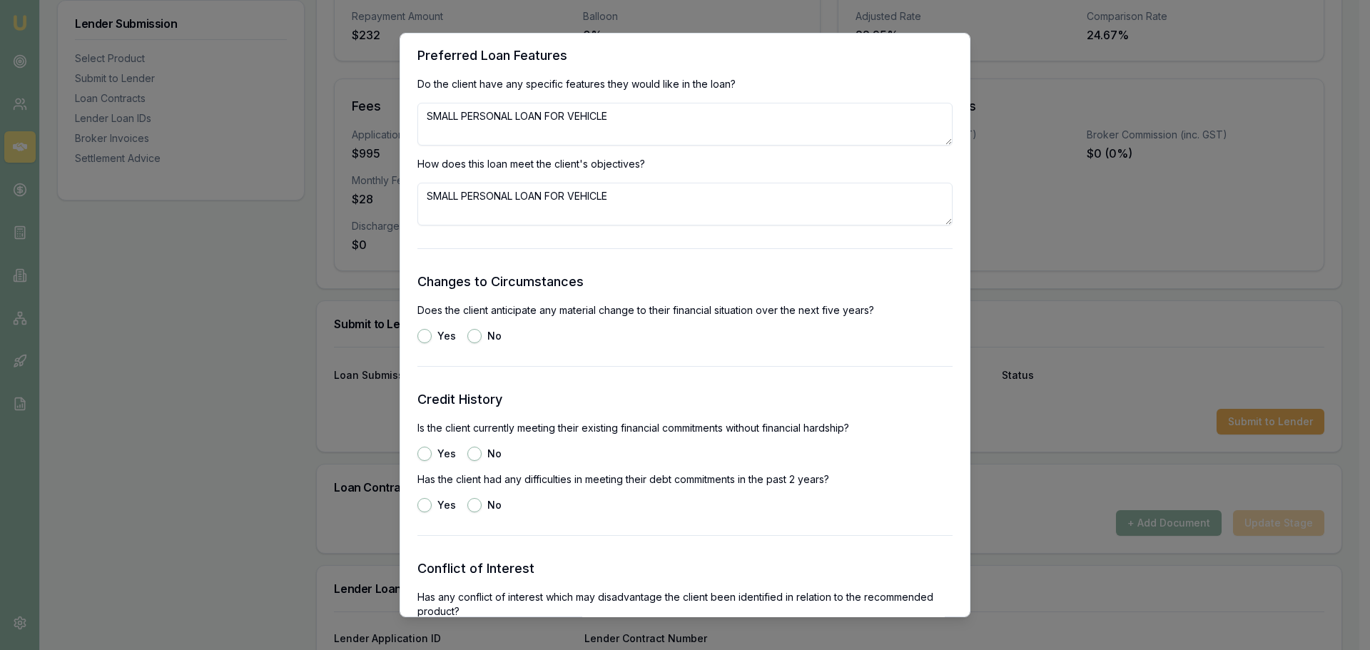
type textarea "SMALL PERSONAL LOAN FOR VEHICLE"
click at [418, 449] on button "Yes" at bounding box center [425, 454] width 14 height 14
radio input "true"
click at [471, 333] on button "No" at bounding box center [474, 336] width 14 height 14
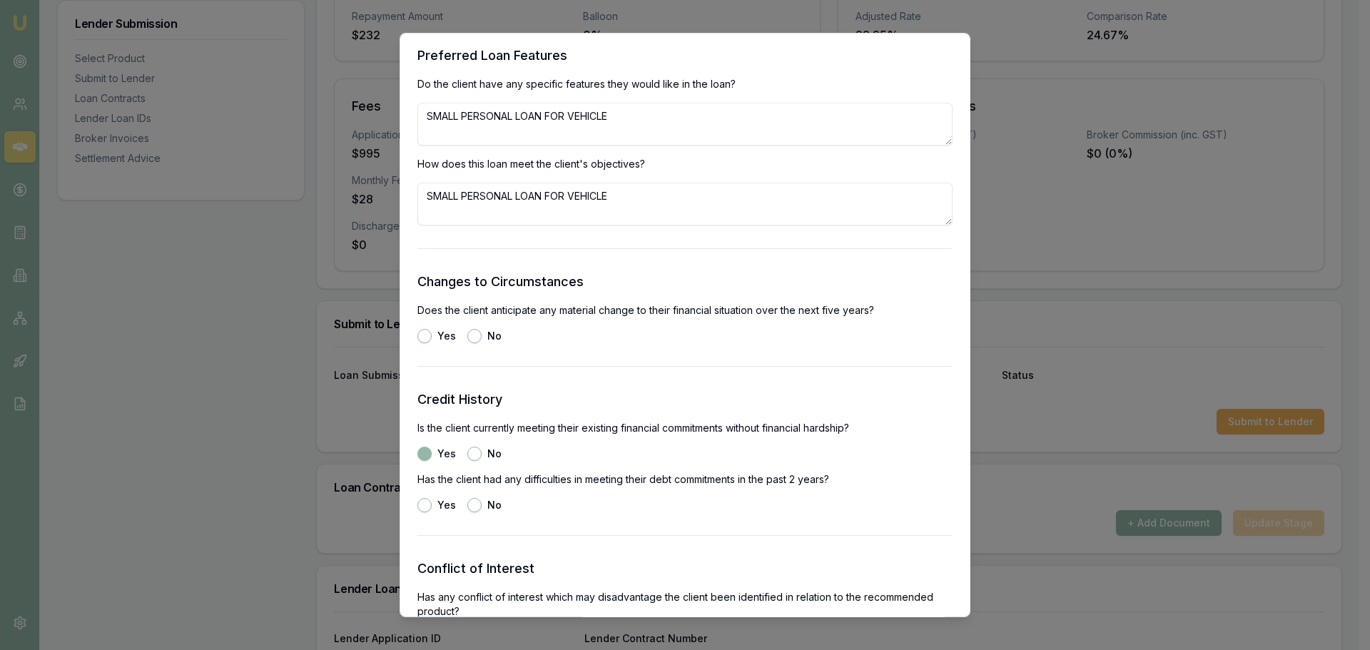
radio input "true"
click at [470, 505] on button "No" at bounding box center [474, 505] width 14 height 14
radio input "true"
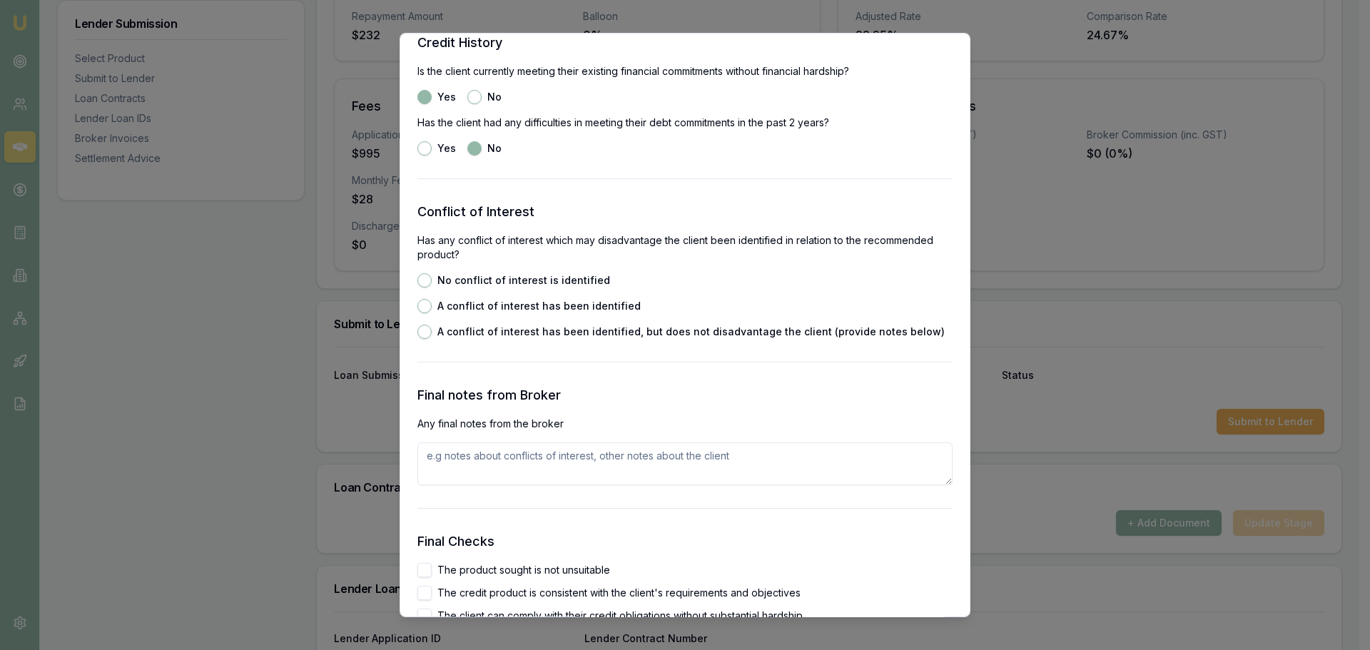
click at [425, 281] on button "No conflict of interest is identified" at bounding box center [425, 280] width 14 height 14
radio input "true"
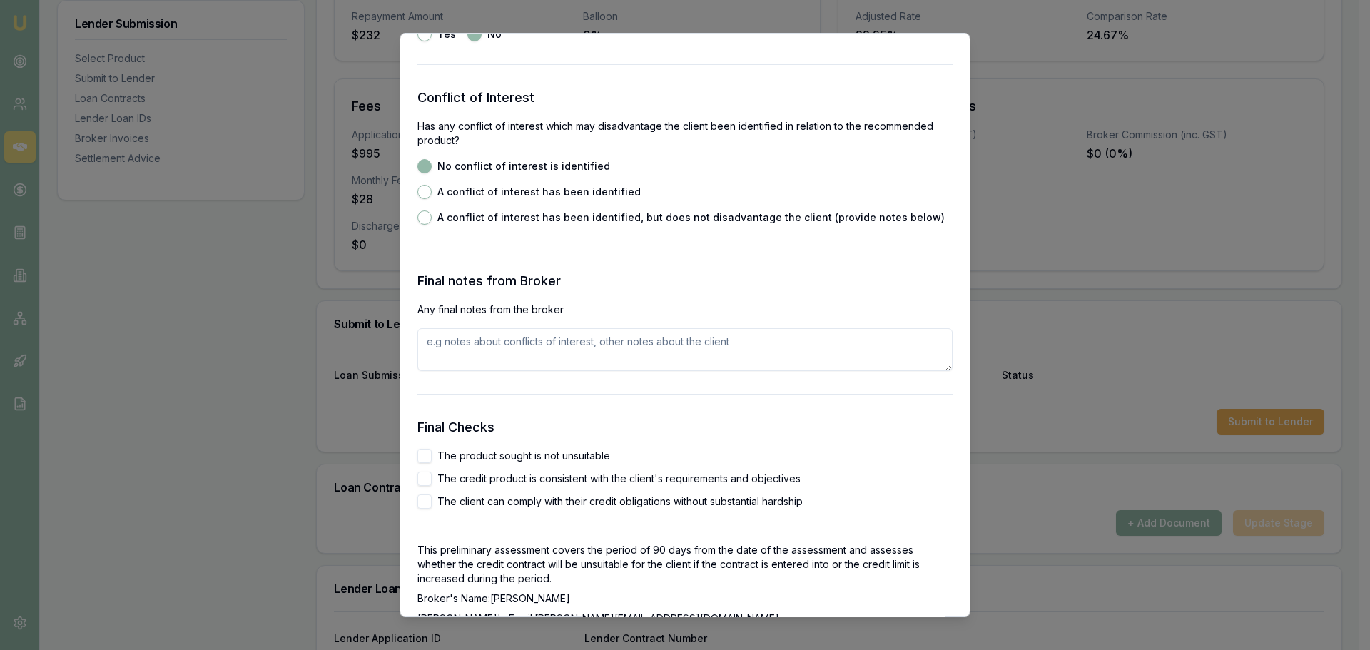
scroll to position [2160, 0]
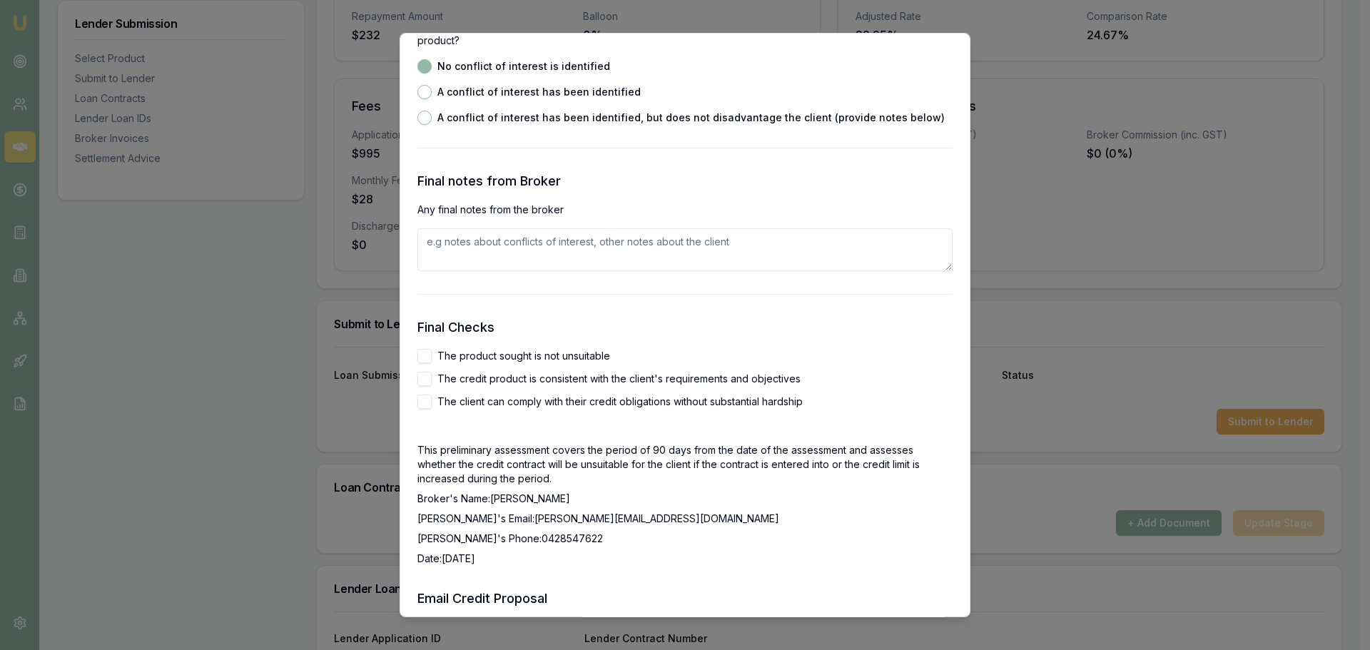
click at [424, 357] on button "The product sought is not unsuitable" at bounding box center [425, 356] width 14 height 14
checkbox input "true"
drag, startPoint x: 419, startPoint y: 383, endPoint x: 422, endPoint y: 405, distance: 22.3
click at [419, 383] on button "The credit product is consistent with the client's requirements and objectives" at bounding box center [425, 379] width 14 height 14
checkbox input "true"
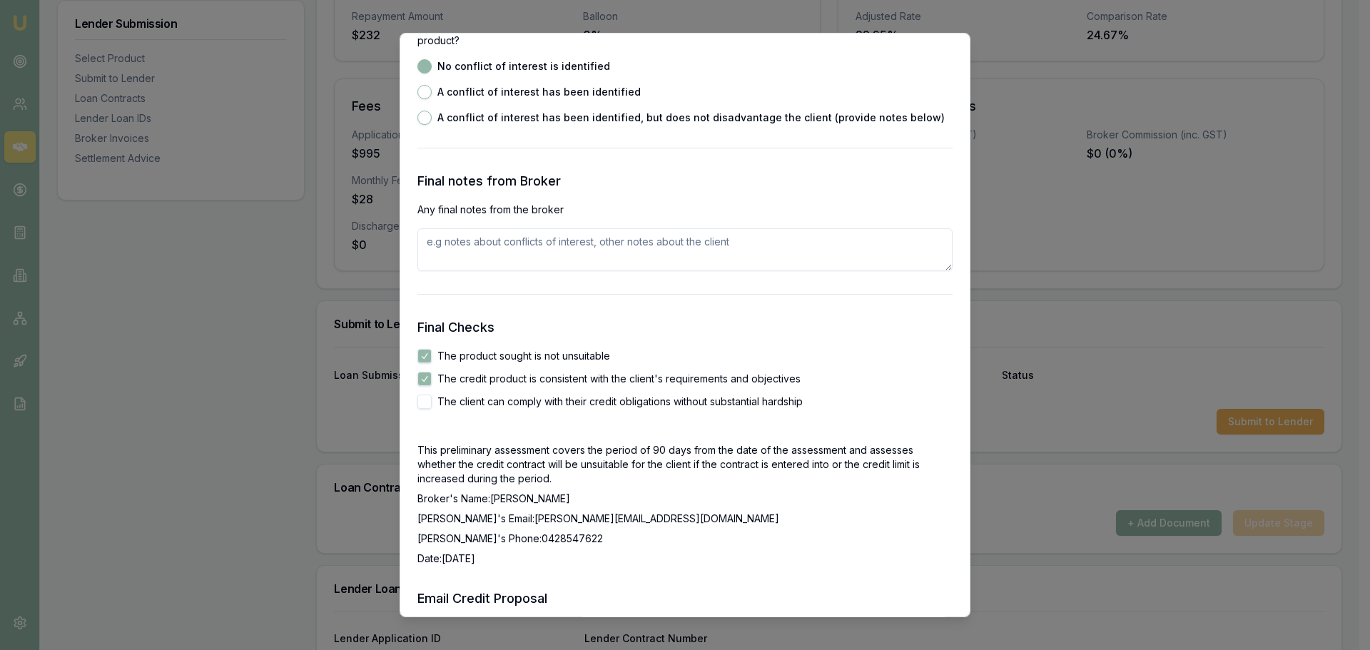
click at [422, 405] on button "The client can comply with their credit obligations without substantial hardship" at bounding box center [425, 402] width 14 height 14
checkbox input "true"
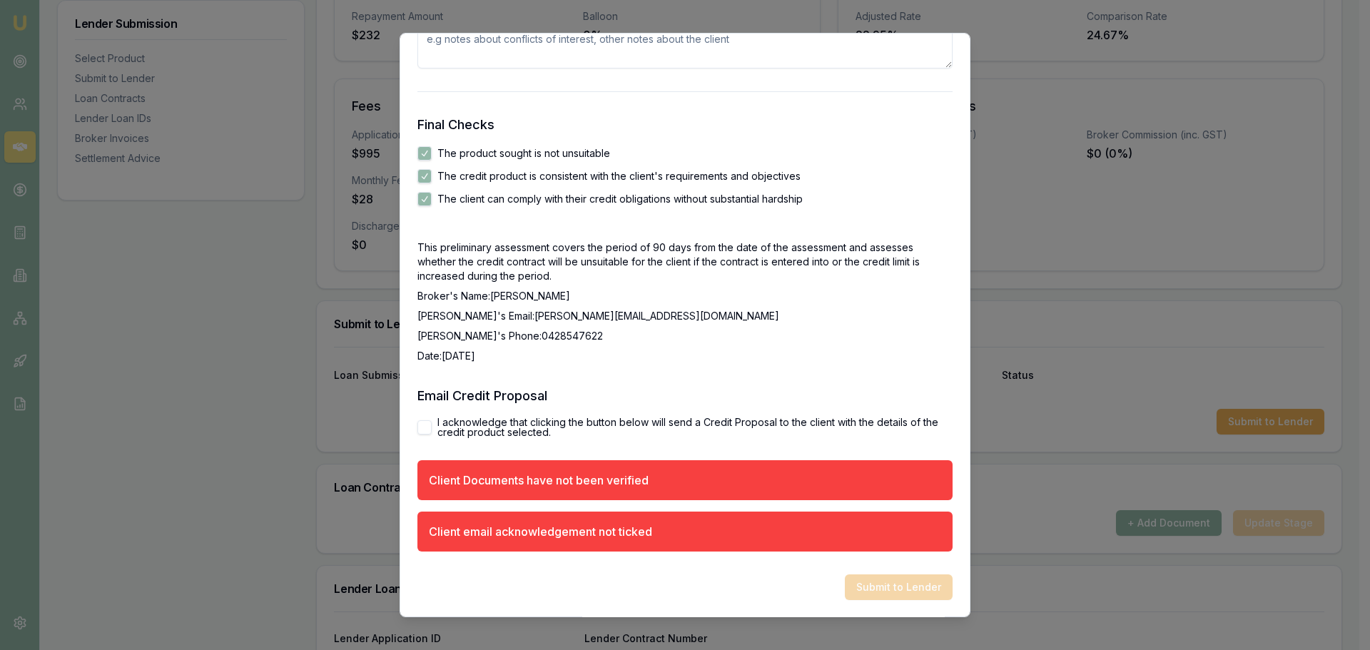
click at [426, 423] on button "I acknowledge that clicking the button below will send a Credit Proposal to the…" at bounding box center [425, 427] width 14 height 14
checkbox input "true"
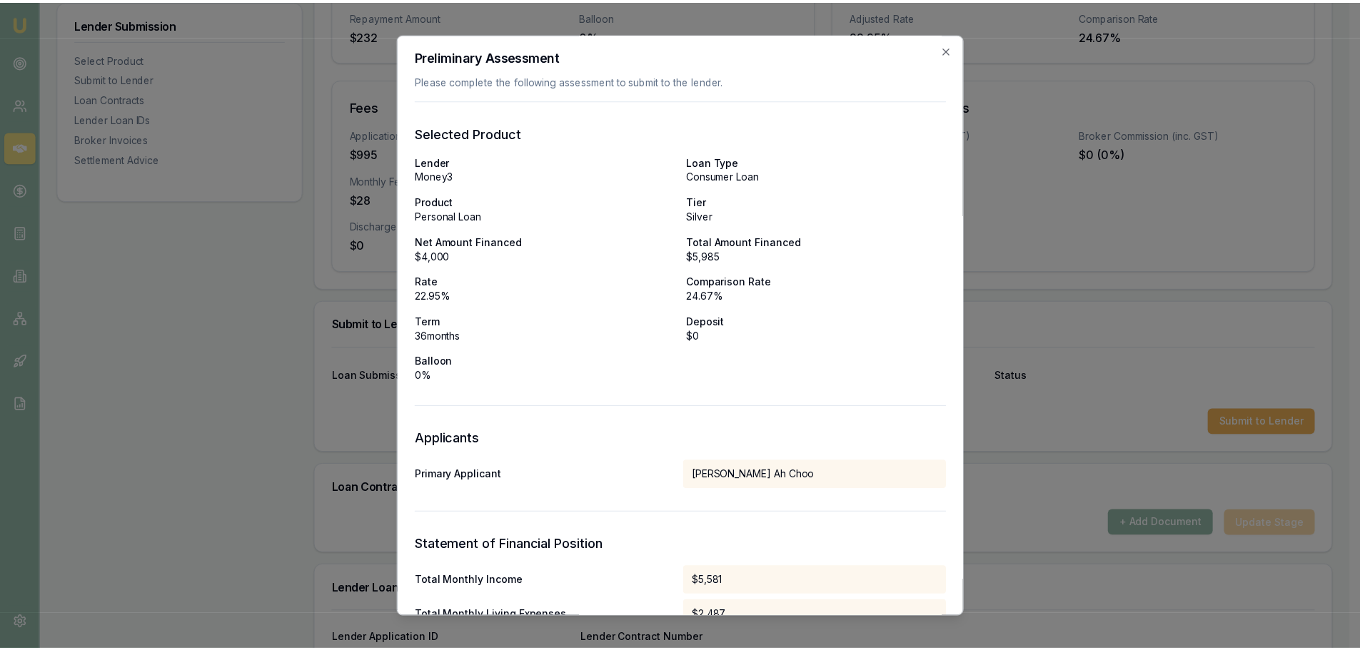
scroll to position [0, 0]
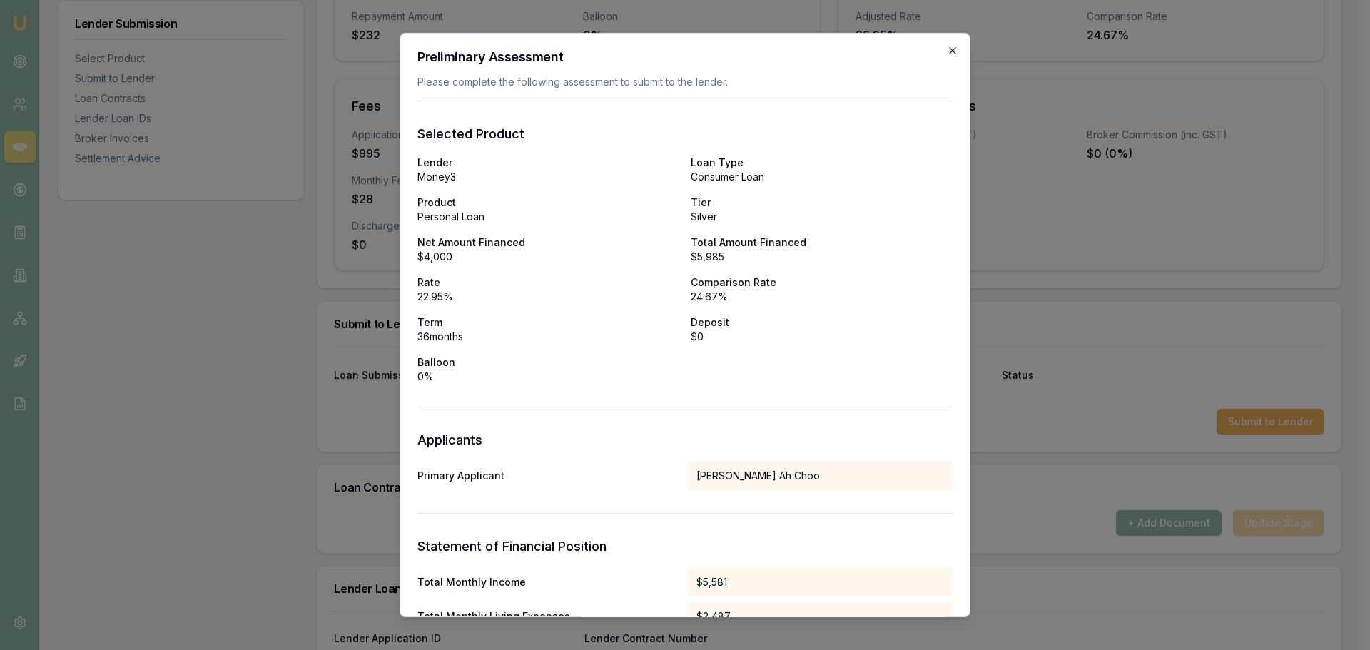
click at [947, 50] on icon "button" at bounding box center [952, 50] width 11 height 11
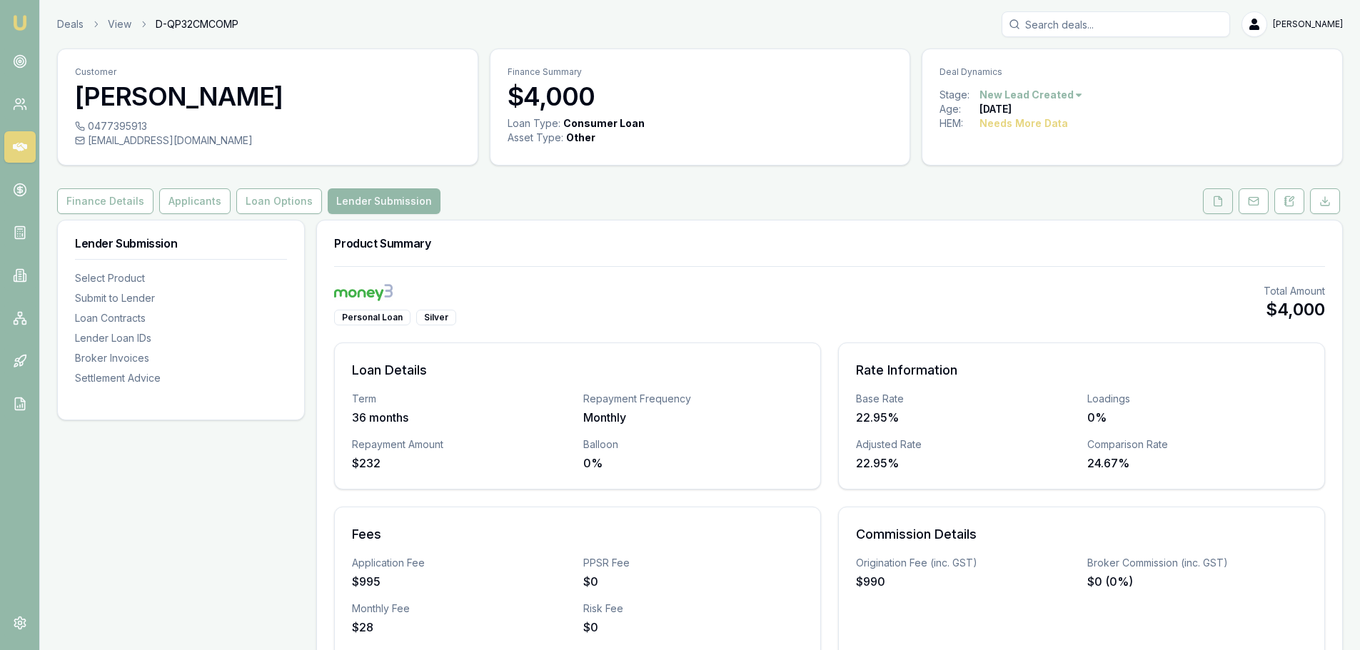
click at [1215, 208] on button at bounding box center [1218, 201] width 30 height 26
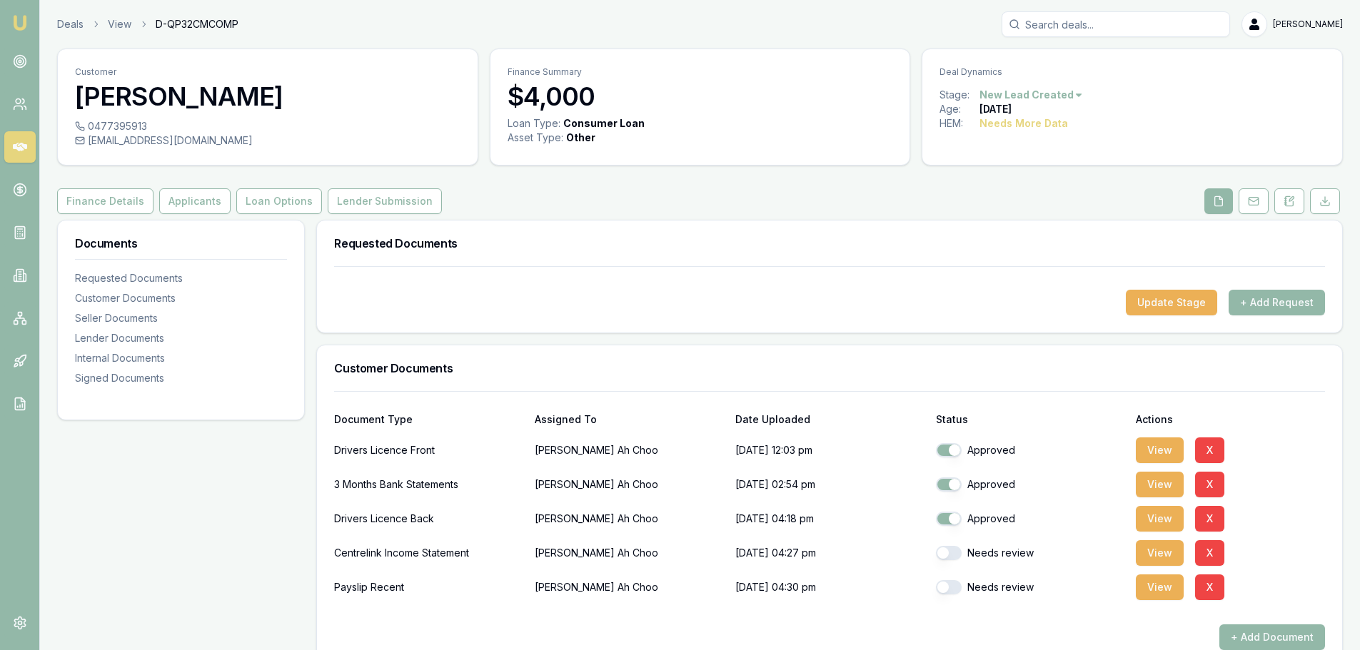
click at [955, 552] on button "button" at bounding box center [949, 553] width 26 height 14
checkbox input "true"
click at [949, 589] on button "button" at bounding box center [949, 587] width 26 height 14
checkbox input "true"
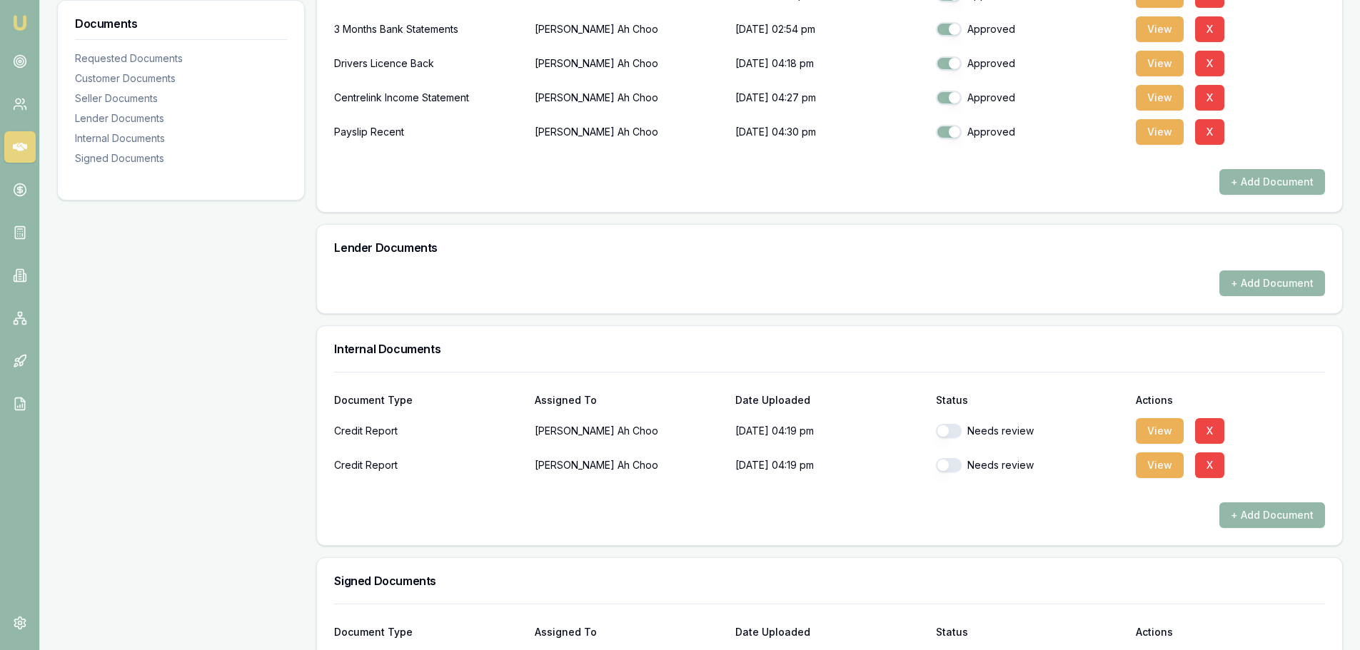
scroll to position [595, 0]
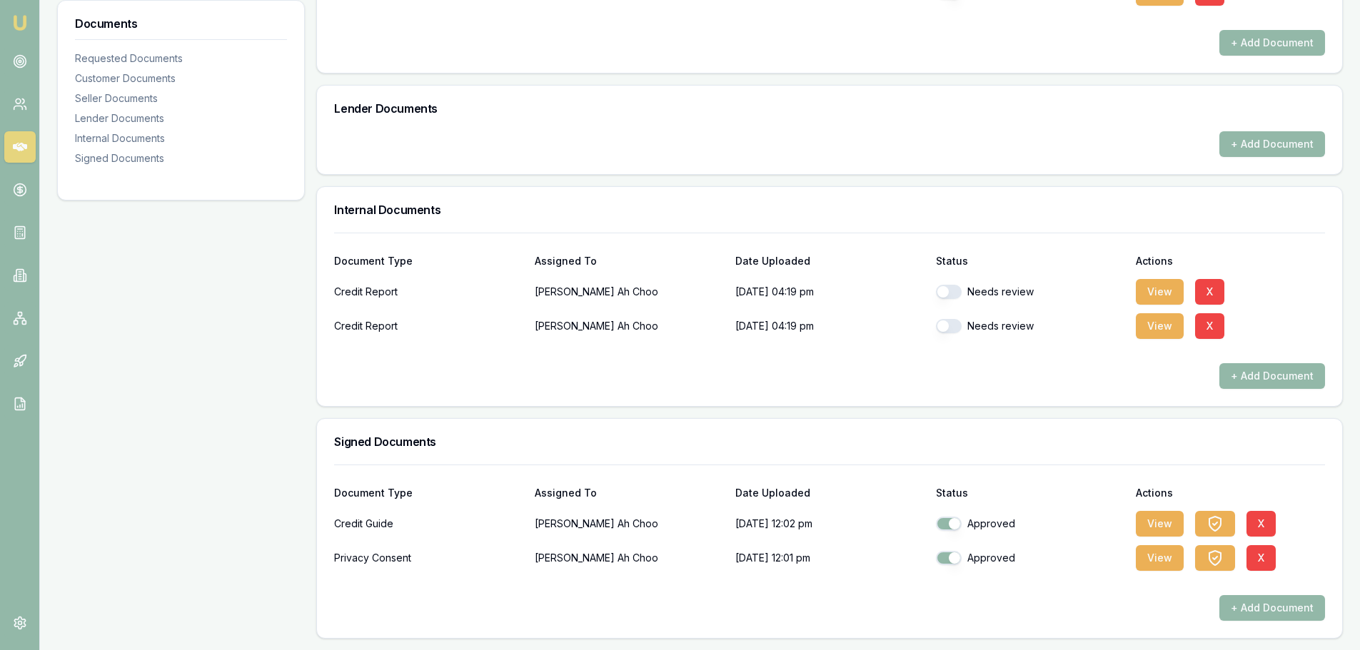
click at [952, 286] on button "button" at bounding box center [949, 292] width 26 height 14
checkbox input "true"
click at [950, 326] on button "button" at bounding box center [949, 326] width 26 height 14
checkbox input "true"
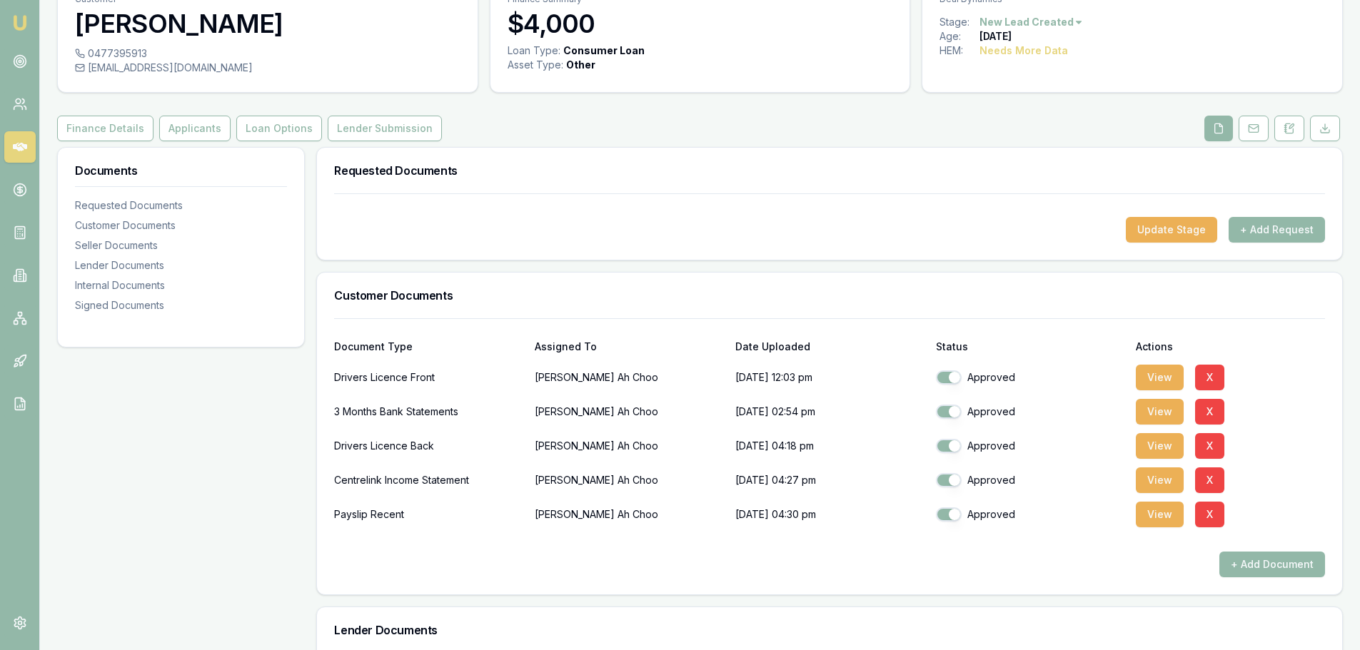
scroll to position [0, 0]
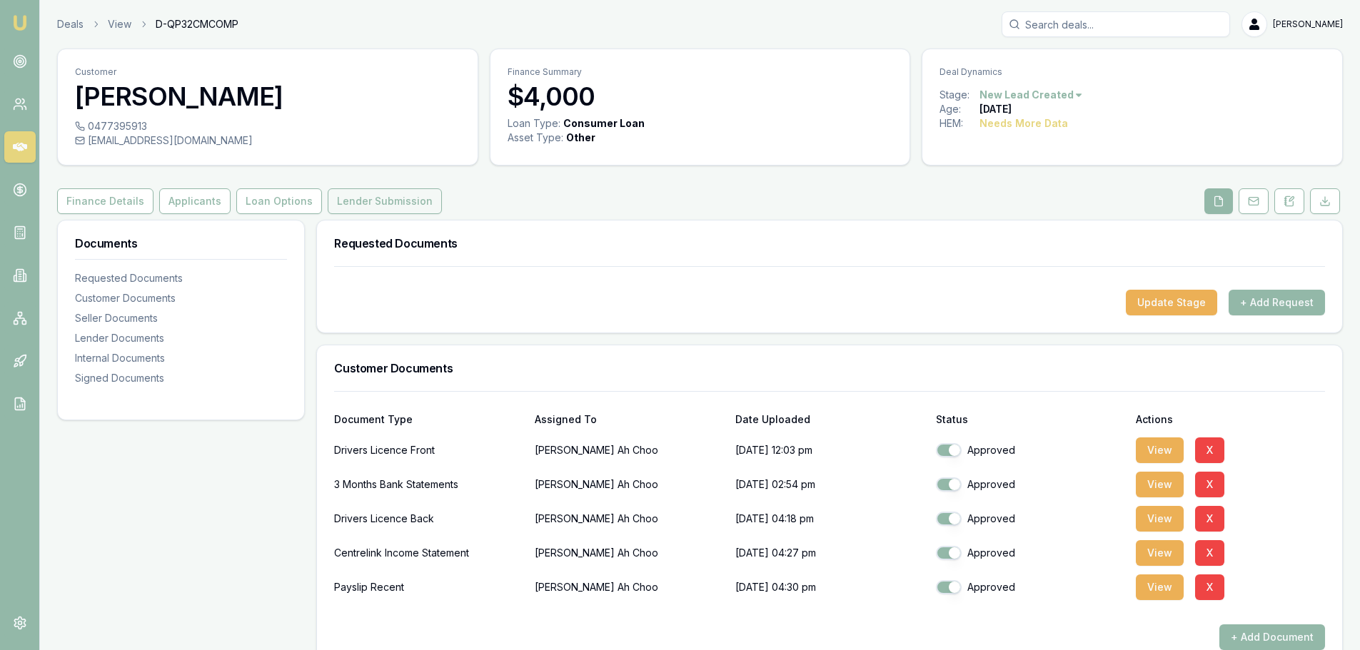
click at [386, 195] on button "Lender Submission" at bounding box center [385, 201] width 114 height 26
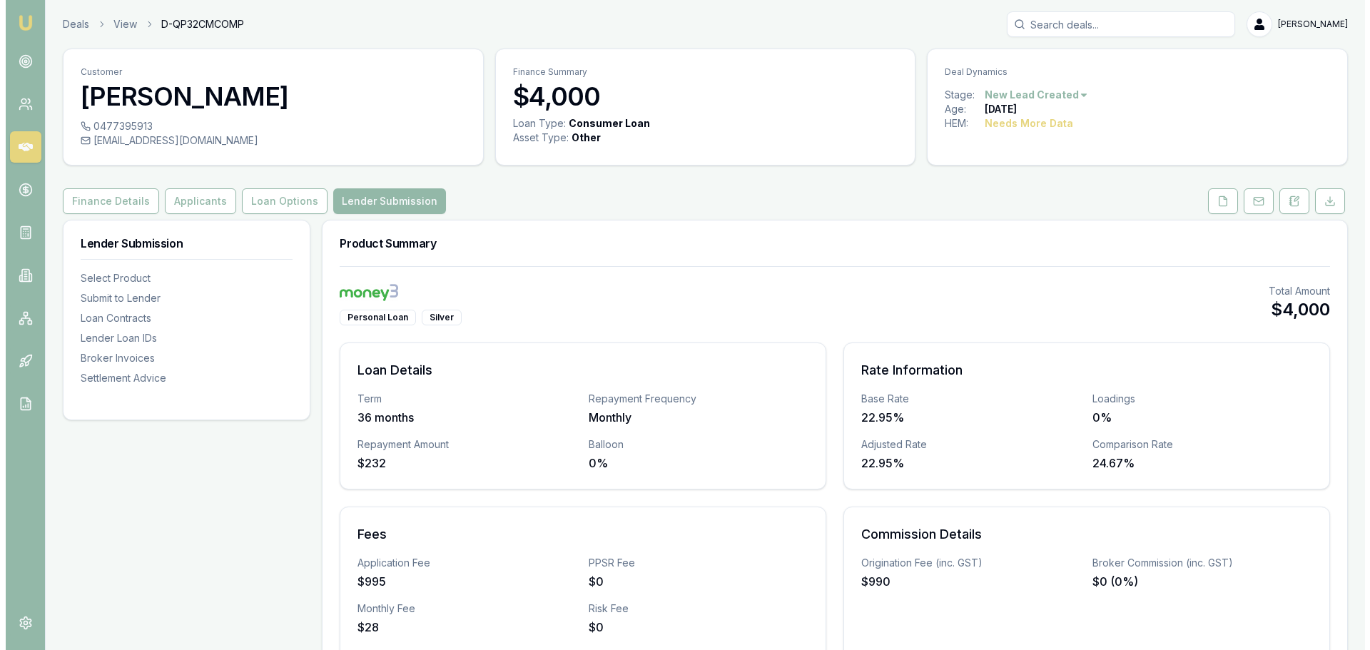
scroll to position [428, 0]
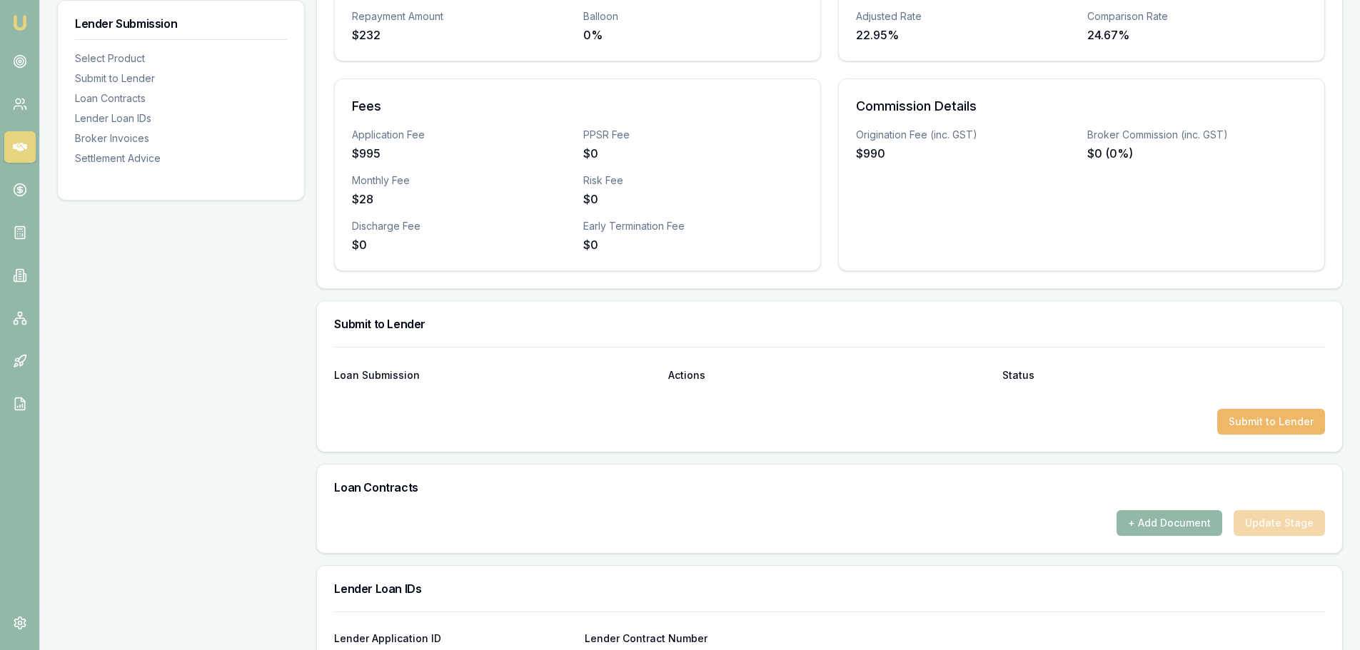
click at [1270, 420] on button "Submit to Lender" at bounding box center [1271, 422] width 108 height 26
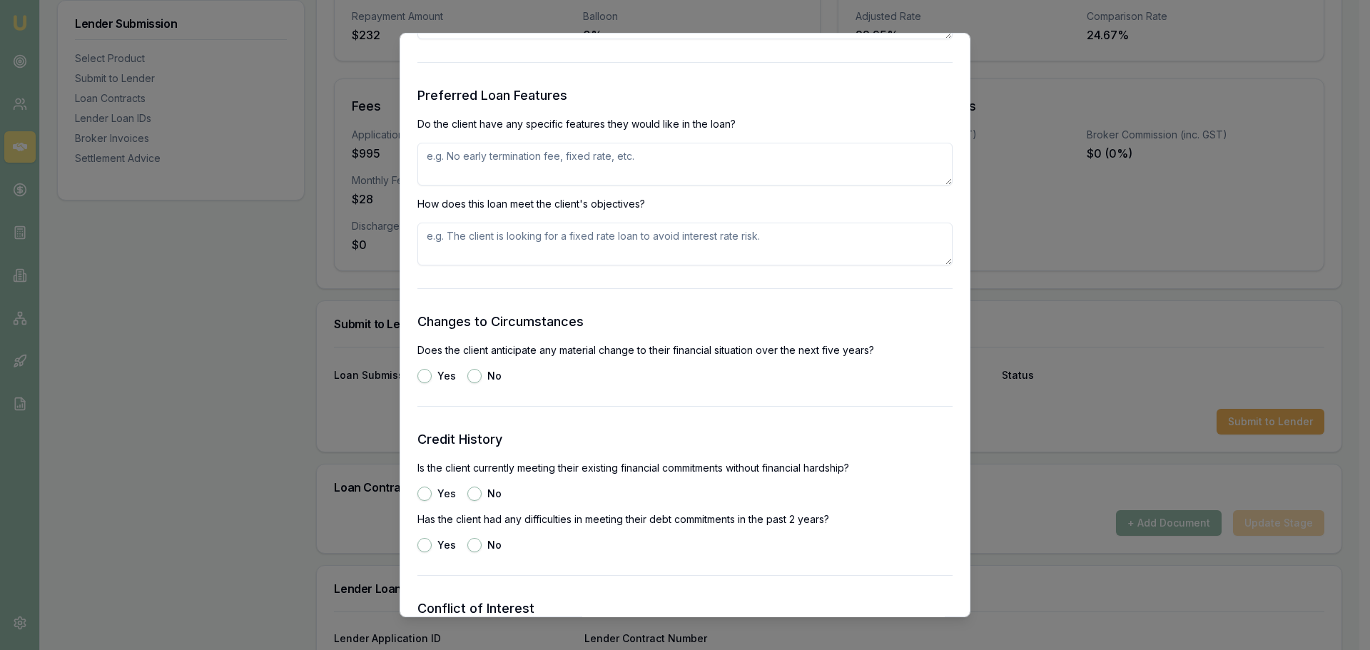
scroll to position [1427, 0]
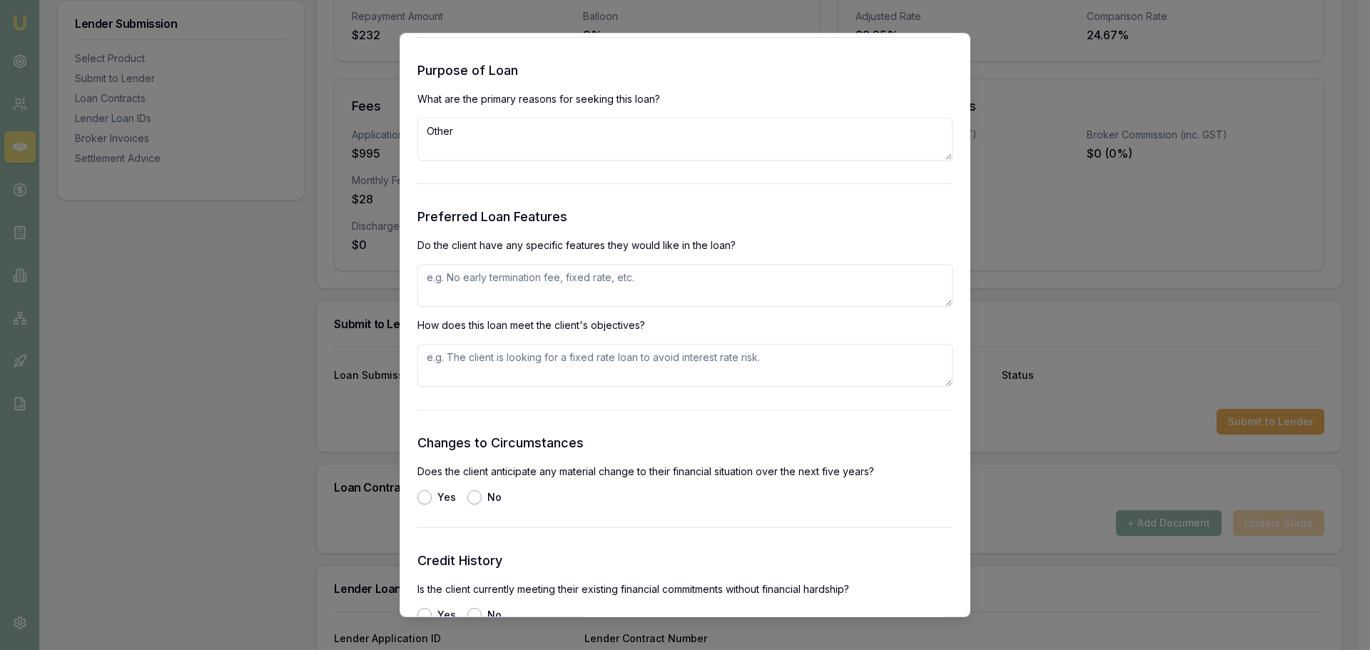
click at [597, 274] on textarea at bounding box center [685, 285] width 535 height 43
type textarea "SMALL PERSONAL LOAN"
click at [475, 495] on button "No" at bounding box center [474, 497] width 14 height 14
radio input "true"
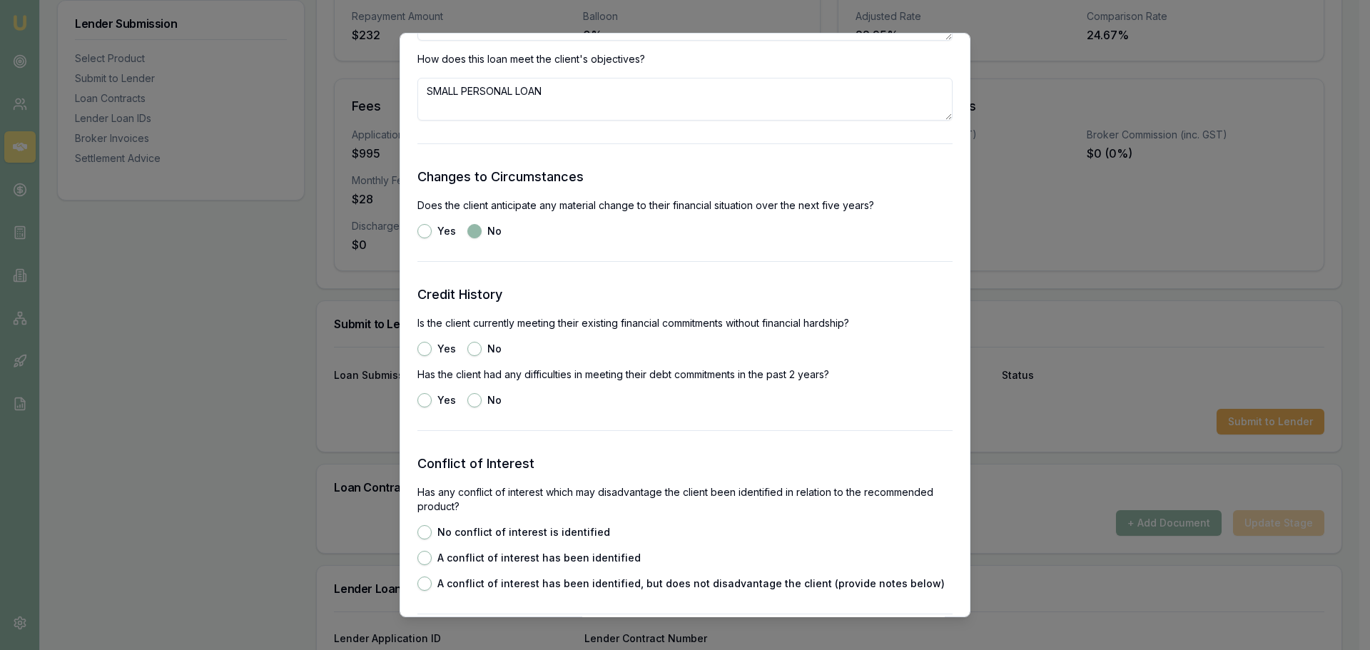
scroll to position [1784, 0]
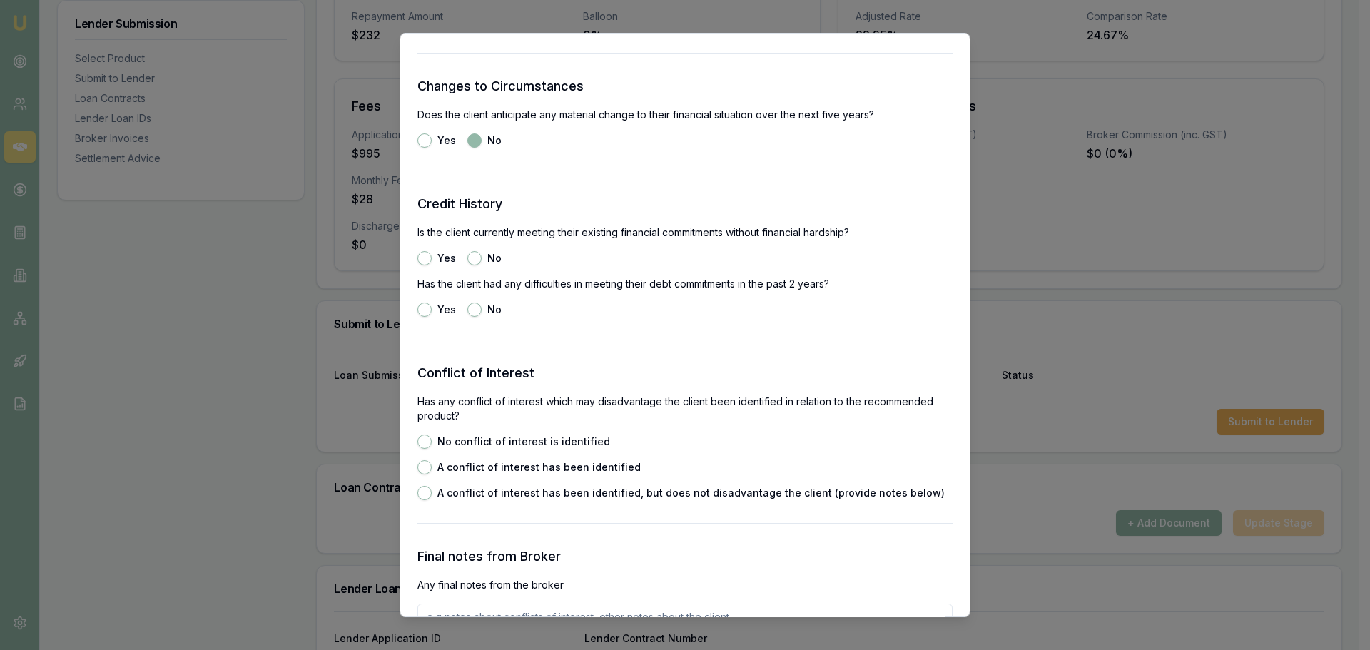
click at [428, 261] on button "Yes" at bounding box center [425, 258] width 14 height 14
radio input "true"
click at [472, 312] on button "No" at bounding box center [474, 310] width 14 height 14
radio input "true"
click at [423, 447] on button "No conflict of interest is identified" at bounding box center [425, 442] width 14 height 14
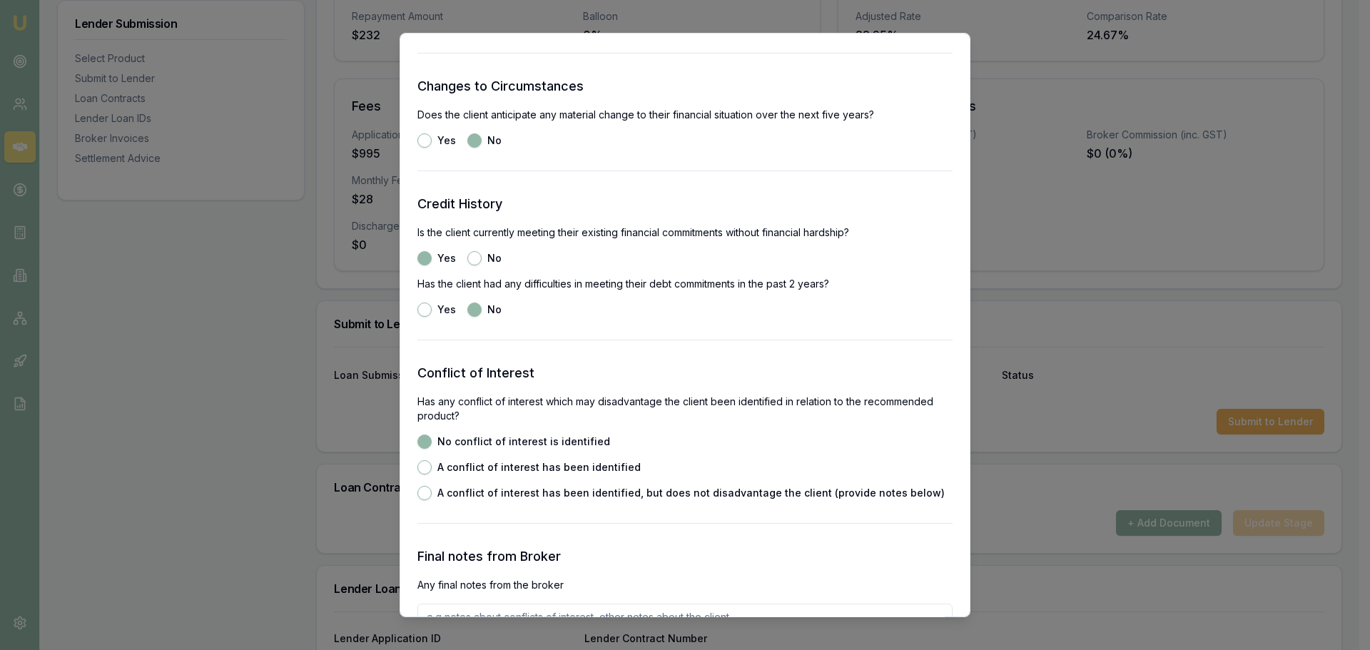
click at [428, 472] on button "A conflict of interest has been identified" at bounding box center [425, 467] width 14 height 14
radio input "false"
click at [427, 490] on button "A conflict of interest has been identified, but does not disadvantage the clien…" at bounding box center [425, 493] width 14 height 14
radio input "false"
radio input "true"
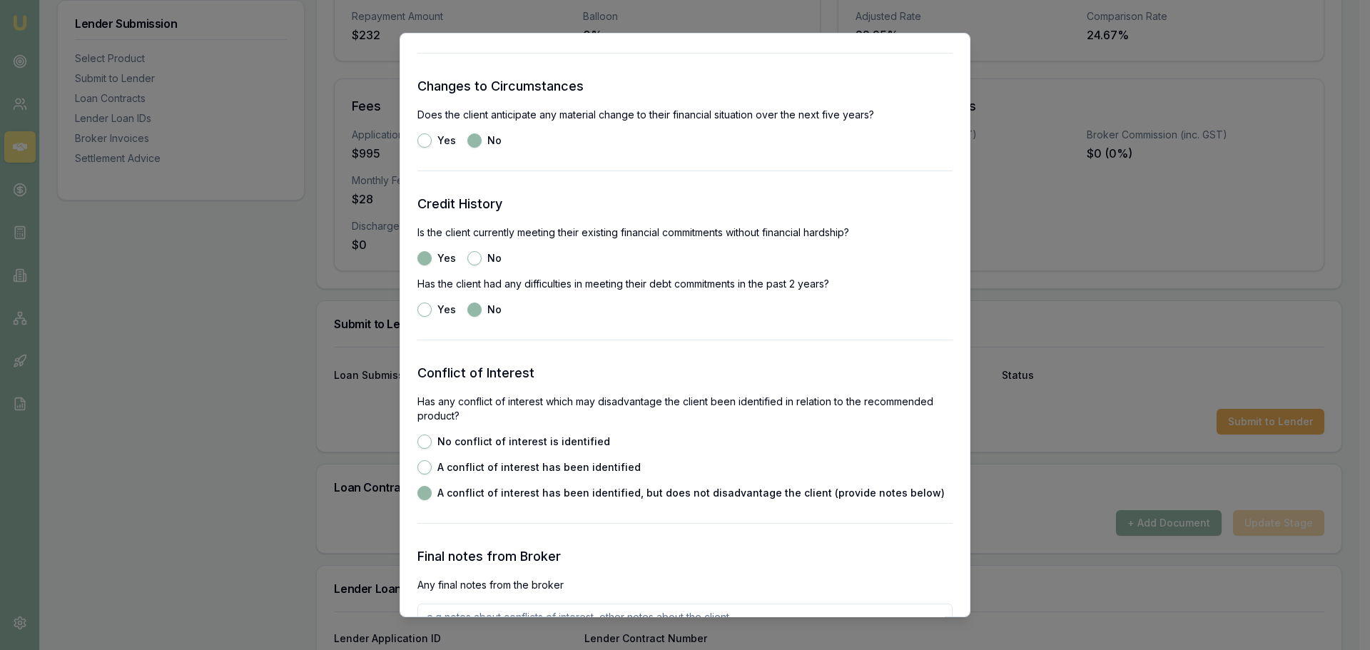
click at [426, 440] on button "No conflict of interest is identified" at bounding box center [425, 442] width 14 height 14
radio input "true"
radio input "false"
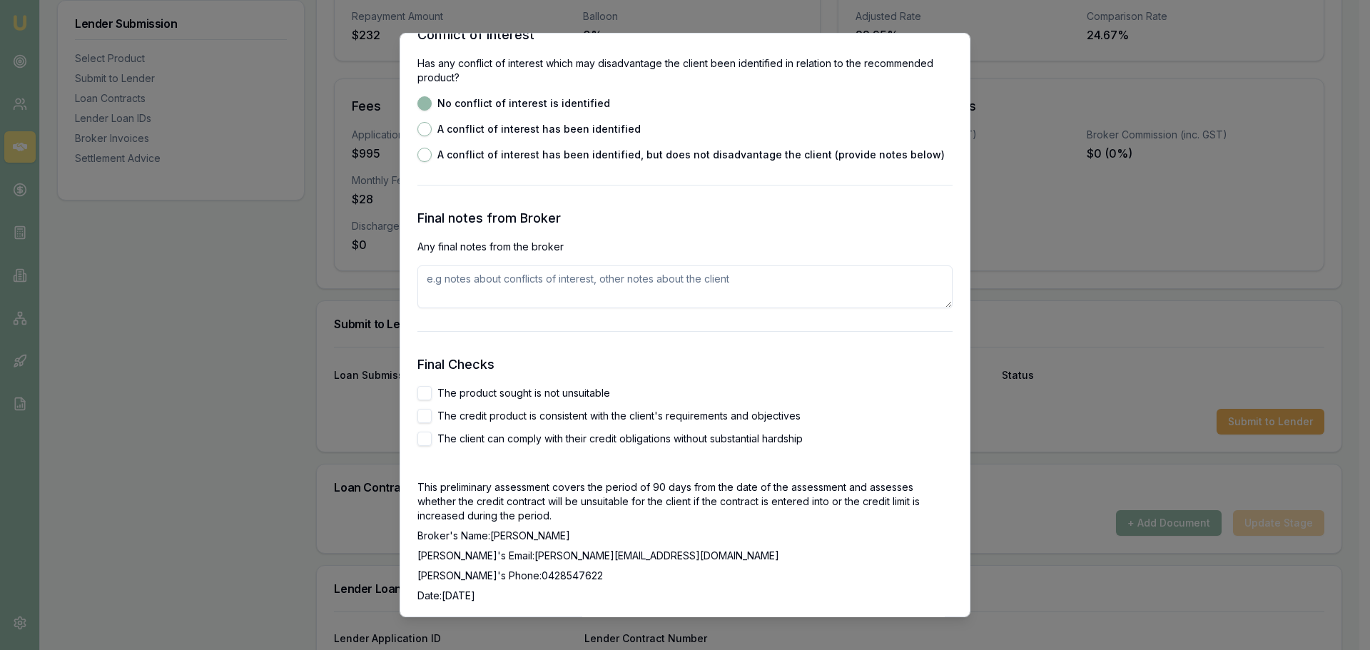
scroll to position [2141, 0]
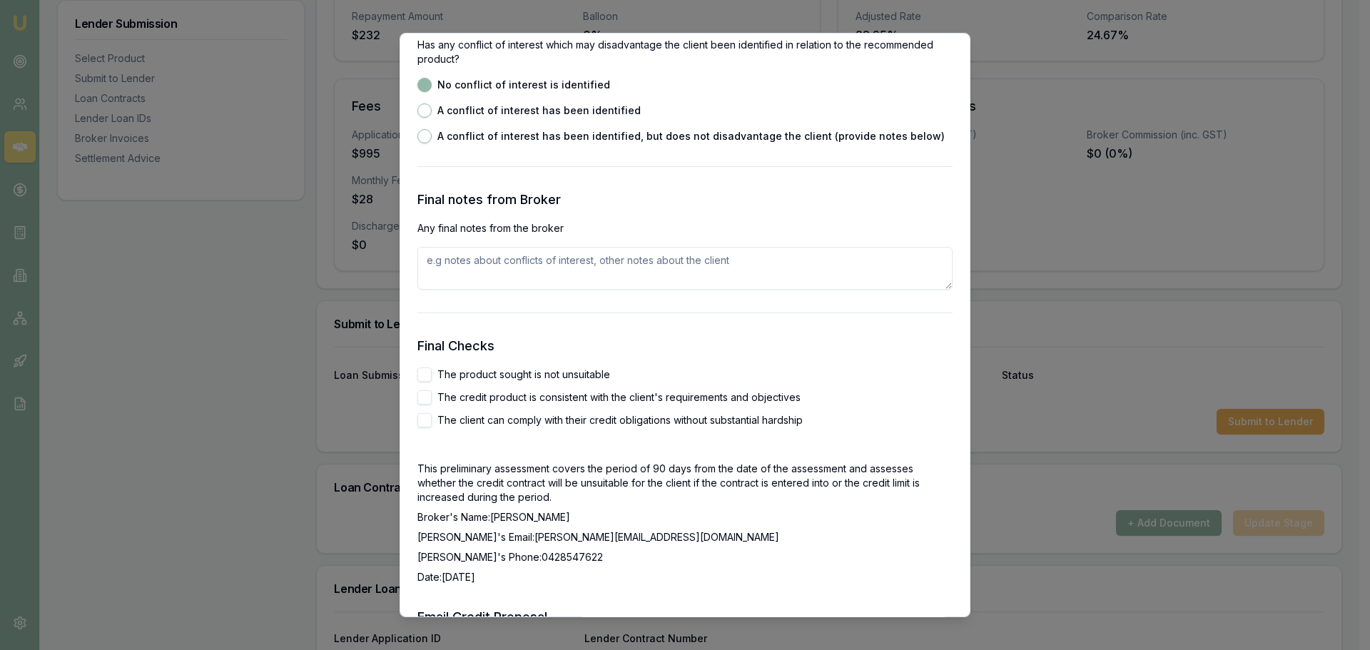
click at [423, 379] on button "The product sought is not unsuitable" at bounding box center [425, 375] width 14 height 14
checkbox input "true"
click at [430, 400] on button "The credit product is consistent with the client's requirements and objectives" at bounding box center [425, 397] width 14 height 14
checkbox input "true"
click at [425, 426] on button "The client can comply with their credit obligations without substantial hardship" at bounding box center [425, 420] width 14 height 14
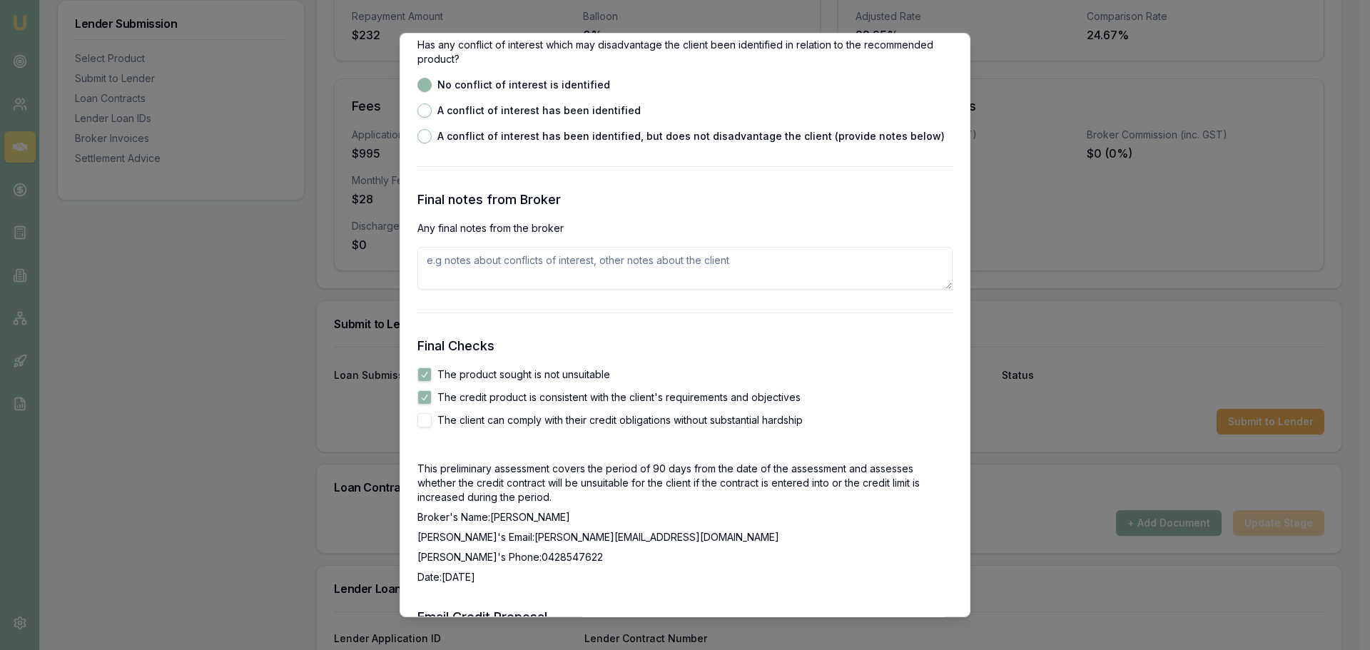
checkbox input "true"
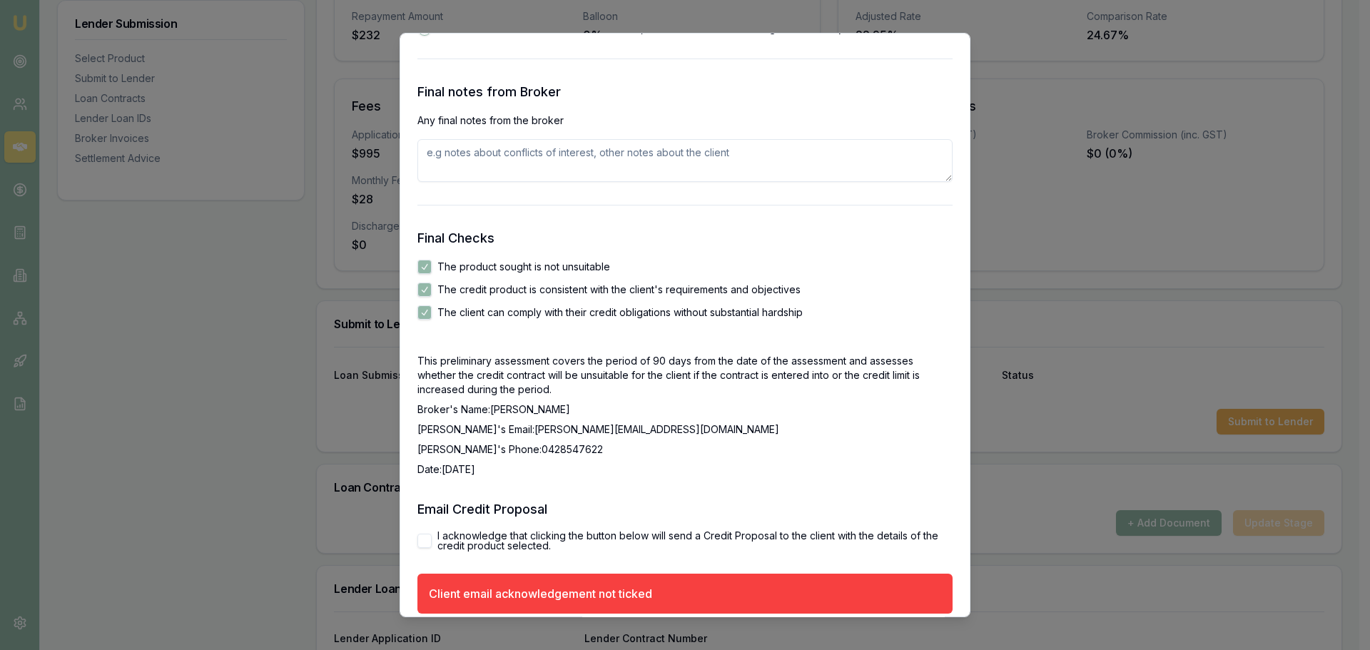
scroll to position [2311, 0]
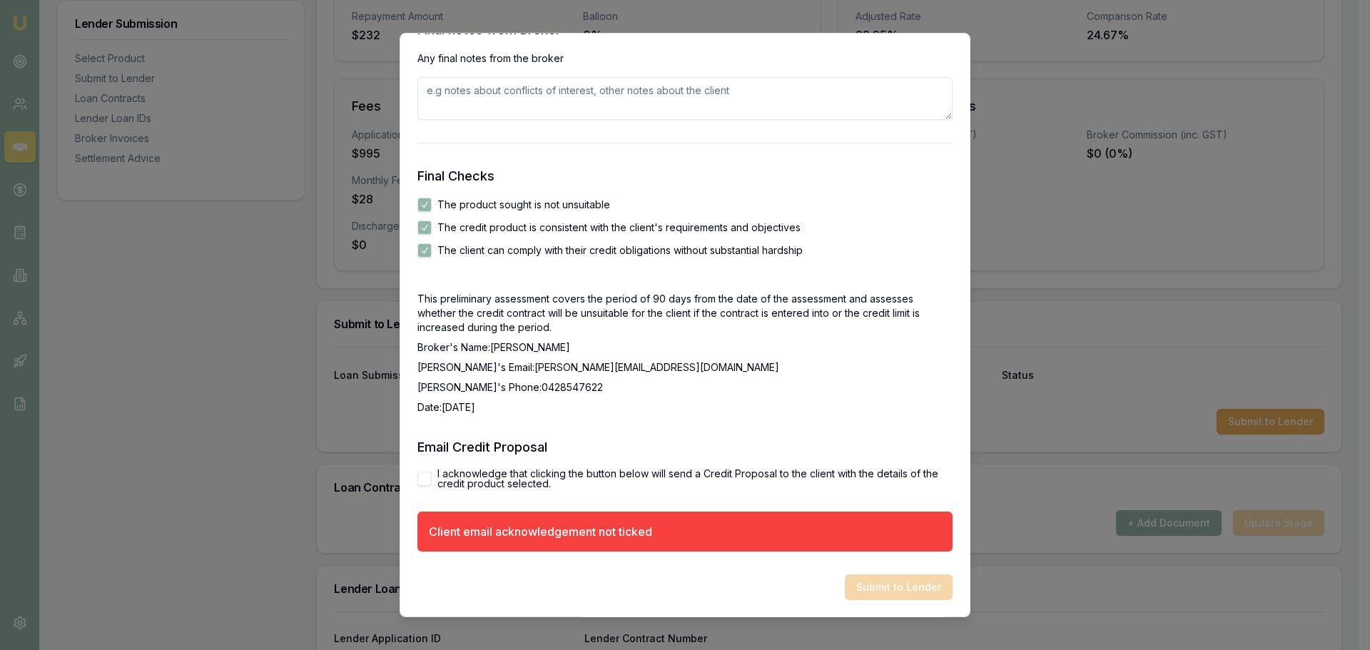
click at [422, 480] on button "I acknowledge that clicking the button below will send a Credit Proposal to the…" at bounding box center [425, 479] width 14 height 14
checkbox input "true"
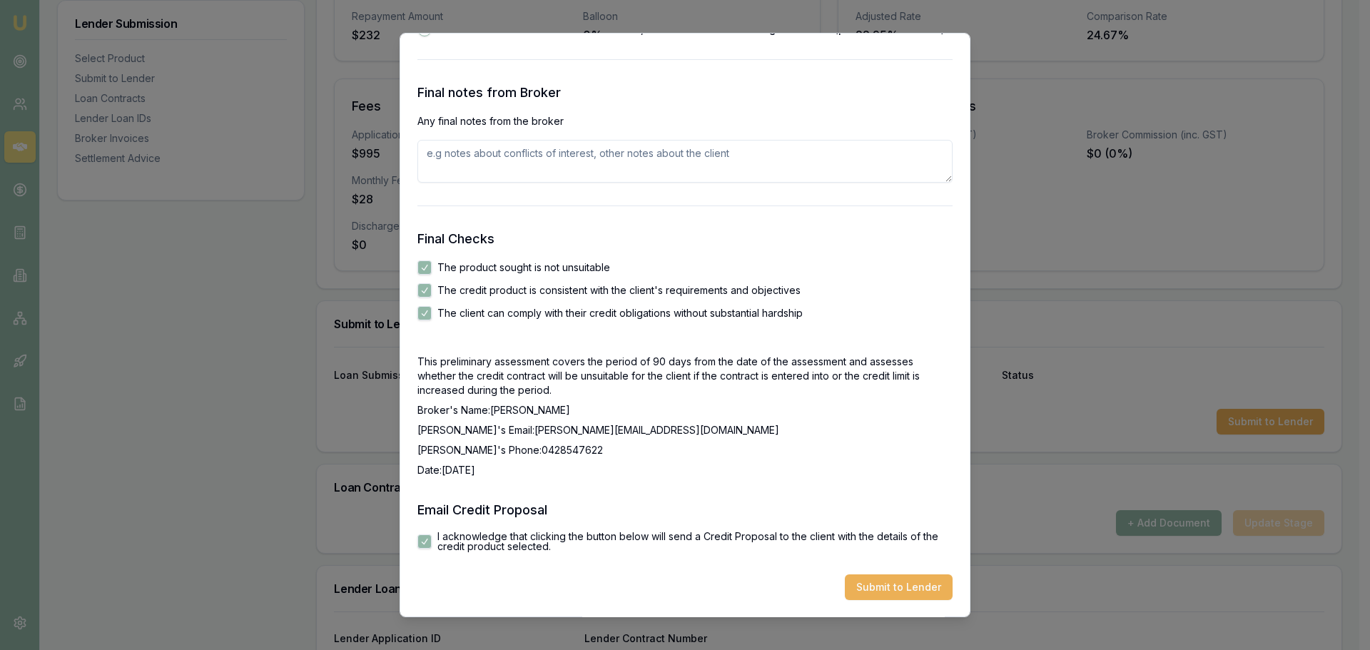
scroll to position [2248, 0]
click at [860, 585] on button "Submit to Lender" at bounding box center [899, 588] width 108 height 26
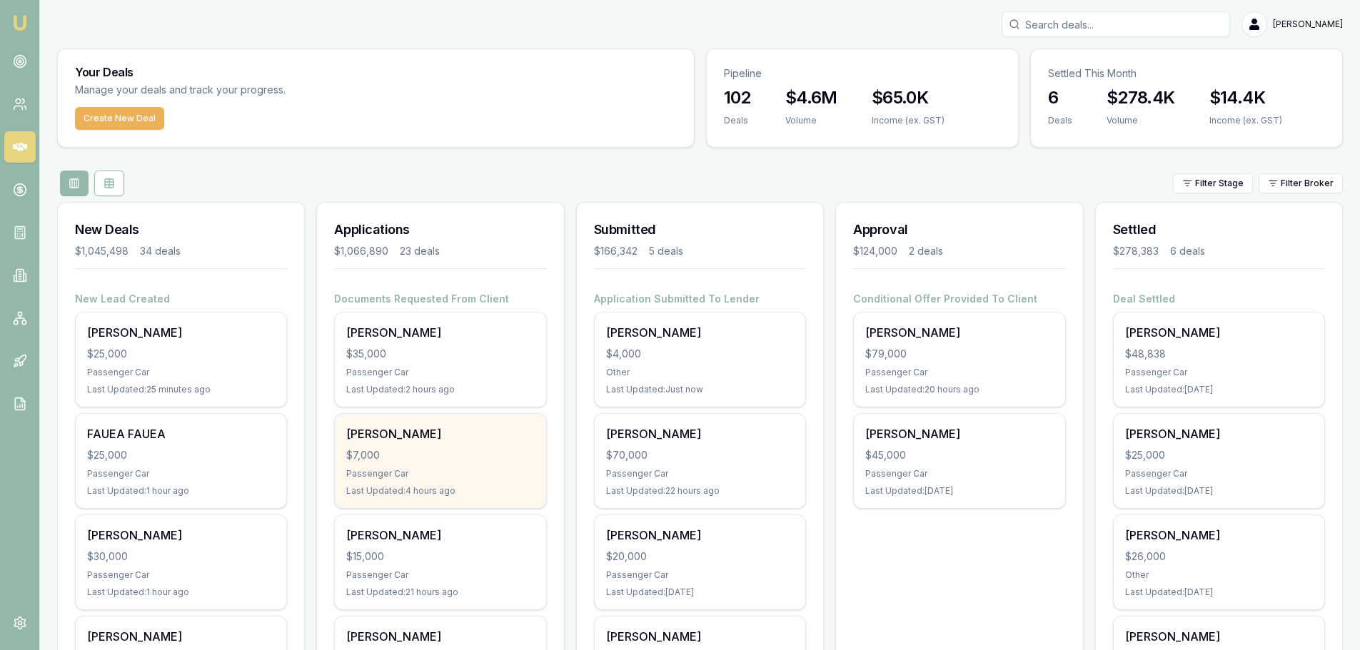
click at [462, 447] on div "[PERSON_NAME] $7,000 Passenger Car Last Updated: 4 hours ago" at bounding box center [440, 461] width 211 height 94
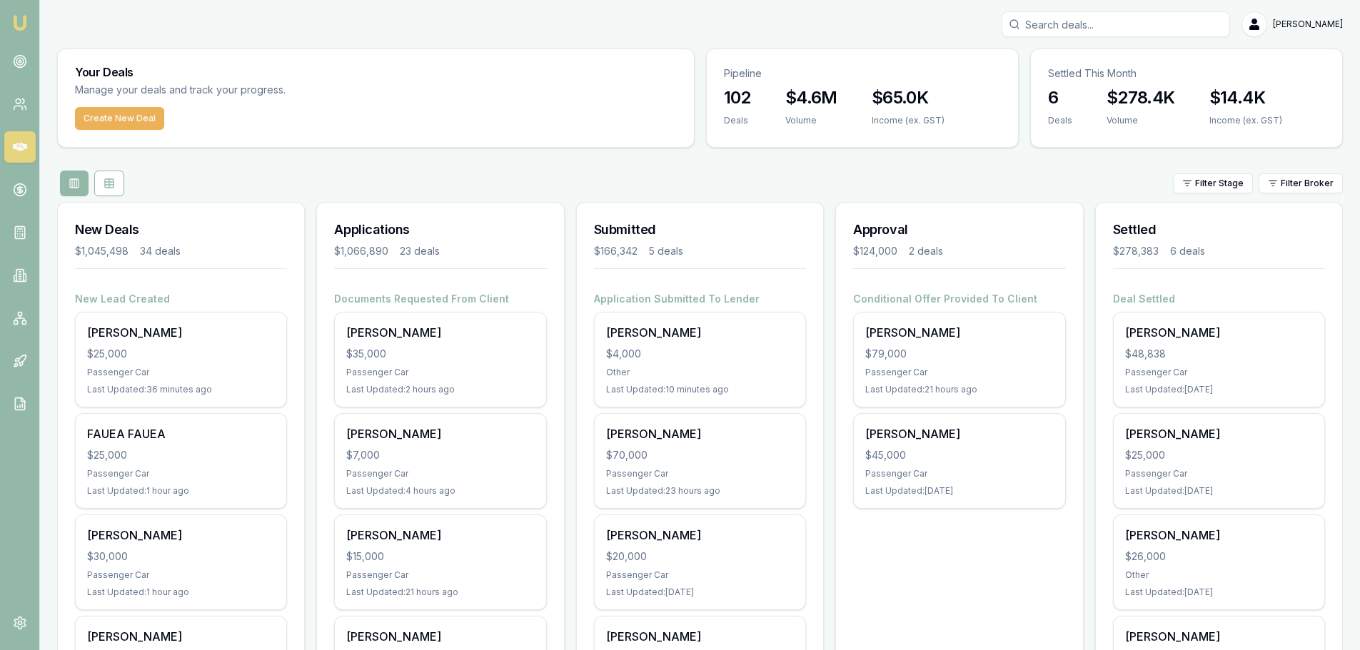
click at [1099, 28] on input "Search deals" at bounding box center [1115, 24] width 228 height 26
type input "[PERSON_NAME]"
click at [1081, 103] on p "Deal ID: D-DVK4F1WIVP" at bounding box center [1116, 108] width 216 height 11
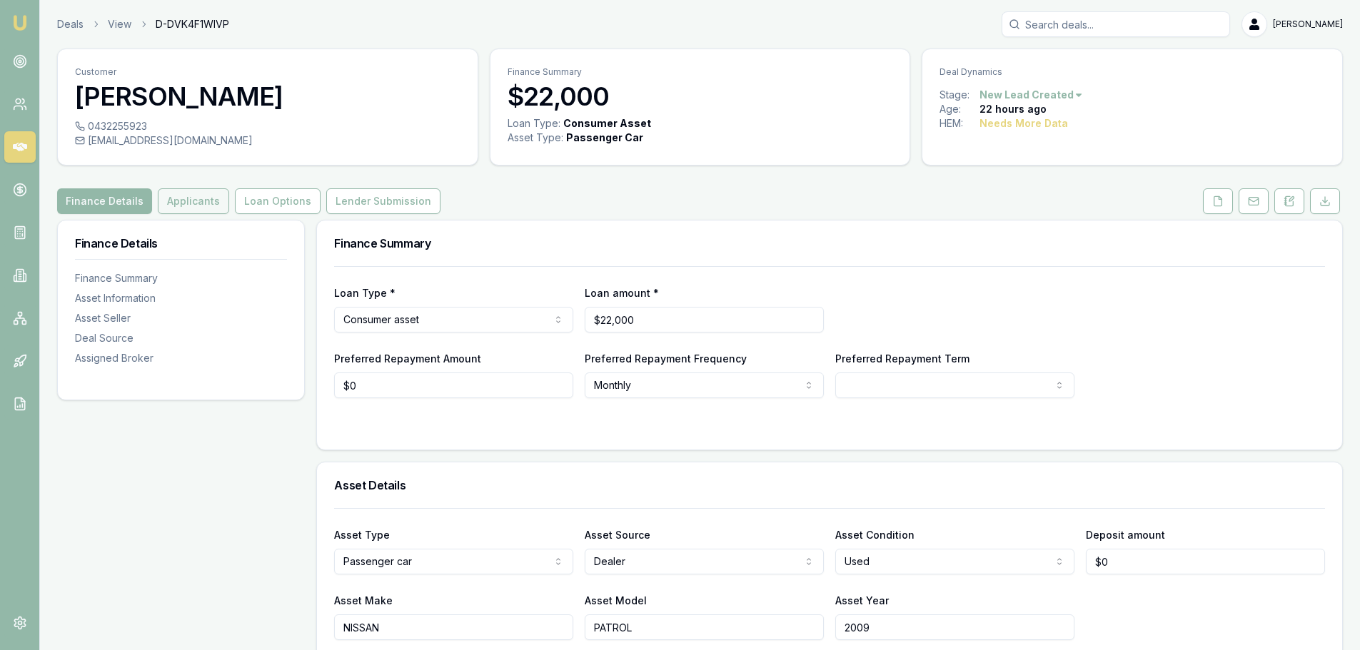
click at [206, 199] on button "Applicants" at bounding box center [193, 201] width 71 height 26
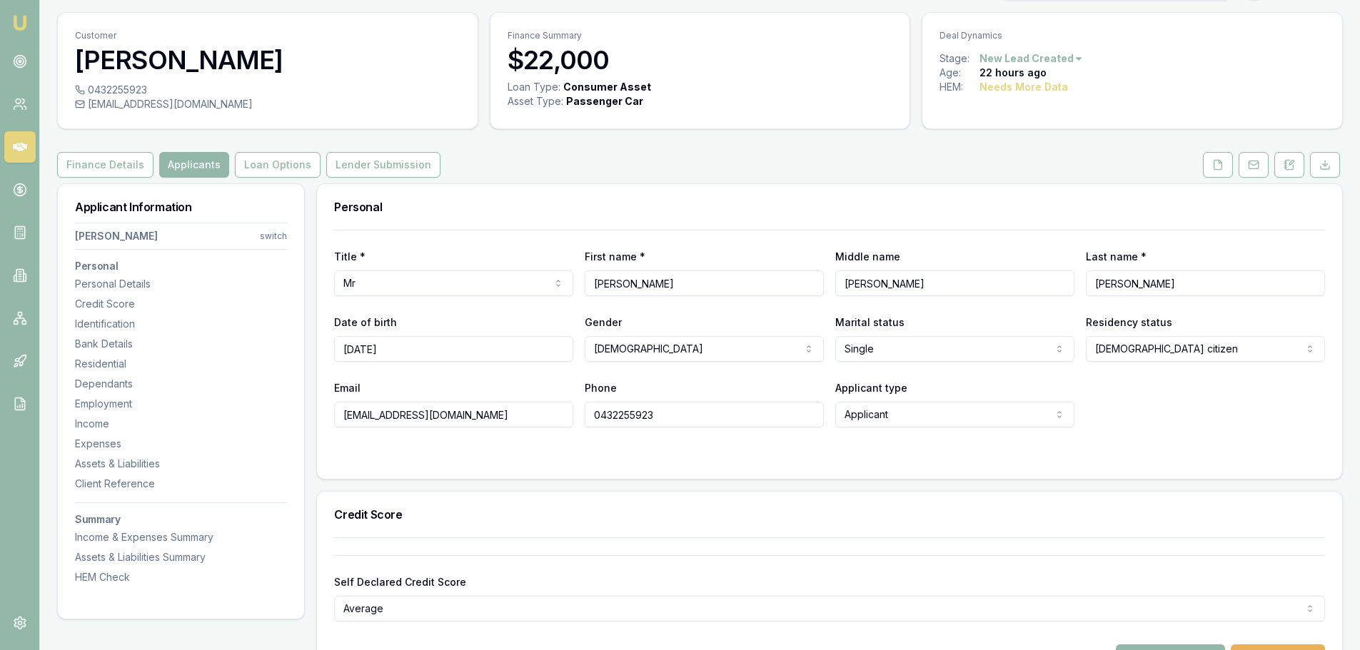
scroll to position [71, 0]
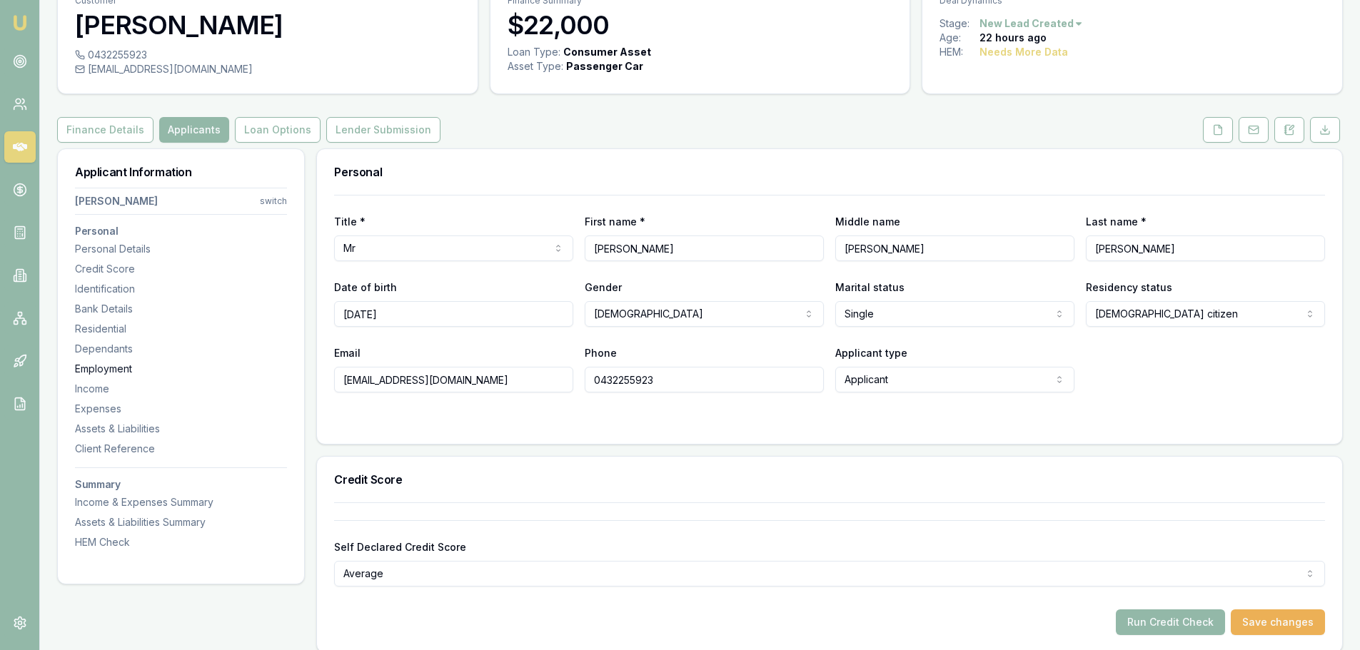
drag, startPoint x: 473, startPoint y: 380, endPoint x: 251, endPoint y: 374, distance: 222.0
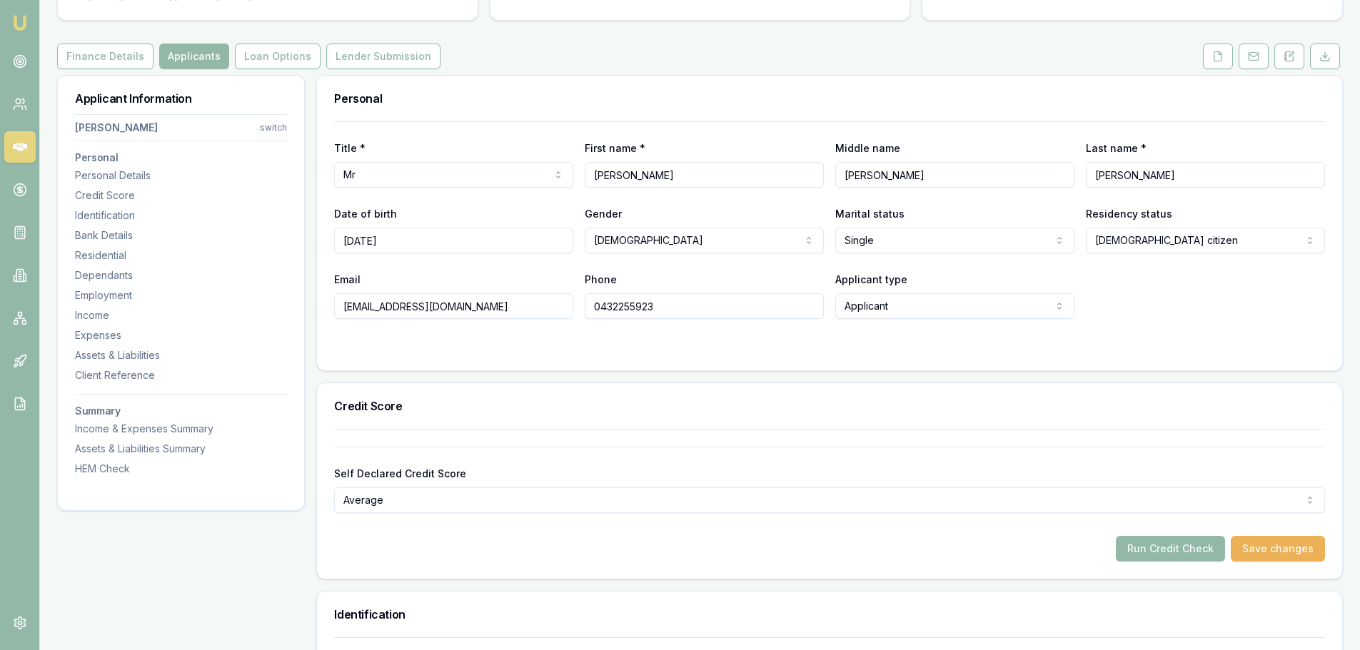
scroll to position [0, 0]
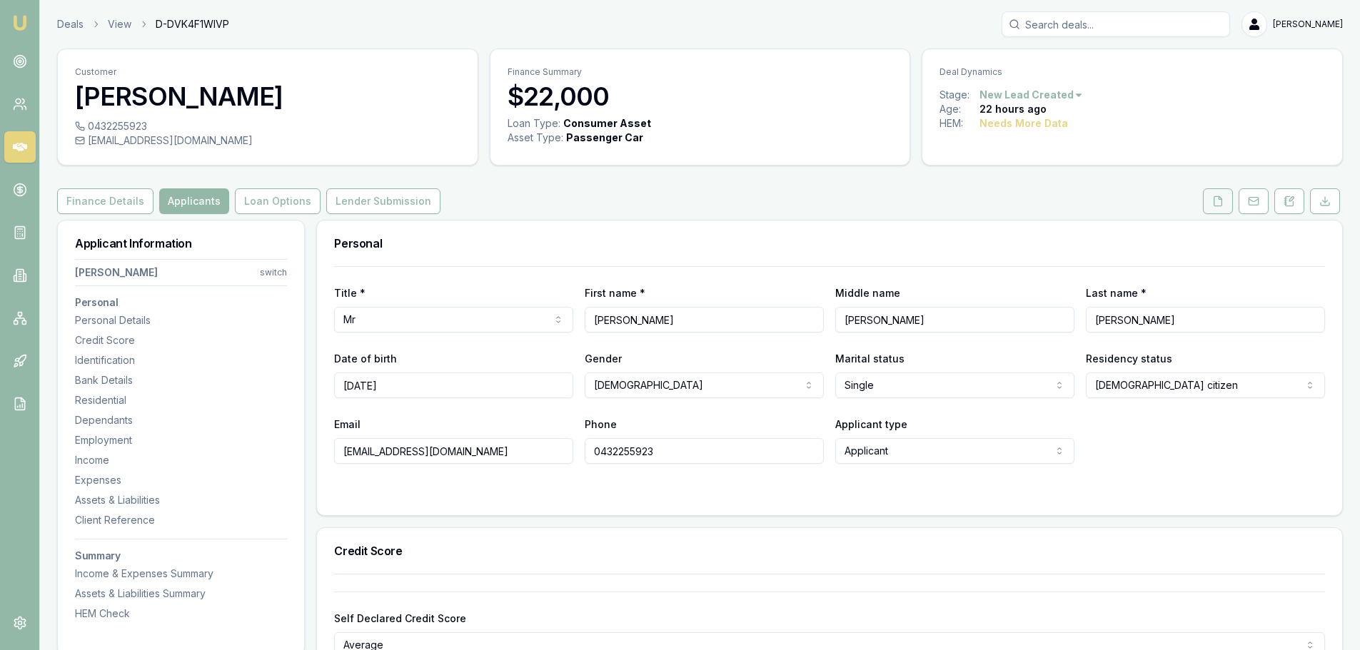
click at [1214, 201] on icon at bounding box center [1218, 200] width 8 height 9
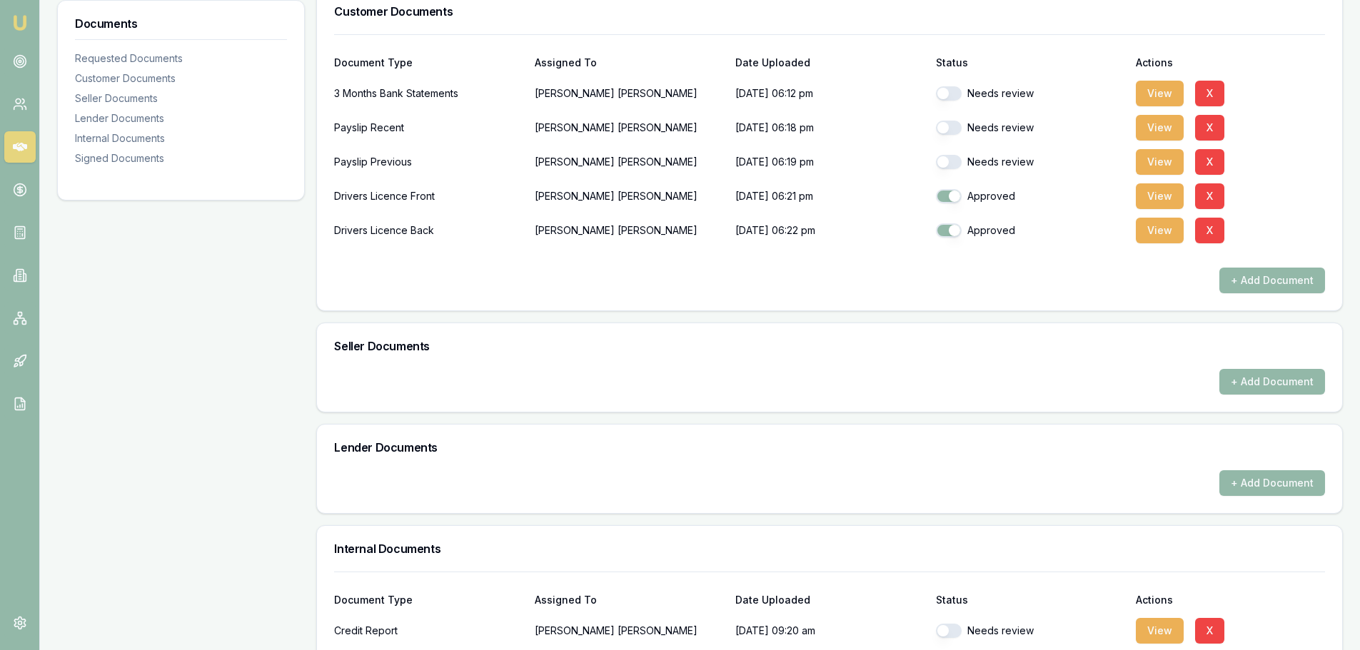
scroll to position [642, 0]
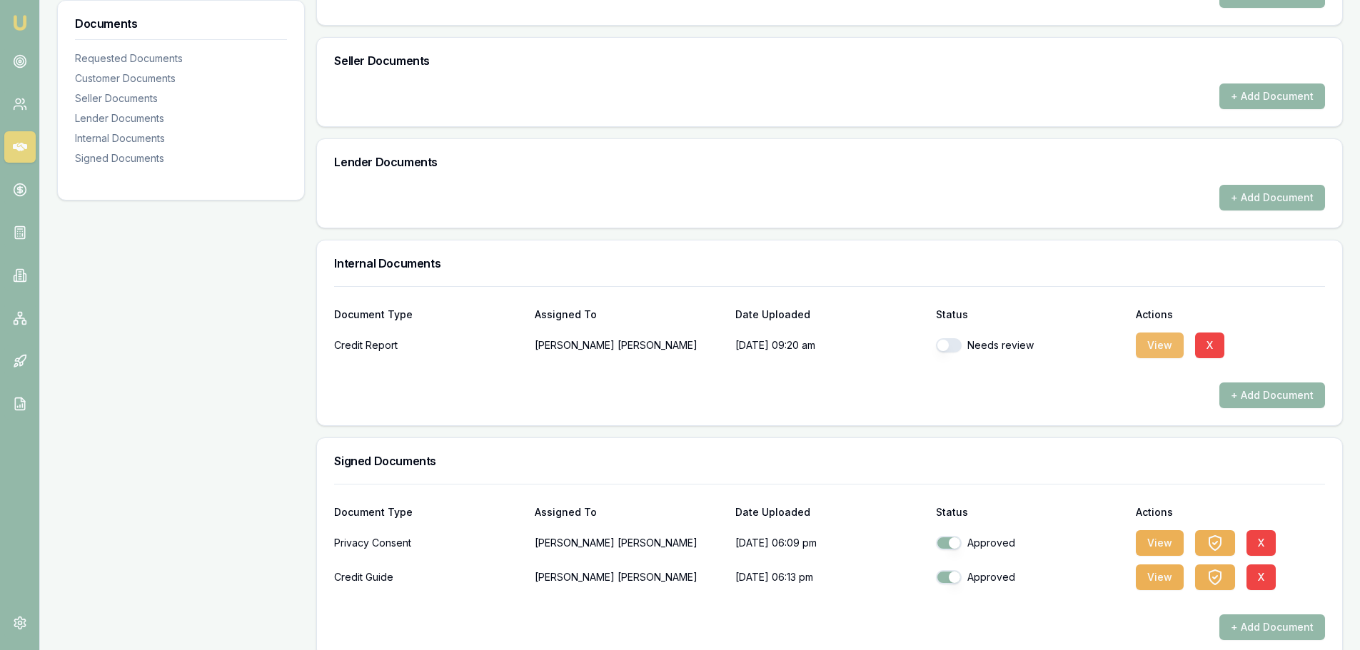
click at [1143, 343] on button "View" at bounding box center [1160, 346] width 48 height 26
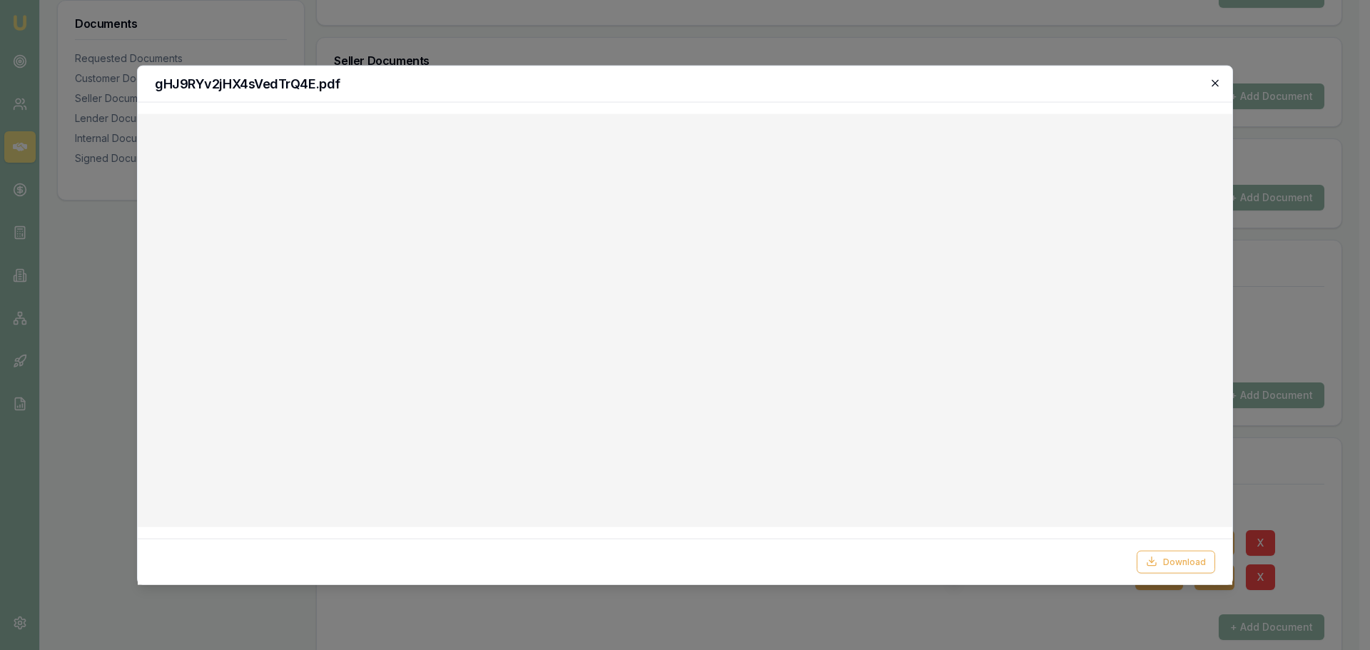
click at [1214, 86] on icon "button" at bounding box center [1215, 82] width 11 height 11
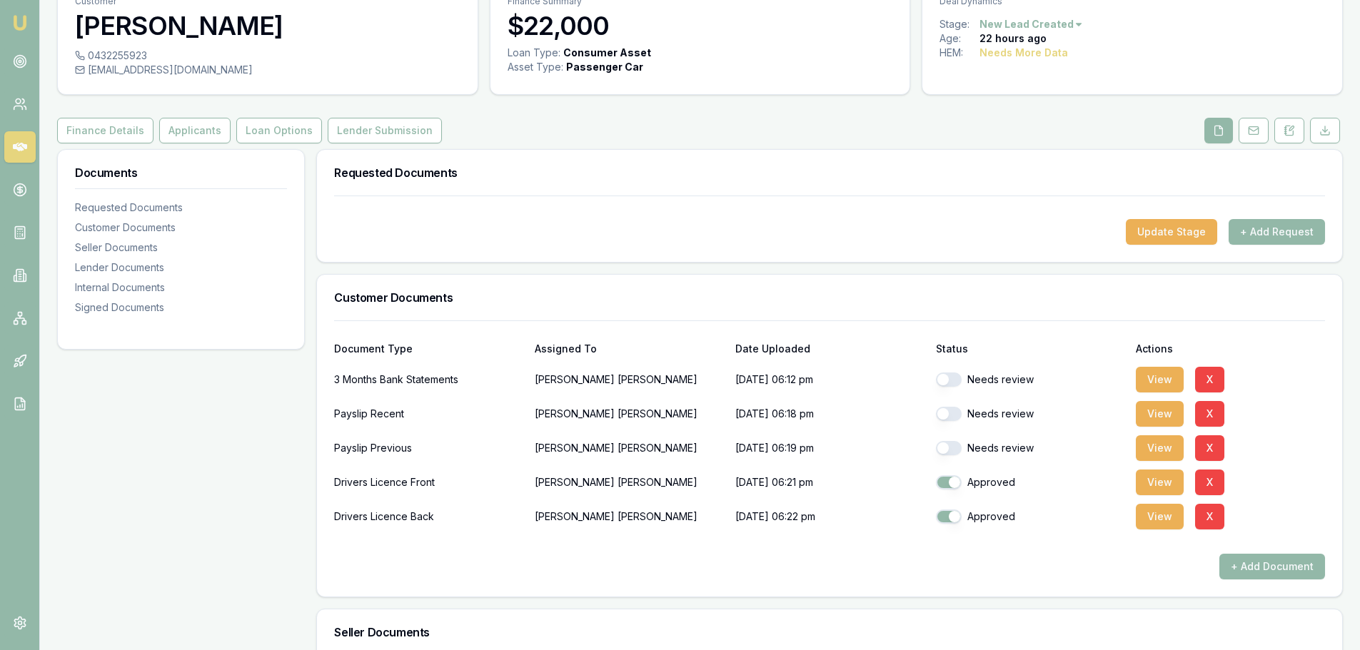
scroll to position [0, 0]
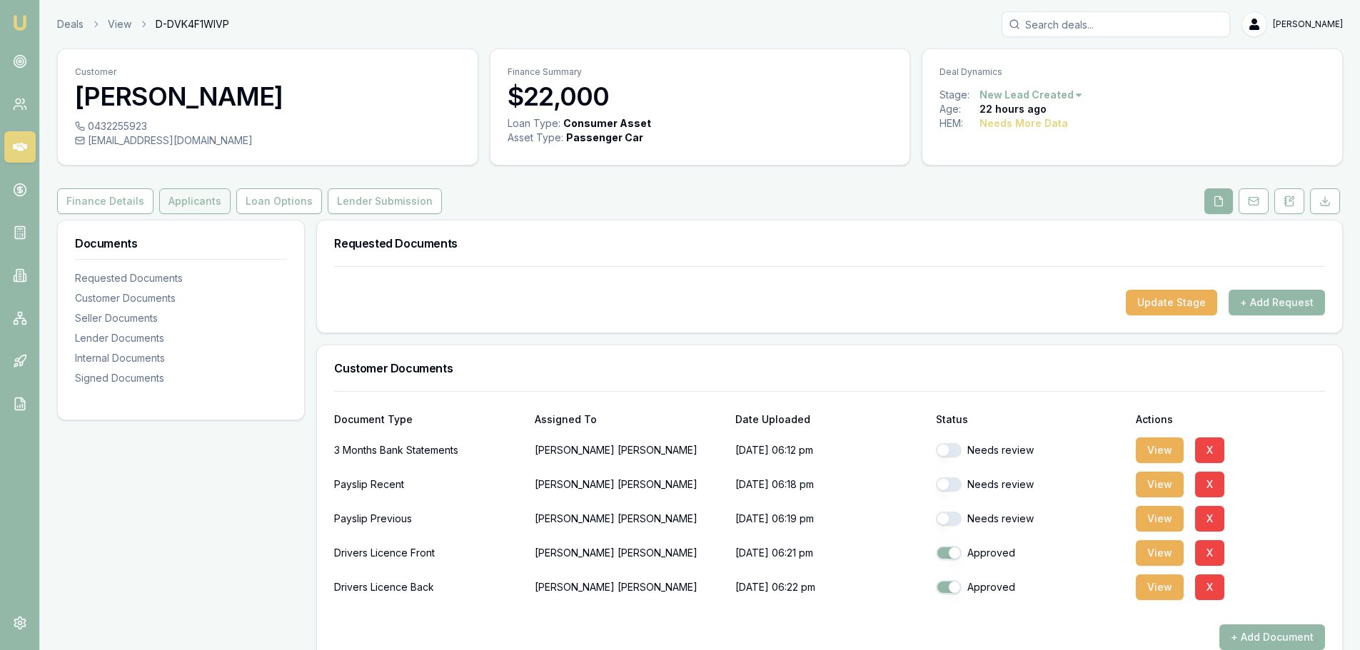
click at [201, 211] on button "Applicants" at bounding box center [194, 201] width 71 height 26
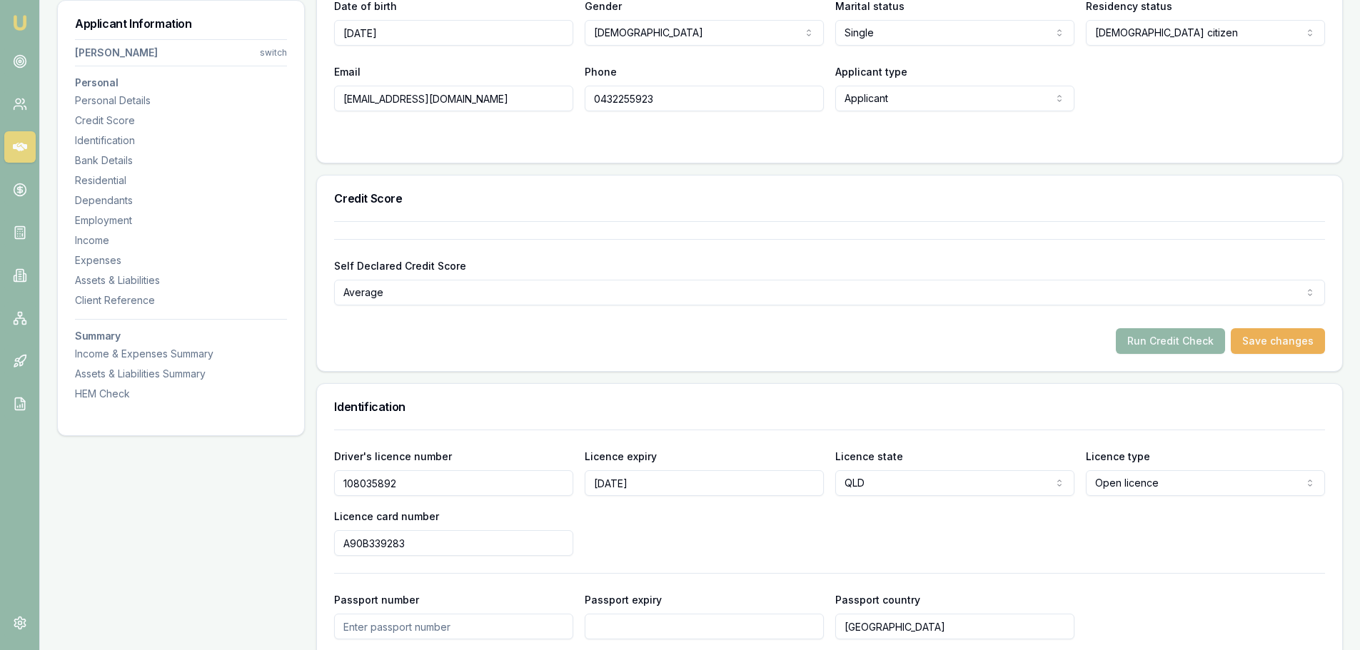
scroll to position [285, 0]
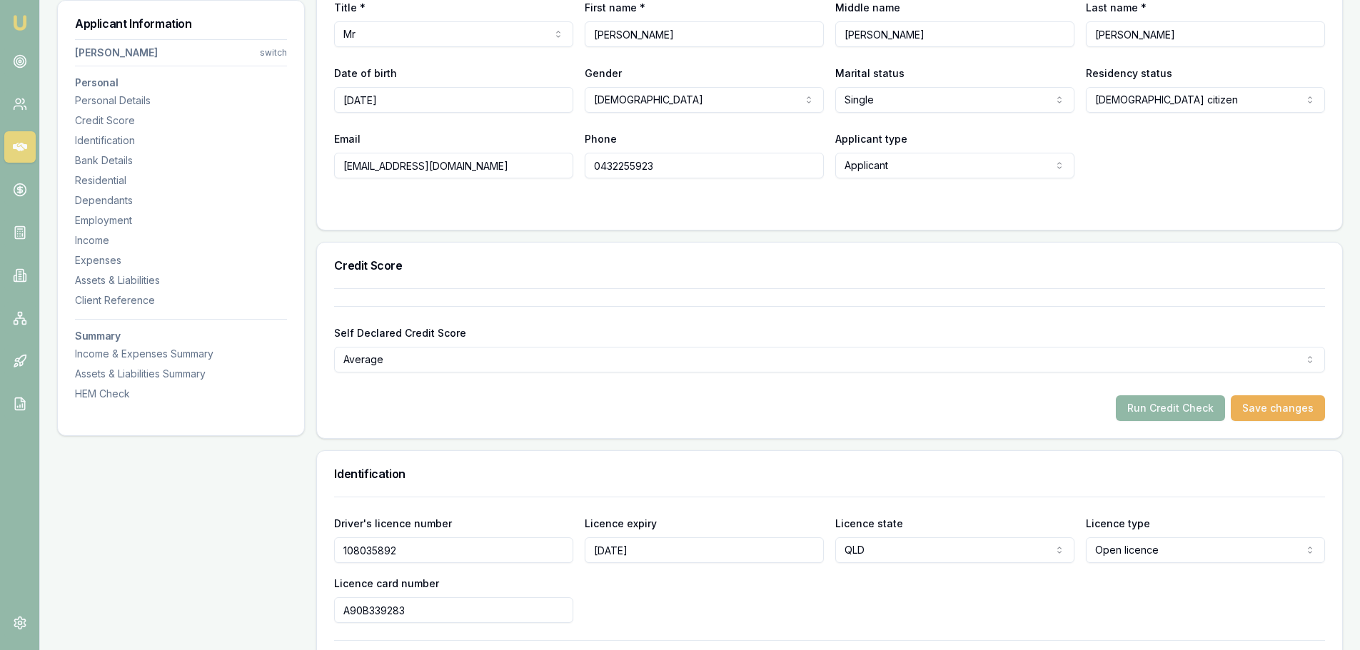
click at [1155, 413] on button "Run Credit Check" at bounding box center [1170, 408] width 109 height 26
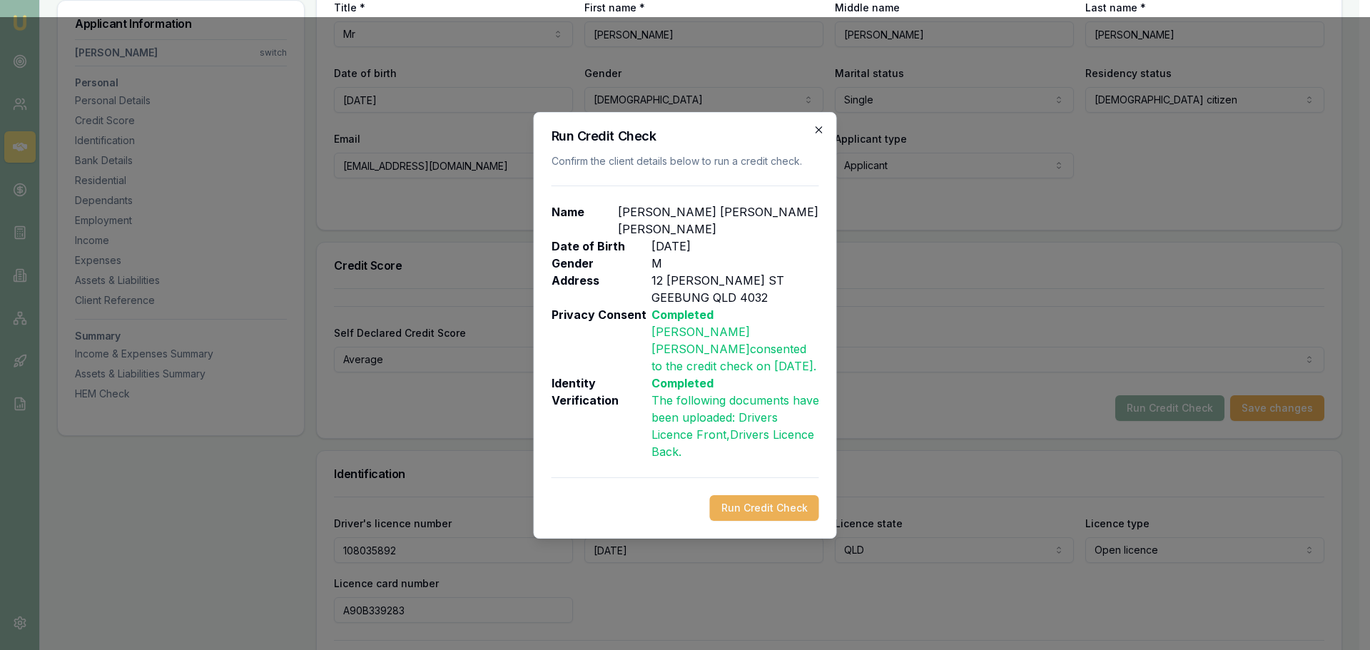
click at [819, 127] on icon "button" at bounding box center [819, 129] width 11 height 11
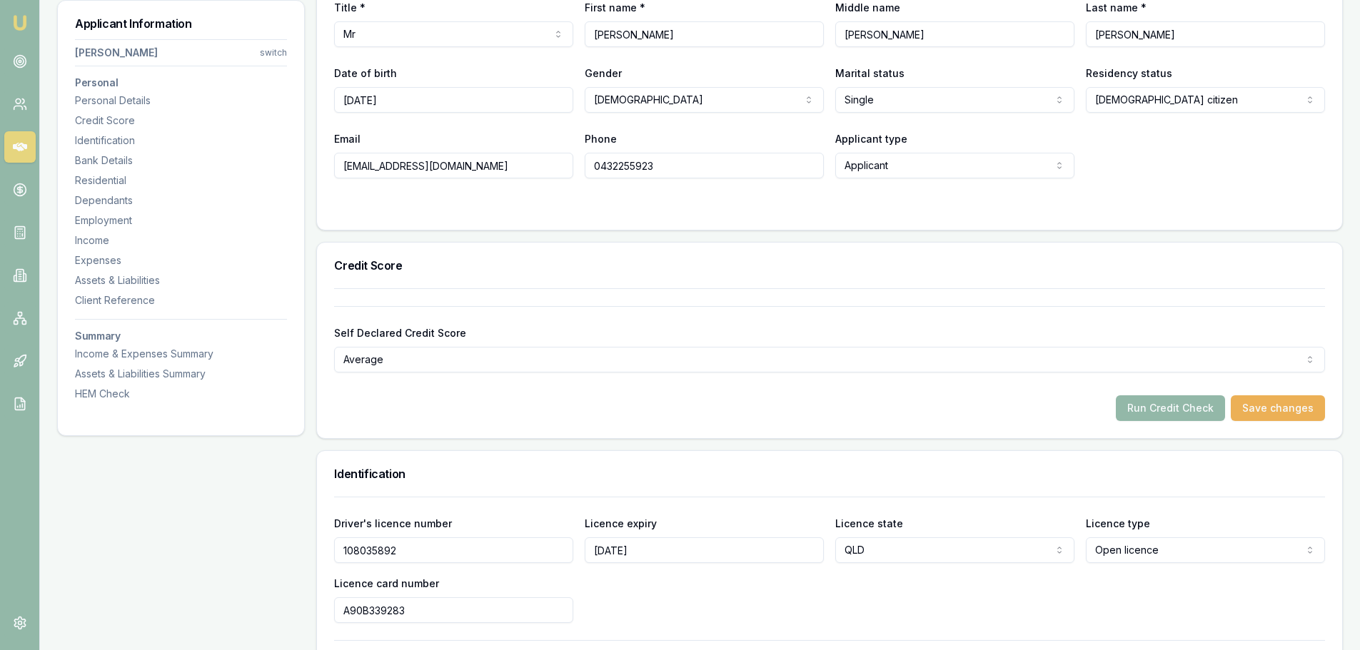
scroll to position [0, 0]
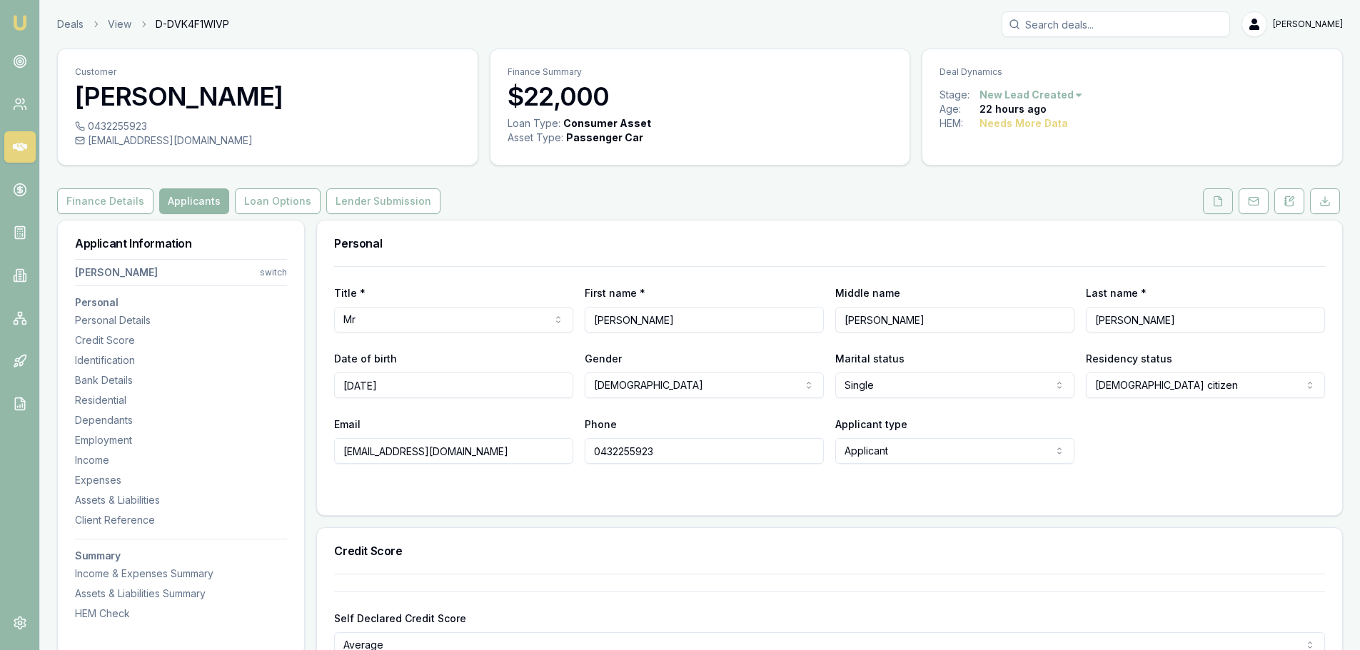
click at [1210, 195] on button at bounding box center [1218, 201] width 30 height 26
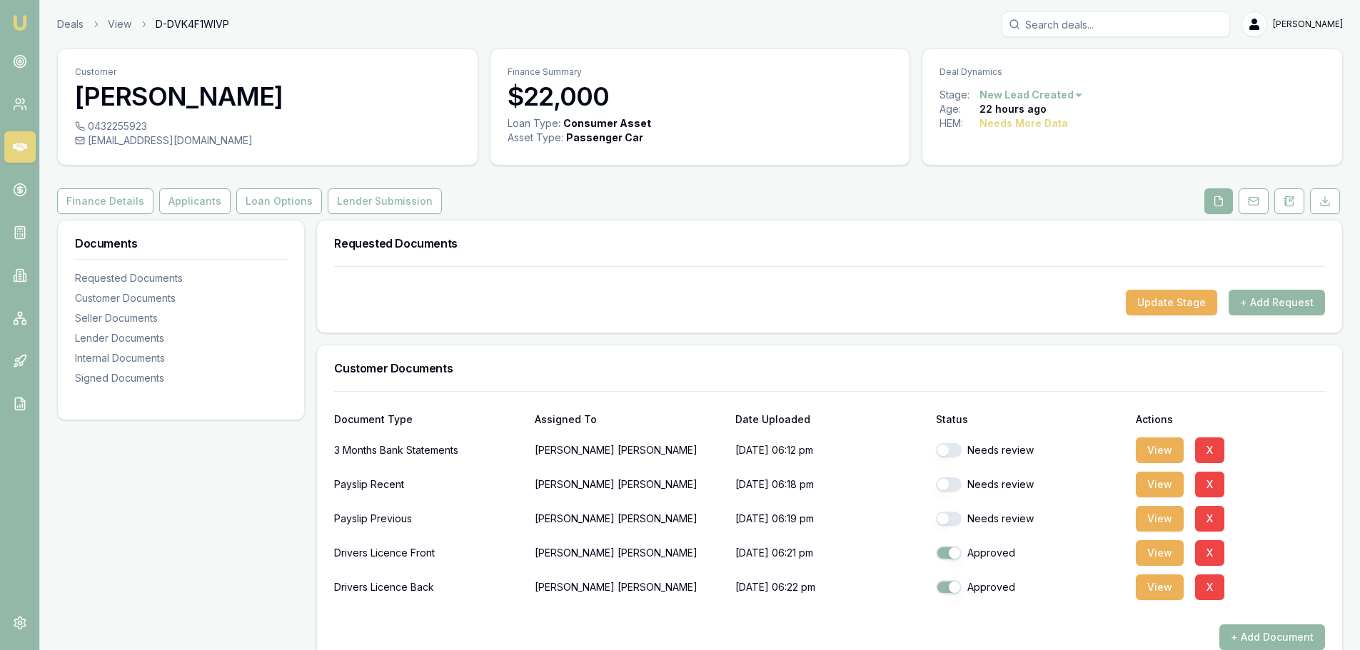
scroll to position [428, 0]
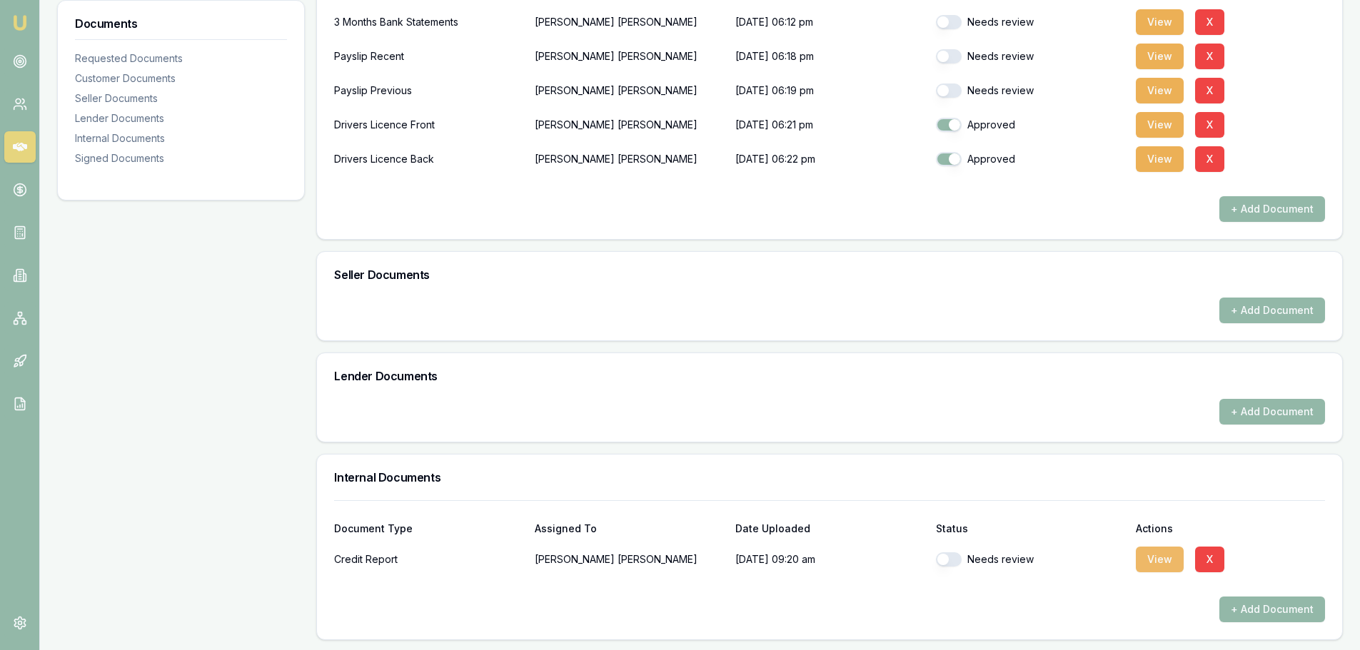
click at [1165, 558] on button "View" at bounding box center [1160, 560] width 48 height 26
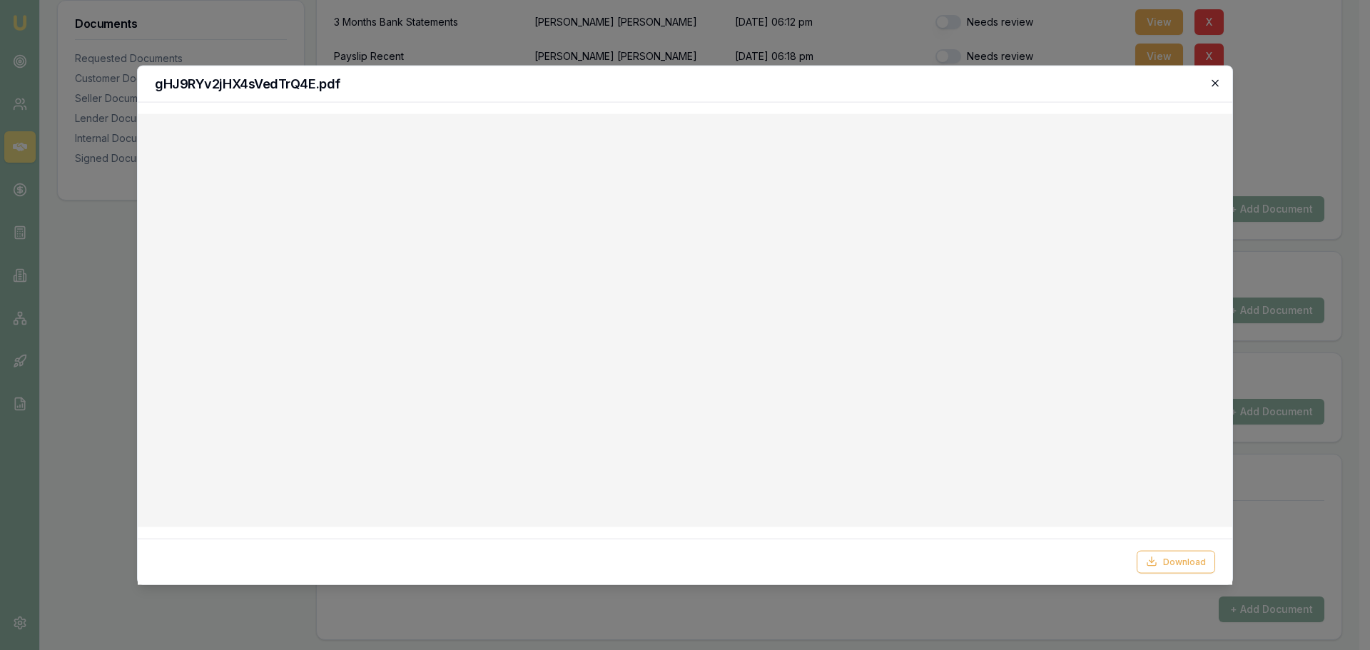
click at [1215, 82] on icon "button" at bounding box center [1215, 82] width 11 height 11
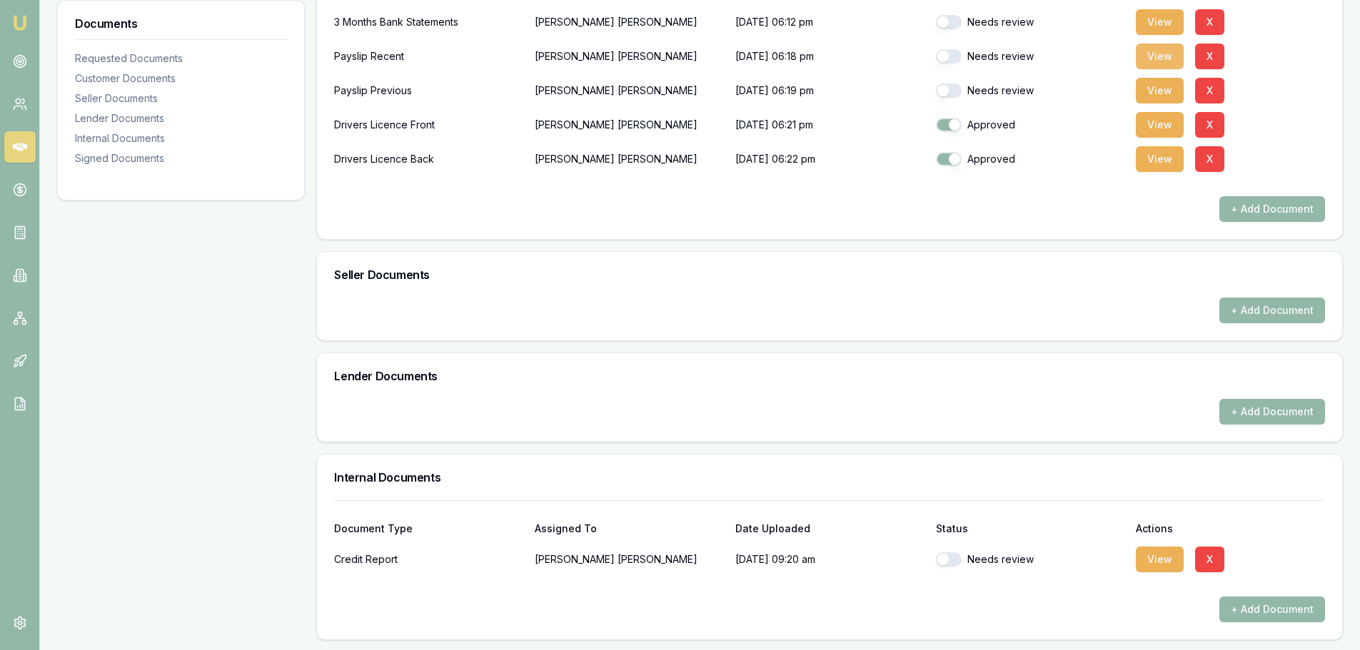
click at [1148, 53] on button "View" at bounding box center [1160, 57] width 48 height 26
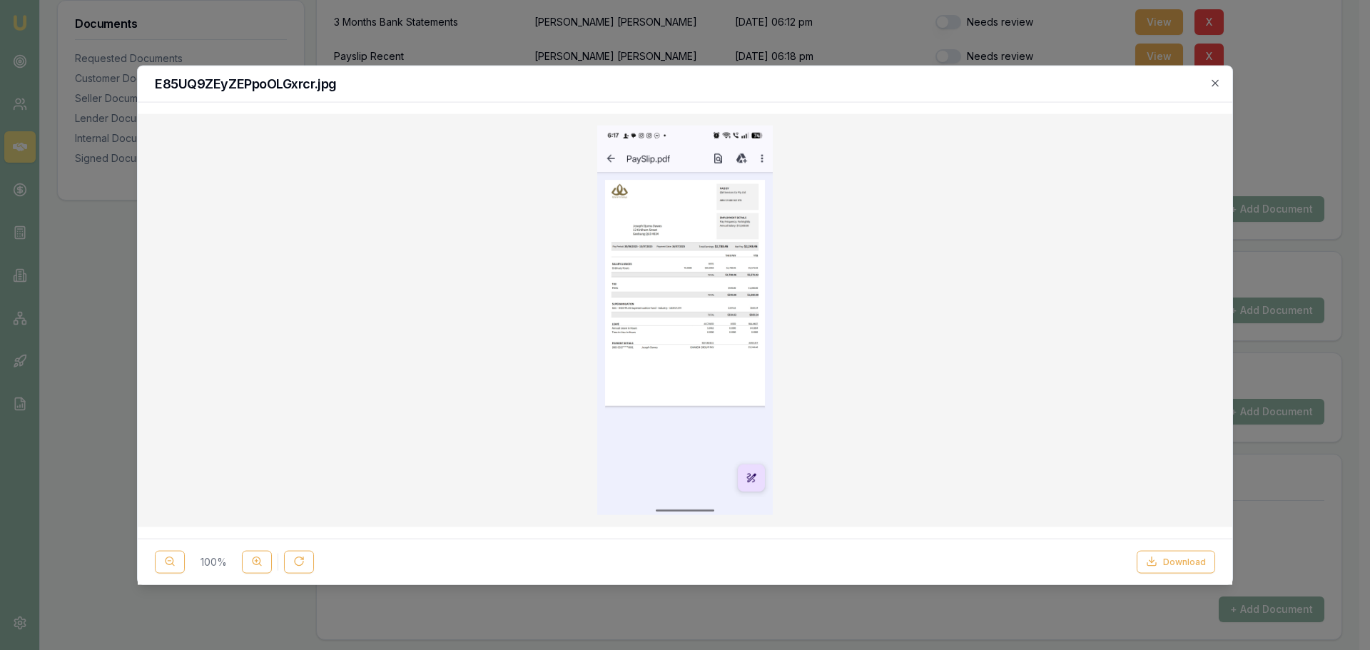
click at [708, 317] on img at bounding box center [685, 320] width 176 height 390
click at [256, 561] on icon at bounding box center [256, 561] width 11 height 11
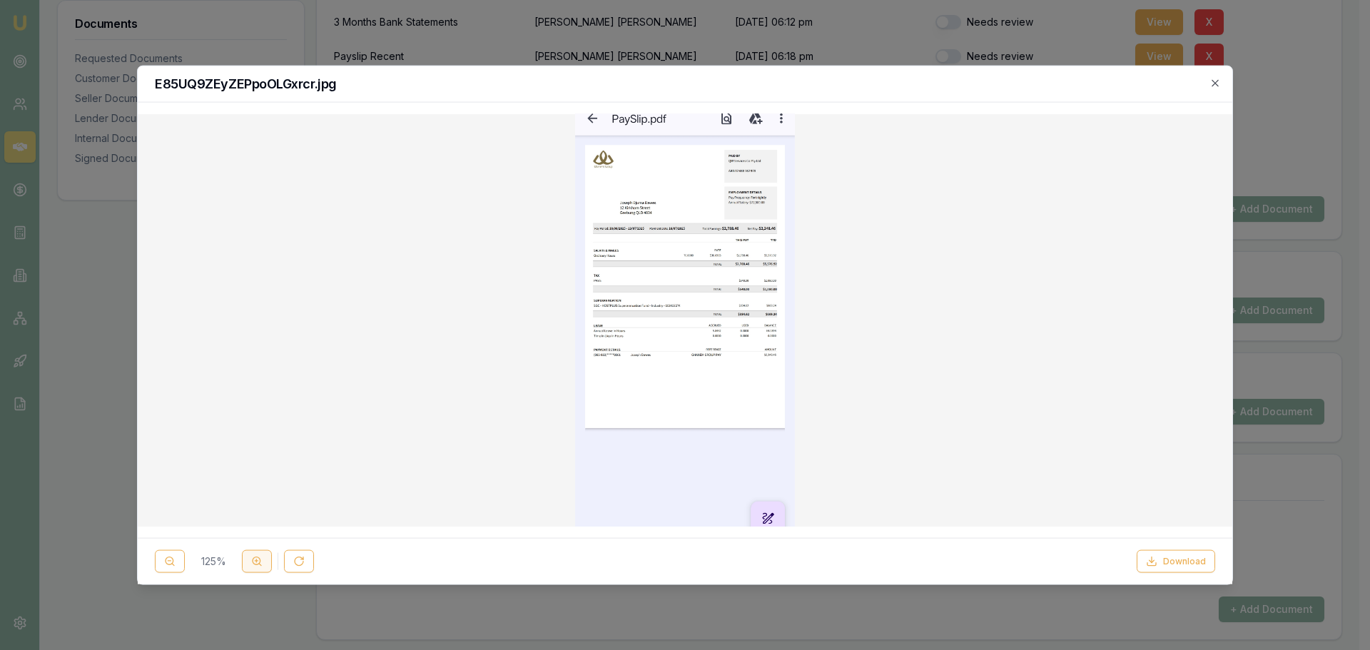
click at [256, 561] on line at bounding box center [256, 561] width 3 height 0
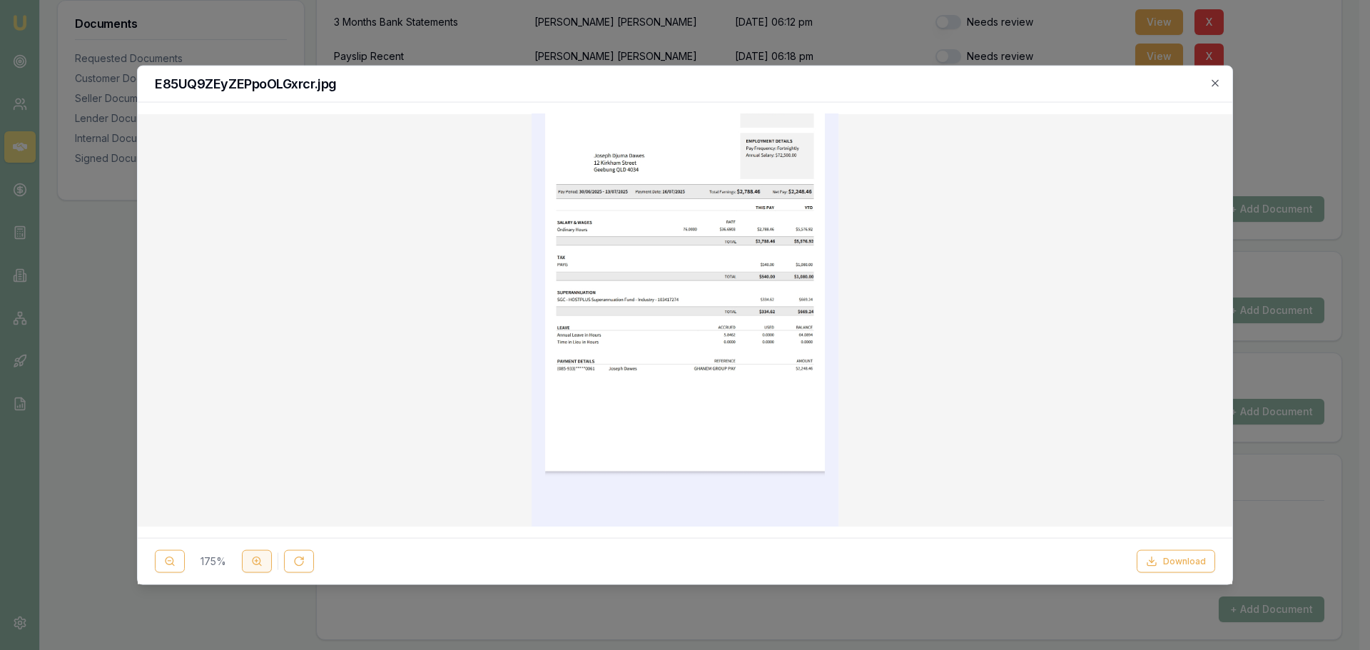
click at [256, 561] on line at bounding box center [256, 561] width 3 height 0
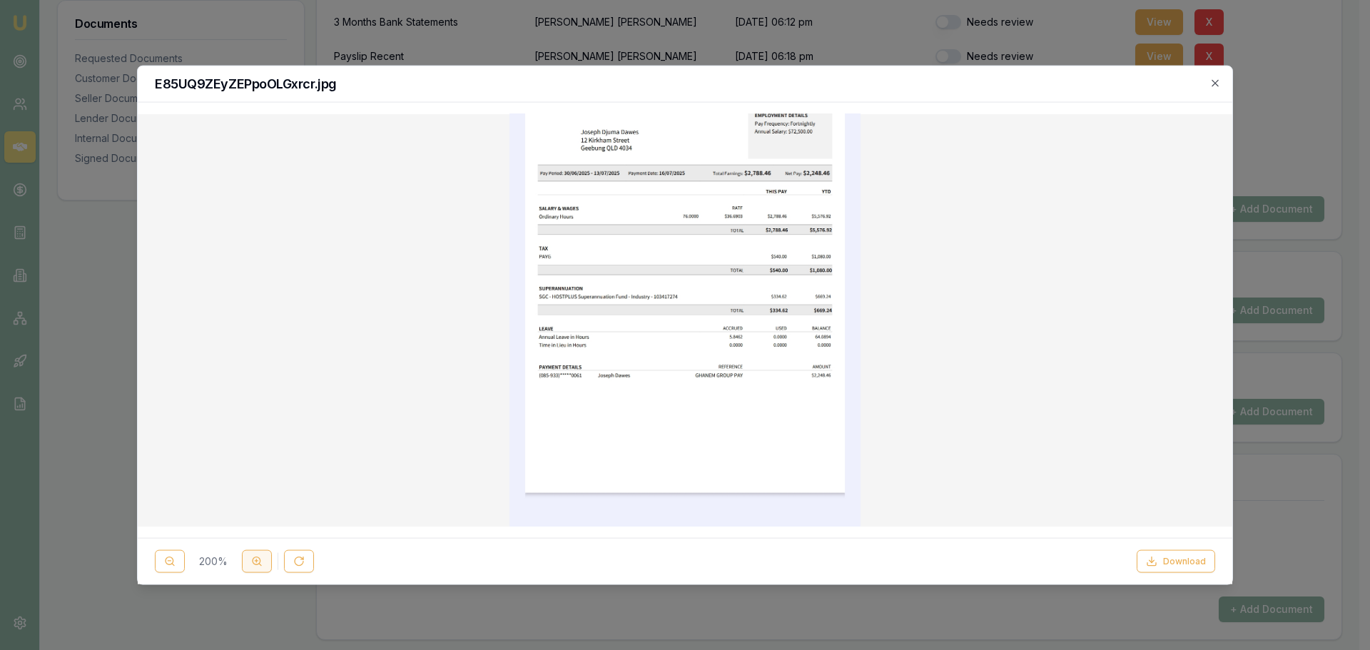
click at [256, 561] on line at bounding box center [256, 561] width 3 height 0
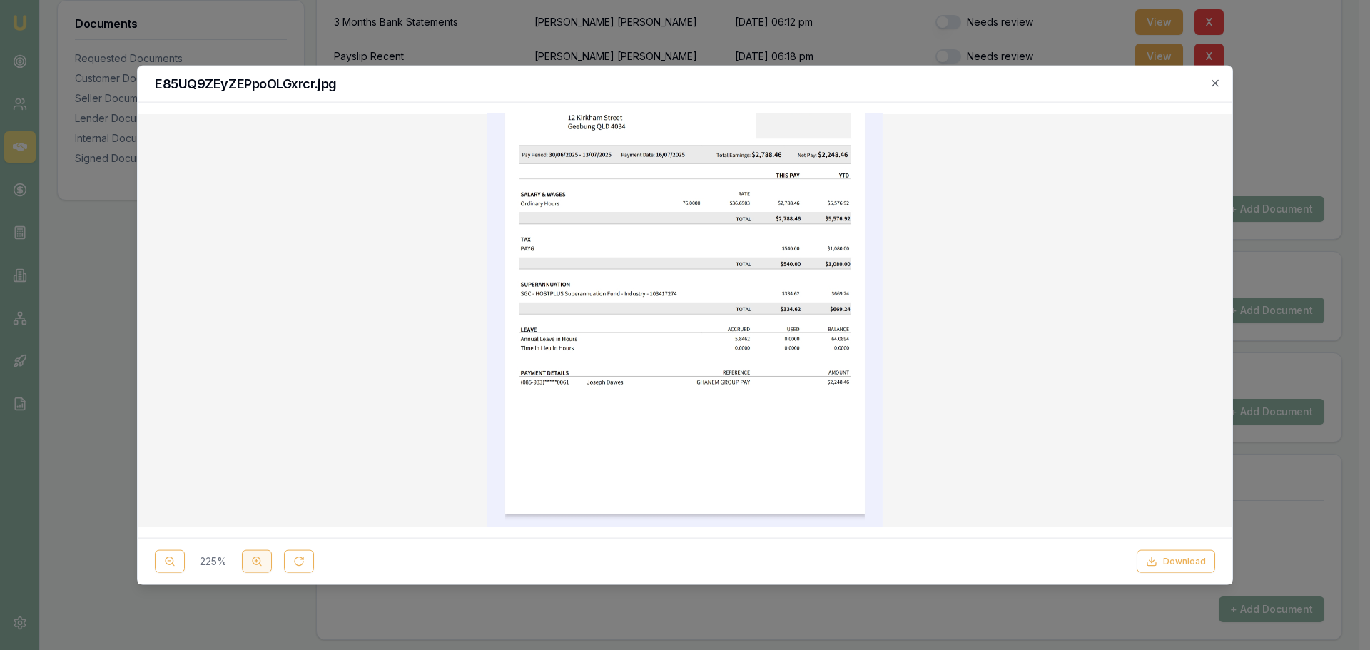
click at [256, 561] on line at bounding box center [256, 561] width 3 height 0
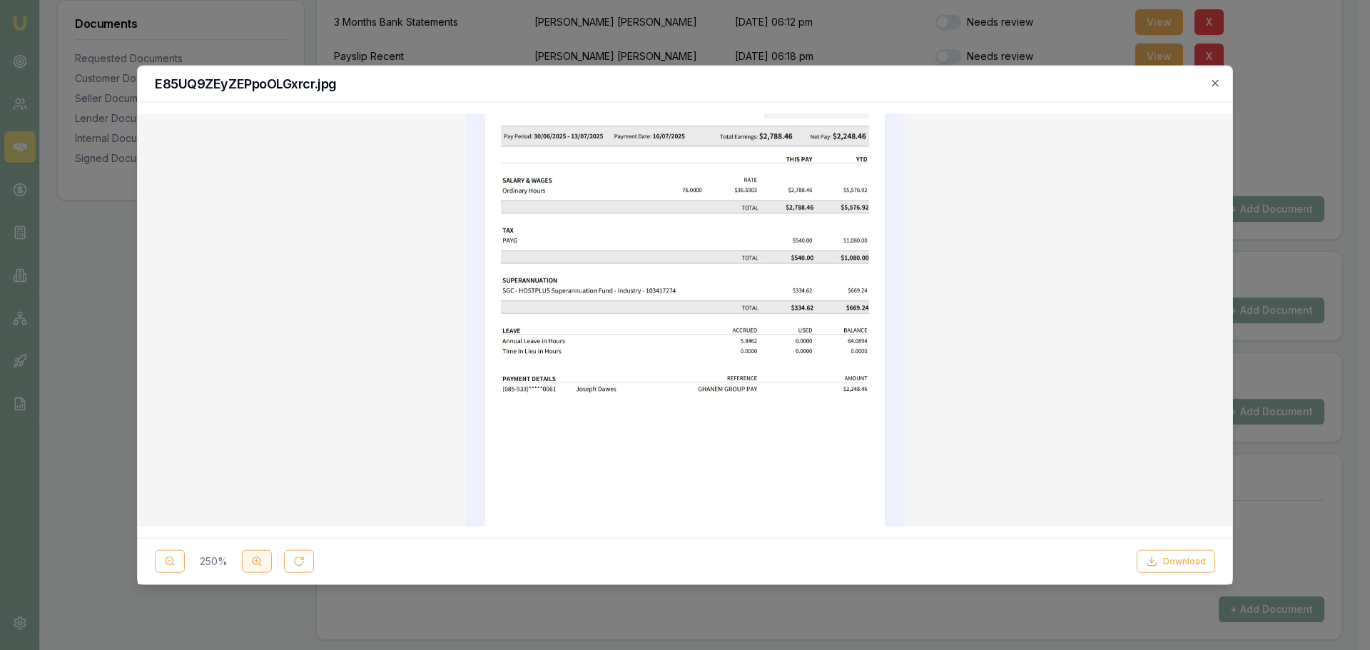
click at [256, 561] on line at bounding box center [256, 561] width 3 height 0
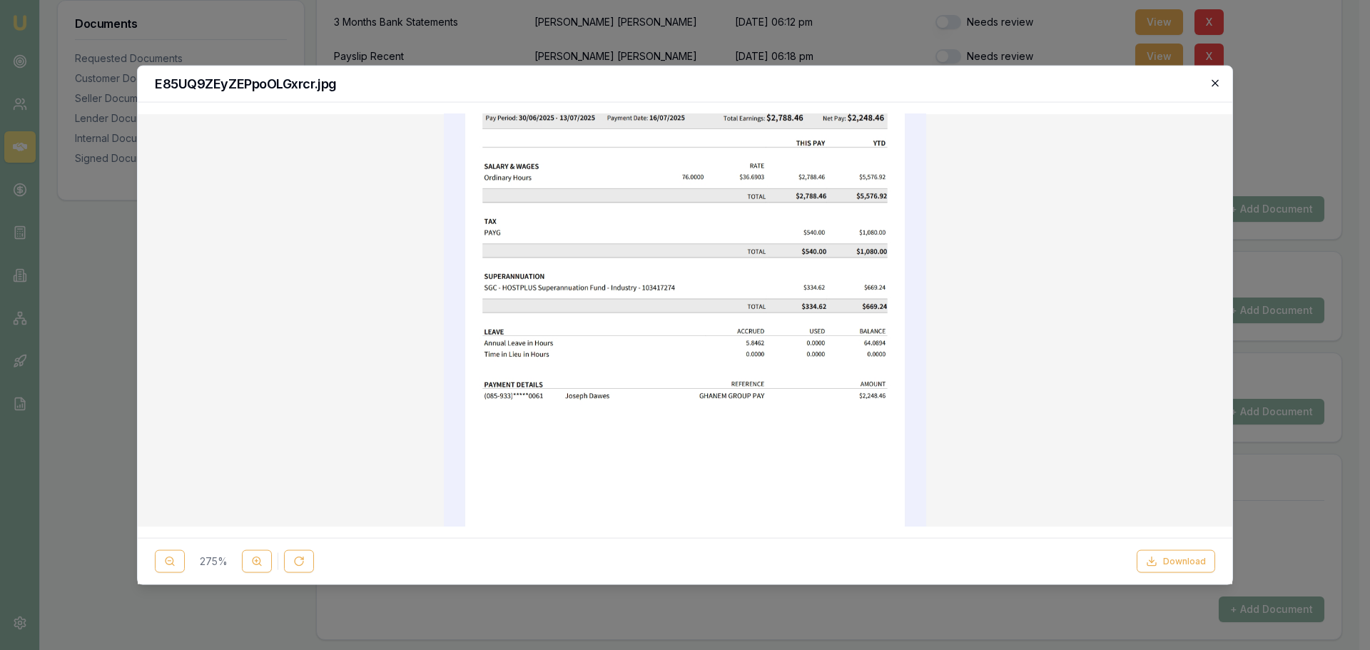
click at [1220, 85] on icon "button" at bounding box center [1215, 82] width 11 height 11
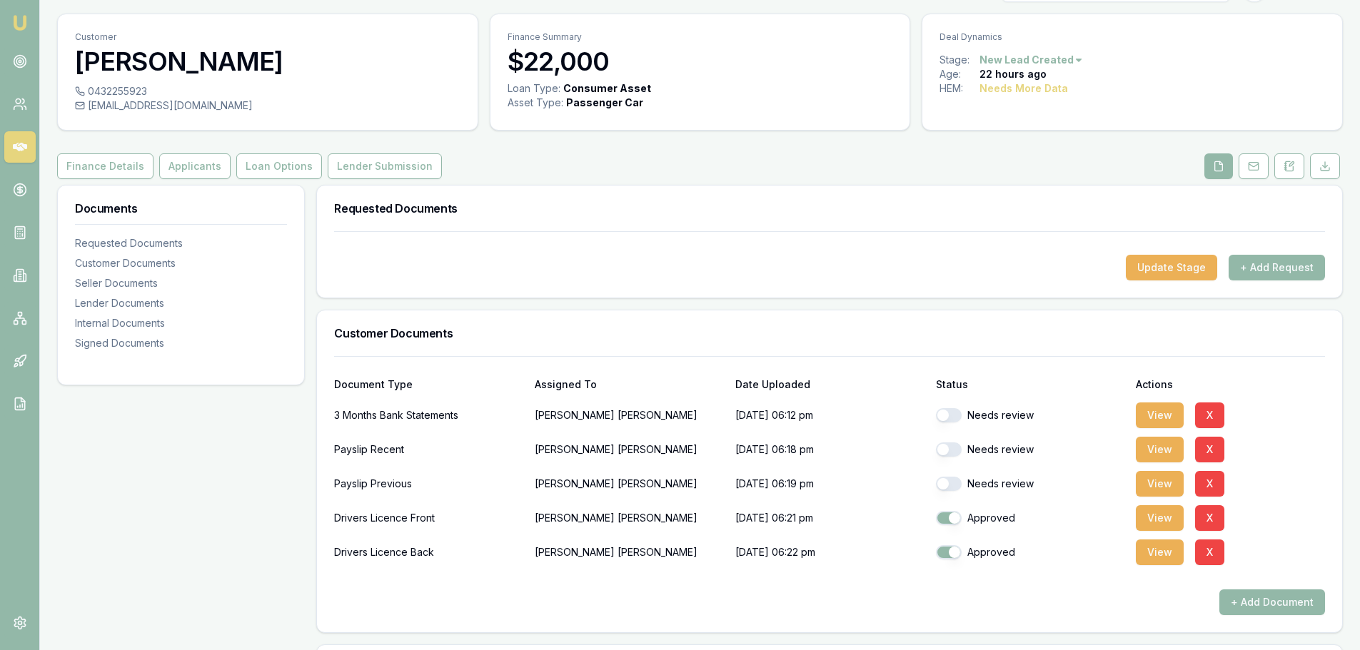
scroll to position [0, 0]
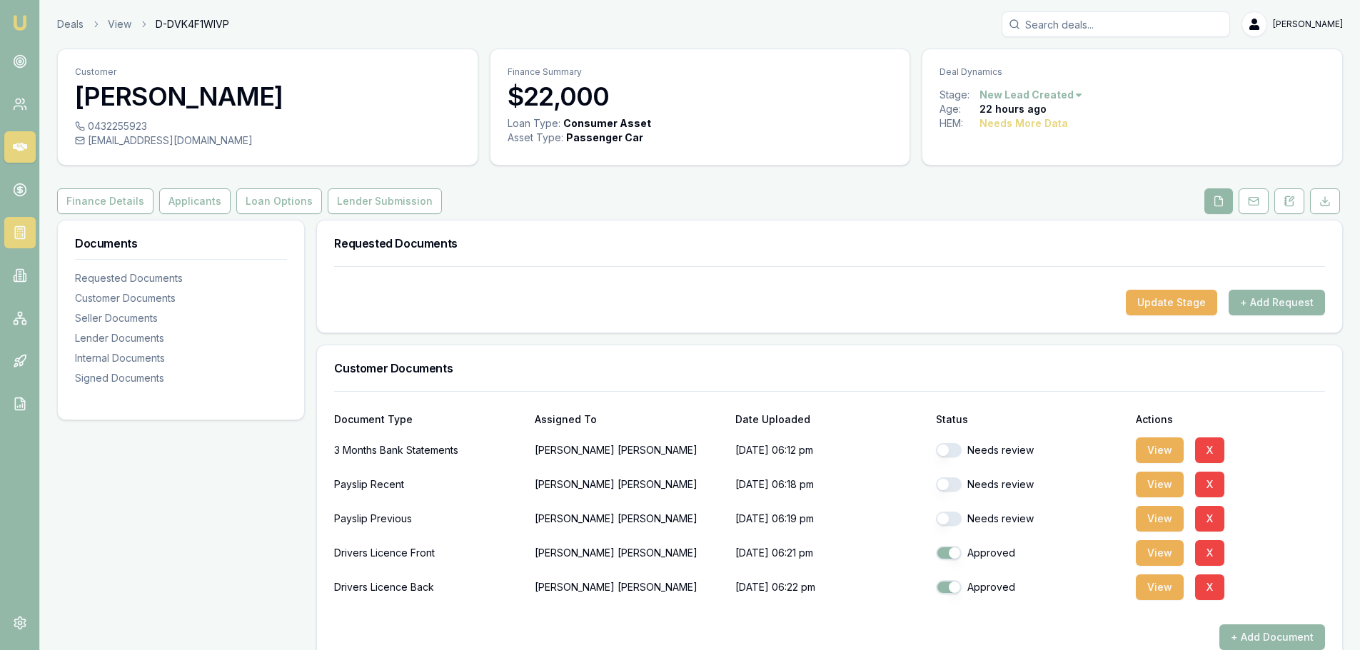
drag, startPoint x: 202, startPoint y: 204, endPoint x: 4, endPoint y: 223, distance: 199.3
click at [203, 204] on button "Applicants" at bounding box center [194, 201] width 71 height 26
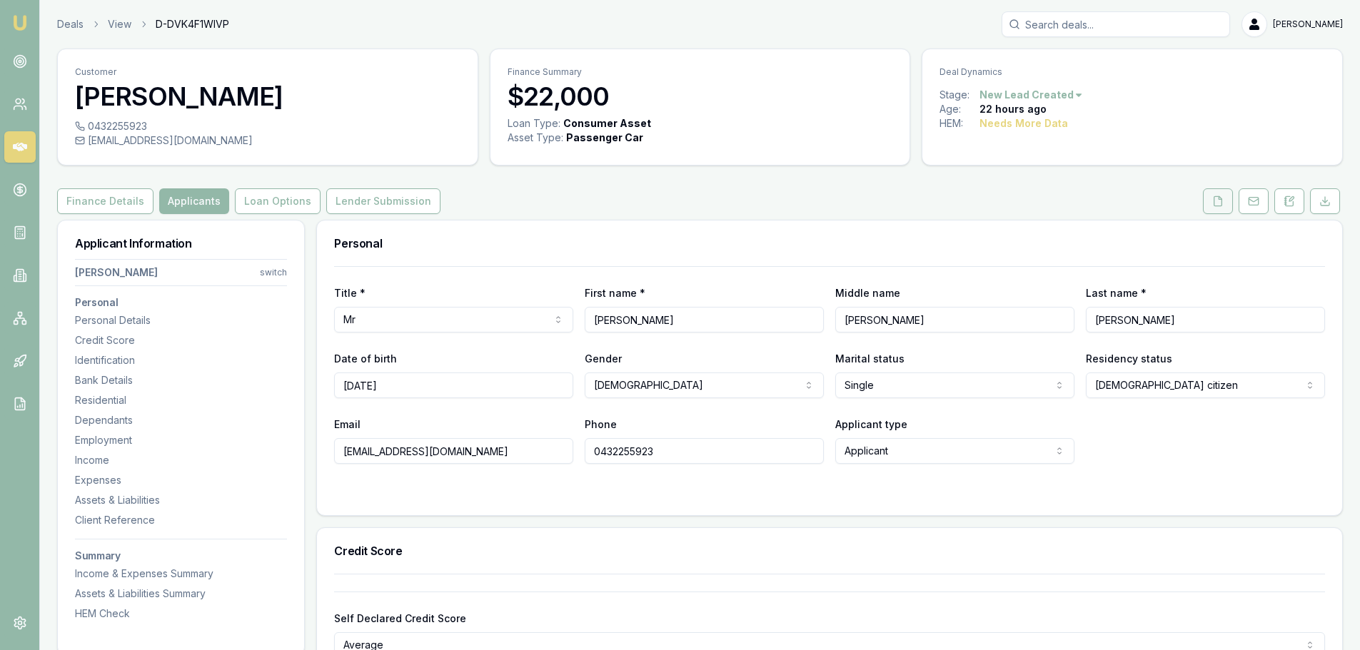
click at [1213, 206] on icon at bounding box center [1217, 201] width 11 height 11
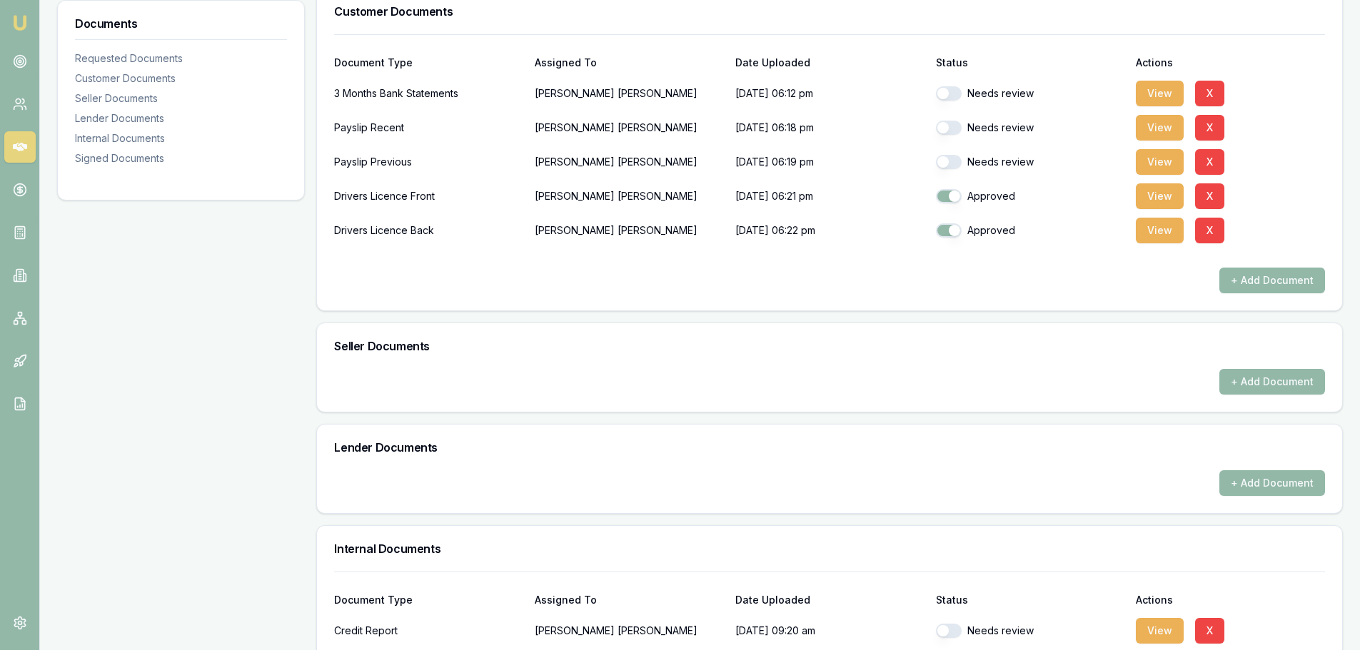
scroll to position [642, 0]
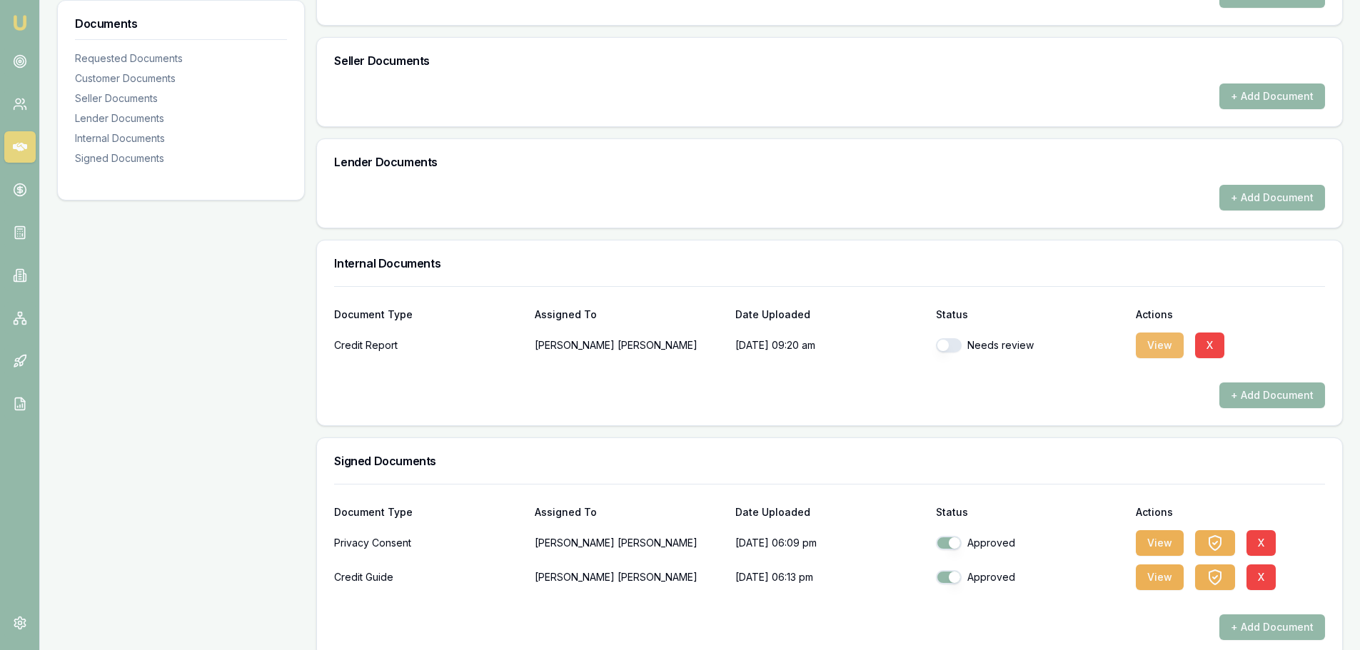
click at [1151, 343] on button "View" at bounding box center [1160, 346] width 48 height 26
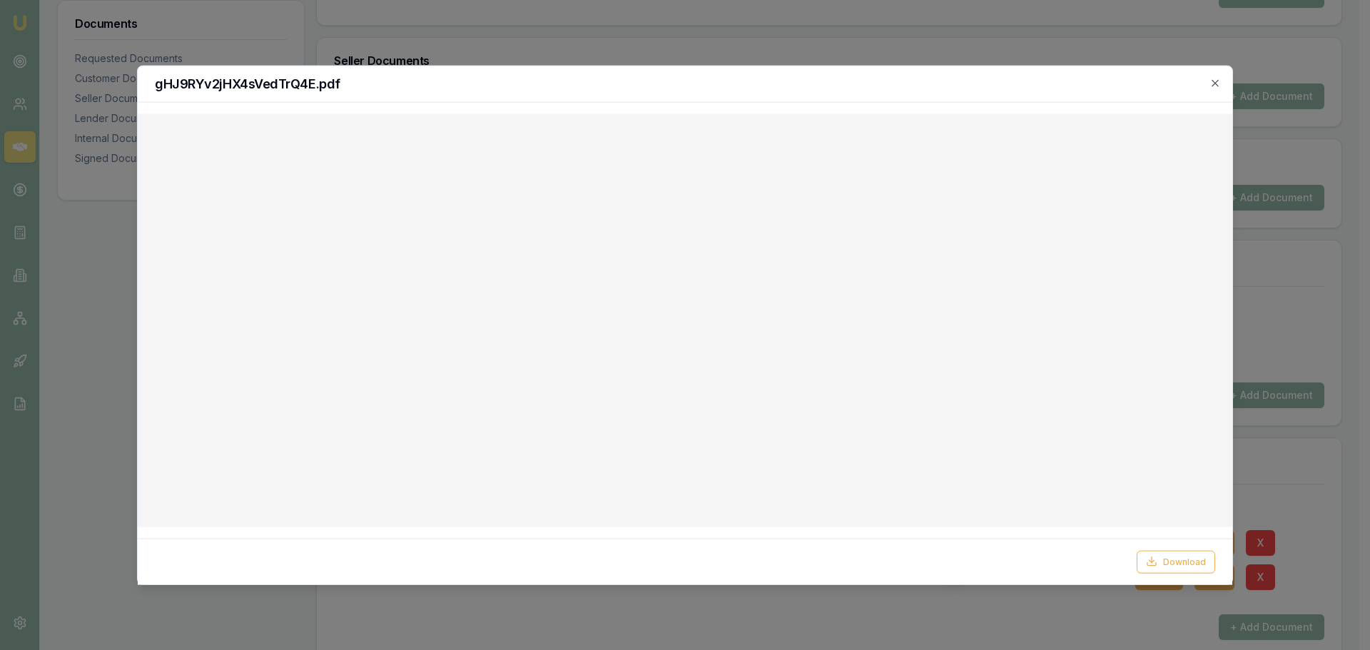
click at [1213, 79] on icon "button" at bounding box center [1215, 82] width 11 height 11
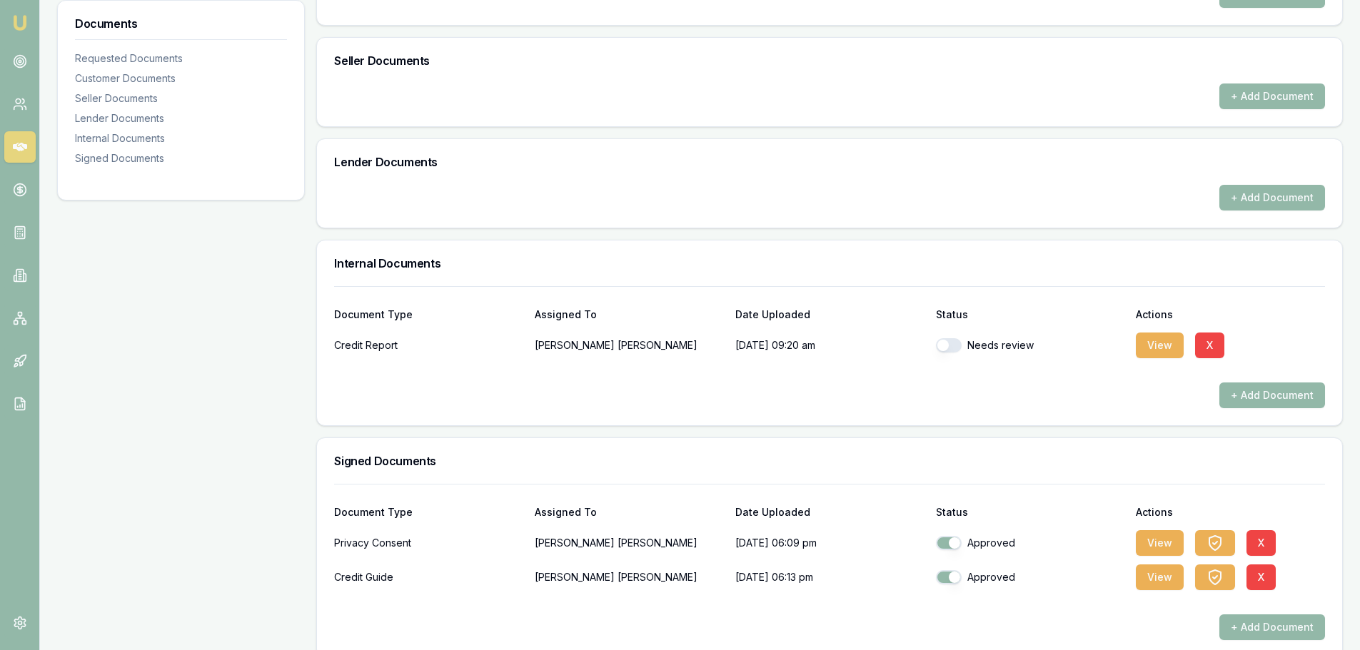
scroll to position [357, 0]
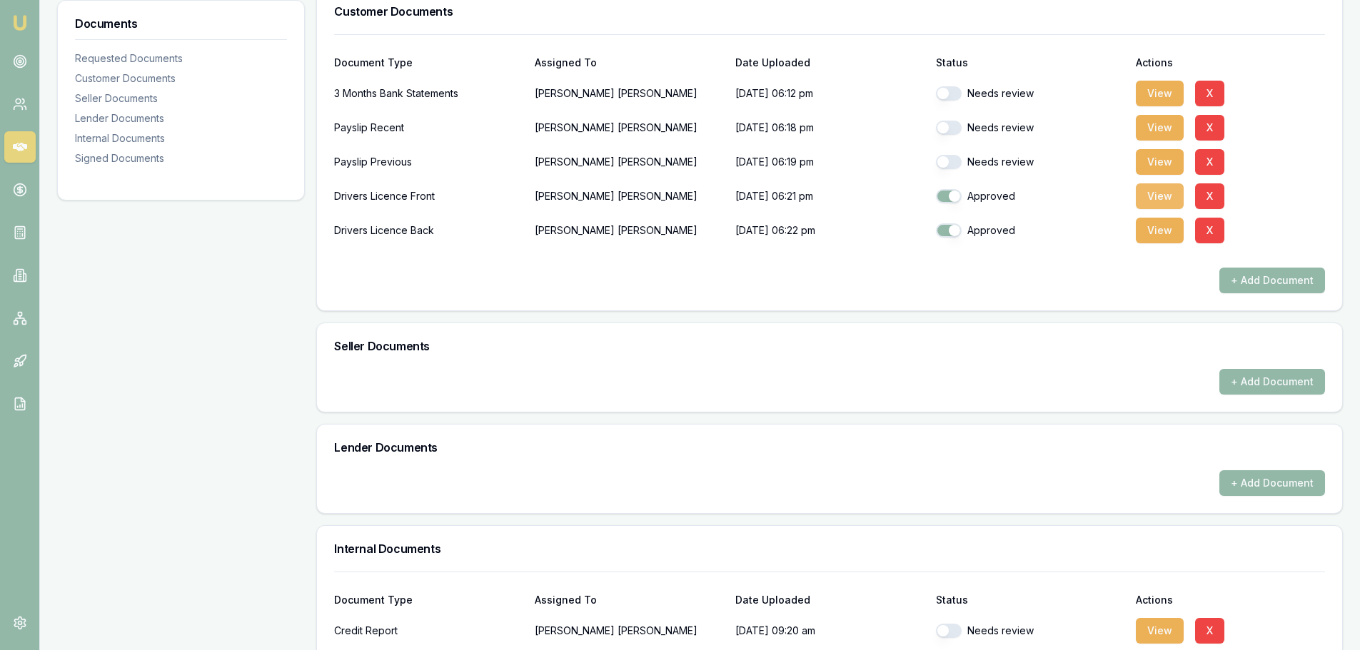
click at [1178, 203] on button "View" at bounding box center [1160, 196] width 48 height 26
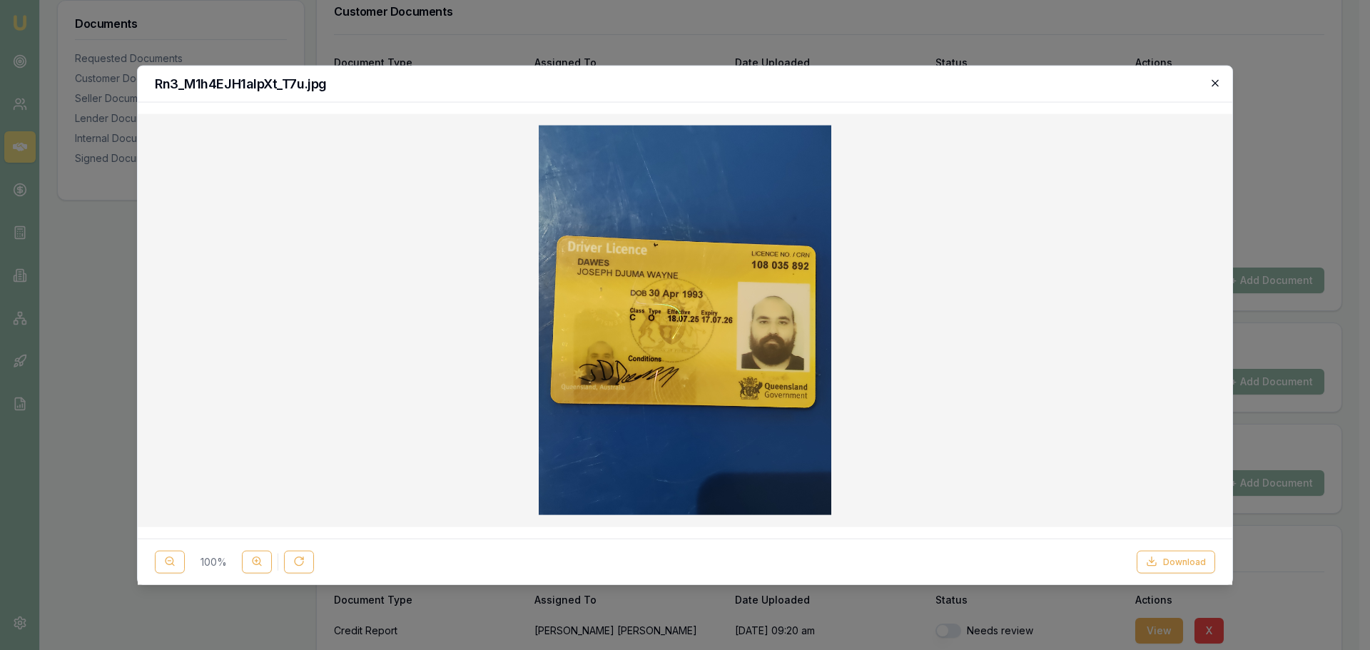
click at [1217, 79] on icon "button" at bounding box center [1215, 82] width 11 height 11
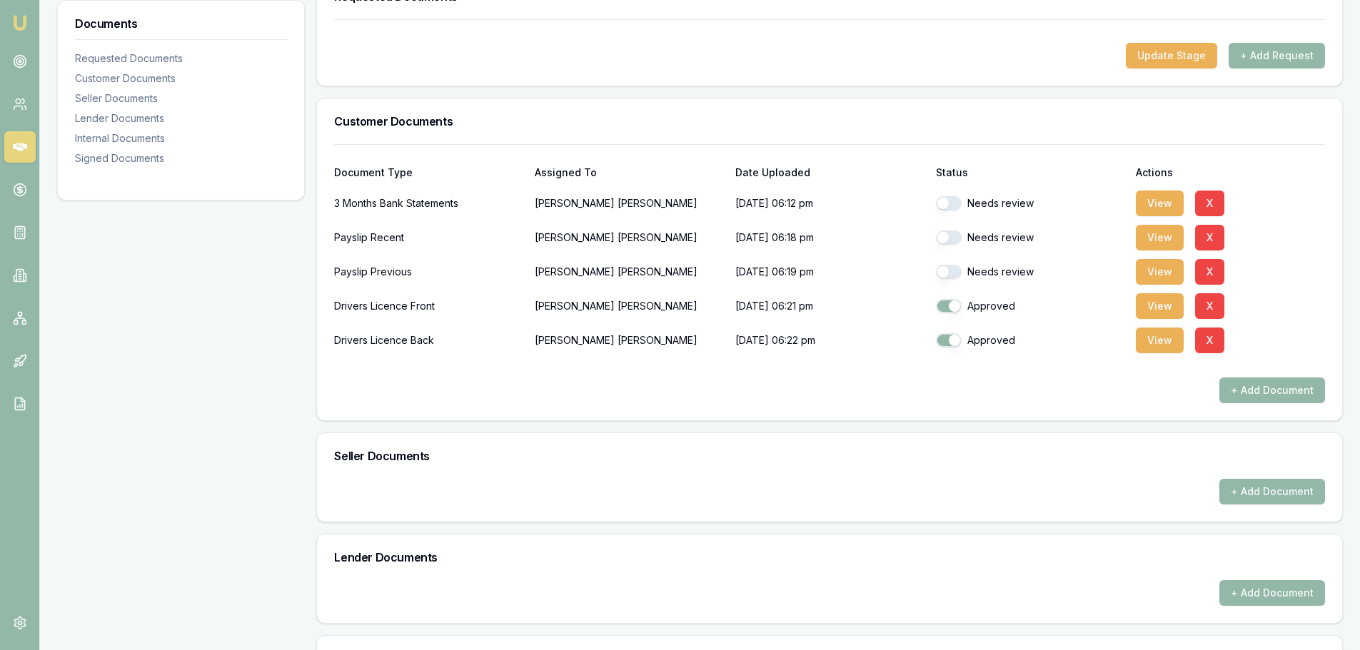
scroll to position [285, 0]
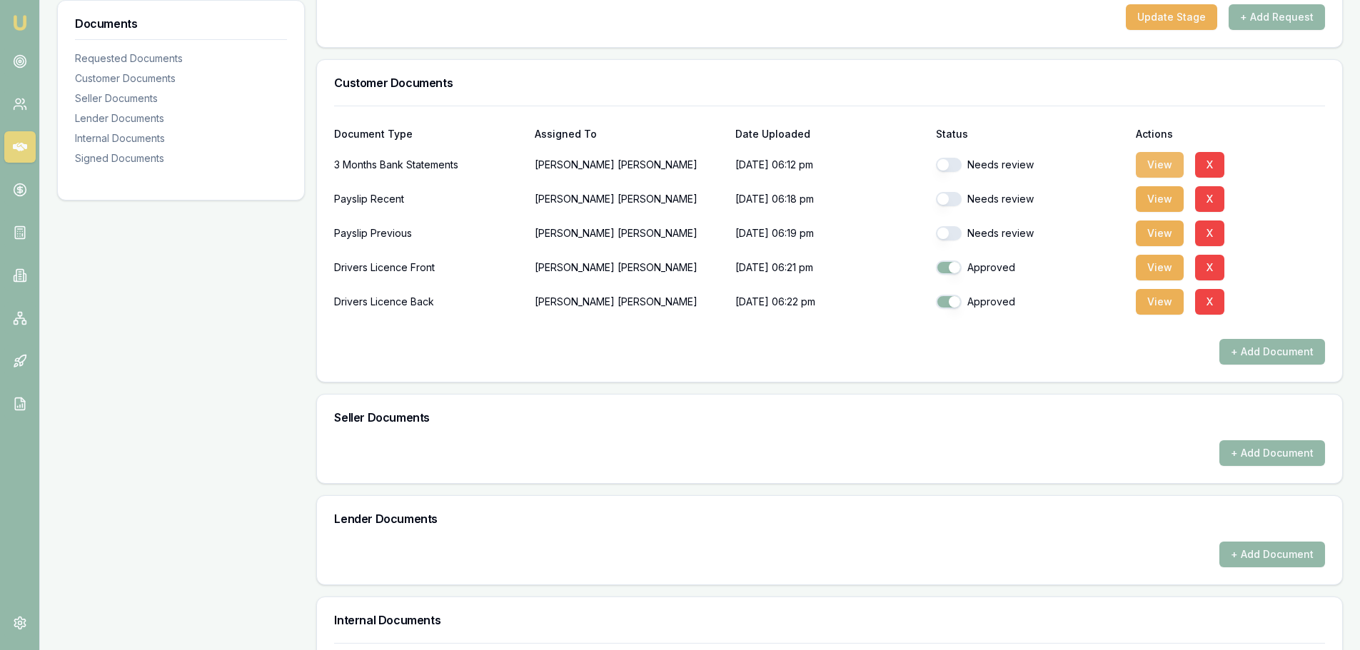
click at [1153, 158] on button "View" at bounding box center [1160, 165] width 48 height 26
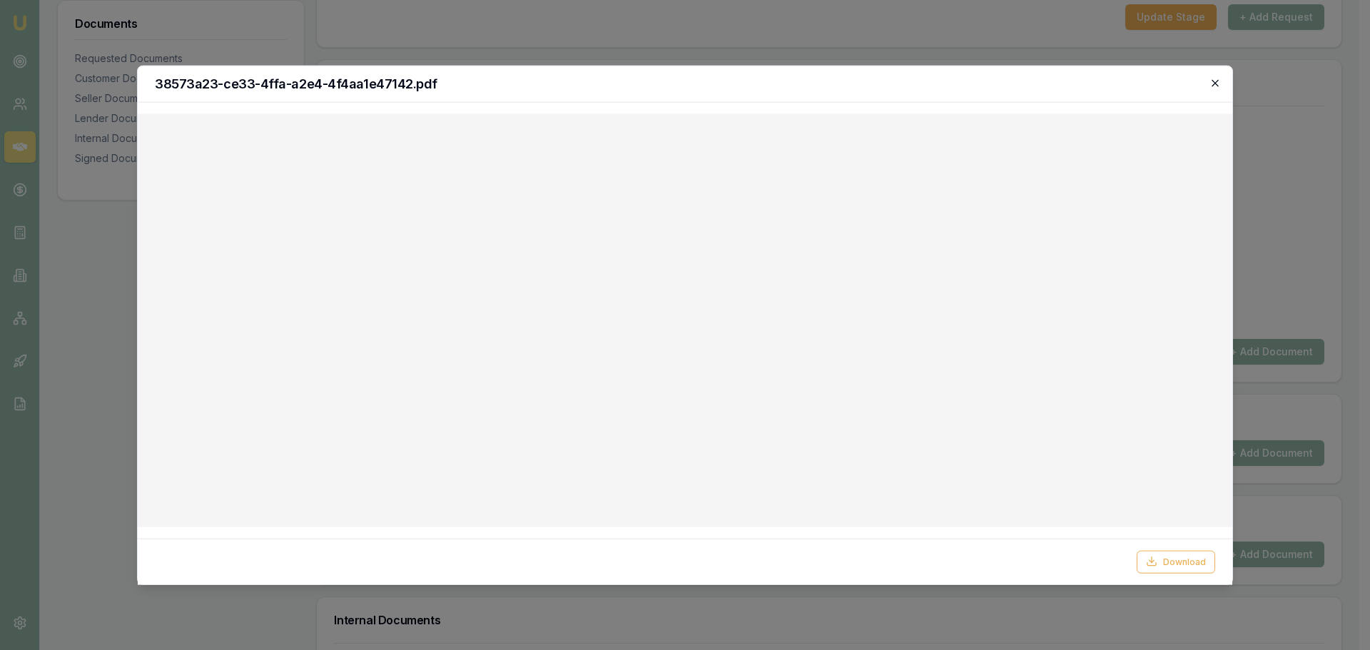
click at [1217, 79] on icon "button" at bounding box center [1215, 82] width 11 height 11
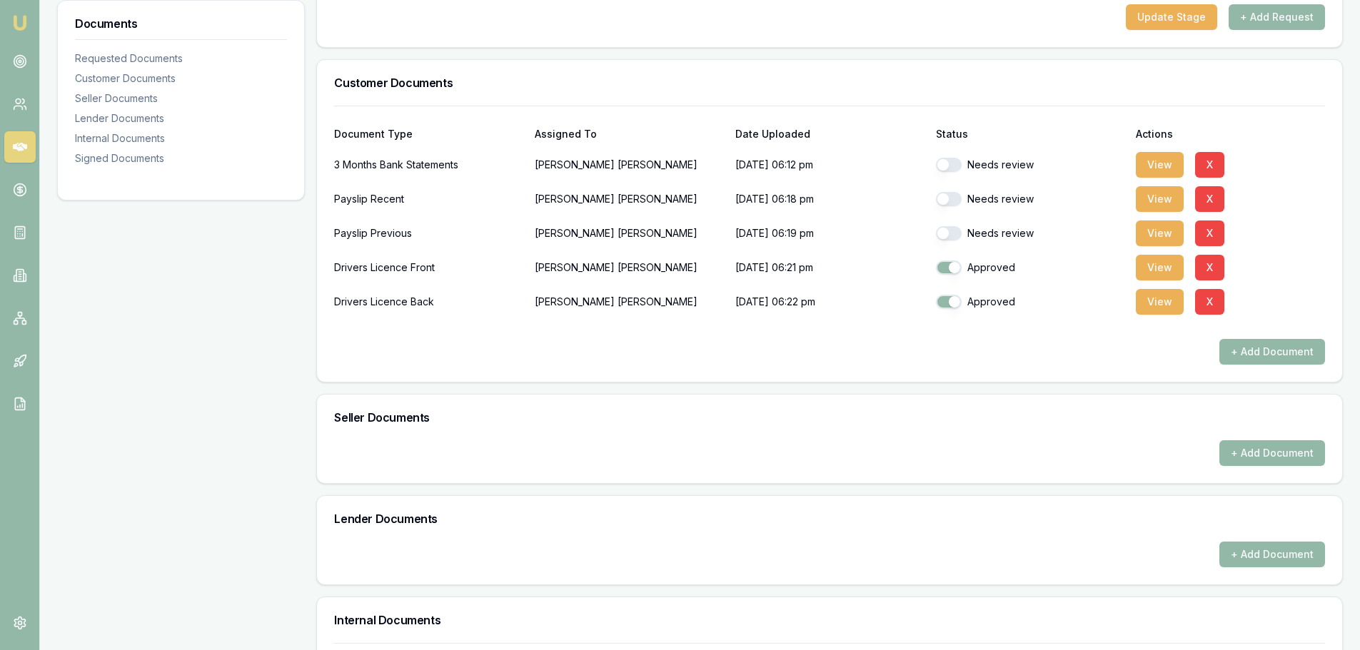
click at [134, 335] on div "Documents Requested Documents Customer Documents Seller Documents Lender Docume…" at bounding box center [181, 474] width 248 height 1081
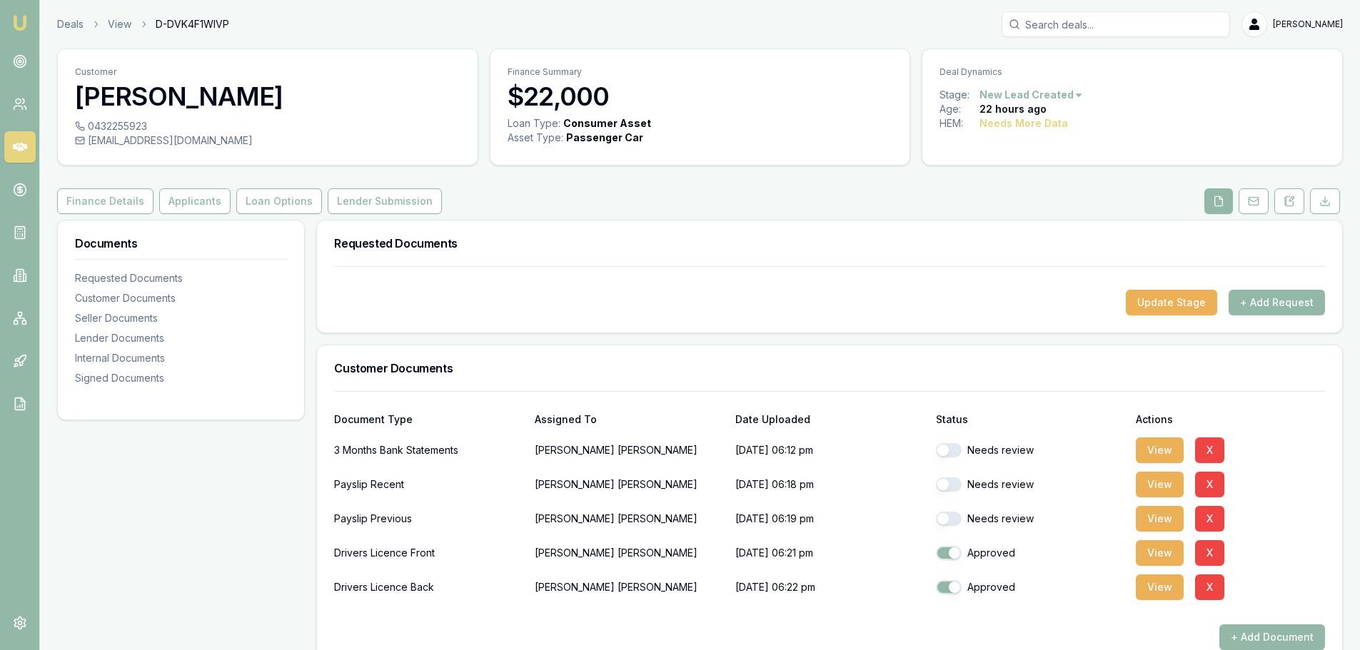
click at [587, 247] on h3 "Requested Documents" at bounding box center [829, 243] width 991 height 11
click at [26, 143] on icon at bounding box center [20, 147] width 14 height 14
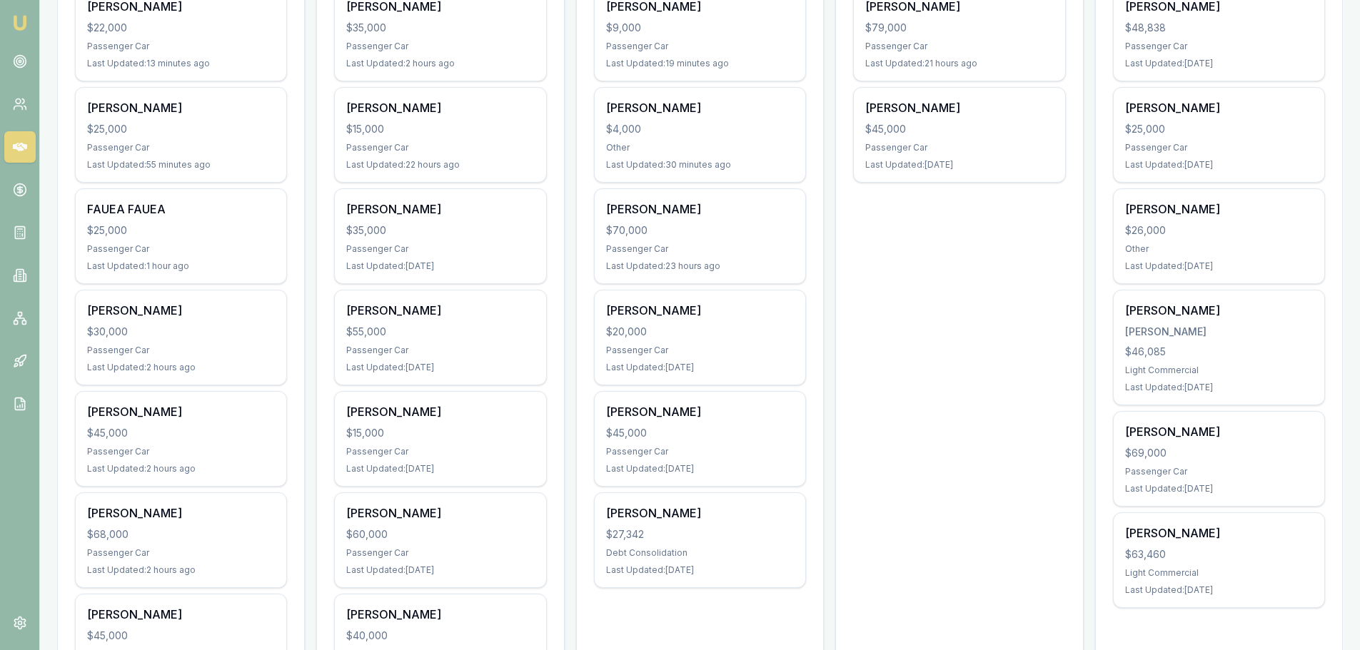
scroll to position [357, 0]
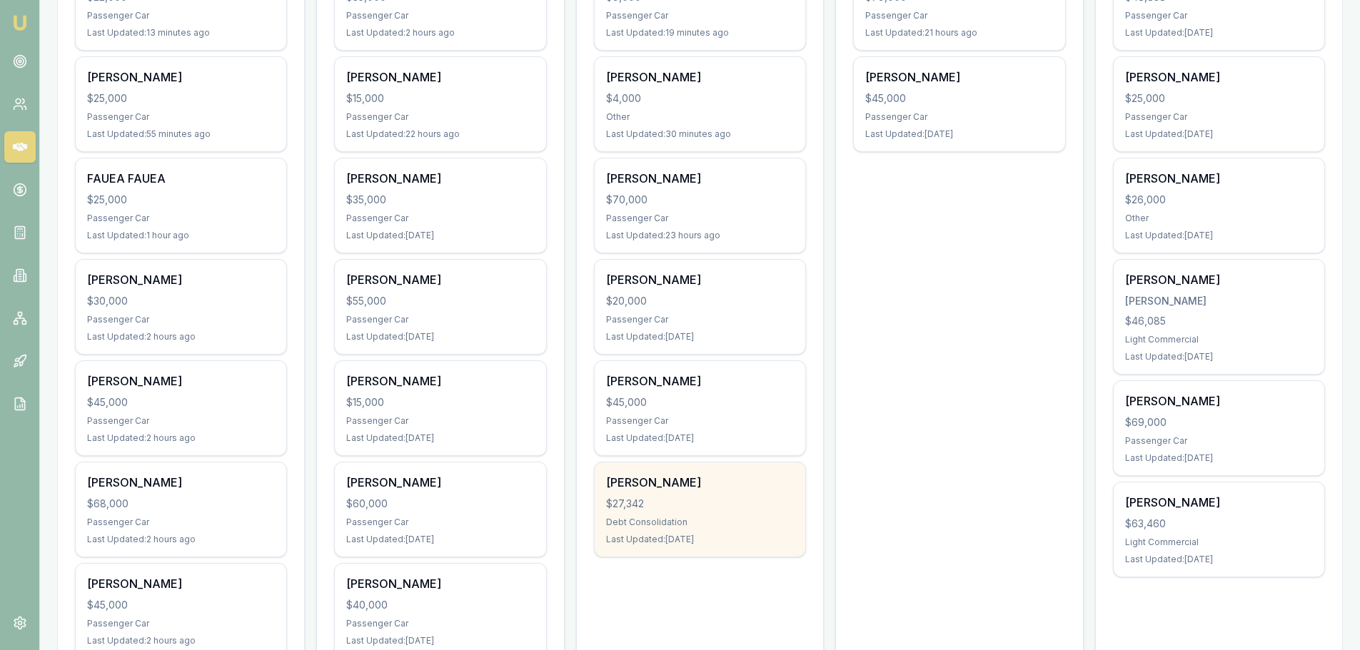
click at [768, 539] on div "Last Updated: 64 days ago" at bounding box center [700, 539] width 188 height 11
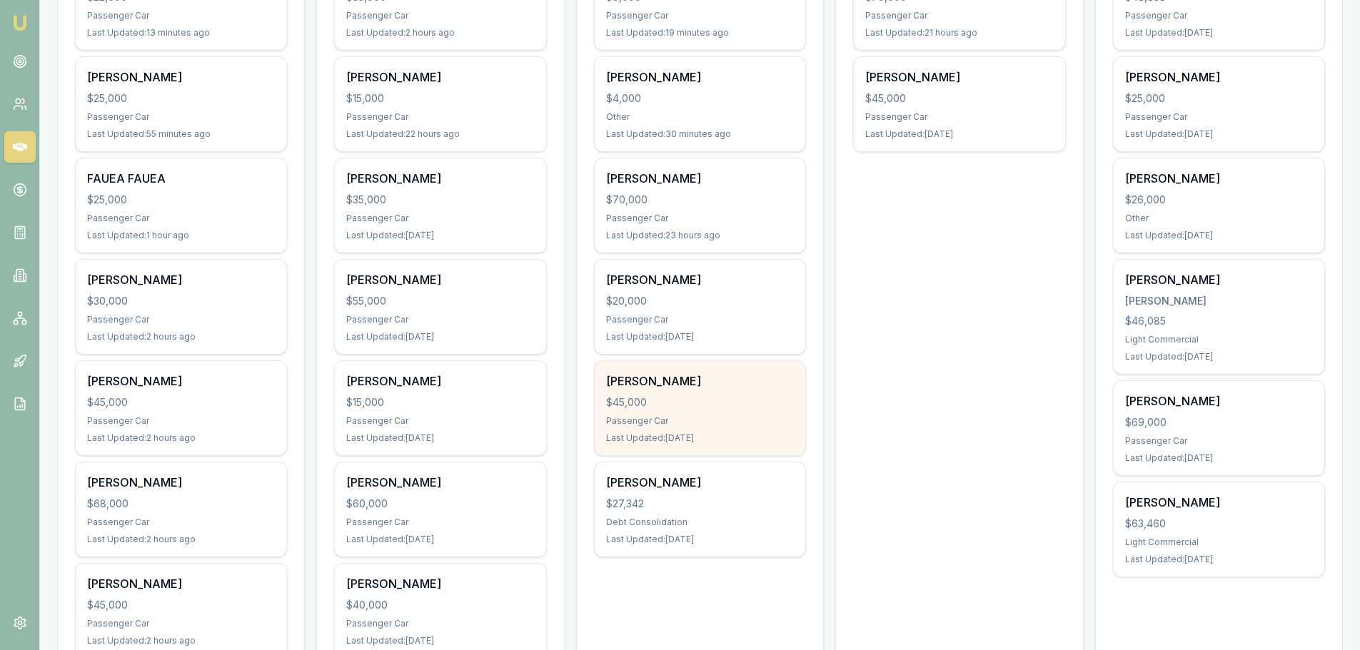
click at [692, 393] on div "Nichole Reid $45,000 Passenger Car Last Updated: 34 days ago" at bounding box center [700, 408] width 211 height 94
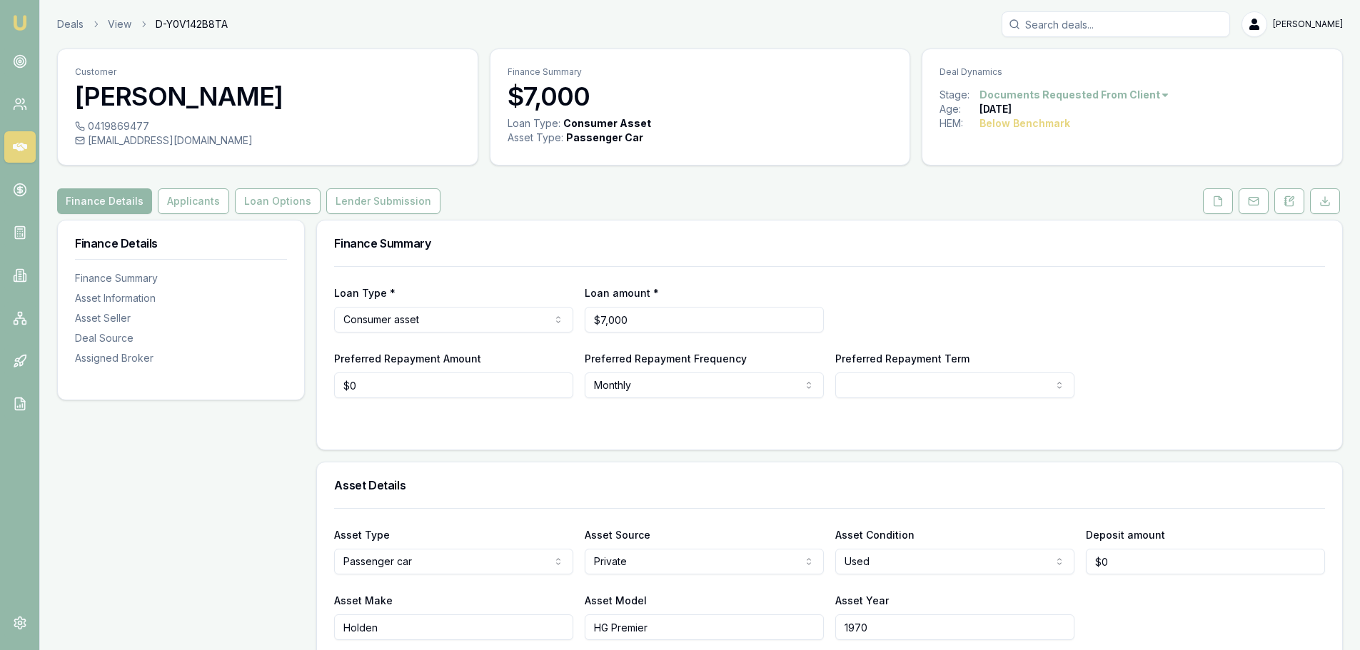
click at [894, 378] on html "Emu Broker Deals View D-Y0V142B8TA [PERSON_NAME] Shield Toggle Menu Customer [P…" at bounding box center [680, 325] width 1360 height 650
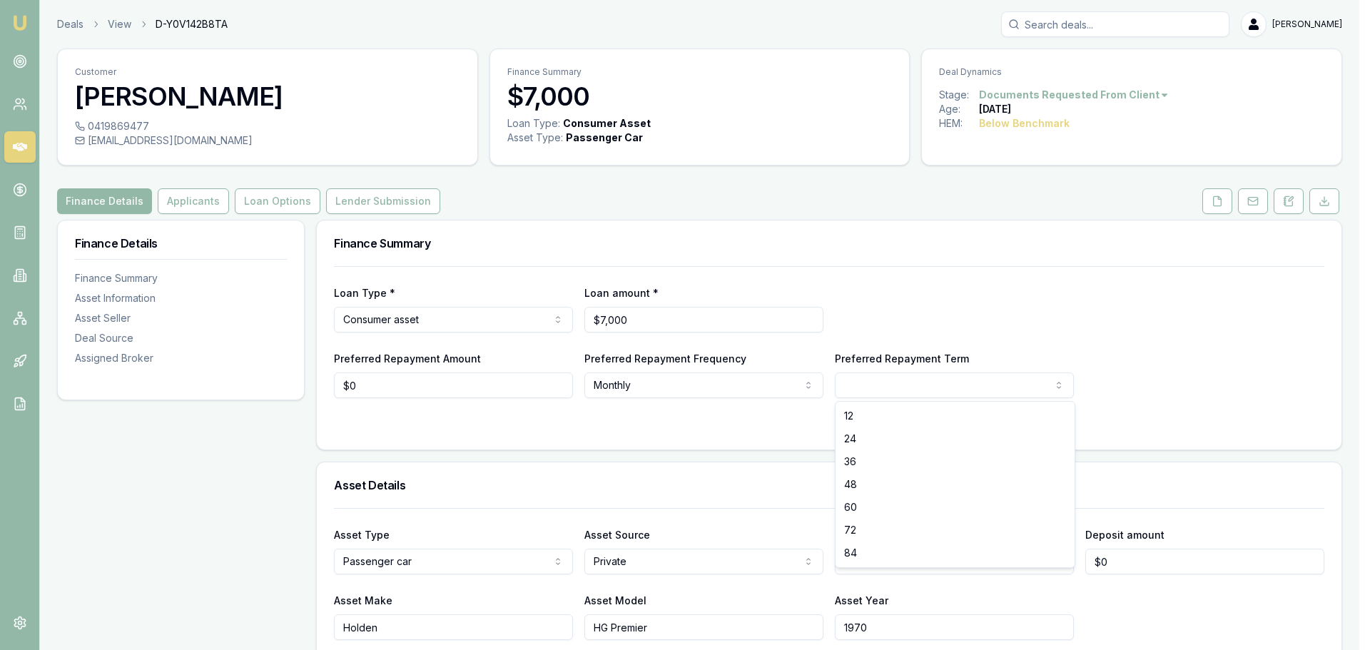
select select "48"
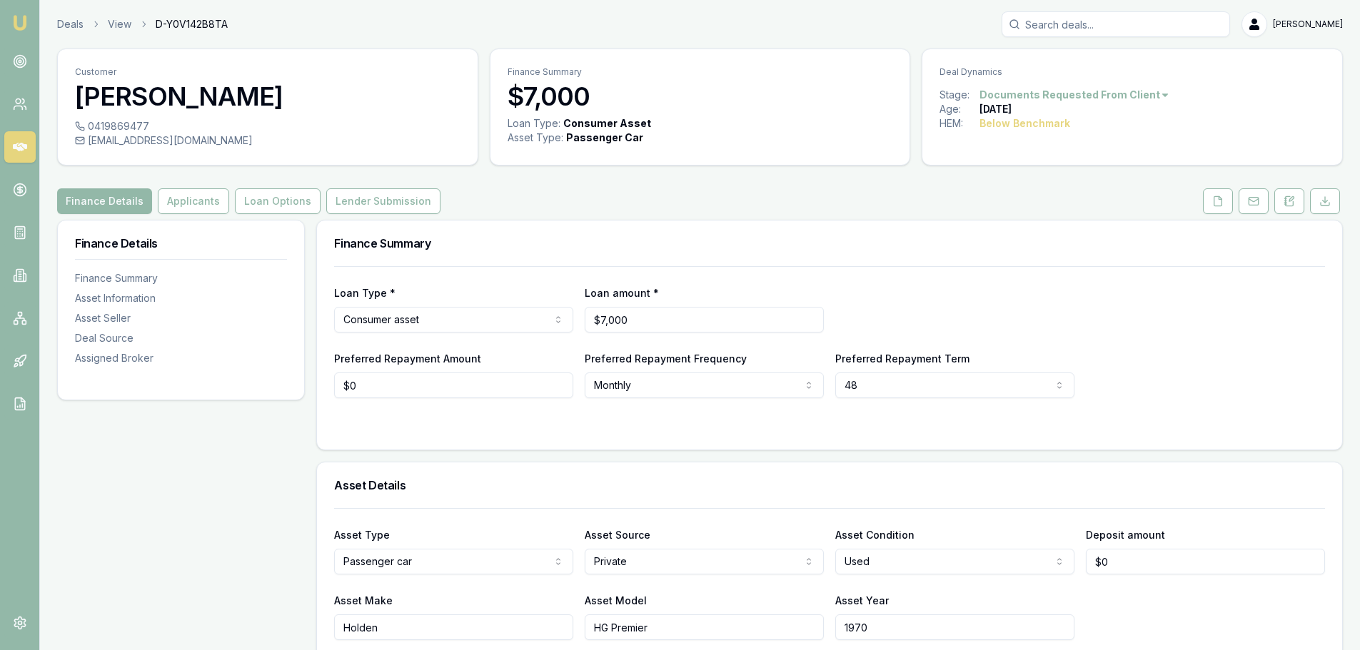
click at [949, 315] on div "Loan Type * Consumer asset Consumer loan Consumer asset Commercial loan Commerc…" at bounding box center [829, 308] width 991 height 49
drag, startPoint x: 700, startPoint y: 323, endPoint x: 398, endPoint y: 322, distance: 301.9
click at [398, 322] on div "Loan Type * Consumer asset Consumer loan Consumer asset Commercial loan Commerc…" at bounding box center [829, 308] width 991 height 49
type input "$9,000"
click at [1051, 300] on div "Loan Type * Consumer asset Consumer loan Consumer asset Commercial loan Commerc…" at bounding box center [829, 308] width 991 height 49
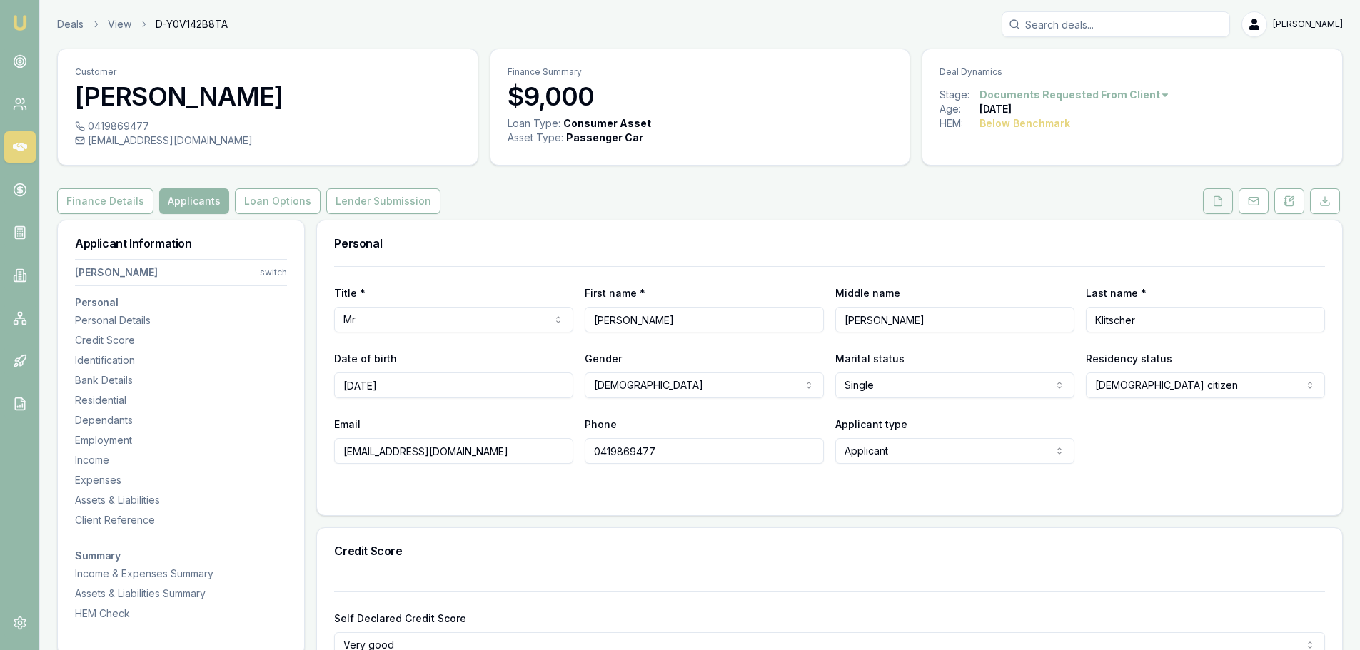
click at [1226, 196] on button at bounding box center [1218, 201] width 30 height 26
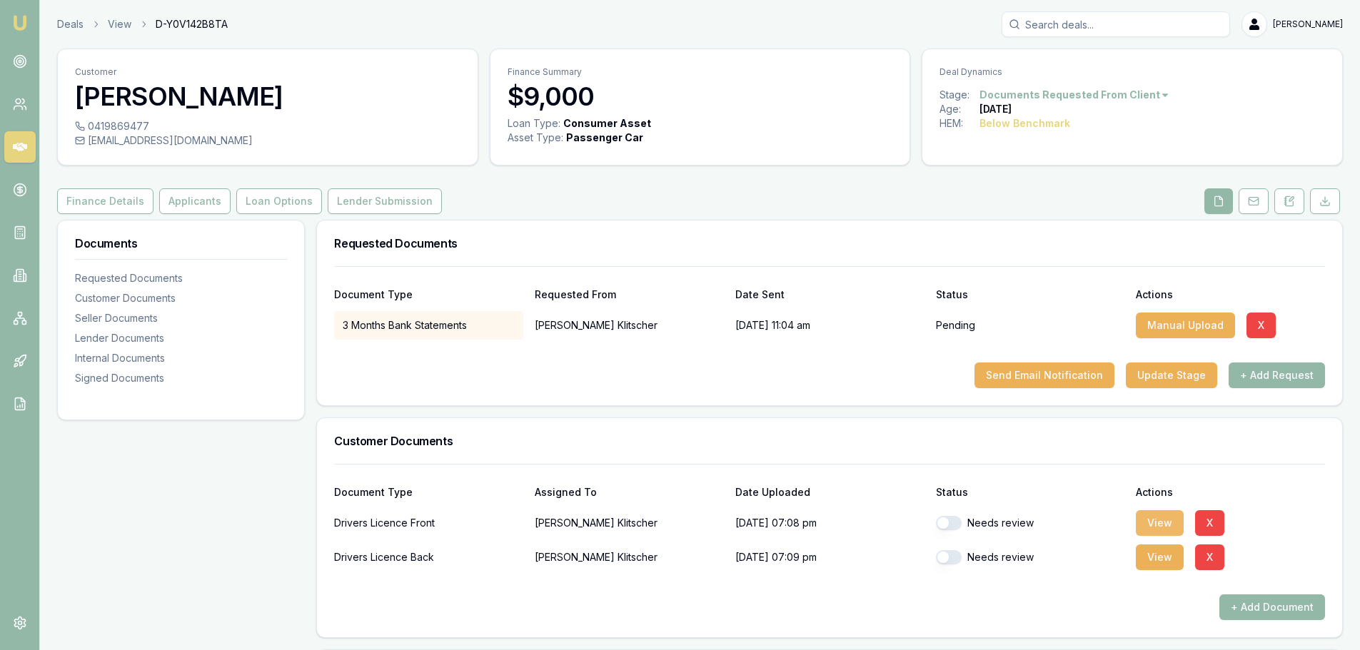
click at [1158, 520] on button "View" at bounding box center [1160, 523] width 48 height 26
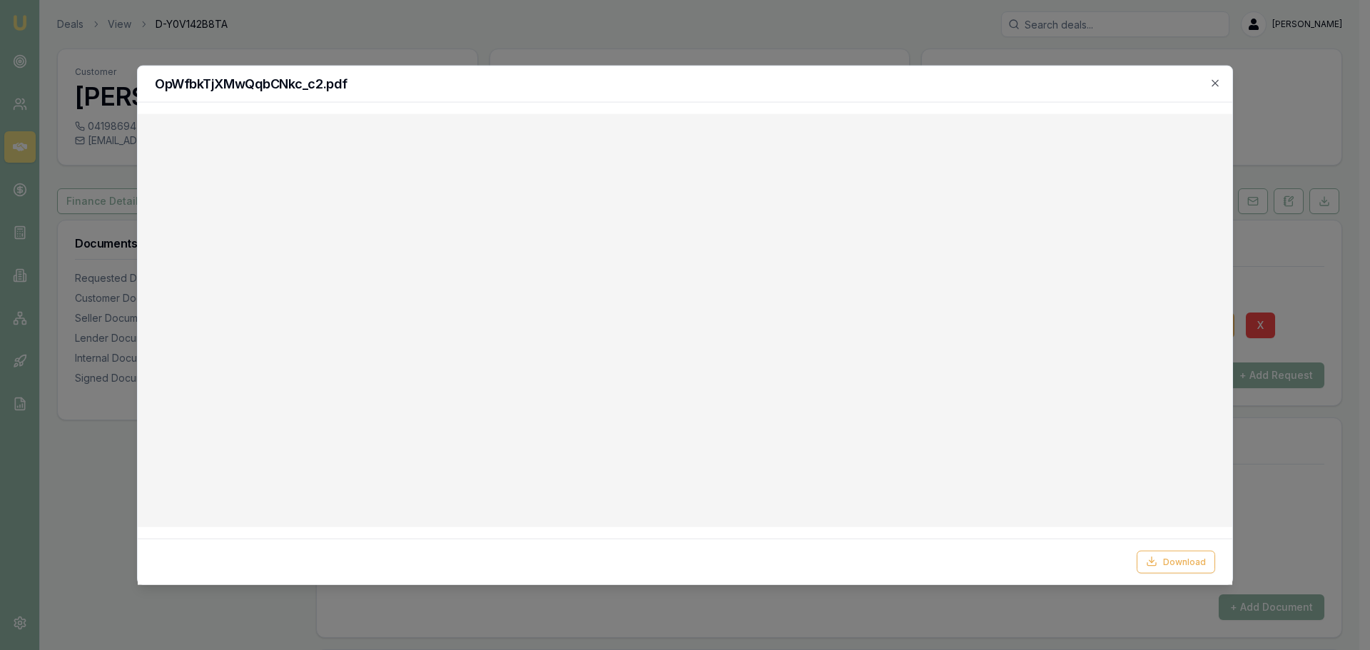
click at [1223, 84] on div "OpWfbkTjXMwQqbCNkc_c2.pdf" at bounding box center [685, 84] width 1095 height 36
click at [1215, 81] on icon "button" at bounding box center [1215, 82] width 11 height 11
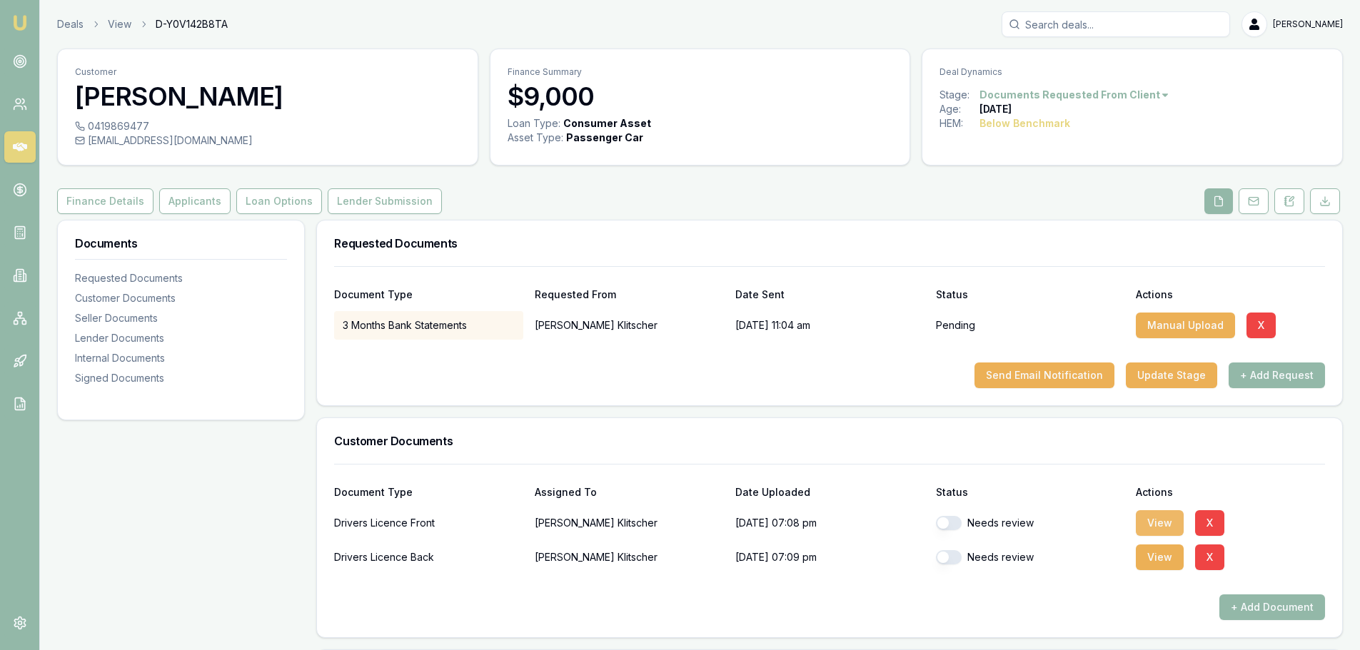
click at [1158, 528] on button "View" at bounding box center [1160, 523] width 48 height 26
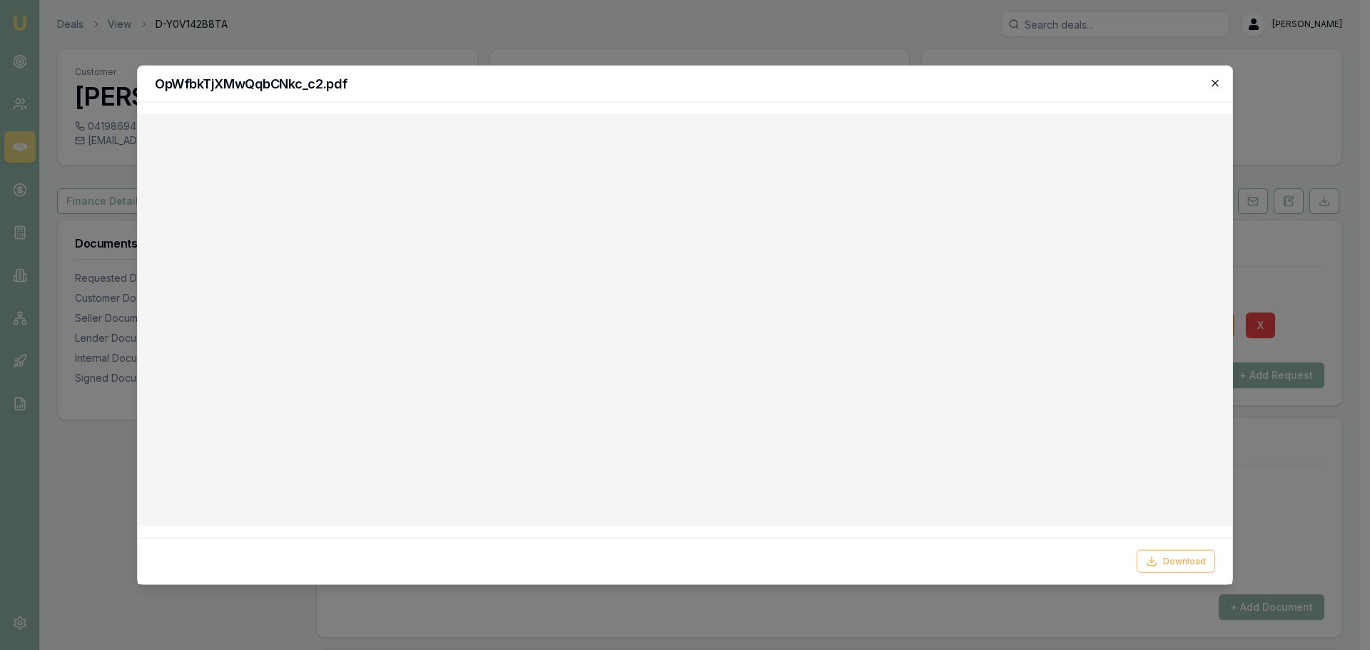
click at [1213, 81] on icon "button" at bounding box center [1215, 82] width 11 height 11
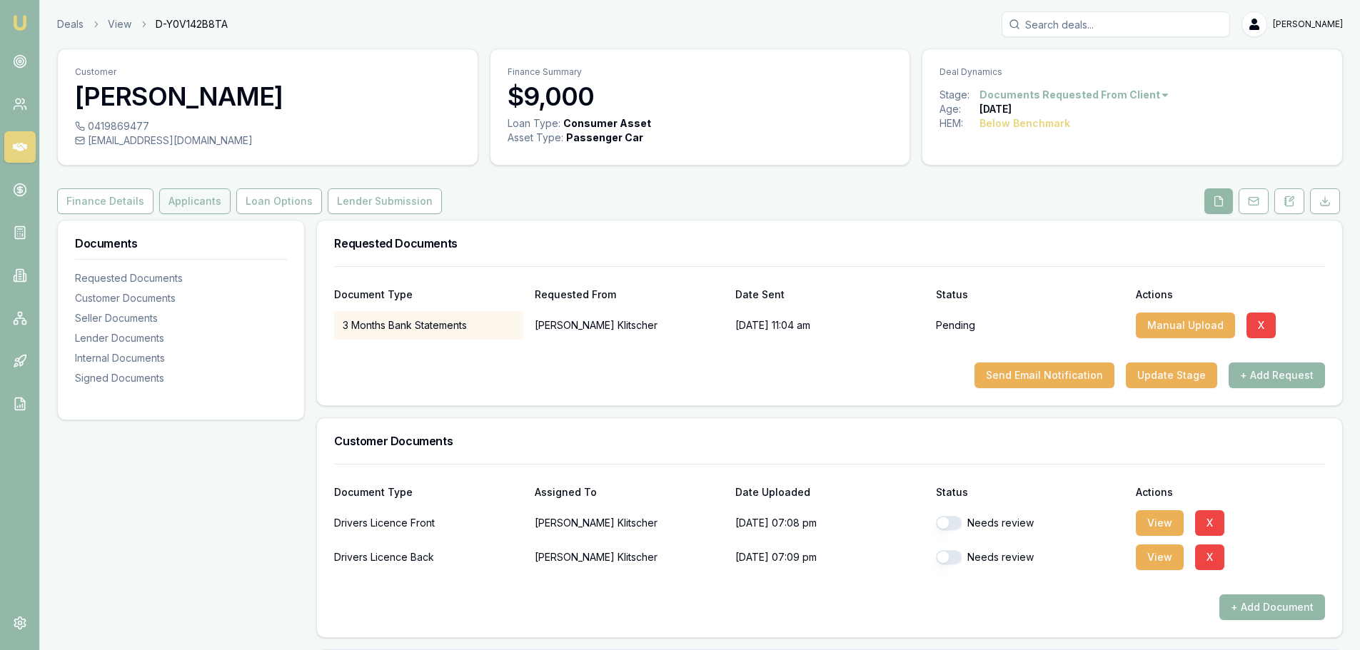
click at [179, 200] on button "Applicants" at bounding box center [194, 201] width 71 height 26
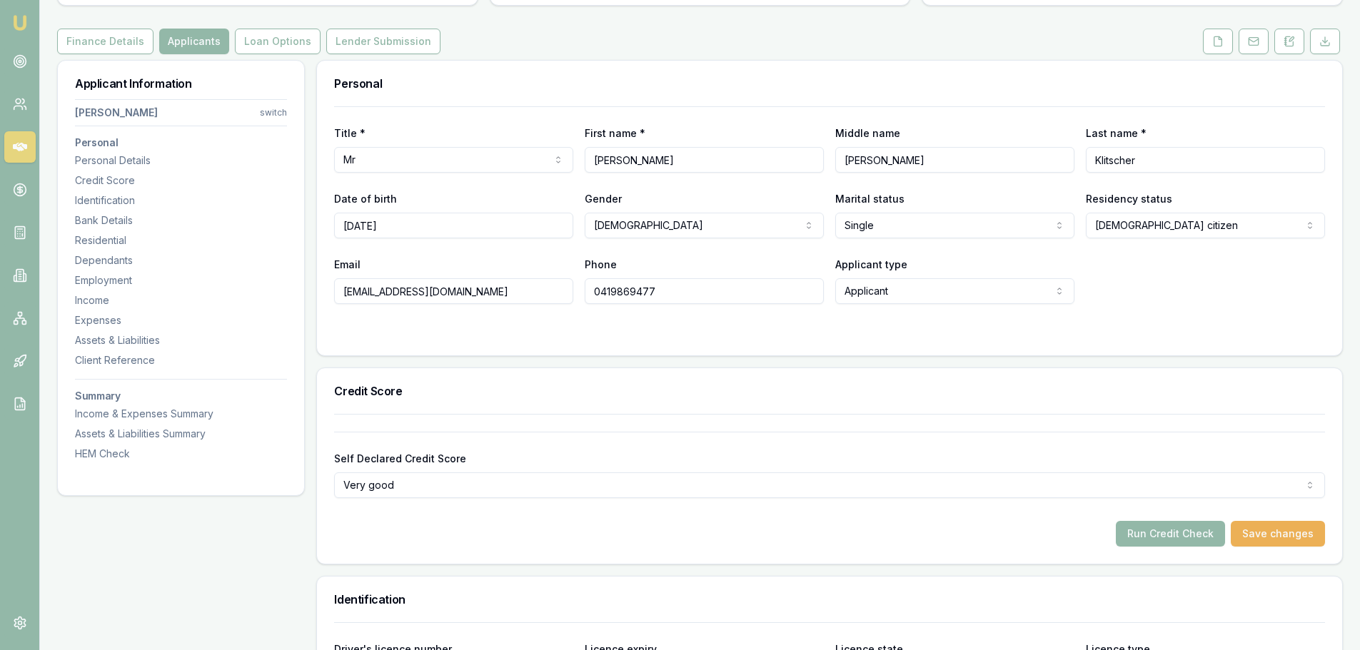
scroll to position [357, 0]
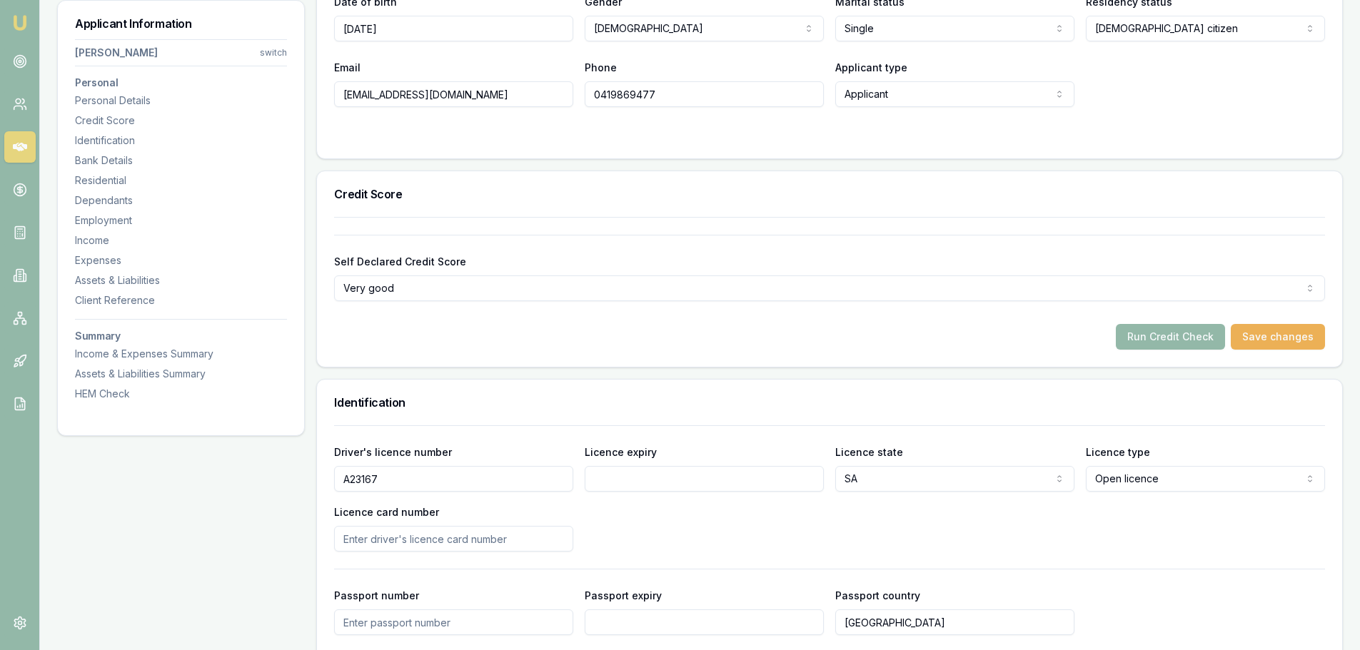
click at [665, 480] on input "Licence expiry" at bounding box center [704, 479] width 239 height 26
type input "[DATE]"
click at [950, 339] on div "Run Credit Check Save changes" at bounding box center [829, 337] width 991 height 26
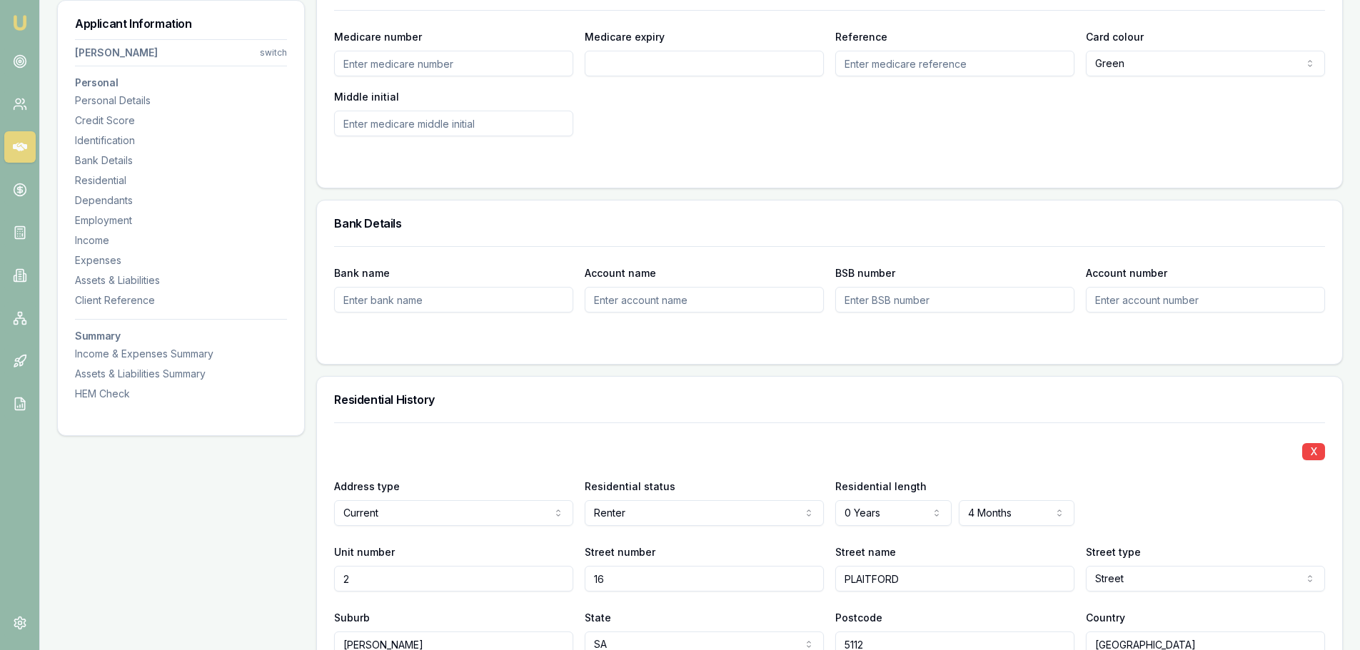
scroll to position [1356, 0]
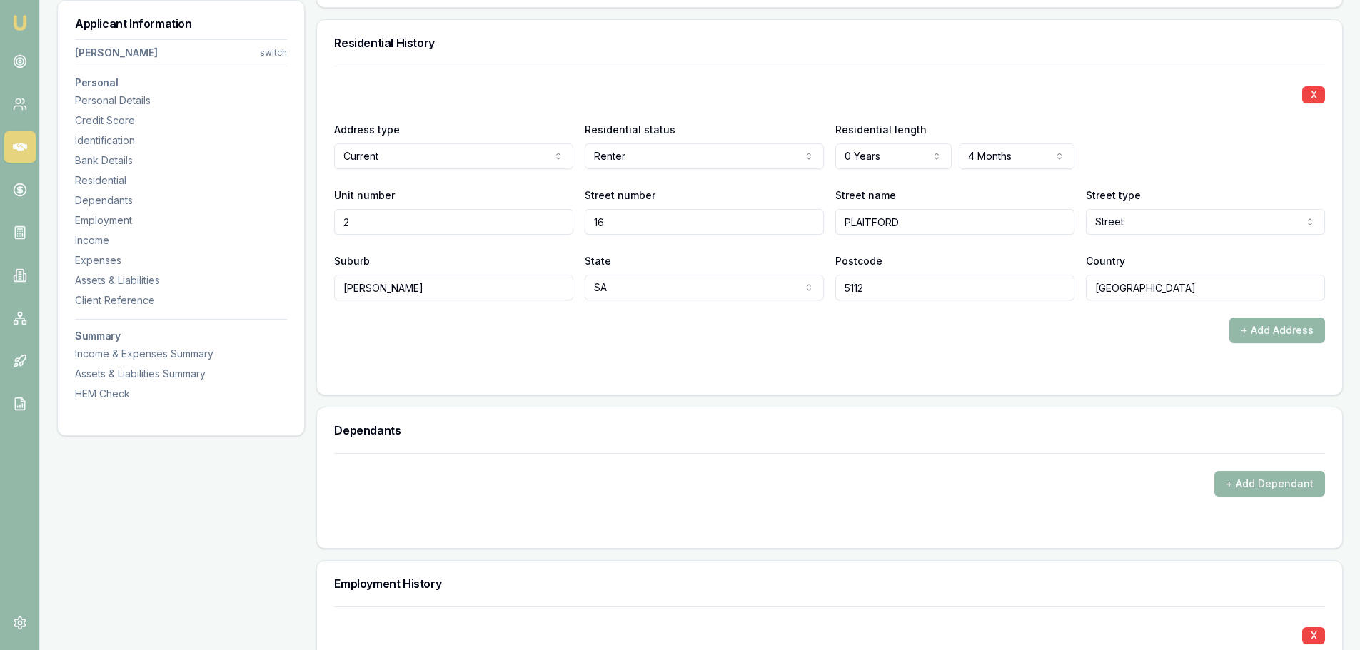
click at [981, 365] on form "X Address type Current Current Previous Residential status Renter Owner with mo…" at bounding box center [829, 222] width 991 height 312
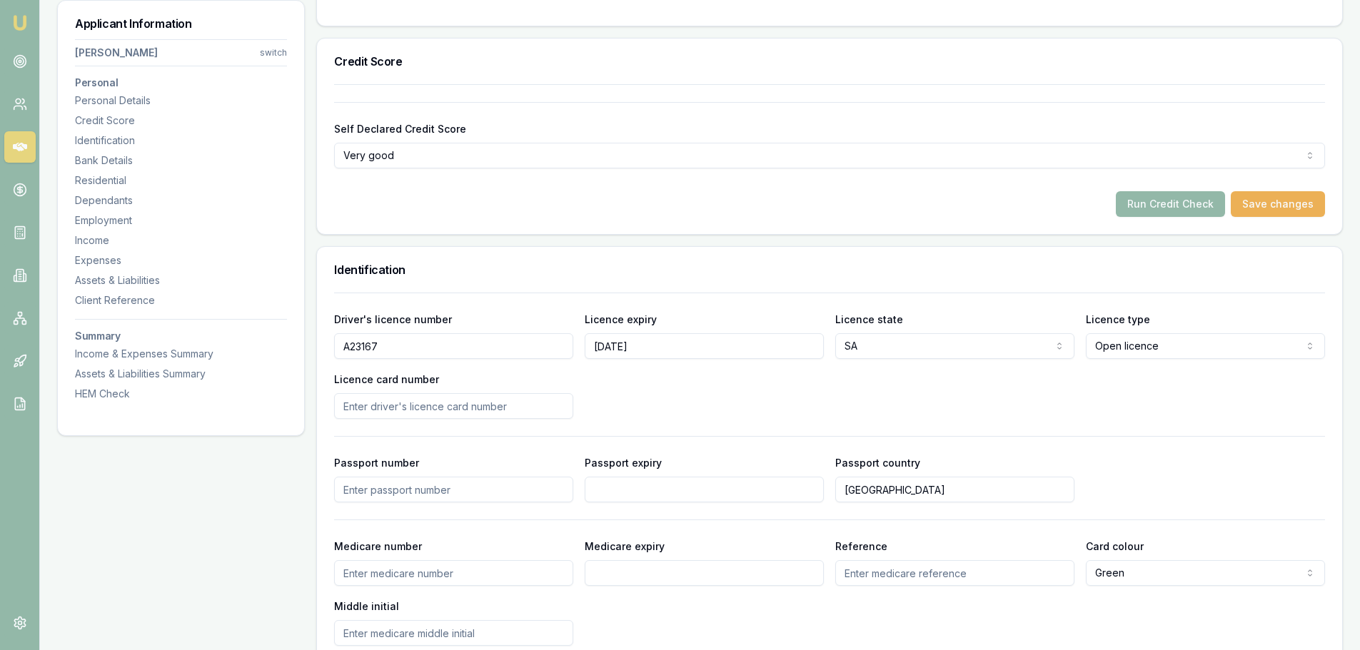
scroll to position [143, 0]
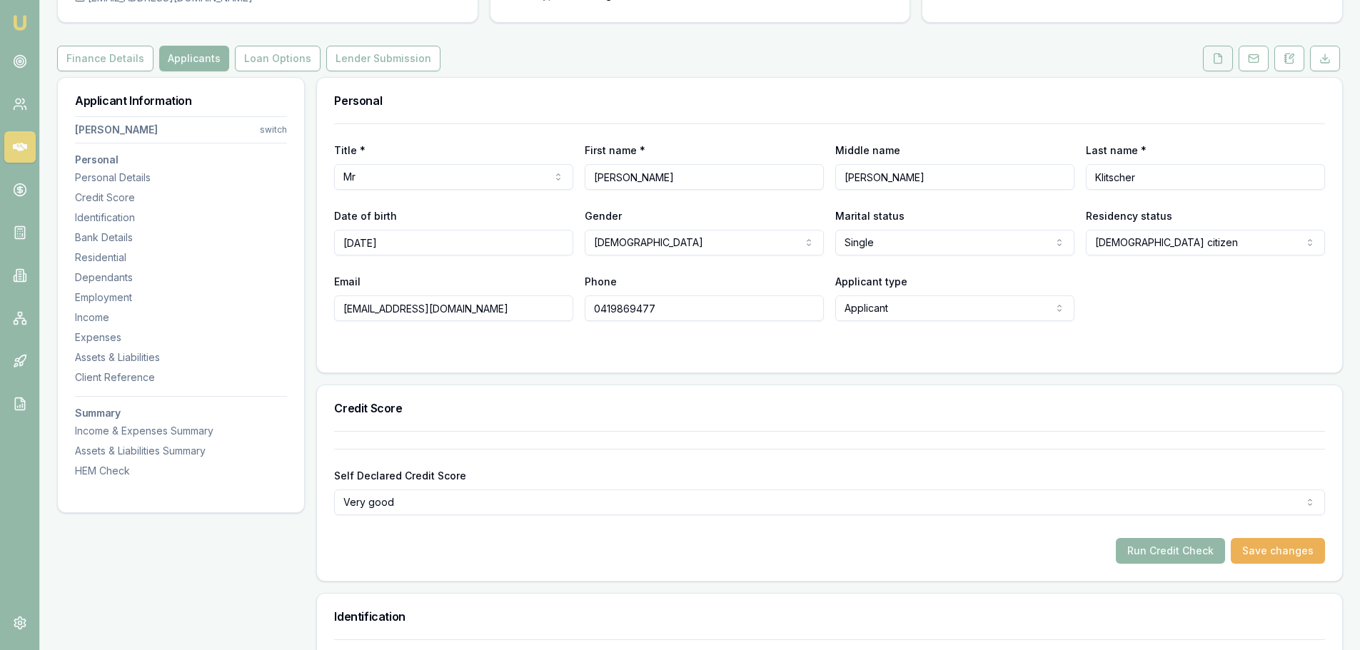
click at [1214, 63] on icon at bounding box center [1218, 58] width 8 height 9
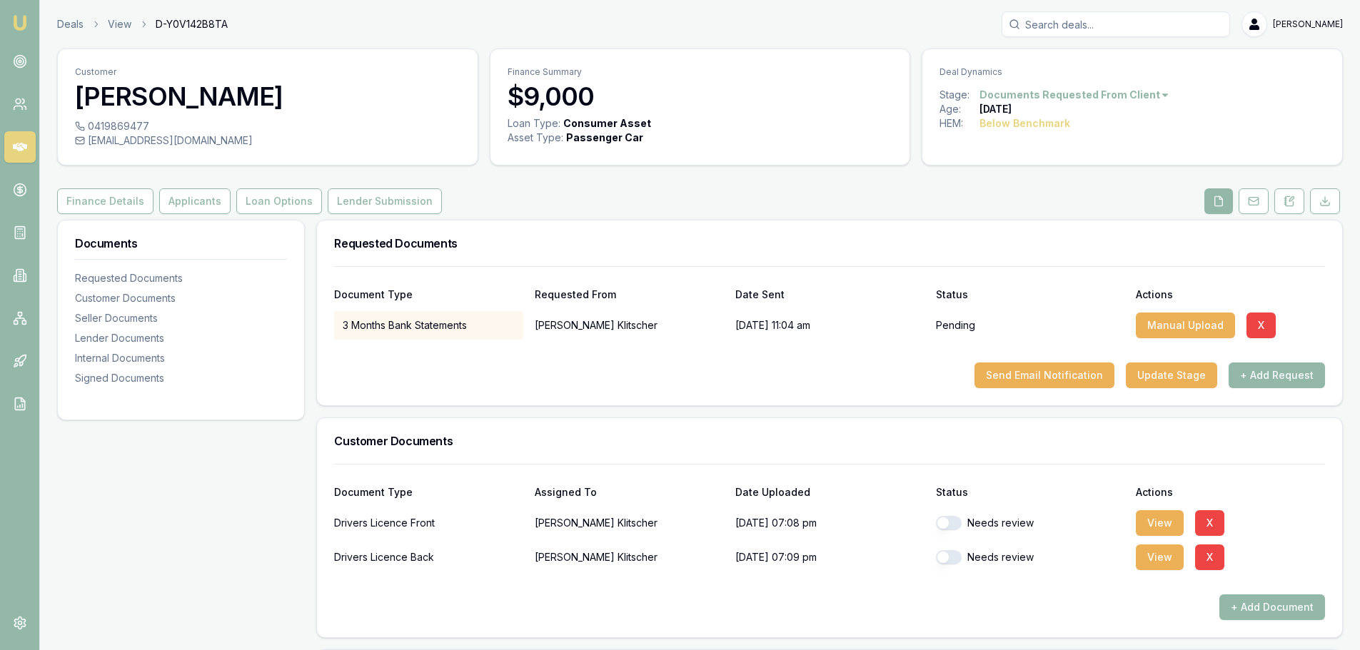
click at [953, 515] on div "Needs review" at bounding box center [1030, 523] width 189 height 29
click at [956, 524] on button "button" at bounding box center [949, 523] width 26 height 14
checkbox input "true"
click at [951, 560] on button "button" at bounding box center [949, 557] width 26 height 14
checkbox input "true"
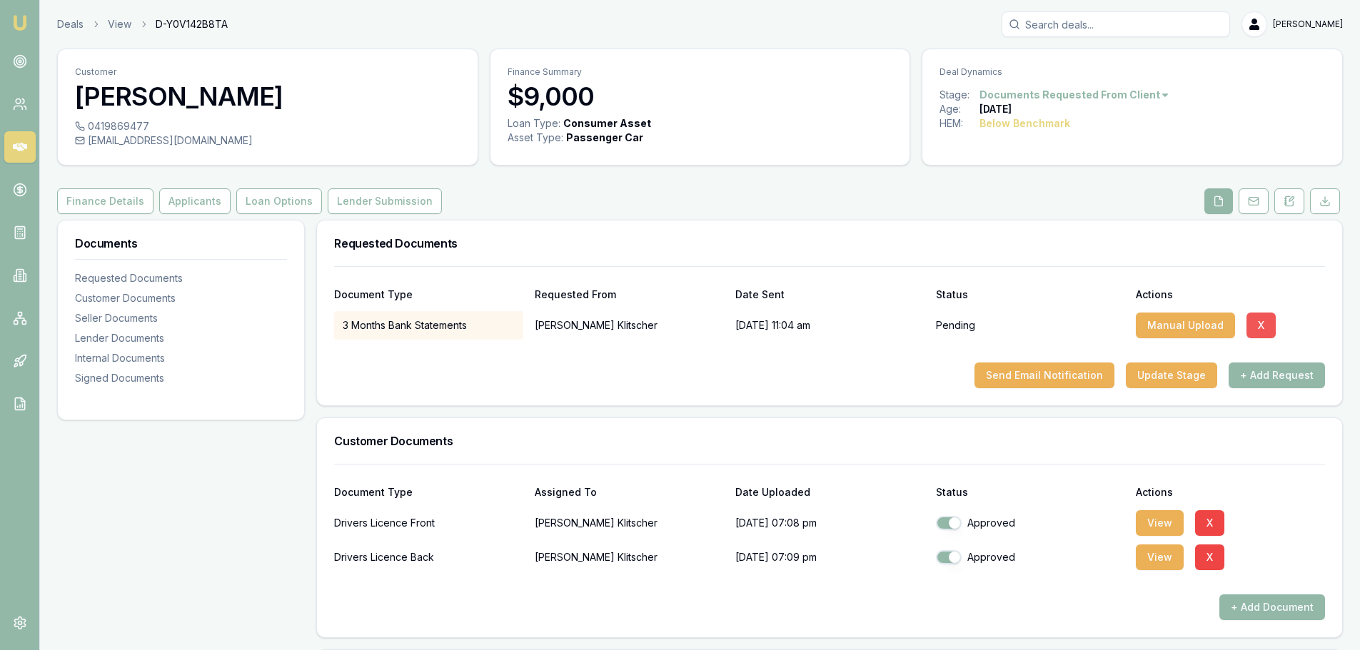
click at [1258, 322] on button "X" at bounding box center [1260, 326] width 29 height 26
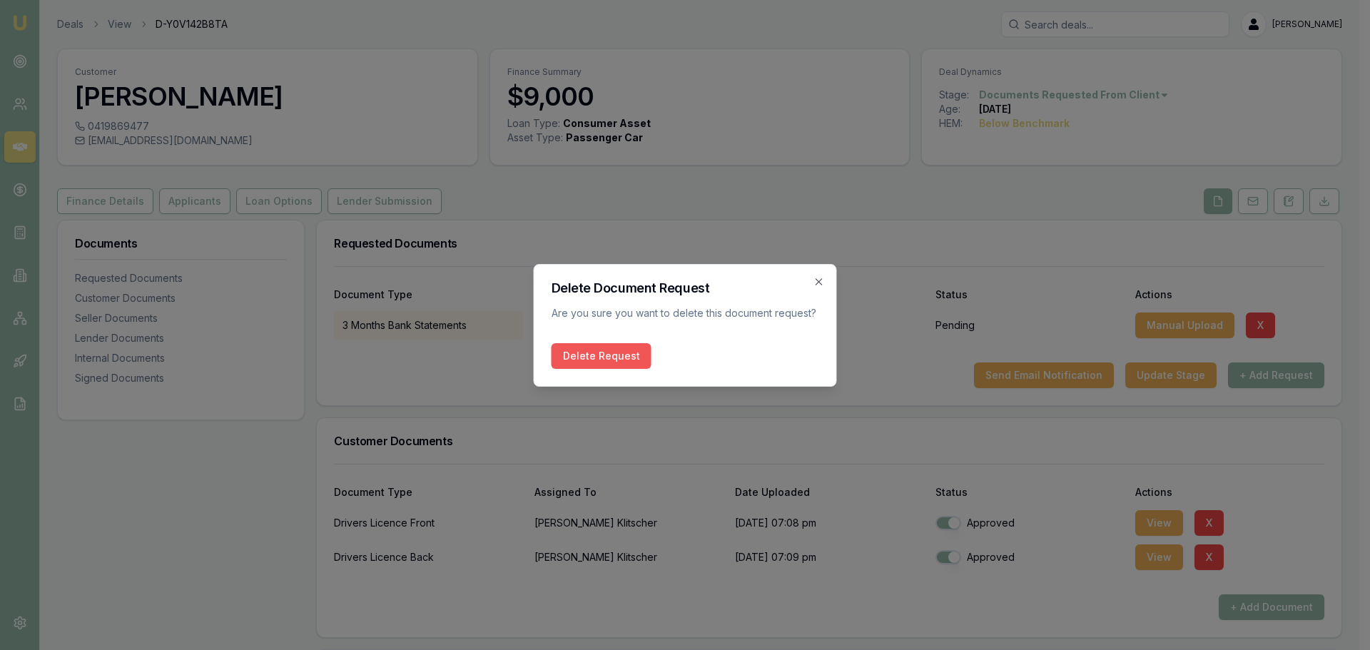
click at [639, 358] on button "Delete Request" at bounding box center [602, 356] width 100 height 26
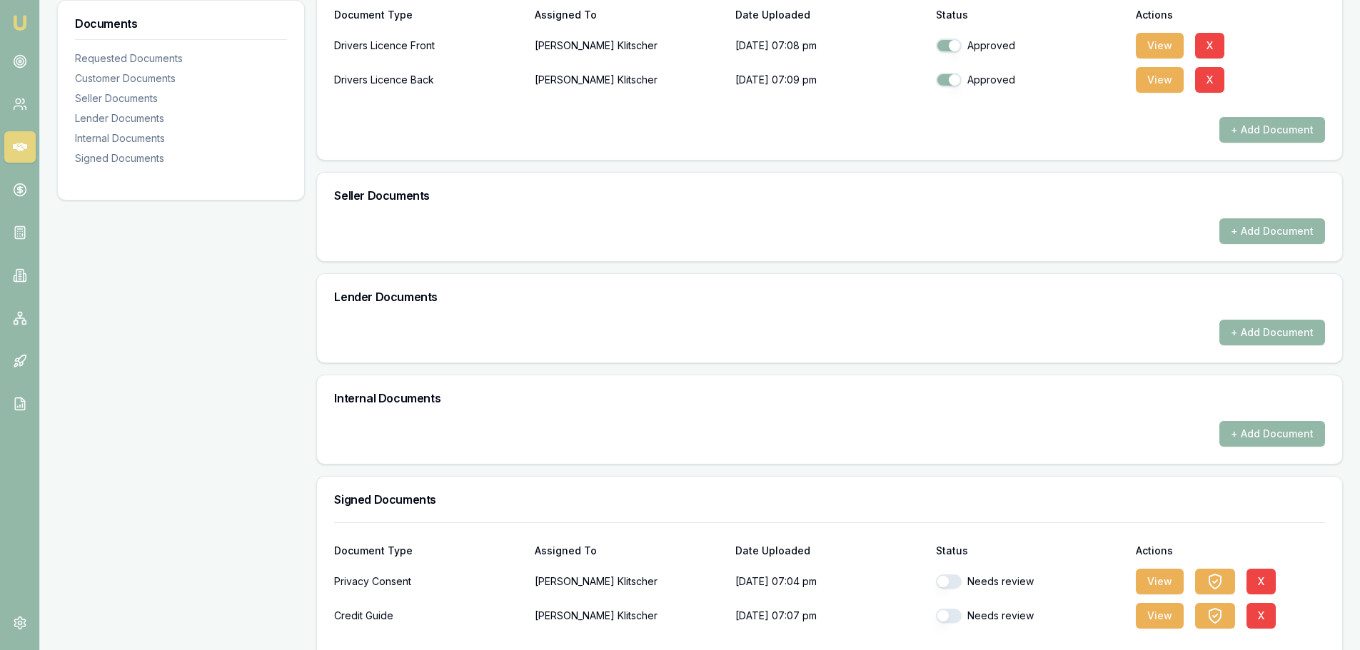
scroll to position [462, 0]
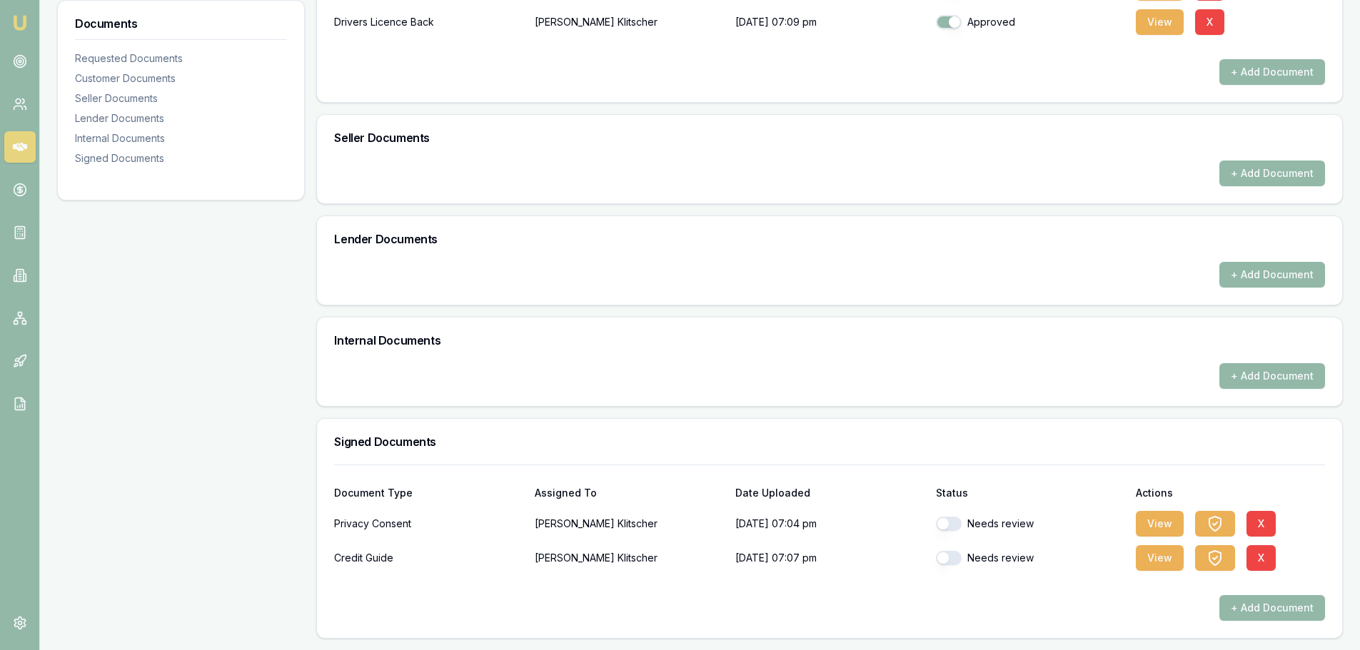
click at [956, 526] on button "button" at bounding box center [949, 524] width 26 height 14
checkbox input "true"
click at [951, 555] on button "button" at bounding box center [949, 558] width 26 height 14
checkbox input "true"
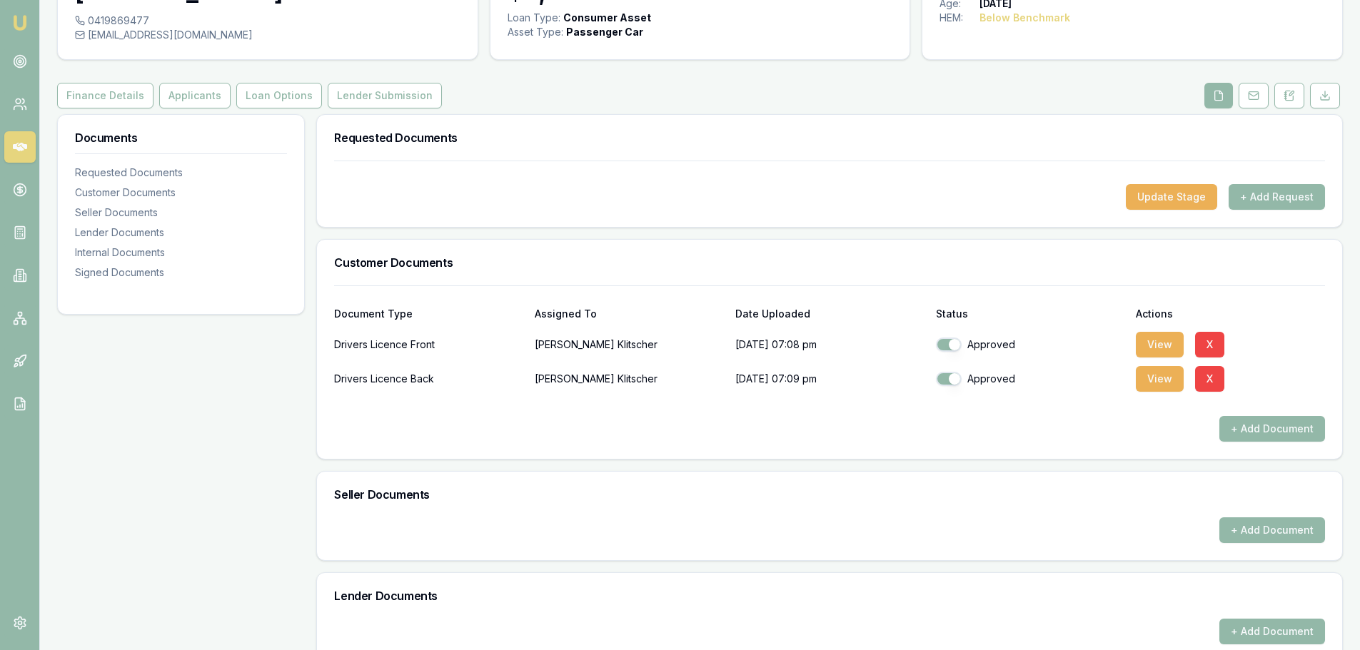
scroll to position [0, 0]
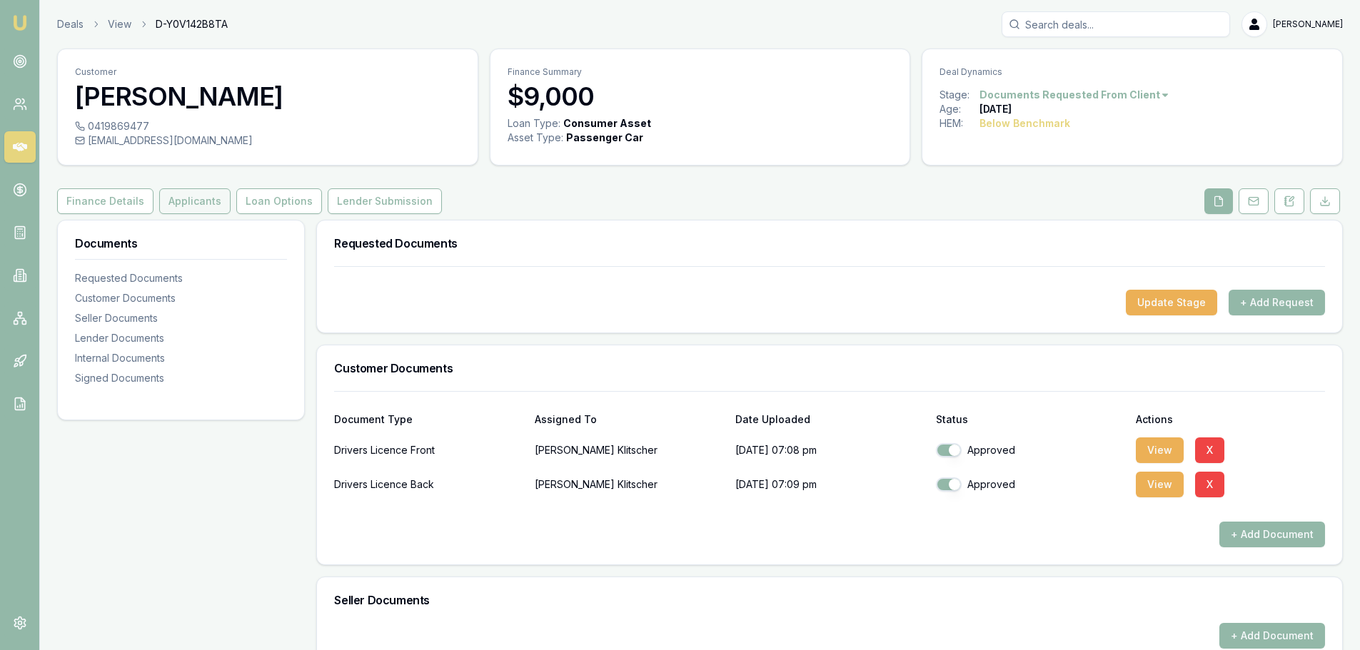
click at [196, 203] on button "Applicants" at bounding box center [194, 201] width 71 height 26
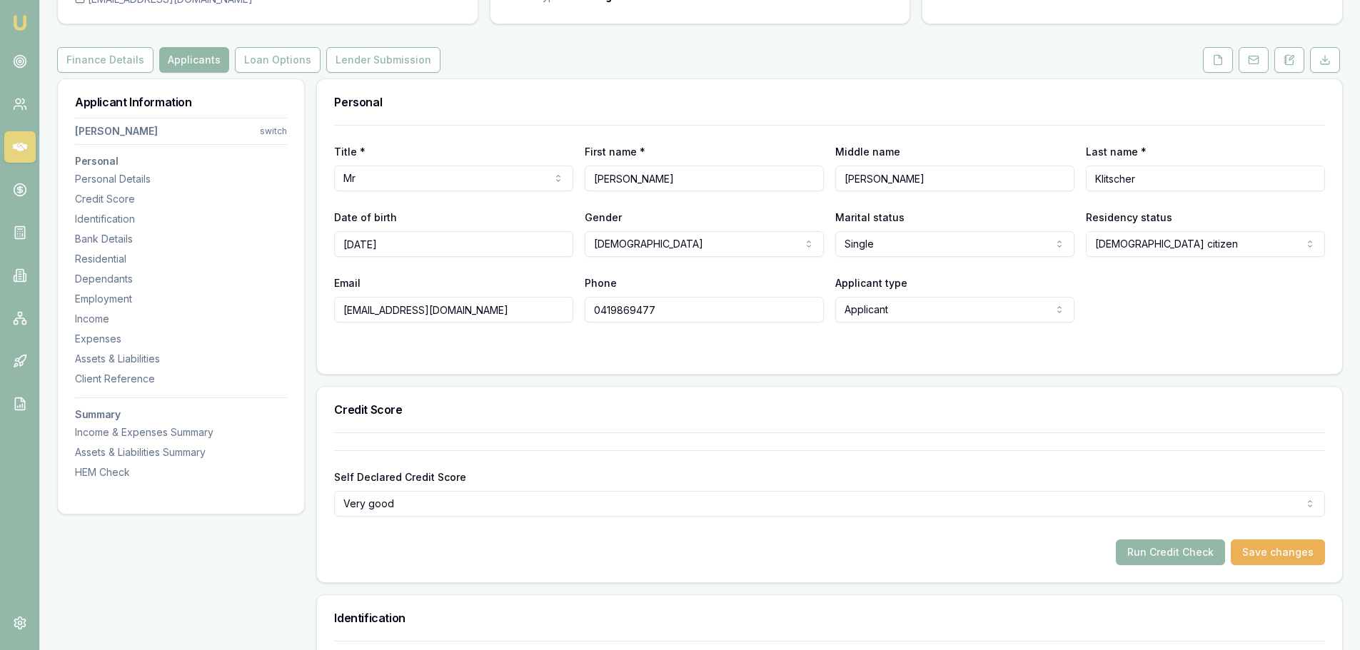
scroll to position [285, 0]
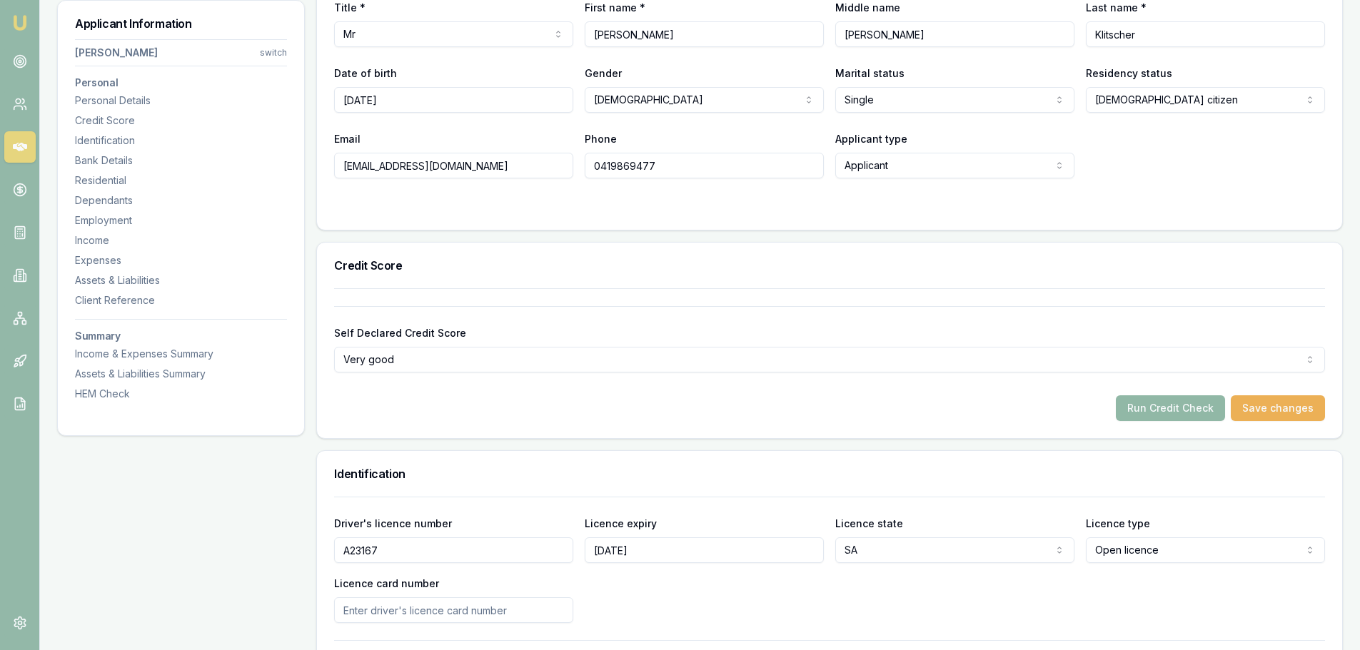
click at [1198, 412] on button "Run Credit Check" at bounding box center [1170, 408] width 109 height 26
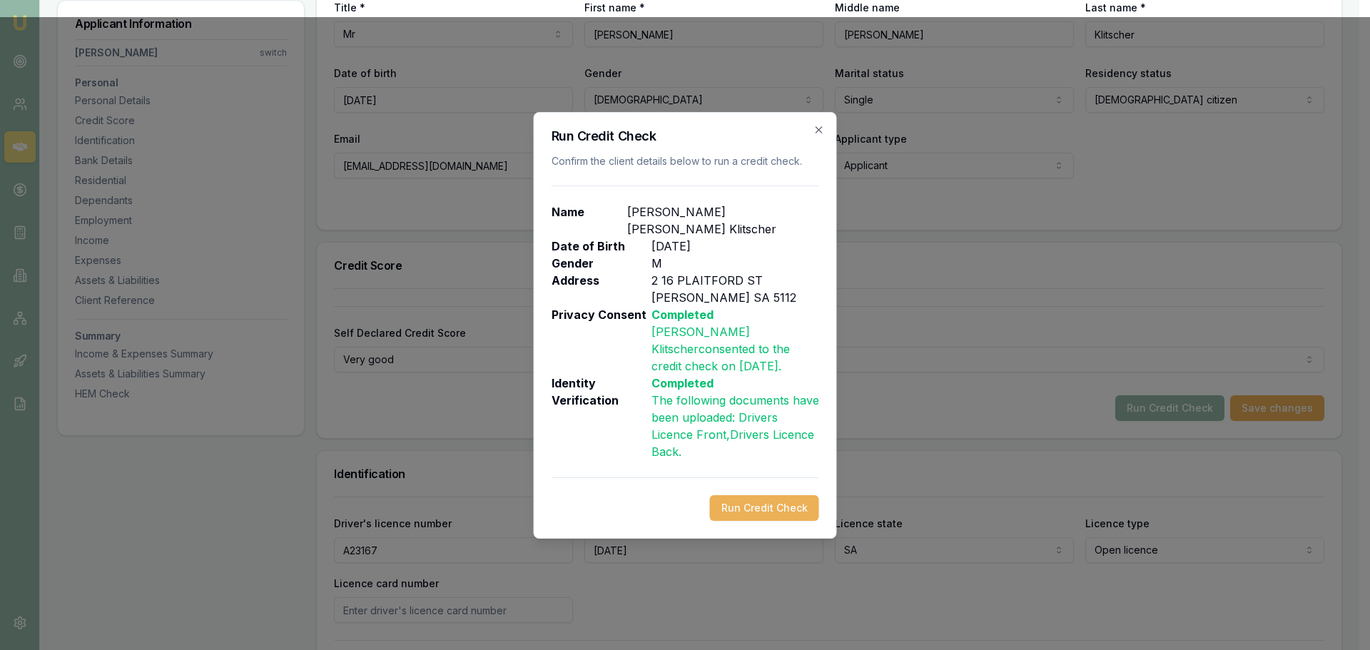
click at [788, 495] on button "Run Credit Check" at bounding box center [764, 508] width 109 height 26
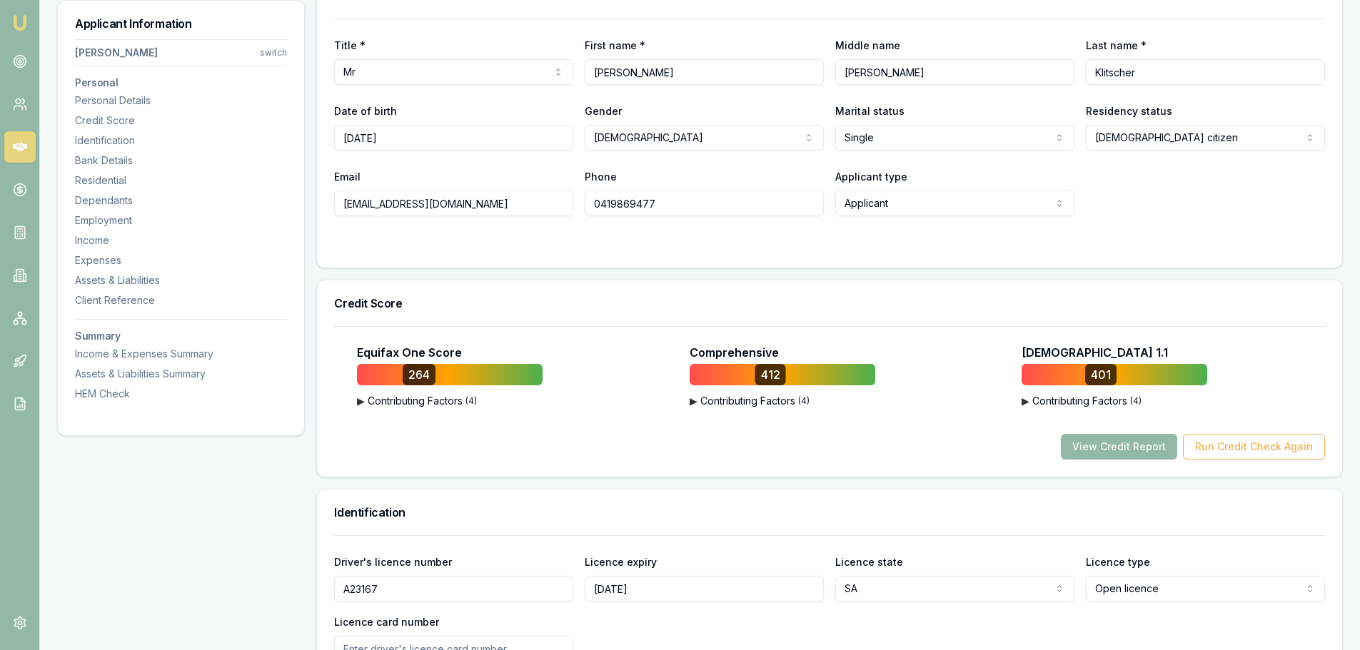
scroll to position [357, 0]
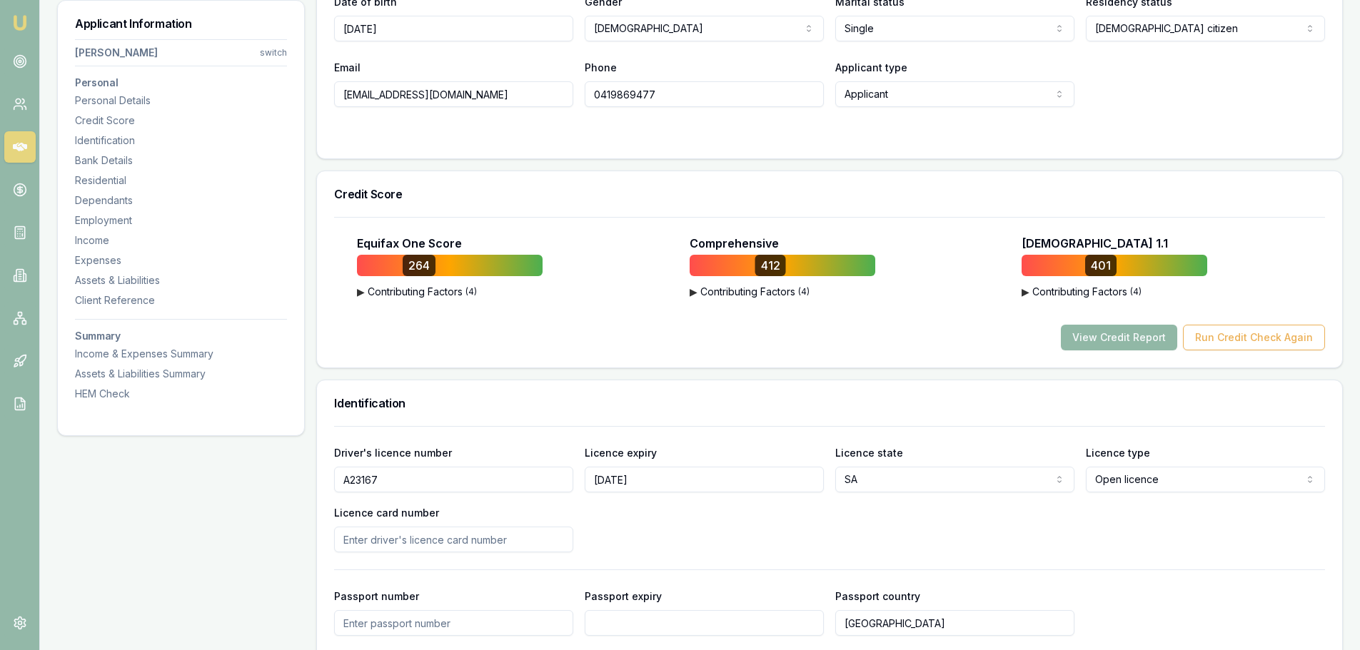
click at [1154, 339] on button "View Credit Report" at bounding box center [1119, 338] width 116 height 26
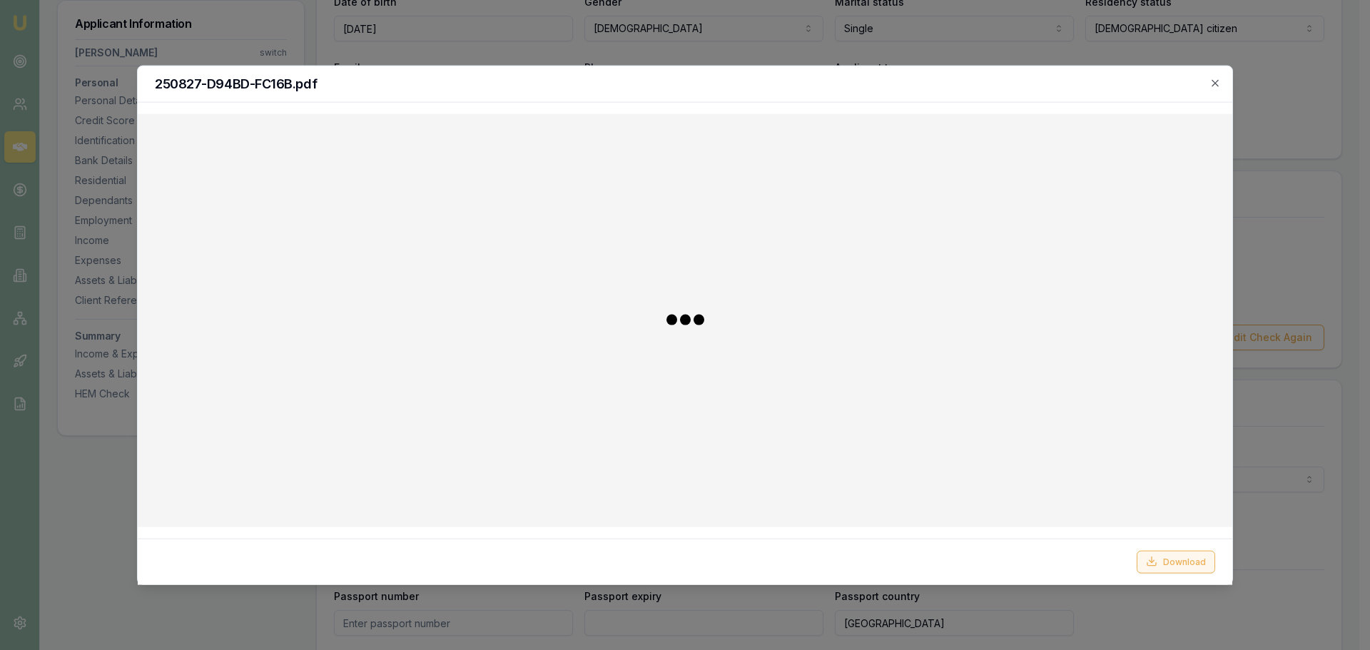
click at [1172, 562] on button "Download" at bounding box center [1176, 561] width 79 height 23
drag, startPoint x: 620, startPoint y: 92, endPoint x: 711, endPoint y: 88, distance: 90.7
click at [620, 92] on div "250827-D94BD-FC16B.pdf" at bounding box center [685, 84] width 1095 height 36
click at [1218, 81] on icon "button" at bounding box center [1215, 82] width 11 height 11
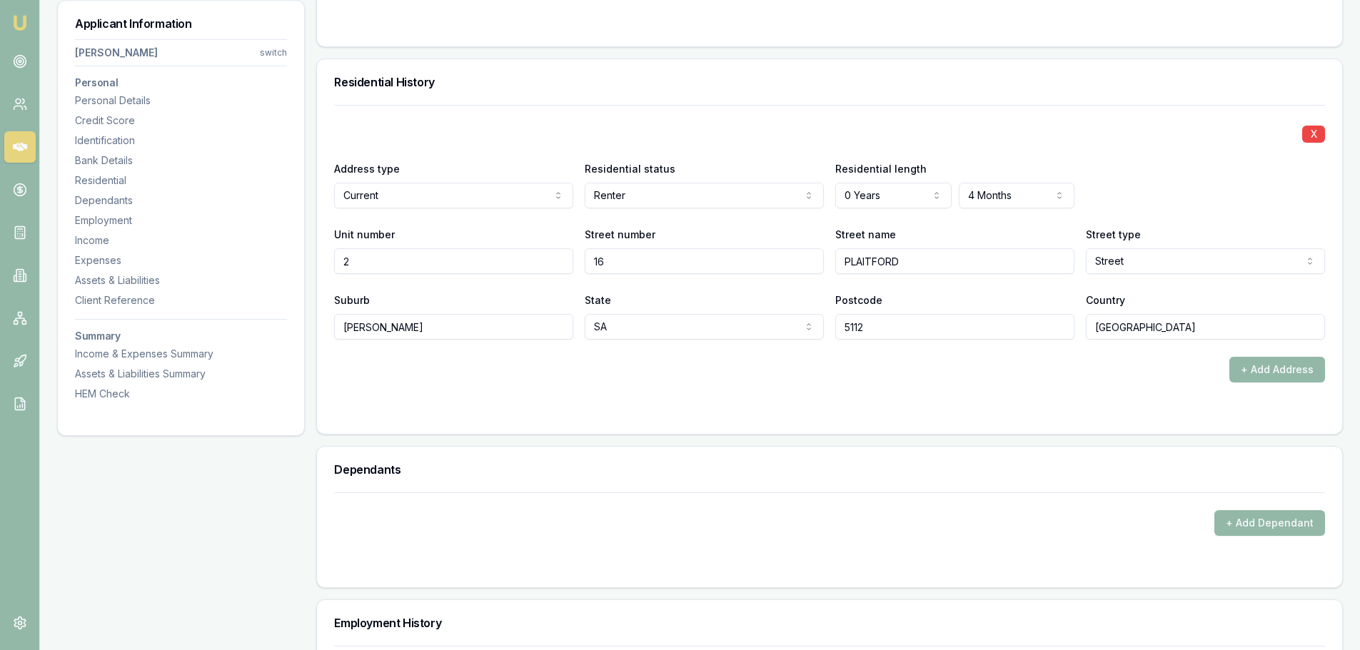
scroll to position [1356, 0]
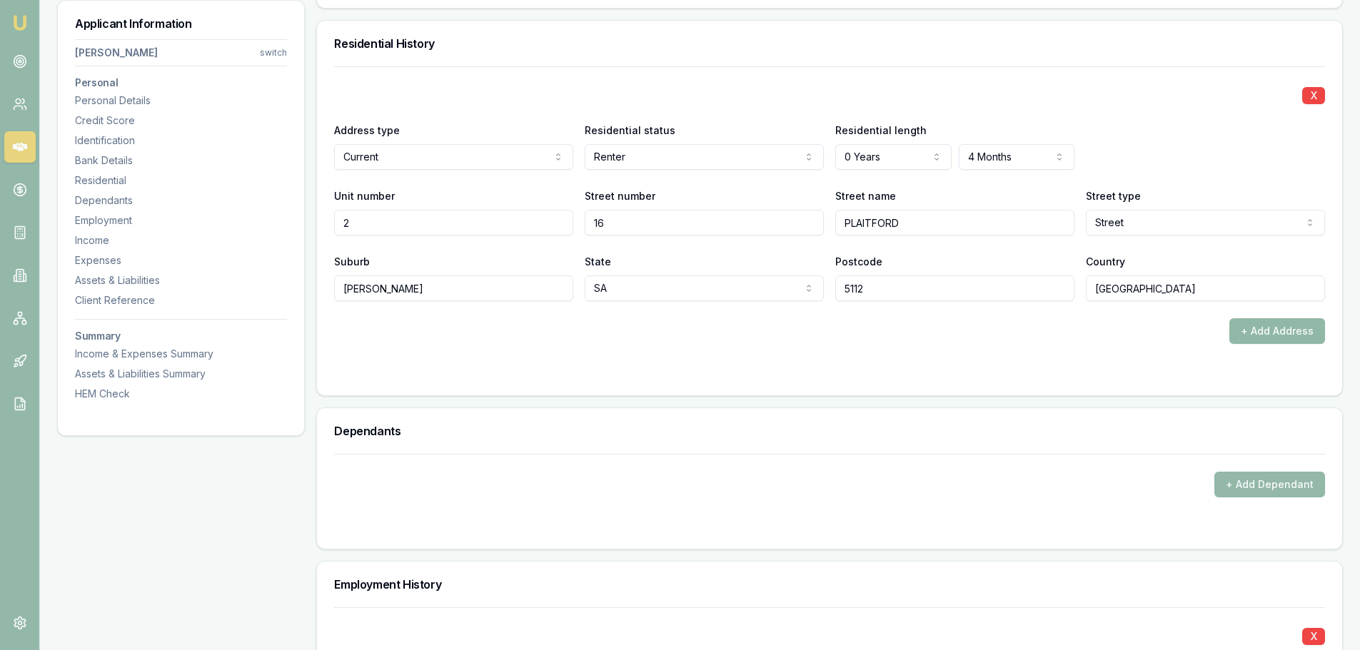
click at [1294, 337] on button "+ Add Address" at bounding box center [1277, 331] width 96 height 26
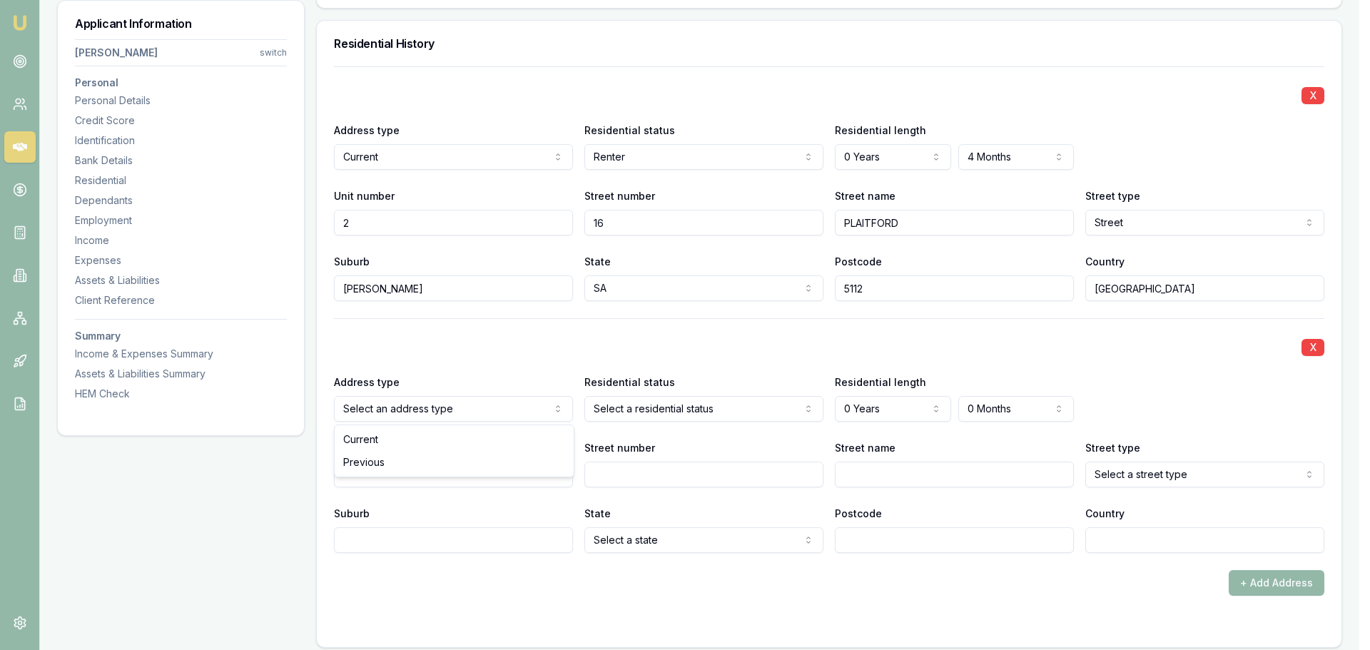
select select "PREVIOUS"
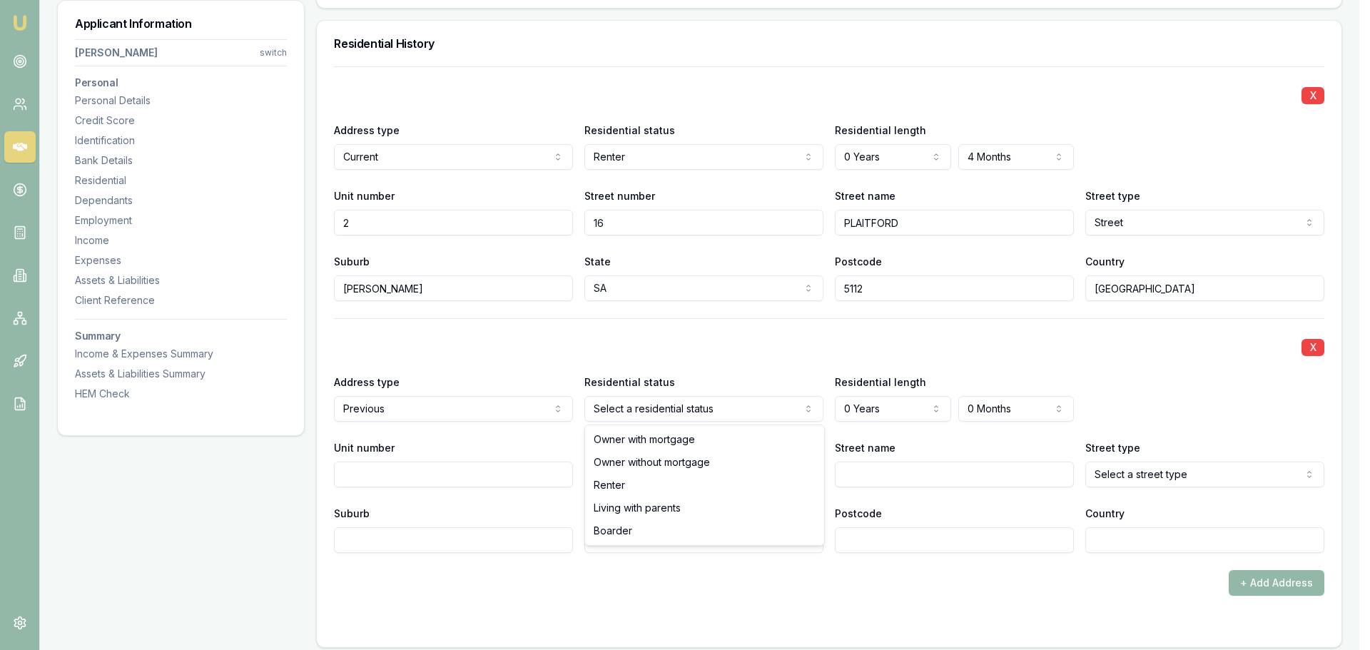
select select "RENTER"
drag, startPoint x: 624, startPoint y: 492, endPoint x: 732, endPoint y: 453, distance: 114.7
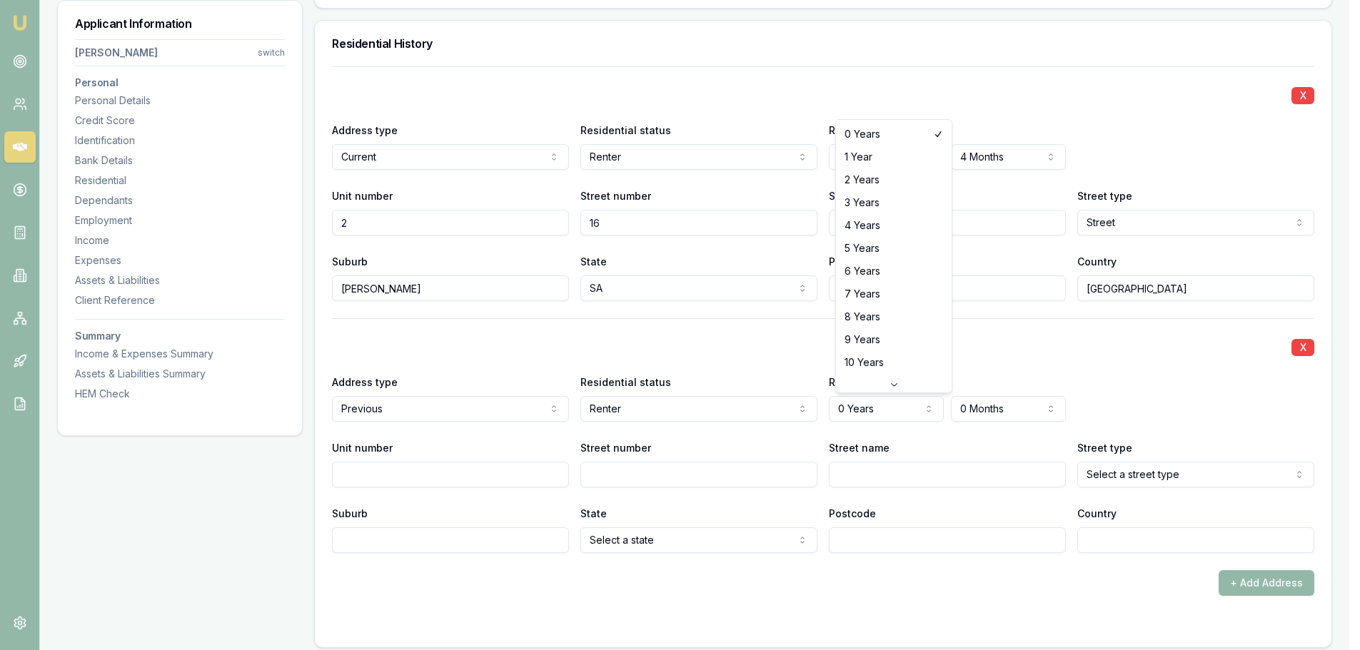
select select "4"
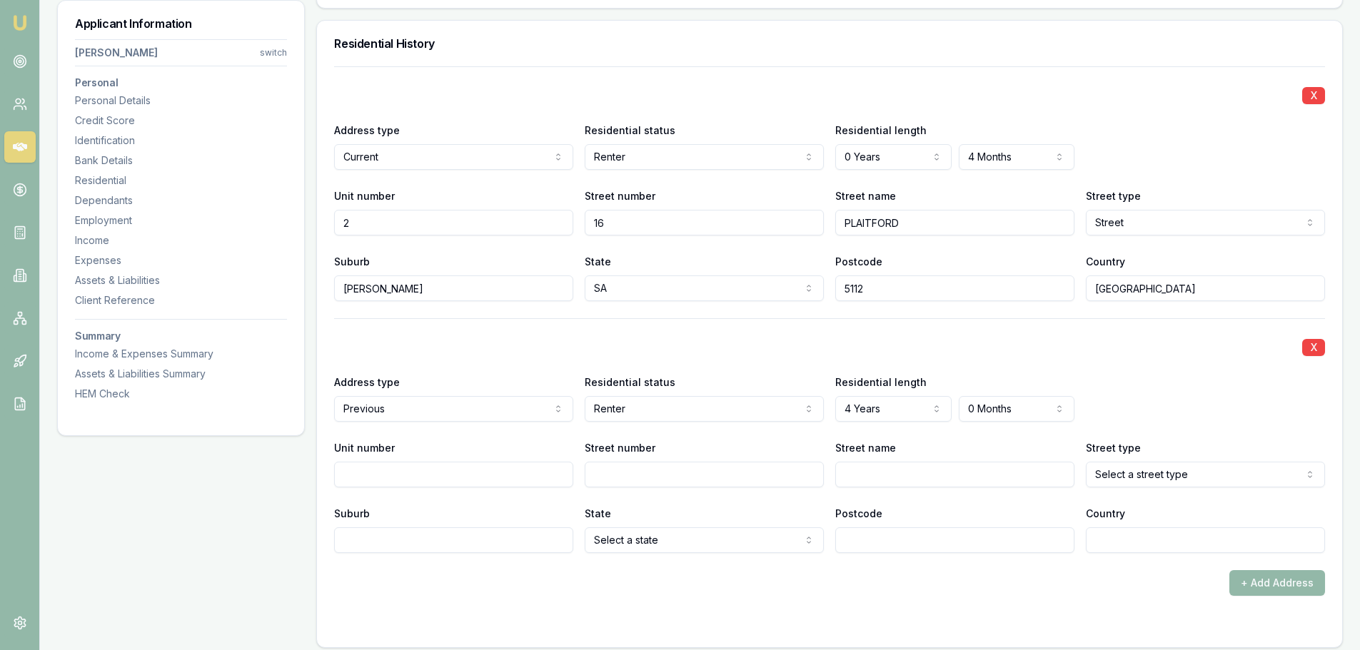
click at [611, 484] on input "Street number" at bounding box center [704, 475] width 239 height 26
type input "24"
type input "EMERALD"
select select "Court"
type input "ATHELSTONE"
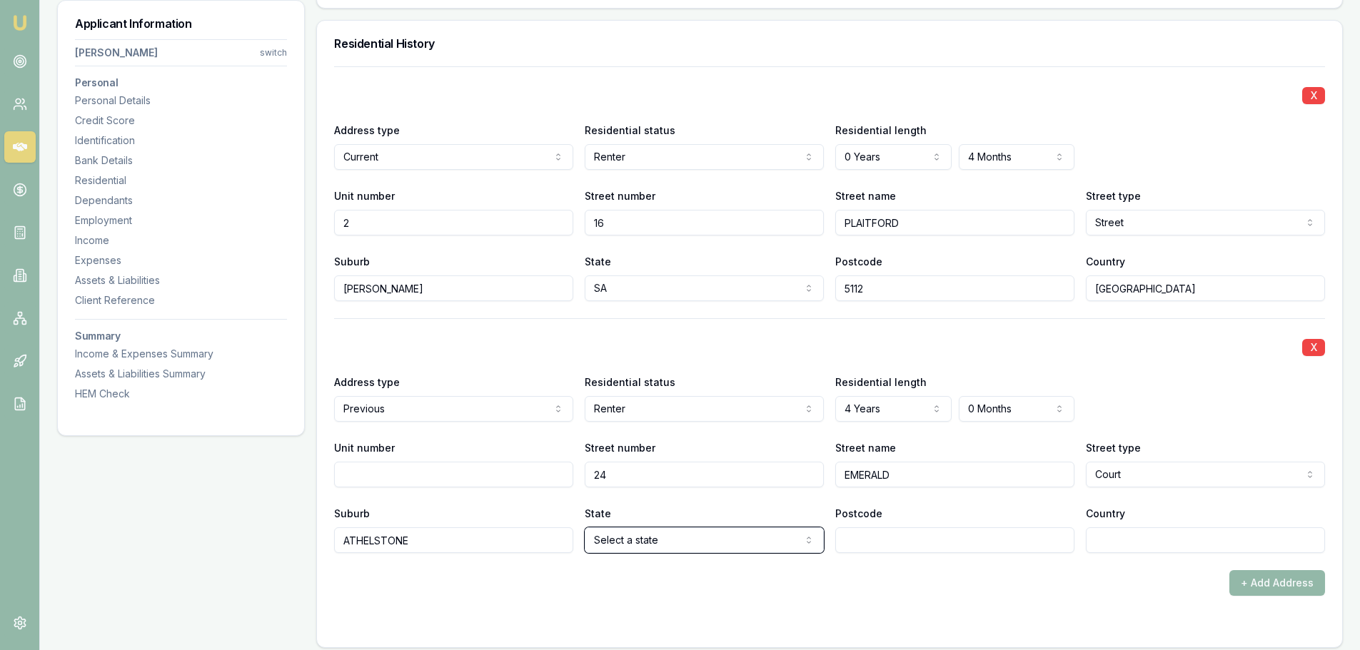
select select "SA"
type input "5076"
type input "[GEOGRAPHIC_DATA]"
click at [617, 605] on form "X Address type Current Current Previous Residential status Renter Owner with mo…" at bounding box center [829, 348] width 991 height 564
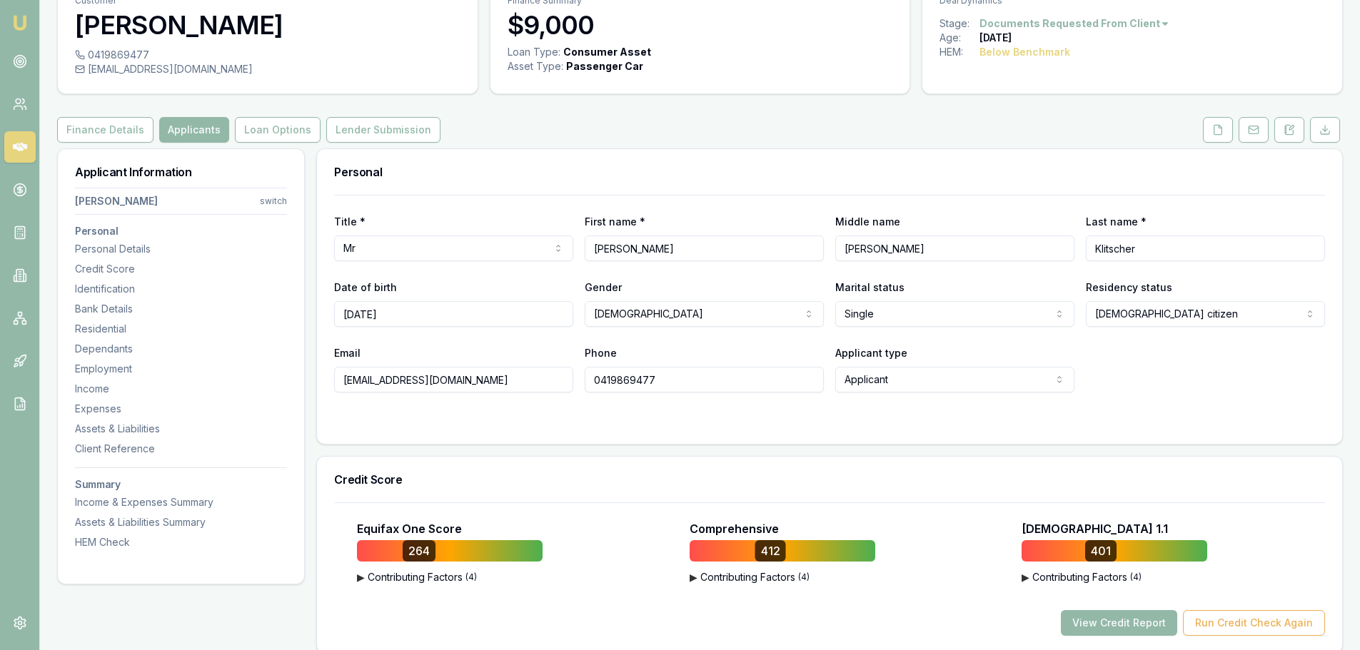
scroll to position [0, 0]
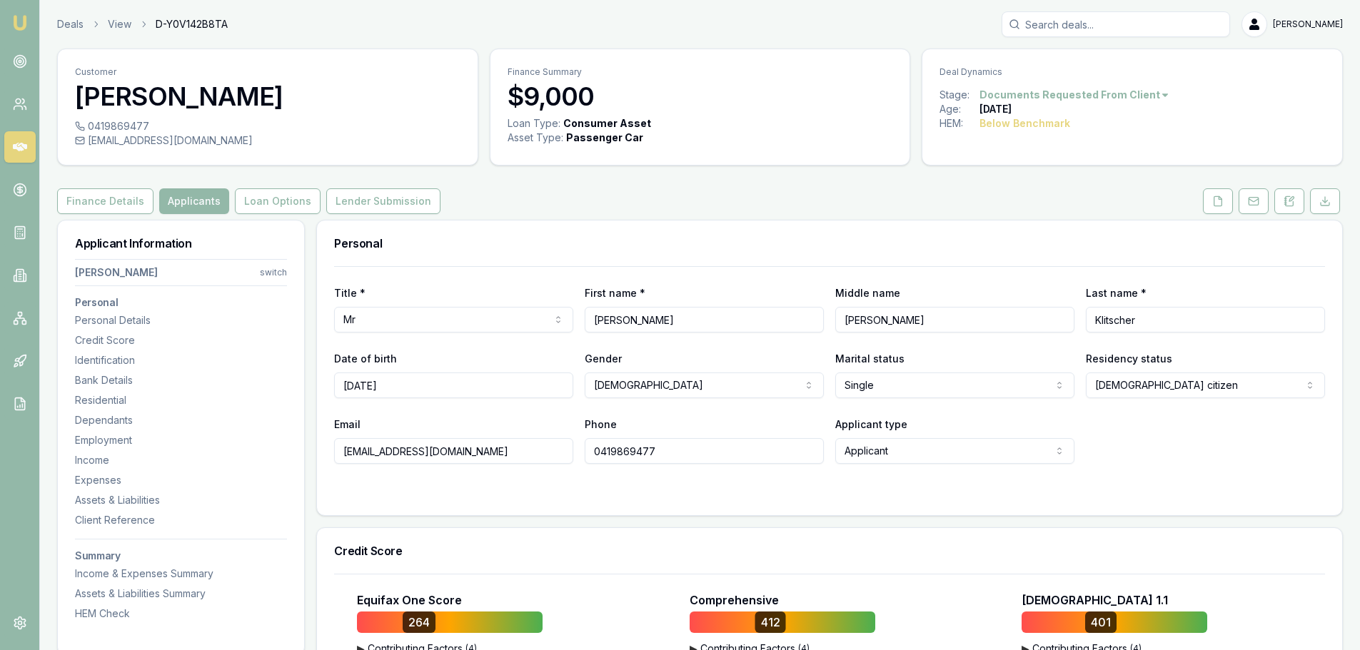
click at [761, 190] on div "Finance Details Applicants Loan Options Lender Submission" at bounding box center [699, 201] width 1285 height 26
click at [1327, 206] on icon at bounding box center [1324, 204] width 9 height 3
click at [106, 195] on button "Finance Details" at bounding box center [105, 201] width 96 height 26
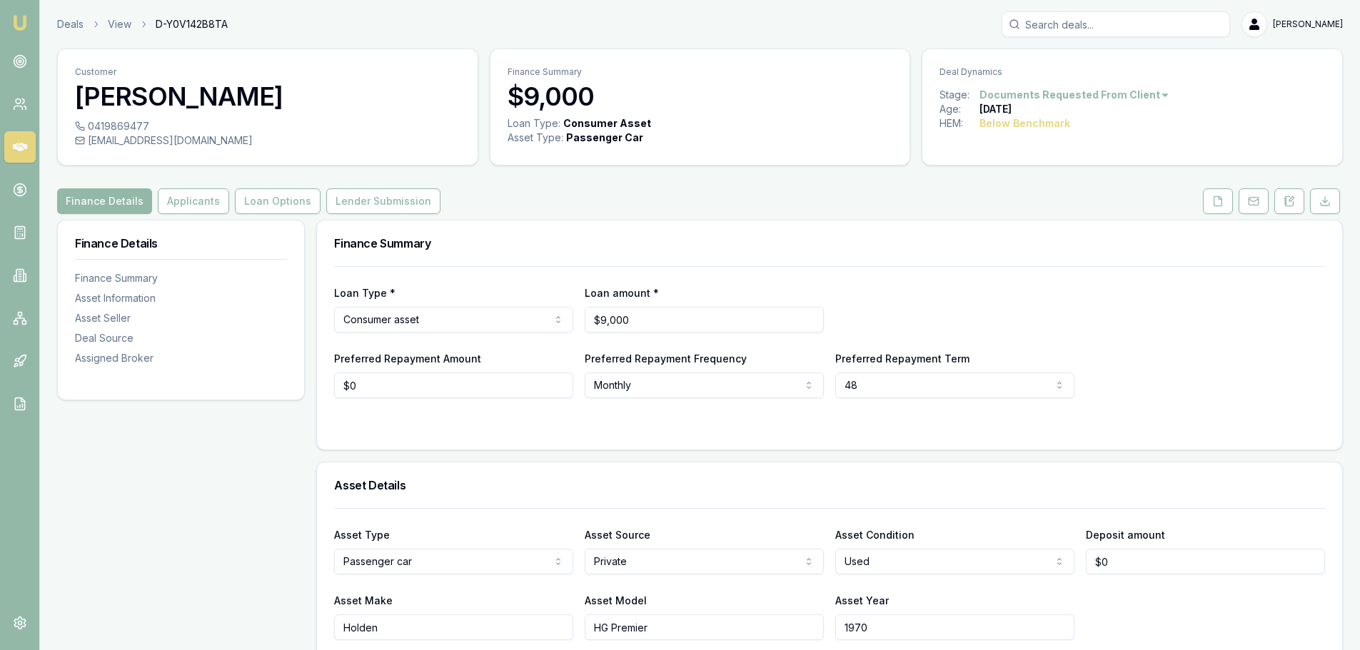
scroll to position [285, 0]
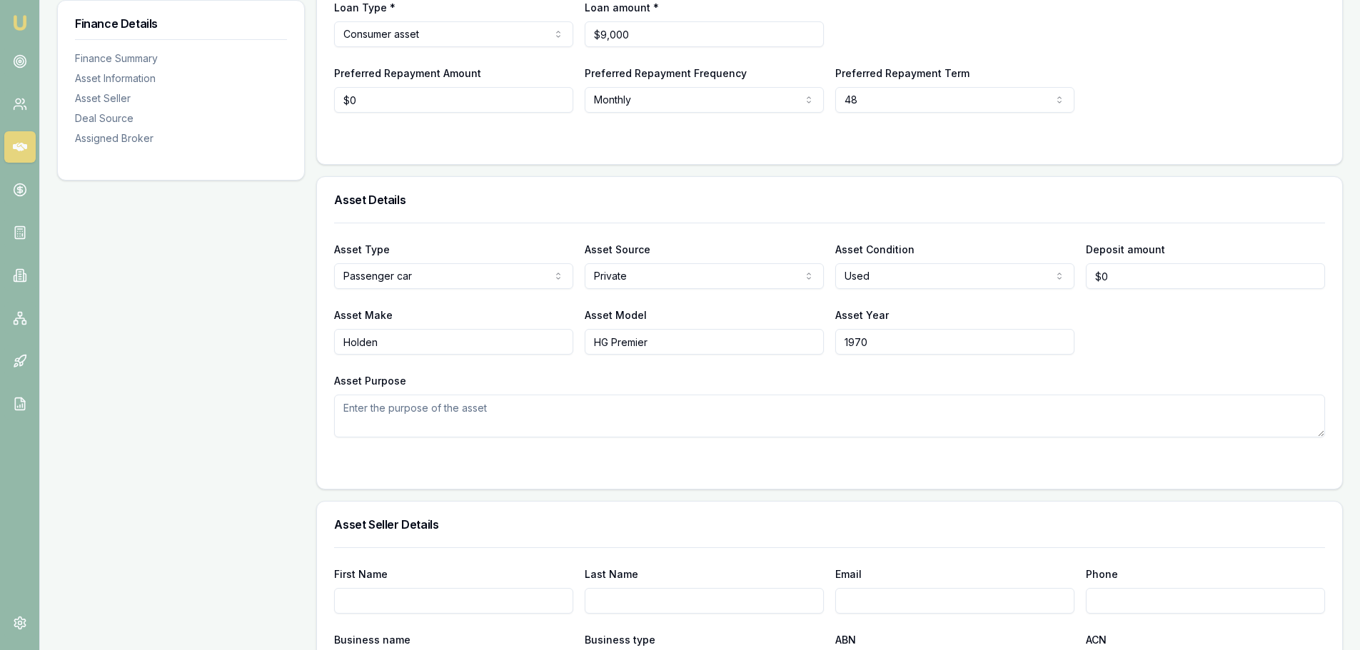
click at [714, 190] on div "Asset Details" at bounding box center [829, 200] width 1025 height 46
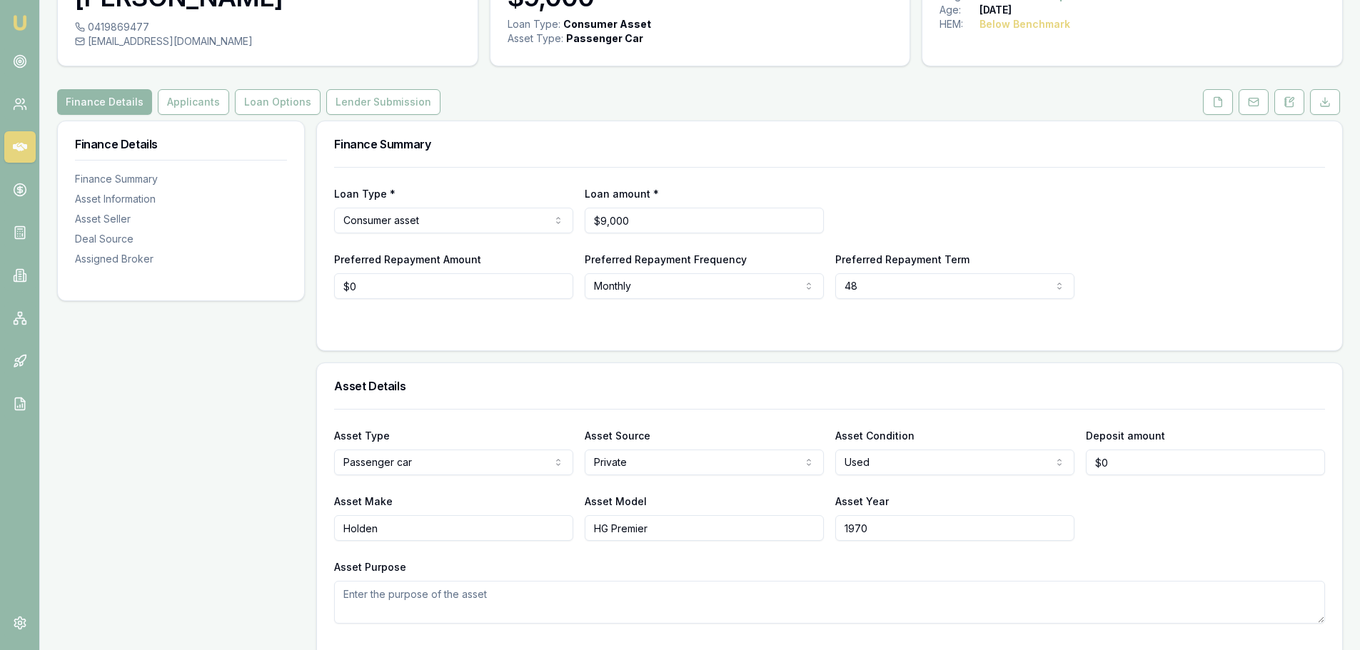
scroll to position [0, 0]
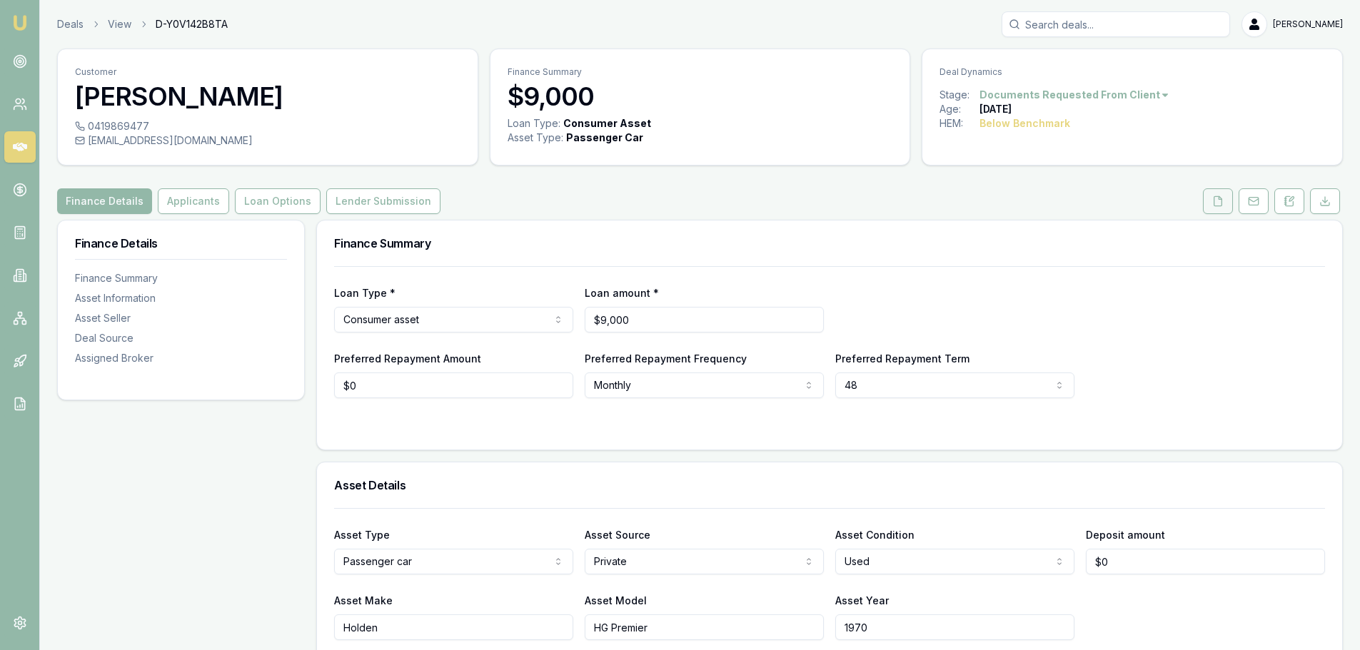
click at [1210, 205] on button at bounding box center [1218, 201] width 30 height 26
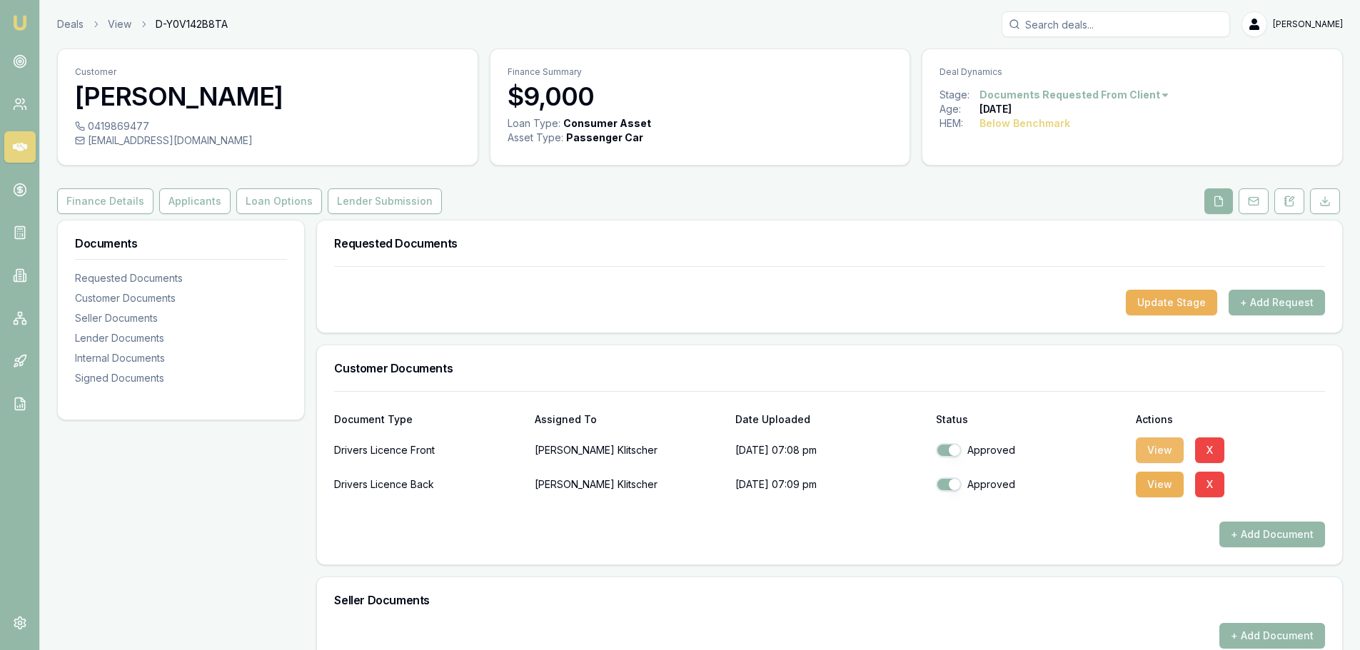
click at [1158, 455] on button "View" at bounding box center [1160, 451] width 48 height 26
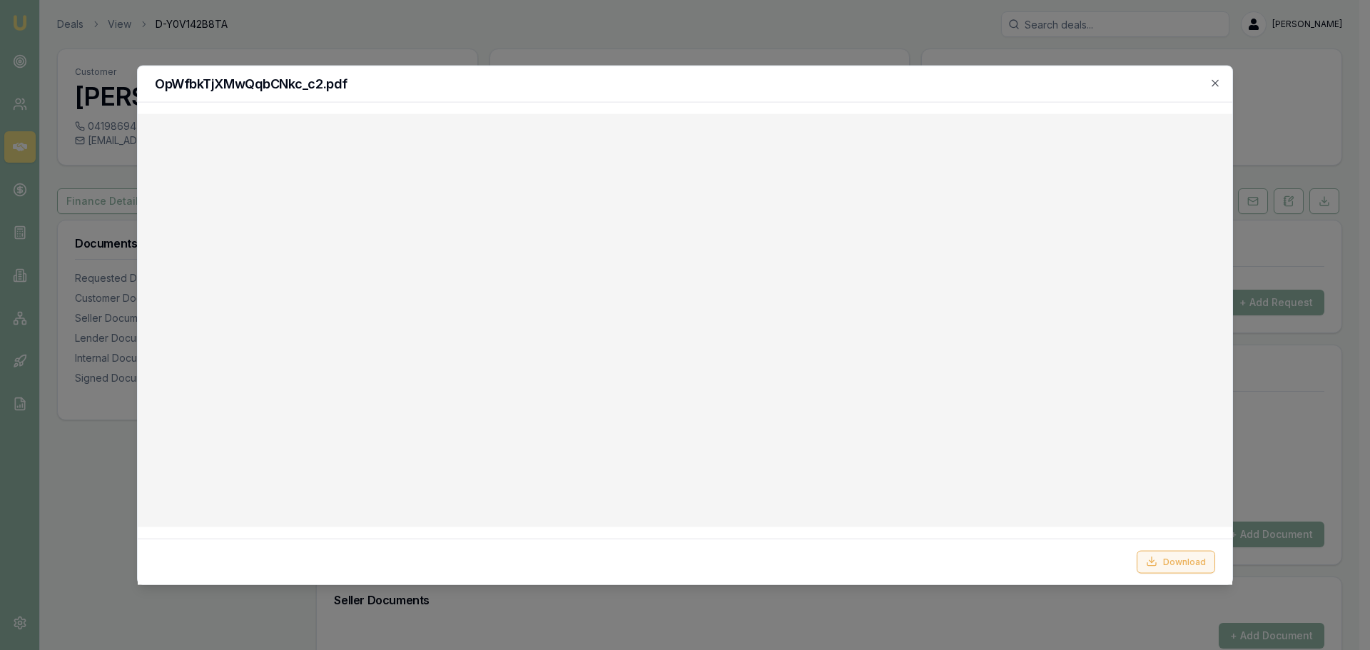
click at [1192, 562] on button "Download" at bounding box center [1176, 561] width 79 height 23
click at [1215, 81] on icon "button" at bounding box center [1215, 82] width 11 height 11
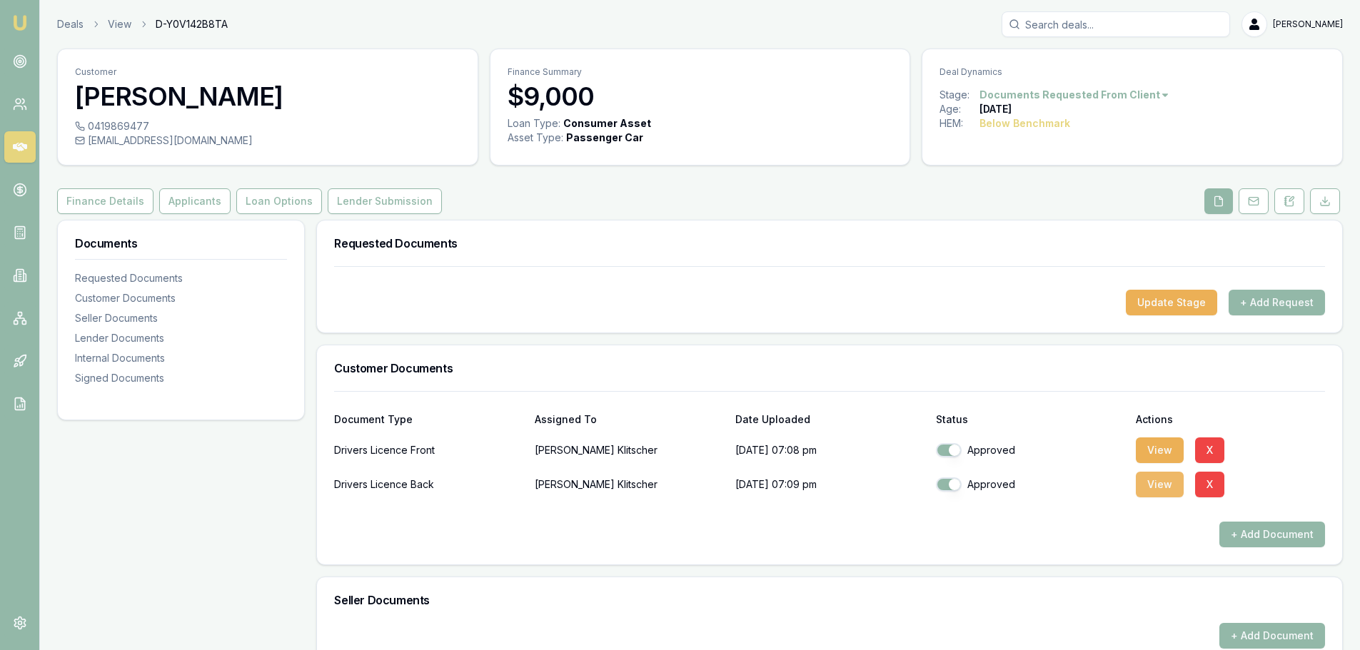
click at [1159, 480] on button "View" at bounding box center [1160, 485] width 48 height 26
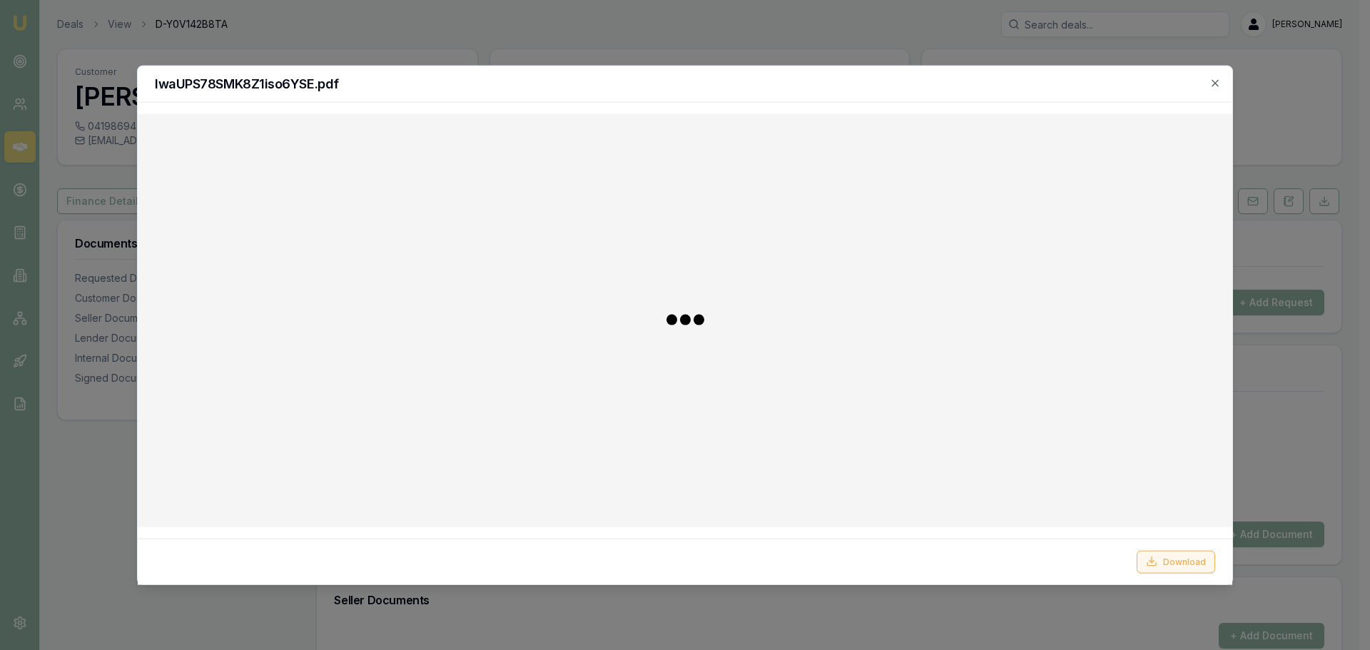
click at [1175, 555] on button "Download" at bounding box center [1176, 561] width 79 height 23
click at [1212, 80] on icon "button" at bounding box center [1215, 82] width 11 height 11
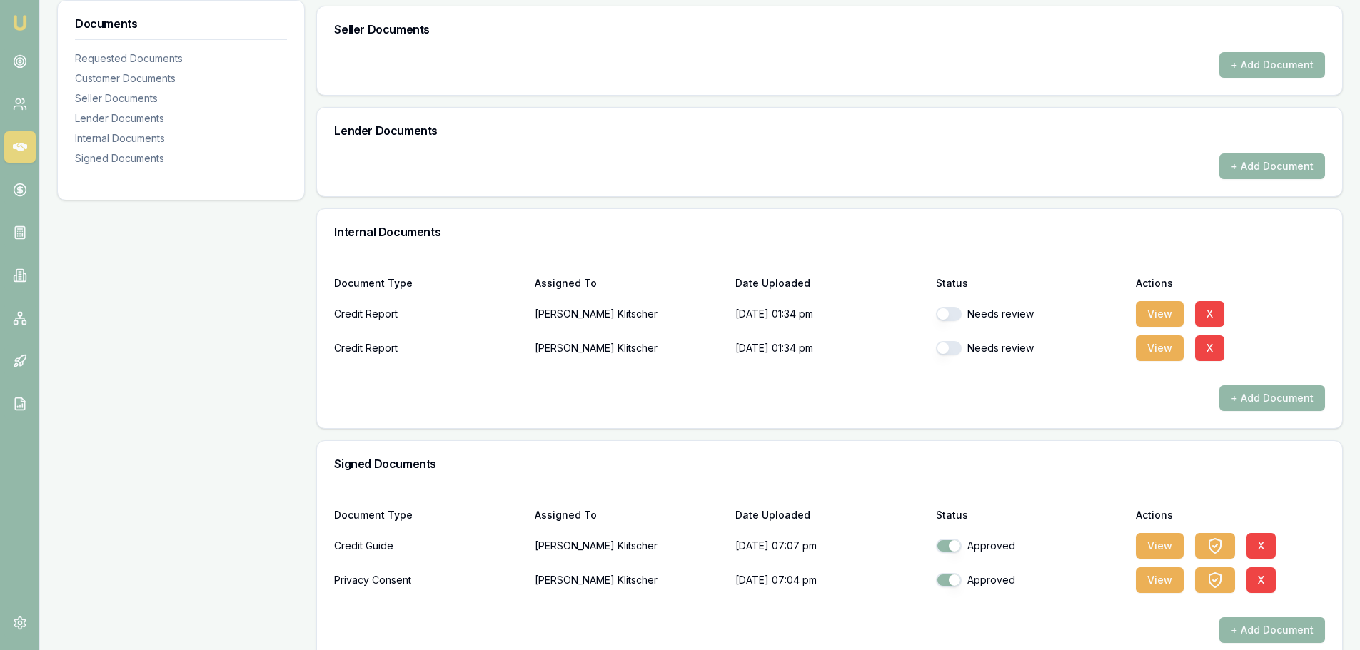
scroll to position [593, 0]
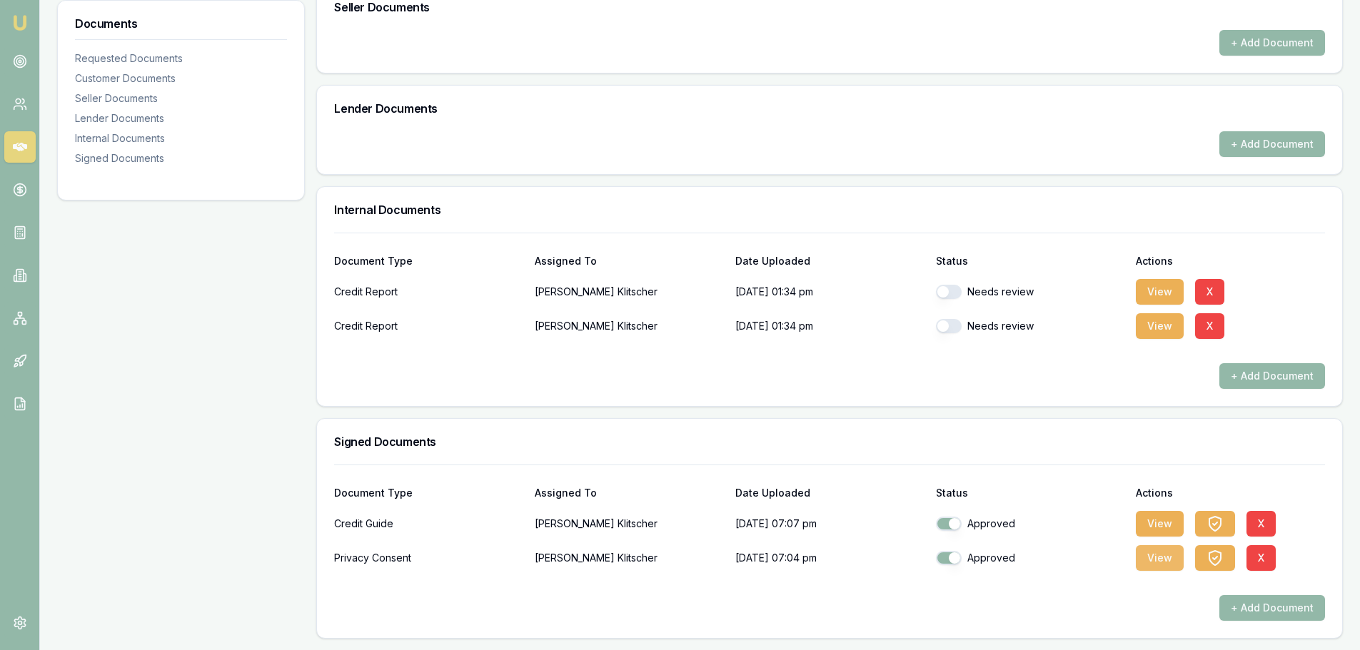
click at [1163, 563] on button "View" at bounding box center [1160, 558] width 48 height 26
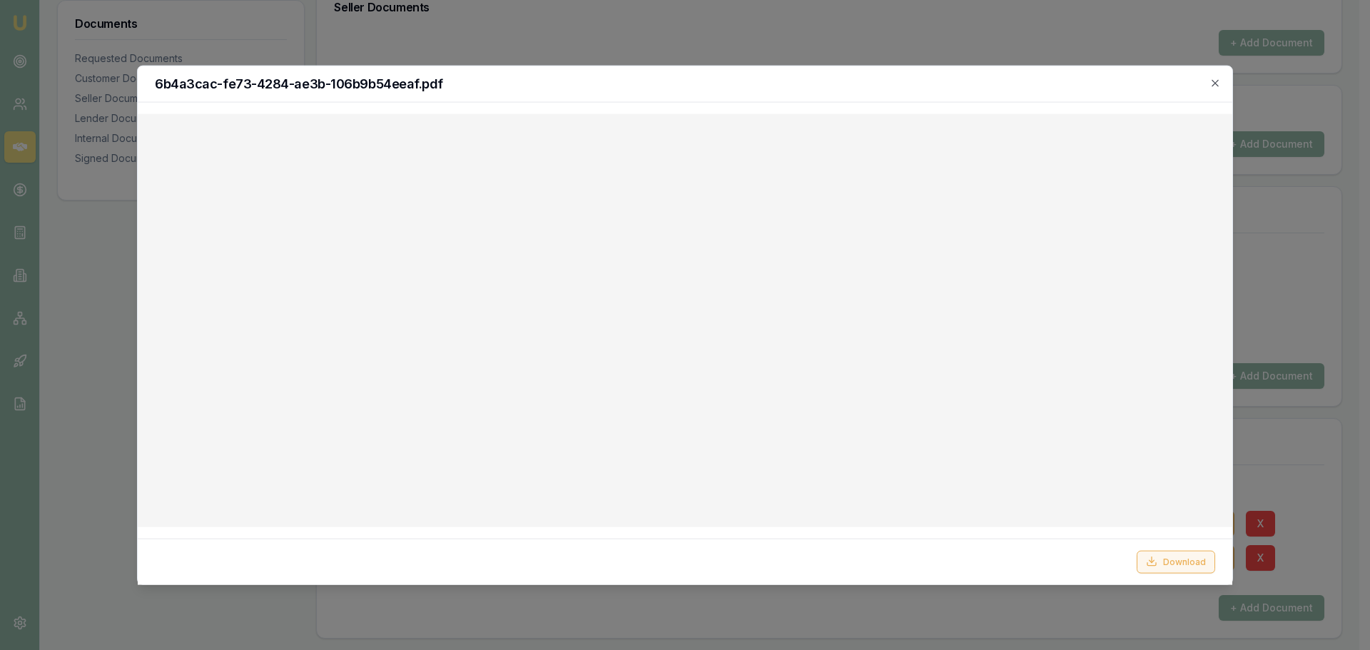
click at [1165, 552] on button "Download" at bounding box center [1176, 561] width 79 height 23
click at [1215, 83] on icon "button" at bounding box center [1215, 82] width 11 height 11
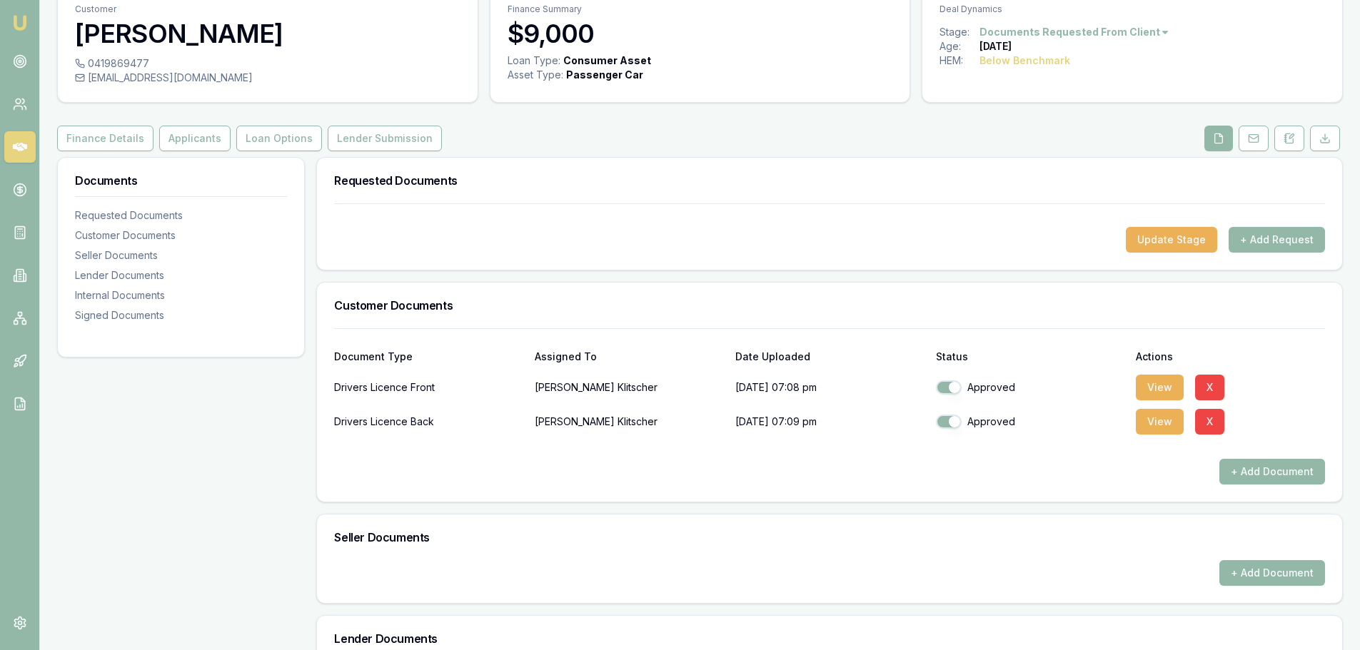
scroll to position [0, 0]
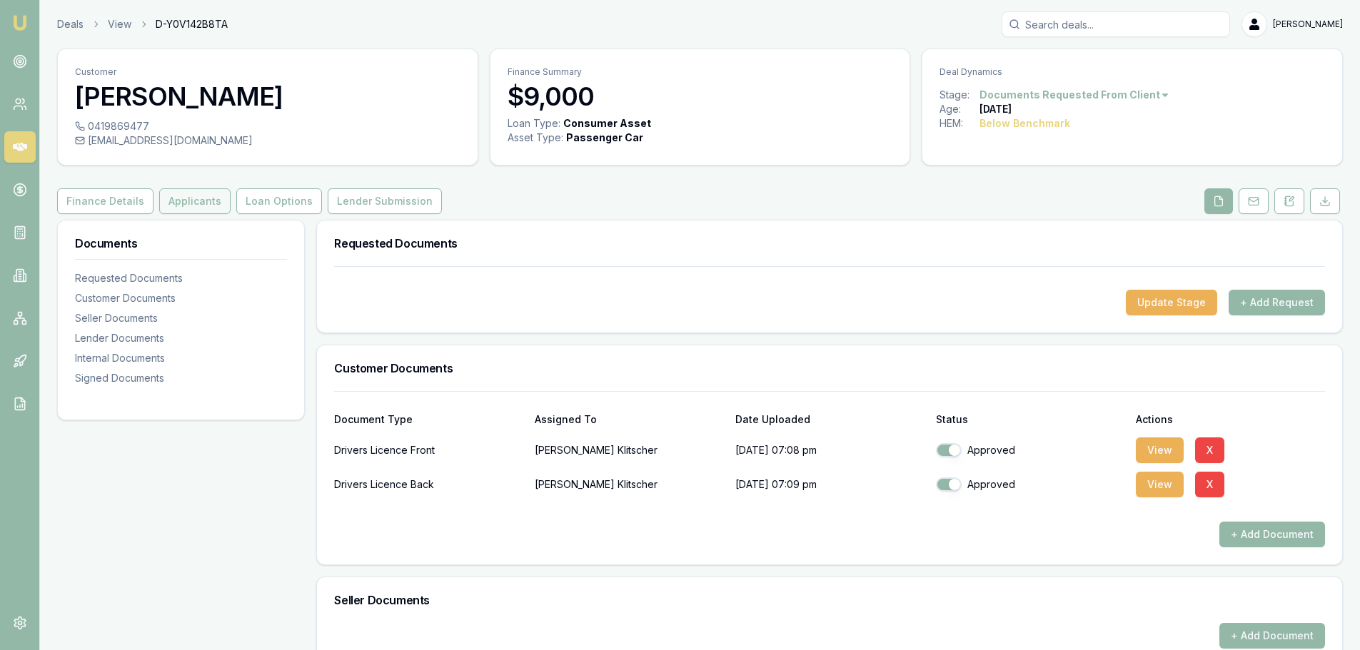
click at [218, 197] on button "Applicants" at bounding box center [194, 201] width 71 height 26
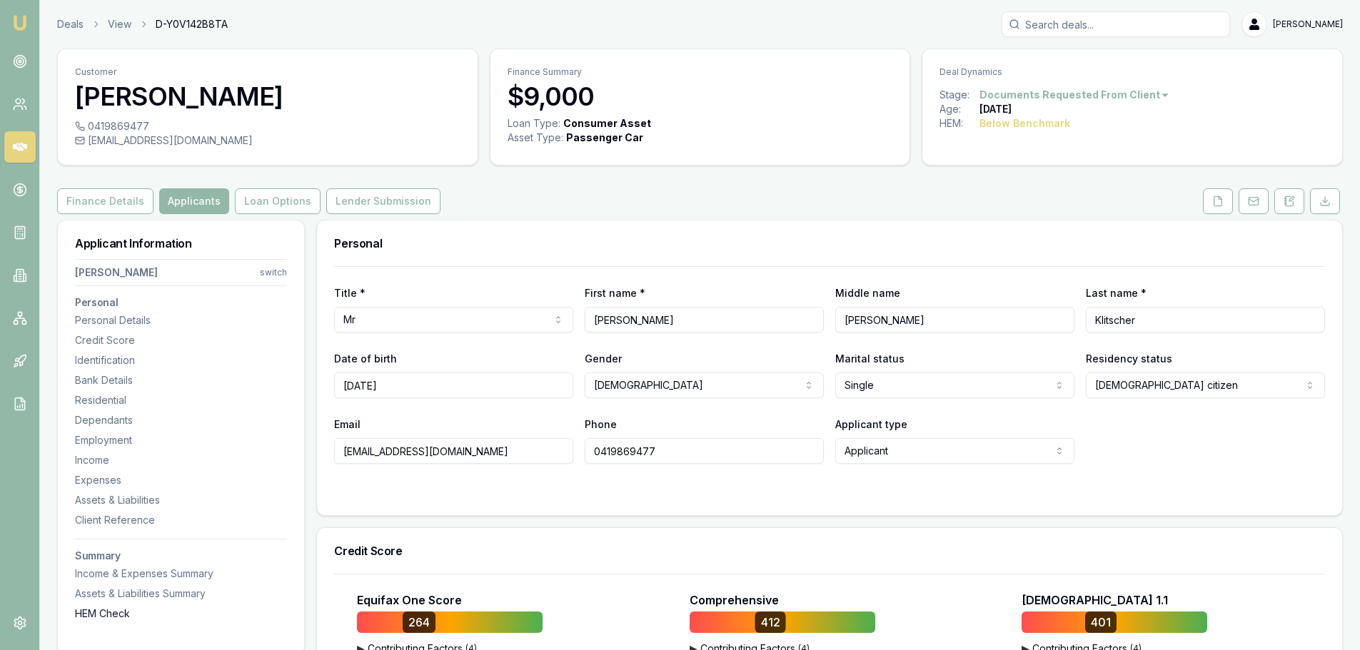
click at [88, 612] on div "HEM Check" at bounding box center [181, 614] width 212 height 14
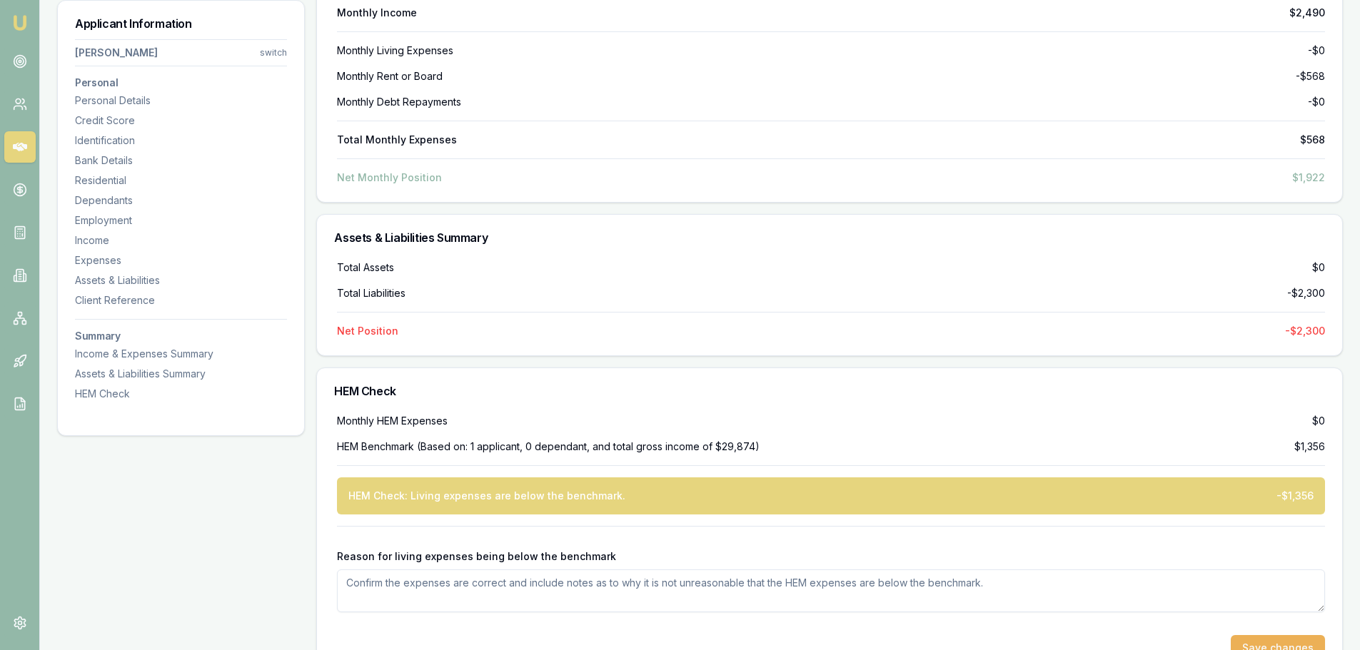
scroll to position [3997, 0]
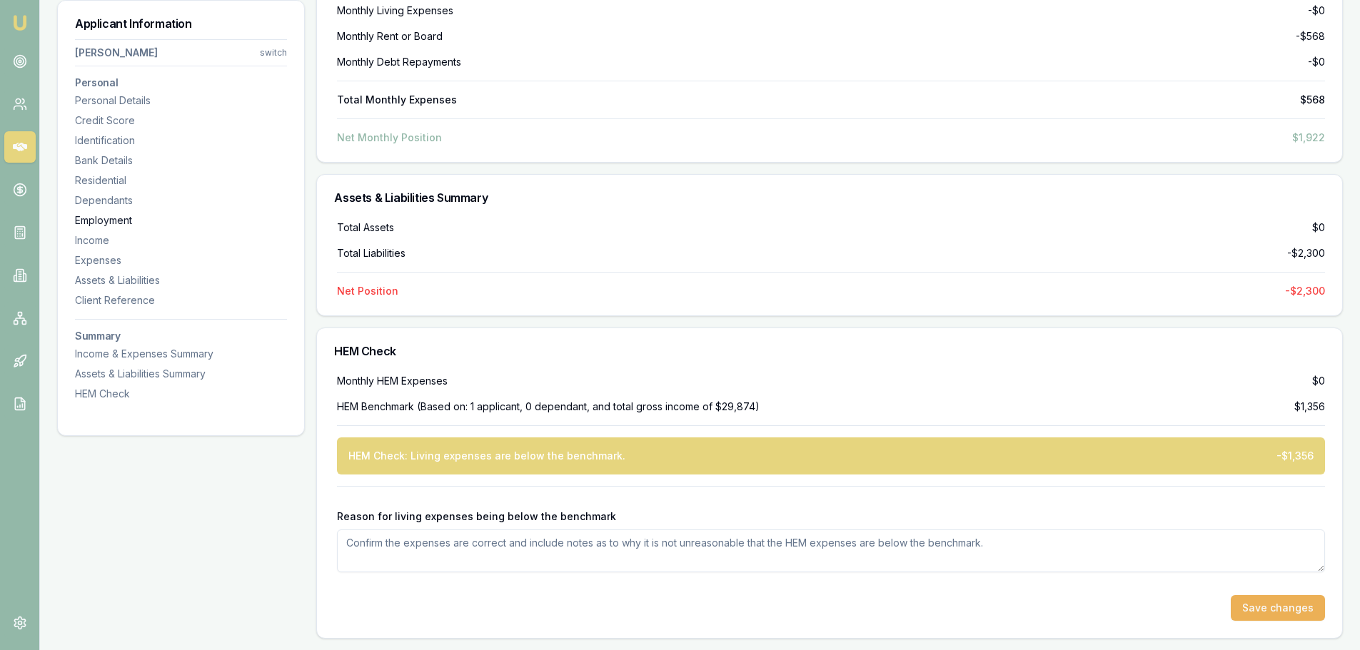
click at [103, 218] on div "Employment" at bounding box center [181, 220] width 212 height 14
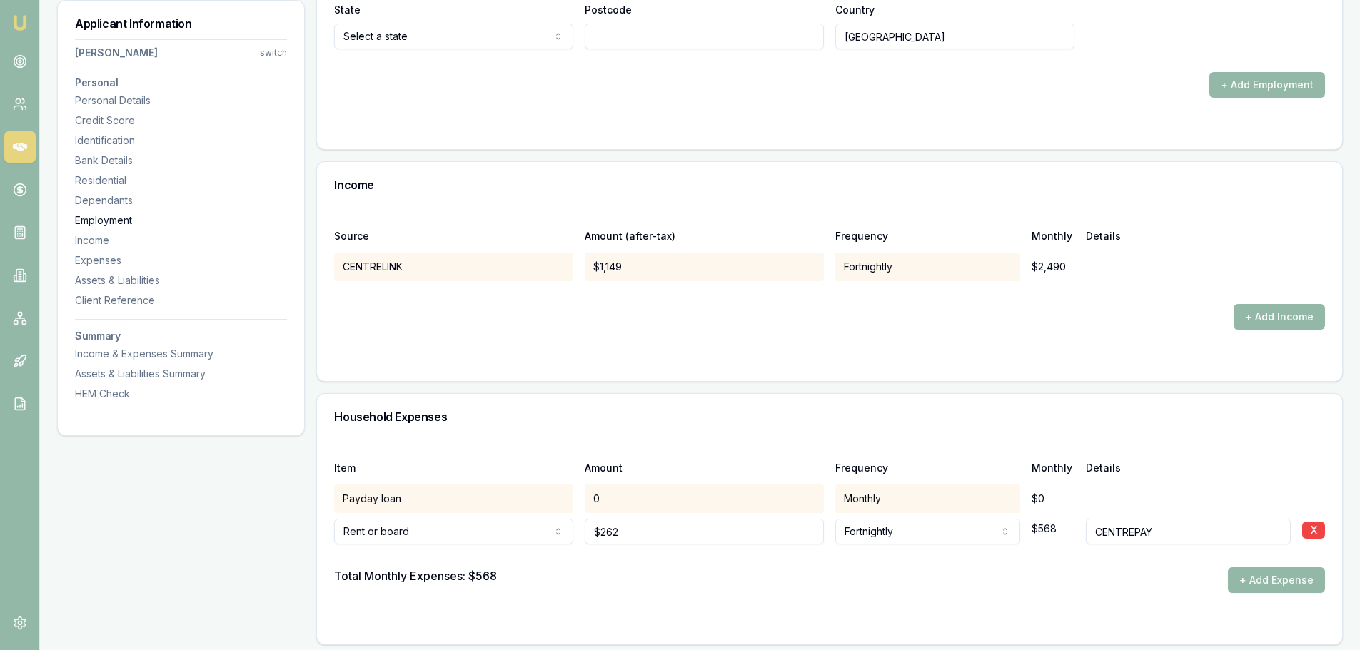
scroll to position [2169, 0]
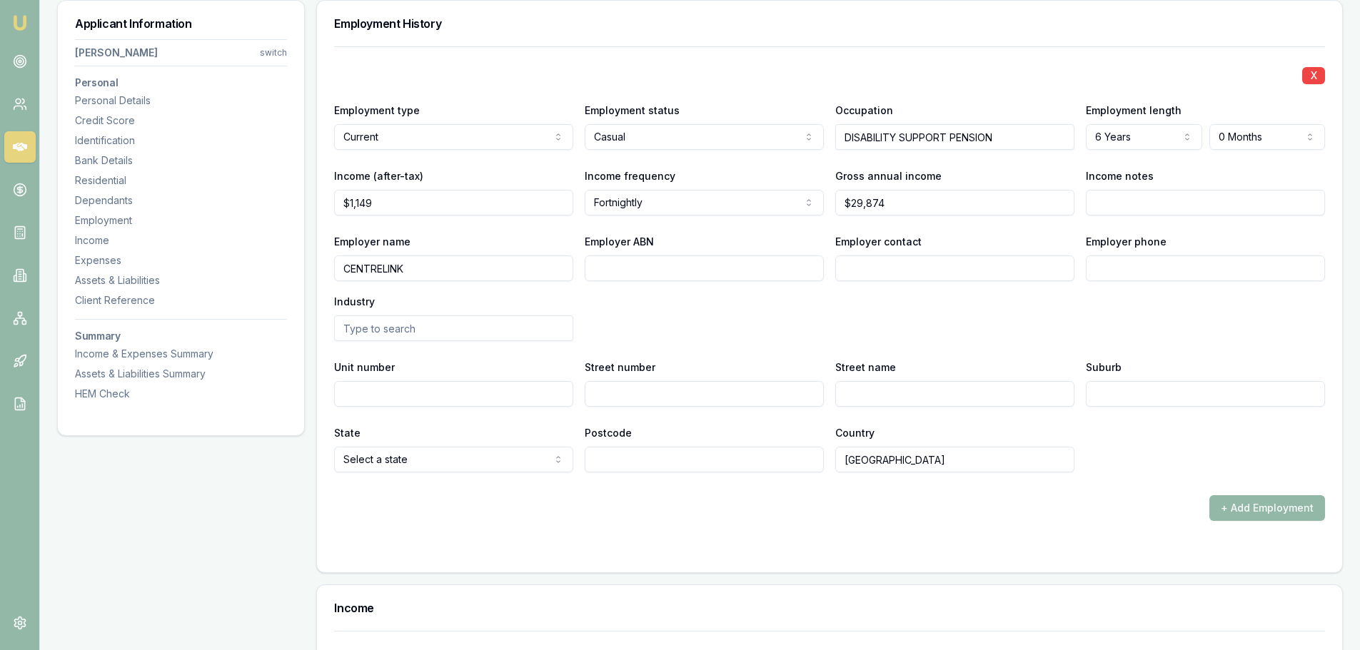
click at [950, 355] on div "X Employment type Current Current Previous Employment status Casual Full time P…" at bounding box center [829, 259] width 991 height 426
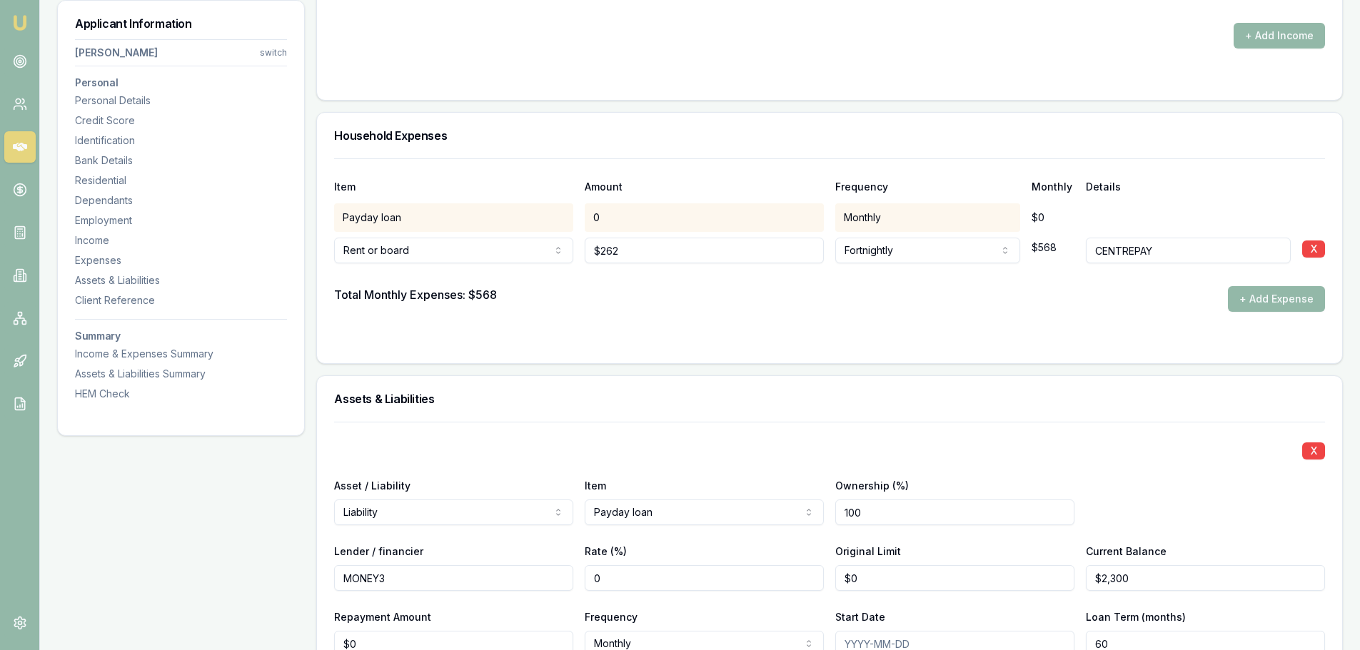
scroll to position [2883, 0]
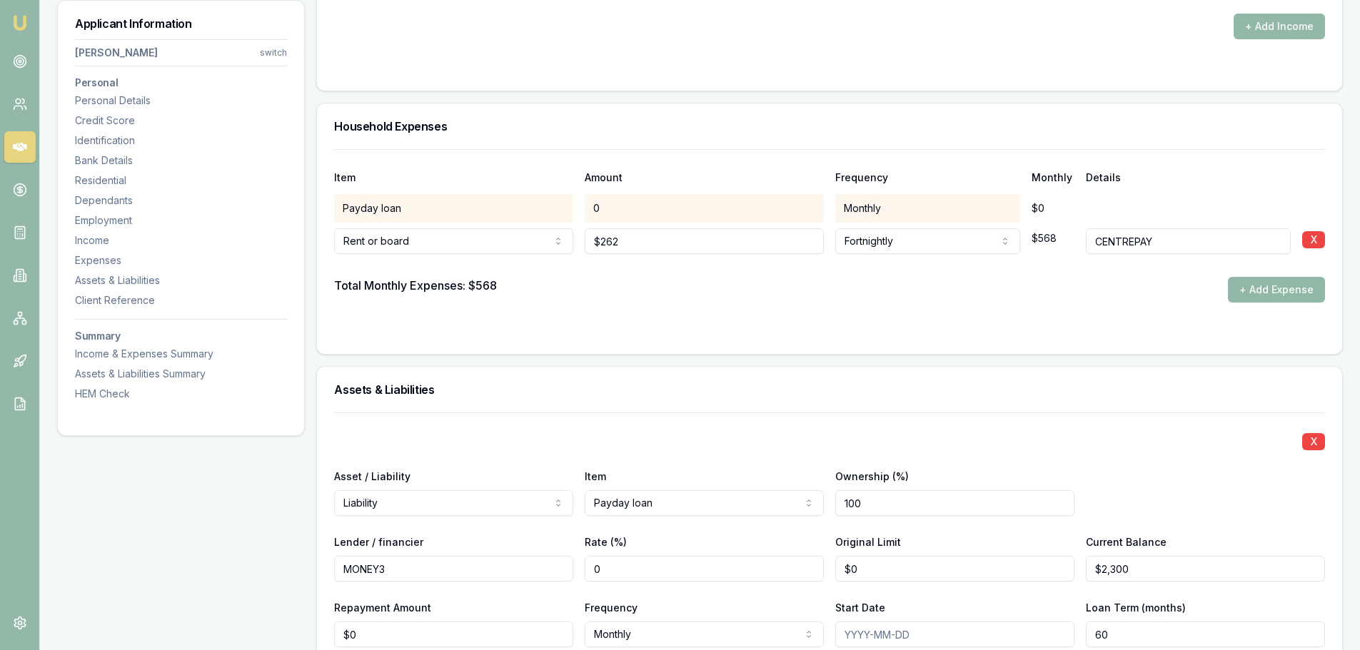
click at [1279, 289] on button "+ Add Expense" at bounding box center [1276, 290] width 97 height 26
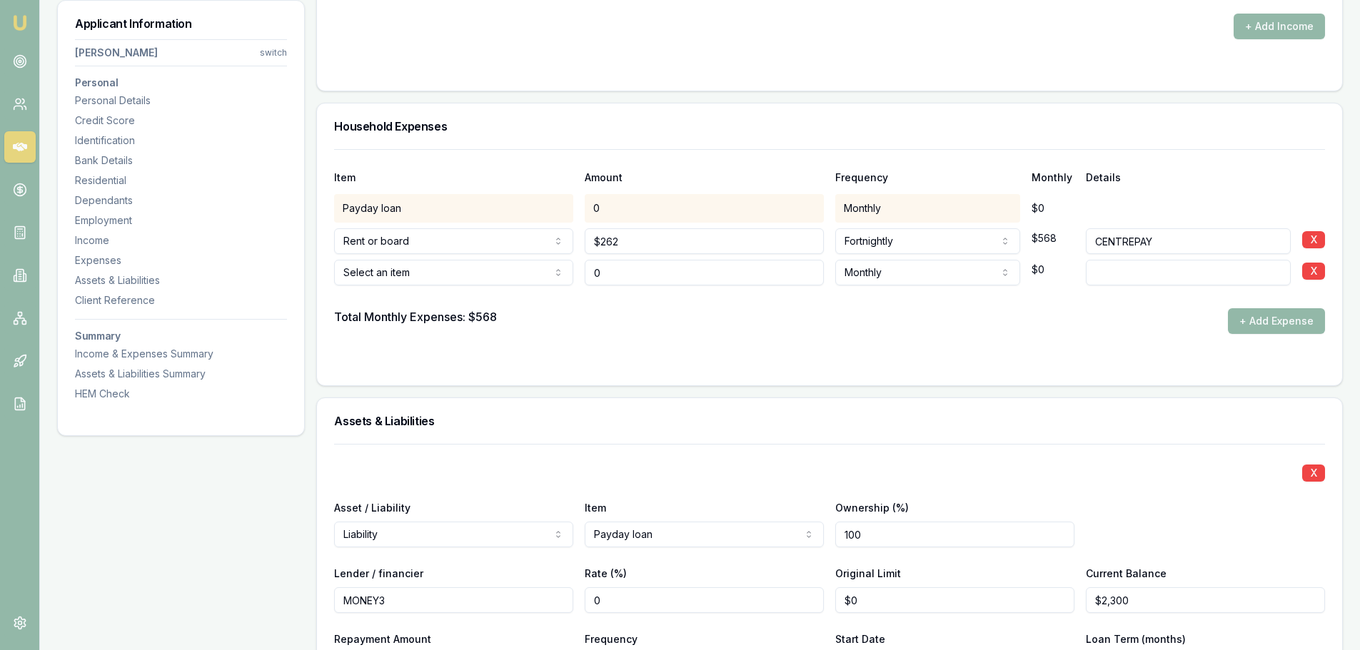
type input "$0"
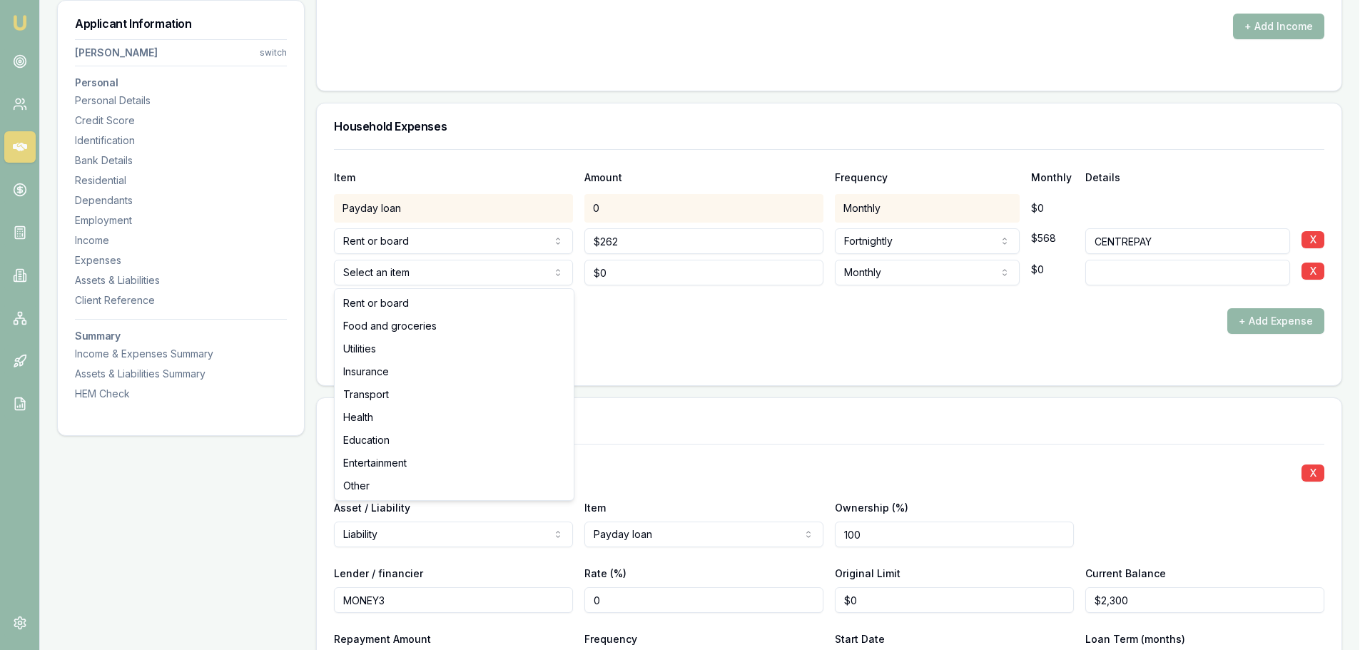
select select "FOOD_AND_GROCERIES"
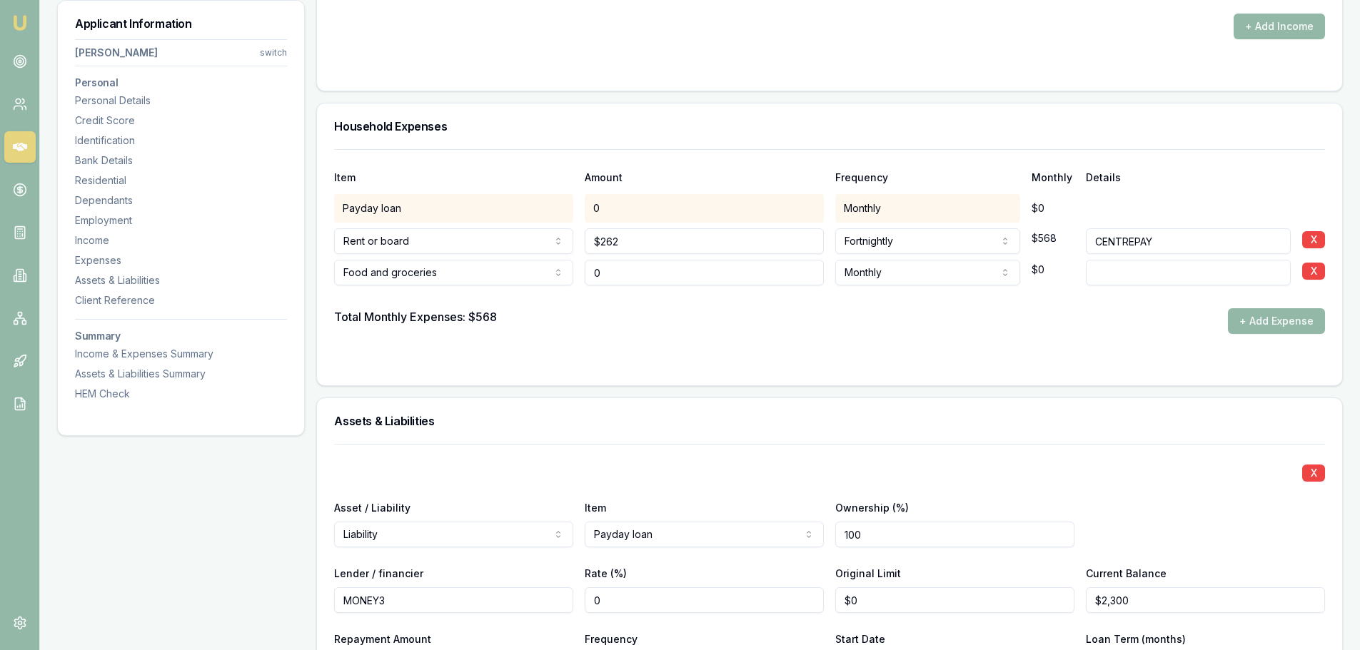
drag, startPoint x: 641, startPoint y: 280, endPoint x: 370, endPoint y: 262, distance: 271.8
click at [390, 265] on div "Food and groceries Rent or board Food and groceries Utilities Insurance Transpo…" at bounding box center [829, 269] width 991 height 31
type input "$100"
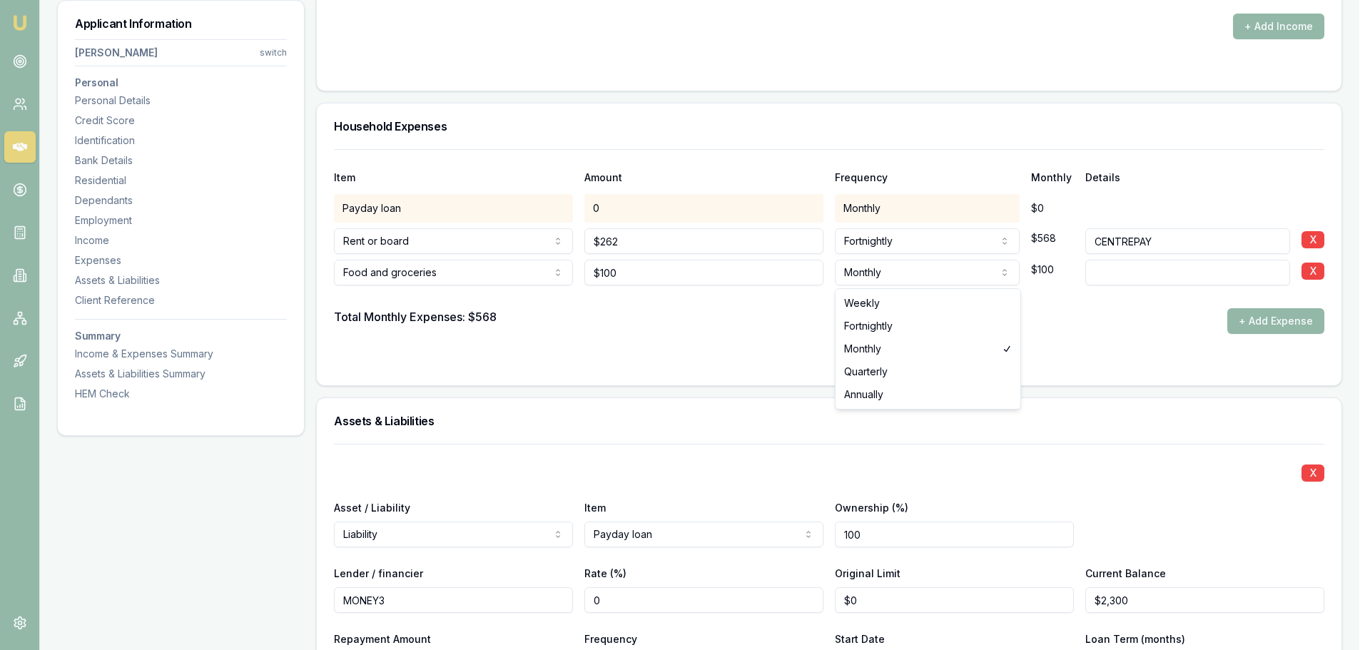
select select "WEEKLY"
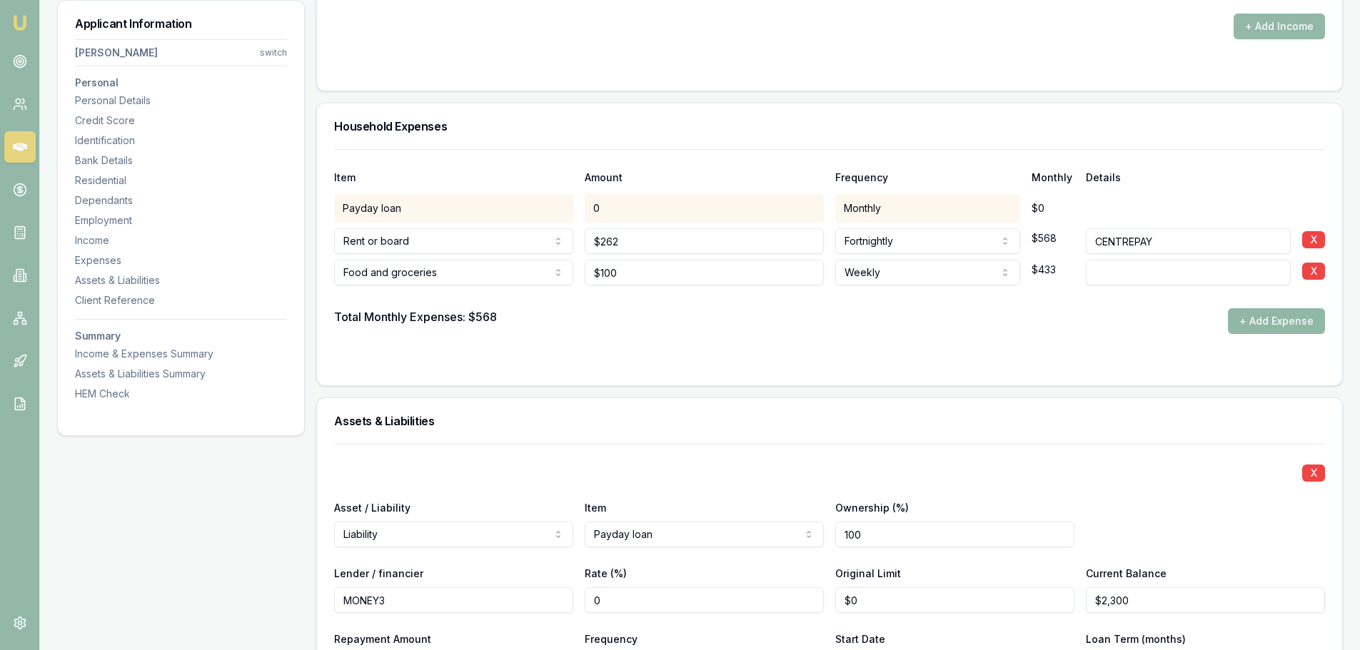
click at [1304, 311] on button "+ Add Expense" at bounding box center [1276, 321] width 97 height 26
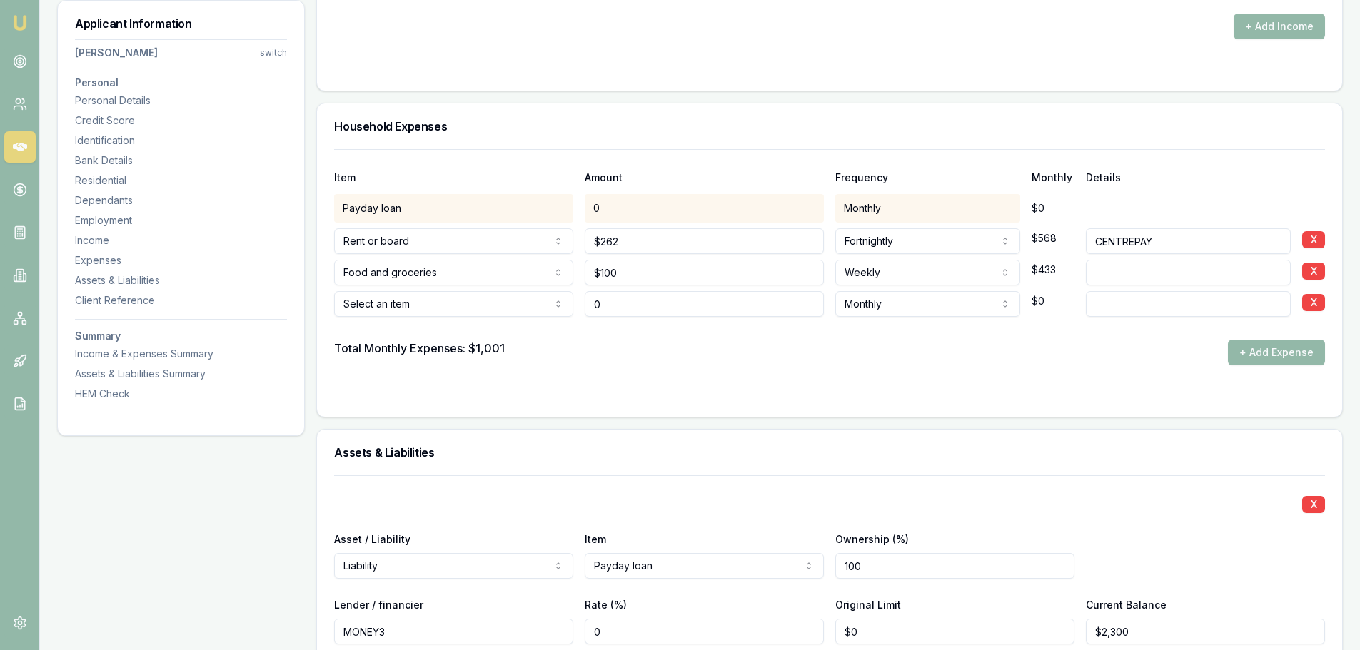
type input "$0"
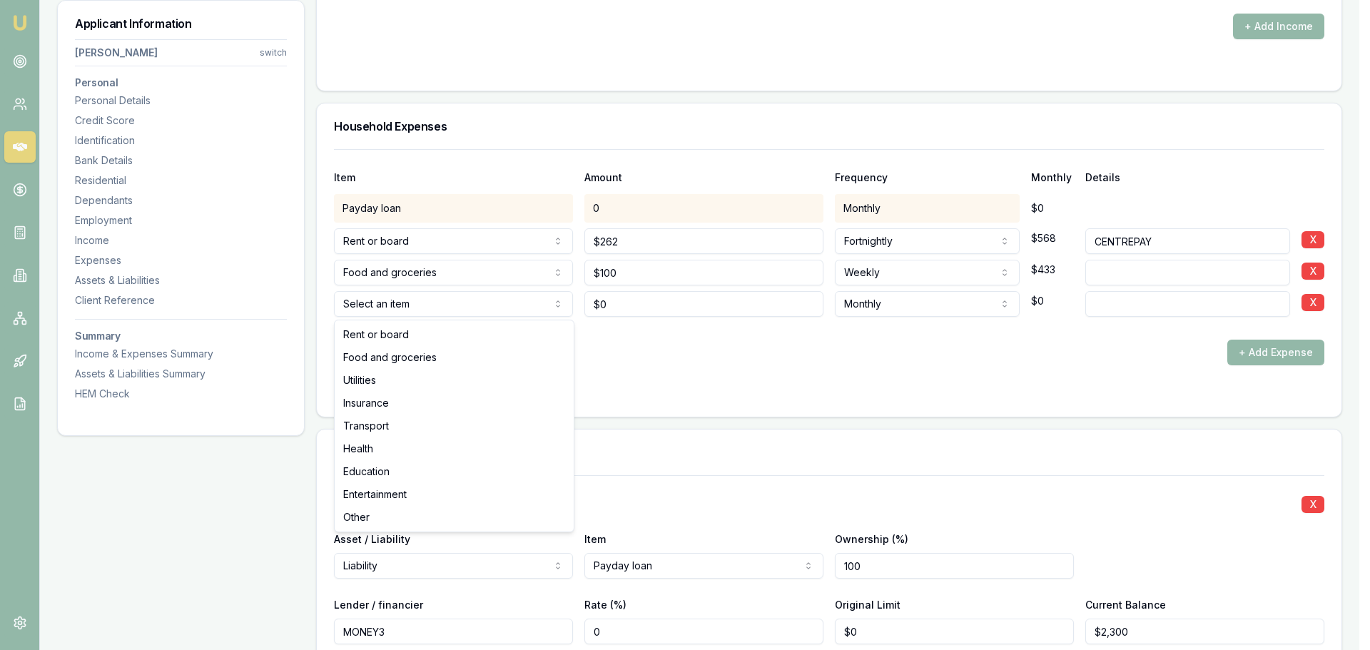
select select "UTILITIES"
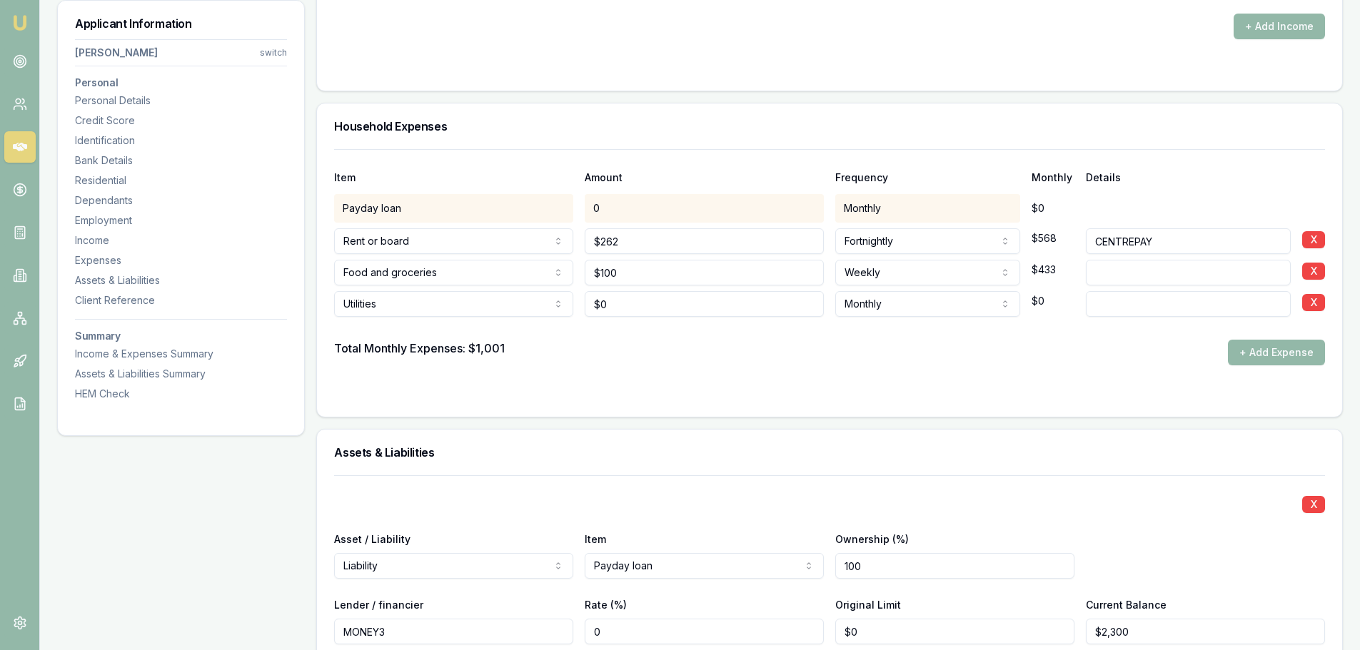
type input "0"
drag, startPoint x: 650, startPoint y: 310, endPoint x: 540, endPoint y: 311, distance: 110.6
click at [557, 311] on div "Utilities Rent or board Food and groceries Utilities Insurance Transport Health…" at bounding box center [829, 300] width 991 height 31
type input "$80"
click at [1116, 312] on input at bounding box center [1188, 304] width 205 height 26
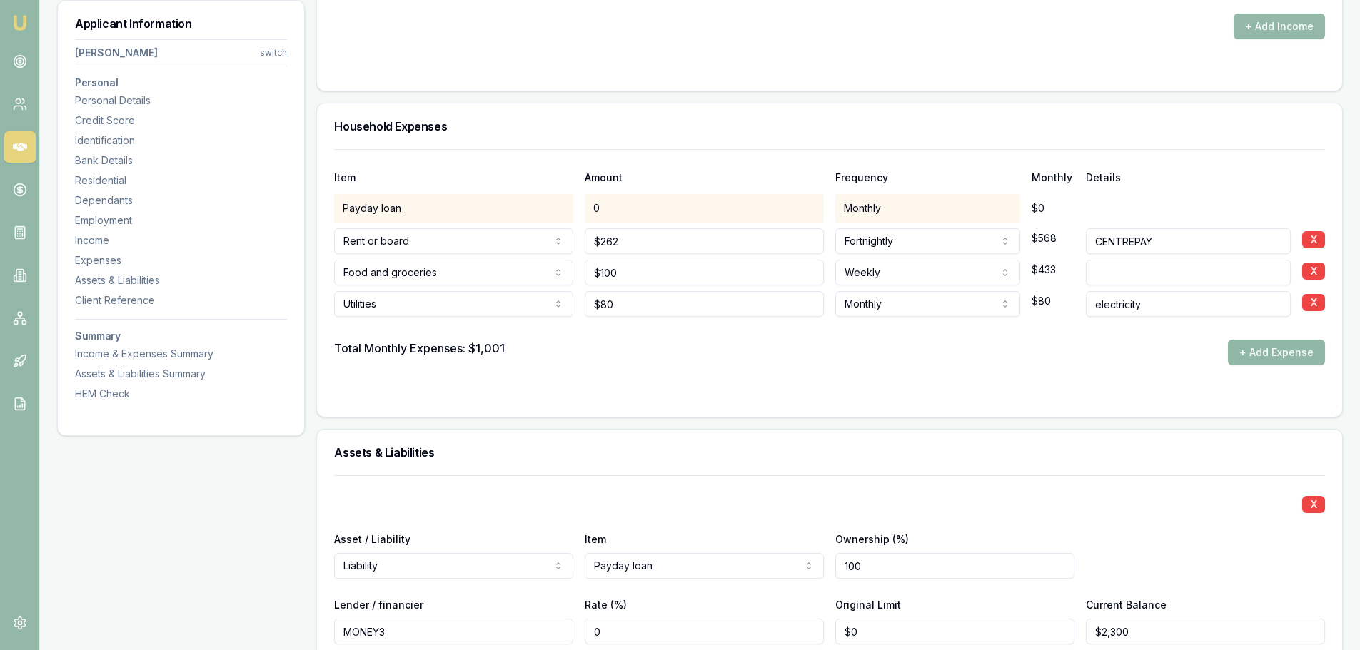
type input "electricity"
drag, startPoint x: 1255, startPoint y: 358, endPoint x: 1239, endPoint y: 360, distance: 16.5
click at [1256, 358] on button "+ Add Expense" at bounding box center [1276, 353] width 97 height 26
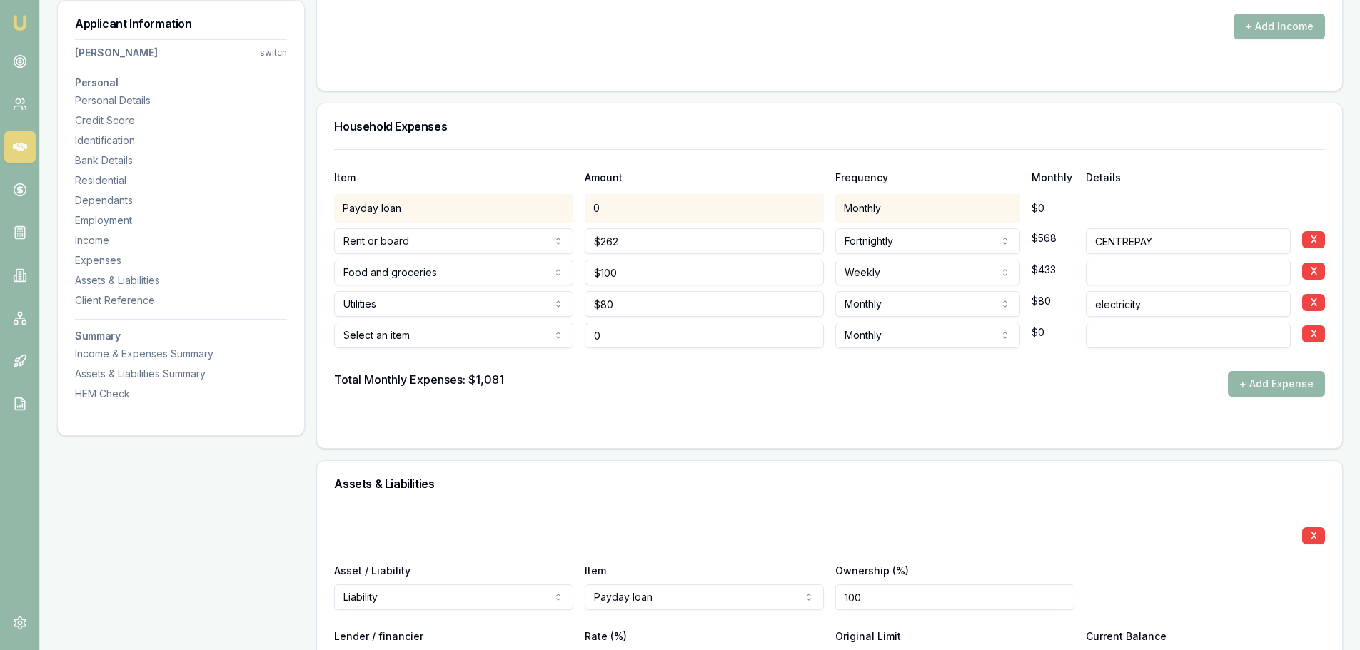
type input "$0"
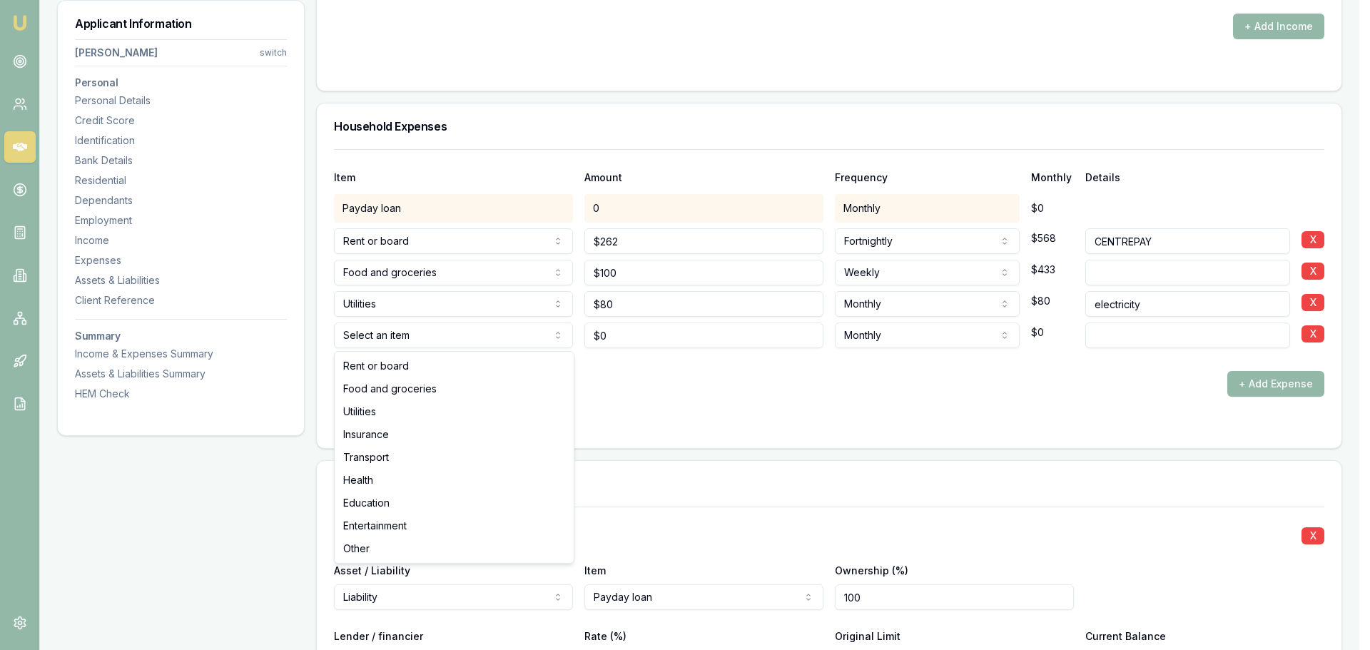
select select "TRANSPORT"
drag, startPoint x: 414, startPoint y: 463, endPoint x: 430, endPoint y: 455, distance: 18.5
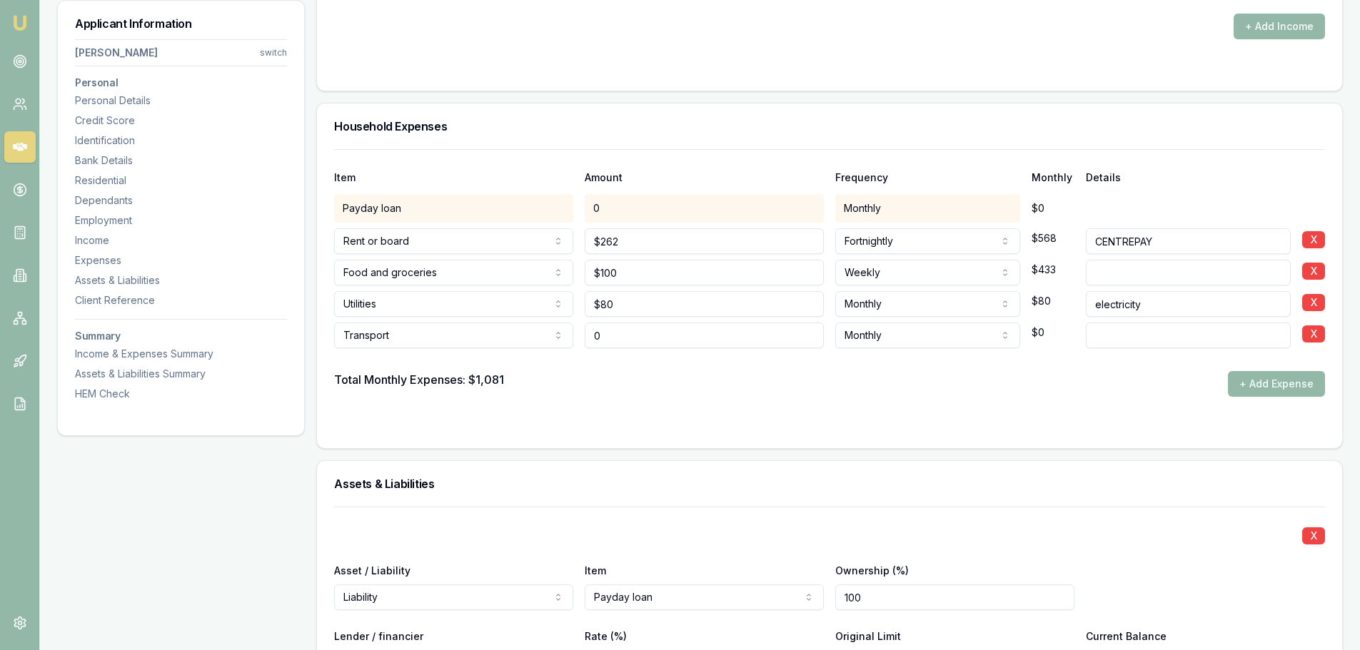
drag, startPoint x: 661, startPoint y: 340, endPoint x: 378, endPoint y: 329, distance: 282.9
click at [421, 335] on div "Transport Rent or board Food and groceries Utilities Insurance Transport Health…" at bounding box center [829, 332] width 991 height 31
type input "$50"
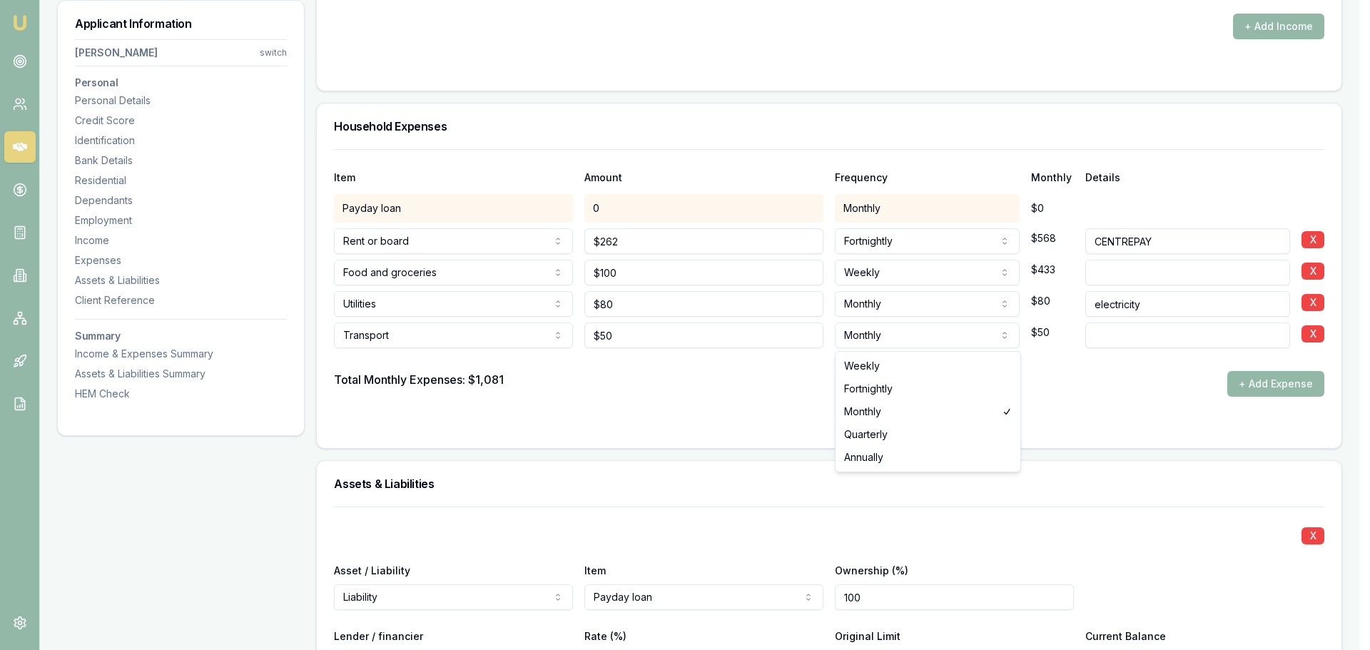
select select "WEEKLY"
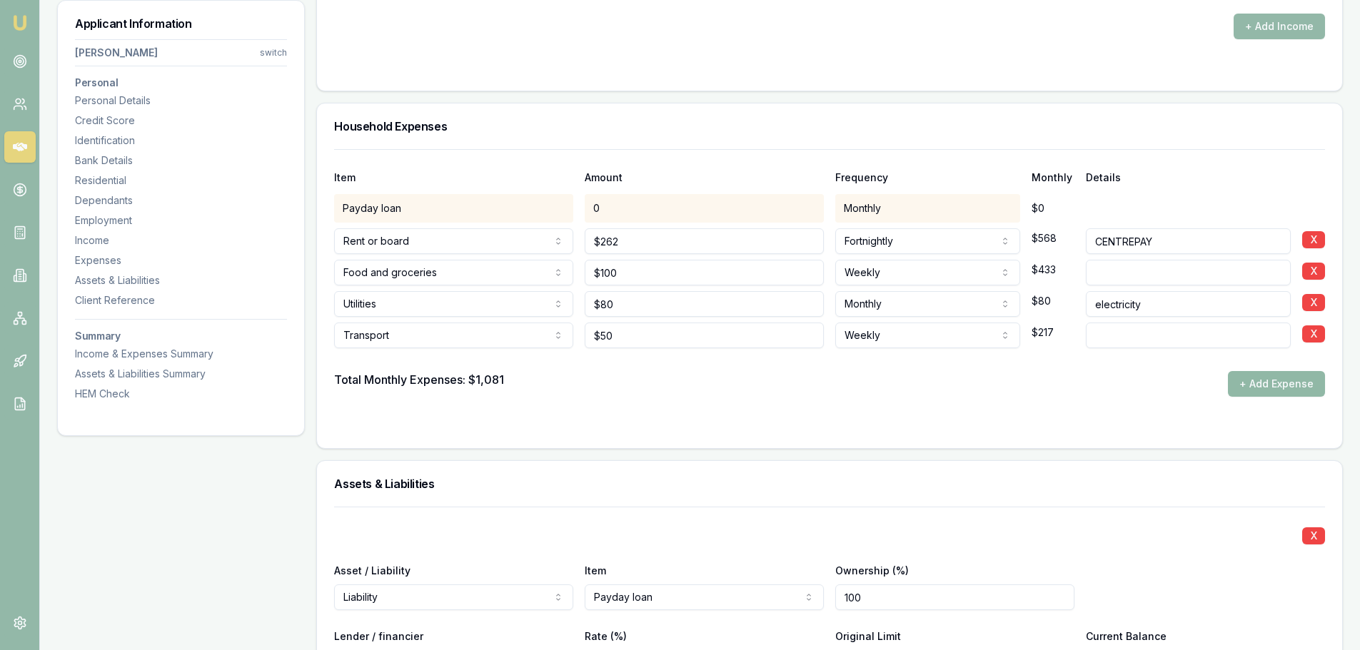
click at [1300, 377] on button "+ Add Expense" at bounding box center [1276, 384] width 97 height 26
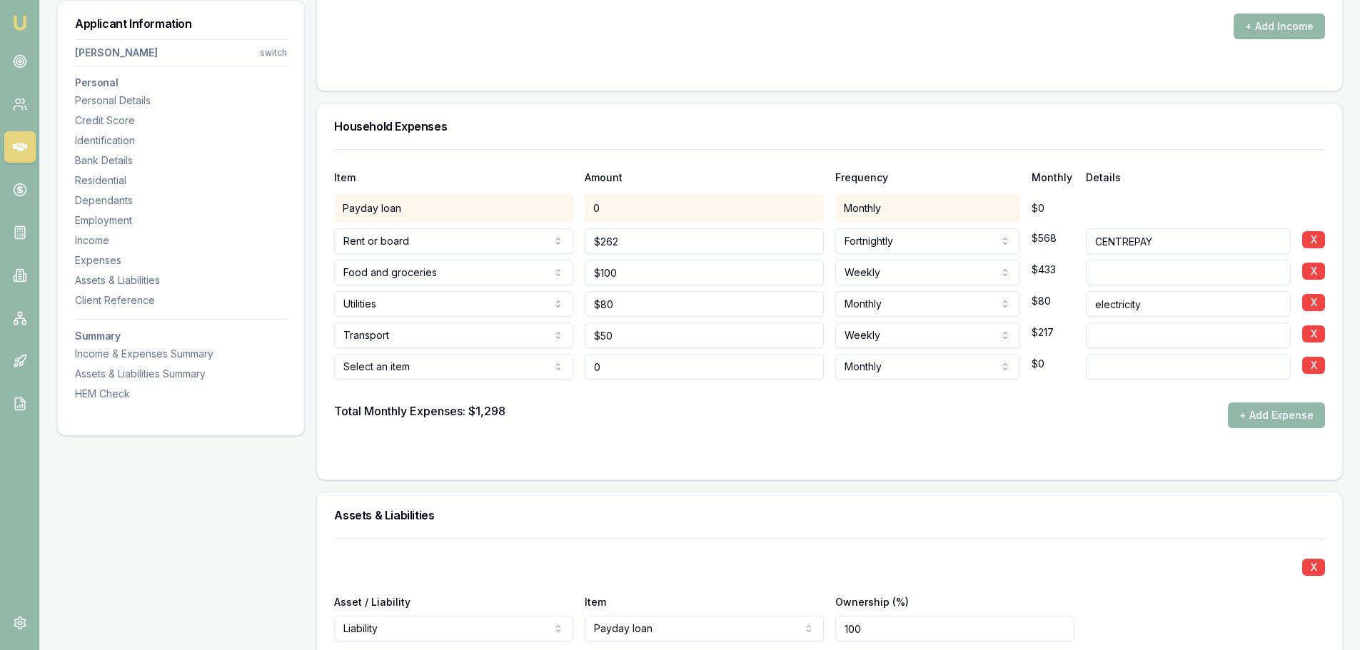
type input "$0"
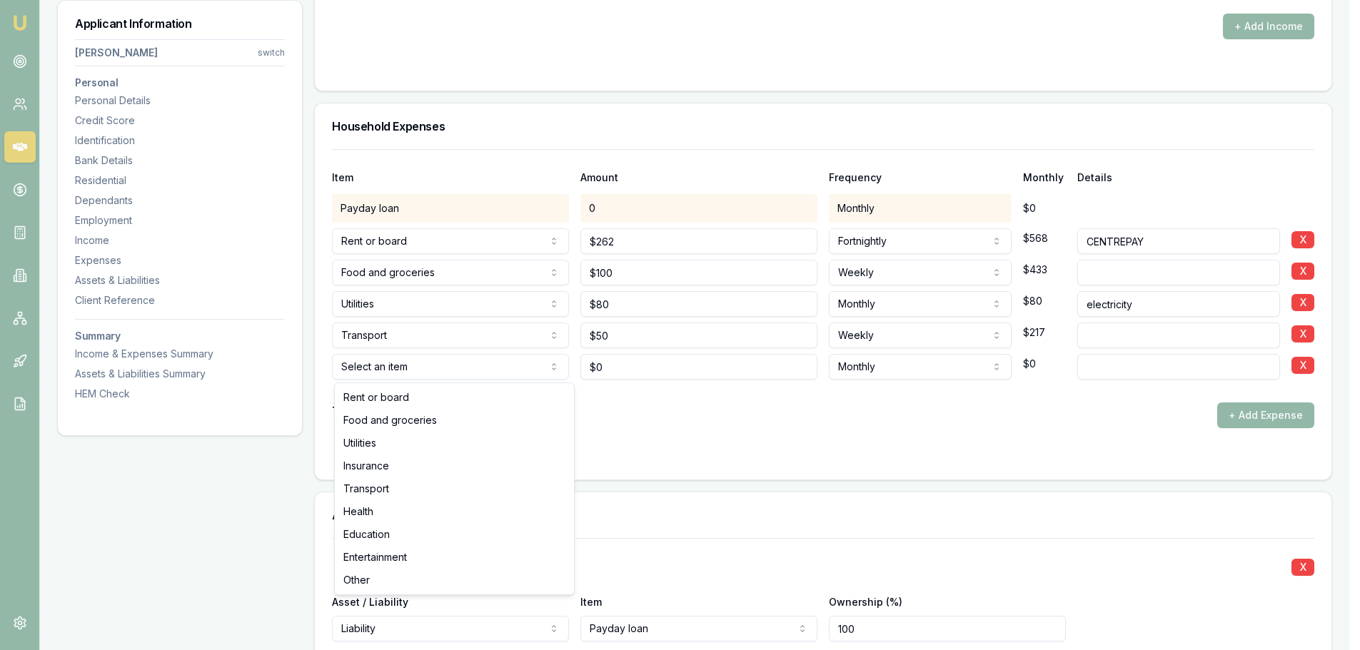
select select "ENTERTAINMENT"
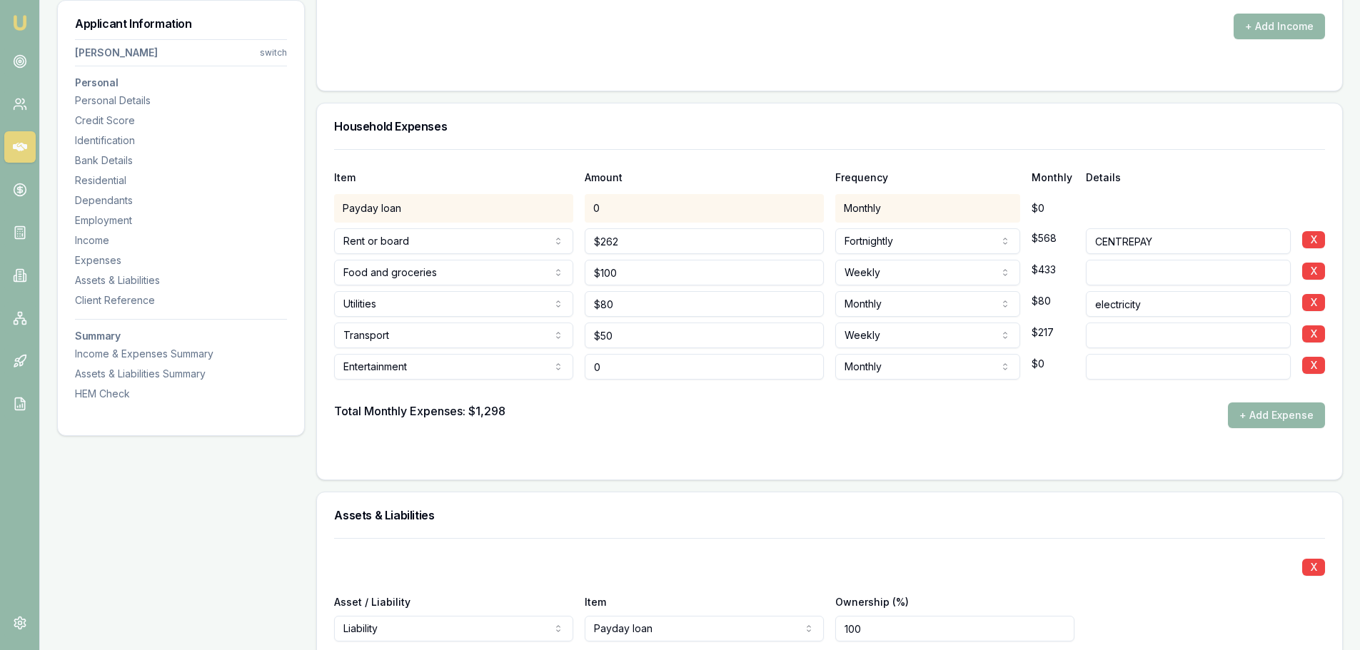
drag, startPoint x: 647, startPoint y: 372, endPoint x: 485, endPoint y: 369, distance: 162.0
click at [494, 369] on div "Entertainment Rent or board Food and groceries Utilities Insurance Transport He…" at bounding box center [829, 363] width 991 height 31
type input "$50"
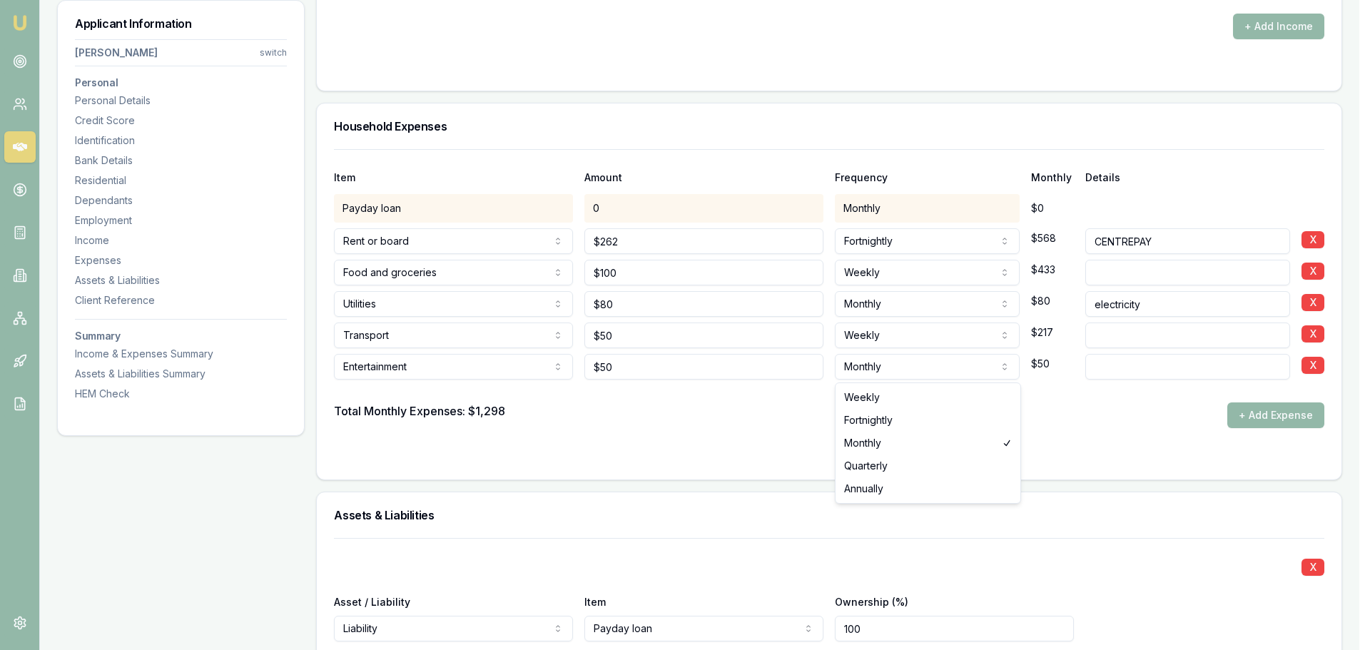
select select "WEEKLY"
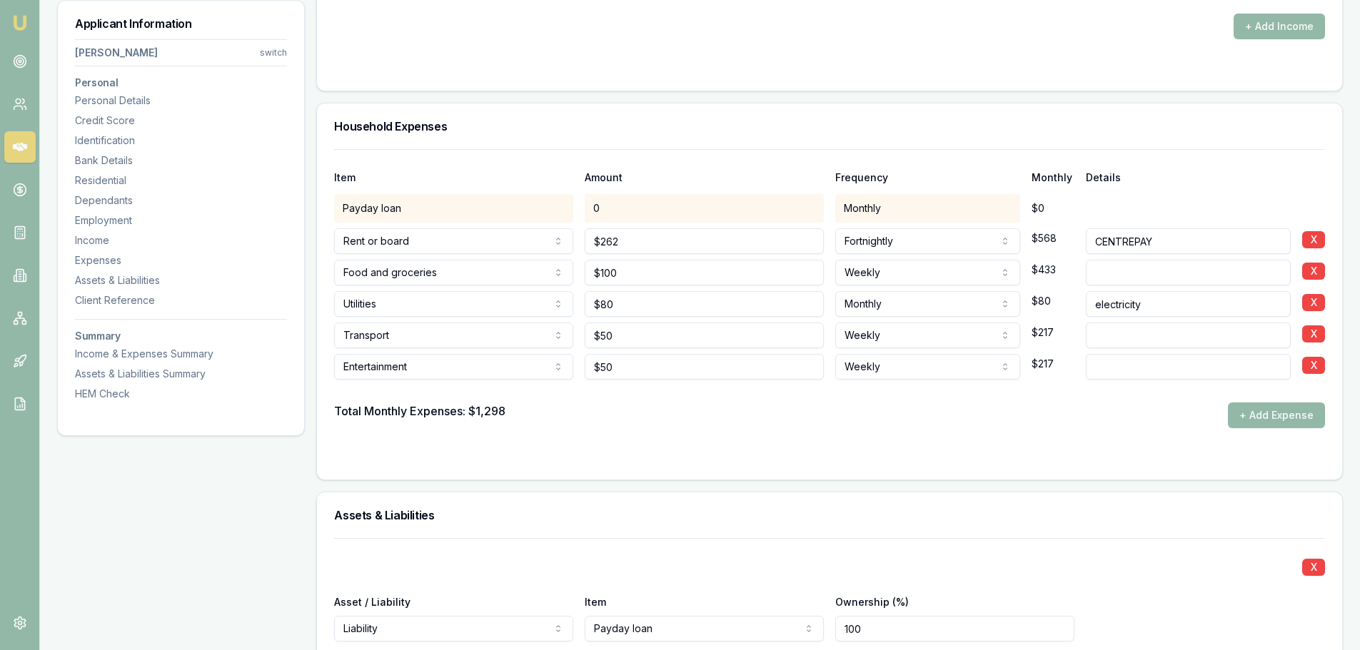
click at [848, 428] on form "Item Amount Frequency Monthly Details Payday loan 0 Monthly $0 Rent or board Re…" at bounding box center [829, 305] width 991 height 313
click at [1290, 421] on button "+ Add Expense" at bounding box center [1276, 416] width 97 height 26
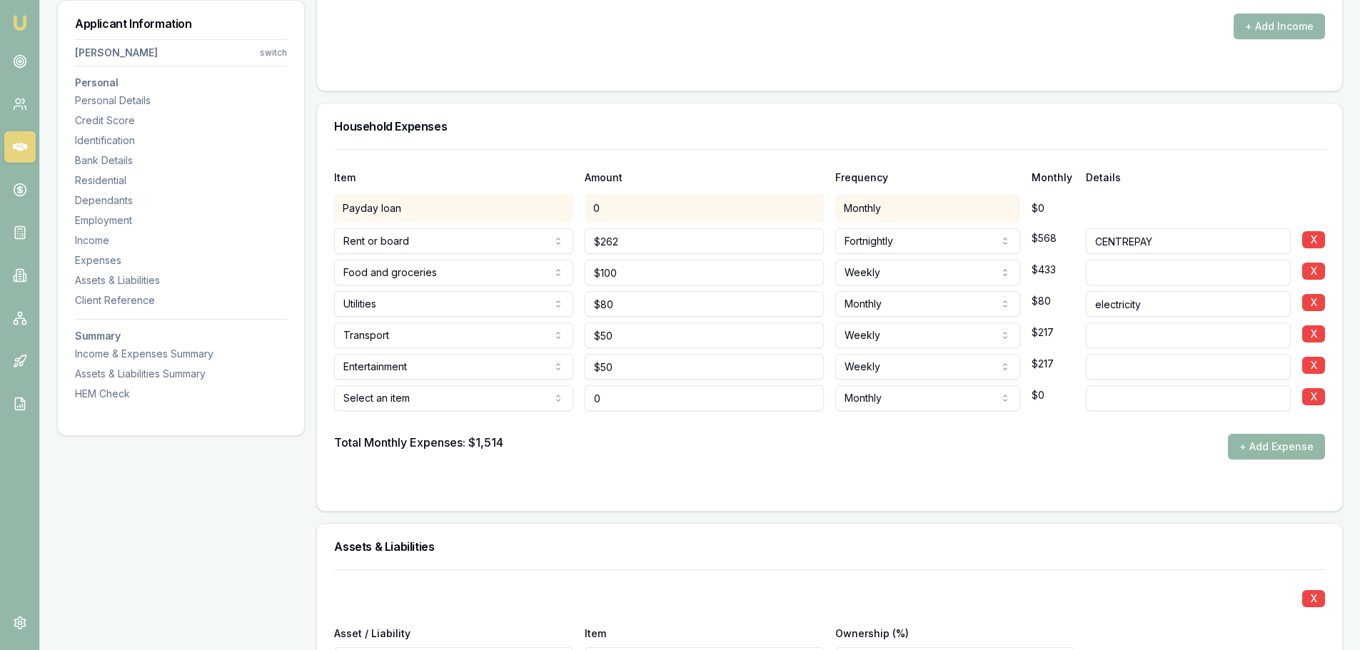
type input "$0"
drag, startPoint x: 624, startPoint y: 277, endPoint x: 421, endPoint y: 267, distance: 202.9
drag, startPoint x: 641, startPoint y: 278, endPoint x: 191, endPoint y: 273, distance: 449.7
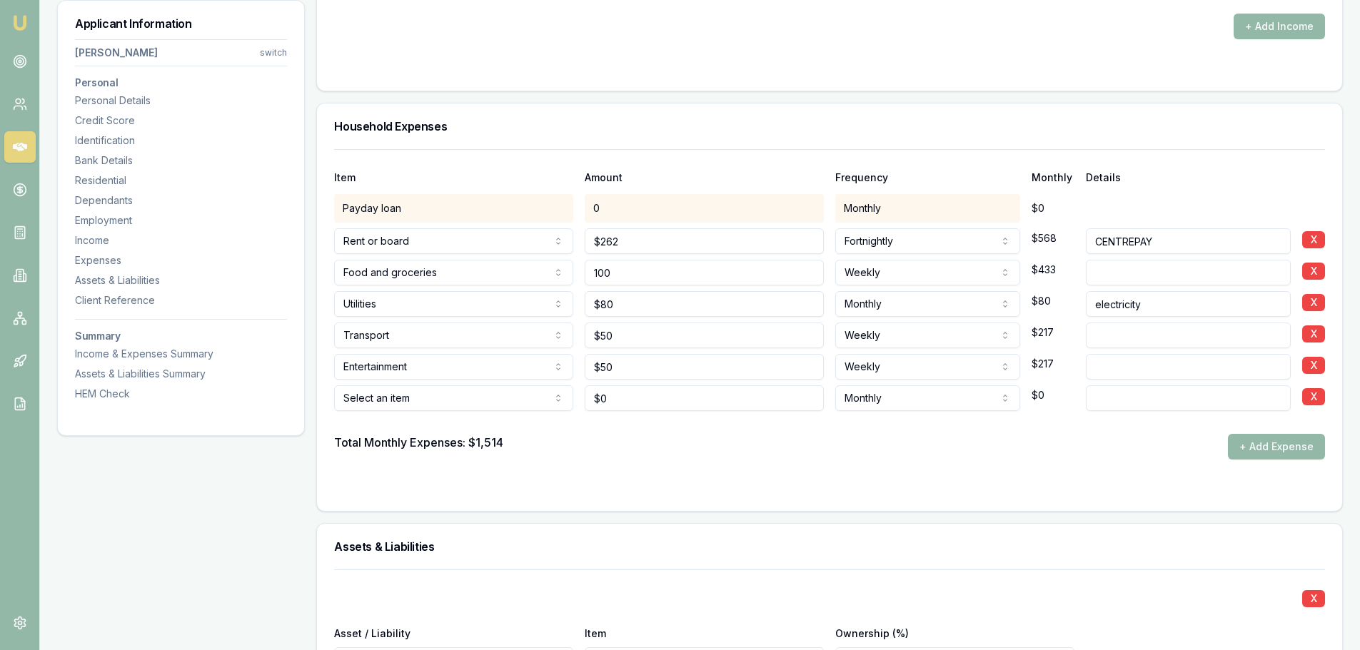
click at [407, 276] on div "Food and groceries Rent or board Food and groceries Utilities Insurance Transpo…" at bounding box center [829, 269] width 991 height 31
type input "$200"
click at [895, 465] on form "Item Amount Frequency Monthly Details Payday loan 0 Monthly $0 Rent or board Re…" at bounding box center [829, 321] width 991 height 345
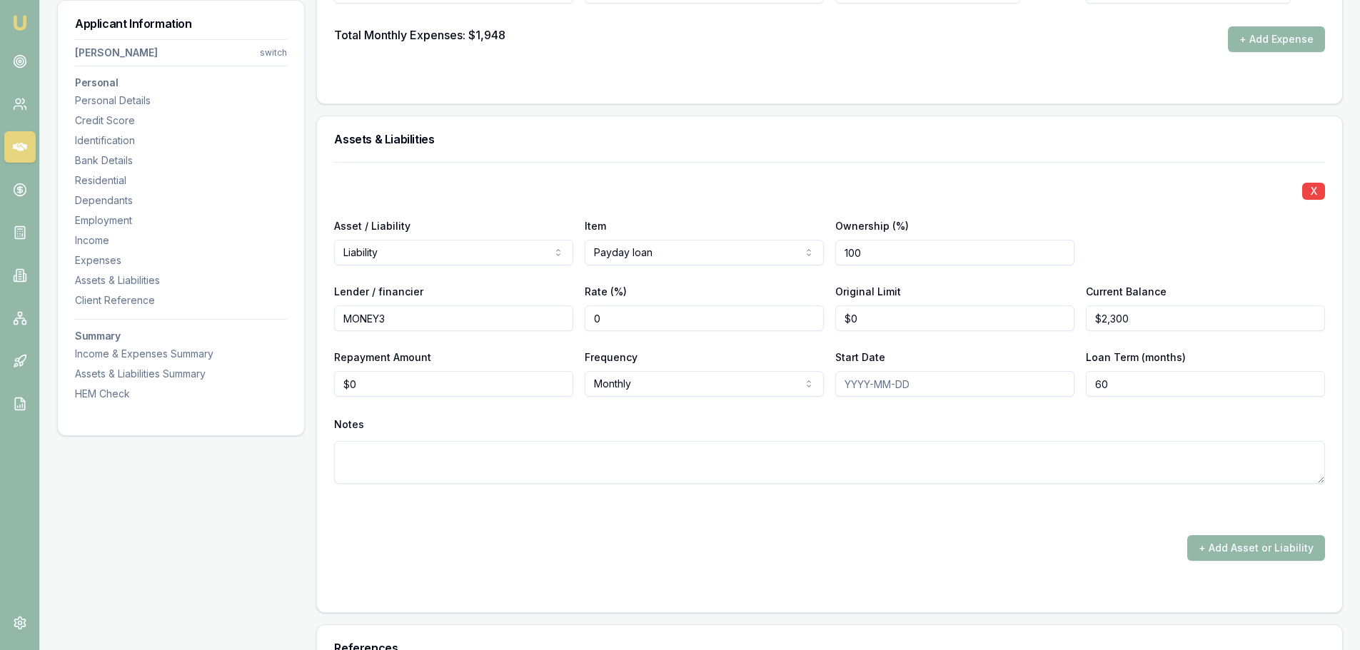
scroll to position [3311, 0]
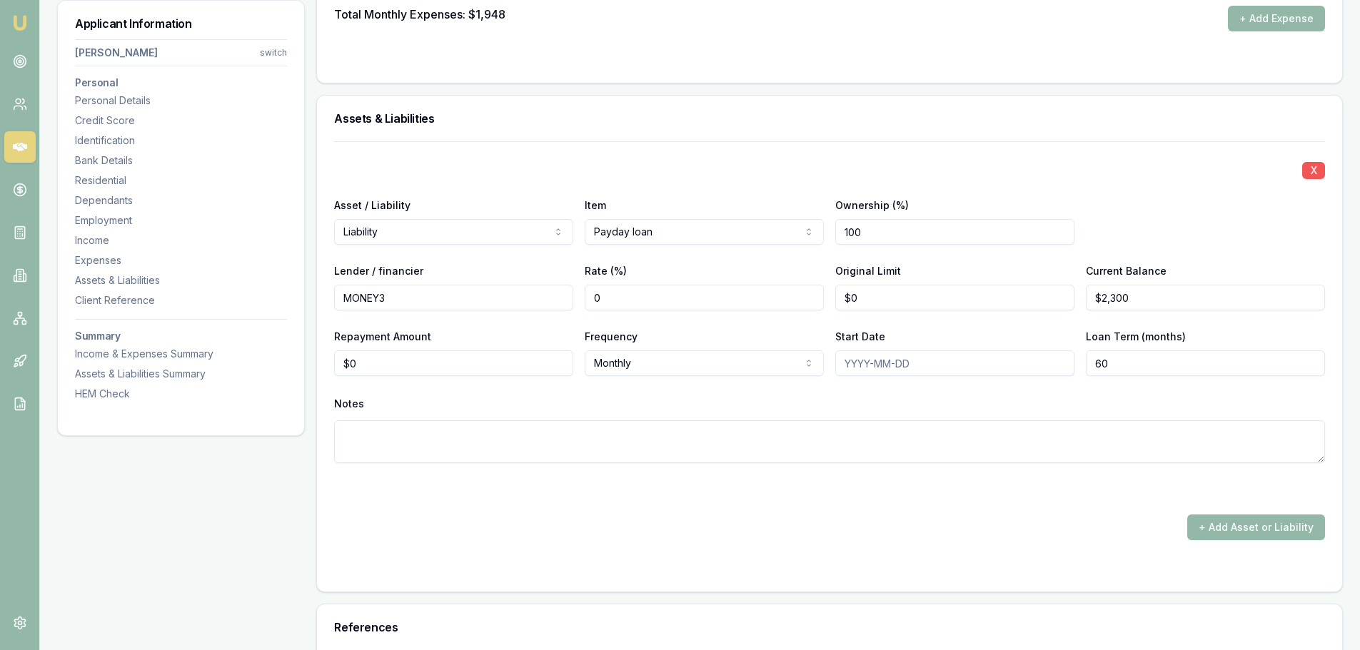
click at [1312, 170] on button "X" at bounding box center [1313, 170] width 23 height 17
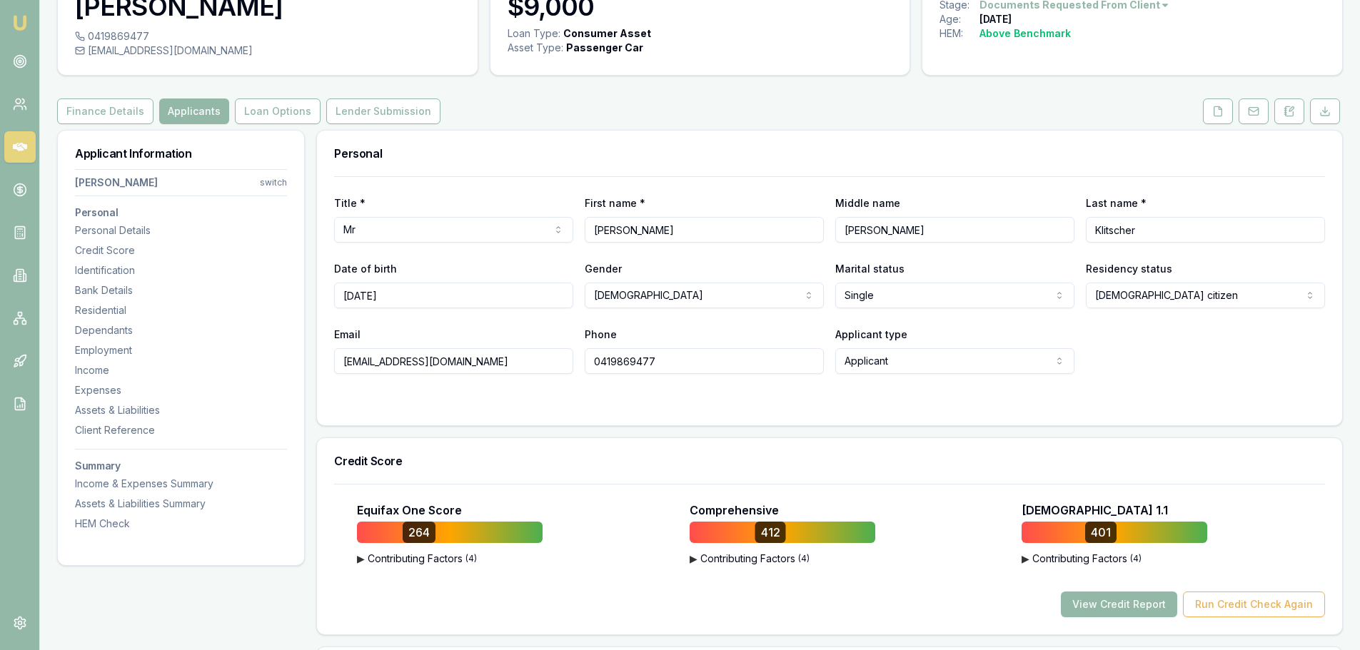
scroll to position [0, 0]
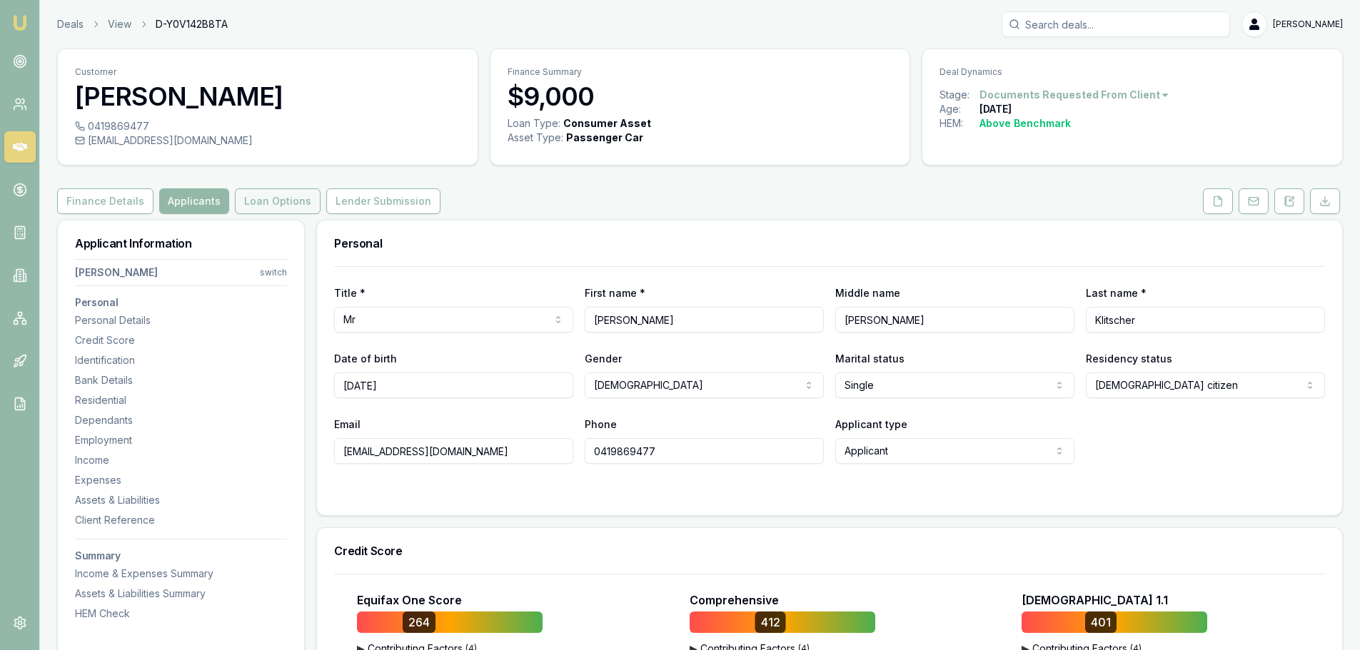
click at [270, 205] on button "Loan Options" at bounding box center [278, 201] width 86 height 26
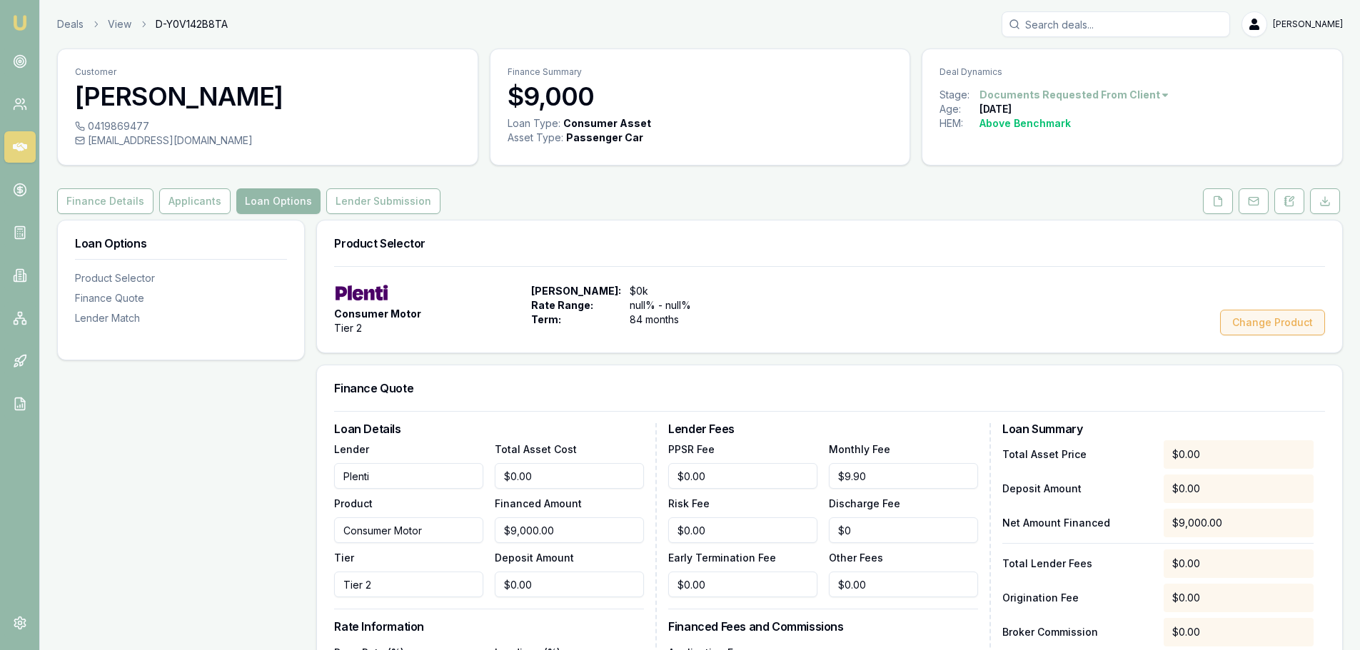
click at [1262, 325] on button "Change Product" at bounding box center [1272, 323] width 105 height 26
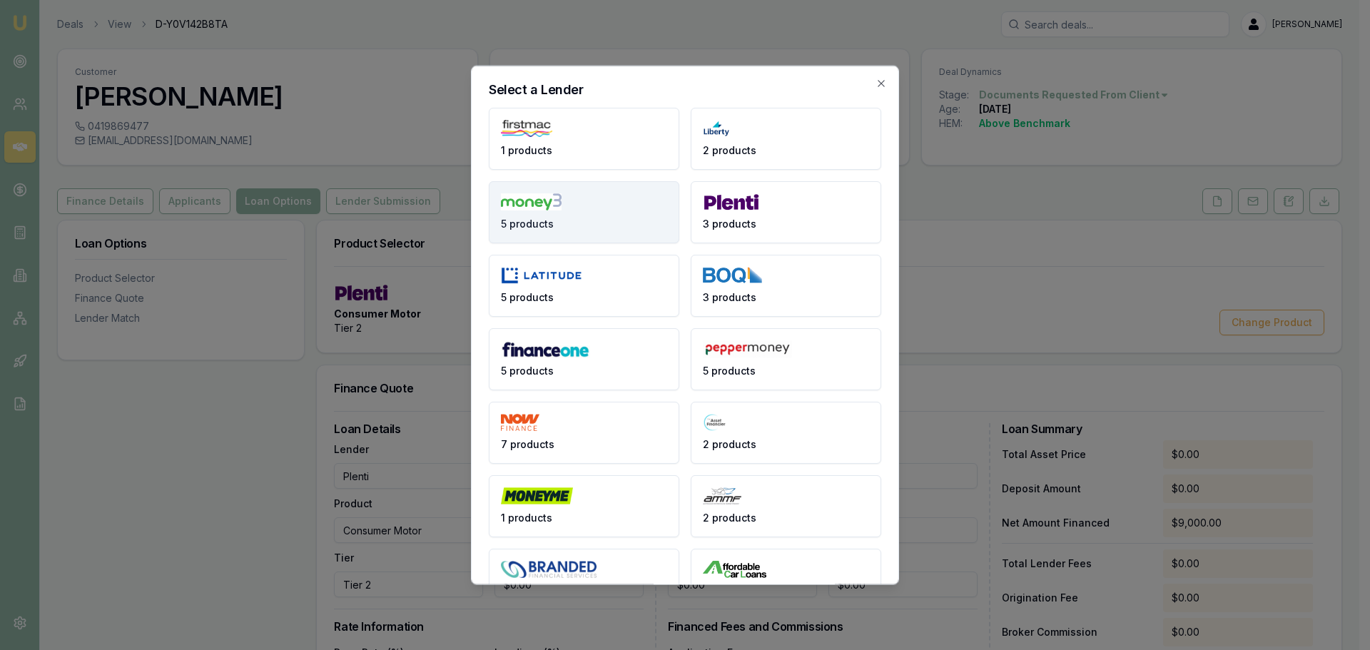
click at [590, 188] on button "5 products" at bounding box center [584, 212] width 191 height 62
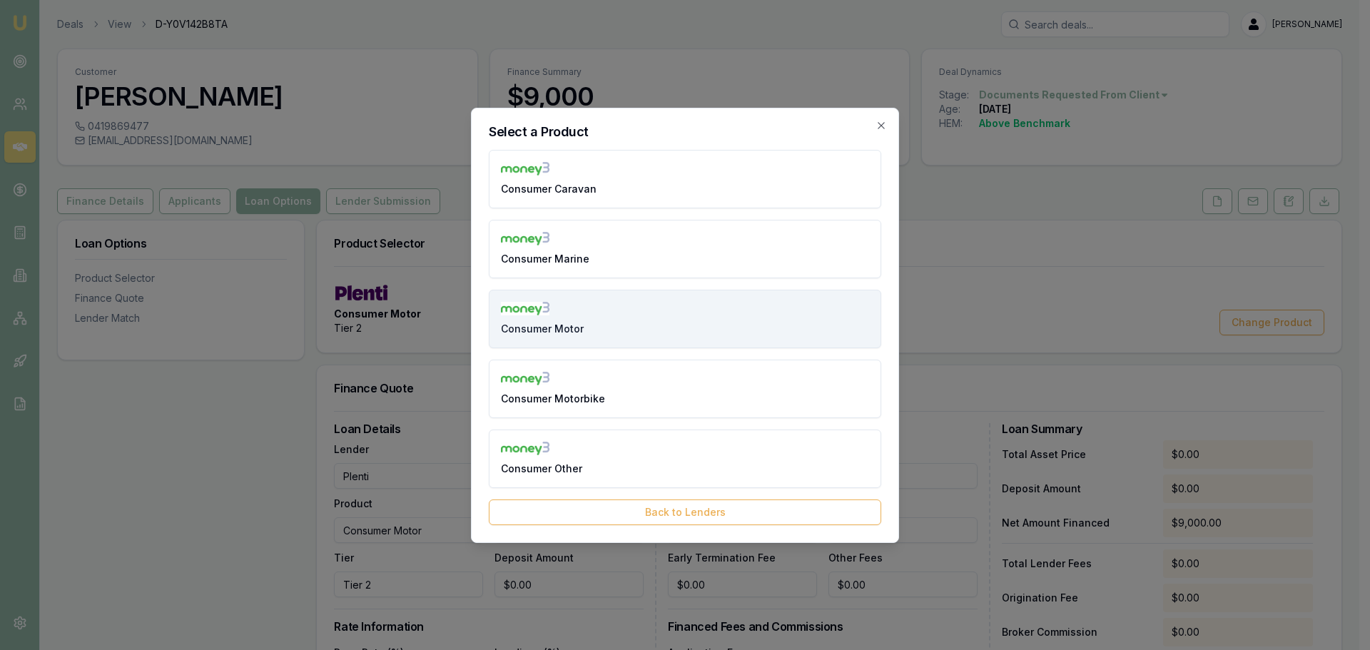
click at [638, 312] on button "Consumer Motor" at bounding box center [685, 319] width 393 height 59
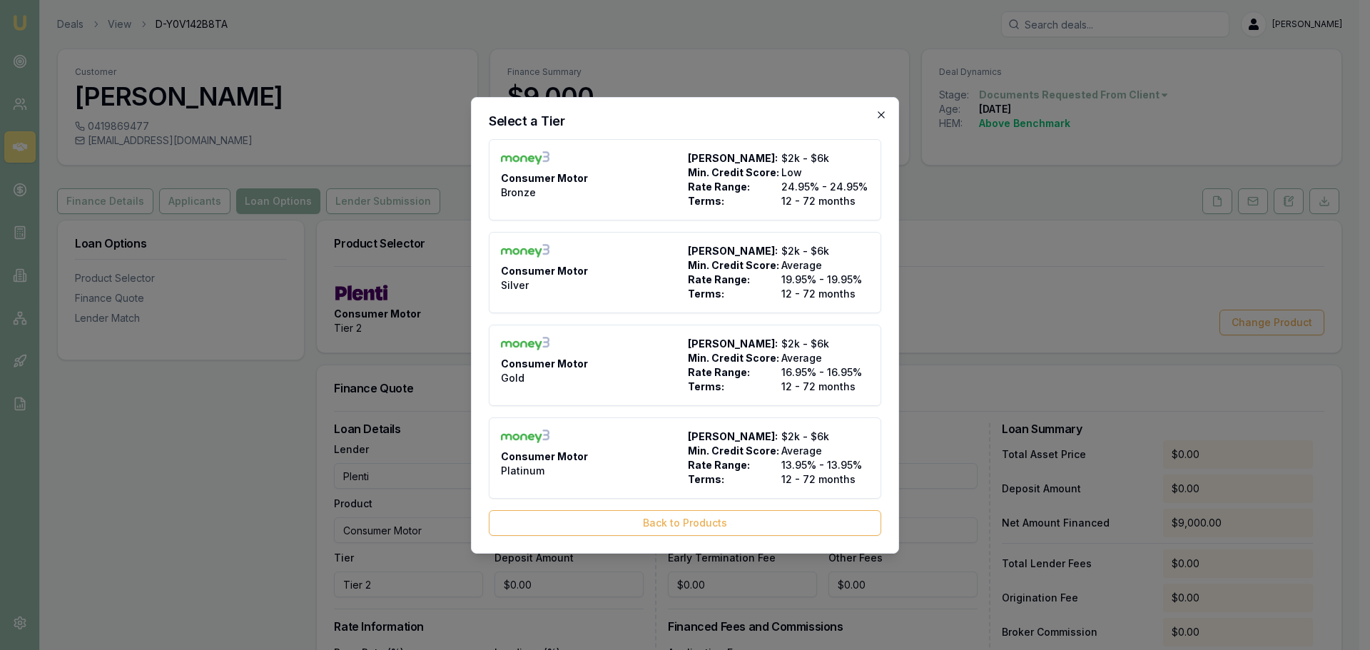
click at [884, 113] on icon "button" at bounding box center [881, 114] width 6 height 6
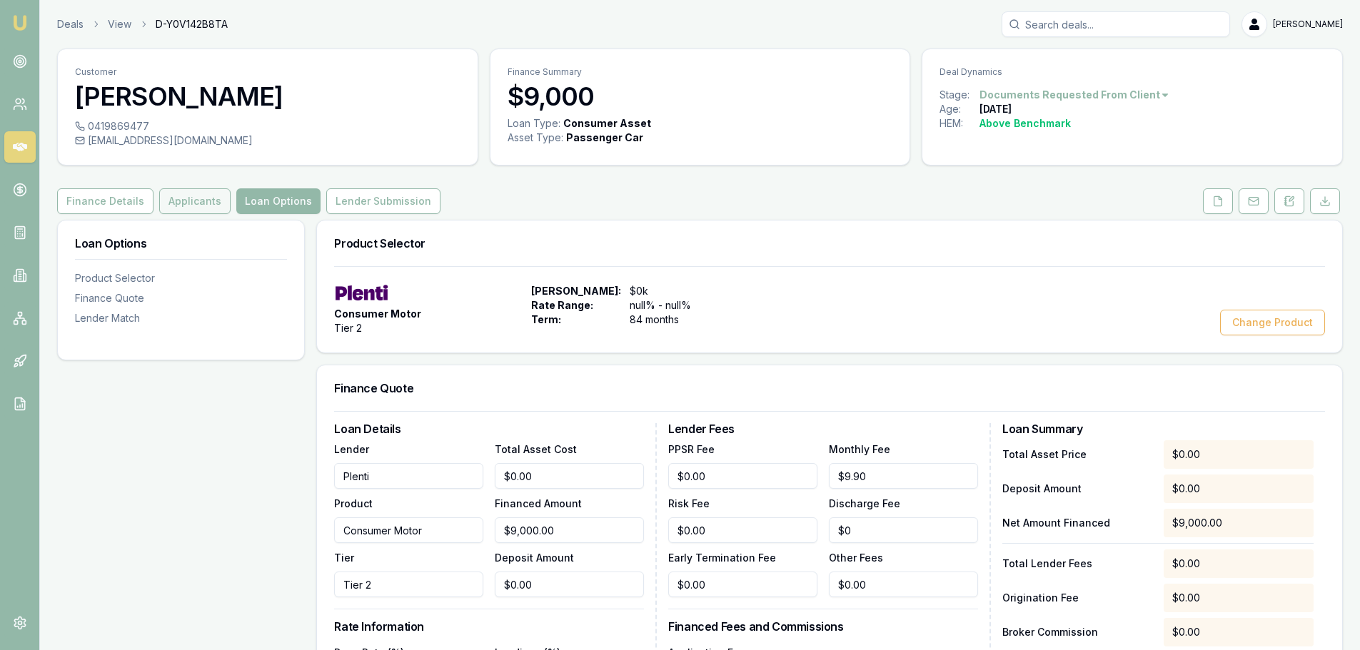
click at [208, 198] on button "Applicants" at bounding box center [194, 201] width 71 height 26
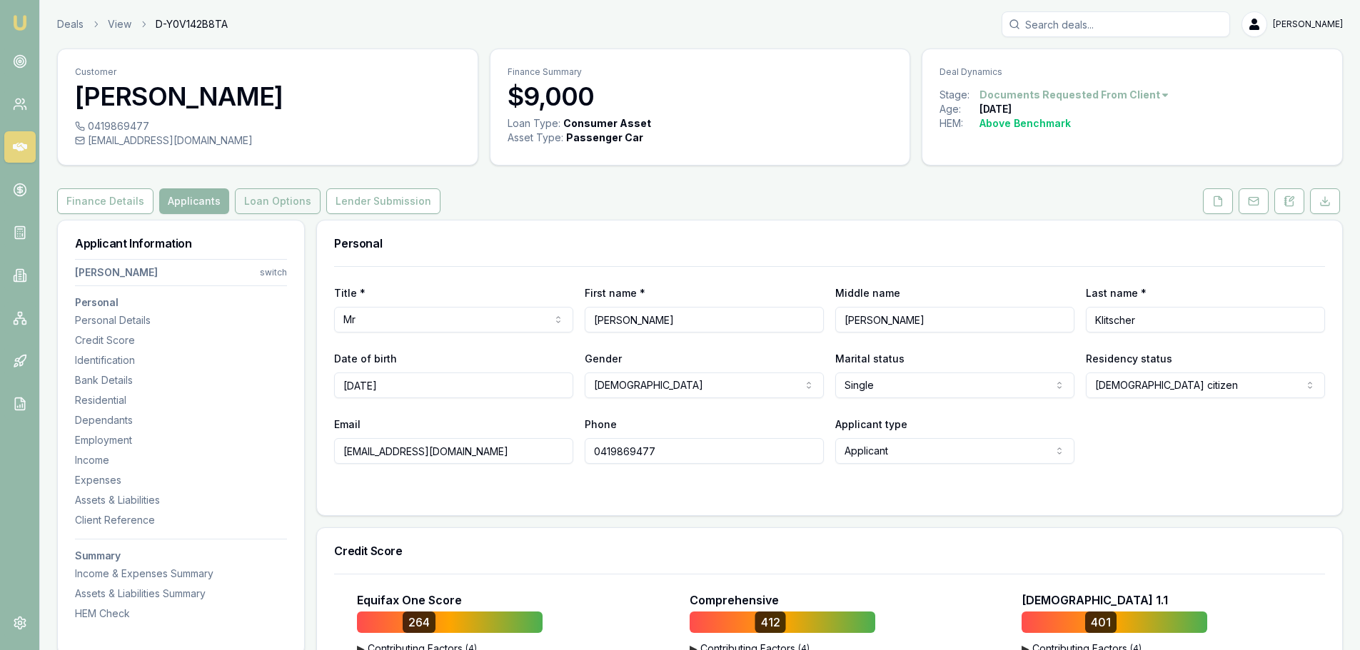
click at [278, 199] on button "Loan Options" at bounding box center [278, 201] width 86 height 26
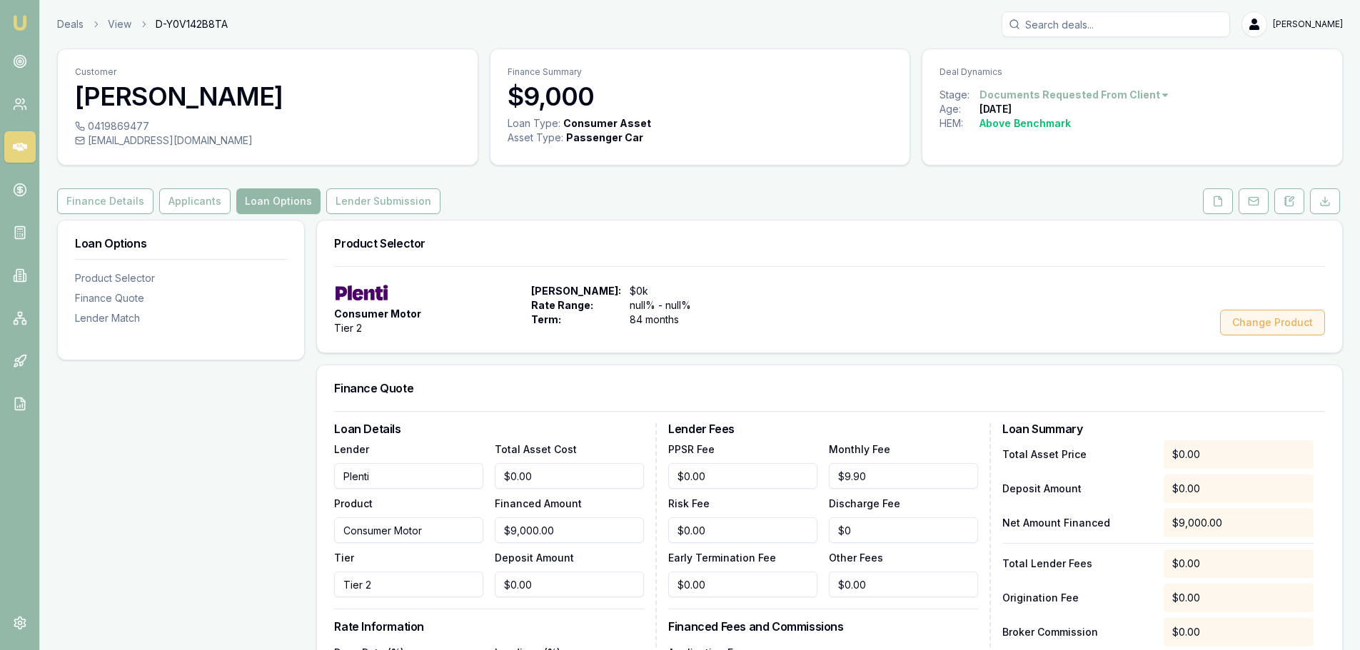
click at [1255, 320] on button "Change Product" at bounding box center [1272, 323] width 105 height 26
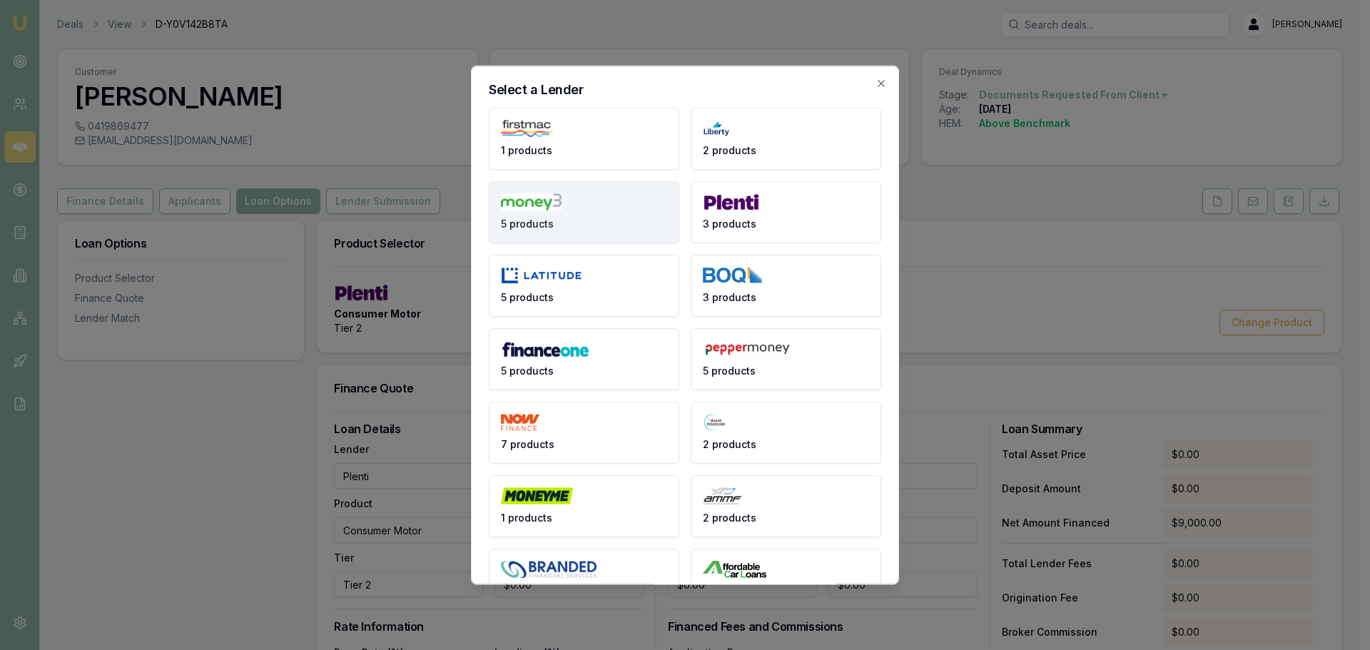
click at [562, 207] on button "5 products" at bounding box center [584, 212] width 191 height 62
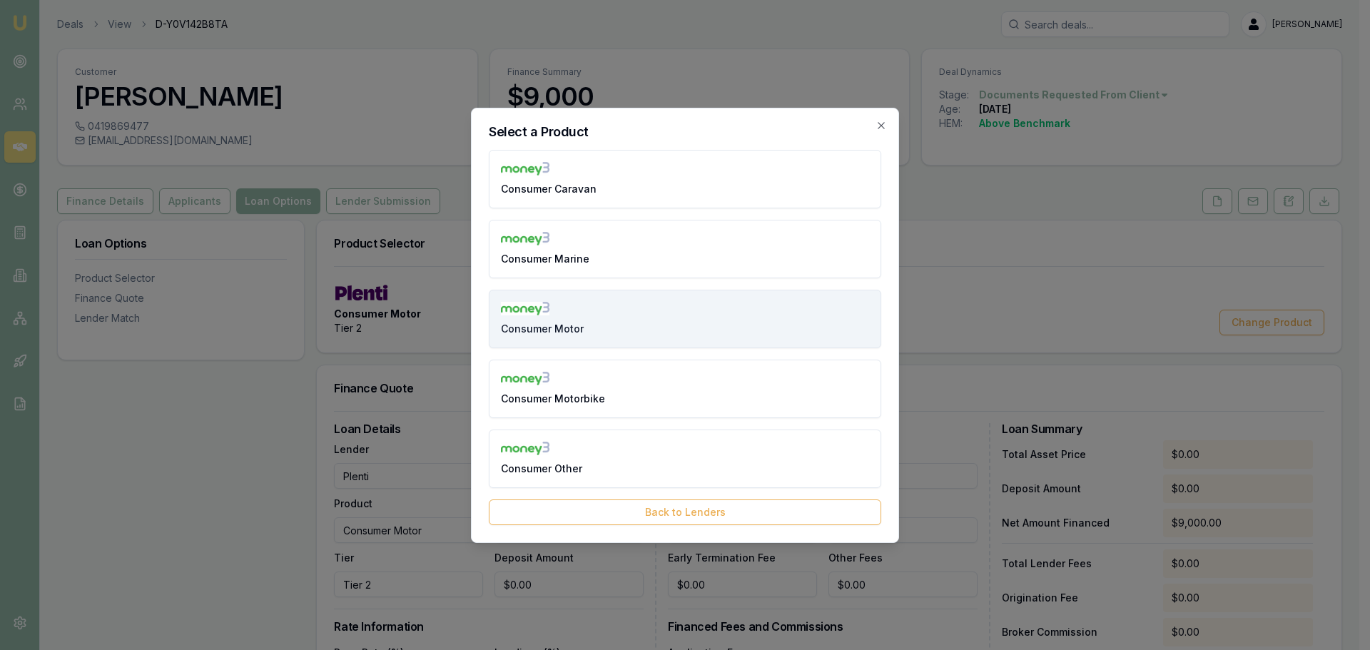
click at [602, 317] on button "Consumer Motor" at bounding box center [685, 319] width 393 height 59
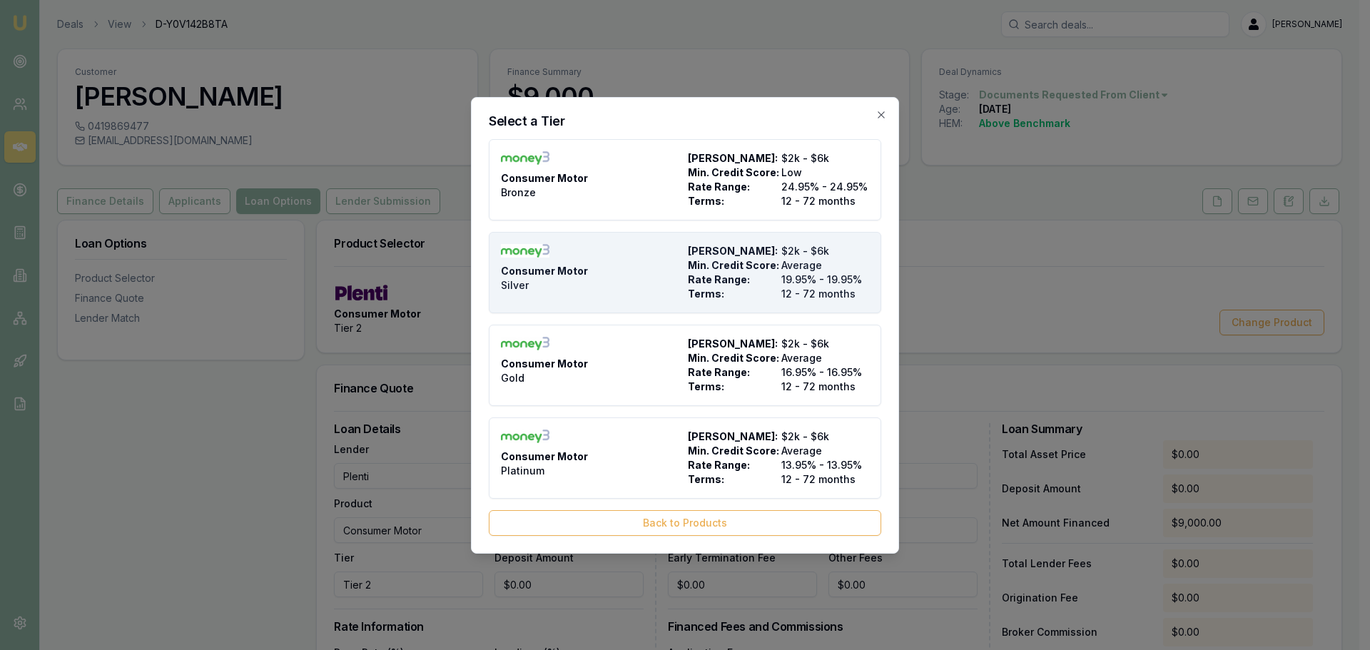
click at [605, 260] on div "Consumer Motor Silver" at bounding box center [591, 272] width 181 height 57
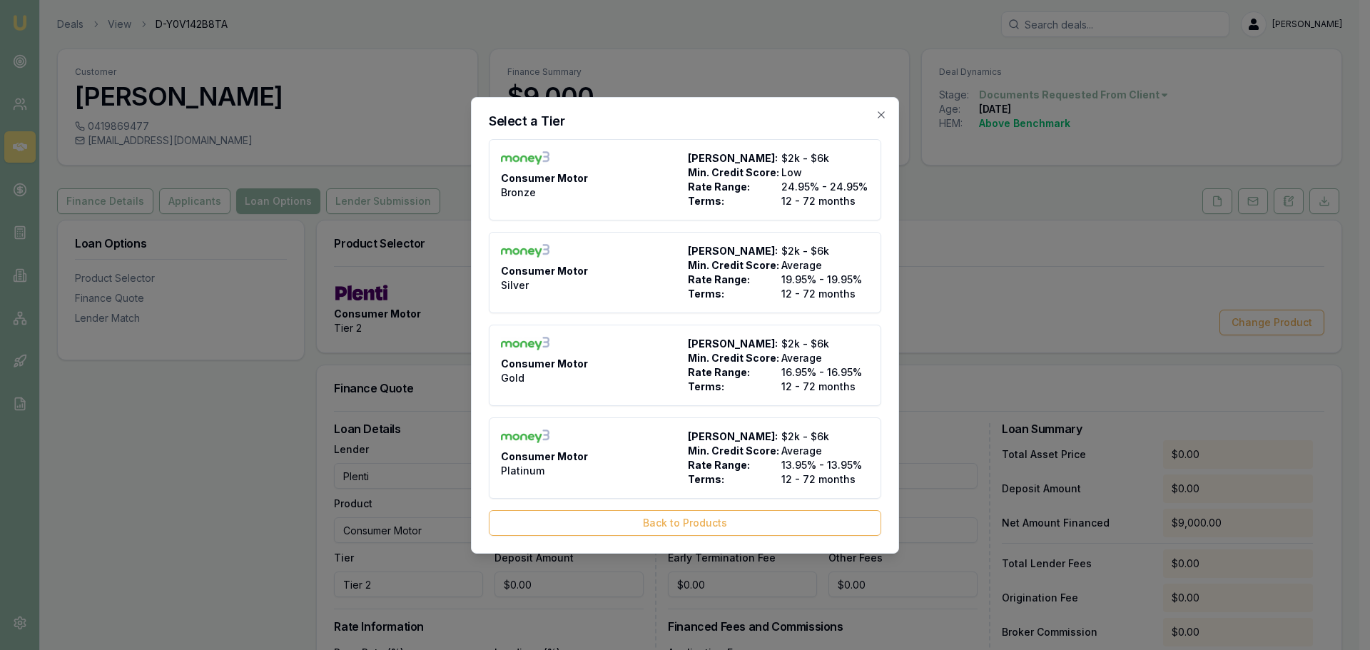
type input "Money3"
type input "Silver"
type input "19.95"
type input "12"
type input "$28.00"
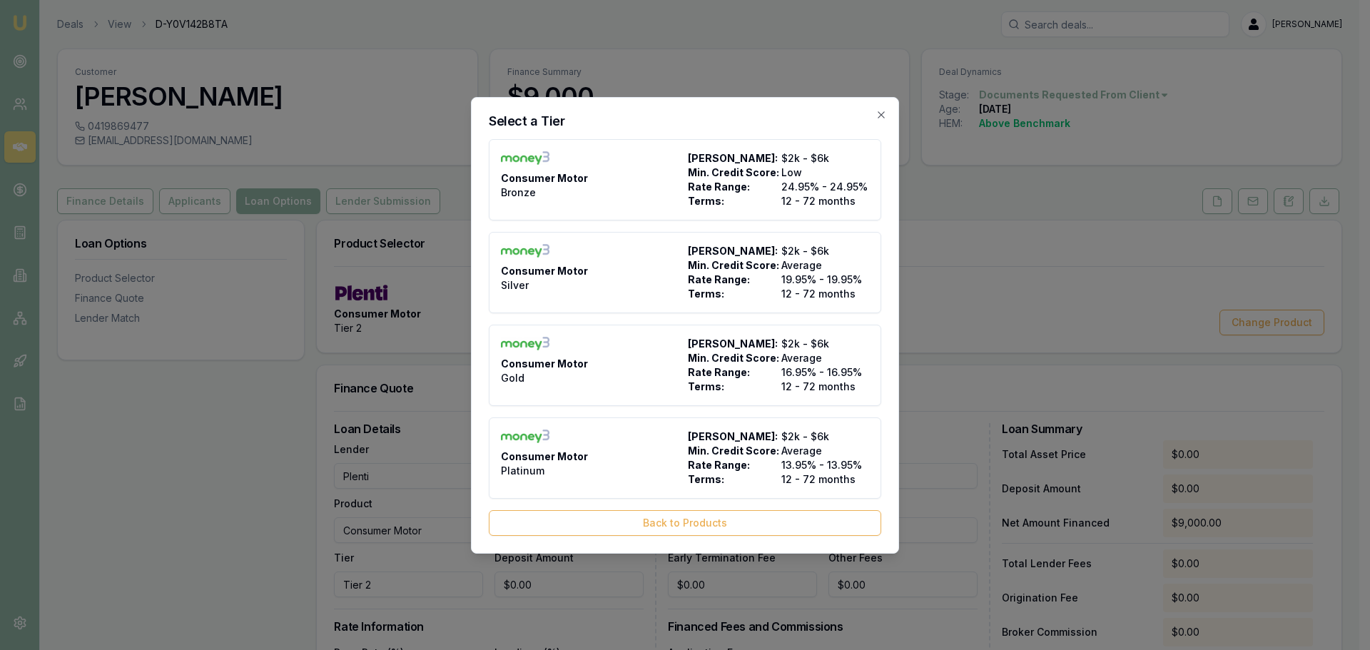
type input "$995.00"
type input "1320"
type input "3"
type input "$270.00"
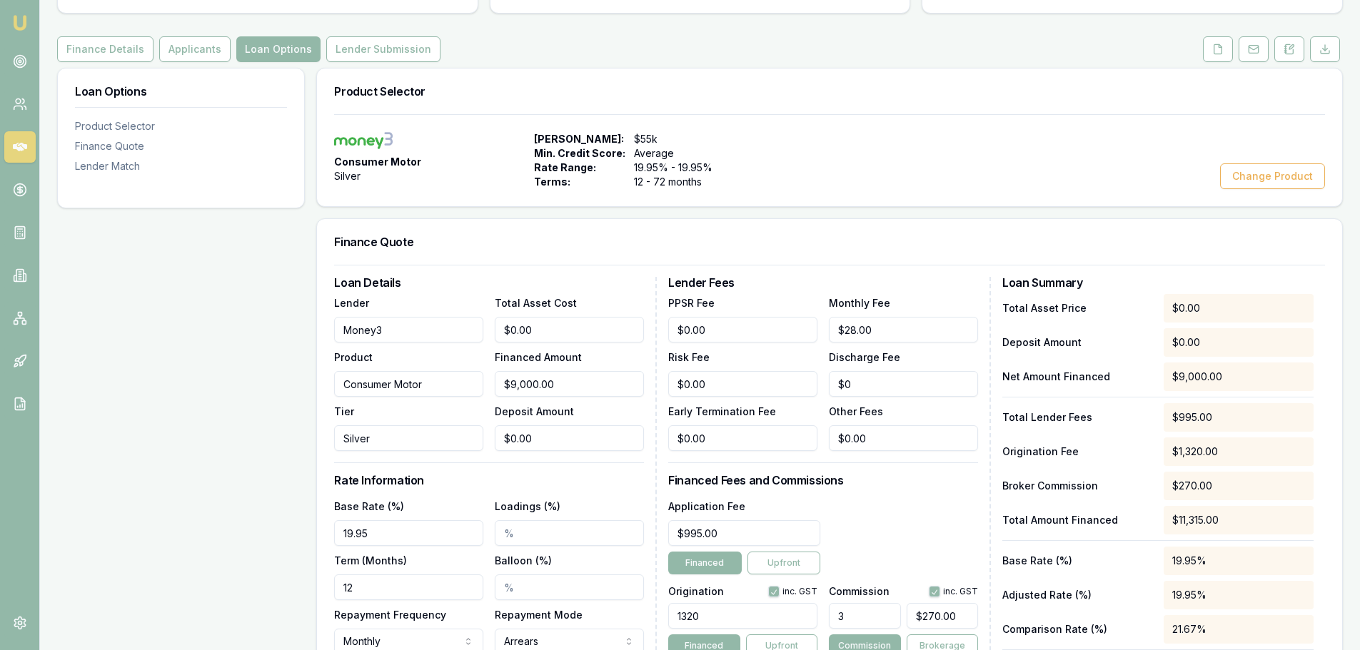
scroll to position [357, 0]
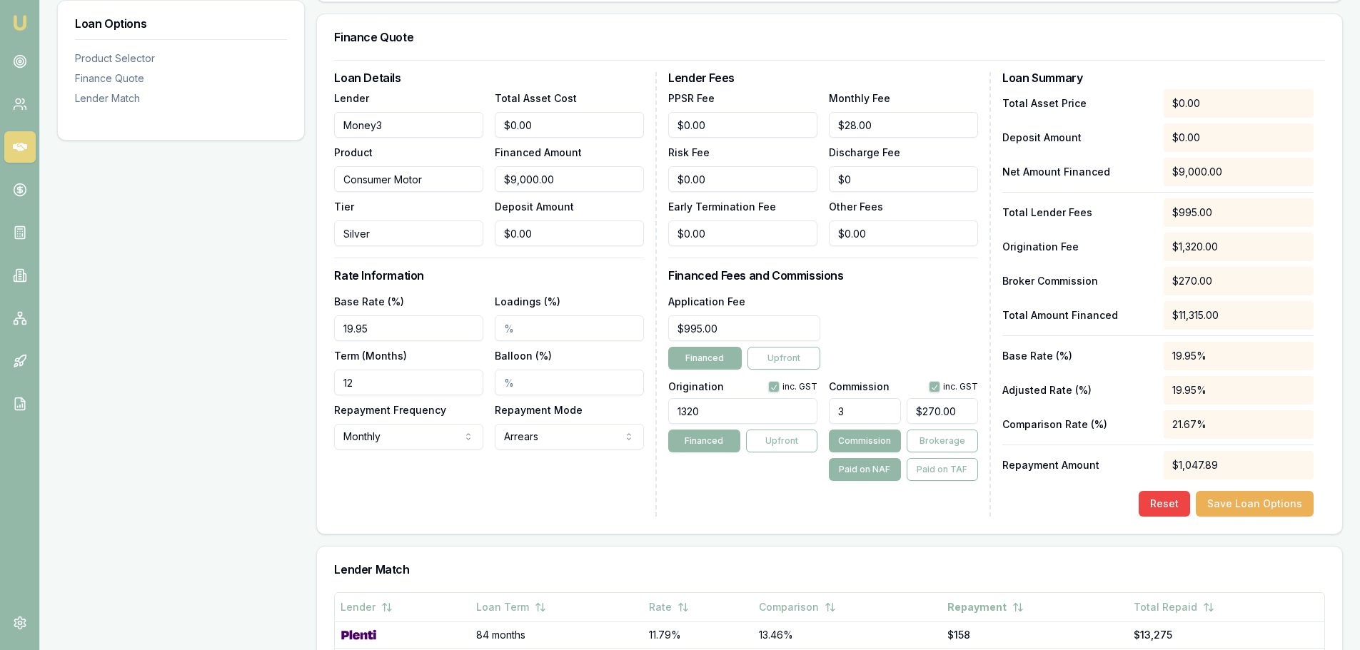
drag, startPoint x: 415, startPoint y: 385, endPoint x: 9, endPoint y: 383, distance: 406.8
click at [56, 383] on main "Customer Peter Klitscher 0419869477 sundowner1959@gmail.com Finance Summary $9,…" at bounding box center [700, 321] width 1320 height 1258
type input "60"
click at [206, 421] on div "Loan Options Product Selector Finance Quote Lender Match" at bounding box center [181, 406] width 248 height 1087
click at [1293, 502] on button "Save Loan Options" at bounding box center [1254, 504] width 118 height 26
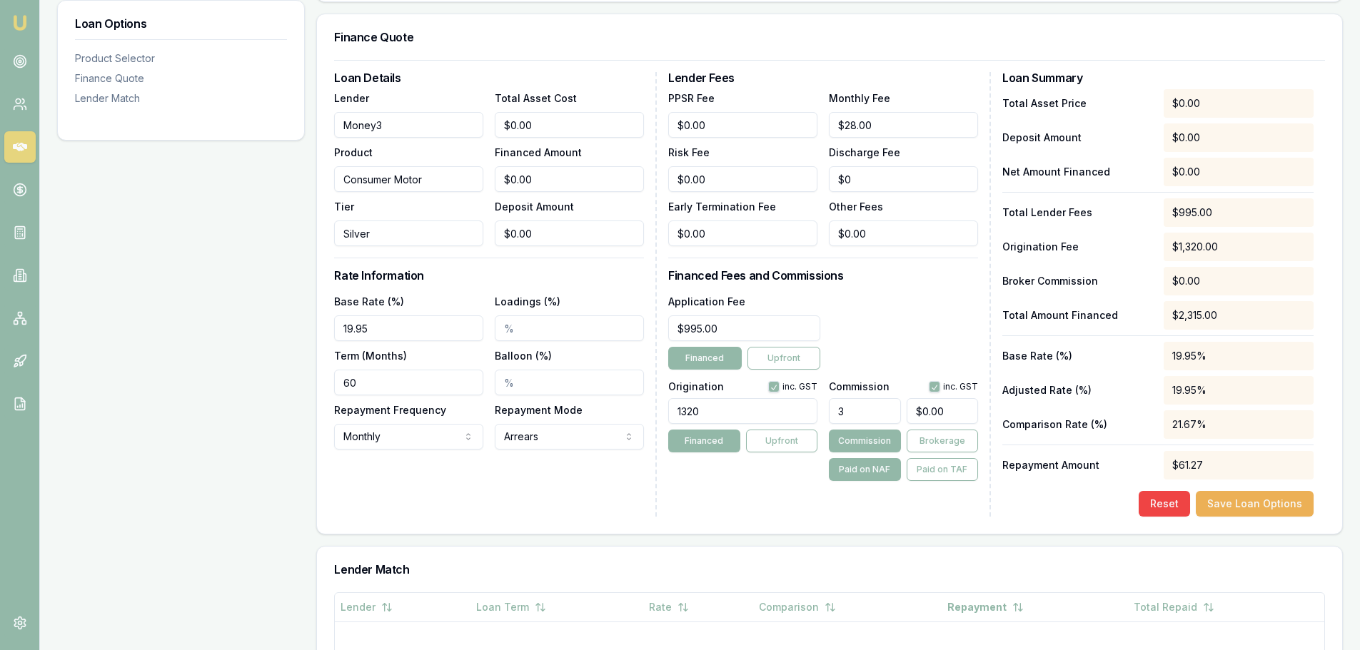
scroll to position [0, 0]
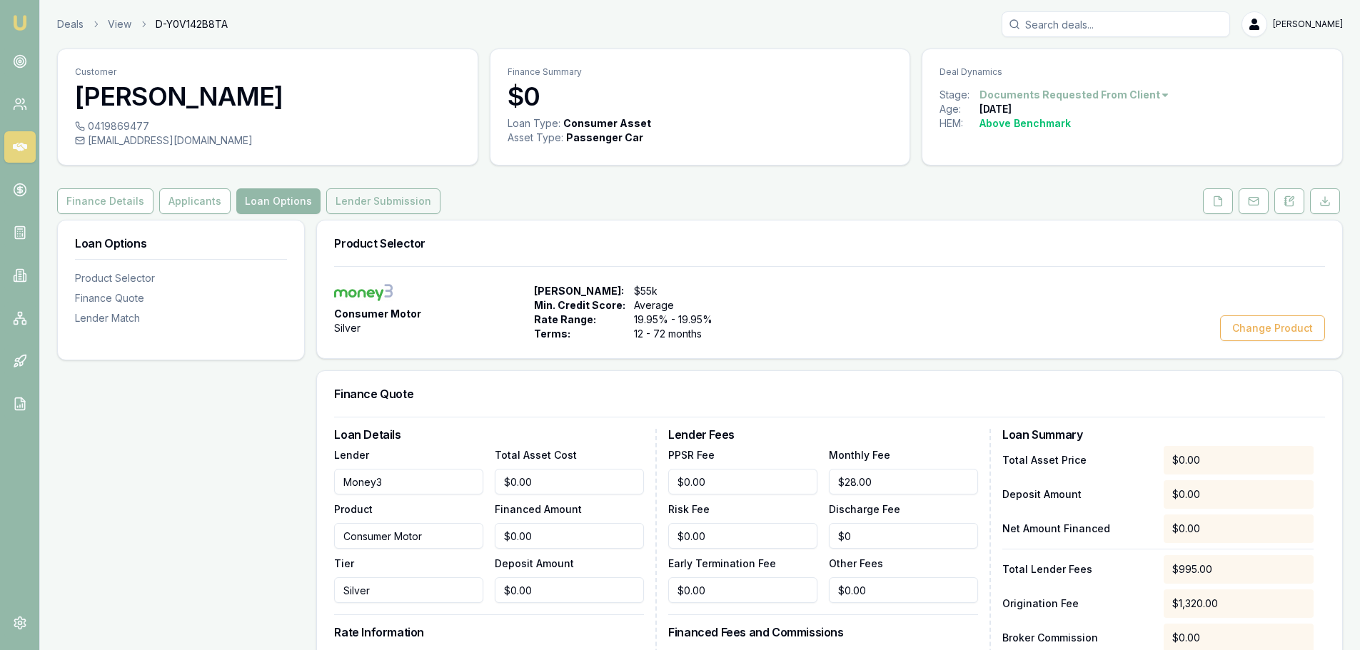
click at [390, 195] on button "Lender Submission" at bounding box center [383, 201] width 114 height 26
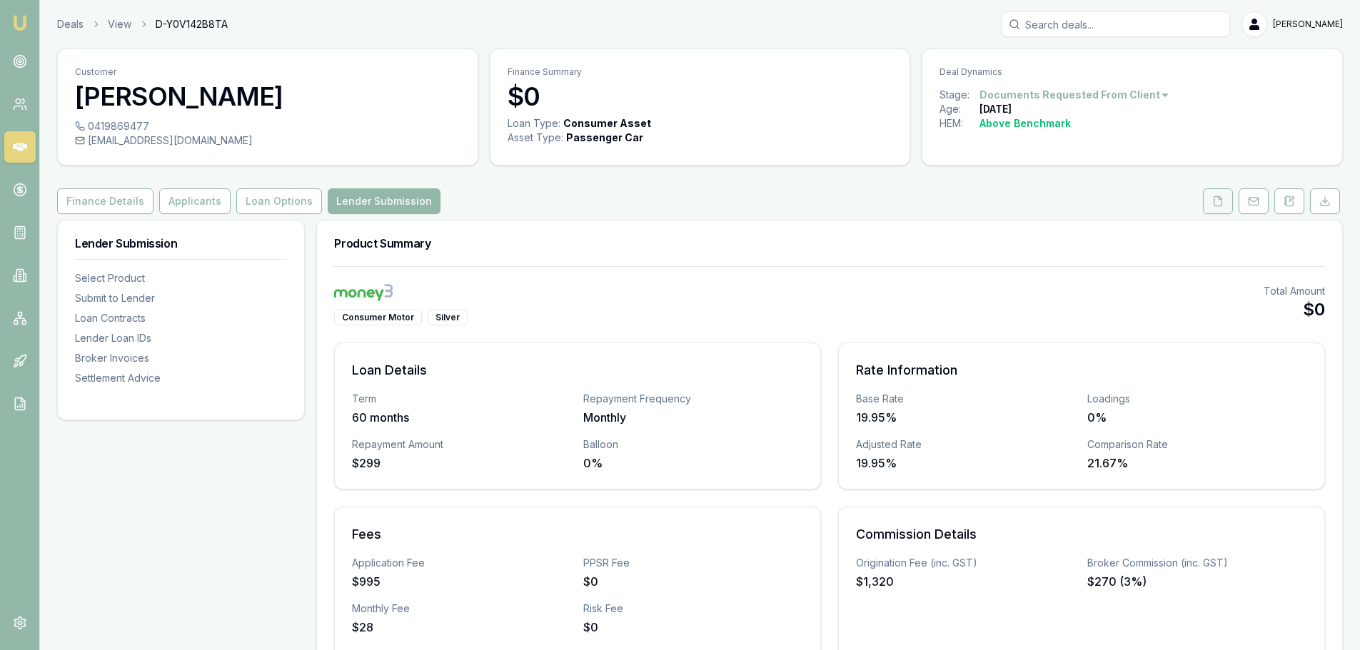
click at [1223, 196] on icon at bounding box center [1217, 201] width 11 height 11
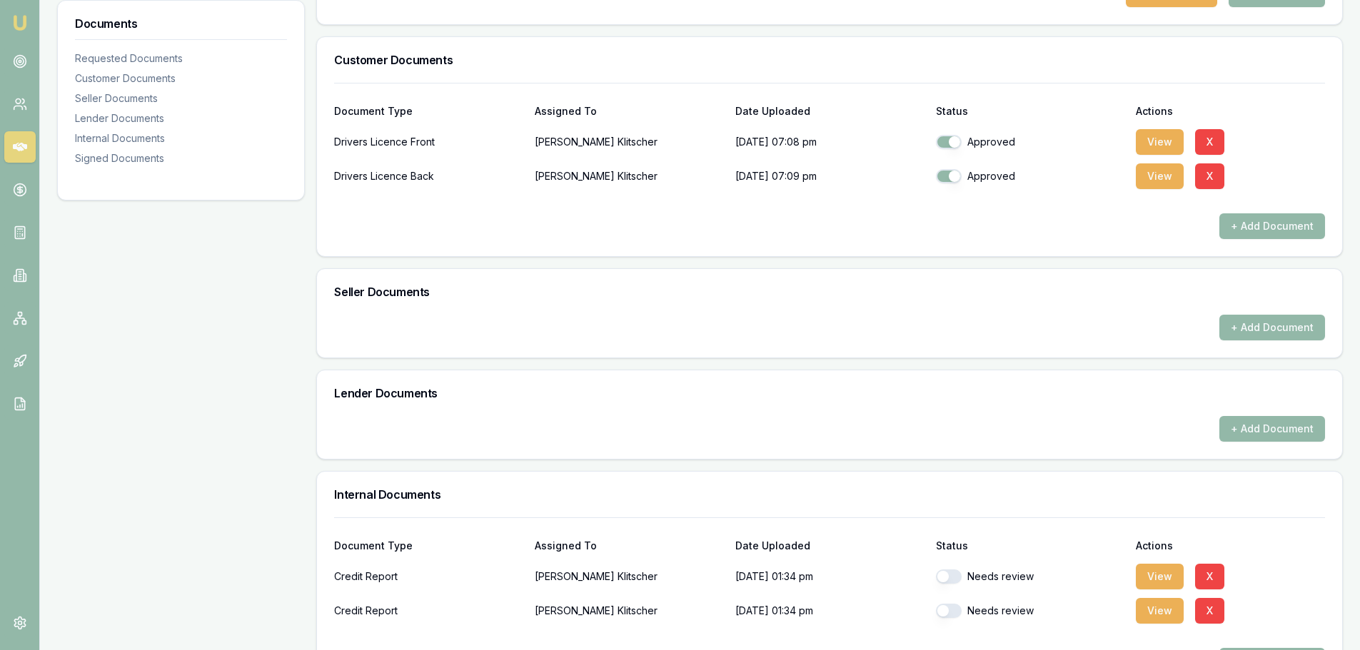
scroll to position [571, 0]
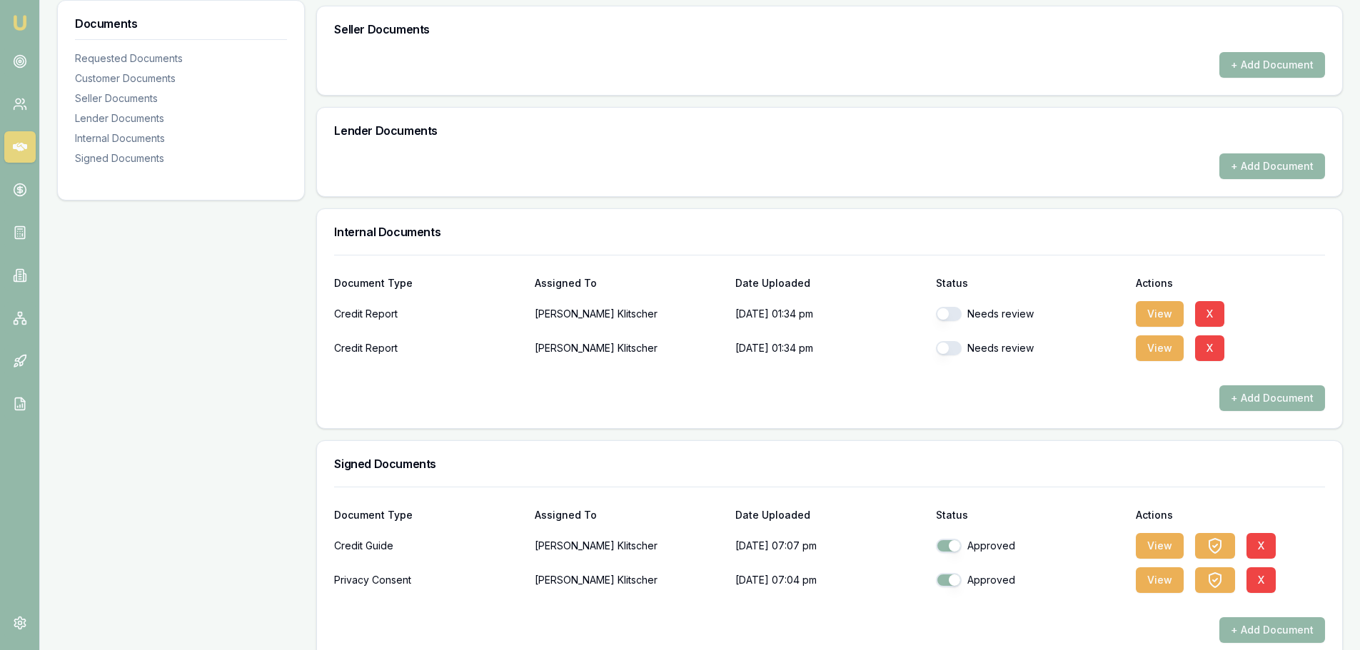
click at [952, 315] on button "button" at bounding box center [949, 314] width 26 height 14
checkbox input "true"
click at [953, 352] on button "button" at bounding box center [949, 348] width 26 height 14
checkbox input "true"
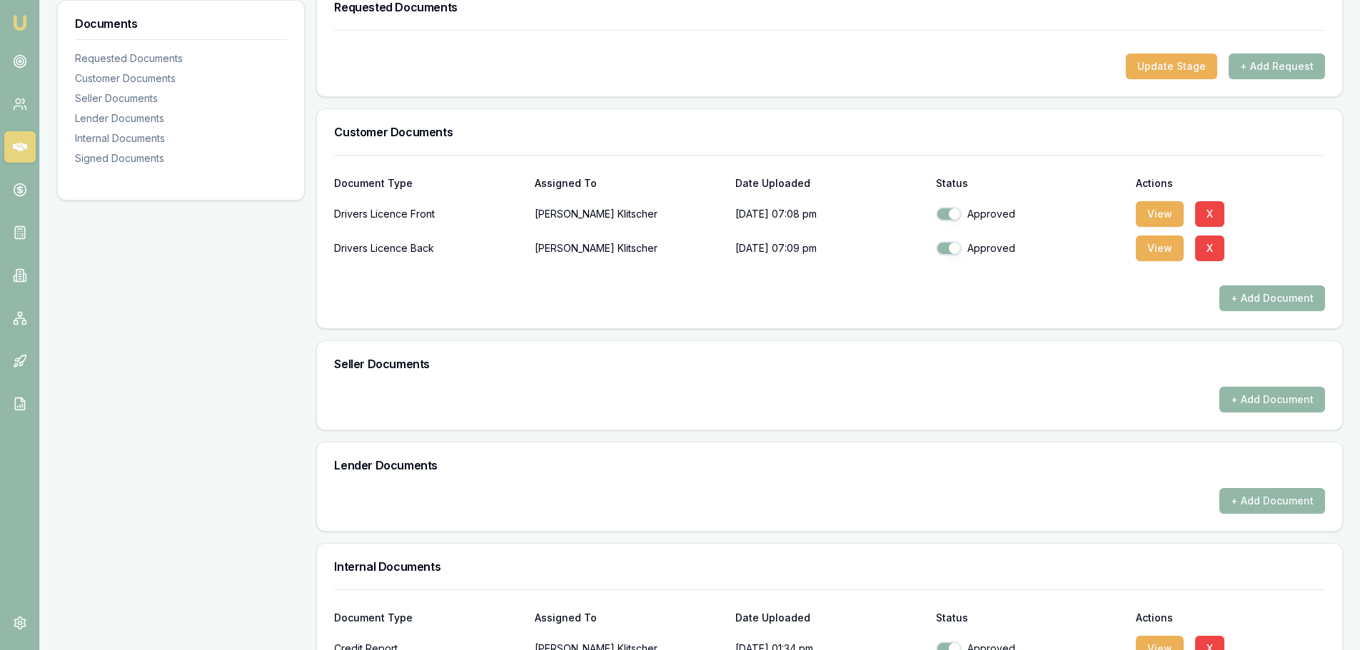
scroll to position [0, 0]
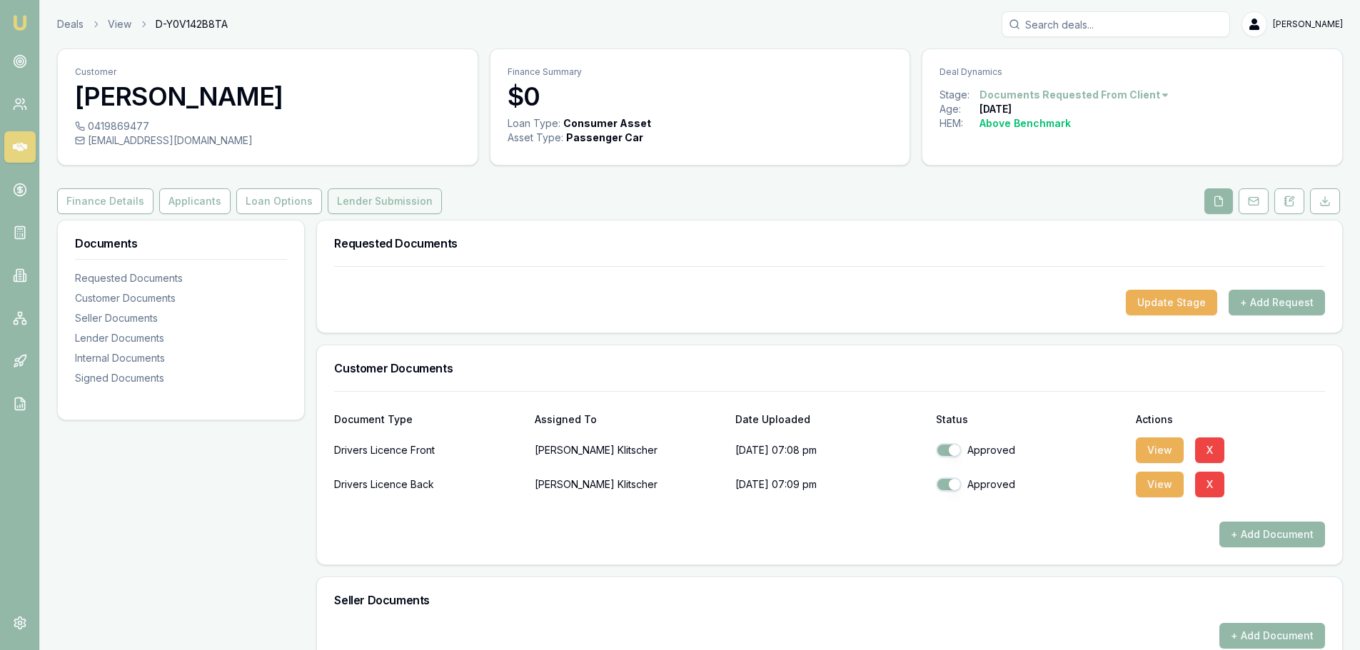
click at [353, 206] on button "Lender Submission" at bounding box center [385, 201] width 114 height 26
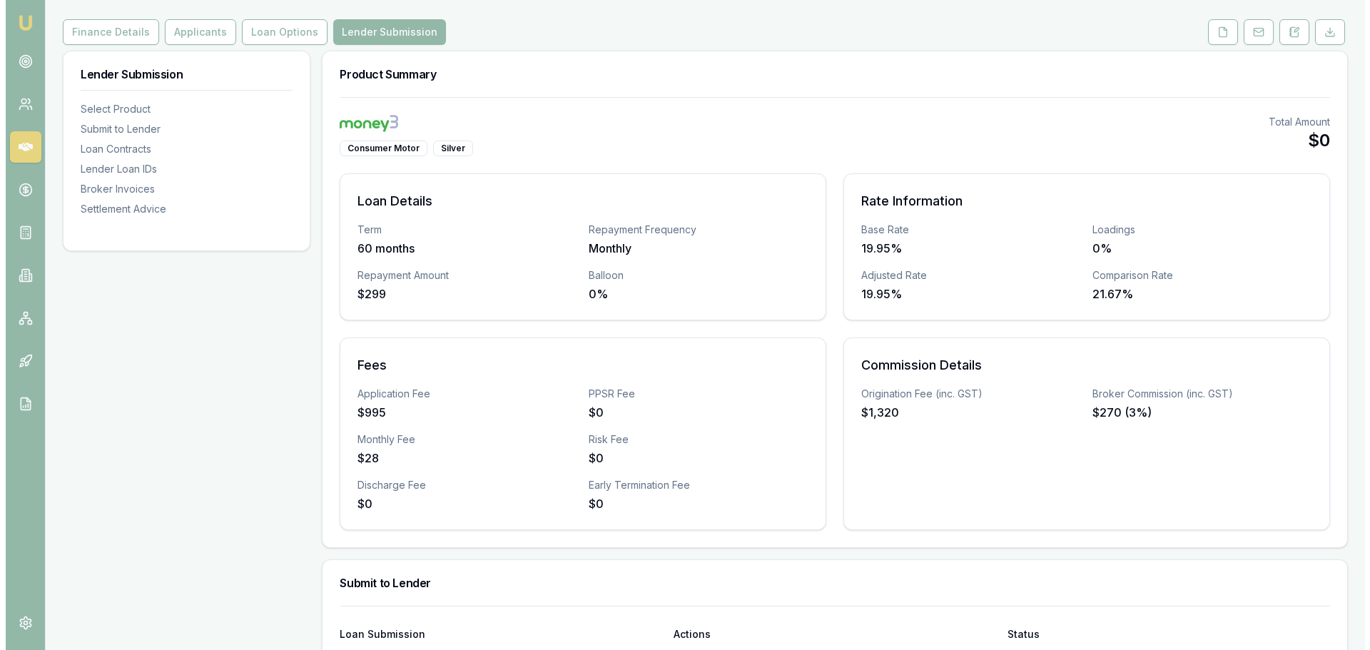
scroll to position [357, 0]
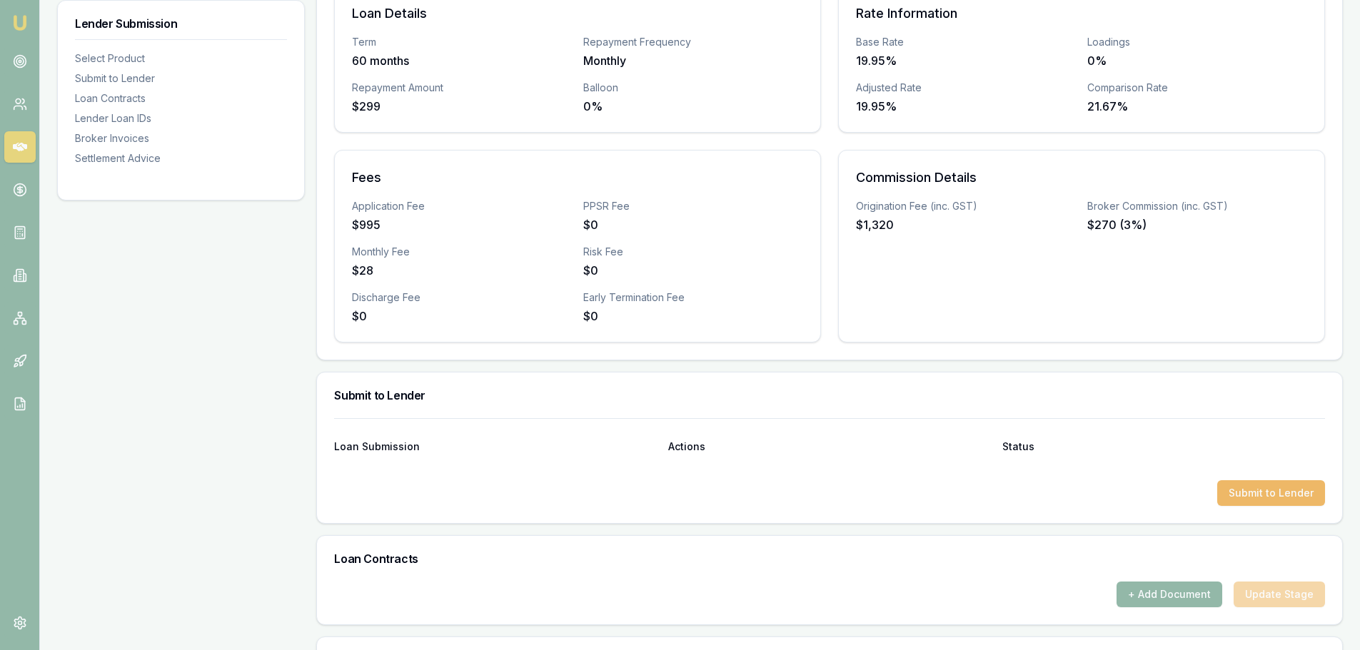
click at [1277, 492] on button "Submit to Lender" at bounding box center [1271, 493] width 108 height 26
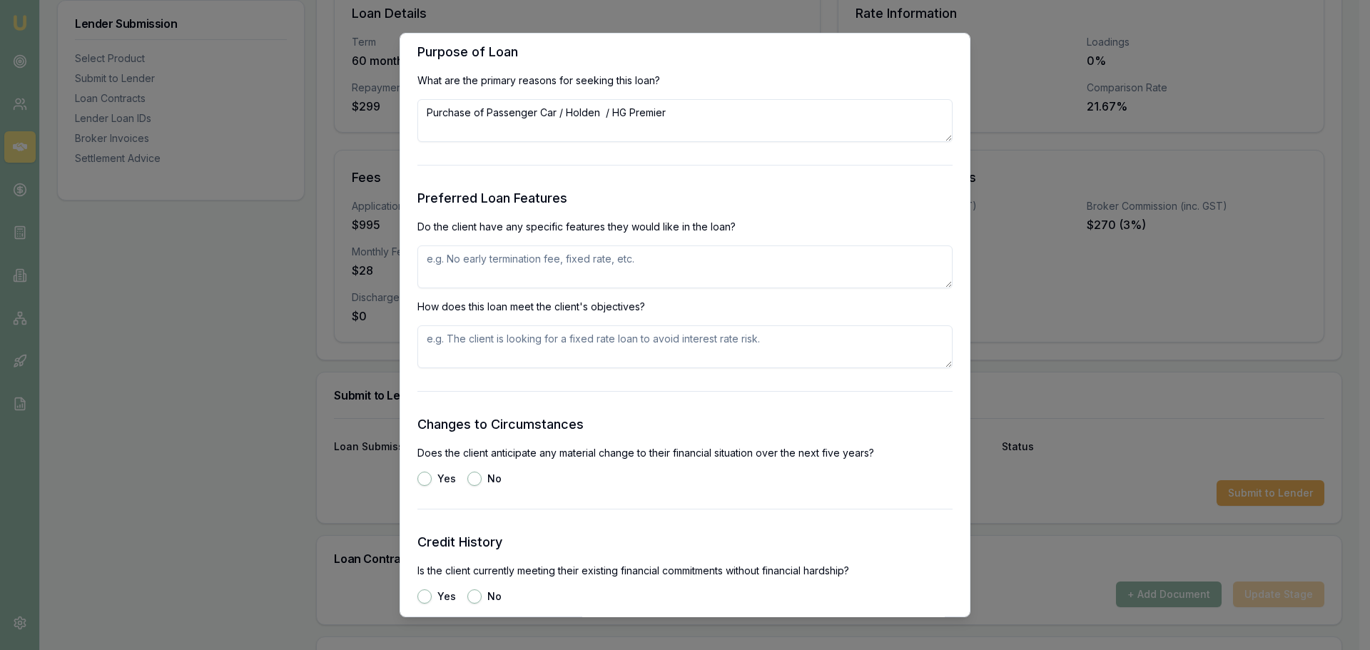
scroll to position [1499, 0]
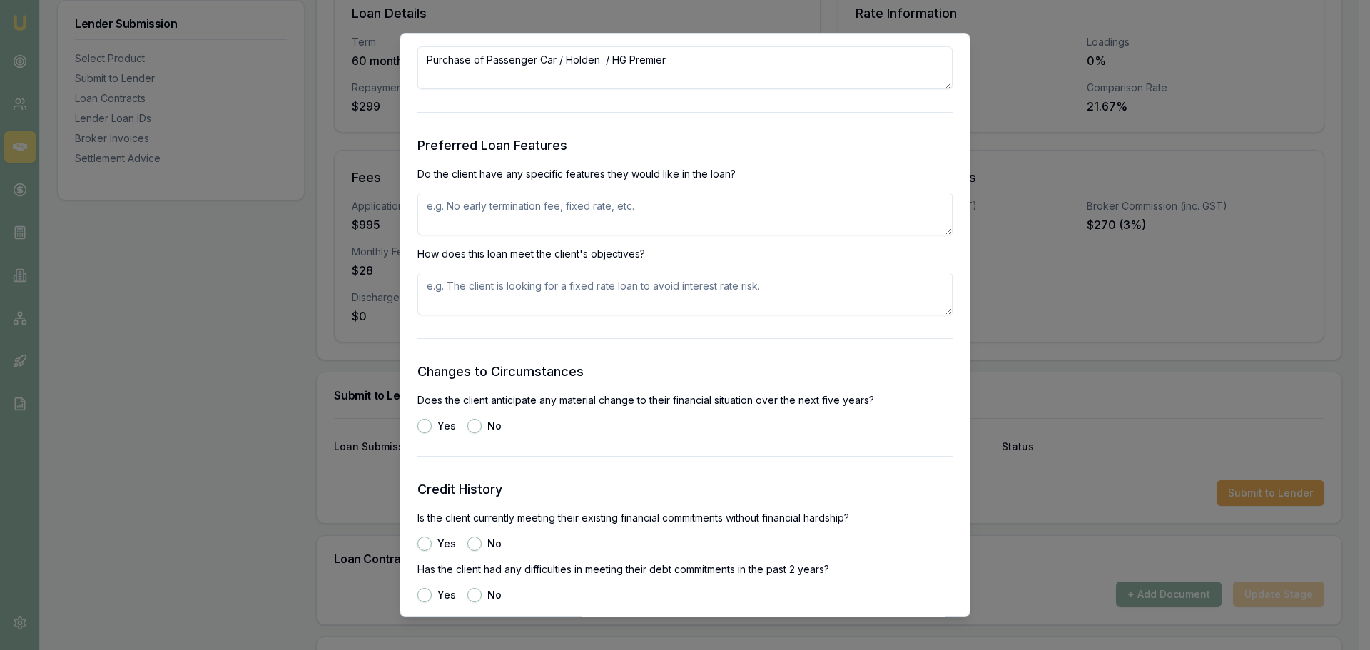
click at [580, 213] on textarea at bounding box center [685, 214] width 535 height 43
type textarea "fixed rate"
type button "yes"
click at [473, 422] on button "No" at bounding box center [474, 426] width 14 height 14
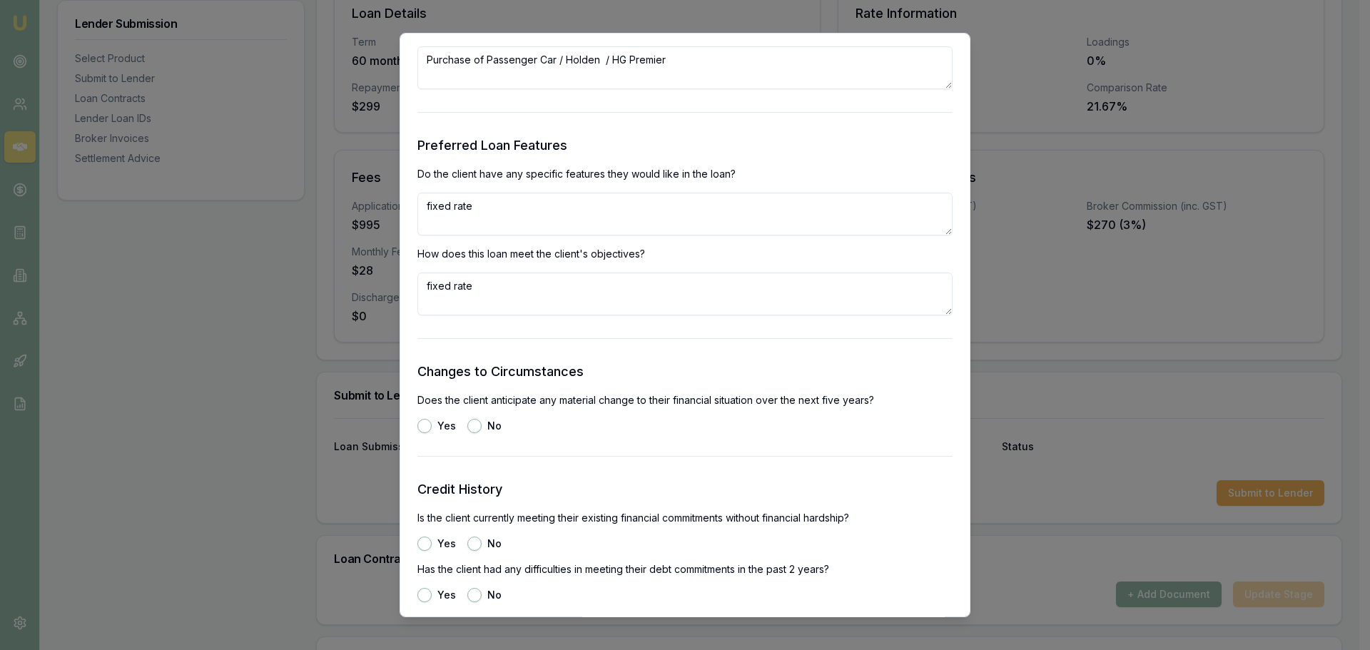
radio input "true"
click at [423, 544] on button "Yes" at bounding box center [425, 544] width 14 height 14
radio input "true"
click at [468, 596] on button "No" at bounding box center [474, 595] width 14 height 14
radio input "true"
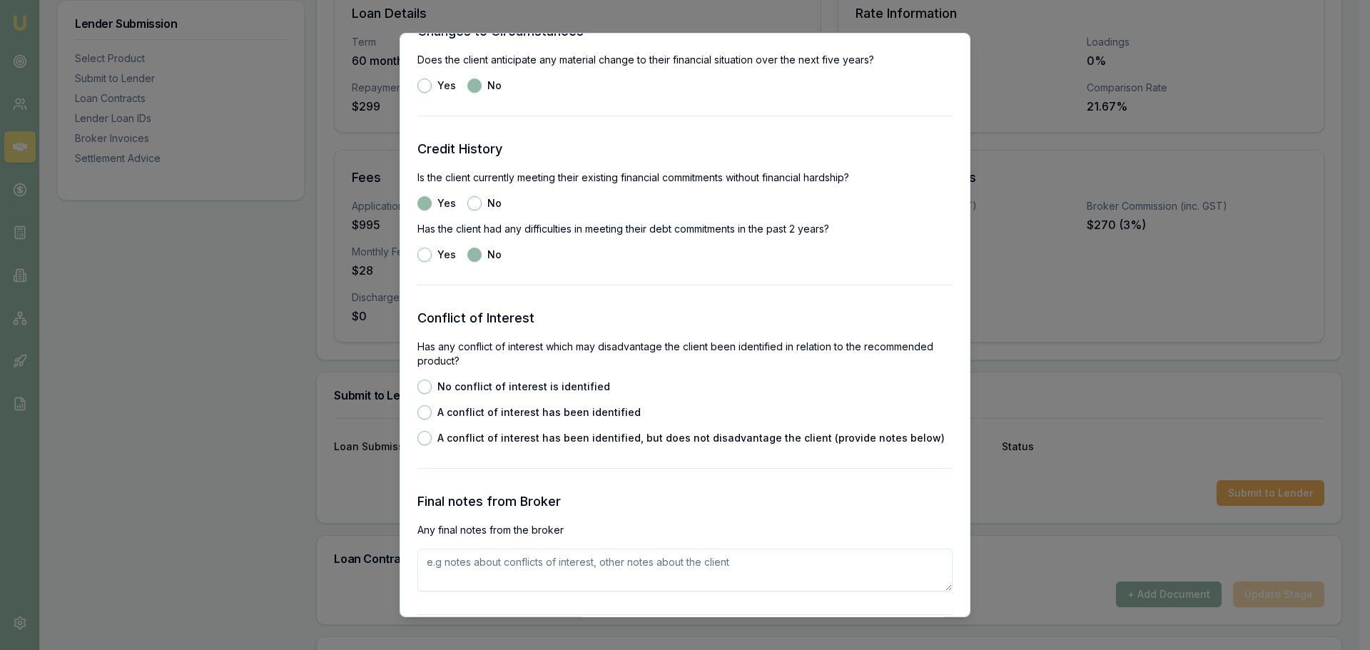
scroll to position [1856, 0]
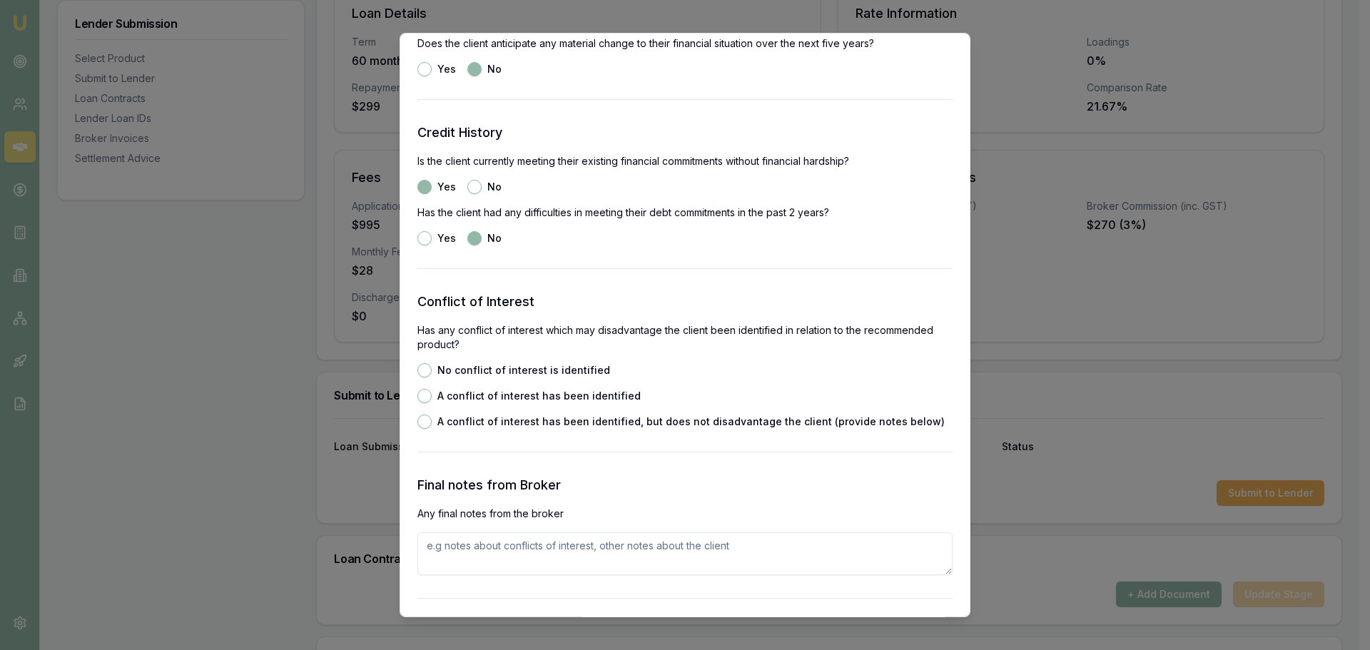
click at [423, 374] on button "No conflict of interest is identified" at bounding box center [425, 370] width 14 height 14
radio input "true"
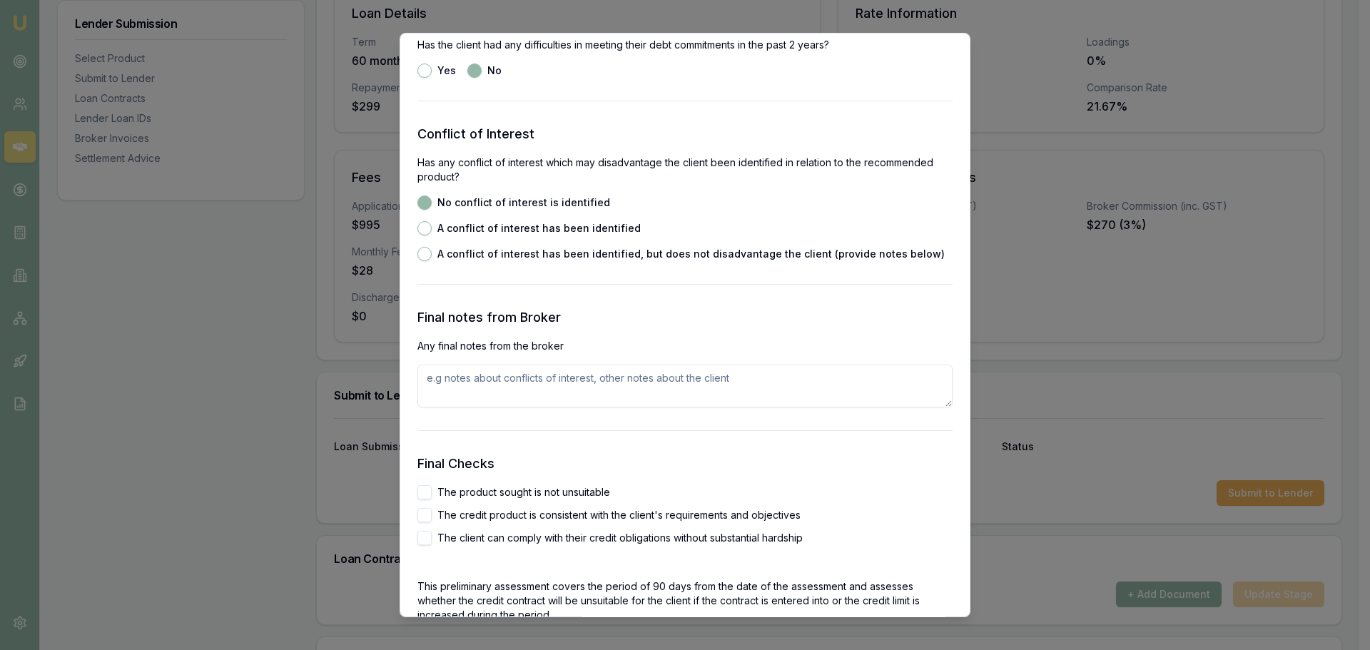
scroll to position [2212, 0]
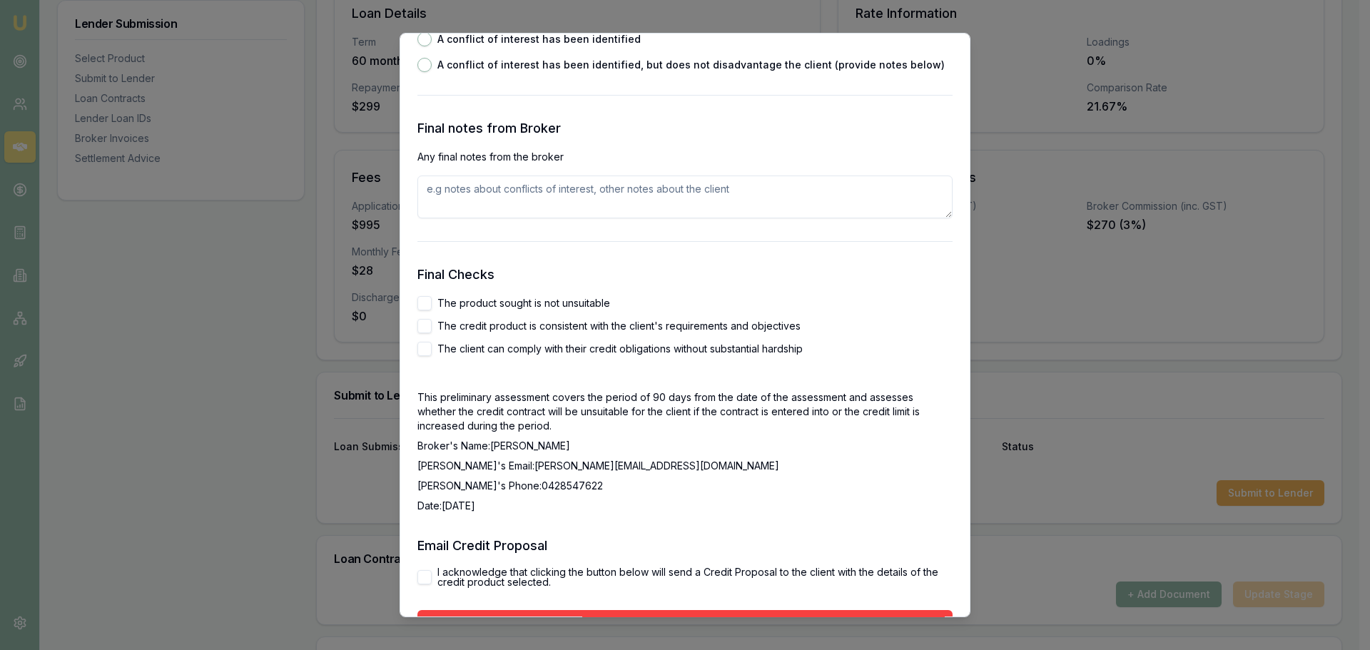
click at [425, 300] on button "The product sought is not unsuitable" at bounding box center [425, 303] width 14 height 14
checkbox input "true"
click at [425, 317] on div "The product sought is not unsuitable The credit product is consistent with the …" at bounding box center [685, 326] width 535 height 60
click at [428, 346] on button "The client can comply with their credit obligations without substantial hardship" at bounding box center [425, 349] width 14 height 14
checkbox input "true"
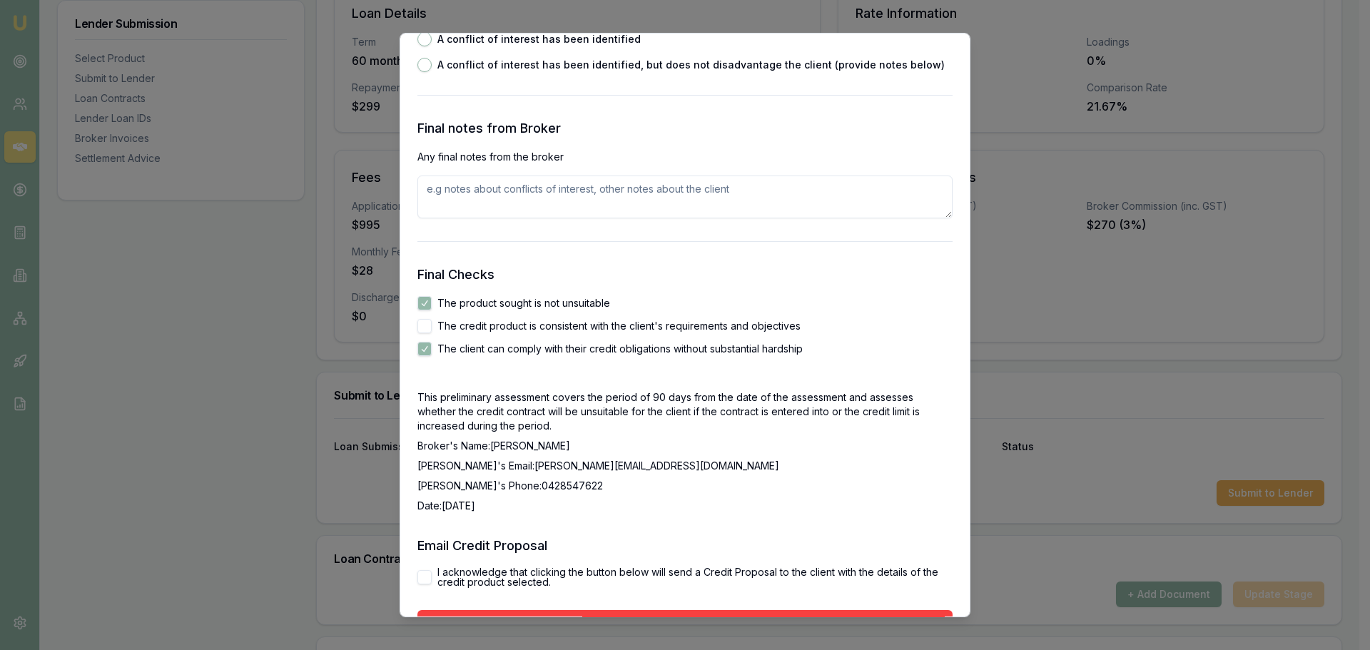
click at [423, 326] on button "The credit product is consistent with the client's requirements and objectives" at bounding box center [425, 326] width 14 height 14
checkbox input "true"
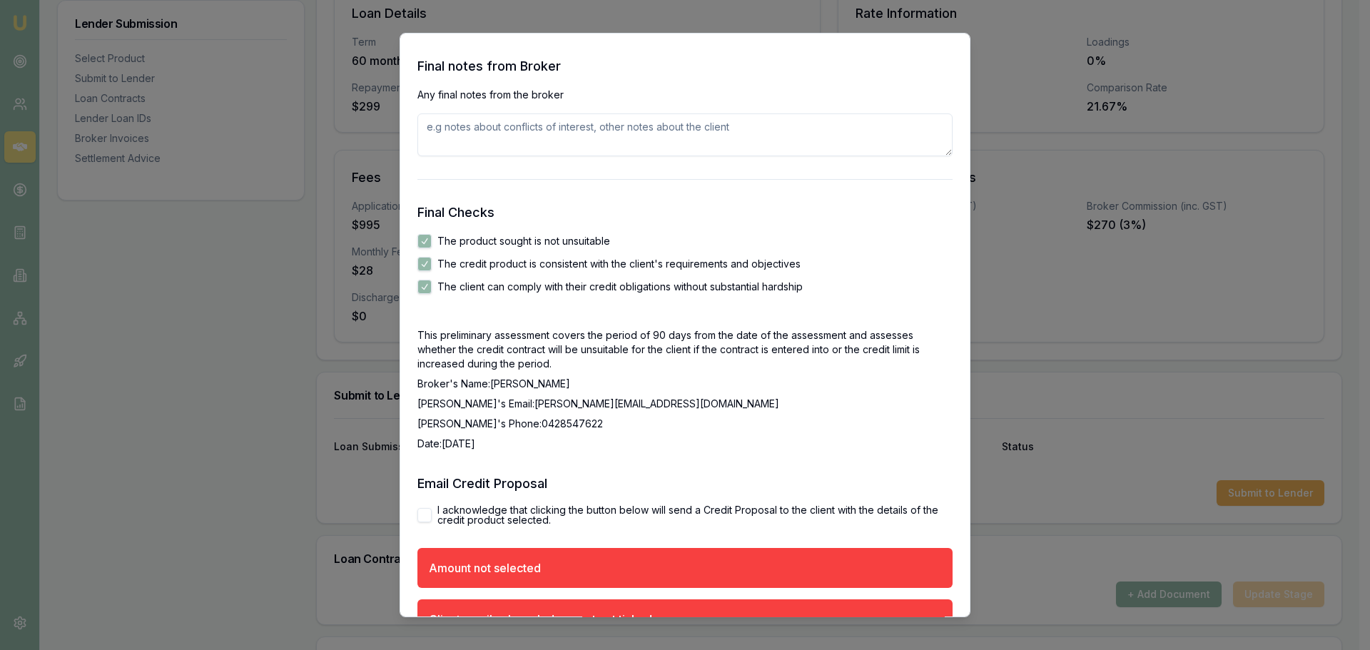
scroll to position [2362, 0]
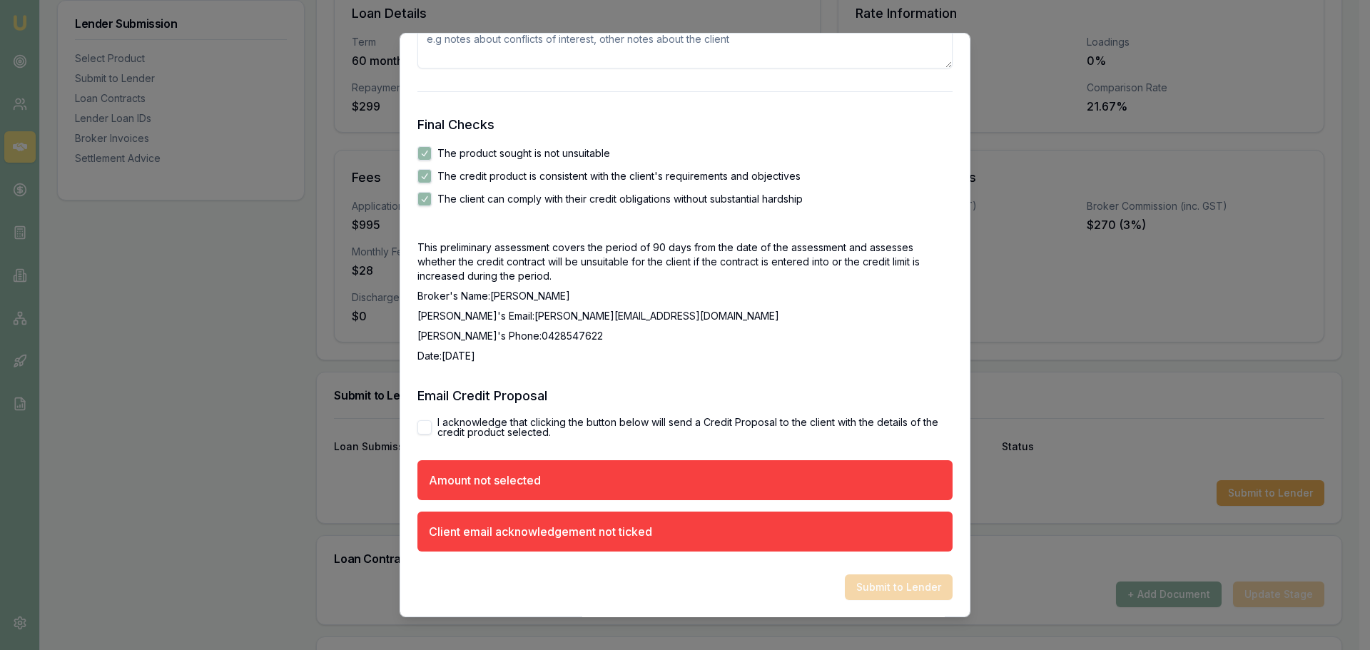
click at [423, 421] on button "I acknowledge that clicking the button below will send a Credit Proposal to the…" at bounding box center [425, 427] width 14 height 14
checkbox input "true"
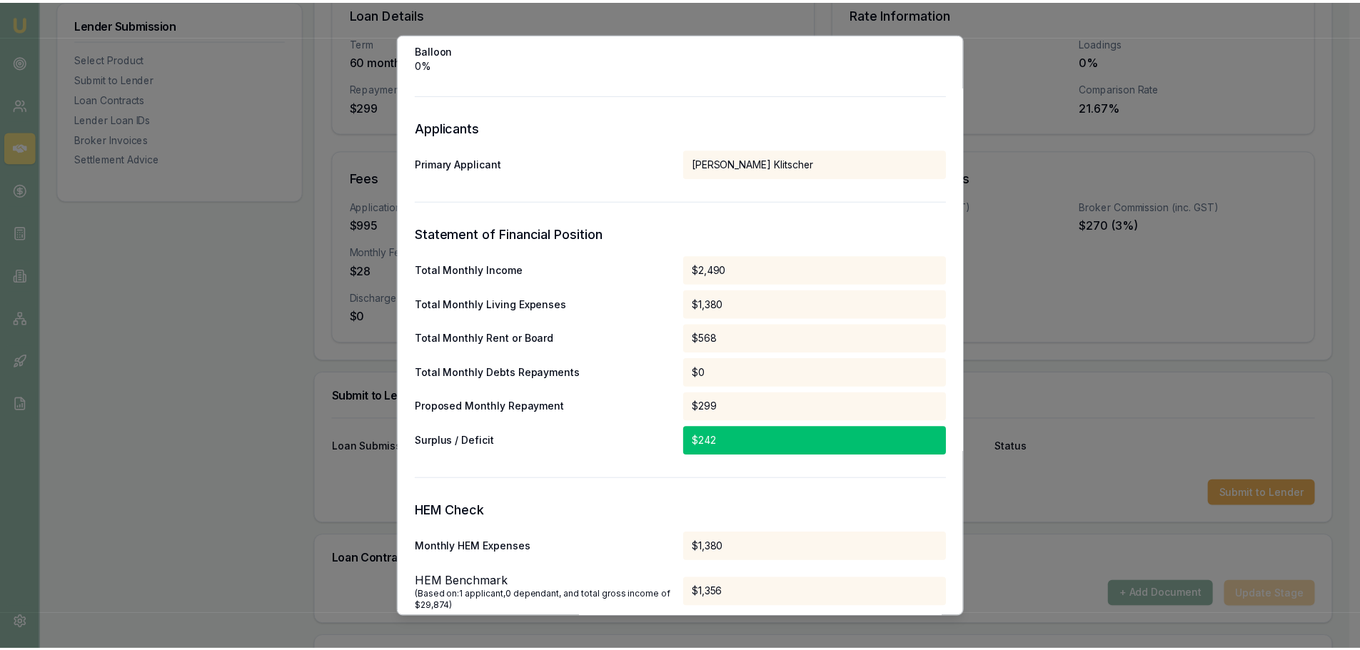
scroll to position [0, 0]
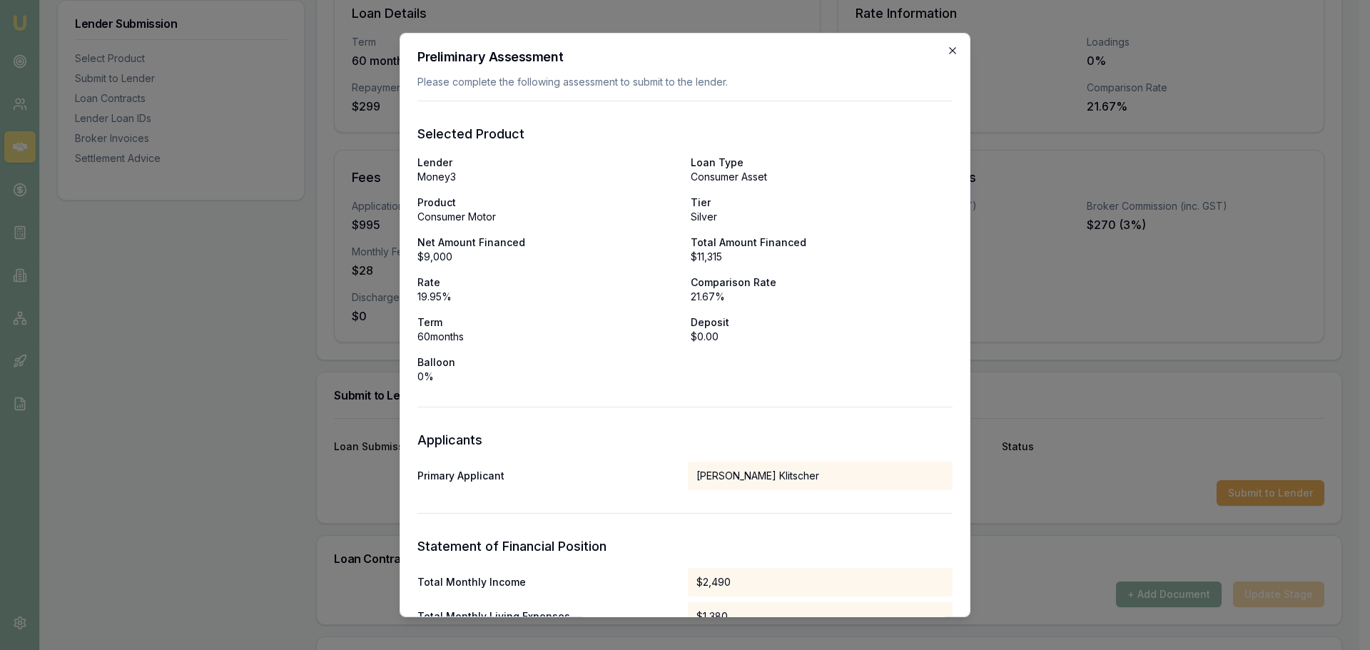
click at [947, 50] on icon "button" at bounding box center [952, 50] width 11 height 11
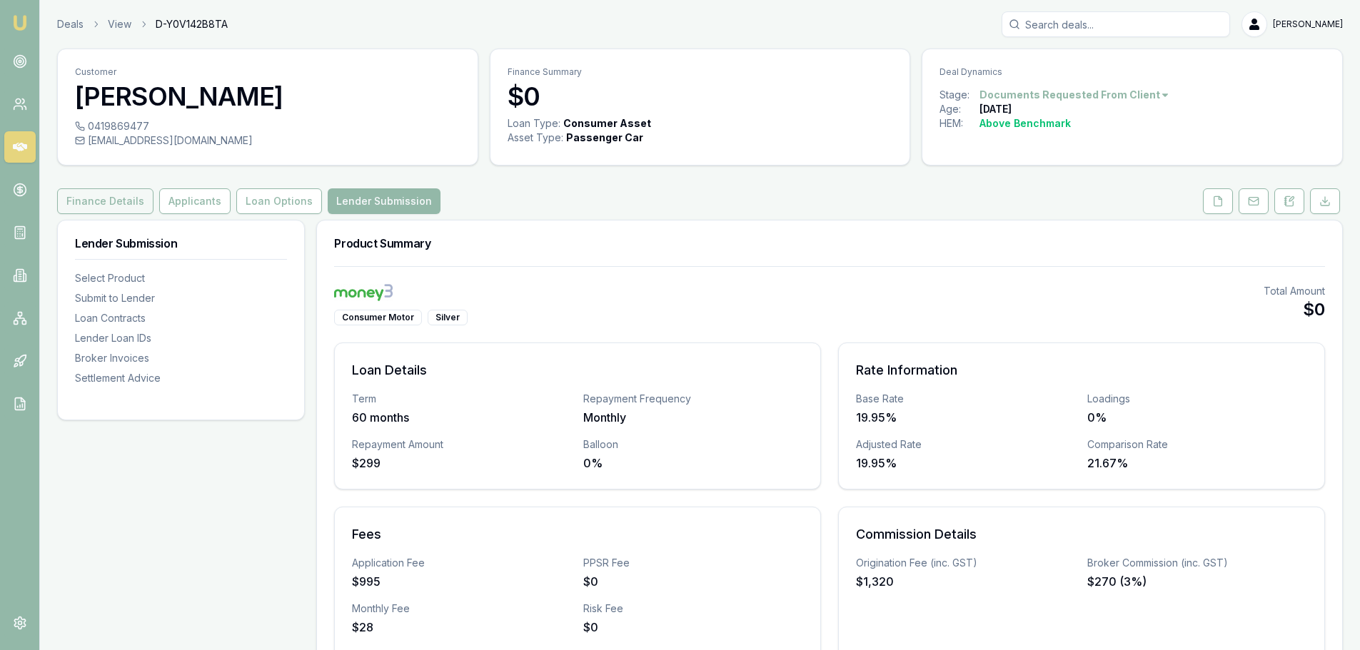
click at [124, 198] on button "Finance Details" at bounding box center [105, 201] width 96 height 26
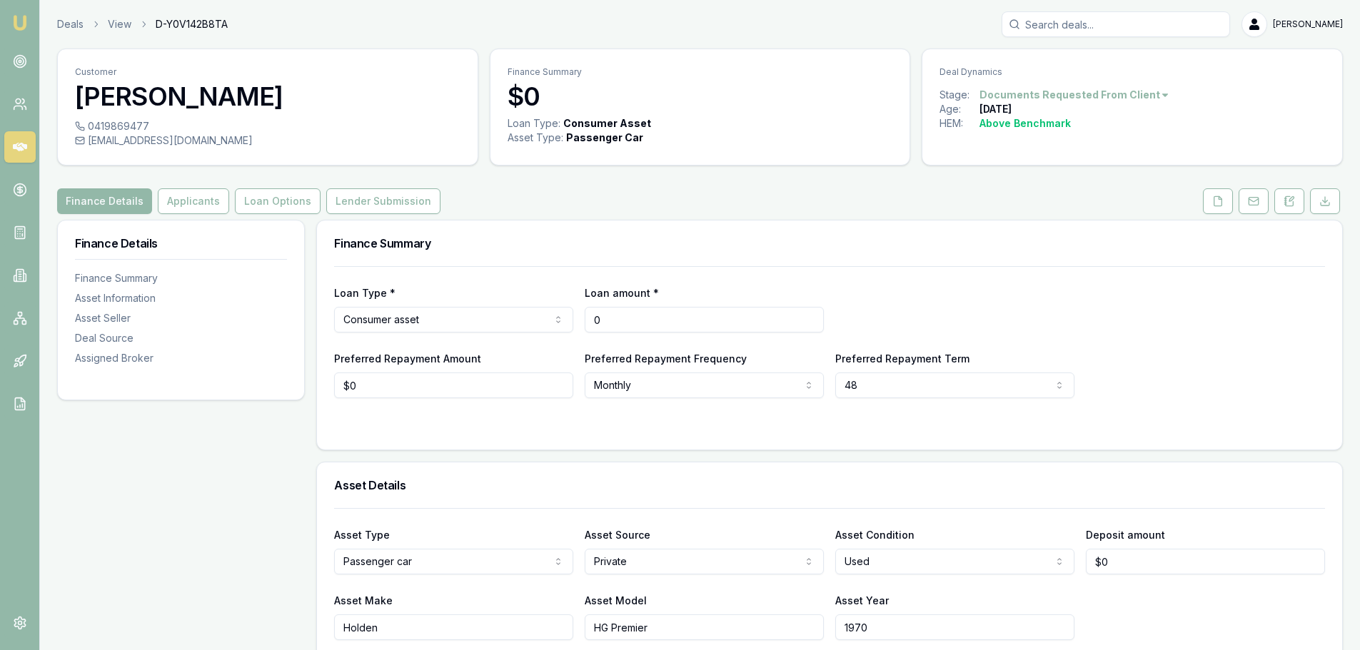
drag, startPoint x: 686, startPoint y: 322, endPoint x: 355, endPoint y: 335, distance: 331.4
click at [409, 327] on div "Loan Type * Consumer asset Consumer loan Consumer asset Commercial loan Commerc…" at bounding box center [829, 308] width 991 height 49
type input "$9,000"
click at [714, 264] on div "Finance Summary" at bounding box center [829, 244] width 1025 height 46
click at [382, 203] on button "Lender Submission" at bounding box center [383, 201] width 114 height 26
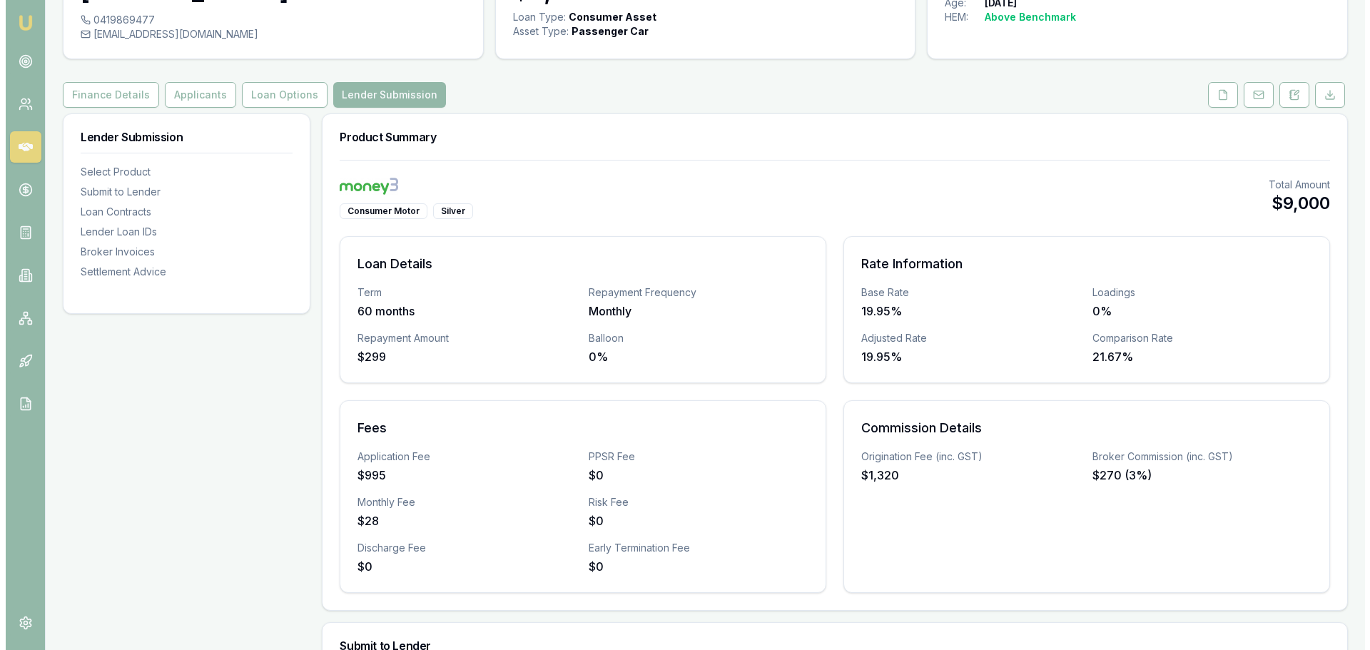
scroll to position [357, 0]
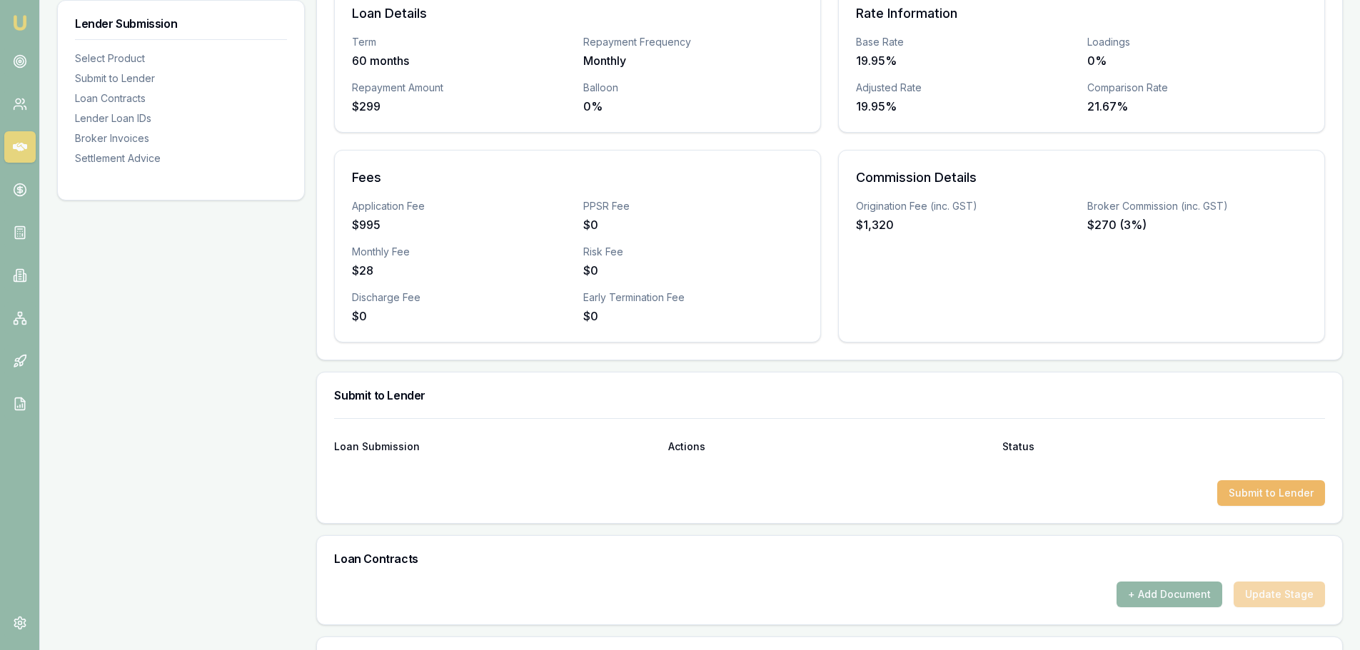
click at [1302, 491] on button "Submit to Lender" at bounding box center [1271, 493] width 108 height 26
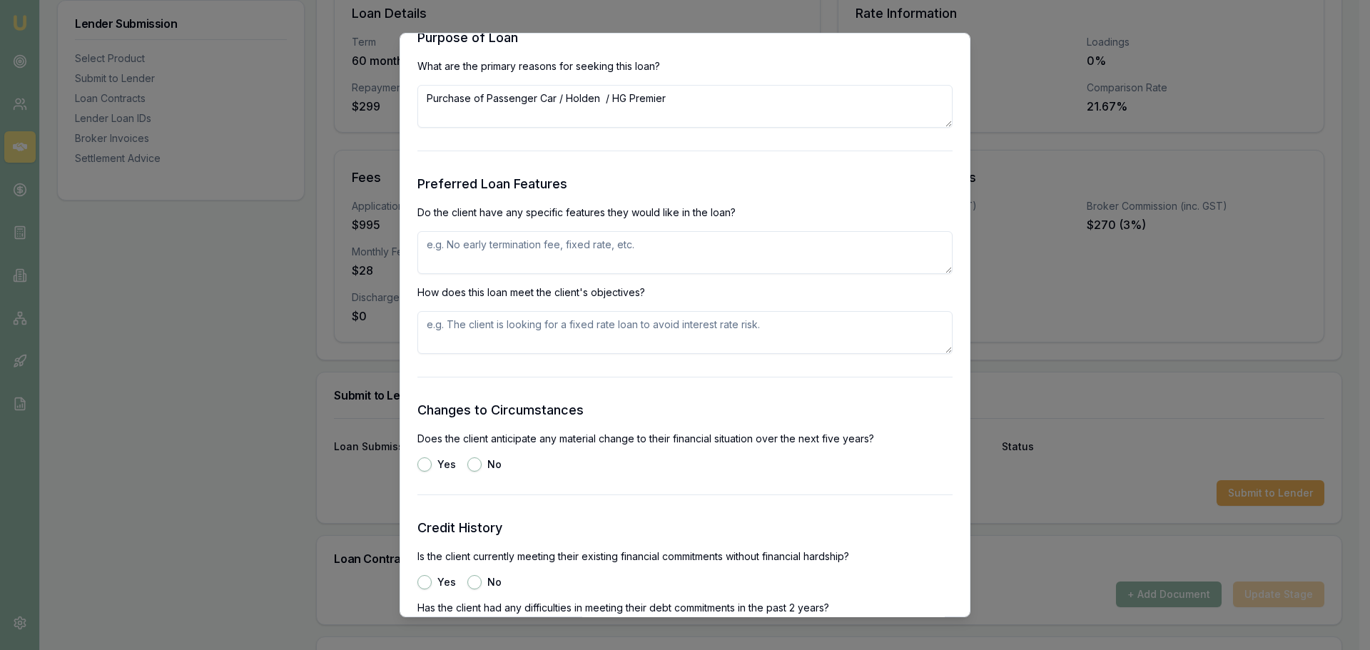
scroll to position [1570, 0]
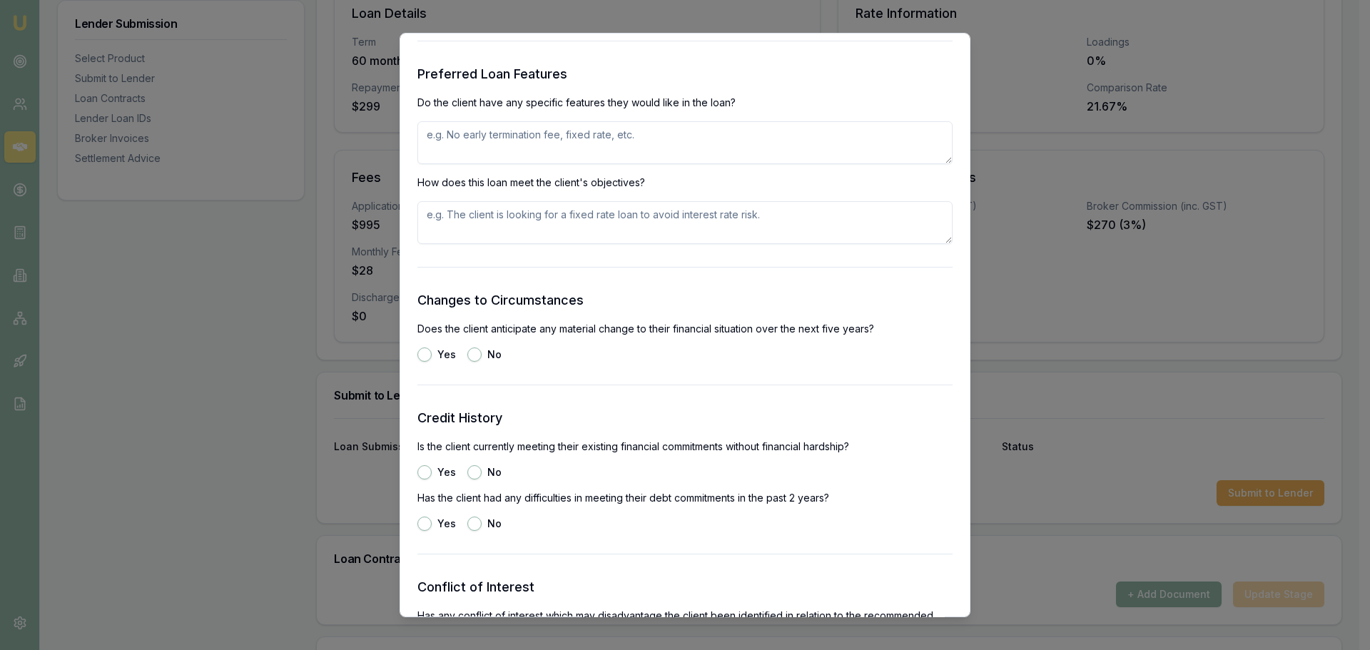
click at [560, 133] on textarea at bounding box center [685, 142] width 535 height 43
type textarea "fixed rate"
click at [477, 356] on button "No" at bounding box center [474, 355] width 14 height 14
radio input "true"
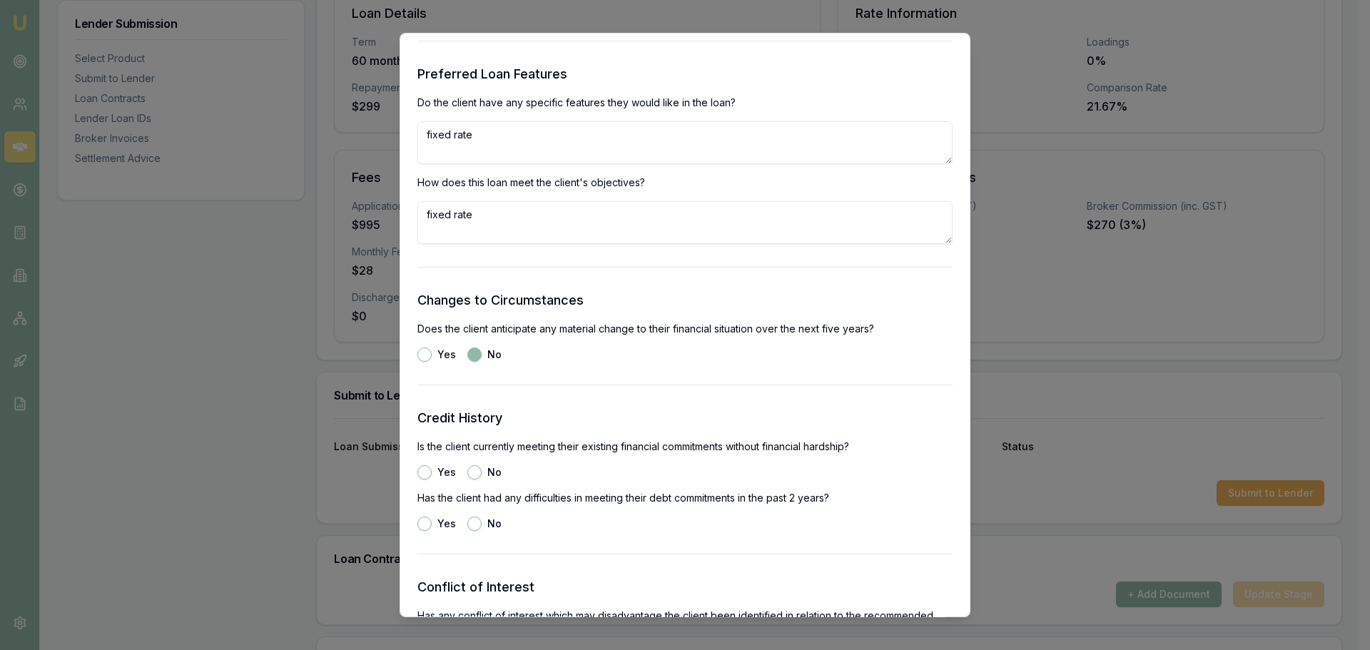
click at [420, 472] on button "Yes" at bounding box center [425, 472] width 14 height 14
radio input "true"
click at [473, 522] on button "No" at bounding box center [474, 524] width 14 height 14
radio input "true"
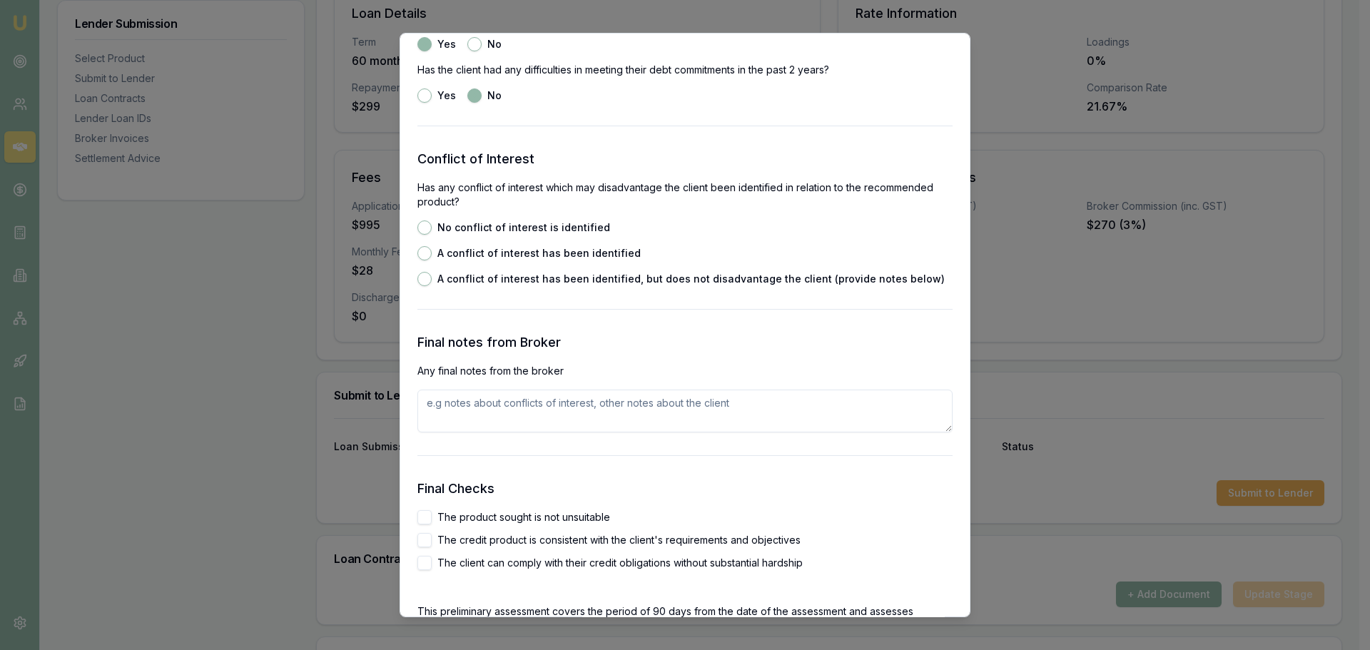
click at [428, 222] on button "No conflict of interest is identified" at bounding box center [425, 228] width 14 height 14
radio input "true"
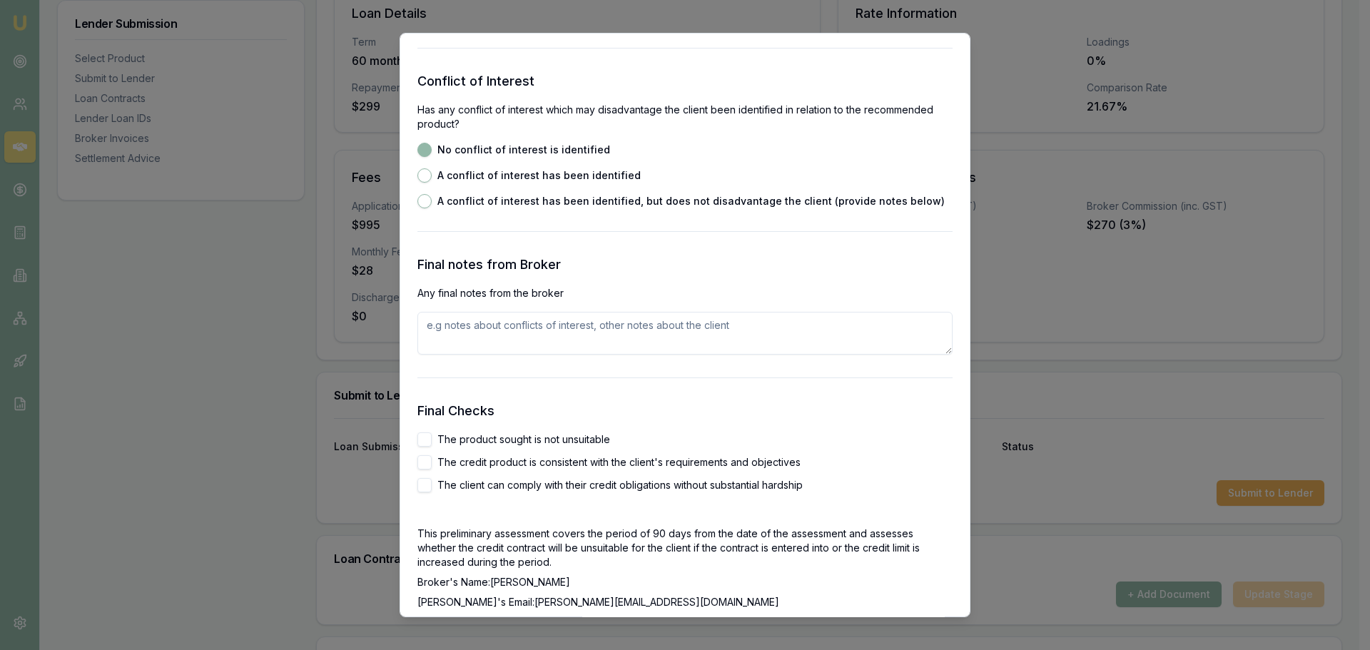
scroll to position [2212, 0]
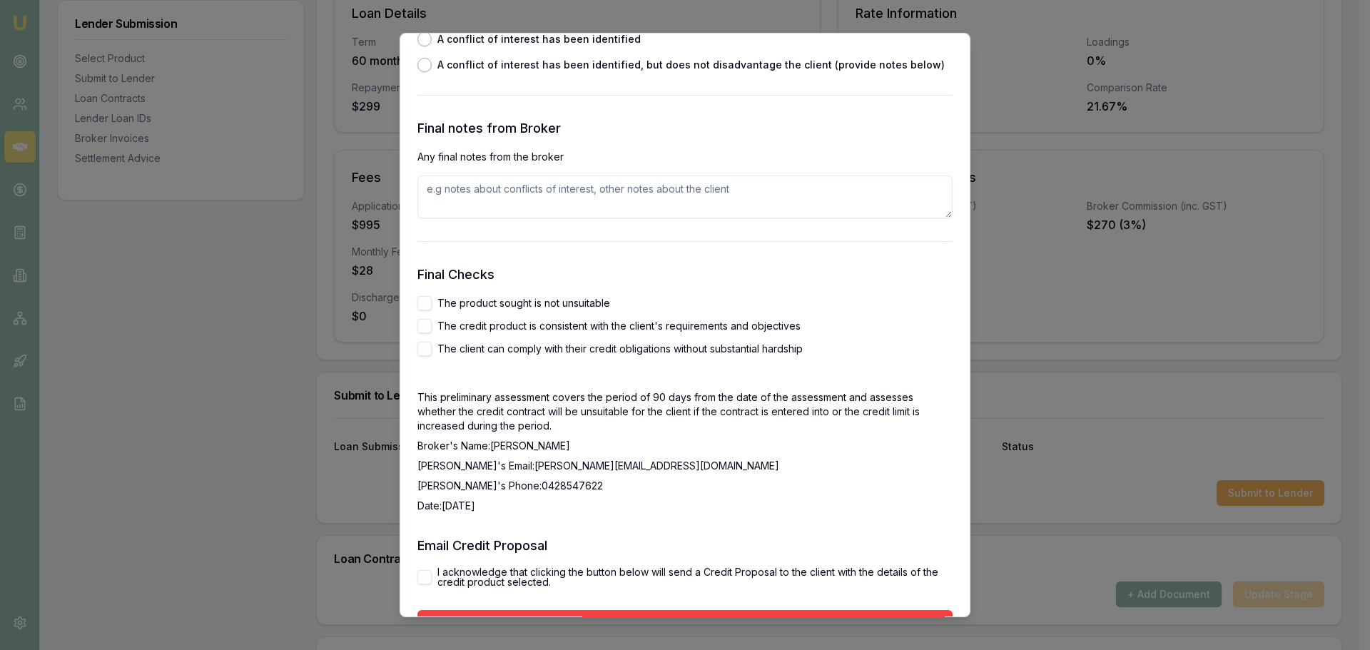
drag, startPoint x: 424, startPoint y: 305, endPoint x: 423, endPoint y: 313, distance: 7.3
click at [424, 305] on button "The product sought is not unsuitable" at bounding box center [425, 303] width 14 height 14
checkbox input "true"
click at [421, 323] on button "The credit product is consistent with the client's requirements and objectives" at bounding box center [425, 326] width 14 height 14
checkbox input "true"
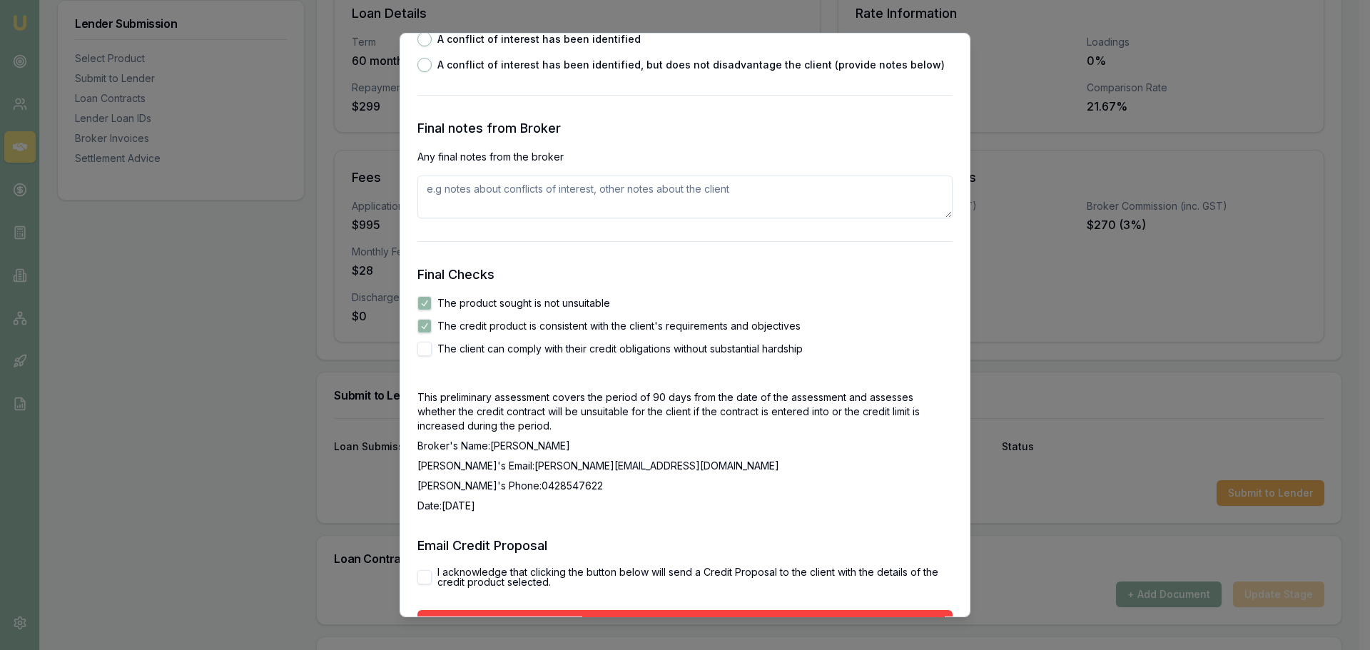
click at [422, 346] on button "The client can comply with their credit obligations without substantial hardship" at bounding box center [425, 349] width 14 height 14
checkbox input "true"
click at [427, 582] on button "I acknowledge that clicking the button below will send a Credit Proposal to the…" at bounding box center [425, 577] width 14 height 14
checkbox input "true"
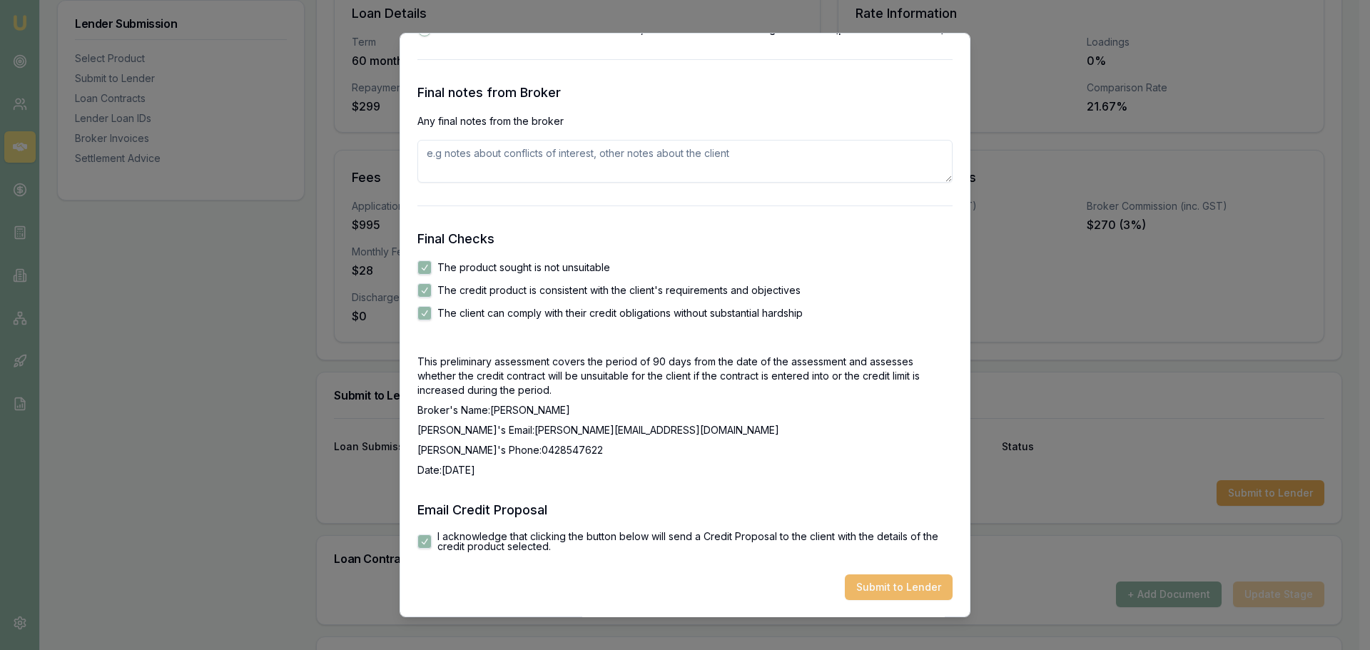
click at [886, 585] on button "Submit to Lender" at bounding box center [899, 588] width 108 height 26
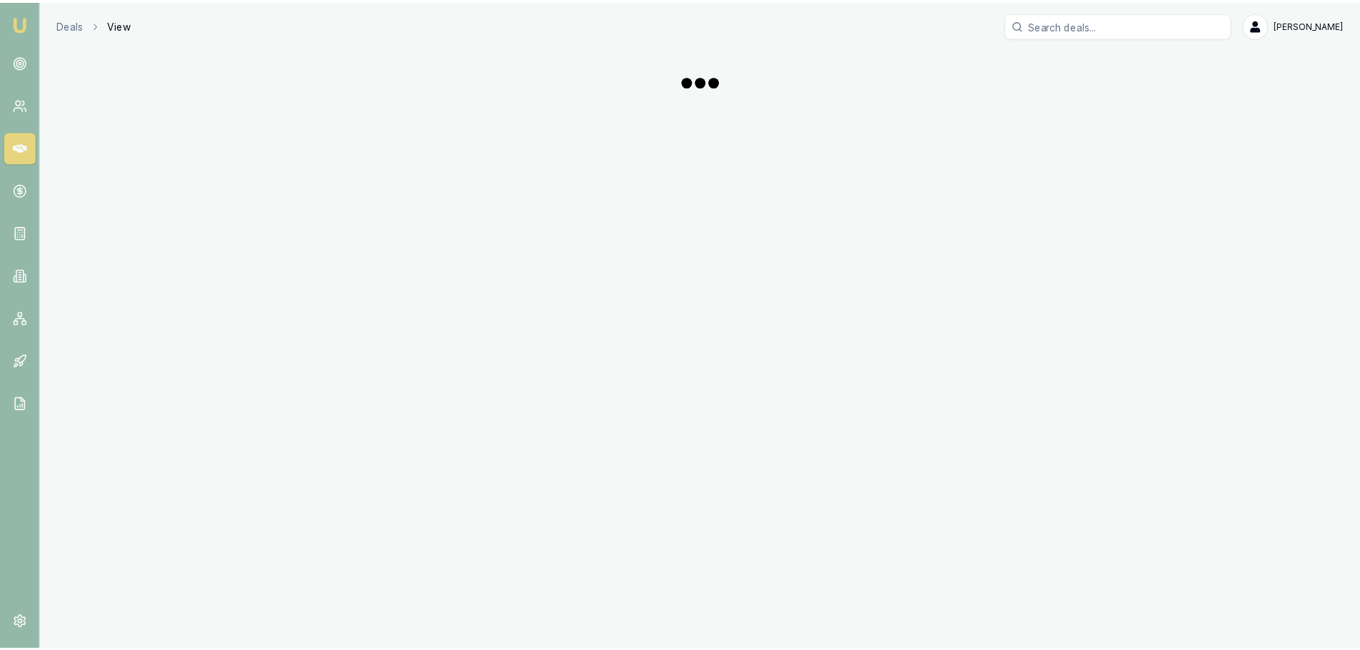
scroll to position [357, 0]
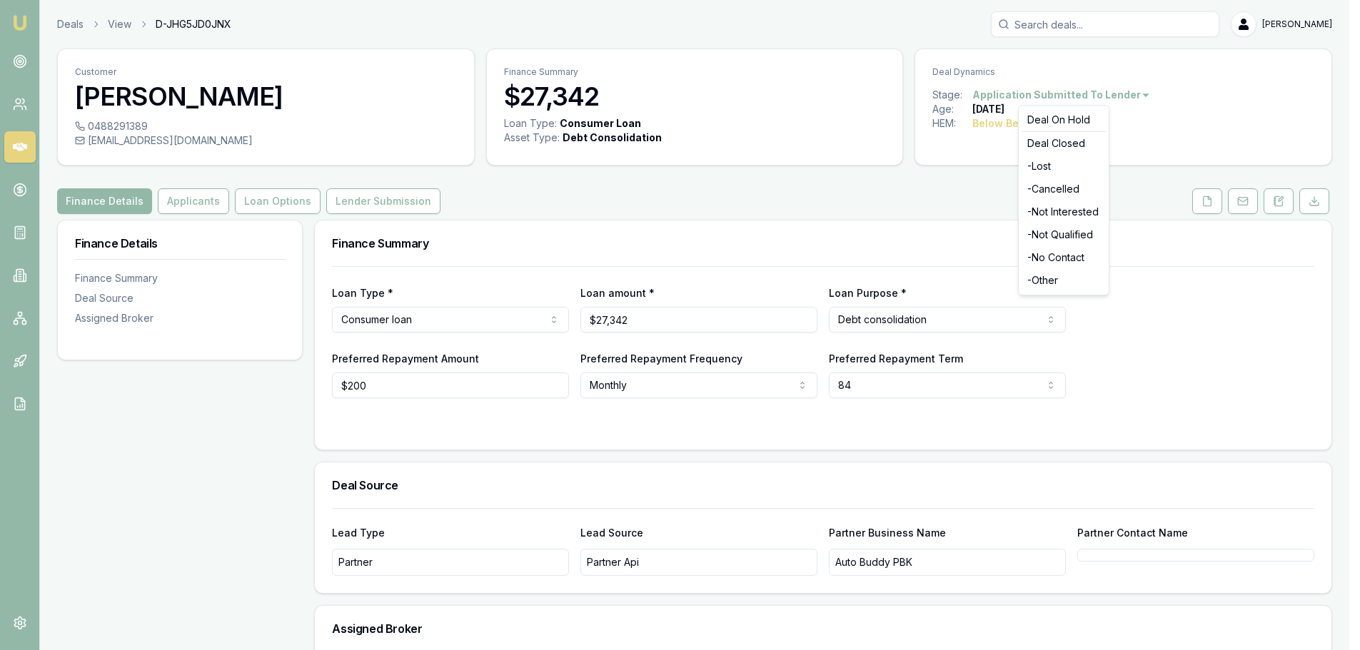
click at [1133, 93] on html "Emu Broker Deals View D-JHG5JD0JNX [PERSON_NAME] Shield Toggle Menu Customer [P…" at bounding box center [680, 325] width 1360 height 650
click at [1063, 258] on div "- No Contact" at bounding box center [1063, 257] width 84 height 23
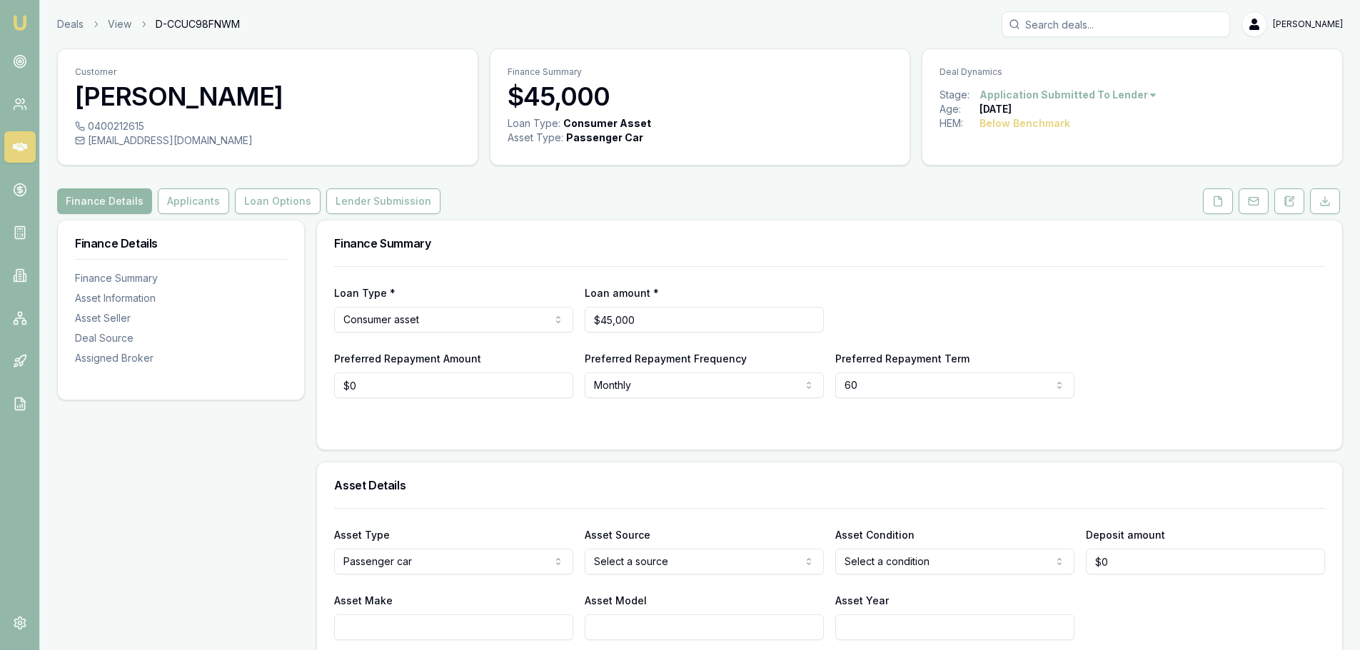
click at [1118, 91] on html "Emu Broker Deals View D-CCUC98FNWM [PERSON_NAME] Shield Toggle Menu Customer [P…" at bounding box center [680, 325] width 1360 height 650
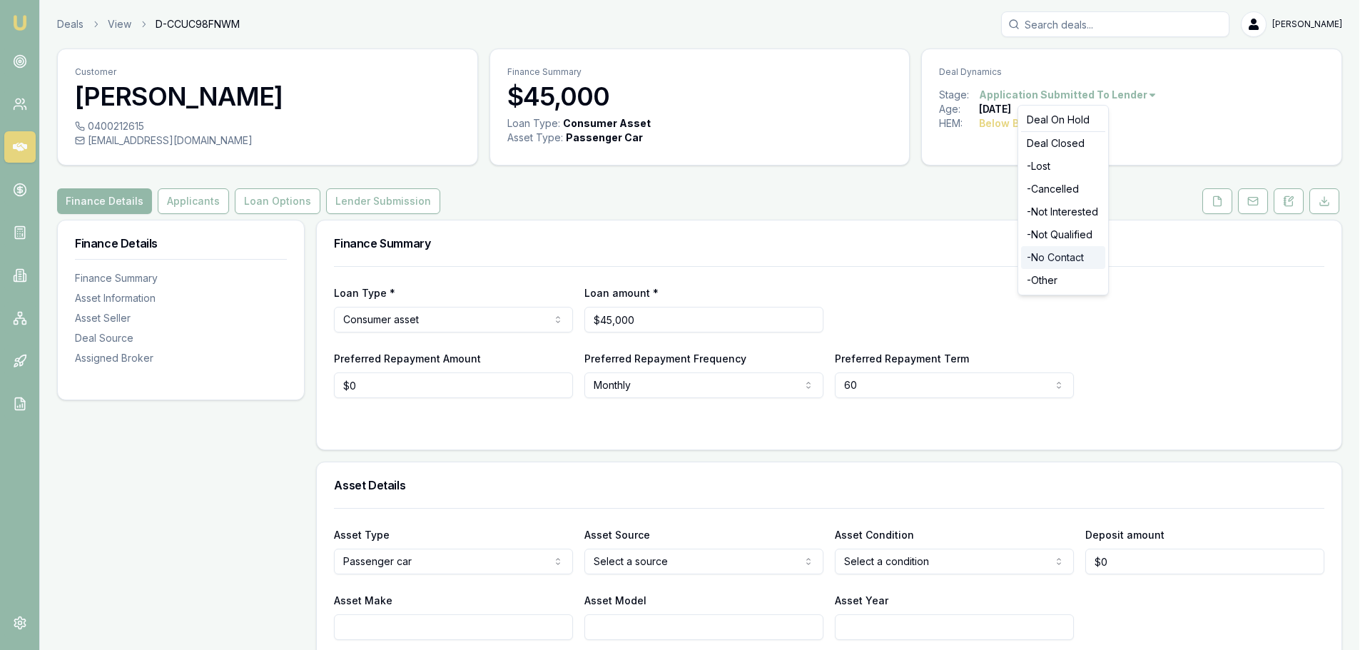
click at [1065, 256] on div "- No Contact" at bounding box center [1063, 257] width 84 height 23
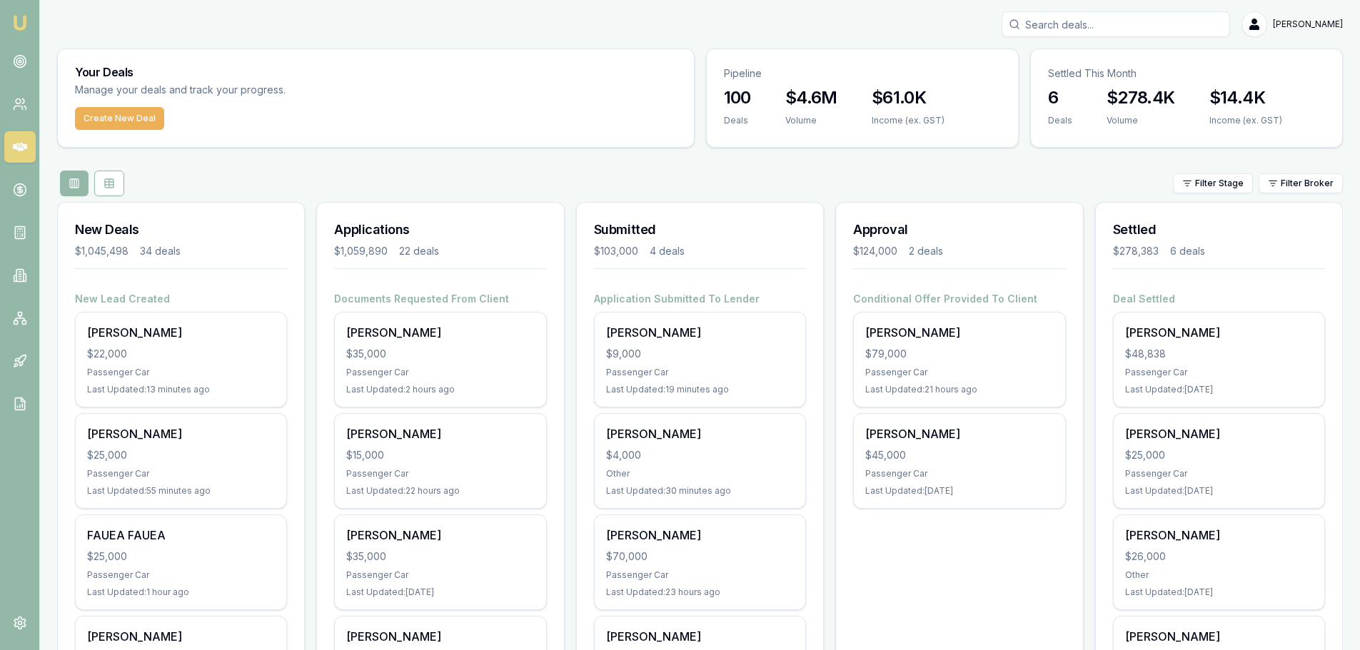
click at [738, 187] on div "Filter Stage Filter Broker" at bounding box center [699, 184] width 1285 height 26
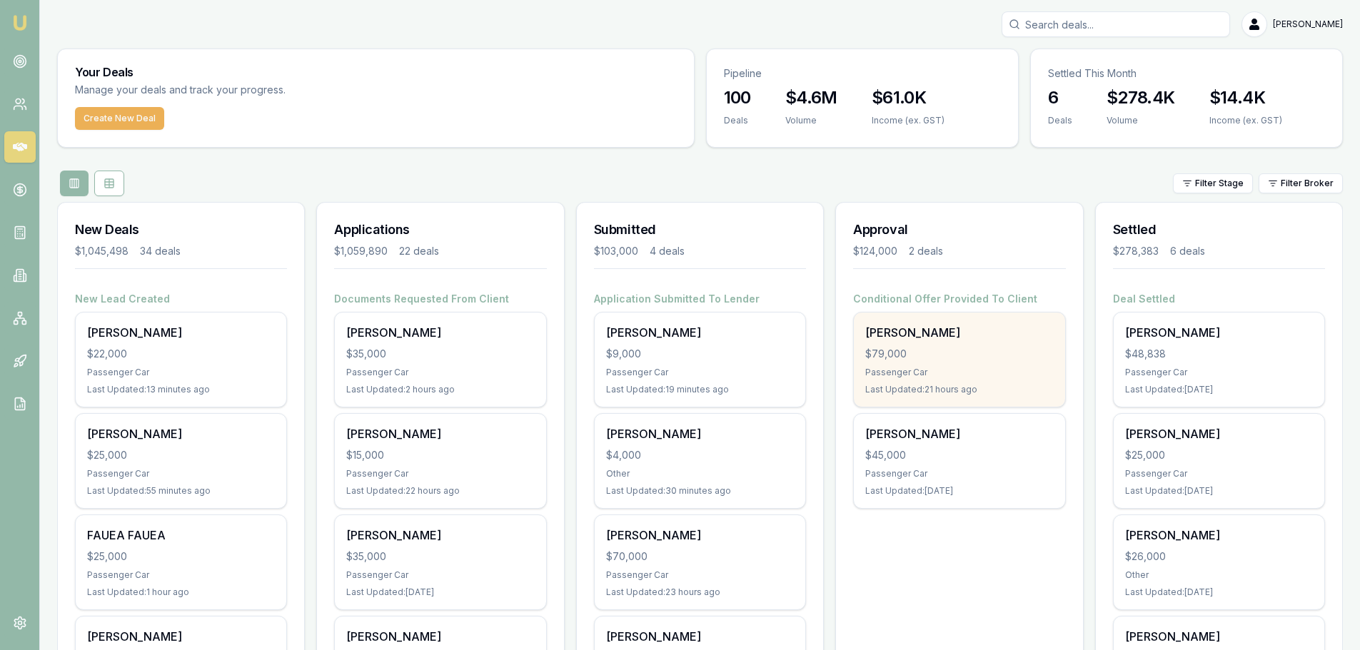
click at [996, 359] on div "$79,000" at bounding box center [959, 354] width 188 height 14
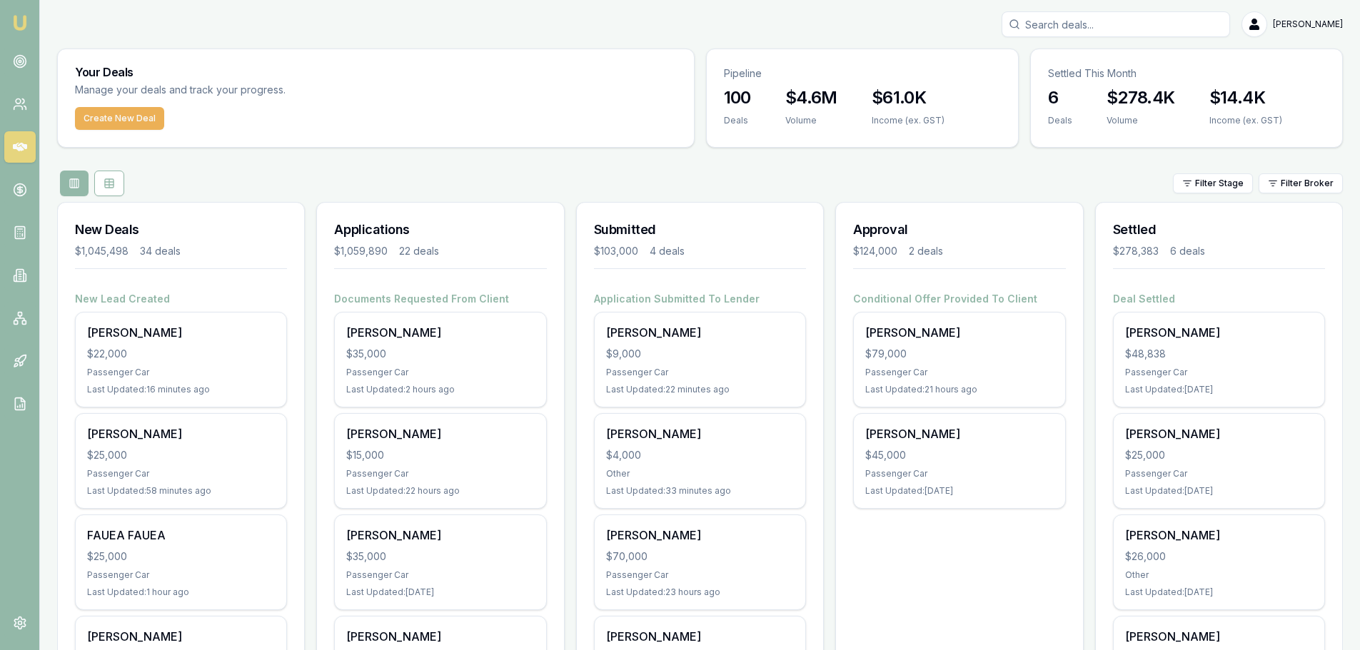
click at [516, 172] on div "Filter Stage Filter Broker" at bounding box center [699, 184] width 1285 height 26
click at [536, 177] on div "Filter Stage Filter Broker" at bounding box center [699, 184] width 1285 height 26
click at [443, 639] on div "[PERSON_NAME]" at bounding box center [440, 636] width 188 height 17
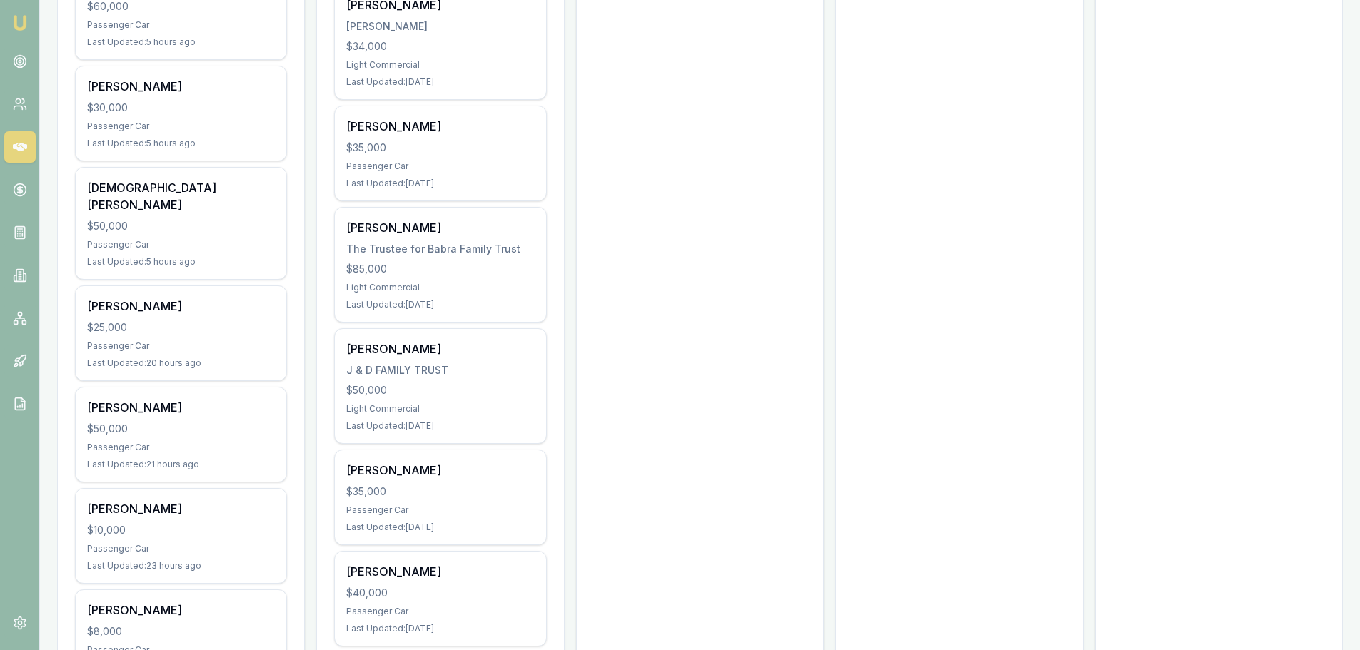
scroll to position [1784, 0]
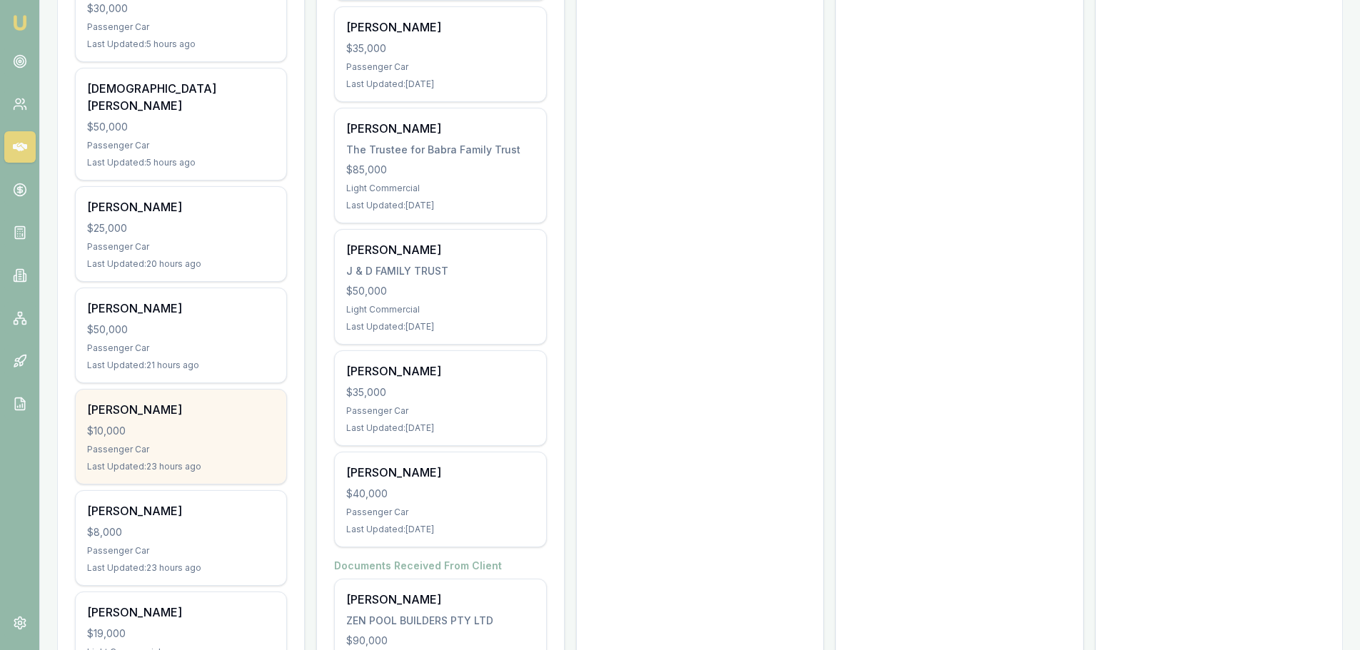
click at [247, 442] on div "[PERSON_NAME] $10,000 Passenger Car Last Updated: 23 hours ago" at bounding box center [181, 437] width 211 height 94
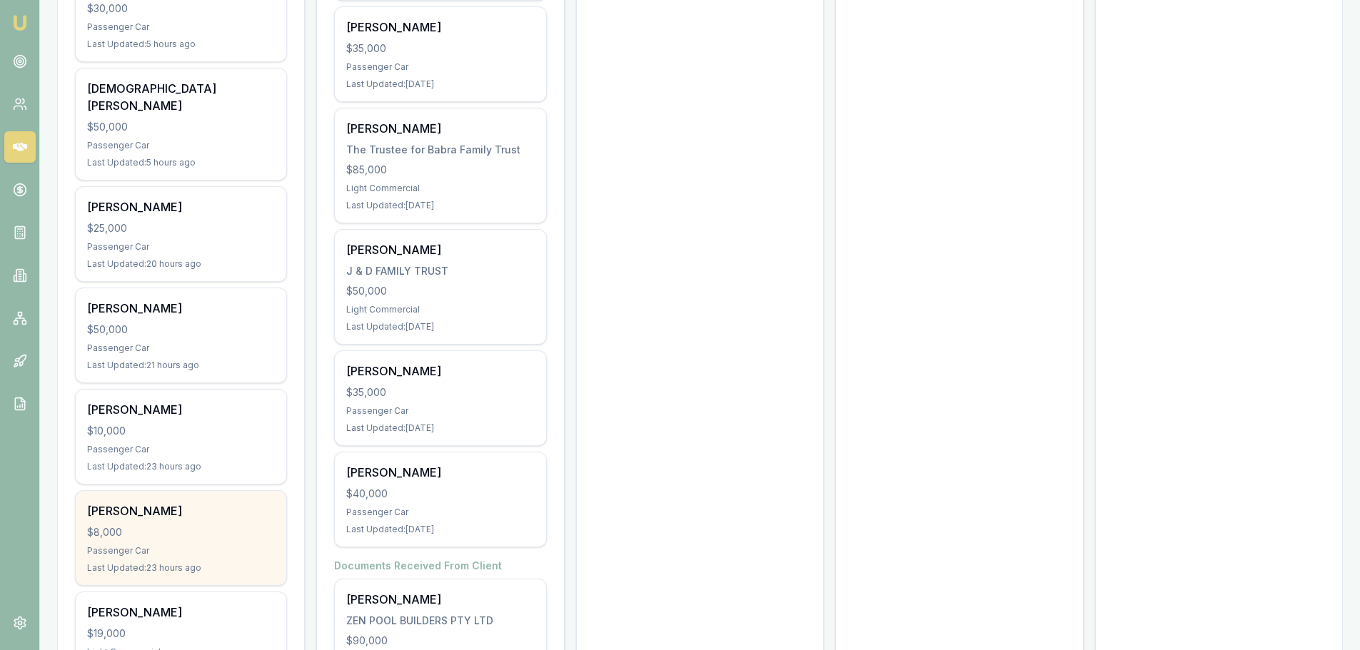
click at [167, 525] on div "[PERSON_NAME] $8,000 Passenger Car Last Updated: 23 hours ago" at bounding box center [181, 538] width 211 height 94
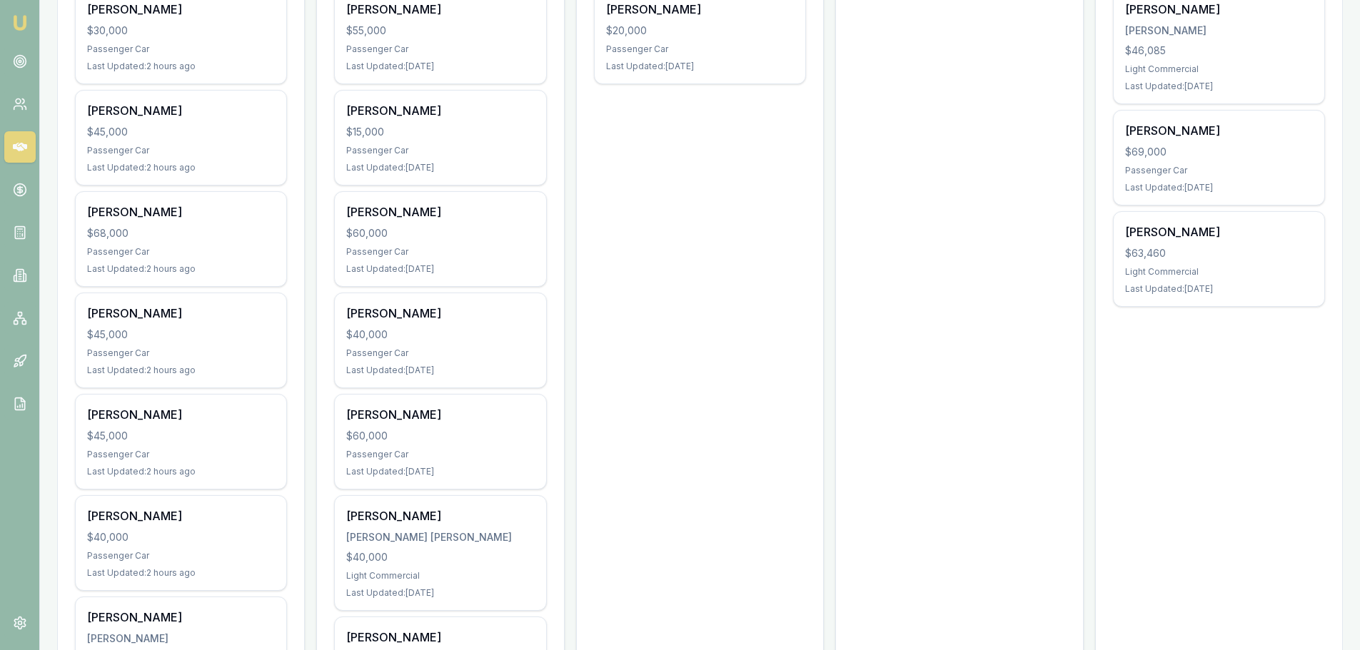
scroll to position [928, 0]
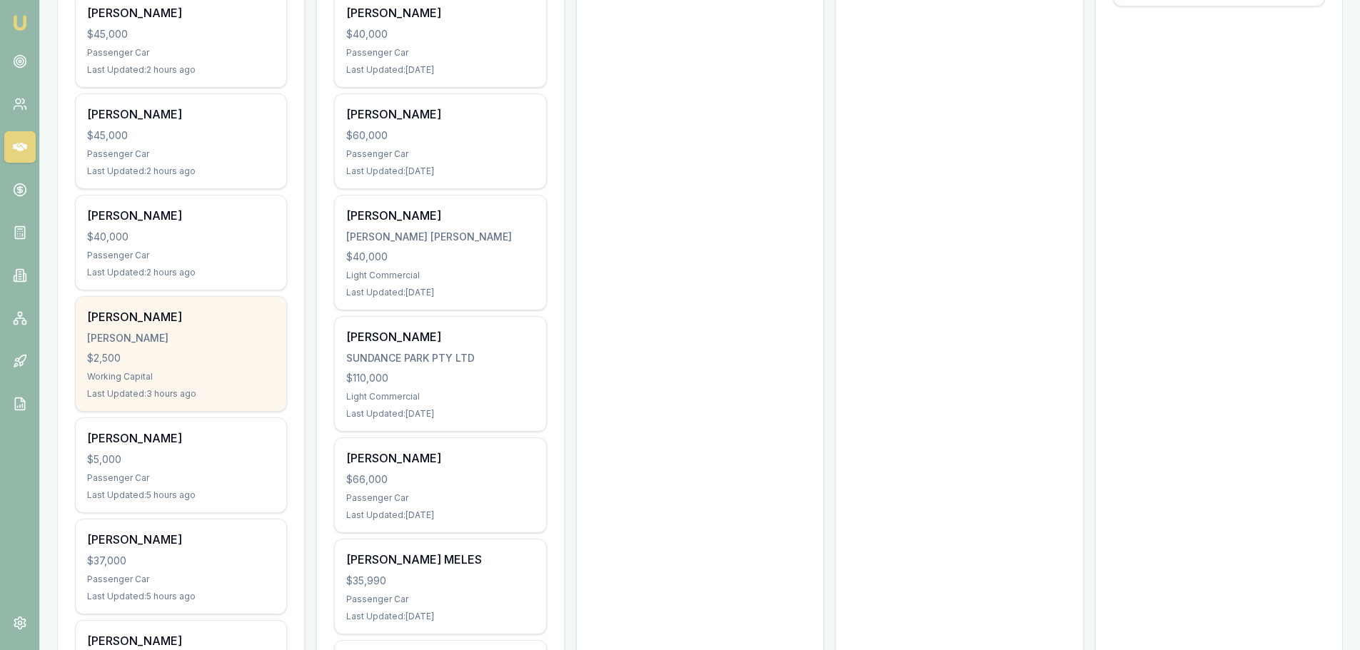
click at [217, 364] on div "$2,500" at bounding box center [181, 358] width 188 height 14
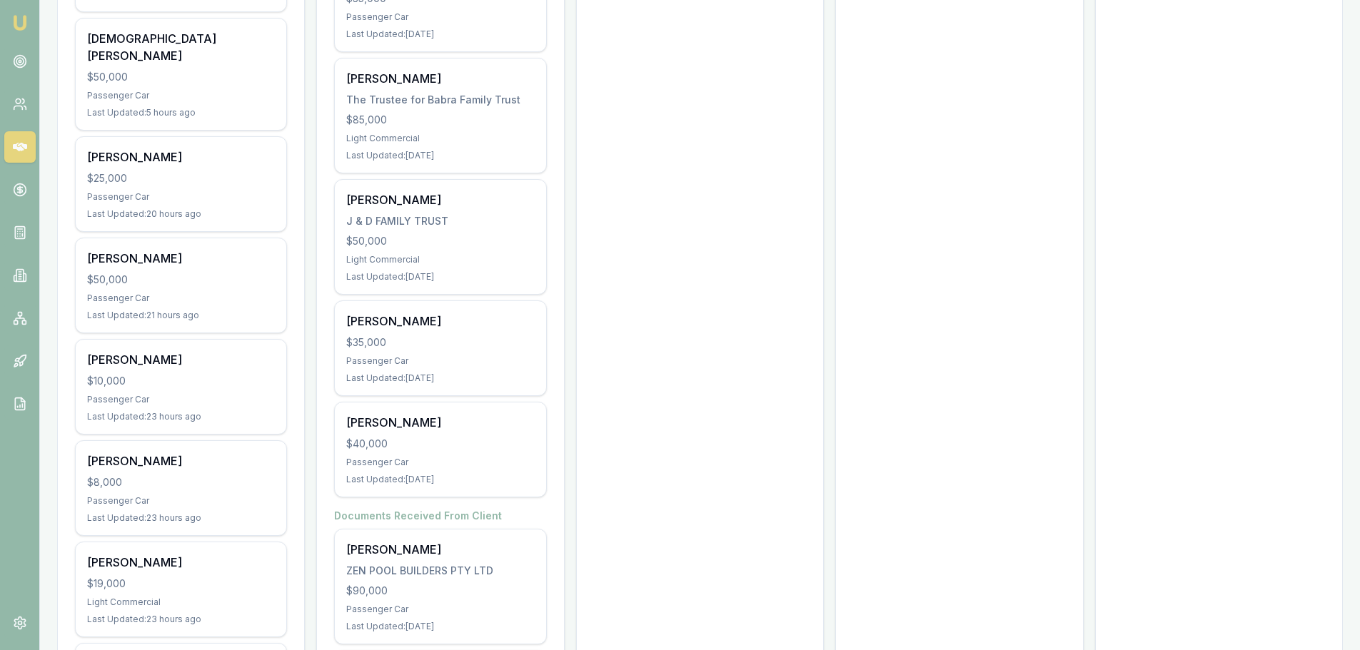
scroll to position [1856, 0]
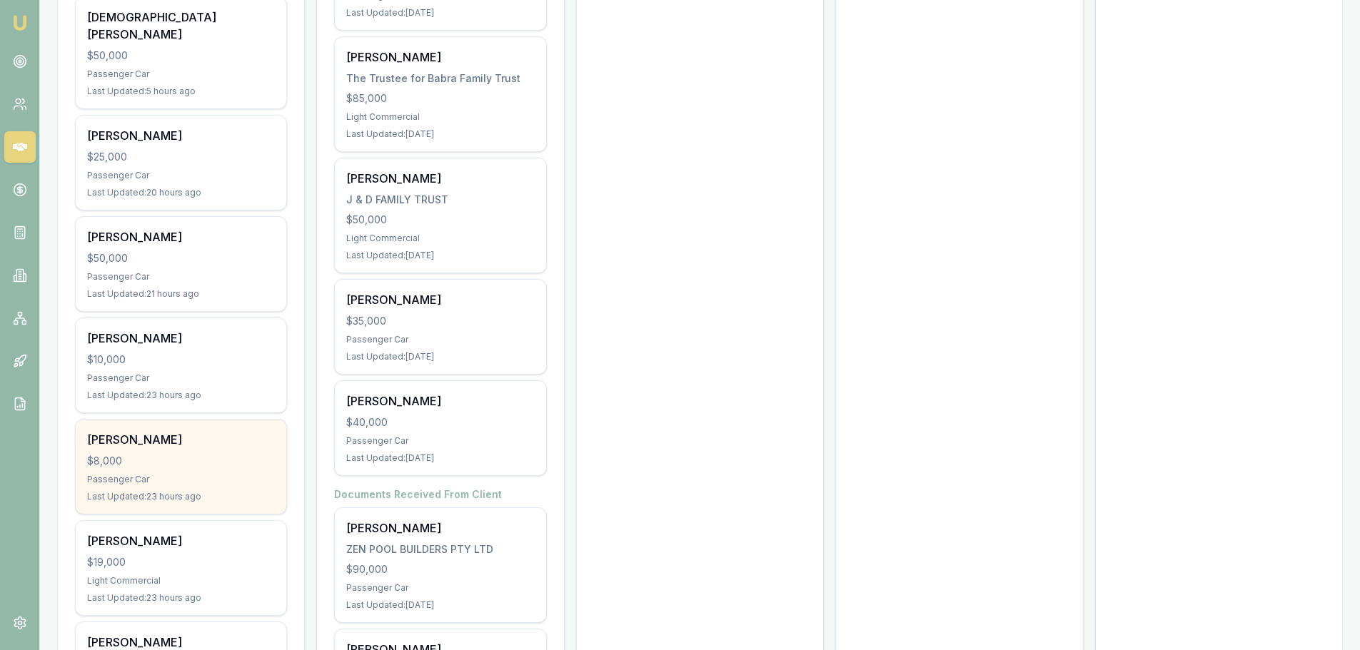
click at [215, 433] on div "[PERSON_NAME] $8,000 Passenger Car Last Updated: 23 hours ago" at bounding box center [181, 467] width 211 height 94
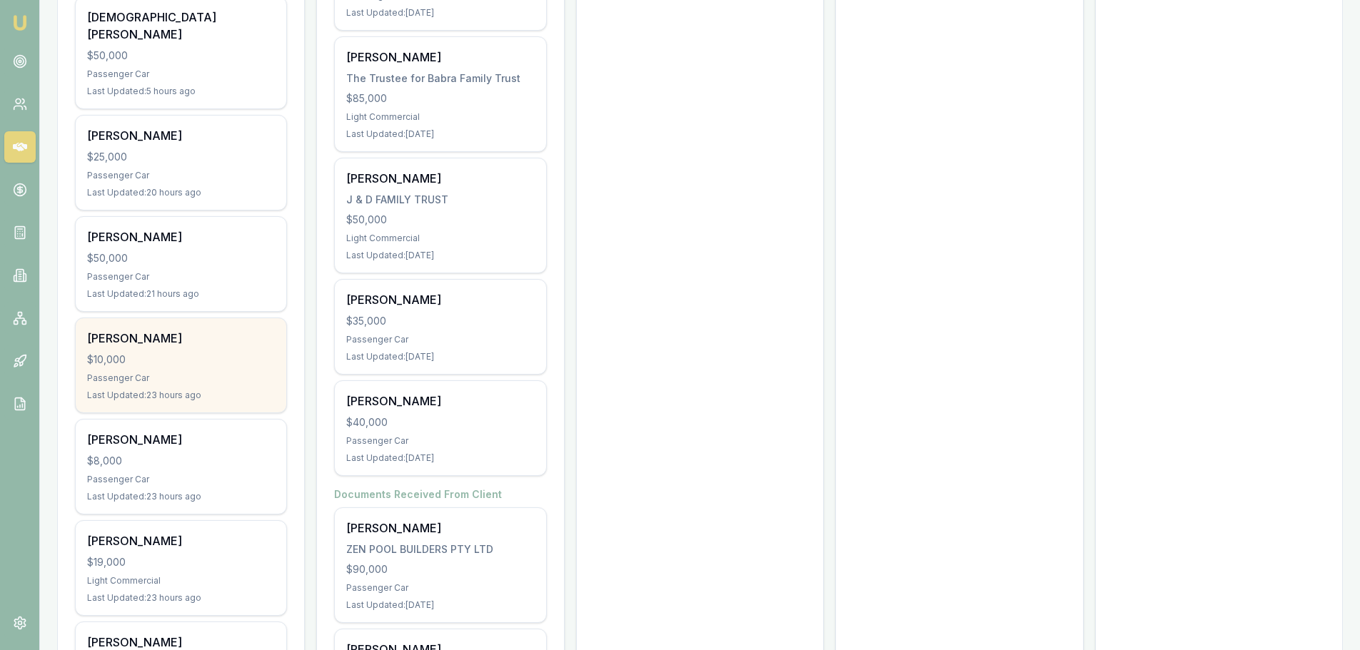
click at [201, 353] on div "$10,000" at bounding box center [181, 360] width 188 height 14
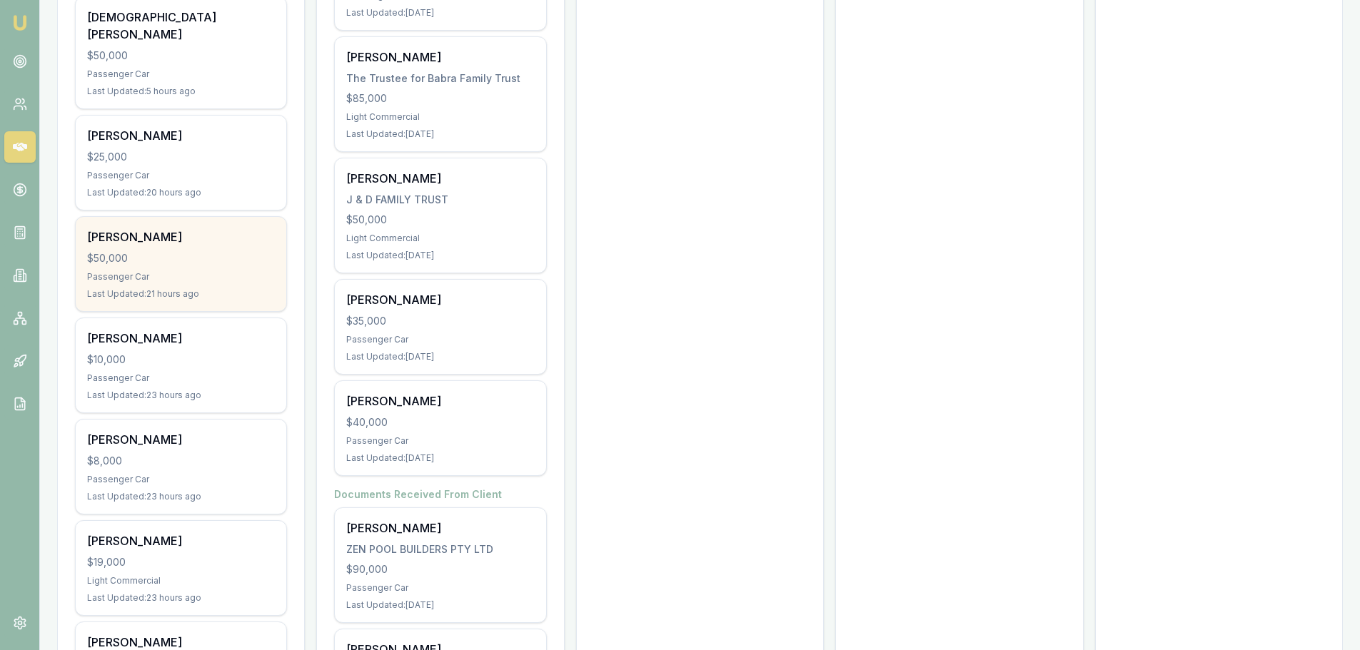
click at [174, 228] on div "[PERSON_NAME]" at bounding box center [181, 236] width 188 height 17
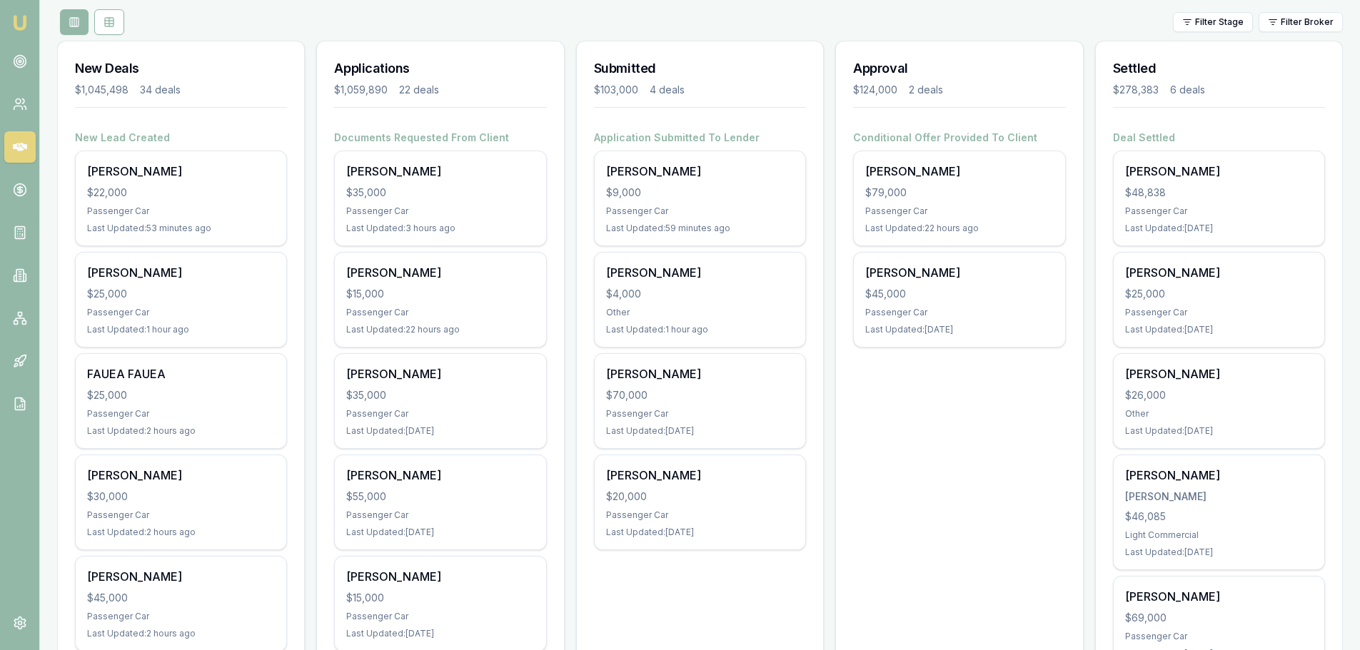
scroll to position [0, 0]
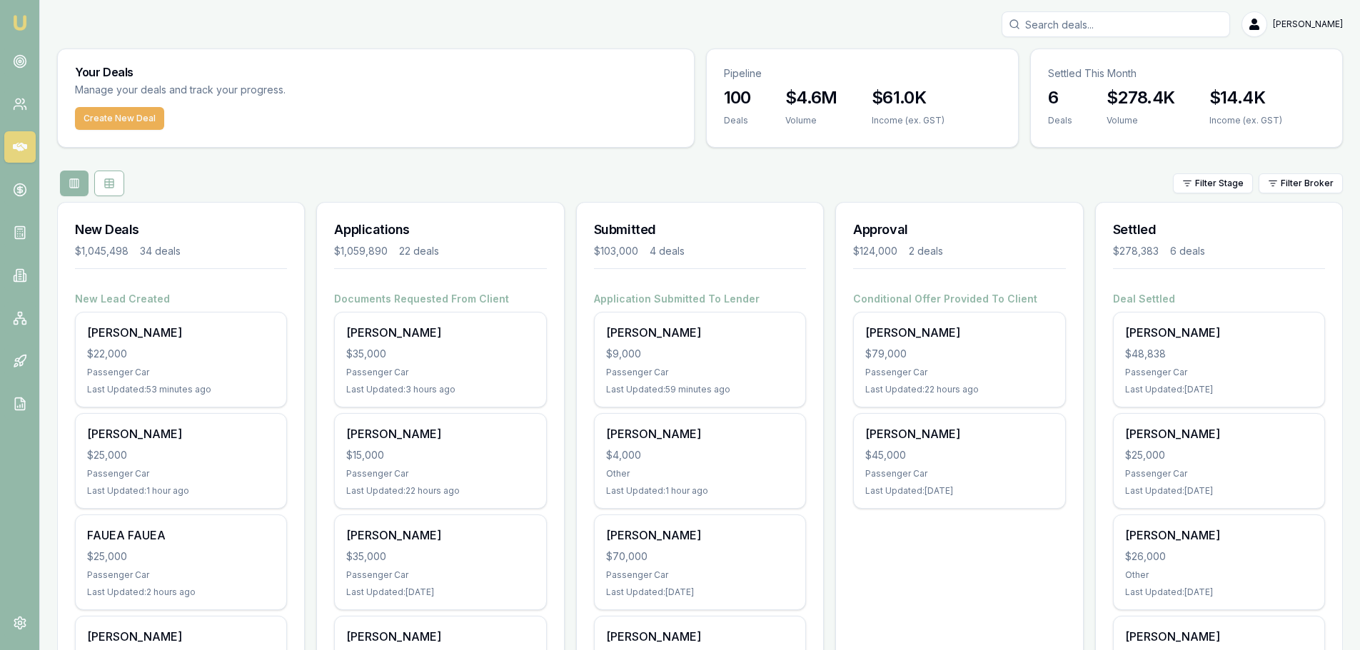
click at [1157, 21] on input "Search deals" at bounding box center [1115, 24] width 228 height 26
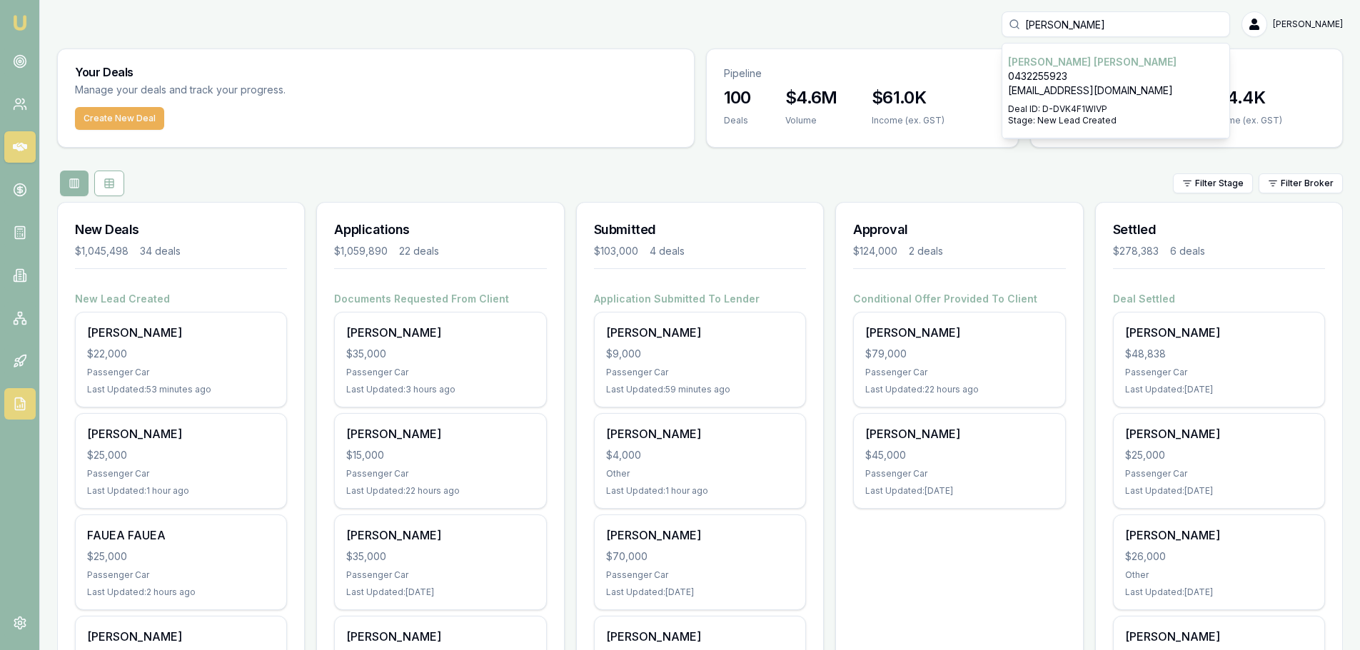
type input "[PERSON_NAME]"
click at [1071, 78] on p "0432255923" at bounding box center [1116, 76] width 216 height 14
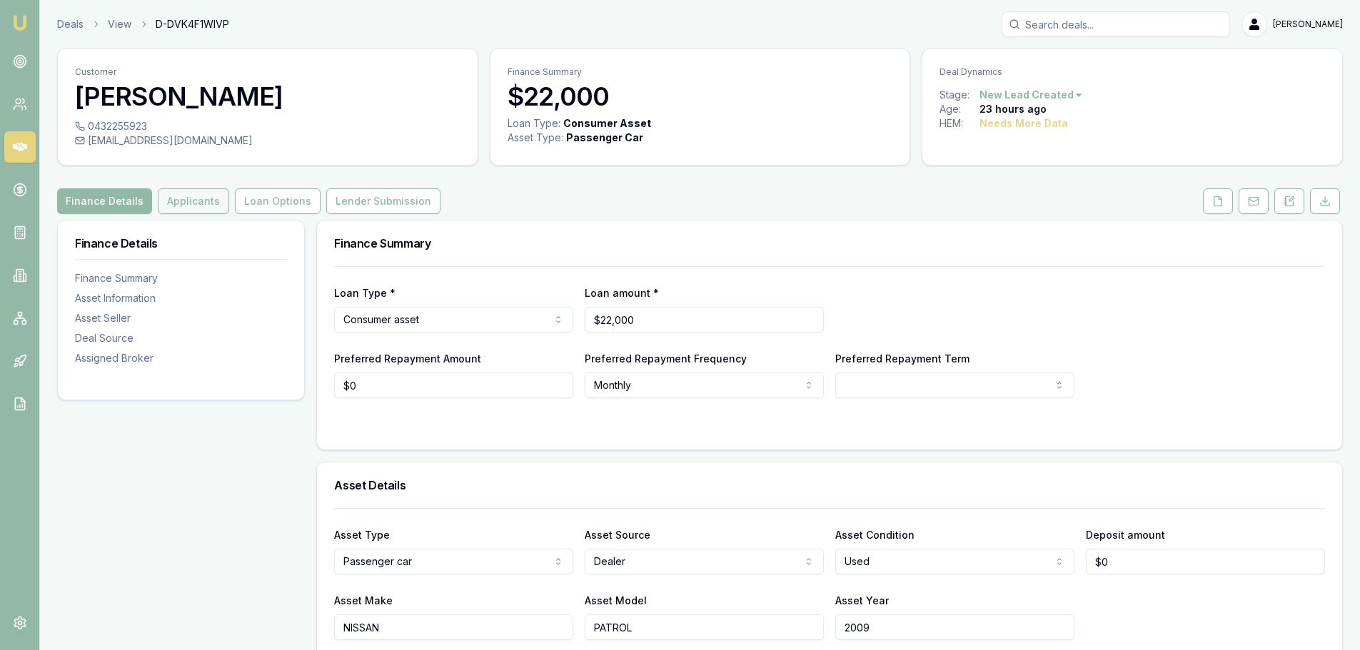
click at [206, 206] on button "Applicants" at bounding box center [193, 201] width 71 height 26
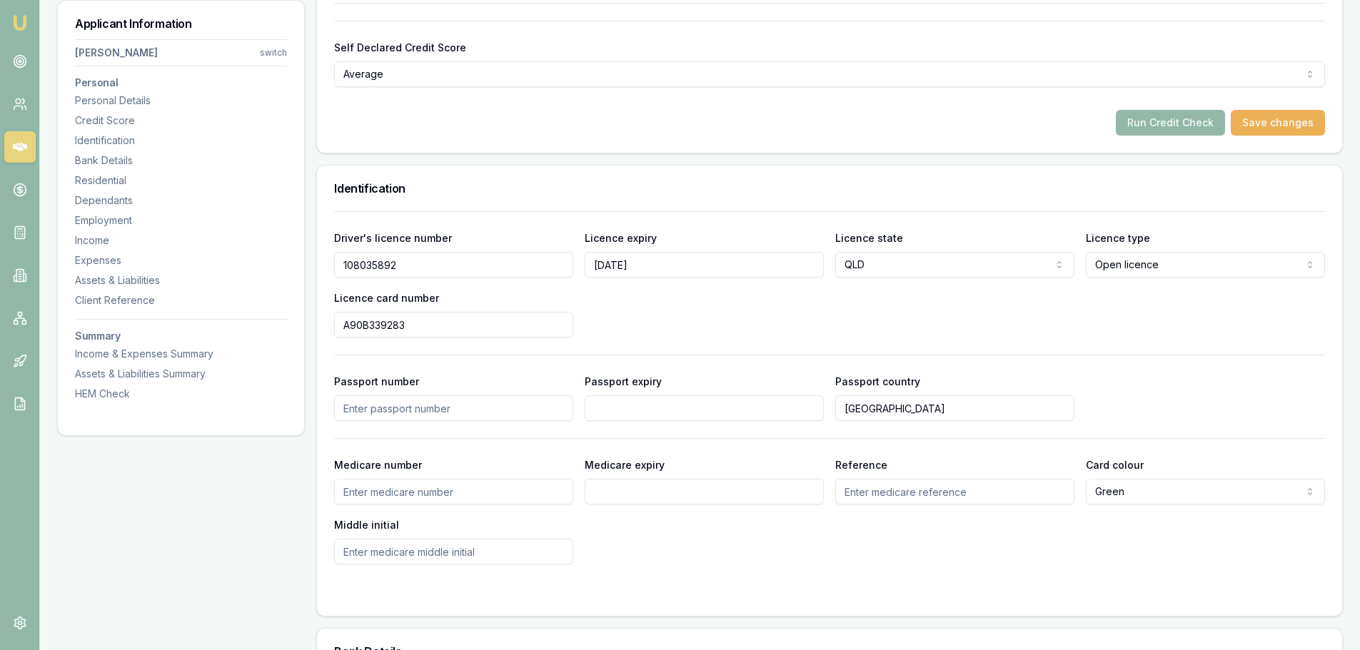
scroll to position [143, 0]
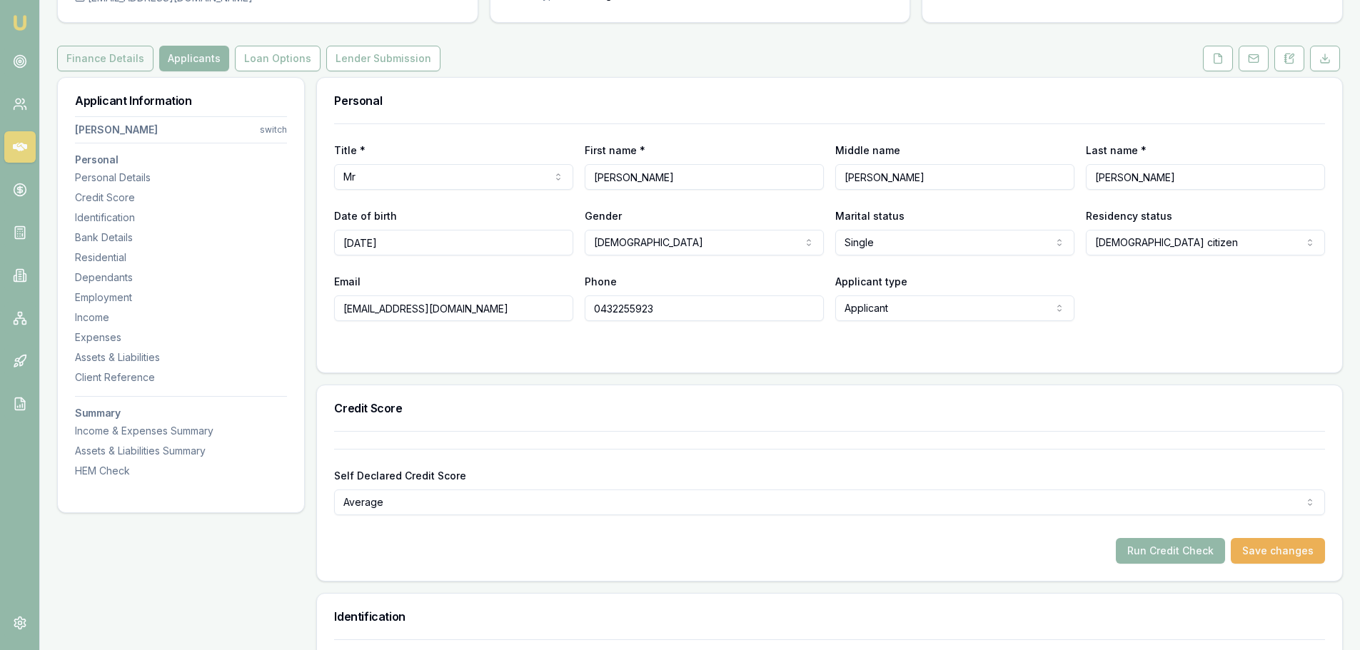
click at [129, 55] on button "Finance Details" at bounding box center [105, 59] width 96 height 26
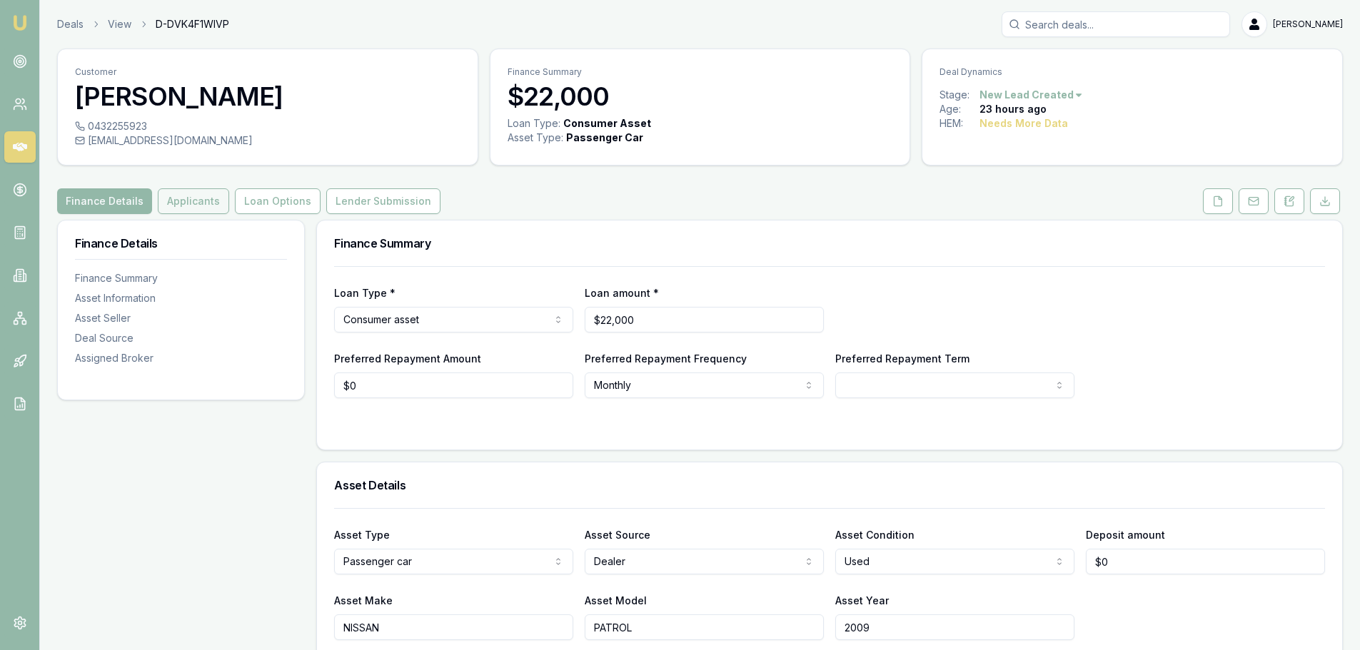
click at [188, 198] on button "Applicants" at bounding box center [193, 201] width 71 height 26
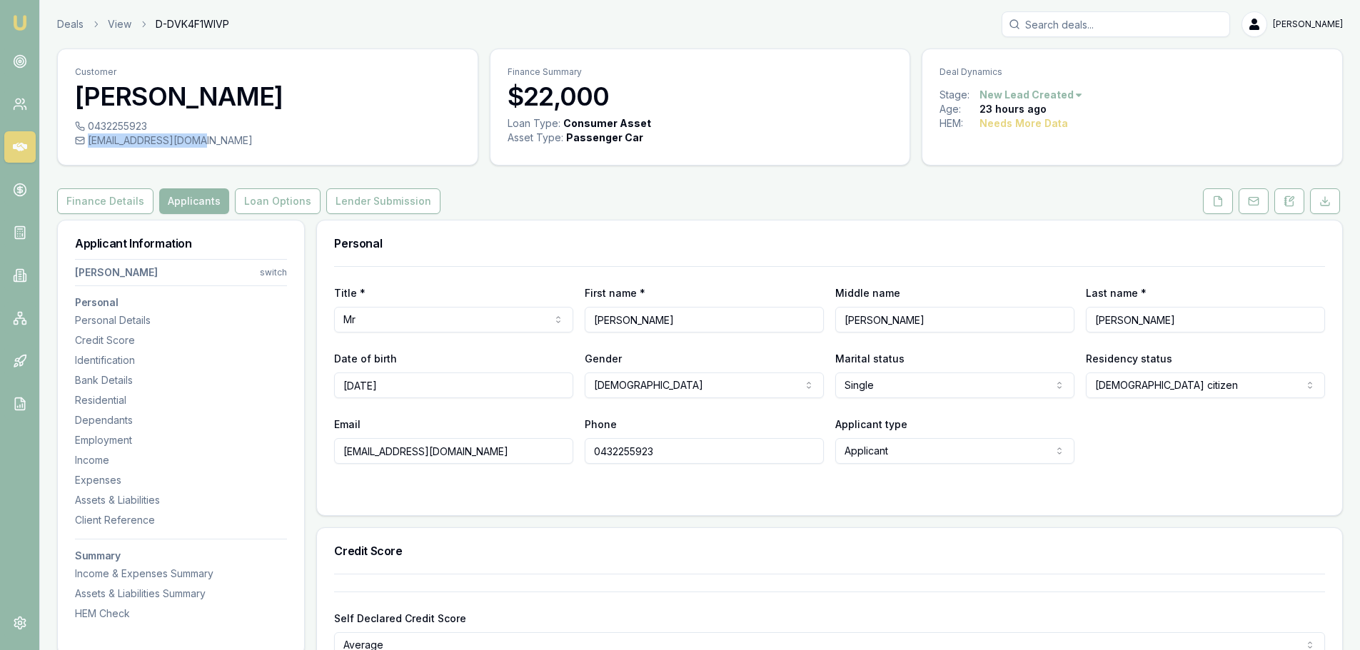
click at [203, 141] on div "djumadawes@gmail.com" at bounding box center [267, 140] width 385 height 14
copy div "djumadawes@gmail.com"
click at [95, 477] on div "Expenses" at bounding box center [181, 480] width 212 height 14
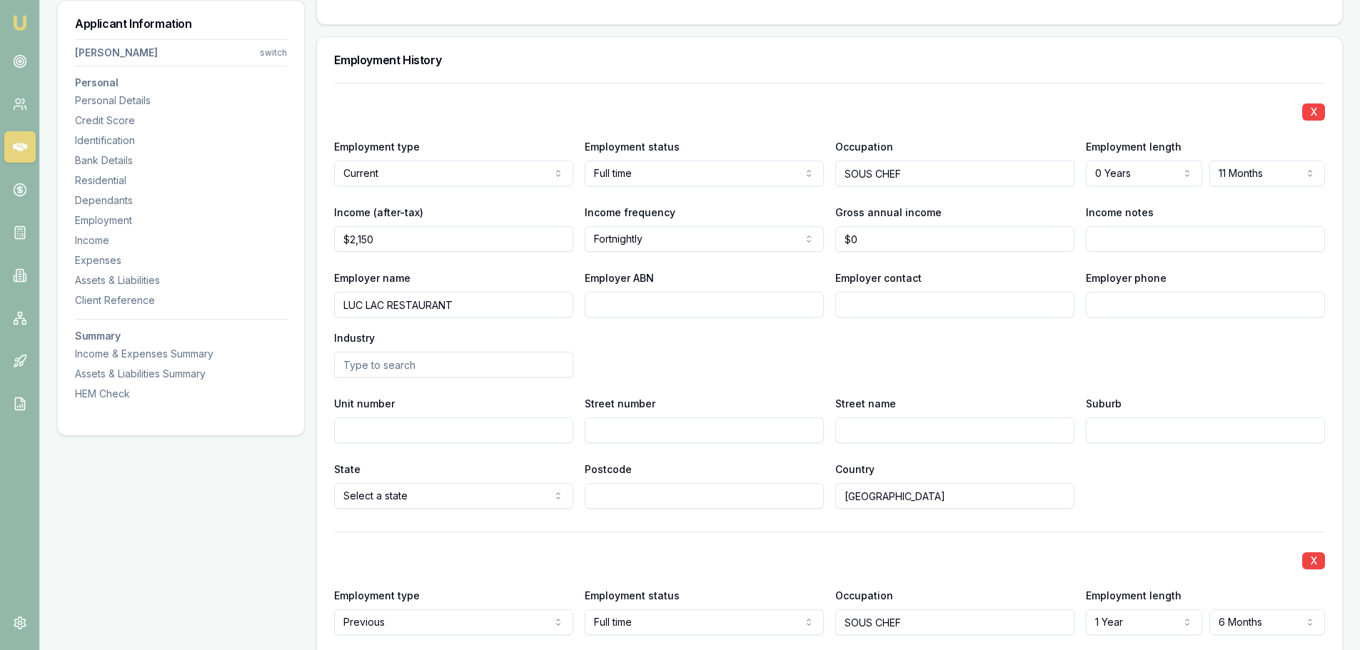
scroll to position [1918, 0]
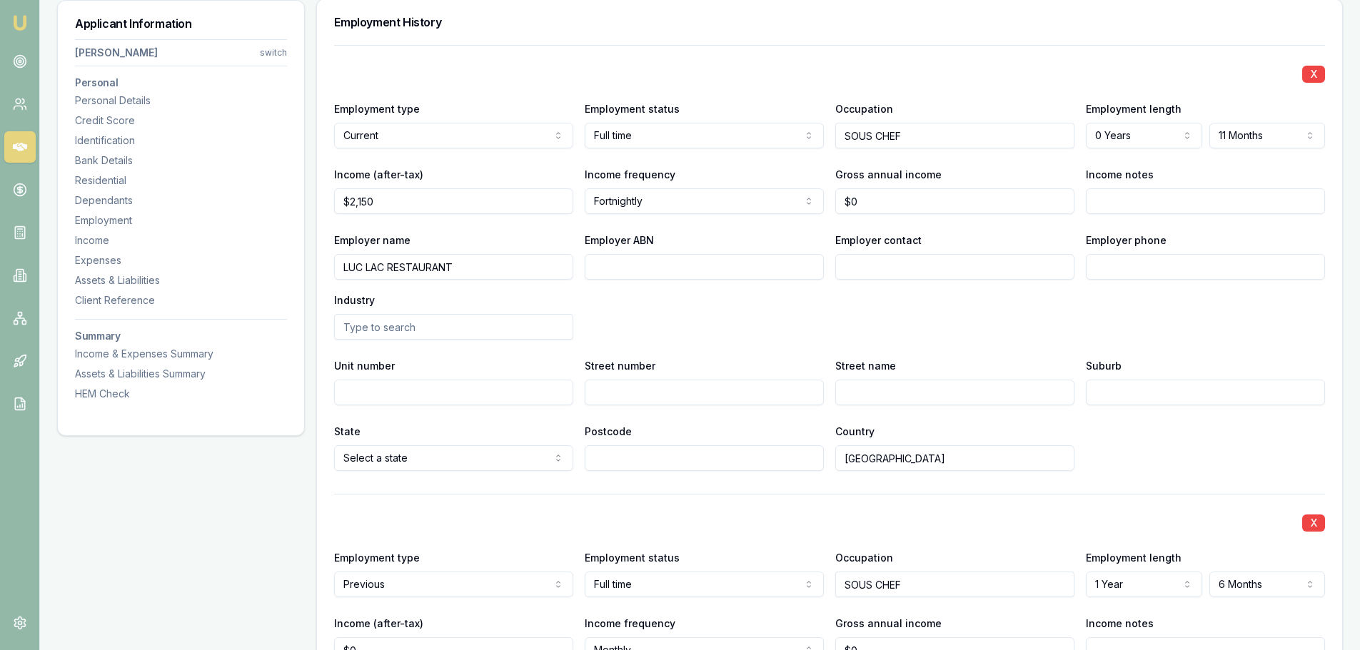
click at [1028, 269] on input "Employer contact" at bounding box center [954, 267] width 239 height 26
type input "PAYROLL"
drag, startPoint x: 1193, startPoint y: 261, endPoint x: 818, endPoint y: 269, distance: 375.5
click at [909, 279] on div "Employer name LUC LAC RESTAURANT Employer ABN Employer contact PAYROLL Employer…" at bounding box center [829, 285] width 991 height 108
type input "0731 878 088"
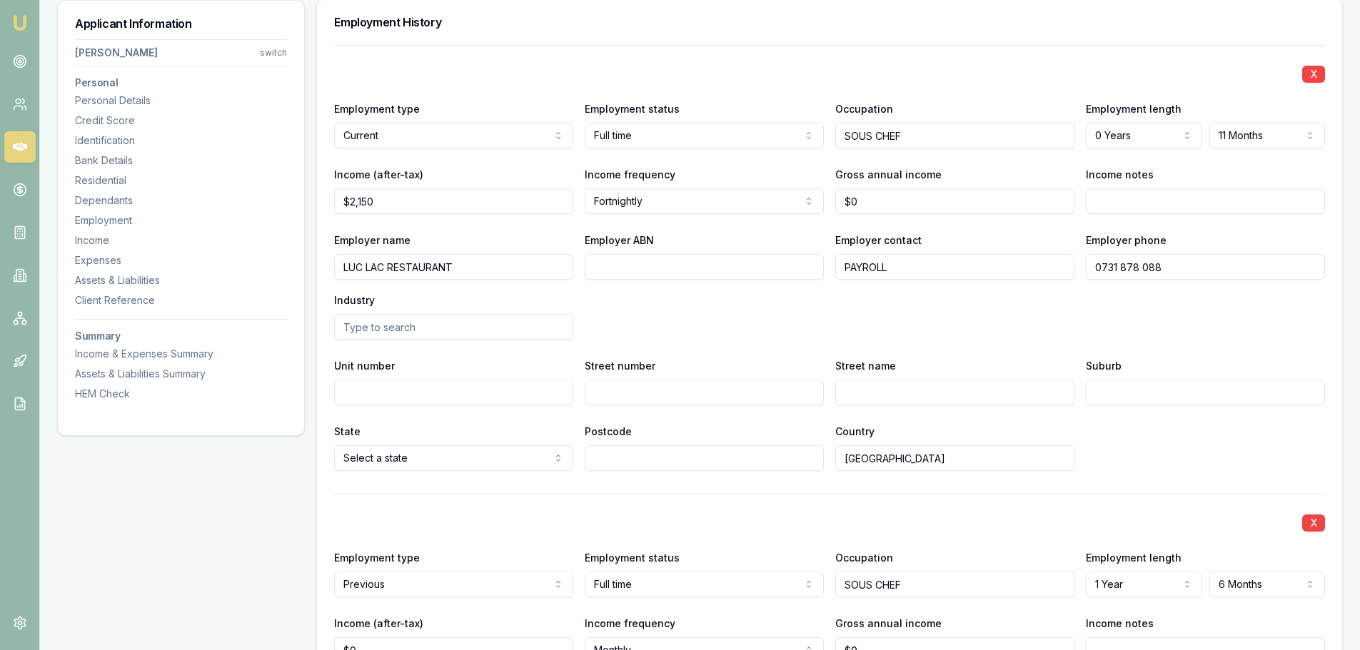
click at [606, 390] on input "Street number" at bounding box center [704, 393] width 239 height 26
click at [530, 394] on input "Unit number" at bounding box center [453, 393] width 239 height 26
type input "4"
type input "33"
type input "WILLIAM ST"
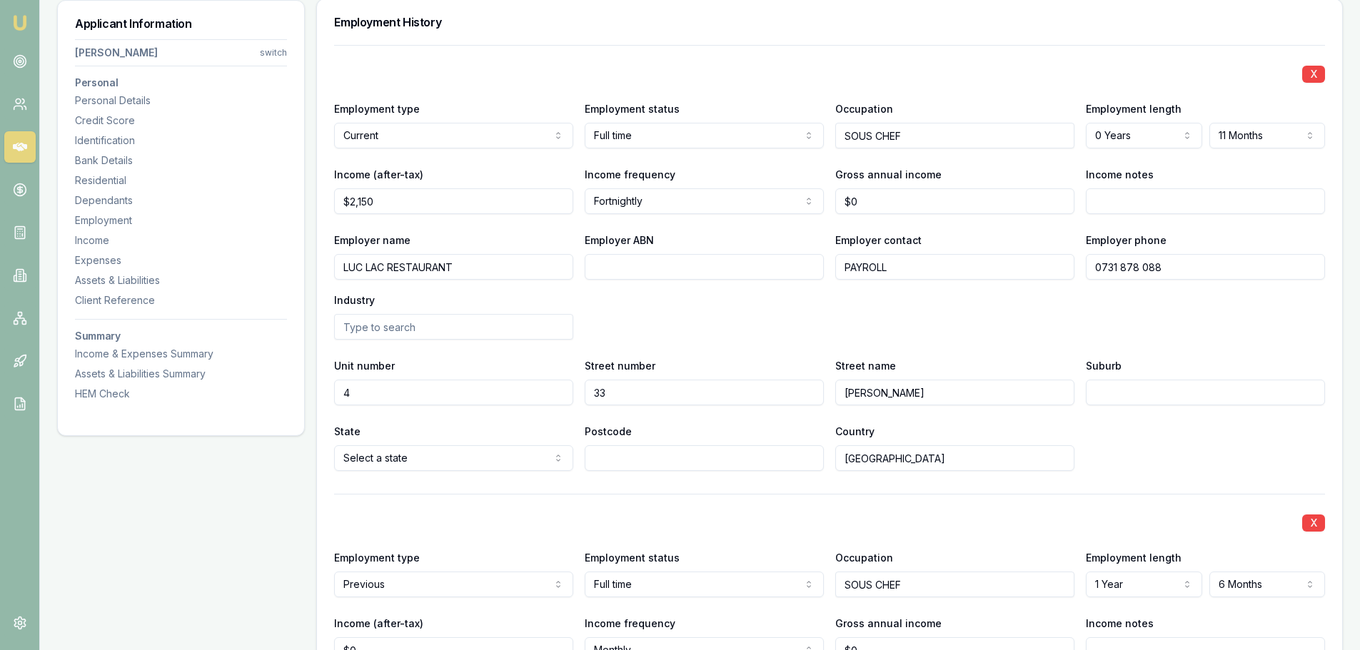
type input "C"
type input "BRISBANE CITY"
select select "QLD"
type input "4000"
click at [694, 305] on div "Employer name LUC LAC RESTAURANT Employer ABN Employer contact PAYROLL Employer…" at bounding box center [829, 285] width 991 height 108
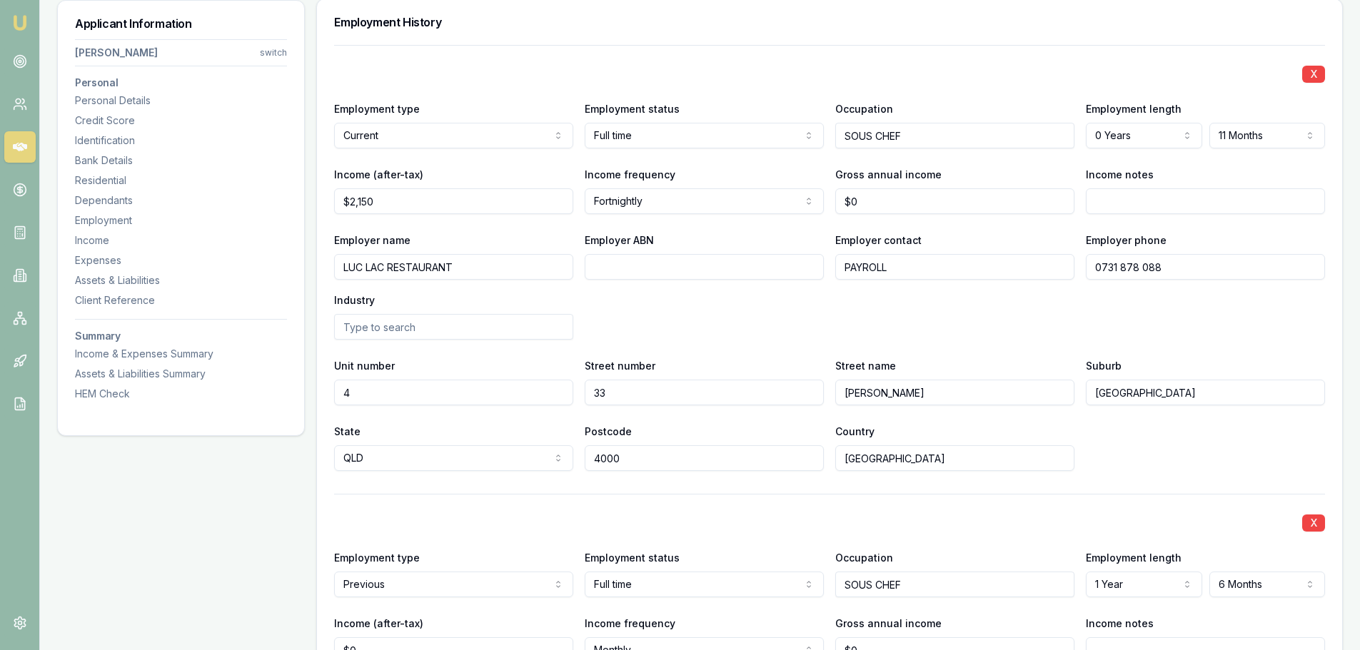
scroll to position [2275, 0]
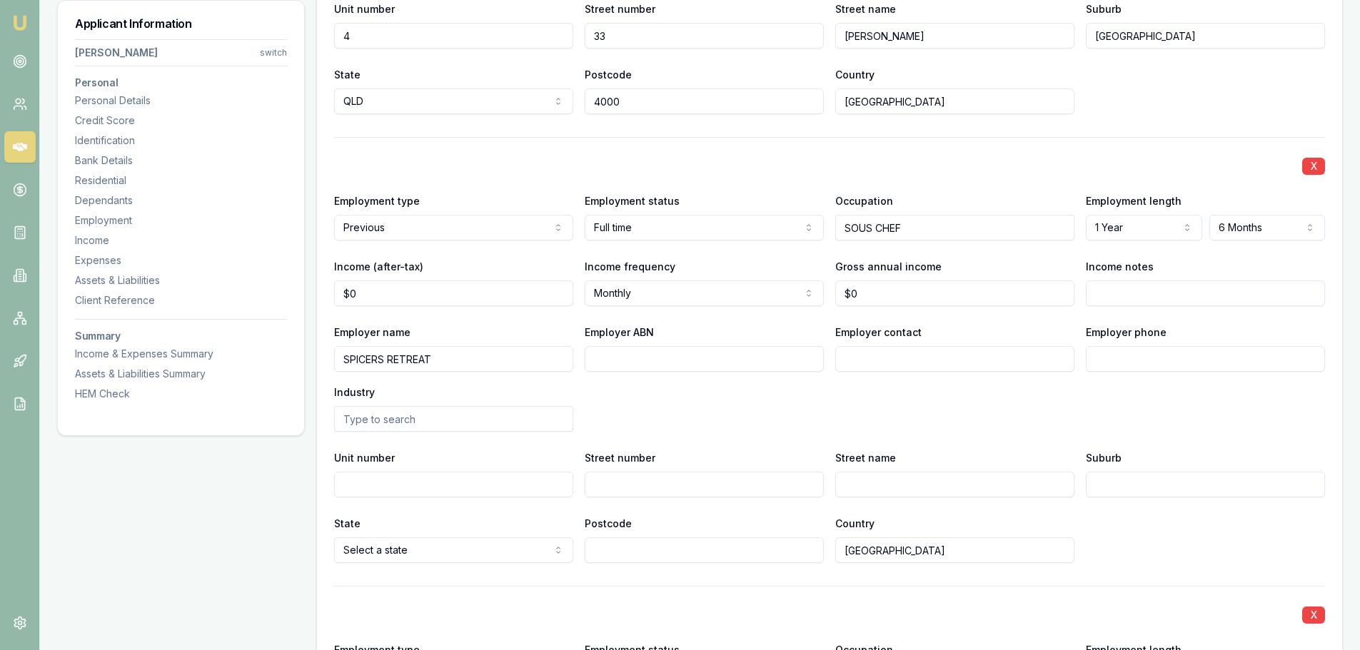
click at [1153, 355] on input "Employer phone" at bounding box center [1205, 359] width 239 height 26
type input "1377 42"
click at [1029, 354] on input "Employer contact" at bounding box center [954, 359] width 239 height 26
type input "PAYROLL"
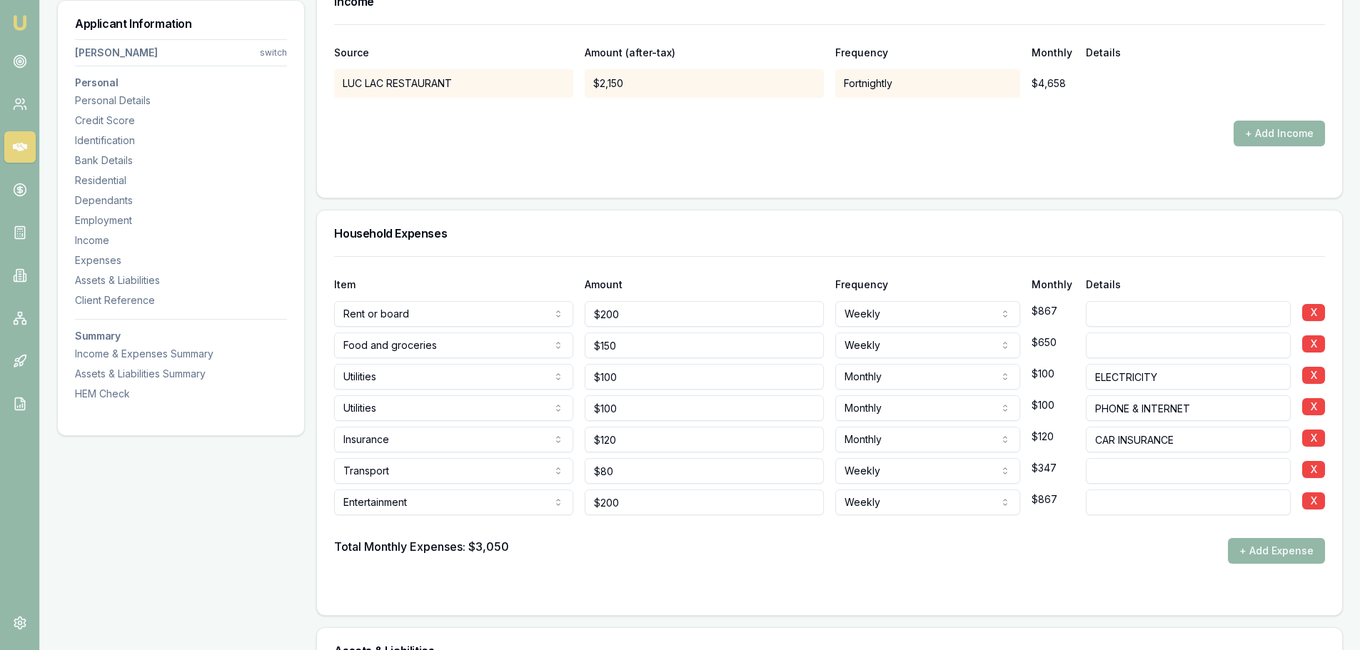
scroll to position [3417, 0]
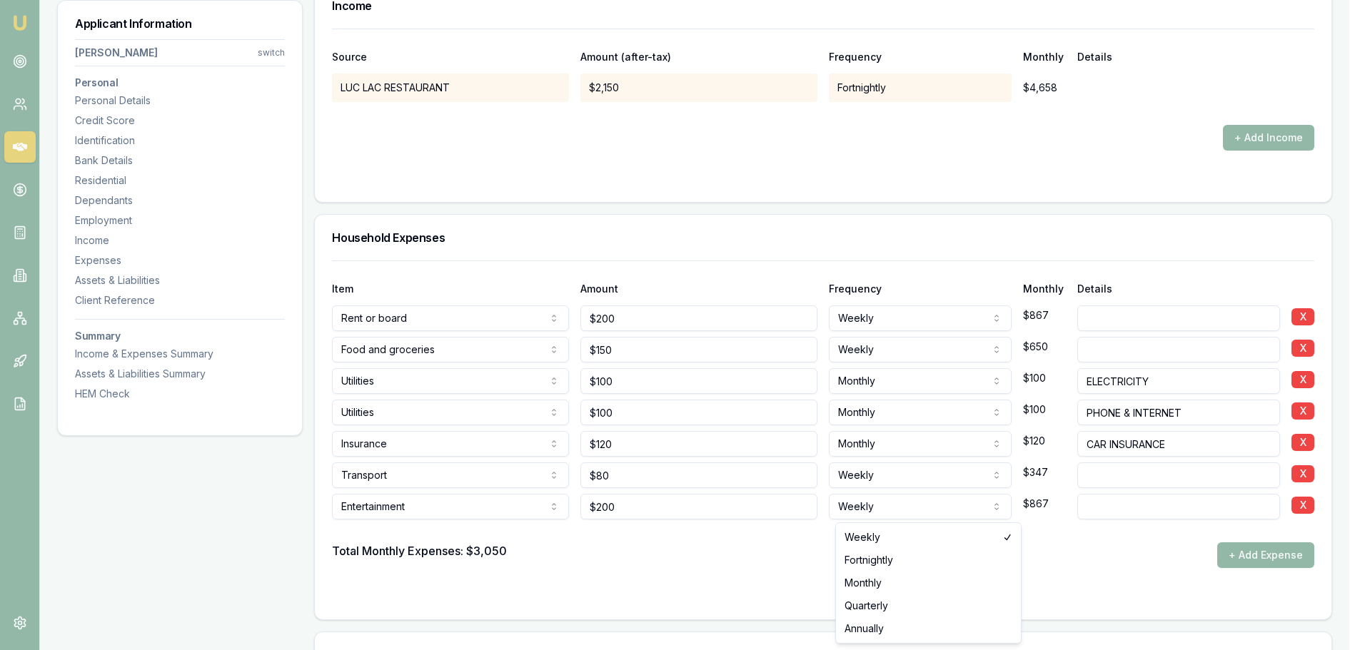
select select "MONTHLY"
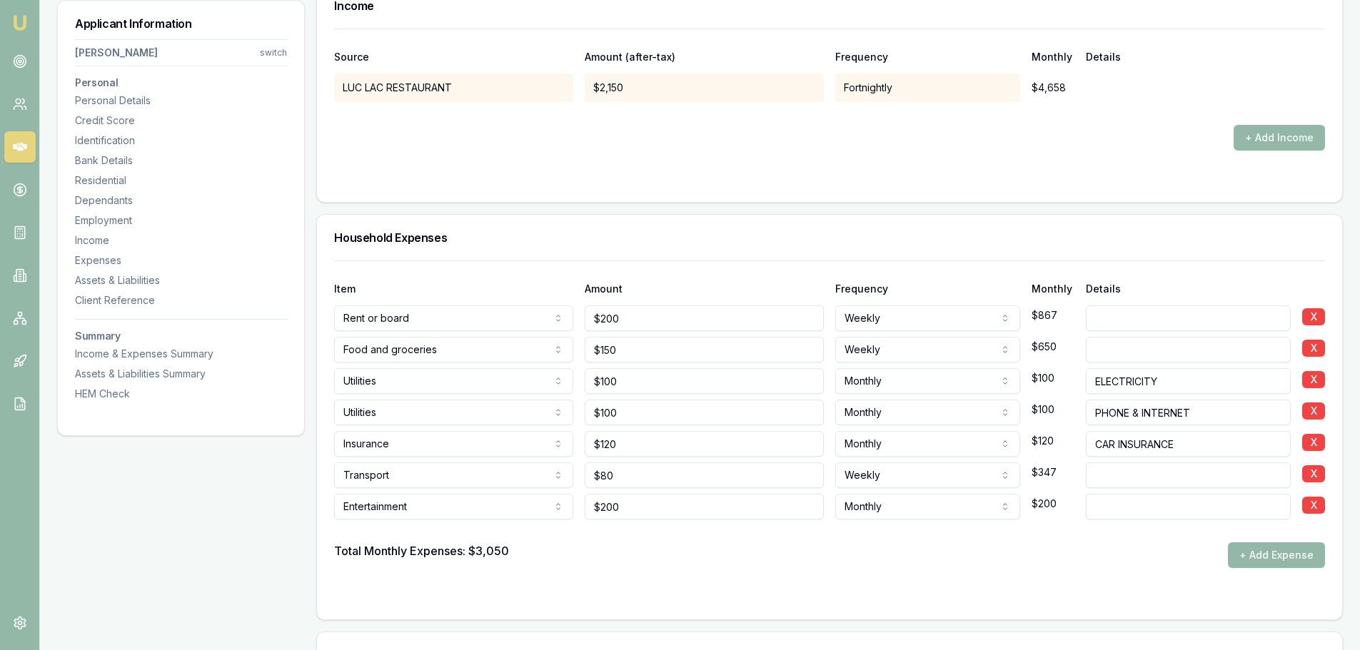
click at [741, 570] on form "Item Amount Frequency Monthly Details Rent or board Rent or board Food and groc…" at bounding box center [829, 432] width 991 height 342
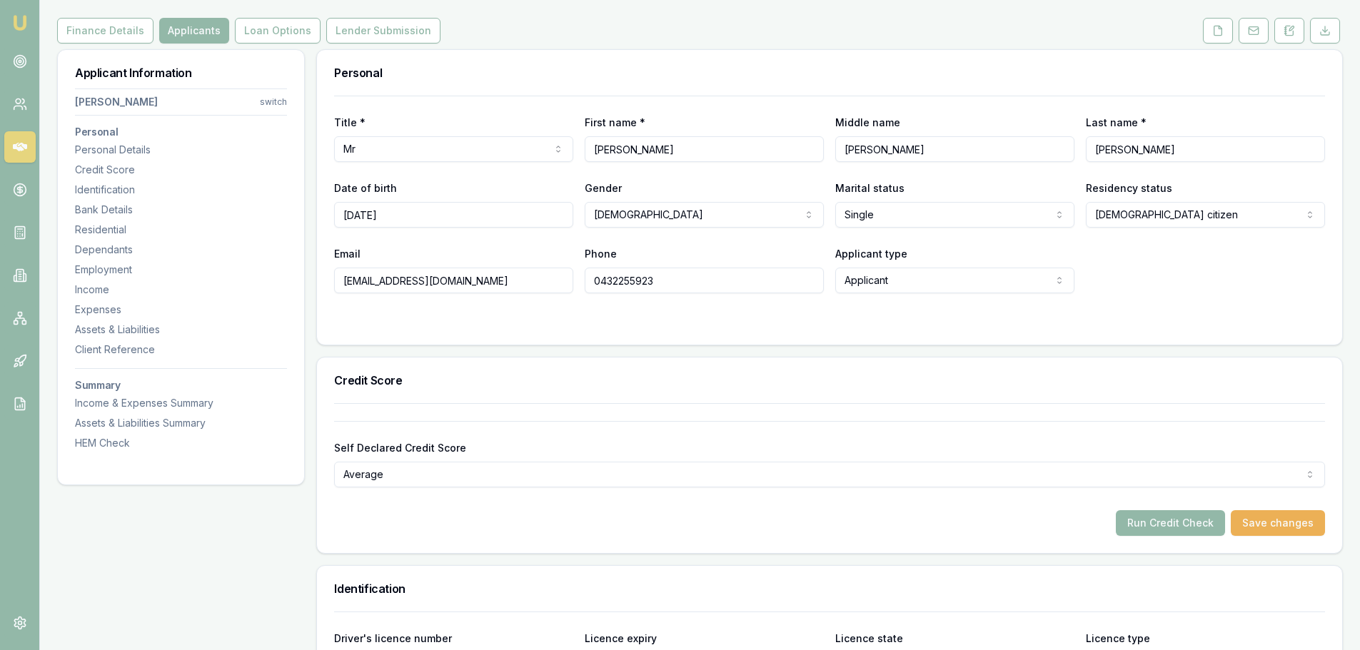
scroll to position [0, 0]
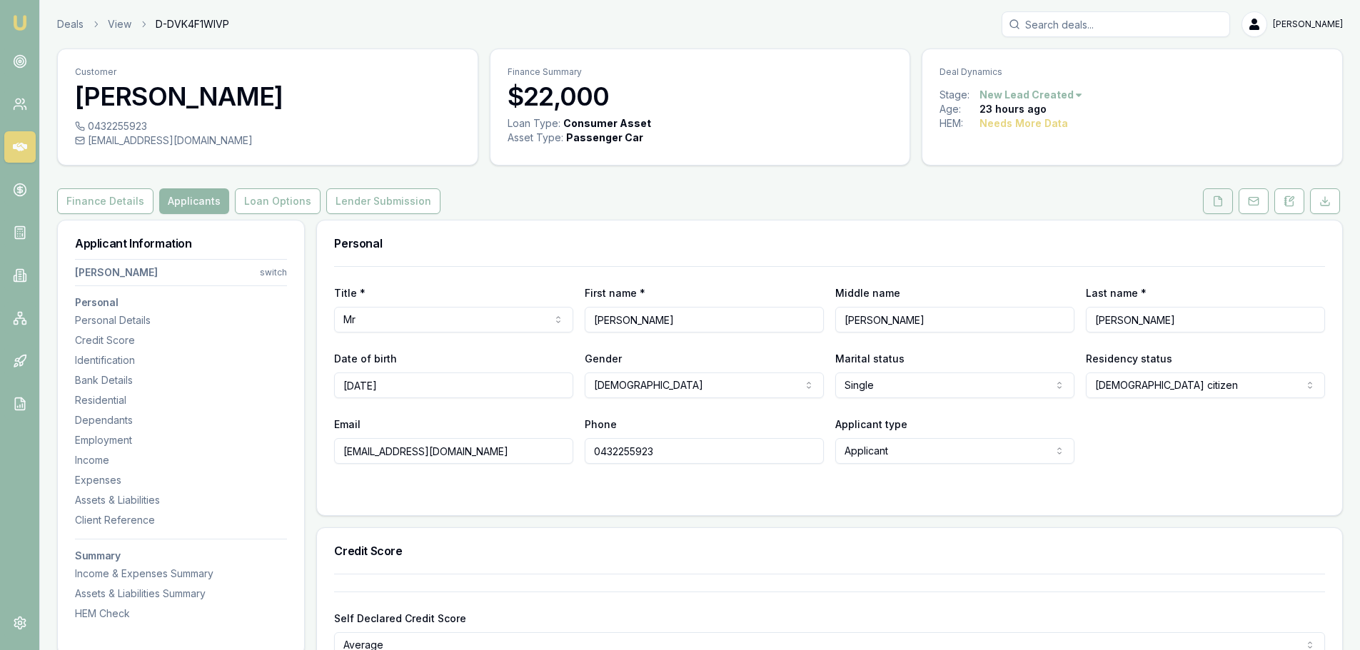
click at [1215, 203] on icon at bounding box center [1217, 201] width 11 height 11
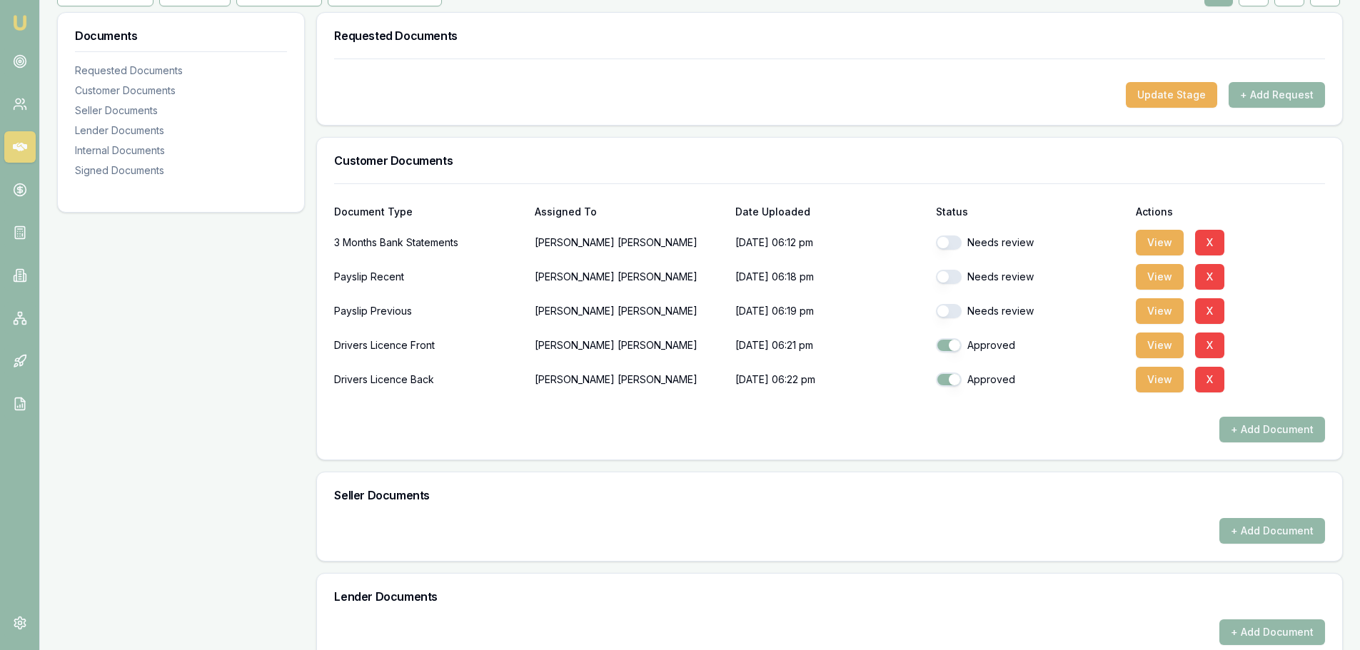
scroll to position [214, 0]
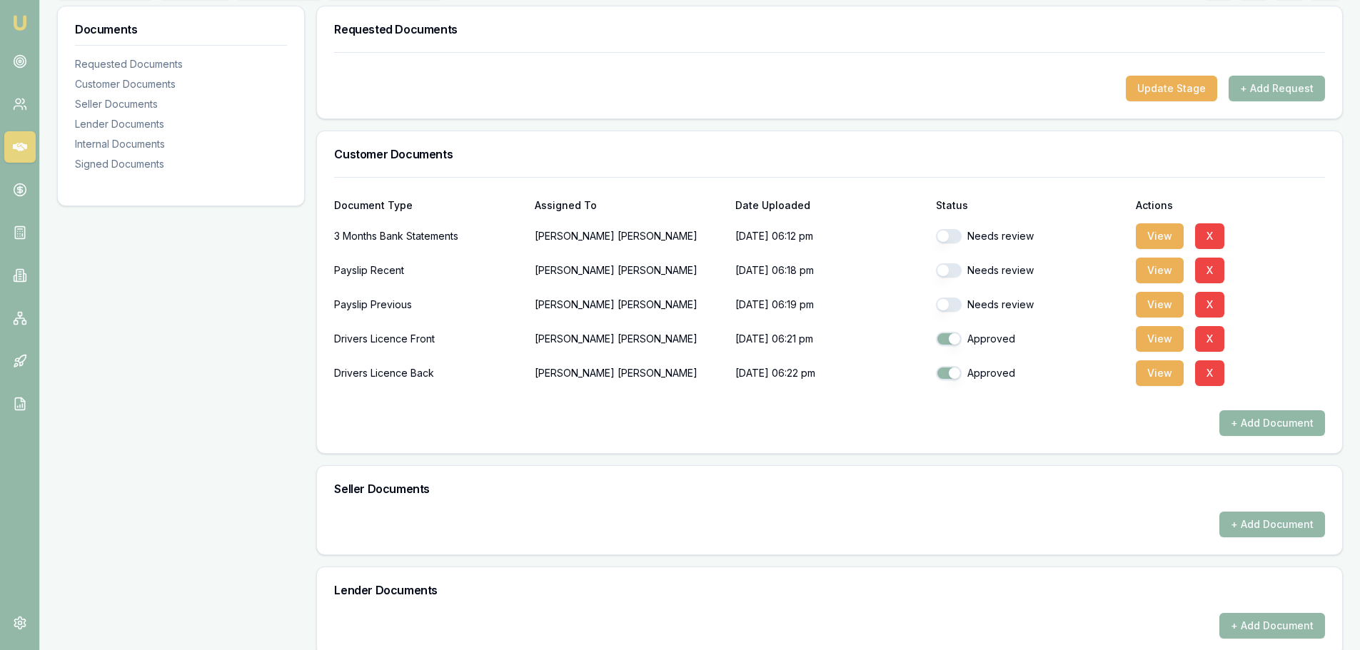
click at [1267, 422] on button "+ Add Document" at bounding box center [1272, 423] width 106 height 26
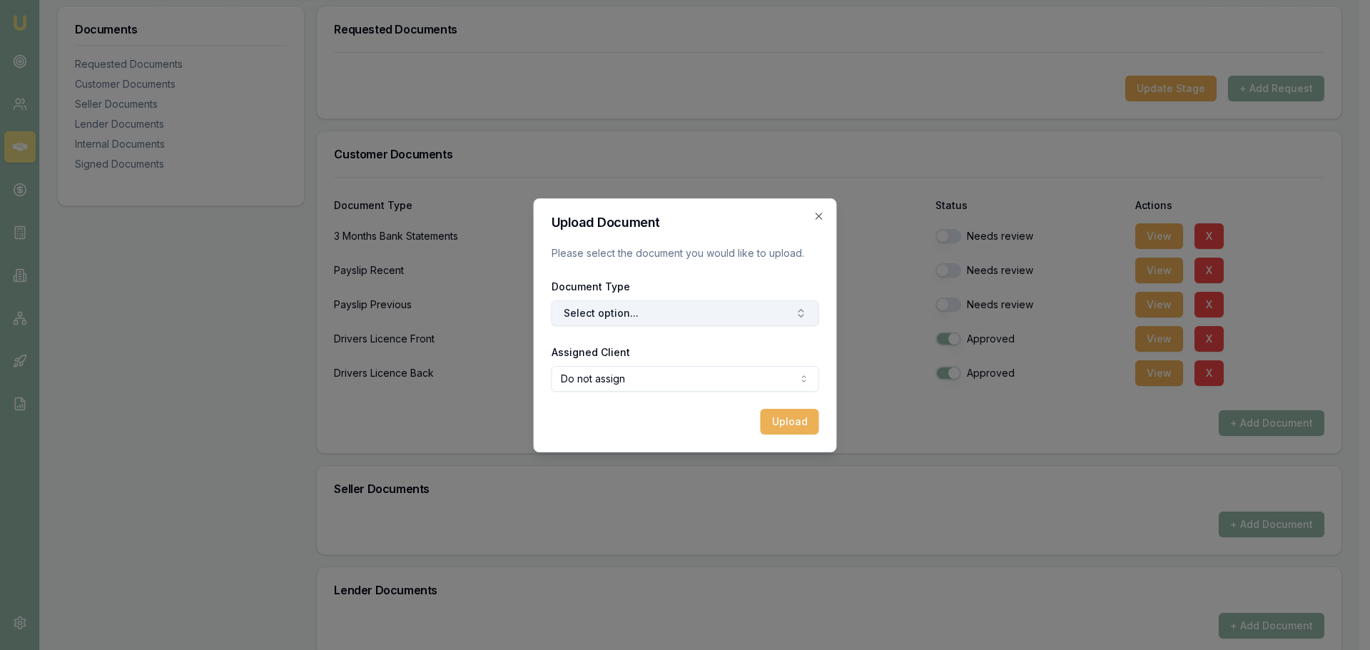
click at [747, 318] on button "Select option..." at bounding box center [686, 313] width 268 height 26
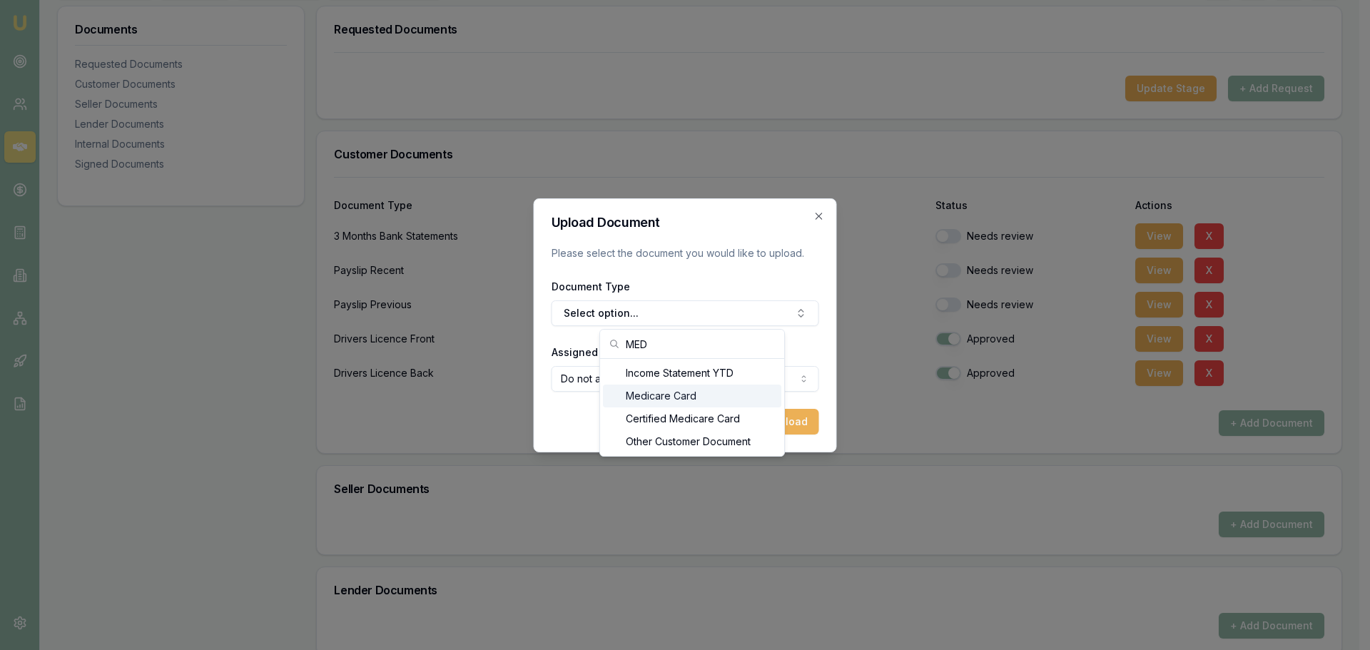
type input "MED"
click at [689, 397] on div "Medicare Card" at bounding box center [692, 396] width 178 height 23
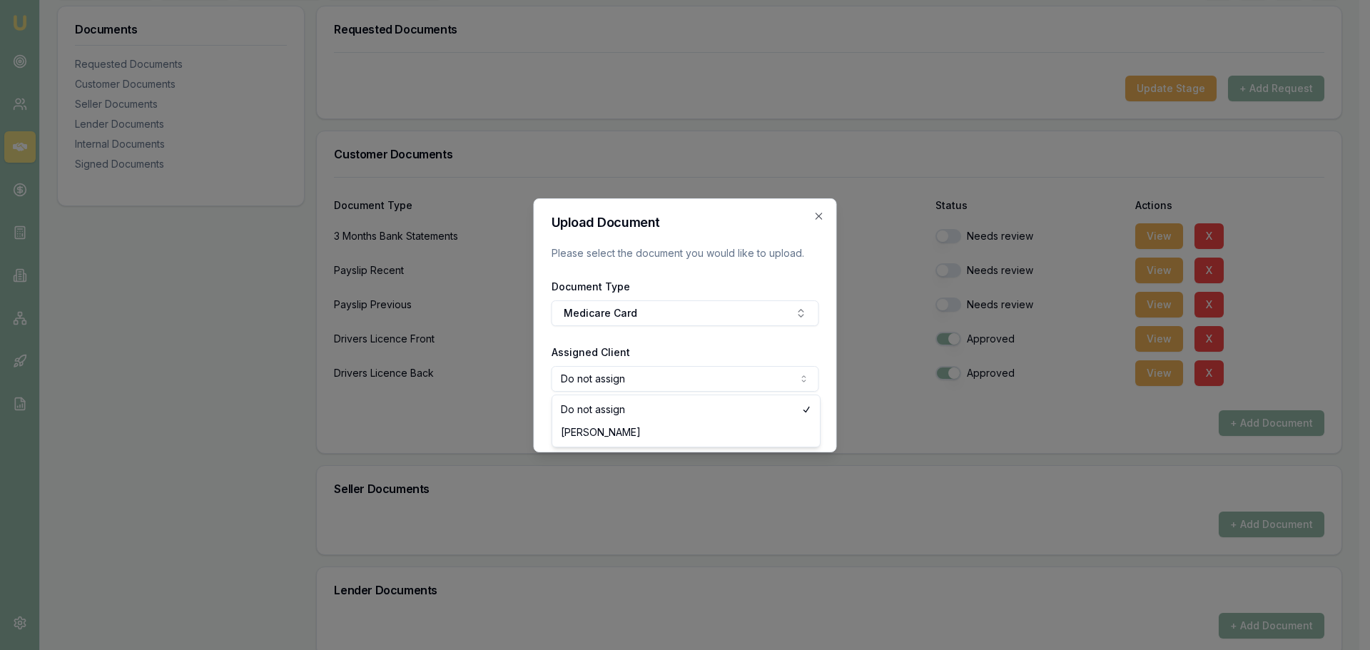
click at [692, 379] on body "Emu Broker Deals View D-DVK4F1WIVP Erin Shield Toggle Menu Customer Joseph Dawe…" at bounding box center [680, 111] width 1360 height 650
select select "U-YSYQNVOSHA"
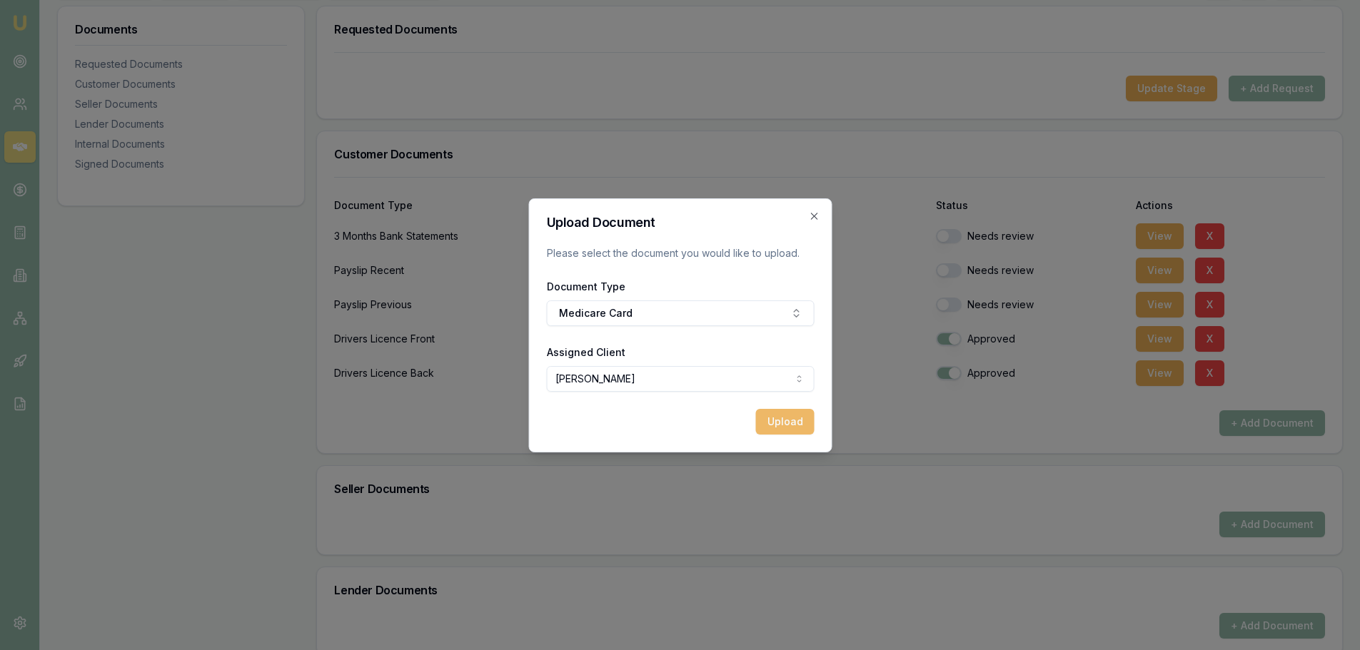
click at [776, 423] on button "Upload" at bounding box center [784, 422] width 59 height 26
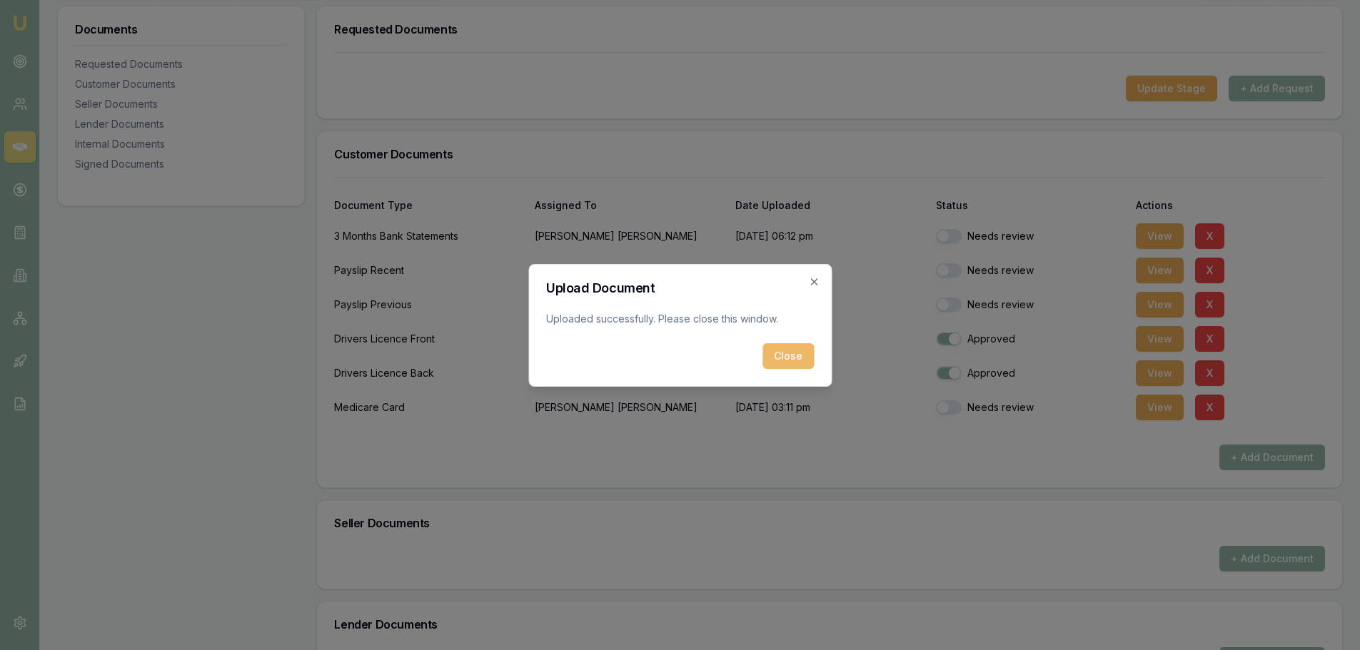
click at [799, 361] on button "Close" at bounding box center [787, 356] width 51 height 26
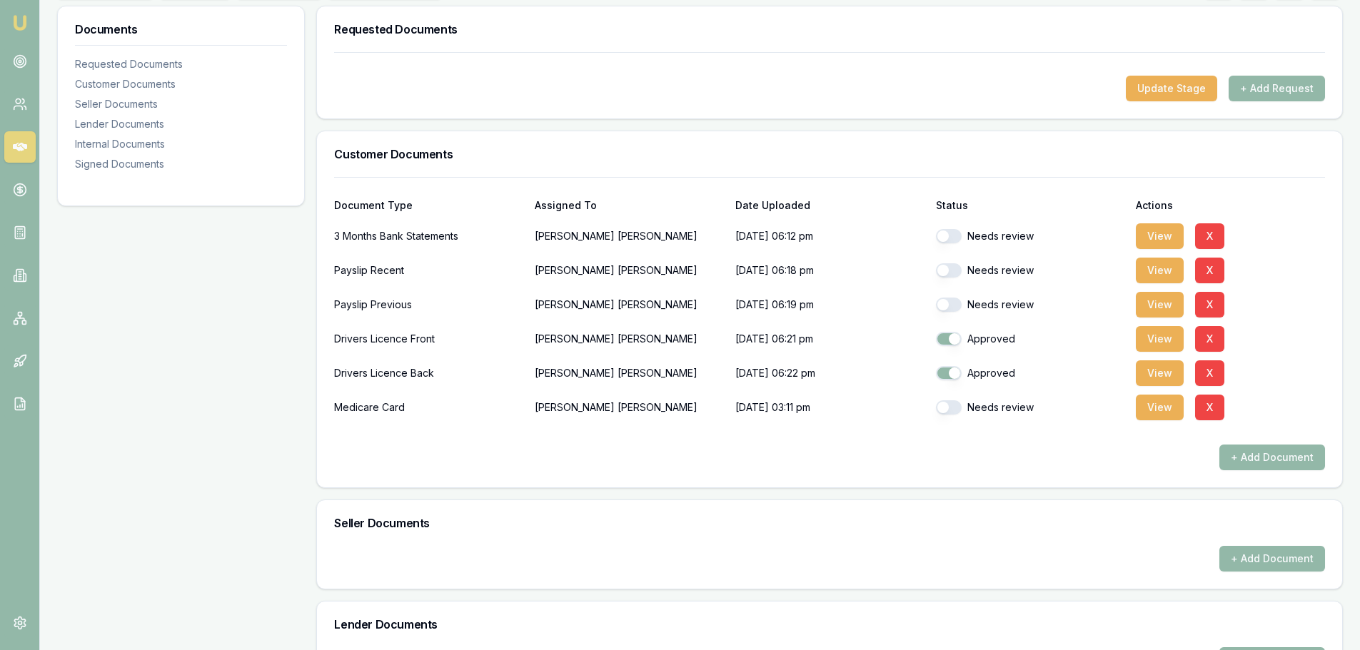
click at [956, 240] on button "button" at bounding box center [949, 236] width 26 height 14
checkbox input "true"
click at [954, 268] on button "button" at bounding box center [949, 270] width 26 height 14
checkbox input "true"
click at [951, 300] on button "button" at bounding box center [949, 305] width 26 height 14
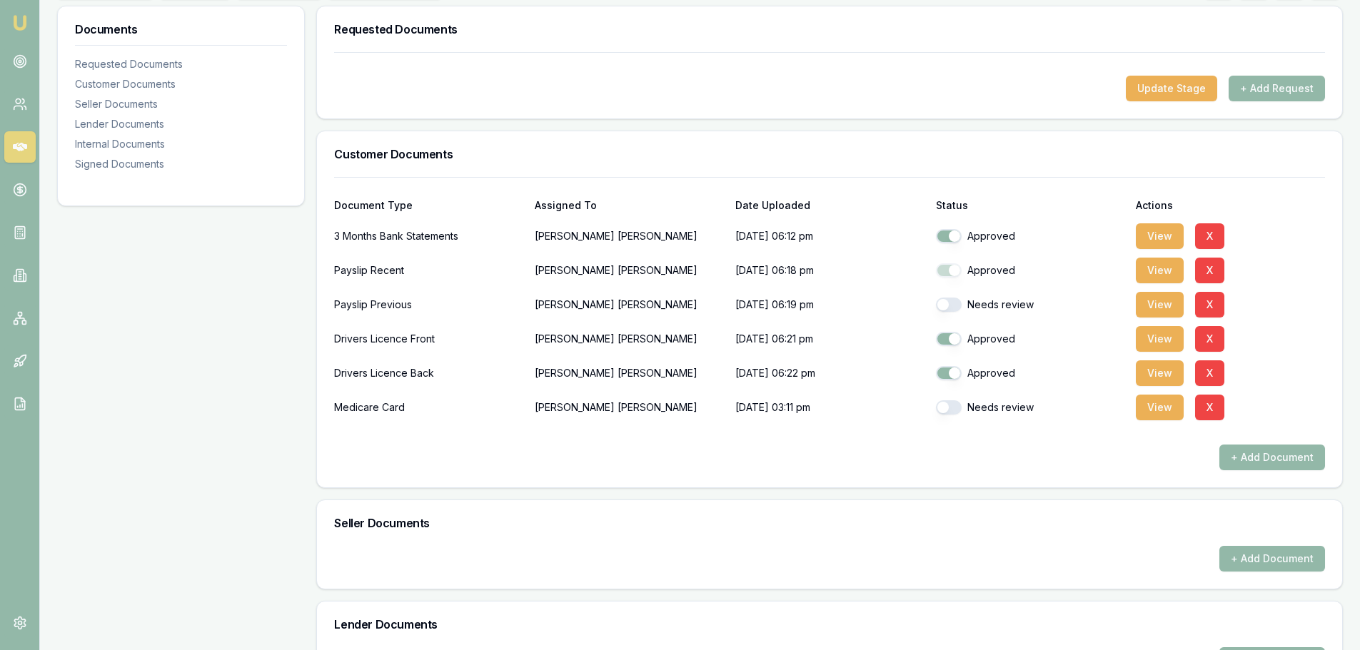
checkbox input "true"
click at [954, 411] on button "button" at bounding box center [949, 407] width 26 height 14
checkbox input "true"
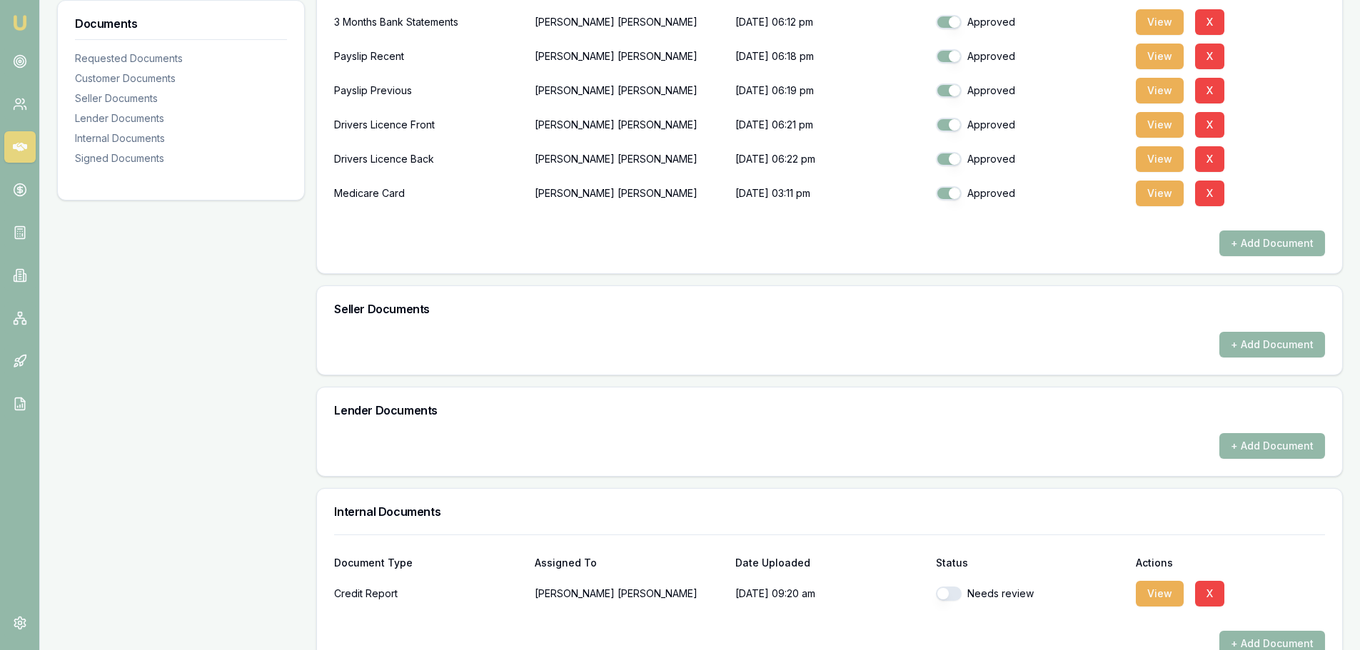
scroll to position [696, 0]
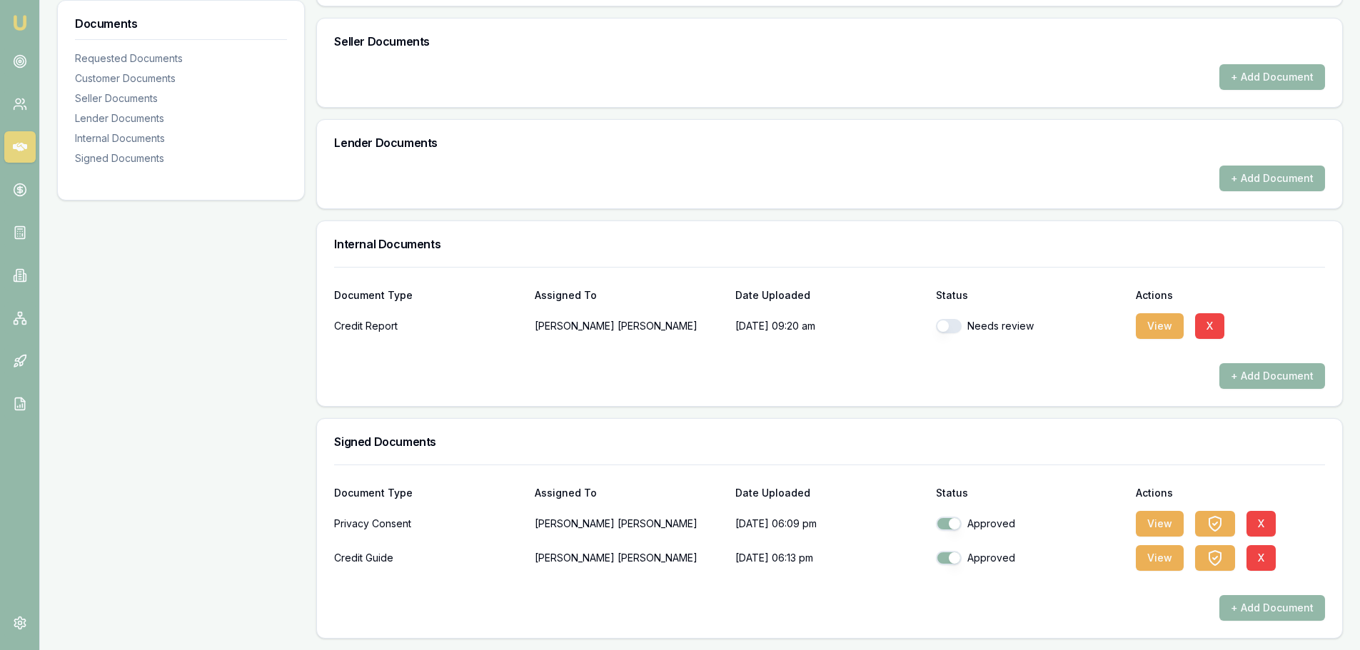
click at [951, 323] on button "button" at bounding box center [949, 326] width 26 height 14
checkbox input "true"
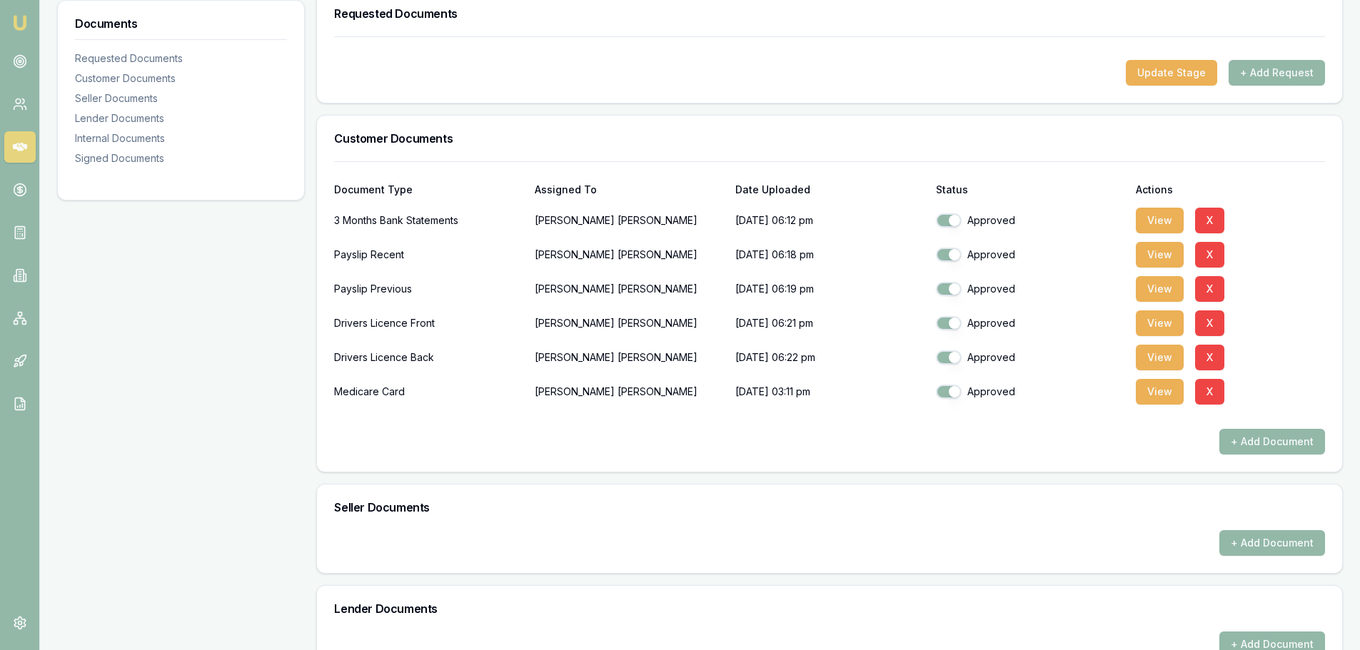
scroll to position [0, 0]
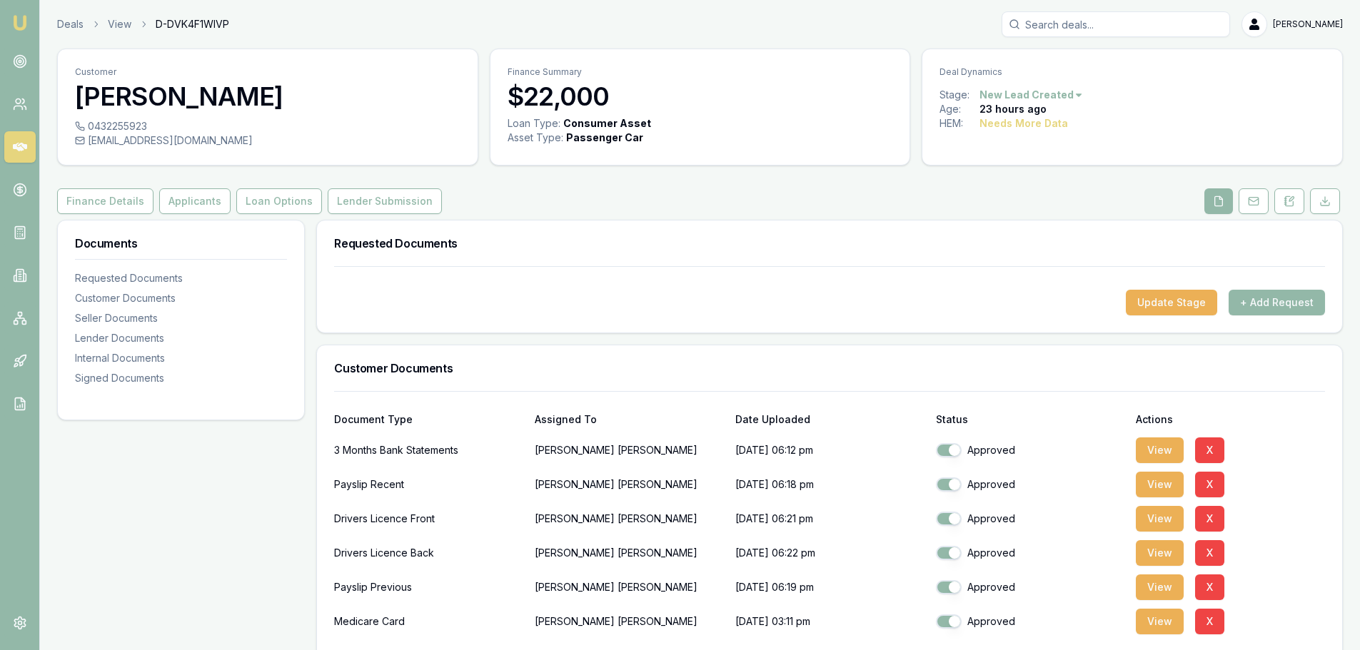
drag, startPoint x: 207, startPoint y: 198, endPoint x: 7, endPoint y: 146, distance: 206.5
click at [207, 198] on button "Applicants" at bounding box center [194, 201] width 71 height 26
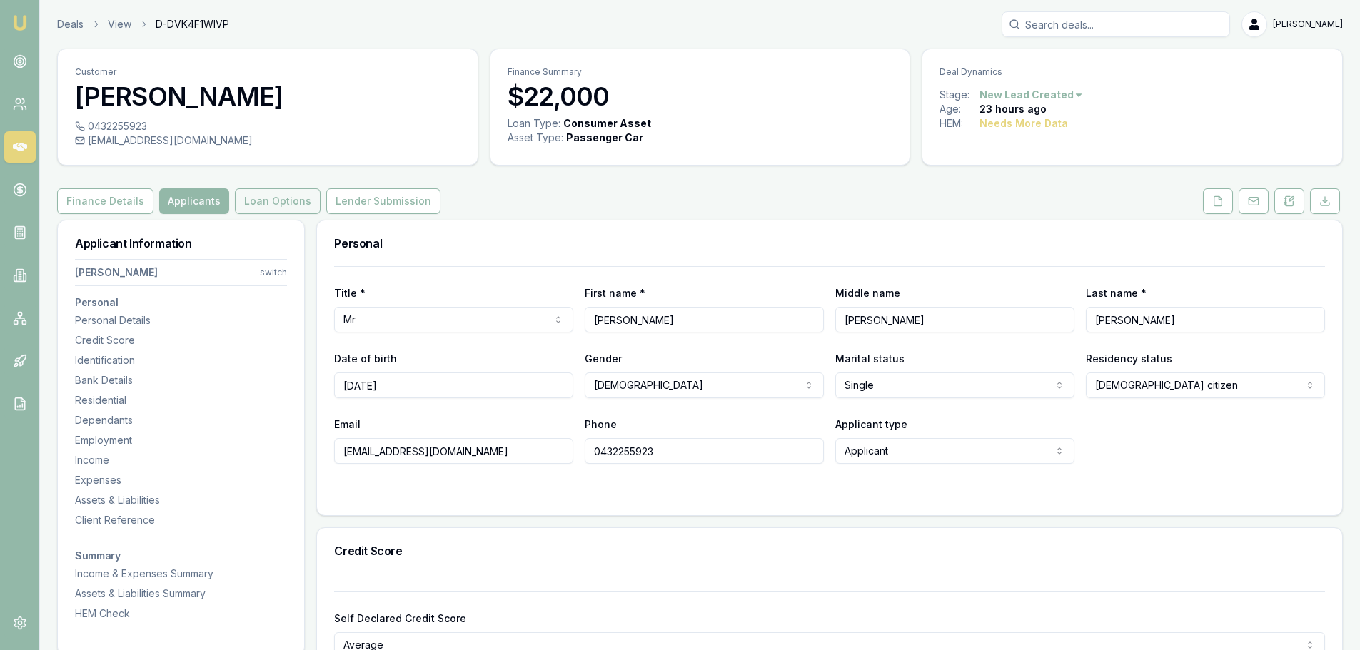
click at [259, 209] on button "Loan Options" at bounding box center [278, 201] width 86 height 26
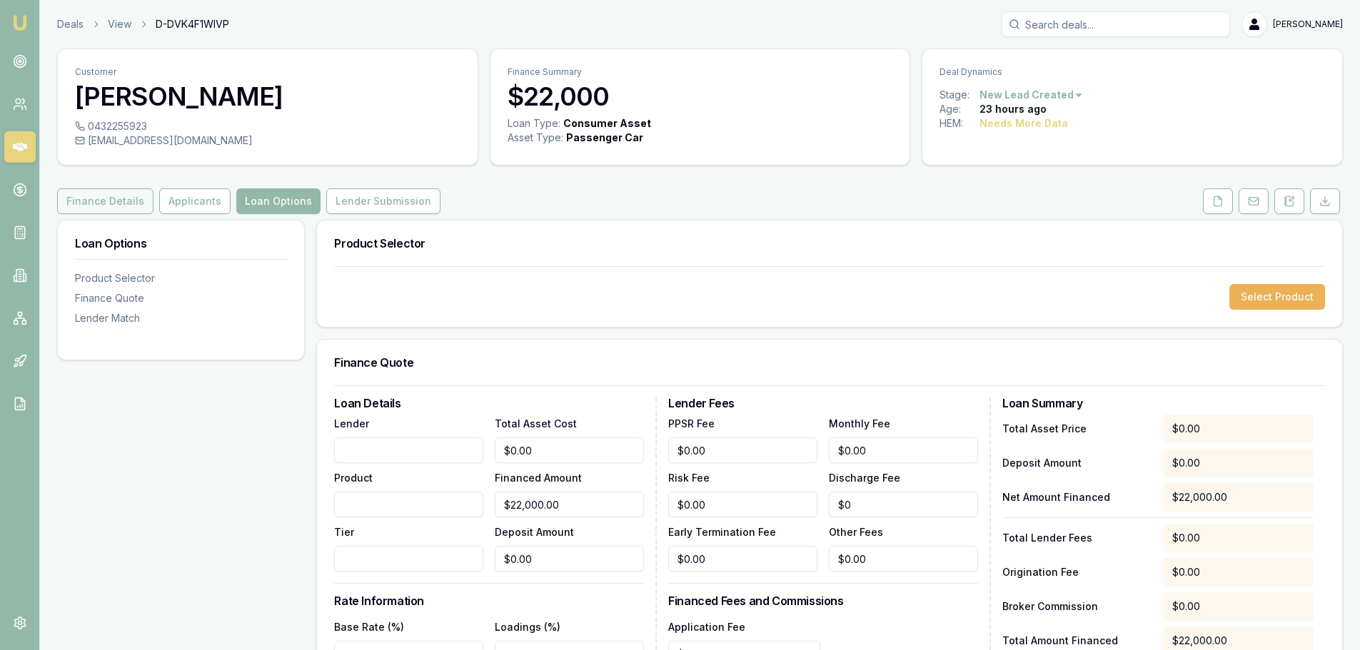
click at [93, 207] on button "Finance Details" at bounding box center [105, 201] width 96 height 26
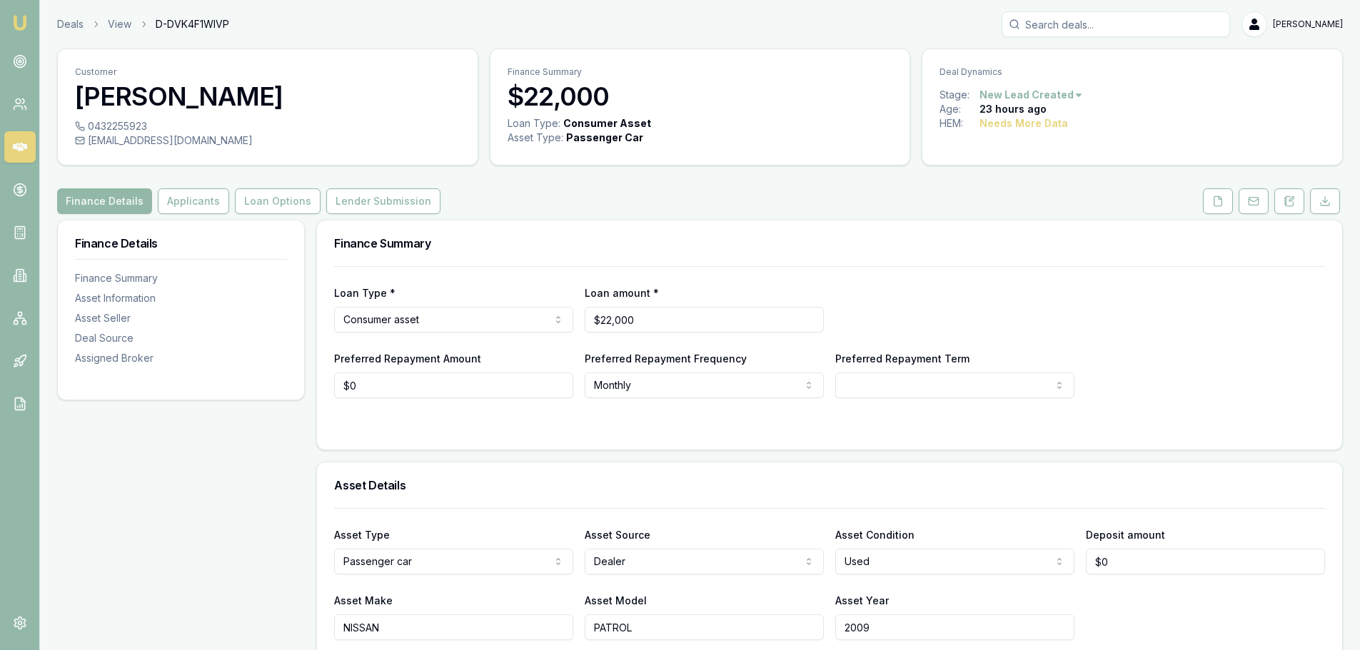
click at [465, 335] on div "Loan Type * Consumer asset Consumer loan Consumer asset Commercial loan Commerc…" at bounding box center [829, 332] width 991 height 132
click at [464, 317] on html "Emu Broker Deals View D-DVK4F1WIVP Erin Shield Toggle Menu Customer Joseph Dawe…" at bounding box center [680, 325] width 1360 height 650
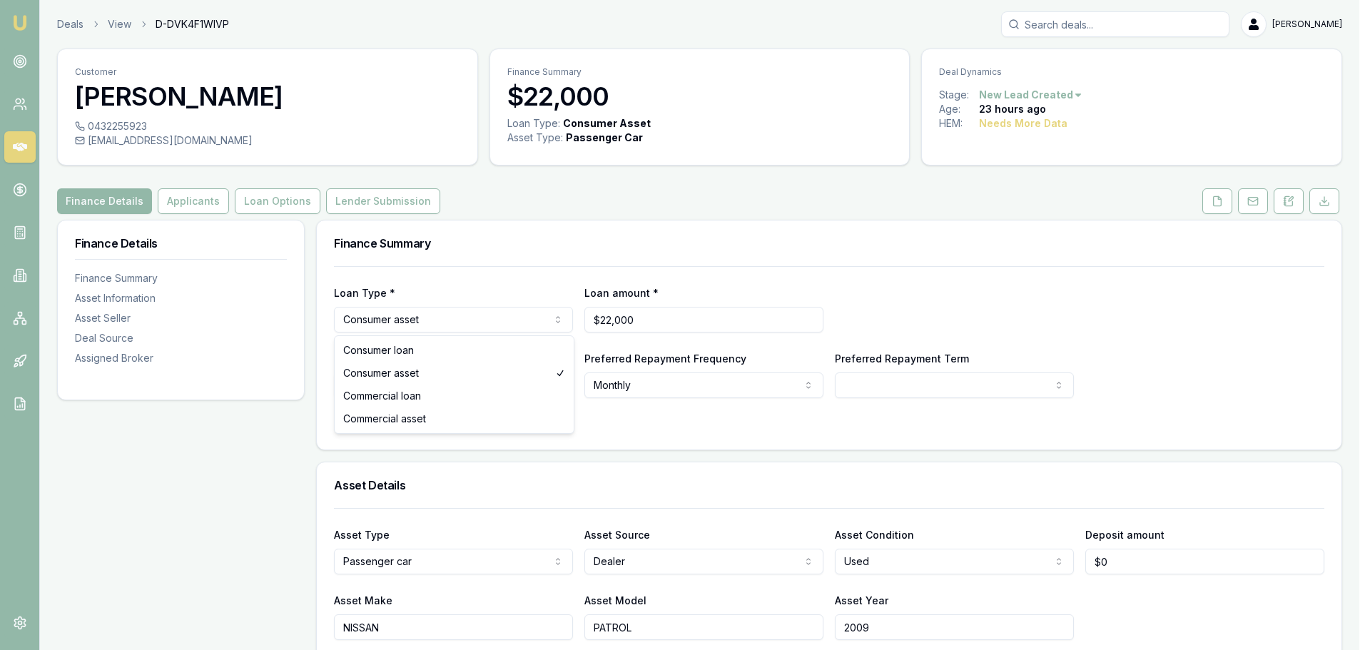
select select "CONSUMER_LOAN"
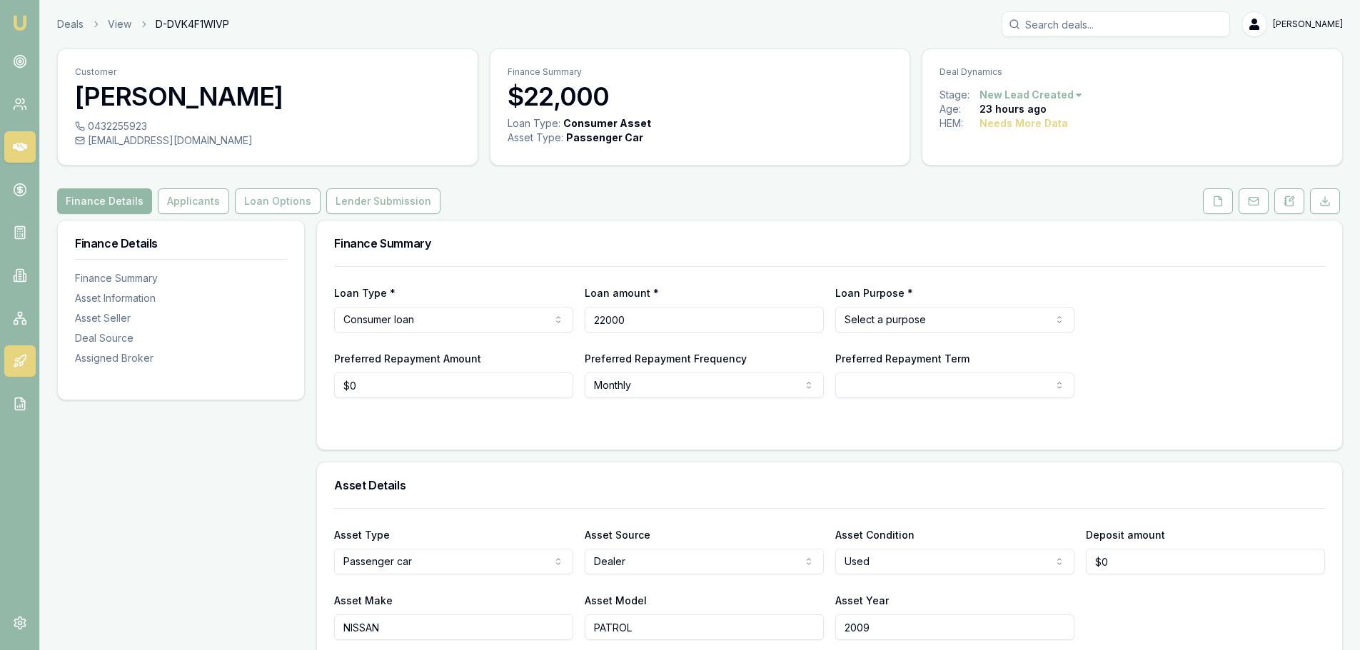
drag, startPoint x: 708, startPoint y: 323, endPoint x: 29, endPoint y: 373, distance: 681.2
type input "$25,000"
click at [901, 383] on html "Emu Broker Deals View D-DVK4F1WIVP Erin Shield Toggle Menu Customer Joseph Dawe…" at bounding box center [680, 325] width 1360 height 650
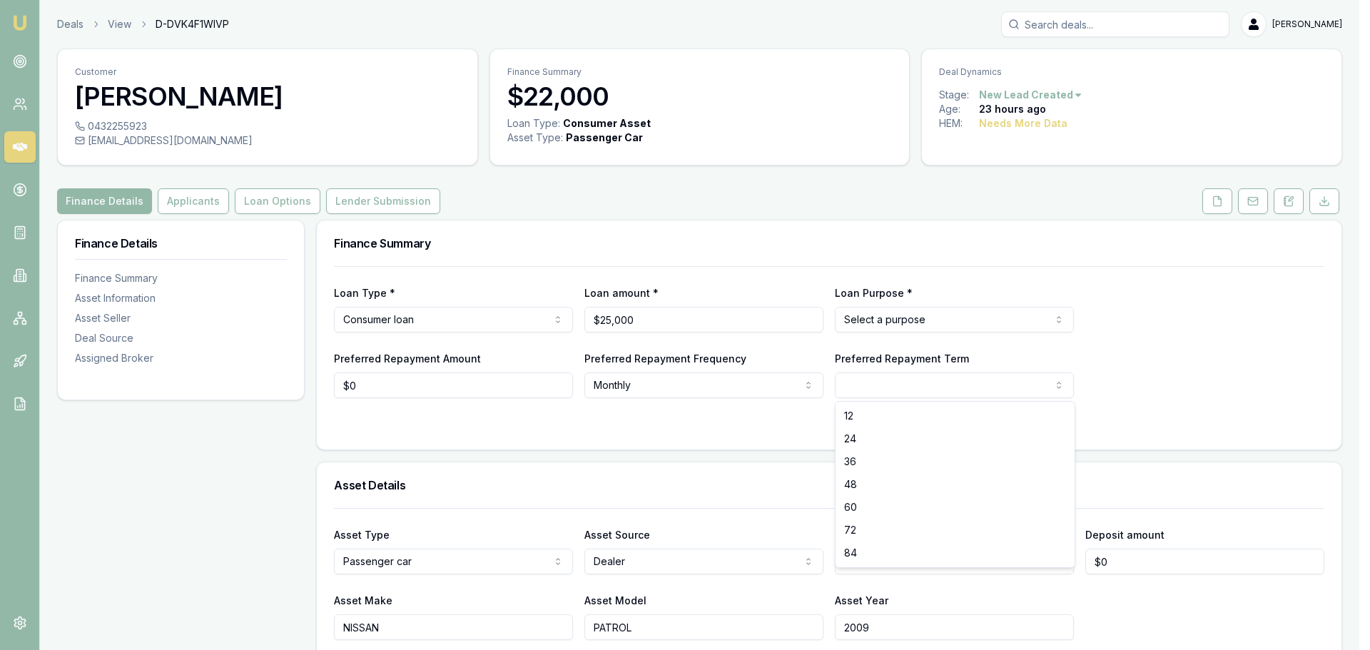
select select "60"
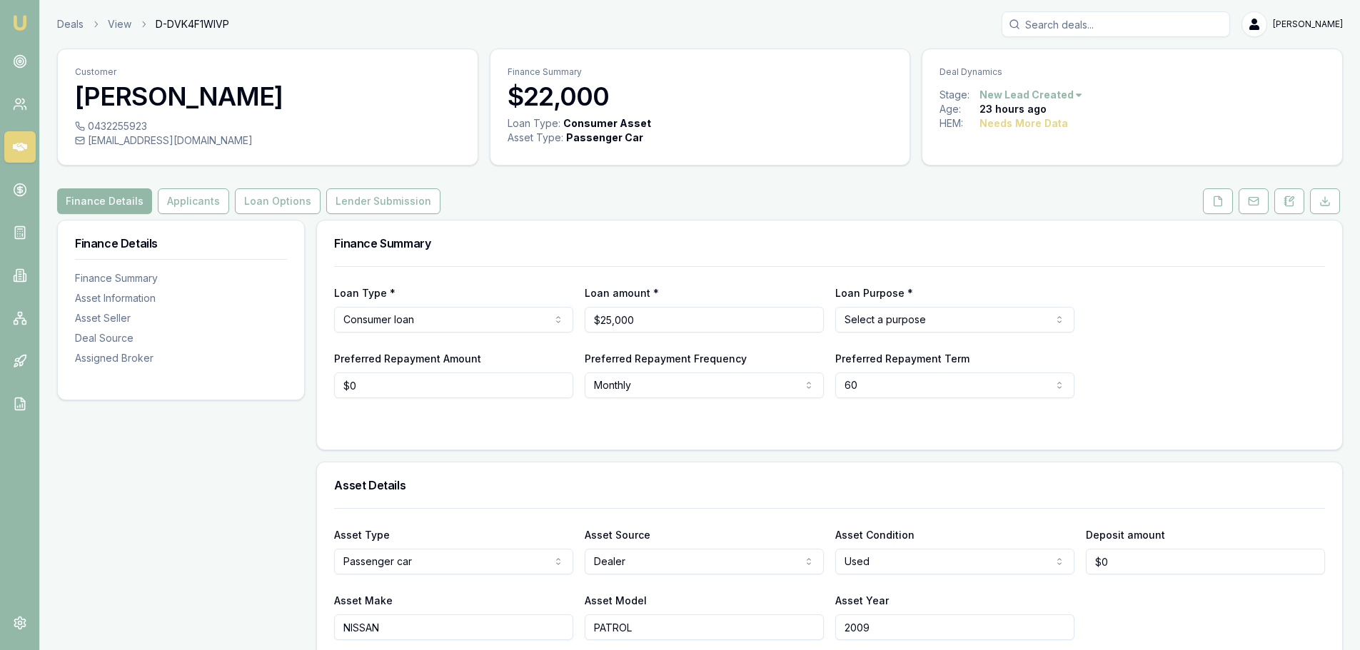
click at [893, 318] on html "Emu Broker Deals View D-DVK4F1WIVP Erin Shield Toggle Menu Customer Joseph Dawe…" at bounding box center [680, 325] width 1360 height 650
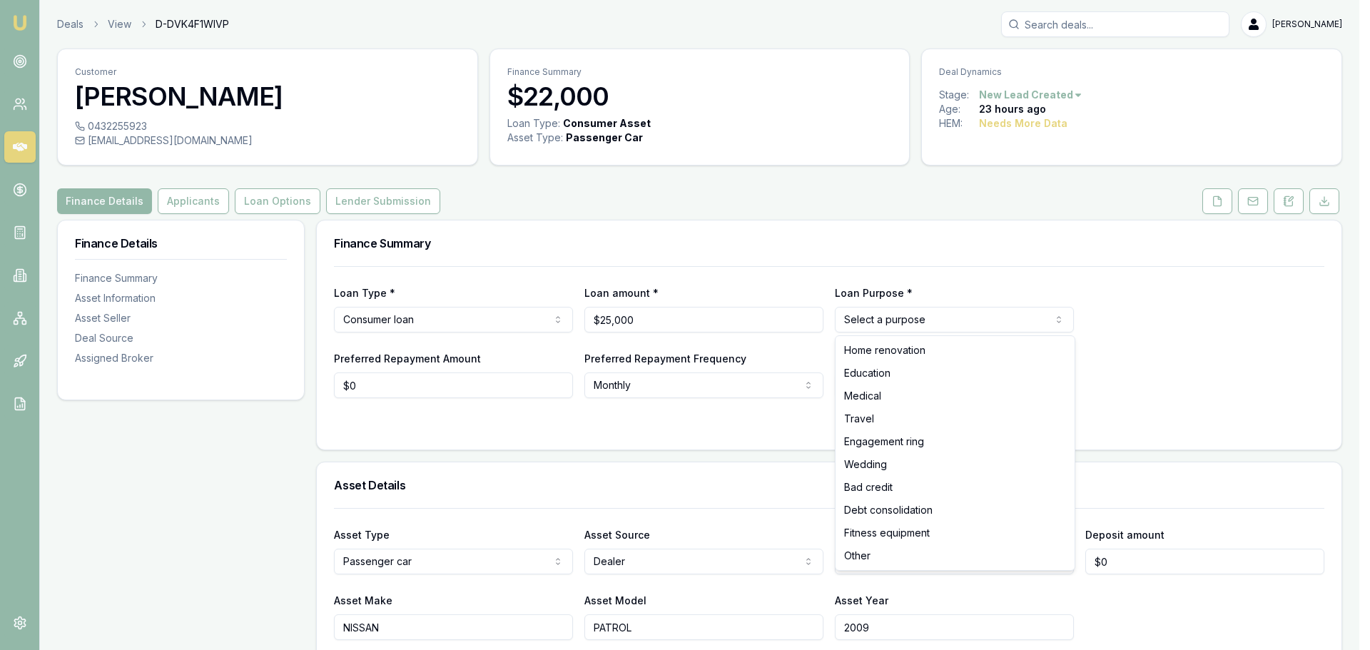
select select "OTHER"
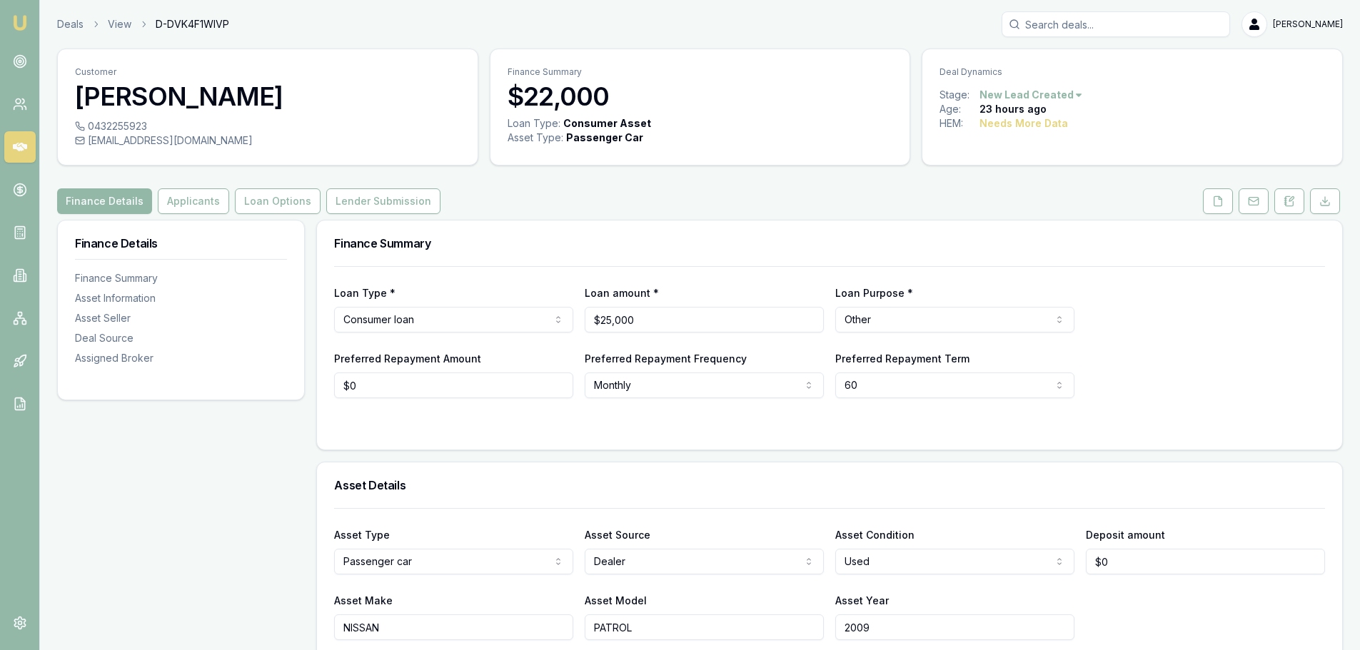
click at [864, 415] on form "Loan Type * Consumer loan Consumer loan Consumer asset Commercial loan Commerci…" at bounding box center [829, 349] width 991 height 166
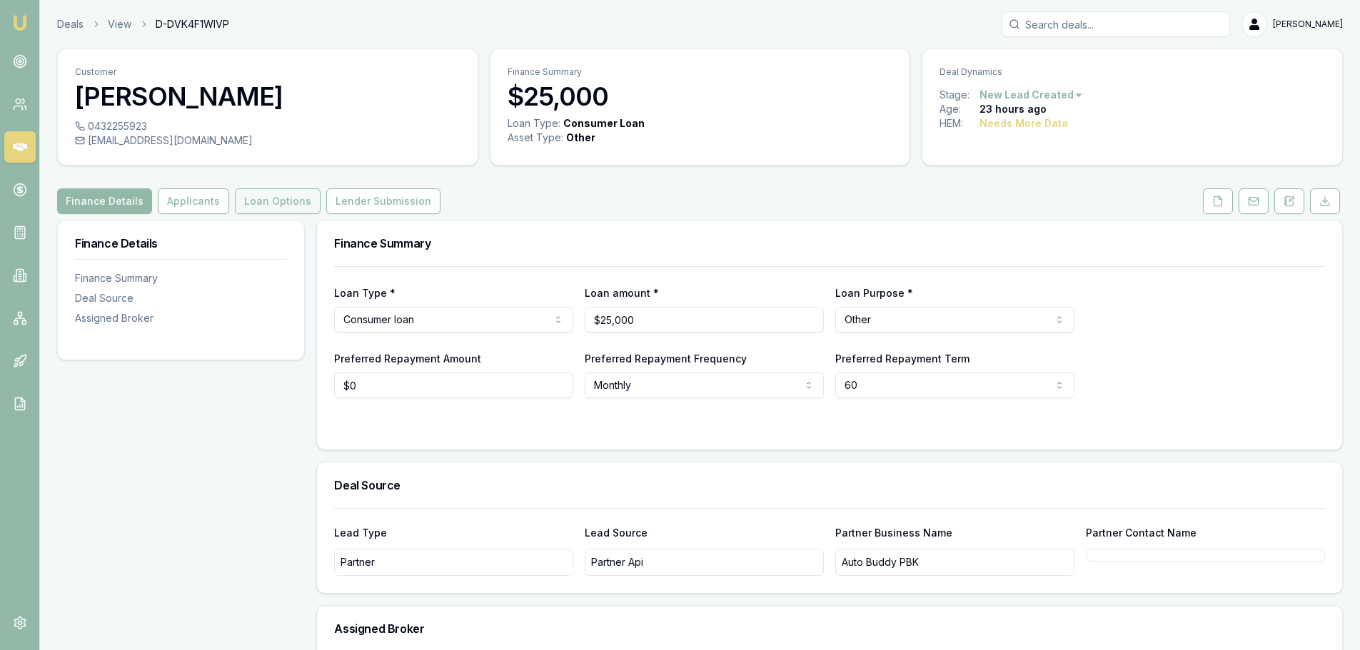
click at [290, 206] on button "Loan Options" at bounding box center [278, 201] width 86 height 26
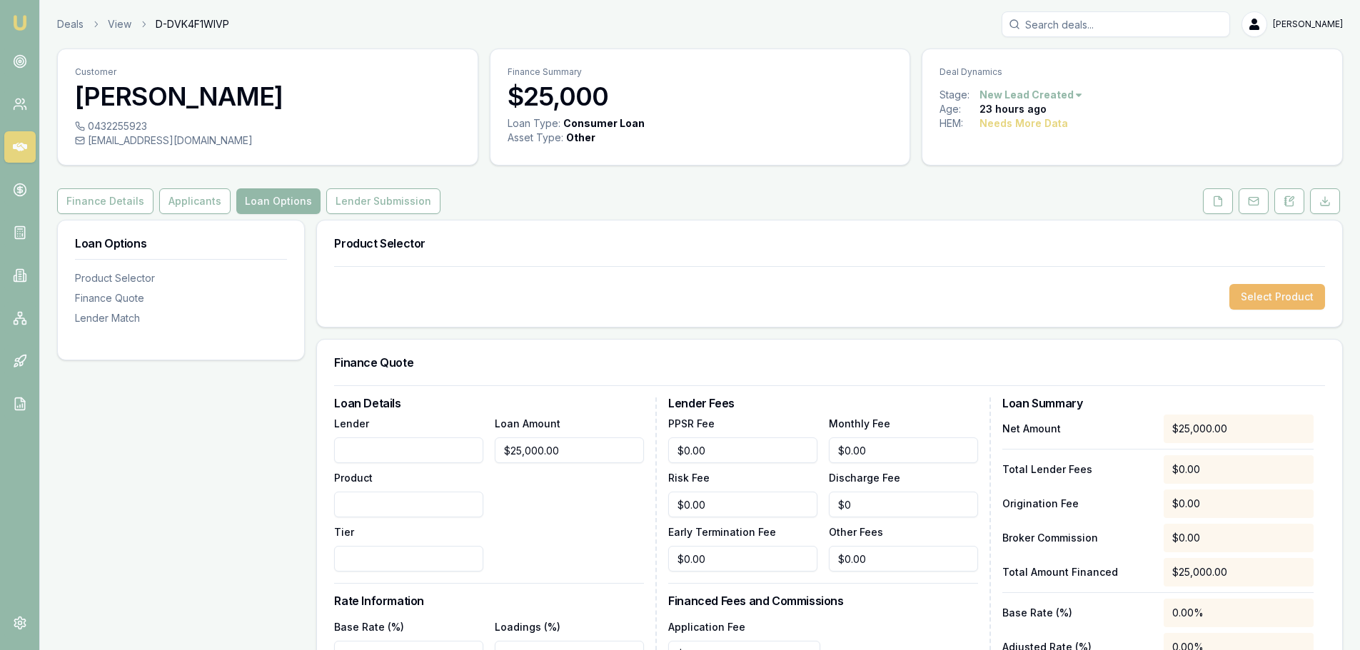
click at [1280, 300] on button "Select Product" at bounding box center [1277, 297] width 96 height 26
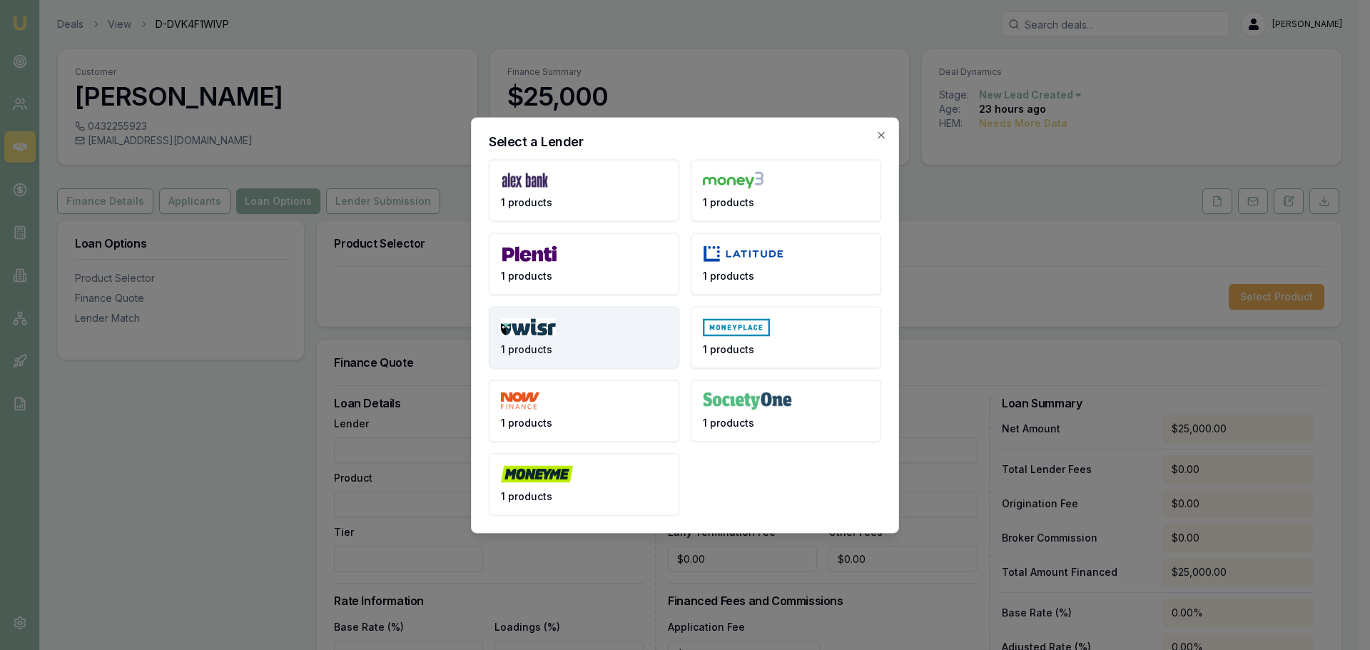
click at [600, 349] on button "1 products" at bounding box center [584, 337] width 191 height 62
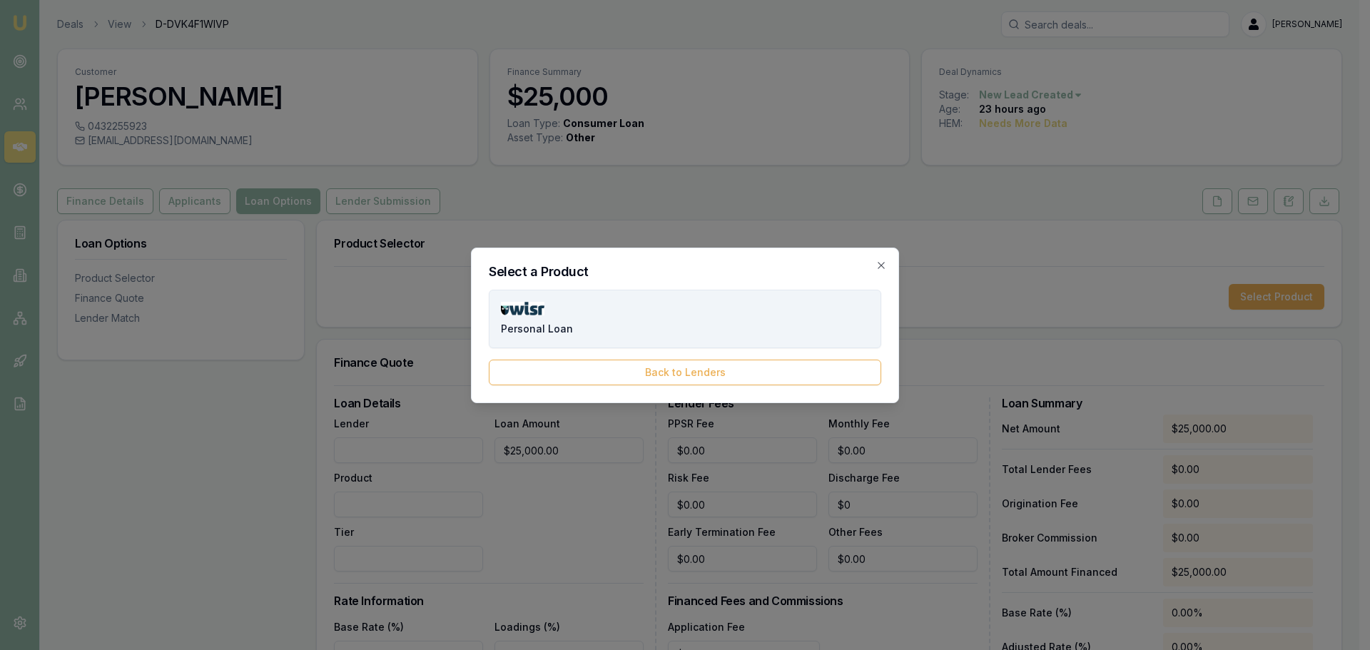
click at [617, 317] on button "Personal Loan" at bounding box center [685, 319] width 393 height 59
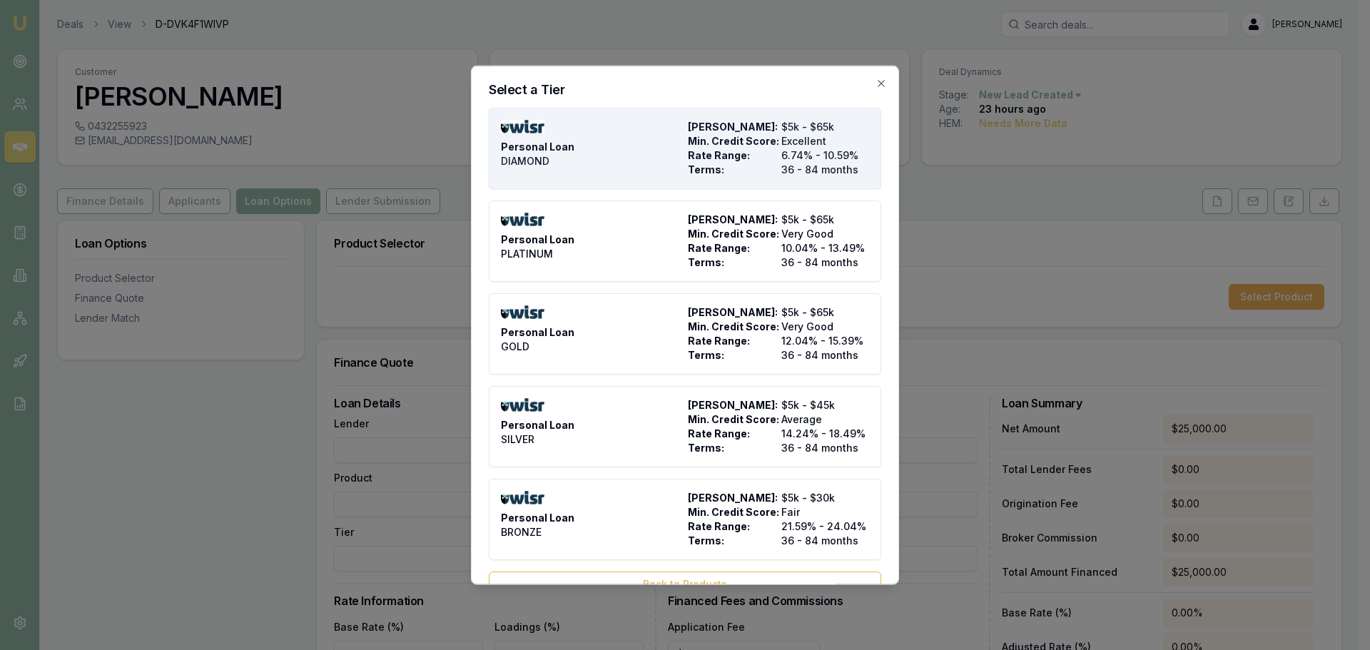
click at [613, 131] on div "Personal Loan DIAMOND" at bounding box center [591, 147] width 181 height 57
type input "WISR"
type input "Personal Loan"
type input "DIAMOND"
type input "6.74"
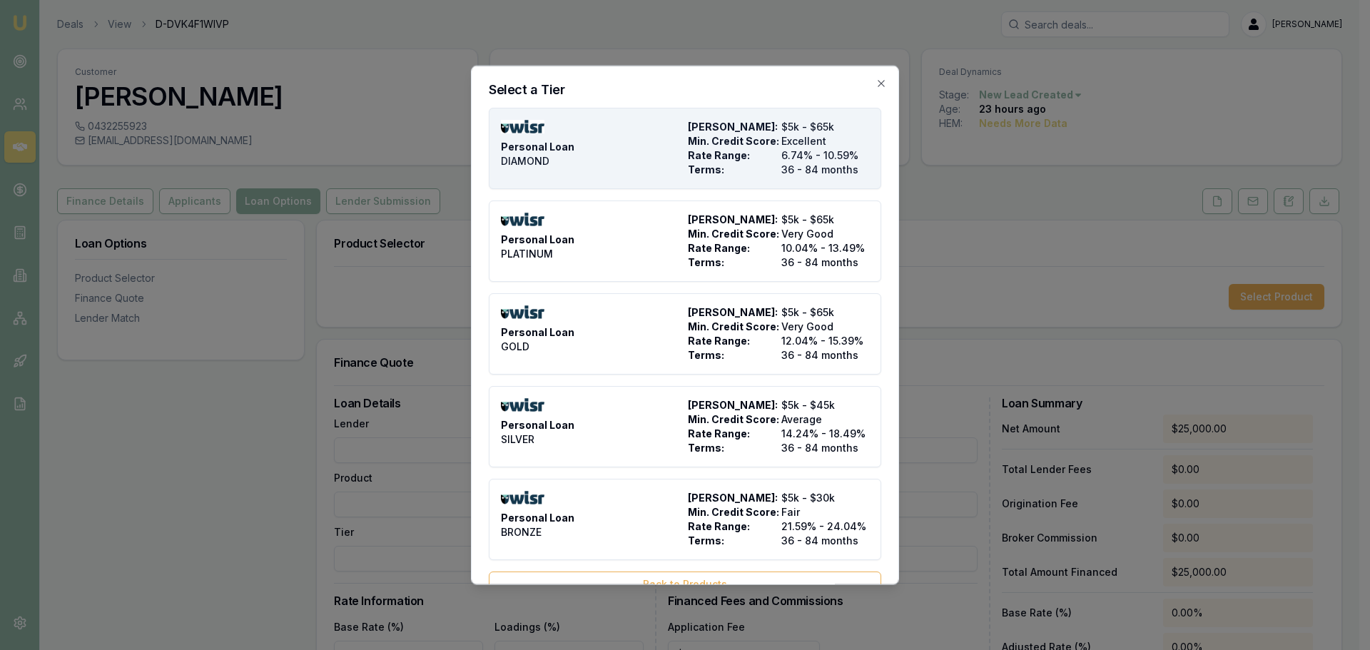
type input "36"
type input "$525.00"
type input "2500"
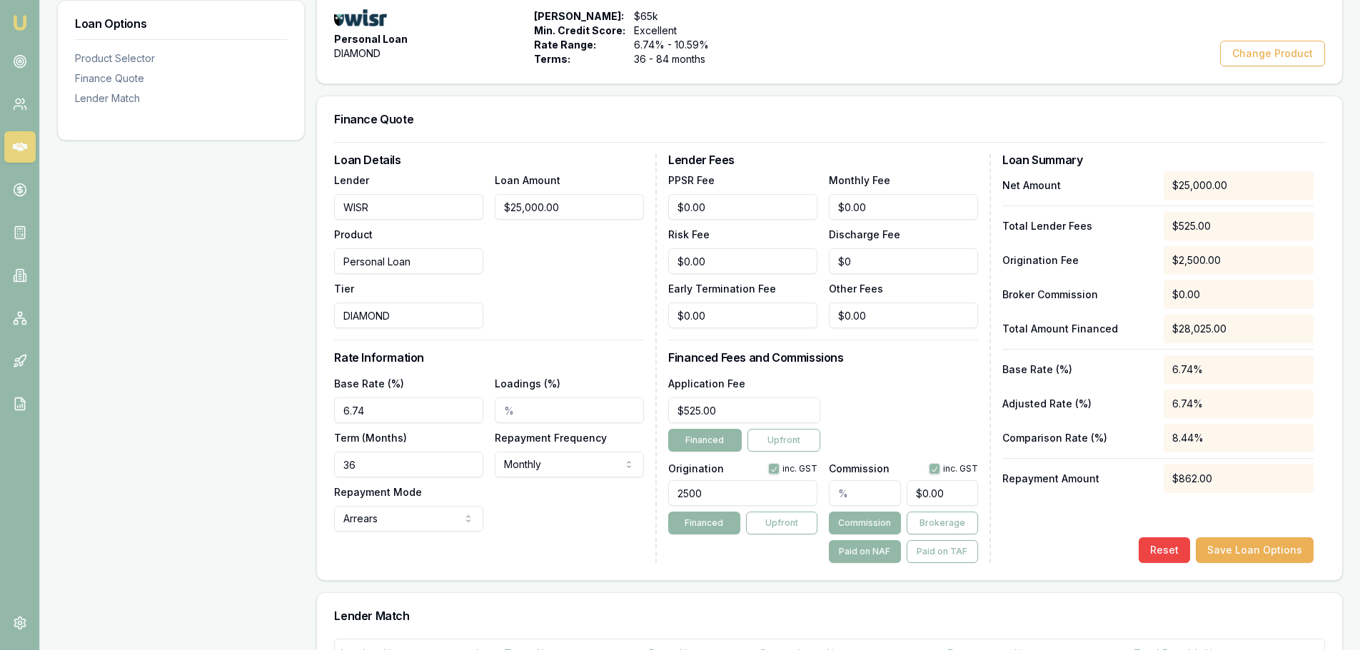
scroll to position [357, 0]
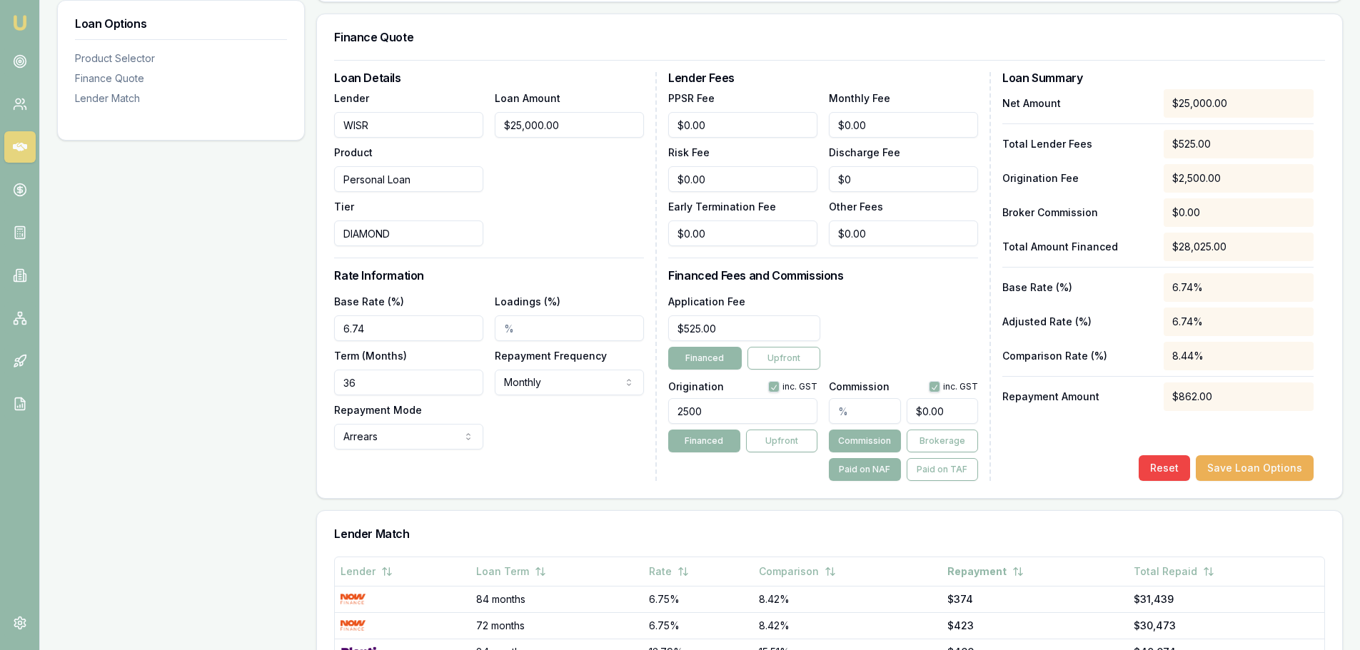
drag, startPoint x: 395, startPoint y: 328, endPoint x: -128, endPoint y: 293, distance: 524.4
type input "9.99%"
drag, startPoint x: 373, startPoint y: 384, endPoint x: 7, endPoint y: 392, distance: 365.5
click at [219, 386] on div "Loan Options Product Selector Finance Quote Lender Match Product Selector Perso…" at bounding box center [699, 388] width 1285 height 1051
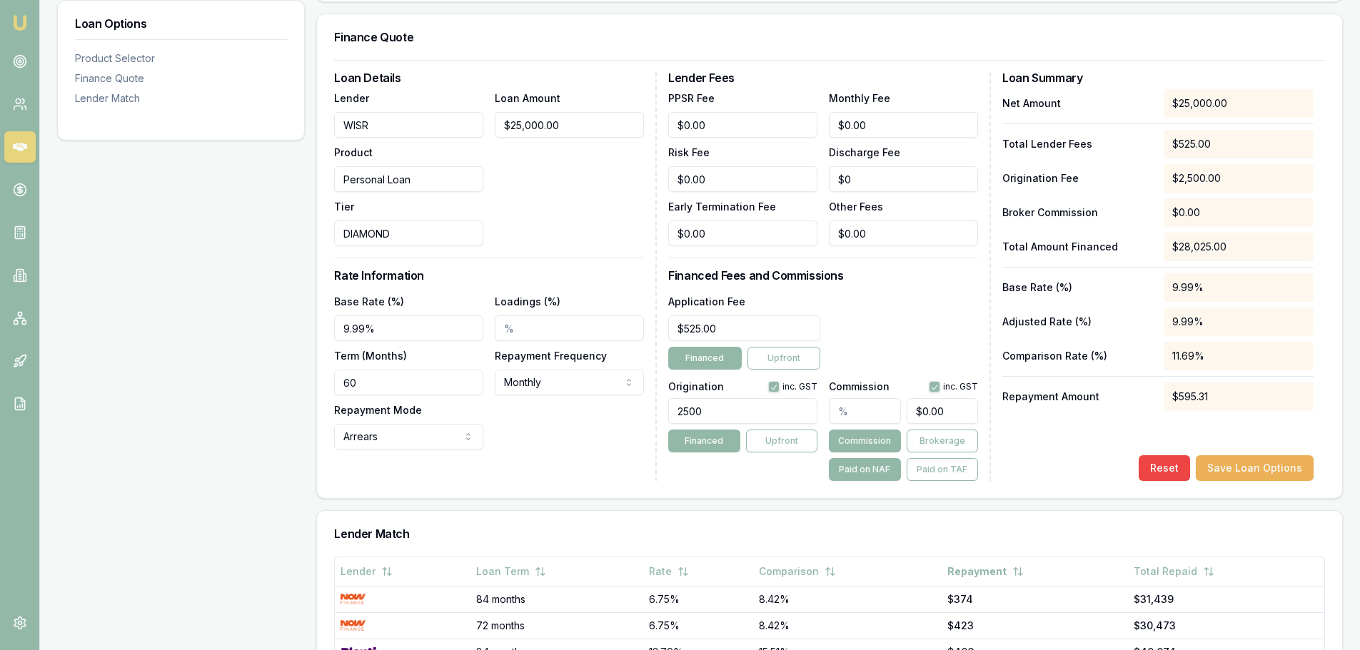
type input "60"
drag, startPoint x: 757, startPoint y: 413, endPoint x: 265, endPoint y: 424, distance: 491.9
click at [316, 423] on div "Finance Quote Loan Details Lender WISR Product Personal Loan Tier DIAMOND Loan …" at bounding box center [829, 256] width 1026 height 485
type input "2000.00"
click at [891, 276] on h3 "Financed Fees and Commissions" at bounding box center [823, 275] width 310 height 11
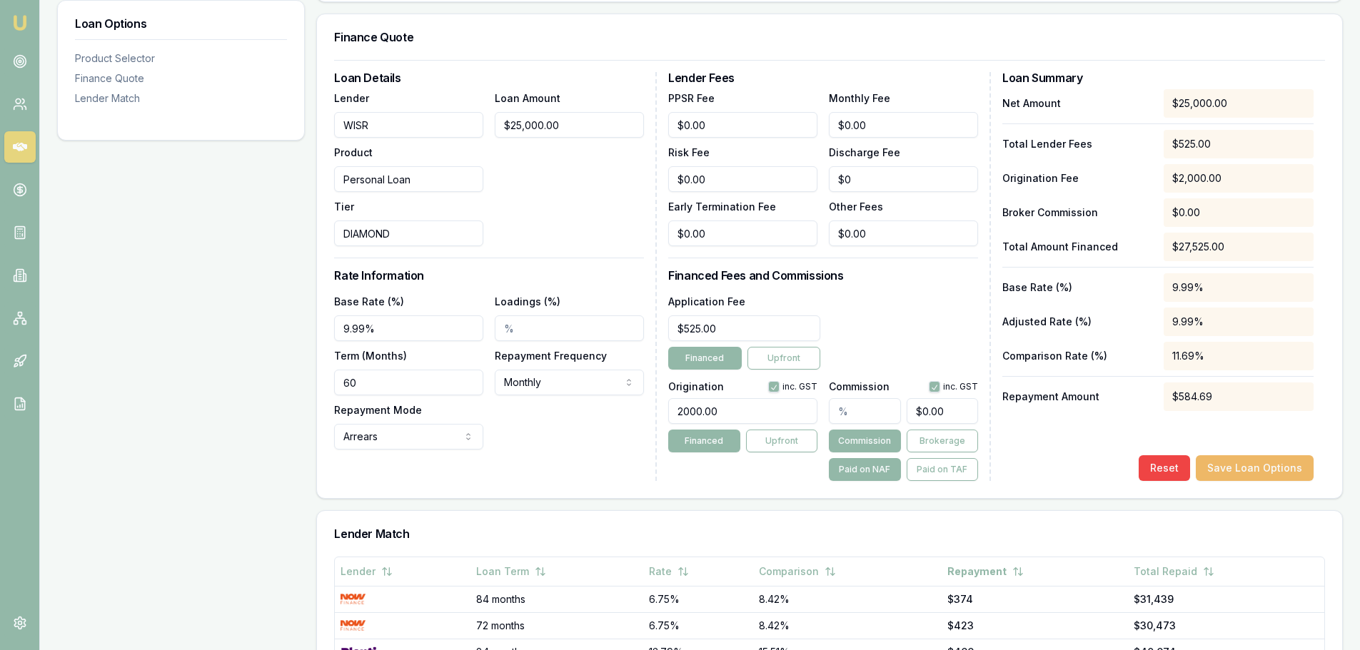
click at [1245, 469] on button "Save Loan Options" at bounding box center [1254, 468] width 118 height 26
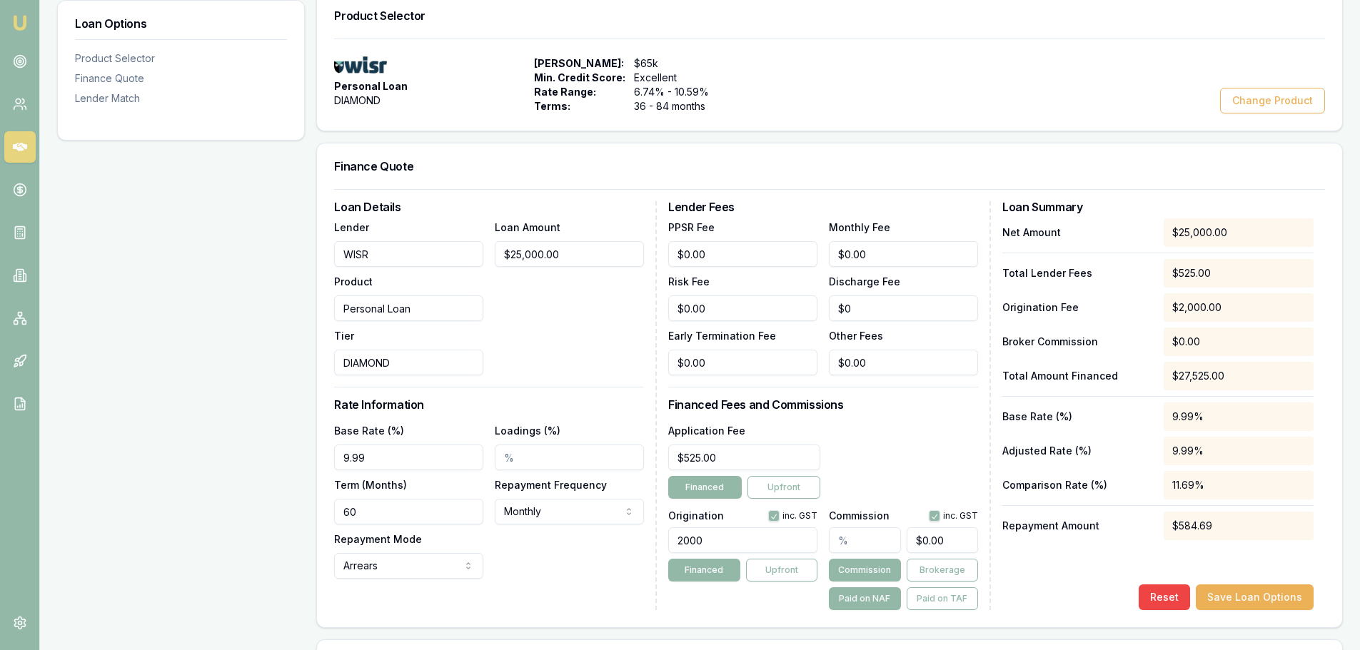
scroll to position [0, 0]
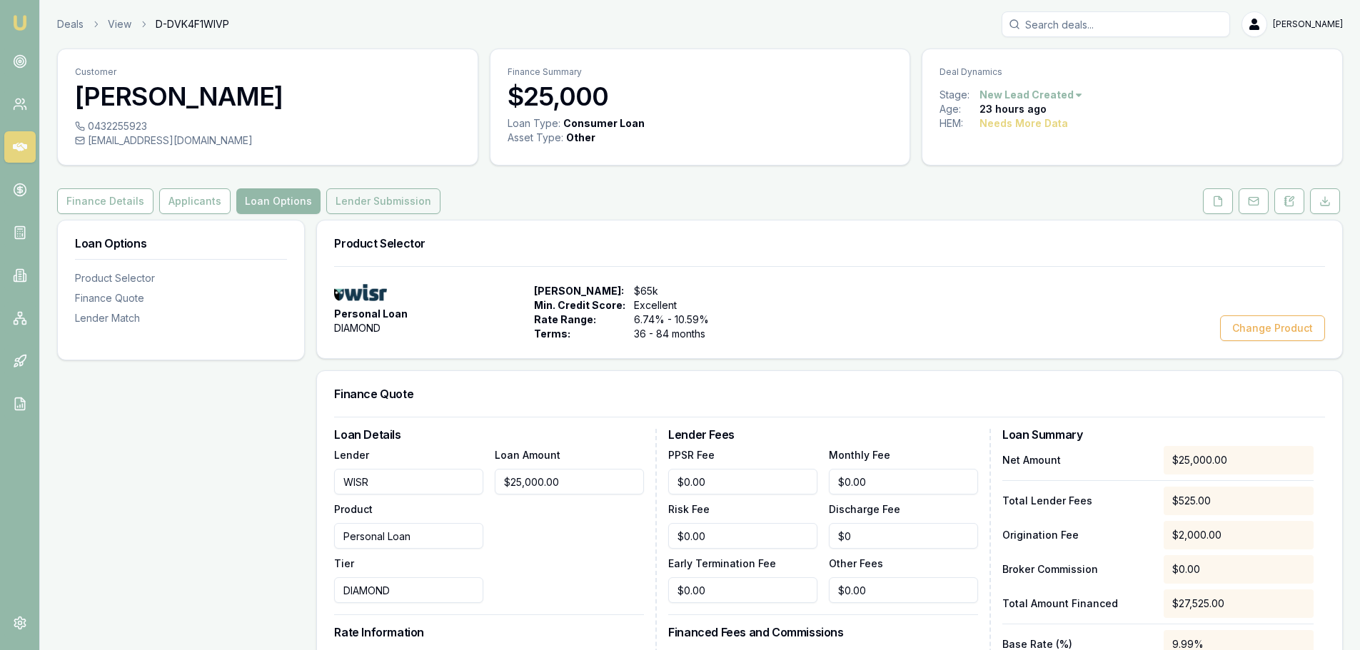
click at [358, 201] on button "Lender Submission" at bounding box center [383, 201] width 114 height 26
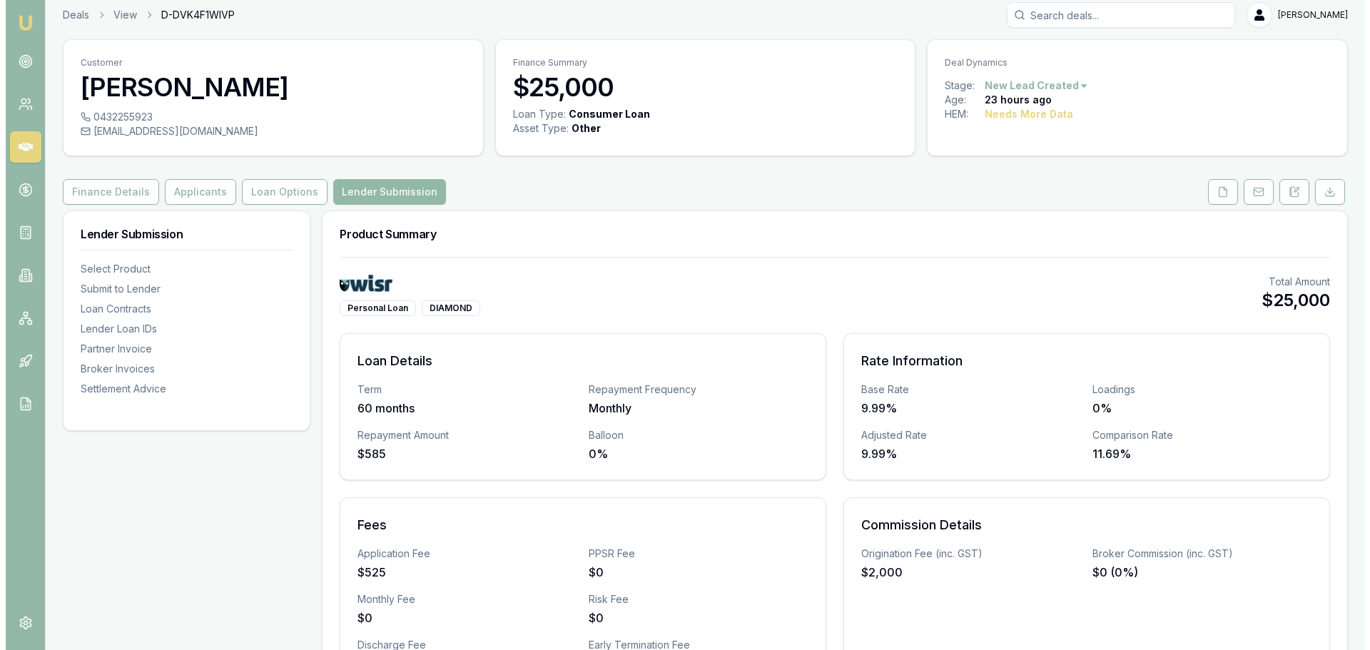
scroll to position [357, 0]
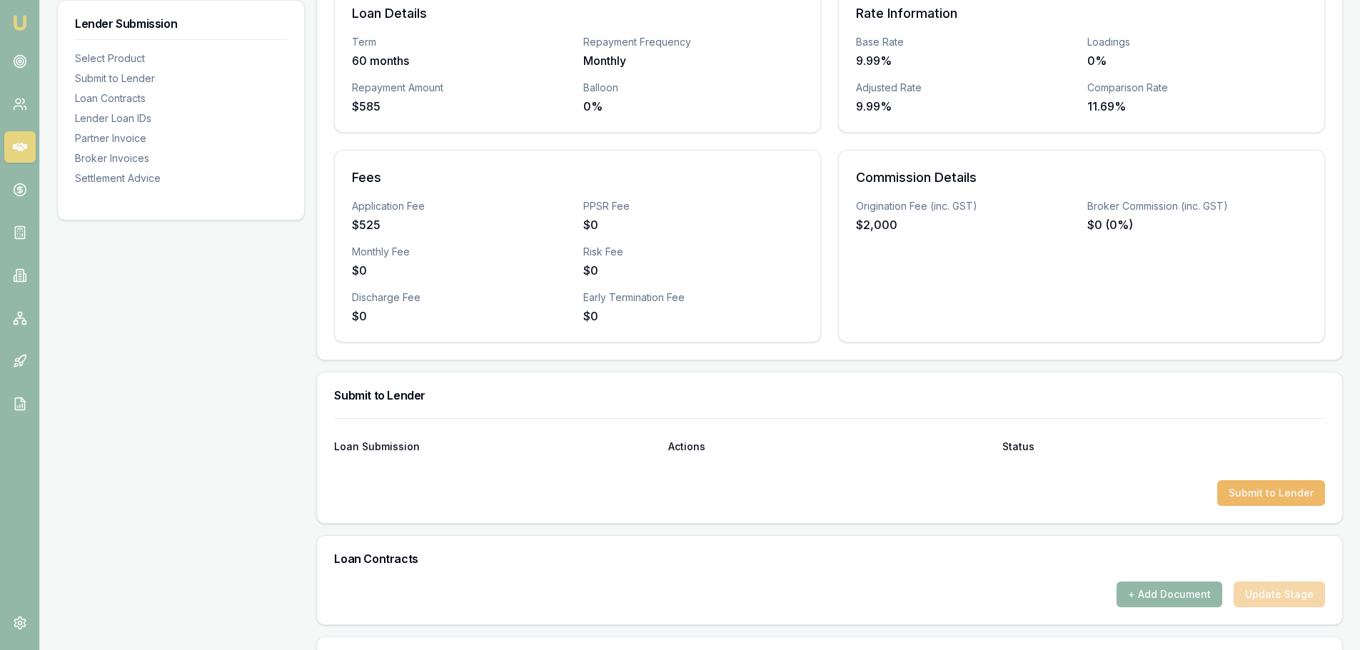
click at [1304, 503] on button "Submit to Lender" at bounding box center [1271, 493] width 108 height 26
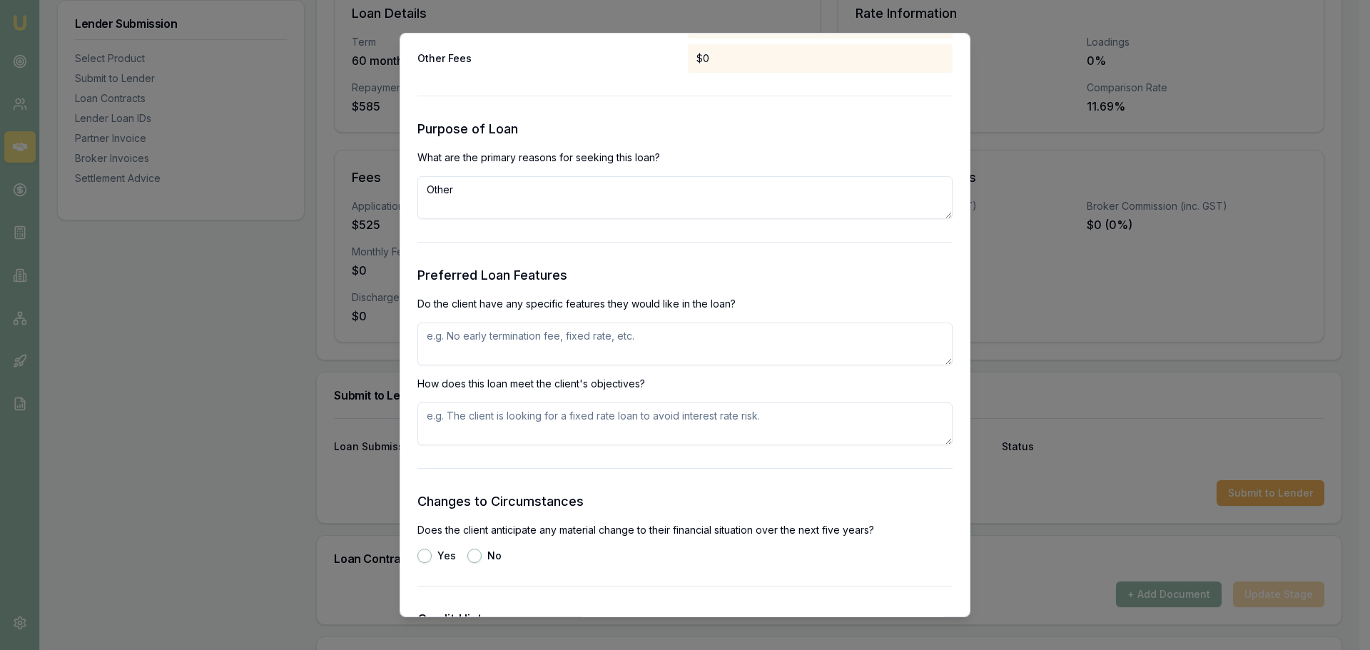
scroll to position [1570, 0]
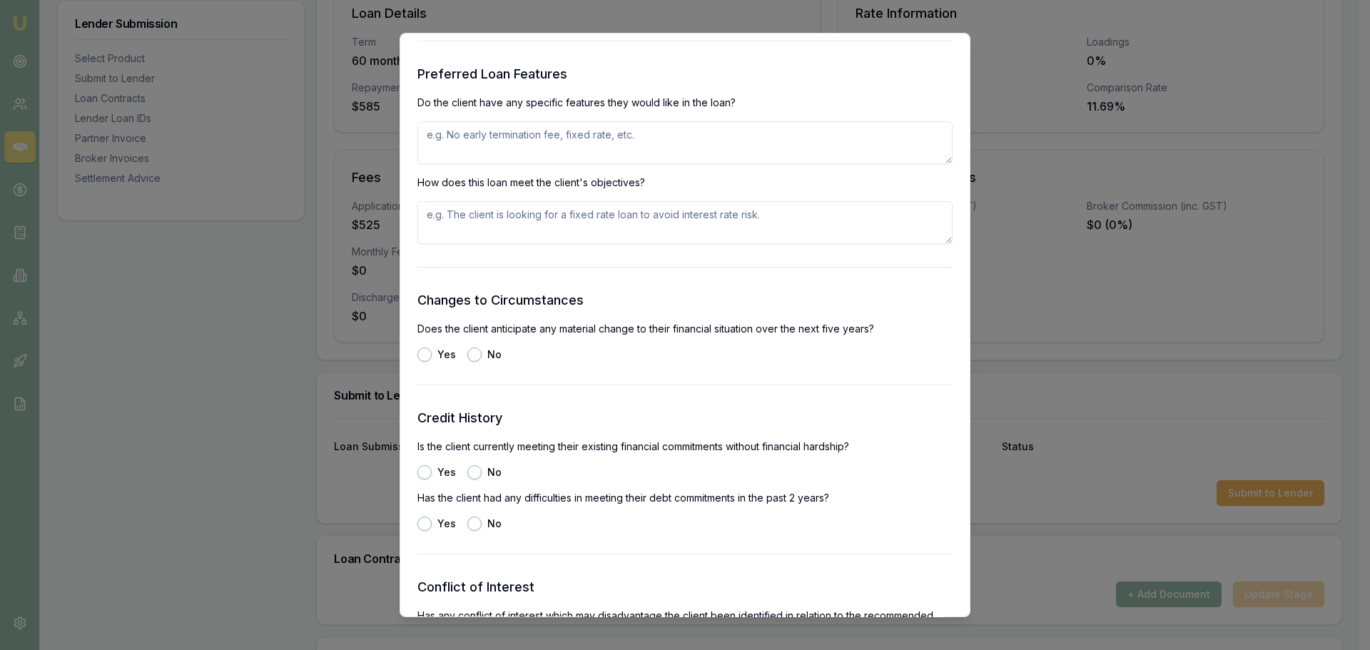
click at [590, 150] on textarea at bounding box center [685, 142] width 535 height 43
type textarea "fixed rate, no exit fees, finance older car"
type textarea "fixed rate, no exit fees, no age limit on car"
click at [474, 357] on button "No" at bounding box center [474, 355] width 14 height 14
radio input "true"
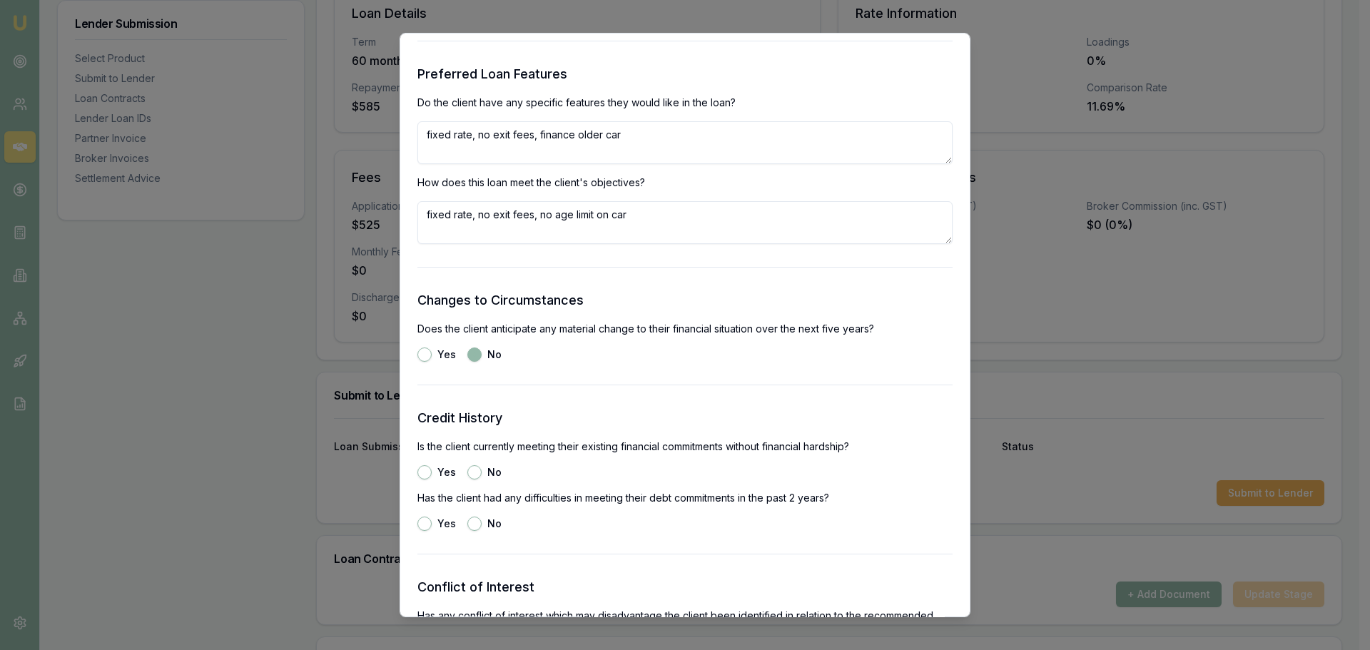
click at [421, 475] on button "Yes" at bounding box center [425, 472] width 14 height 14
radio input "true"
click at [474, 522] on button "No" at bounding box center [474, 524] width 14 height 14
radio input "true"
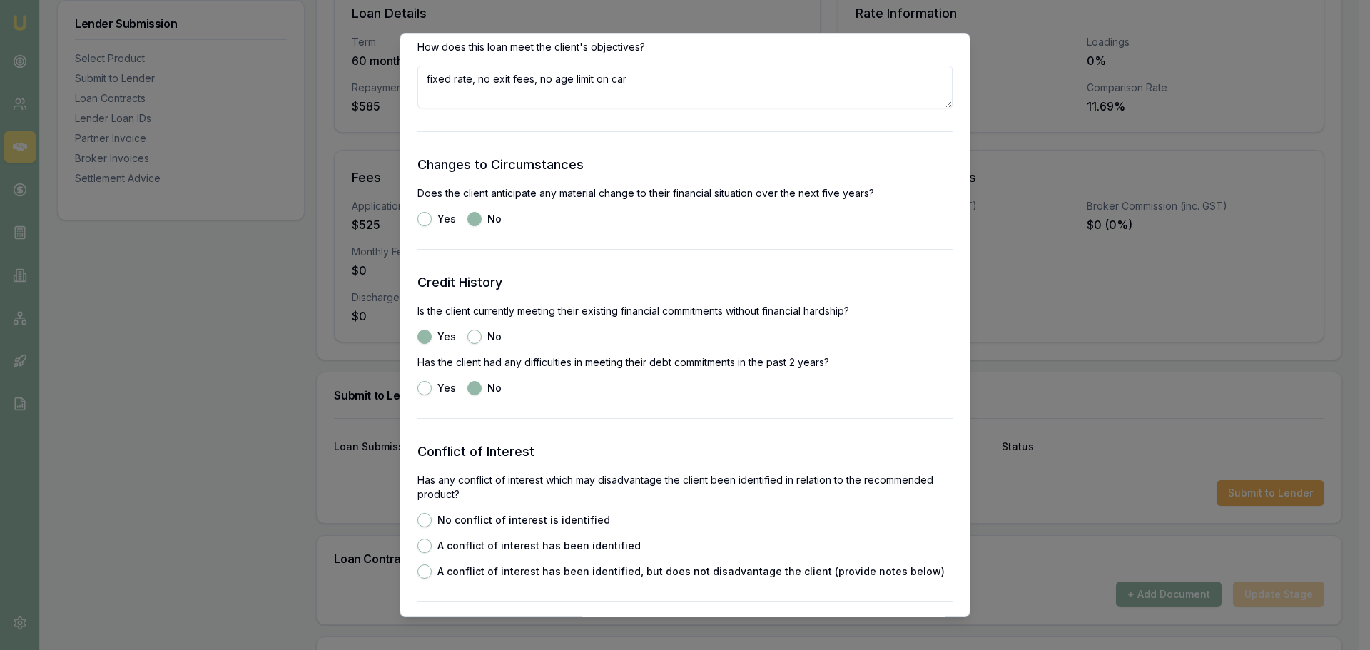
scroll to position [1927, 0]
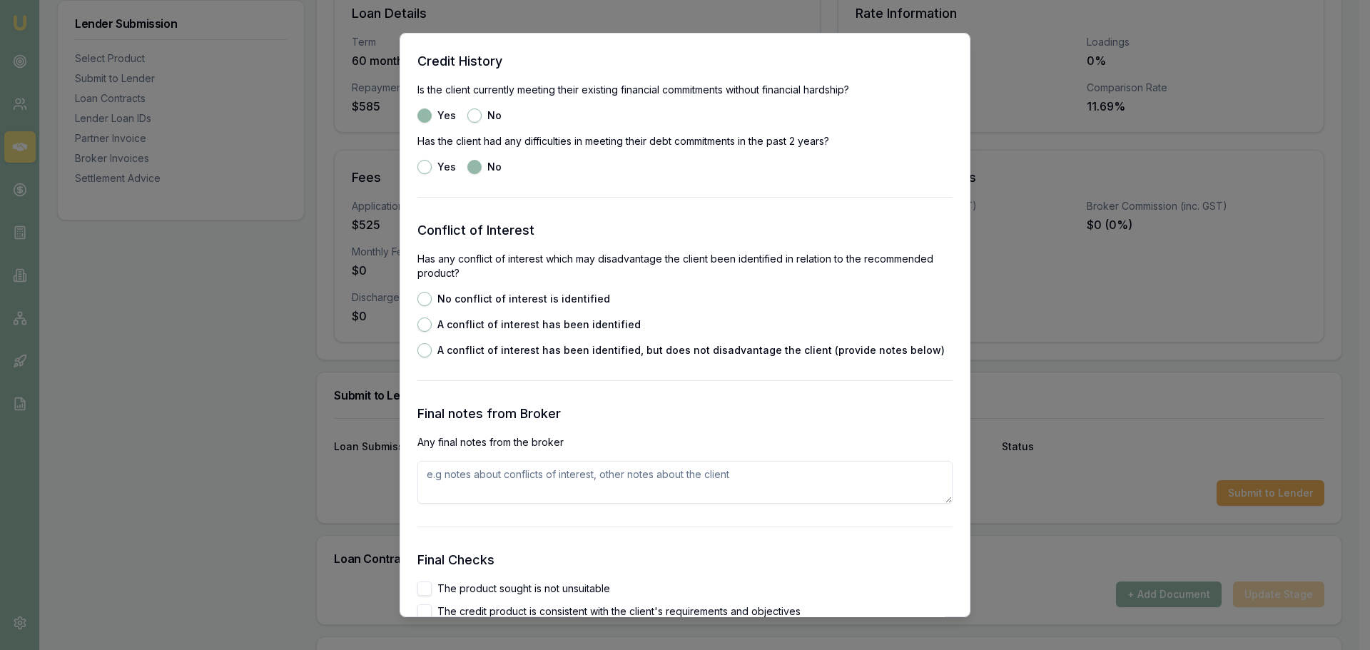
click at [425, 297] on button "No conflict of interest is identified" at bounding box center [425, 299] width 14 height 14
radio input "true"
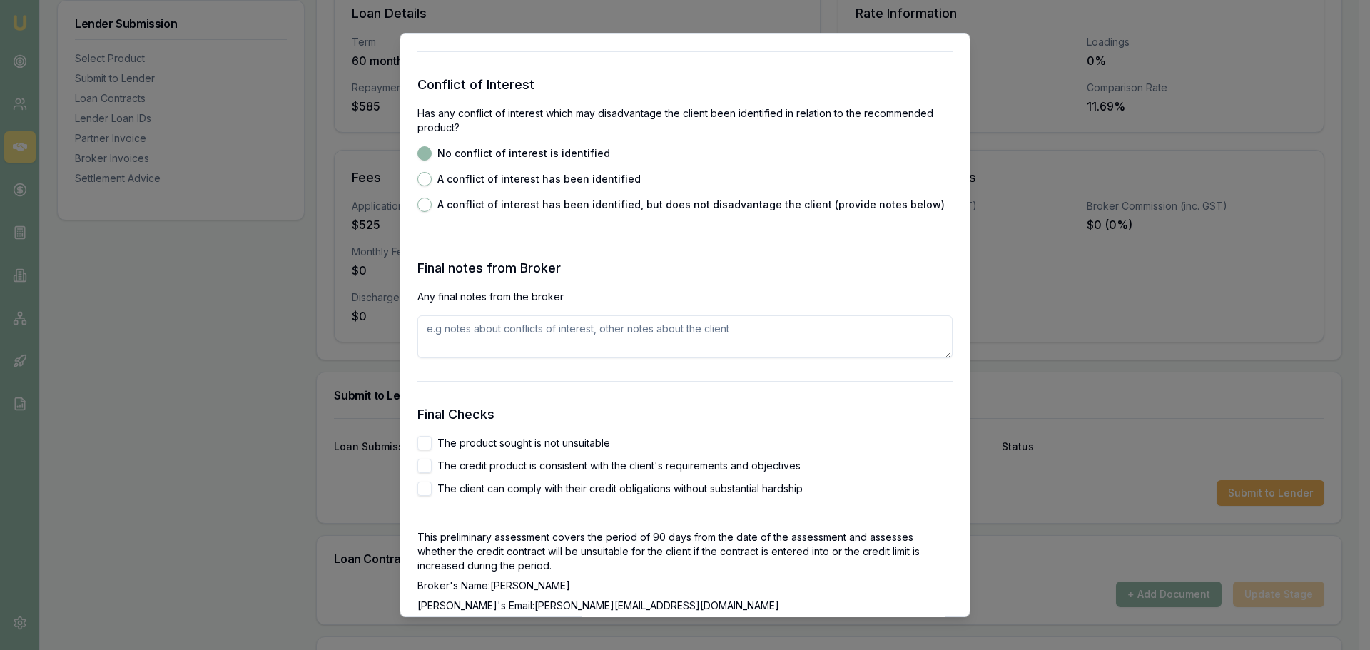
scroll to position [2212, 0]
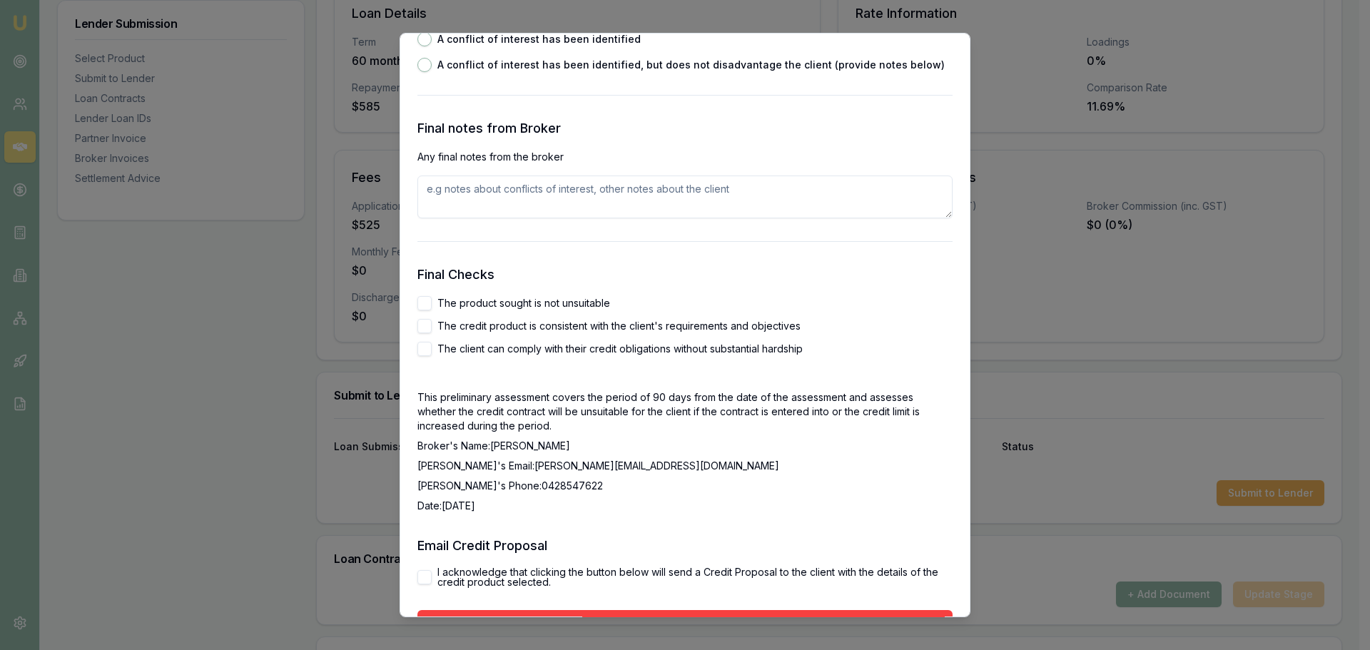
click at [420, 293] on div "Final Checks The product sought is not unsuitable The credit product is consist…" at bounding box center [685, 389] width 535 height 248
click at [425, 306] on button "The product sought is not unsuitable" at bounding box center [425, 303] width 14 height 14
checkbox input "true"
click at [424, 325] on button "The credit product is consistent with the client's requirements and objectives" at bounding box center [425, 326] width 14 height 14
checkbox input "true"
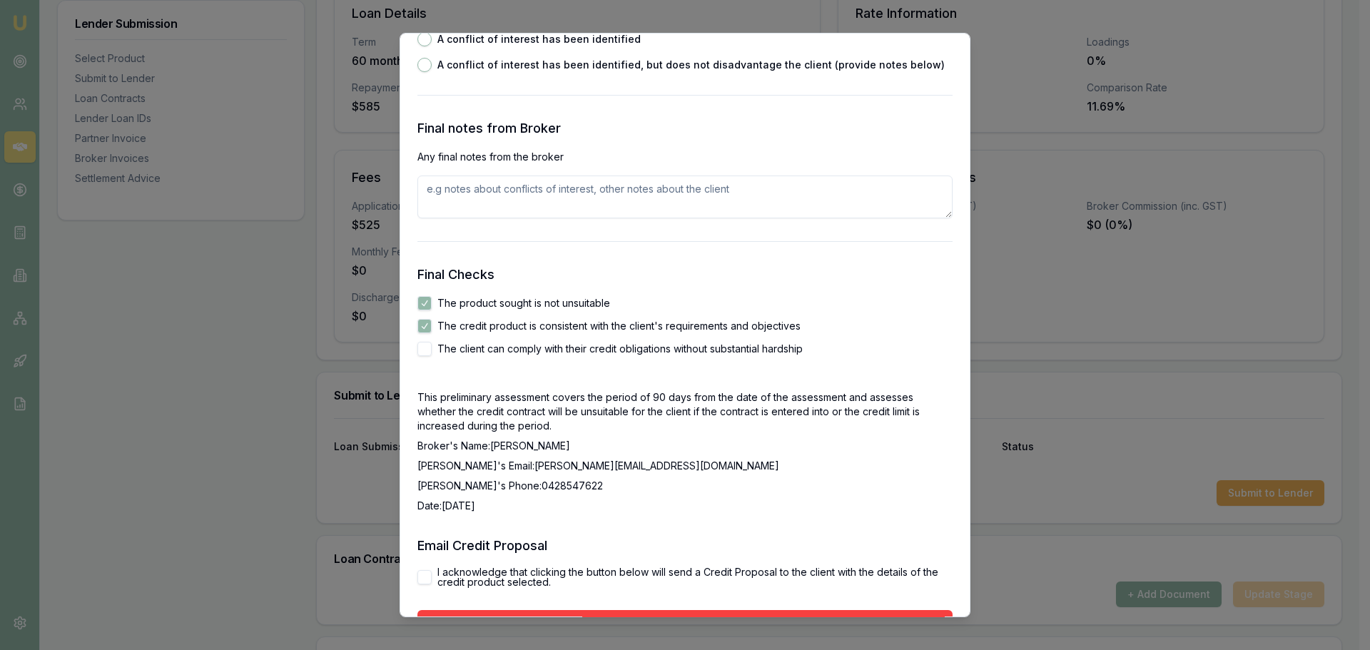
click at [424, 351] on button "The client can comply with their credit obligations without substantial hardship" at bounding box center [425, 349] width 14 height 14
checkbox input "true"
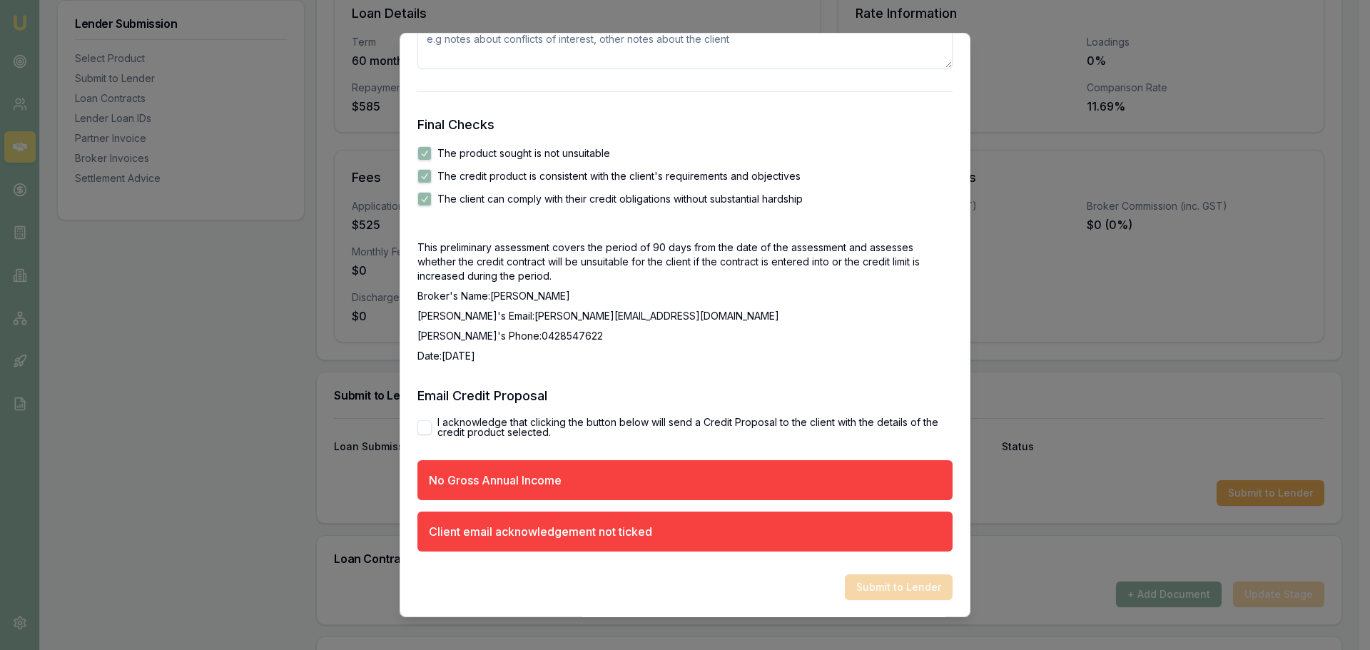
click at [427, 423] on button "I acknowledge that clicking the button below will send a Credit Proposal to the…" at bounding box center [425, 427] width 14 height 14
checkbox input "true"
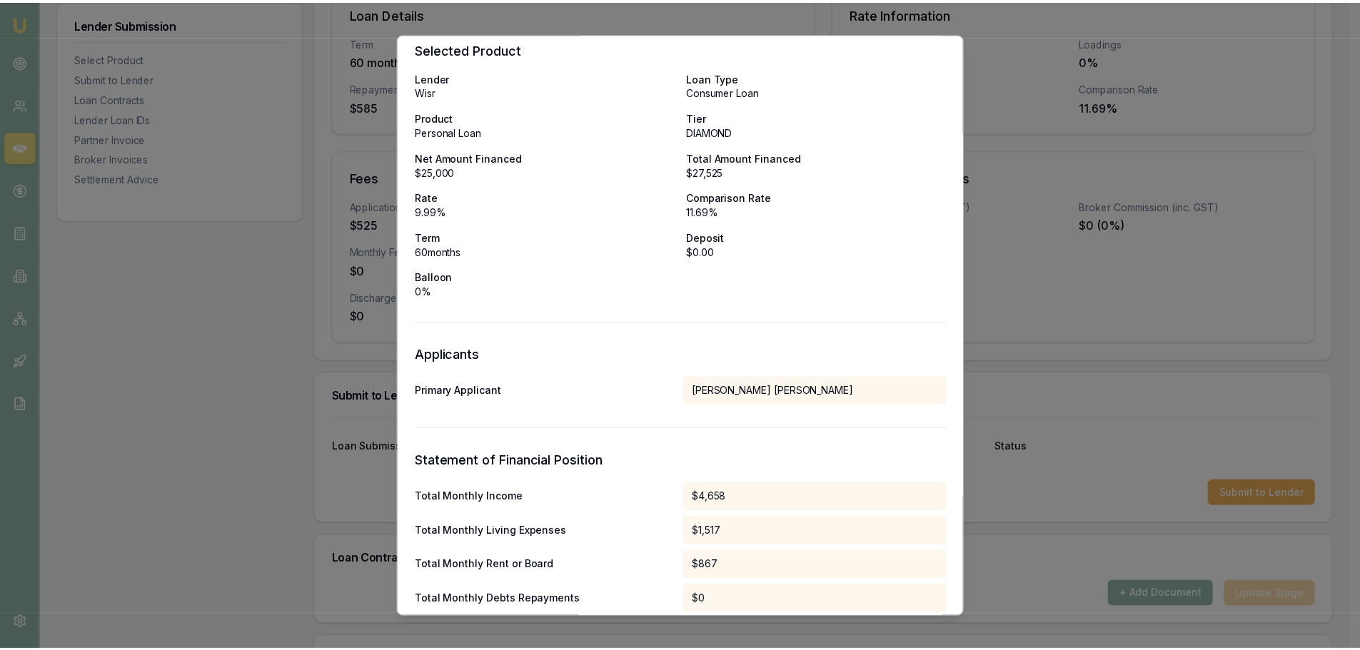
scroll to position [0, 0]
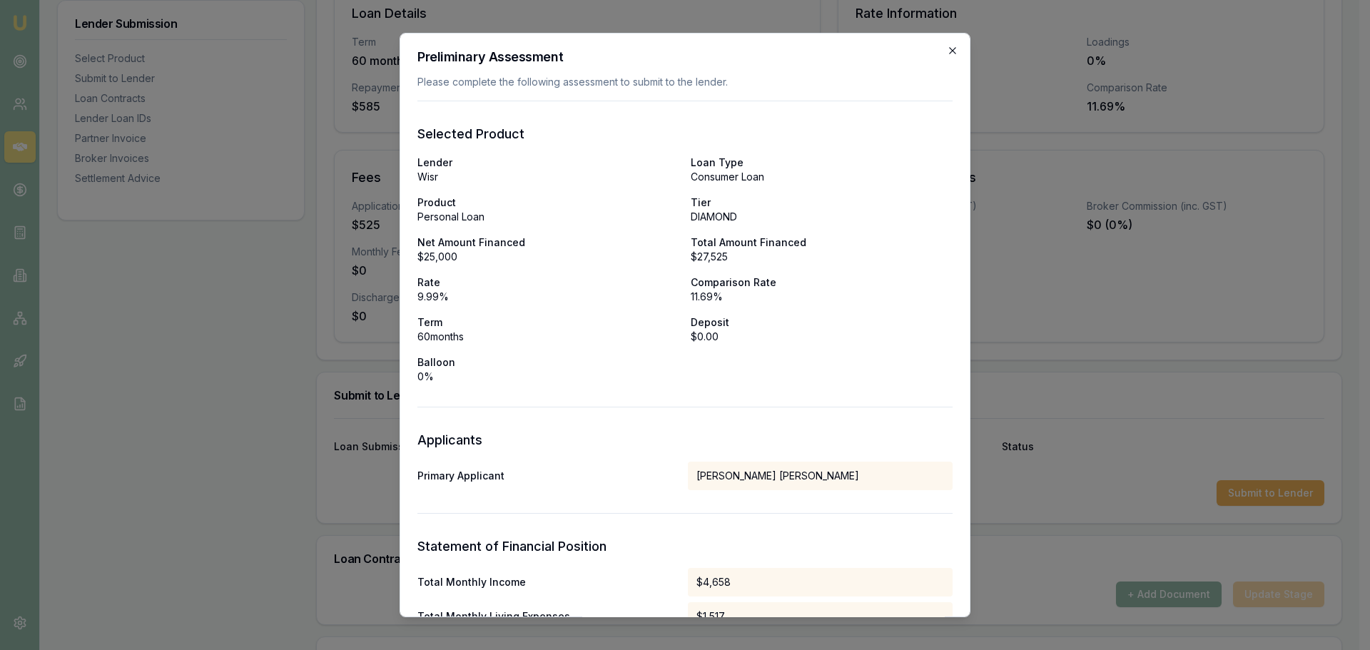
click at [949, 52] on icon "button" at bounding box center [952, 50] width 6 height 6
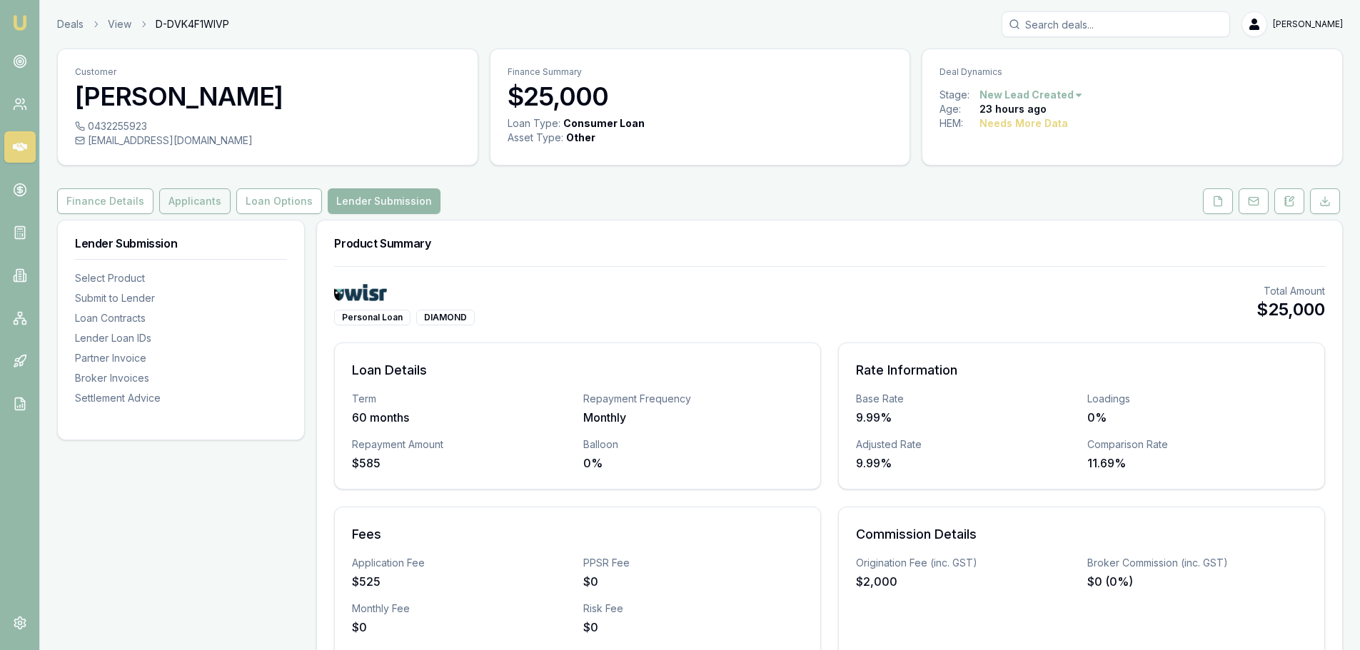
click at [178, 203] on button "Applicants" at bounding box center [194, 201] width 71 height 26
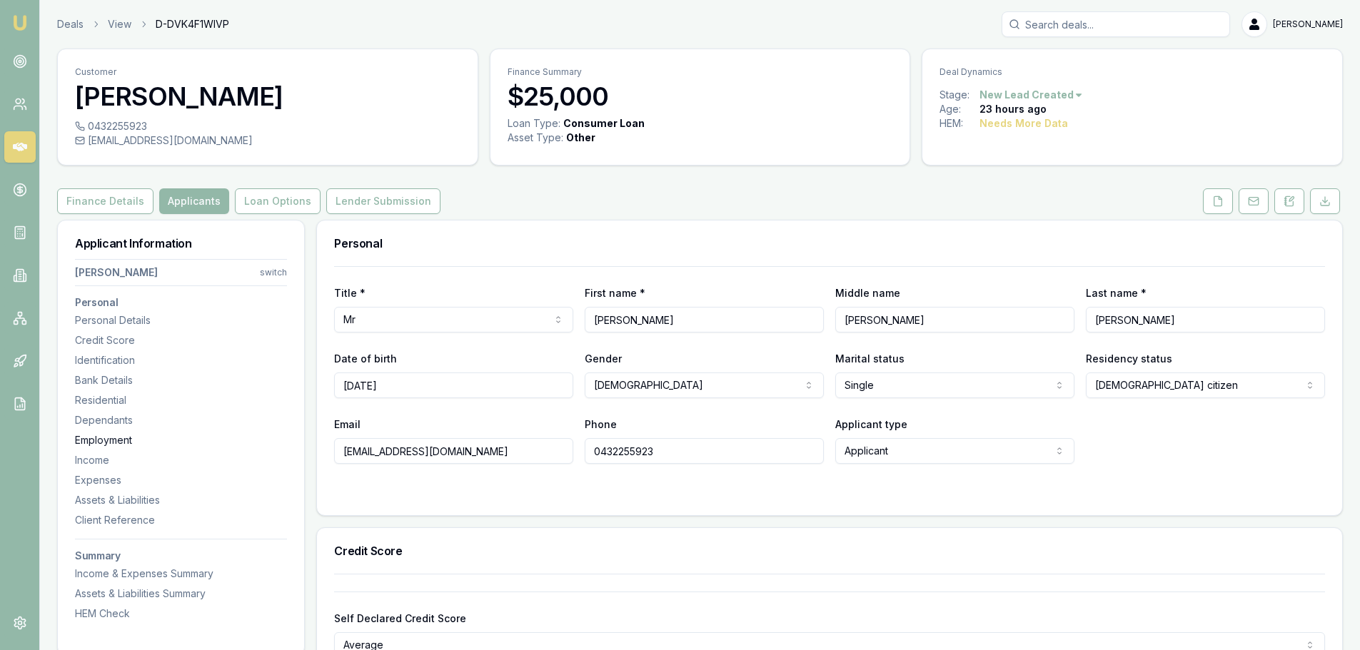
click at [106, 440] on div "Employment" at bounding box center [181, 440] width 212 height 14
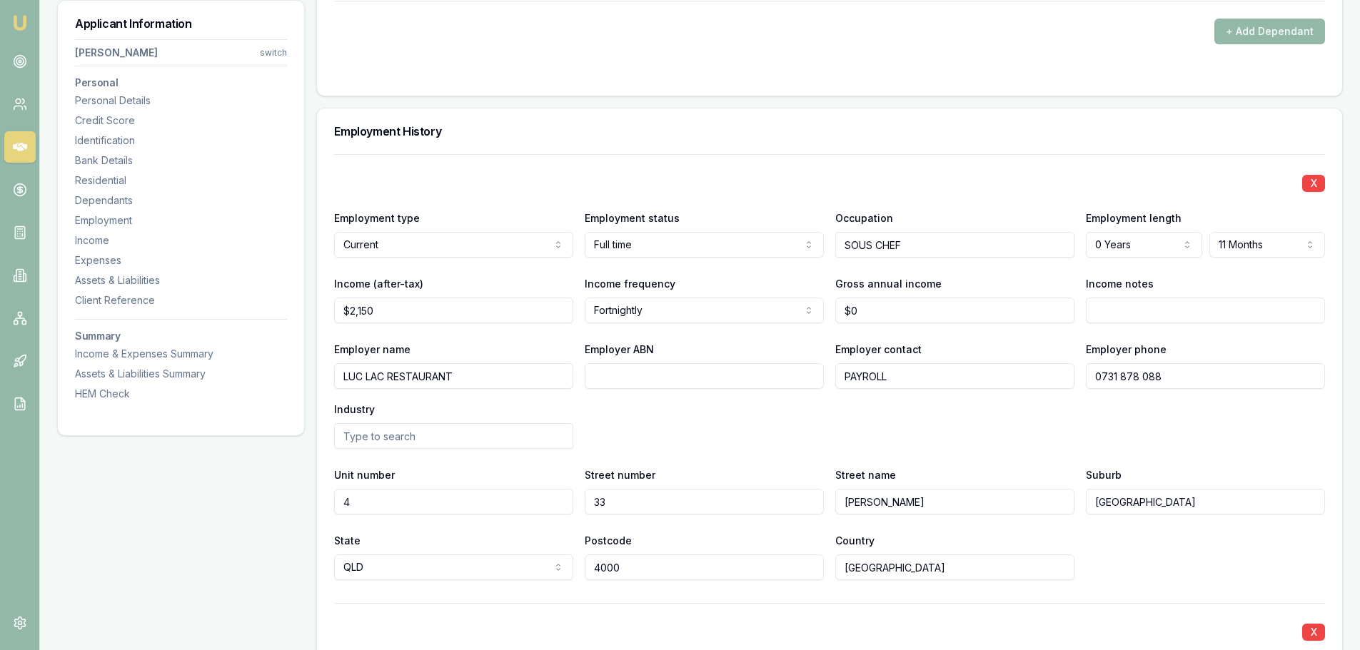
scroll to position [1916, 0]
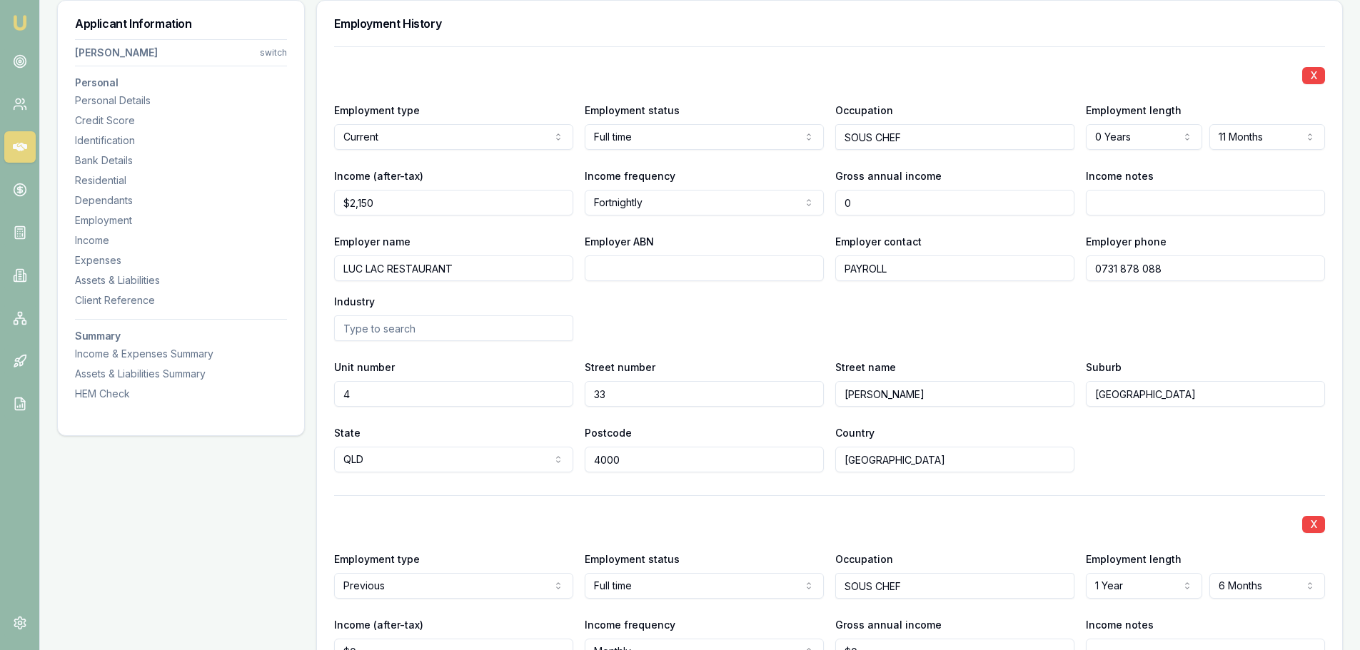
drag, startPoint x: 817, startPoint y: 209, endPoint x: 592, endPoint y: 236, distance: 226.4
click at [592, 236] on div "X Employment type Current Current Previous Employment status Full time Full tim…" at bounding box center [829, 259] width 991 height 426
type input "$72,500"
click at [670, 328] on div "Employer name LUC LAC RESTAURANT Employer ABN Employer contact PAYROLL Employer…" at bounding box center [829, 287] width 991 height 108
click at [113, 392] on div "HEM Check" at bounding box center [181, 394] width 212 height 14
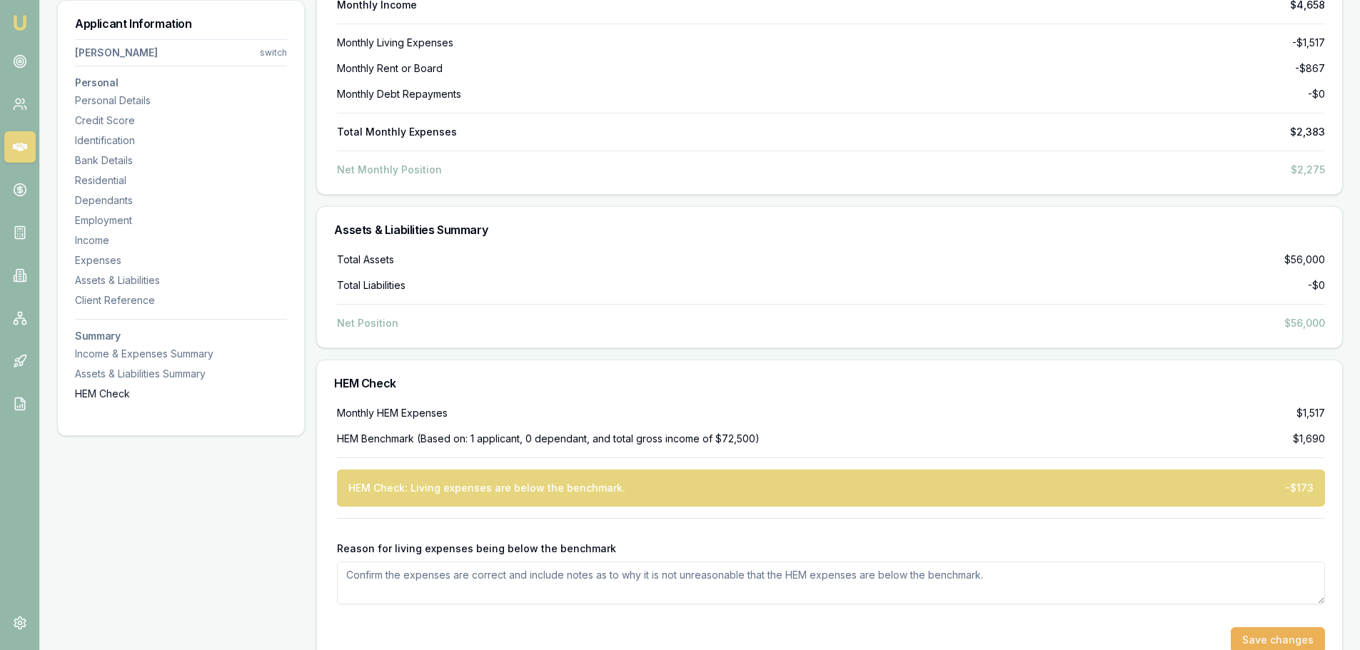
scroll to position [5149, 0]
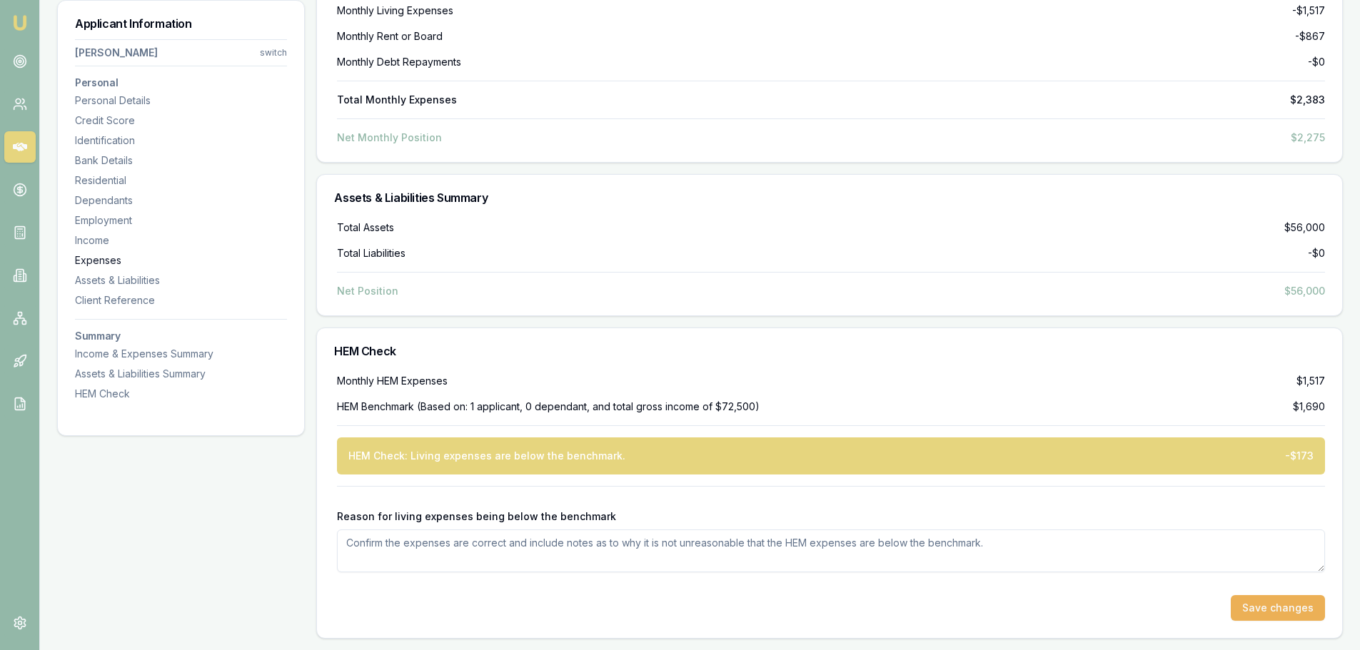
click at [95, 258] on div "Expenses" at bounding box center [181, 260] width 212 height 14
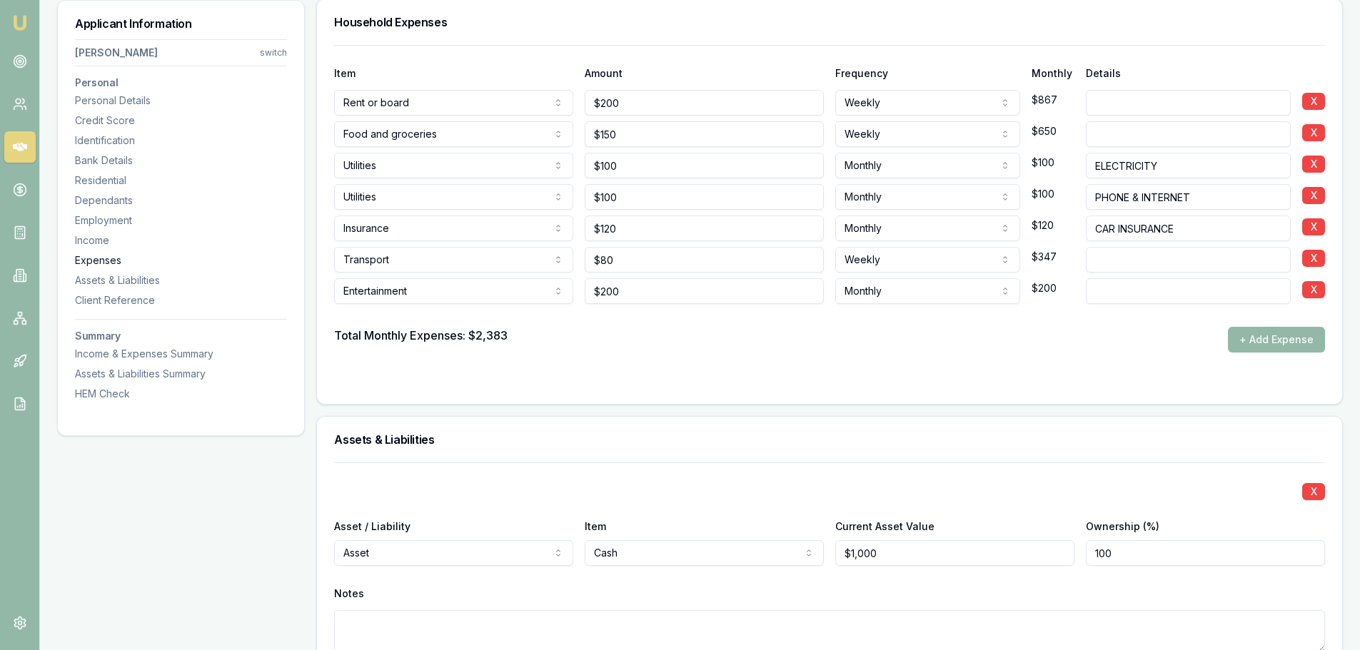
scroll to position [3631, 0]
drag, startPoint x: 436, startPoint y: 138, endPoint x: 80, endPoint y: 161, distance: 356.8
type input "$200"
click at [709, 338] on div "Total Monthly Expenses: $2,383 + Add Expense" at bounding box center [829, 341] width 991 height 26
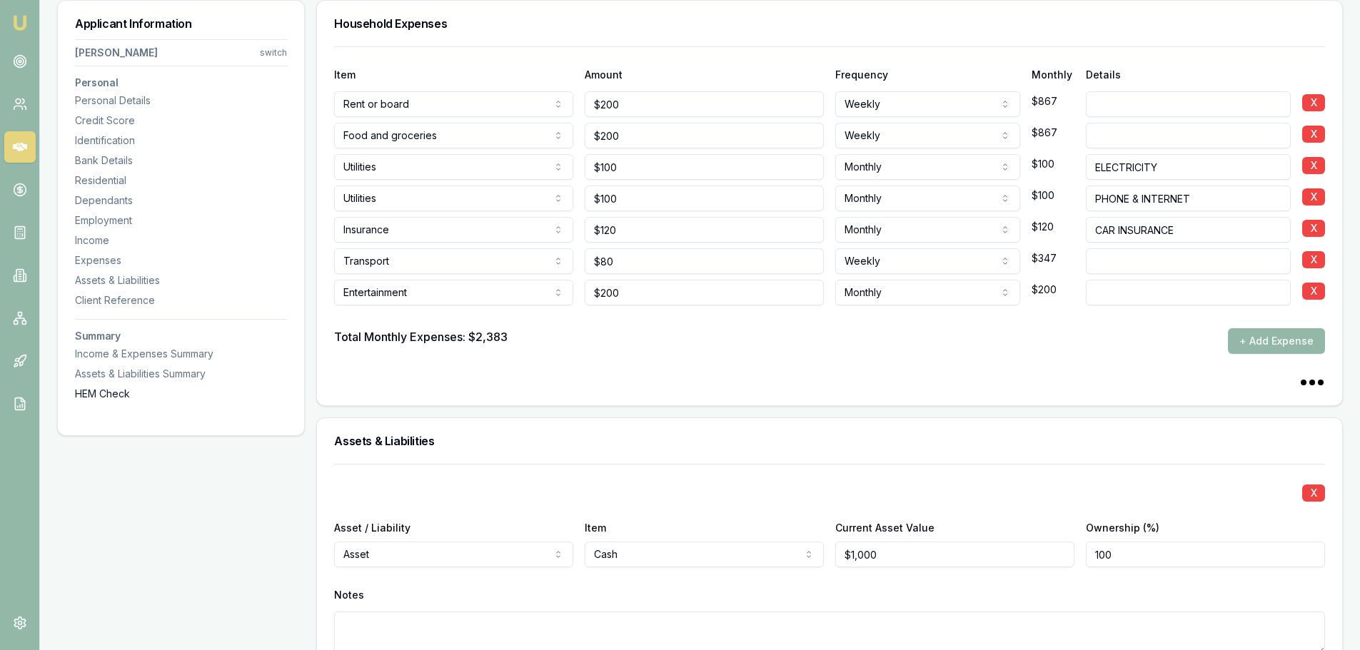
click at [95, 388] on div "HEM Check" at bounding box center [181, 394] width 212 height 14
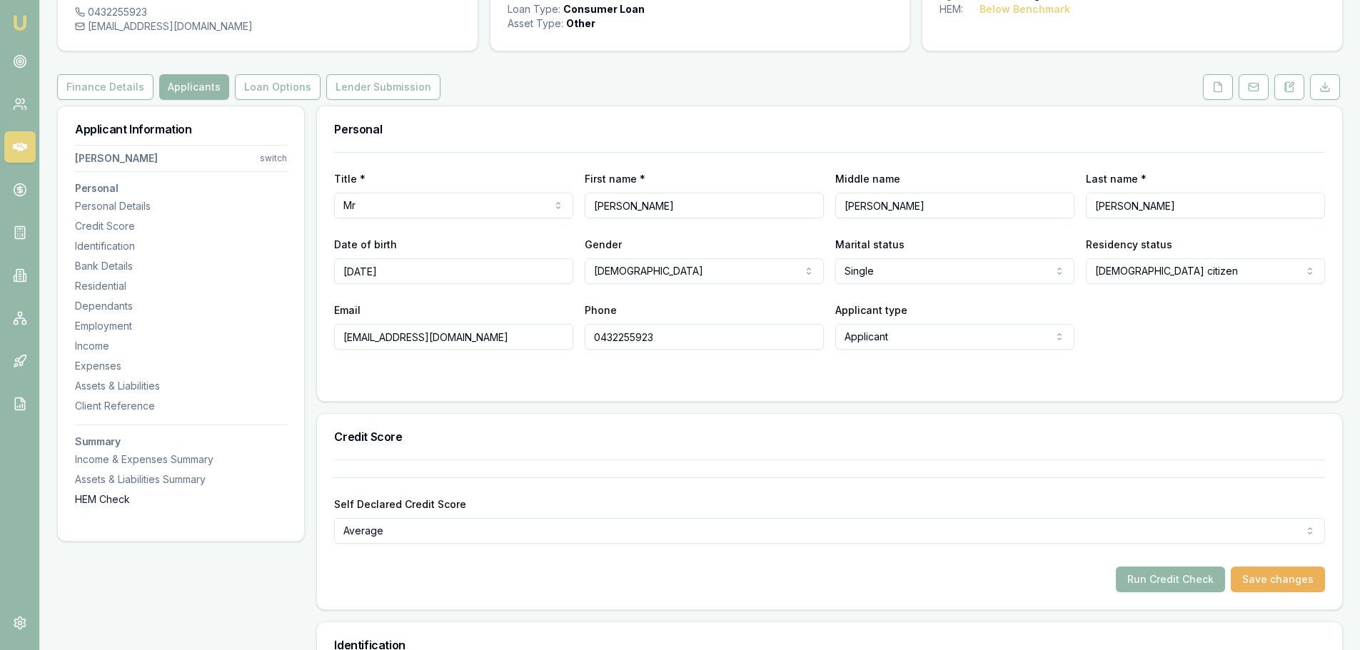
scroll to position [0, 0]
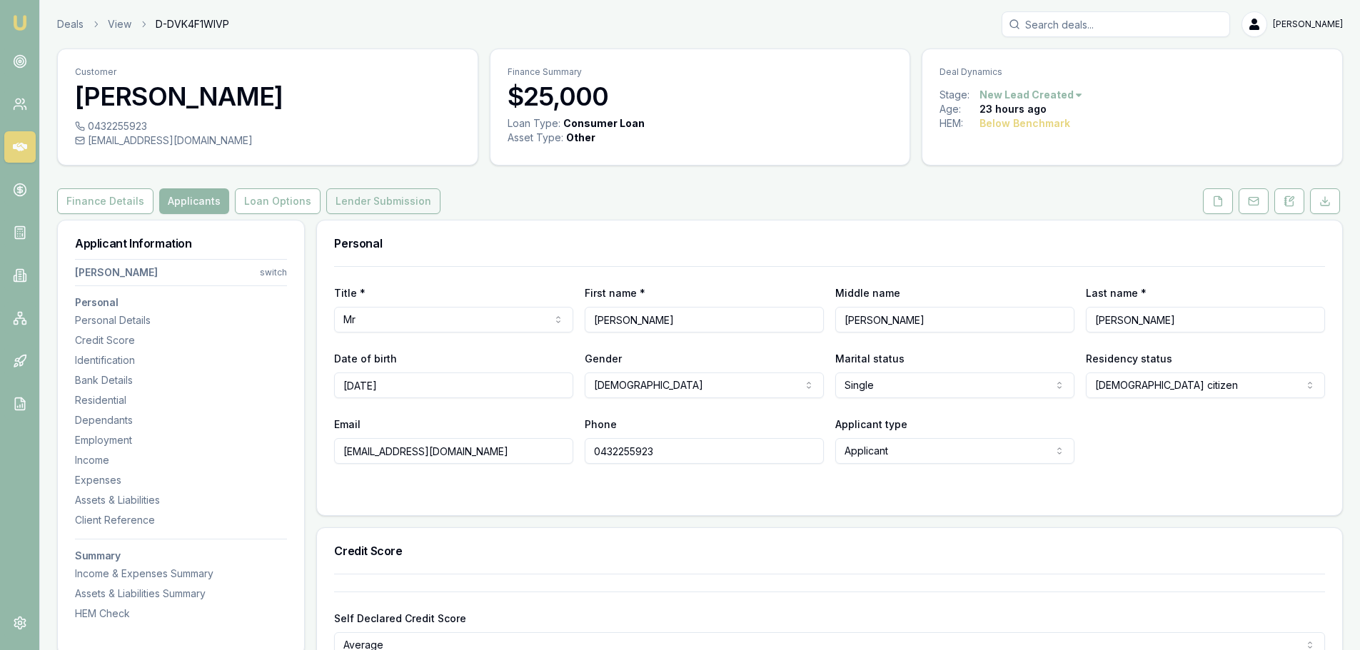
click at [370, 203] on button "Lender Submission" at bounding box center [383, 201] width 114 height 26
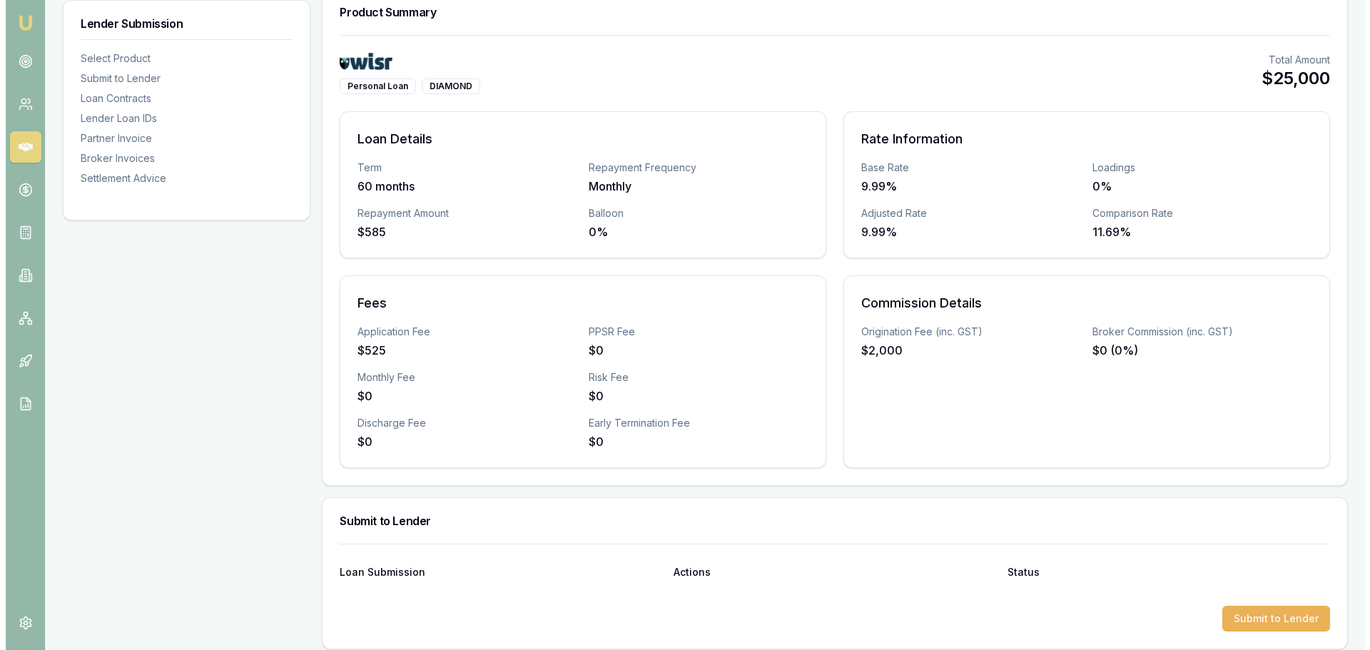
scroll to position [357, 0]
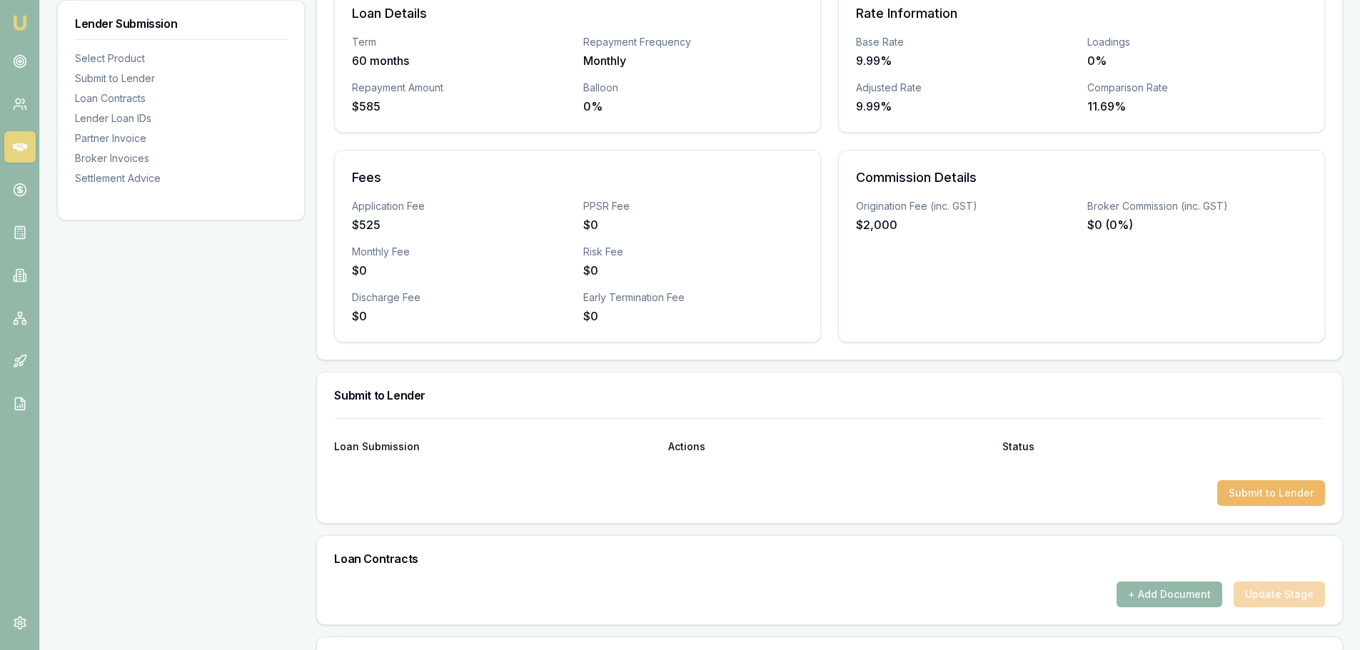
click at [1255, 490] on button "Submit to Lender" at bounding box center [1271, 493] width 108 height 26
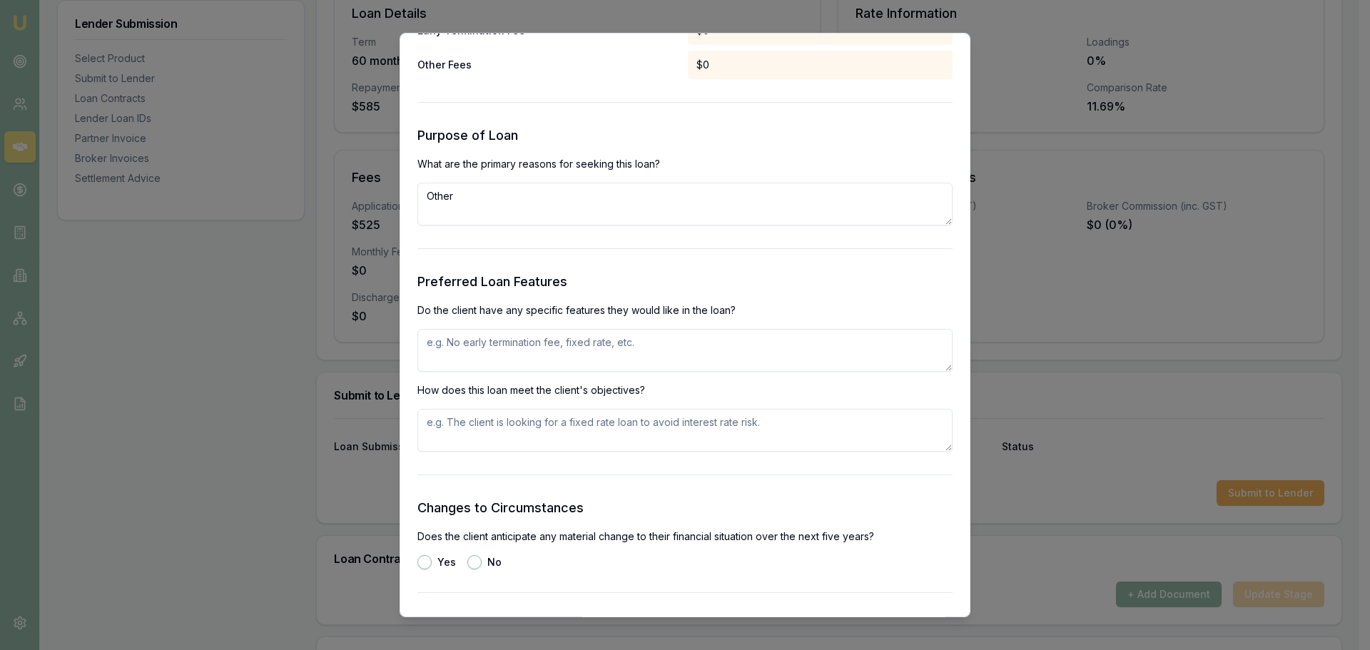
scroll to position [1356, 0]
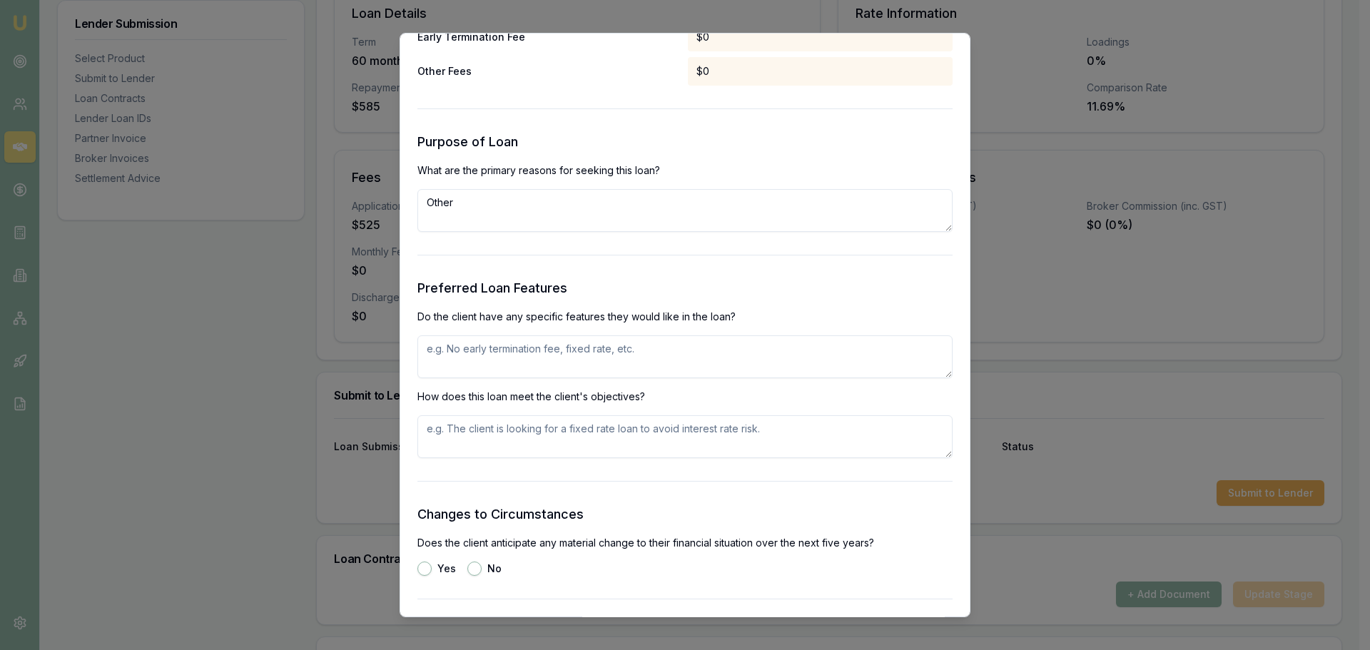
click at [590, 340] on textarea at bounding box center [685, 356] width 535 height 43
type textarea "fixed rate, no exit fees, finance older vehicle"
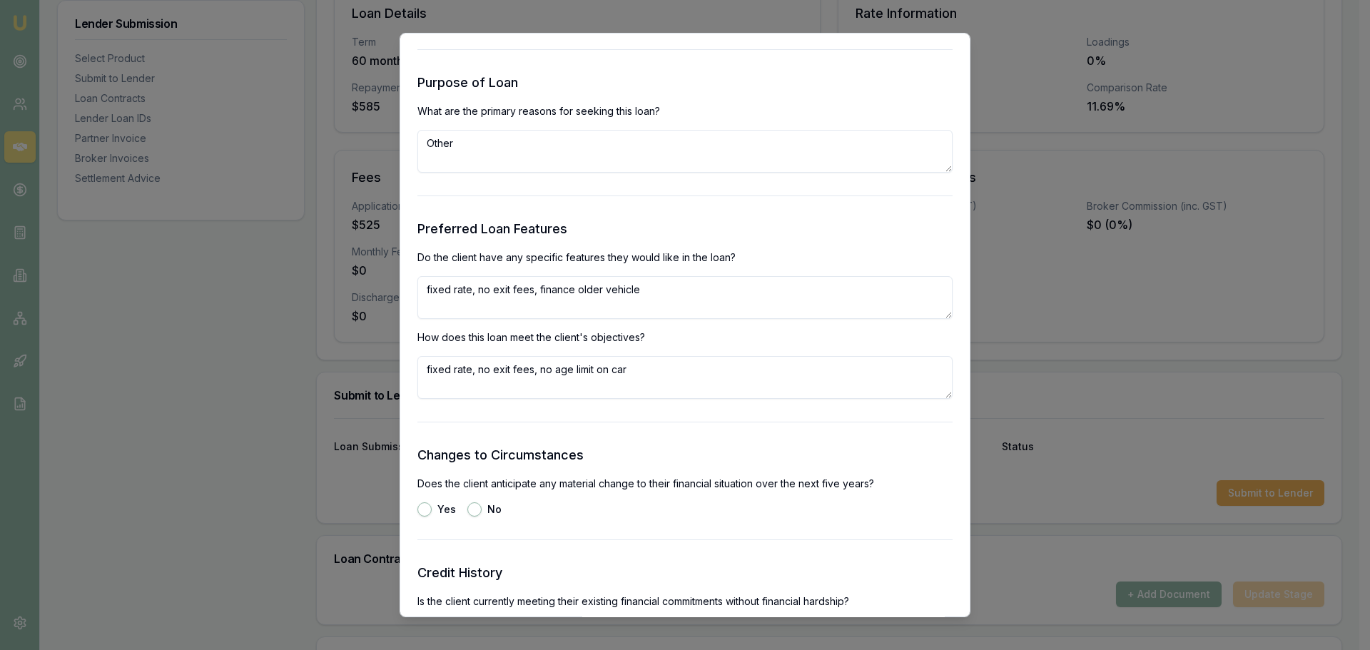
scroll to position [1570, 0]
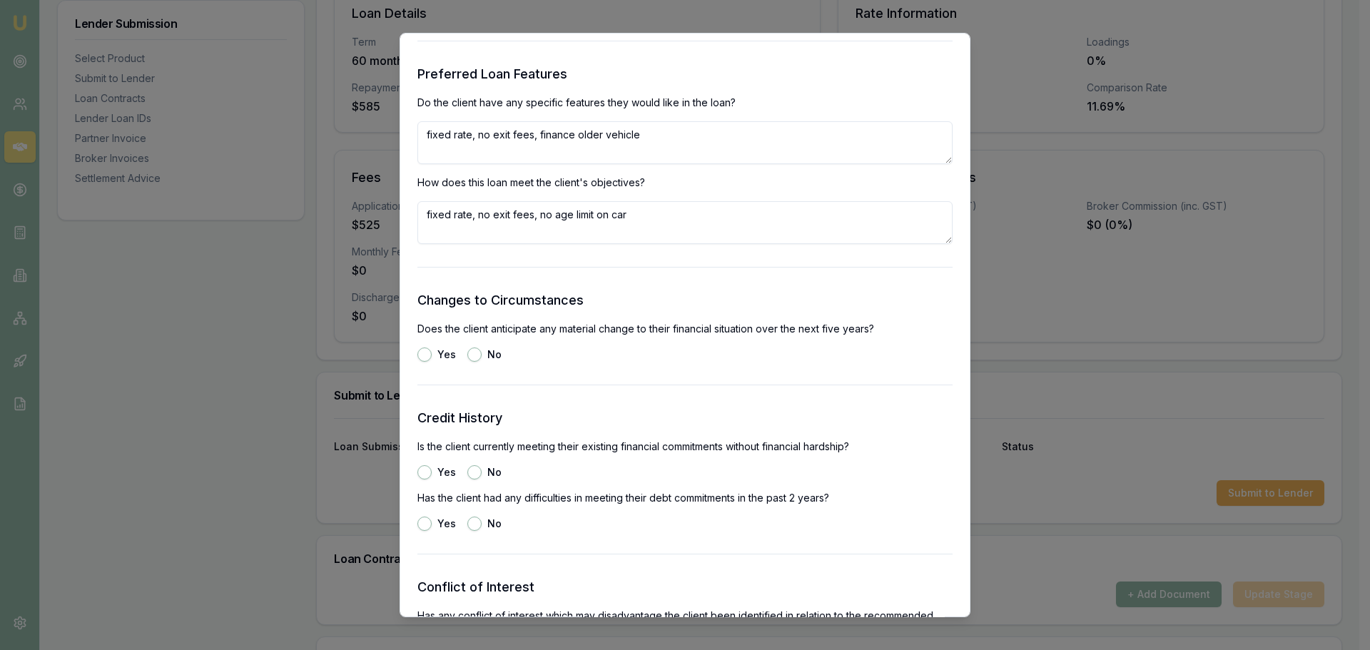
type textarea "fixed rate, no exit fees, no age limit on car"
click at [473, 355] on button "No" at bounding box center [474, 355] width 14 height 14
radio input "true"
click at [425, 470] on button "Yes" at bounding box center [425, 472] width 14 height 14
radio input "true"
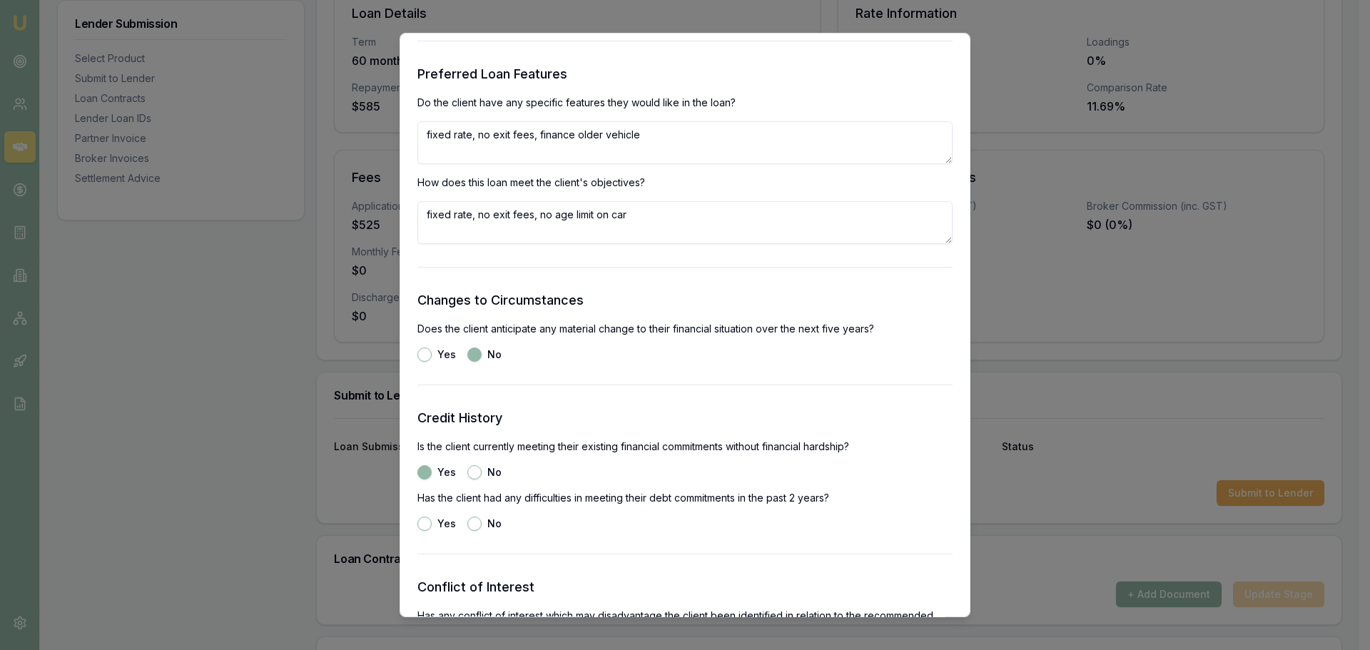
click at [472, 523] on button "No" at bounding box center [474, 524] width 14 height 14
radio input "true"
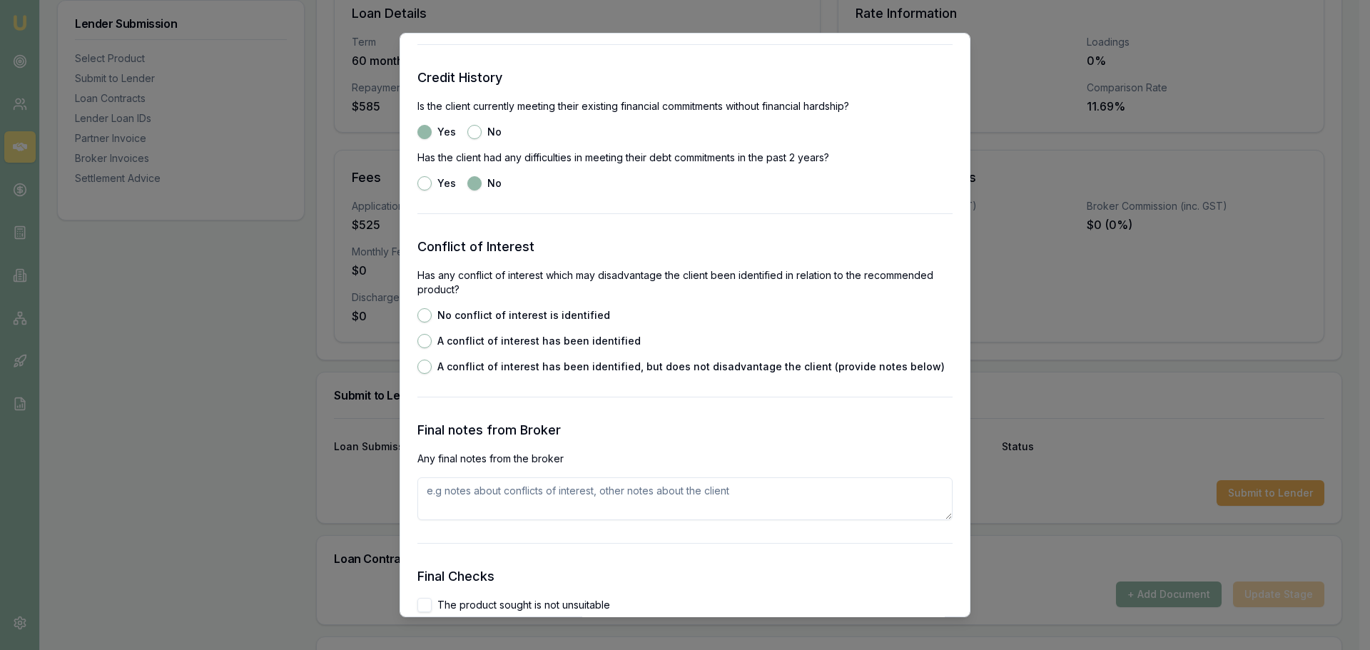
scroll to position [1927, 0]
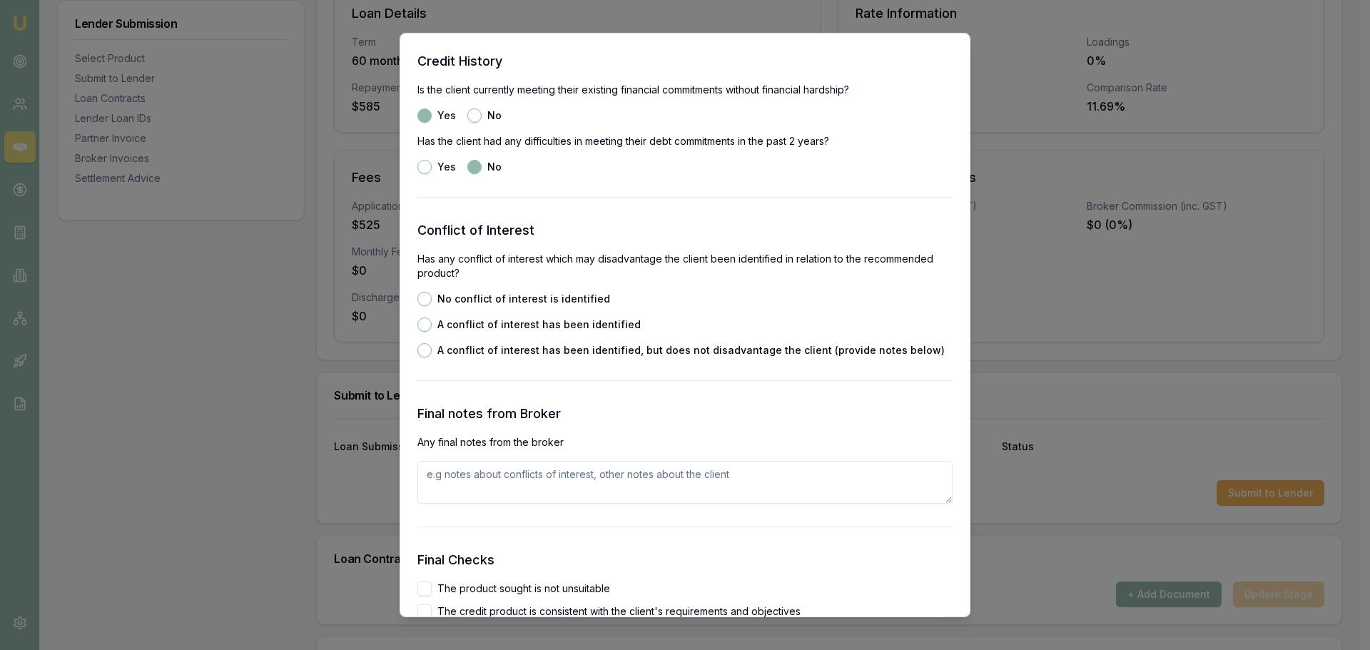
click at [423, 295] on button "No conflict of interest is identified" at bounding box center [425, 299] width 14 height 14
radio input "true"
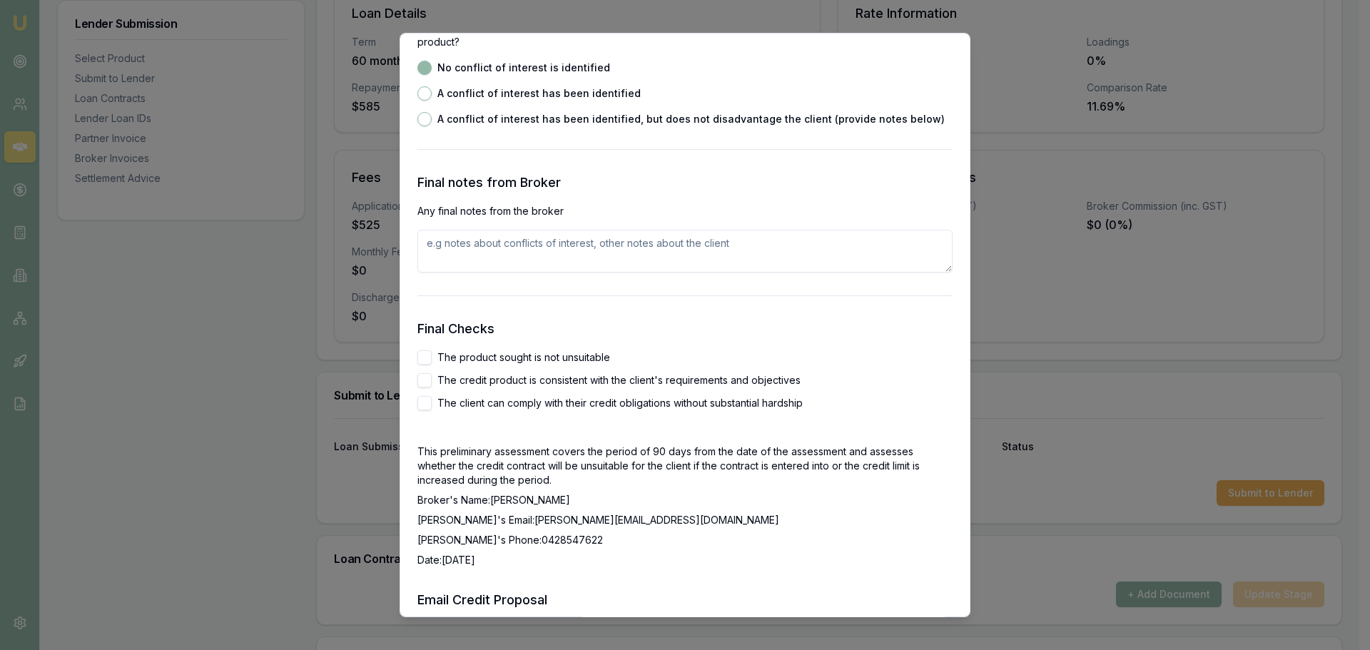
scroll to position [2284, 0]
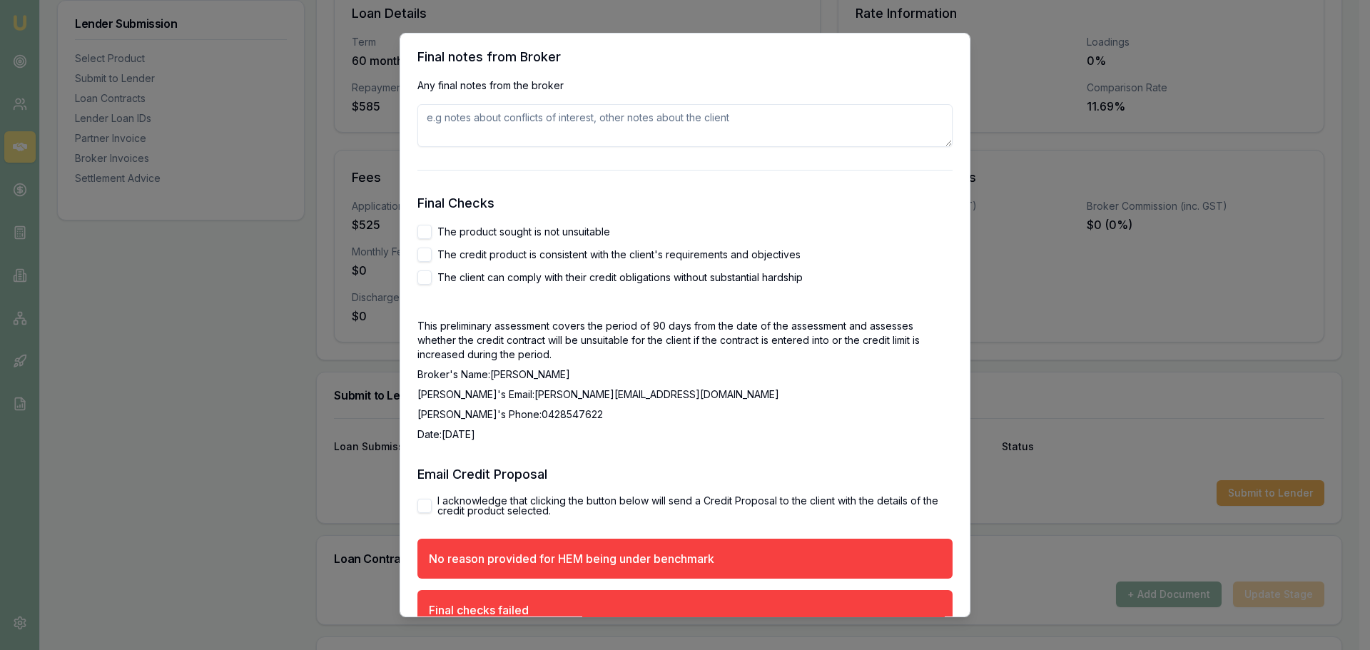
click at [424, 233] on button "The product sought is not unsuitable" at bounding box center [425, 232] width 14 height 14
checkbox input "true"
click at [427, 253] on button "The credit product is consistent with the client's requirements and objectives" at bounding box center [425, 255] width 14 height 14
checkbox input "true"
click at [424, 279] on button "The client can comply with their credit obligations without substantial hardship" at bounding box center [425, 277] width 14 height 14
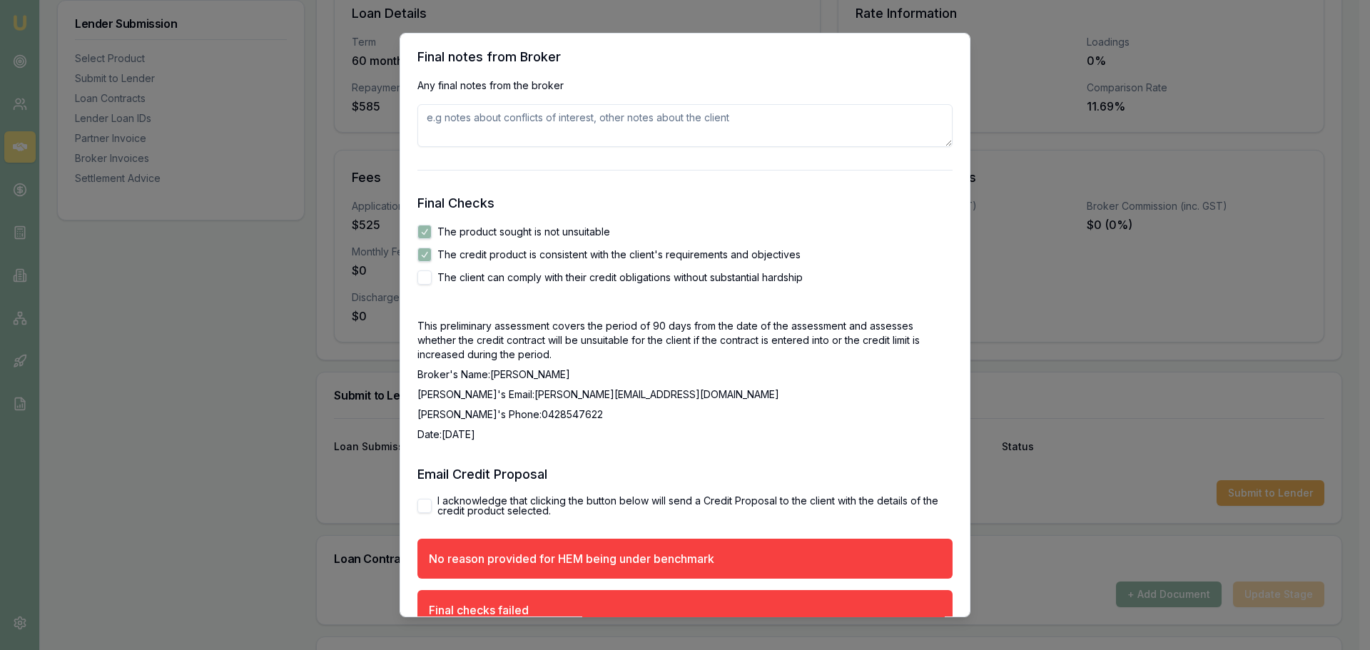
checkbox input "true"
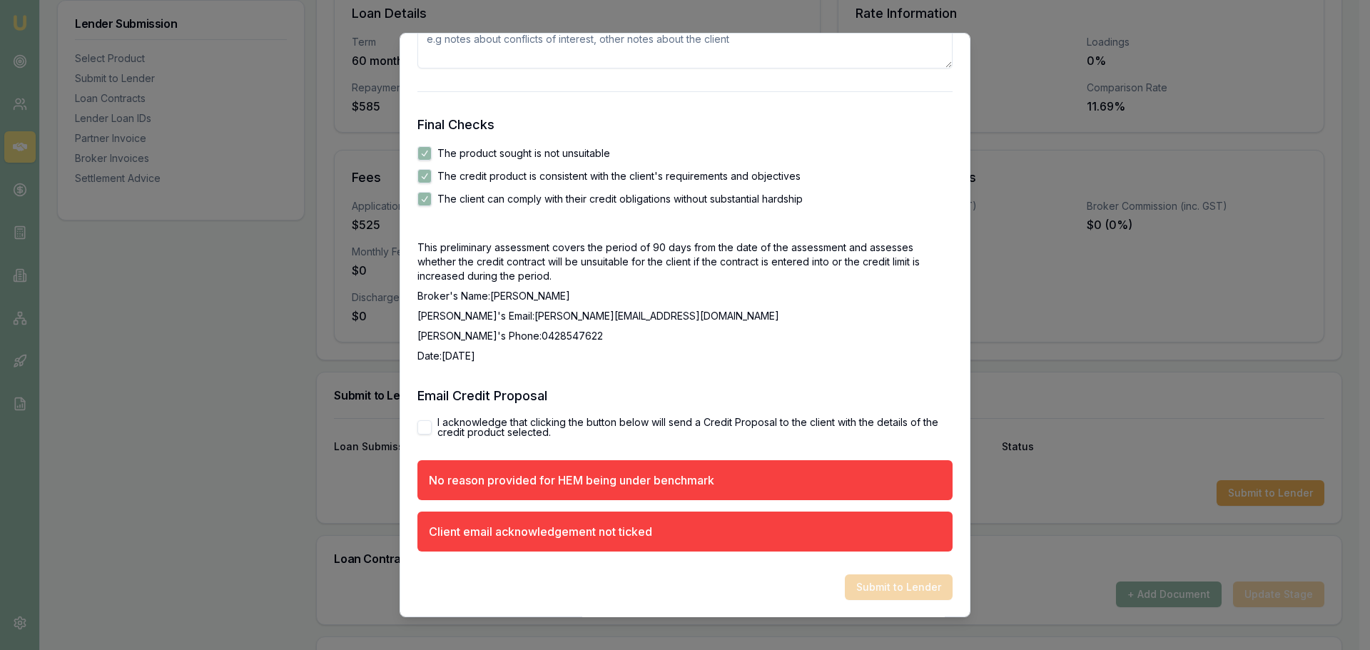
click at [421, 425] on button "I acknowledge that clicking the button below will send a Credit Proposal to the…" at bounding box center [425, 427] width 14 height 14
checkbox input "true"
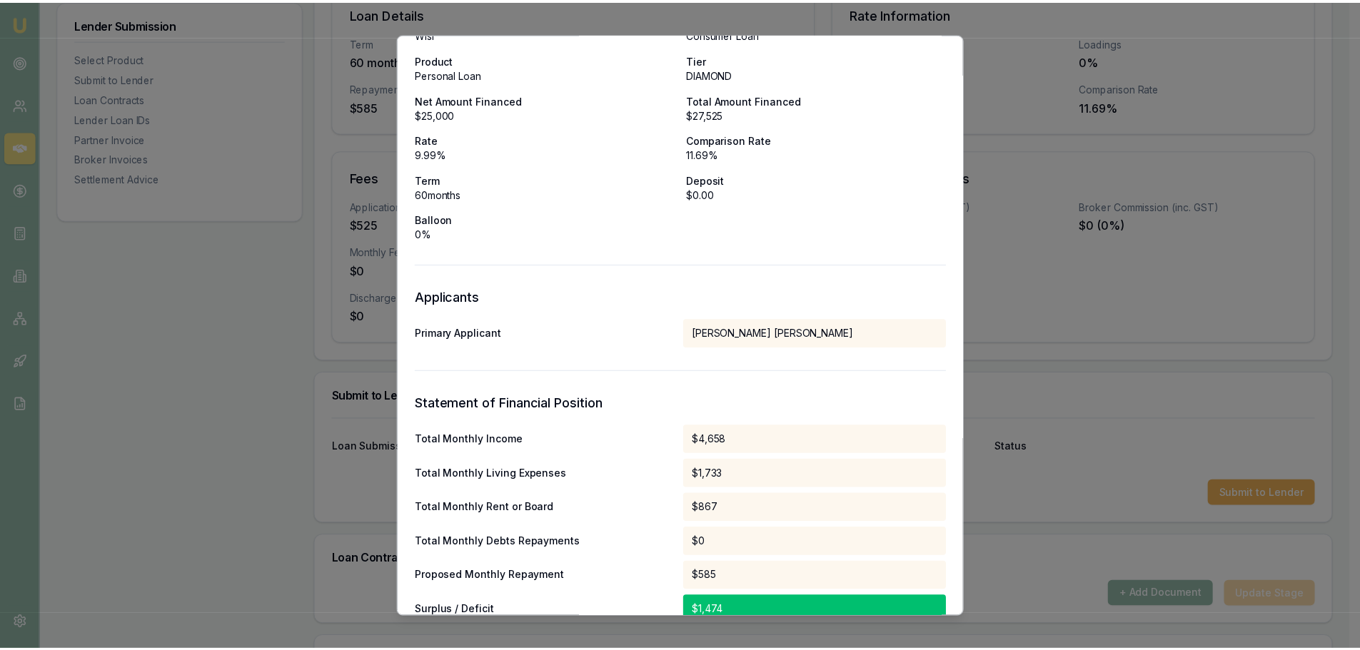
scroll to position [0, 0]
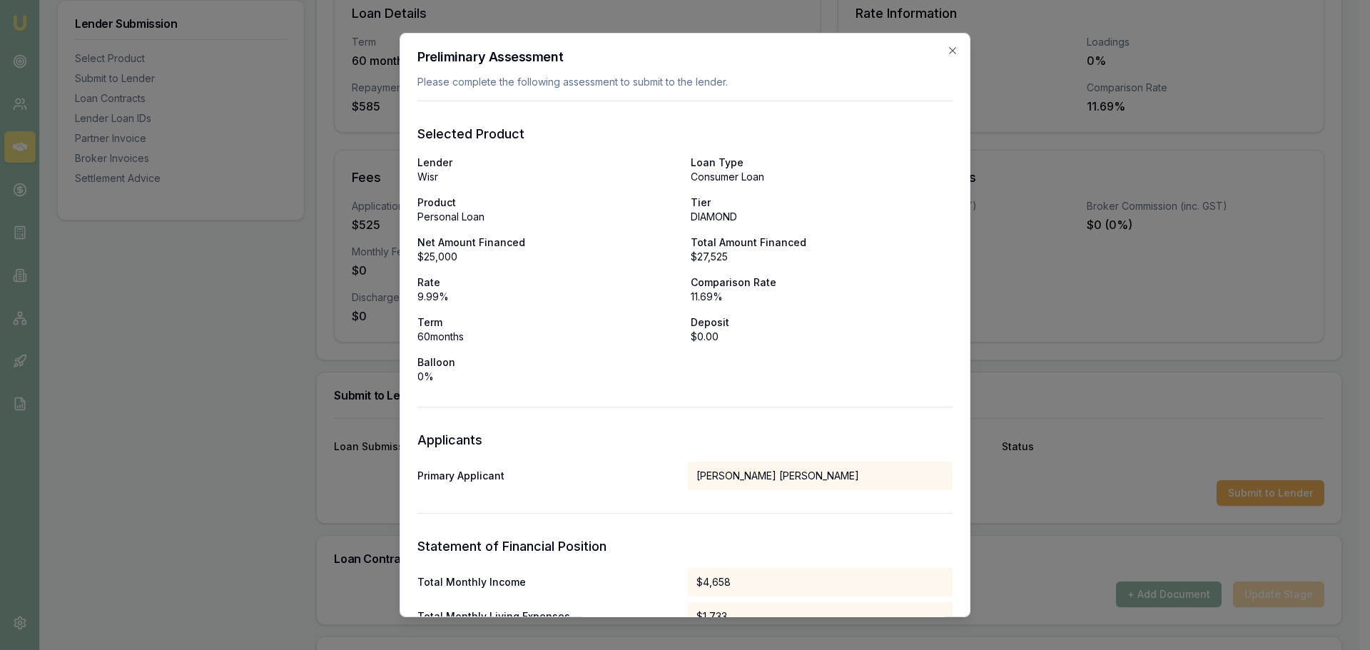
drag, startPoint x: 495, startPoint y: 400, endPoint x: 941, endPoint y: 49, distance: 568.3
click at [947, 49] on icon "button" at bounding box center [952, 50] width 11 height 11
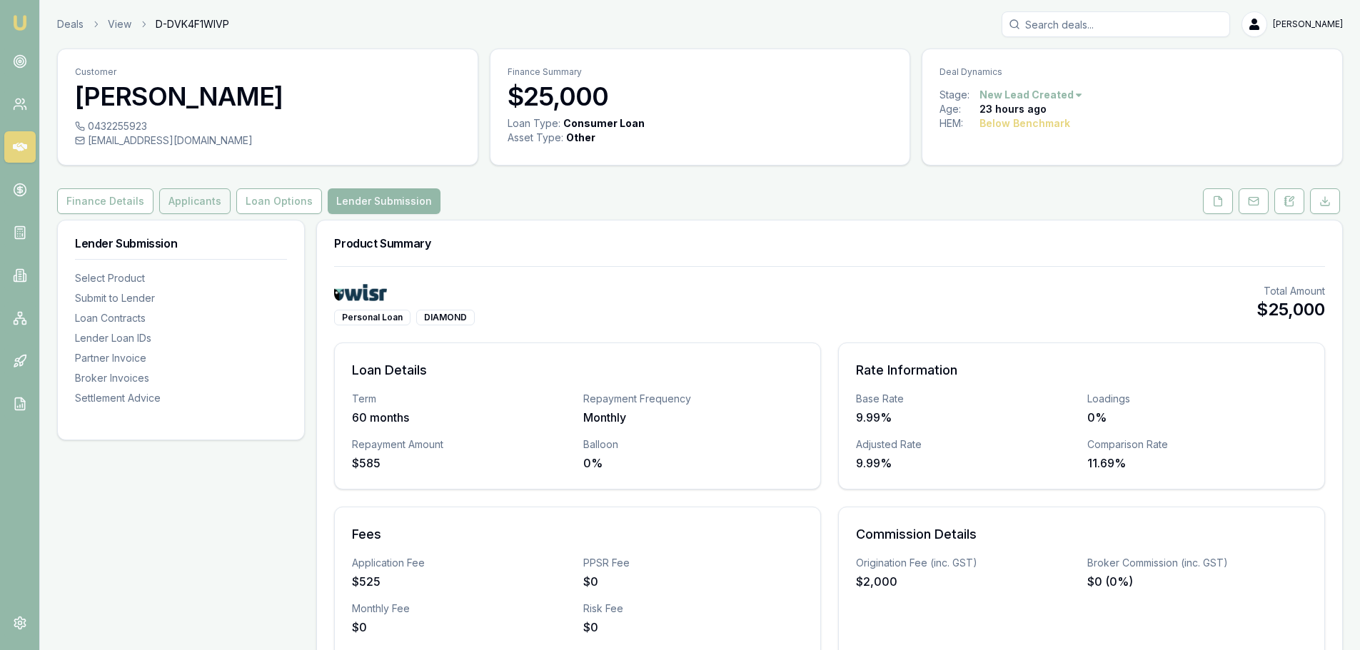
click at [209, 196] on button "Applicants" at bounding box center [194, 201] width 71 height 26
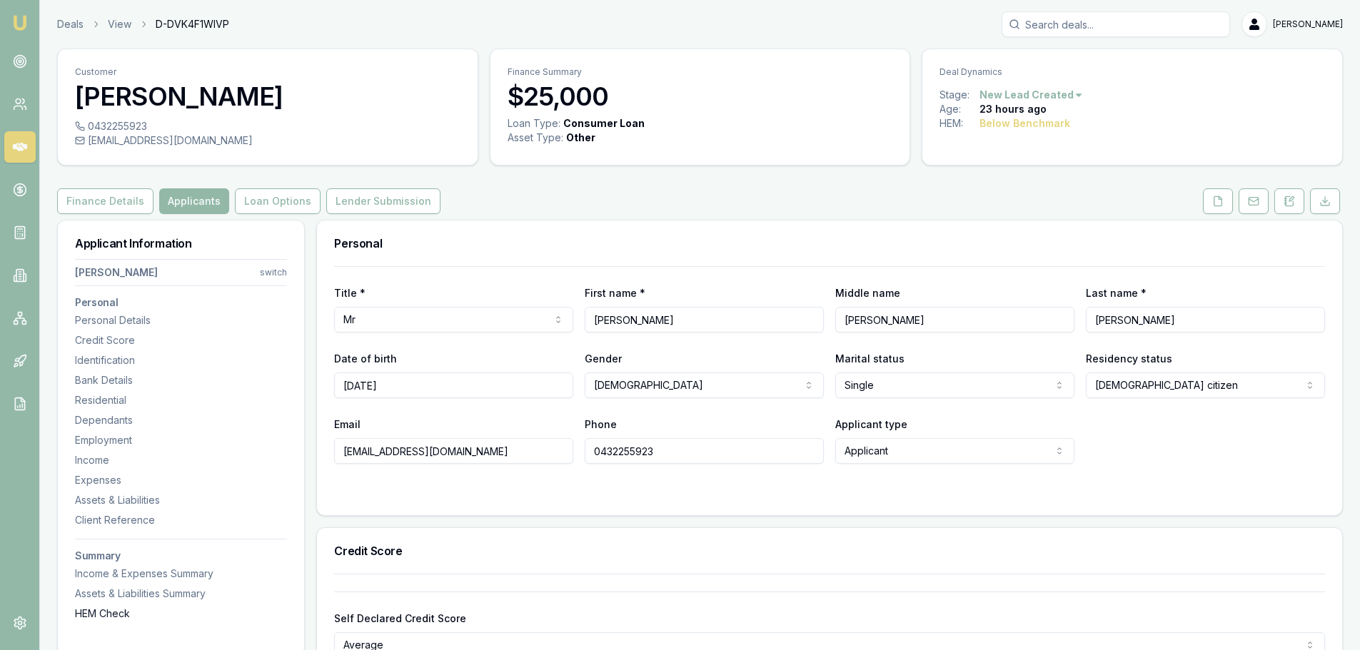
click at [112, 615] on div "HEM Check" at bounding box center [181, 614] width 212 height 14
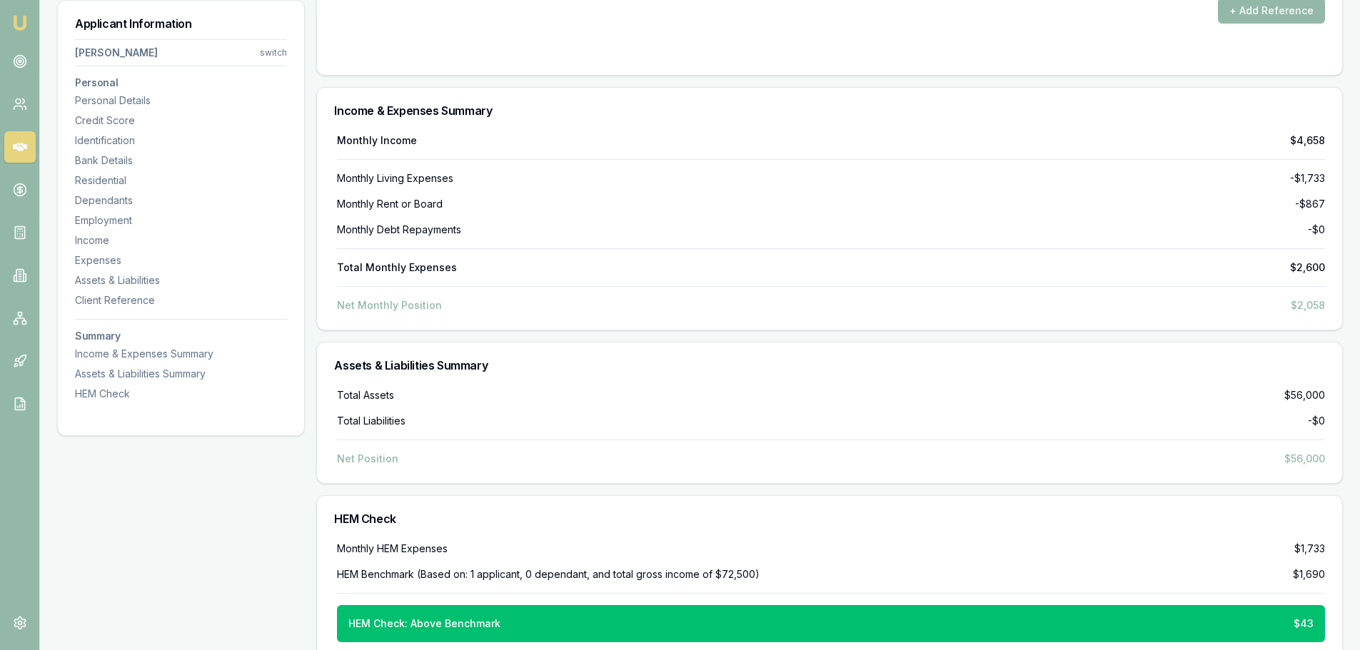
scroll to position [5003, 0]
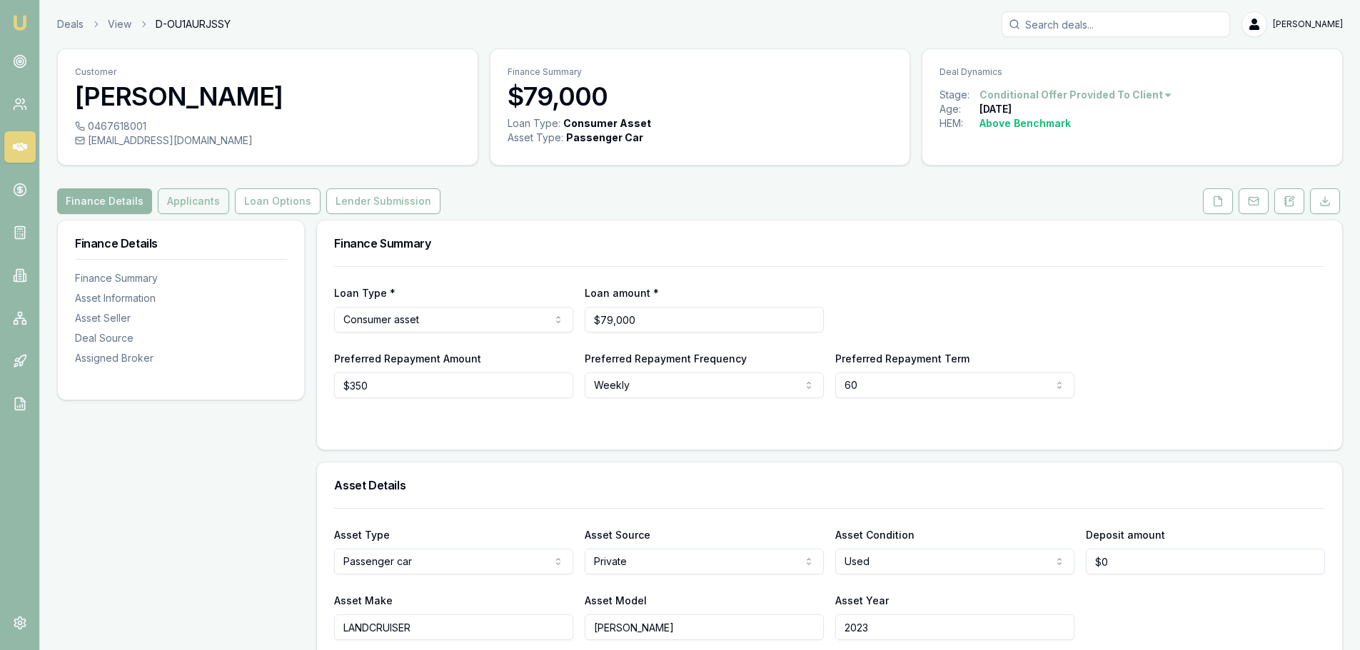
click at [196, 206] on button "Applicants" at bounding box center [193, 201] width 71 height 26
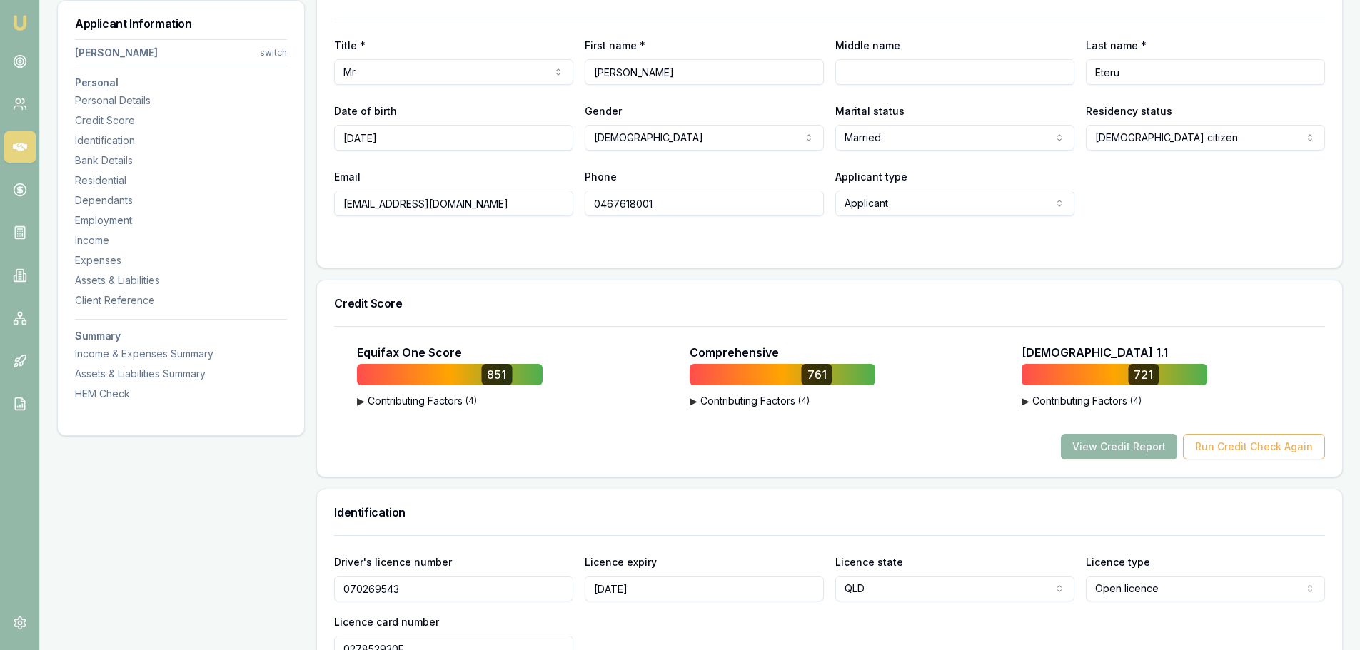
scroll to position [285, 0]
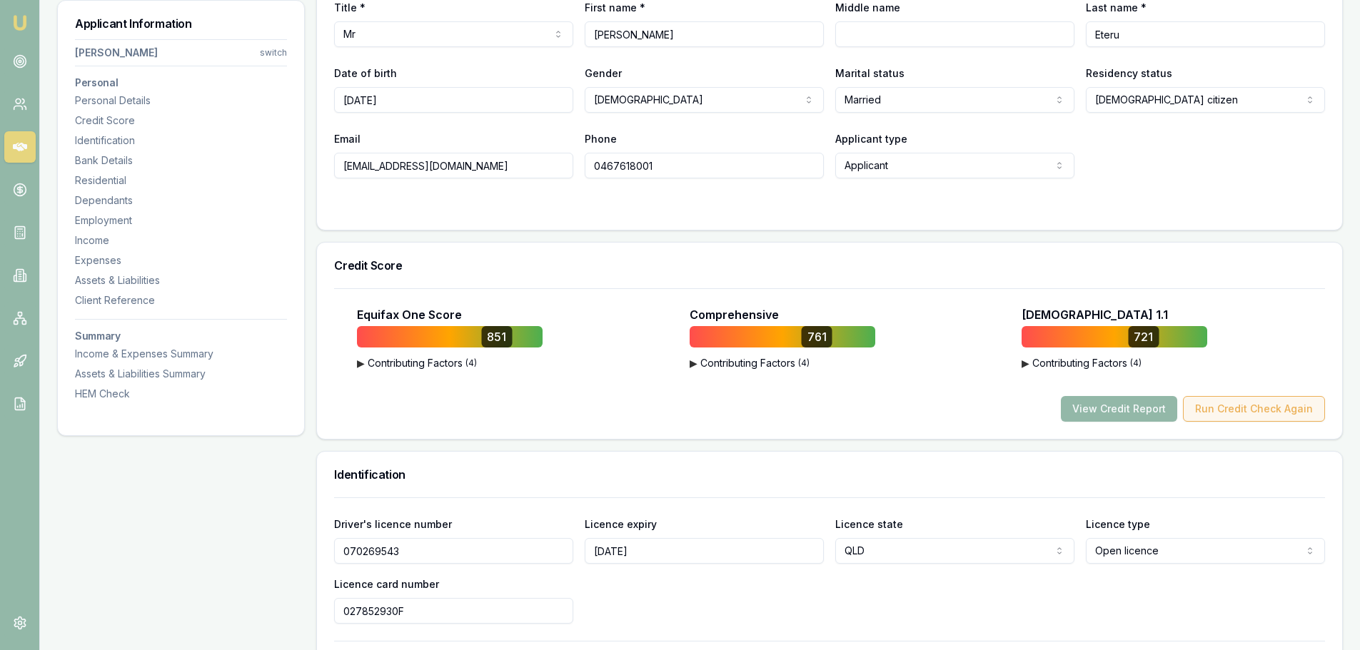
click at [1228, 405] on button "Run Credit Check Again" at bounding box center [1254, 409] width 142 height 26
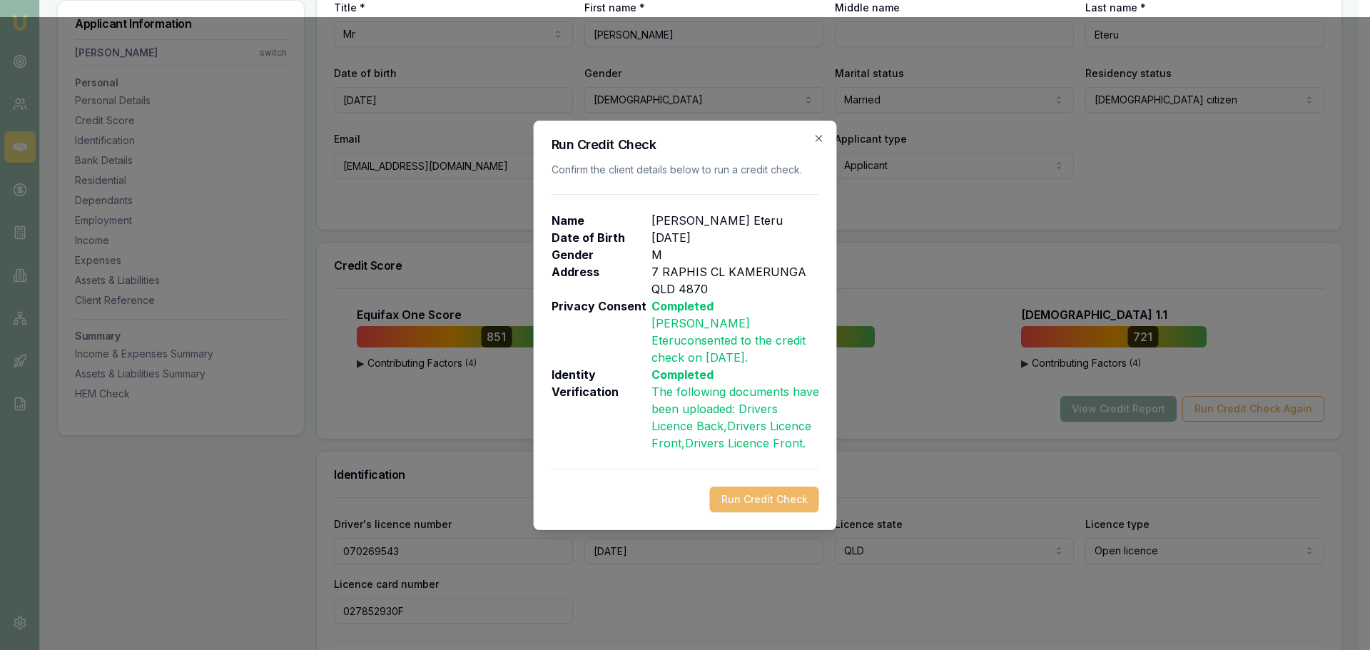
click at [775, 494] on button "Run Credit Check" at bounding box center [764, 500] width 109 height 26
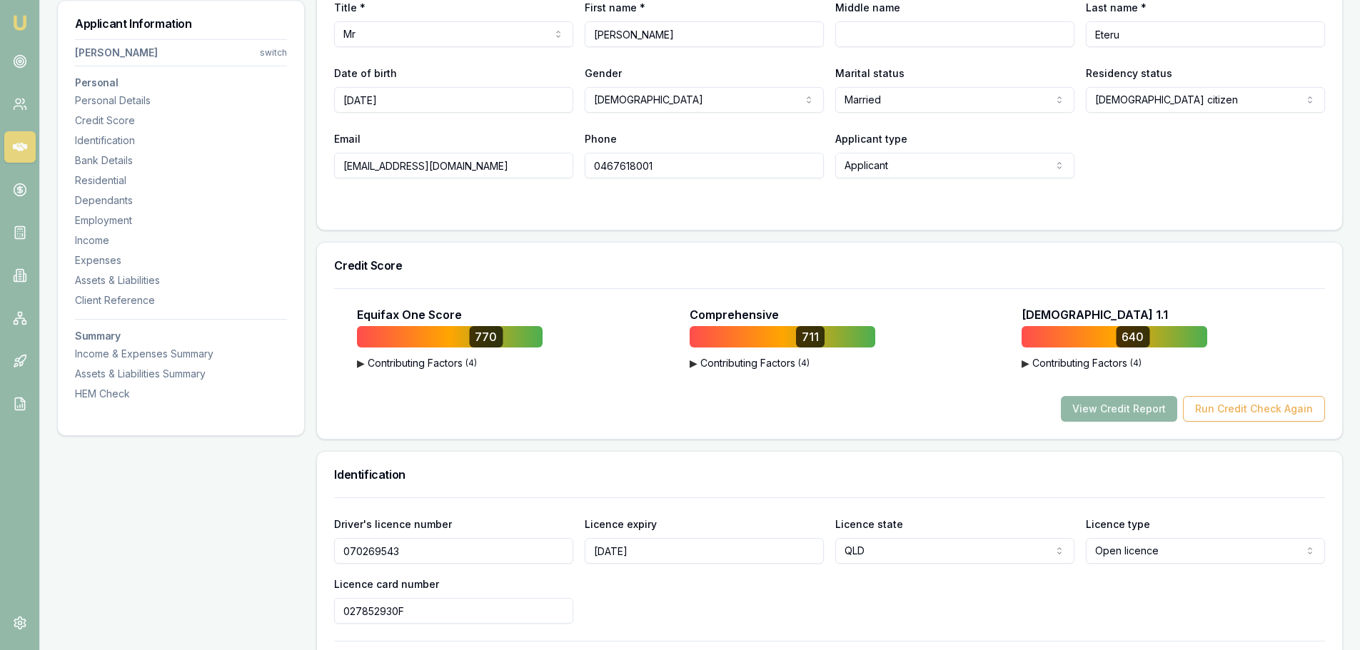
click at [1116, 410] on button "View Credit Report" at bounding box center [1119, 409] width 116 height 26
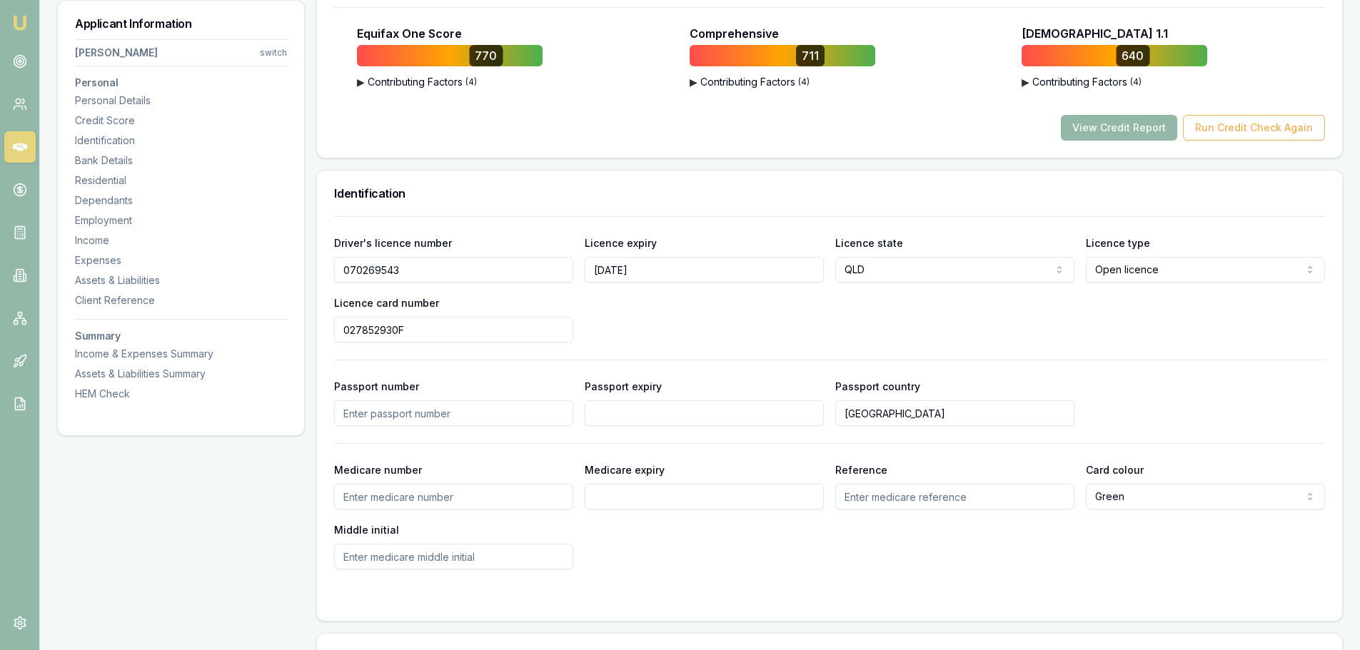
scroll to position [214, 0]
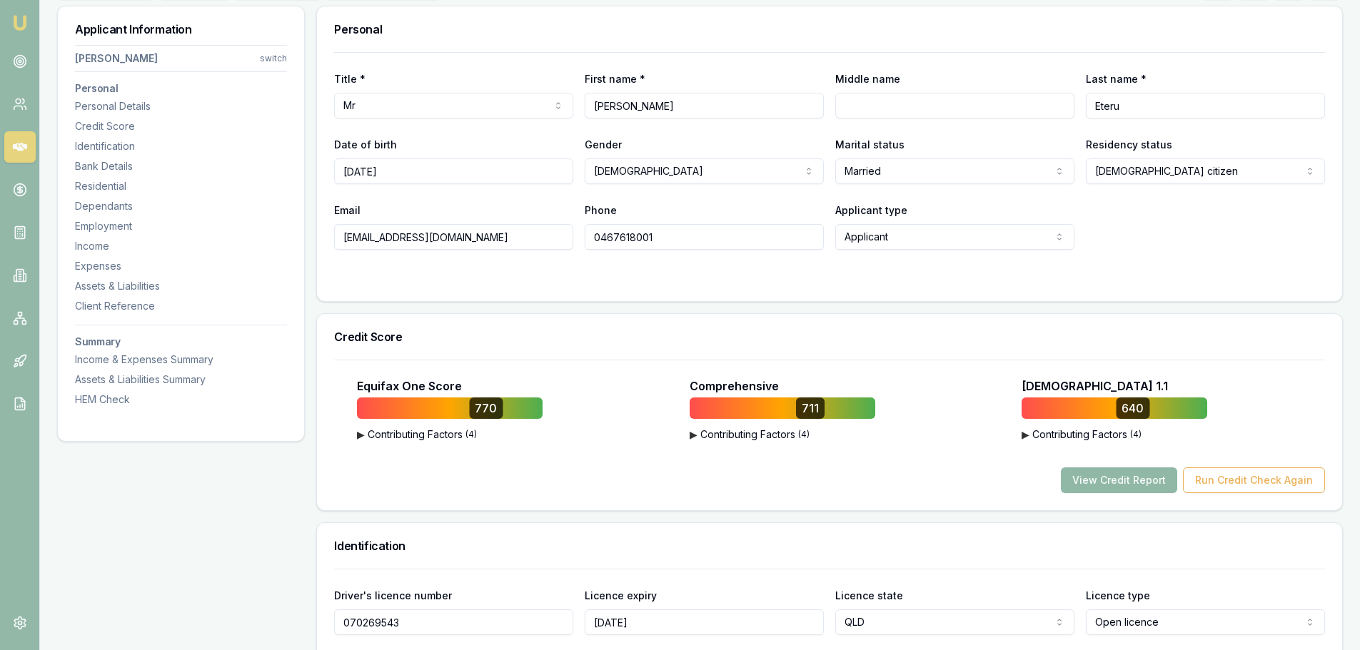
click at [1133, 475] on button "View Credit Report" at bounding box center [1119, 480] width 116 height 26
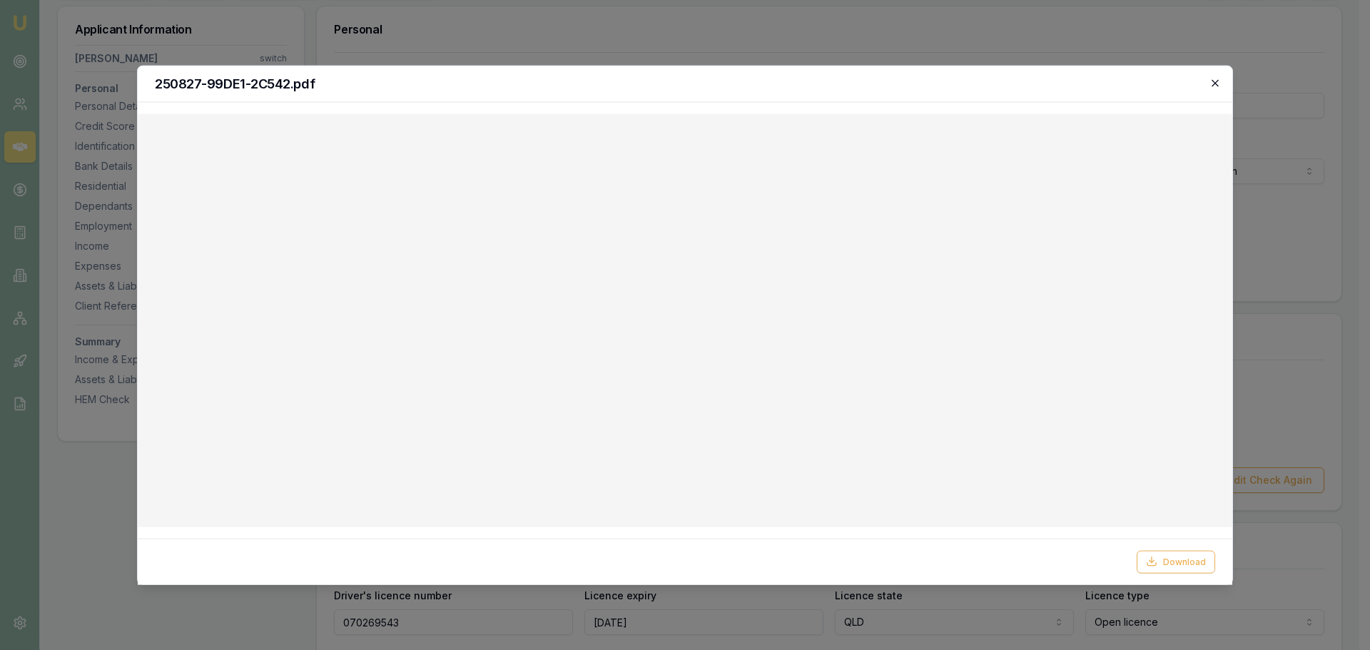
click at [1213, 82] on icon "button" at bounding box center [1215, 82] width 11 height 11
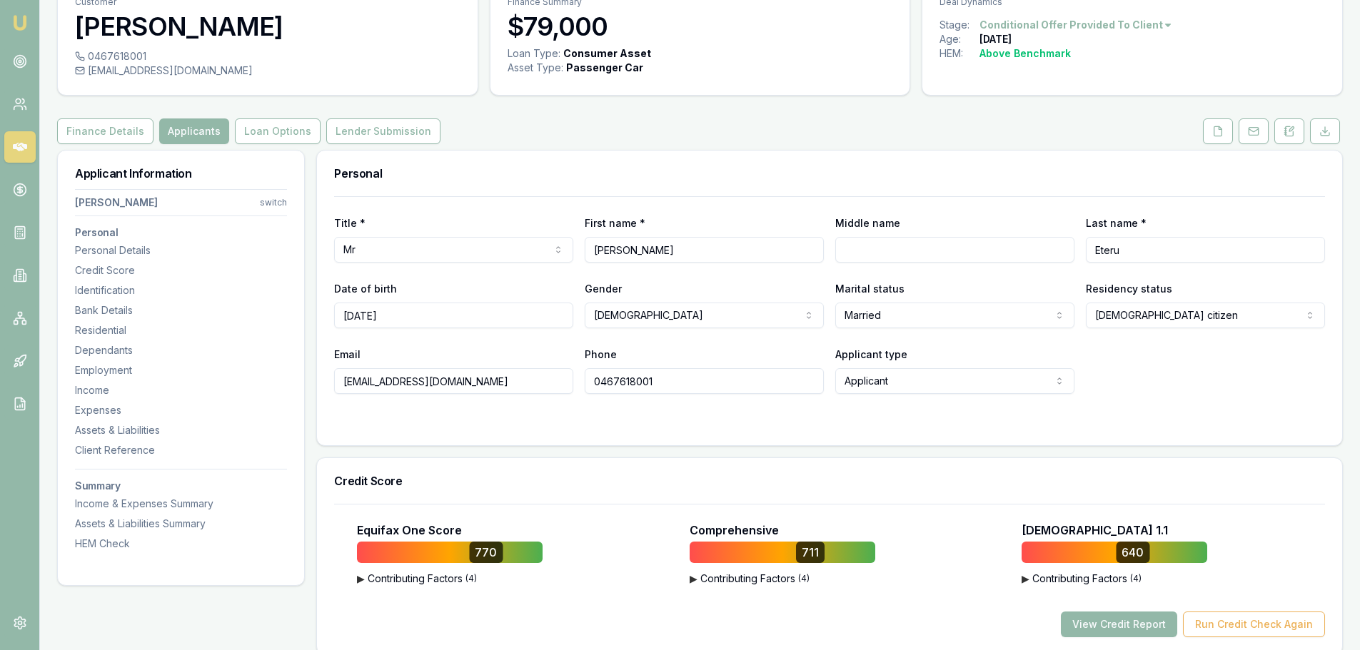
scroll to position [0, 0]
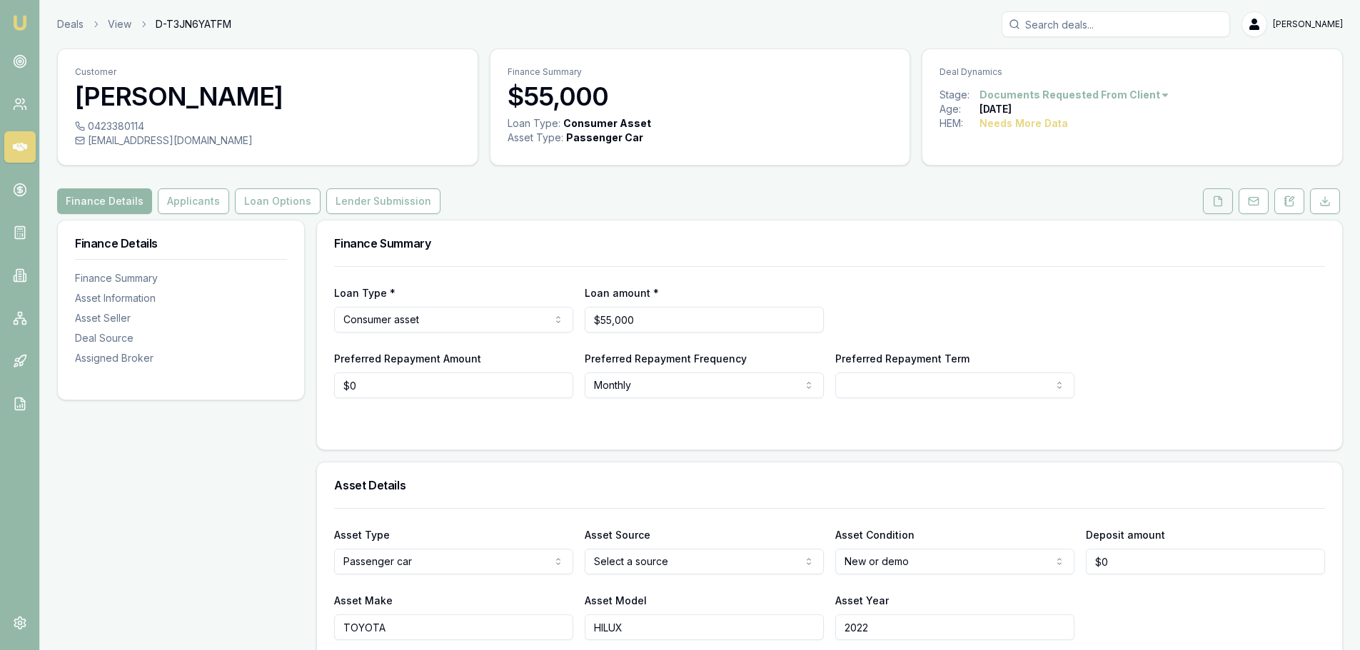
click at [1225, 198] on button at bounding box center [1218, 201] width 30 height 26
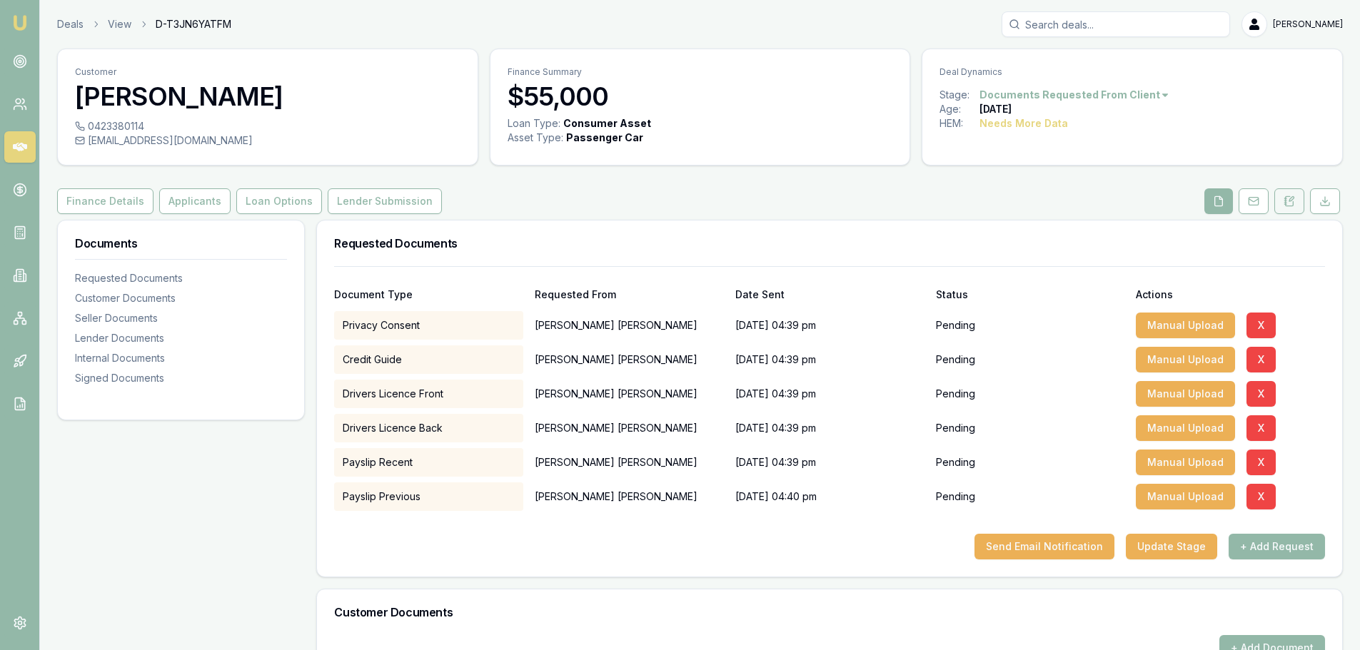
click at [1288, 201] on icon at bounding box center [1288, 201] width 11 height 11
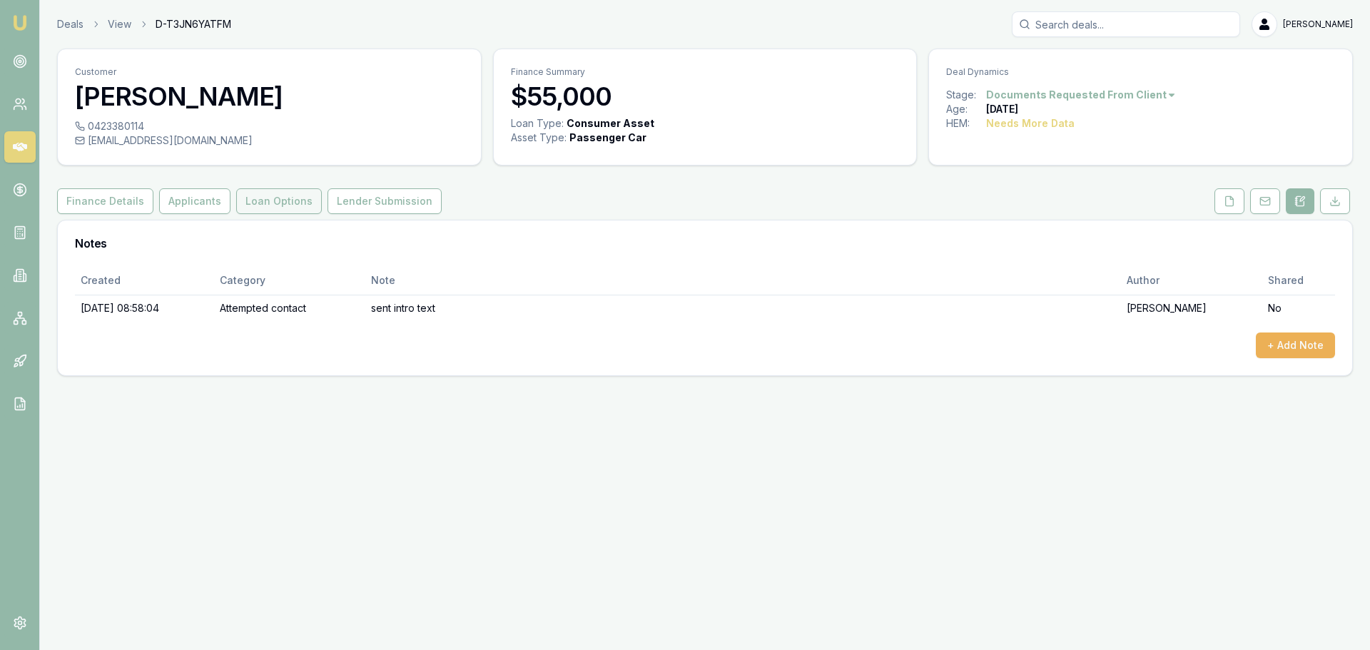
click at [300, 207] on button "Loan Options" at bounding box center [279, 201] width 86 height 26
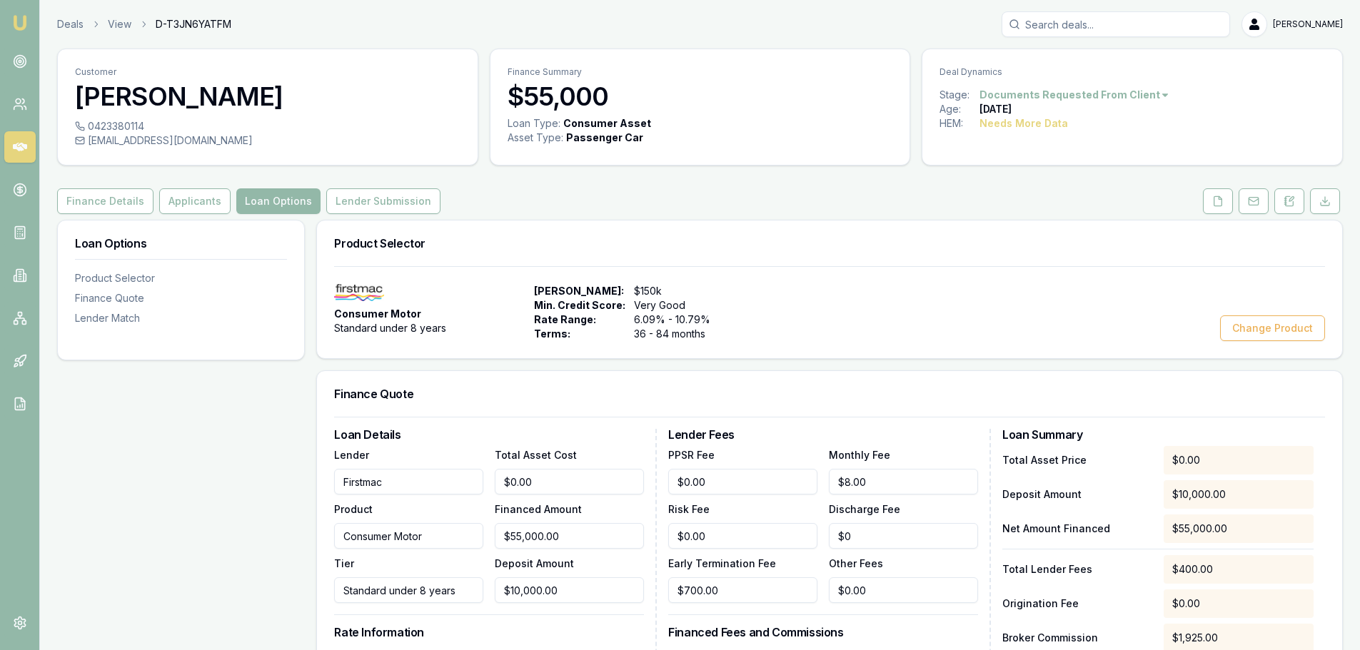
type input "10000"
drag, startPoint x: 443, startPoint y: 595, endPoint x: 14, endPoint y: 605, distance: 429.8
click at [61, 624] on div "Loan Options Product Selector Finance Quote Lender Match Product Selector Consu…" at bounding box center [699, 613] width 1285 height 787
type input "$0.00"
type input "2"
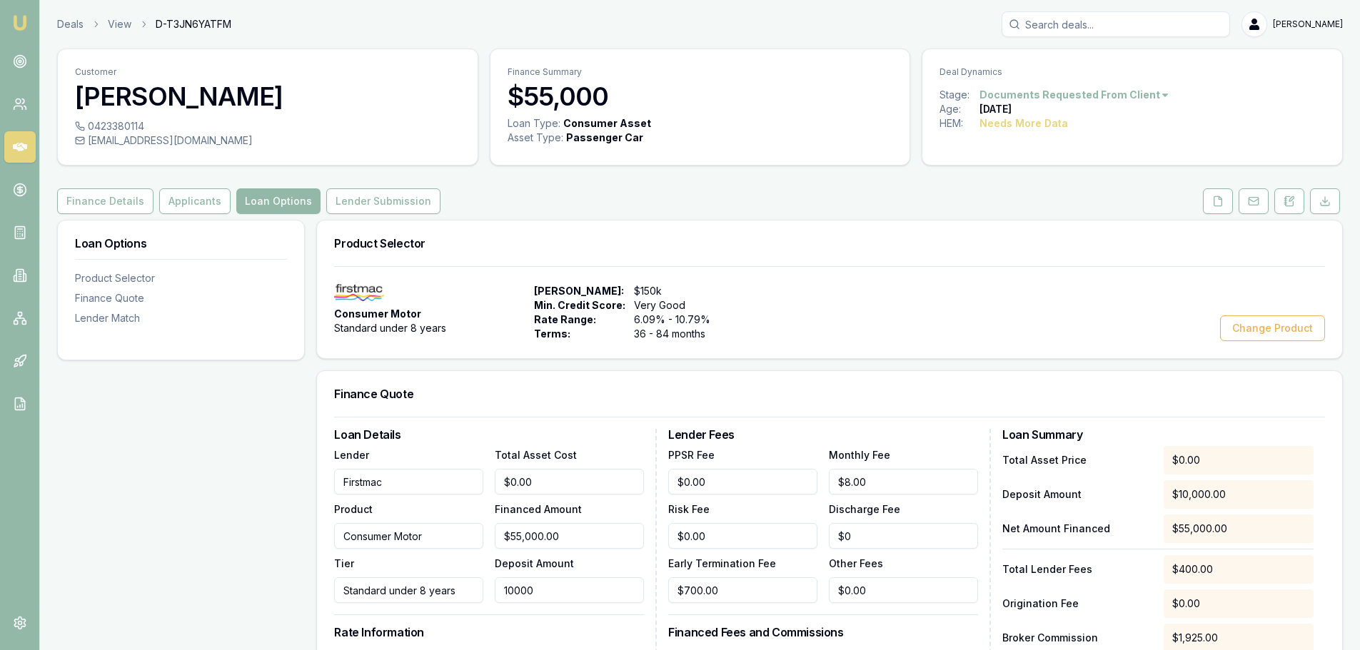
type input "$0.00"
type input "$20,000.00"
click at [603, 622] on div "Loan Details Lender Firstmac Product Consumer Motor Tier Standard under 8 years…" at bounding box center [495, 651] width 323 height 445
drag, startPoint x: 557, startPoint y: 534, endPoint x: 330, endPoint y: 530, distance: 227.7
click at [373, 530] on div "Lender Firstmac Product Consumer Motor Tier Standard under 8 years Total Asset …" at bounding box center [489, 524] width 310 height 157
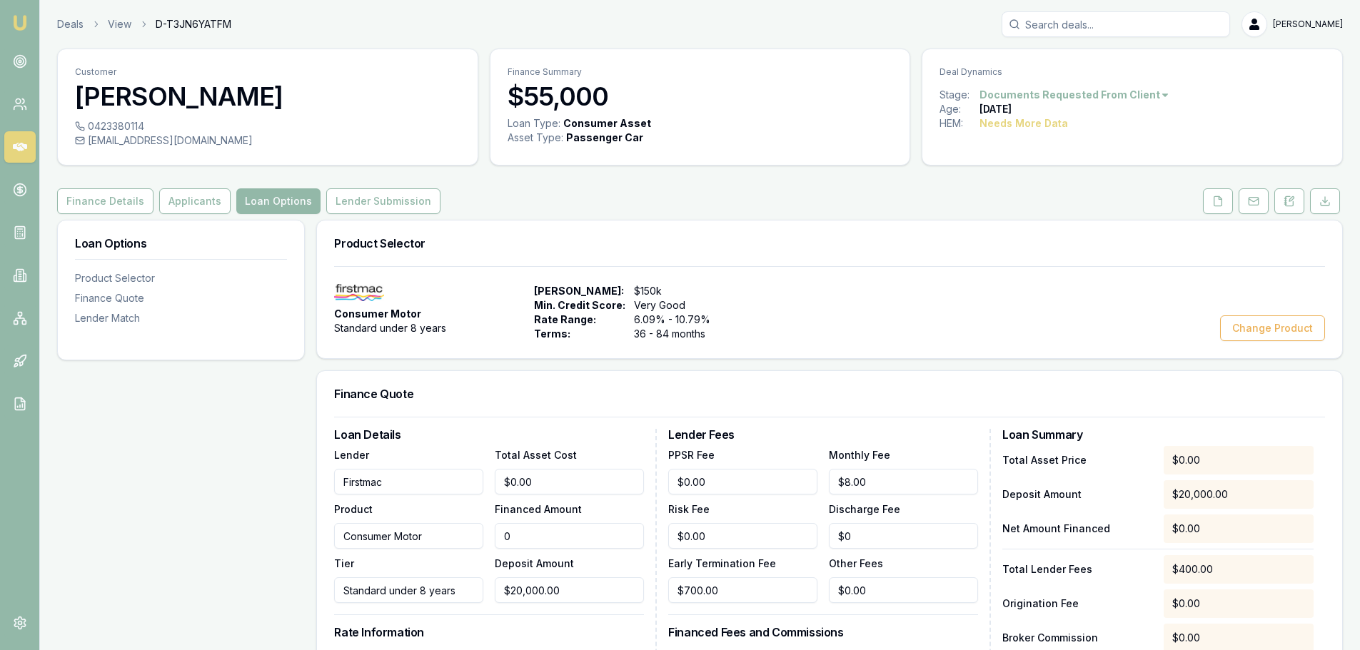
type input "5"
type input "$0.18"
type input "55"
type input "$1.93"
type input "550"
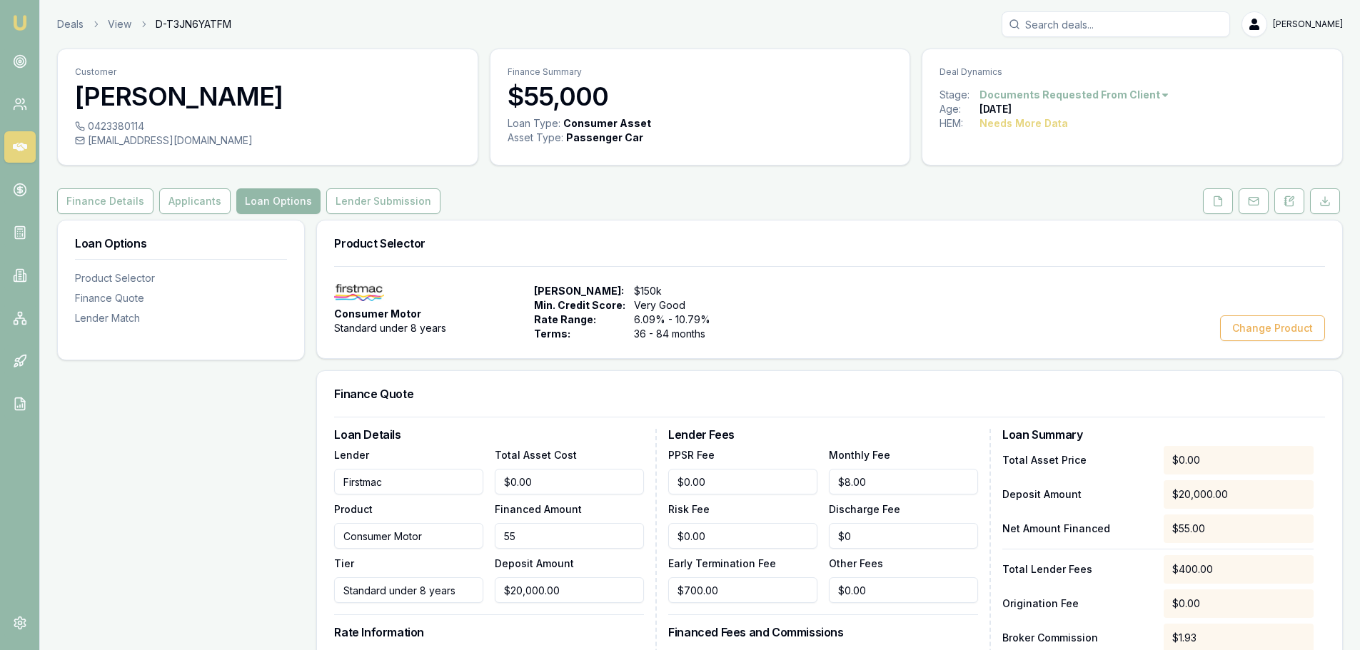
type input "$19.25"
type input "5500"
type input "$192.50"
type input "55000"
type input "$1,925.00"
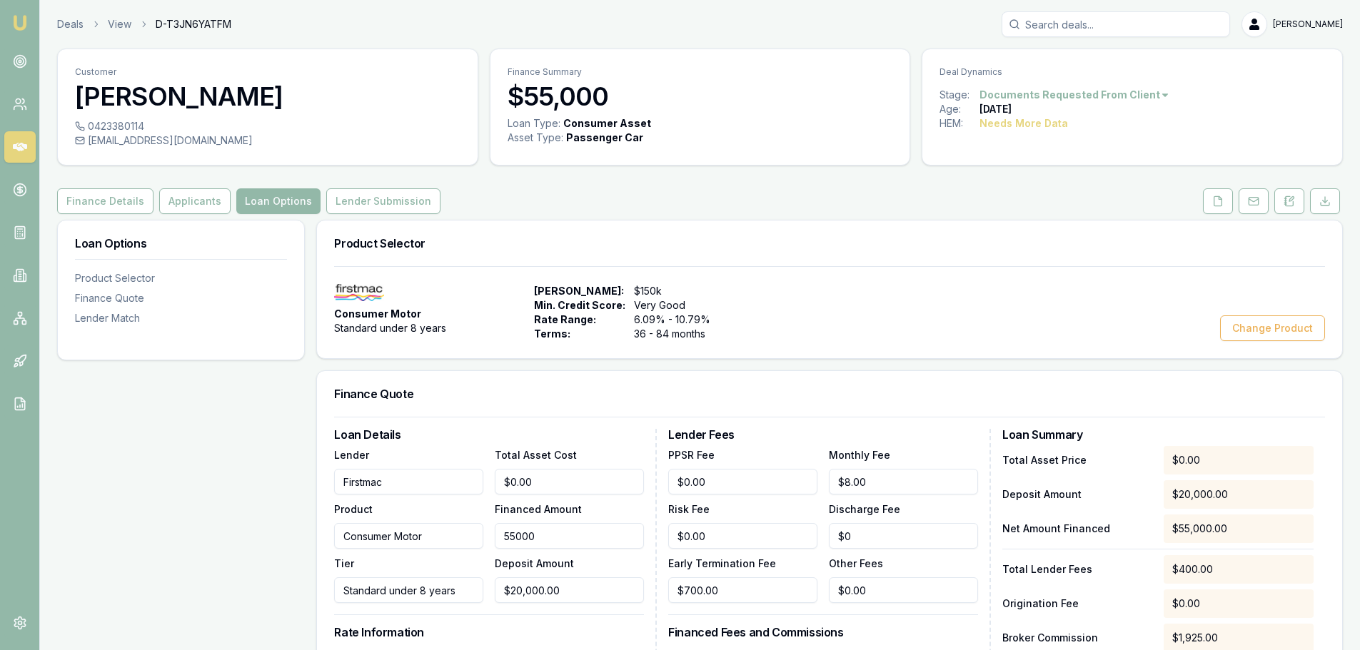
type input "$55,000.00"
click at [277, 503] on div "Loan Options Product Selector Finance Quote Lender Match" at bounding box center [181, 613] width 248 height 787
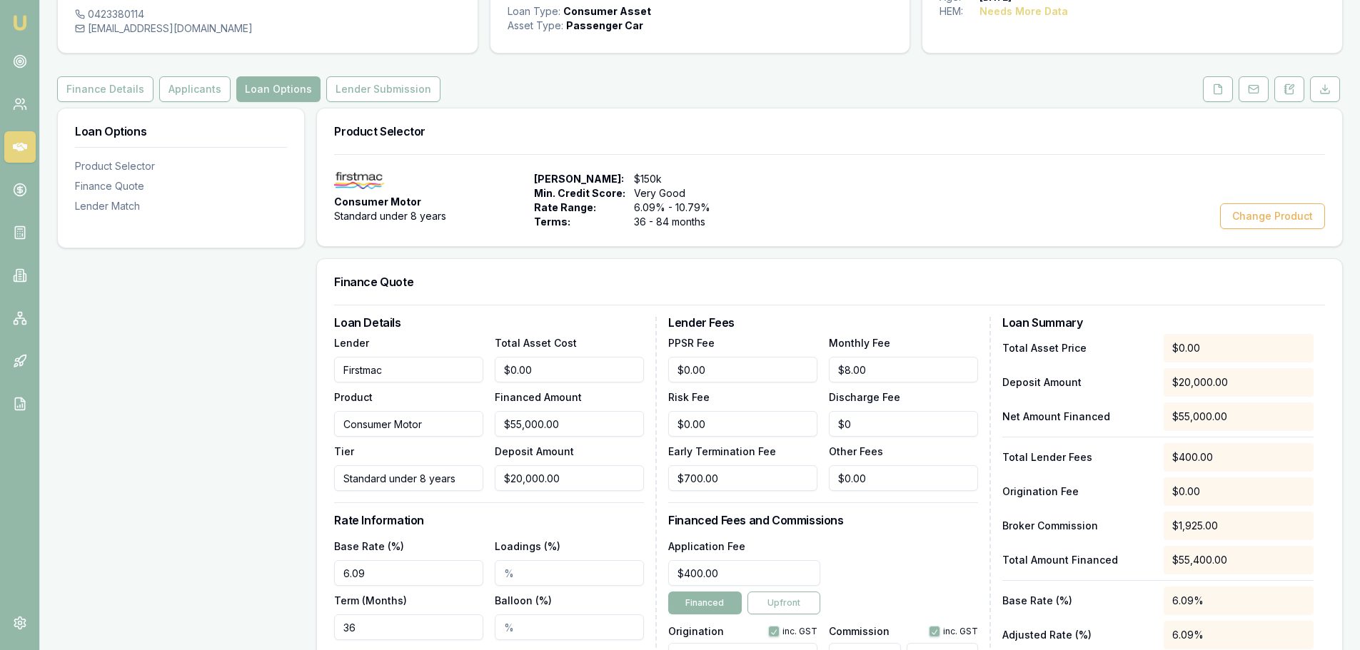
scroll to position [357, 0]
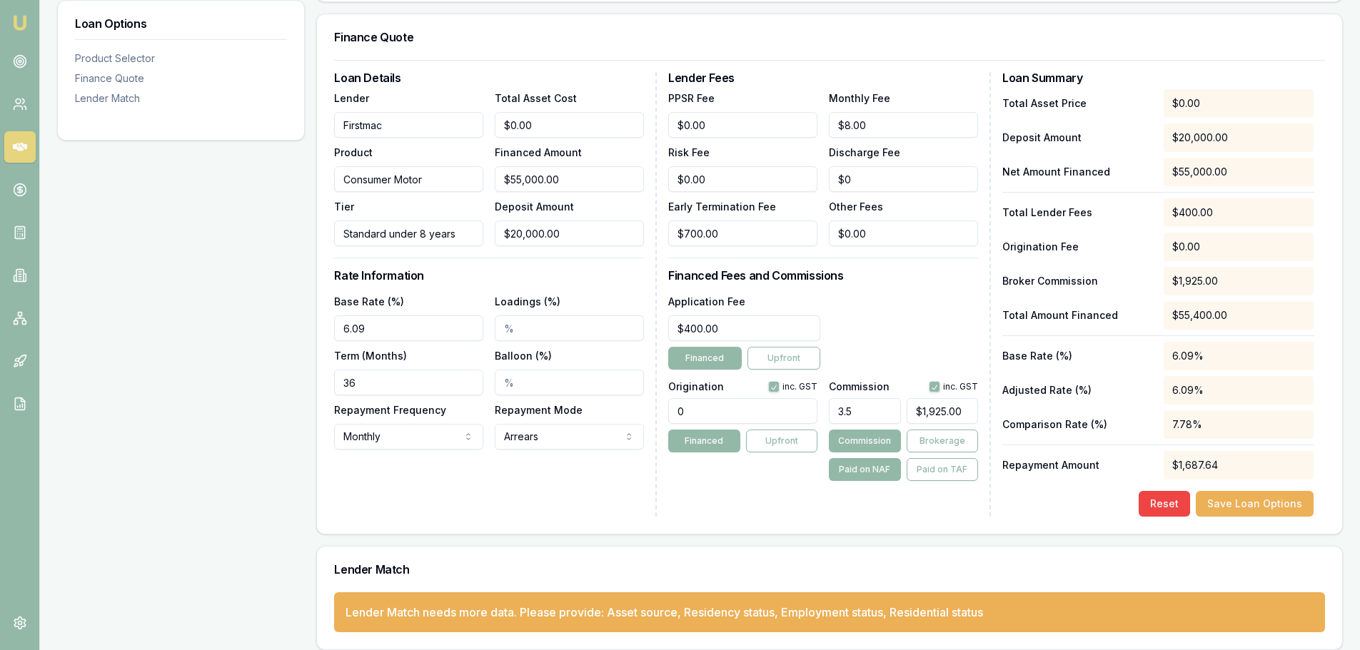
click at [167, 400] on div "Loan Options Product Selector Finance Quote Lender Match" at bounding box center [181, 256] width 248 height 787
drag, startPoint x: 415, startPoint y: 330, endPoint x: 113, endPoint y: 320, distance: 302.1
click at [133, 322] on div "Loan Options Product Selector Finance Quote Lender Match Product Selector Consu…" at bounding box center [699, 256] width 1285 height 787
type input "6.99%"
click at [191, 364] on div "Loan Options Product Selector Finance Quote Lender Match" at bounding box center [181, 256] width 248 height 787
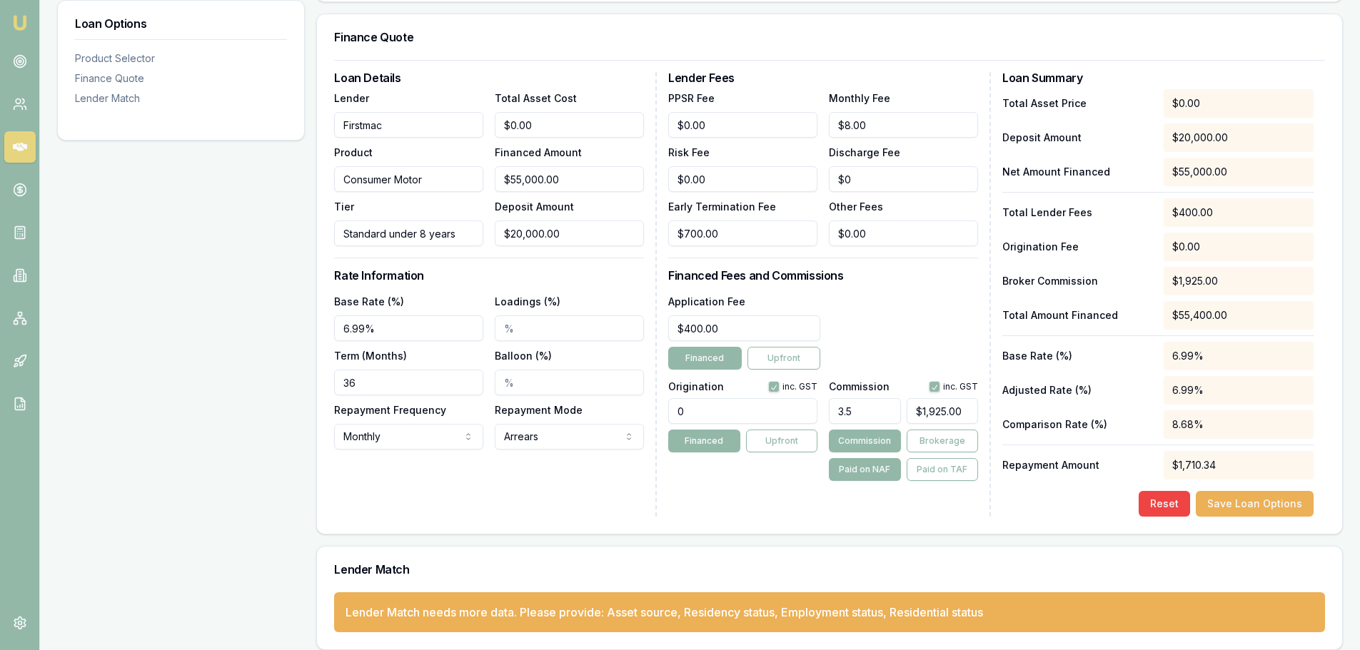
drag, startPoint x: 378, startPoint y: 382, endPoint x: 155, endPoint y: 382, distance: 223.4
click at [174, 382] on div "Loan Options Product Selector Finance Quote Lender Match Product Selector Consu…" at bounding box center [699, 256] width 1285 height 787
click at [432, 374] on input "36" at bounding box center [408, 383] width 149 height 26
drag, startPoint x: 426, startPoint y: 388, endPoint x: 156, endPoint y: 398, distance: 270.0
click at [171, 398] on div "Loan Options Product Selector Finance Quote Lender Match Product Selector Consu…" at bounding box center [699, 256] width 1285 height 787
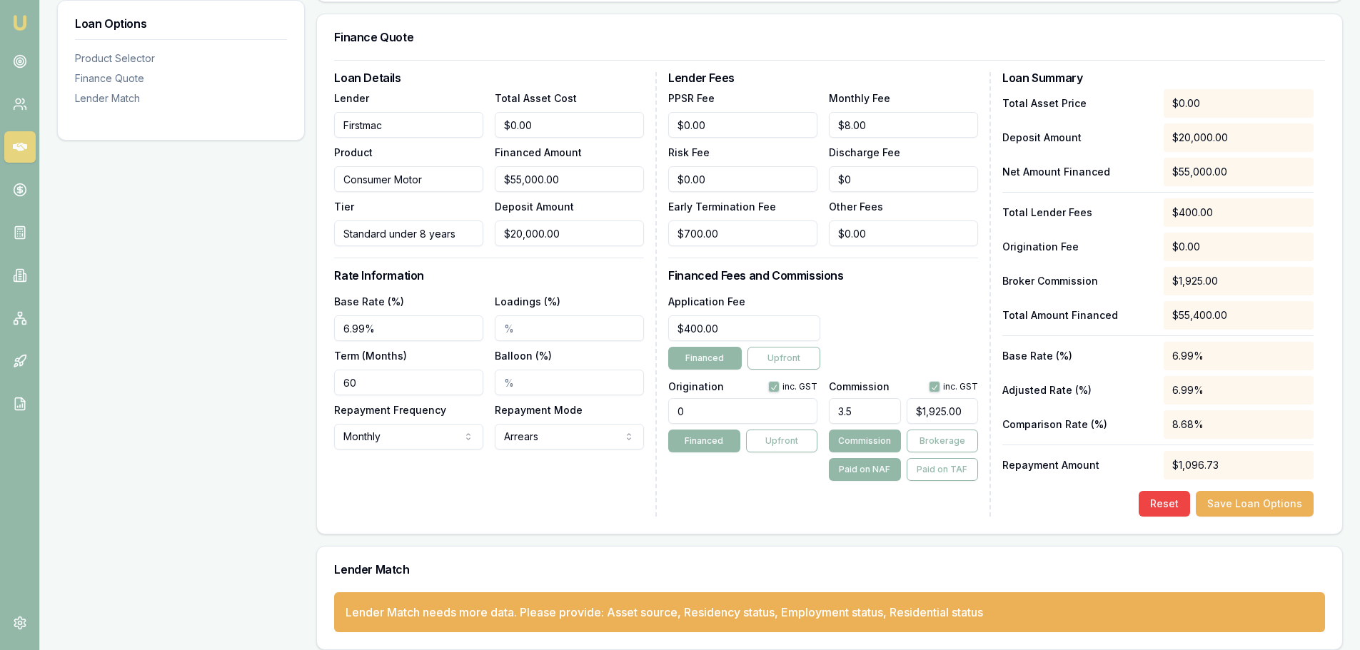
type input "60"
click at [163, 346] on div "Loan Options Product Selector Finance Quote Lender Match" at bounding box center [181, 256] width 248 height 787
drag, startPoint x: 755, startPoint y: 402, endPoint x: 518, endPoint y: 405, distance: 237.0
click at [567, 408] on div "Loan Details Lender Firstmac Product Consumer Motor Tier Standard under 8 years…" at bounding box center [829, 294] width 991 height 445
type input "1210.00"
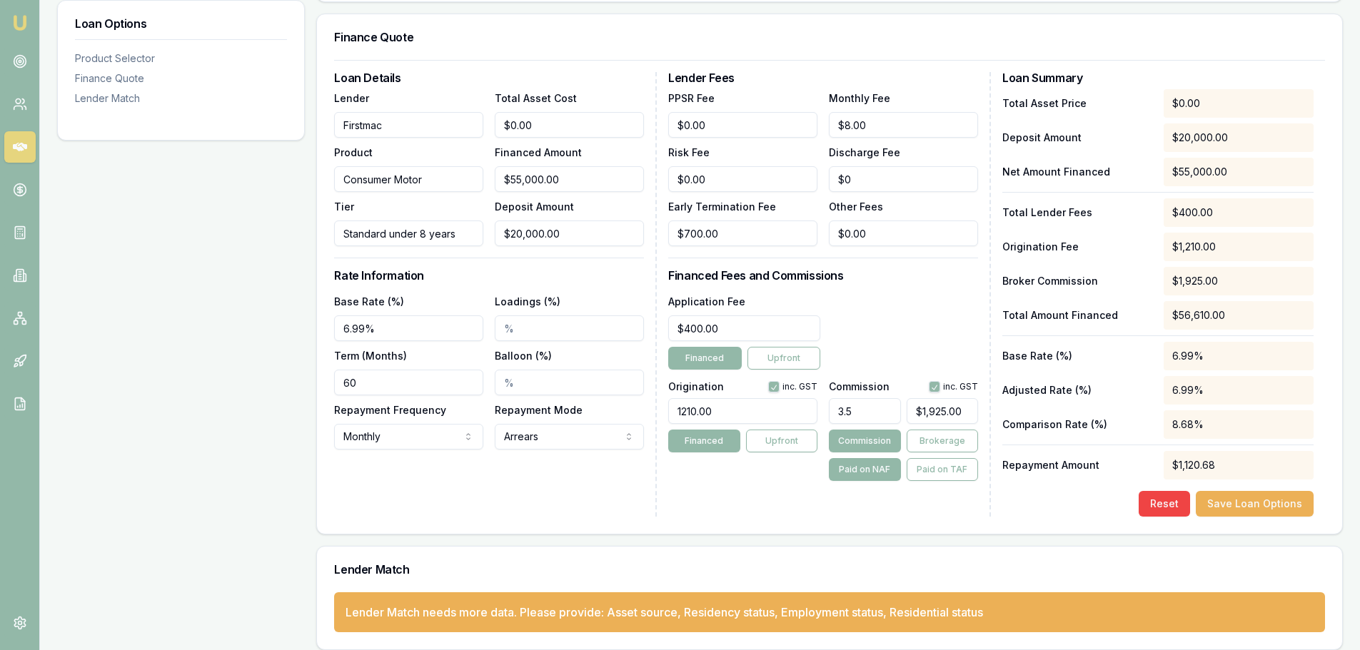
click at [905, 304] on div "Application Fee $400.00 Financed Upfront" at bounding box center [823, 331] width 310 height 77
click at [927, 436] on button "Brokerage" at bounding box center [941, 441] width 71 height 23
type input "1925"
drag, startPoint x: 975, startPoint y: 408, endPoint x: 667, endPoint y: 418, distance: 307.8
click at [722, 425] on div "Origination inc. GST 1210.00 Financed Upfront Commission inc. GST 3.5 1925 Comm…" at bounding box center [823, 428] width 310 height 106
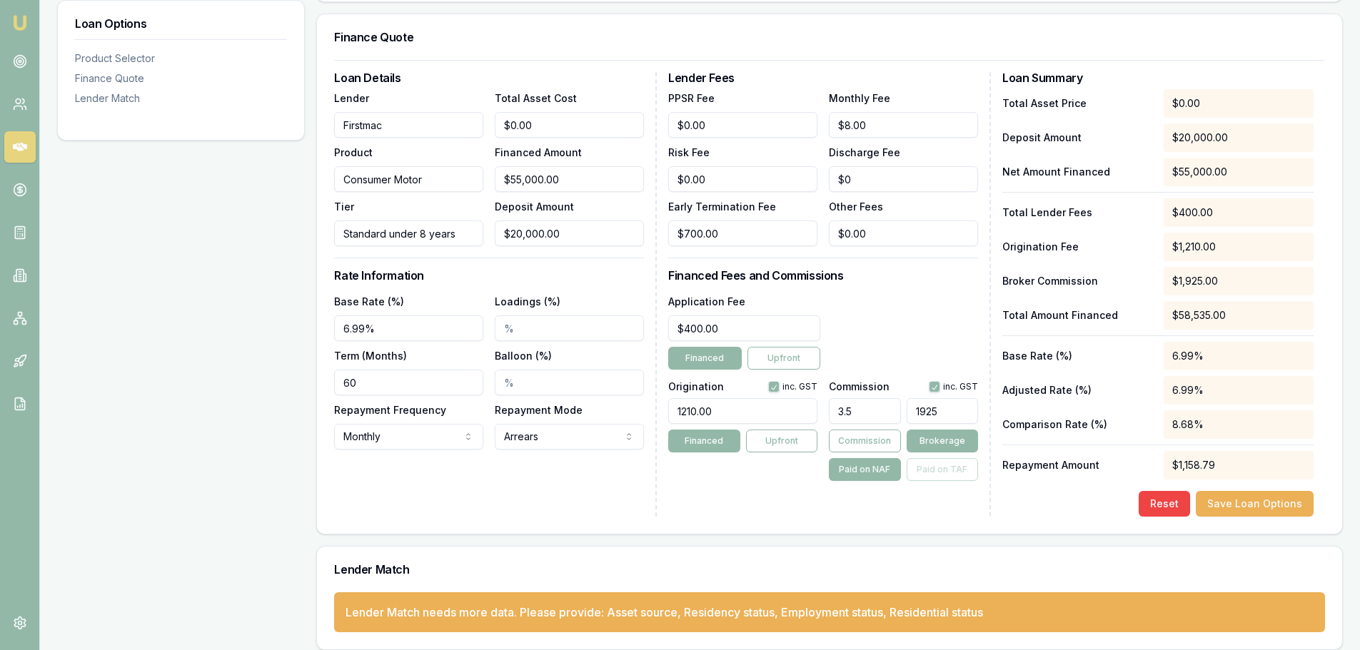
type input "0.002857142857142857"
type input "1"
type input "0.04285714285714286"
type input "15"
type input "0.4285714285714286"
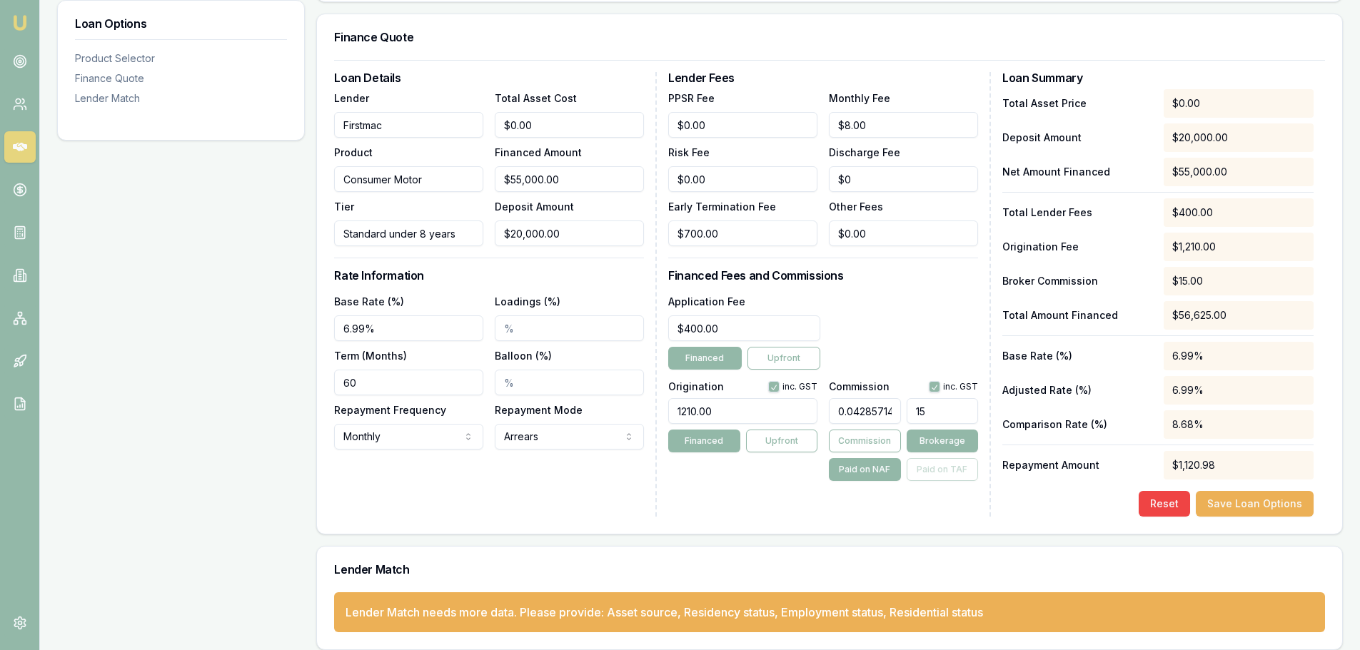
type input "150"
type input "4.285714285714286"
click at [909, 323] on div "Application Fee $400.00 Financed Upfront" at bounding box center [823, 331] width 310 height 77
type input "$2,357.14"
click at [909, 323] on div "Application Fee $400.00 Financed Upfront" at bounding box center [823, 331] width 310 height 77
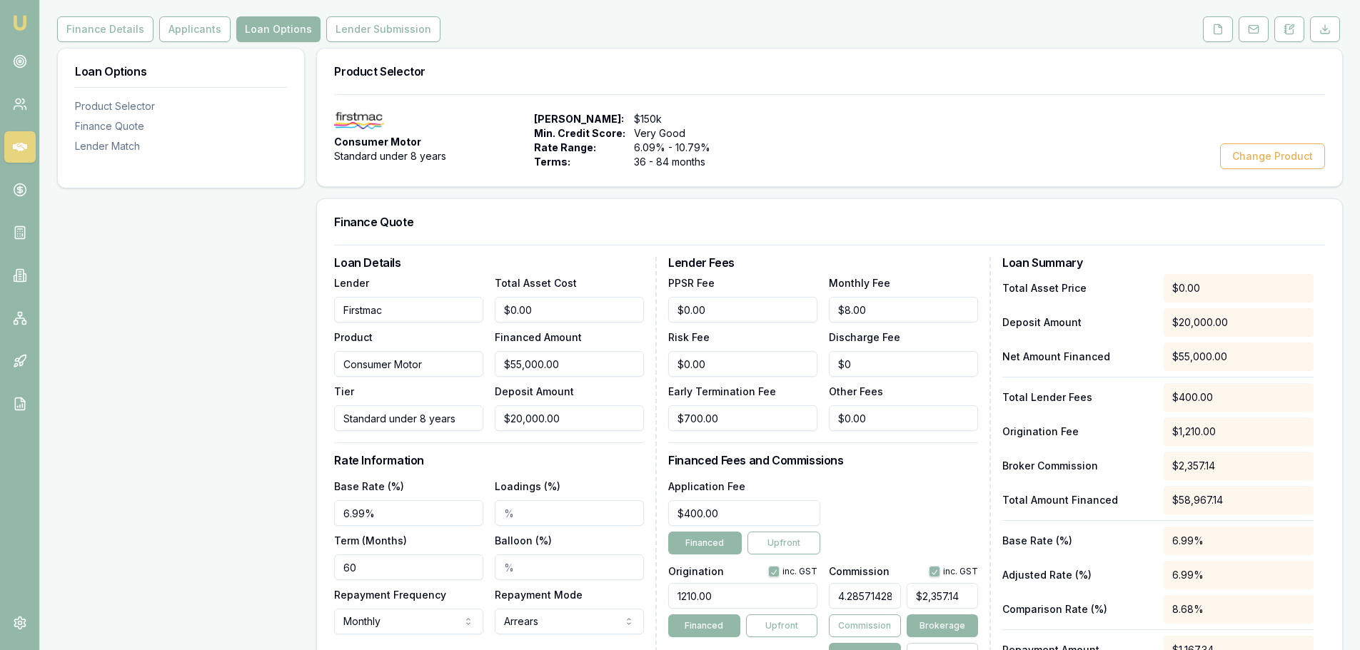
scroll to position [0, 0]
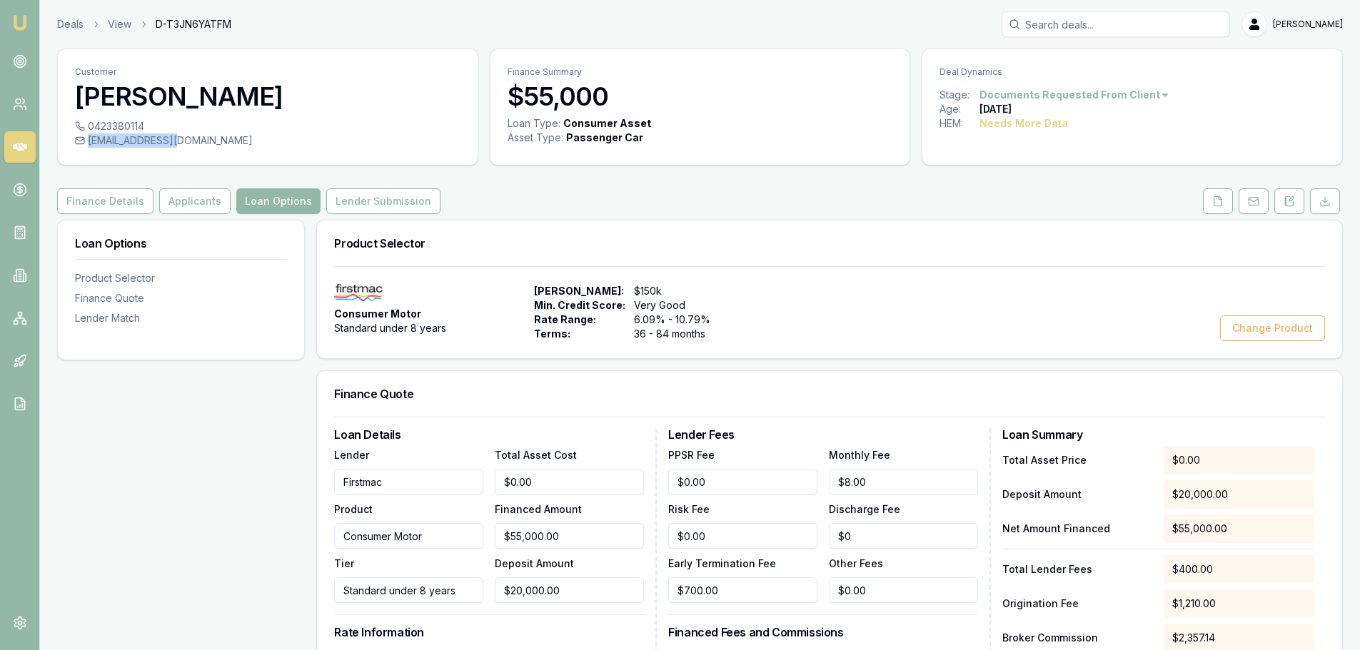
click at [179, 139] on div "[EMAIL_ADDRESS][DOMAIN_NAME]" at bounding box center [267, 140] width 385 height 14
copy div "[EMAIL_ADDRESS][DOMAIN_NAME]"
click at [115, 201] on button "Finance Details" at bounding box center [105, 201] width 96 height 26
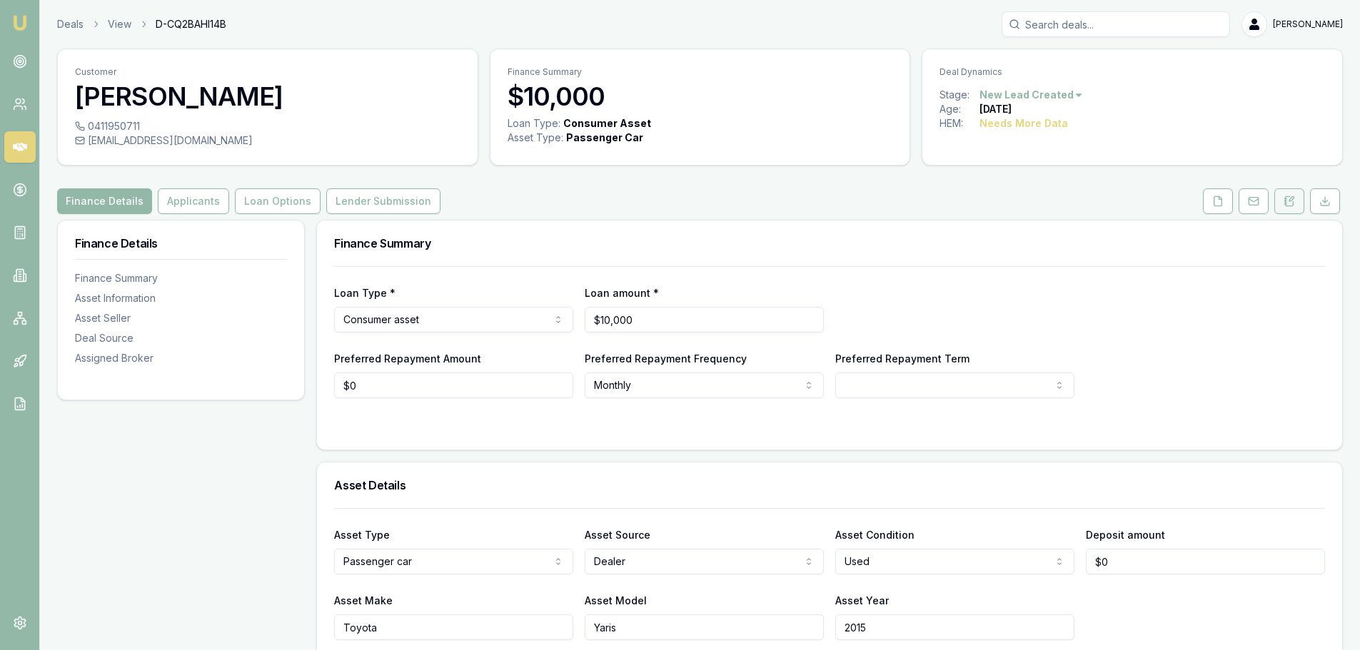
click at [1297, 200] on button at bounding box center [1289, 201] width 30 height 26
click at [1297, 202] on button at bounding box center [1289, 201] width 30 height 26
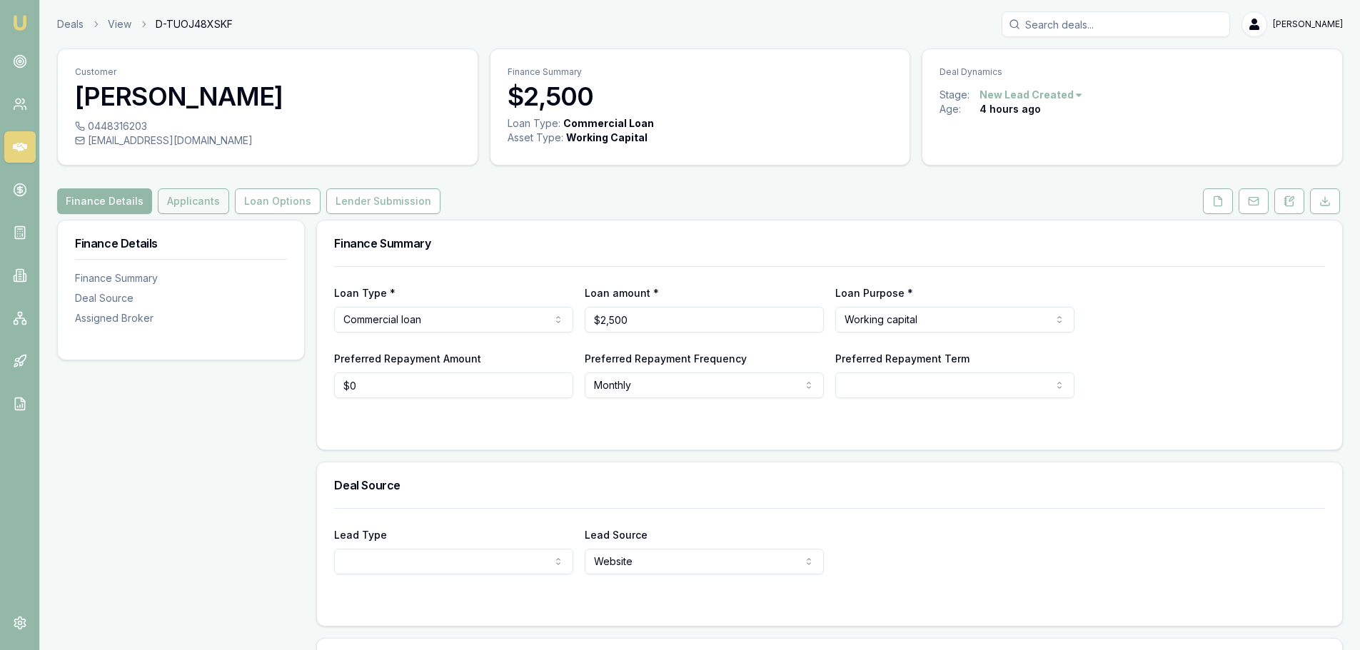
click at [188, 205] on button "Applicants" at bounding box center [193, 201] width 71 height 26
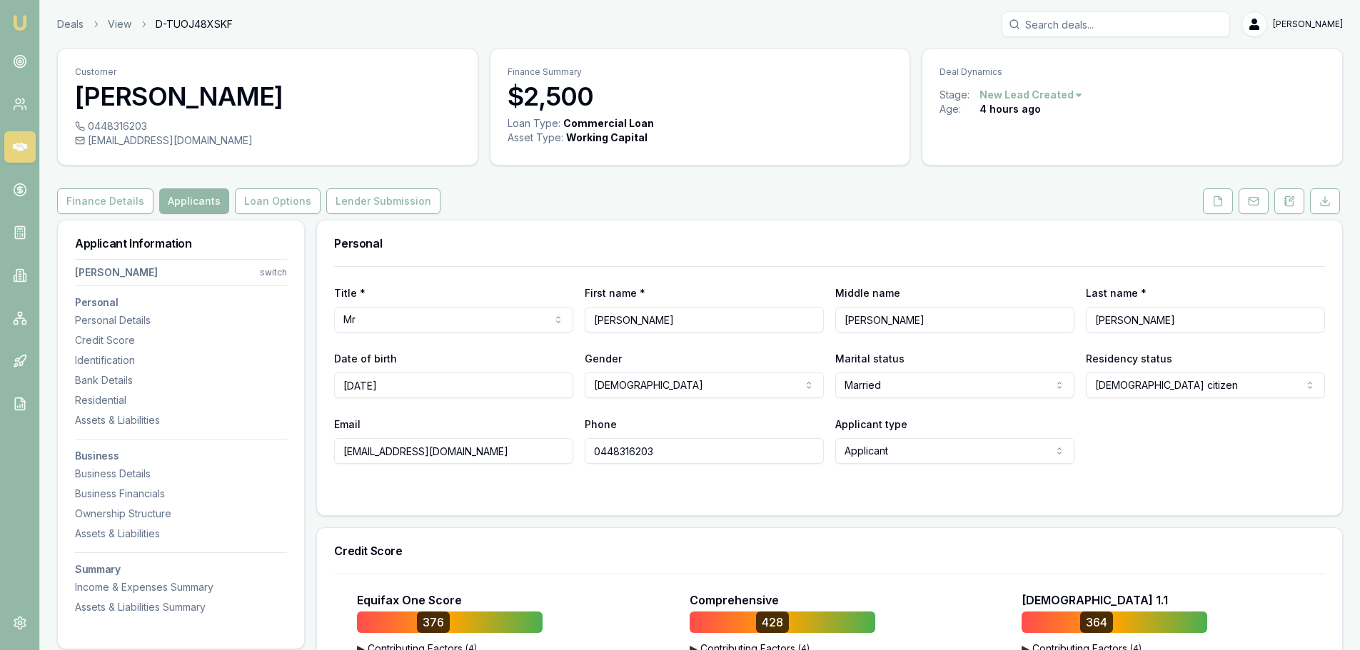
click at [748, 190] on div "Finance Details Applicants Loan Options Lender Submission" at bounding box center [699, 201] width 1285 height 26
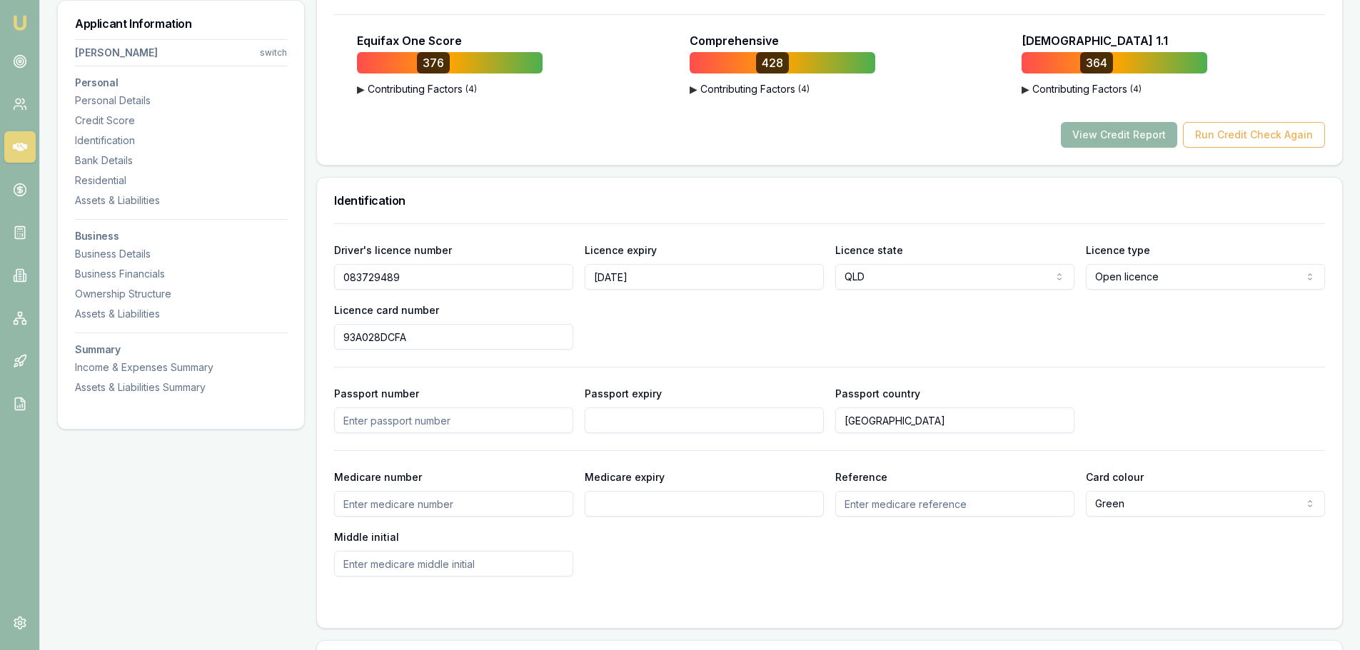
scroll to position [571, 0]
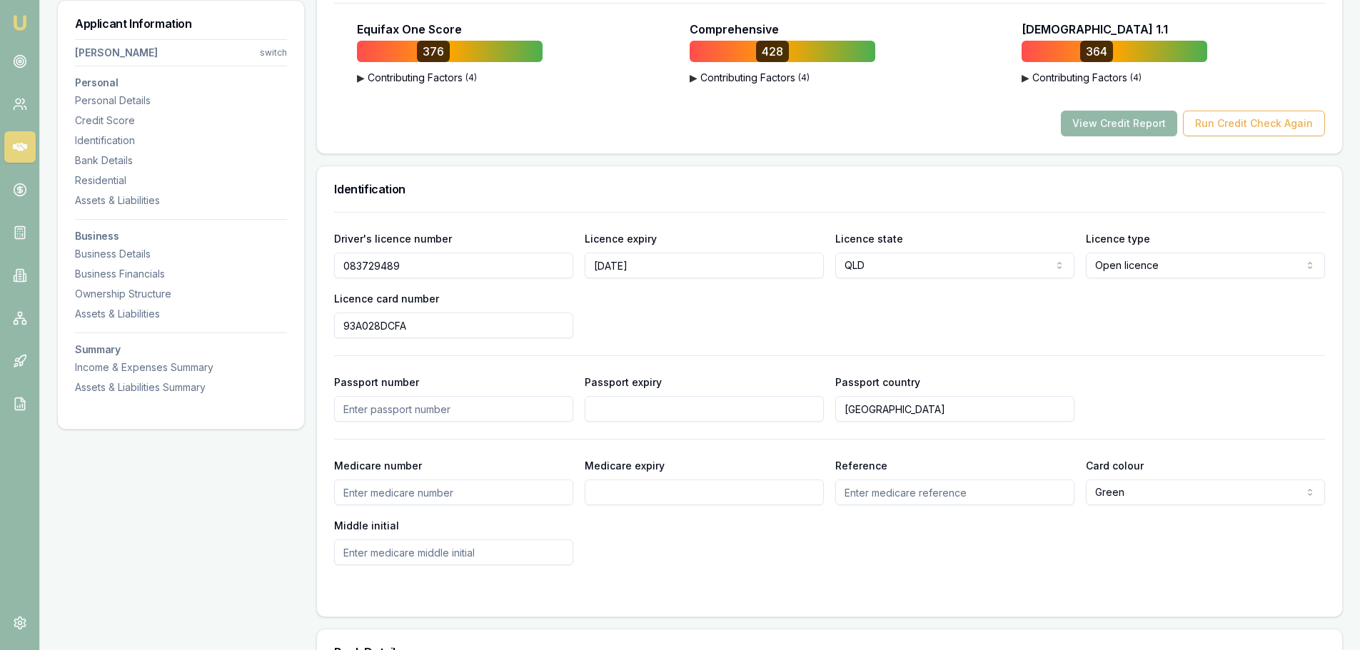
click at [801, 309] on div "Driver's licence number [DRIVERS_LICENSE_NUMBER] Licence expiry [DATE] Licence …" at bounding box center [829, 284] width 991 height 108
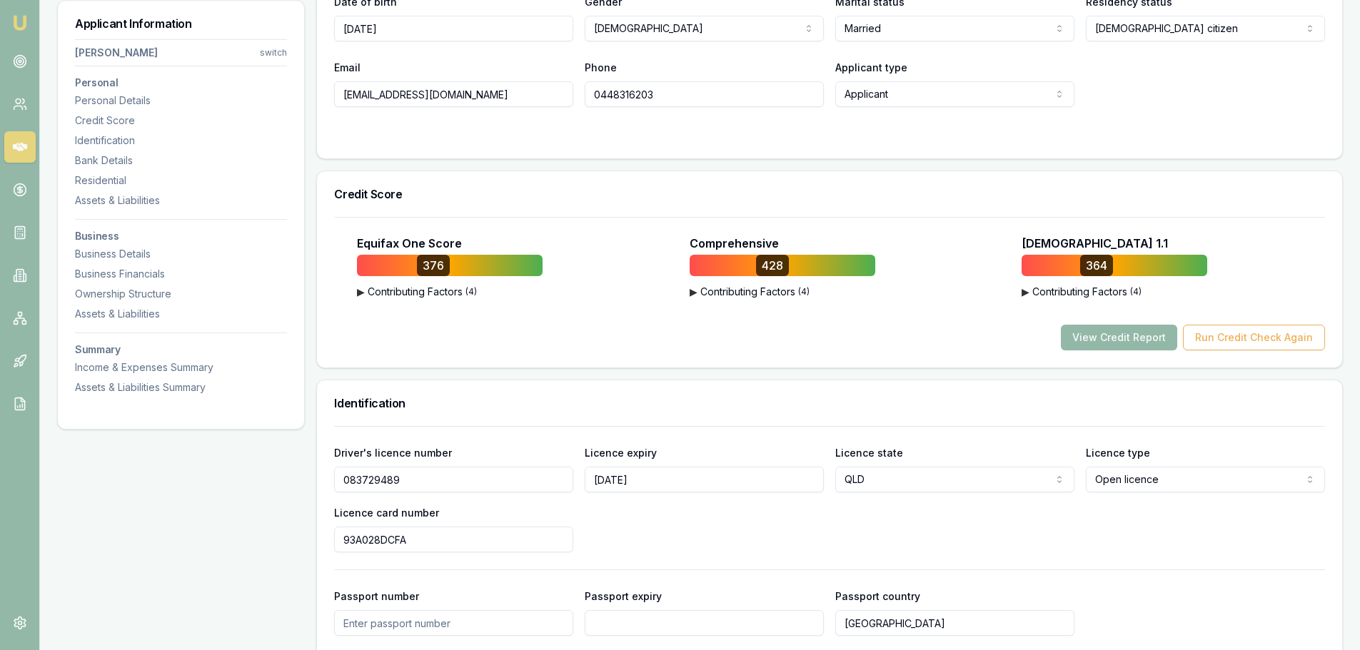
scroll to position [0, 0]
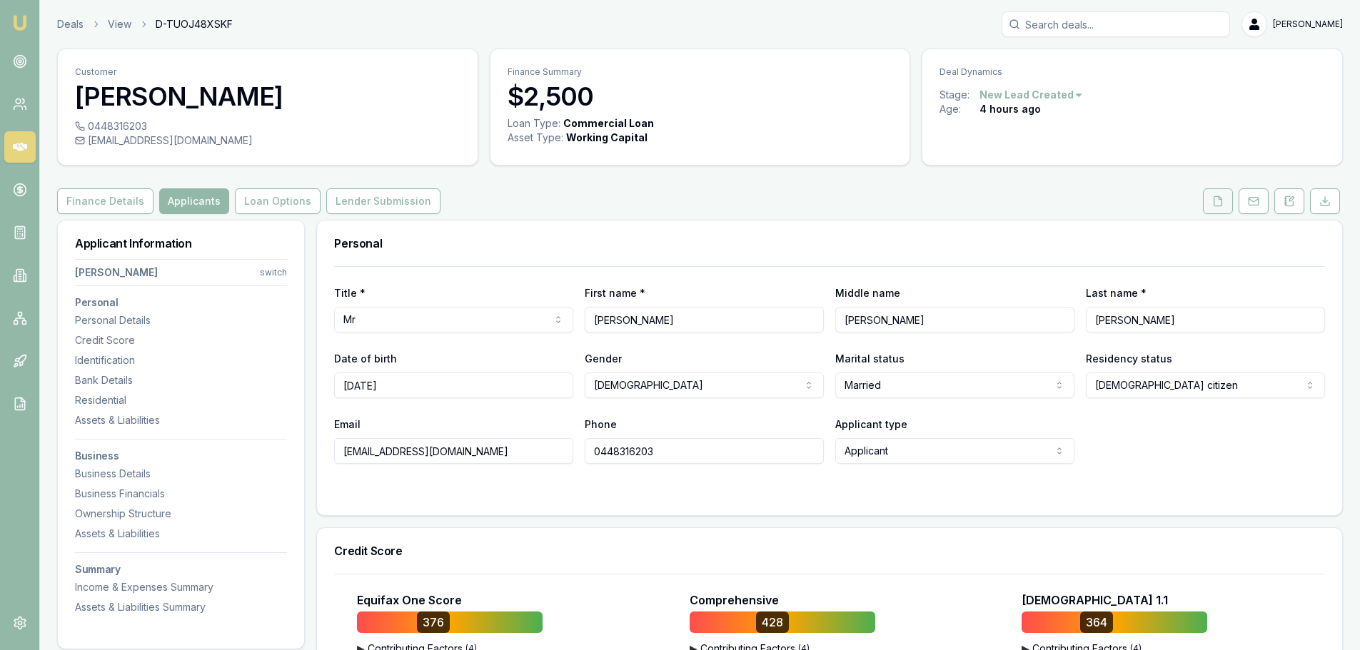
click at [1222, 196] on icon at bounding box center [1217, 201] width 11 height 11
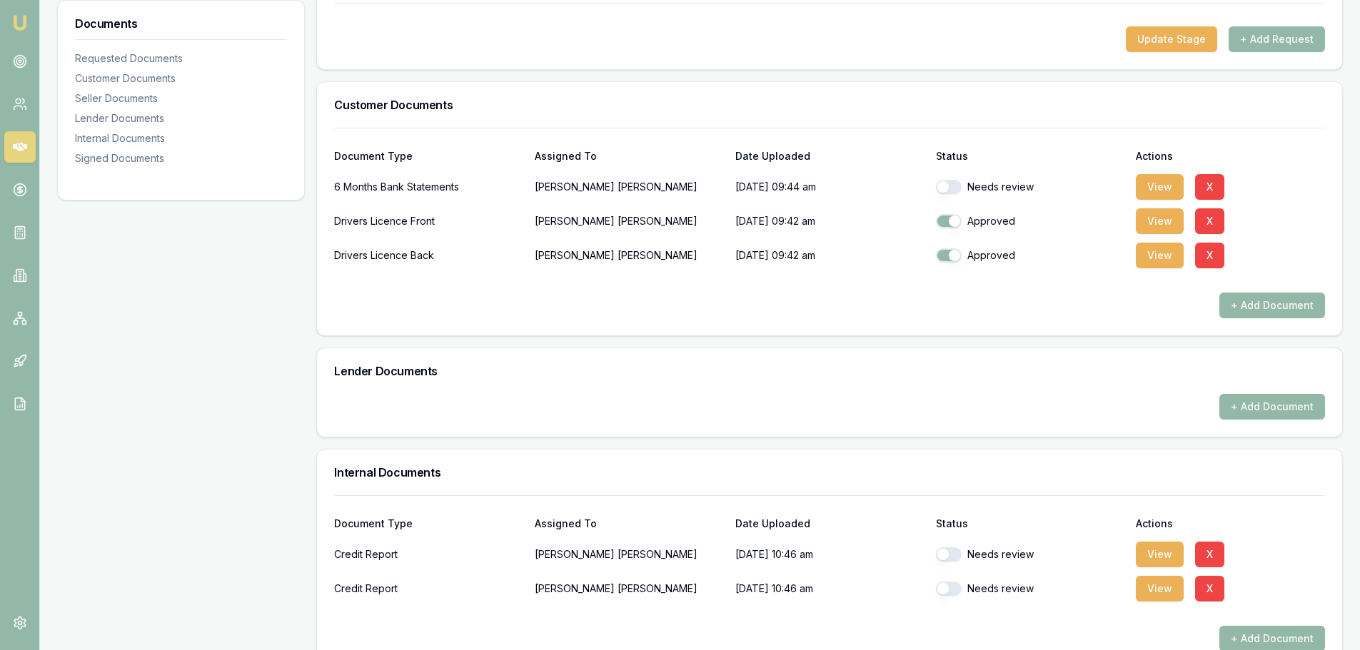
scroll to position [135, 0]
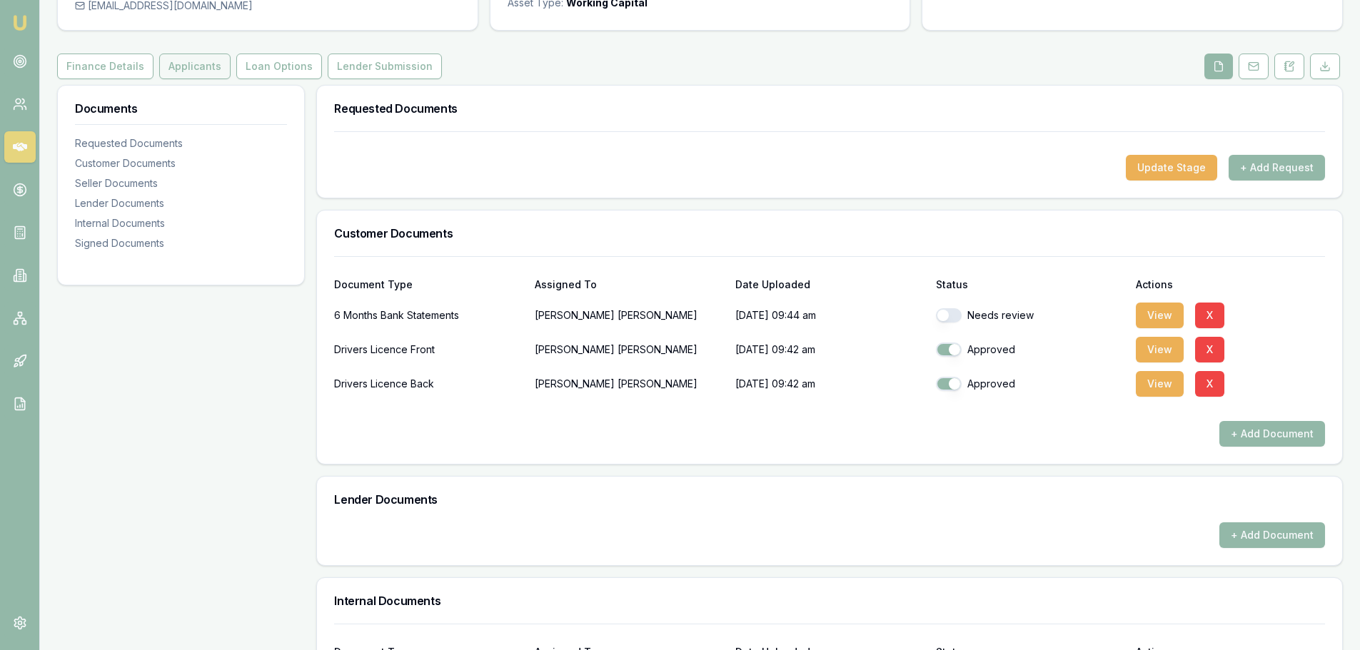
click at [188, 57] on button "Applicants" at bounding box center [194, 67] width 71 height 26
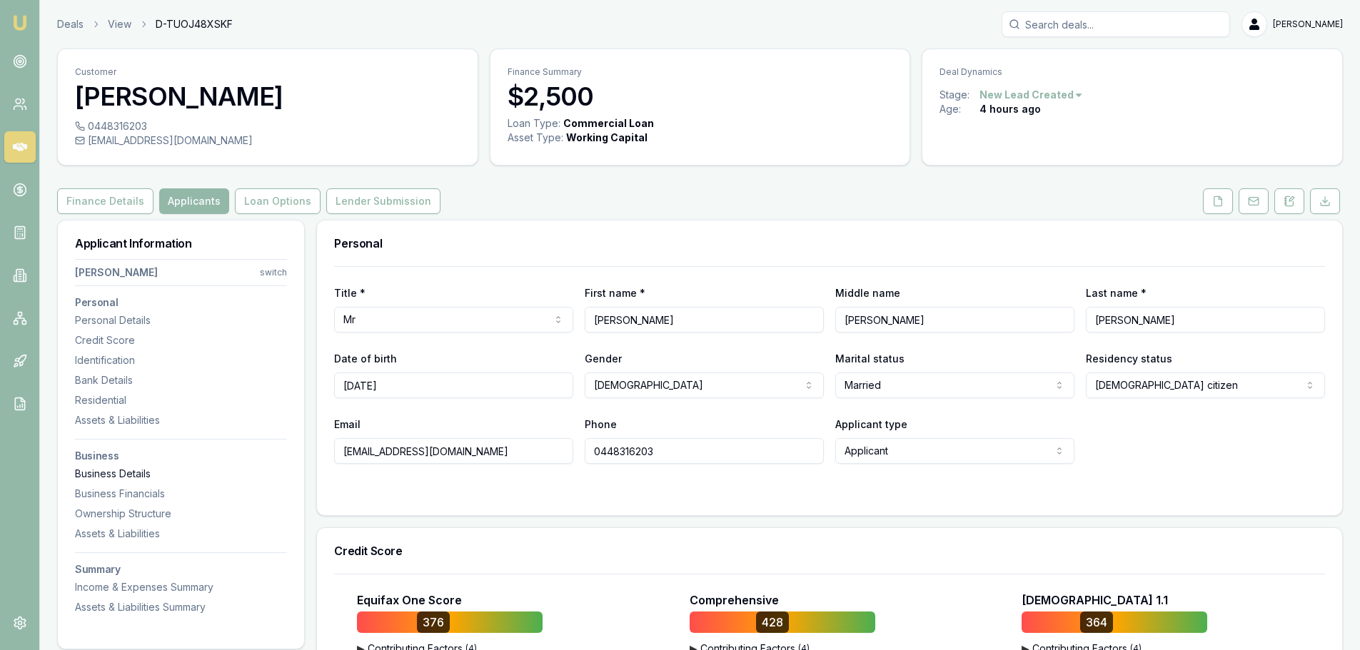
click at [140, 470] on div "Business Details" at bounding box center [181, 474] width 212 height 14
drag, startPoint x: 131, startPoint y: 476, endPoint x: 59, endPoint y: 452, distance: 76.1
click at [131, 476] on div "Business Details" at bounding box center [181, 474] width 212 height 14
click at [236, 141] on div "[EMAIL_ADDRESS][DOMAIN_NAME]" at bounding box center [267, 140] width 385 height 14
copy div "[EMAIL_ADDRESS][DOMAIN_NAME]"
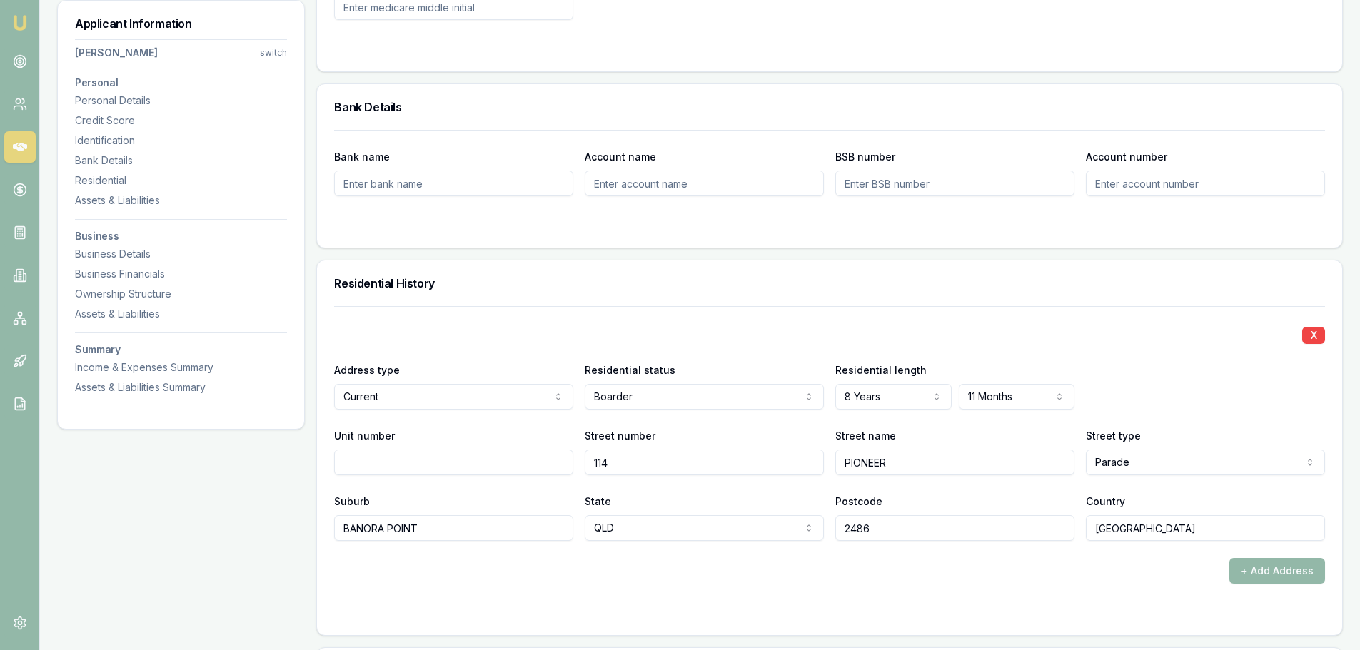
scroll to position [1356, 0]
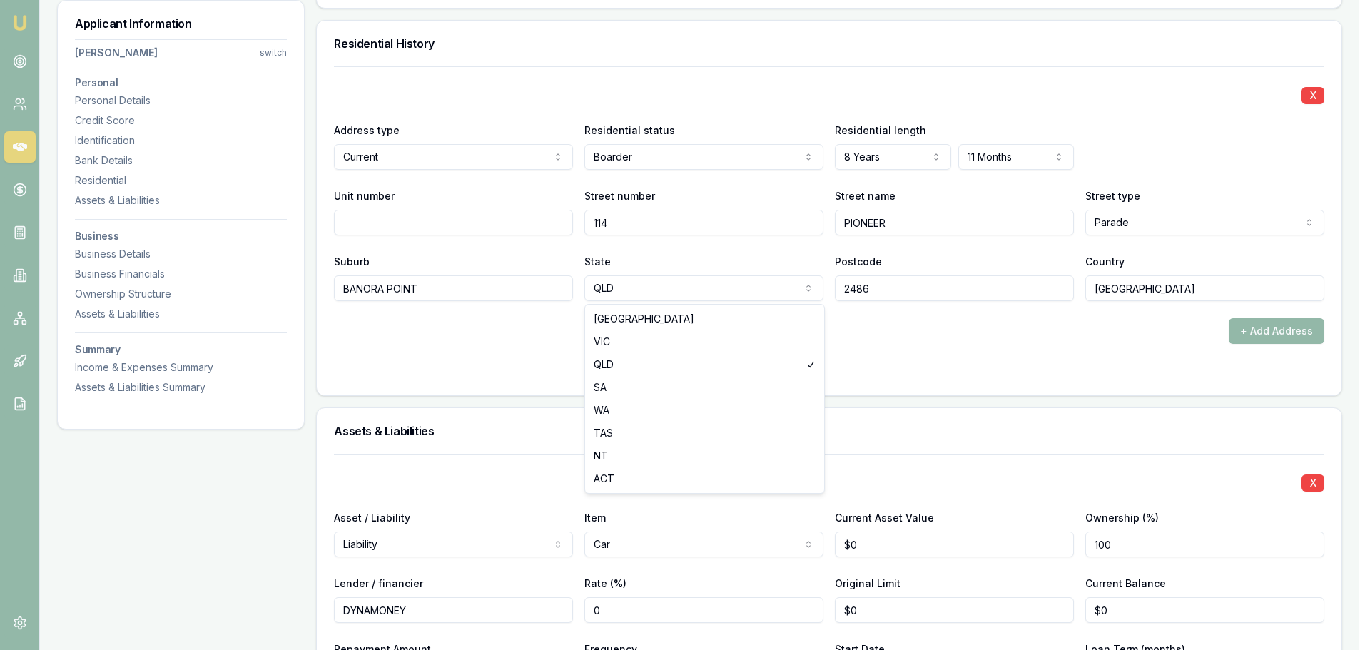
select select "[GEOGRAPHIC_DATA]"
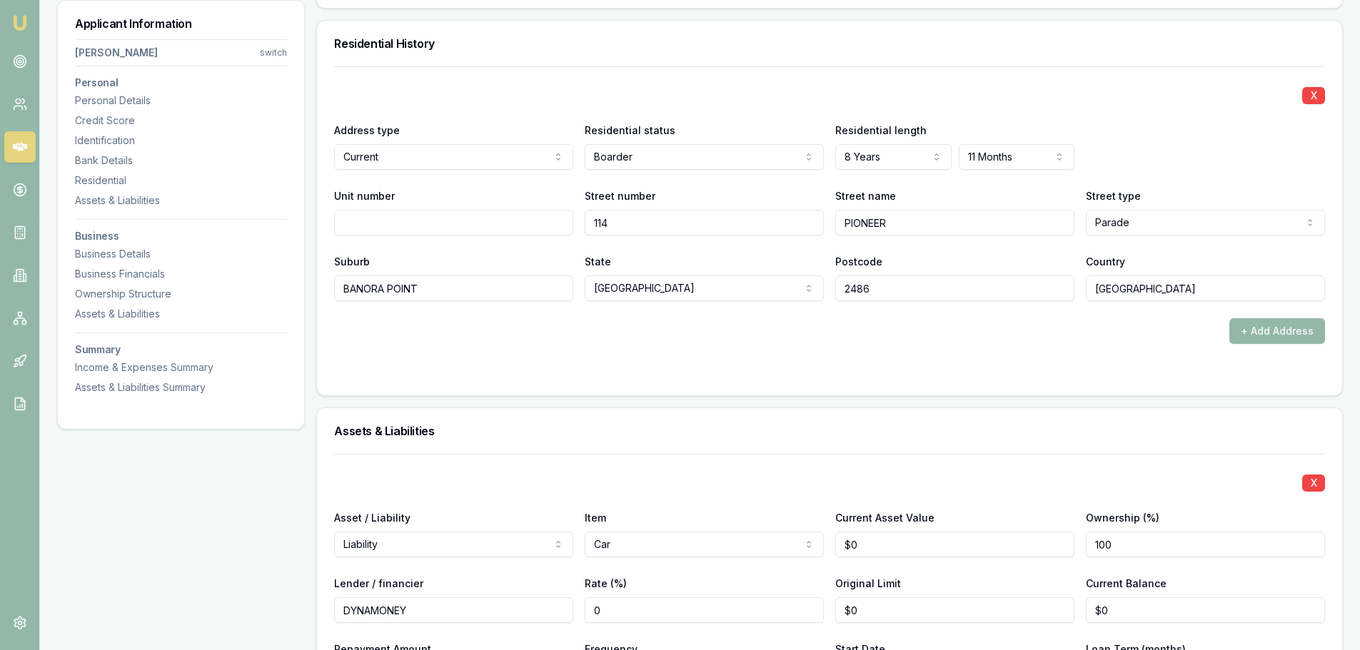
click at [610, 320] on div "+ Add Address" at bounding box center [829, 331] width 991 height 26
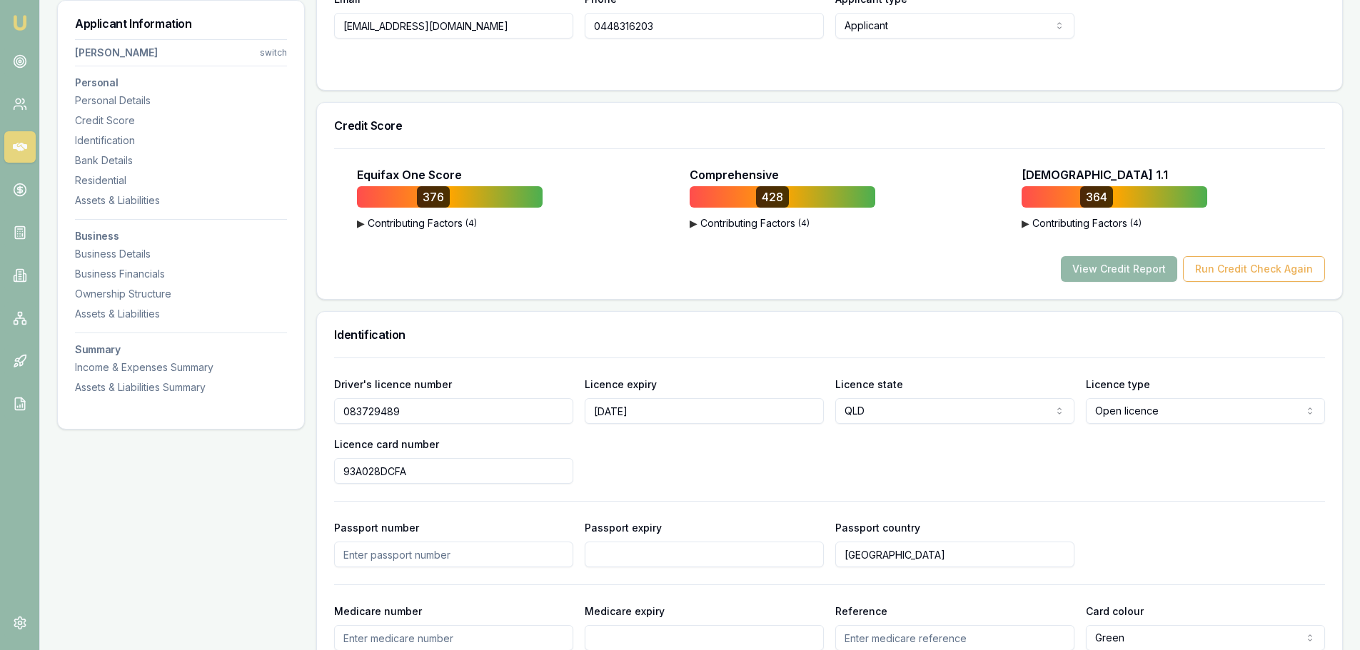
scroll to position [0, 0]
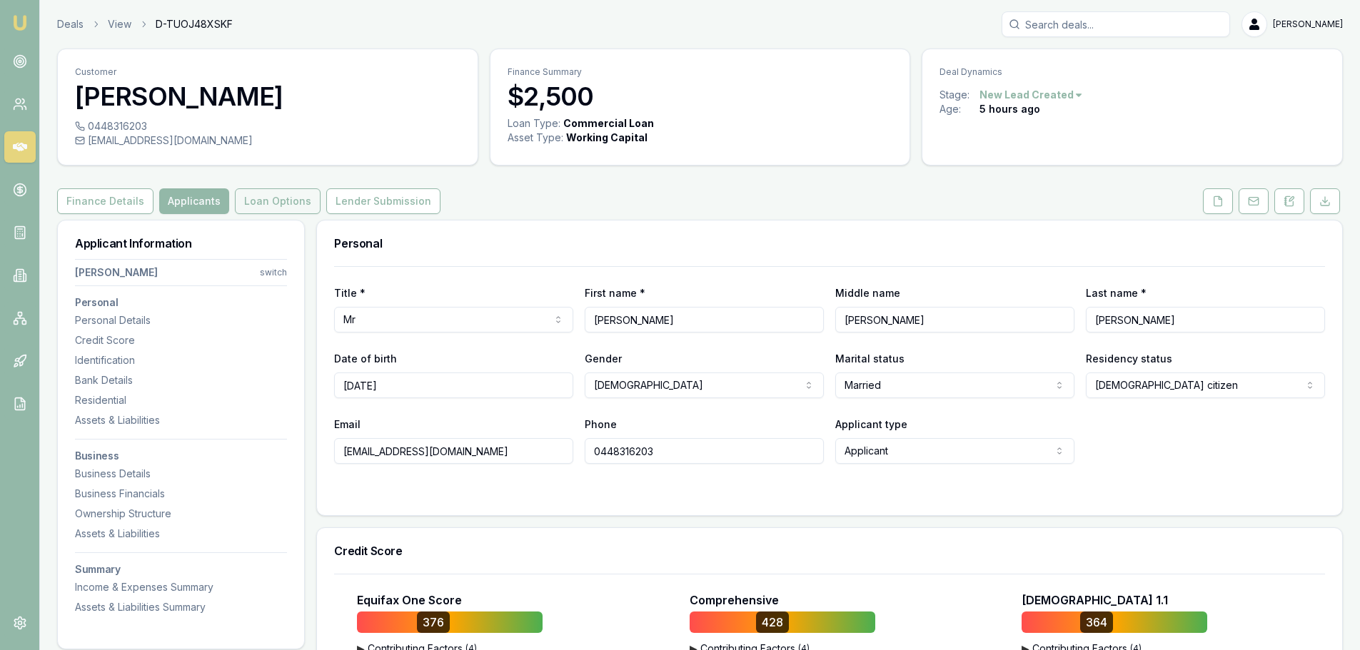
click at [266, 199] on button "Loan Options" at bounding box center [278, 201] width 86 height 26
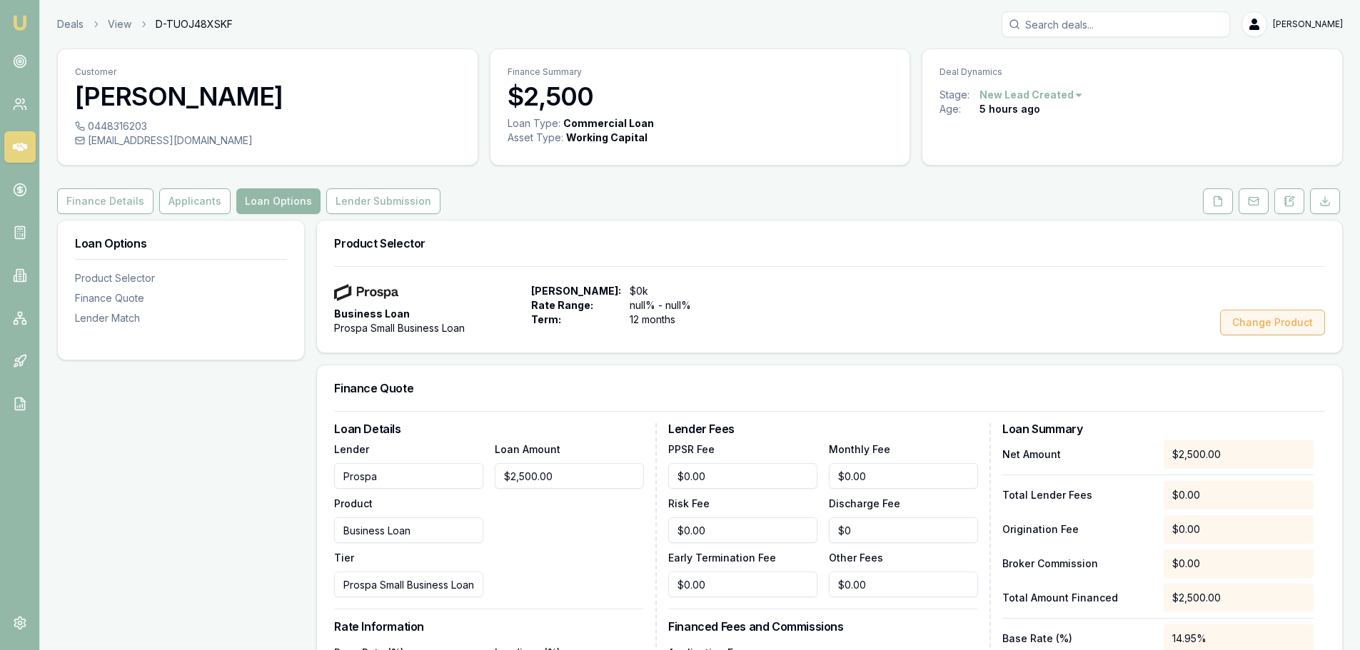
click at [1293, 325] on button "Change Product" at bounding box center [1272, 323] width 105 height 26
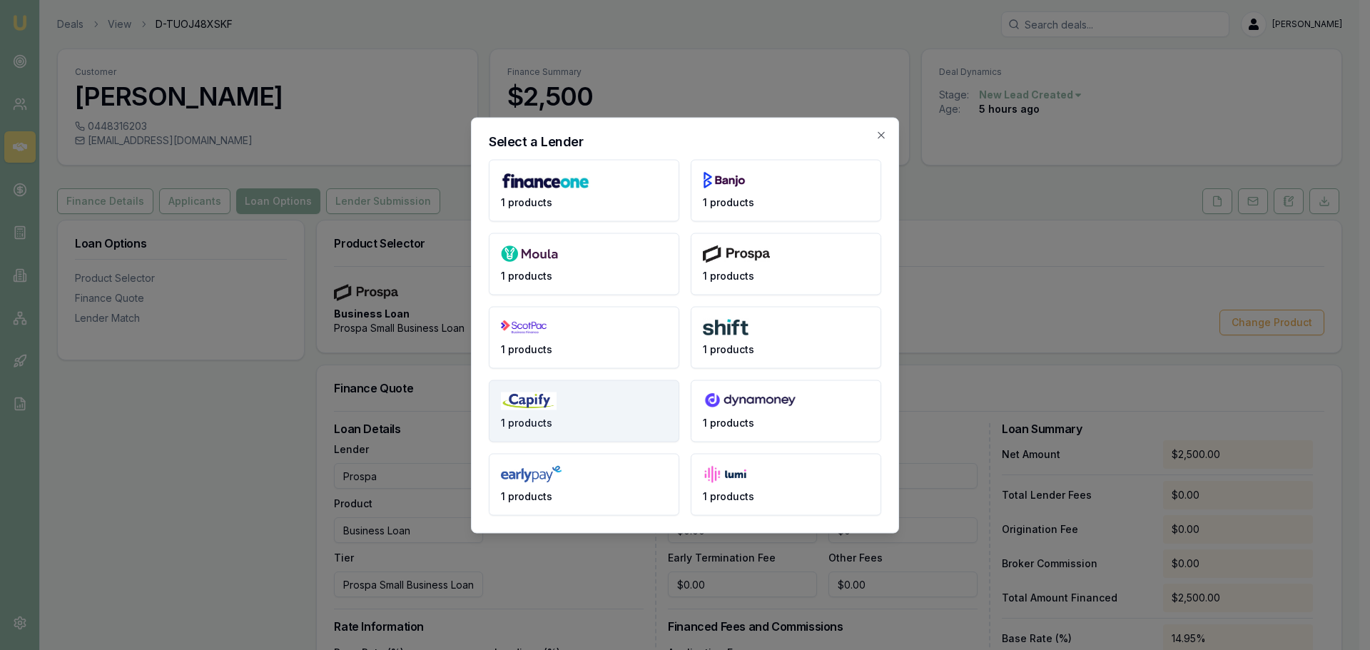
click at [548, 396] on img at bounding box center [529, 401] width 56 height 18
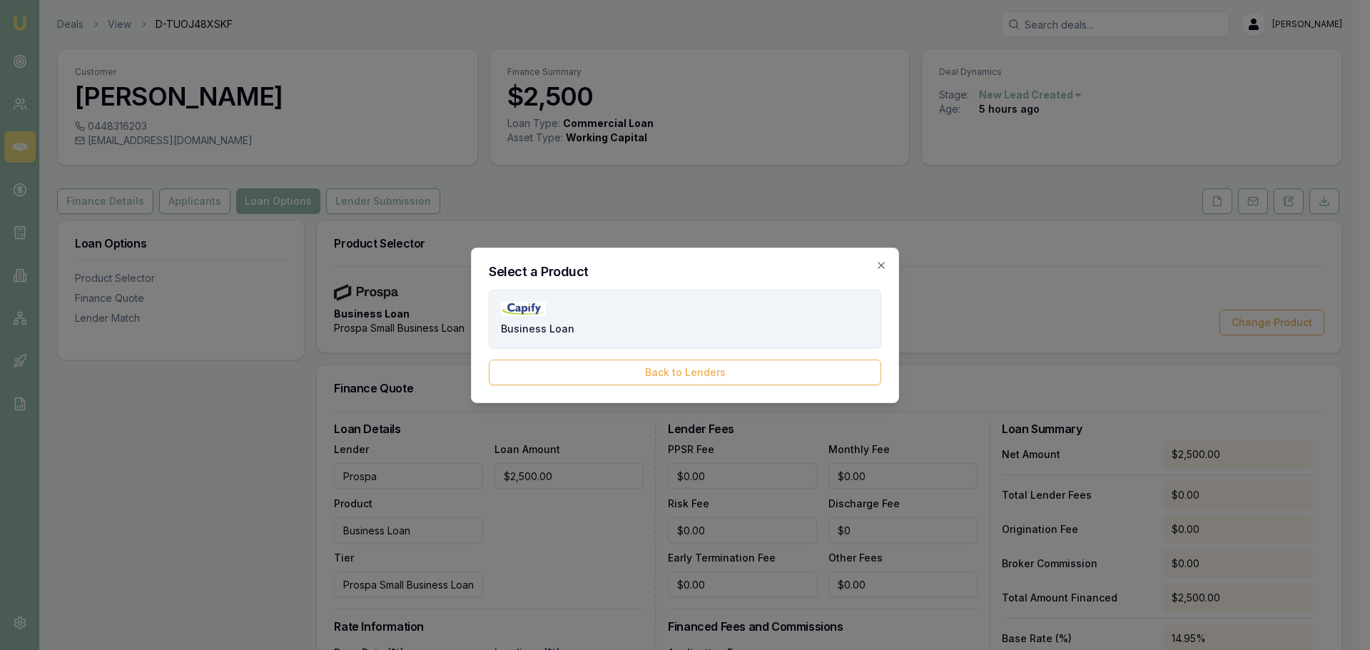
click at [555, 312] on button "Business Loan" at bounding box center [685, 319] width 393 height 59
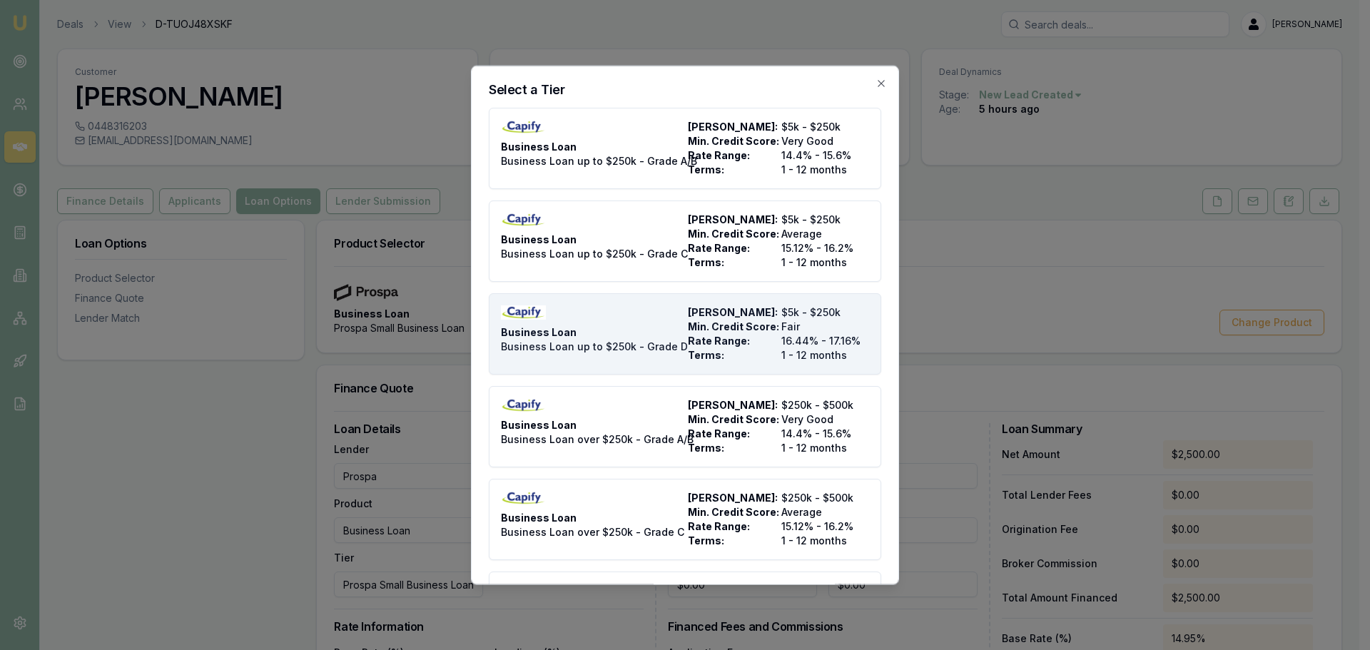
click at [693, 326] on span "Min. Credit Score:" at bounding box center [732, 326] width 88 height 14
type input "Capify"
type input "Business Loan up to $250k - Grade D"
type input "16.44"
type input "1"
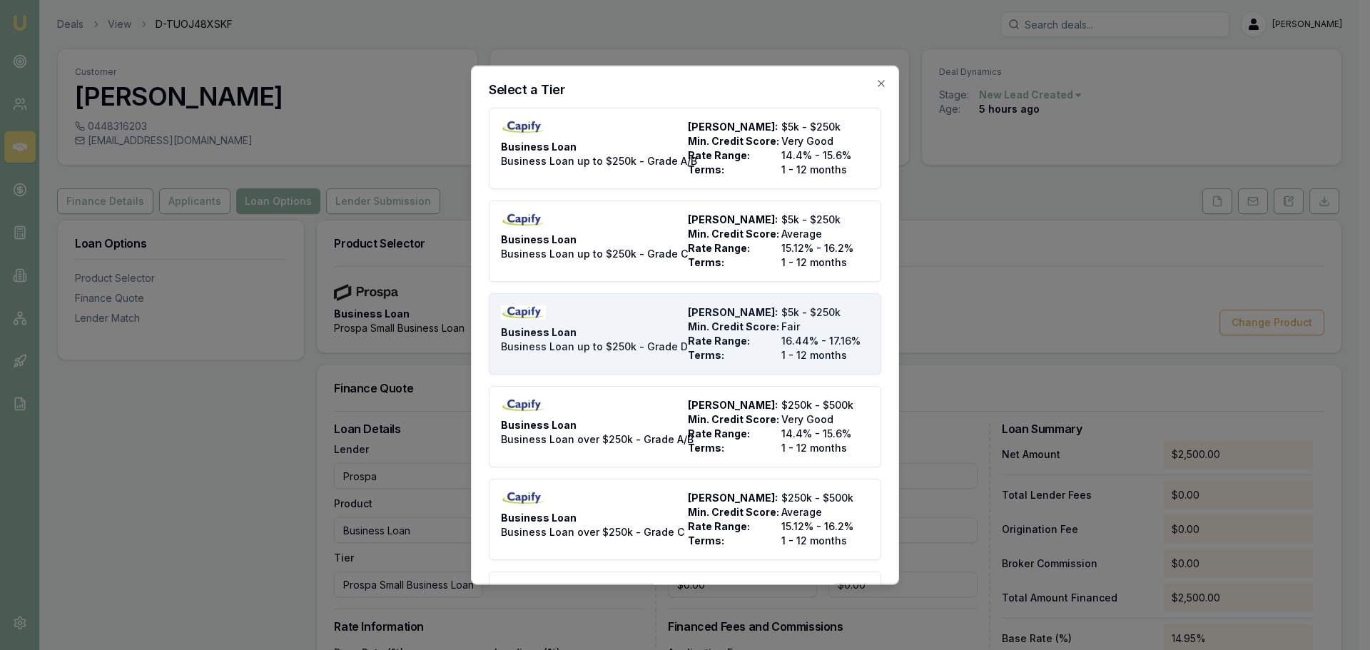
type input "$499"
type input "$949.00"
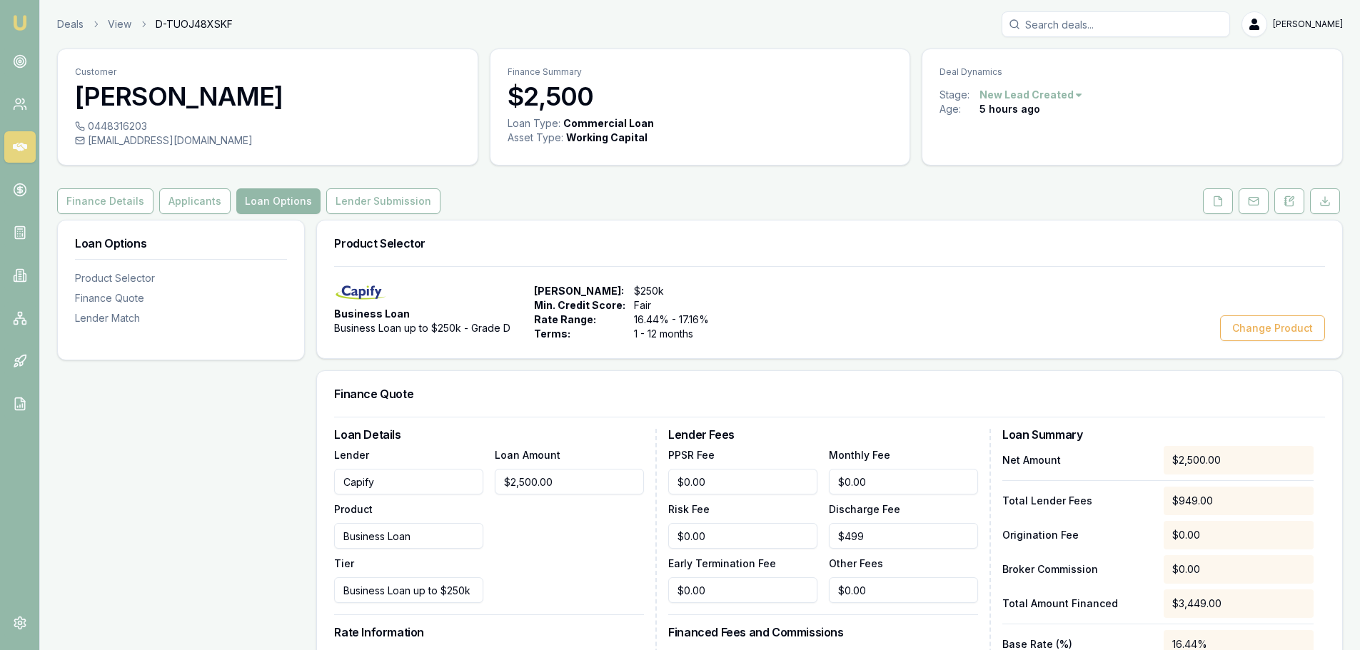
click at [814, 350] on div "Business Loan Business Loan up to $250k - Grade D Max Loan Amount: $250k Min. C…" at bounding box center [829, 312] width 1025 height 92
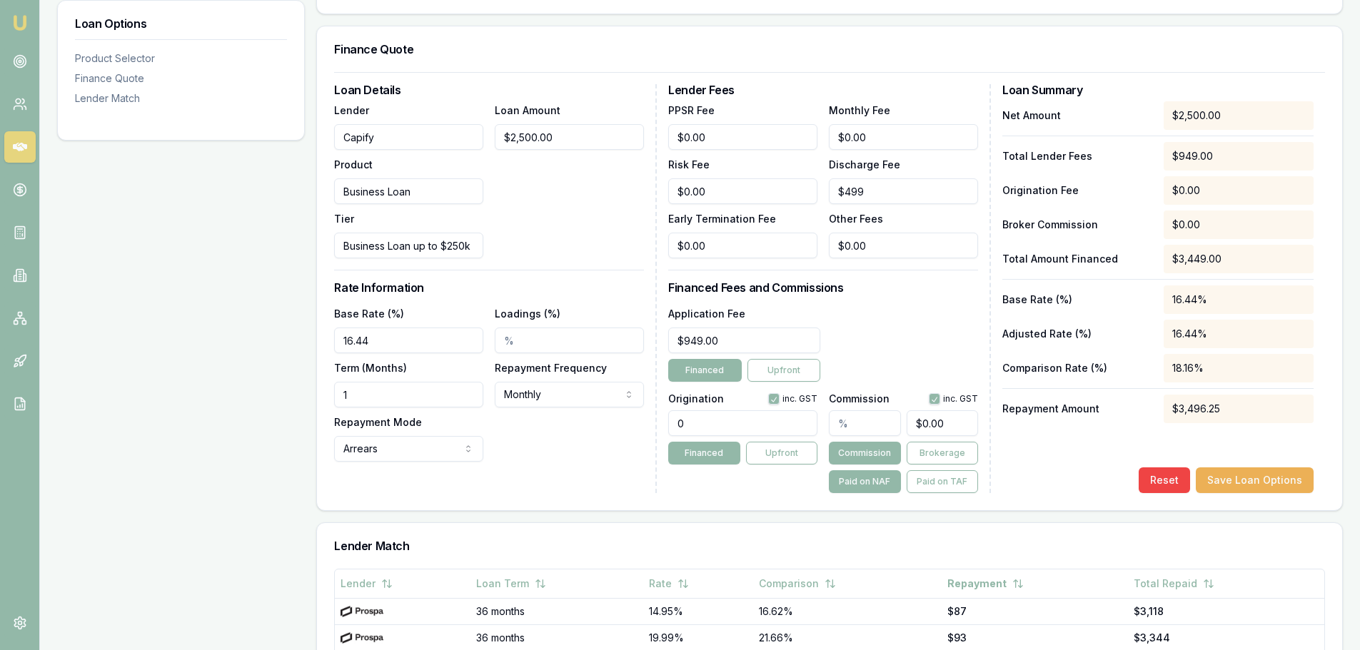
scroll to position [357, 0]
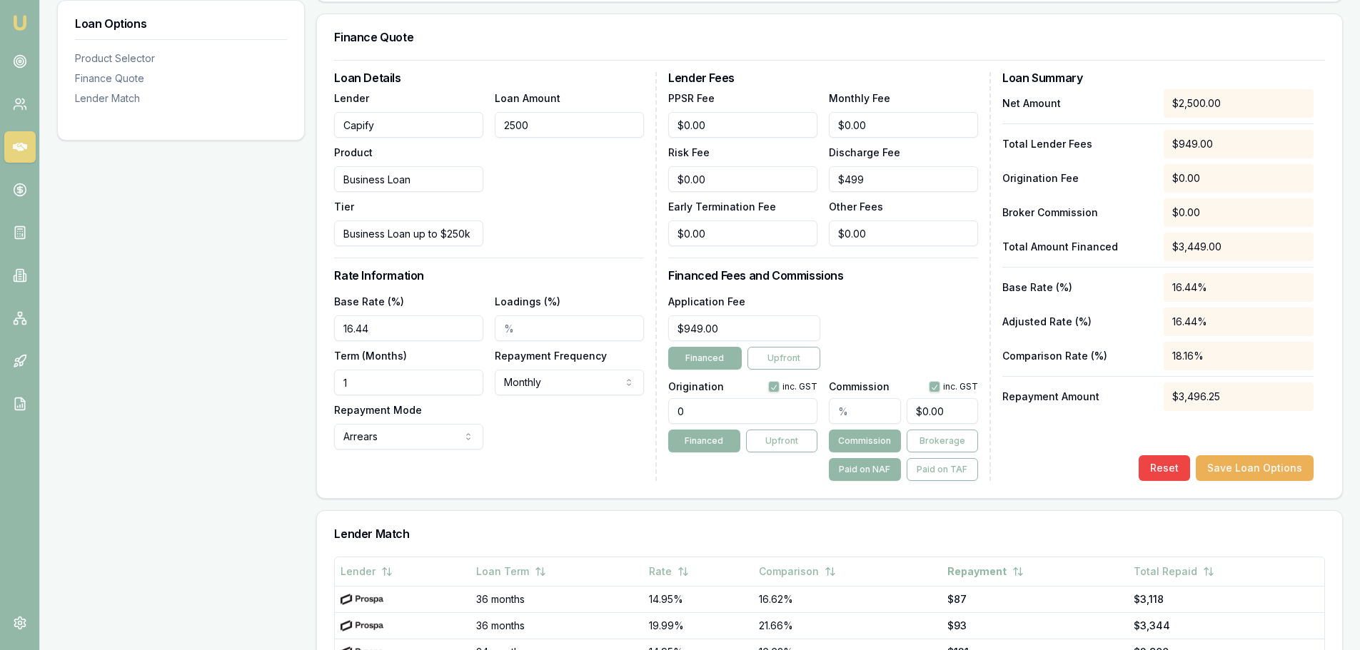
drag, startPoint x: 579, startPoint y: 128, endPoint x: 212, endPoint y: 157, distance: 368.0
click at [212, 157] on div "Loan Options Product Selector Finance Quote Lender Match Product Selector Busin…" at bounding box center [699, 388] width 1285 height 1051
type input "$10,000.00"
click at [581, 209] on div "Loan Amount $10,000.00" at bounding box center [569, 167] width 149 height 157
drag, startPoint x: 390, startPoint y: 386, endPoint x: 138, endPoint y: 382, distance: 252.7
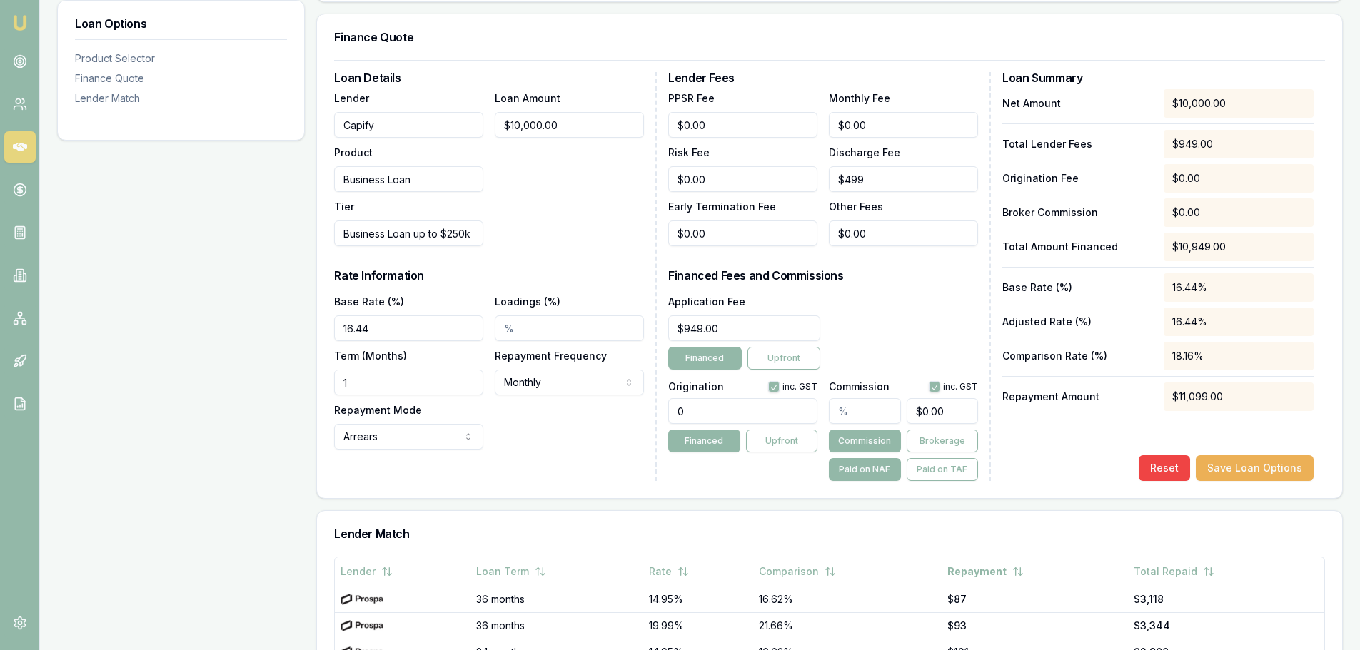
click at [155, 380] on div "Loan Options Product Selector Finance Quote Lender Match Product Selector Busin…" at bounding box center [699, 388] width 1285 height 1051
type input "12"
click at [126, 383] on div "Loan Options Product Selector Finance Quote Lender Match" at bounding box center [181, 388] width 248 height 1051
click at [1292, 468] on button "Save Loan Options" at bounding box center [1254, 468] width 118 height 26
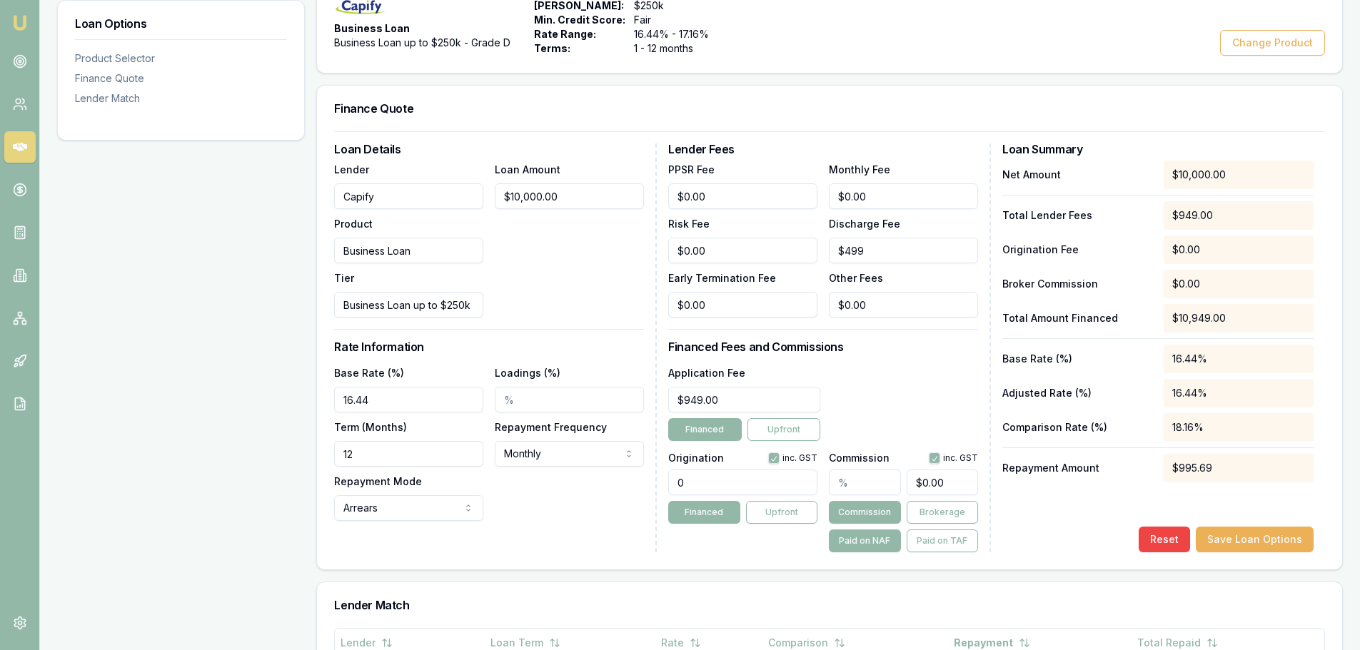
scroll to position [0, 0]
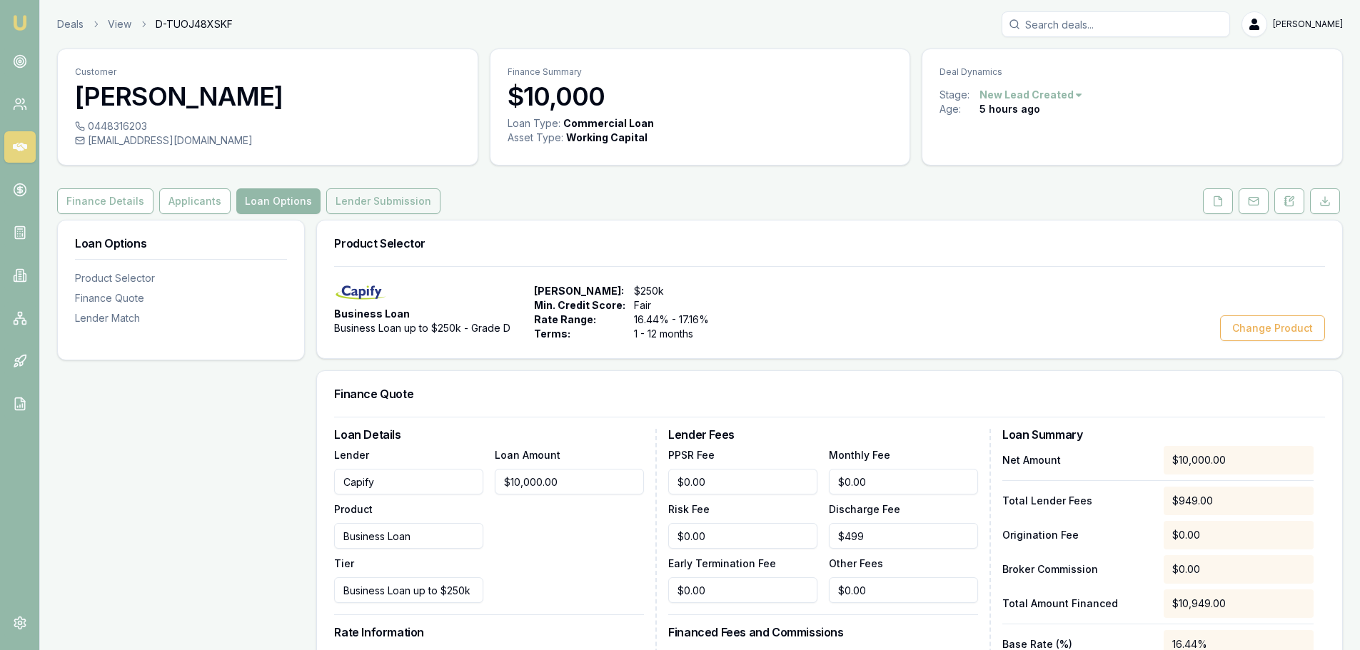
click at [393, 196] on button "Lender Submission" at bounding box center [383, 201] width 114 height 26
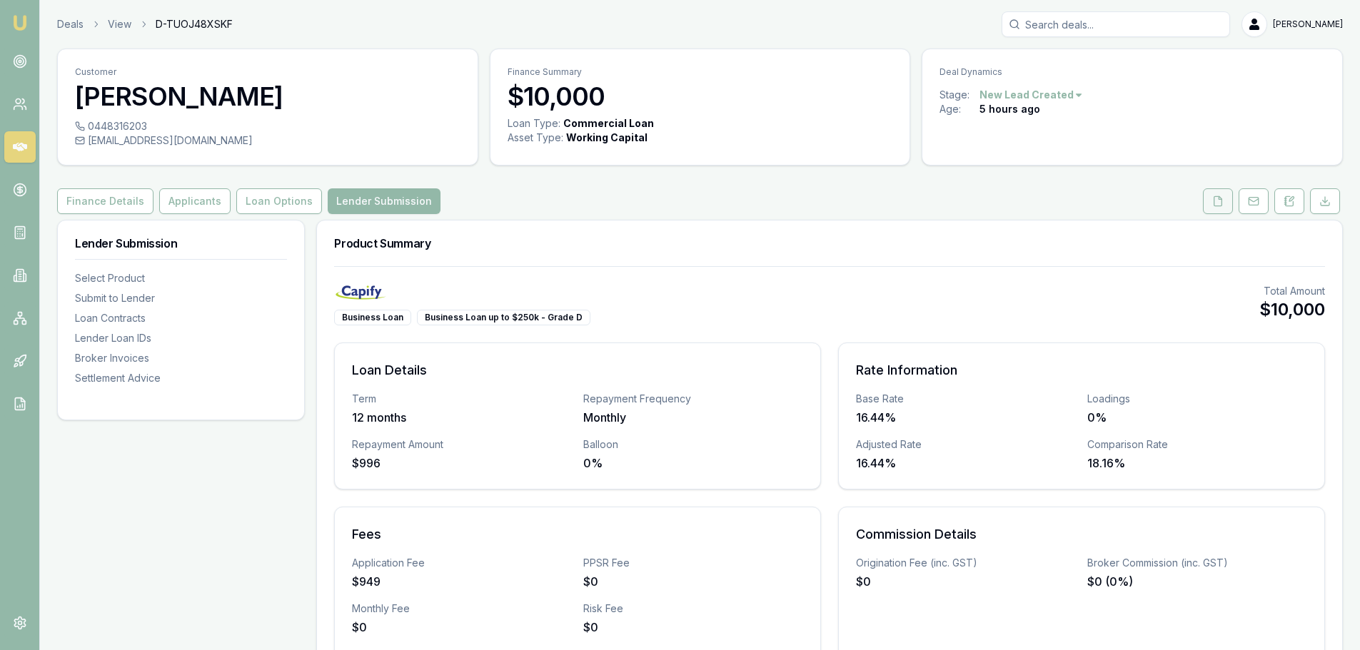
click at [1230, 200] on button at bounding box center [1218, 201] width 30 height 26
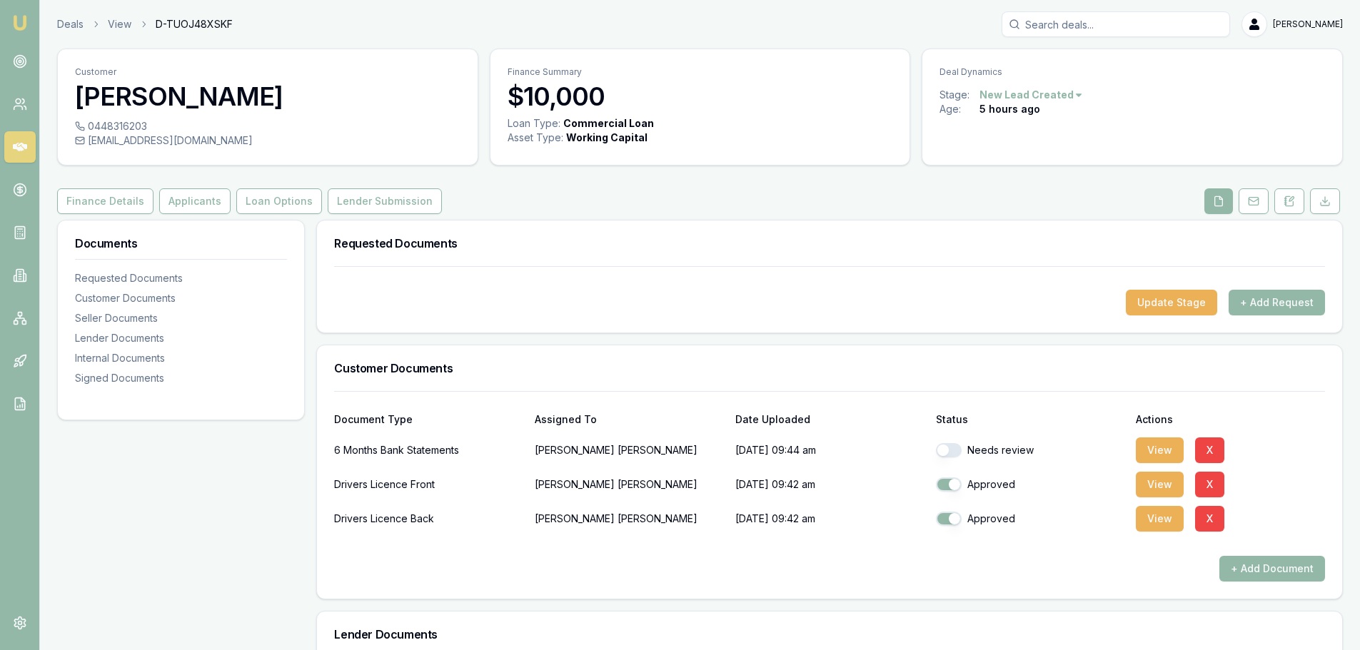
click at [953, 450] on button "button" at bounding box center [949, 450] width 26 height 14
checkbox input "true"
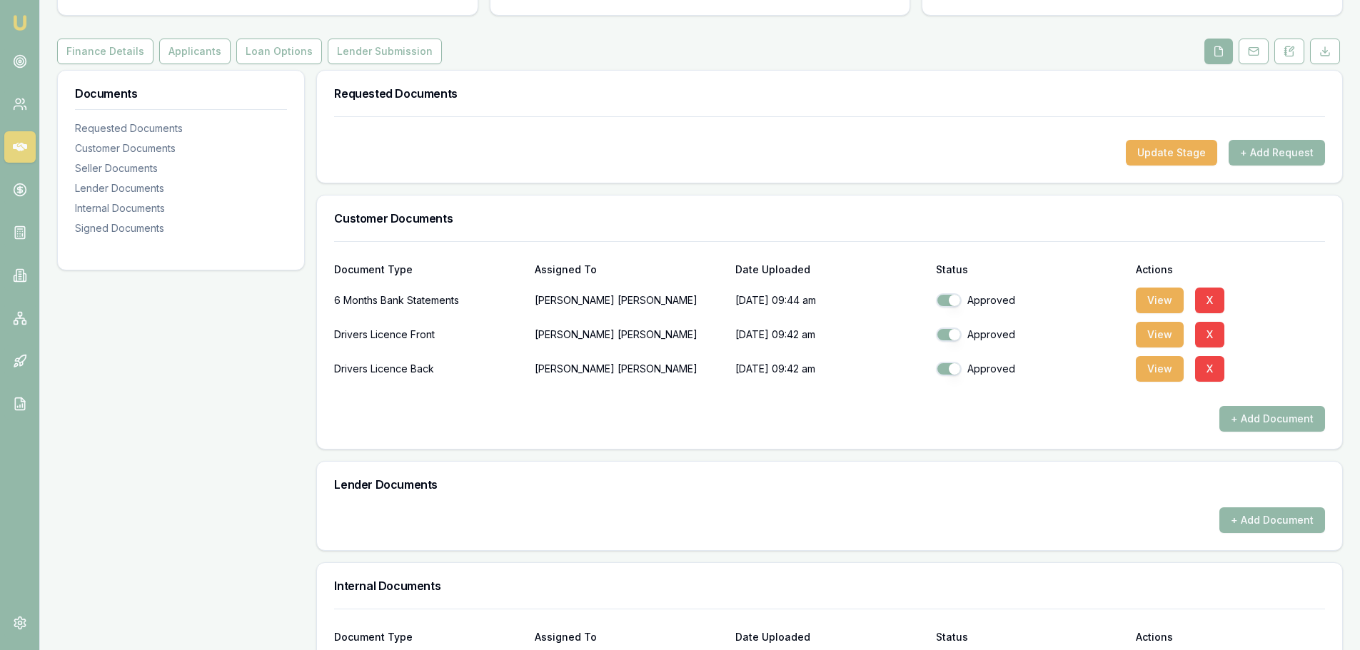
scroll to position [357, 0]
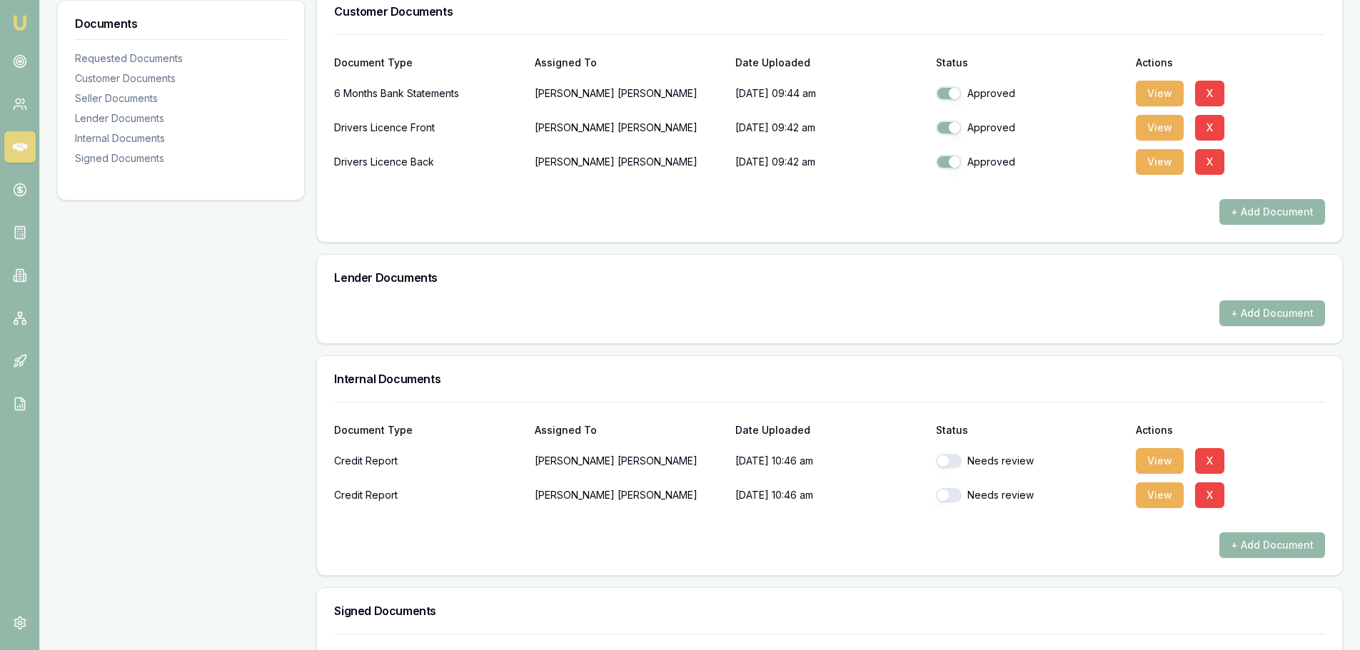
click at [956, 466] on button "button" at bounding box center [949, 461] width 26 height 14
checkbox input "true"
click at [959, 491] on button "button" at bounding box center [949, 495] width 26 height 14
checkbox input "true"
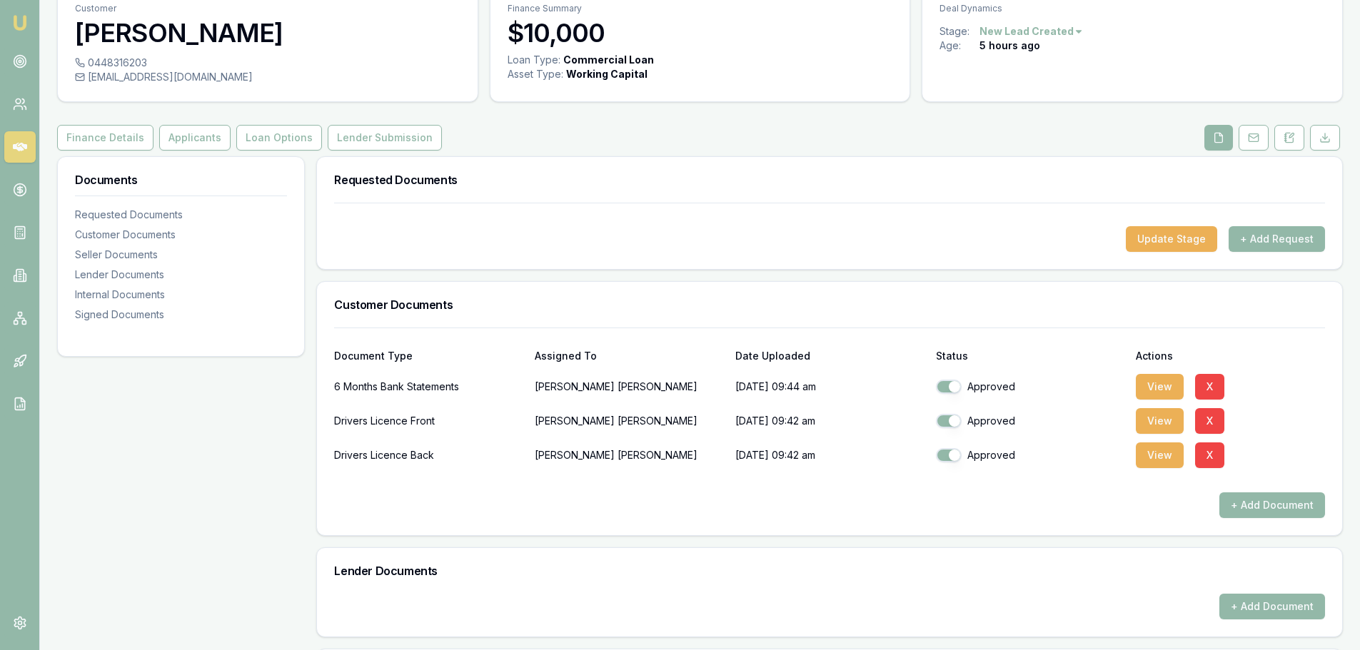
scroll to position [0, 0]
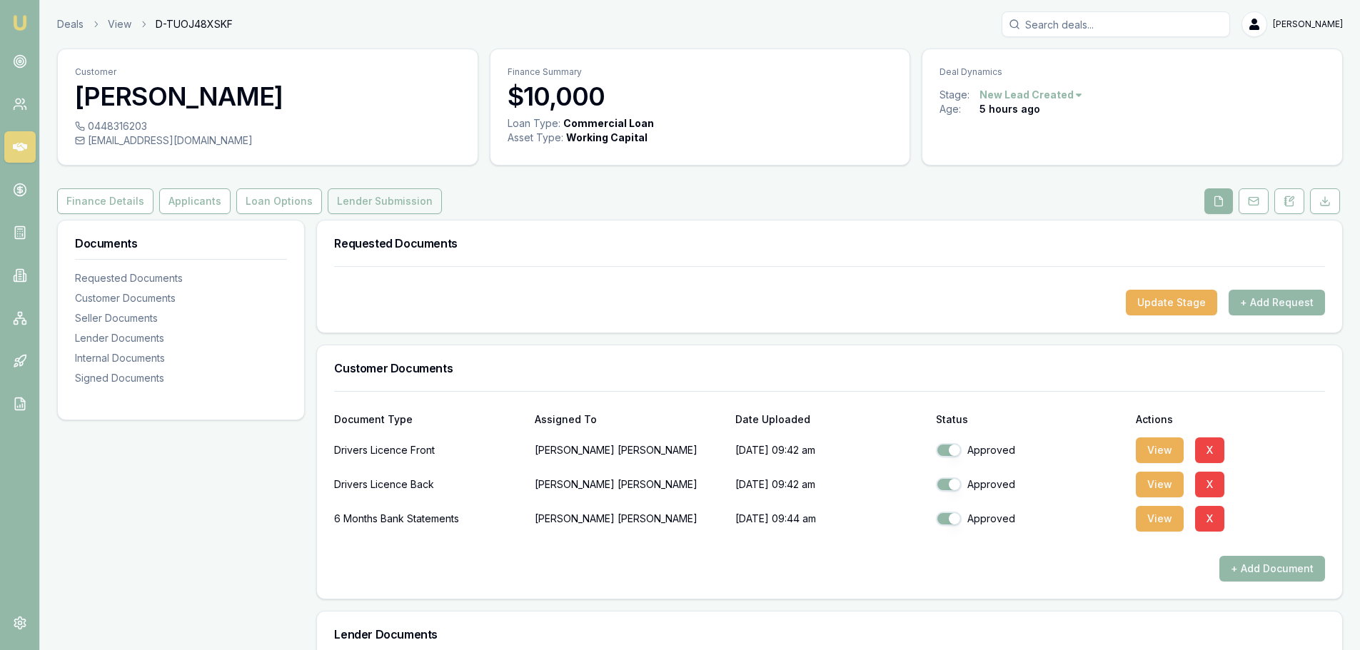
click at [351, 193] on button "Lender Submission" at bounding box center [385, 201] width 114 height 26
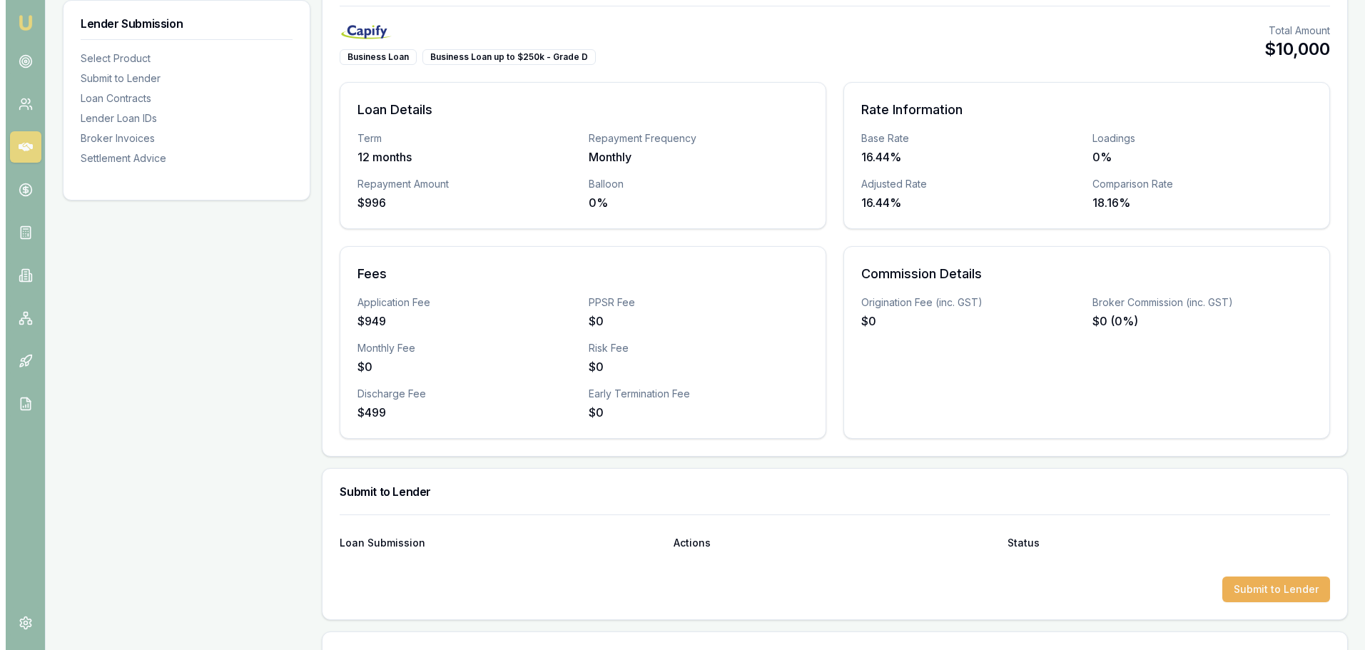
scroll to position [357, 0]
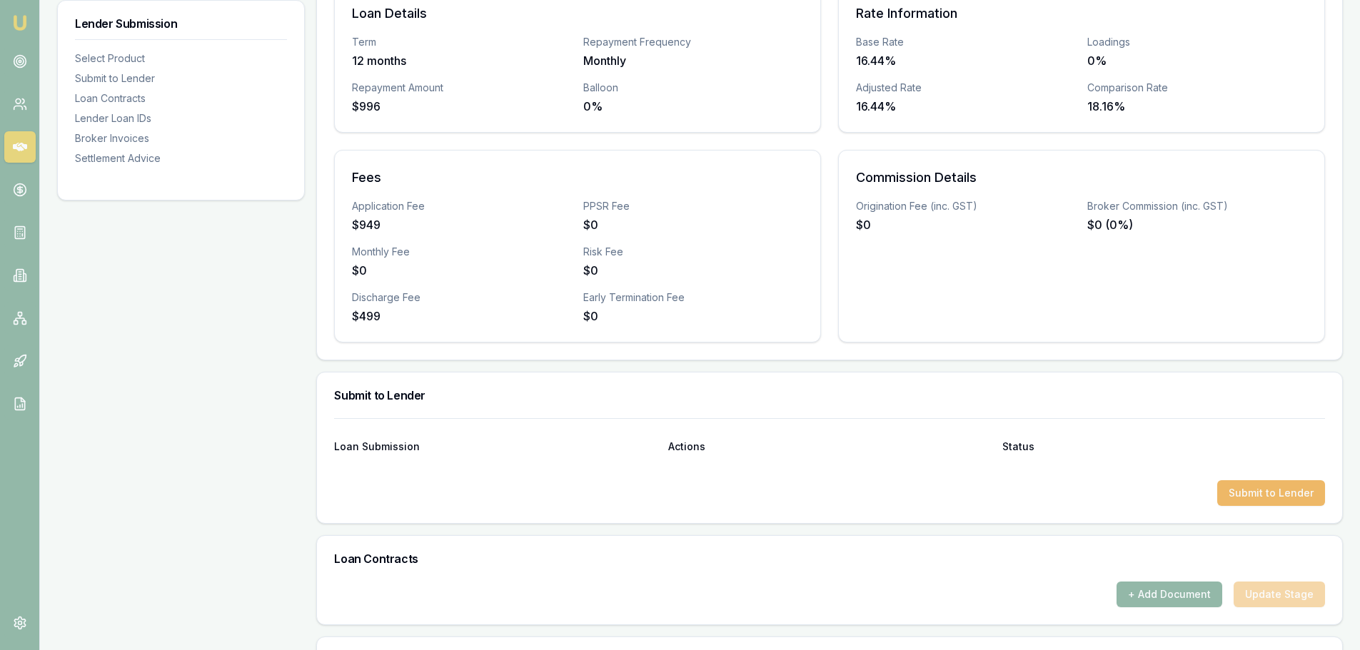
click at [1277, 492] on button "Submit to Lender" at bounding box center [1271, 493] width 108 height 26
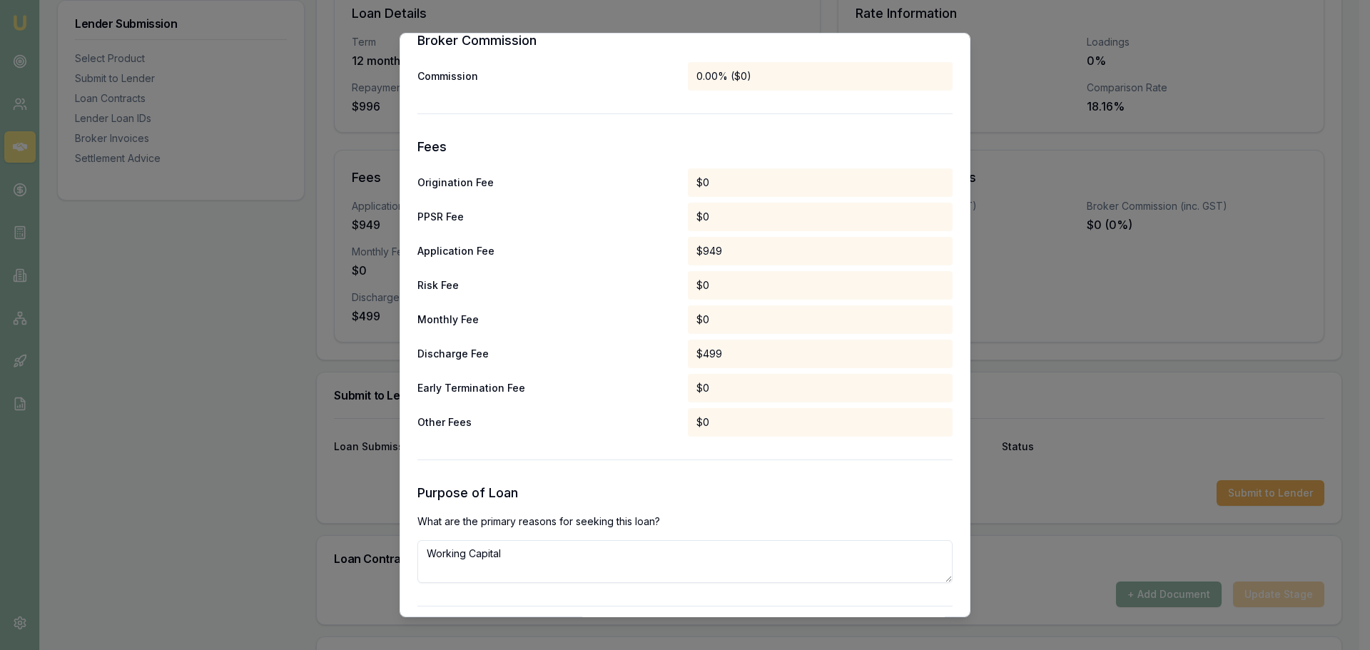
scroll to position [667, 0]
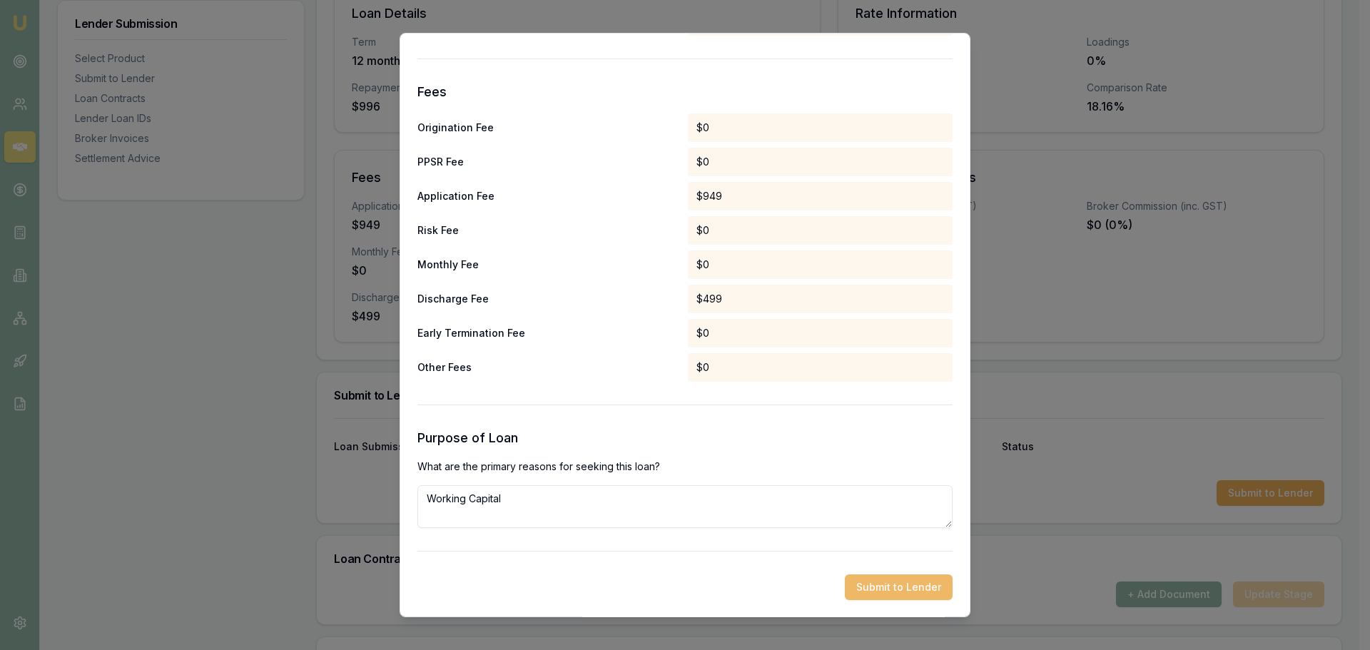
click at [926, 591] on button "Submit to Lender" at bounding box center [899, 588] width 108 height 26
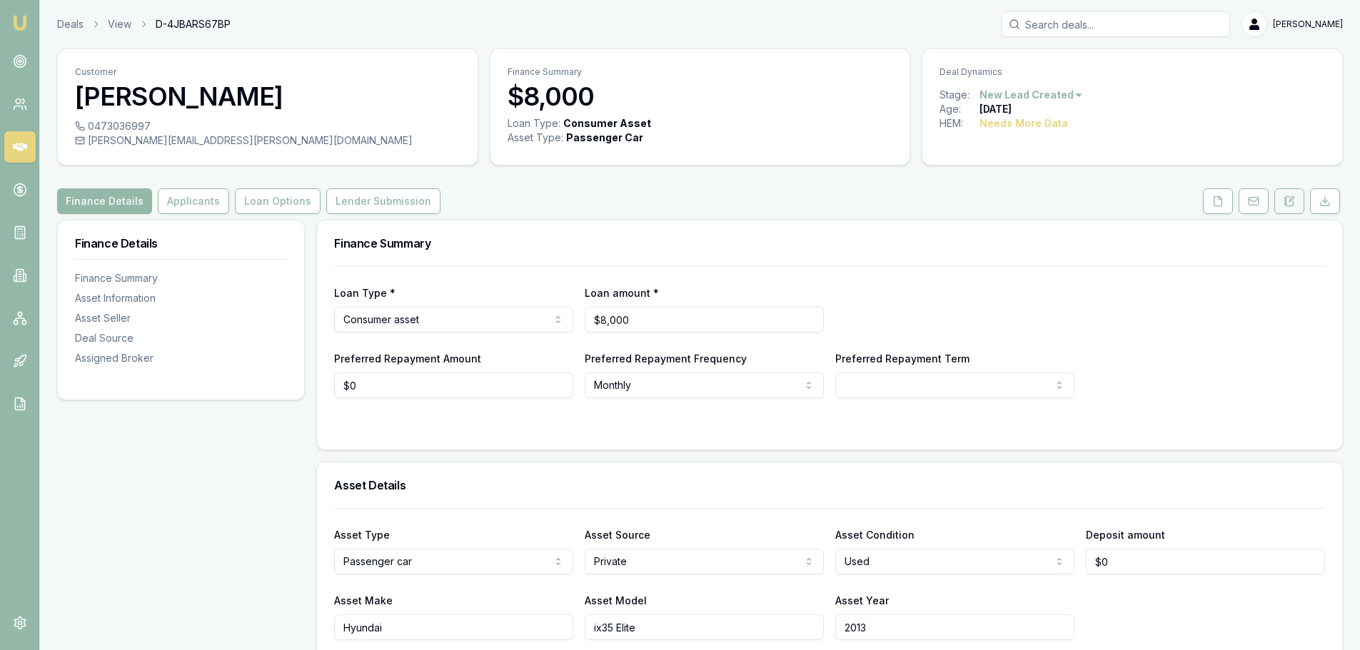
click at [1296, 198] on button at bounding box center [1289, 201] width 30 height 26
click at [1295, 198] on button at bounding box center [1289, 201] width 30 height 26
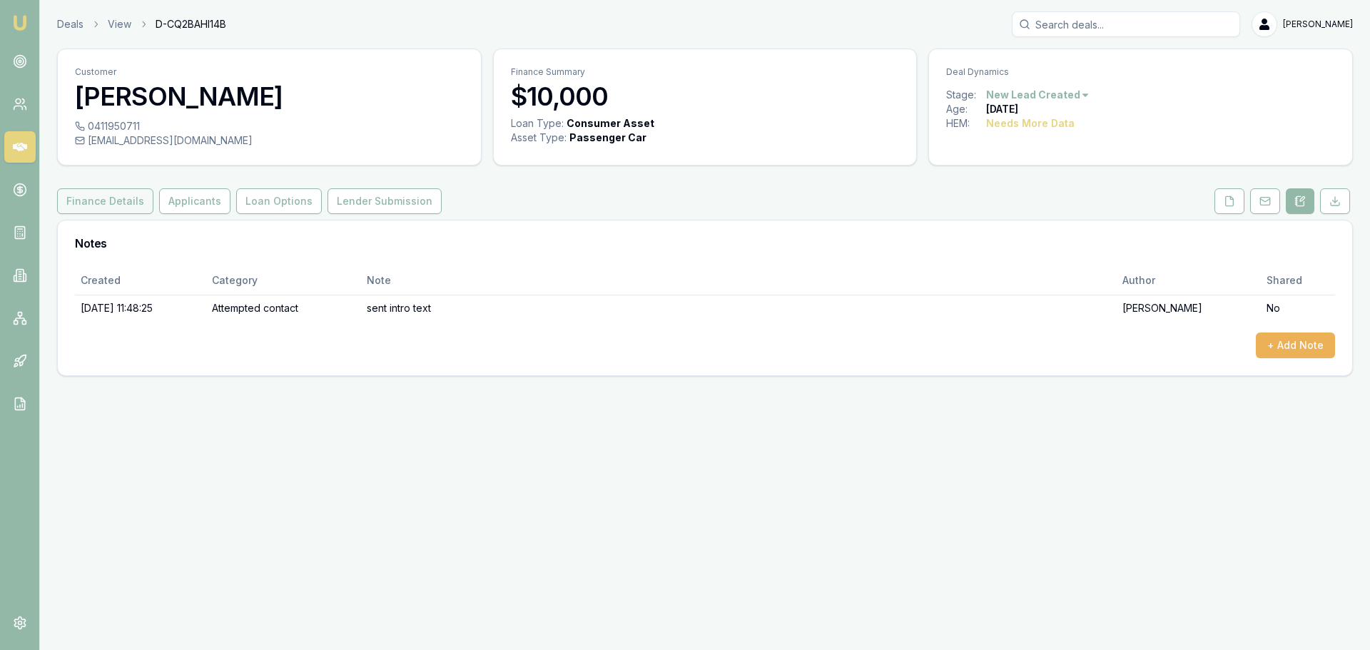
click at [128, 201] on button "Finance Details" at bounding box center [105, 201] width 96 height 26
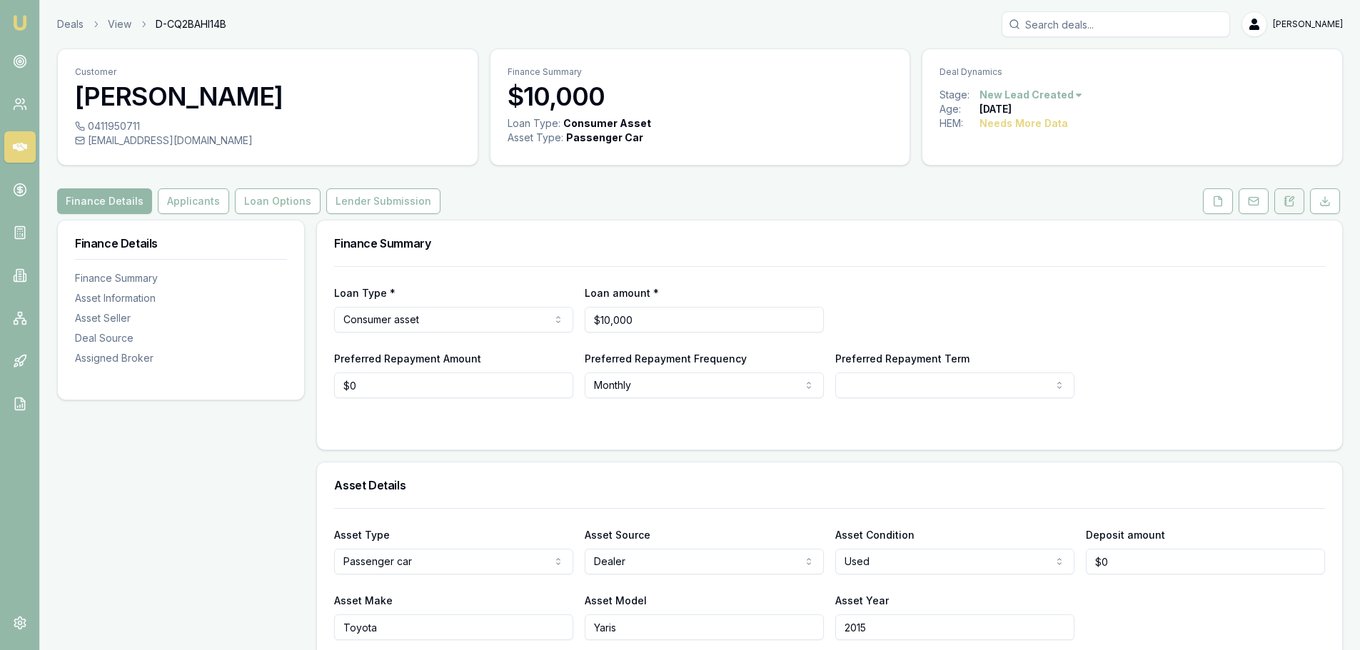
click at [1292, 201] on icon at bounding box center [1288, 201] width 11 height 11
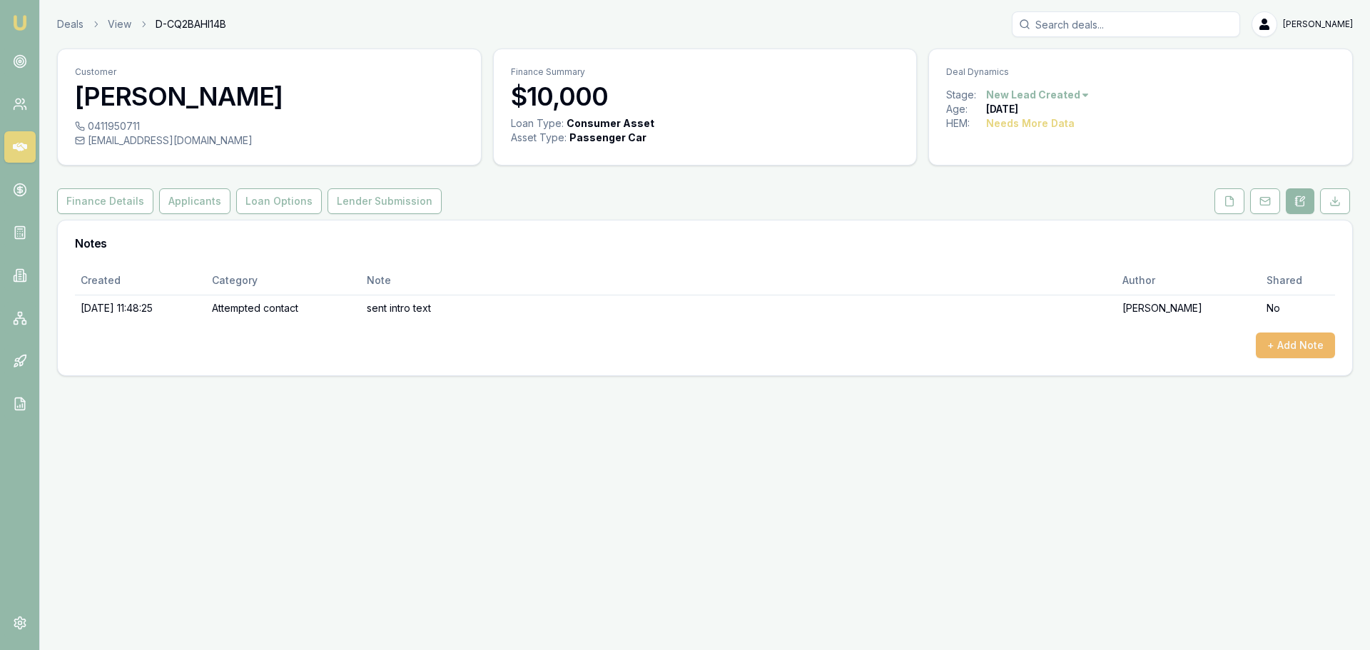
click at [1291, 340] on button "+ Add Note" at bounding box center [1295, 346] width 79 height 26
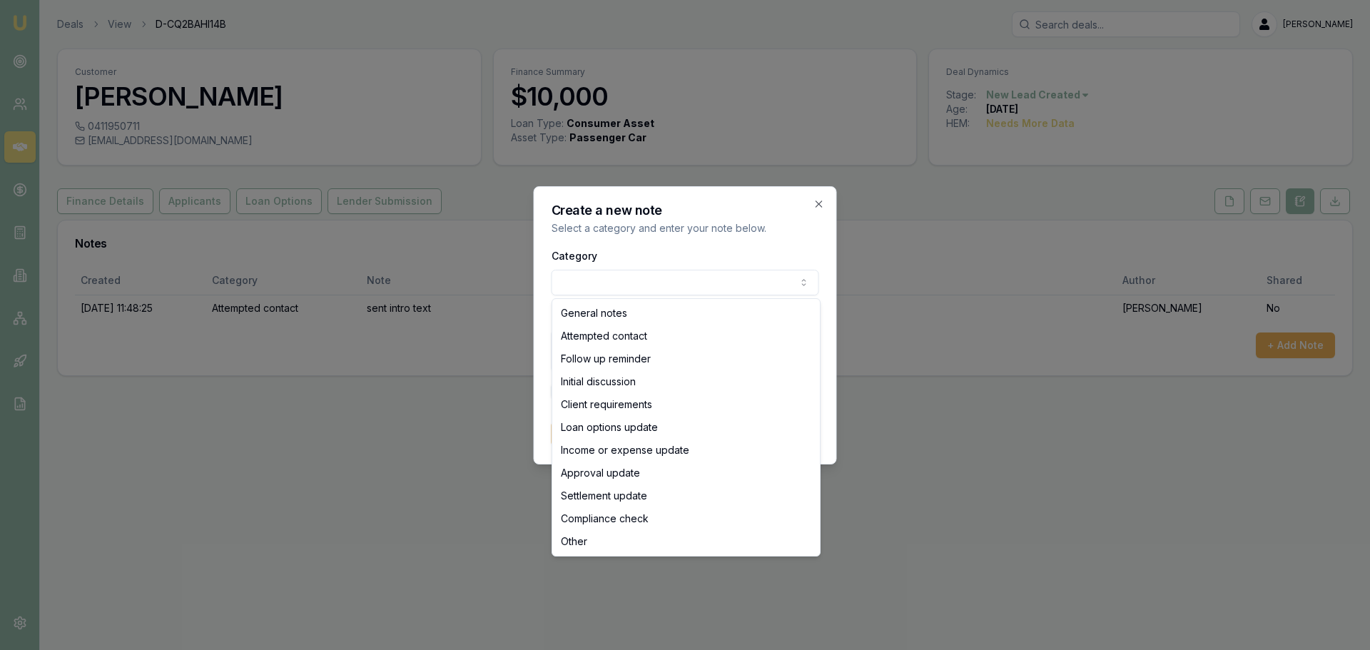
click at [682, 281] on body "Emu Broker Deals View D-CQ2BAHI14B Erin Shield Toggle Menu Customer DARCIE AMOS…" at bounding box center [685, 325] width 1370 height 650
select select "ATTEMPTED_CONTACT"
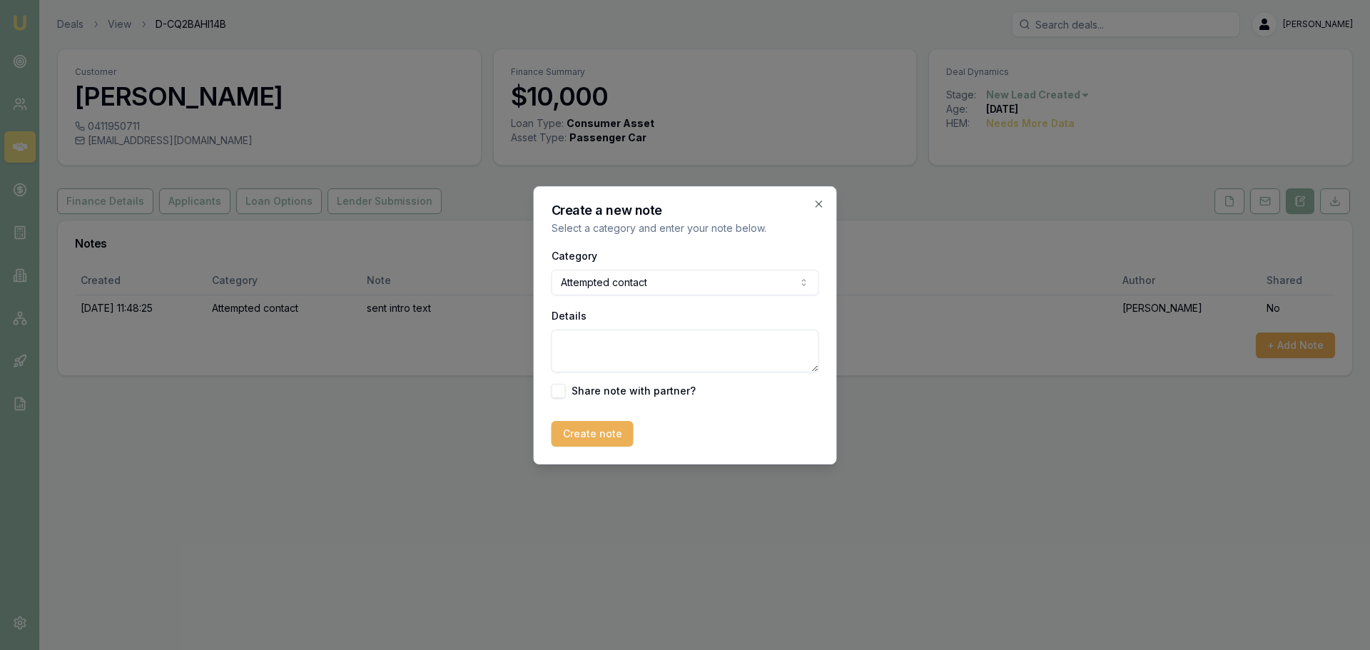
click at [638, 338] on textarea "Details" at bounding box center [686, 351] width 268 height 43
click at [714, 343] on textarea "left vm and" at bounding box center [686, 351] width 268 height 43
type textarea "left vm and sent text"
click at [610, 429] on button "Create note" at bounding box center [593, 434] width 82 height 26
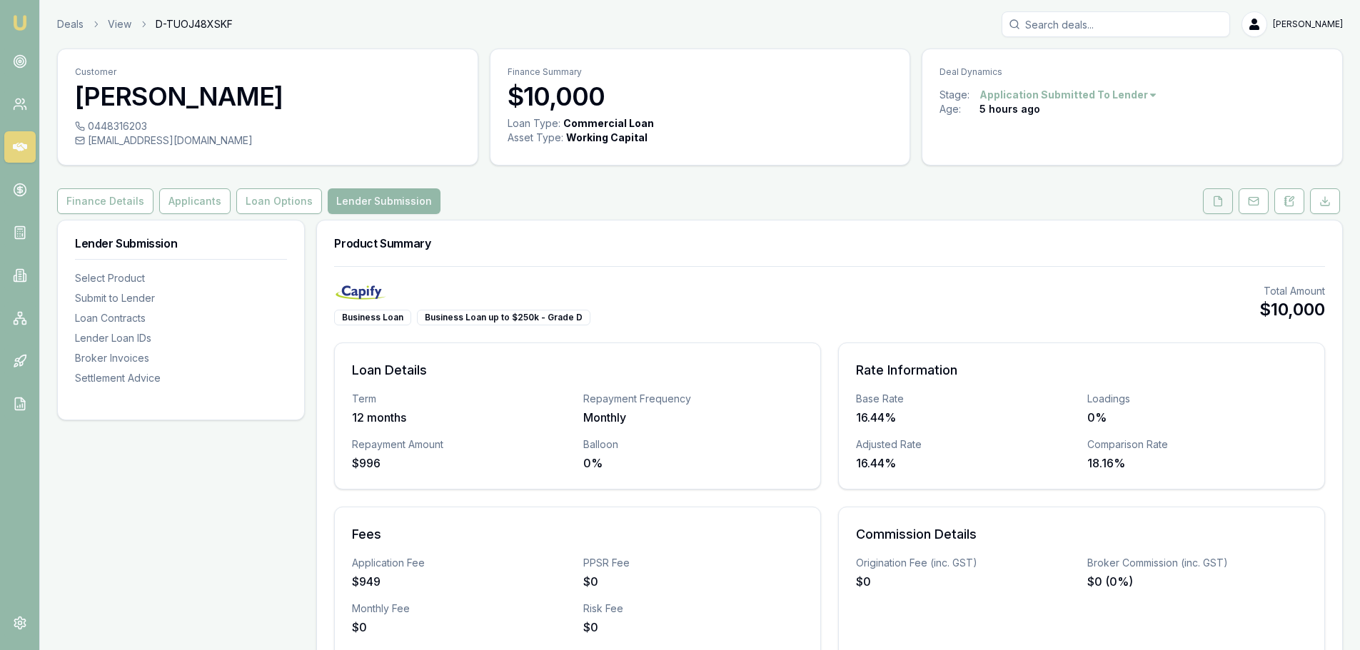
click at [1228, 197] on button at bounding box center [1218, 201] width 30 height 26
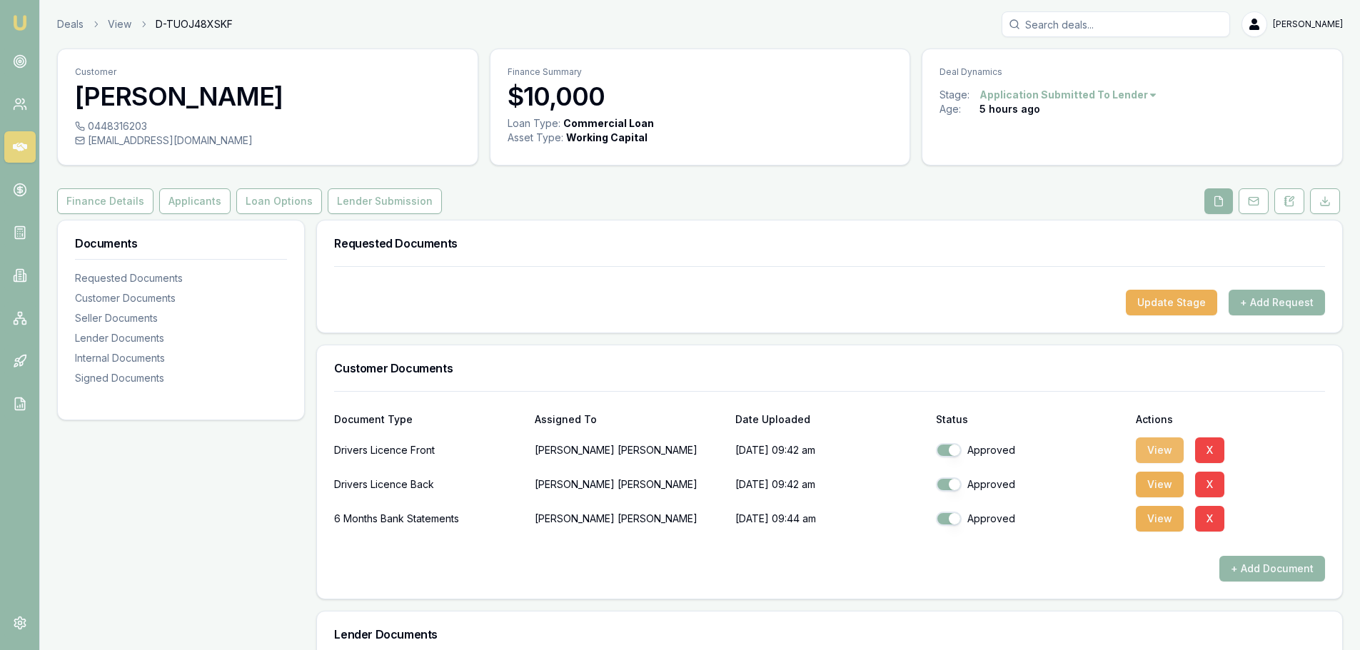
click at [1165, 450] on button "View" at bounding box center [1160, 451] width 48 height 26
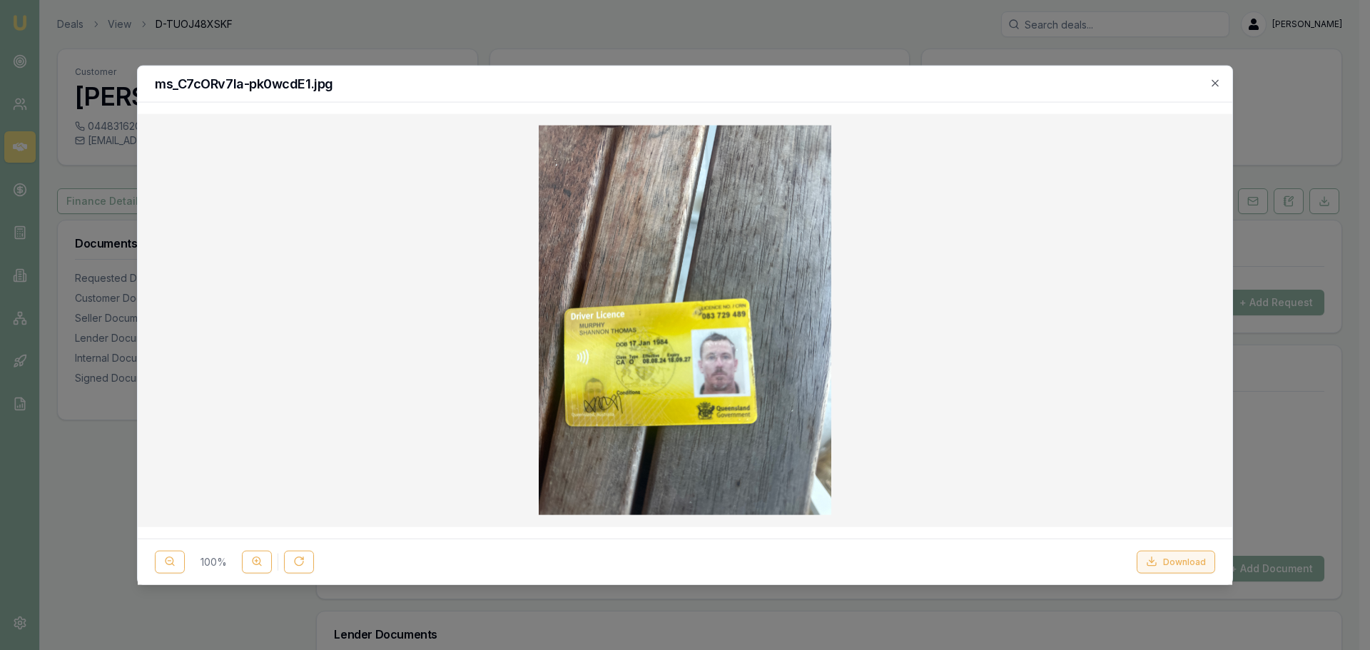
click at [1172, 562] on button "Download" at bounding box center [1176, 561] width 79 height 23
click at [1213, 83] on icon "button" at bounding box center [1215, 82] width 11 height 11
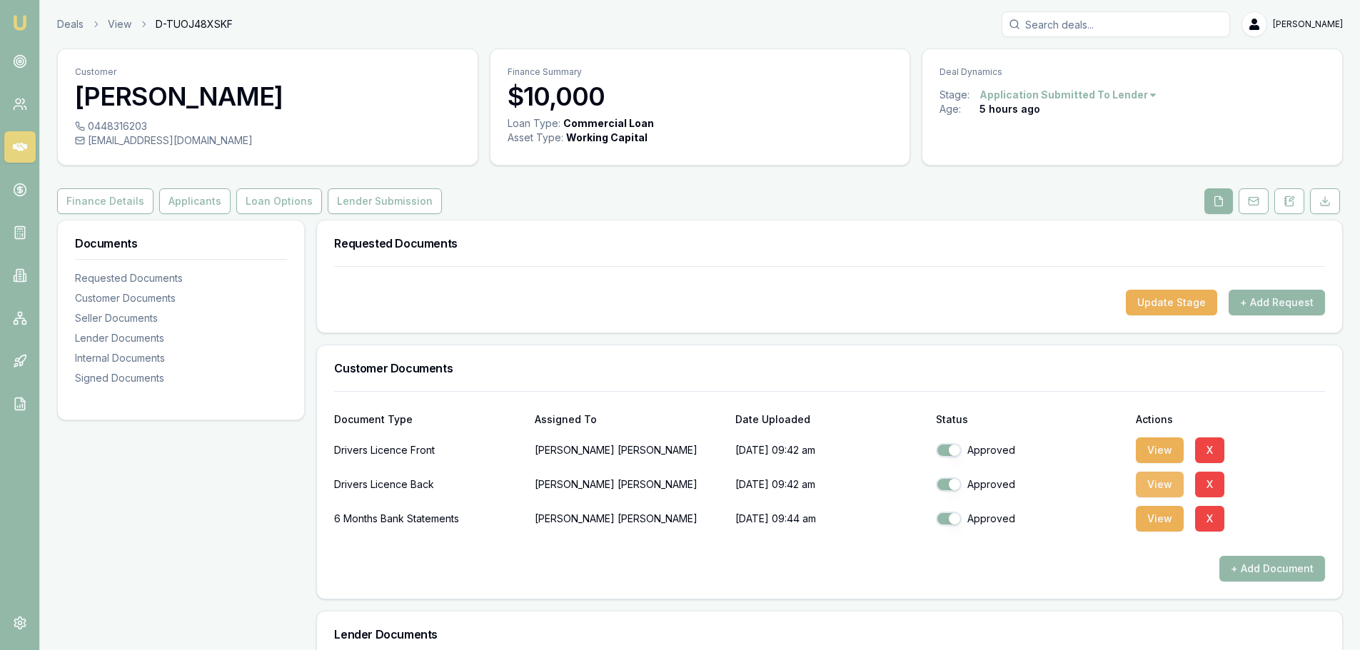
click at [1158, 480] on button "View" at bounding box center [1160, 485] width 48 height 26
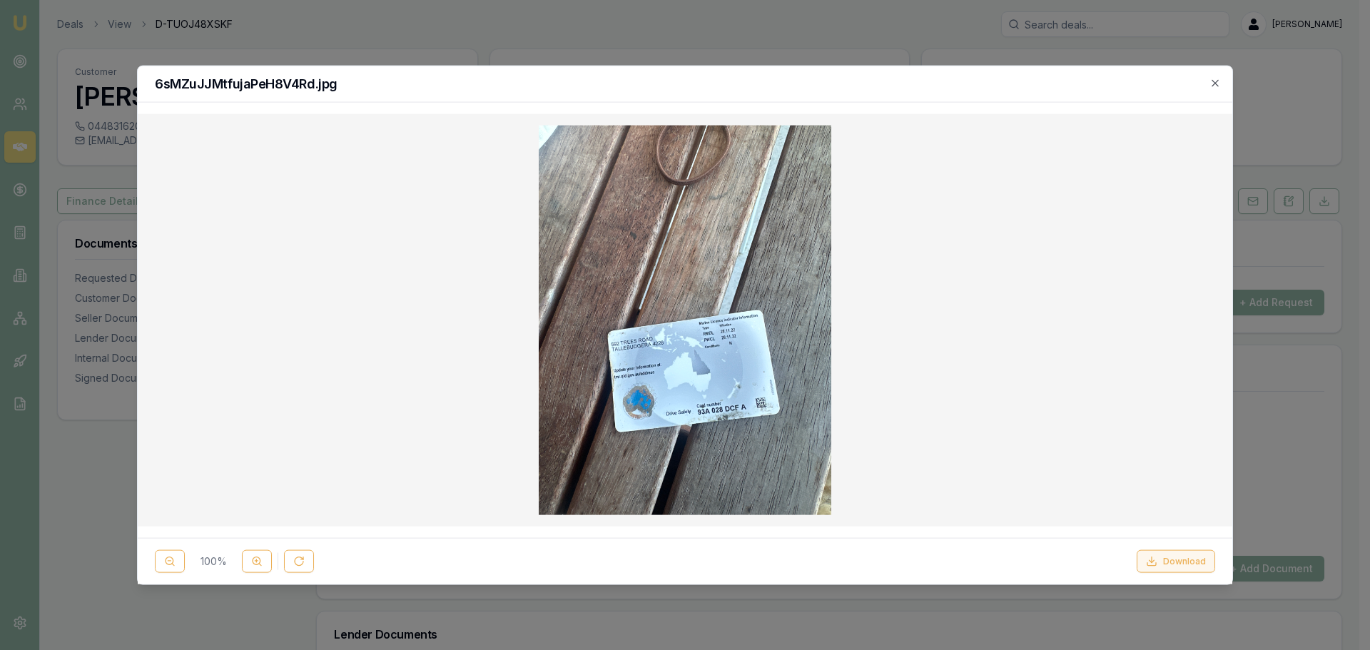
click at [1187, 560] on button "Download" at bounding box center [1176, 561] width 79 height 23
click at [1218, 80] on icon "button" at bounding box center [1215, 82] width 11 height 11
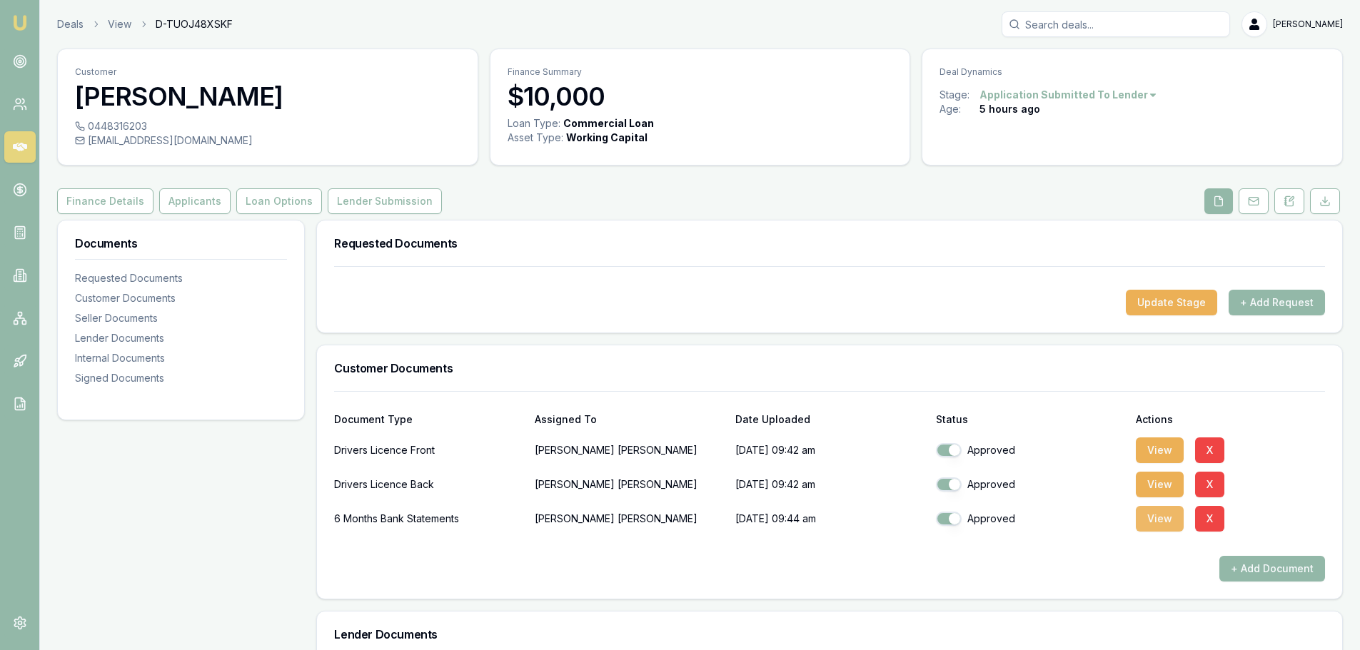
click at [1151, 525] on button "View" at bounding box center [1160, 519] width 48 height 26
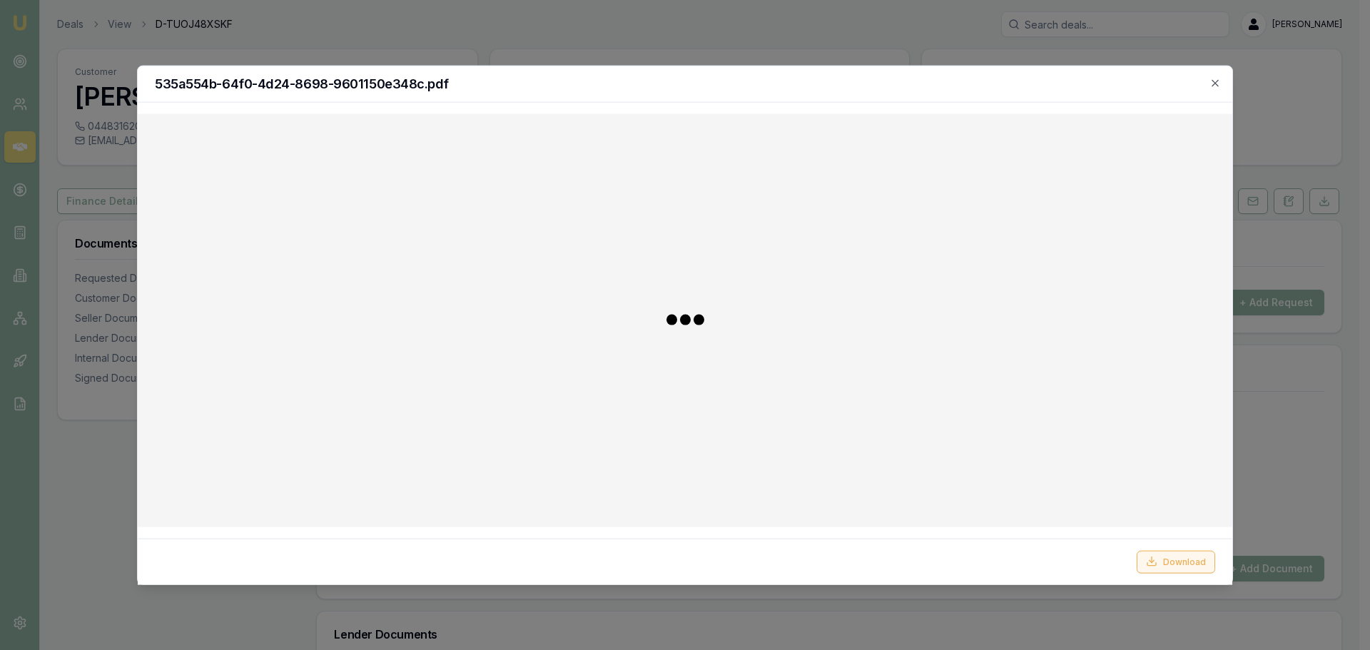
click at [1192, 562] on button "Download" at bounding box center [1176, 561] width 79 height 23
click at [1218, 81] on icon "button" at bounding box center [1215, 82] width 11 height 11
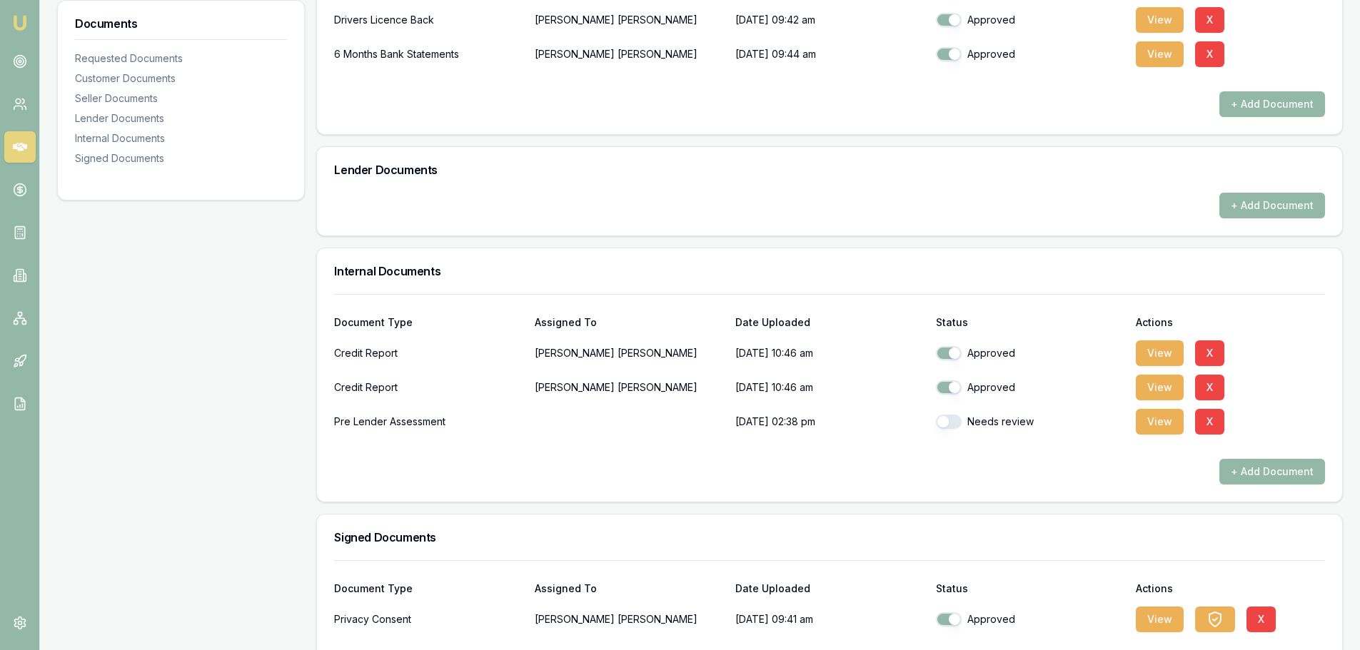
scroll to position [526, 0]
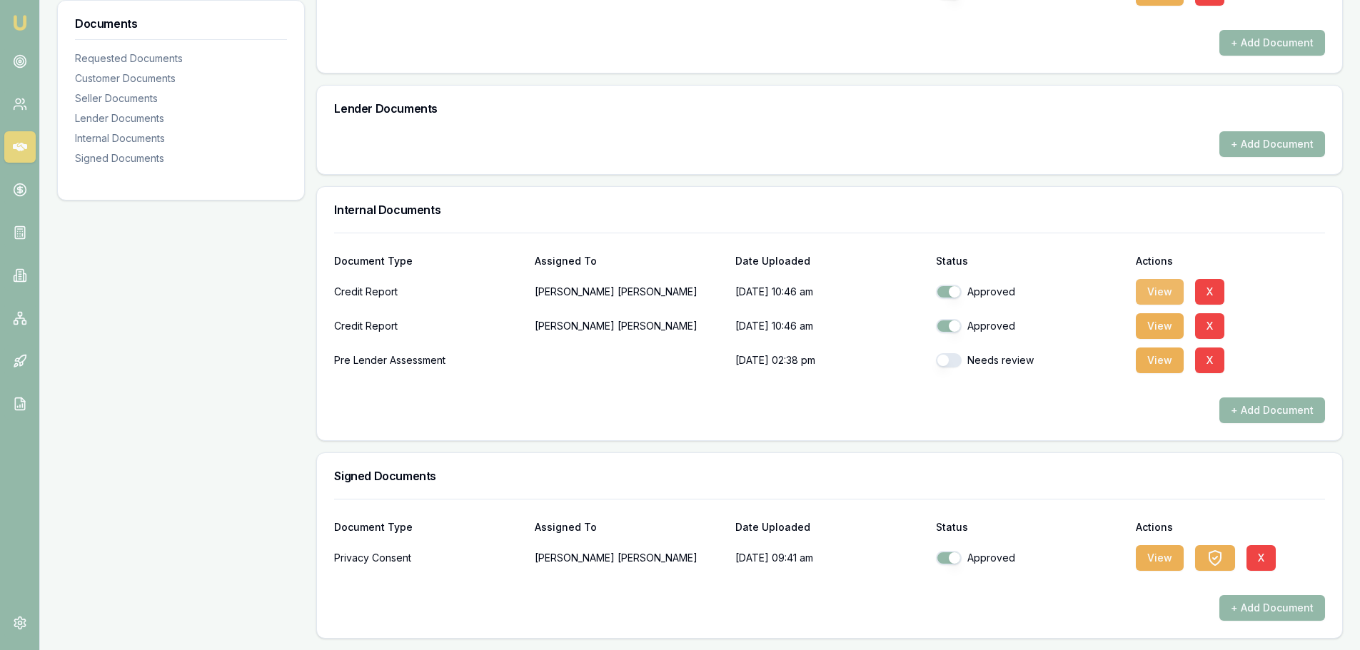
click at [1160, 287] on button "View" at bounding box center [1160, 292] width 48 height 26
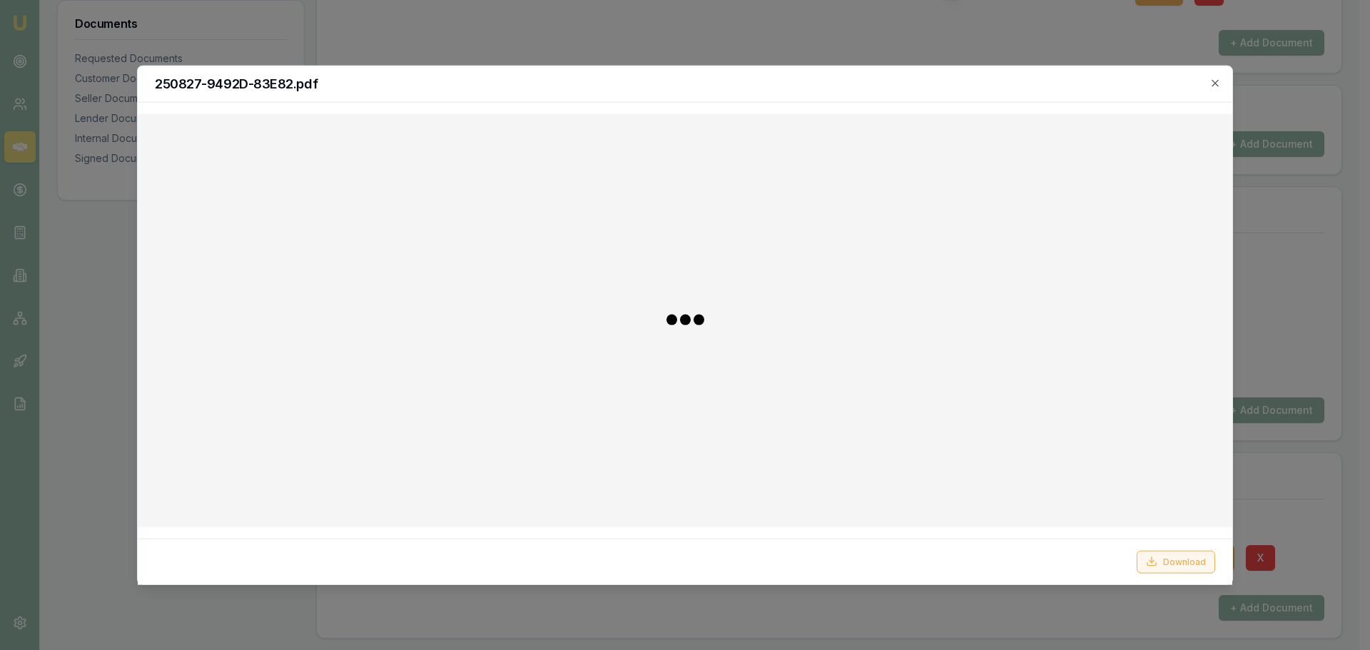
click at [1194, 562] on button "Download" at bounding box center [1176, 561] width 79 height 23
click at [1215, 84] on icon "button" at bounding box center [1215, 82] width 6 height 6
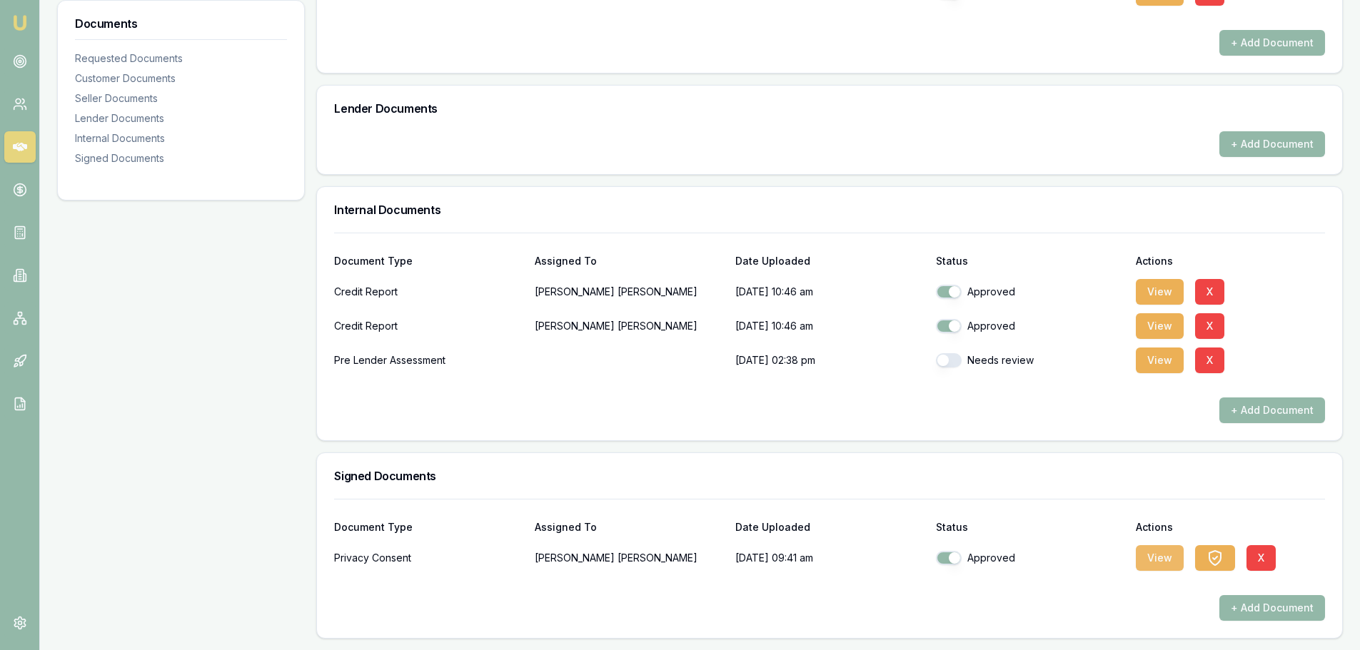
click at [1146, 556] on button "View" at bounding box center [1160, 558] width 48 height 26
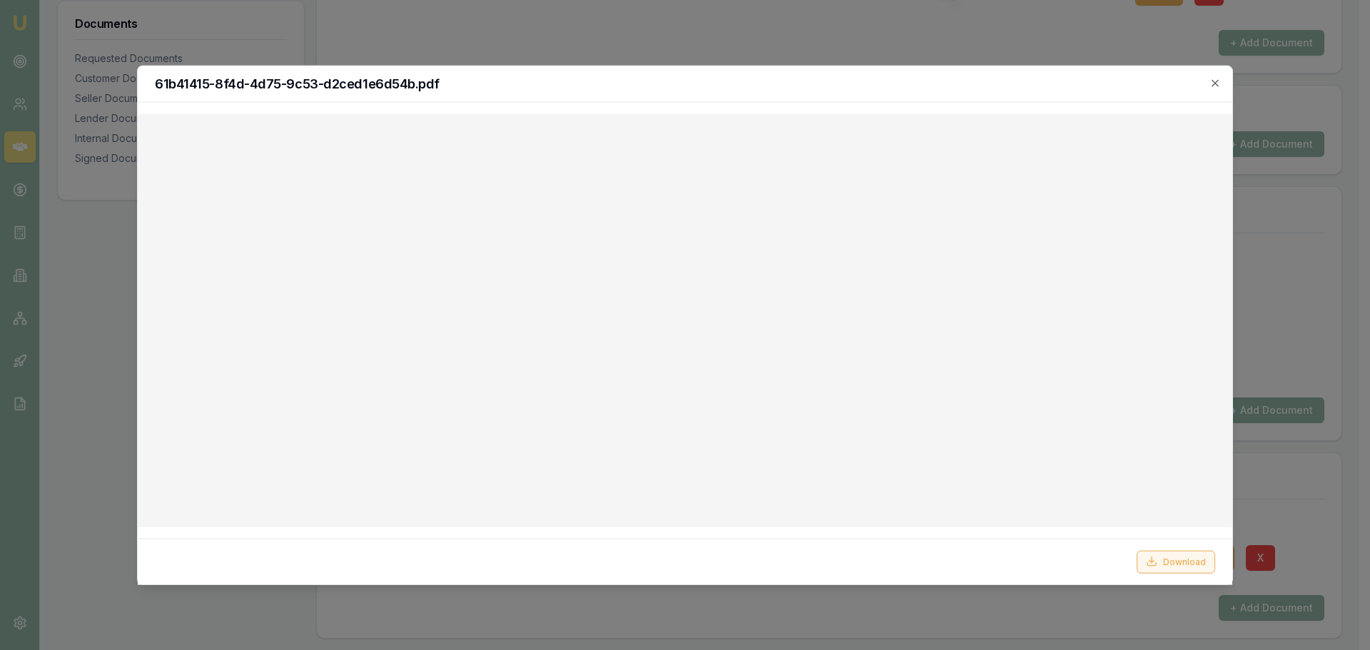
click at [1165, 558] on button "Download" at bounding box center [1176, 561] width 79 height 23
drag, startPoint x: 1217, startPoint y: 84, endPoint x: 1193, endPoint y: 130, distance: 52.4
click at [1217, 83] on icon "button" at bounding box center [1215, 82] width 11 height 11
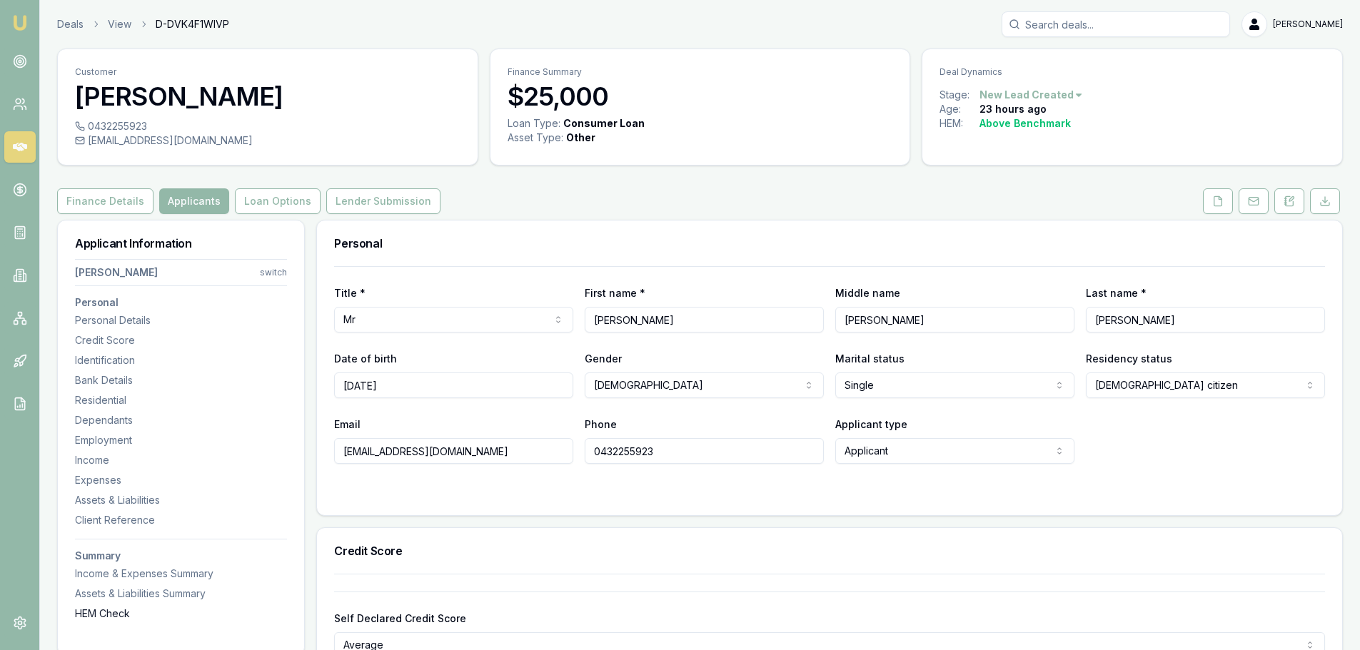
click at [104, 612] on div "HEM Check" at bounding box center [181, 614] width 212 height 14
click at [382, 208] on button "Lender Submission" at bounding box center [383, 201] width 114 height 26
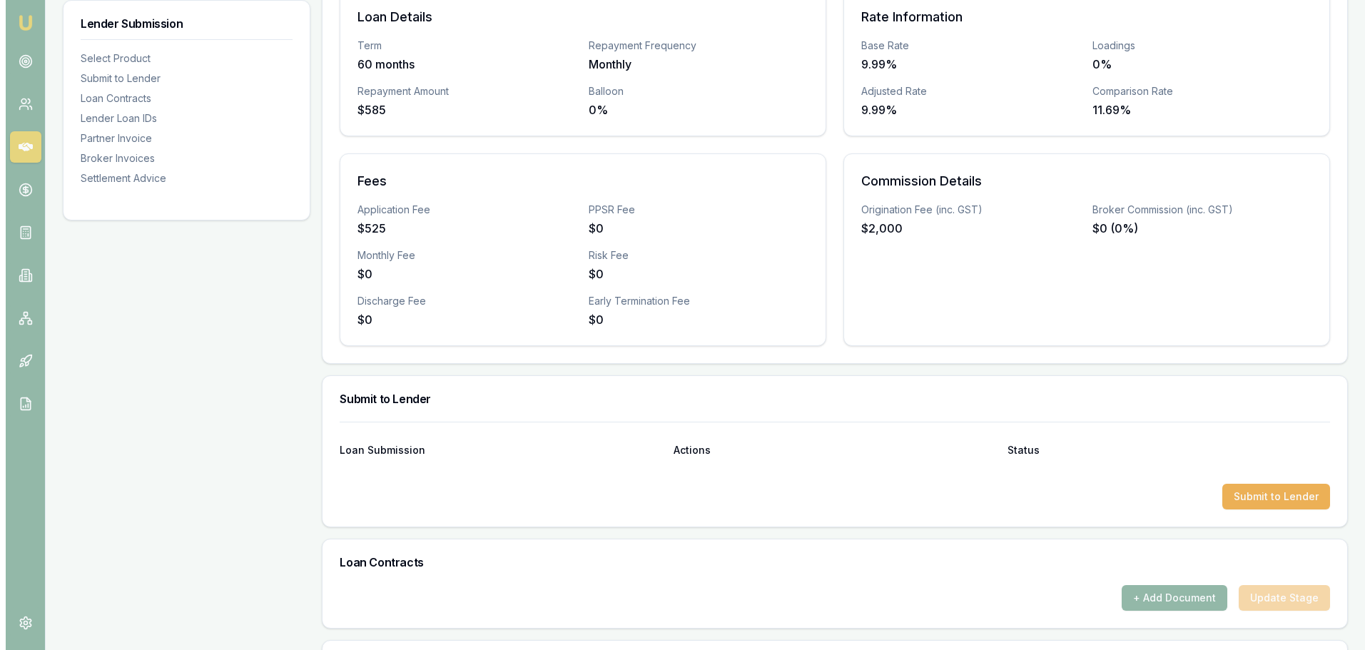
scroll to position [357, 0]
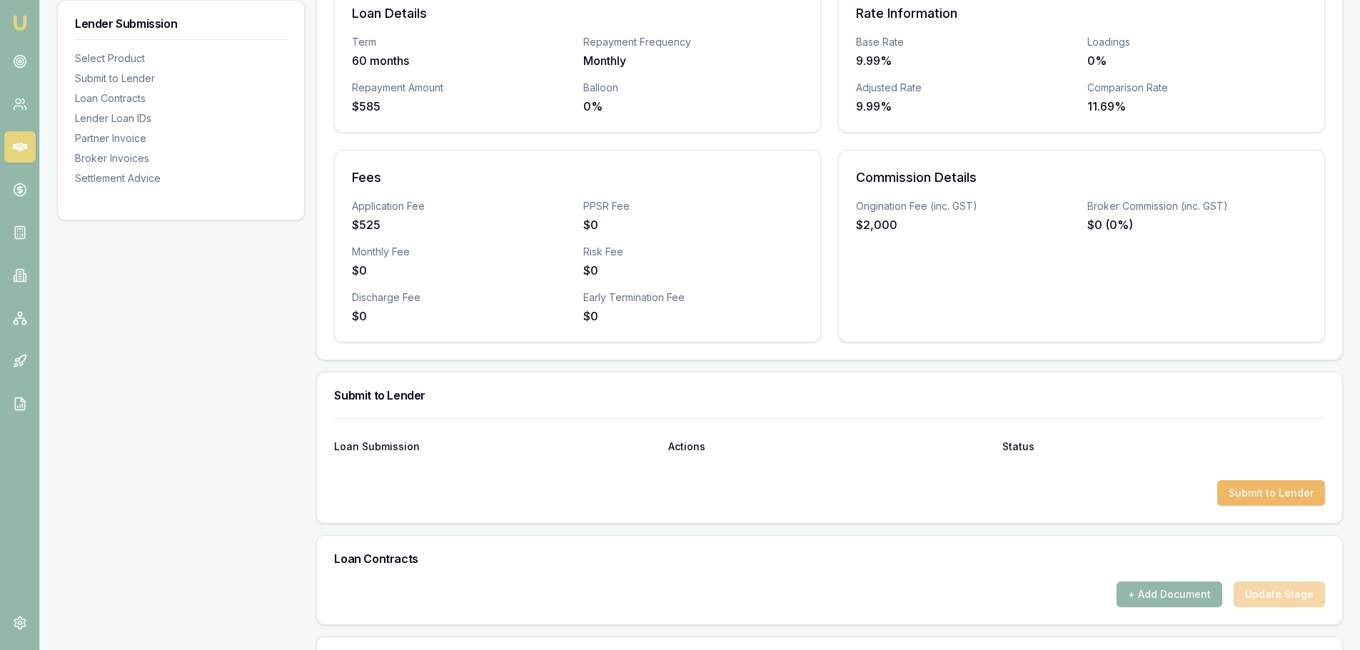
click at [1272, 490] on button "Submit to Lender" at bounding box center [1271, 493] width 108 height 26
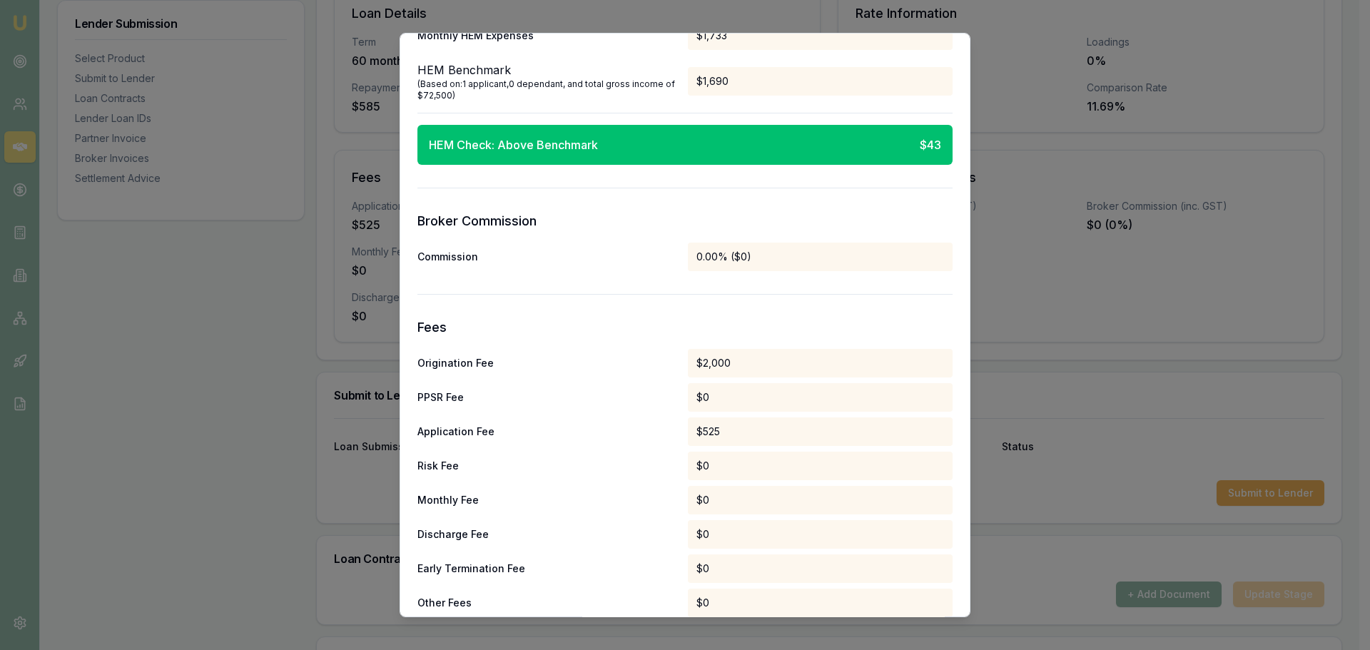
scroll to position [1253, 0]
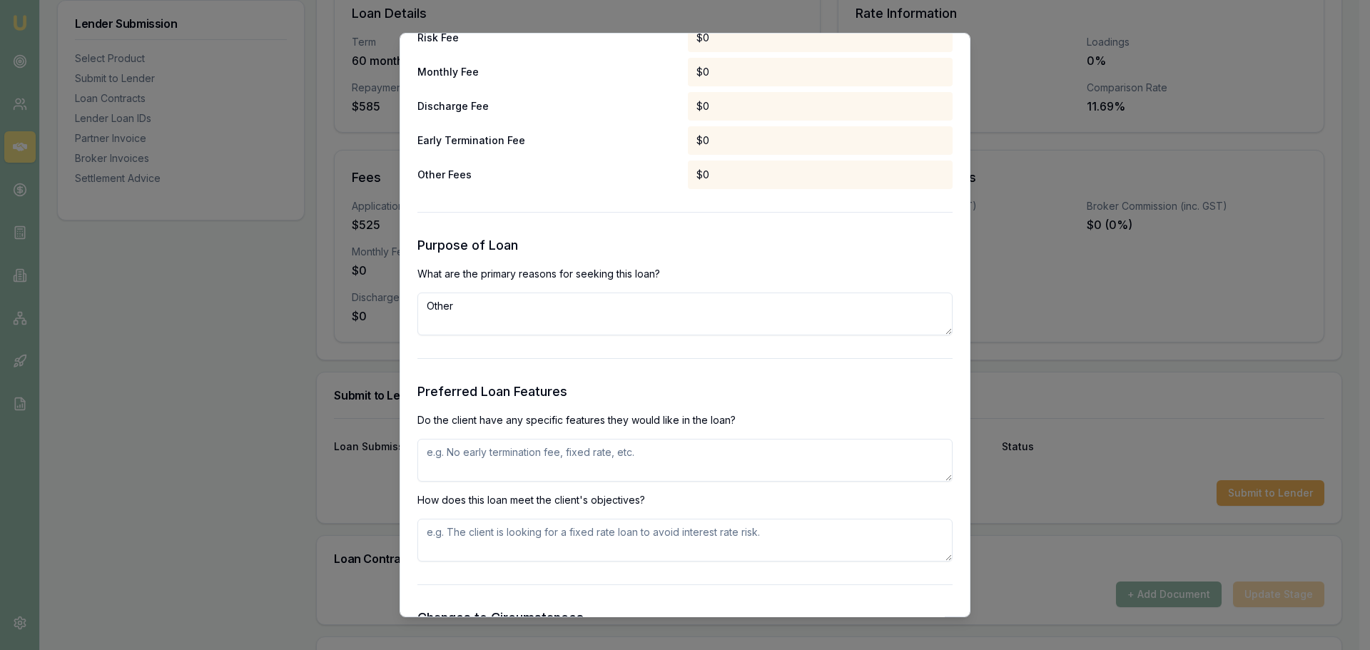
click at [546, 461] on textarea at bounding box center [685, 460] width 535 height 43
type textarea "g"
type textarea "fixed rate,early exit fees"
type textarea "fixed rate, no early exit fees"
click at [545, 456] on textarea "fixed rate,early exit fees" at bounding box center [685, 460] width 535 height 43
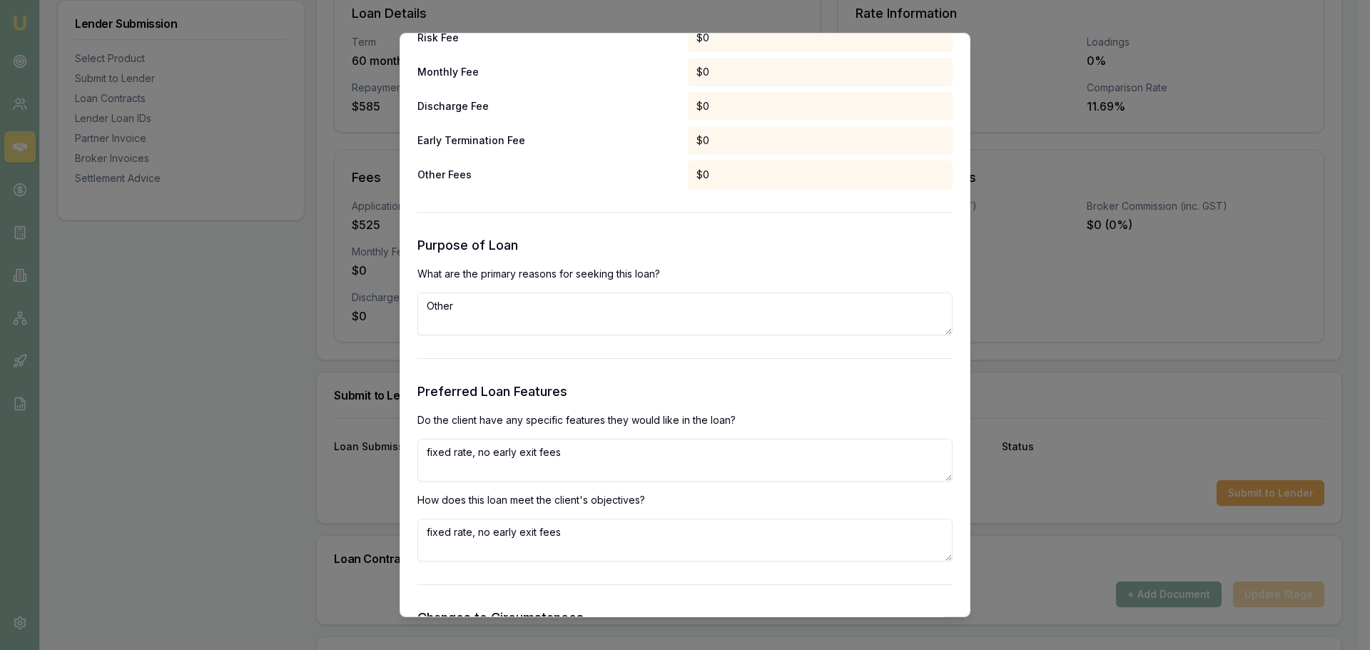
scroll to position [1681, 0]
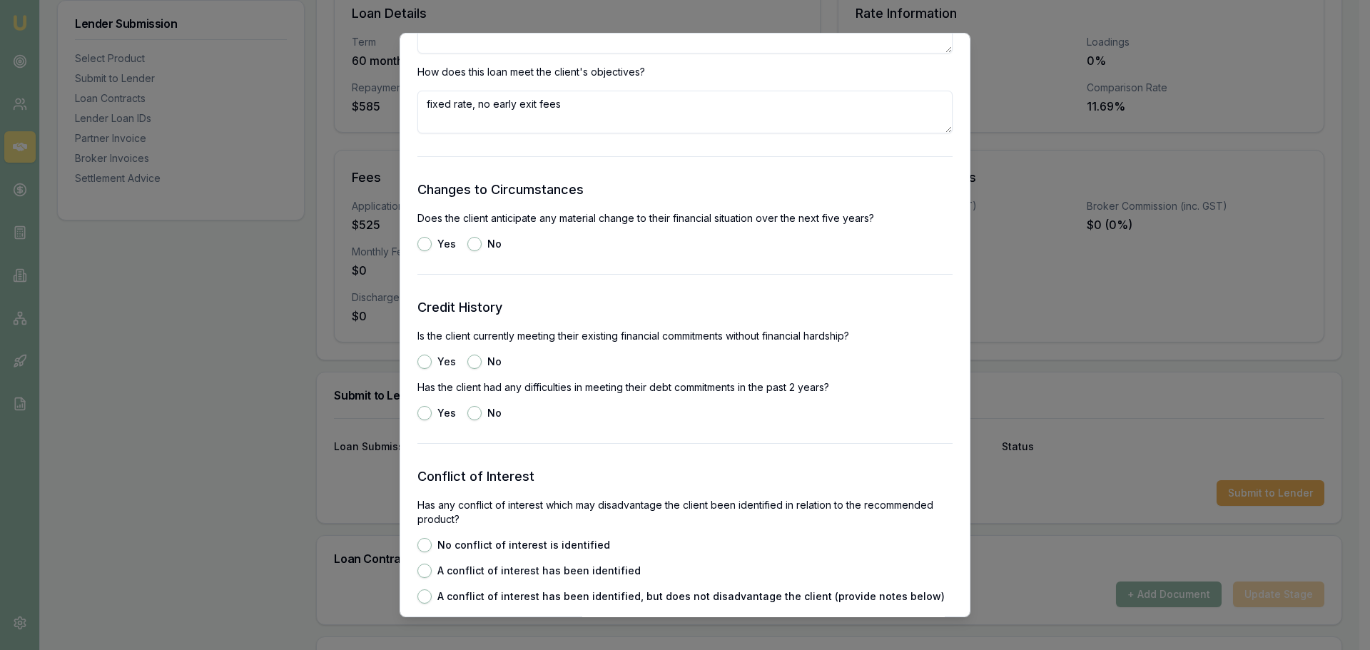
type textarea "fixed rate, no early exit fees"
click at [467, 246] on button "No" at bounding box center [474, 244] width 14 height 14
radio input "true"
click at [424, 363] on button "Yes" at bounding box center [425, 362] width 14 height 14
radio input "true"
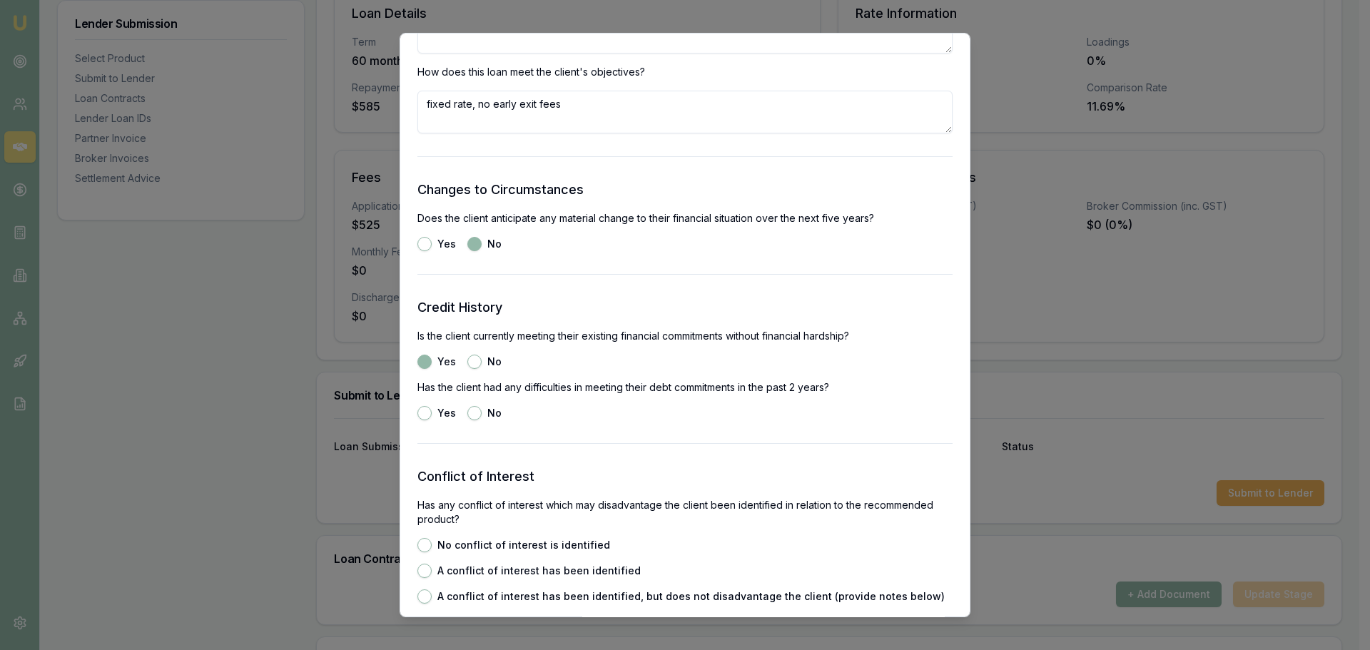
click at [478, 414] on button "No" at bounding box center [474, 413] width 14 height 14
radio input "true"
click at [423, 544] on button "No conflict of interest is identified" at bounding box center [425, 545] width 14 height 14
radio input "true"
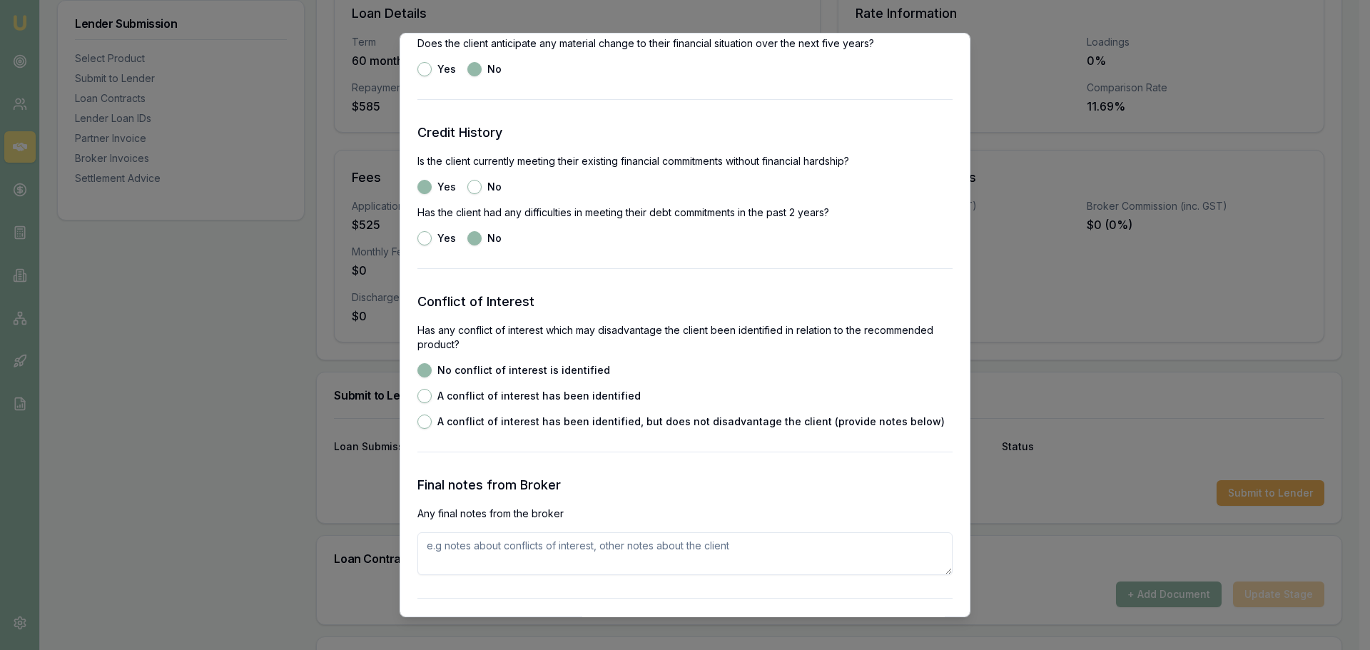
scroll to position [2038, 0]
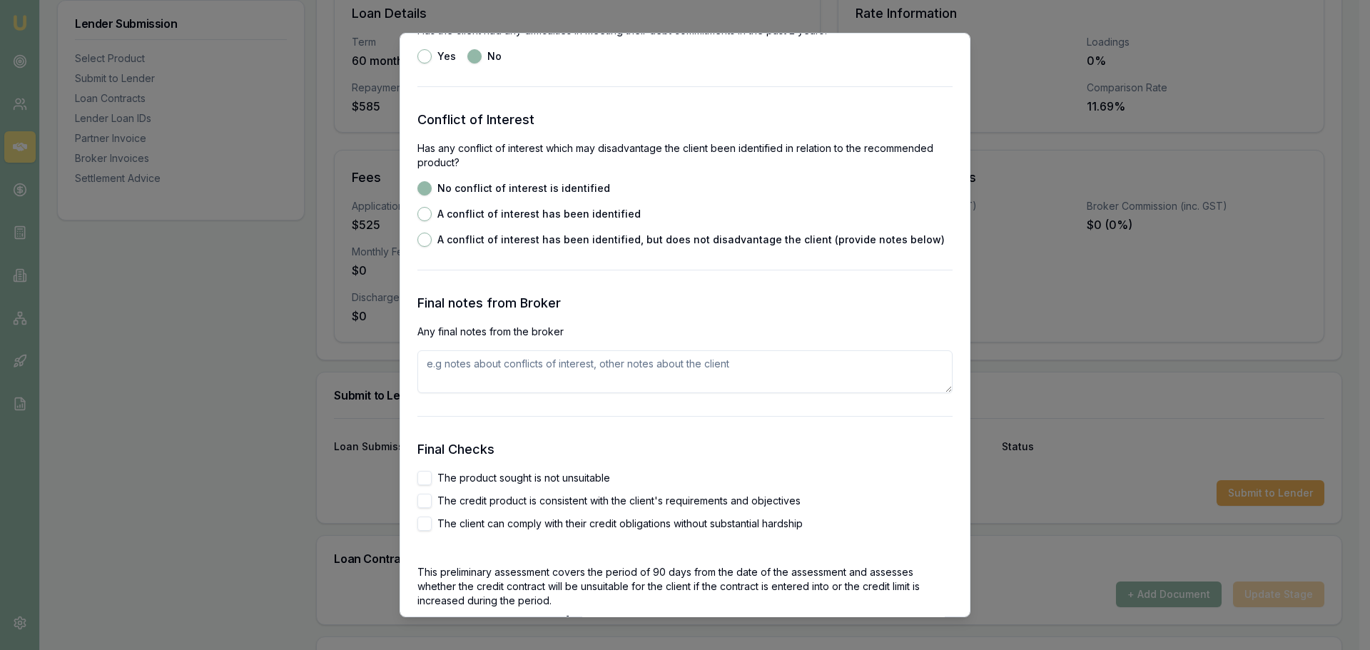
click at [420, 475] on button "The product sought is not unsuitable" at bounding box center [425, 478] width 14 height 14
checkbox input "true"
click at [424, 497] on button "The credit product is consistent with the client's requirements and objectives" at bounding box center [425, 501] width 14 height 14
checkbox input "true"
click at [426, 522] on button "The client can comply with their credit obligations without substantial hardship" at bounding box center [425, 524] width 14 height 14
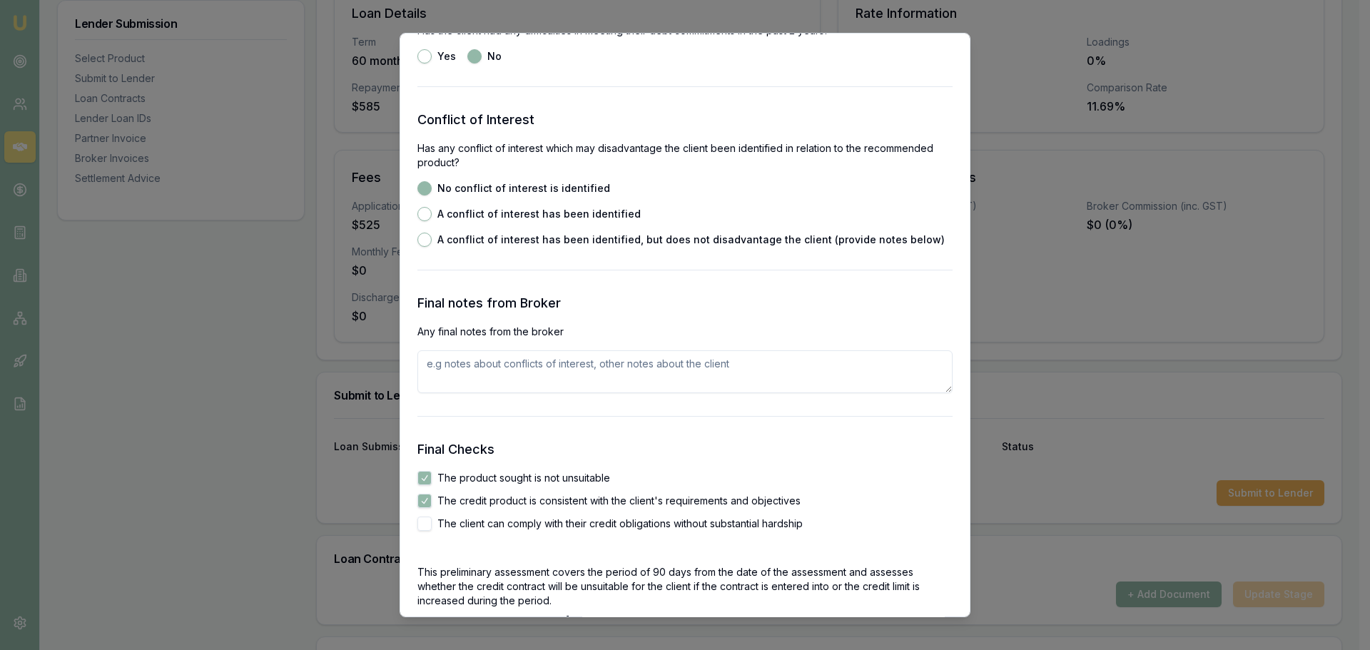
checkbox input "true"
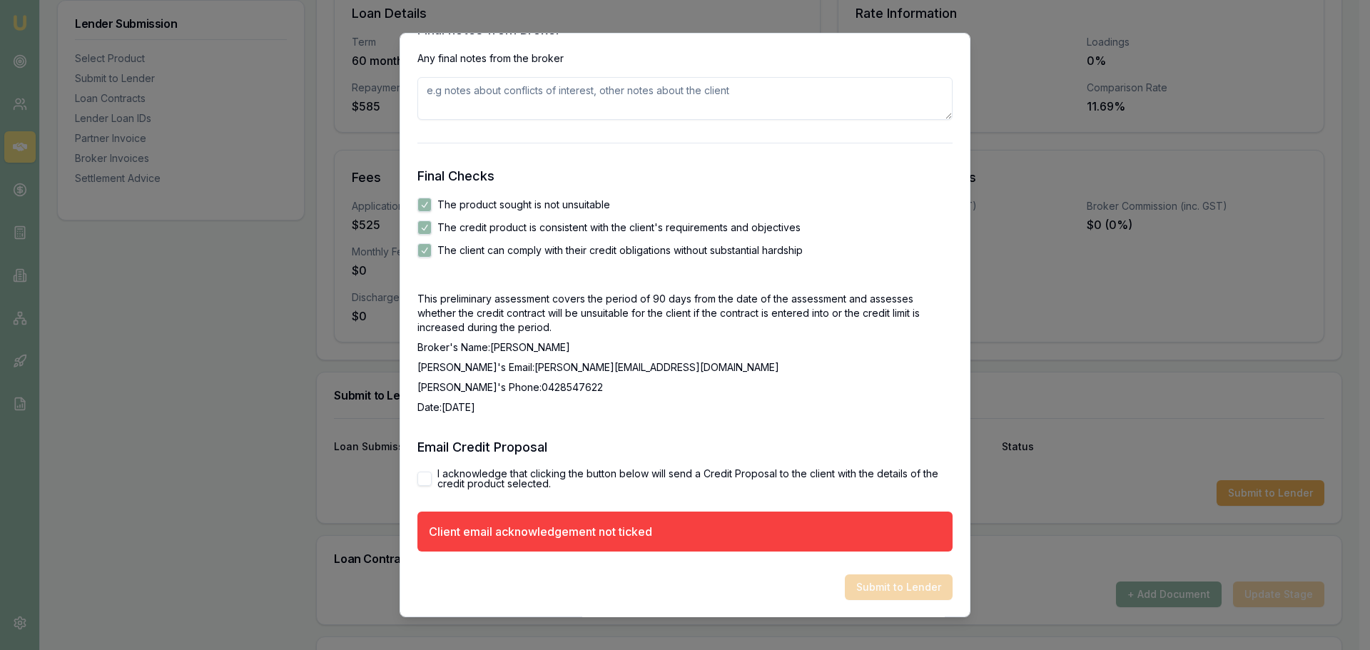
click at [424, 478] on button "I acknowledge that clicking the button below will send a Credit Proposal to the…" at bounding box center [425, 479] width 14 height 14
checkbox input "true"
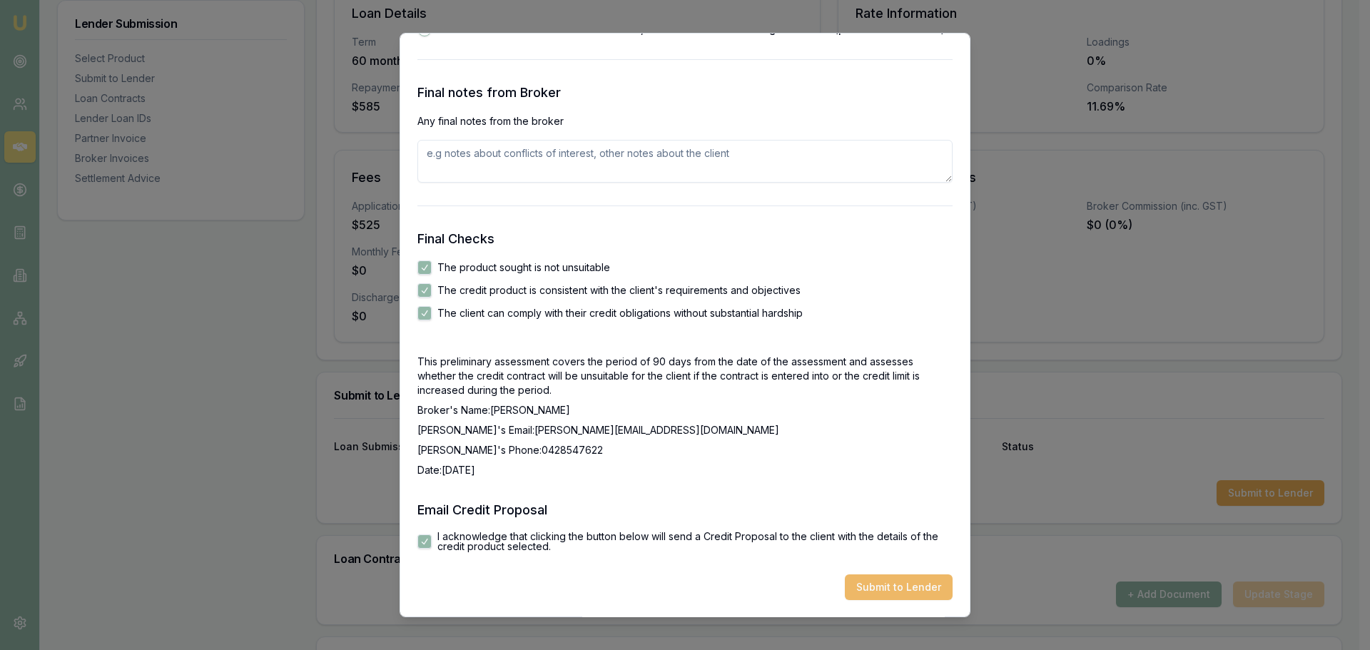
click at [872, 585] on button "Submit to Lender" at bounding box center [899, 588] width 108 height 26
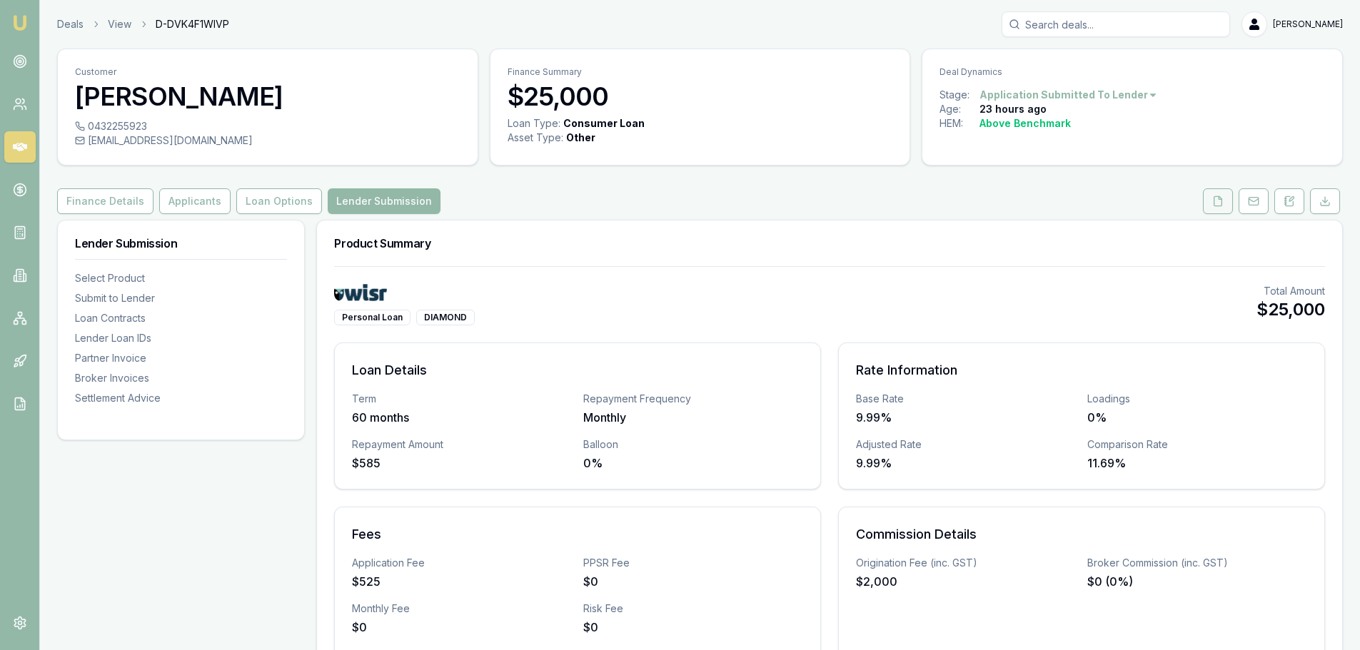
click at [1210, 200] on button at bounding box center [1218, 201] width 30 height 26
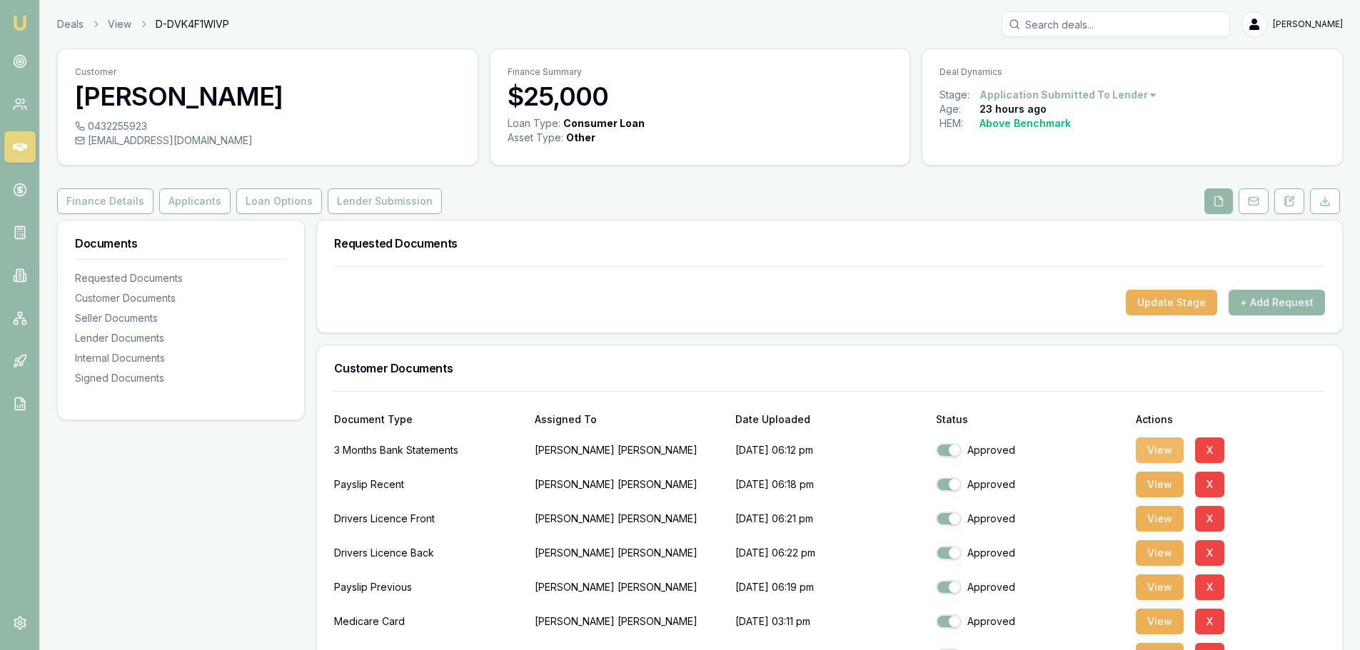
click at [1161, 444] on button "View" at bounding box center [1160, 451] width 48 height 26
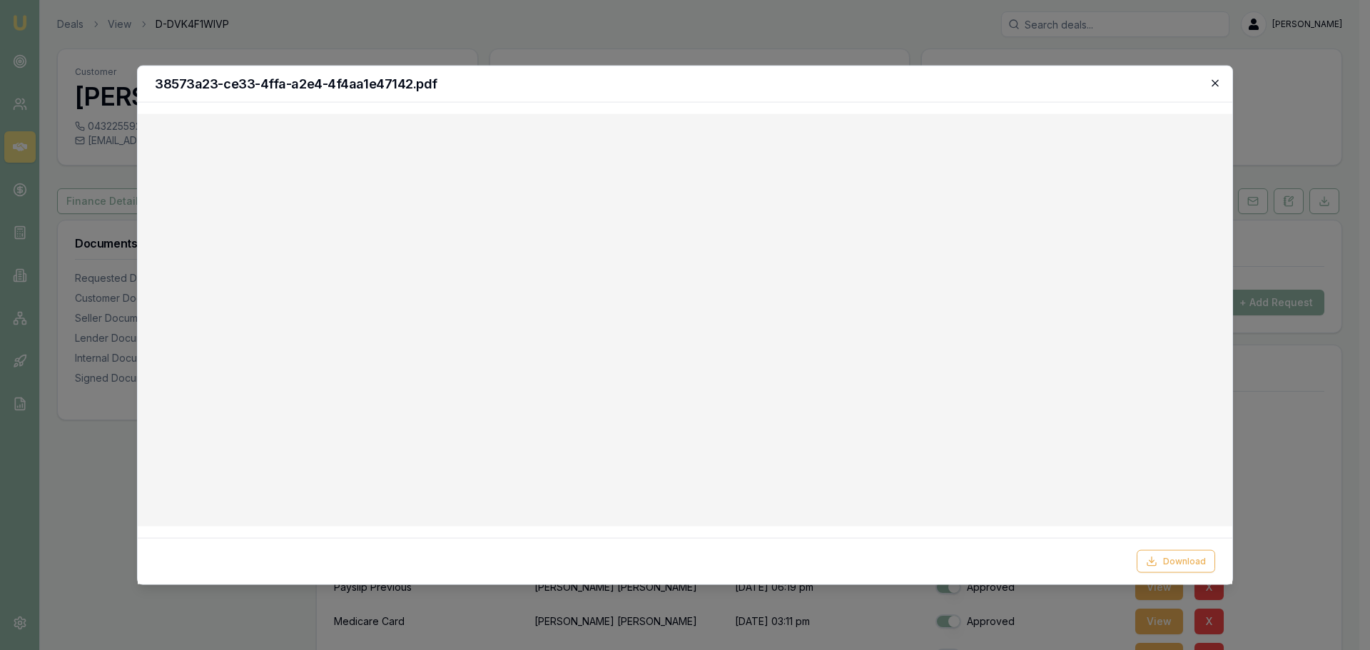
click at [1215, 84] on icon "button" at bounding box center [1215, 82] width 11 height 11
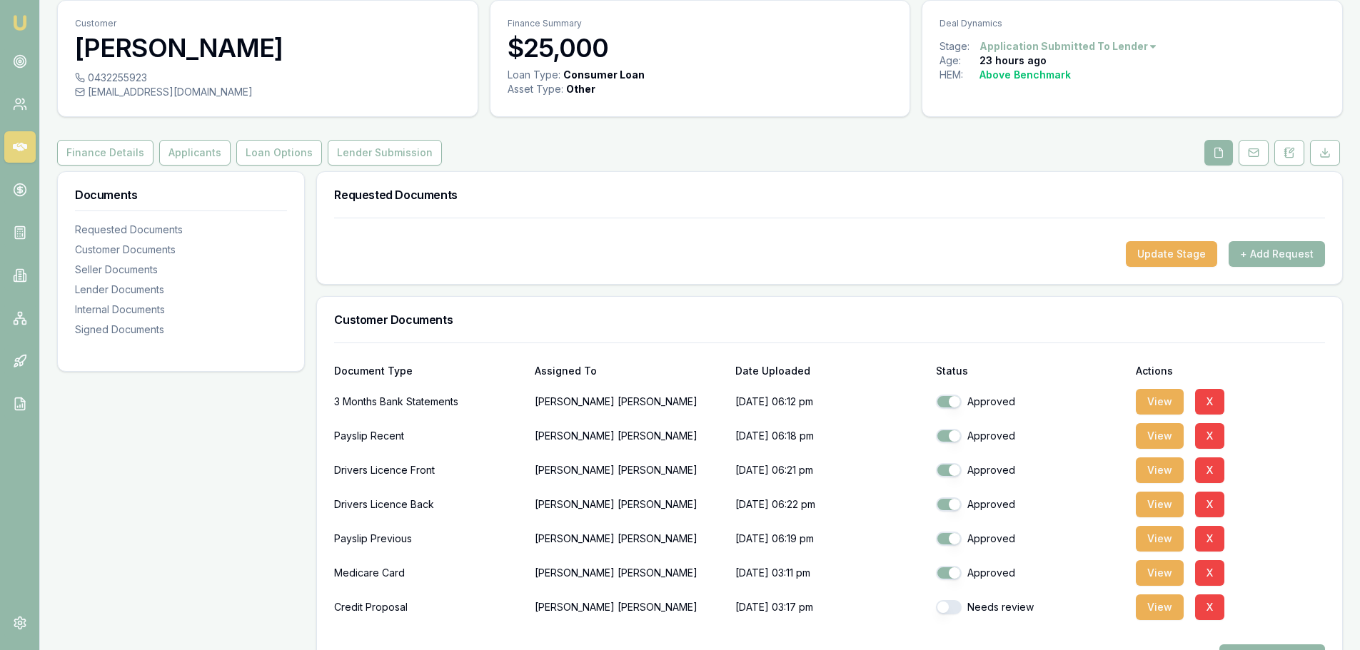
scroll to position [71, 0]
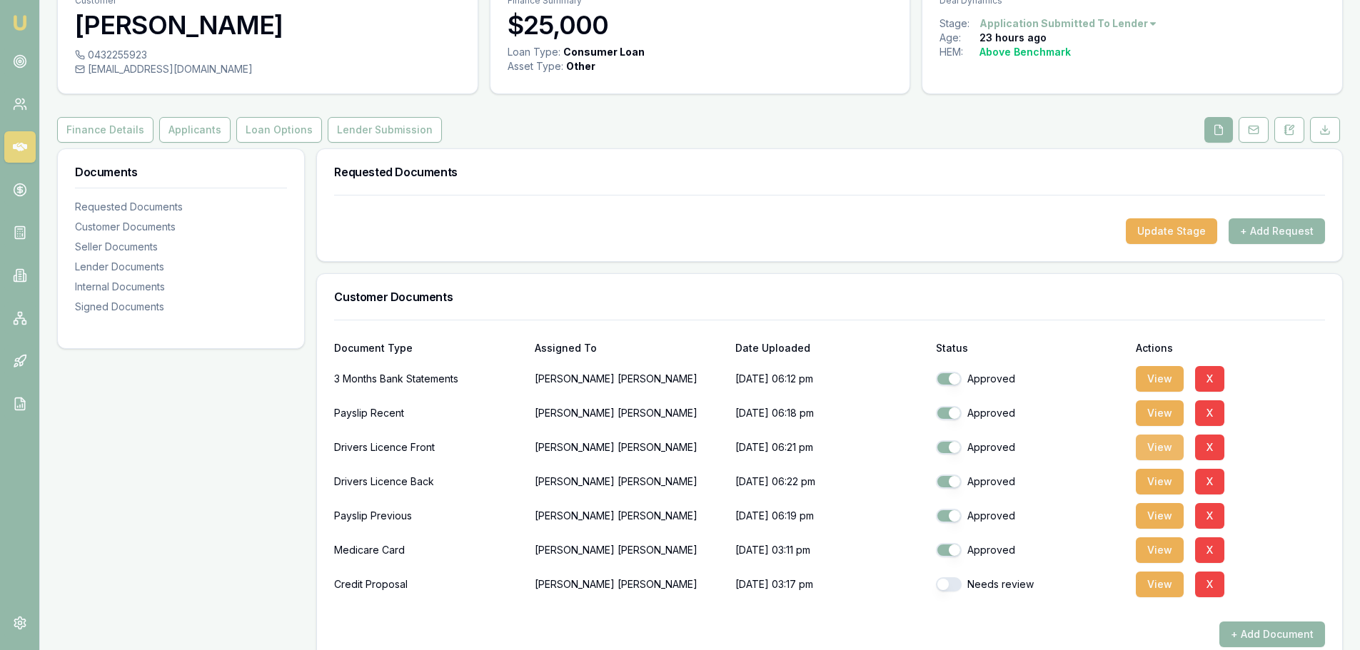
click at [1154, 443] on button "View" at bounding box center [1160, 448] width 48 height 26
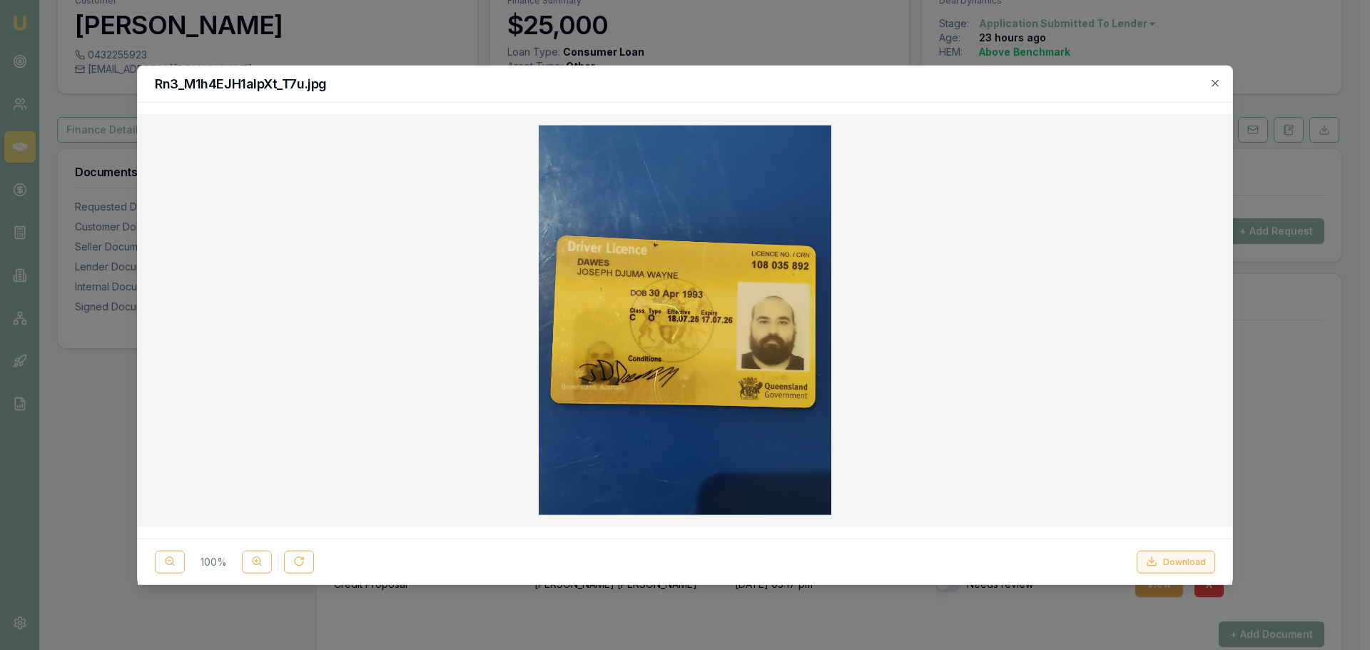
click at [187, 560] on div "100 %" at bounding box center [234, 561] width 159 height 23
click at [1195, 567] on button "Download" at bounding box center [1176, 561] width 79 height 23
click at [880, 84] on h2 "Rn3_M1h4EJH1alpXt_T7u.jpg" at bounding box center [685, 83] width 1061 height 13
click at [1213, 81] on icon "button" at bounding box center [1215, 82] width 11 height 11
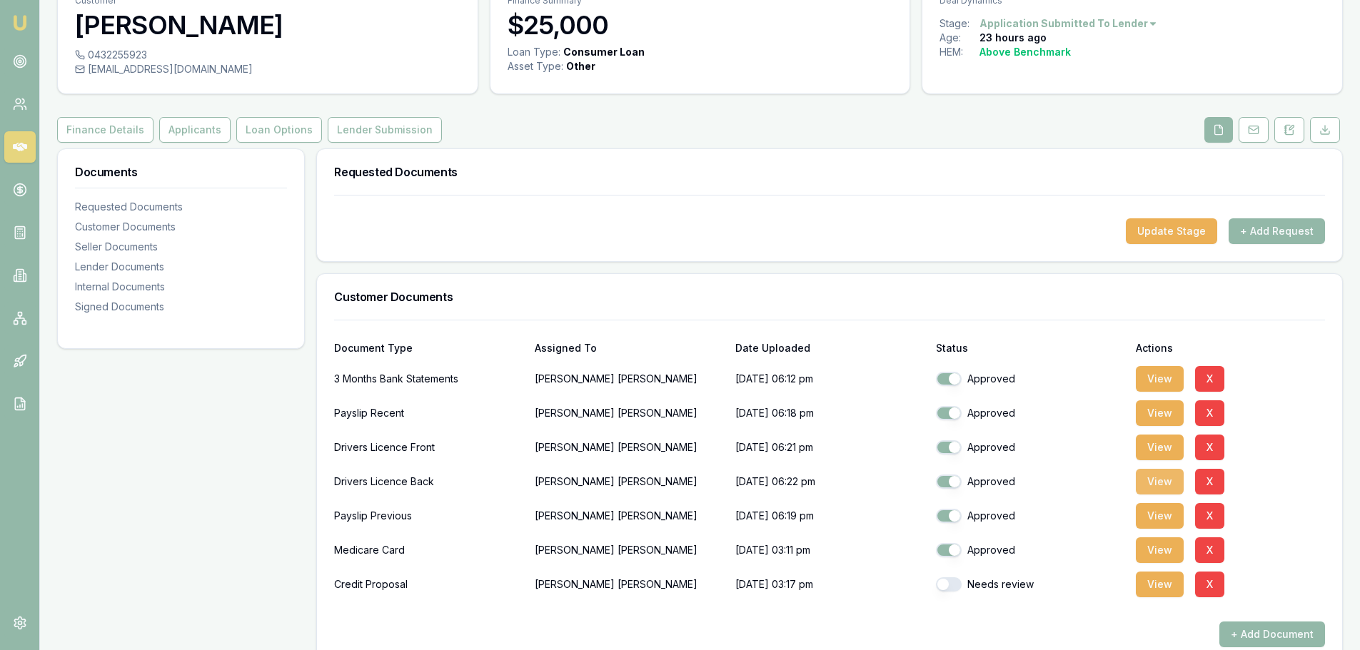
click at [1170, 487] on button "View" at bounding box center [1160, 482] width 48 height 26
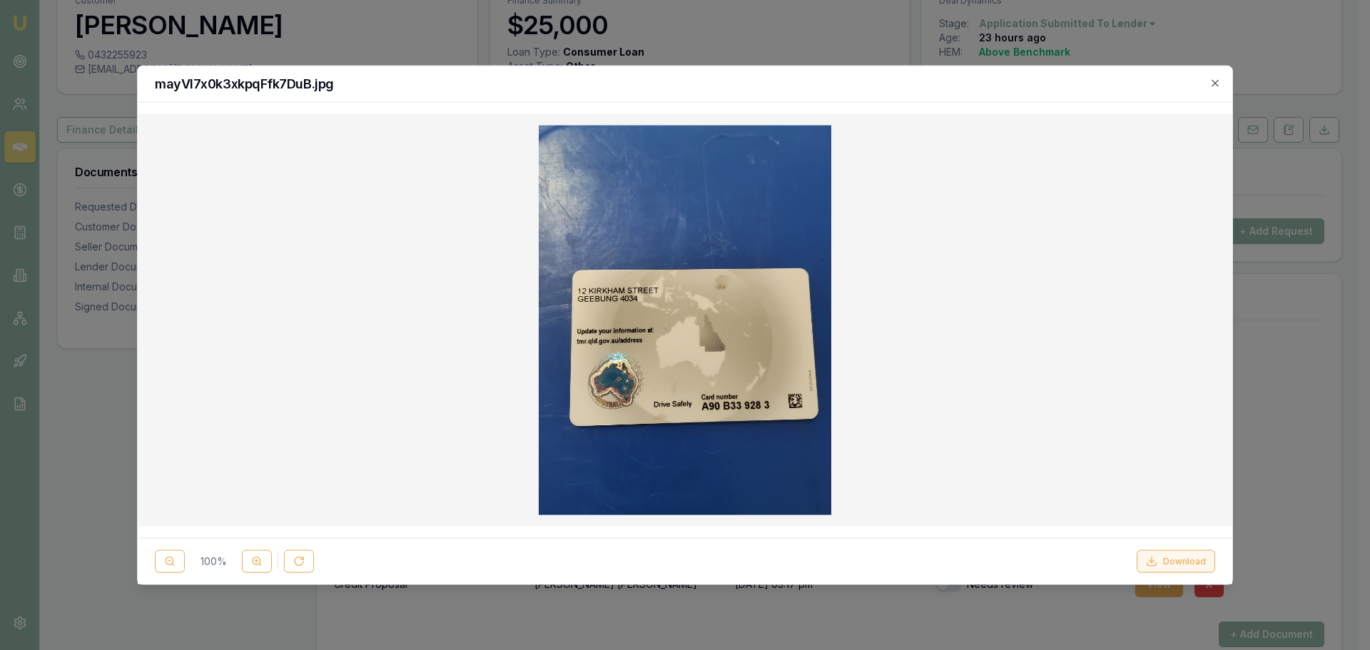
click at [1198, 567] on button "Download" at bounding box center [1176, 561] width 79 height 23
click at [1218, 84] on icon "button" at bounding box center [1215, 82] width 11 height 11
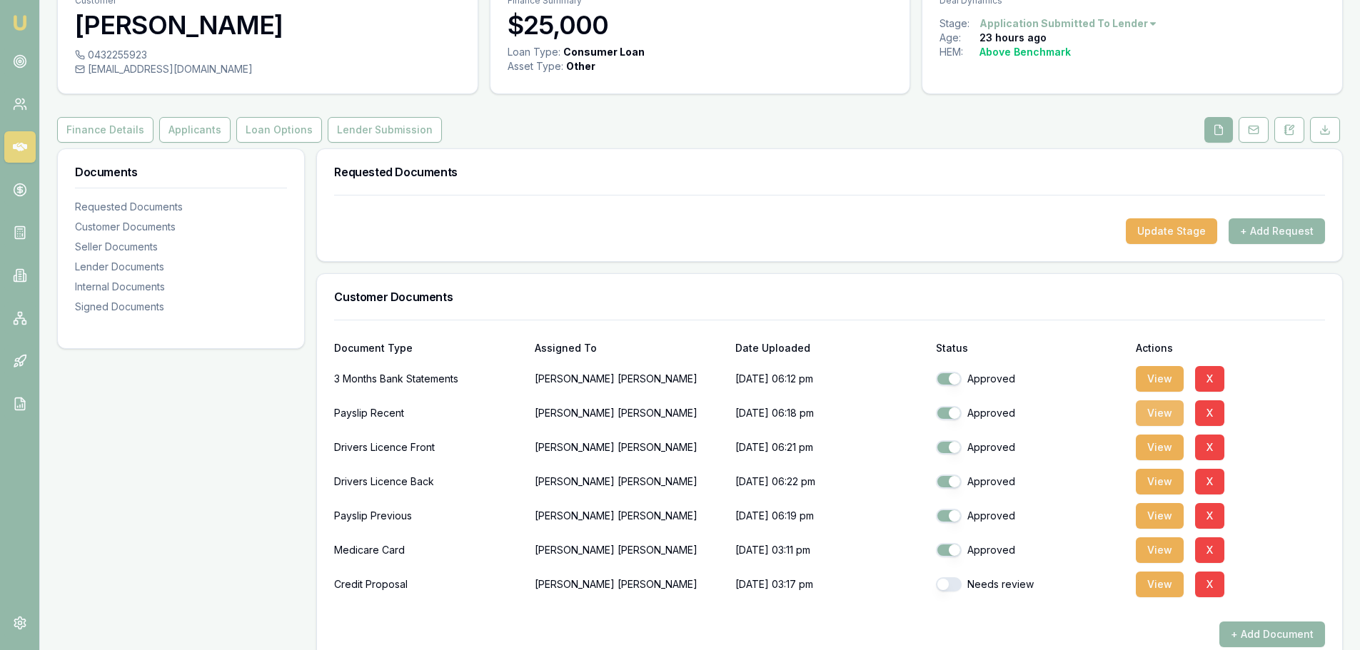
click at [1173, 410] on button "View" at bounding box center [1160, 413] width 48 height 26
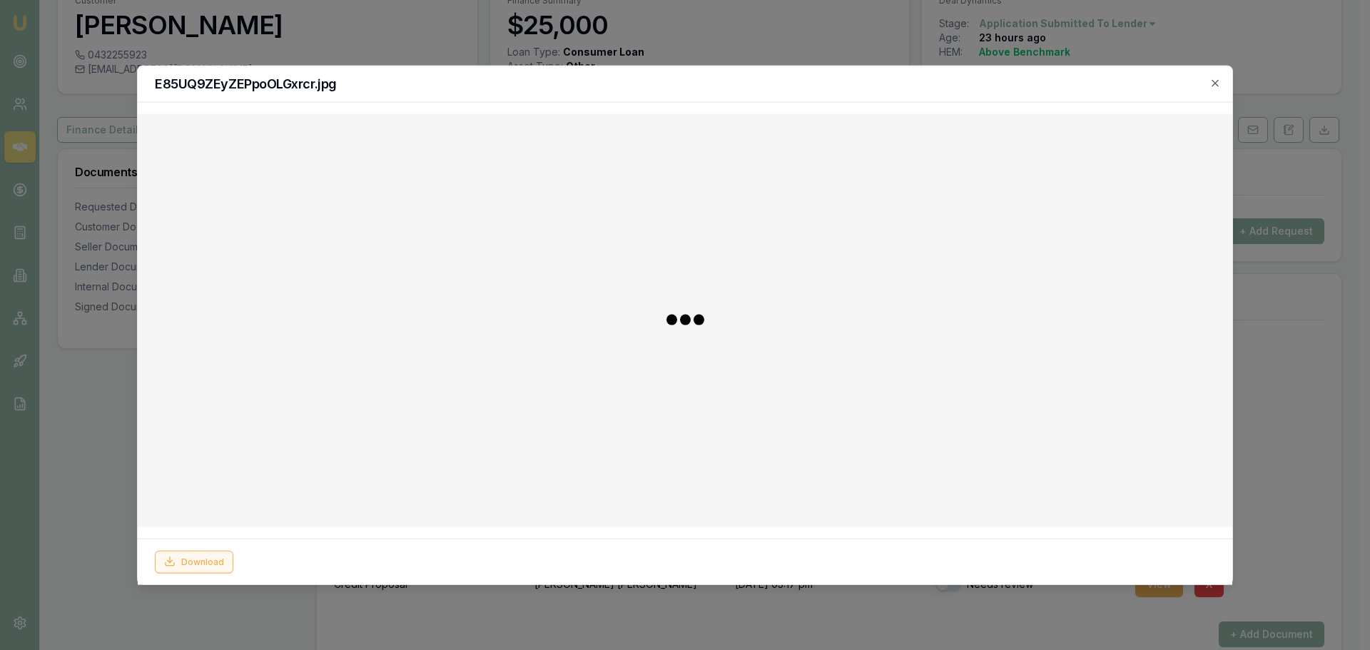
click at [211, 559] on button "Download" at bounding box center [194, 561] width 79 height 23
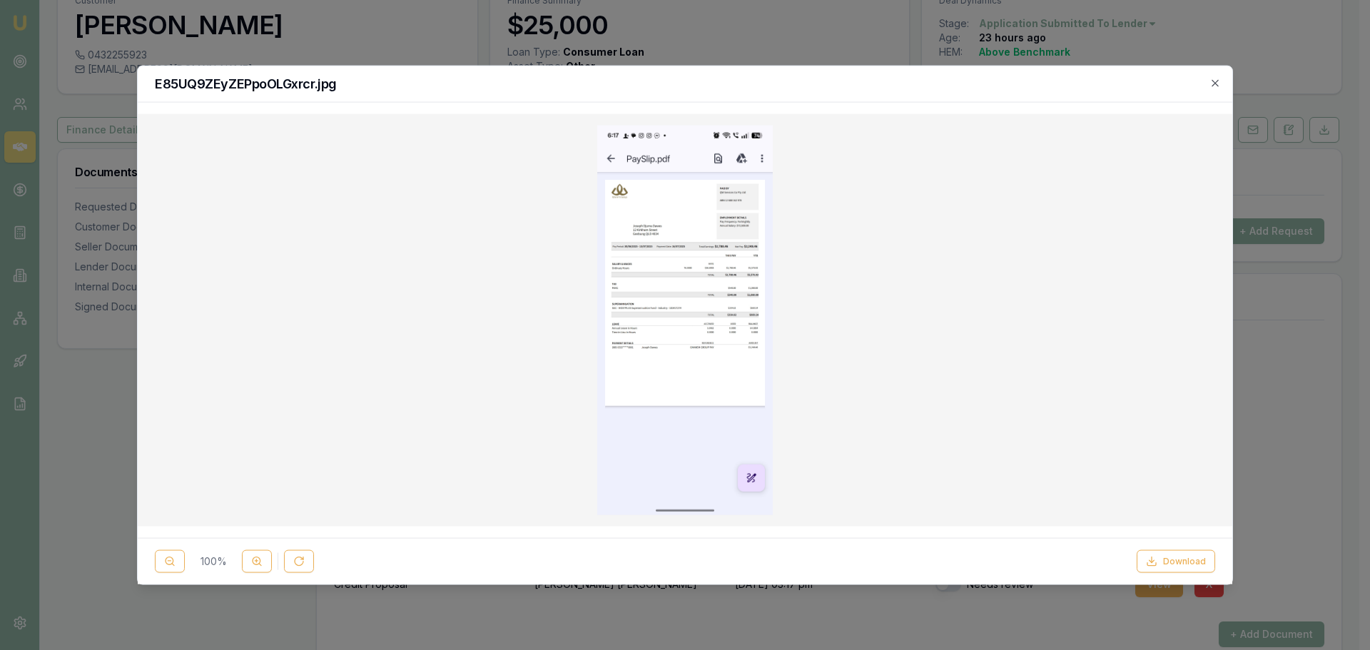
click at [1218, 86] on icon "button" at bounding box center [1215, 82] width 11 height 11
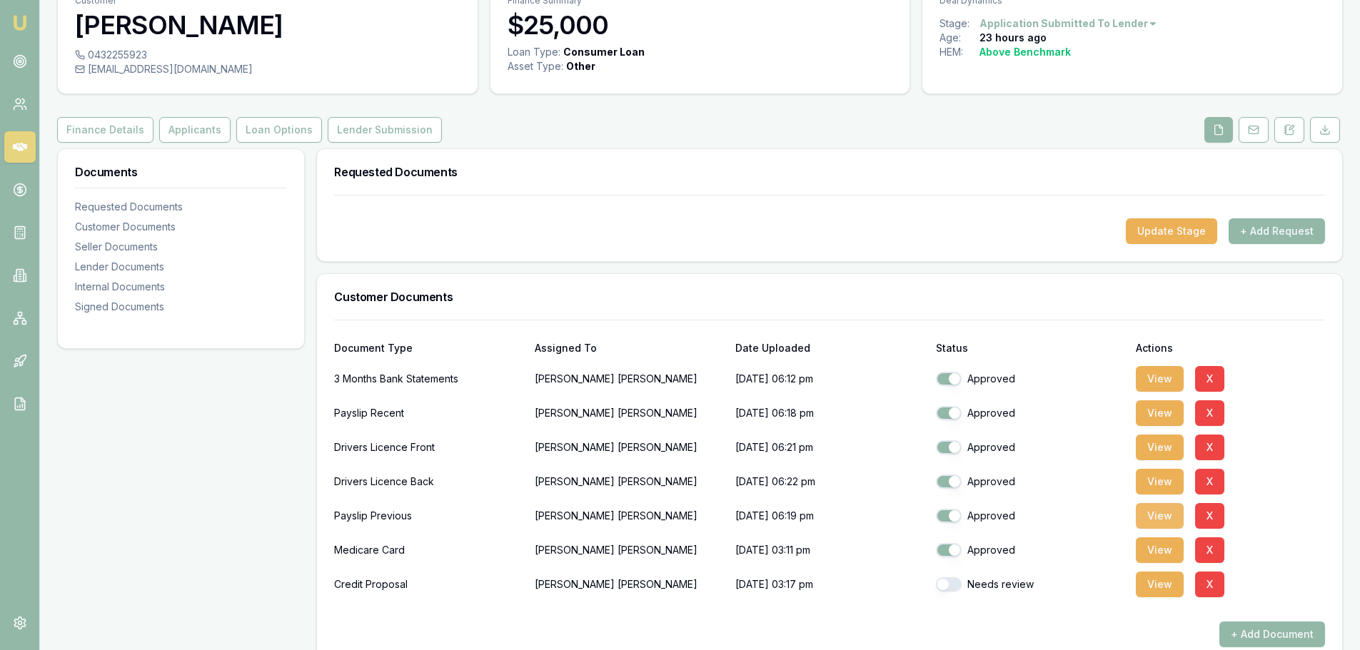
click at [1158, 509] on button "View" at bounding box center [1160, 516] width 48 height 26
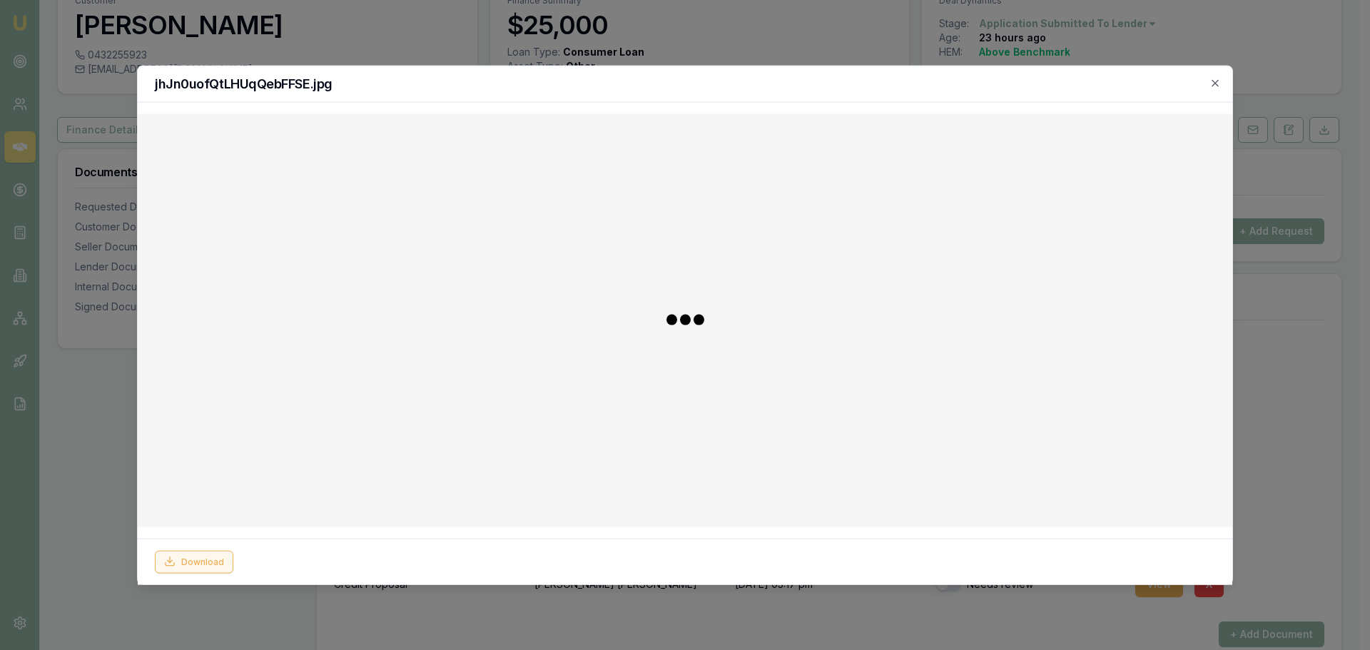
click at [218, 559] on button "Download" at bounding box center [194, 561] width 79 height 23
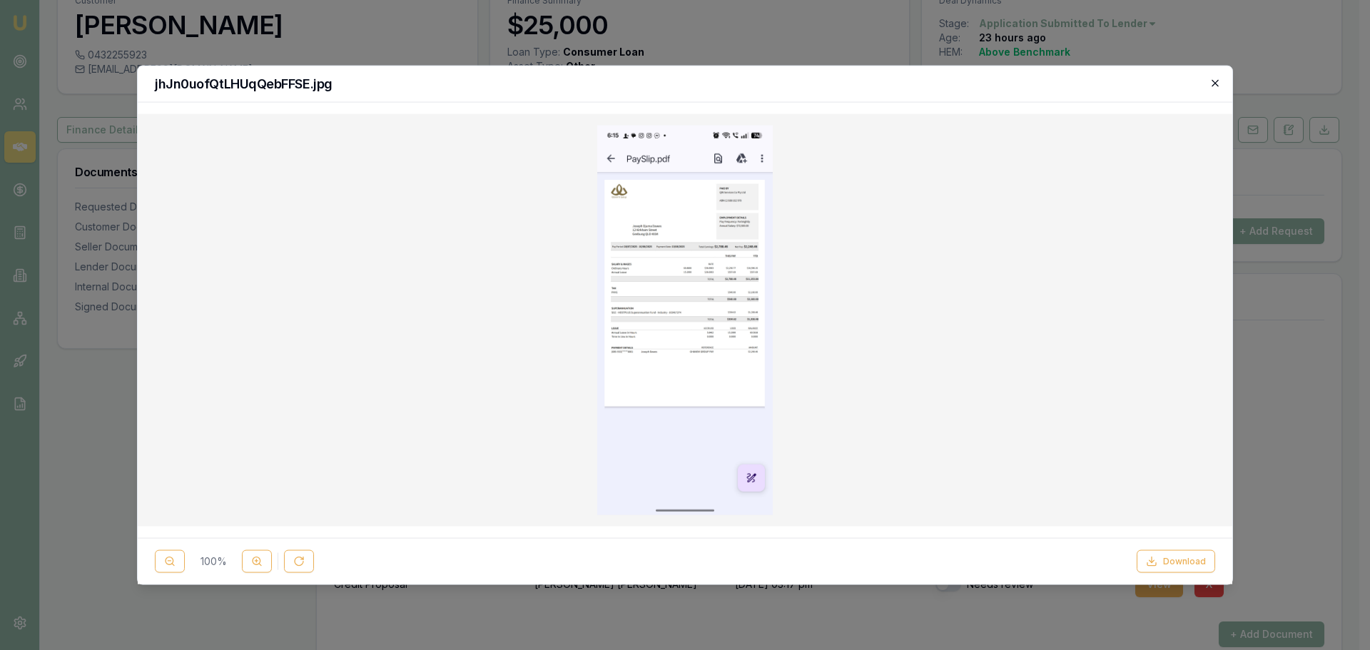
click at [1218, 82] on icon "button" at bounding box center [1215, 82] width 11 height 11
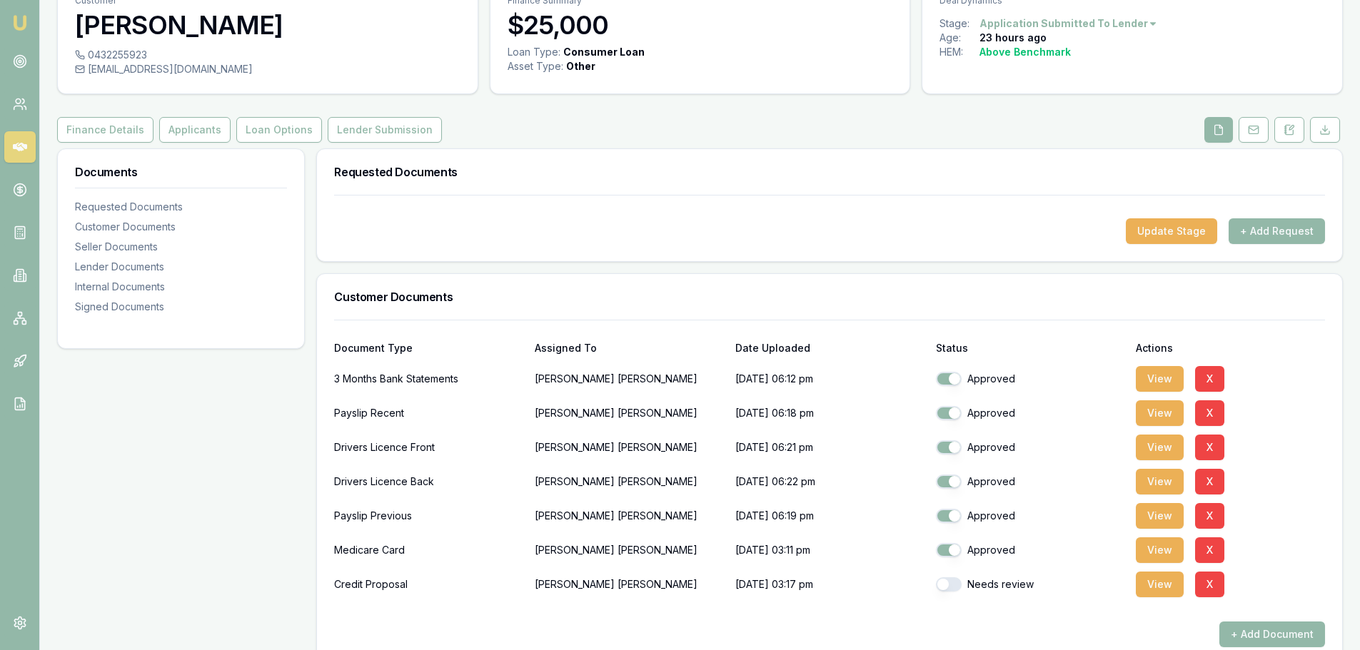
click at [17, 148] on icon at bounding box center [20, 147] width 14 height 9
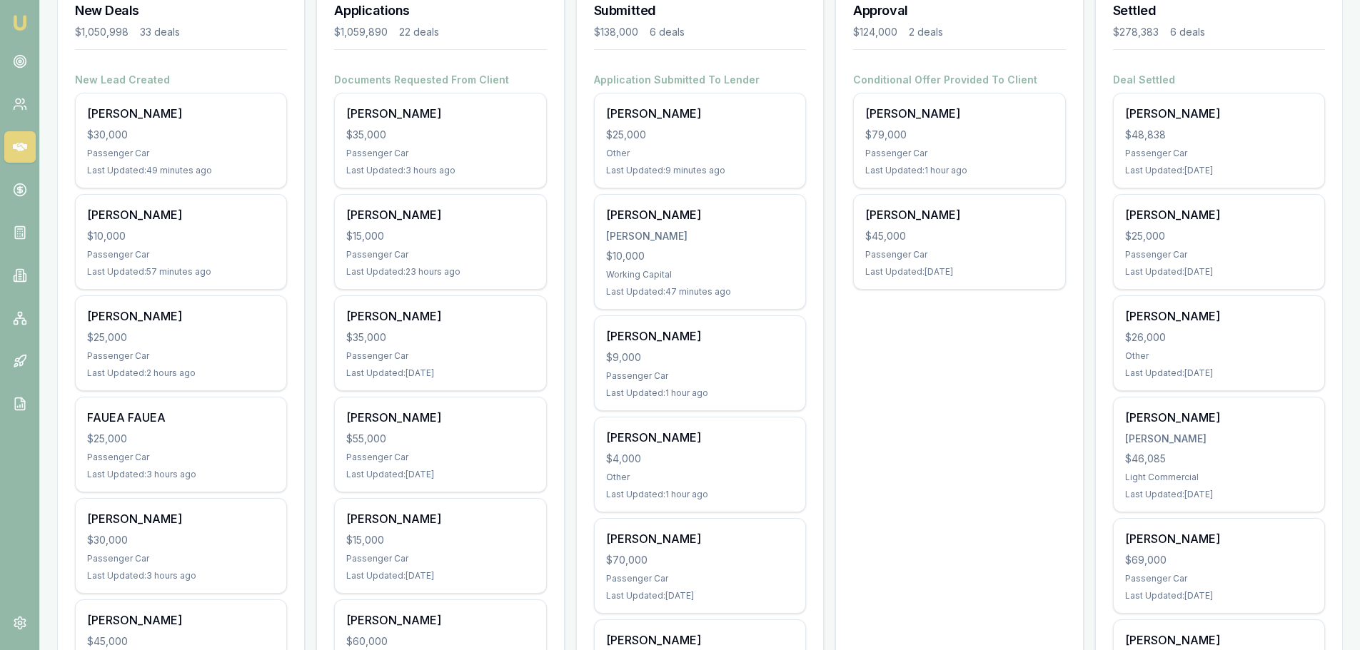
scroll to position [214, 0]
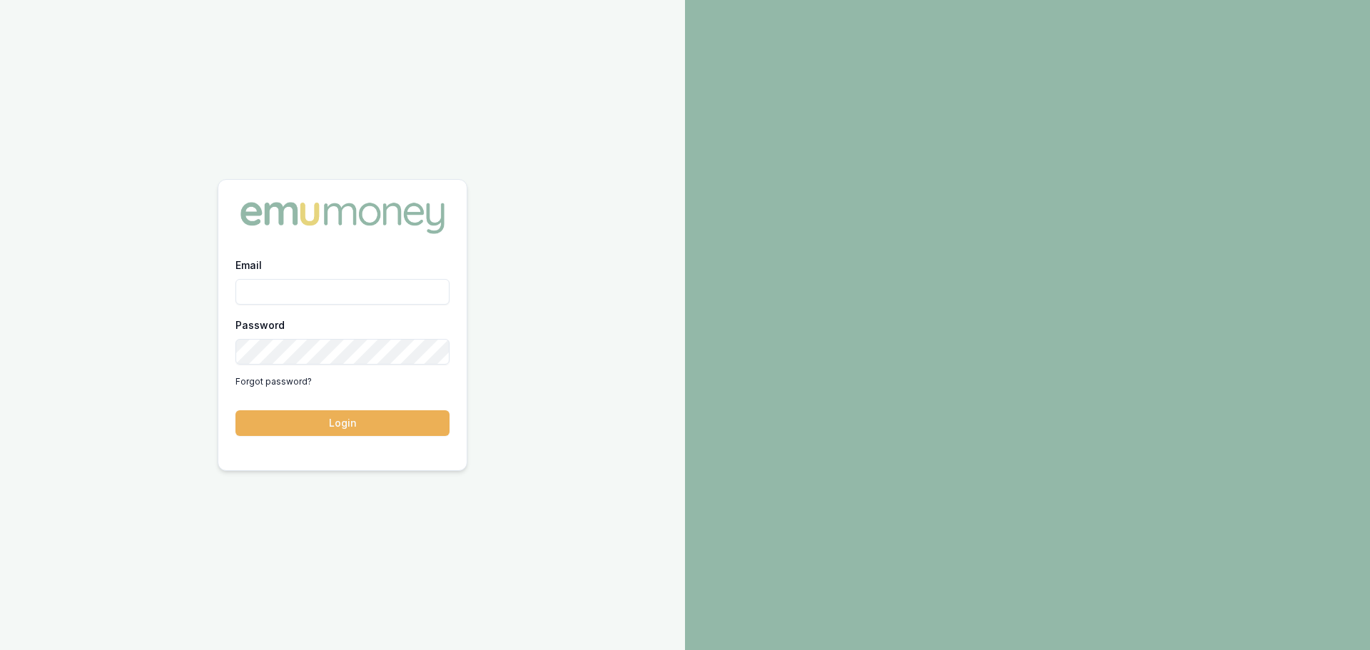
click at [385, 295] on input "Email" at bounding box center [343, 292] width 214 height 26
type input "erin.shield@emumoney.com.au"
click at [363, 423] on button "Login" at bounding box center [343, 423] width 214 height 26
